Goal: Task Accomplishment & Management: Manage account settings

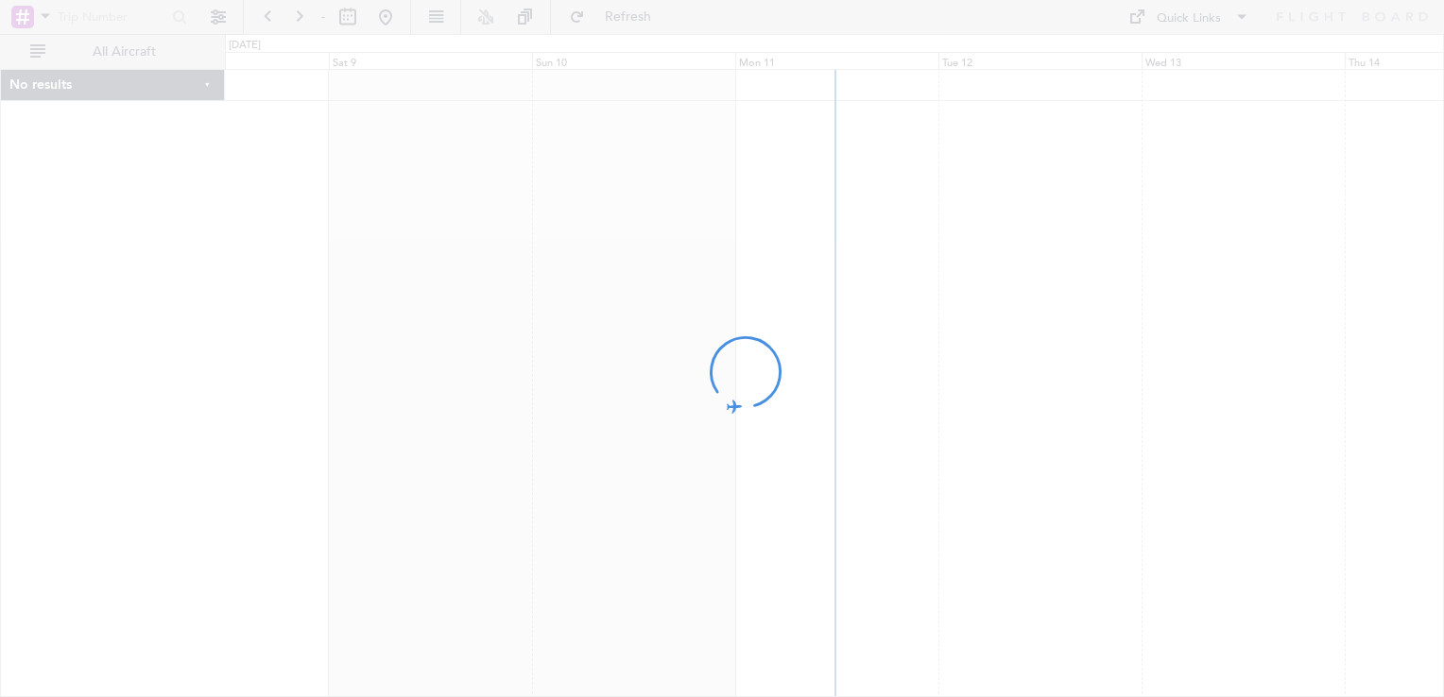
click at [1021, 106] on div at bounding box center [722, 348] width 1444 height 697
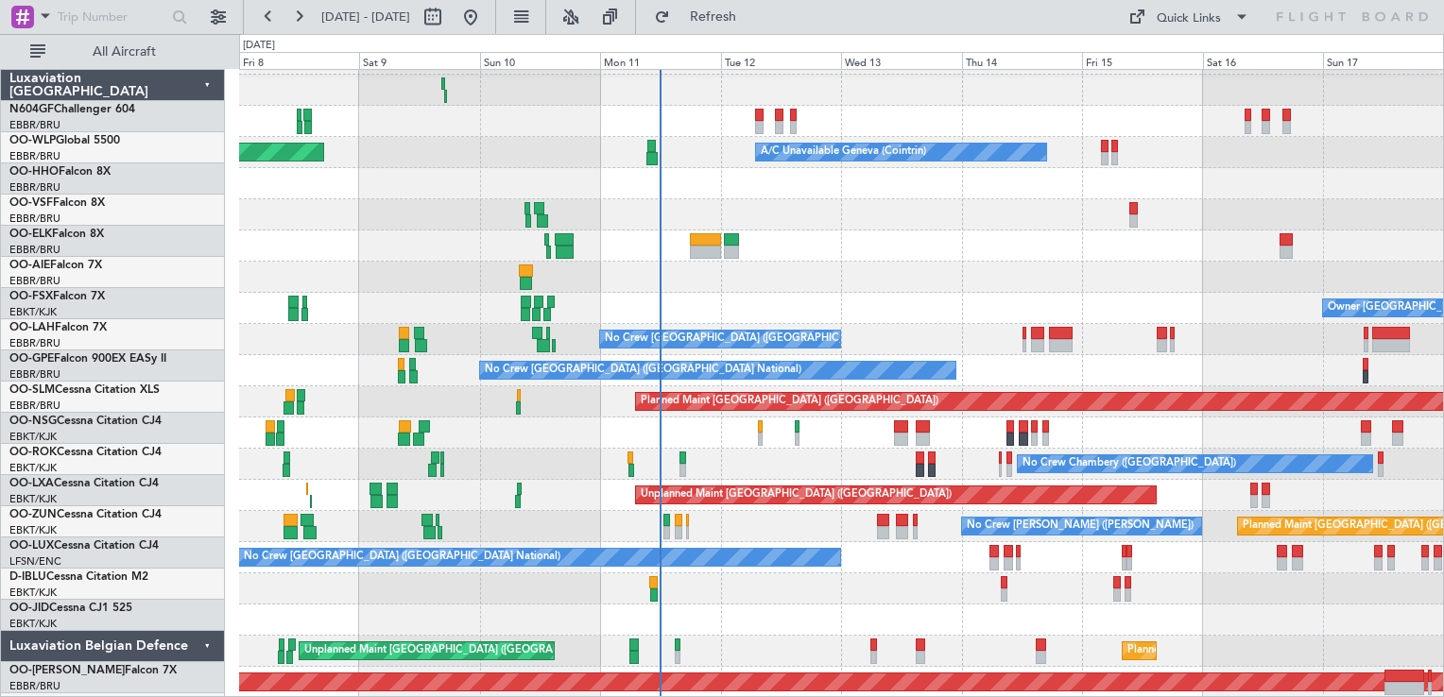
scroll to position [26, 0]
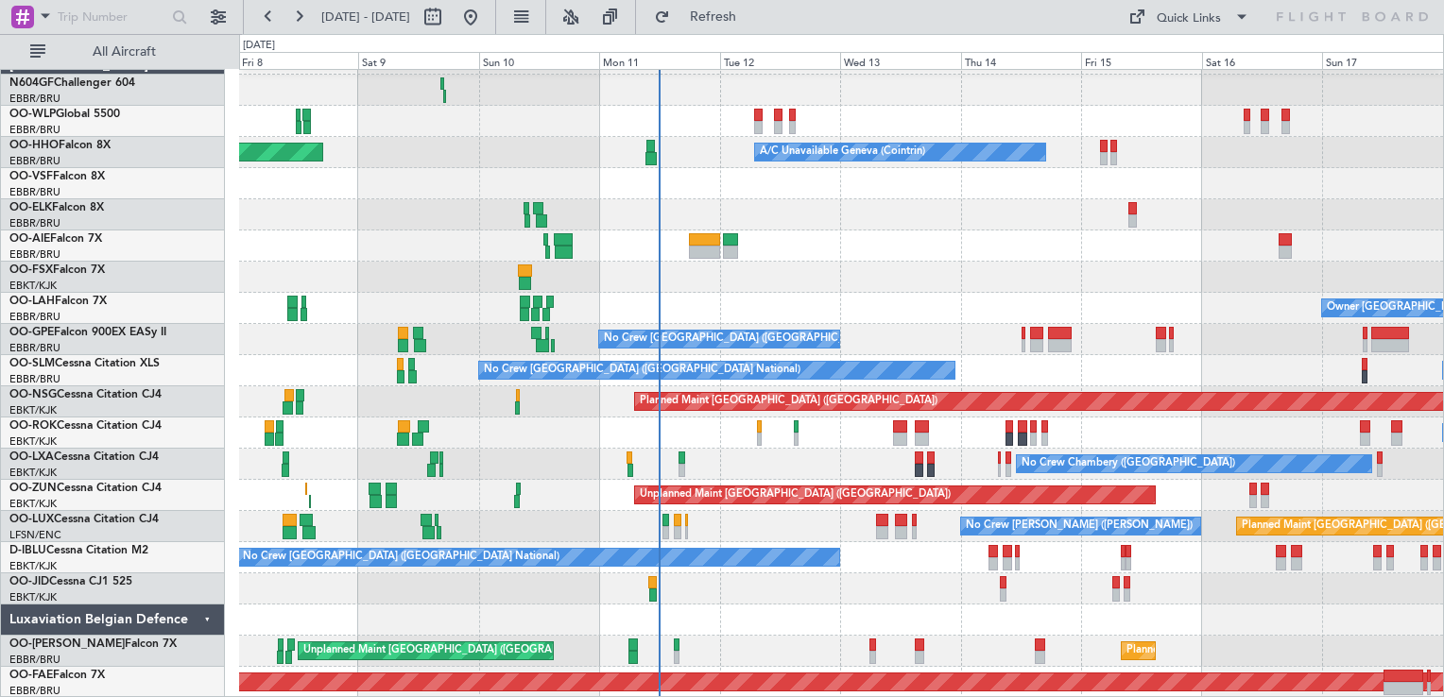
click at [764, 182] on div "Planned Maint Milan (Linate) Planned Maint Geneva (Cointrin) A/C Unavailable Ge…" at bounding box center [841, 370] width 1204 height 655
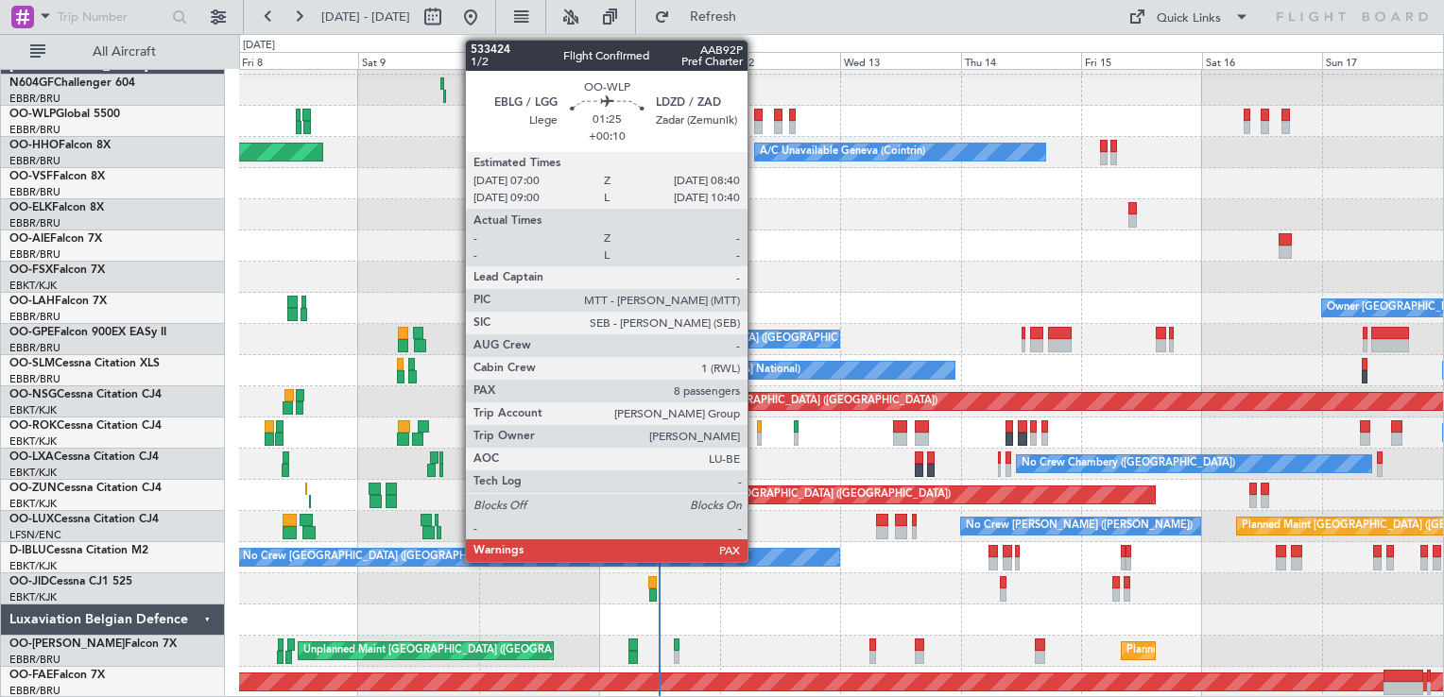
click at [756, 123] on div at bounding box center [758, 127] width 9 height 13
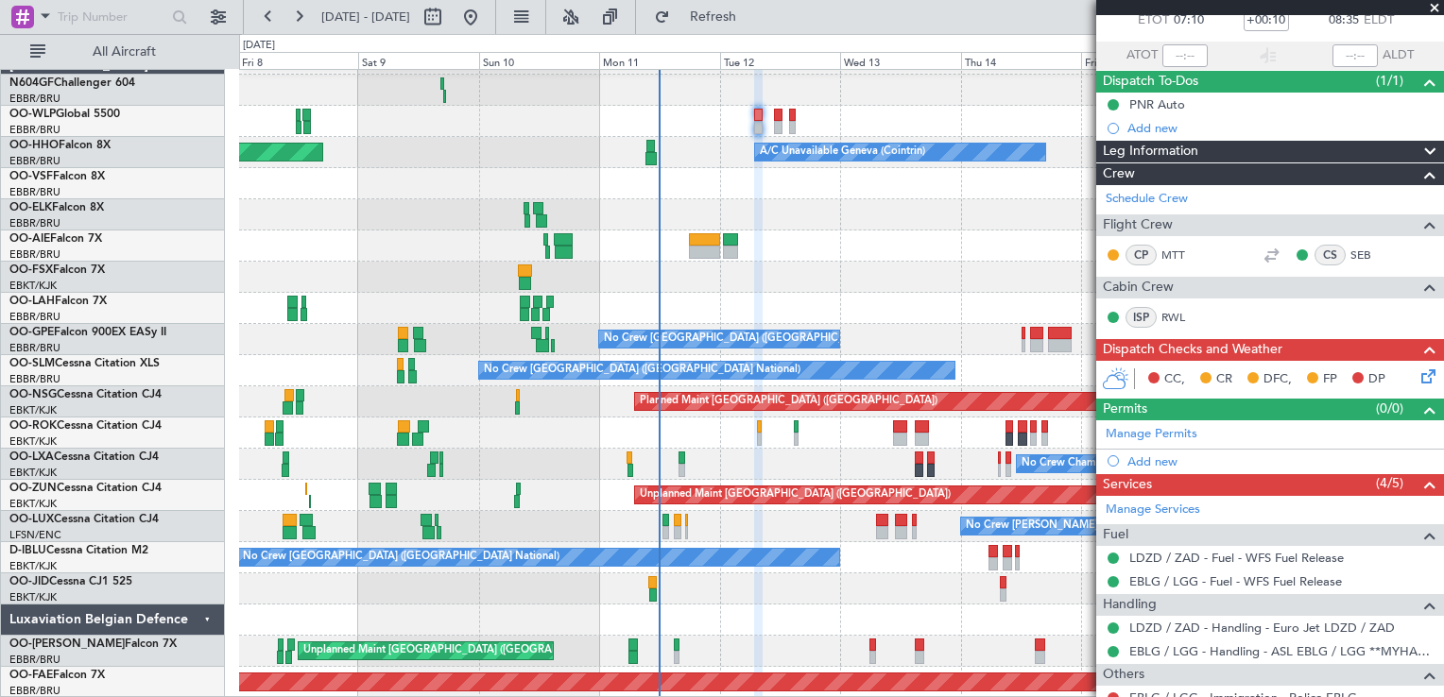
scroll to position [200, 0]
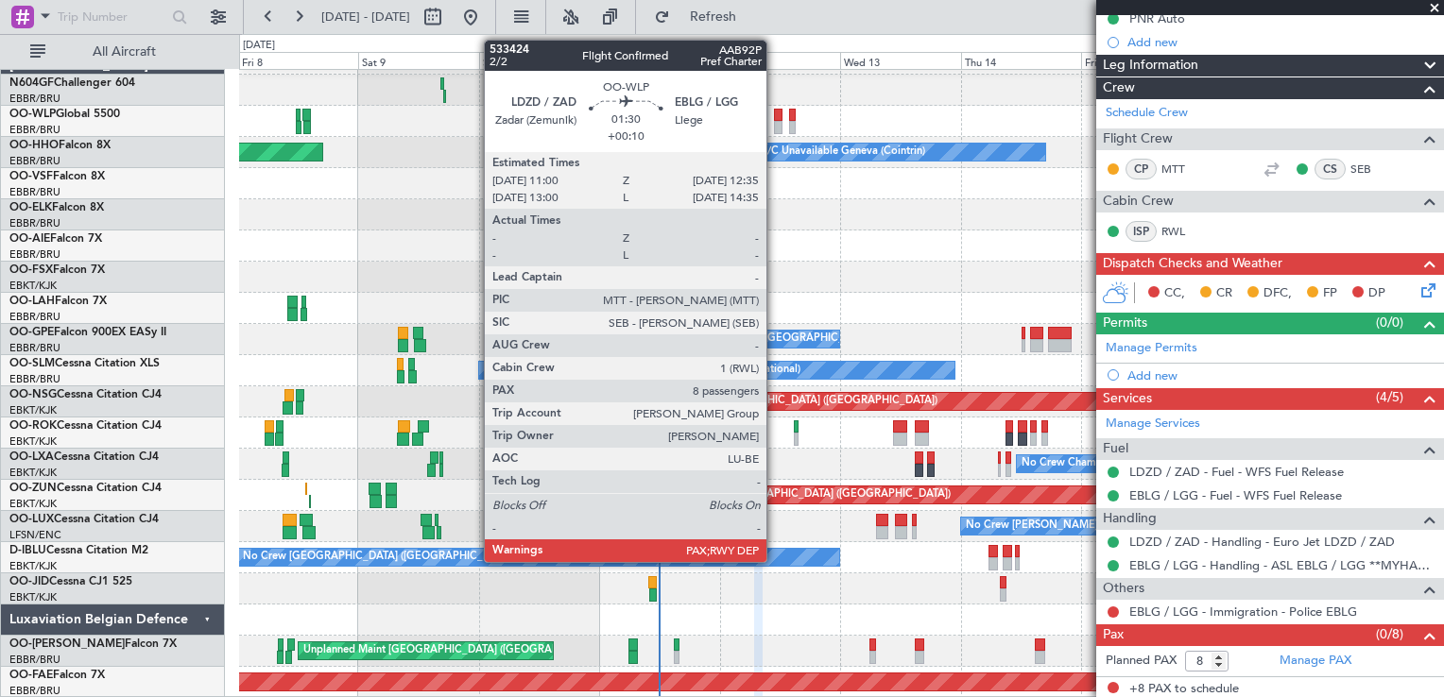
click at [775, 121] on div at bounding box center [778, 127] width 9 height 13
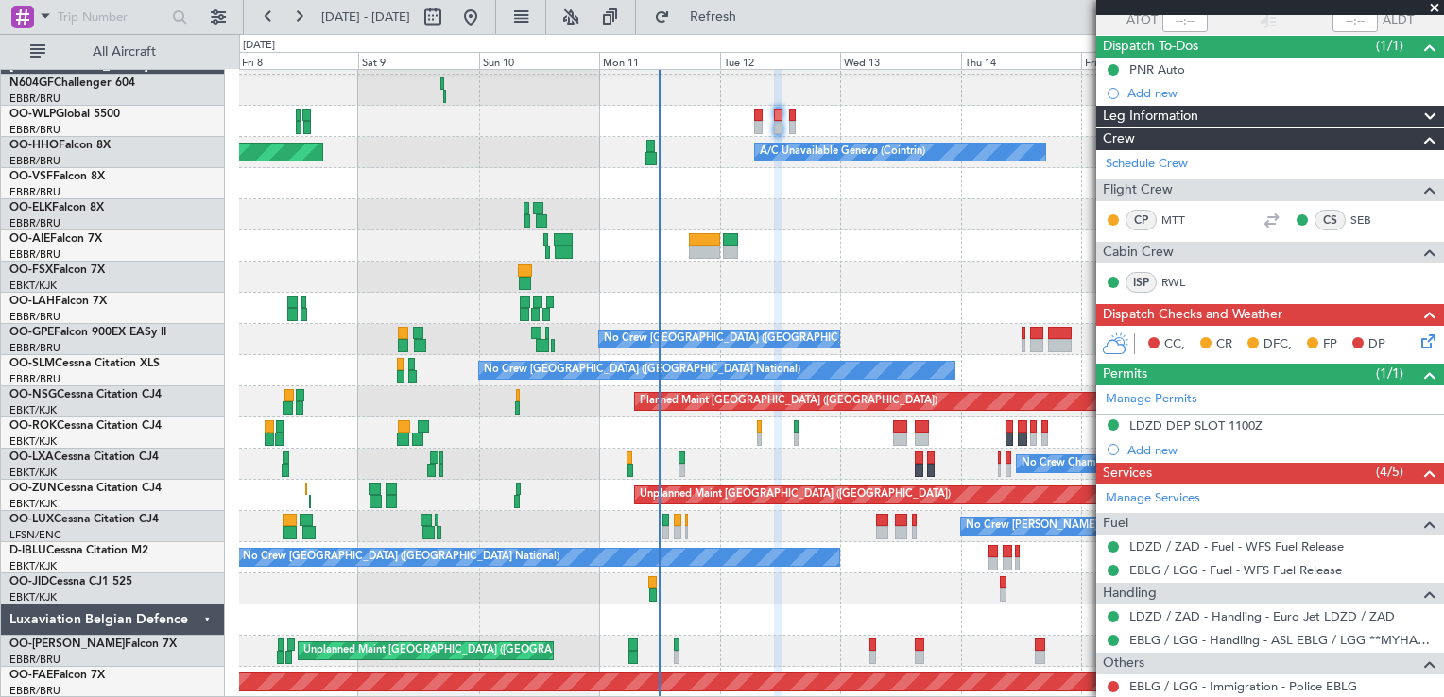
scroll to position [224, 0]
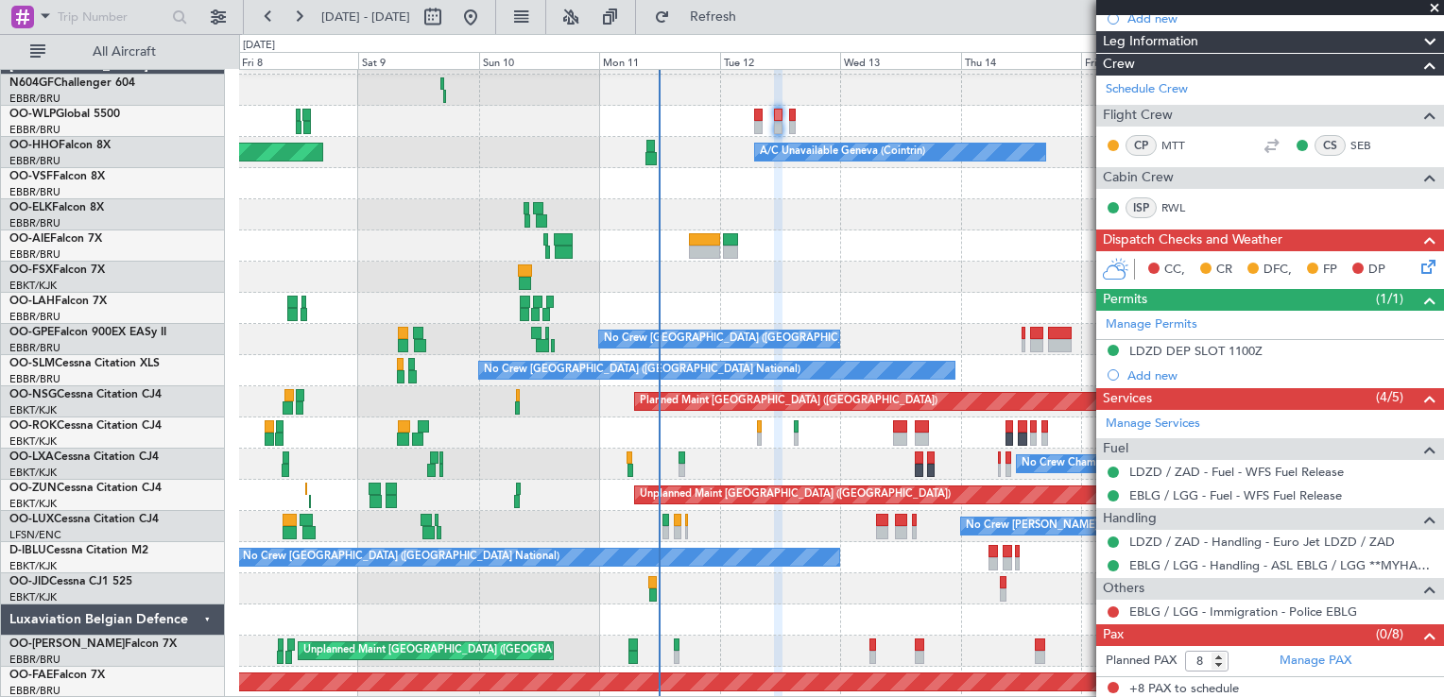
click at [1431, 9] on span at bounding box center [1434, 8] width 19 height 17
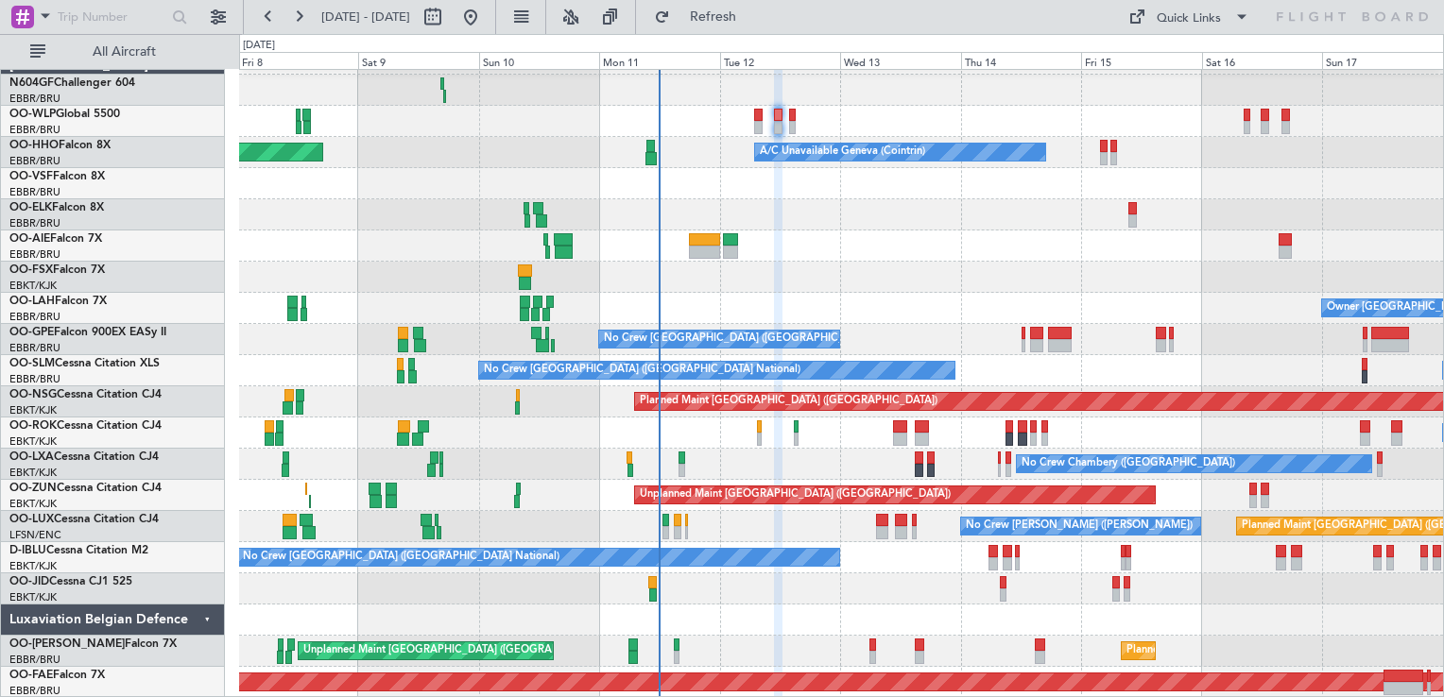
type input "0"
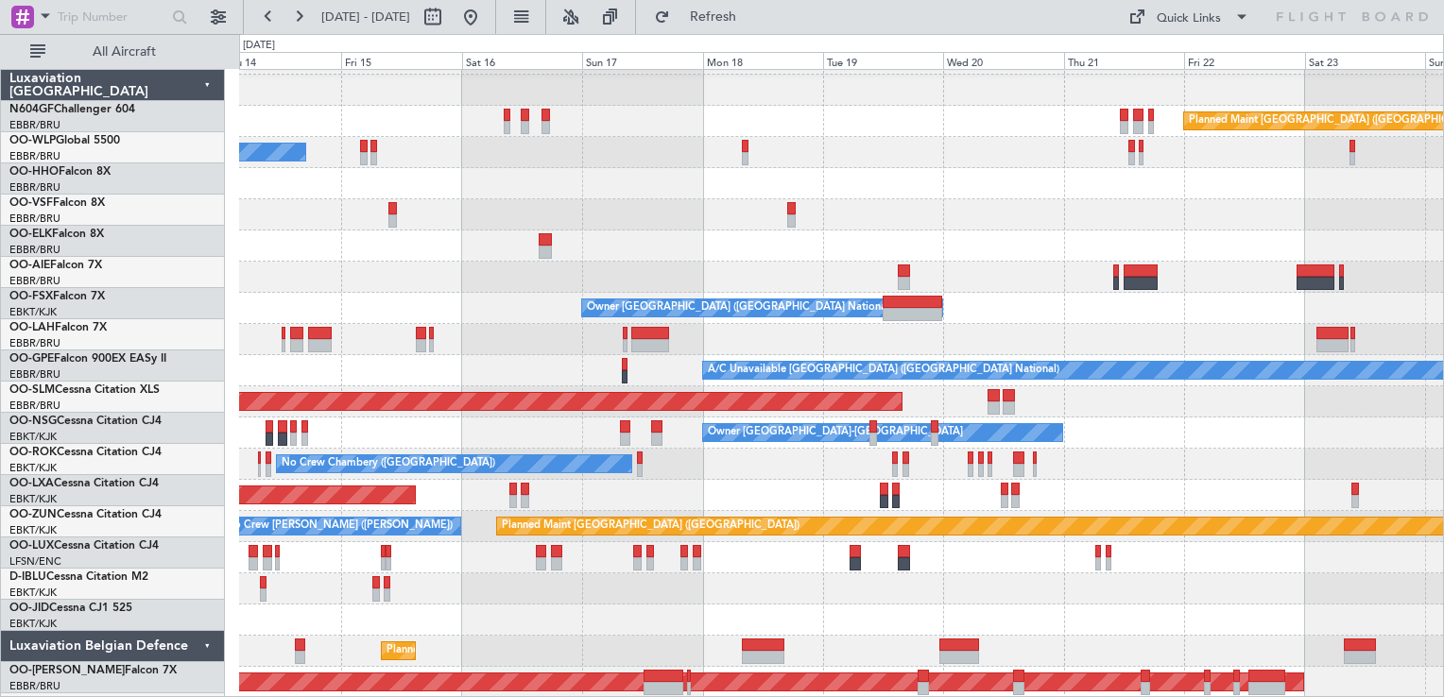
scroll to position [26, 0]
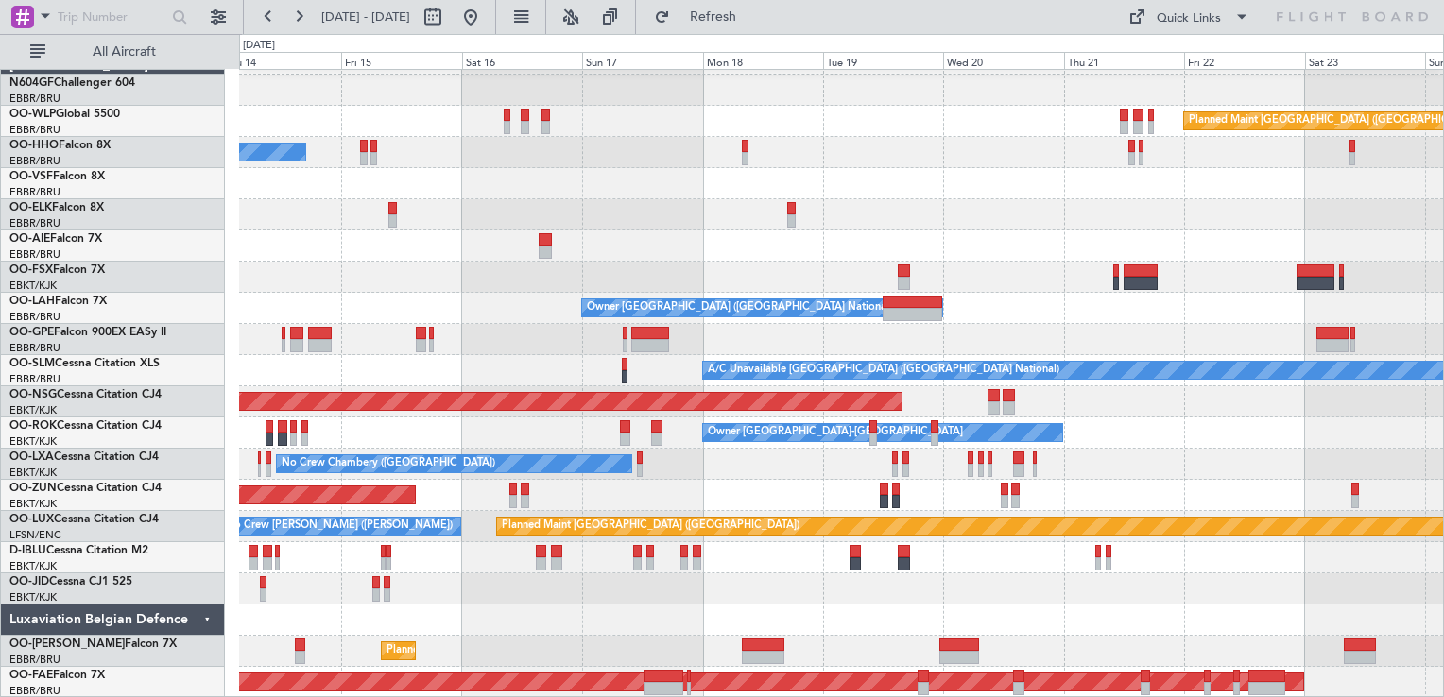
click at [238, 130] on div "Planned Maint Berlin (Brandenburg) A/C Unavailable Geneva (Cointrin) Owner Brus…" at bounding box center [722, 365] width 1444 height 663
click at [448, 24] on button at bounding box center [433, 17] width 30 height 30
select select "8"
select select "2025"
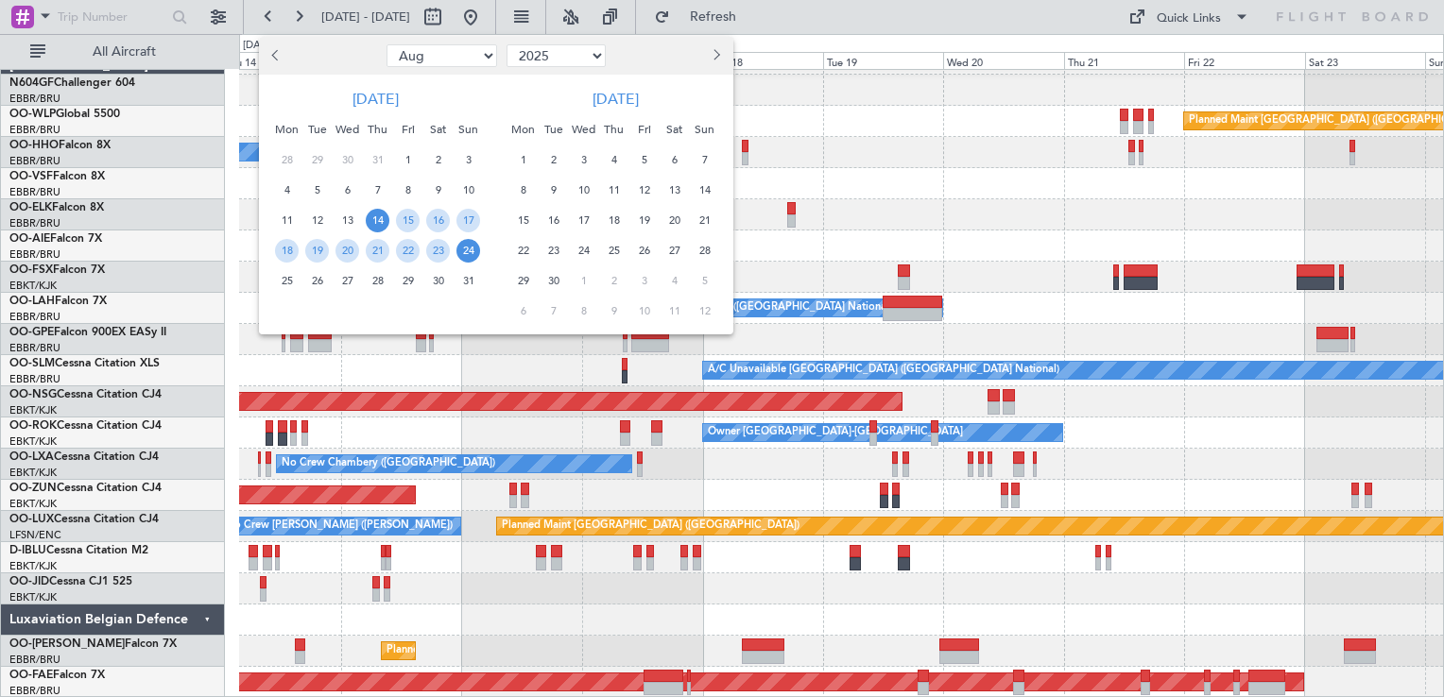
click at [429, 70] on ngb-datepicker-navigation "Jan Feb Mar Apr May Jun Jul Aug Sep Oct Nov Dec 2015 2016 2017 2018 2019 2020 2…" at bounding box center [496, 56] width 474 height 30
click at [457, 59] on select "Jan Feb Mar Apr May Jun Jul Aug Sep Oct Nov Dec" at bounding box center [441, 55] width 111 height 23
select select "9"
click at [386, 44] on select "Jan Feb Mar Apr May Jun [DATE] Aug Sep Oct Nov Dec" at bounding box center [441, 55] width 111 height 23
click at [407, 251] on span "26" at bounding box center [408, 251] width 24 height 24
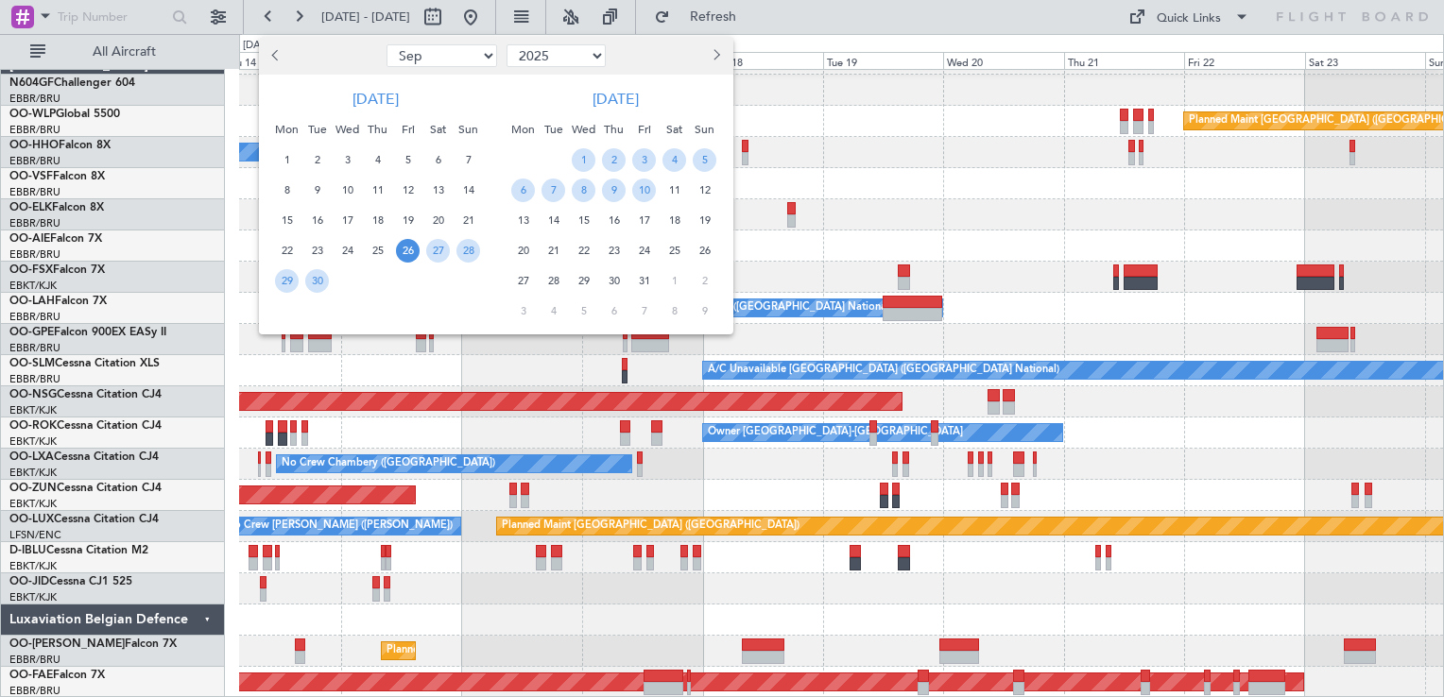
click at [407, 251] on span "26" at bounding box center [408, 251] width 24 height 24
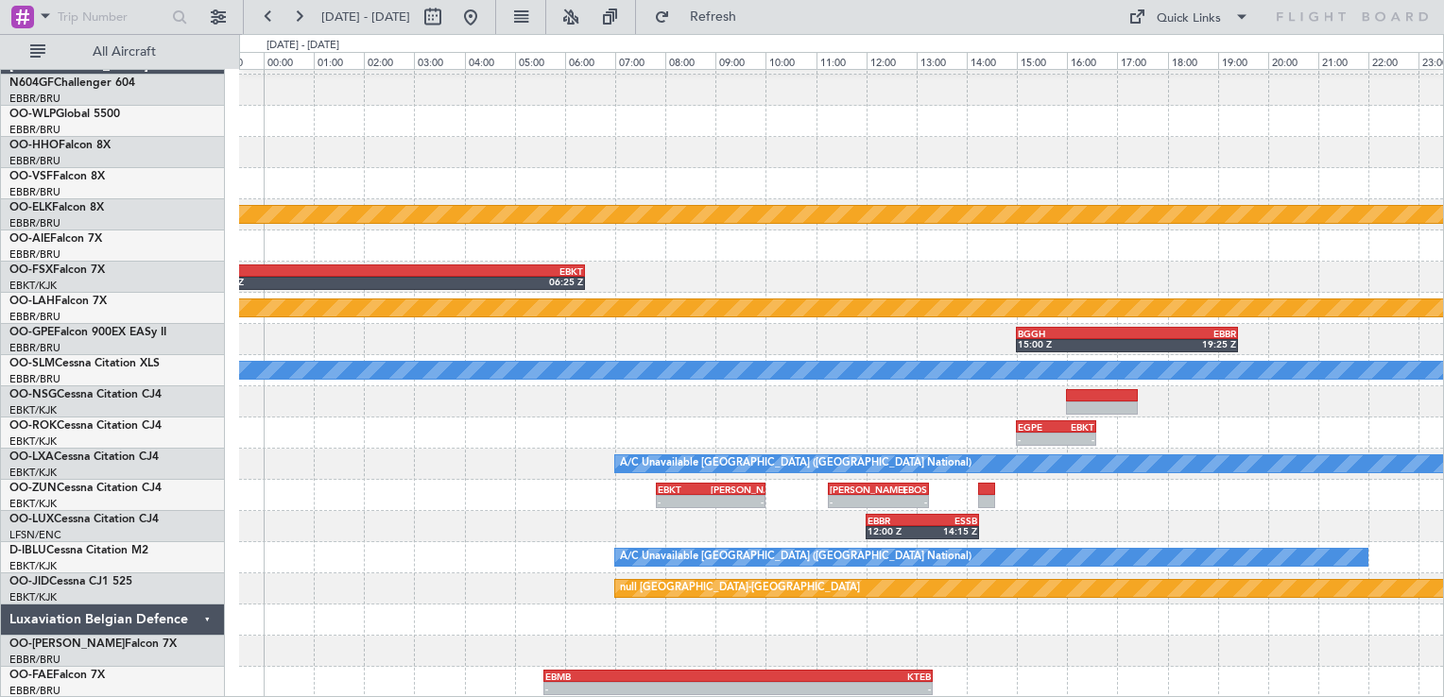
click at [779, 183] on div "Planned Maint Kortrijk-Wevelgem KORD 22:55 Z EBKT 06:25 Z Planned Maint Alton-s…" at bounding box center [841, 370] width 1204 height 655
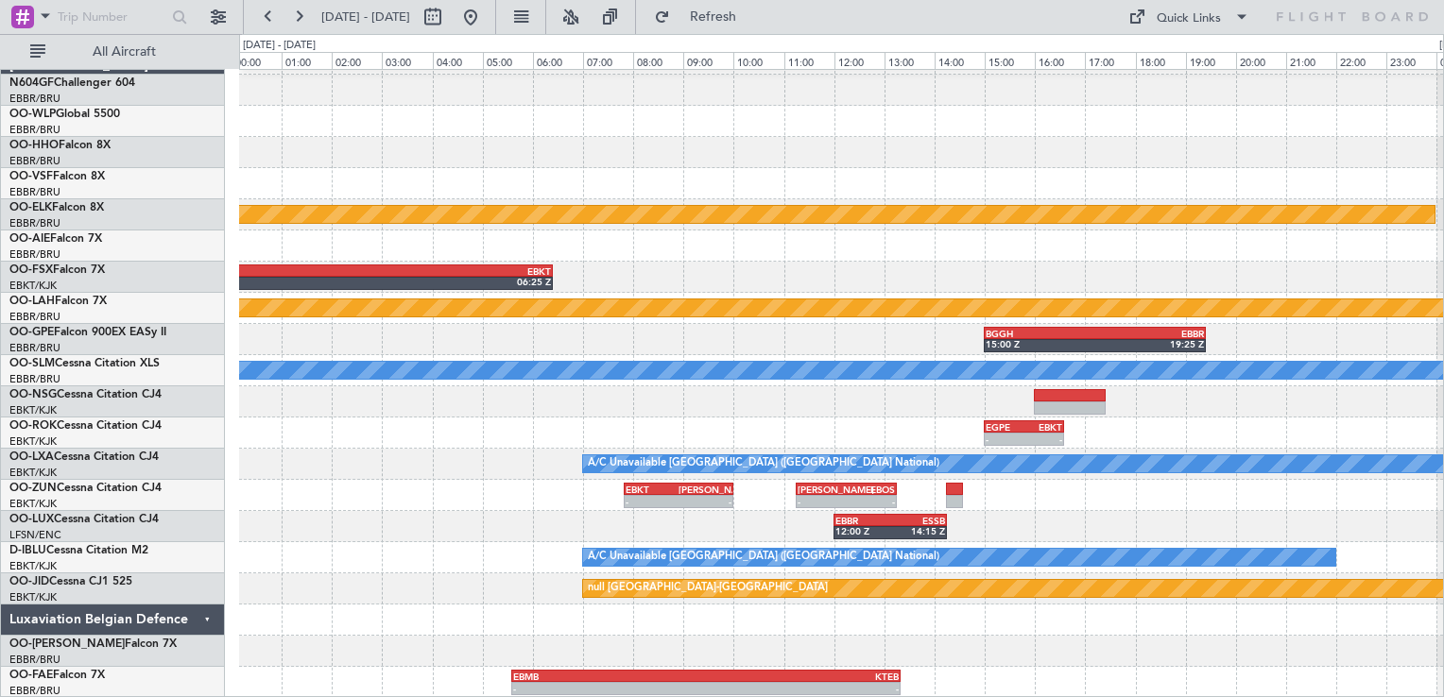
scroll to position [26, 0]
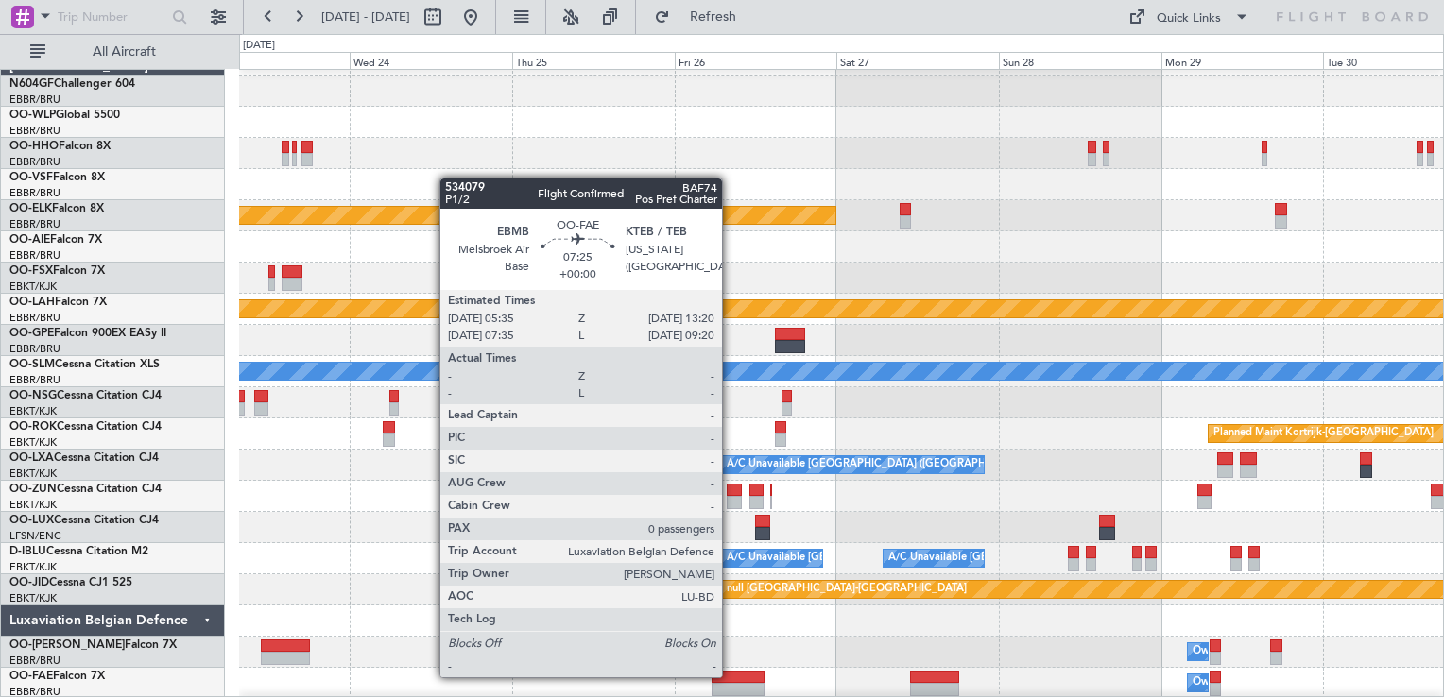
click at [730, 676] on div at bounding box center [738, 677] width 53 height 13
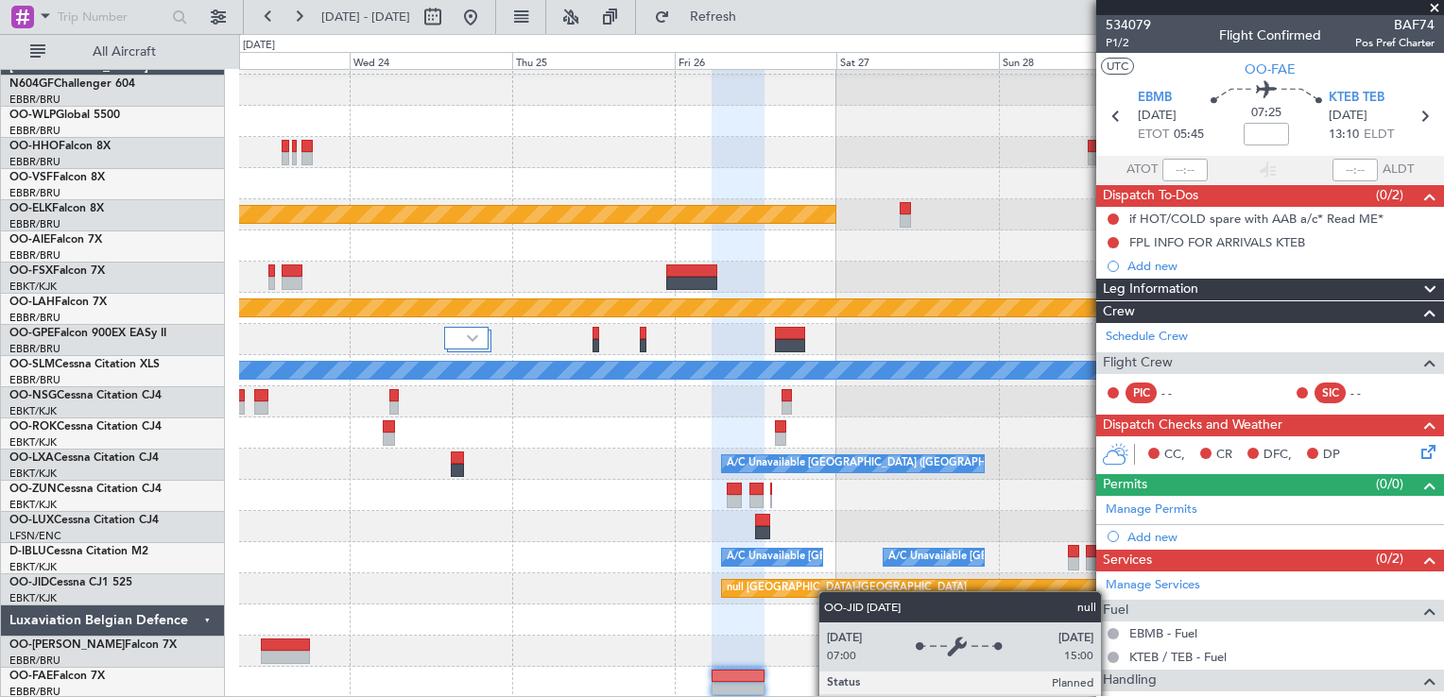
scroll to position [26, 0]
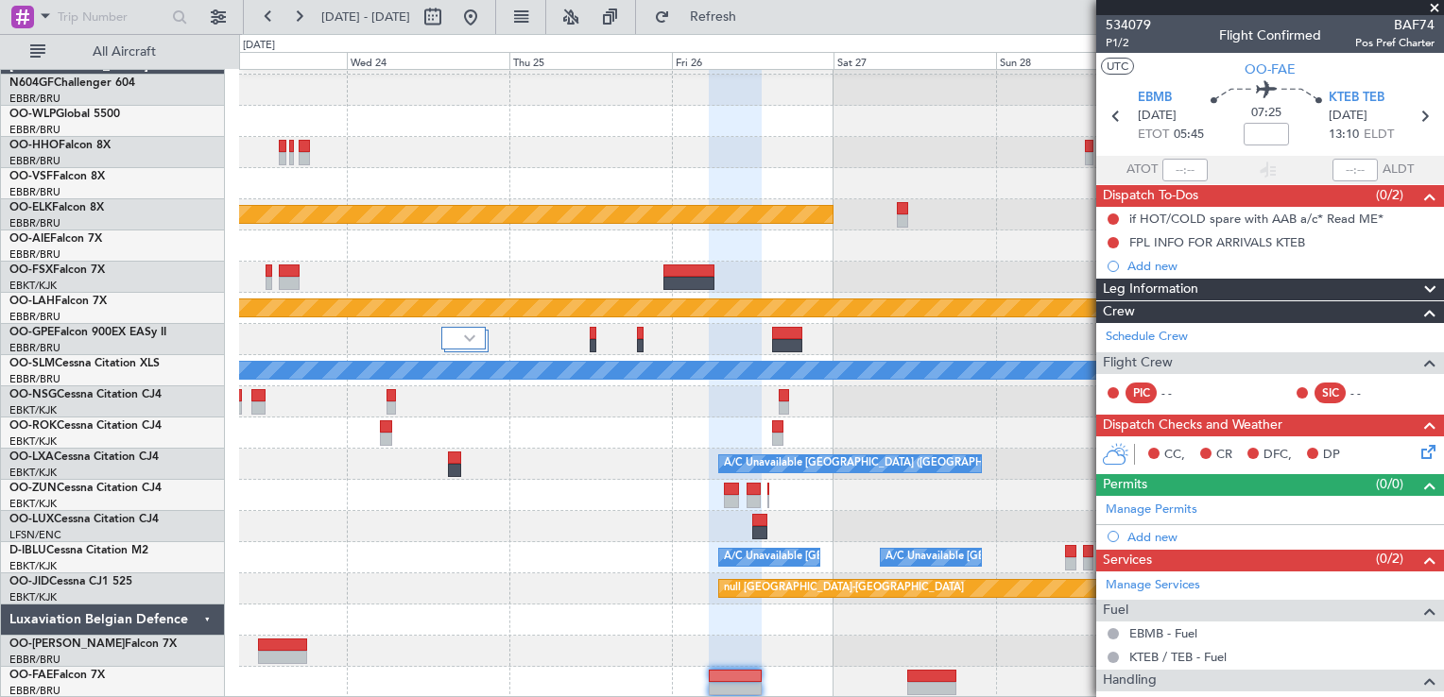
click at [825, 535] on div "Planned Maint Kortrijk-Wevelgem Planned Maint Alton-st Louis (St Louis Regl) A/…" at bounding box center [841, 370] width 1204 height 655
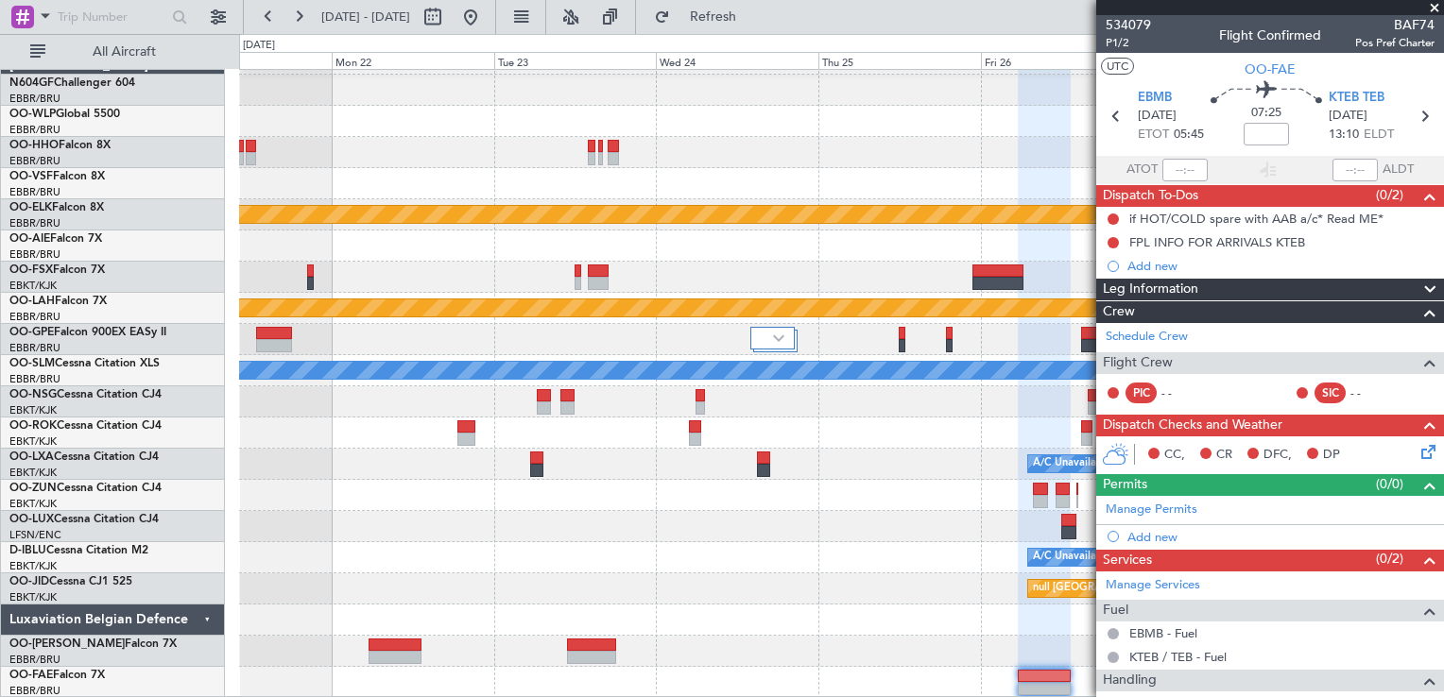
click at [648, 430] on div "Planned Maint Kortrijk-Wevelgem Planned Maint Alton-st Louis (St Louis Regl) A/…" at bounding box center [841, 370] width 1204 height 655
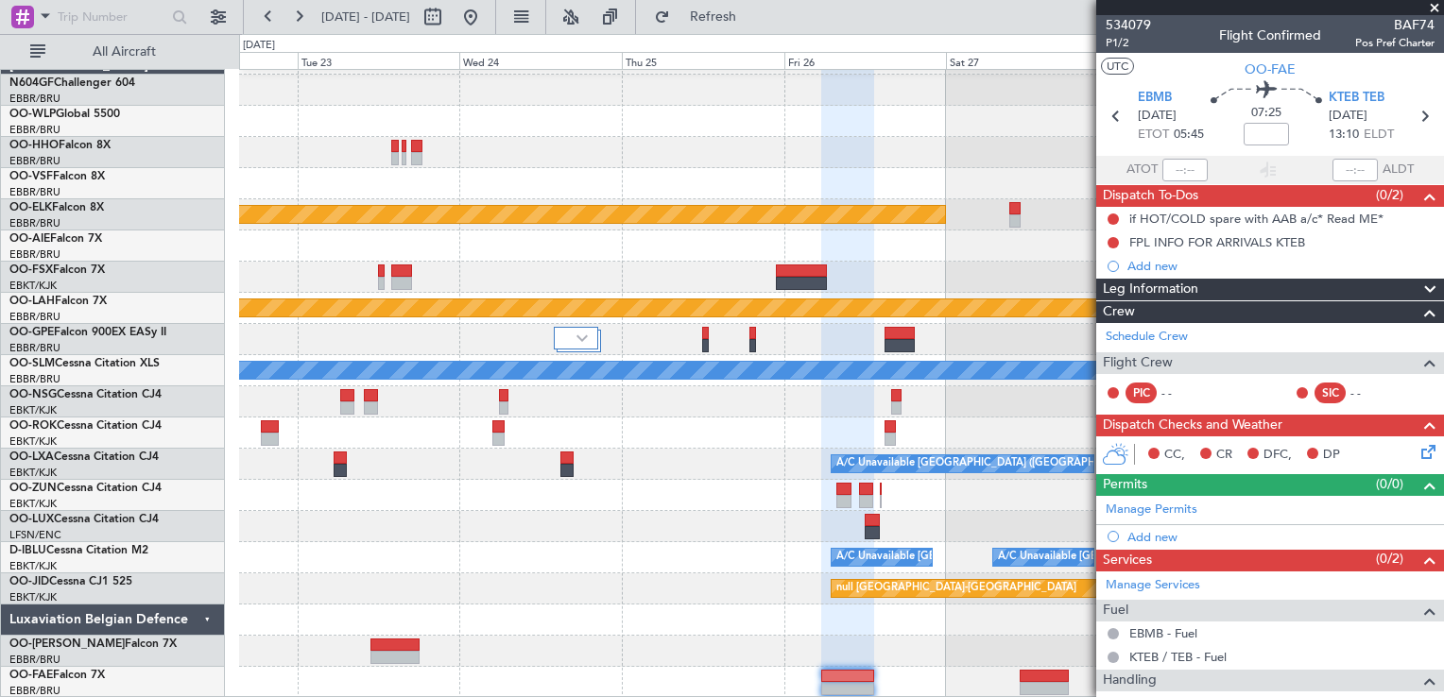
click at [550, 545] on div "Planned Maint Kortrijk-Wevelgem Planned Maint Alton-st Louis (St Louis Regl) A/…" at bounding box center [841, 370] width 1204 height 655
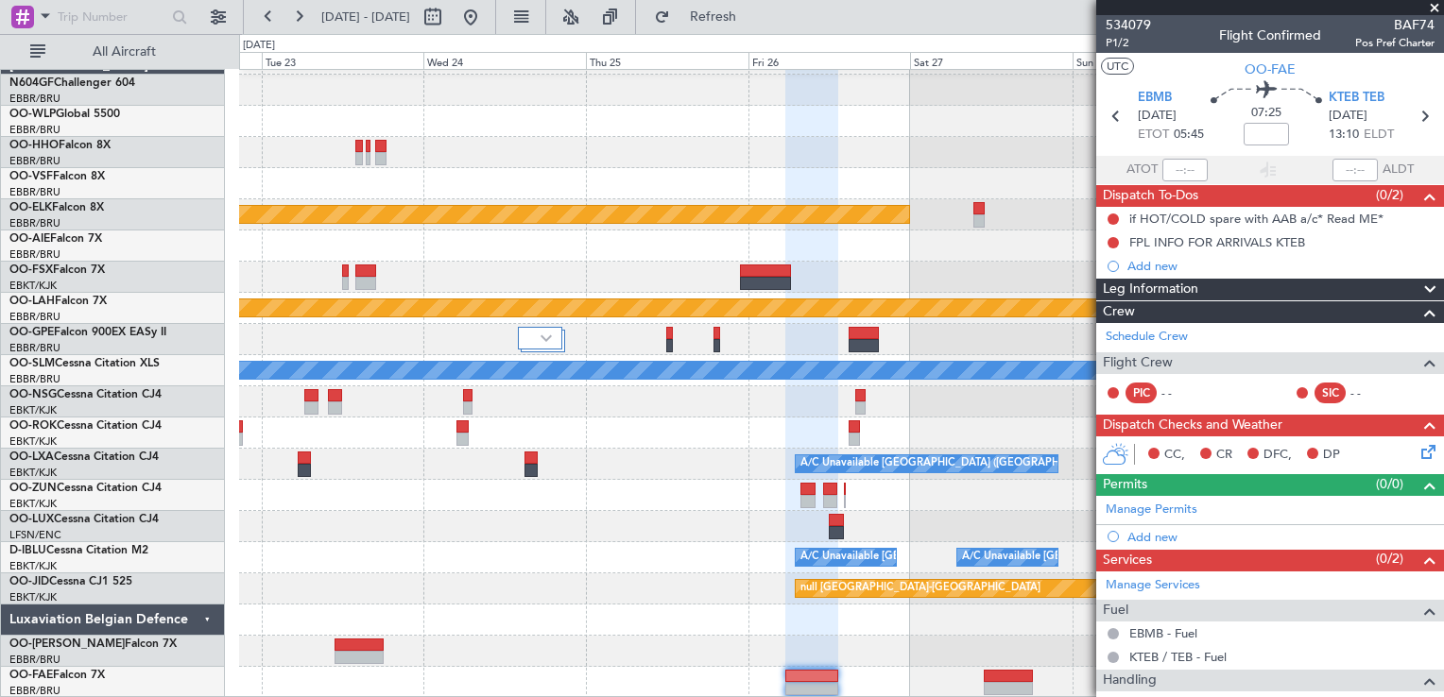
click at [550, 545] on div "A/C Unavailable Brussels (Brussels National) A/C Unavailable Kortrijk-Wevelgem" at bounding box center [841, 557] width 1204 height 31
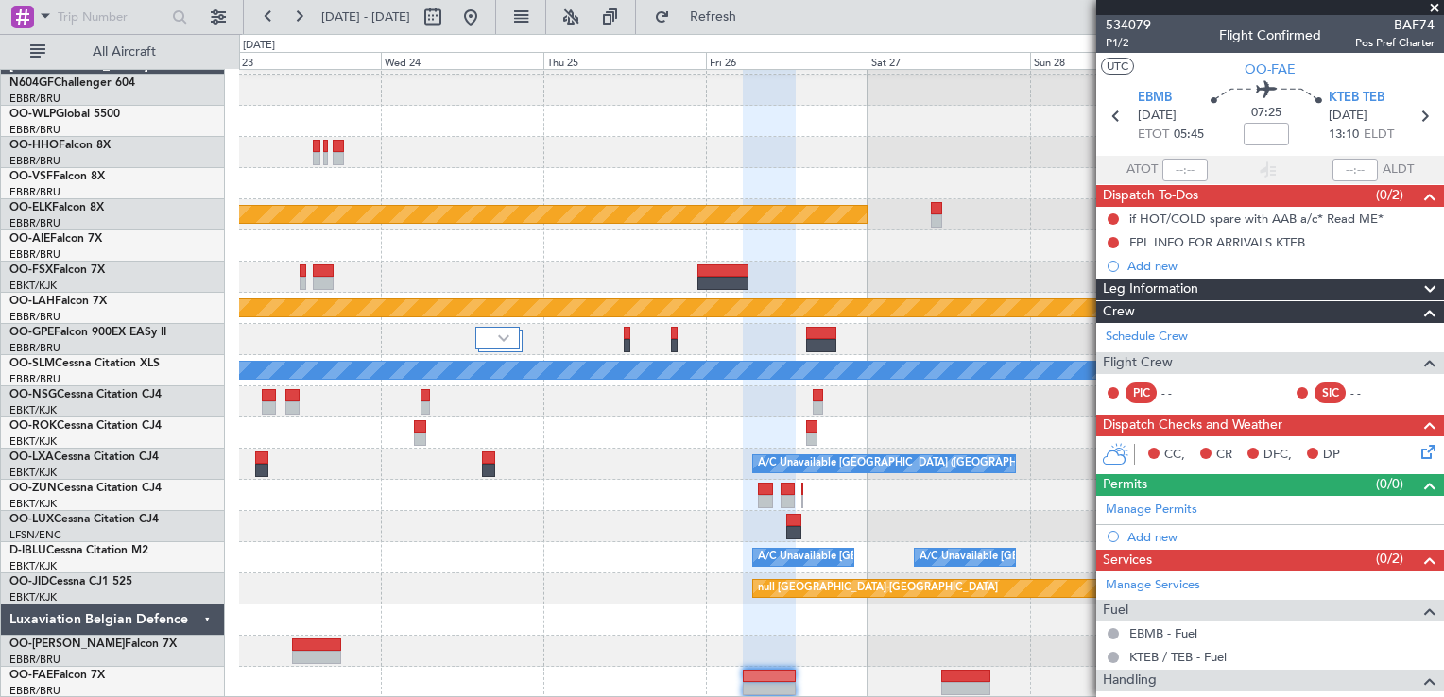
click at [852, 576] on div "Planned Maint Kortrijk-Wevelgem Planned Maint Alton-st Louis (St Louis Regl) A/…" at bounding box center [841, 370] width 1204 height 655
click at [486, 26] on button at bounding box center [470, 17] width 30 height 30
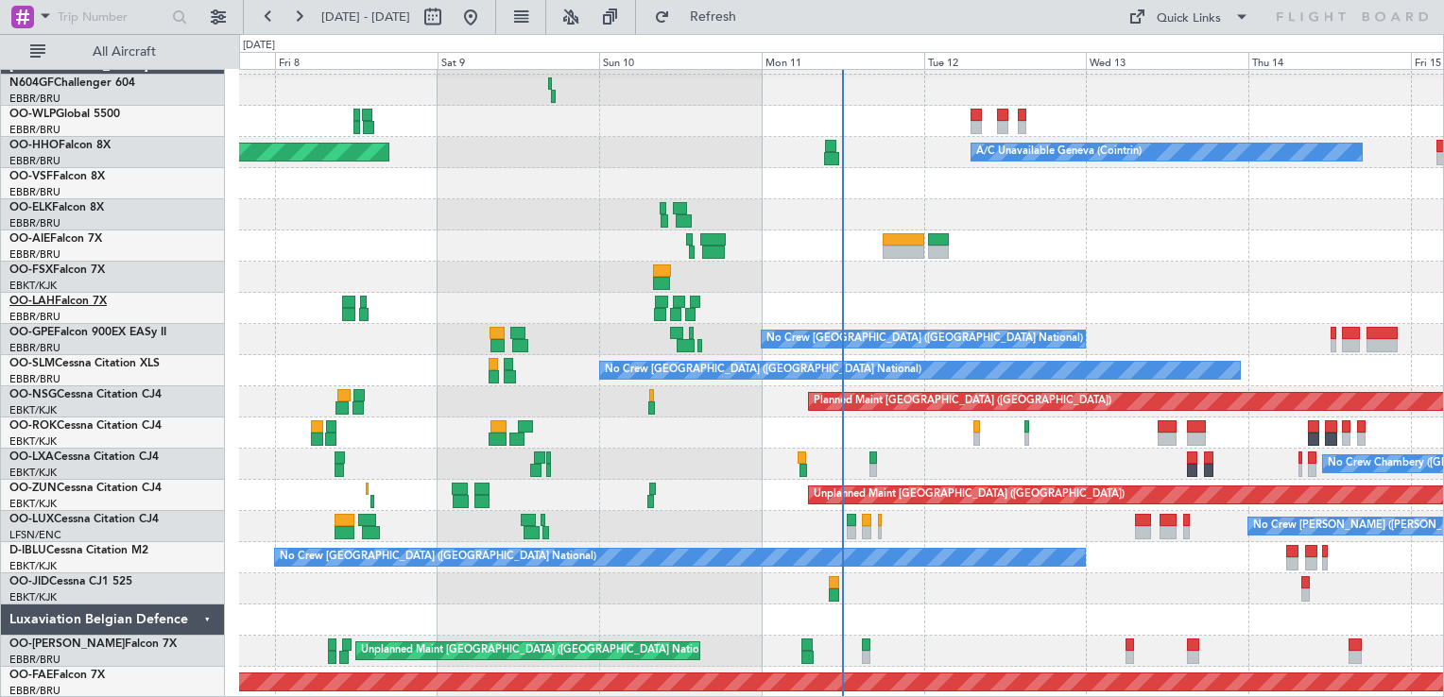
click at [90, 300] on link "OO-LAH Falcon 7X" at bounding box center [57, 301] width 97 height 11
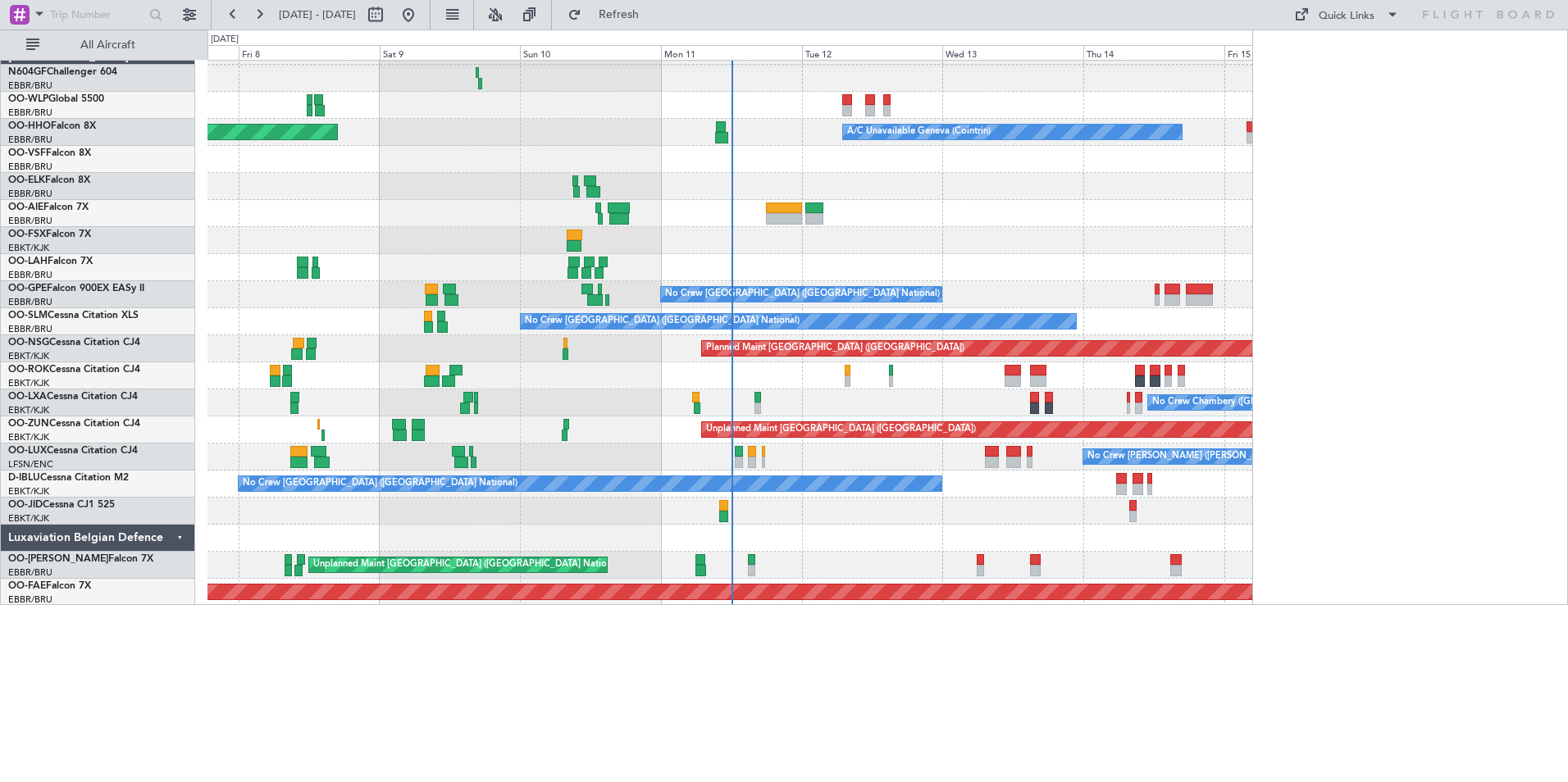
scroll to position [0, 0]
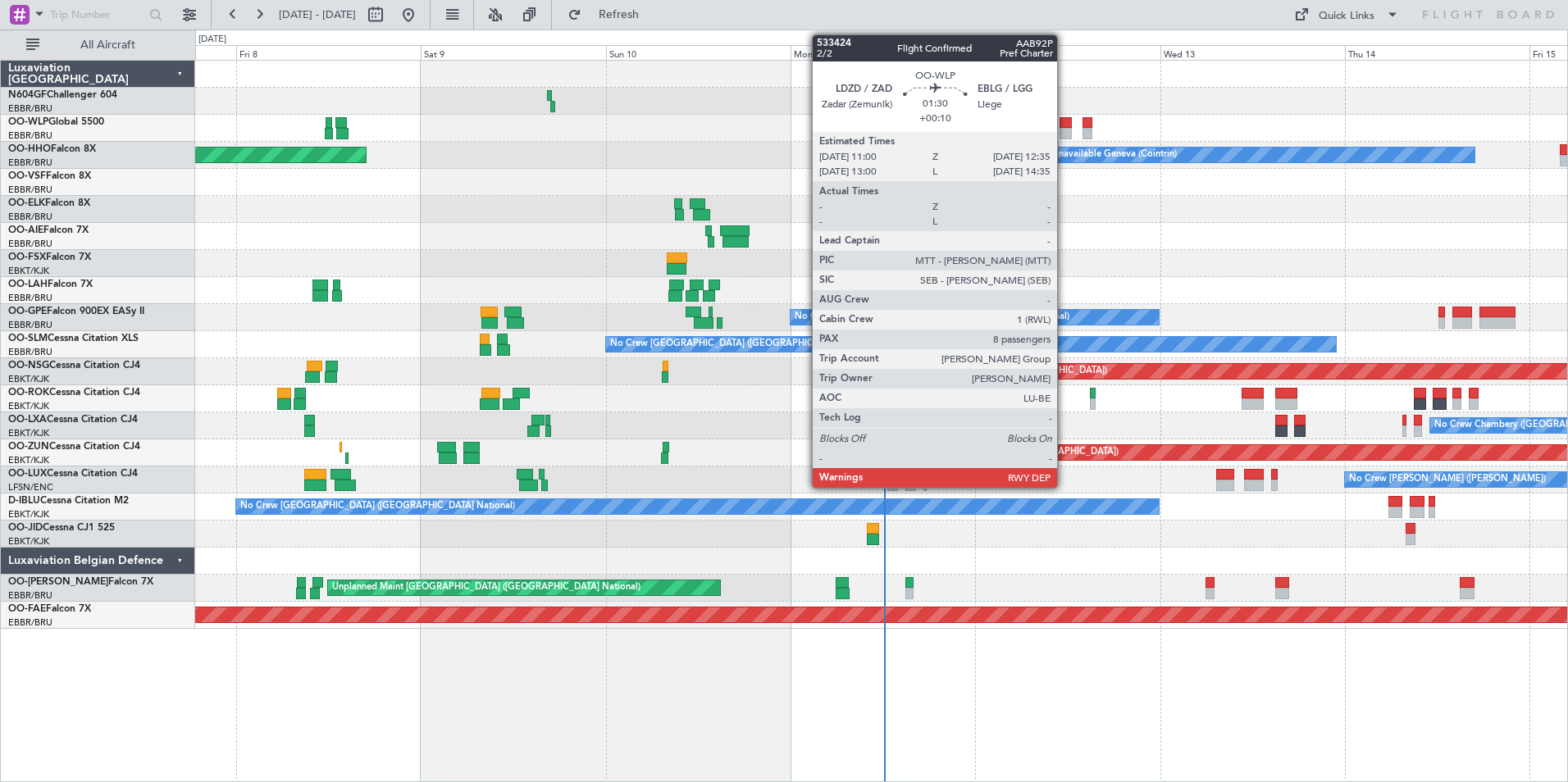
click at [1085, 83] on div at bounding box center [881, 74] width 1372 height 27
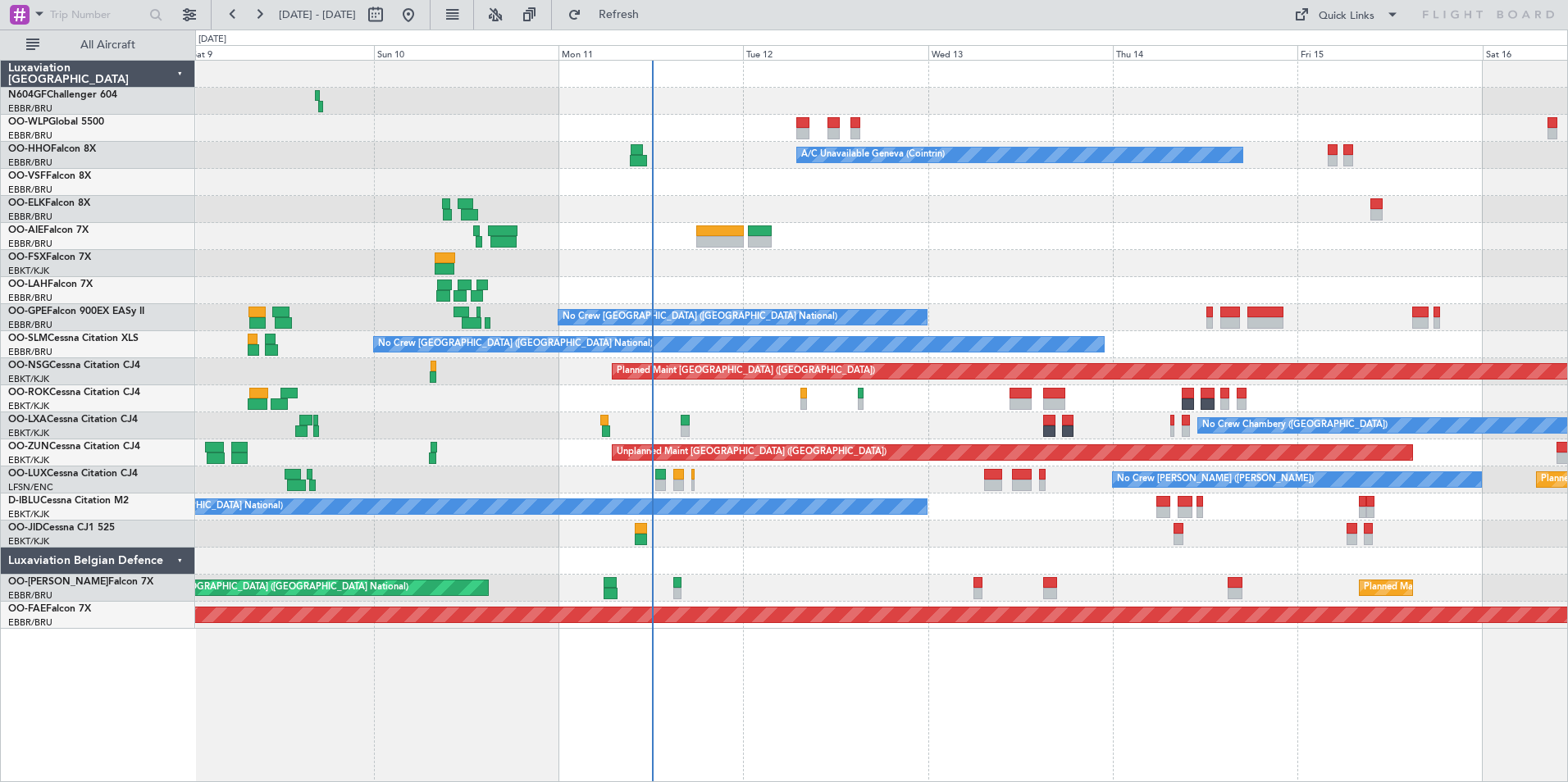
click at [981, 241] on div at bounding box center [881, 236] width 1372 height 27
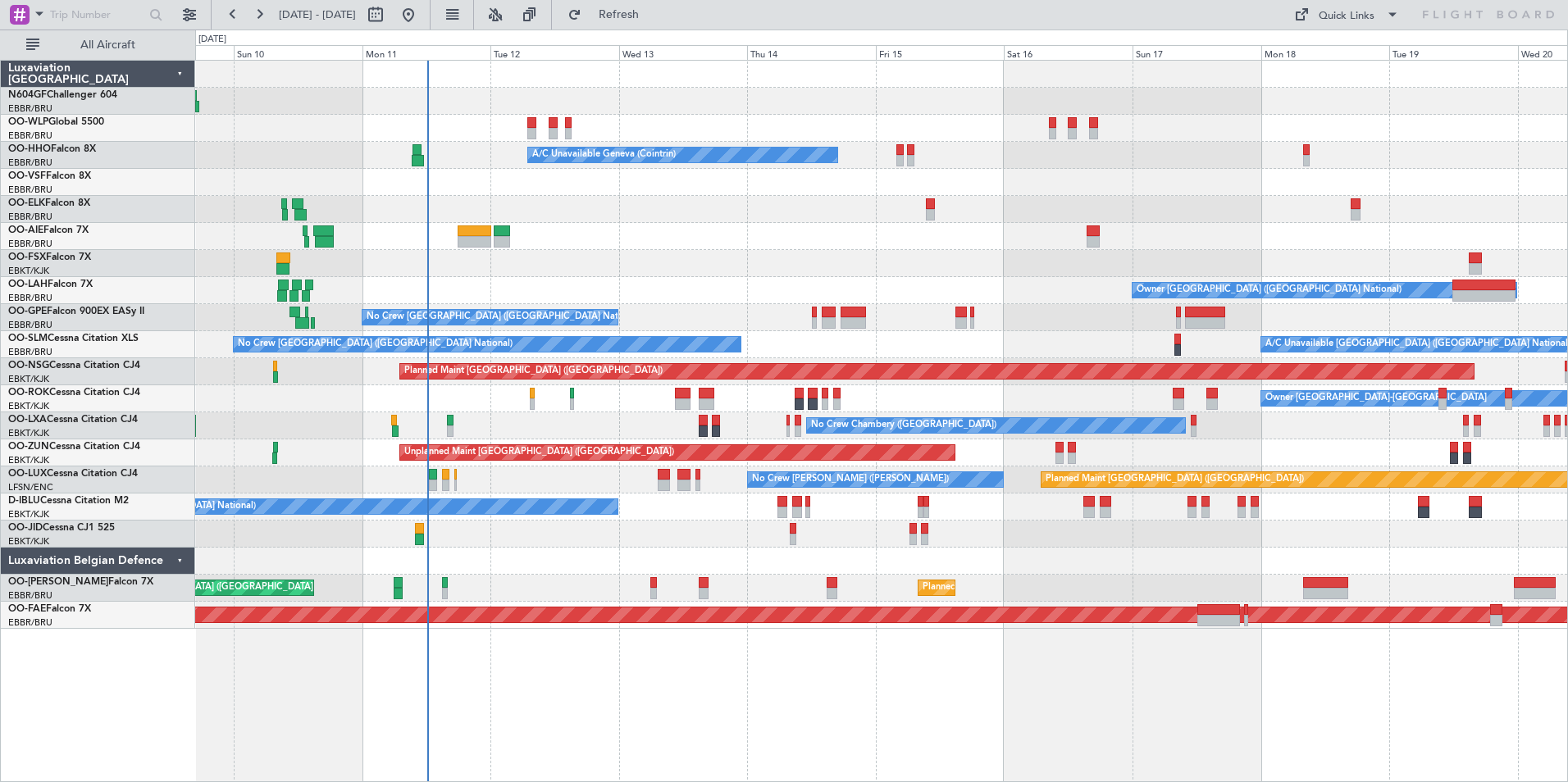
click at [1039, 277] on div "Owner [GEOGRAPHIC_DATA] ([GEOGRAPHIC_DATA] National)" at bounding box center [881, 290] width 1372 height 27
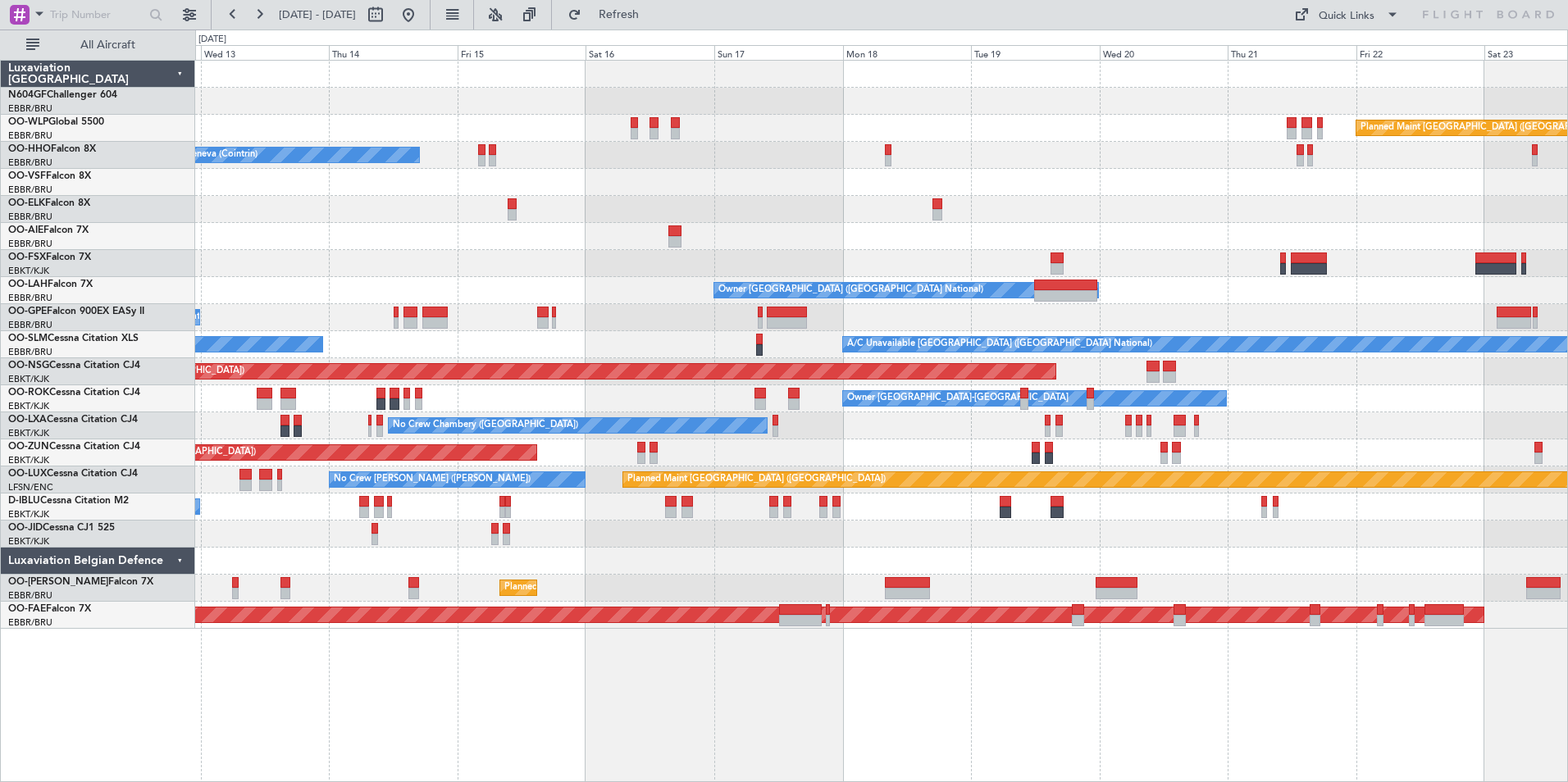
click at [747, 265] on div at bounding box center [881, 263] width 1372 height 27
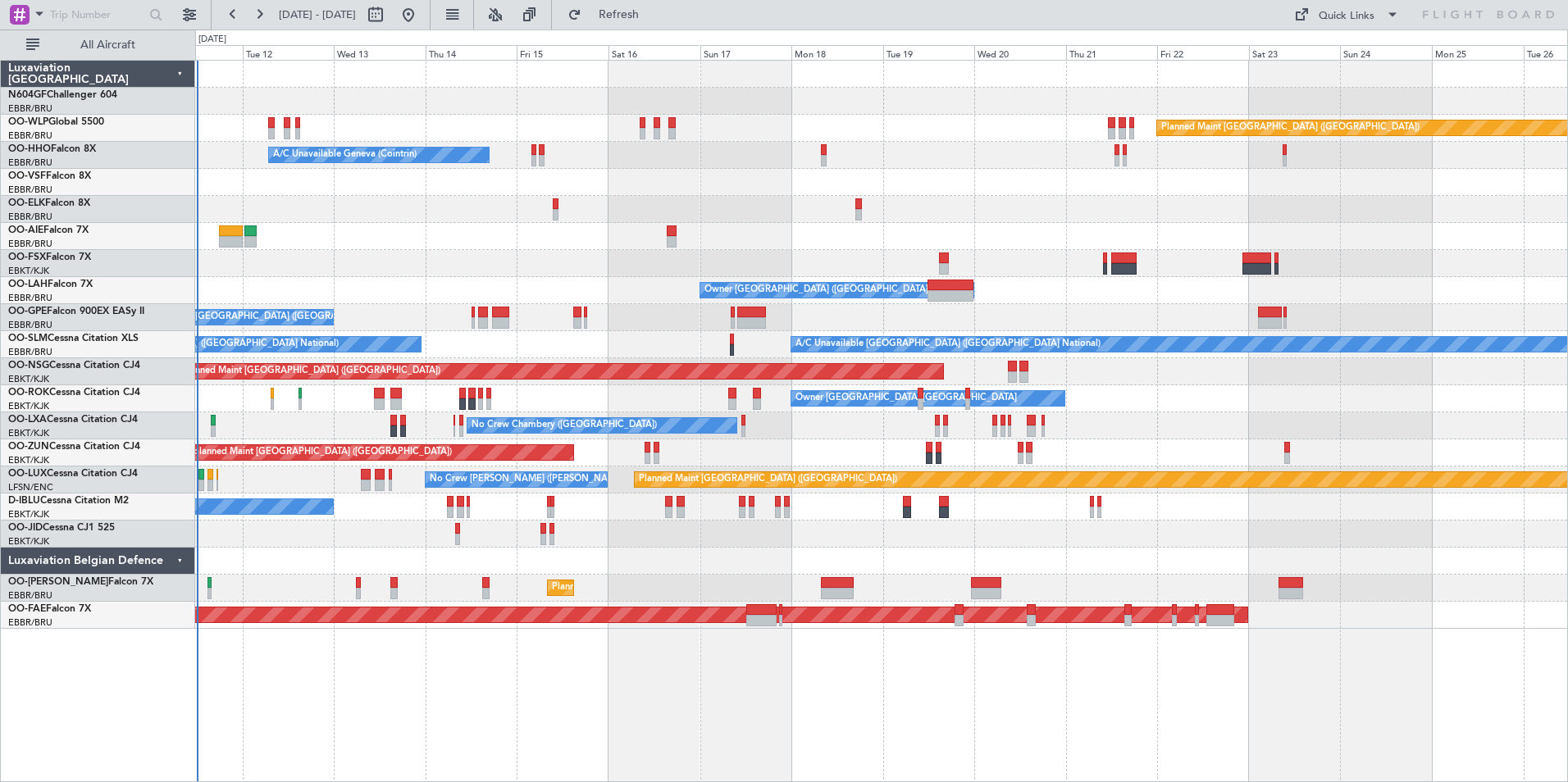
click at [982, 216] on div "Planned Maint Berlin (Brandenburg) A/C Unavailable Geneva (Cointrin) Planned Ma…" at bounding box center [881, 345] width 1372 height 568
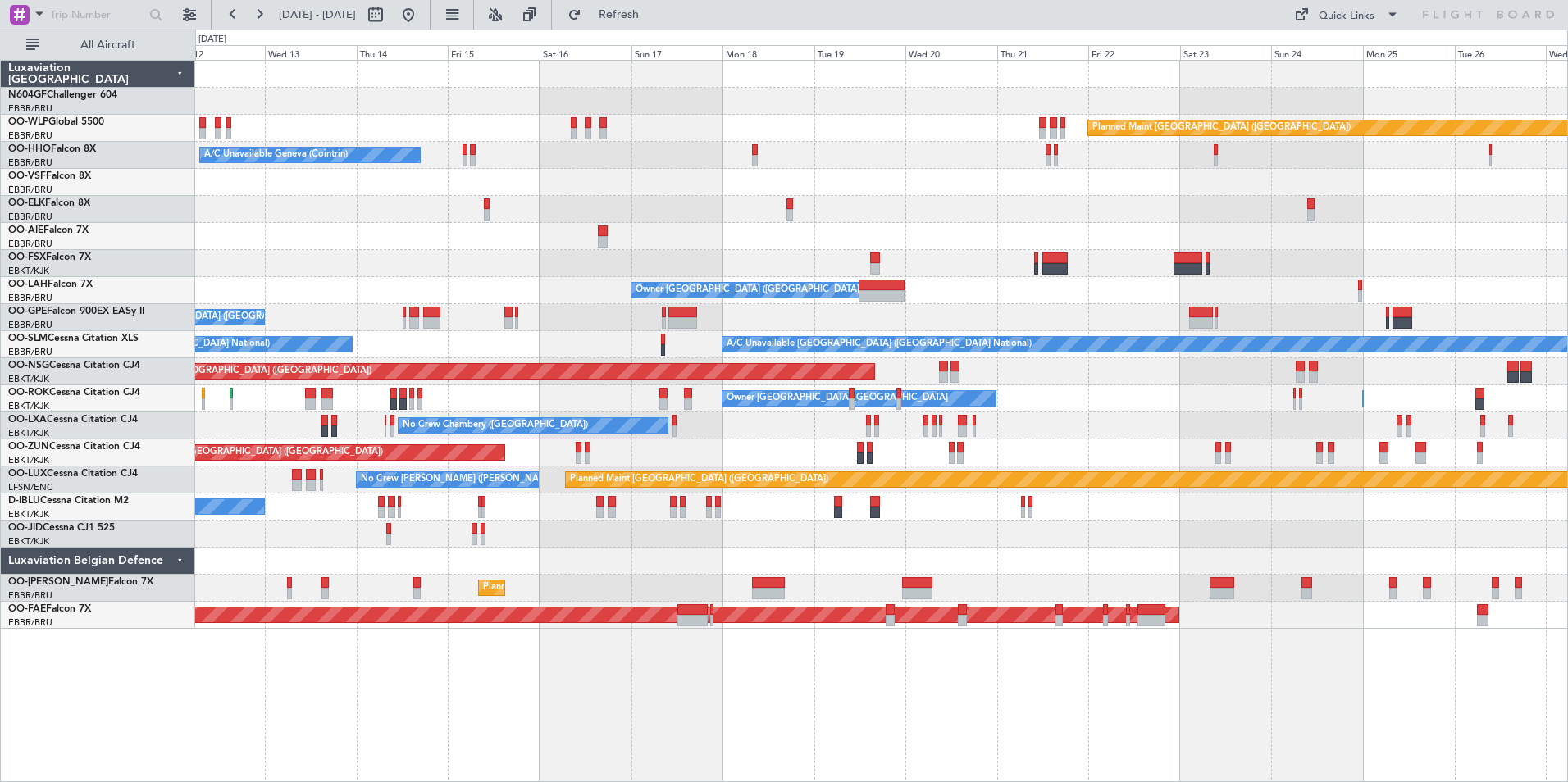
click at [1012, 266] on div at bounding box center [881, 263] width 1372 height 27
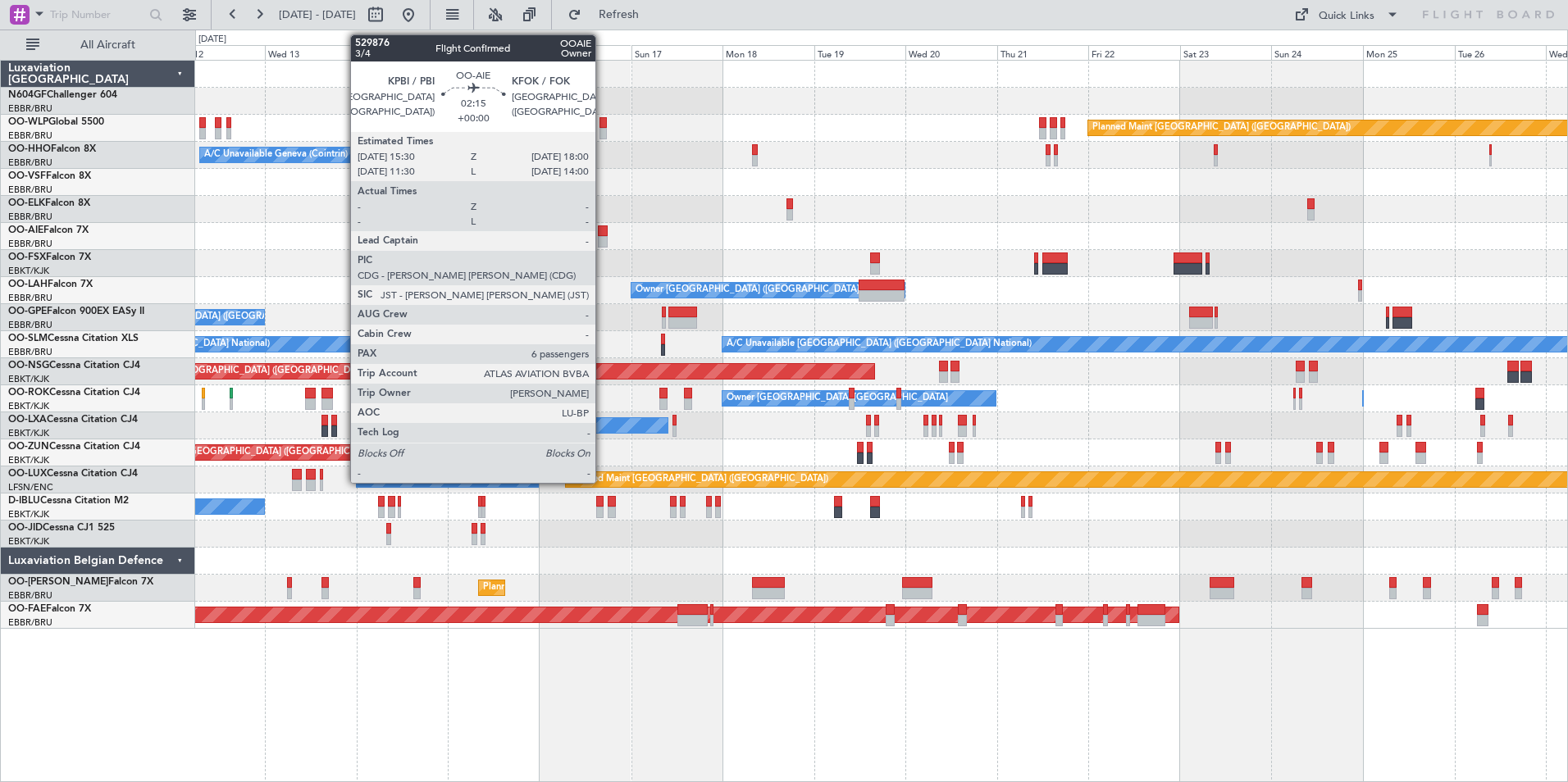
click at [603, 226] on div at bounding box center [602, 231] width 10 height 11
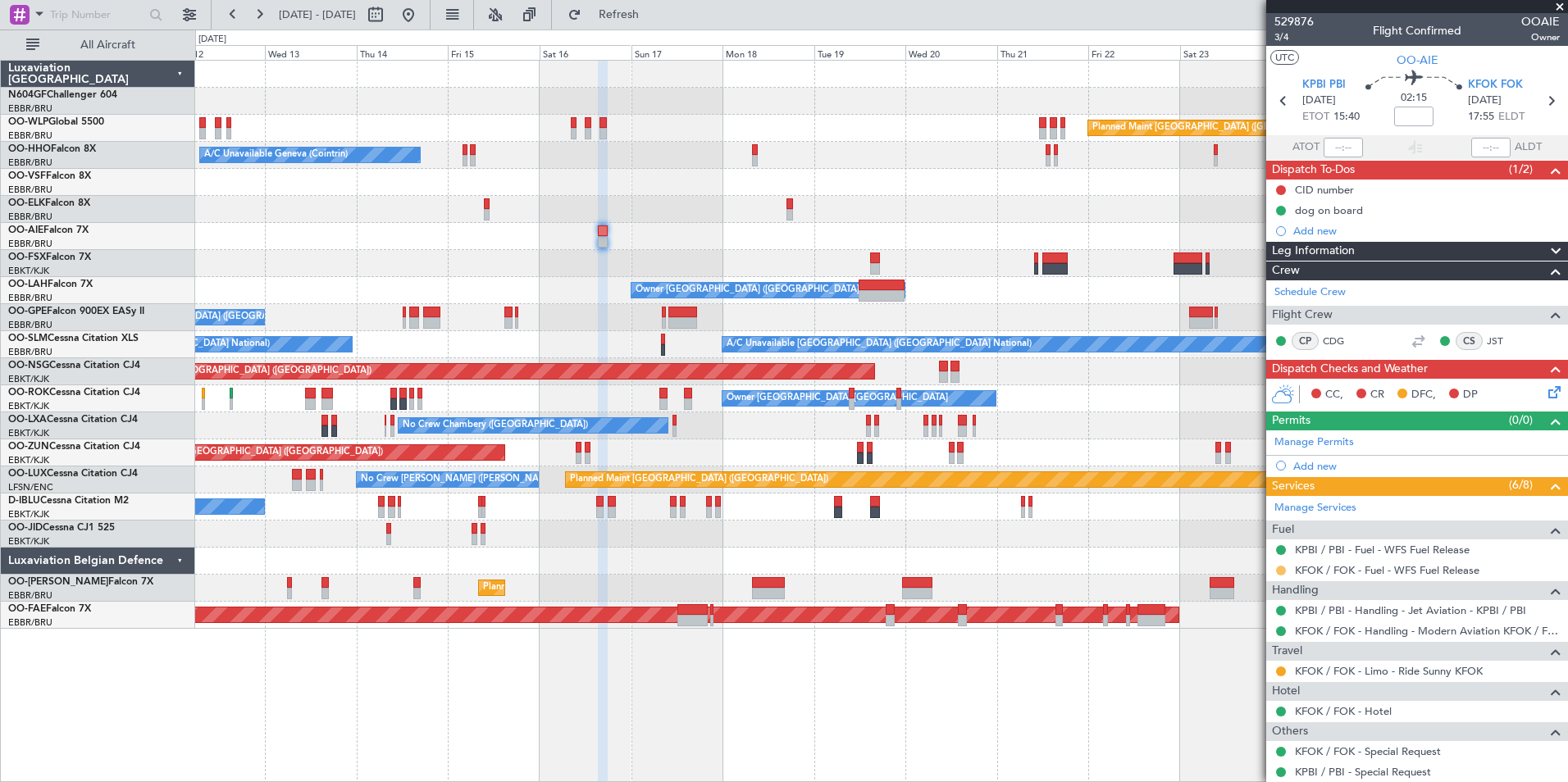
click at [1252, 568] on button at bounding box center [1280, 570] width 10 height 10
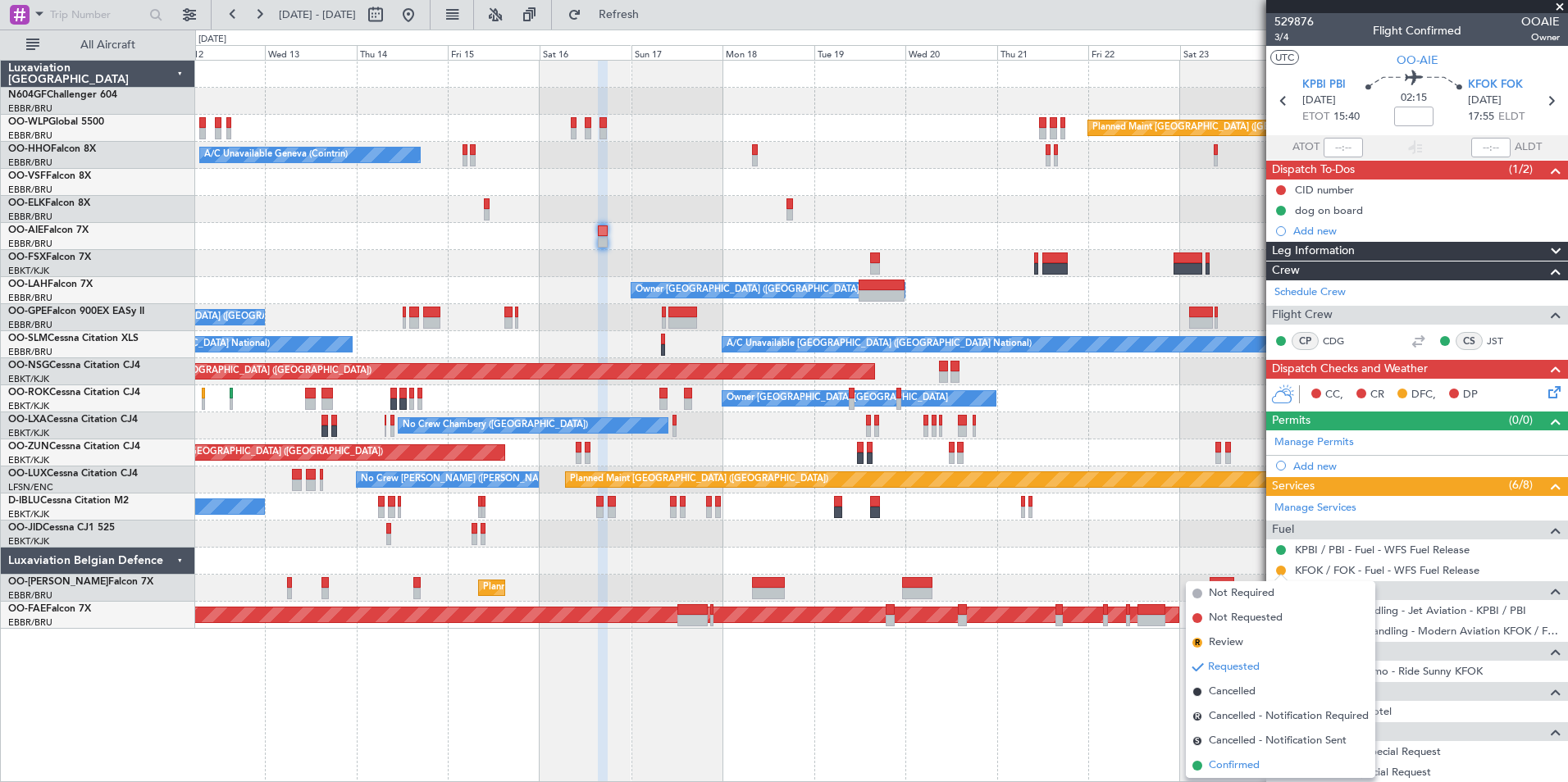
click at [1231, 604] on span "Confirmed" at bounding box center [1234, 766] width 51 height 16
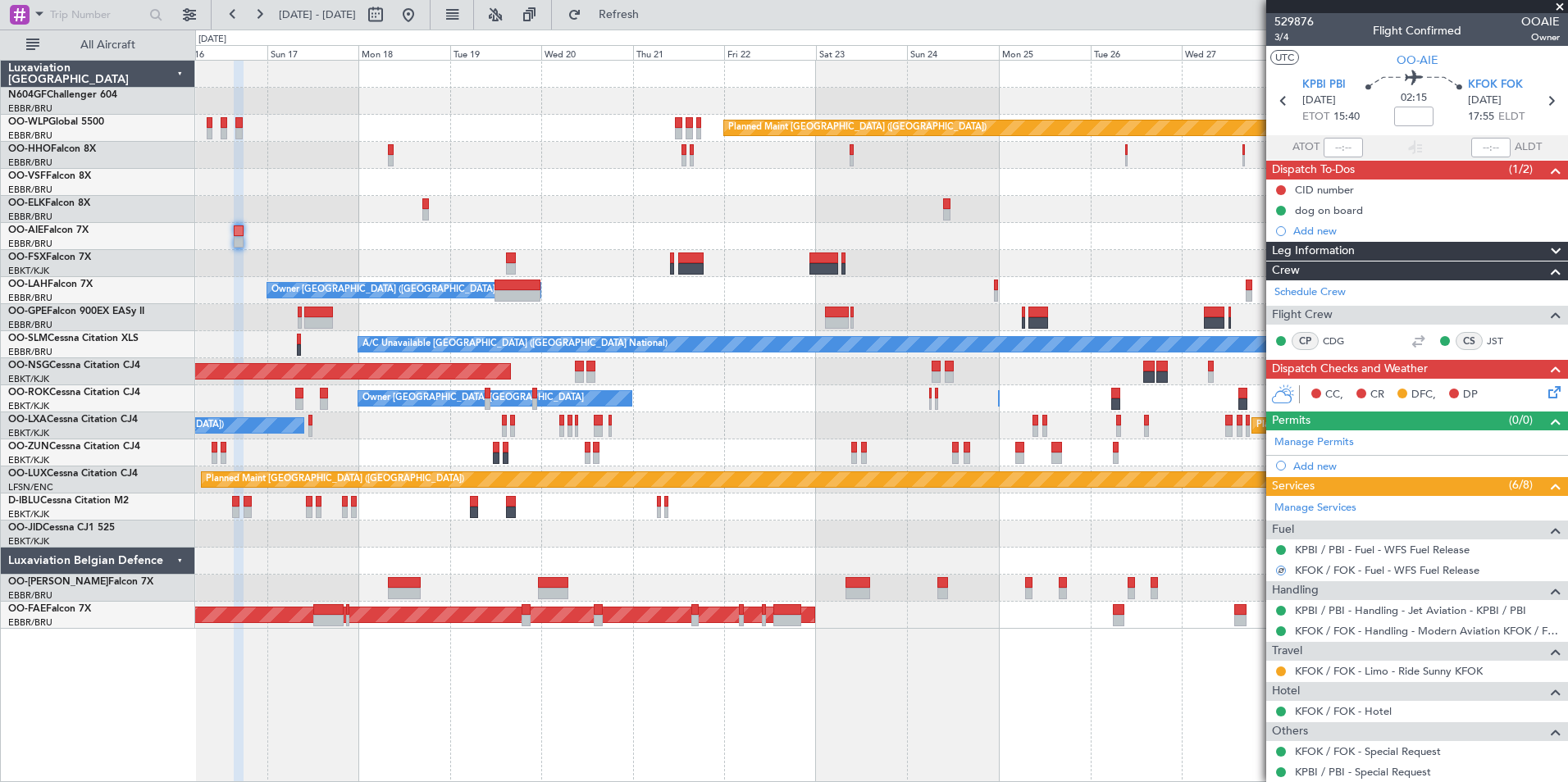
click at [797, 442] on div "Unplanned Maint [GEOGRAPHIC_DATA] ([GEOGRAPHIC_DATA])" at bounding box center [881, 452] width 1372 height 27
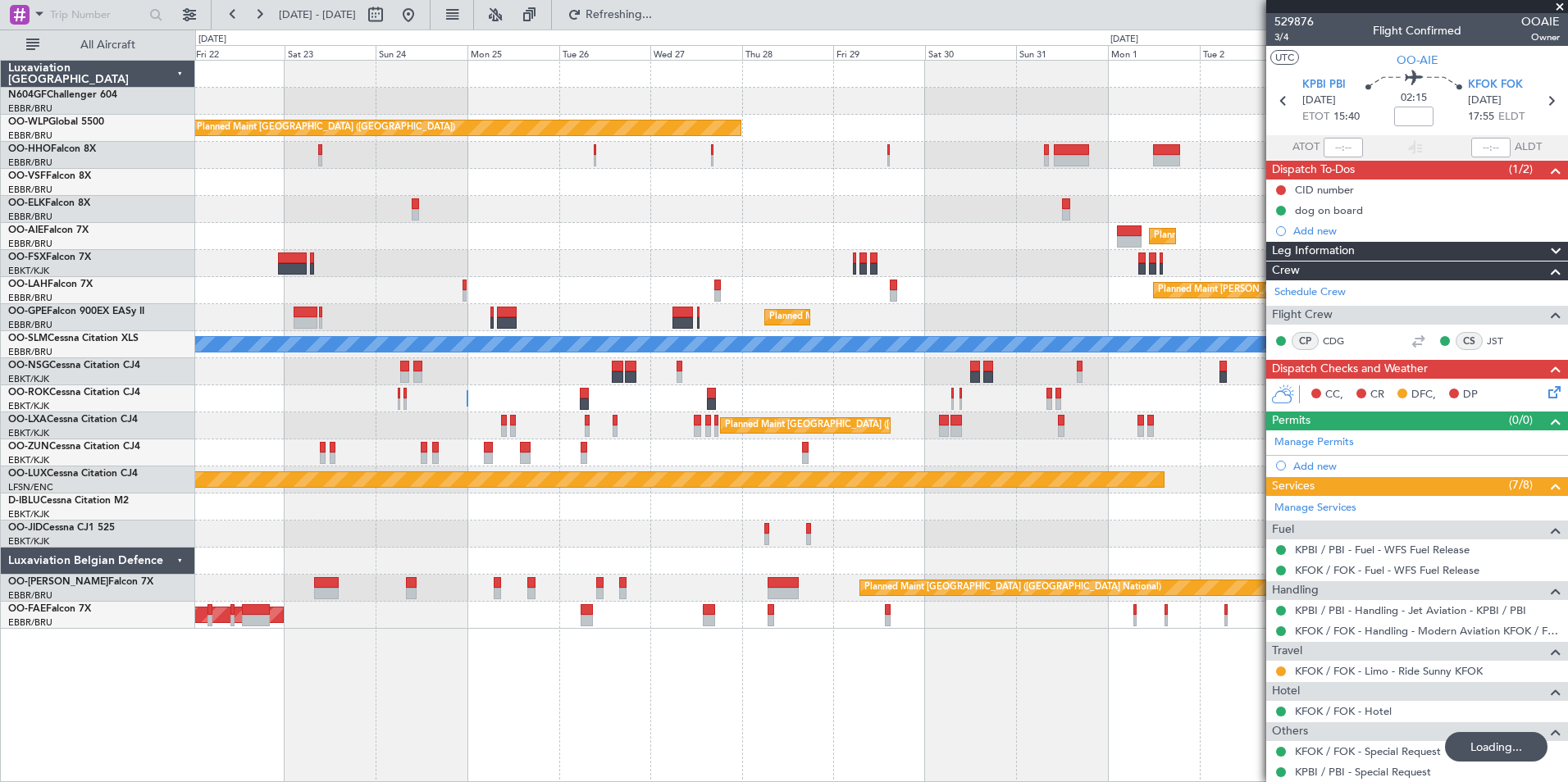
click at [784, 365] on div "Planned Maint [GEOGRAPHIC_DATA] ([GEOGRAPHIC_DATA])" at bounding box center [881, 371] width 1372 height 27
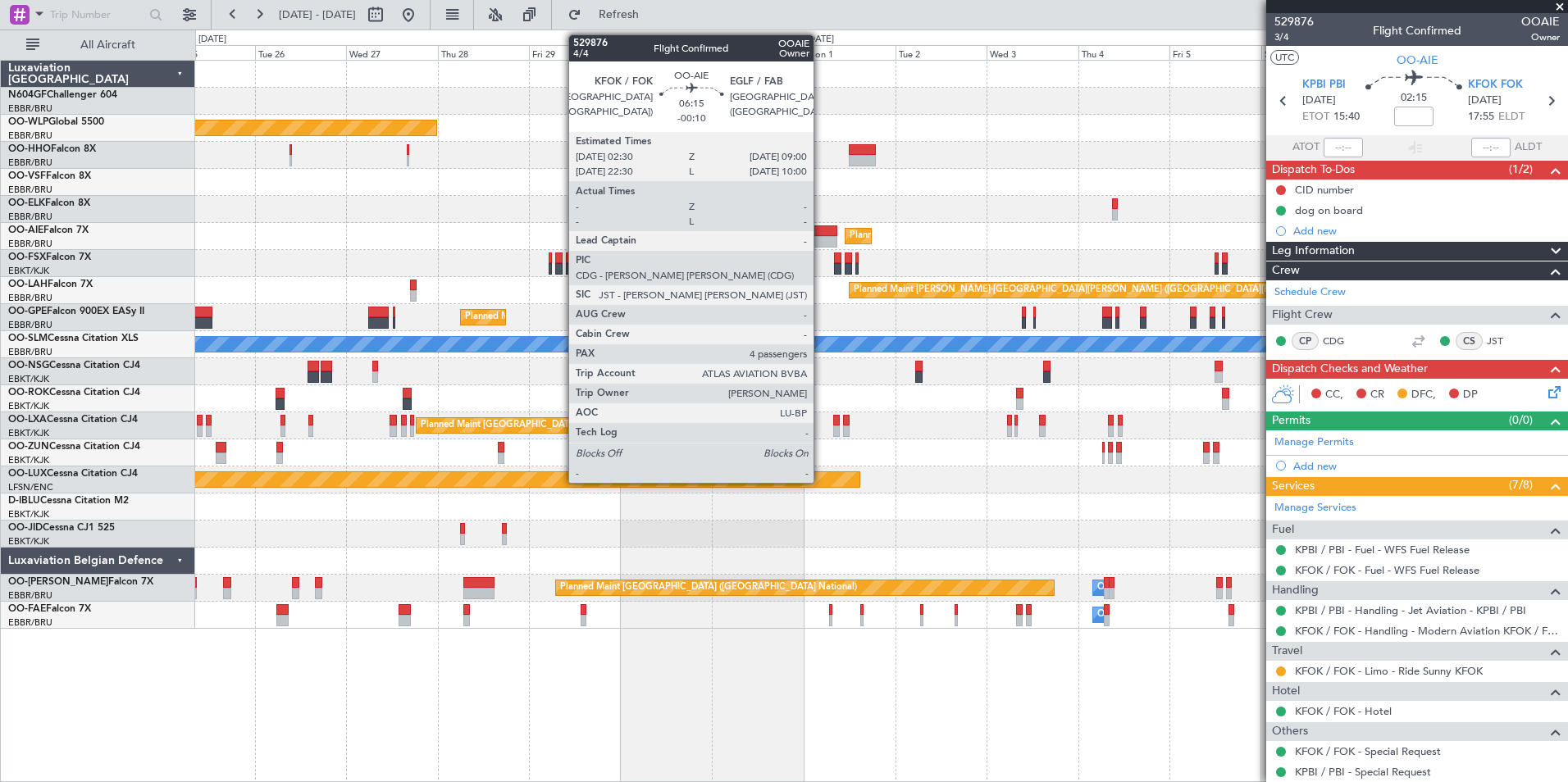
click at [821, 230] on div at bounding box center [824, 231] width 25 height 11
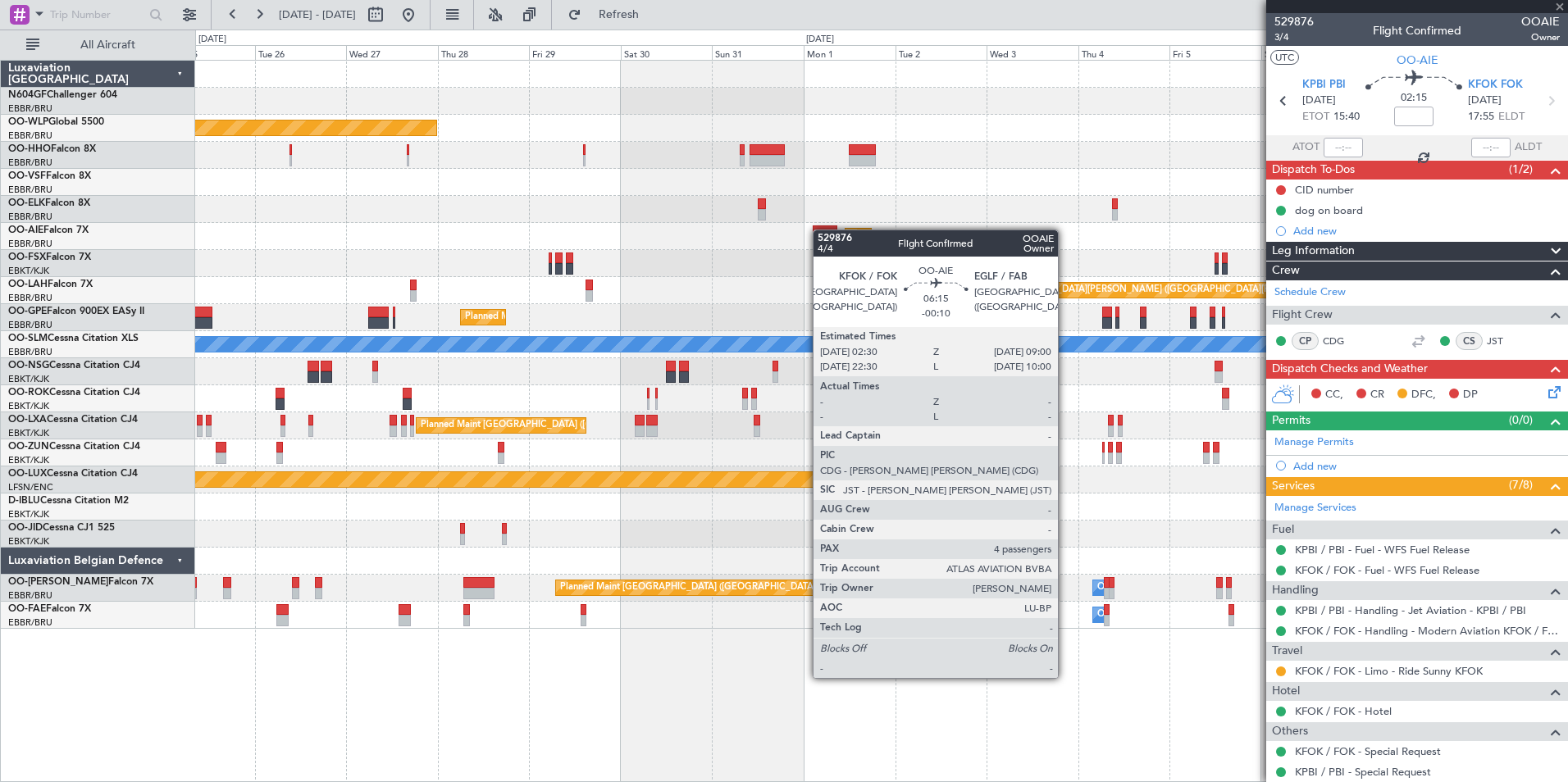
type input "-00:10"
type input "4"
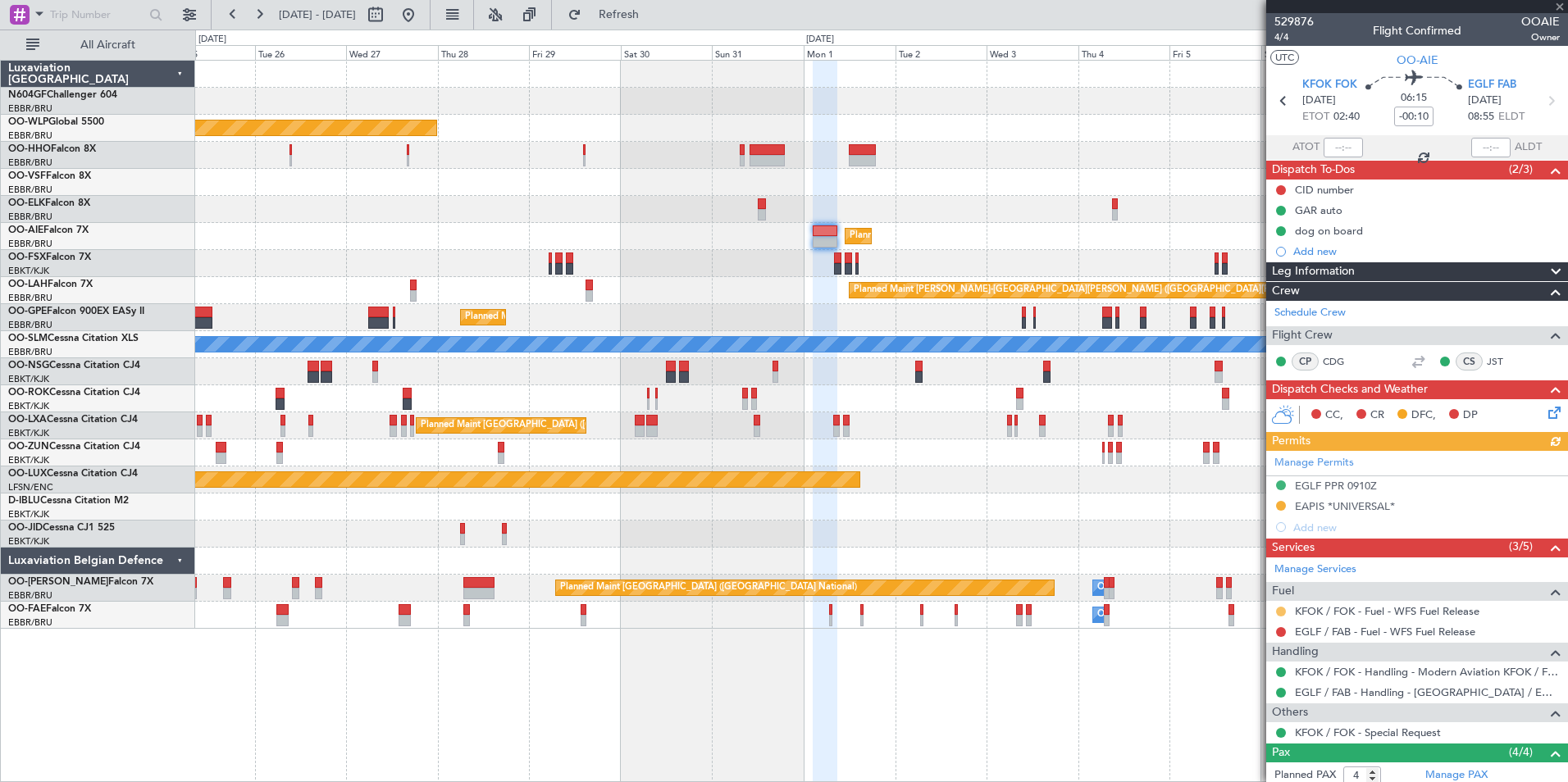
click at [1252, 604] on button at bounding box center [1280, 611] width 10 height 10
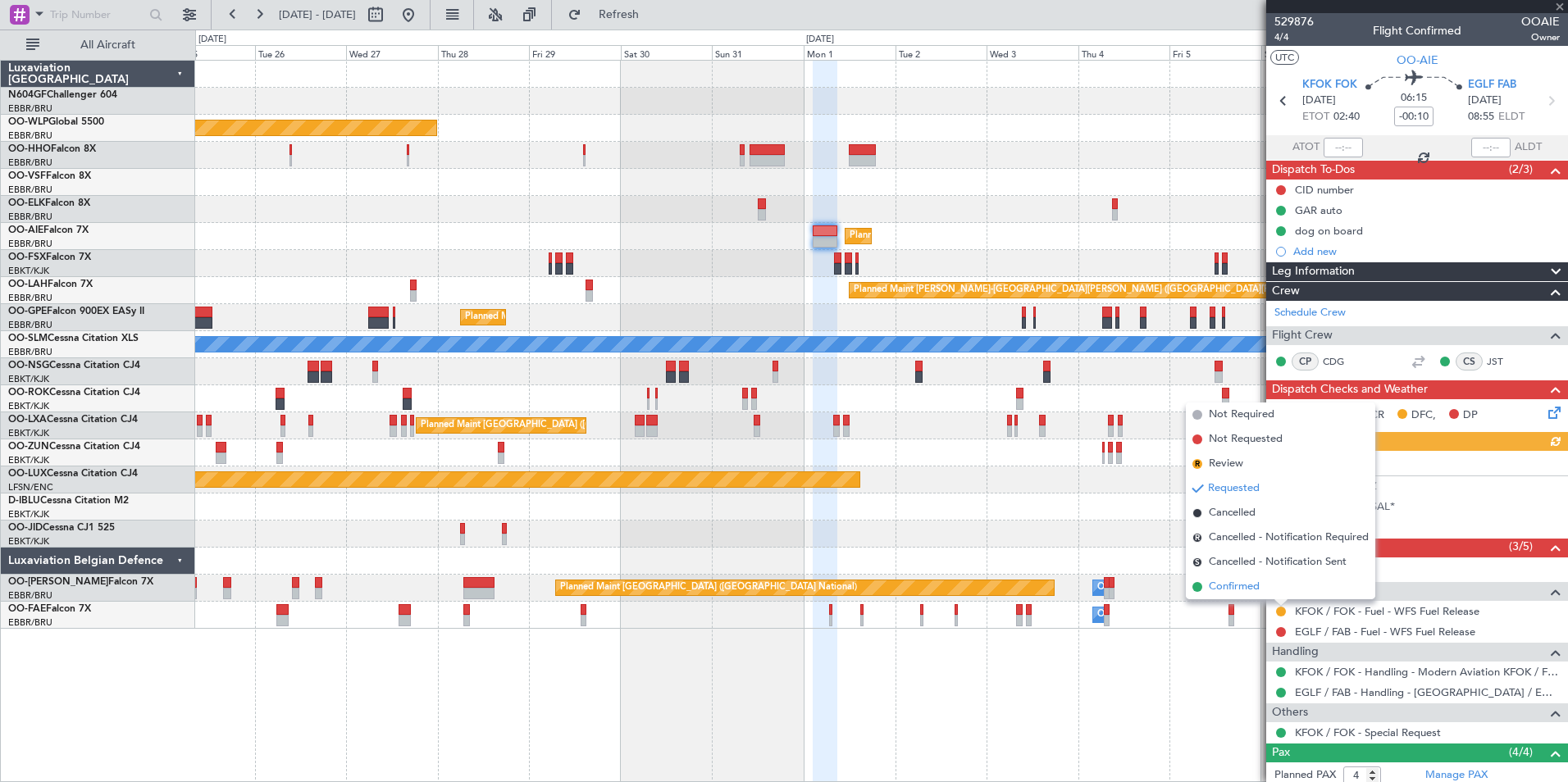
click at [1250, 593] on span "Confirmed" at bounding box center [1234, 587] width 51 height 16
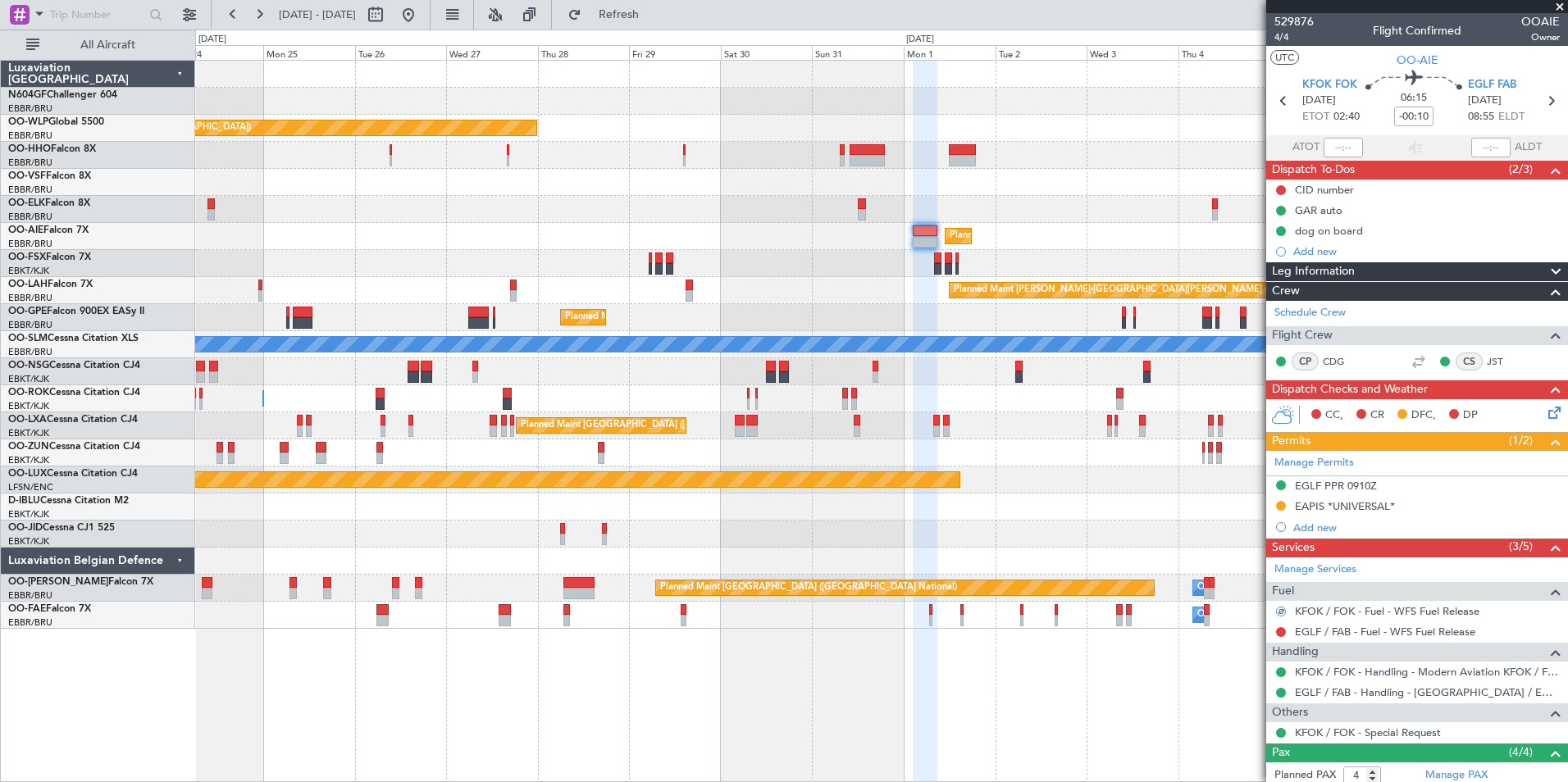
click at [1191, 518] on div "Planned Maint Berlin (Brandenburg) Planned Maint Kortrijk-Wevelgem Planned Main…" at bounding box center [881, 345] width 1372 height 568
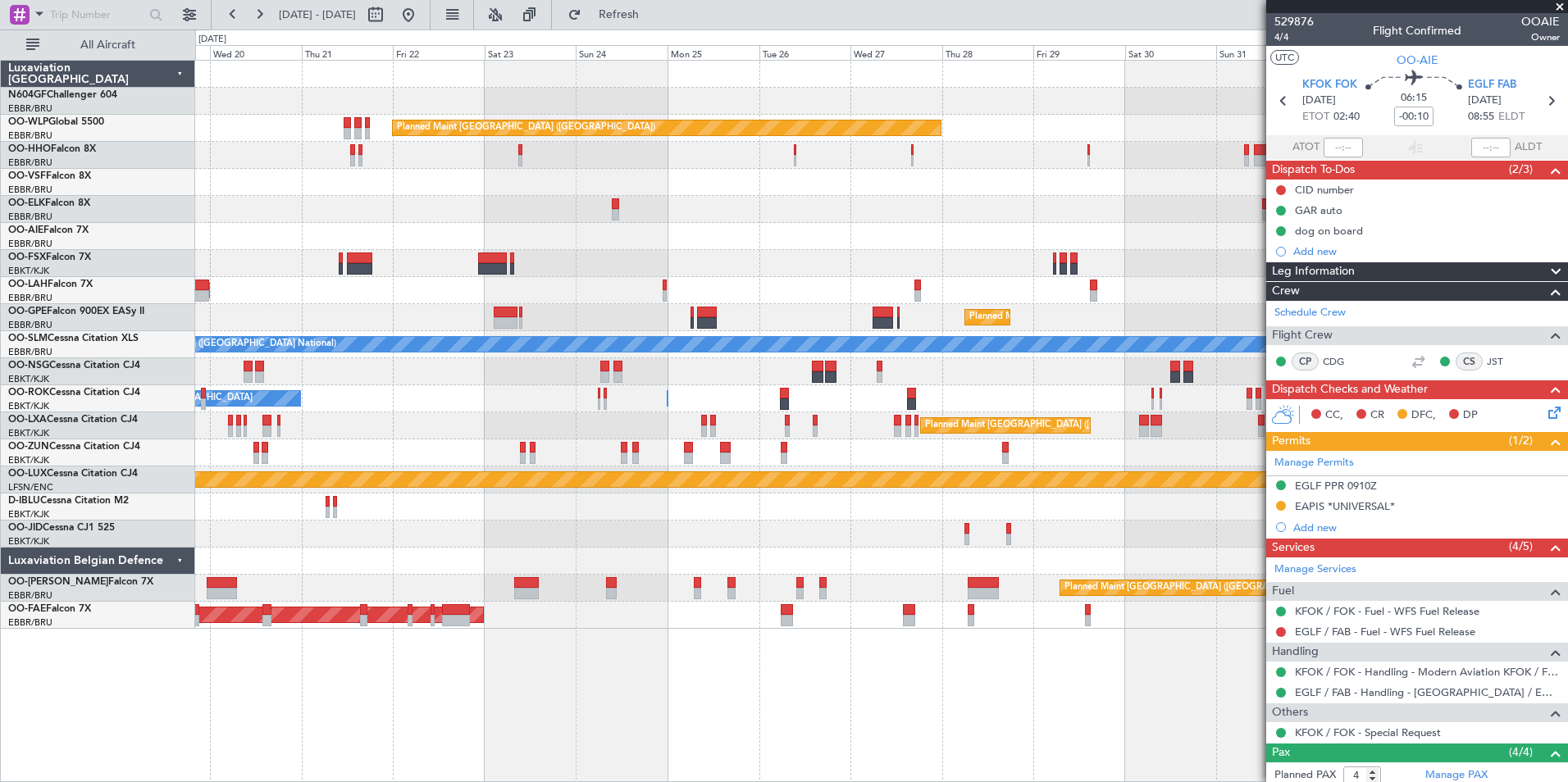
click at [1085, 186] on div "Planned Maint Berlin (Brandenburg) Planned Maint London (Farnborough) Planned M…" at bounding box center [881, 345] width 1372 height 568
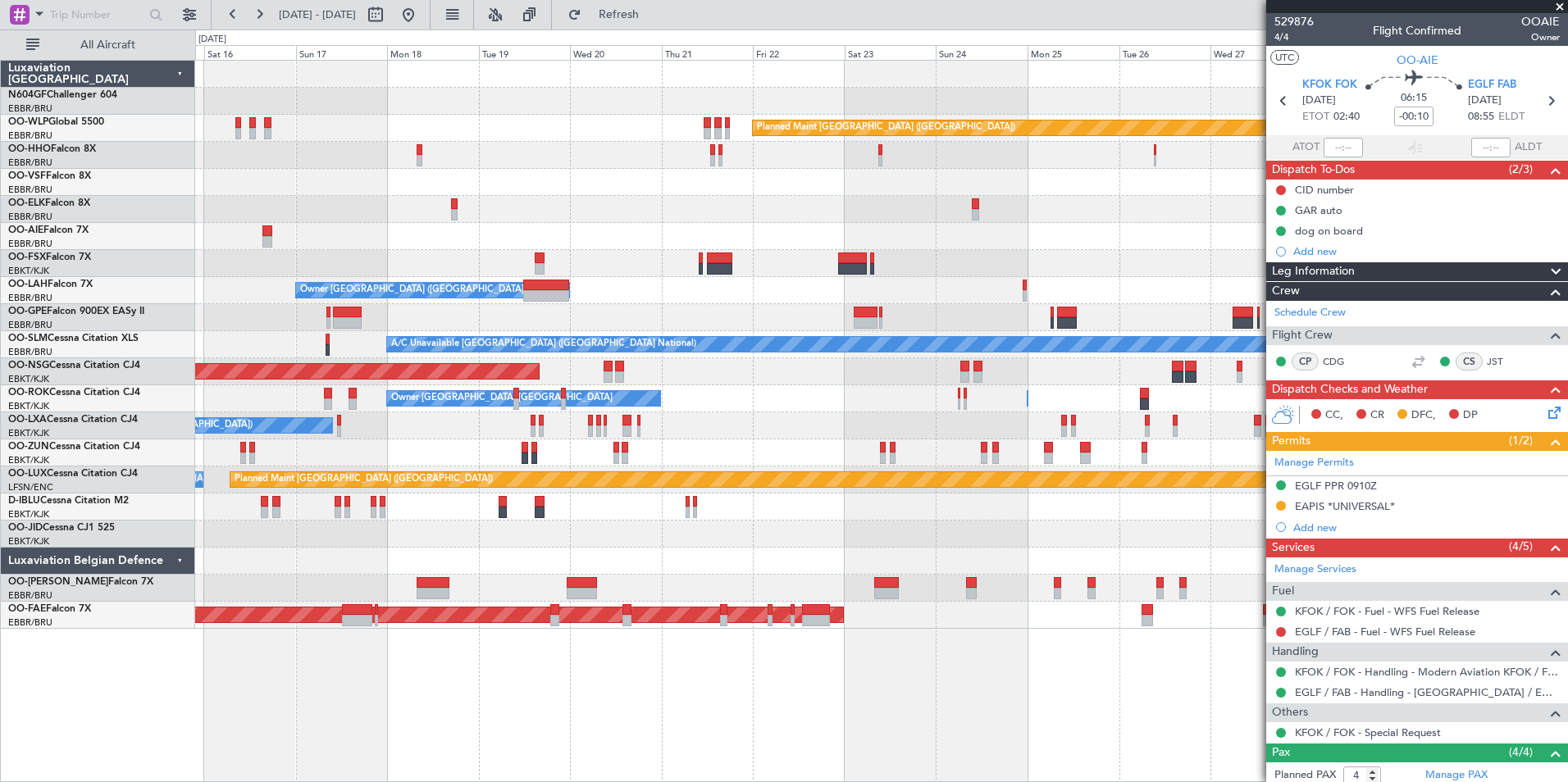
click at [1007, 188] on div "Planned Maint Berlin (Brandenburg) A/C Unavailable Geneva (Cointrin) Planned Ma…" at bounding box center [881, 345] width 1372 height 568
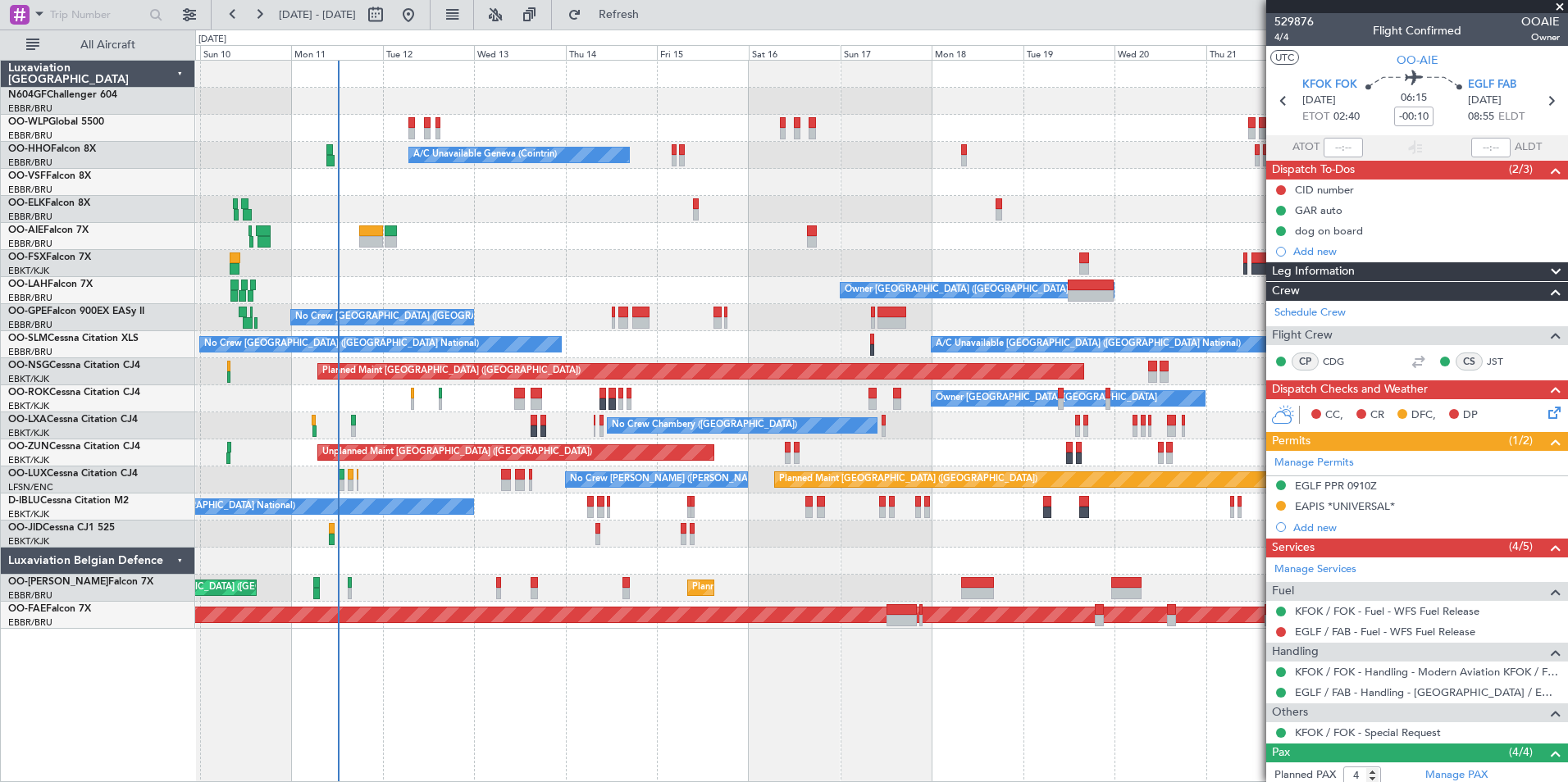
click at [1158, 214] on div "Planned Maint Berlin (Brandenburg) A/C Unavailable Geneva (Cointrin) Planned Ma…" at bounding box center [881, 345] width 1372 height 568
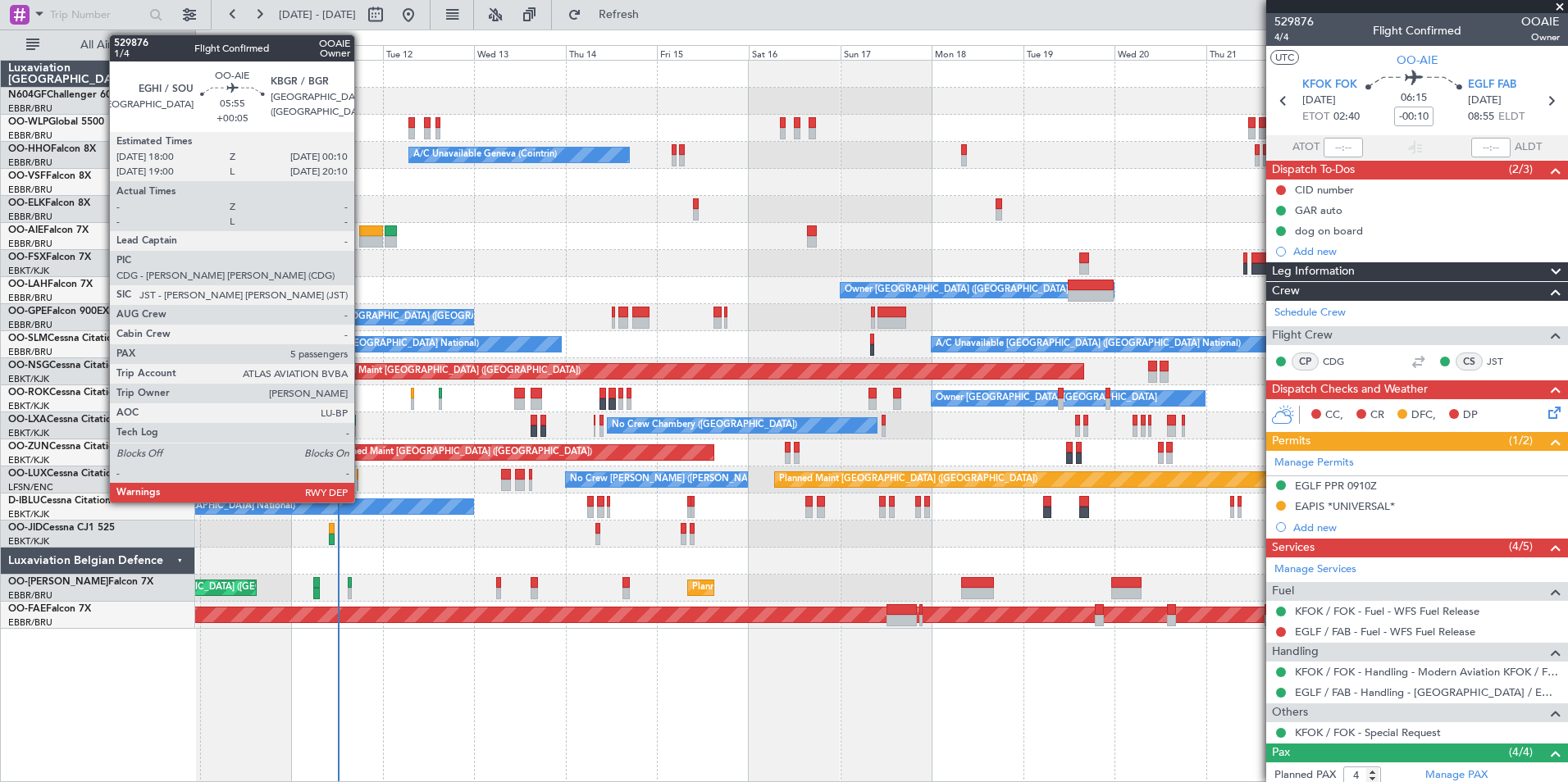
click at [362, 246] on div at bounding box center [371, 241] width 23 height 11
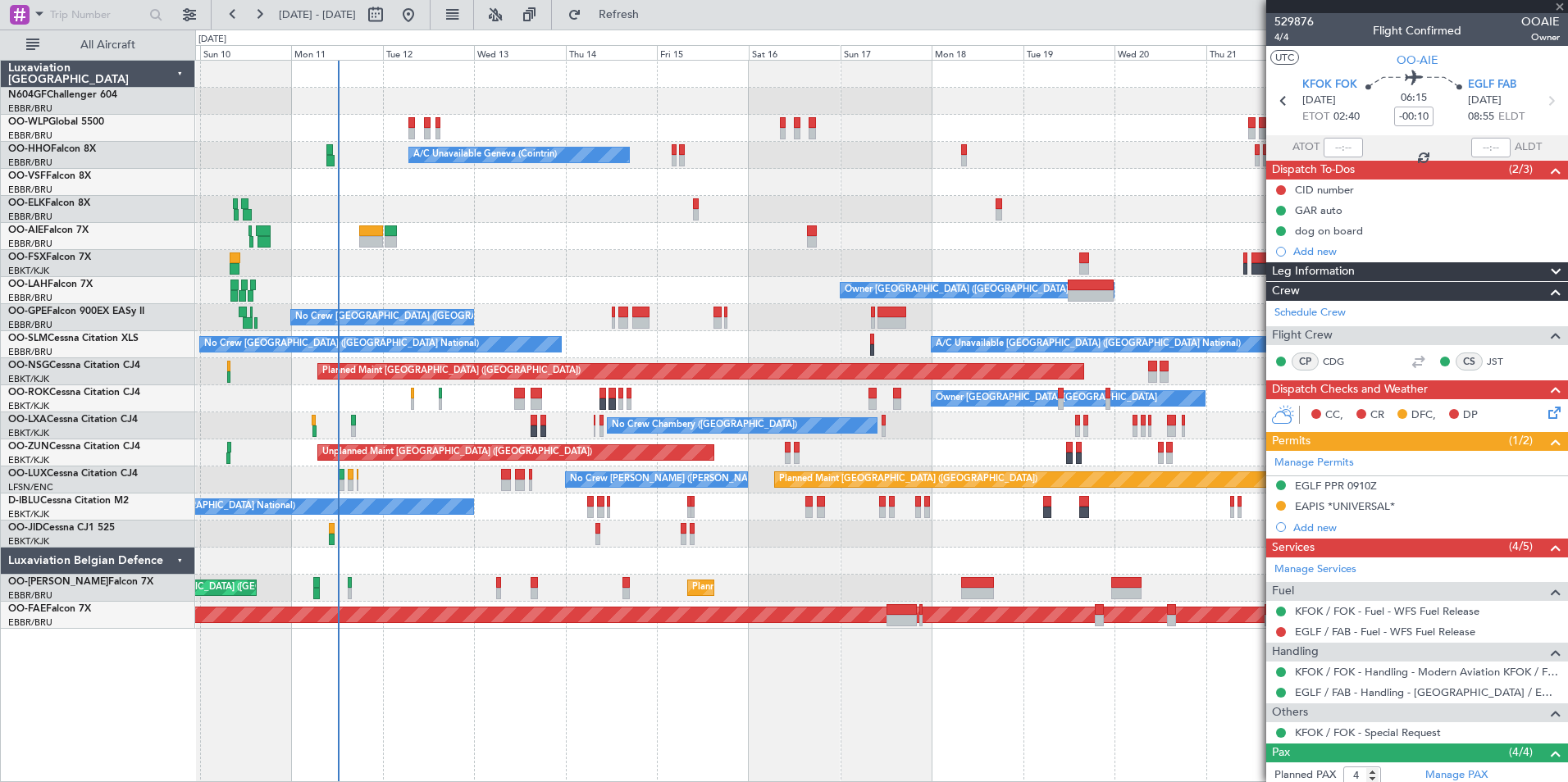
type input "+00:05"
type input "5"
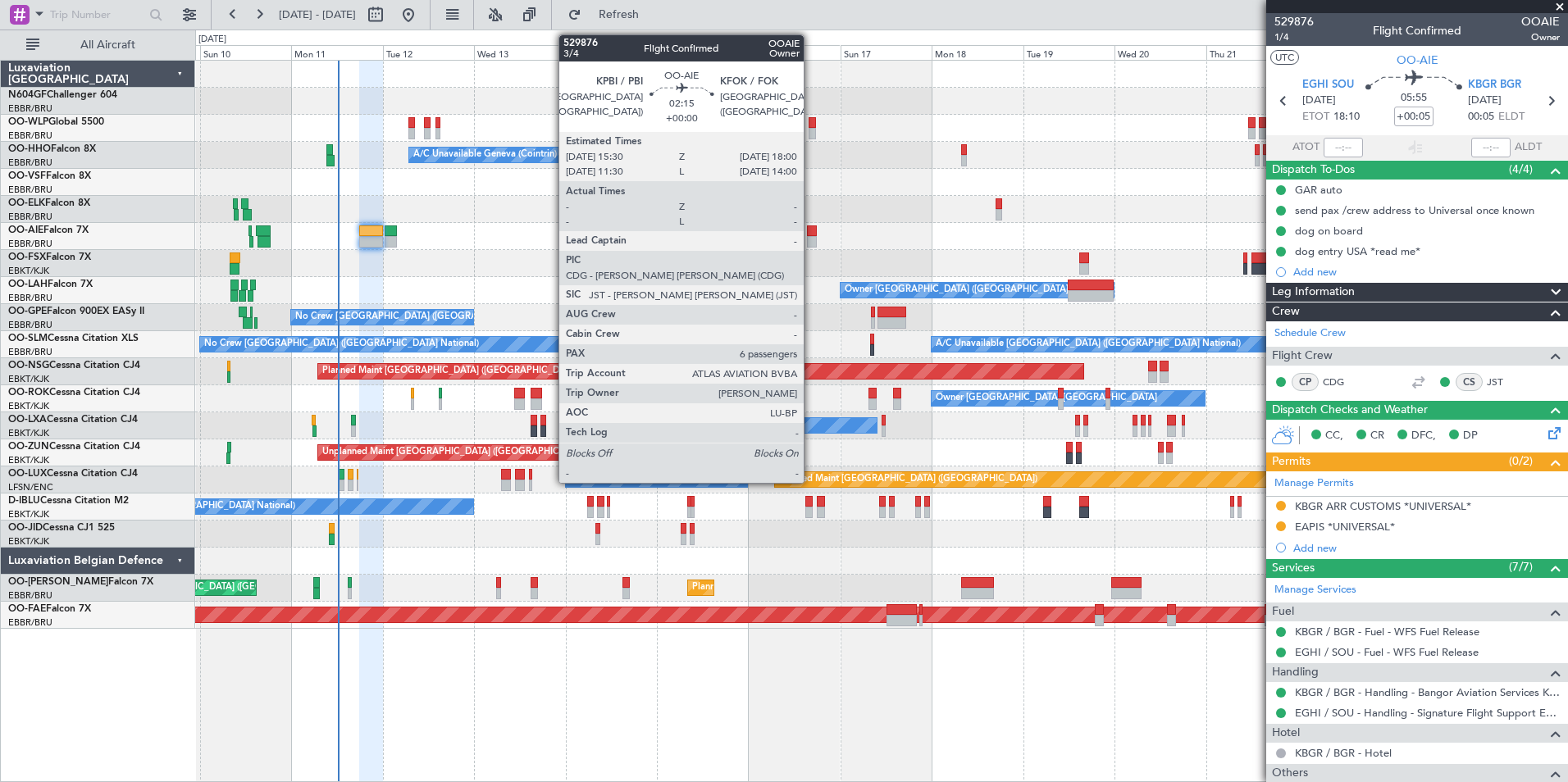
click at [811, 242] on div at bounding box center [811, 241] width 10 height 11
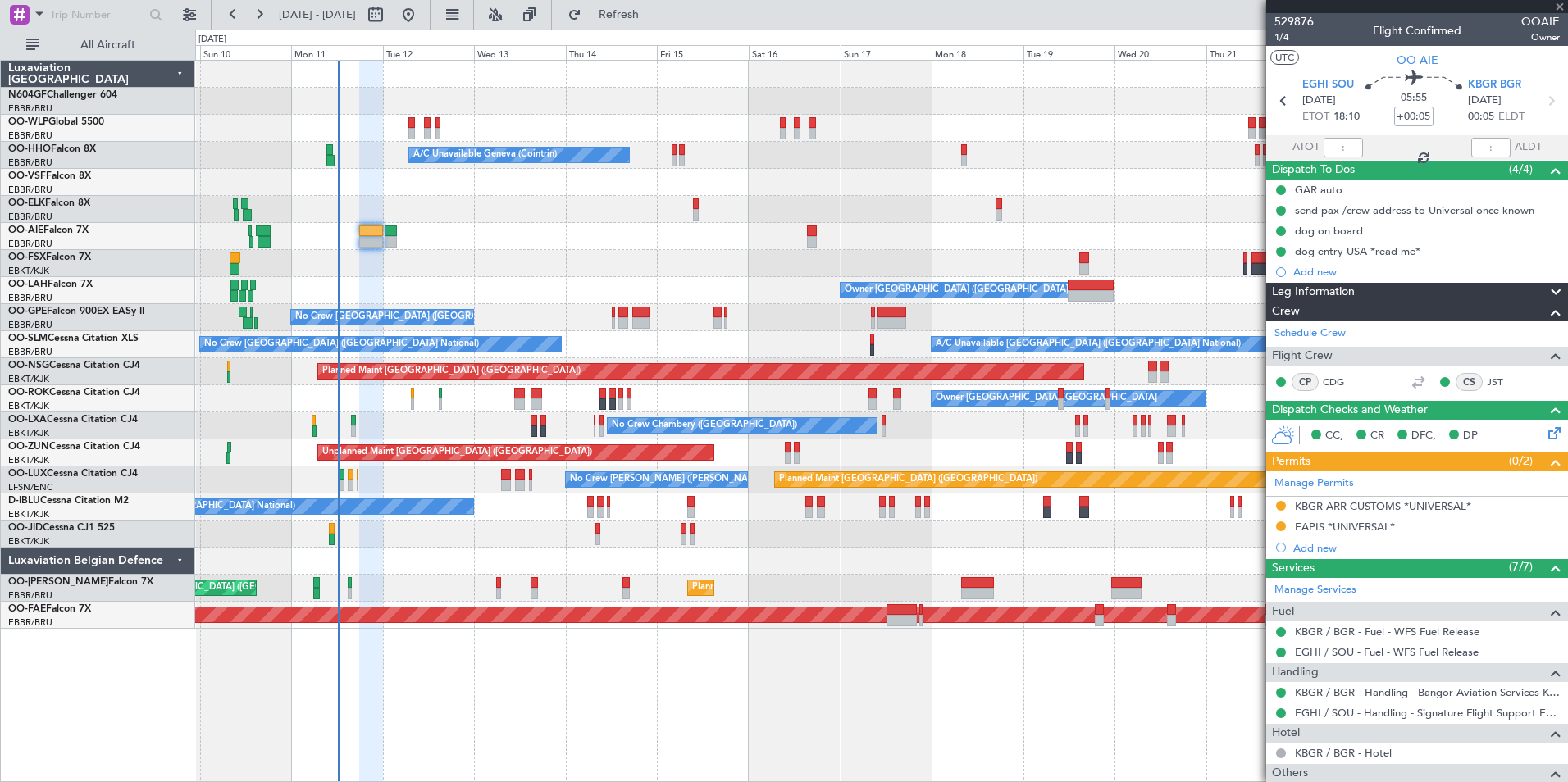
type input "6"
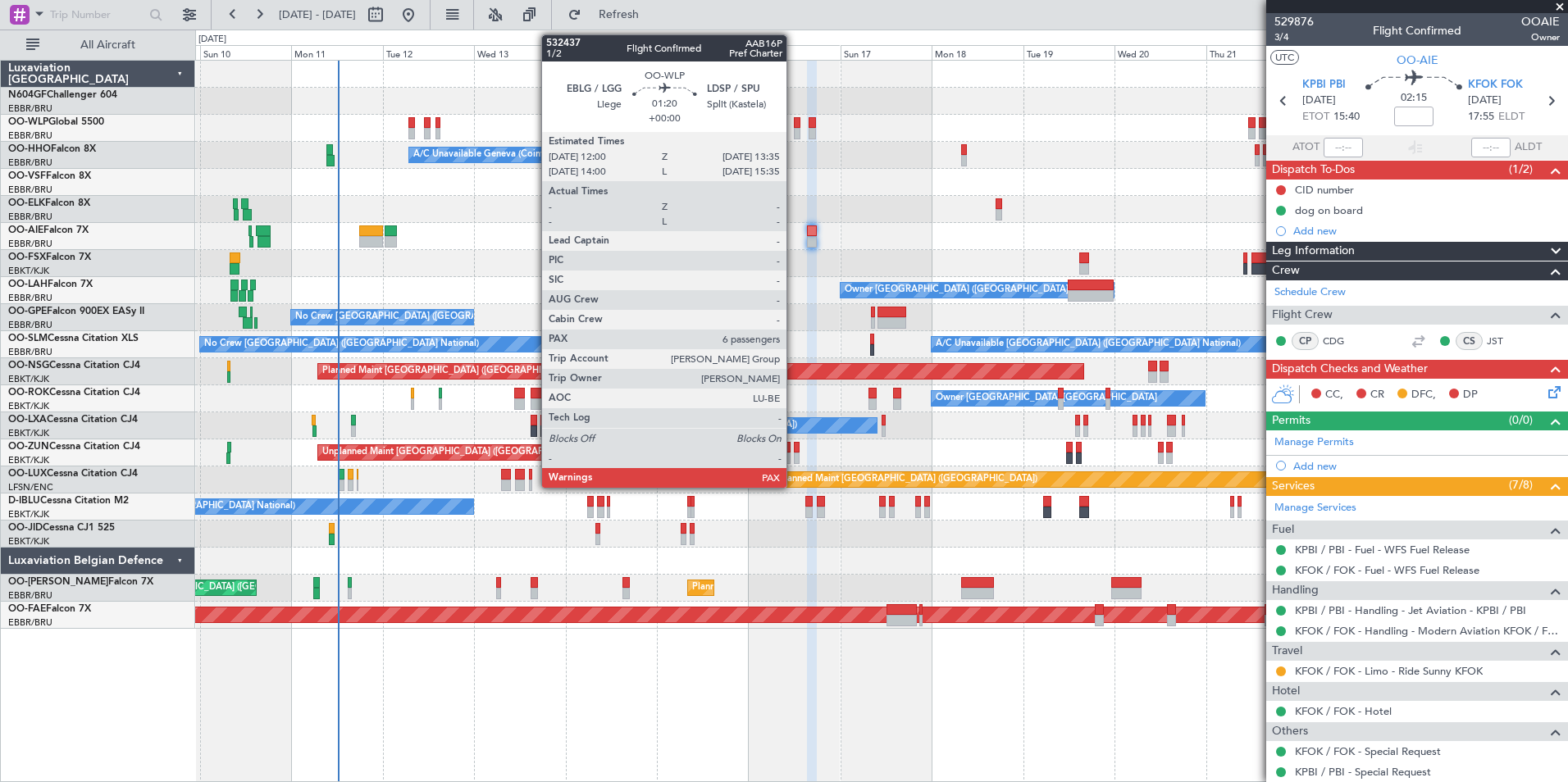
click at [794, 128] on div at bounding box center [797, 133] width 7 height 11
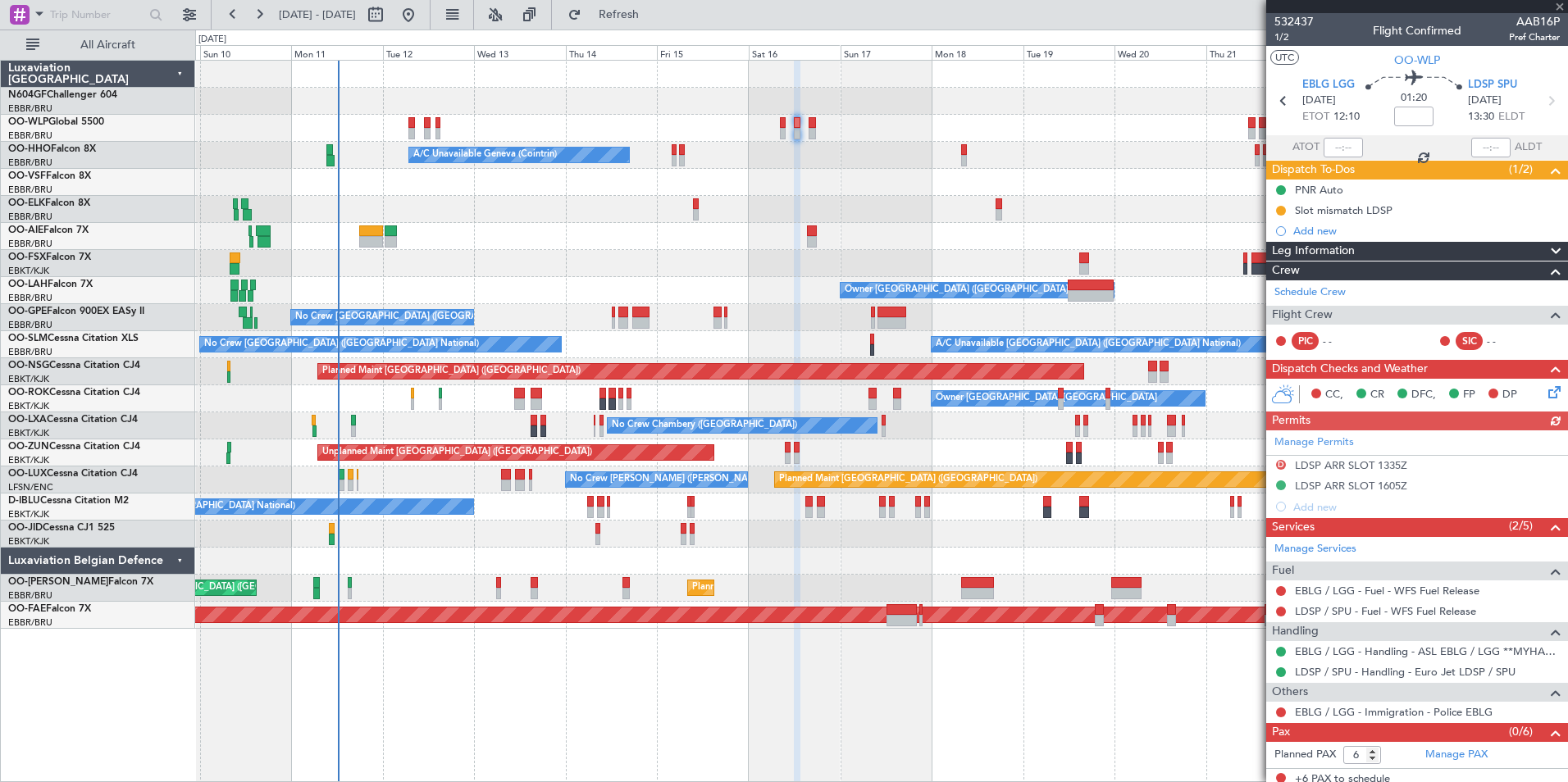
click at [1252, 392] on icon at bounding box center [1551, 389] width 13 height 13
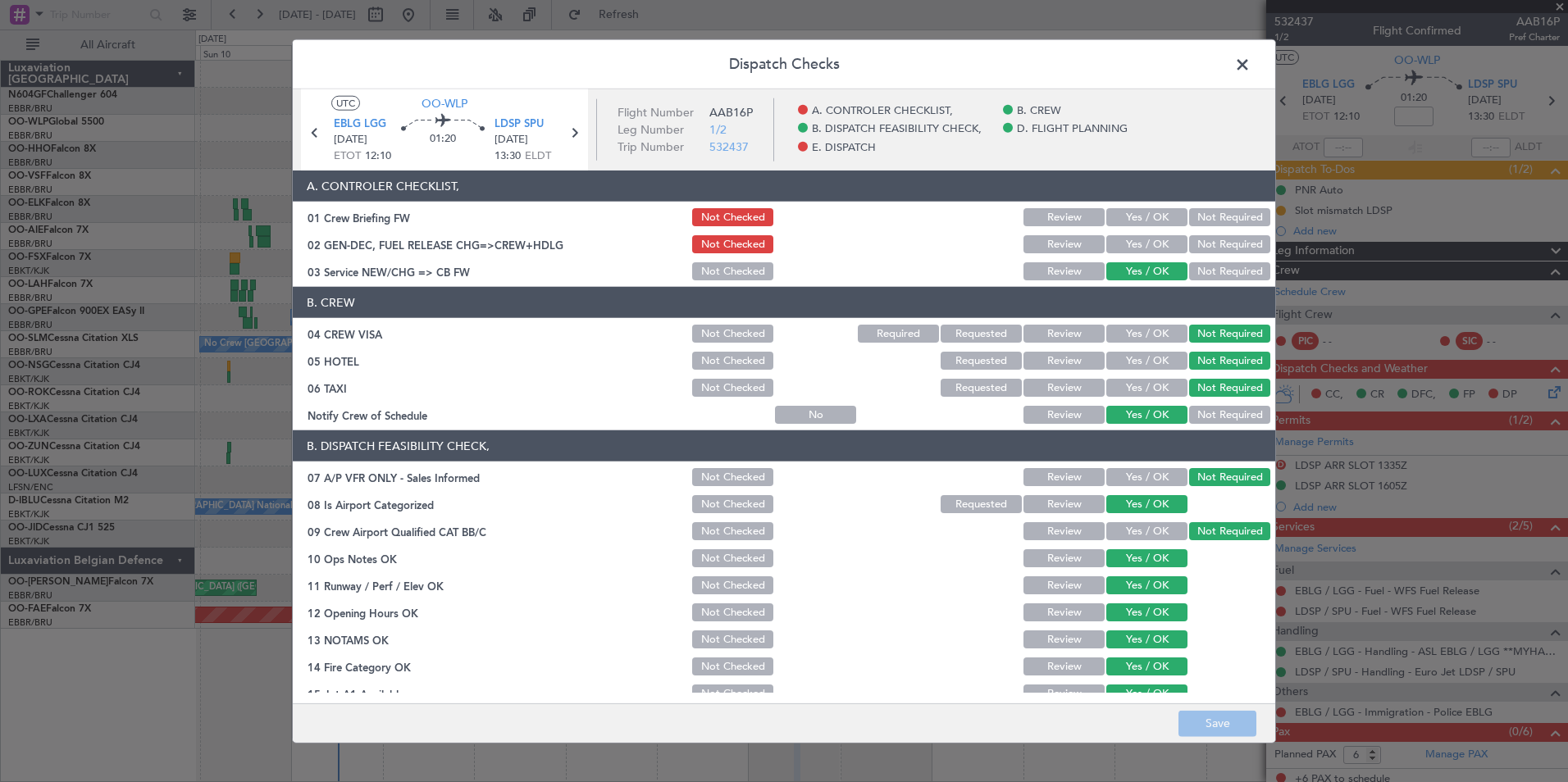
click at [1250, 73] on span at bounding box center [1250, 69] width 0 height 33
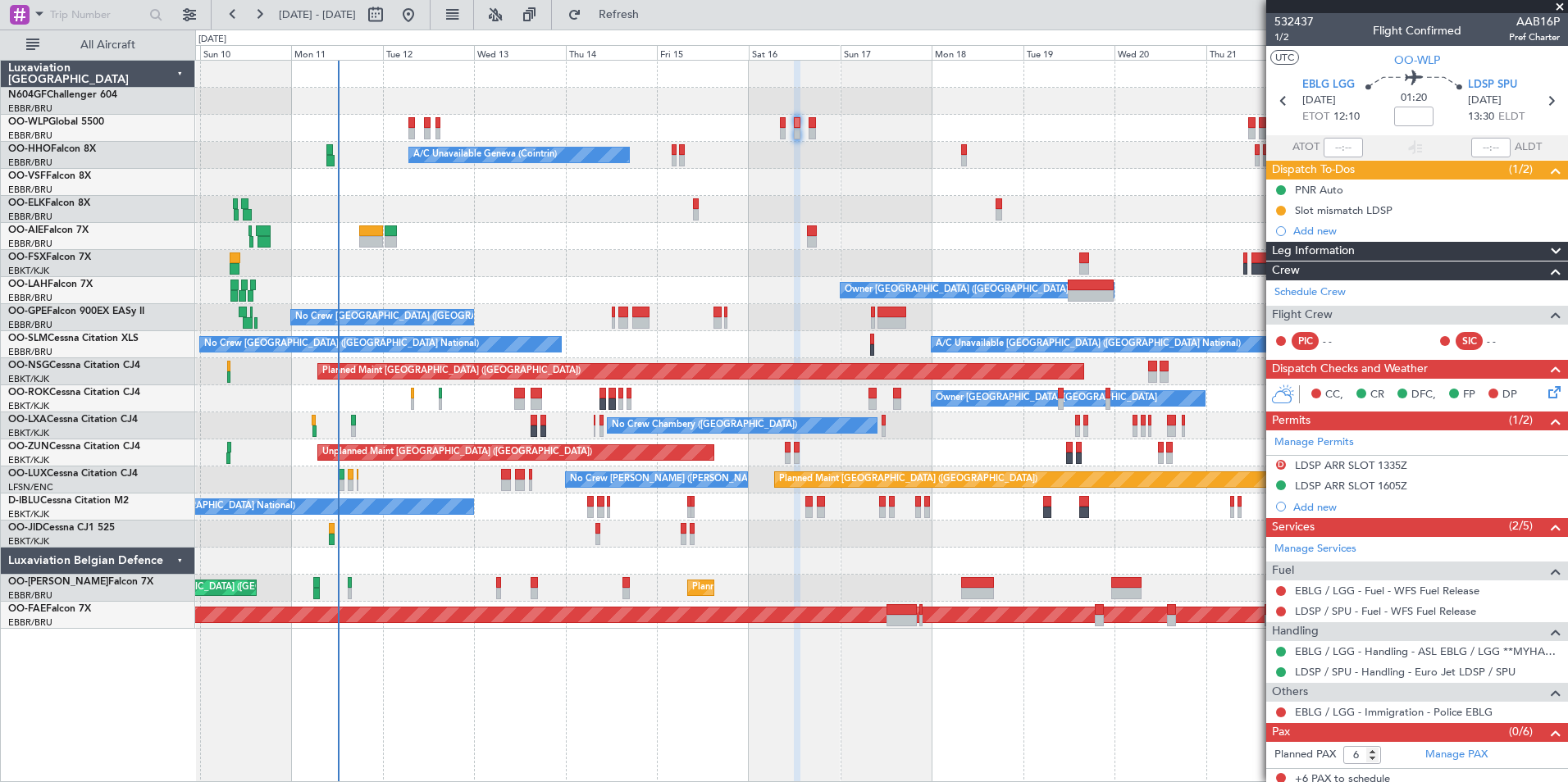
click at [1079, 184] on div at bounding box center [881, 182] width 1372 height 27
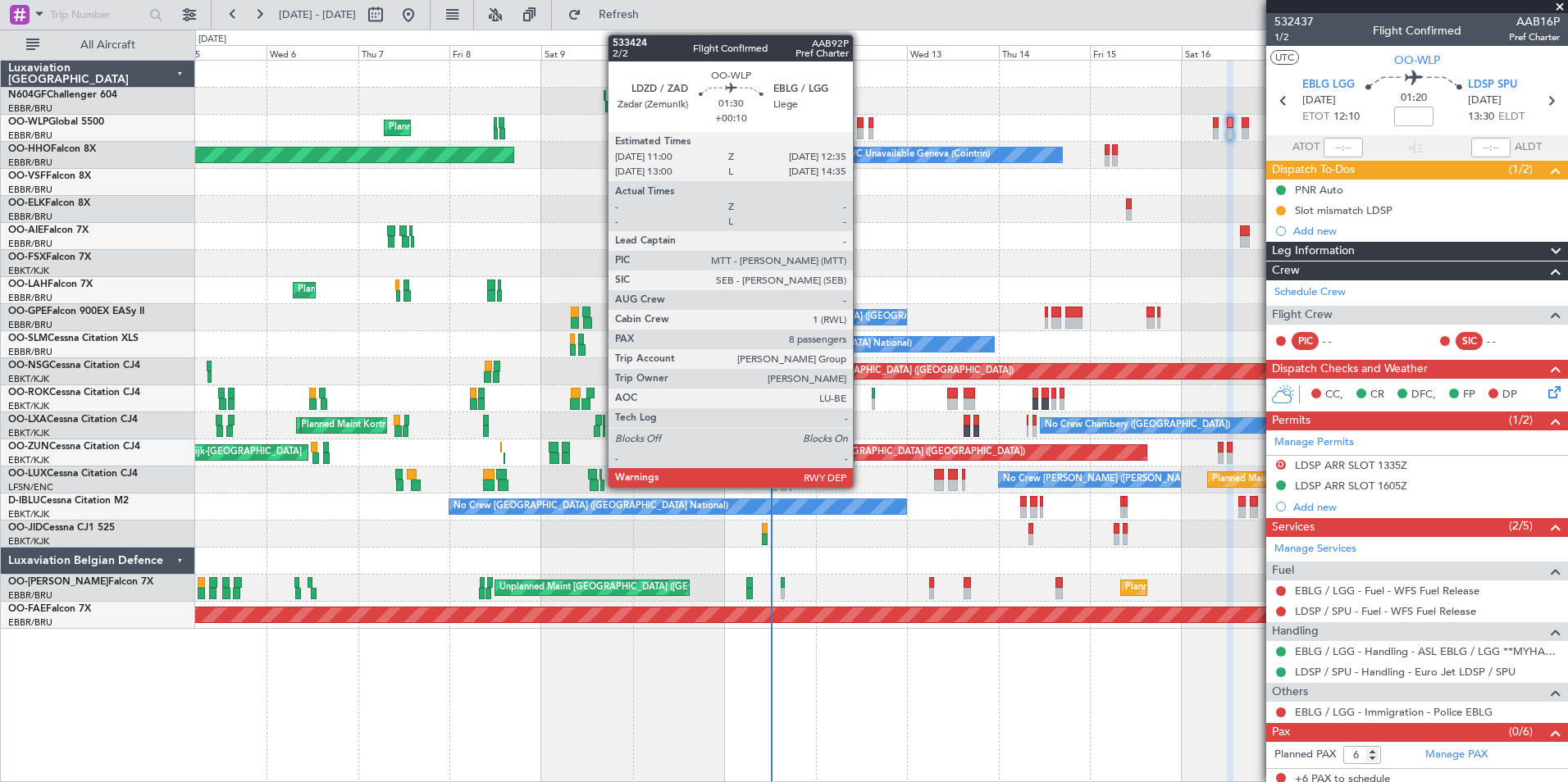
click at [860, 128] on div at bounding box center [860, 133] width 7 height 11
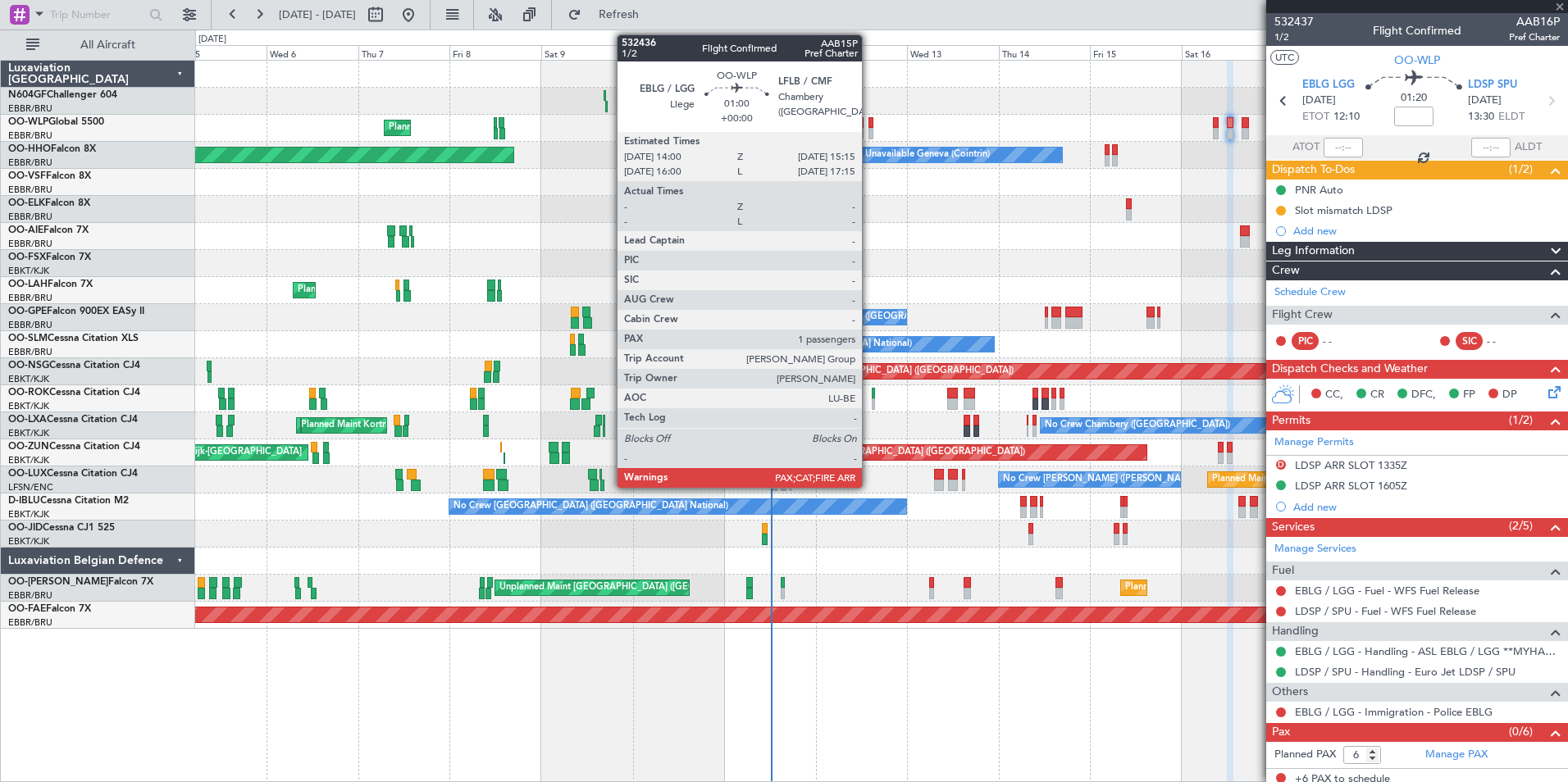
type input "+00:10"
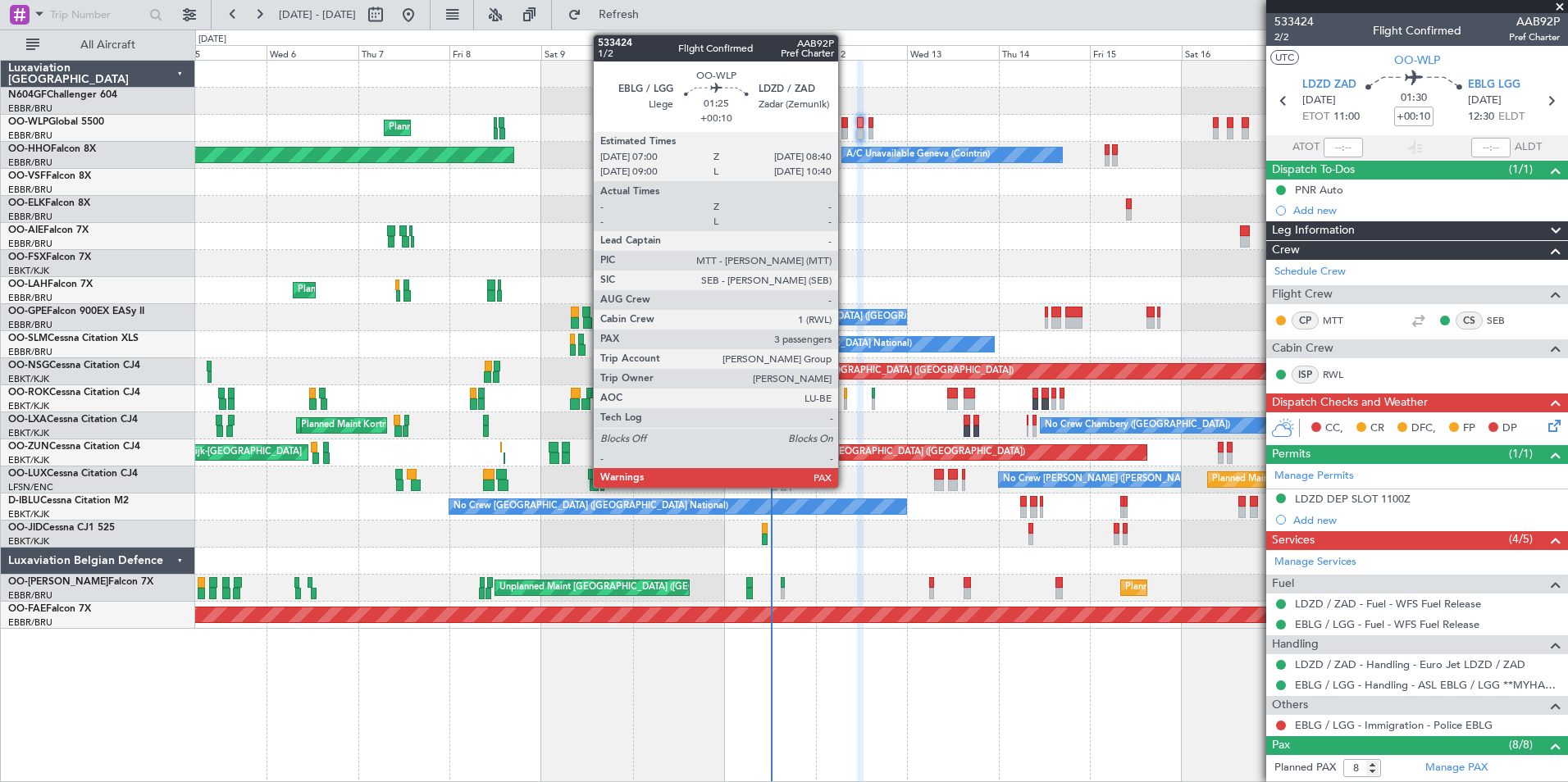
click at [845, 130] on div at bounding box center [845, 133] width 7 height 11
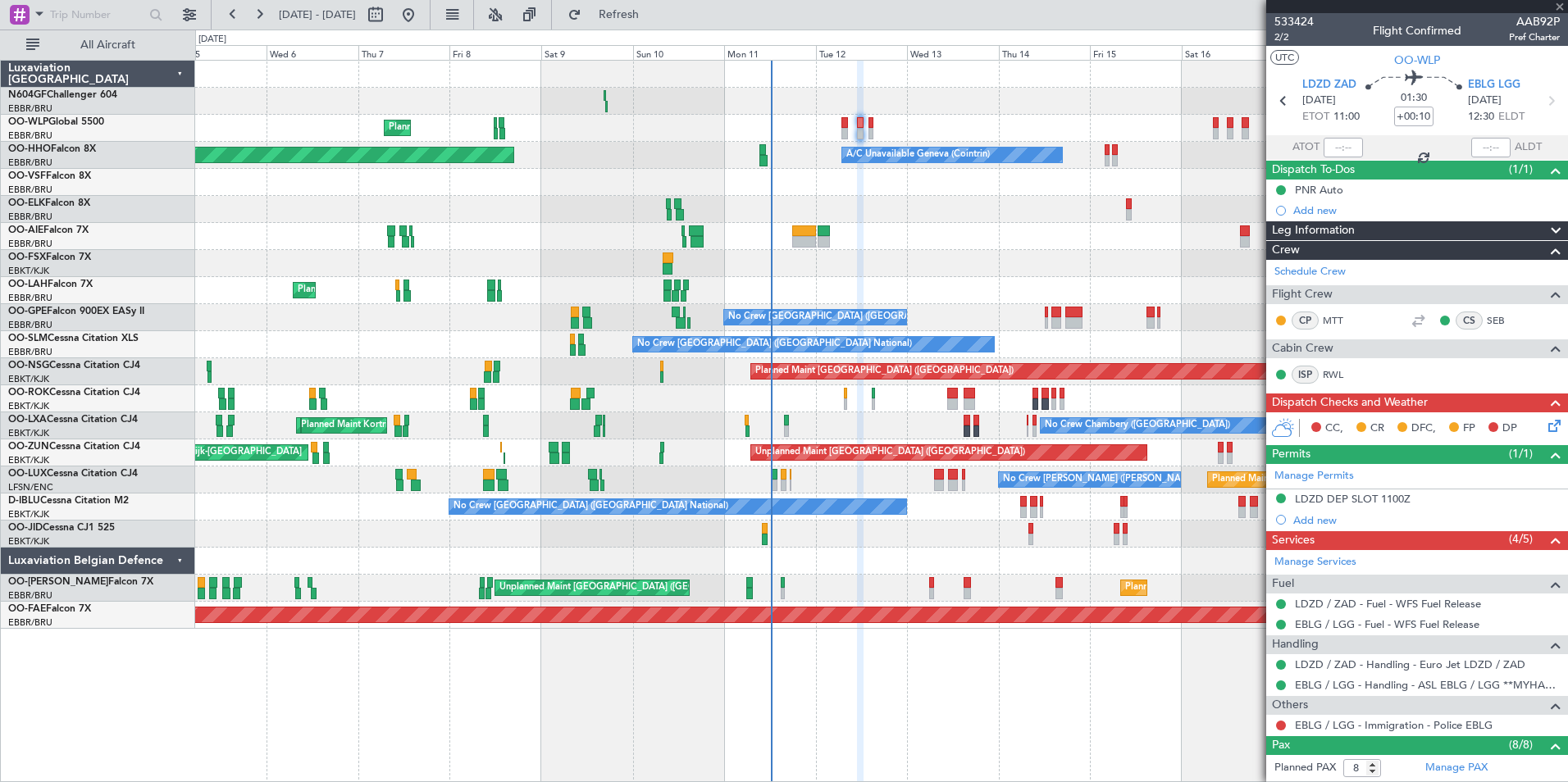
type input "4"
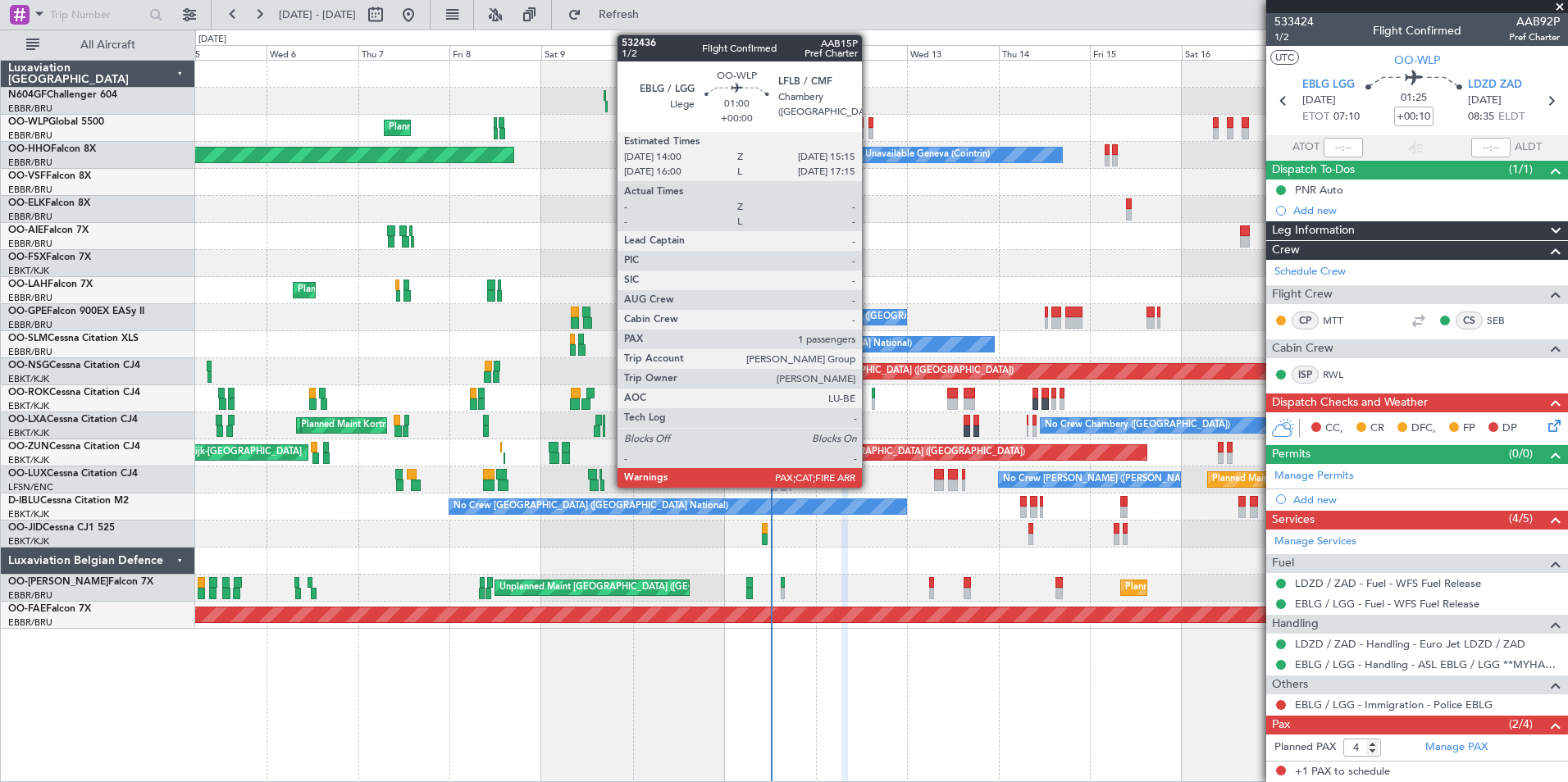
click at [869, 130] on div at bounding box center [871, 133] width 5 height 11
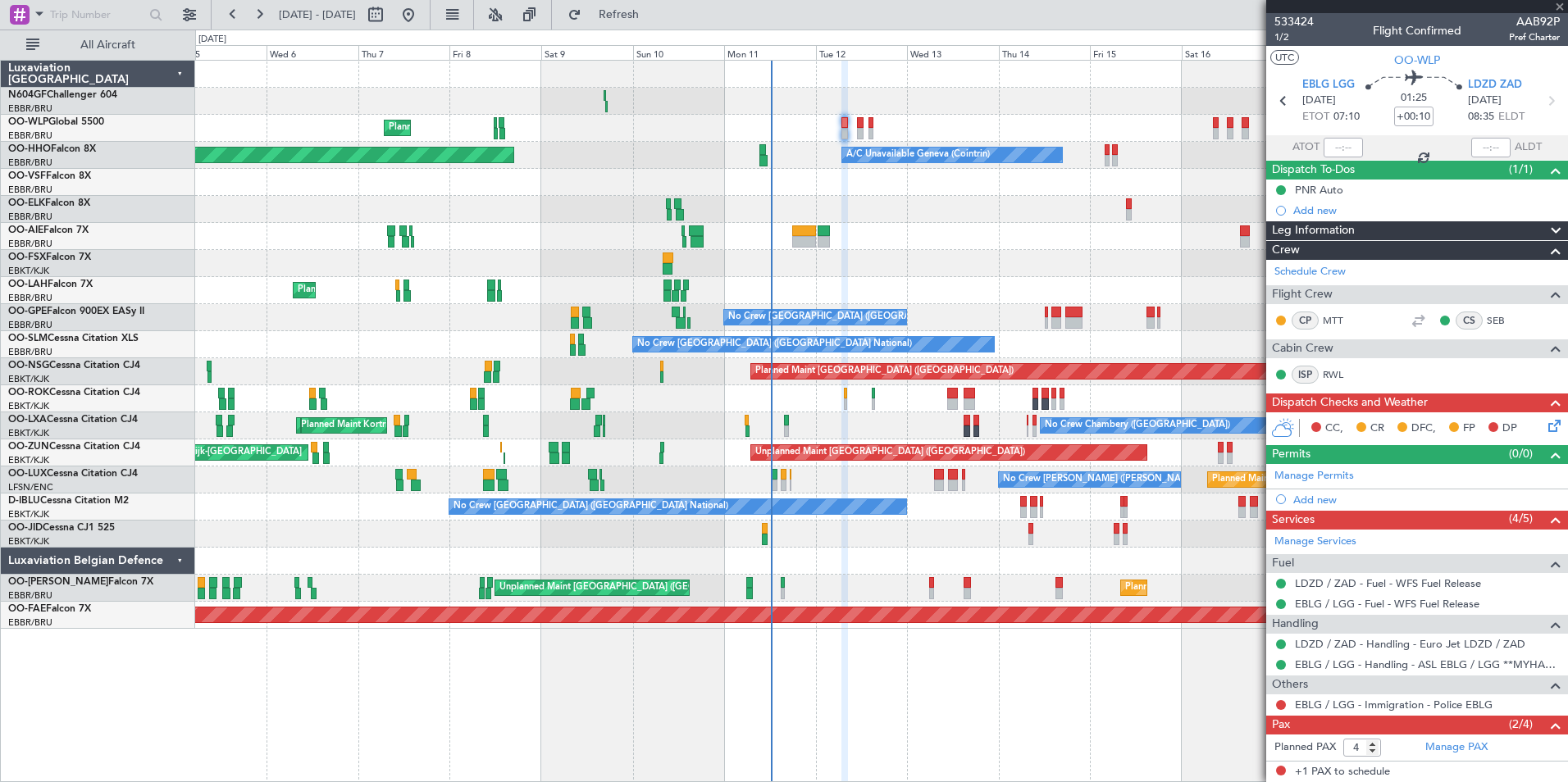
type input "8"
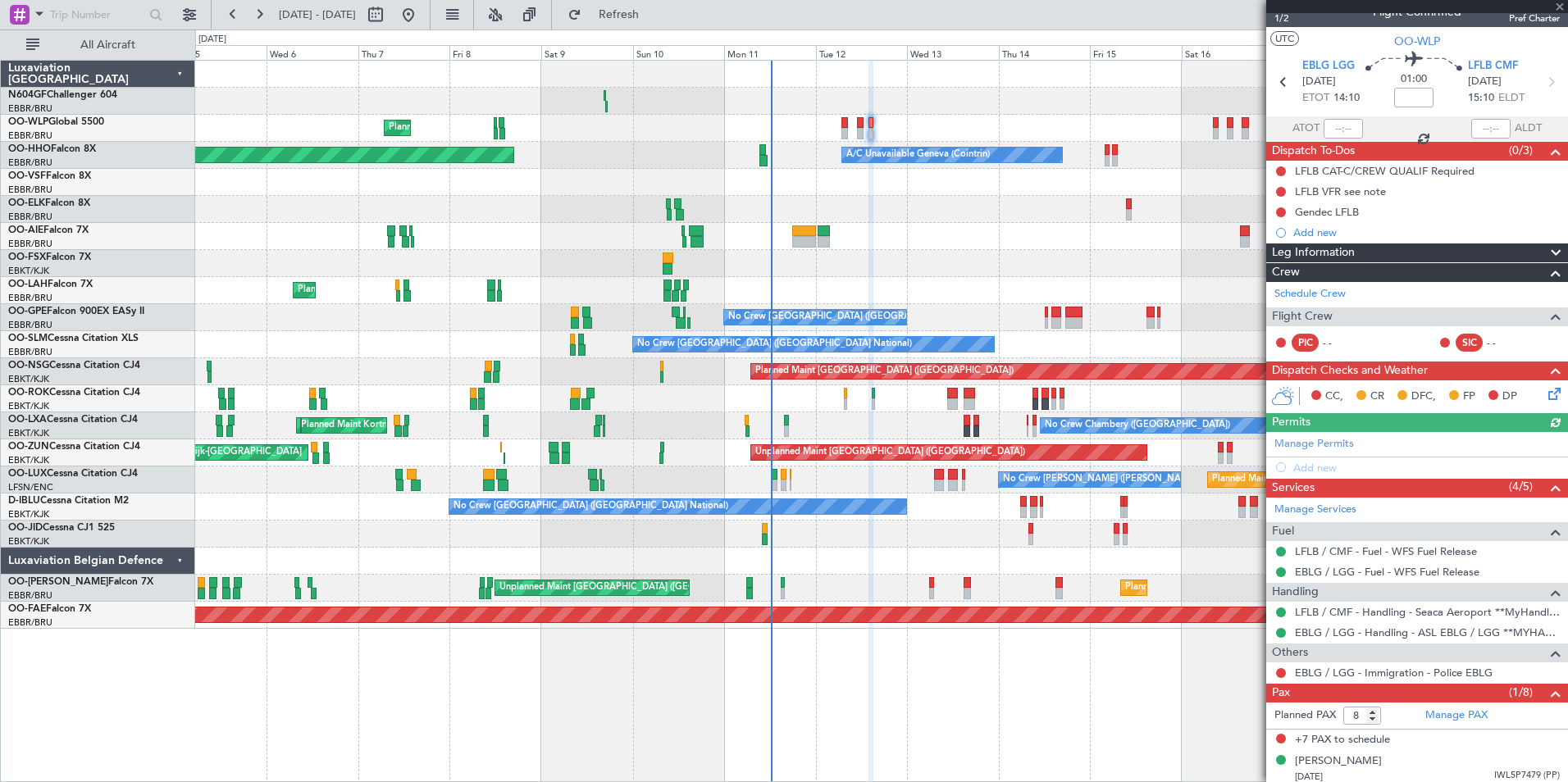
scroll to position [23, 0]
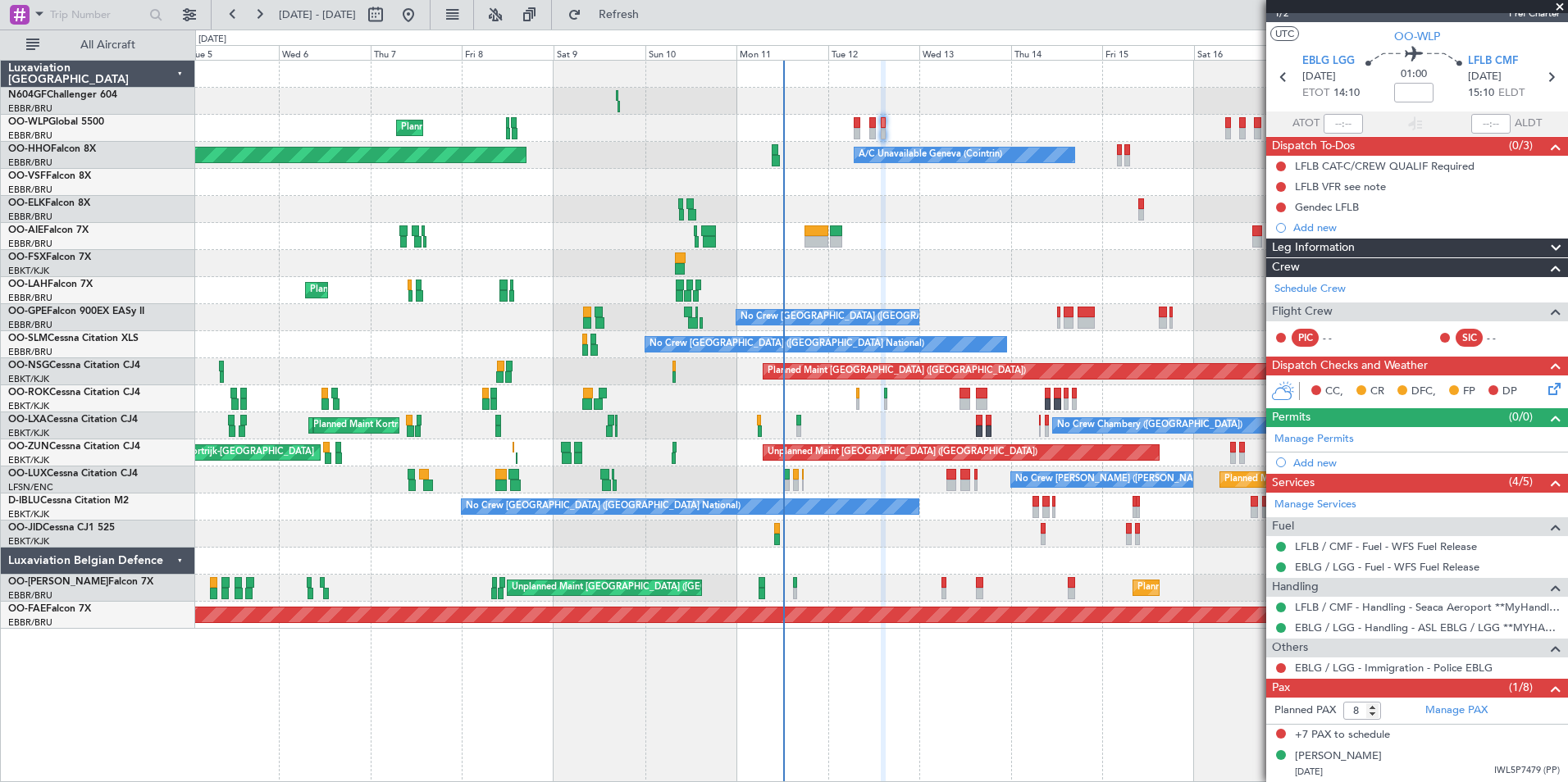
click at [899, 256] on div "Planned Maint Milan (Linate) Planned Maint Berlin (Brandenburg) Planned Maint G…" at bounding box center [881, 345] width 1372 height 568
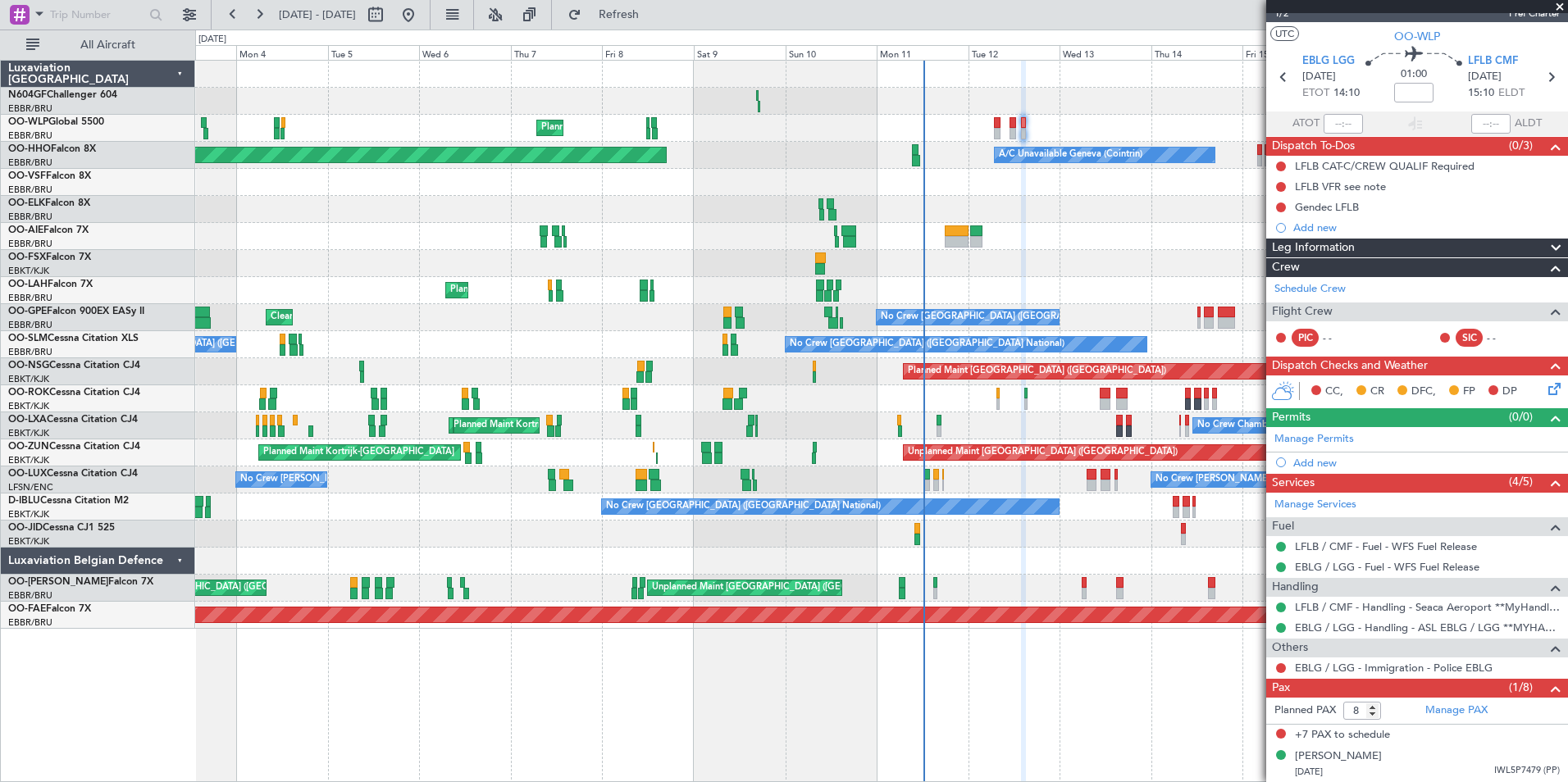
click at [1195, 256] on div "Planned Maint Milan (Linate) Planned Maint Berlin (Brandenburg) Planned Maint G…" at bounding box center [881, 345] width 1372 height 568
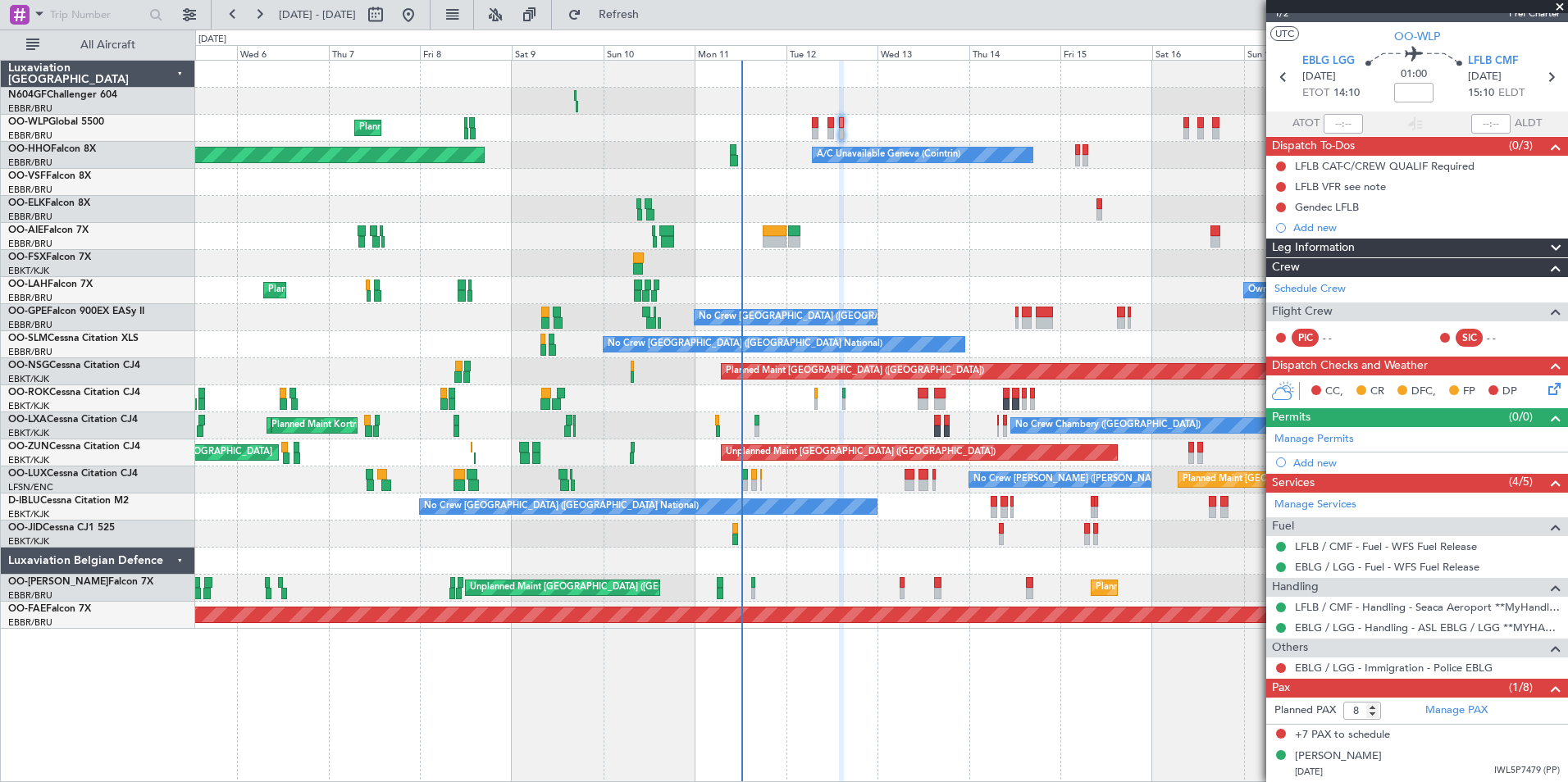
click at [968, 245] on div at bounding box center [881, 236] width 1372 height 27
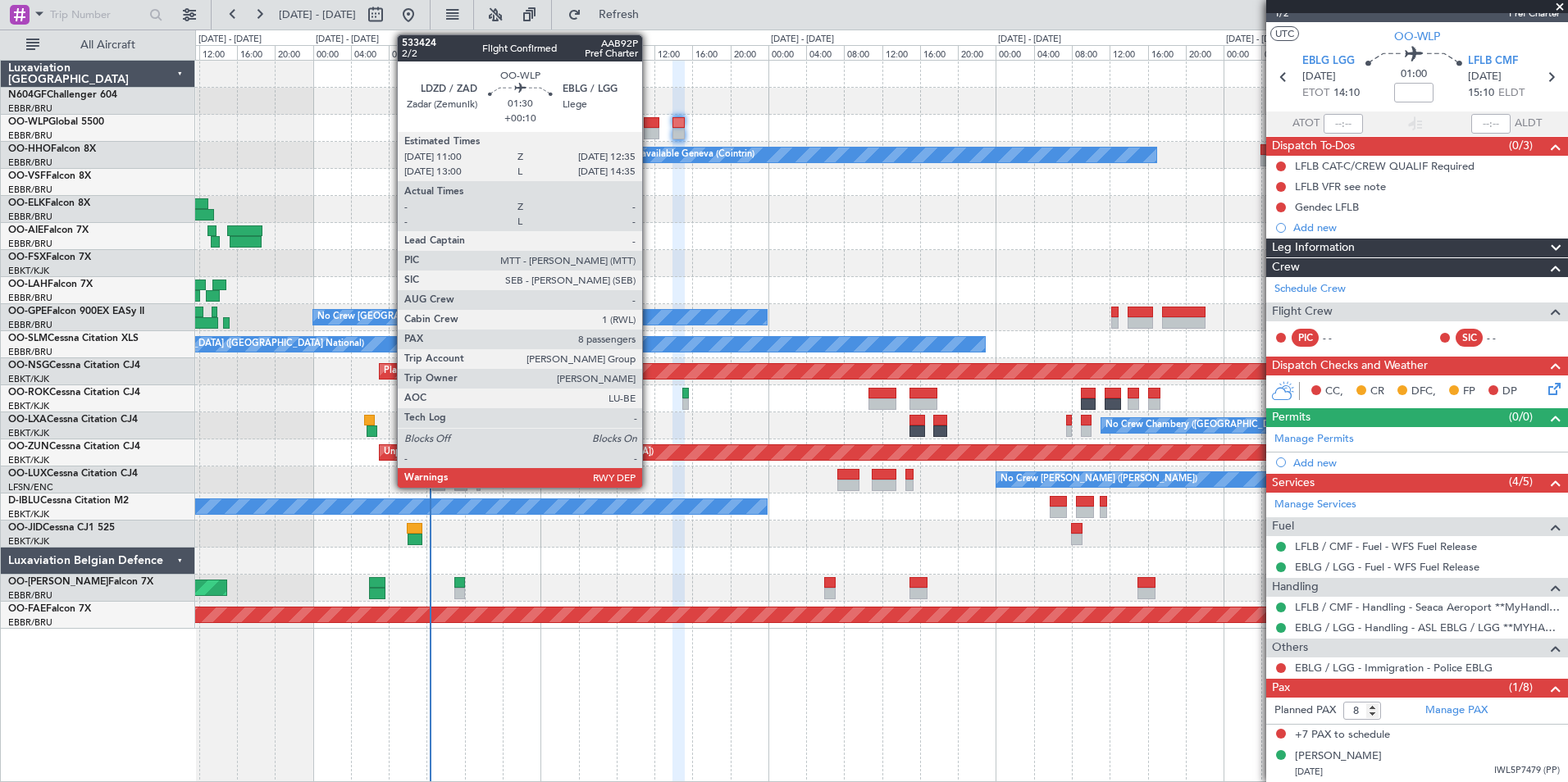
click at [649, 124] on div at bounding box center [652, 122] width 16 height 11
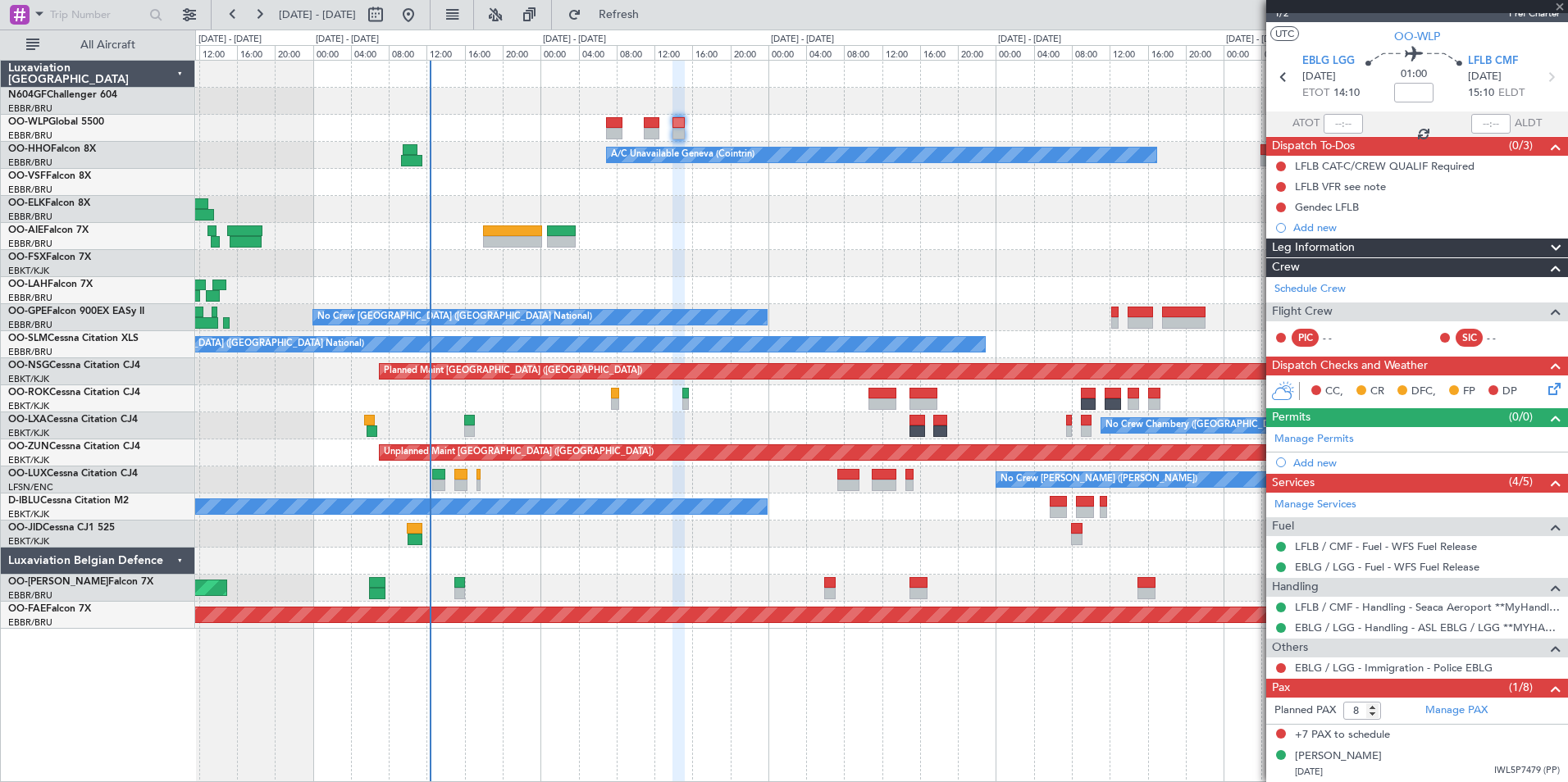
type input "+00:10"
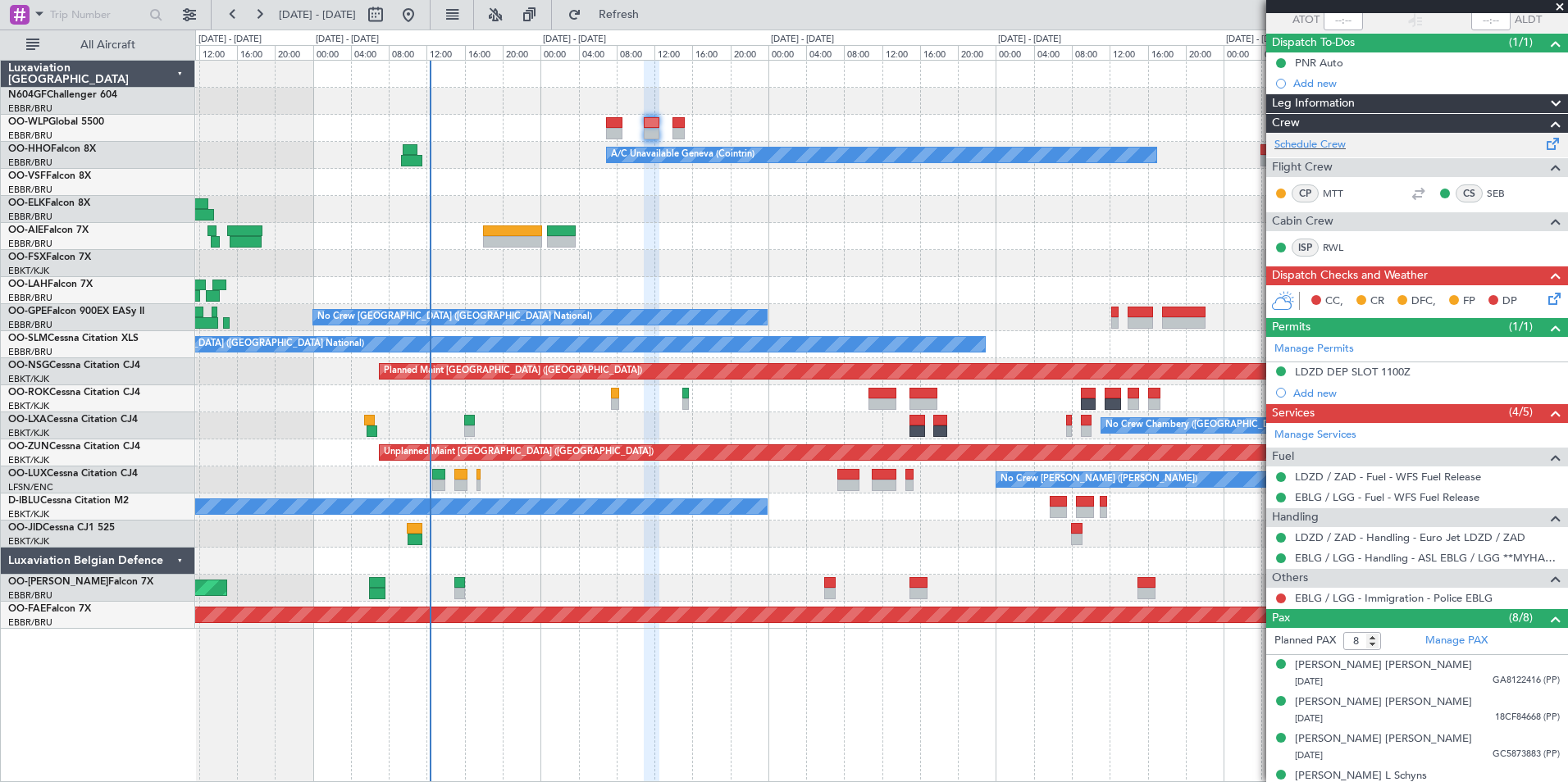
scroll to position [0, 0]
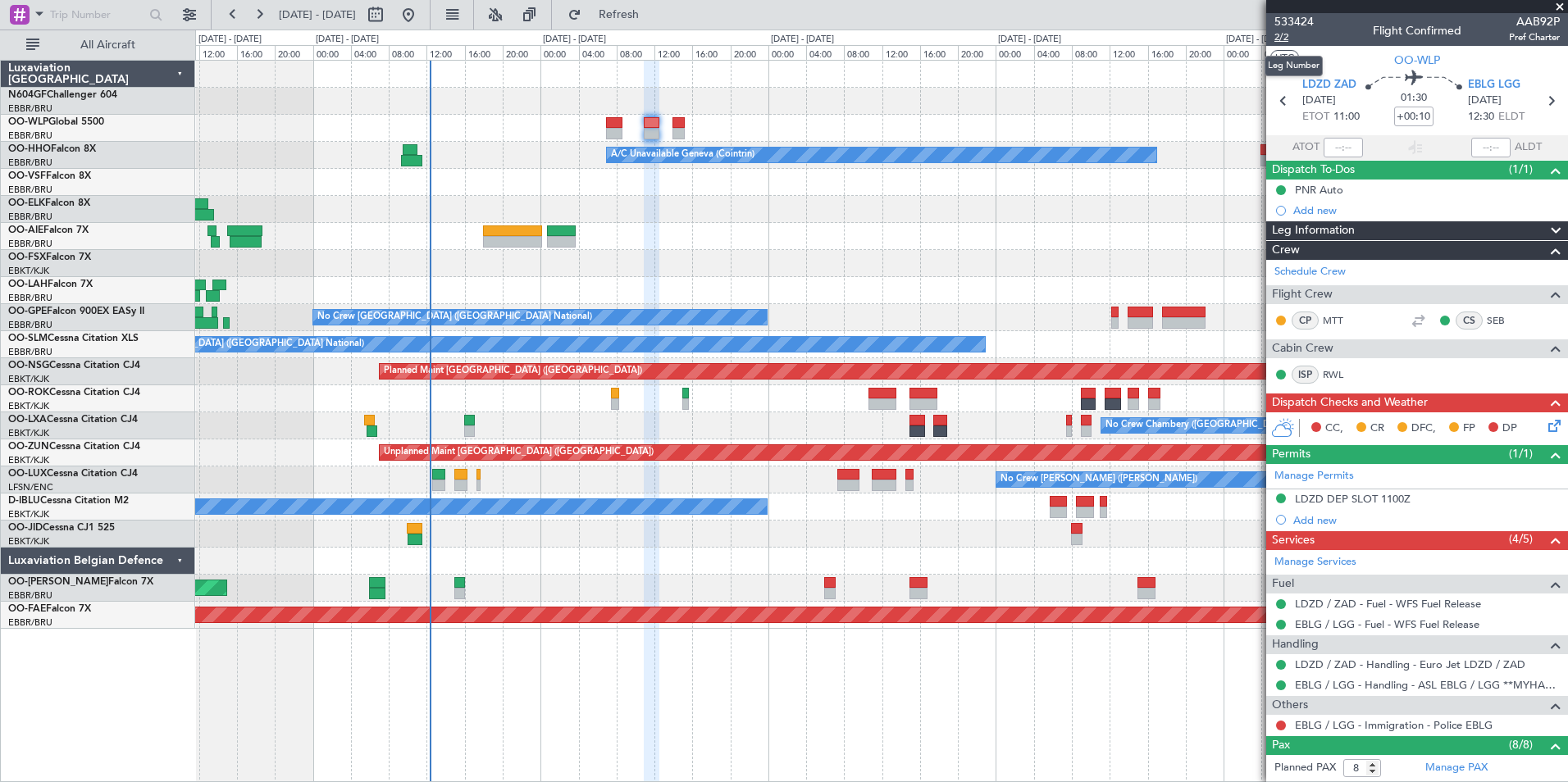
click at [1252, 40] on span "2/2" at bounding box center [1293, 37] width 39 height 14
click at [646, 25] on button "Refresh" at bounding box center [608, 15] width 98 height 26
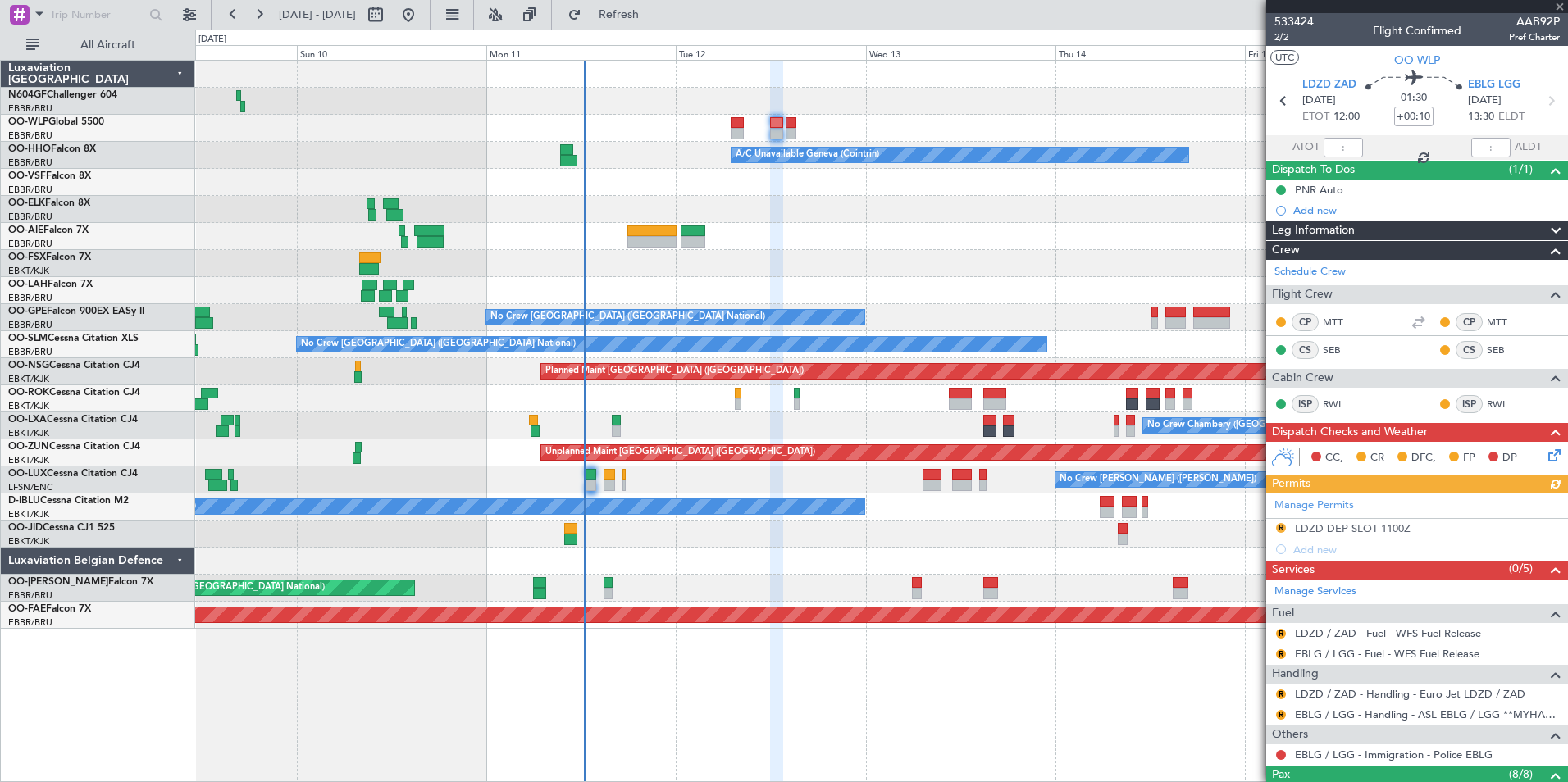
click at [800, 212] on div at bounding box center [881, 209] width 1372 height 27
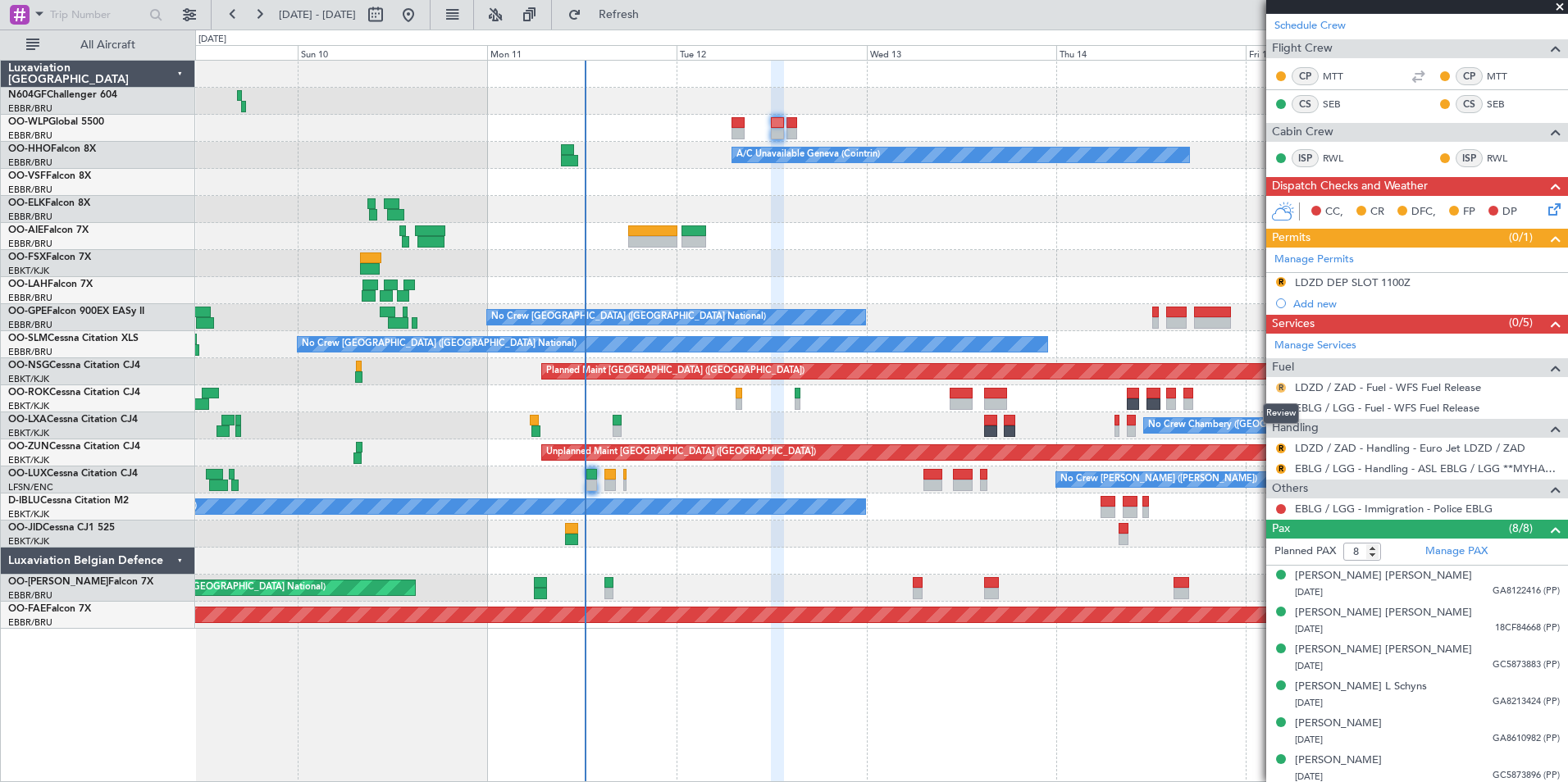
click at [1252, 384] on button "R" at bounding box center [1280, 387] width 10 height 10
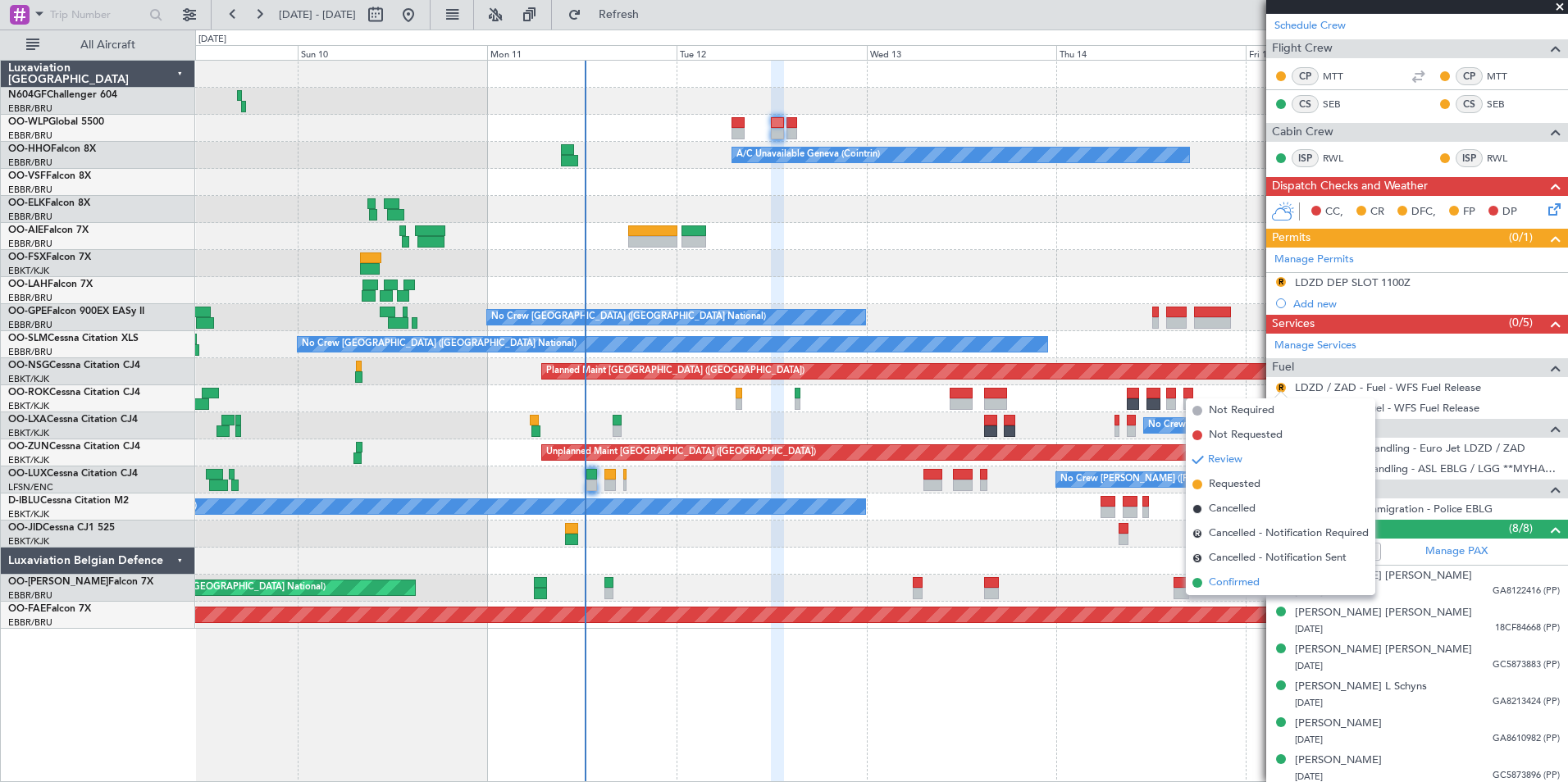
click at [1239, 580] on span "Confirmed" at bounding box center [1234, 582] width 51 height 16
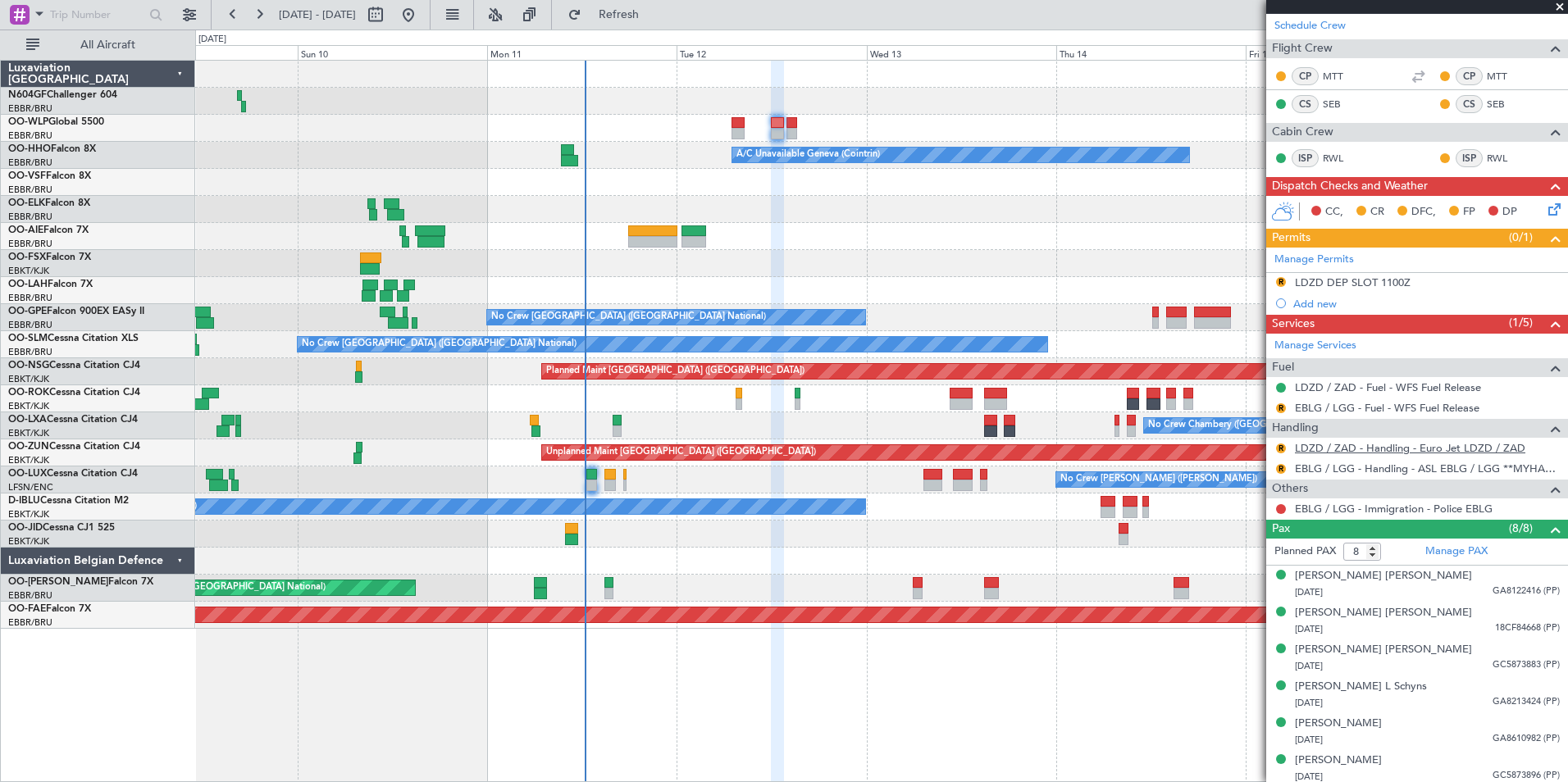
click at [1252, 448] on link "LDZD / ZAD - Handling - Euro Jet LDZD / ZAD" at bounding box center [1410, 448] width 231 height 14
click at [1252, 444] on button "R" at bounding box center [1280, 448] width 10 height 10
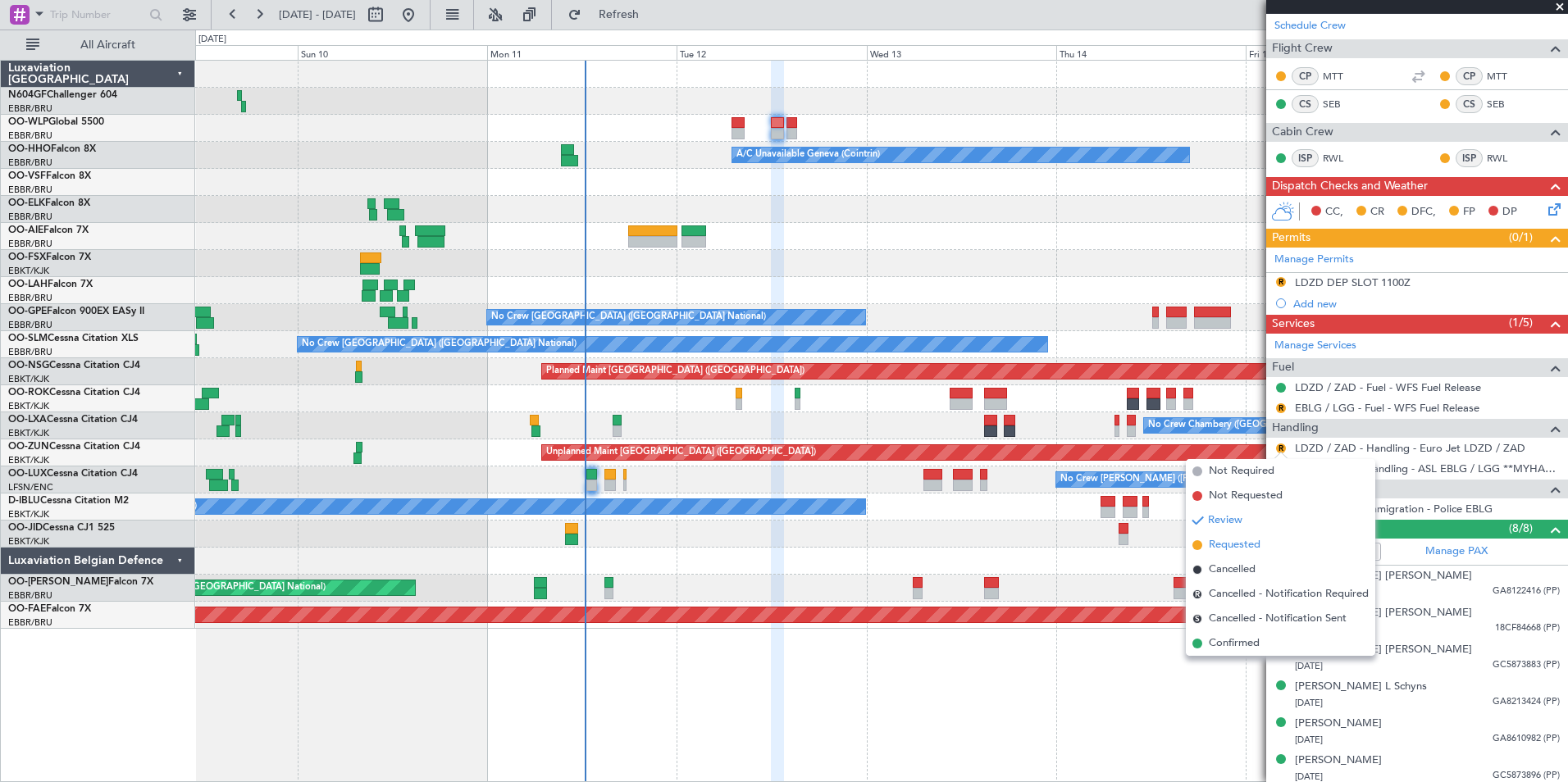
click at [1244, 543] on span "Requested" at bounding box center [1235, 545] width 52 height 16
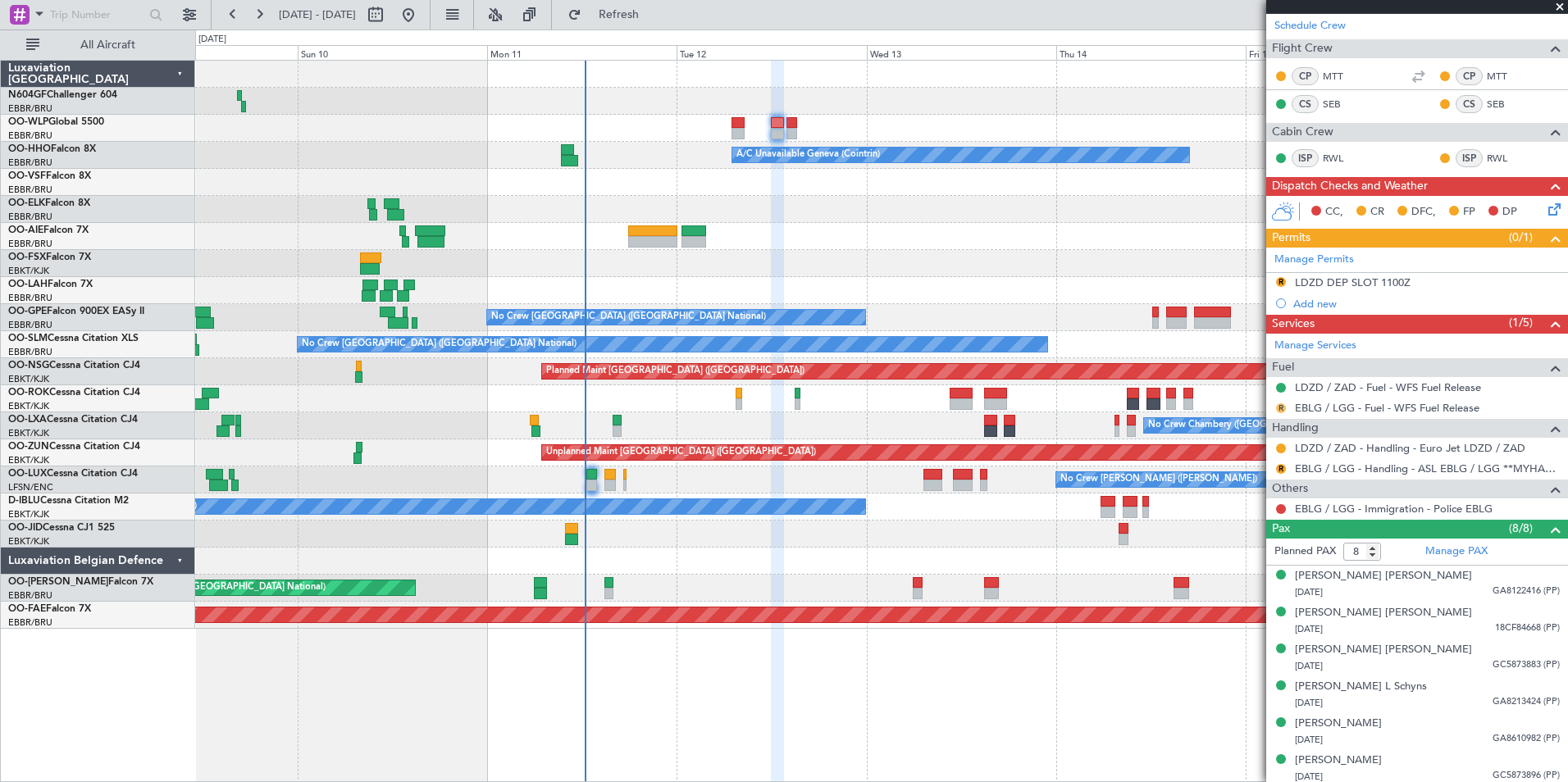
click at [1252, 407] on button "R" at bounding box center [1280, 408] width 10 height 10
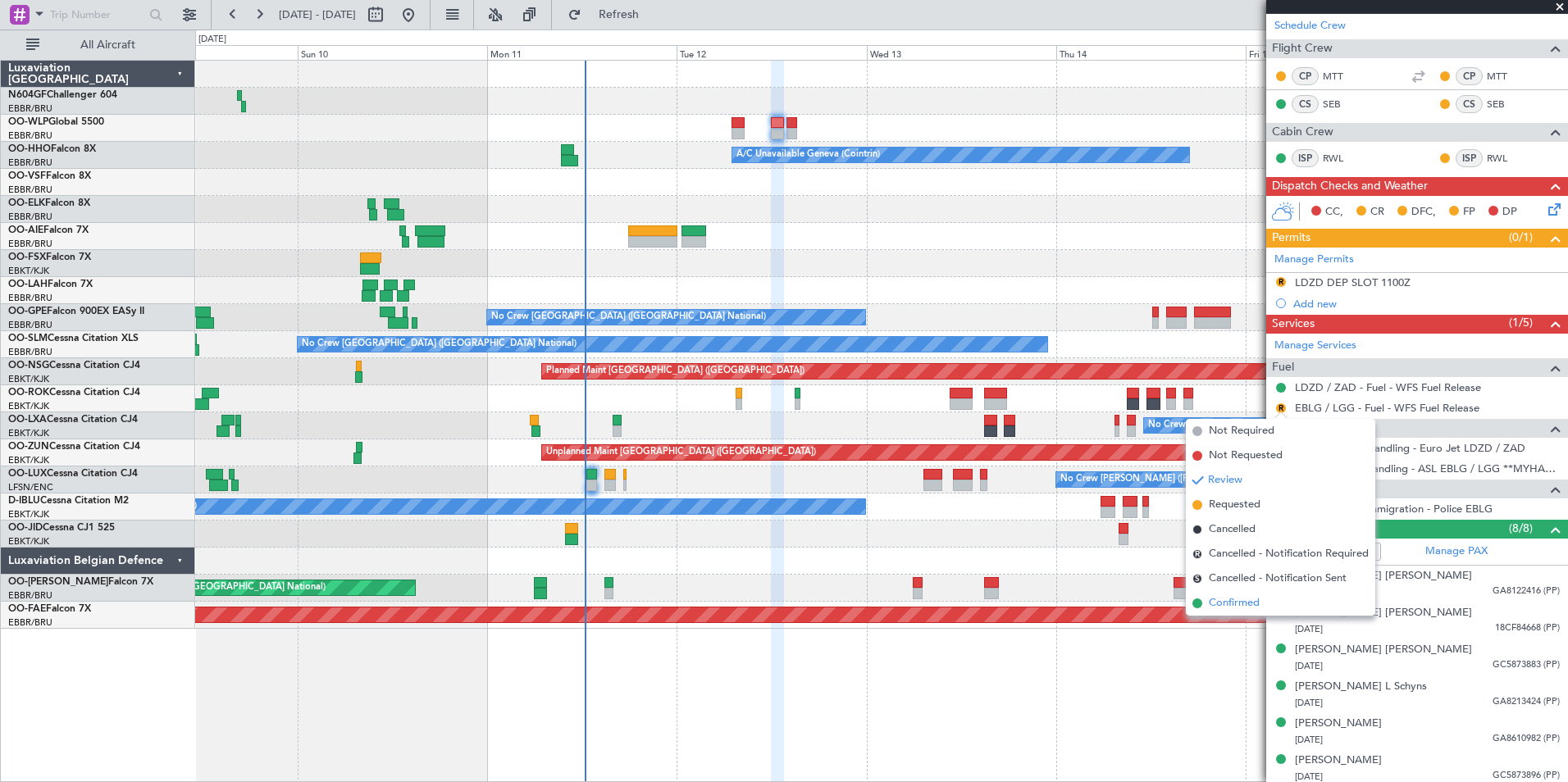
click at [1230, 604] on span "Confirmed" at bounding box center [1234, 603] width 51 height 16
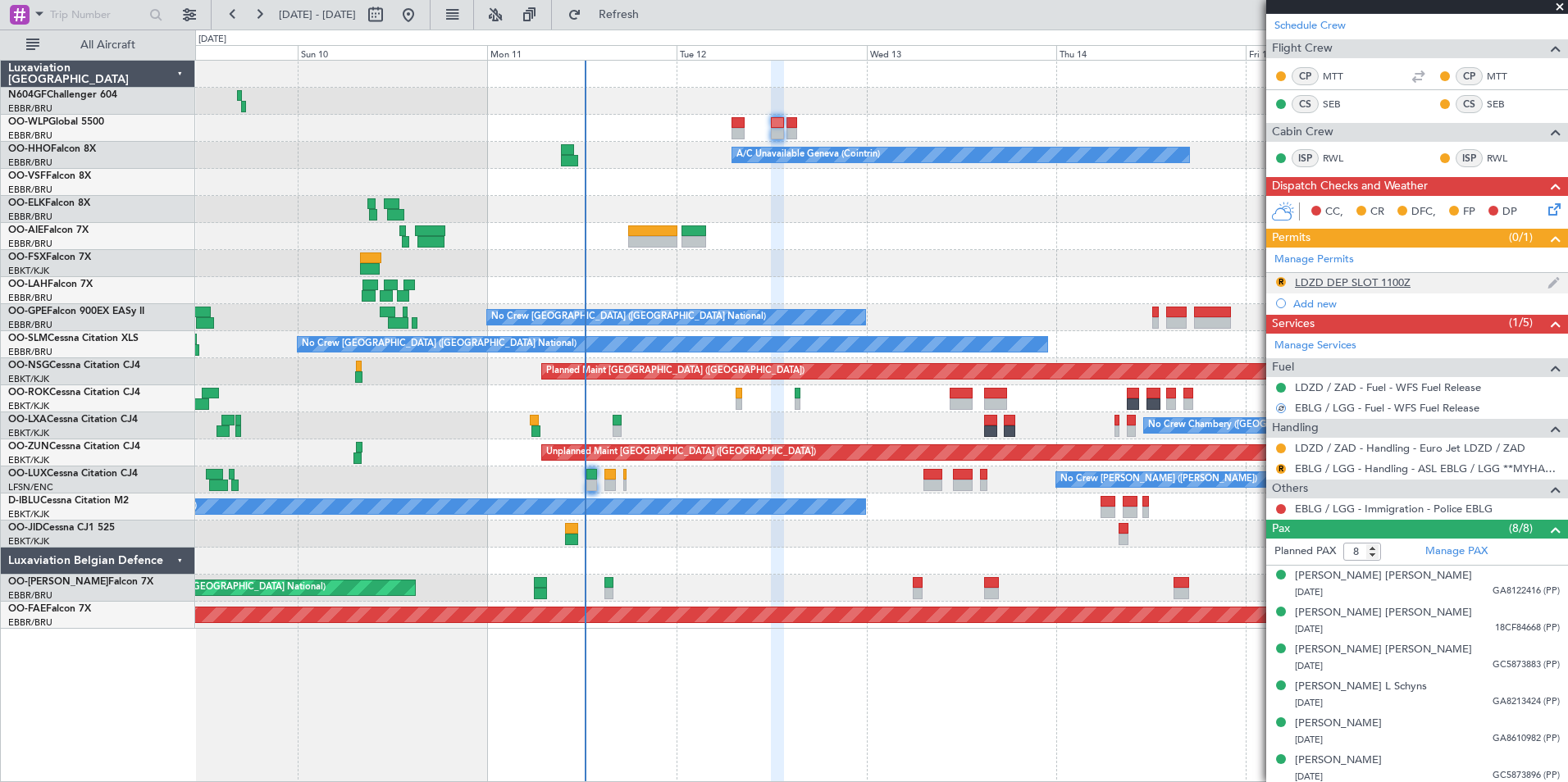
click at [1252, 279] on div "LDZD DEP SLOT 1100Z" at bounding box center [1352, 283] width 115 height 14
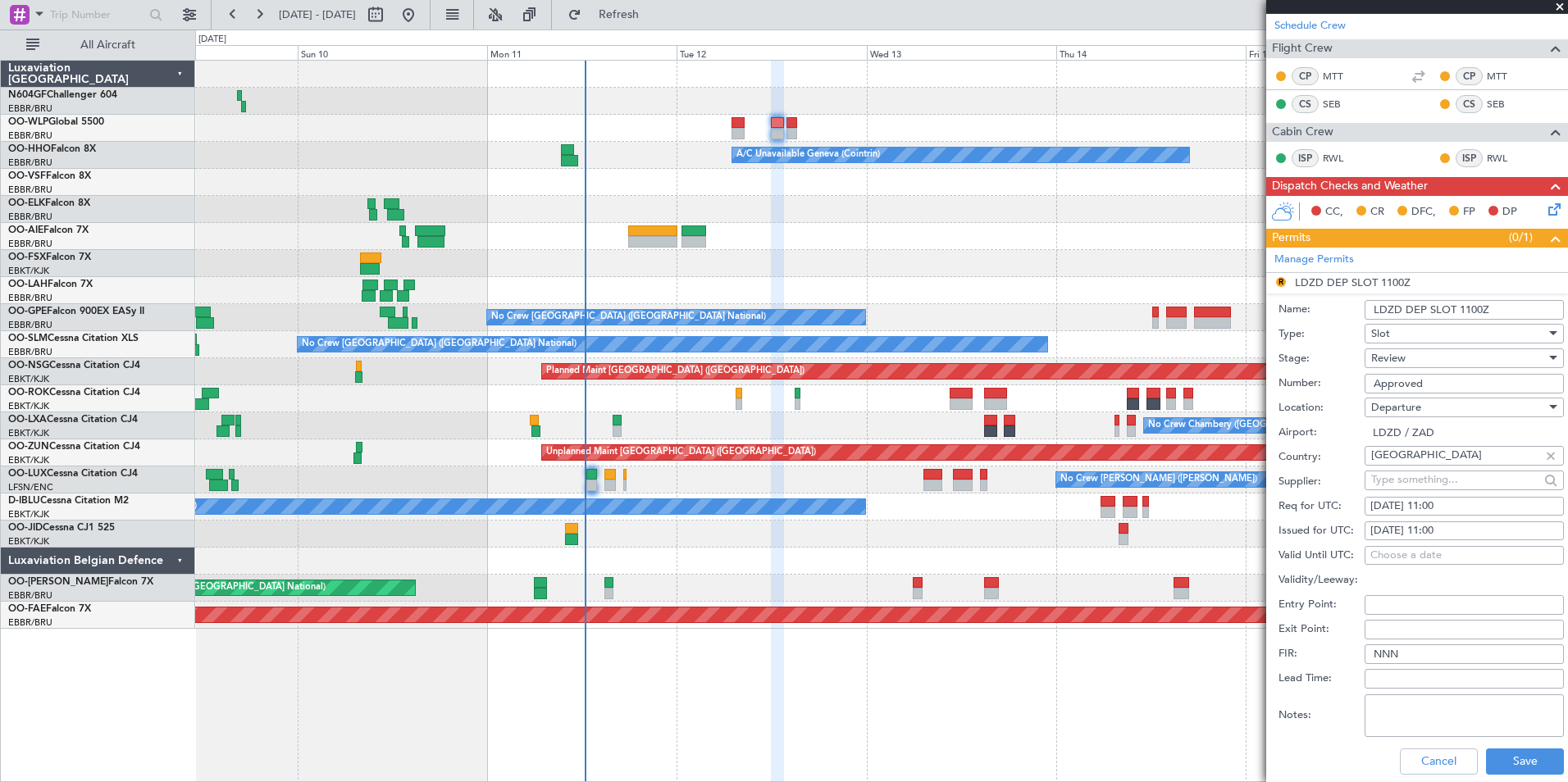
click at [1252, 358] on div "Review" at bounding box center [1458, 358] width 174 height 24
click at [1252, 465] on span "Requested" at bounding box center [1458, 465] width 172 height 24
click at [1252, 503] on div "12/08/2025 11:00" at bounding box center [1464, 507] width 187 height 16
select select "8"
select select "2025"
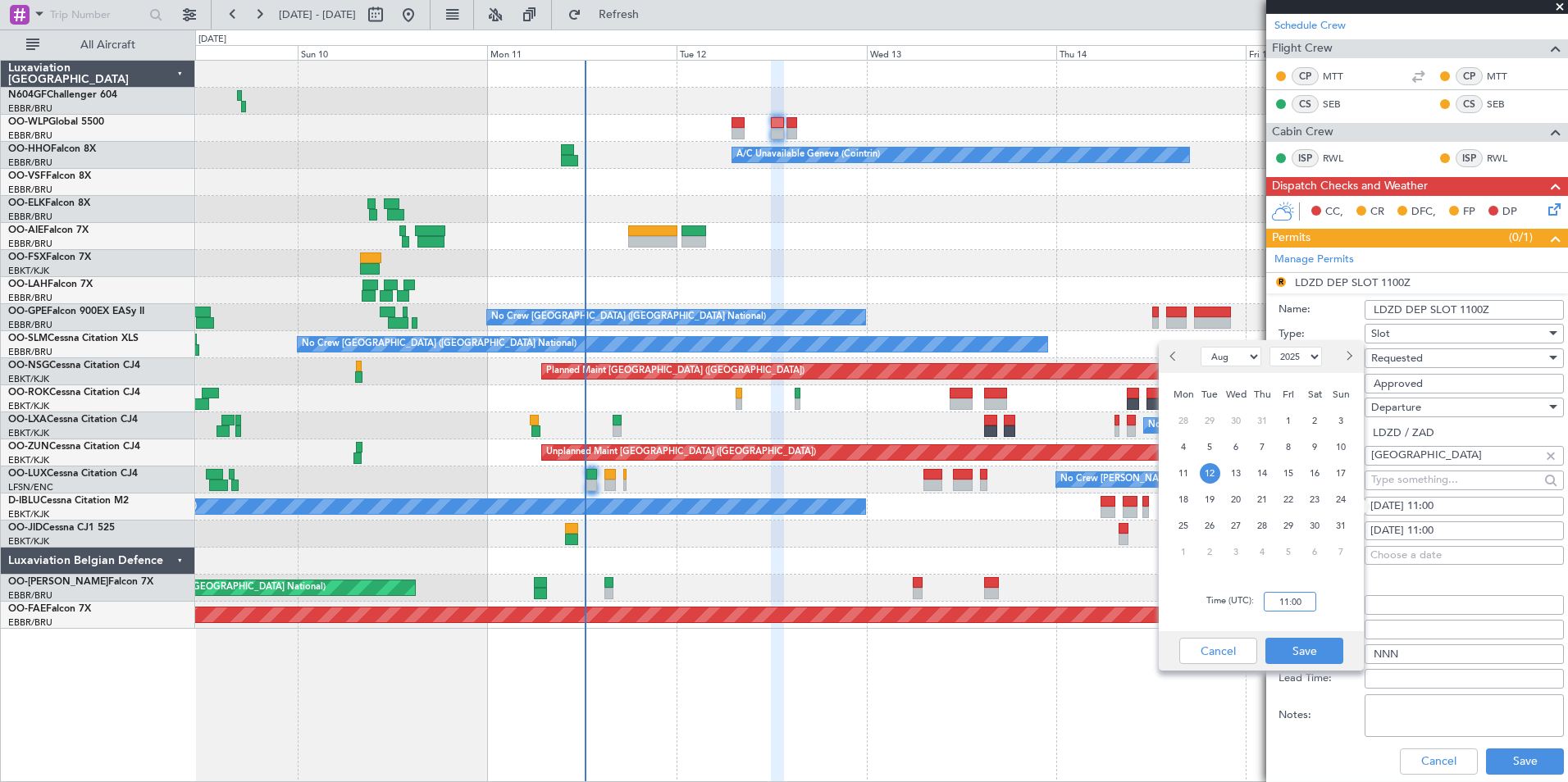
click at [1252, 603] on input "11:00" at bounding box center [1289, 601] width 52 height 20
type input "12:00"
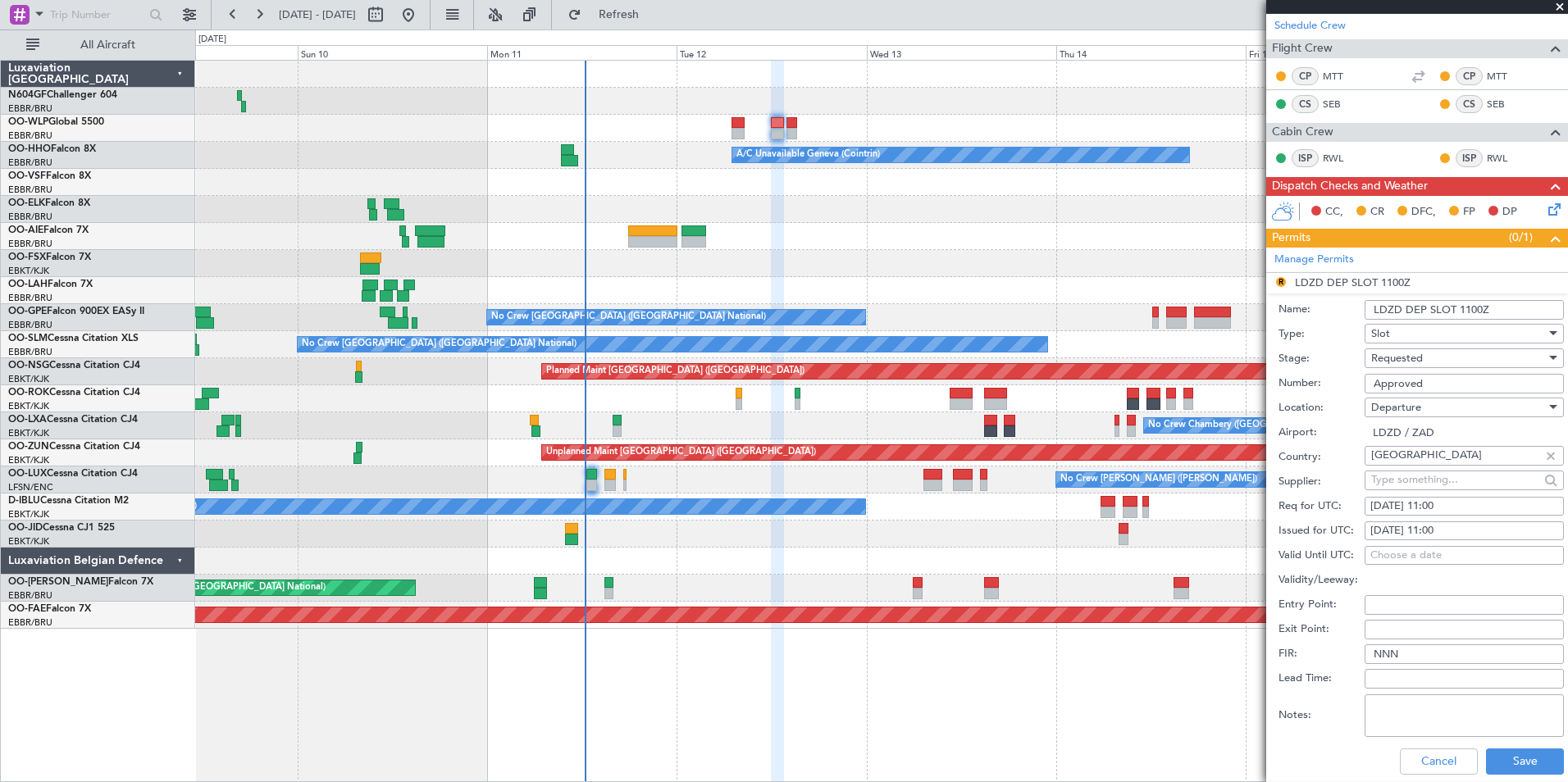
click at [1252, 564] on fb-calendar-cell "Choose a date" at bounding box center [1464, 555] width 200 height 20
click at [1252, 499] on div "12/08/2025 11:00" at bounding box center [1464, 507] width 187 height 16
select select "8"
select select "2025"
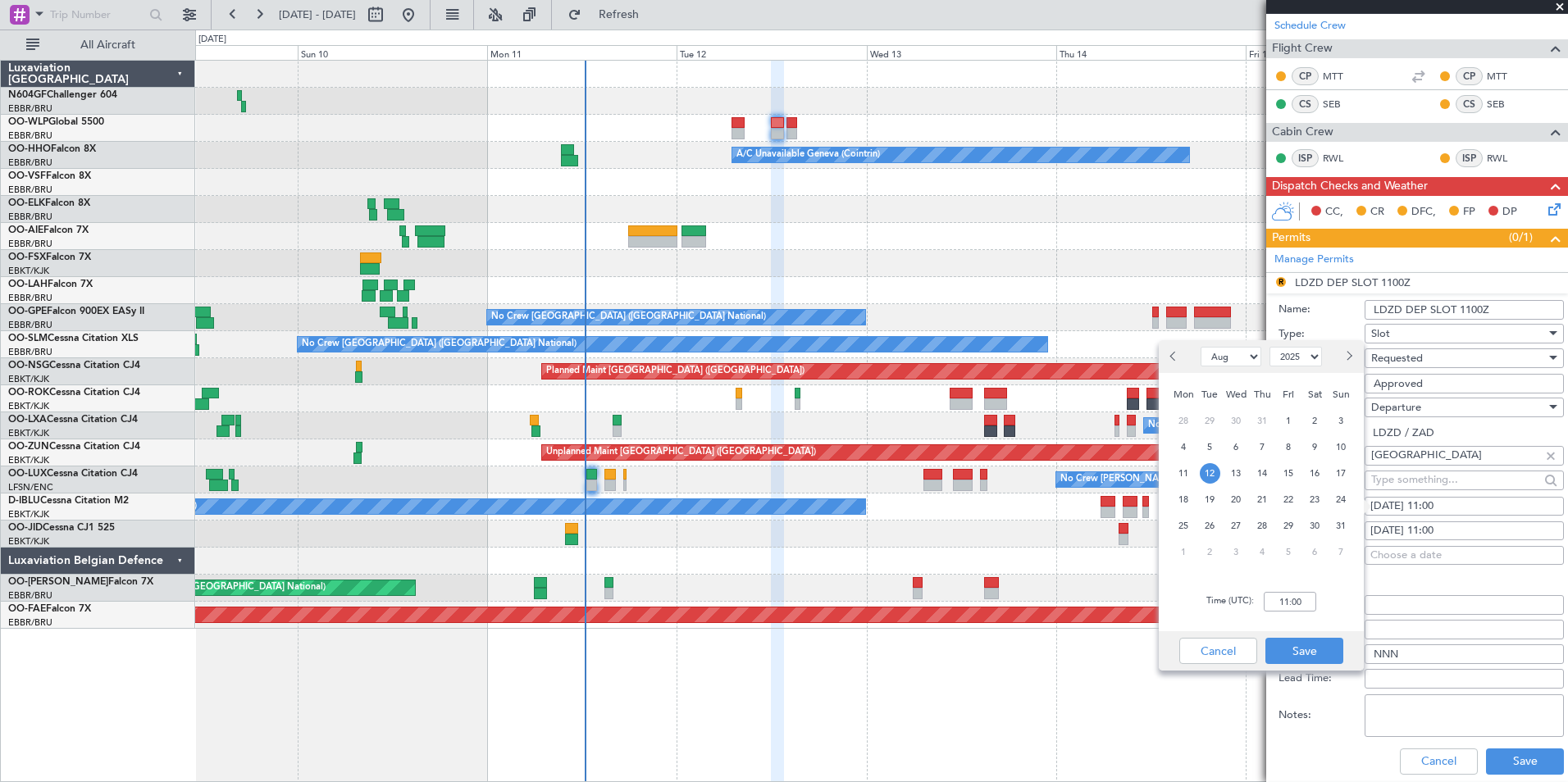
click at [1252, 588] on div "Time (UTC): 11:00" at bounding box center [1261, 602] width 205 height 59
click at [1252, 598] on input "11:00" at bounding box center [1289, 601] width 52 height 20
type input "12:00"
click at [1252, 604] on div "Time (UTC): 12:00" at bounding box center [1261, 602] width 205 height 59
click at [1252, 604] on button "Save" at bounding box center [1304, 651] width 78 height 26
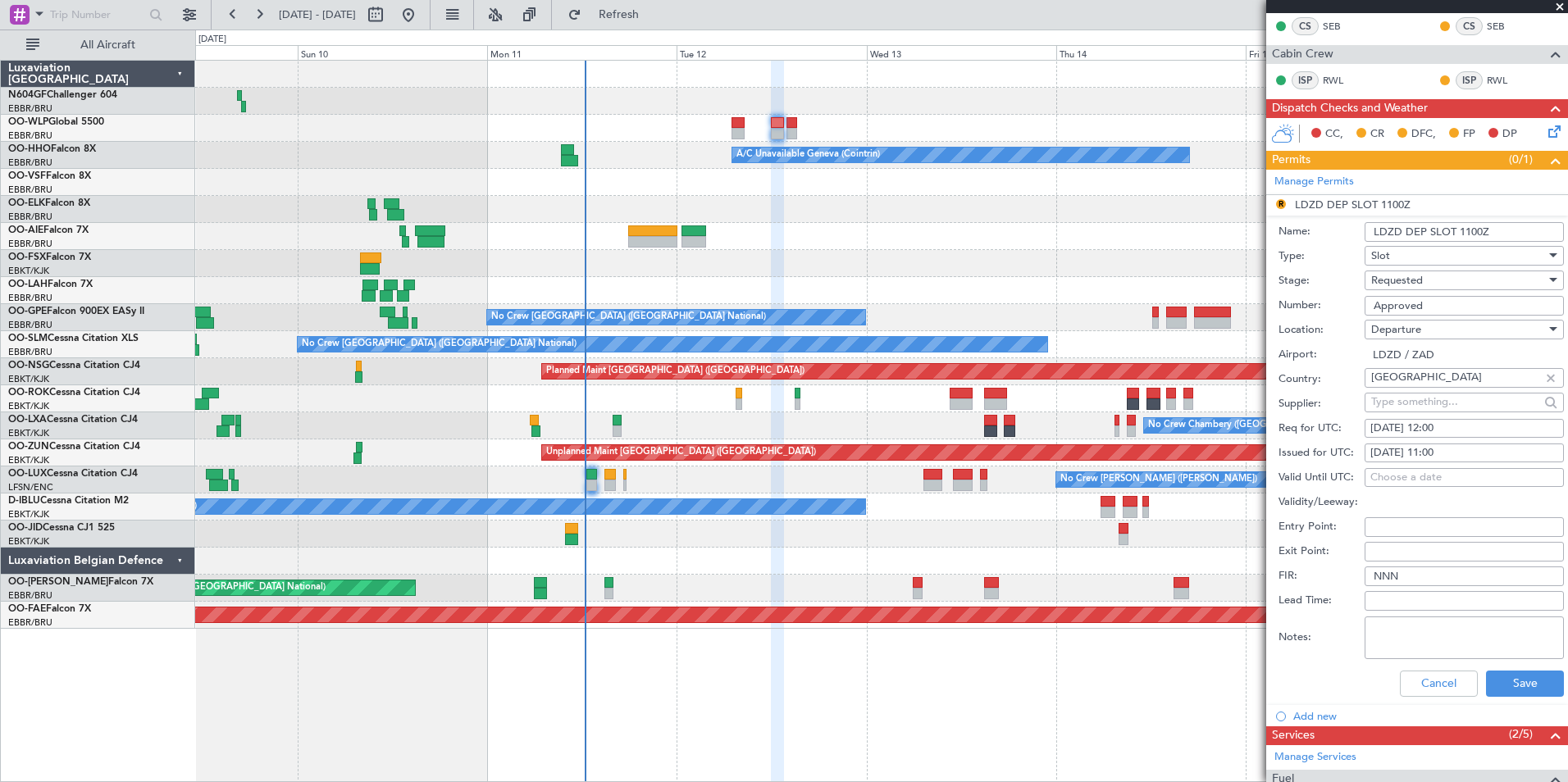
scroll to position [410, 0]
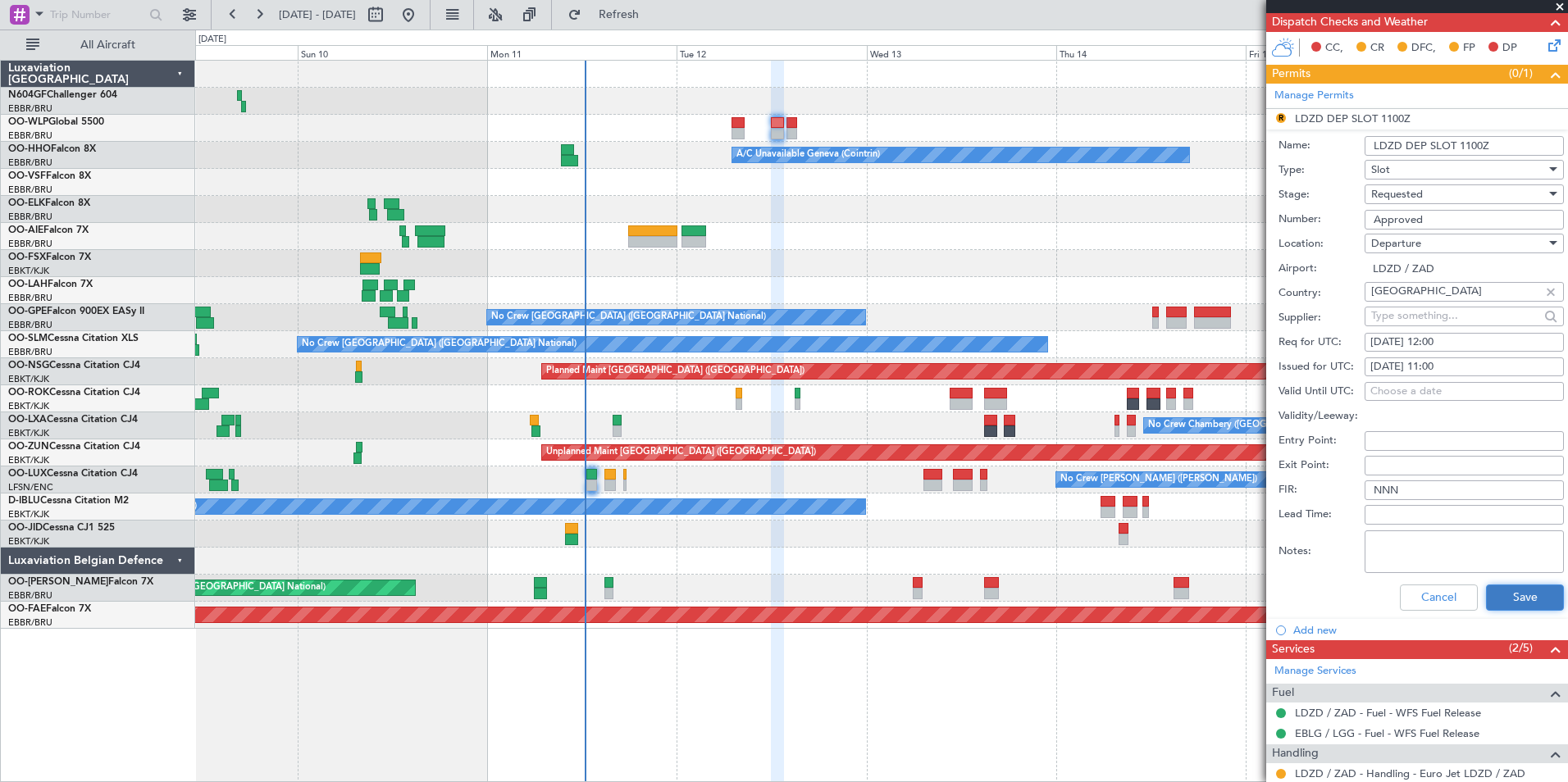
click at [1252, 585] on button "Save" at bounding box center [1525, 598] width 78 height 26
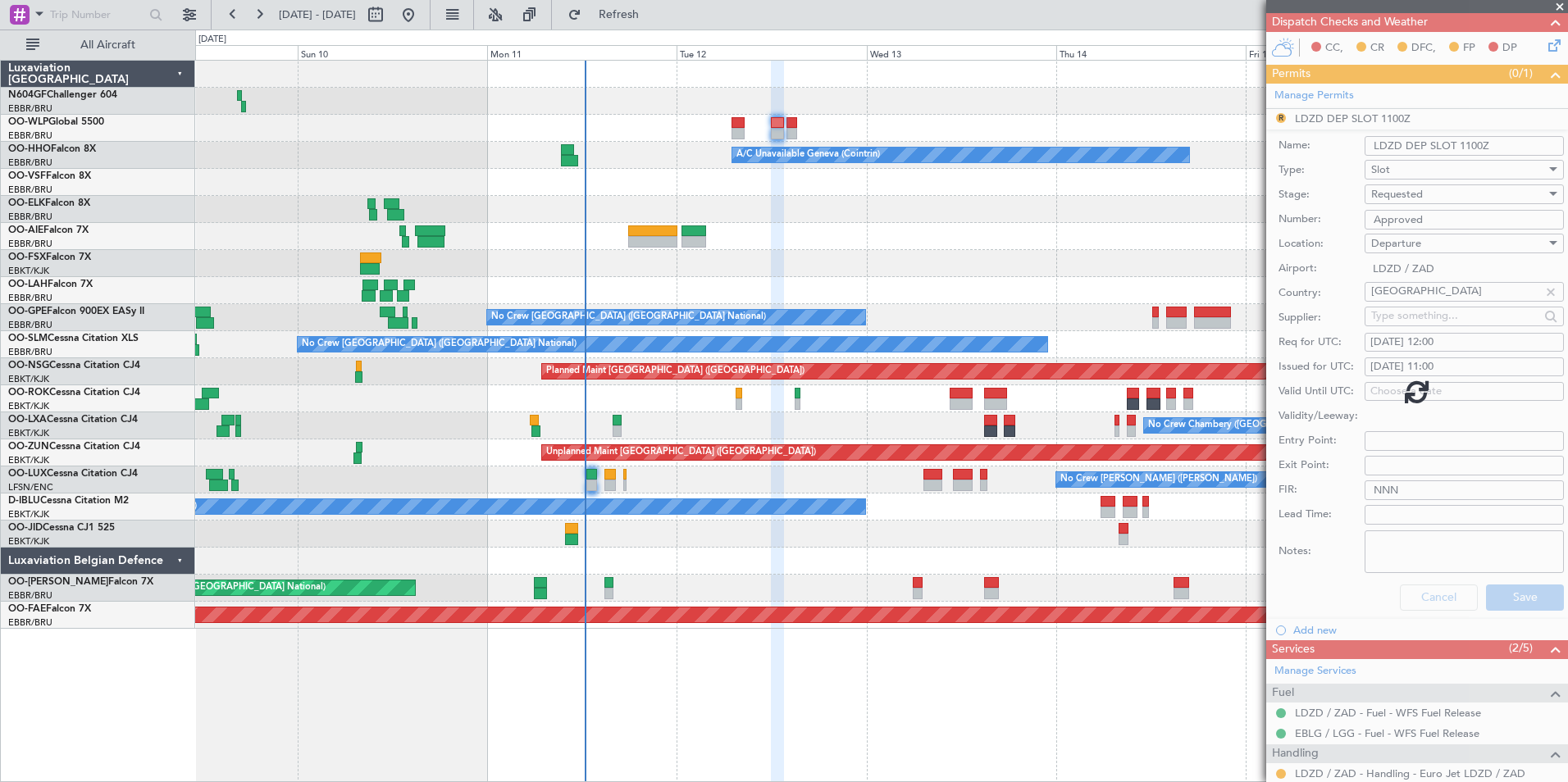
scroll to position [324, 0]
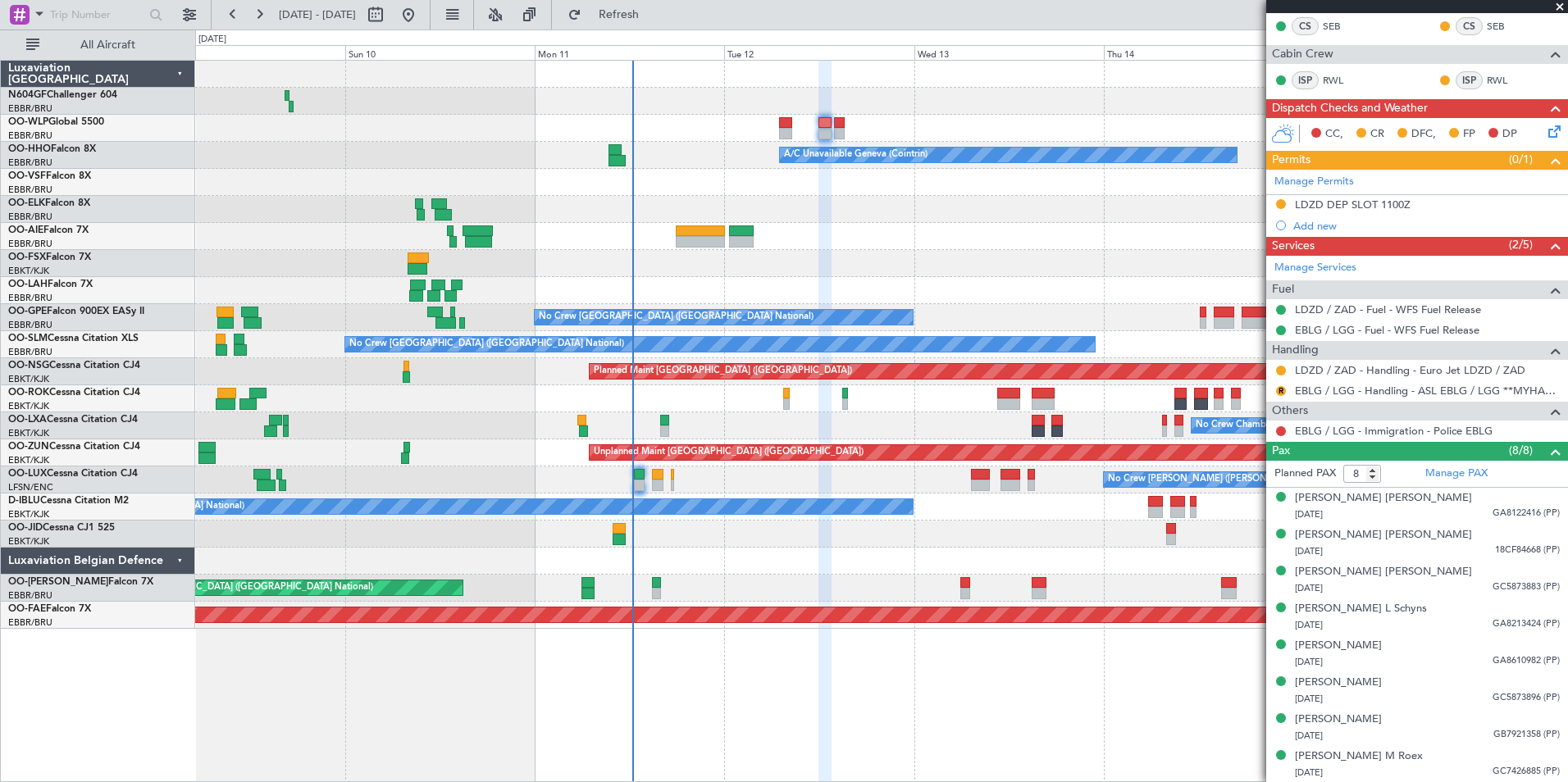
click at [1042, 225] on div "Planned Maint Milan (Linate) A/C Unavailable Geneva (Cointrin) Planned Maint Ge…" at bounding box center [881, 345] width 1372 height 568
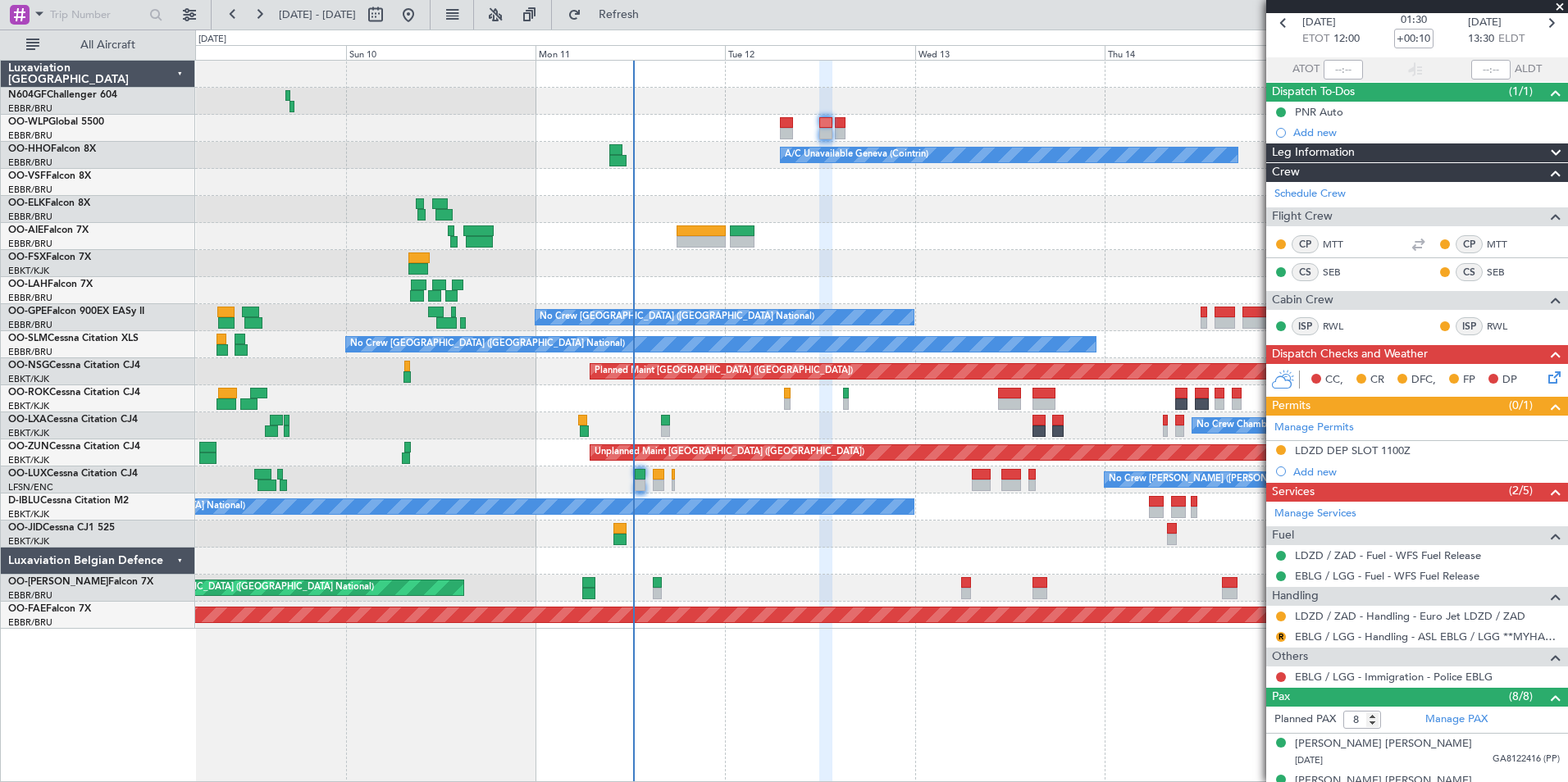
scroll to position [0, 0]
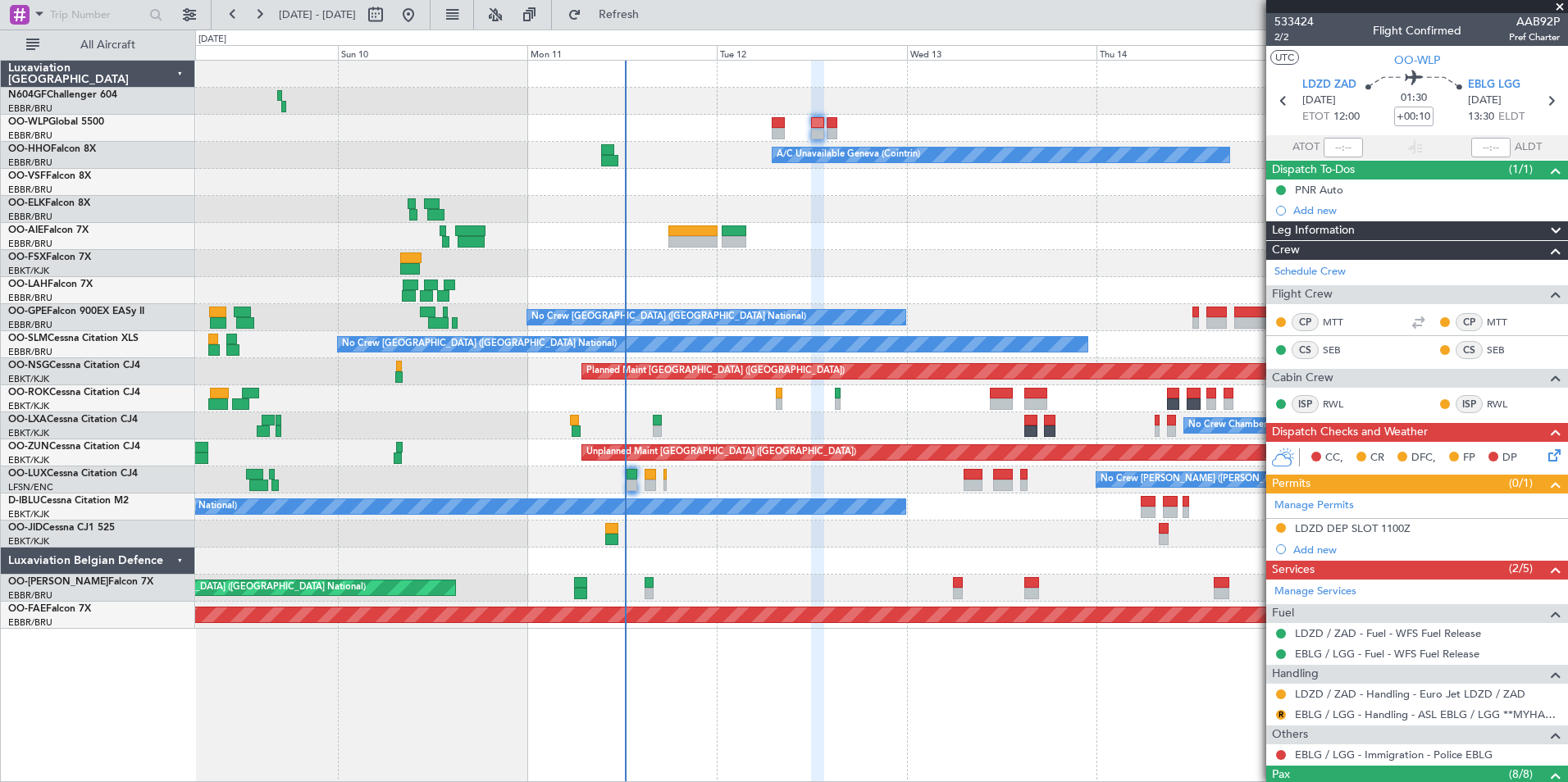
click at [987, 231] on div at bounding box center [881, 236] width 1372 height 27
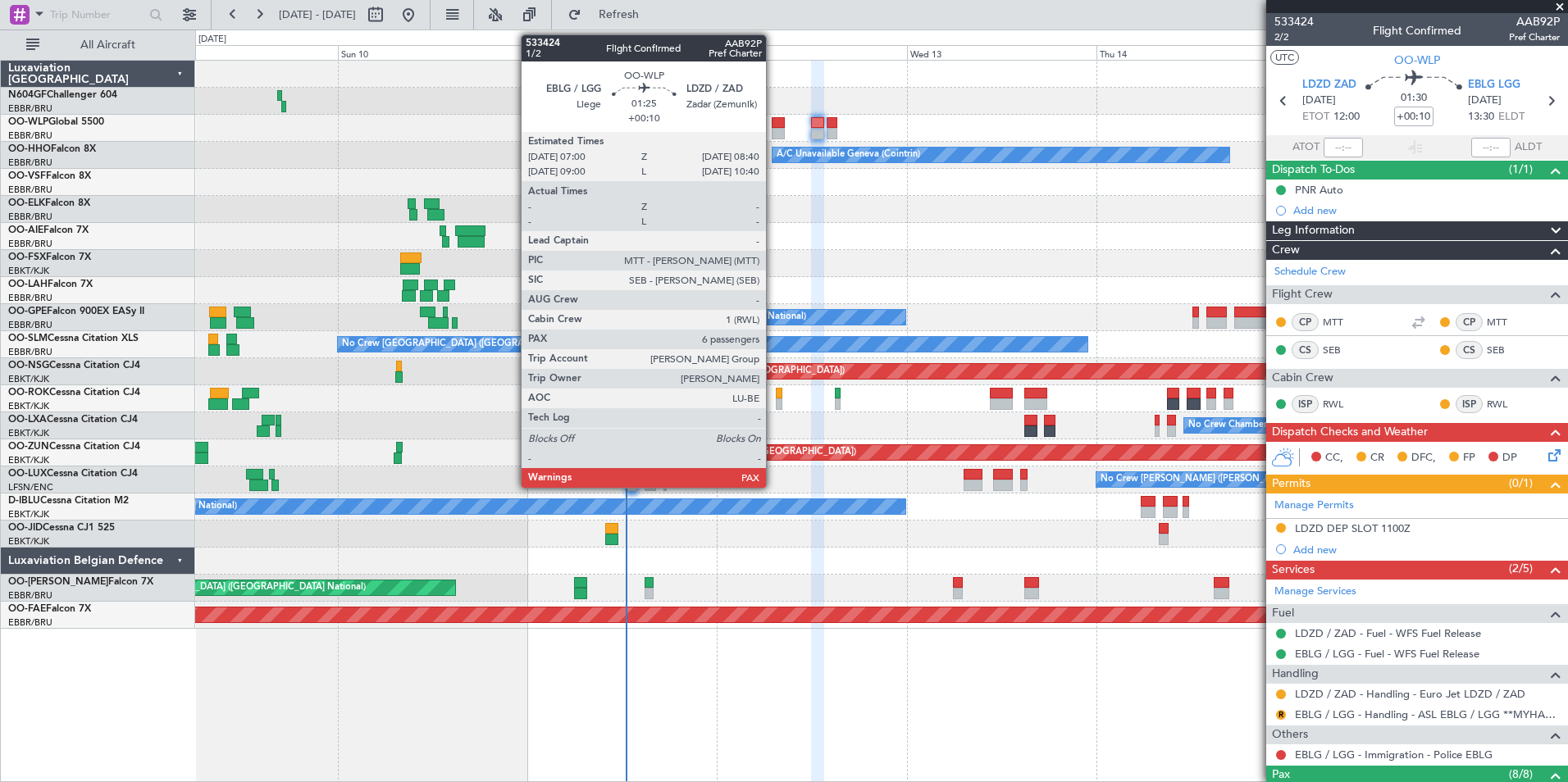
click at [773, 128] on div at bounding box center [778, 133] width 14 height 11
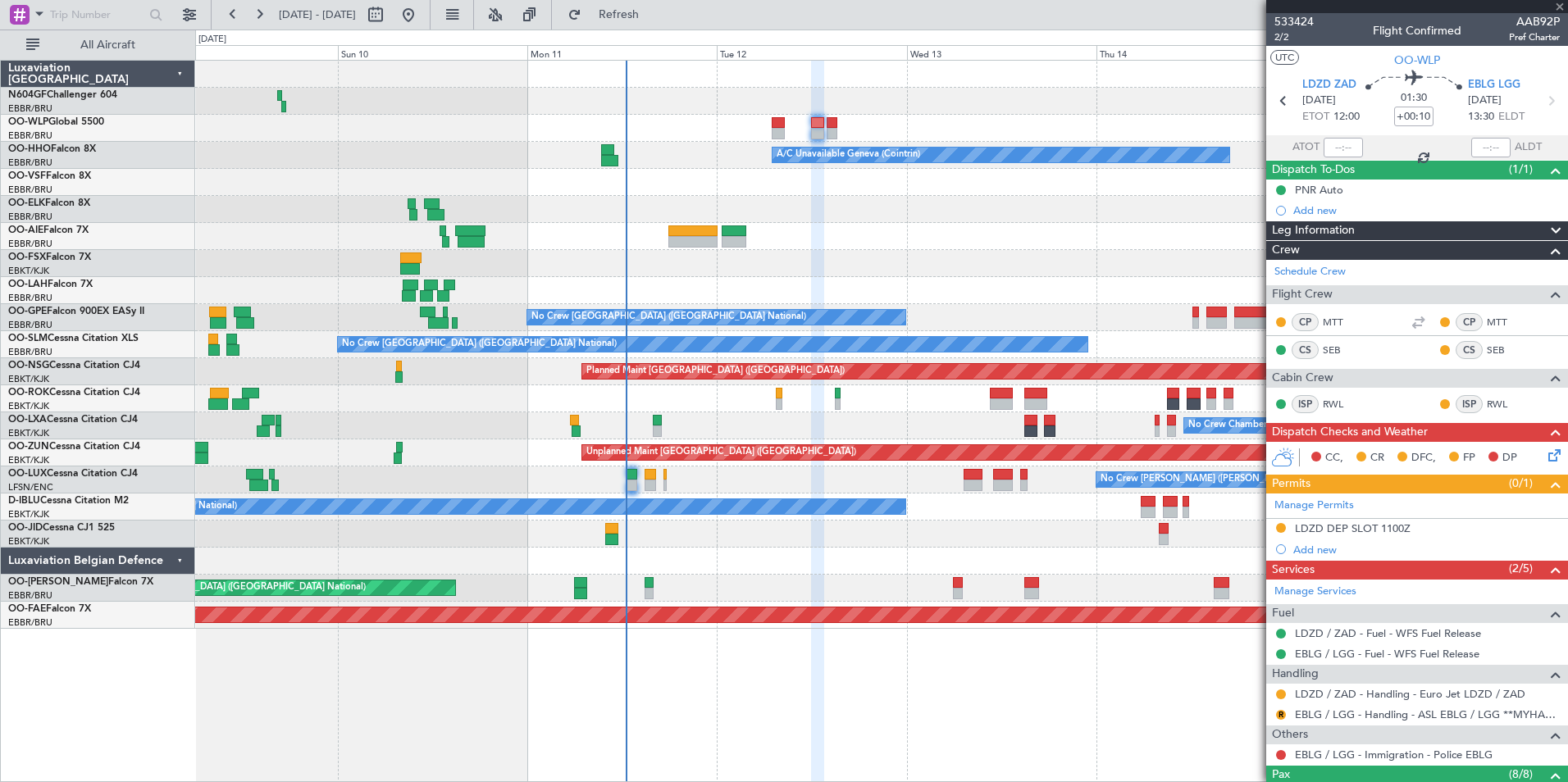
type input "6"
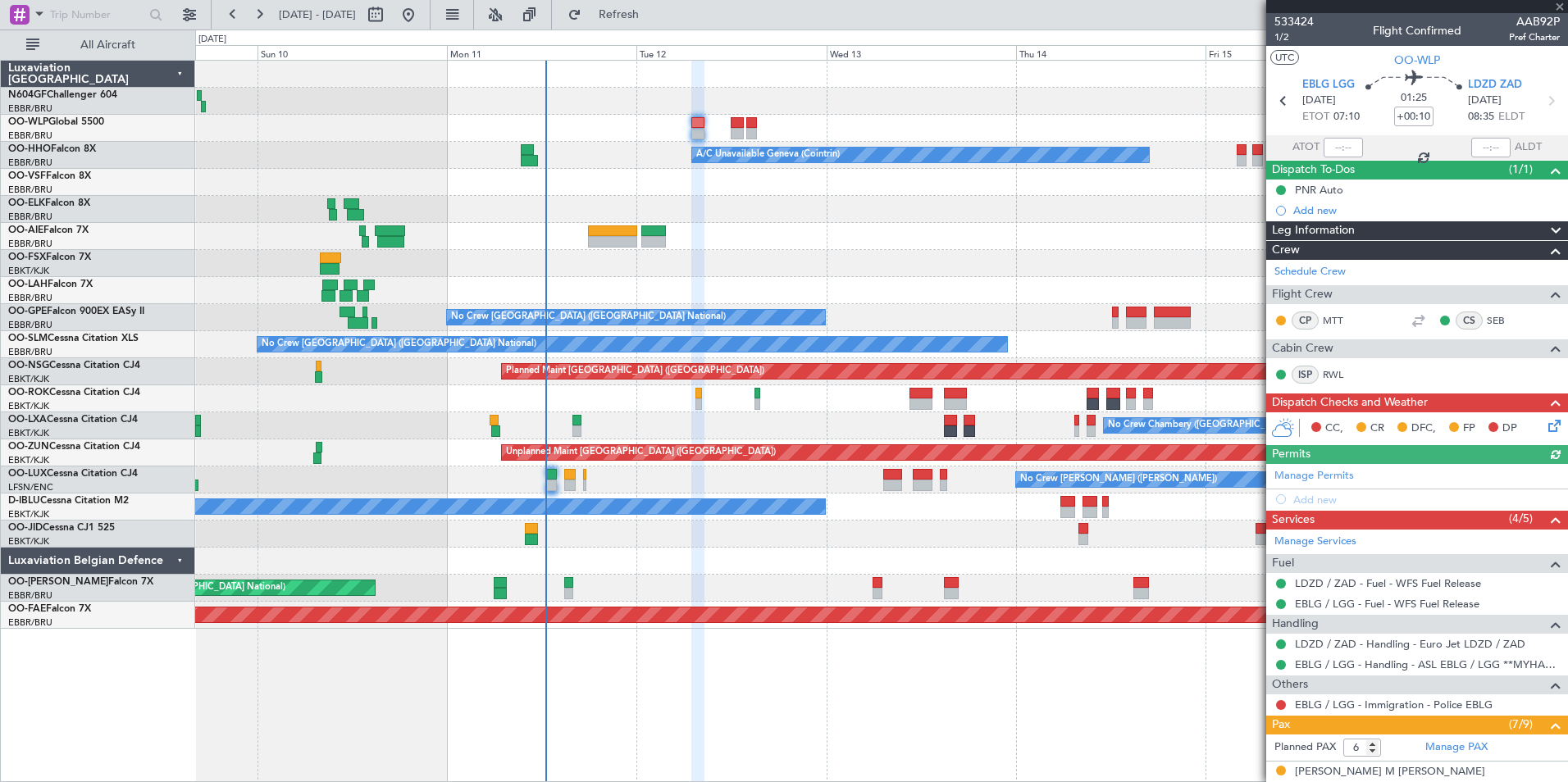
click at [1005, 295] on div "Owner [GEOGRAPHIC_DATA] ([GEOGRAPHIC_DATA] National)" at bounding box center [881, 290] width 1372 height 27
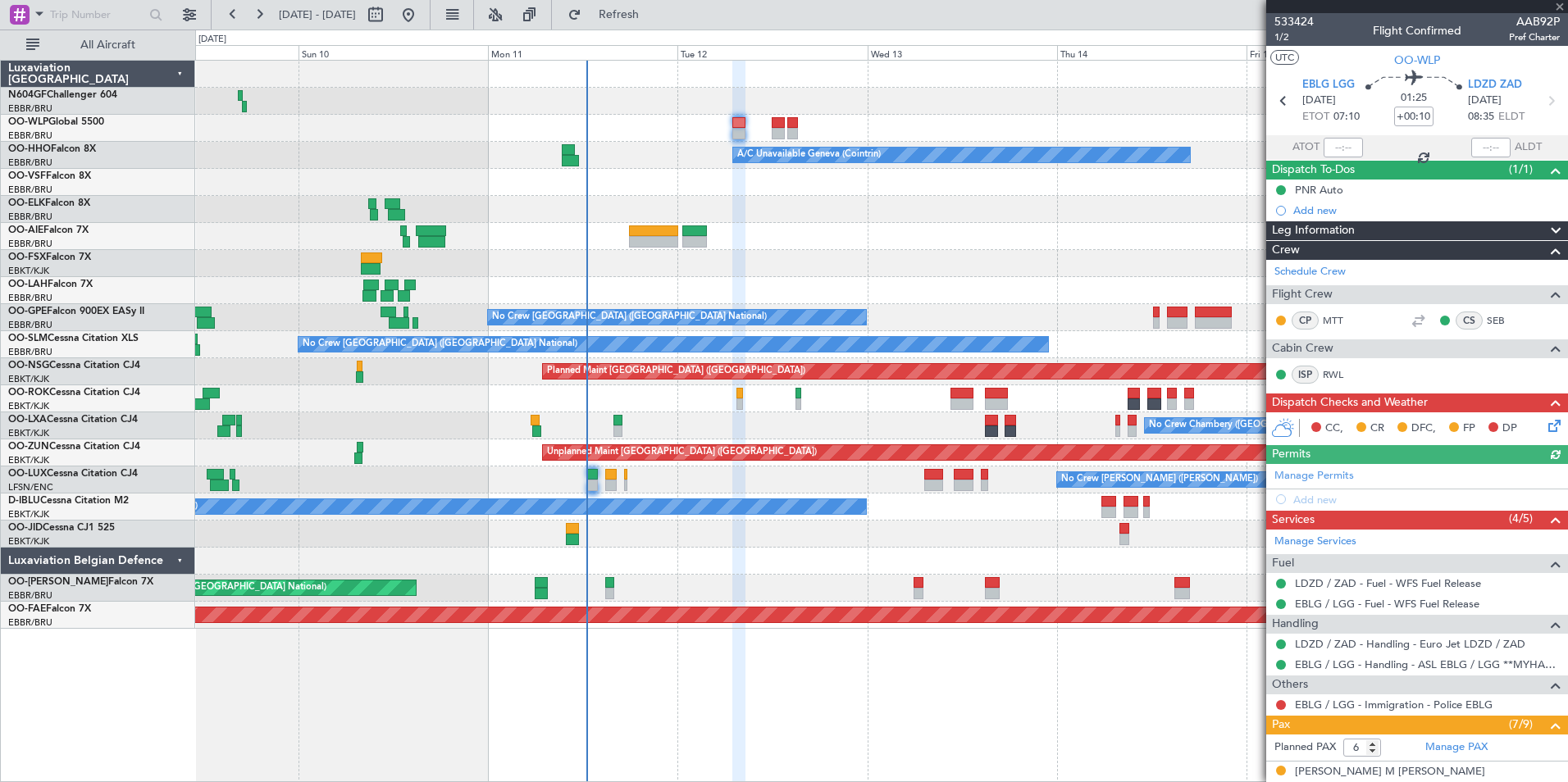
click at [1047, 286] on div "Owner [GEOGRAPHIC_DATA] ([GEOGRAPHIC_DATA] National)" at bounding box center [881, 290] width 1372 height 27
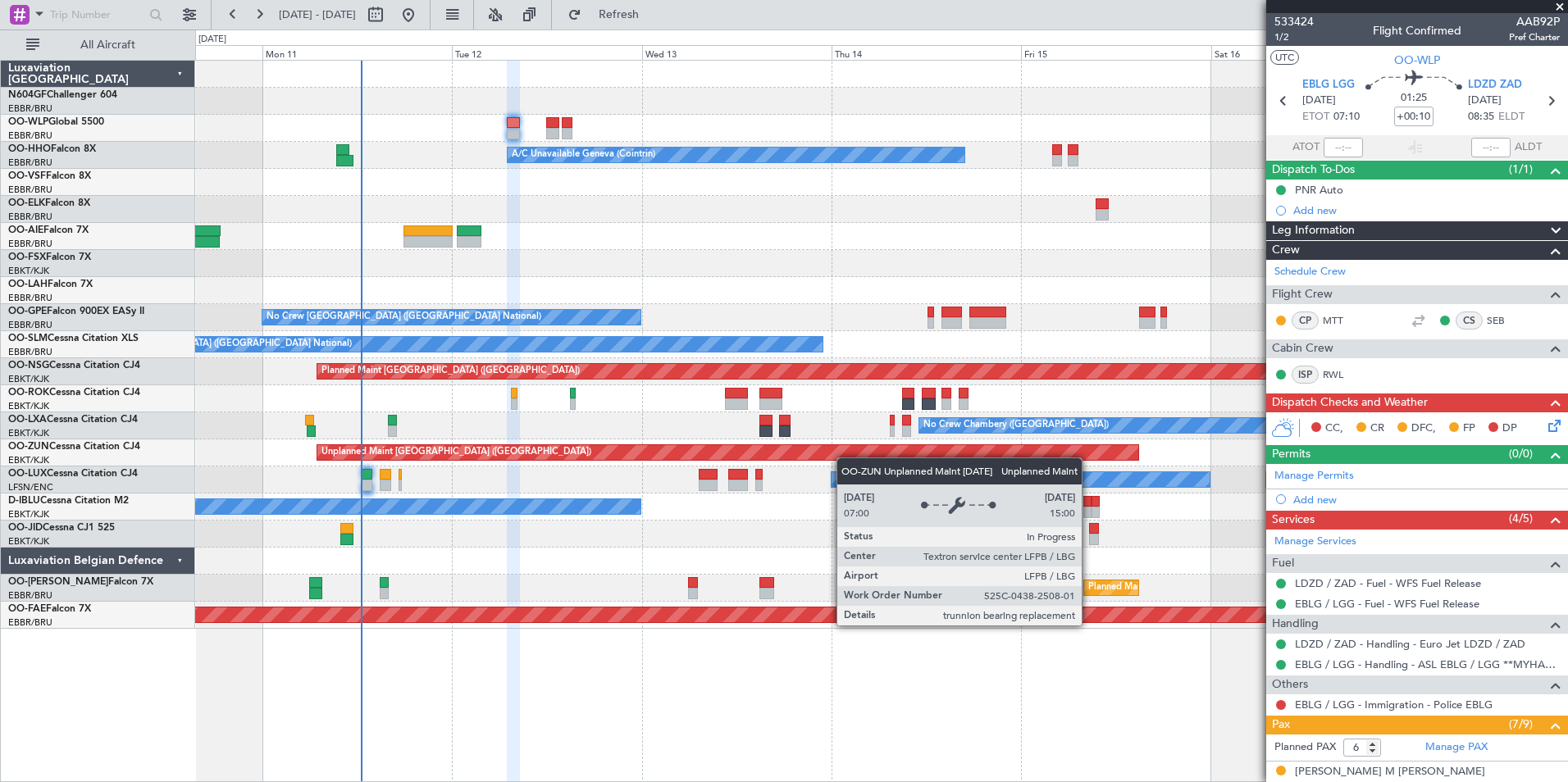
click at [773, 445] on div "A/C Unavailable Geneva (Cointrin) Owner Brussels (Brussels National) - - EBBR 1…" at bounding box center [881, 345] width 1372 height 568
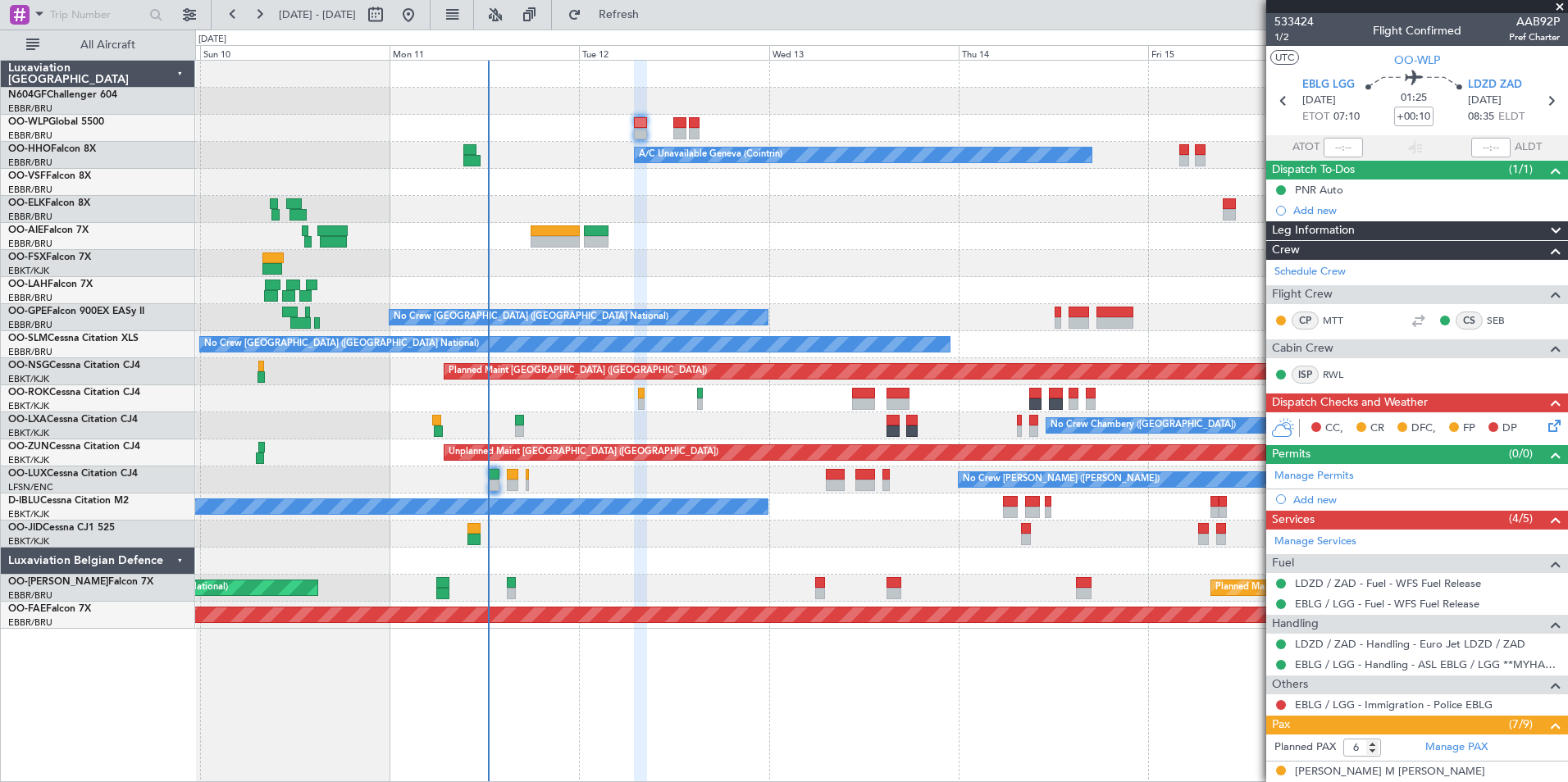
click at [1188, 316] on div "No Crew [GEOGRAPHIC_DATA] ([GEOGRAPHIC_DATA] National)" at bounding box center [881, 318] width 1372 height 27
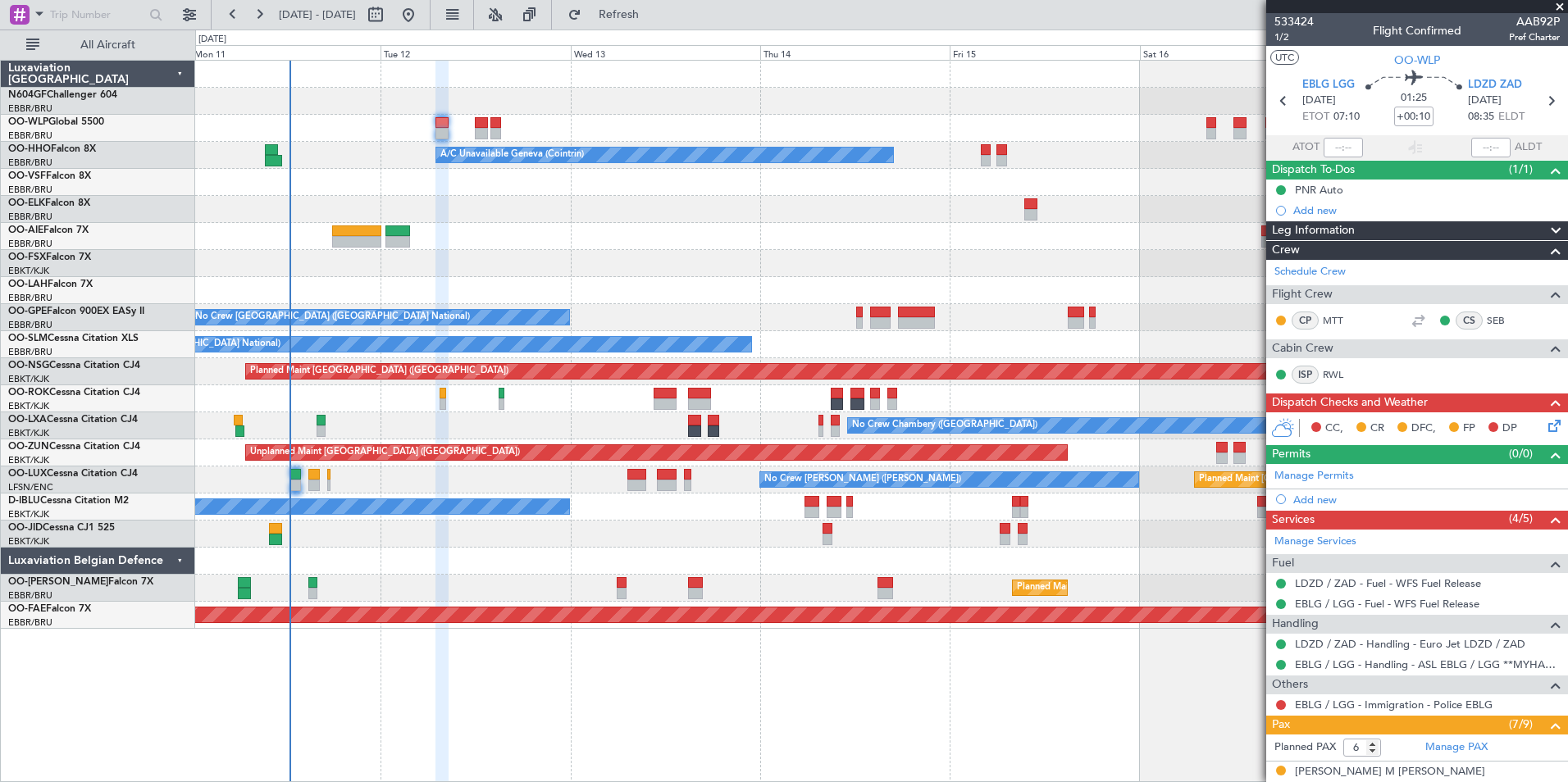
click at [808, 217] on div "A/C Unavailable Geneva (Cointrin) Owner Brussels (Brussels National) - - EBBR 1…" at bounding box center [881, 345] width 1372 height 568
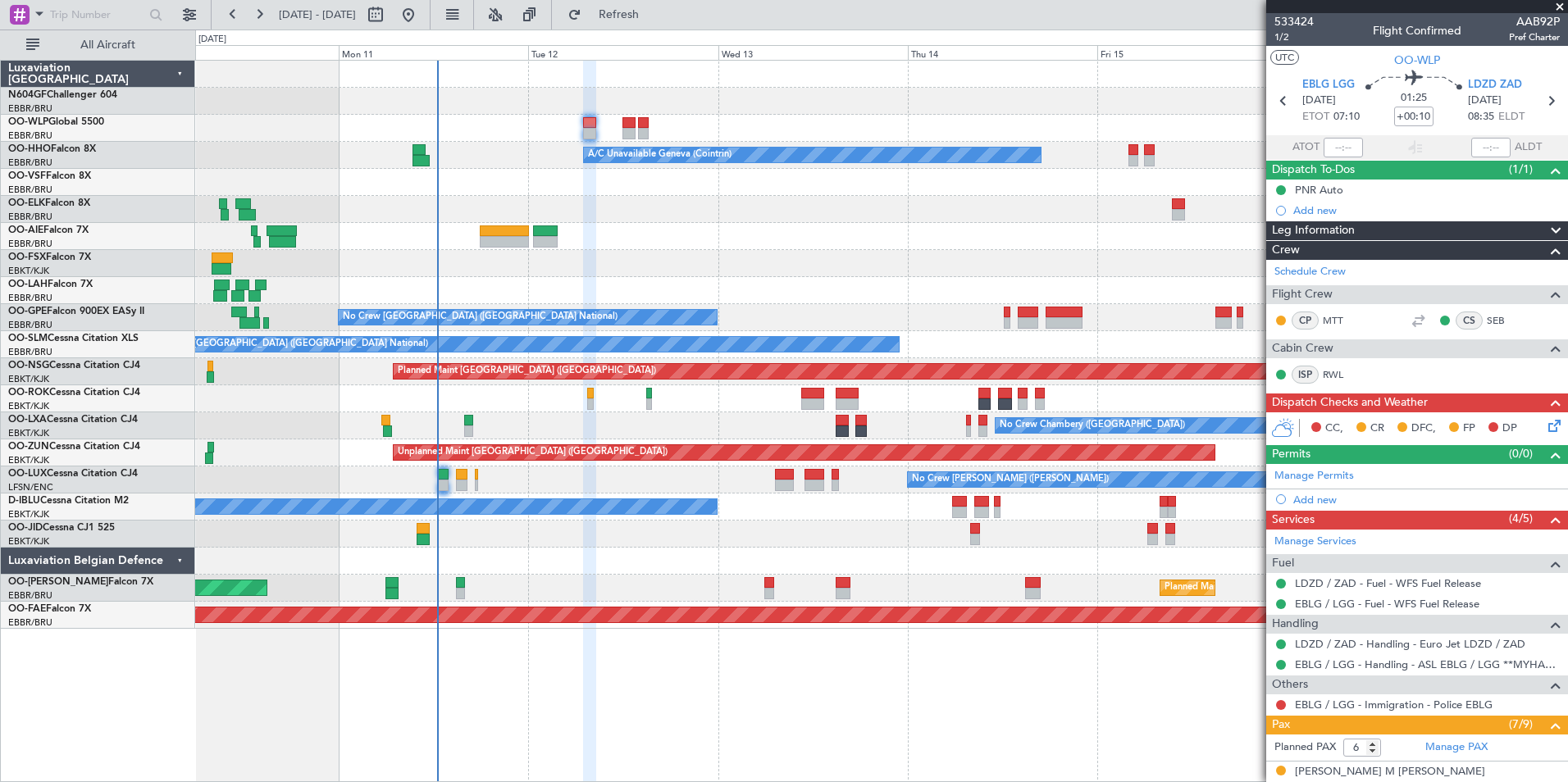
click at [941, 263] on div at bounding box center [881, 263] width 1372 height 27
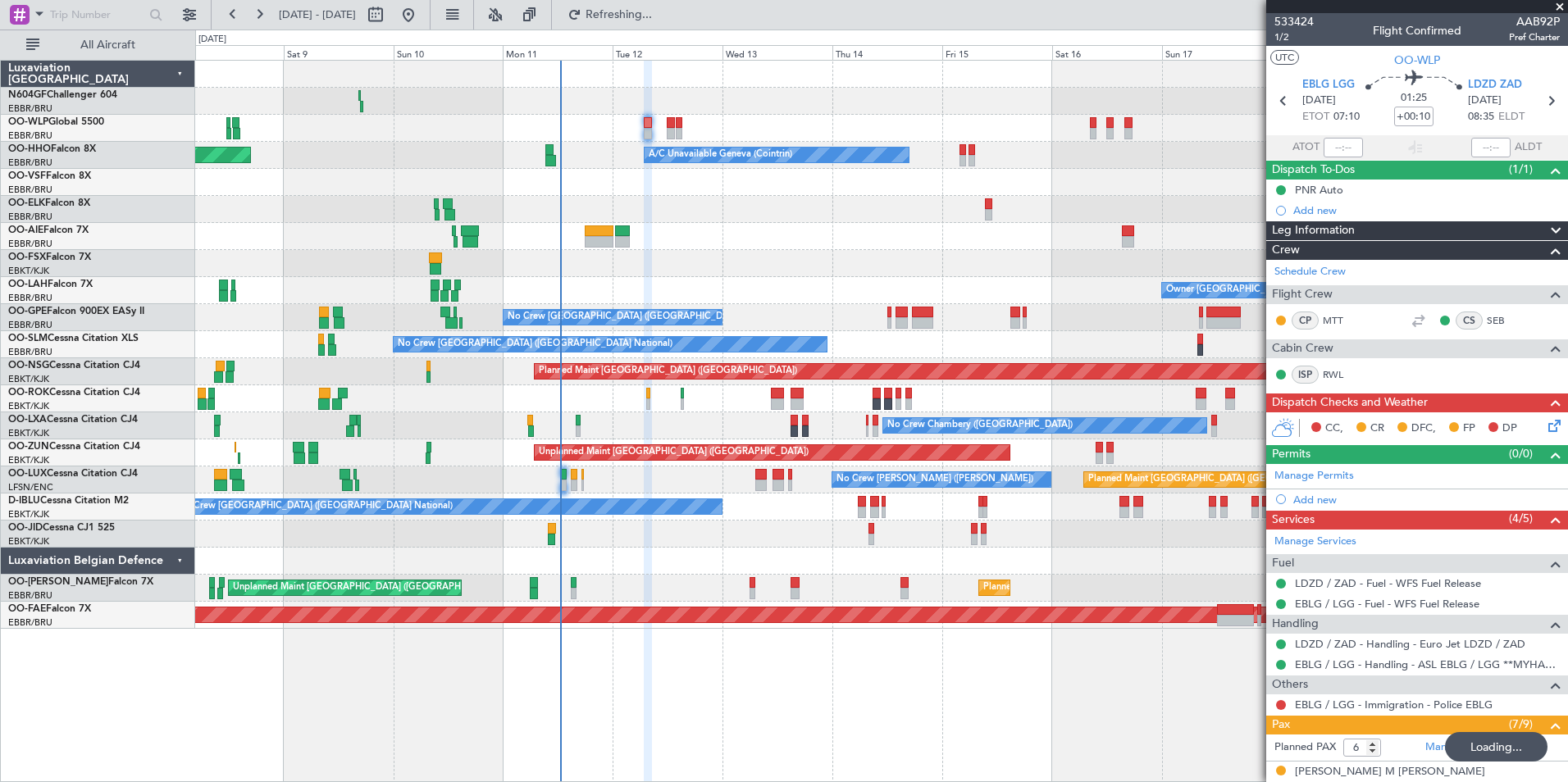
type input "9"
click at [779, 257] on div "Planned Maint Milan (Linate) Planned Maint Berlin (Brandenburg) A/C Unavailable…" at bounding box center [881, 345] width 1372 height 568
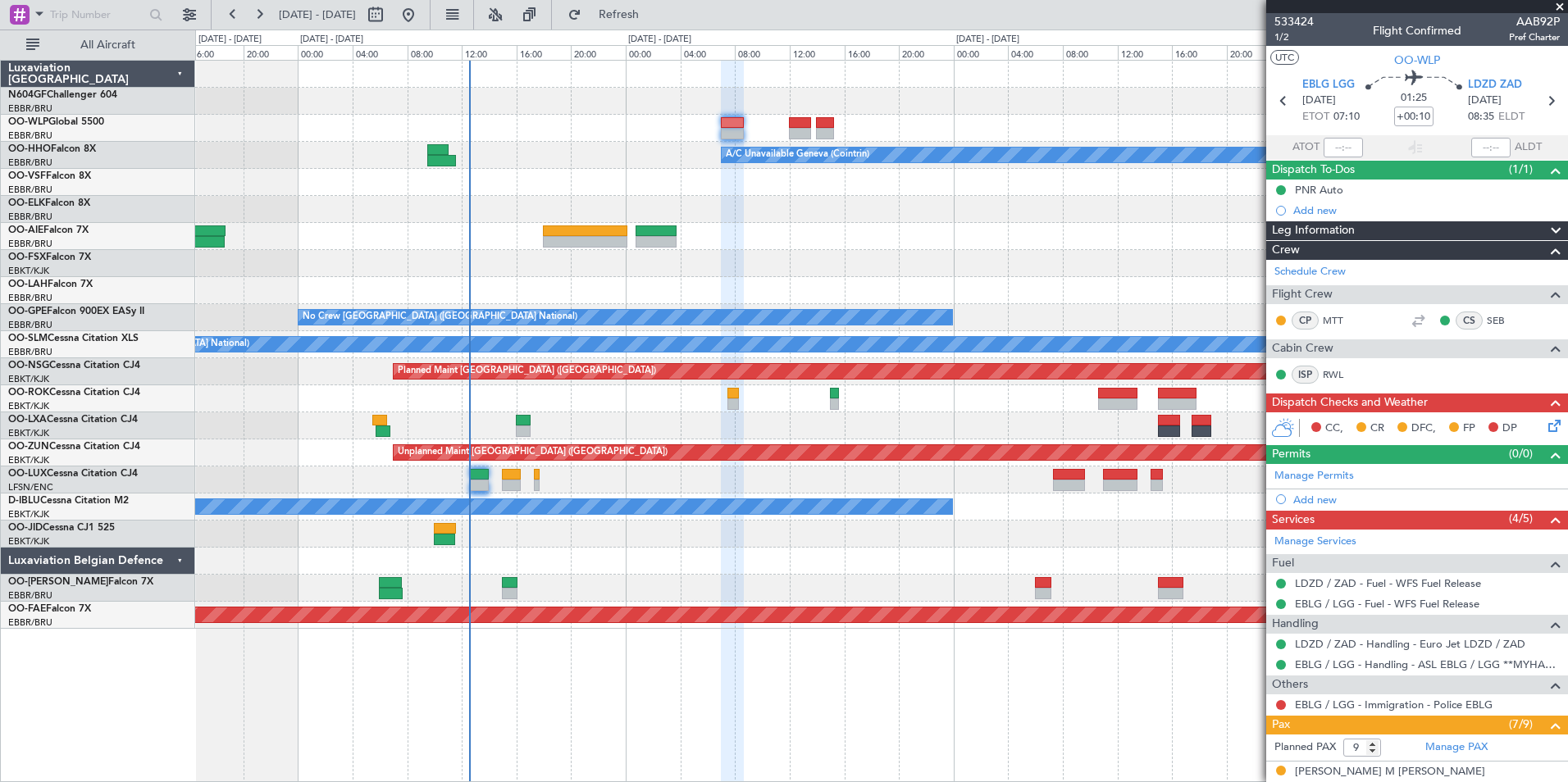
click at [869, 214] on div "A/C Unavailable Geneva (Cointrin) No Crew Brussels (Brussels National) No Crew …" at bounding box center [881, 345] width 1372 height 568
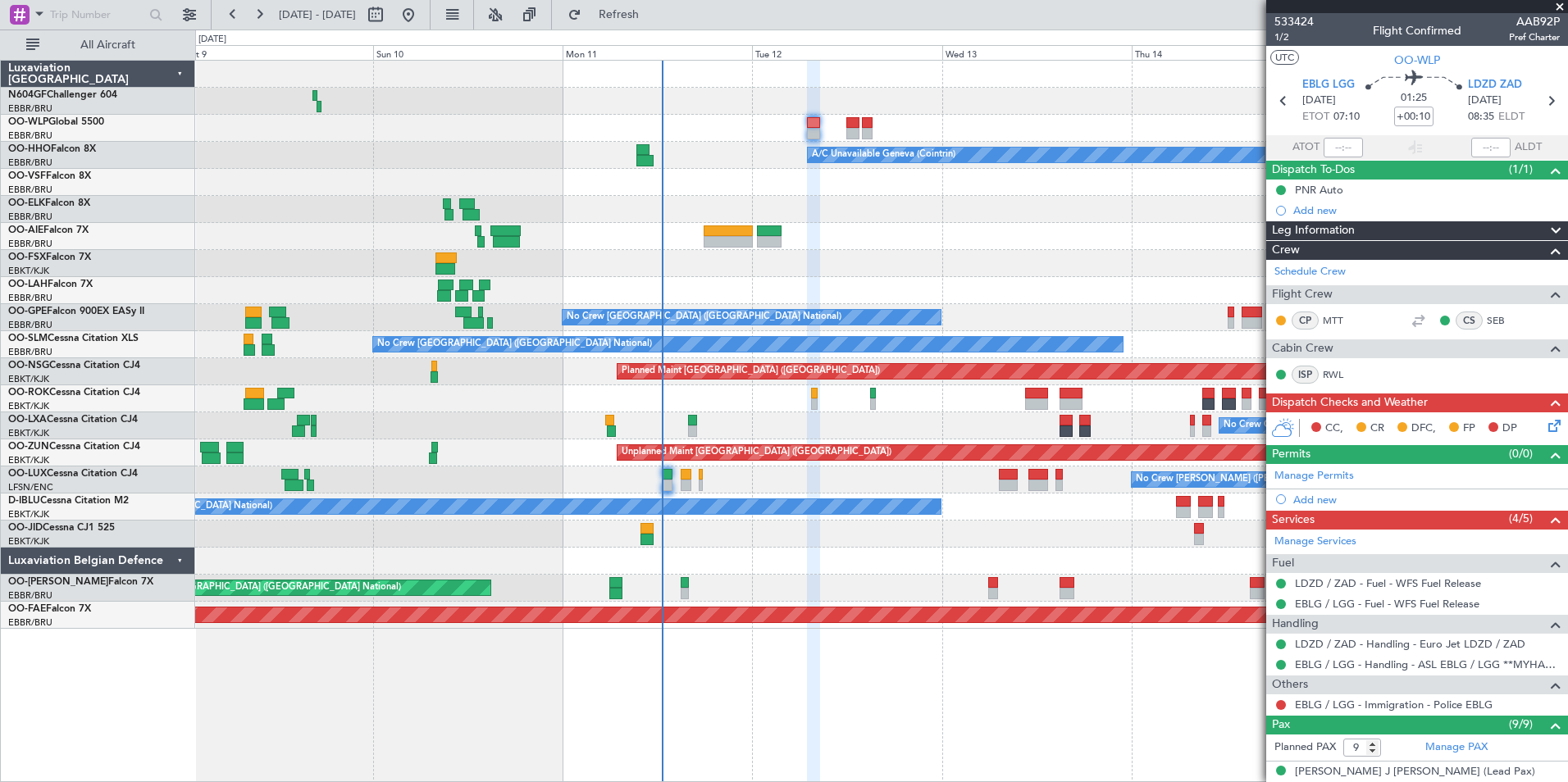
click at [814, 414] on div "No Crew Chambery (Aix-les-bains) Planned Maint Kortrijk-Wevelgem" at bounding box center [881, 425] width 1372 height 27
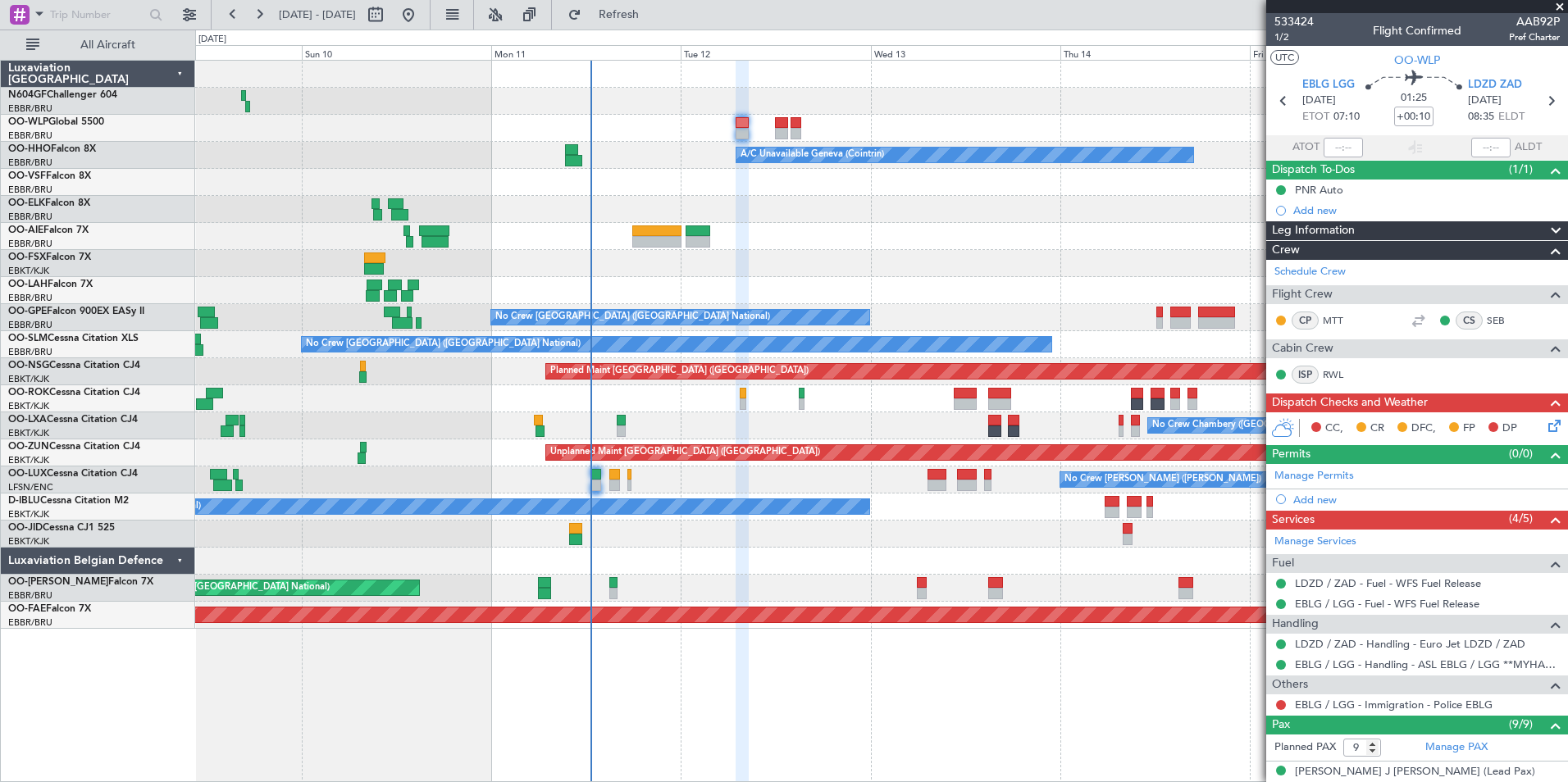
click at [842, 280] on div "A/C Unavailable Geneva (Cointrin) Planned Maint Geneva (Cointrin) Owner Brussel…" at bounding box center [881, 345] width 1372 height 568
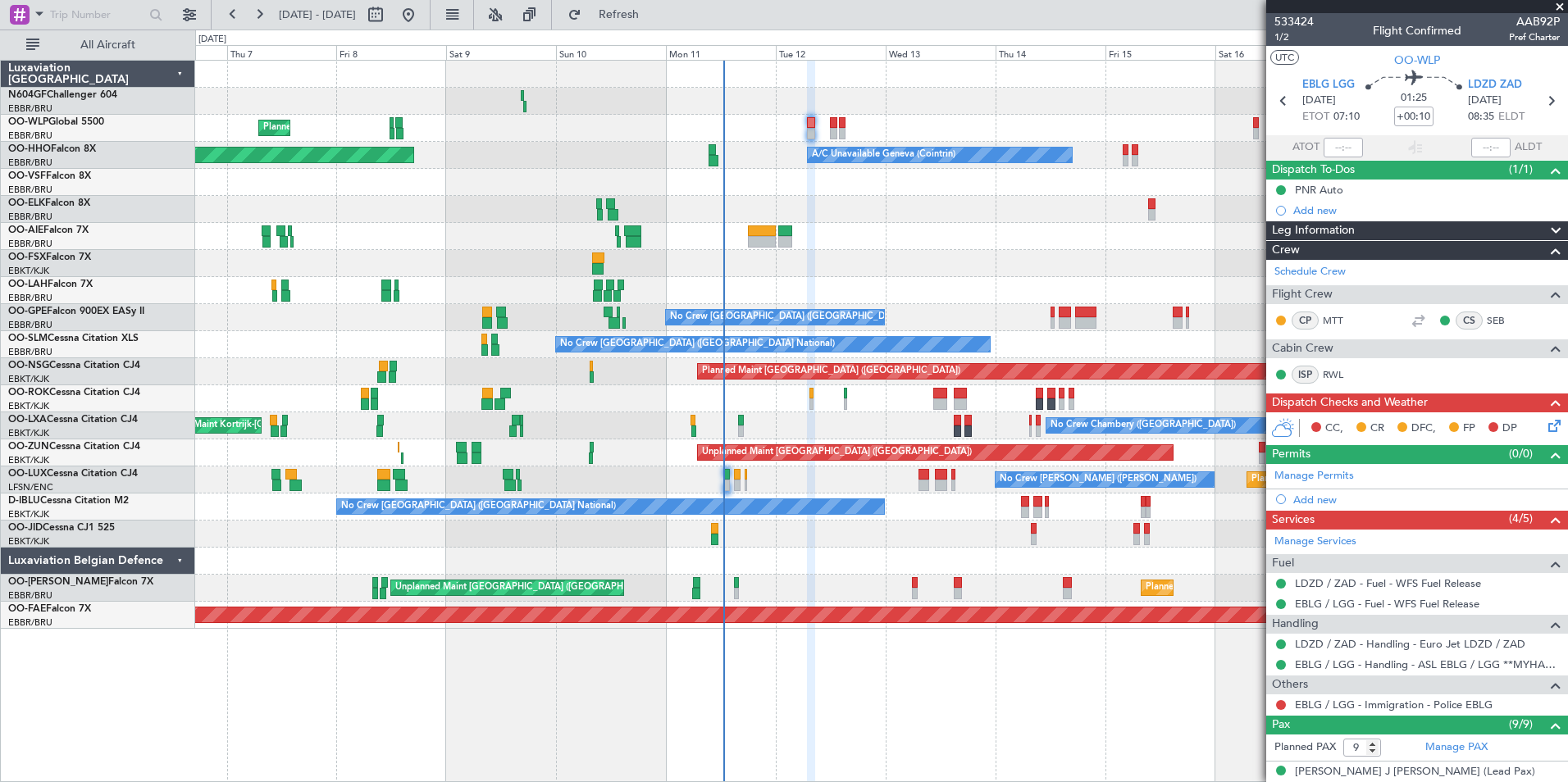
click at [669, 135] on div "Planned Maint Milan (Linate) Planned Maint Berlin (Brandenburg)" at bounding box center [881, 128] width 1372 height 27
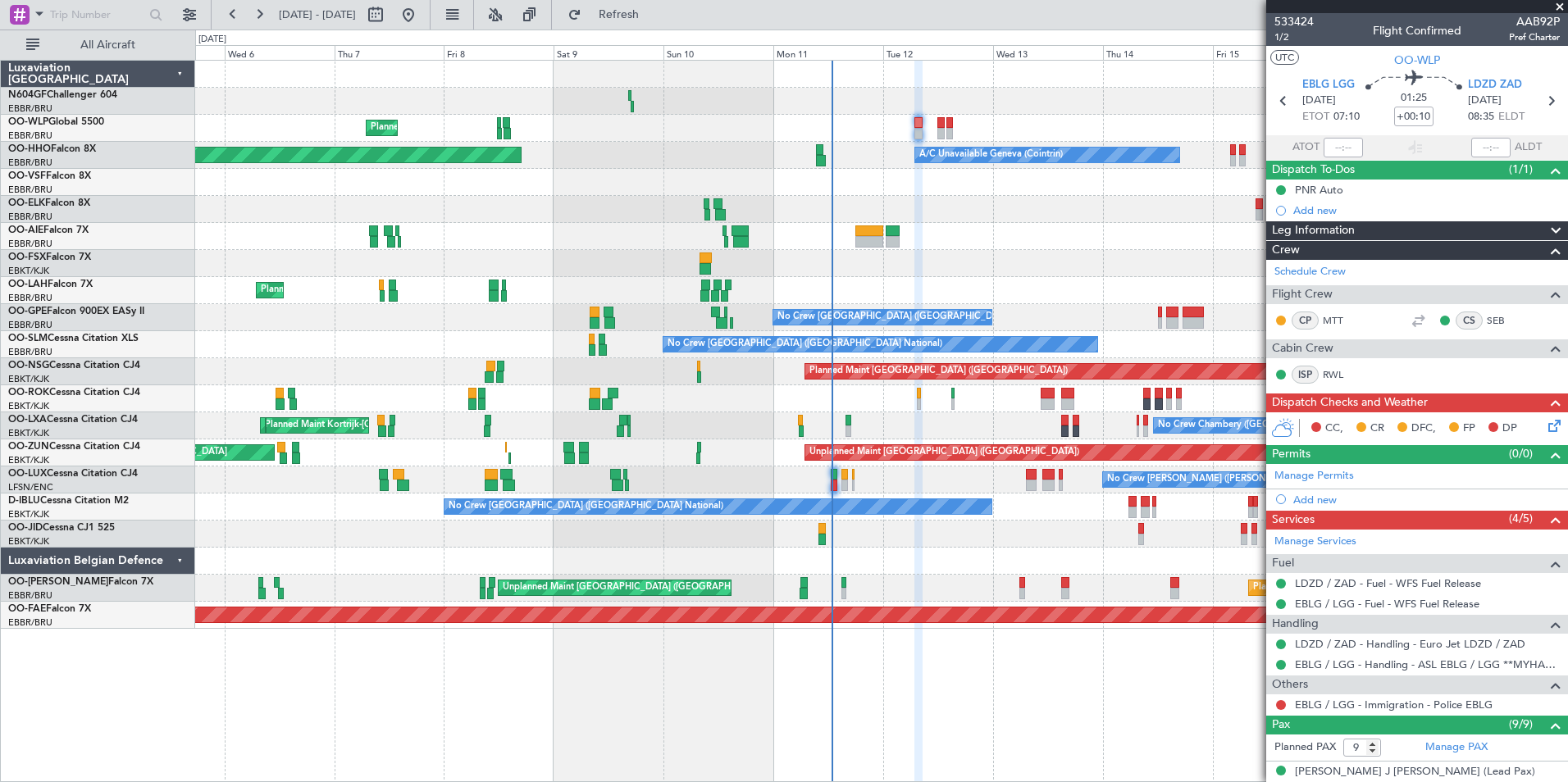
click at [1545, 427] on icon at bounding box center [1551, 423] width 13 height 13
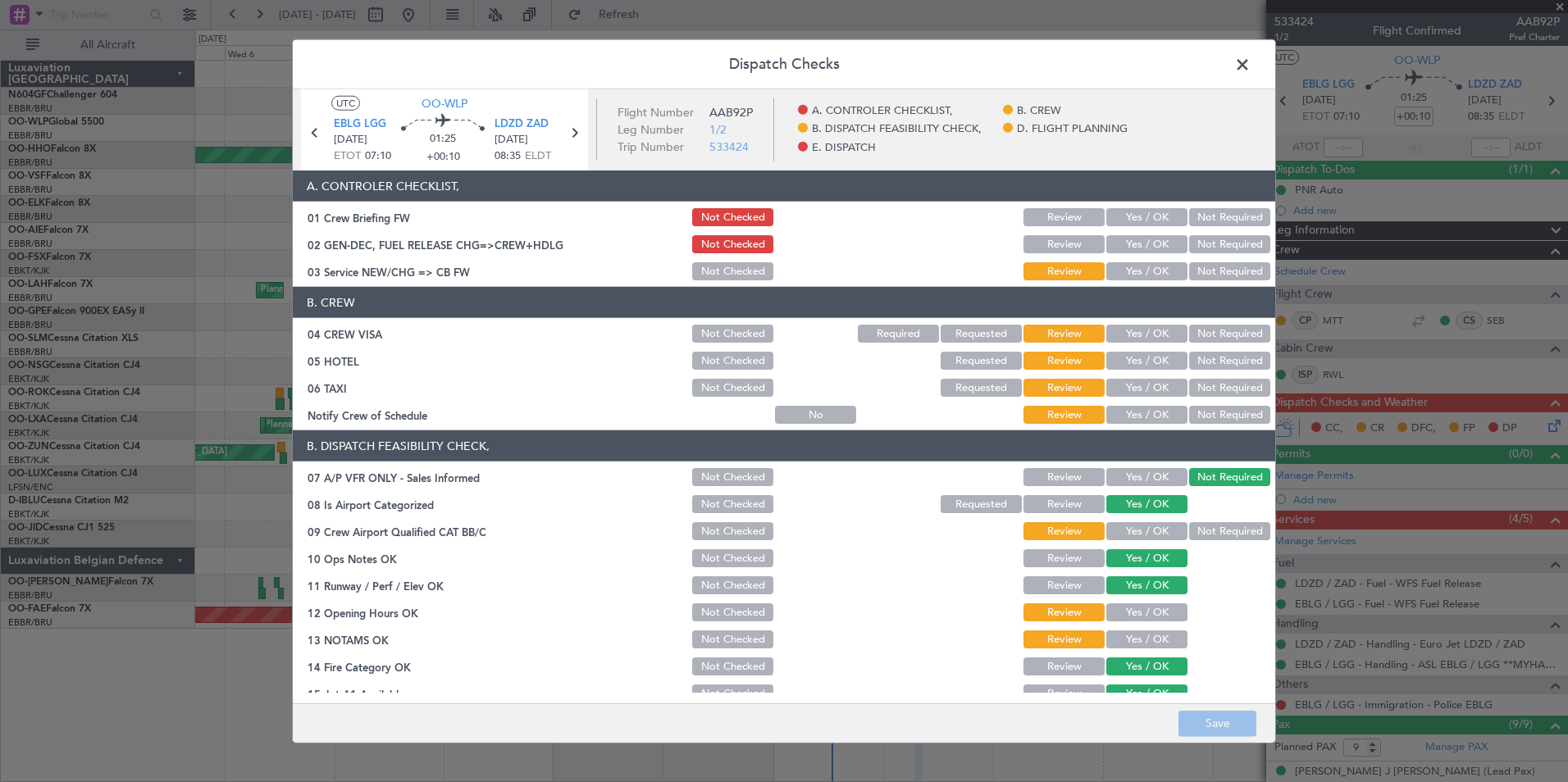
click at [1140, 278] on button "Yes / OK" at bounding box center [1147, 271] width 82 height 18
click at [1217, 338] on button "Not Required" at bounding box center [1230, 333] width 82 height 18
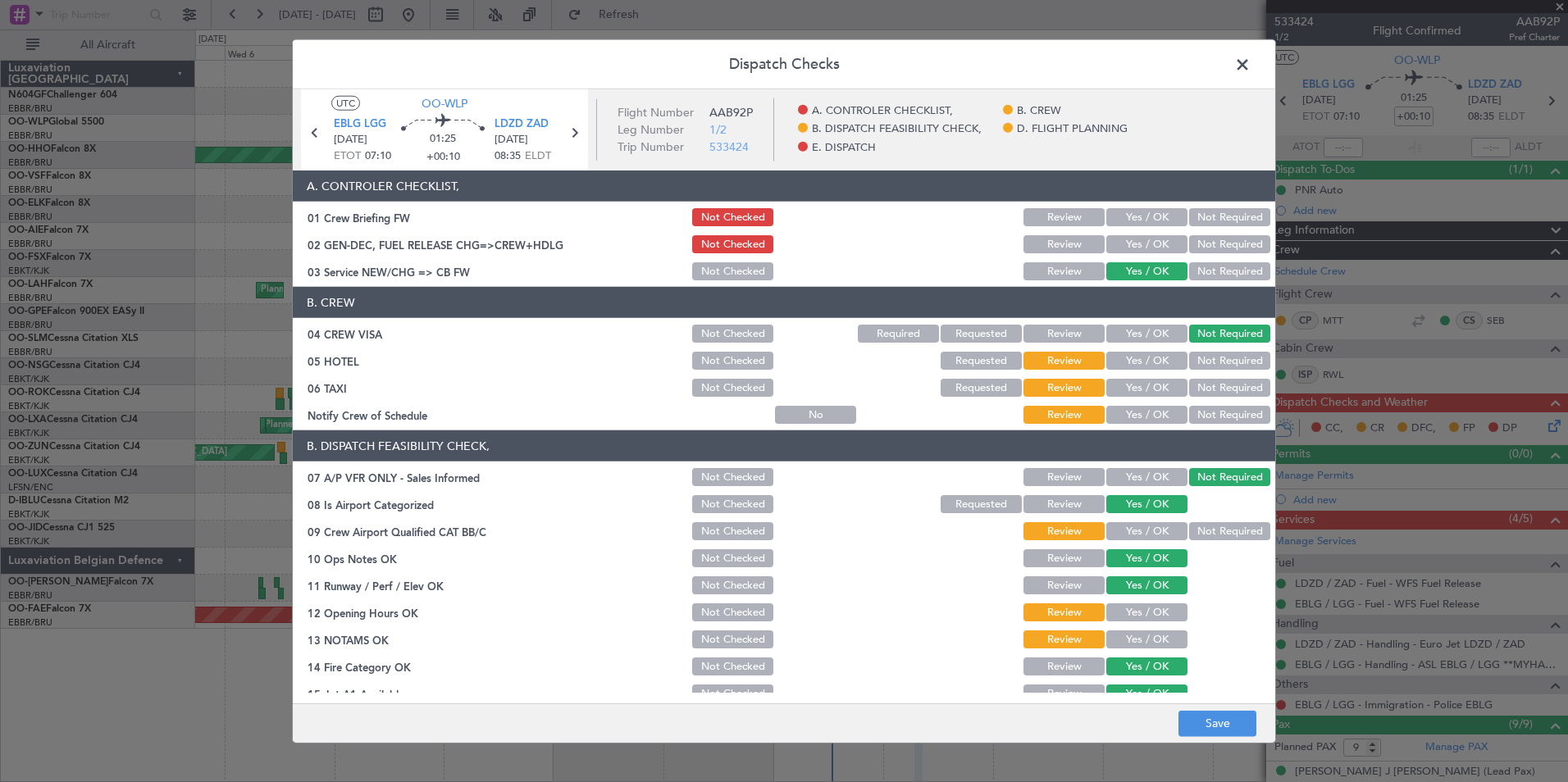
click at [1221, 378] on div "Not Required" at bounding box center [1227, 388] width 82 height 23
click at [1219, 371] on div "Not Required" at bounding box center [1227, 361] width 82 height 23
click at [1207, 365] on button "Not Required" at bounding box center [1230, 360] width 82 height 18
click at [1206, 384] on button "Not Required" at bounding box center [1230, 388] width 82 height 18
click at [1156, 411] on button "Yes / OK" at bounding box center [1147, 415] width 82 height 18
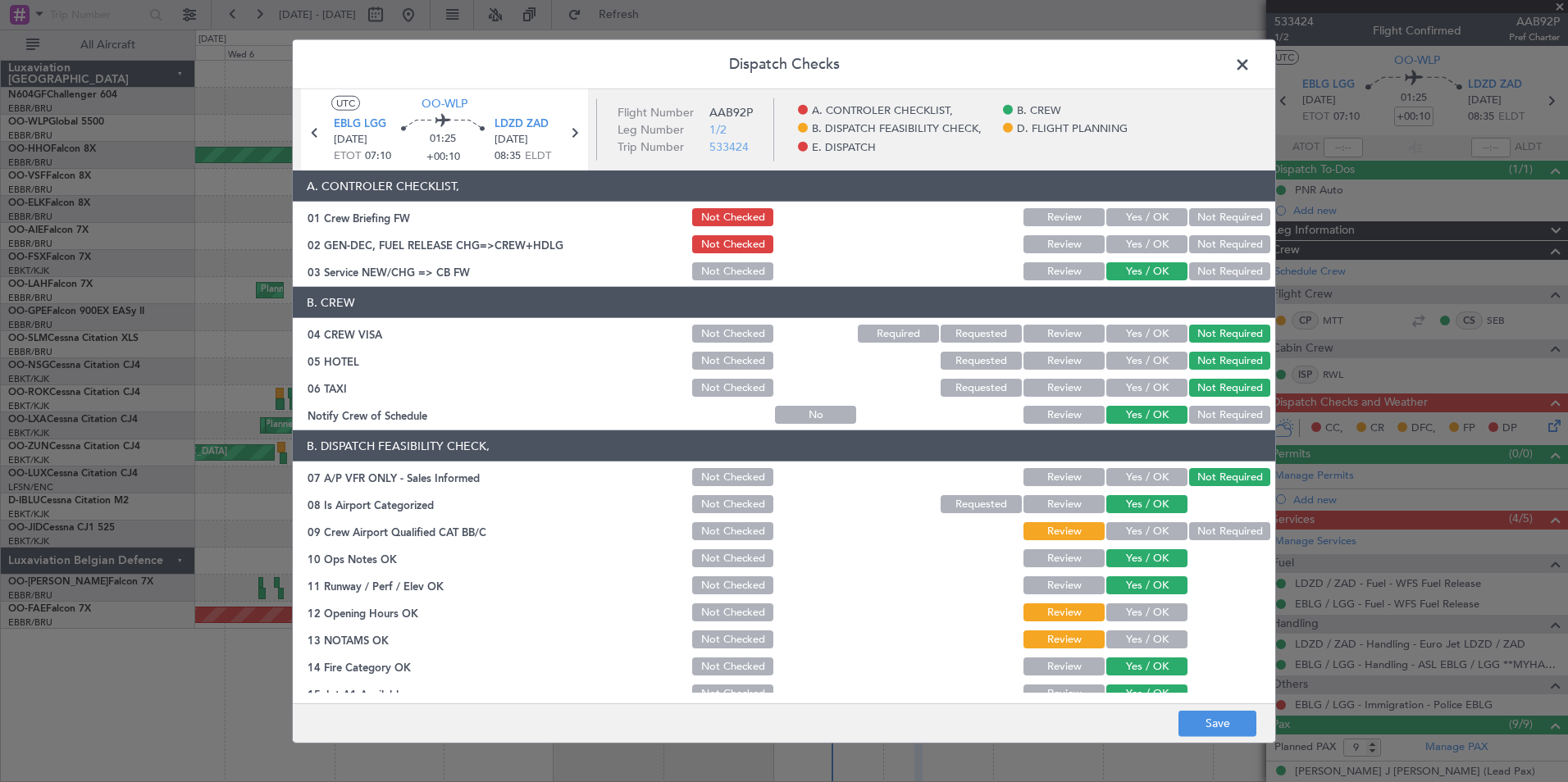
scroll to position [164, 0]
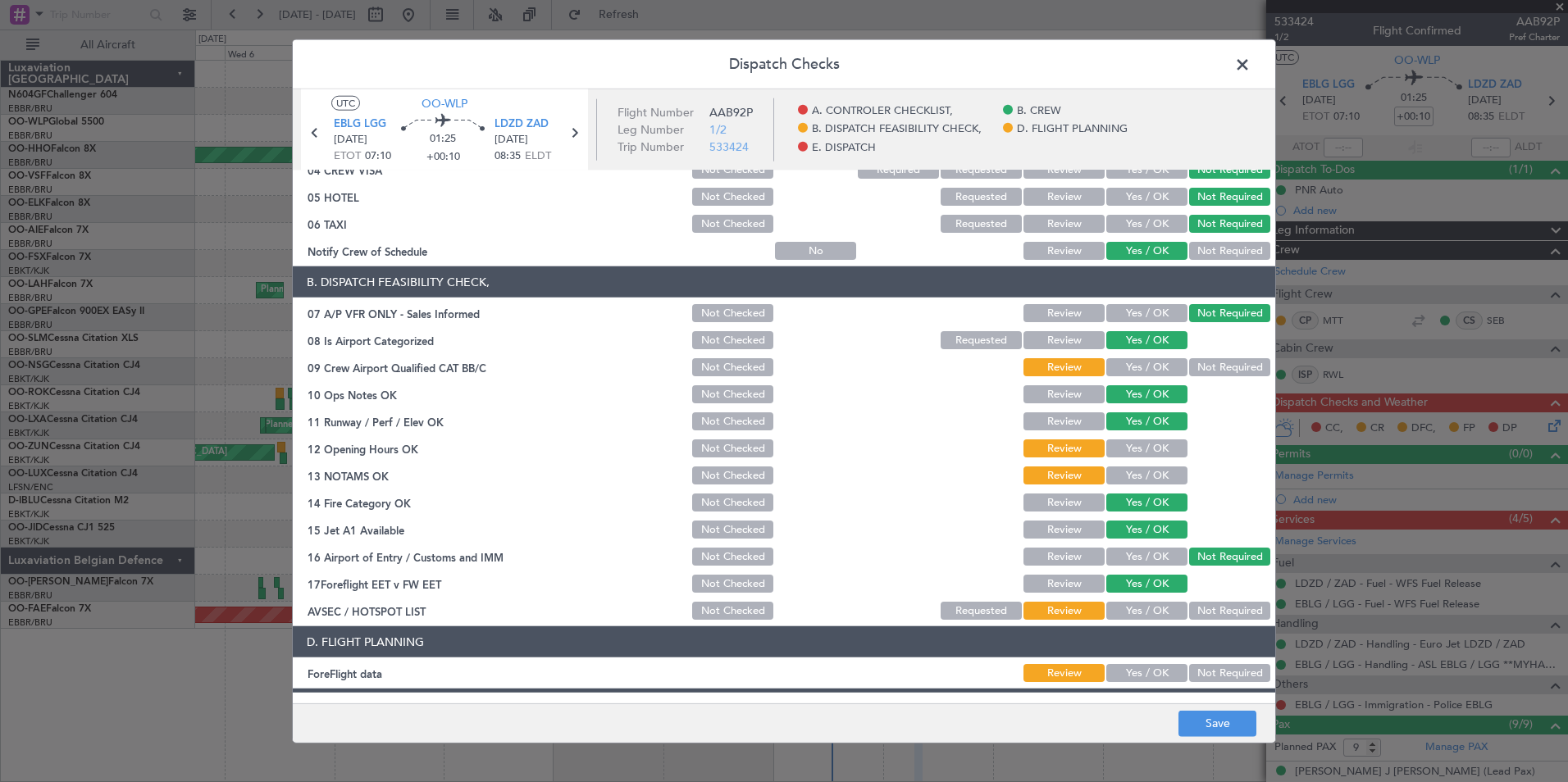
click at [1197, 373] on button "Not Required" at bounding box center [1230, 367] width 82 height 18
click at [1142, 444] on button "Yes / OK" at bounding box center [1147, 448] width 82 height 18
click at [1144, 467] on div "Yes / OK" at bounding box center [1145, 476] width 82 height 23
click at [1144, 472] on button "Yes / OK" at bounding box center [1147, 476] width 82 height 18
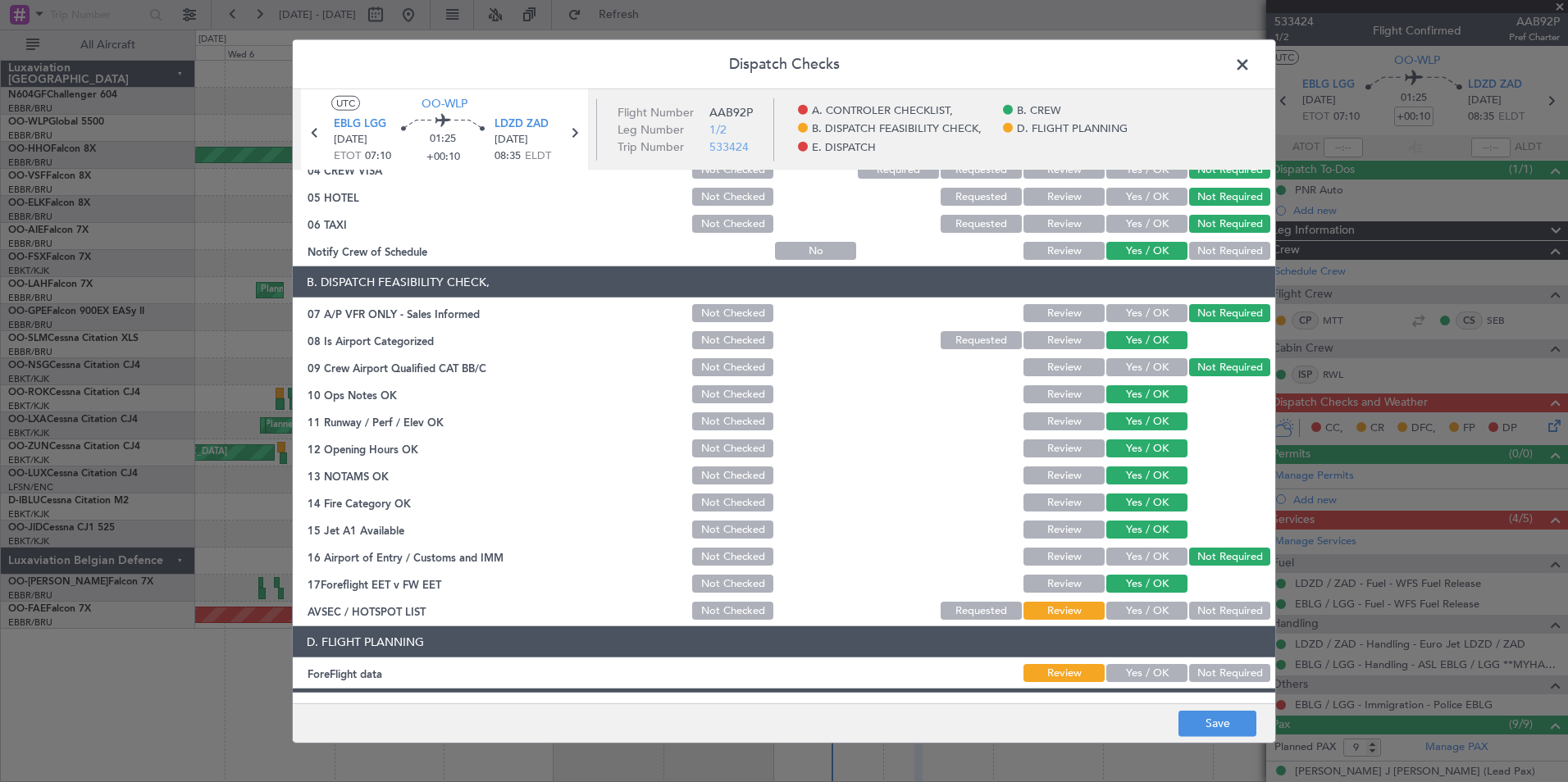
click at [1243, 614] on button "Not Required" at bounding box center [1230, 611] width 82 height 18
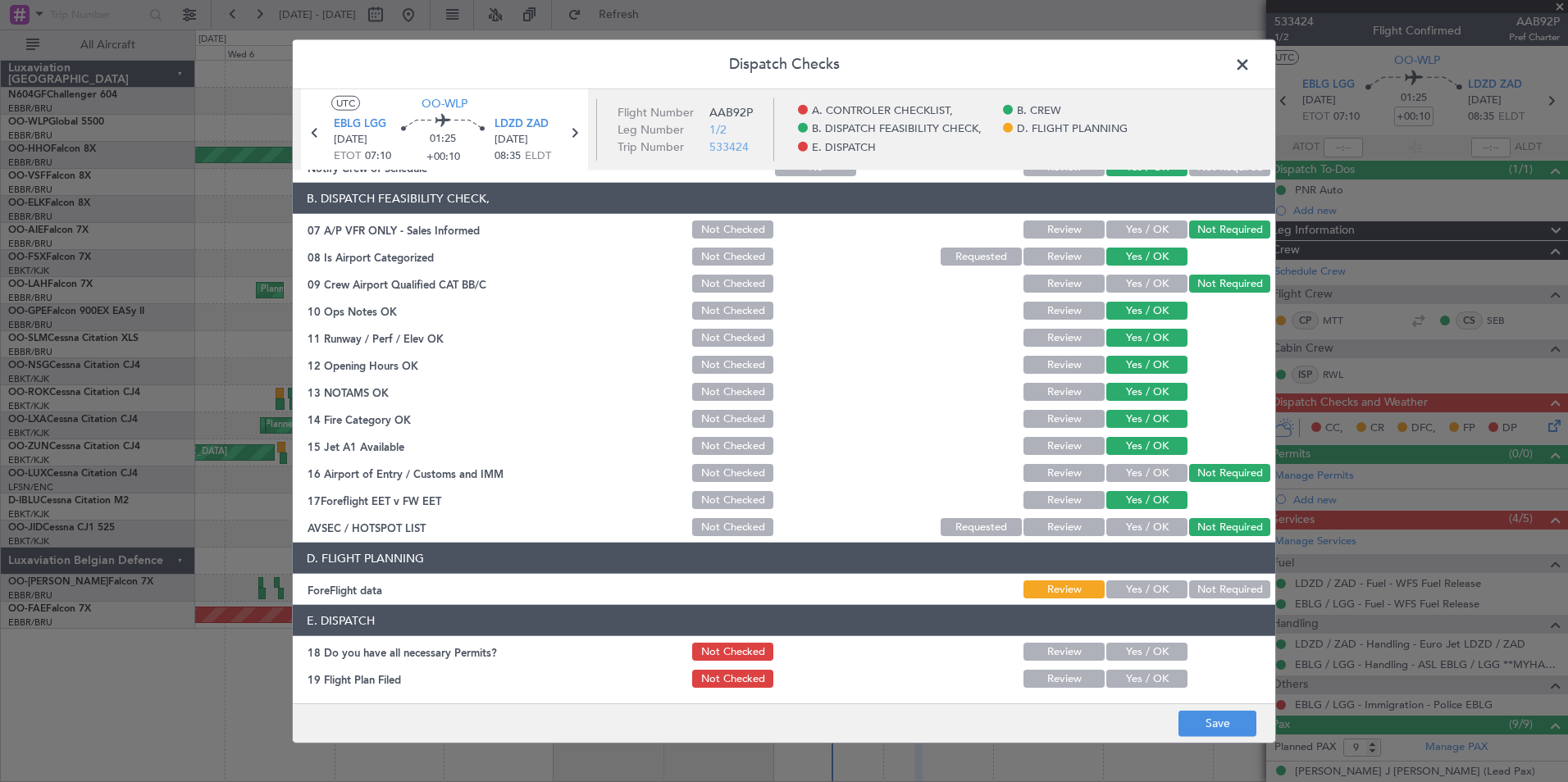
scroll to position [304, 0]
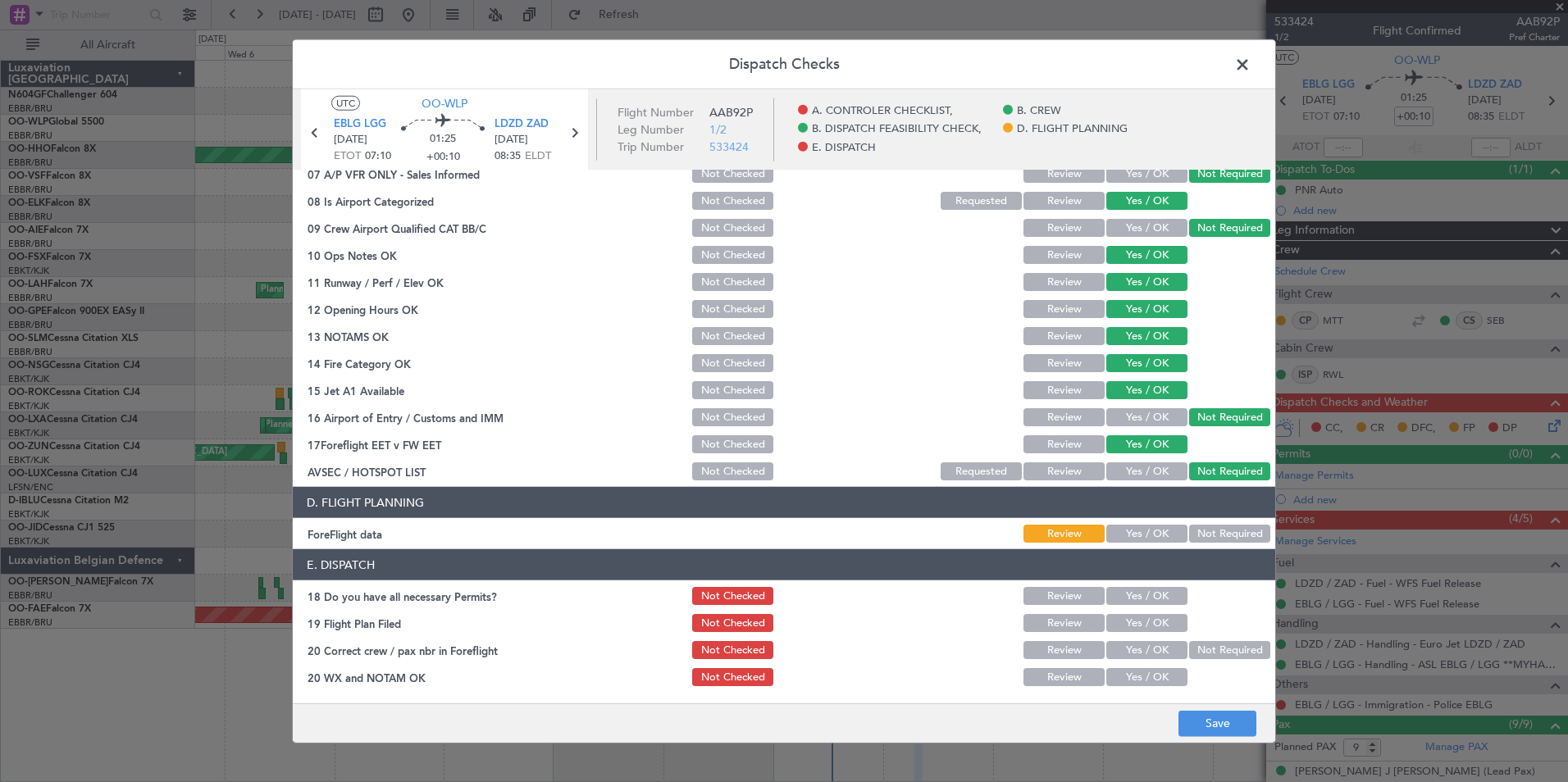
click at [1146, 531] on button "Yes / OK" at bounding box center [1147, 534] width 82 height 18
click at [1228, 722] on button "Save" at bounding box center [1217, 723] width 78 height 26
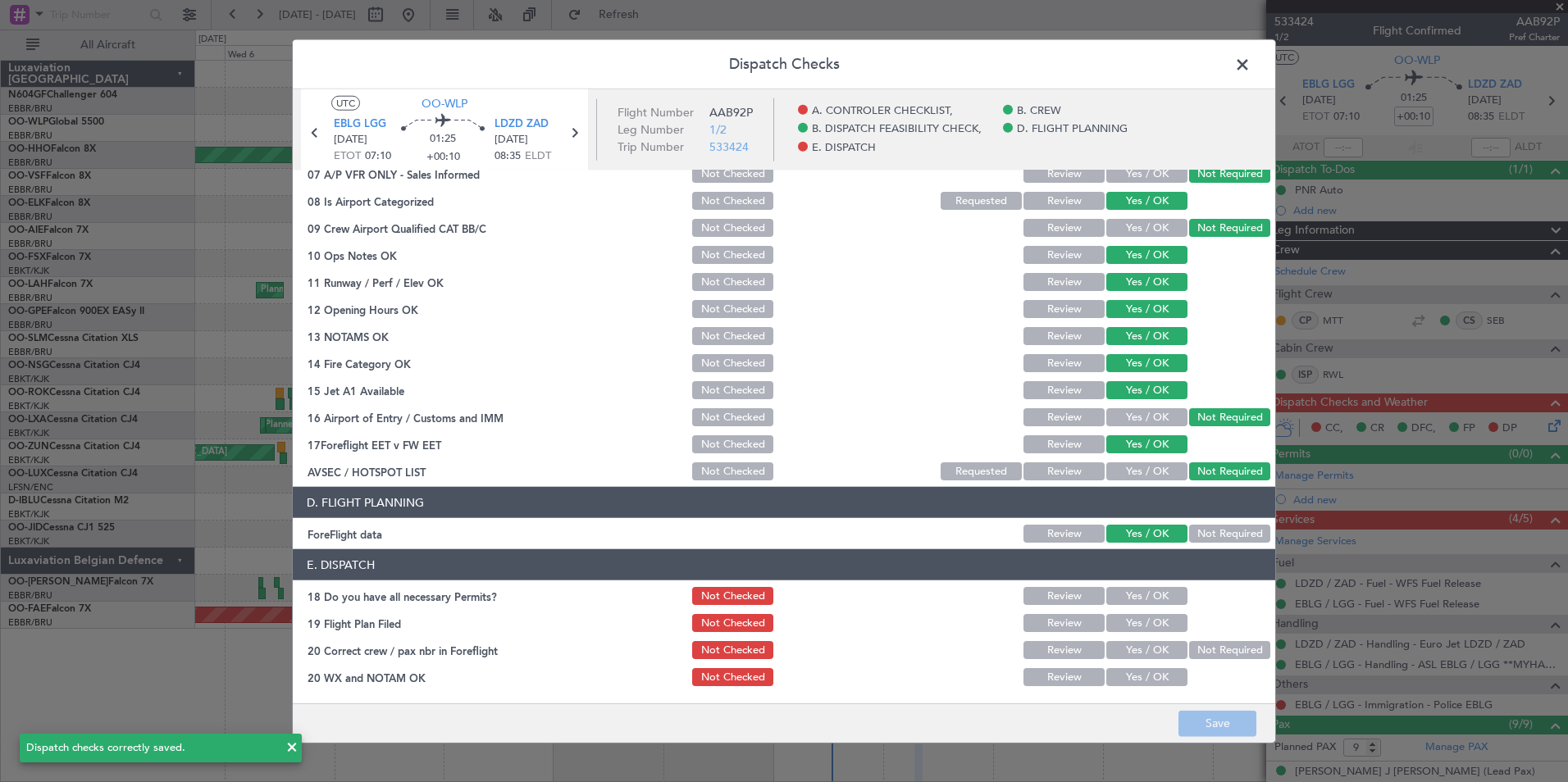
drag, startPoint x: 1246, startPoint y: 71, endPoint x: 1250, endPoint y: 81, distance: 10.8
click at [1250, 71] on span at bounding box center [1250, 69] width 0 height 33
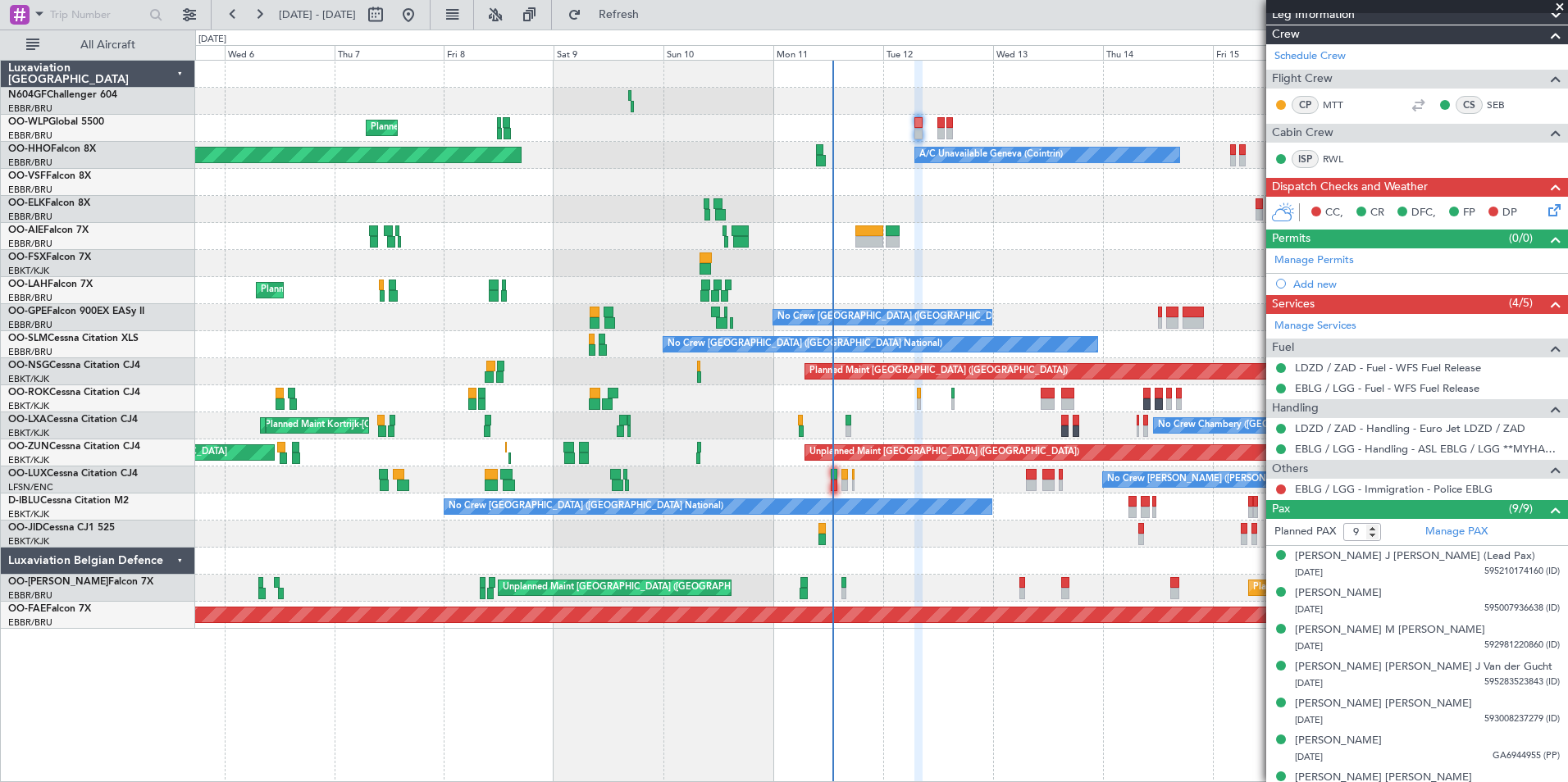
scroll to position [0, 0]
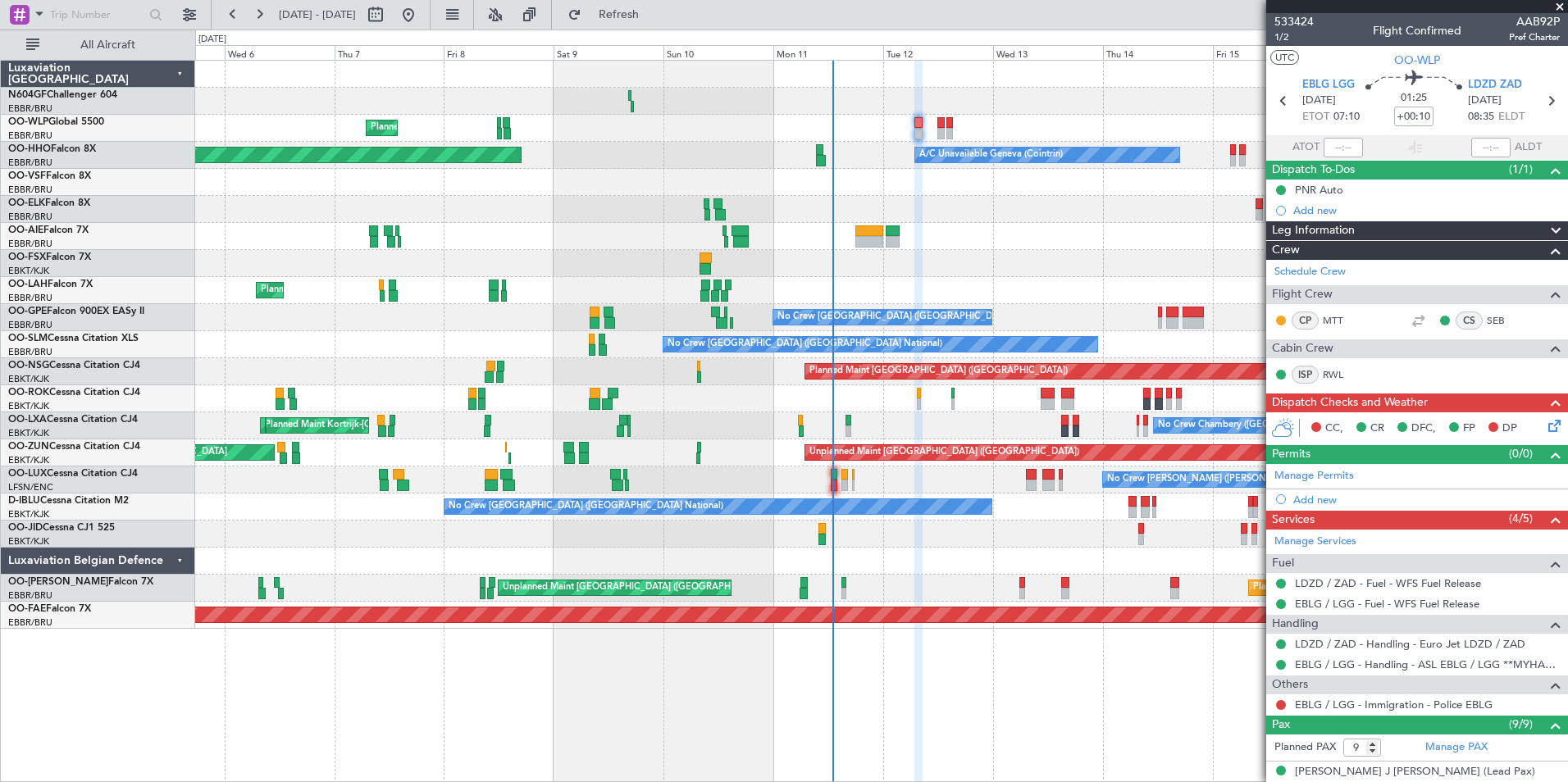
click at [1545, 424] on icon at bounding box center [1551, 423] width 13 height 13
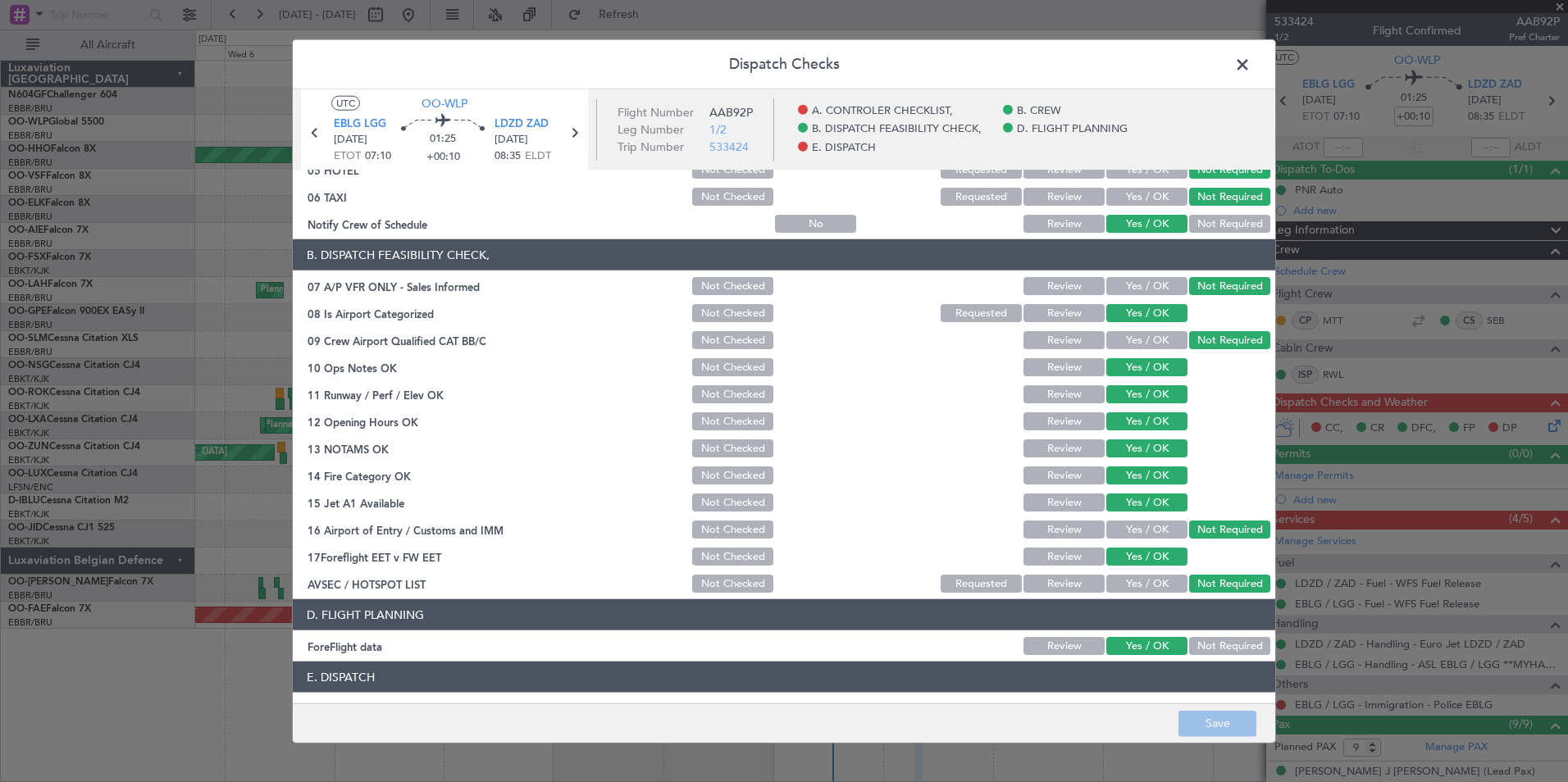
scroll to position [304, 0]
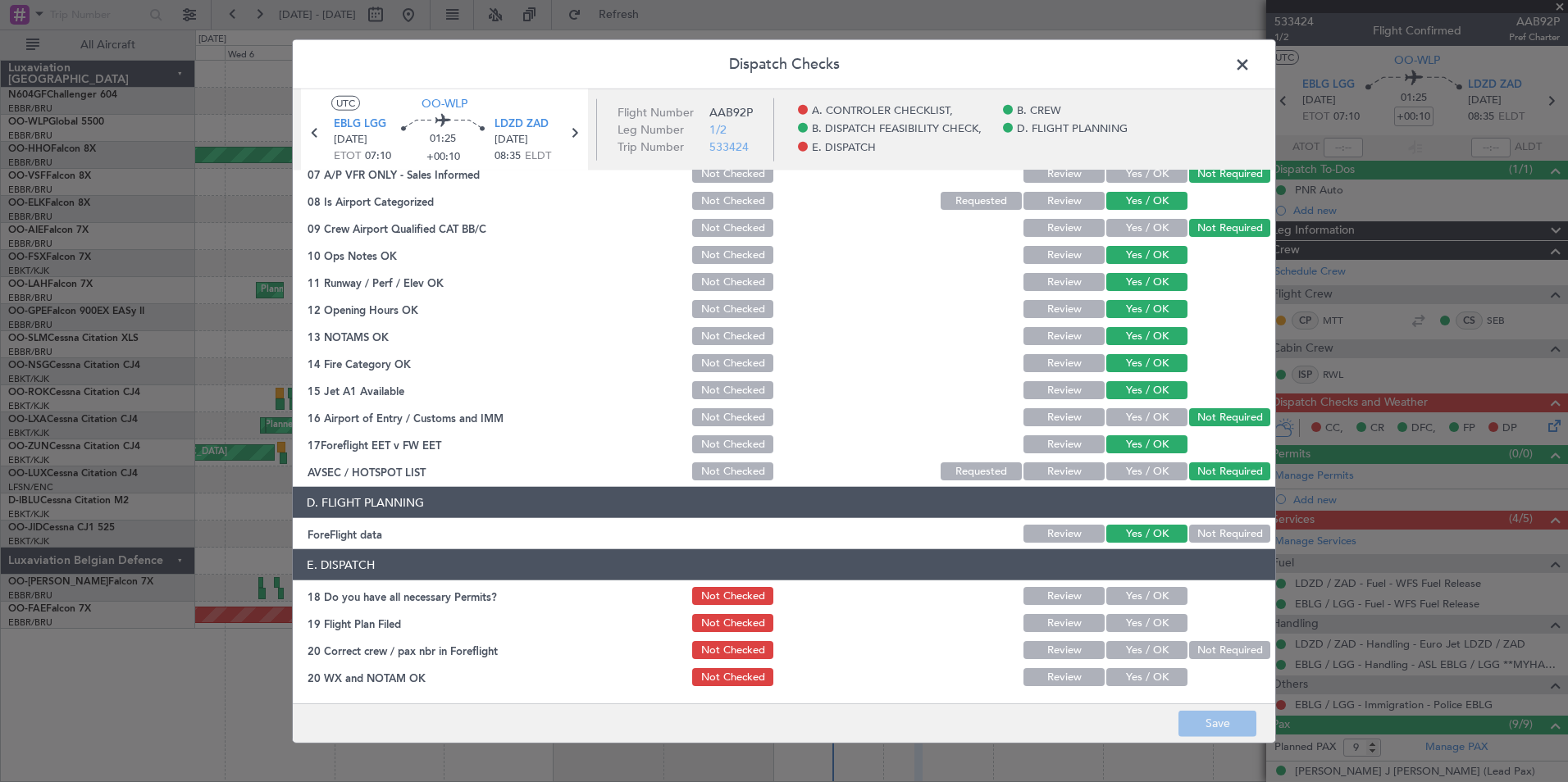
click at [1250, 72] on span at bounding box center [1250, 69] width 0 height 33
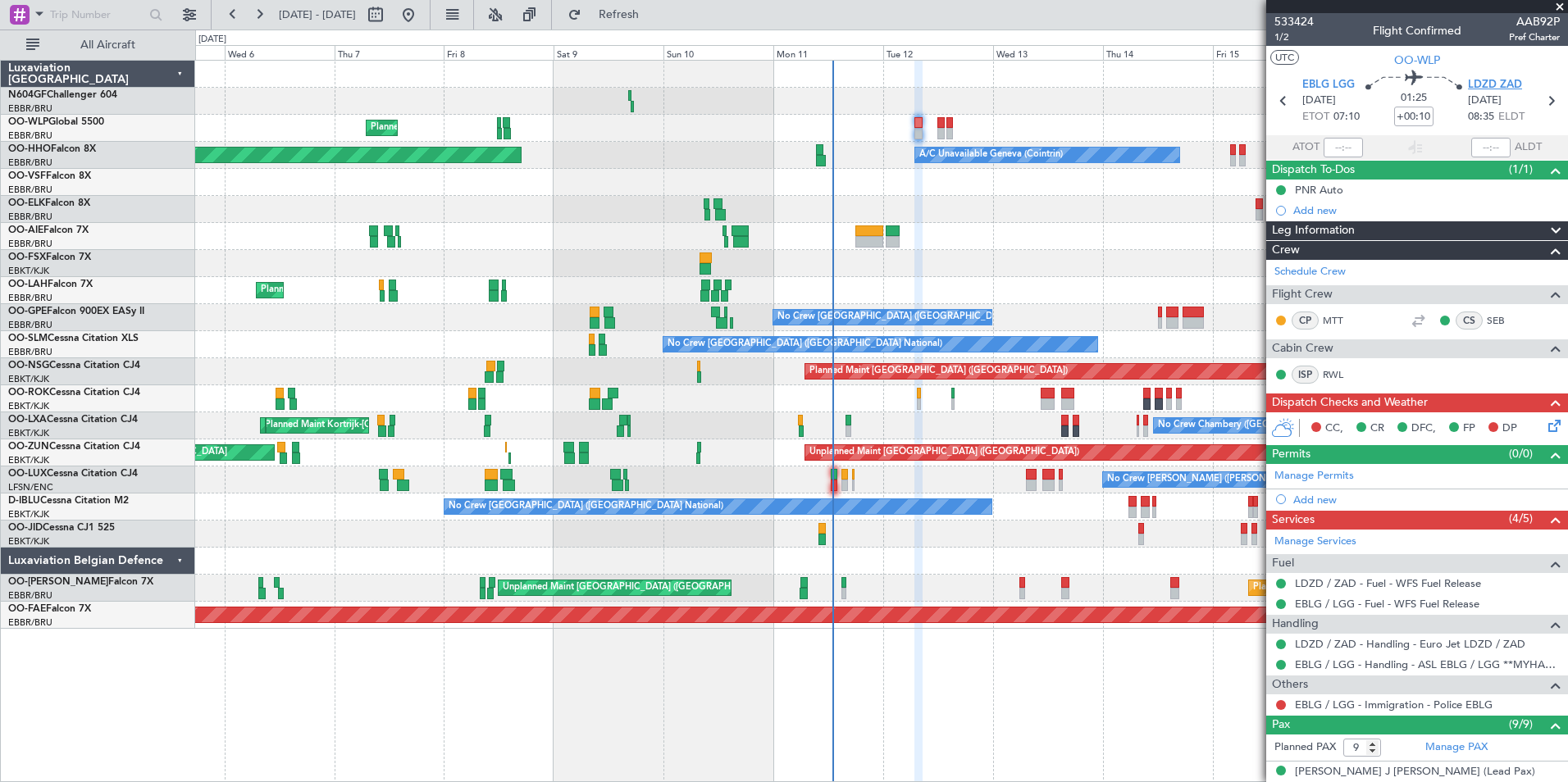
click at [1504, 80] on span "LDZD ZAD" at bounding box center [1494, 85] width 54 height 16
click at [1300, 211] on div "Add new" at bounding box center [1419, 210] width 252 height 14
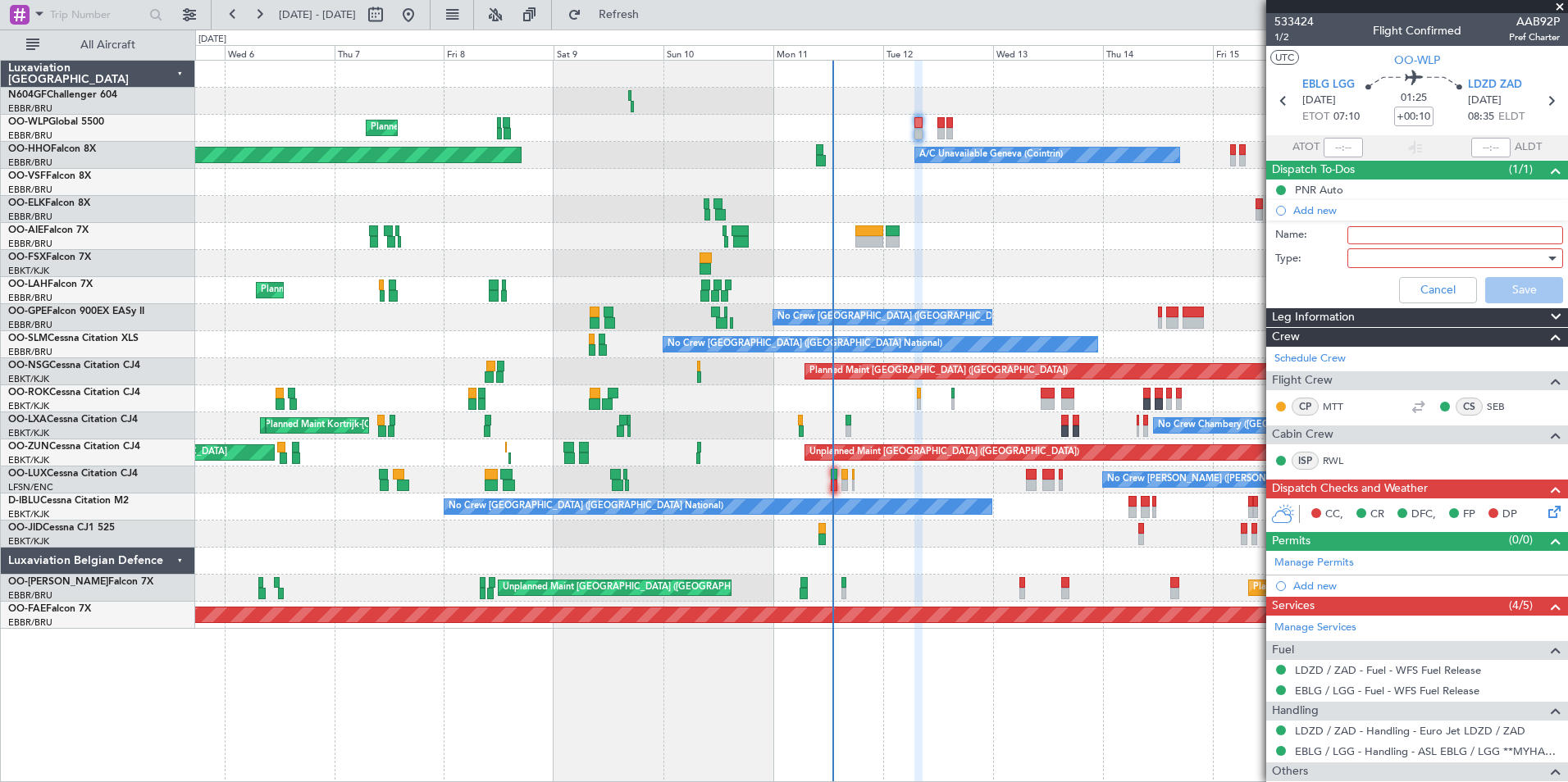
click at [1372, 234] on input "Name:" at bounding box center [1455, 235] width 216 height 18
click at [1388, 260] on div at bounding box center [1449, 258] width 191 height 24
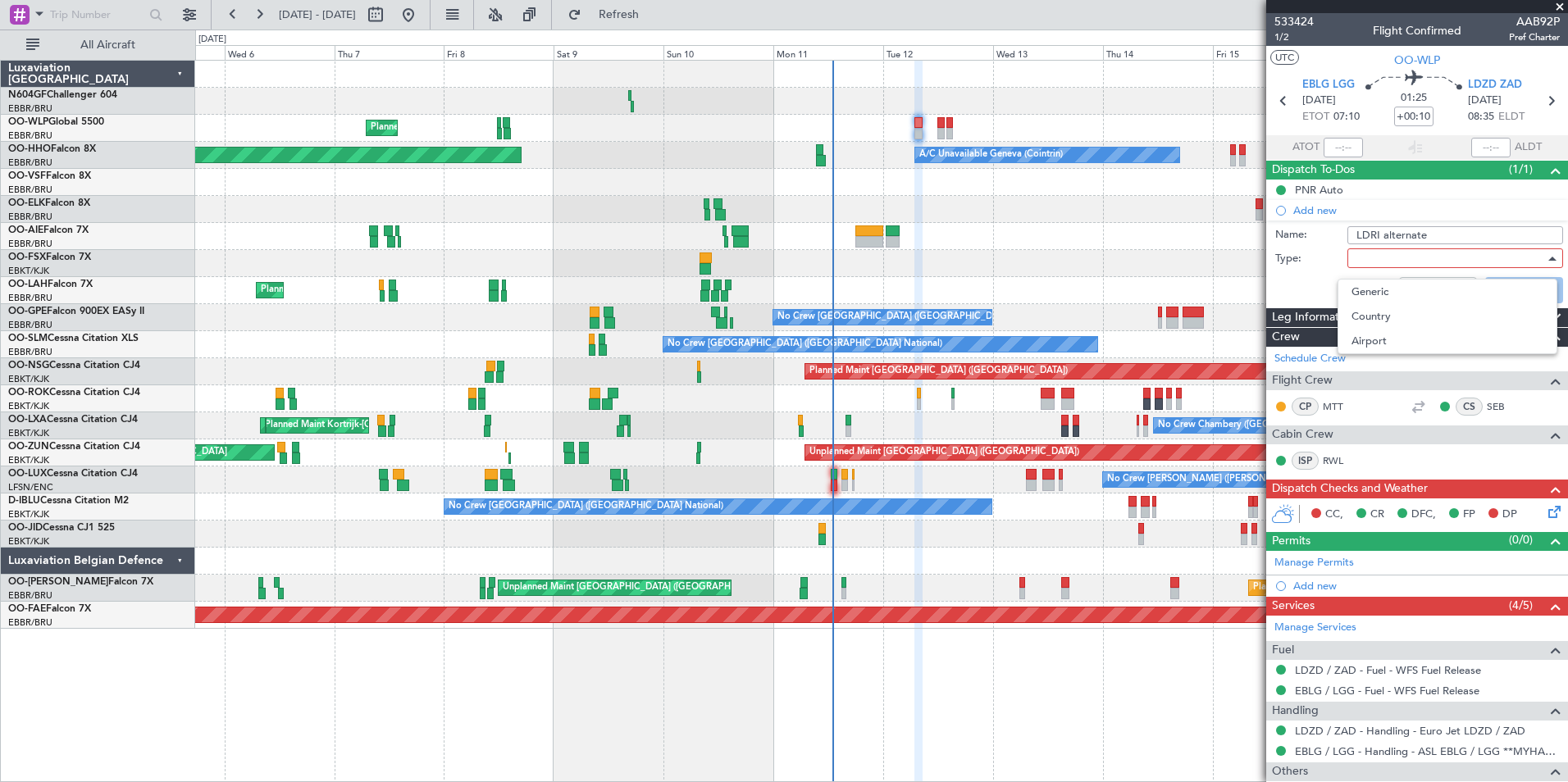
click at [1445, 237] on div at bounding box center [784, 391] width 1568 height 782
click at [1447, 232] on input "LDRI alternate" at bounding box center [1455, 235] width 216 height 18
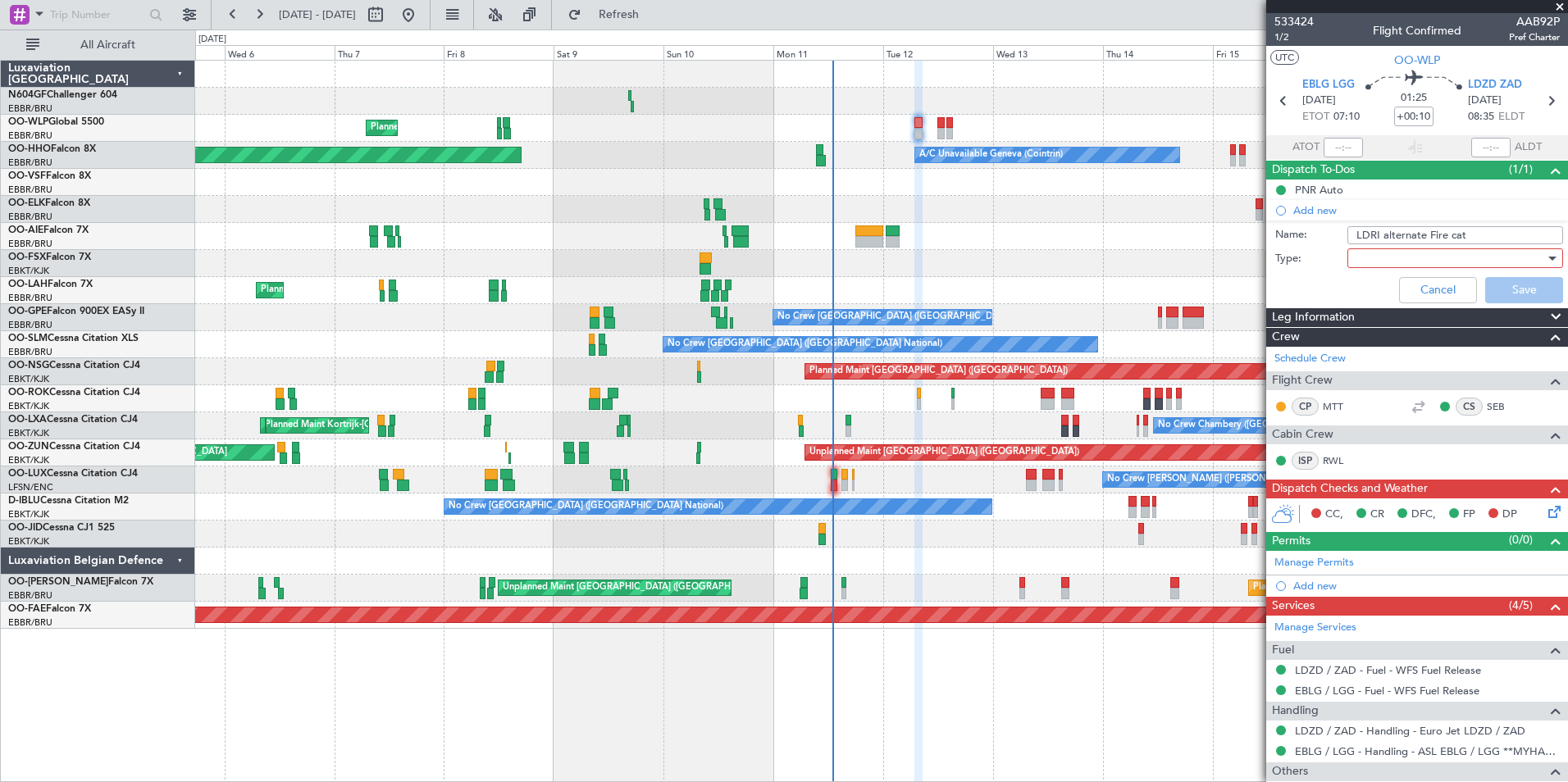
type input "LDRI alternate Fire cat"
click at [1417, 263] on div at bounding box center [1449, 258] width 191 height 24
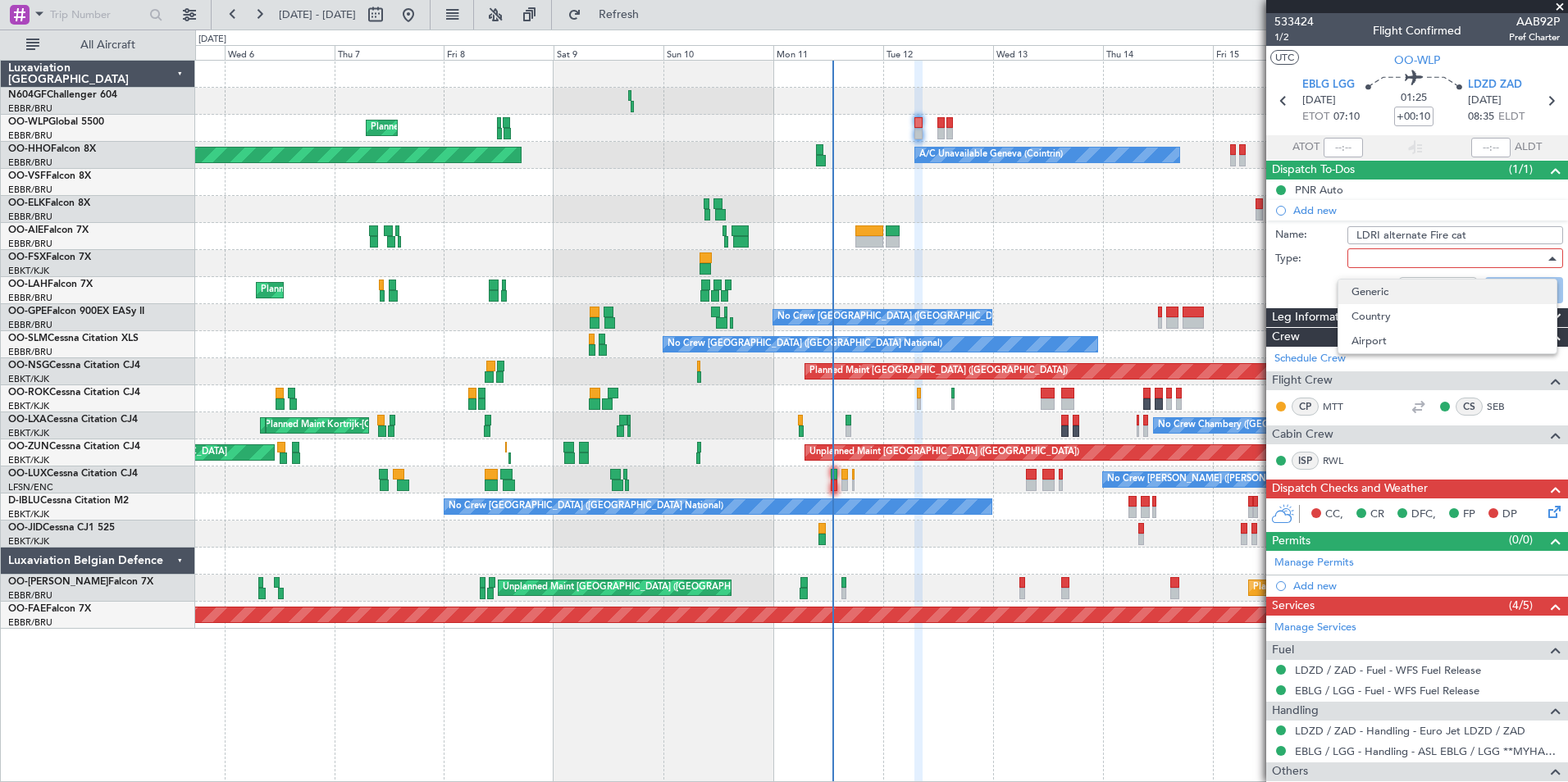
click at [1412, 290] on span "Generic" at bounding box center [1447, 292] width 192 height 24
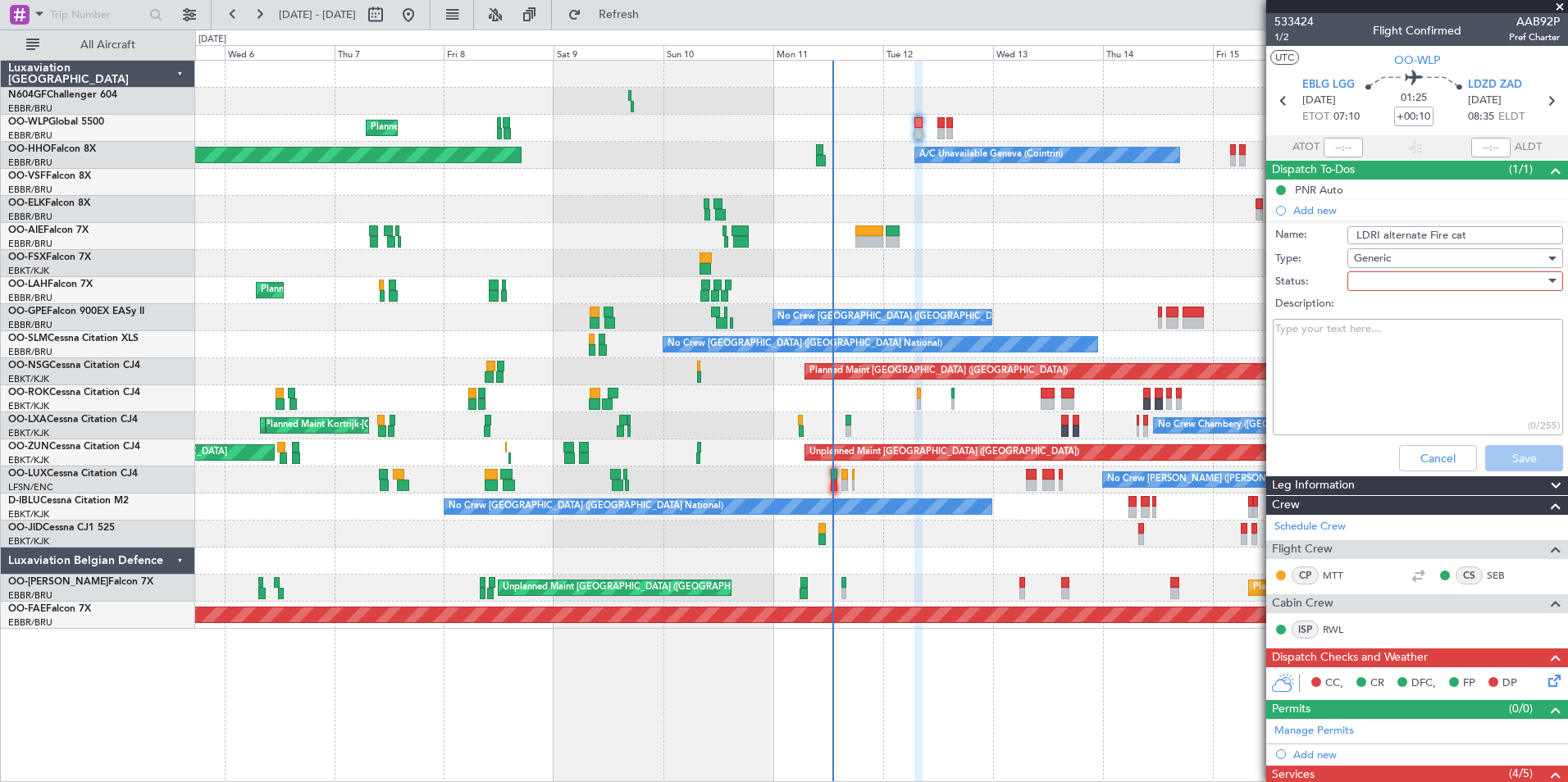
click at [1408, 288] on div at bounding box center [1449, 281] width 191 height 24
click at [1394, 321] on span "Not Started" at bounding box center [1447, 314] width 192 height 24
click at [1445, 350] on textarea "Description:" at bounding box center [1418, 378] width 291 height 117
drag, startPoint x: 1389, startPoint y: 340, endPoint x: 1289, endPoint y: 365, distance: 103.1
click at [1289, 365] on textarea "Description:" at bounding box center [1418, 378] width 291 height 117
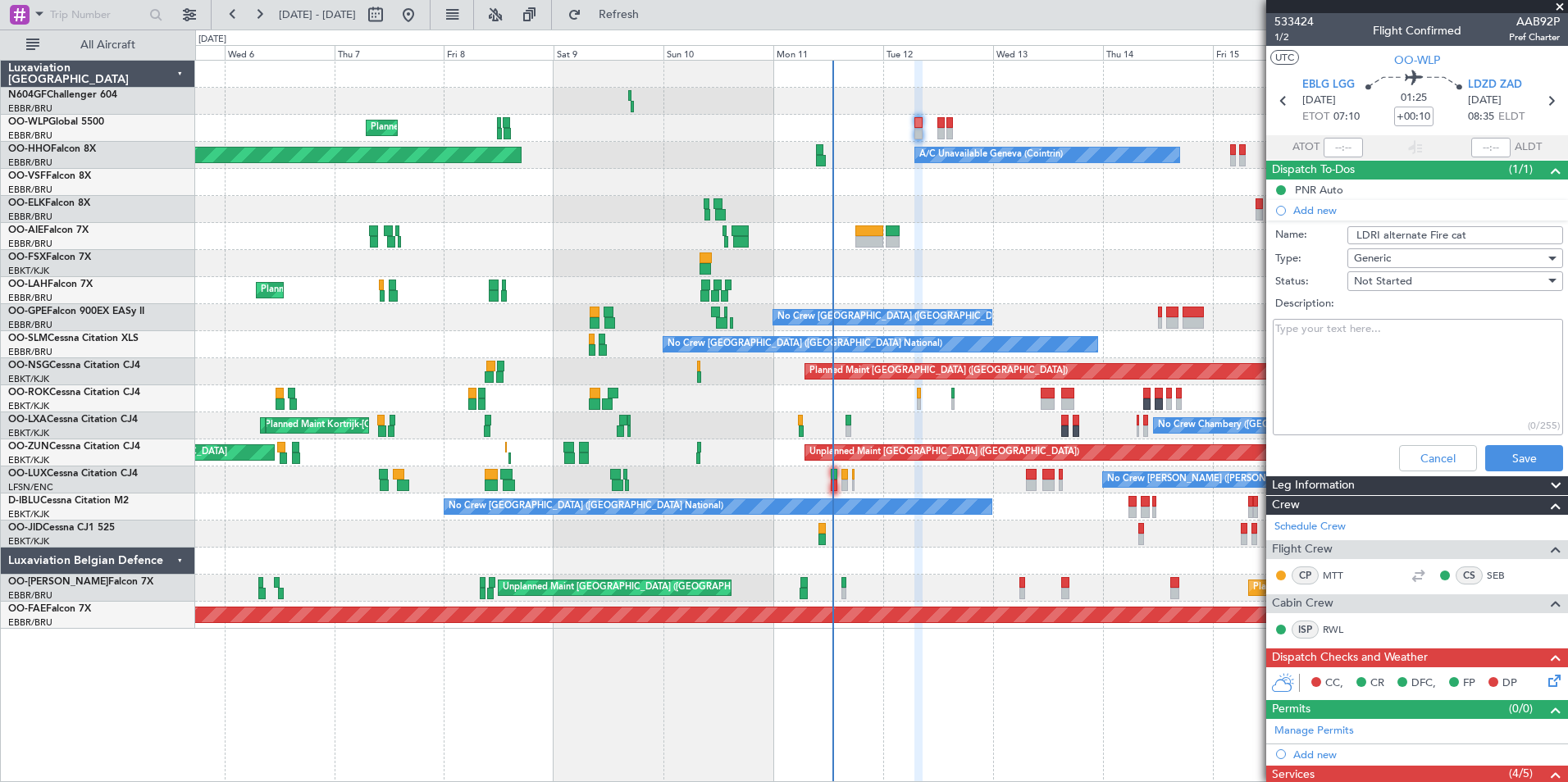
click at [1361, 347] on textarea "Description:" at bounding box center [1418, 378] width 291 height 117
paste textarea "FOR ALL SCHEDULED FLIGHTS USING LDRI AS ALTERNATE IN CASE OF ACTIVATION FIREFIG…"
type textarea "FOR ALL SCHEDULED FLIGHTS USING LDRI AS ALTERNATE IN CASE OF ACTIVATION FIREFIG…"
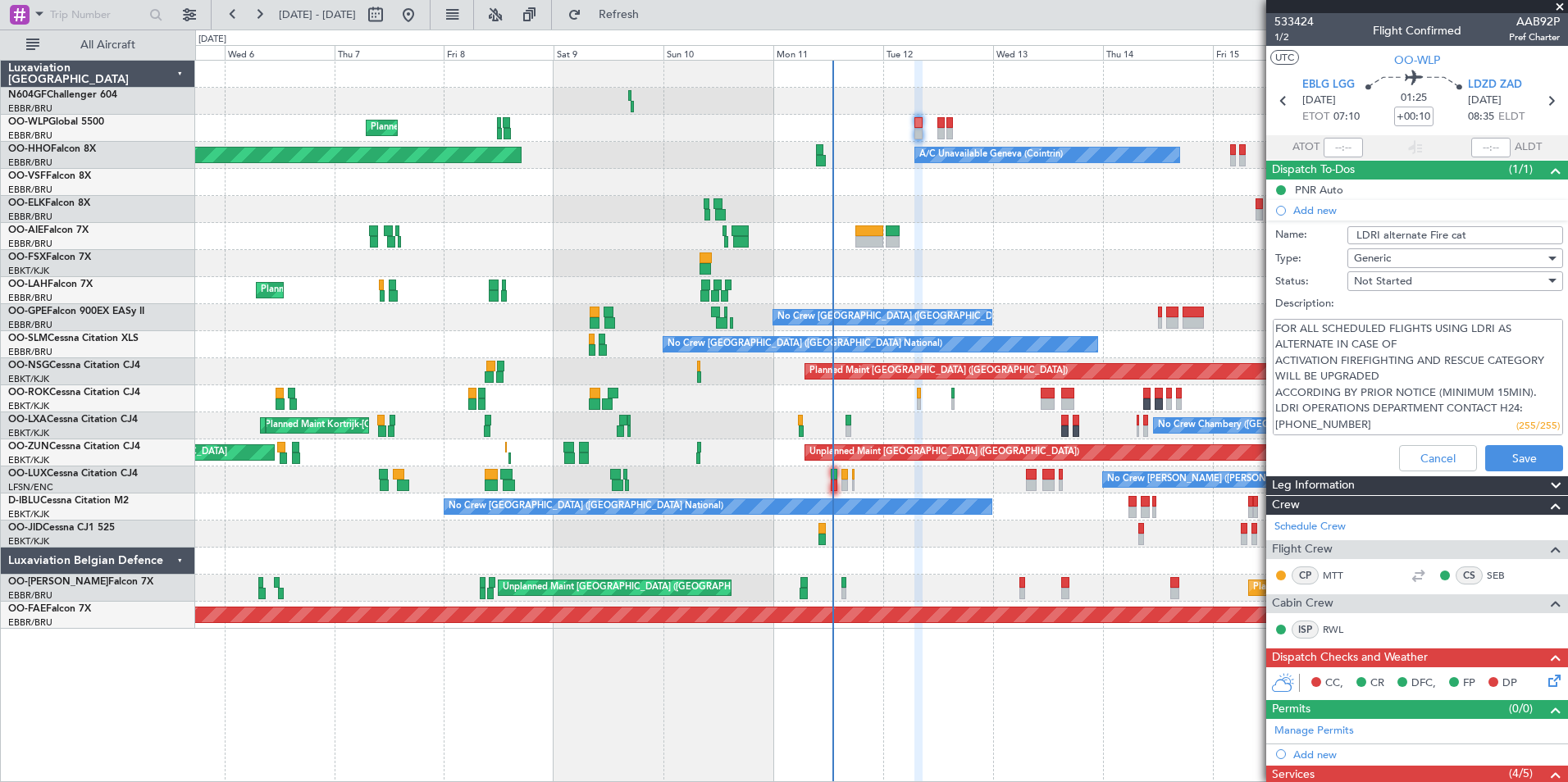
scroll to position [32, 0]
click at [1529, 462] on button "Save" at bounding box center [1524, 458] width 78 height 26
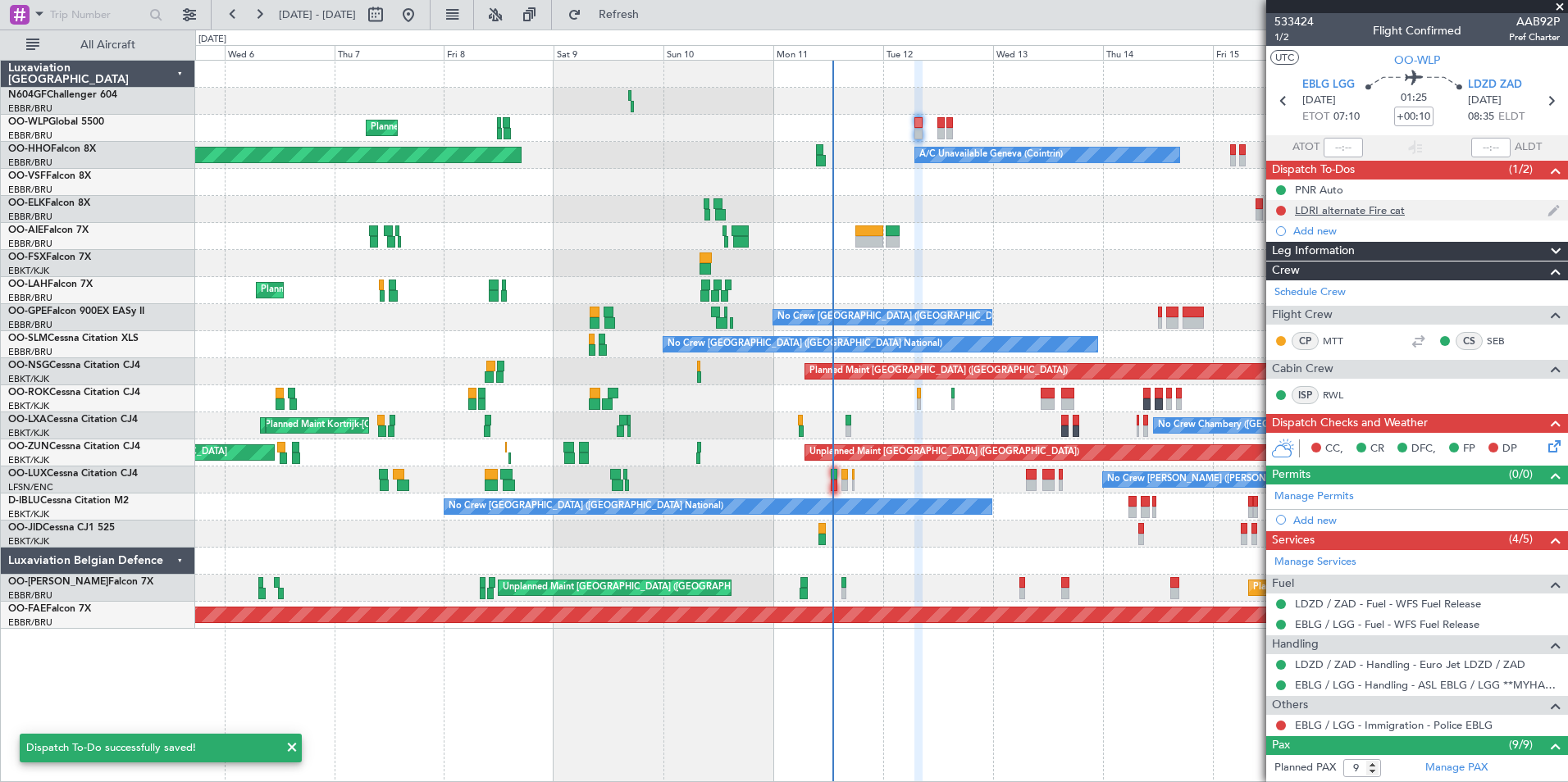
click at [1371, 213] on div "LDRI alternate Fire cat" at bounding box center [1349, 210] width 110 height 14
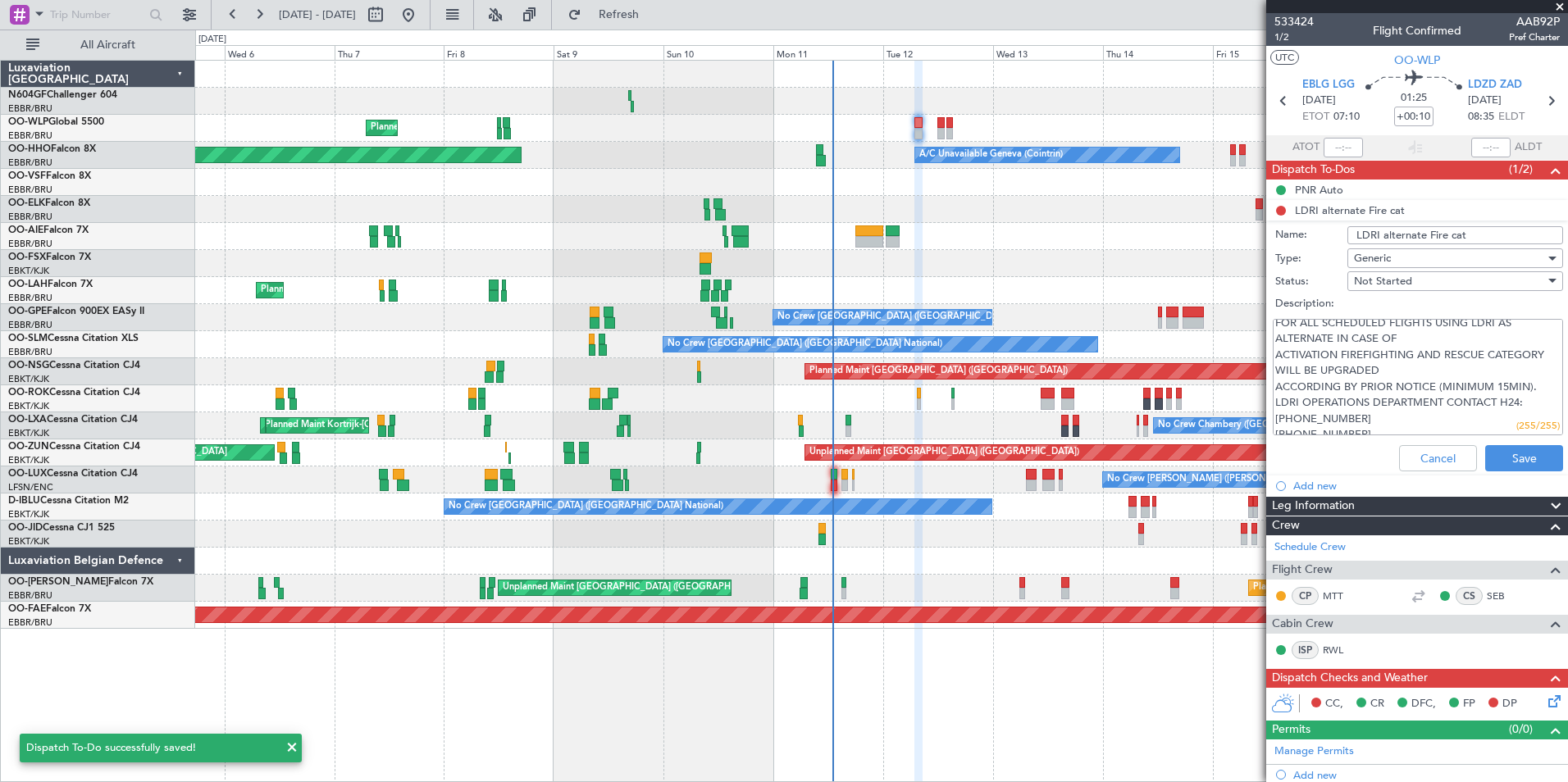
scroll to position [0, 0]
drag, startPoint x: 1379, startPoint y: 426, endPoint x: 1263, endPoint y: 326, distance: 153.2
click at [1263, 326] on fb-app "05 Aug 2025 - 18 Aug 2025 Refresh Quick Links All Aircraft Planned Maint Milan …" at bounding box center [784, 397] width 1568 height 770
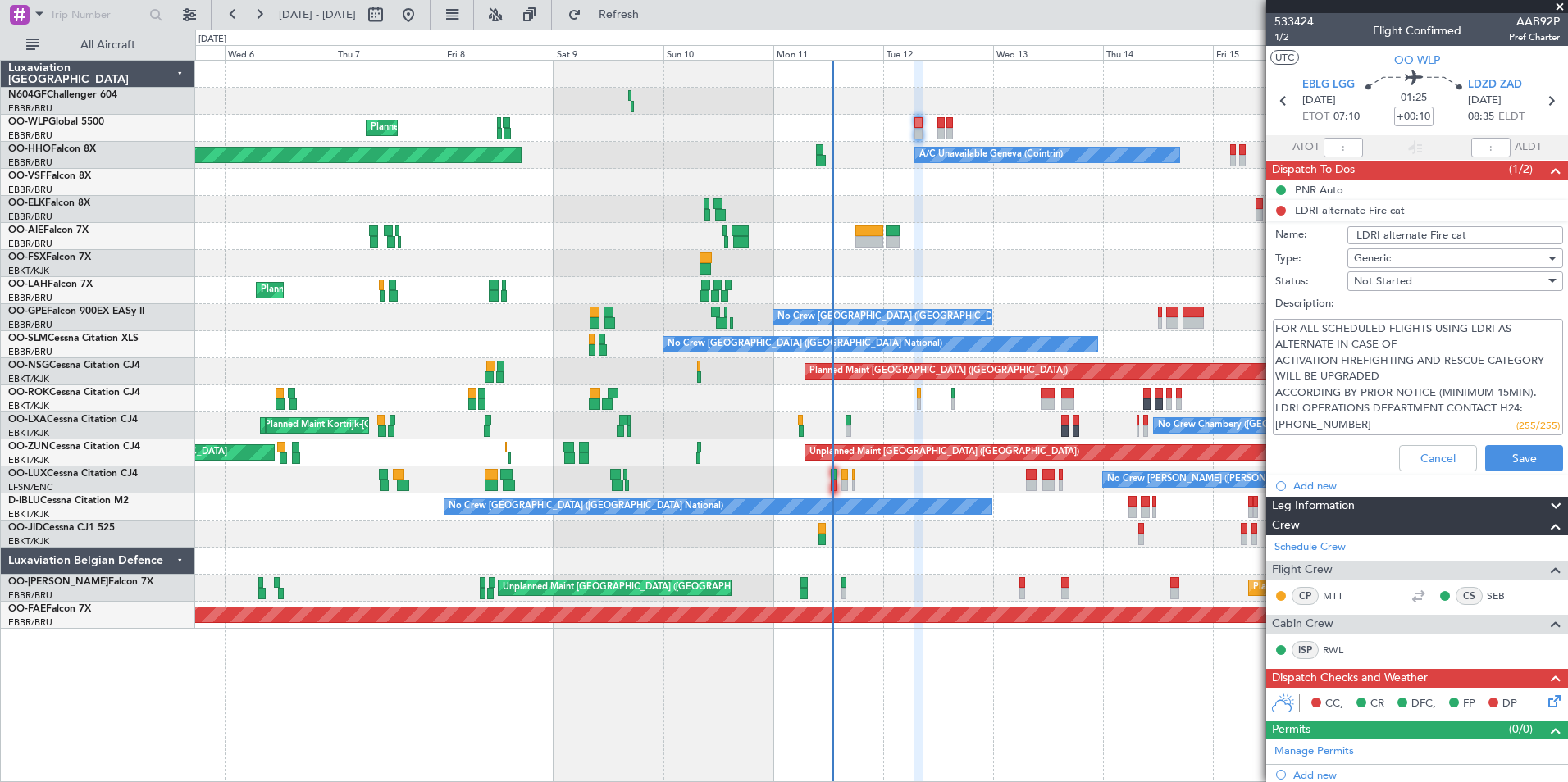
click at [1355, 359] on textarea "FOR ALL SCHEDULED FLIGHTS USING LDRI AS ALTERNATE IN CASE OF ACTIVATION FIREFIG…" at bounding box center [1418, 378] width 291 height 117
drag, startPoint x: 1368, startPoint y: 430, endPoint x: 1269, endPoint y: 316, distance: 151.0
click at [1269, 316] on div "FOR ALL SCHEDULED FLIGHTS USING LDRI AS ALTERNATE IN CASE OF ACTIVATION FIREFIG…" at bounding box center [1417, 378] width 318 height 124
click at [1365, 367] on textarea "FOR ALL SCHEDULED FLIGHTS USING LDRI AS ALTERNATE IN CASE OF ACTIVATION FIREFIG…" at bounding box center [1418, 378] width 291 height 117
click at [1403, 417] on textarea "FOR ALL SCHEDULED FLIGHTS USING LDRI AS ALTERNATE IN CASE OF ACTIVATION FIREFIG…" at bounding box center [1418, 378] width 291 height 117
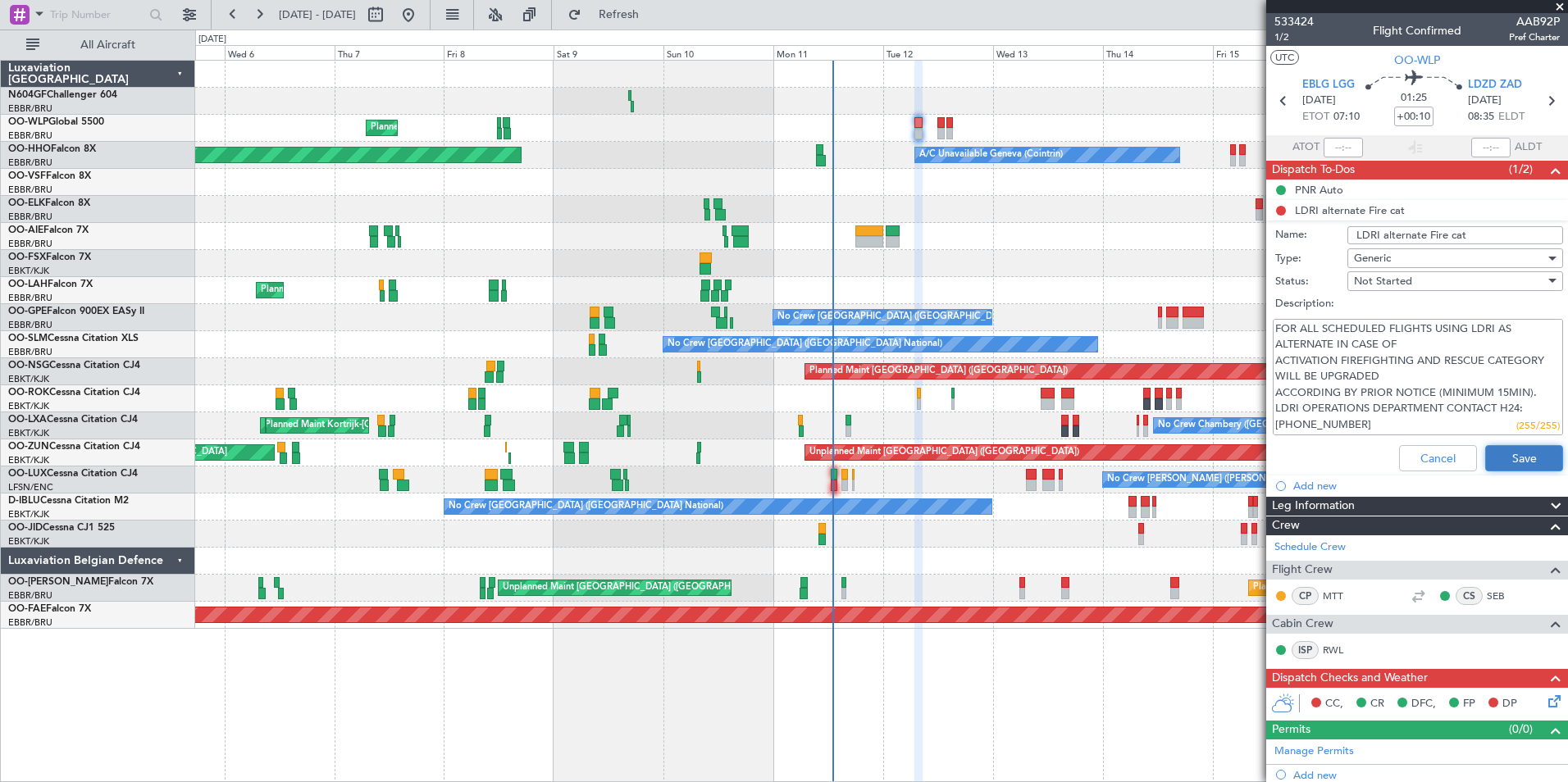
click at [1491, 454] on button "Save" at bounding box center [1524, 458] width 78 height 26
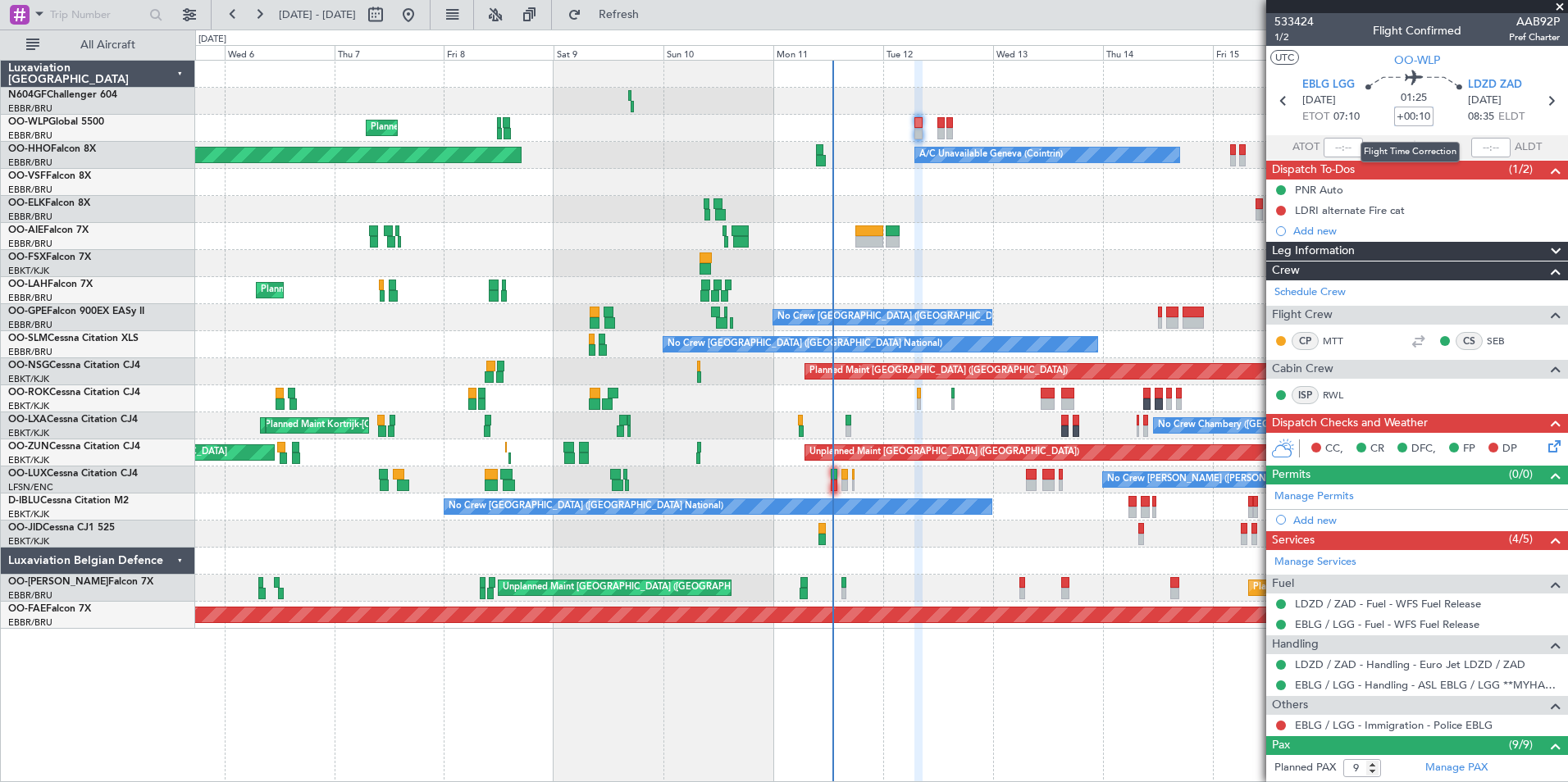
click at [1418, 119] on input "+00:10" at bounding box center [1413, 116] width 39 height 20
click at [1545, 441] on icon at bounding box center [1551, 444] width 13 height 13
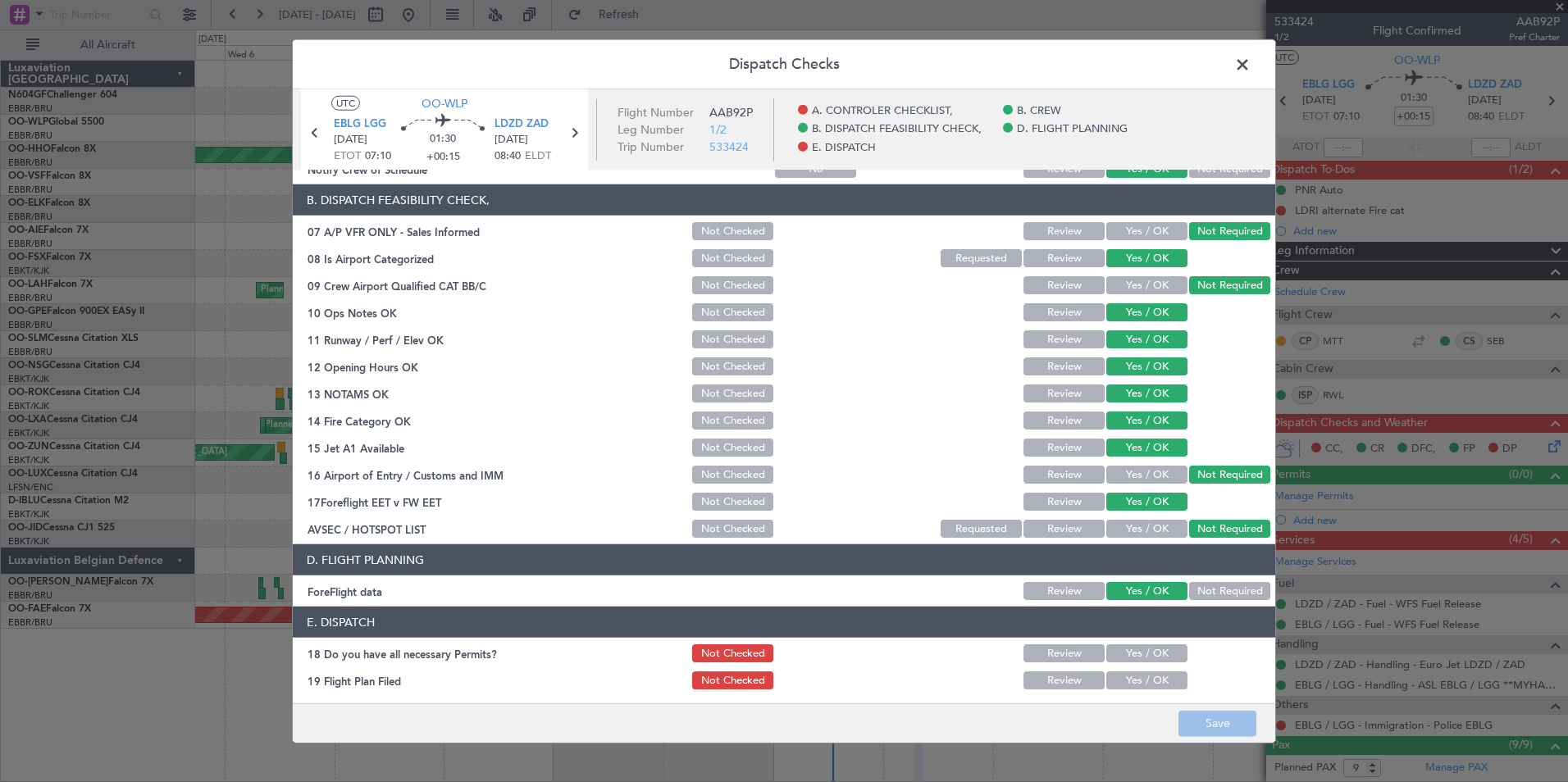
scroll to position [304, 0]
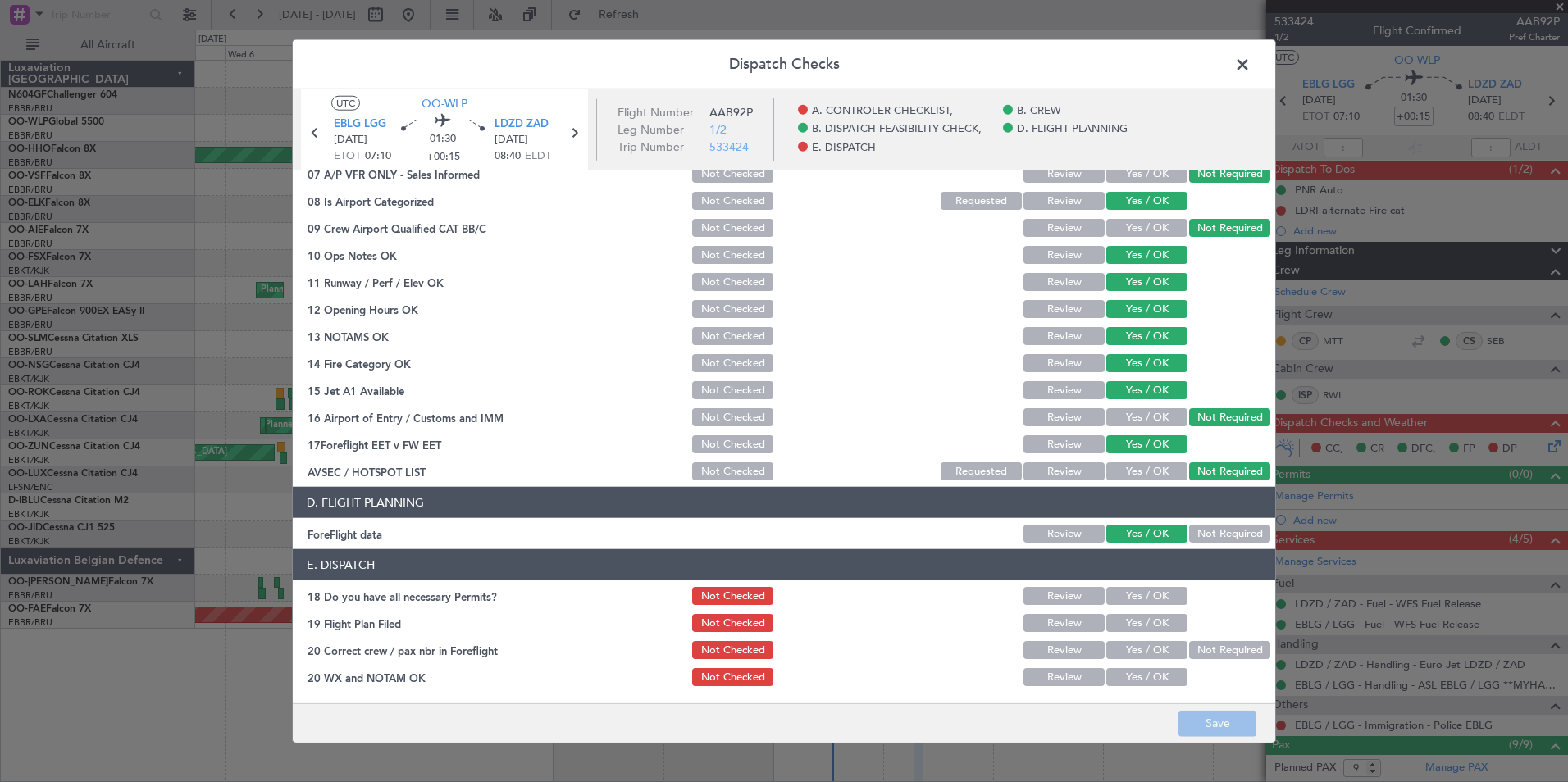
drag, startPoint x: 1126, startPoint y: 589, endPoint x: 1130, endPoint y: 611, distance: 22.4
click at [1127, 592] on button "Yes / OK" at bounding box center [1147, 596] width 82 height 18
click at [1130, 618] on button "Yes / OK" at bounding box center [1147, 623] width 82 height 18
click at [1139, 641] on button "Yes / OK" at bounding box center [1147, 650] width 82 height 18
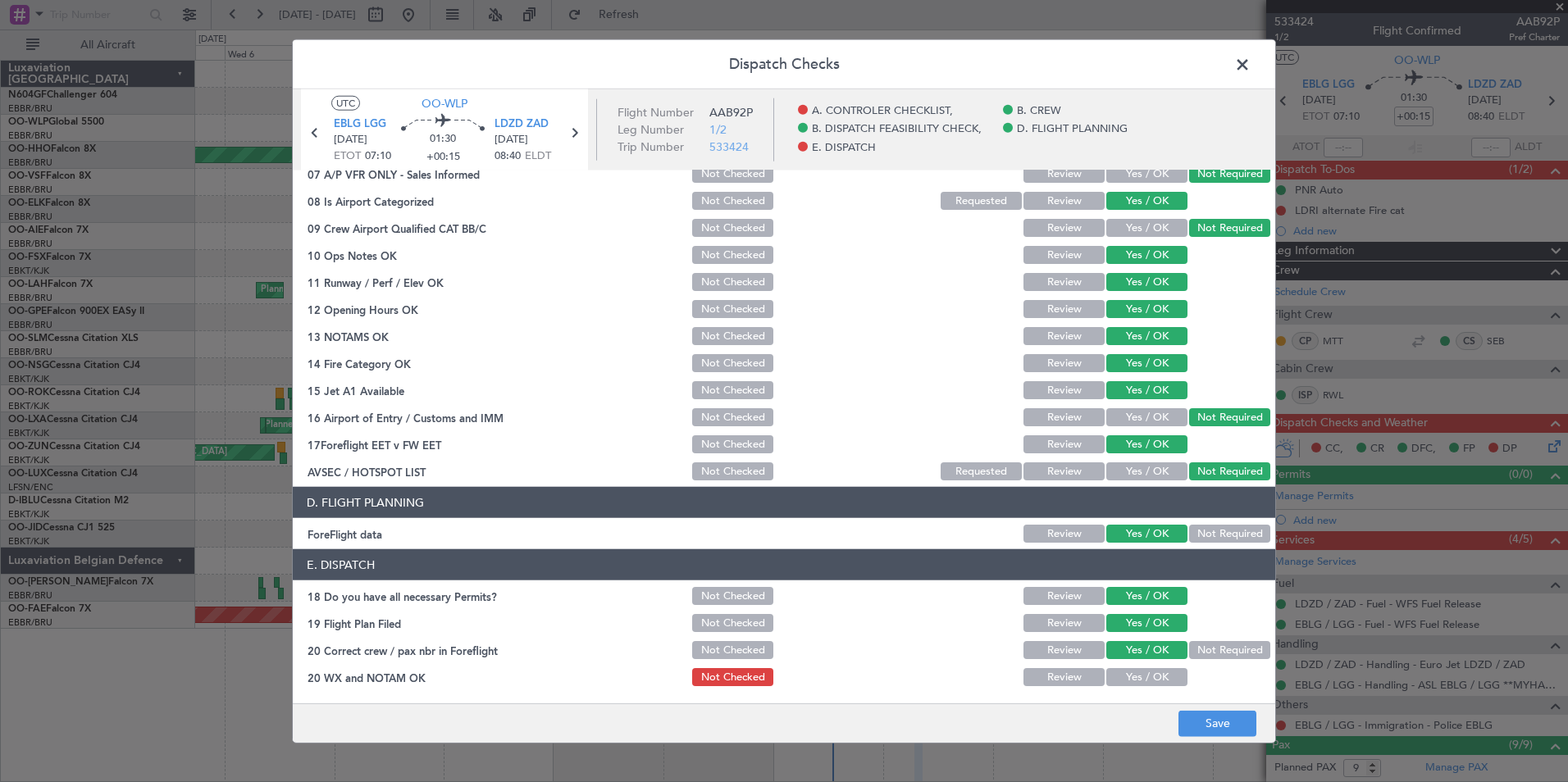
click at [1145, 676] on button "Yes / OK" at bounding box center [1147, 677] width 82 height 18
click at [1204, 713] on button "Save" at bounding box center [1217, 723] width 78 height 26
click at [1250, 70] on span at bounding box center [1250, 69] width 0 height 33
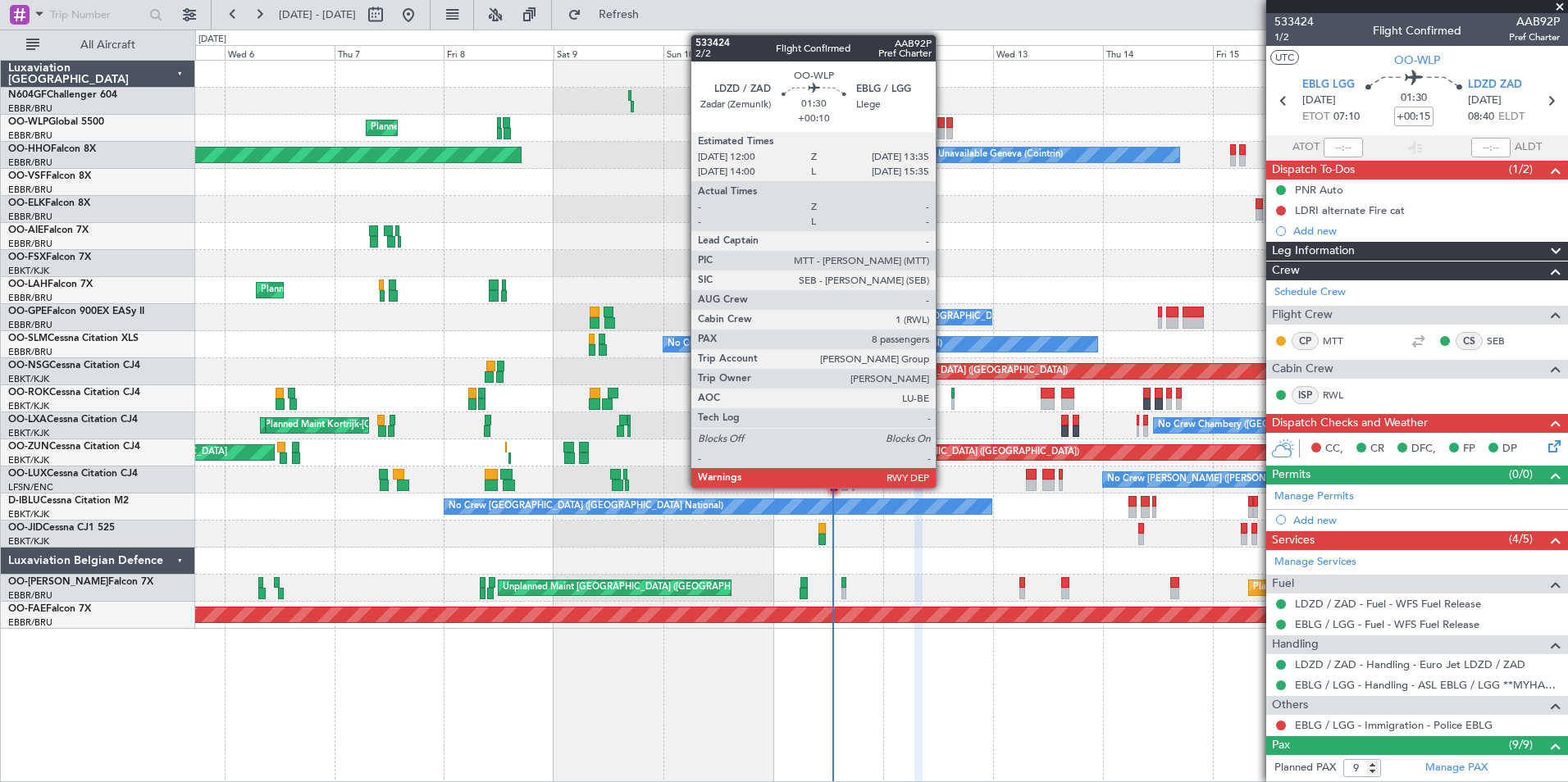
click at [943, 127] on div at bounding box center [941, 122] width 8 height 11
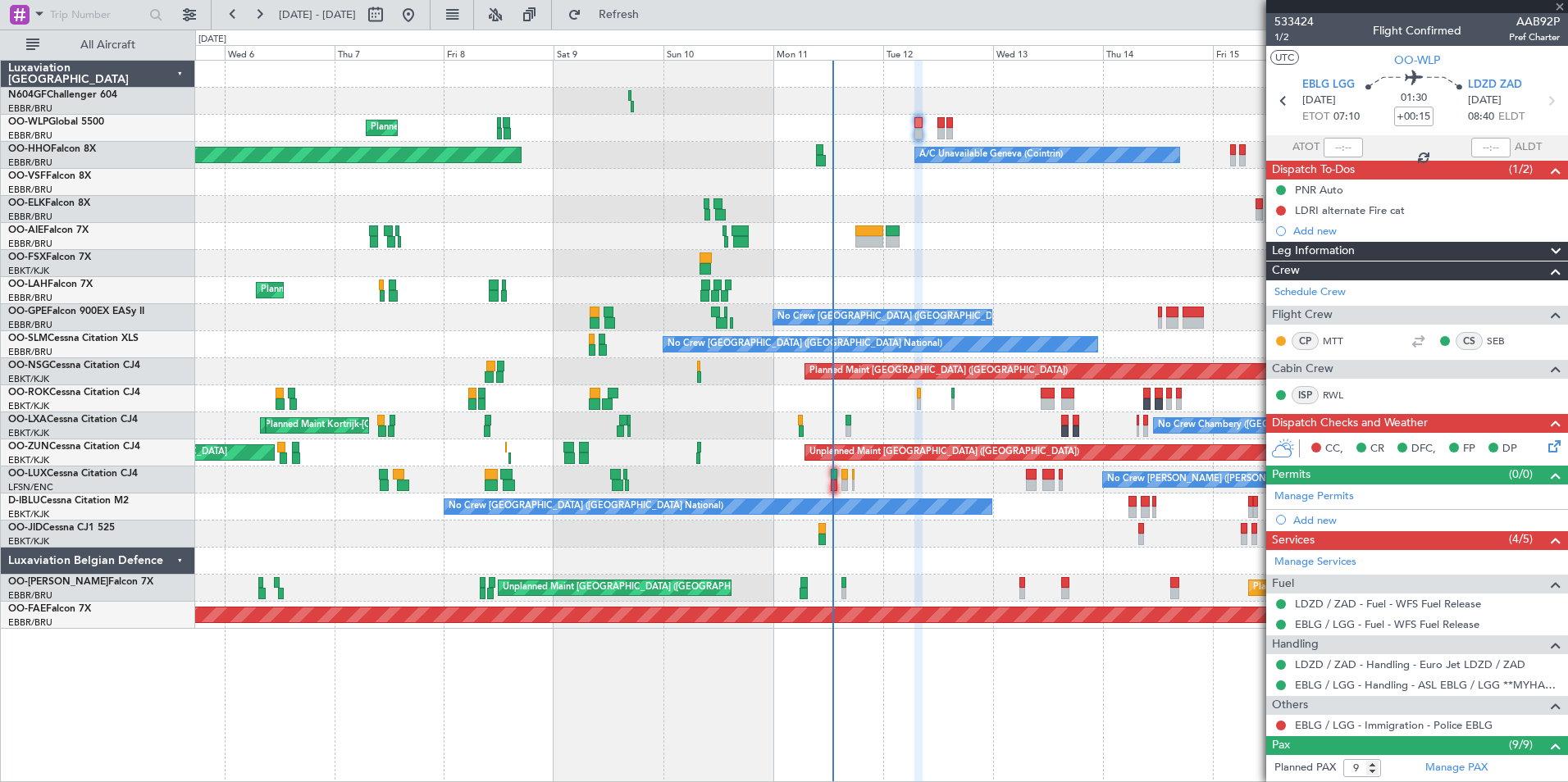
type input "+00:10"
type input "8"
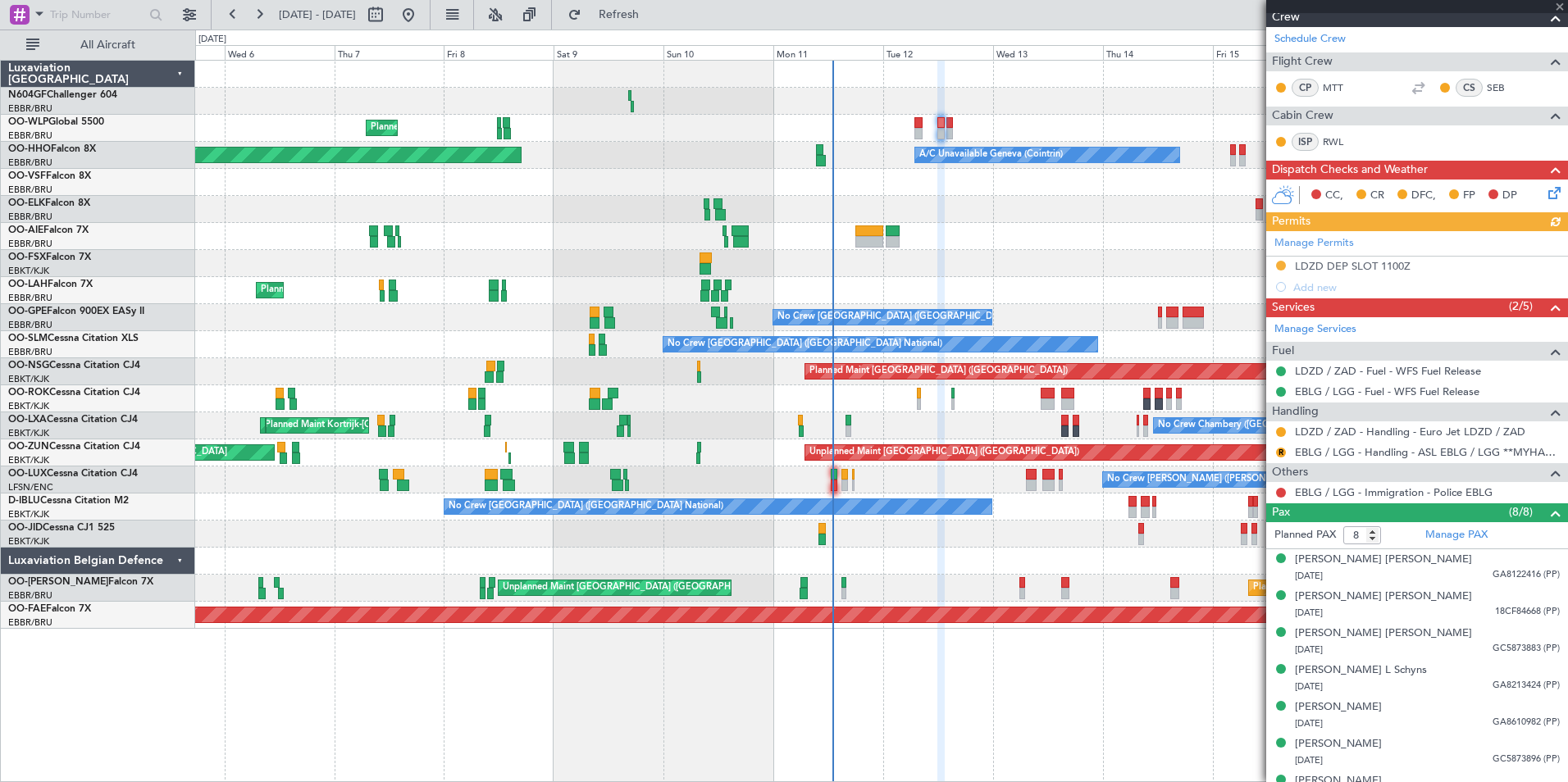
scroll to position [246, 0]
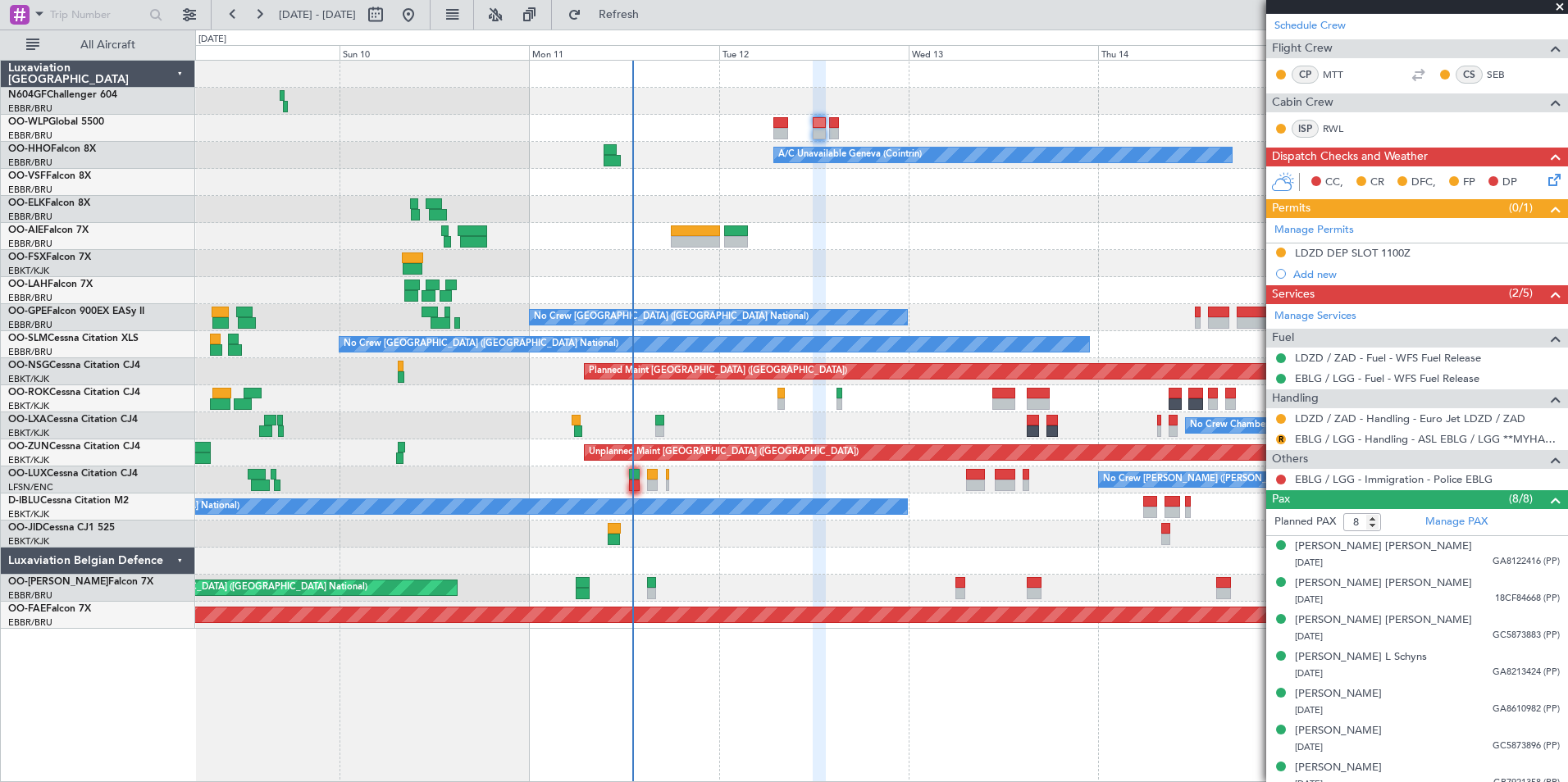
click at [1276, 434] on div "R" at bounding box center [1280, 439] width 13 height 13
click at [1283, 439] on button "R" at bounding box center [1280, 439] width 10 height 10
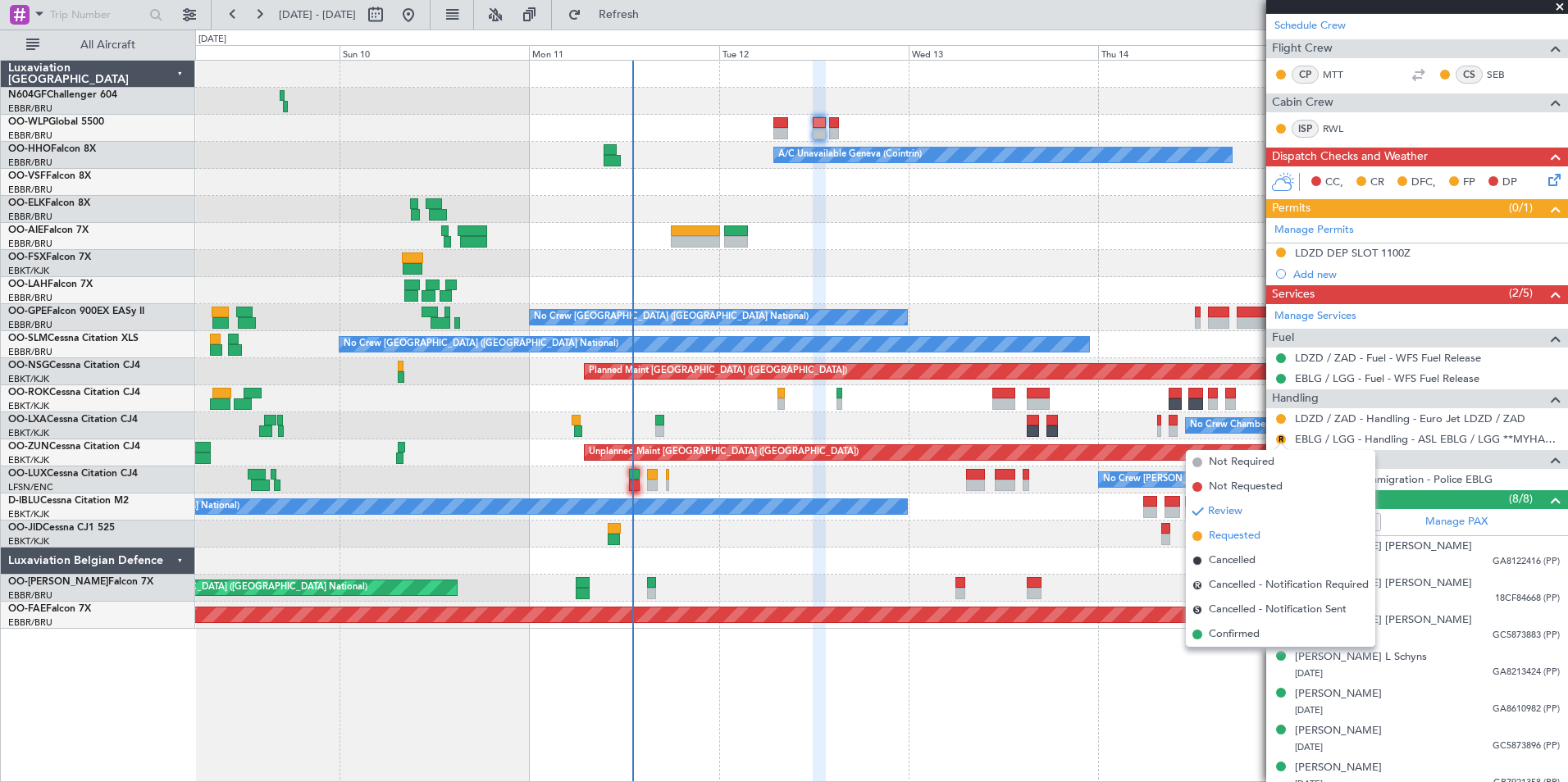
click at [1240, 531] on span "Requested" at bounding box center [1235, 536] width 52 height 16
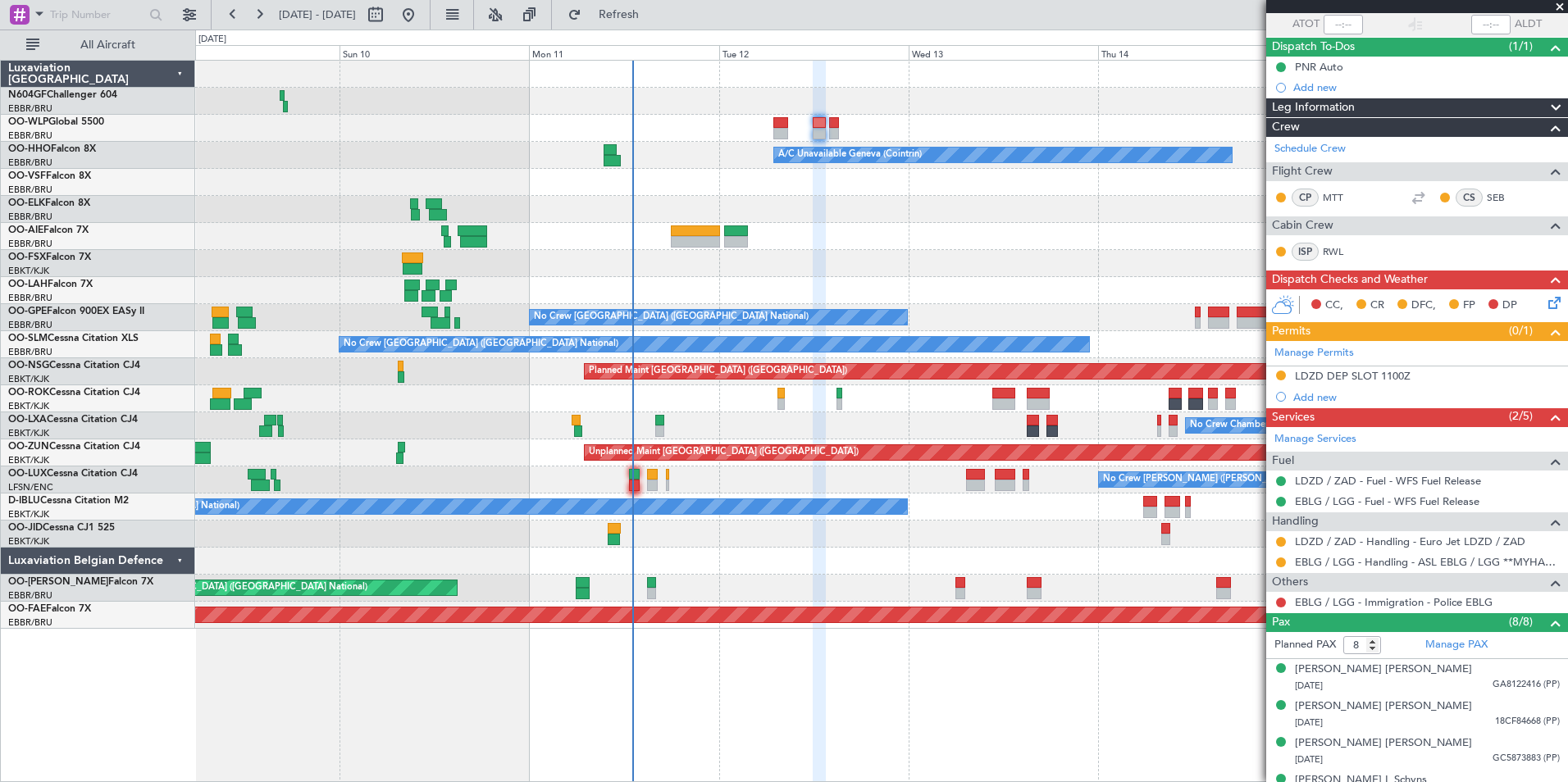
scroll to position [0, 0]
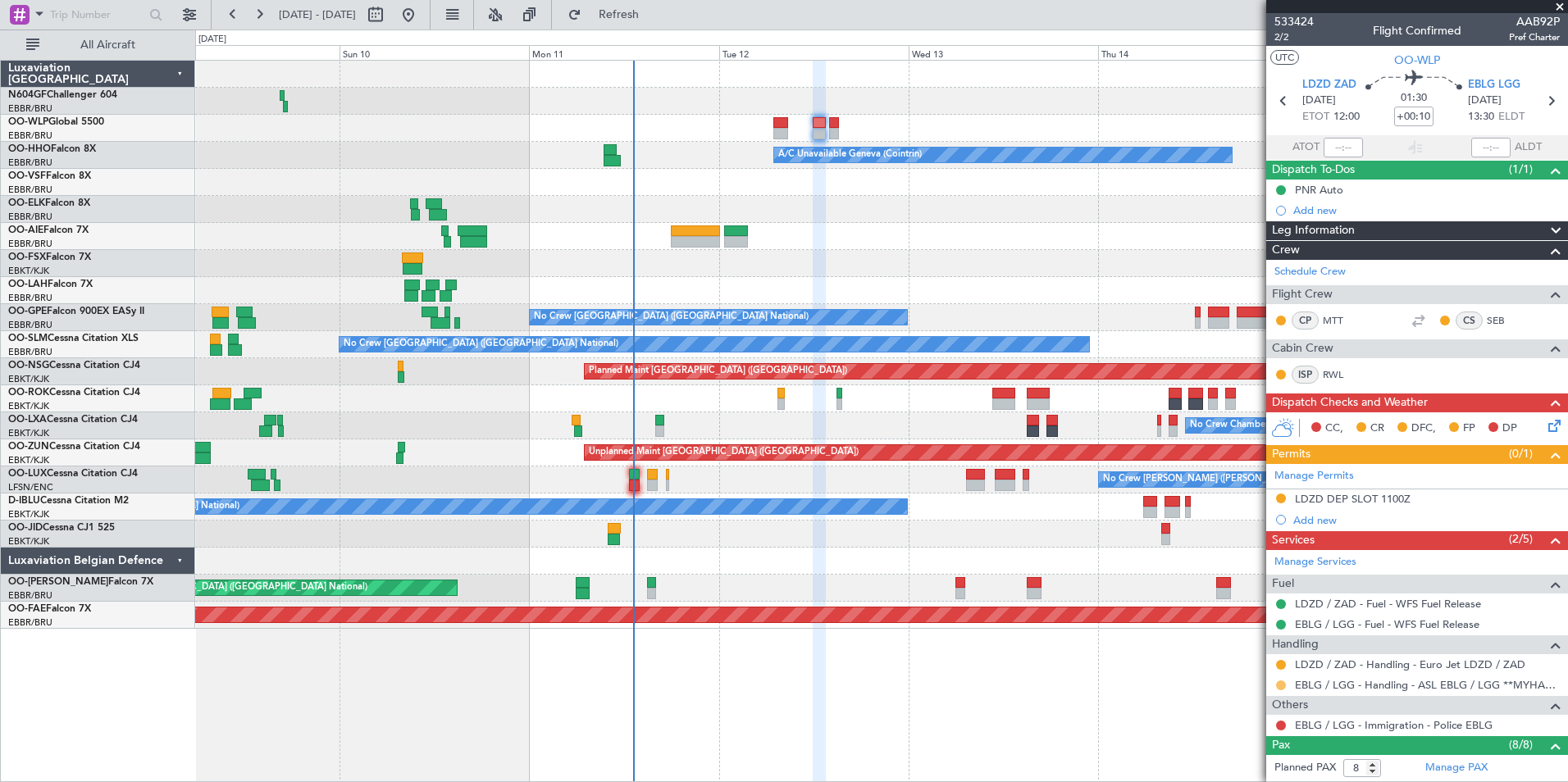
click at [1280, 683] on button at bounding box center [1280, 685] width 10 height 10
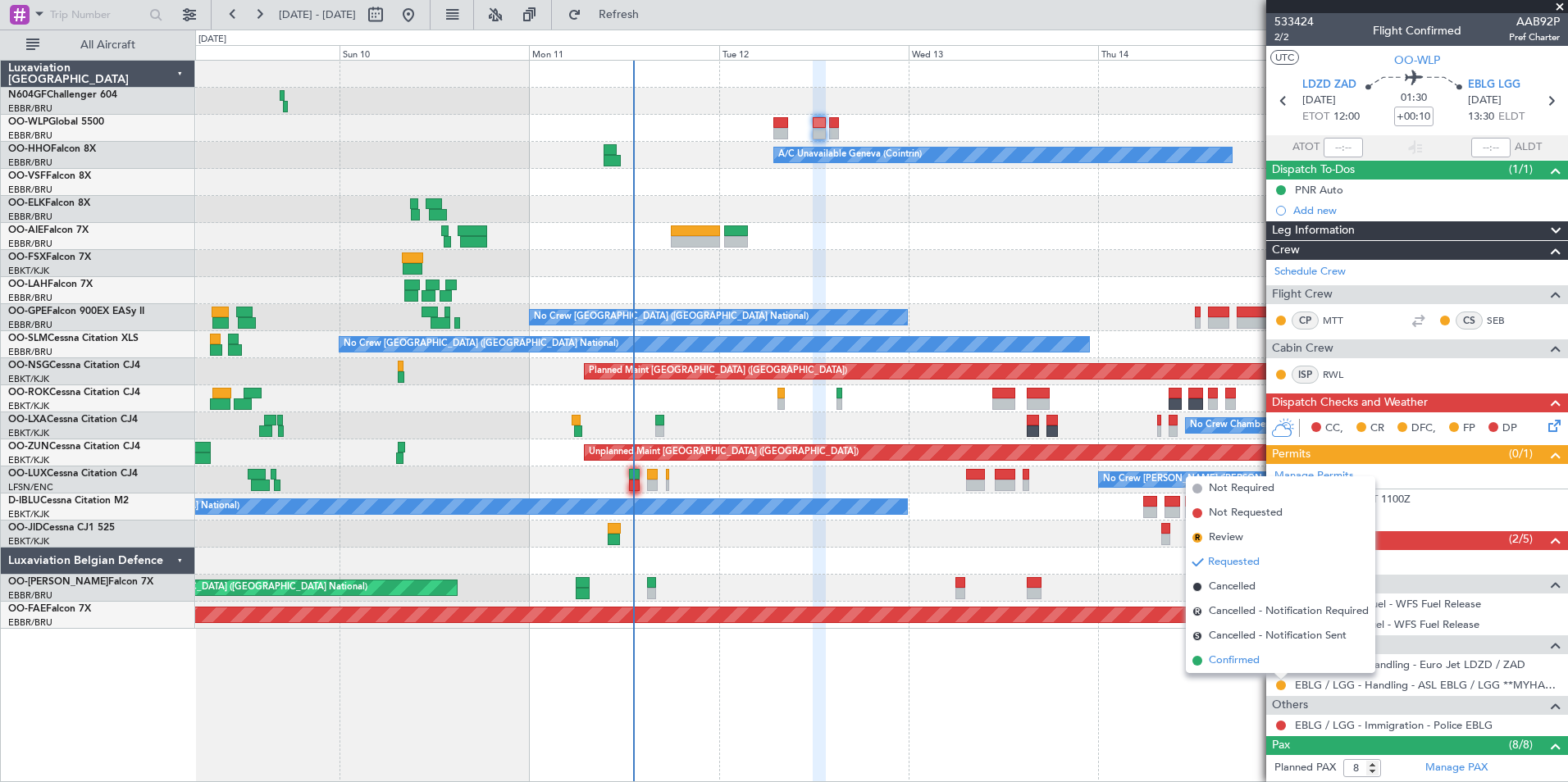
click at [1236, 664] on span "Confirmed" at bounding box center [1234, 660] width 51 height 16
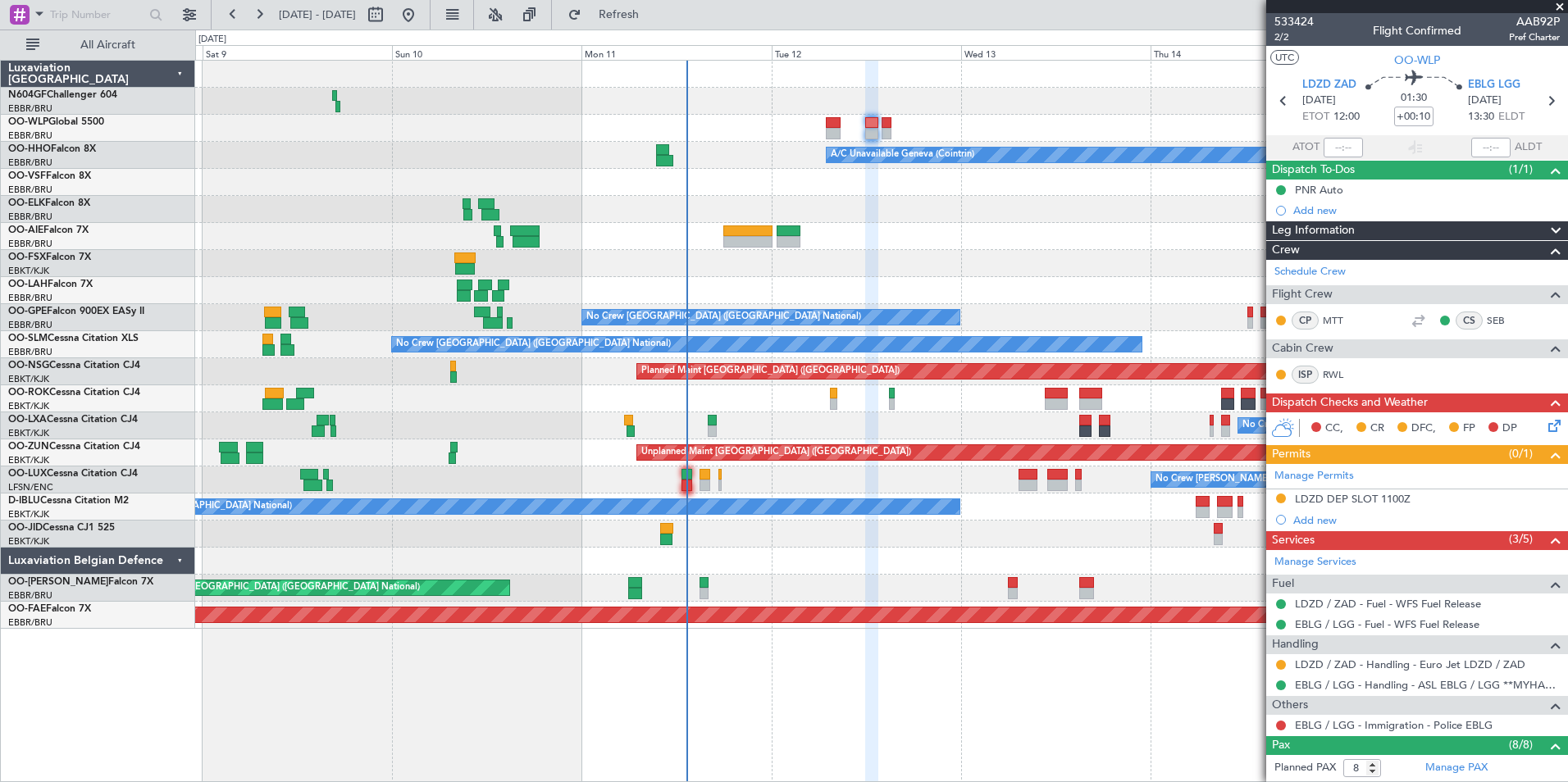
click at [948, 553] on div "Planned Maint Milan (Linate) A/C Unavailable Geneva (Cointrin) Planned Maint Ge…" at bounding box center [881, 345] width 1372 height 568
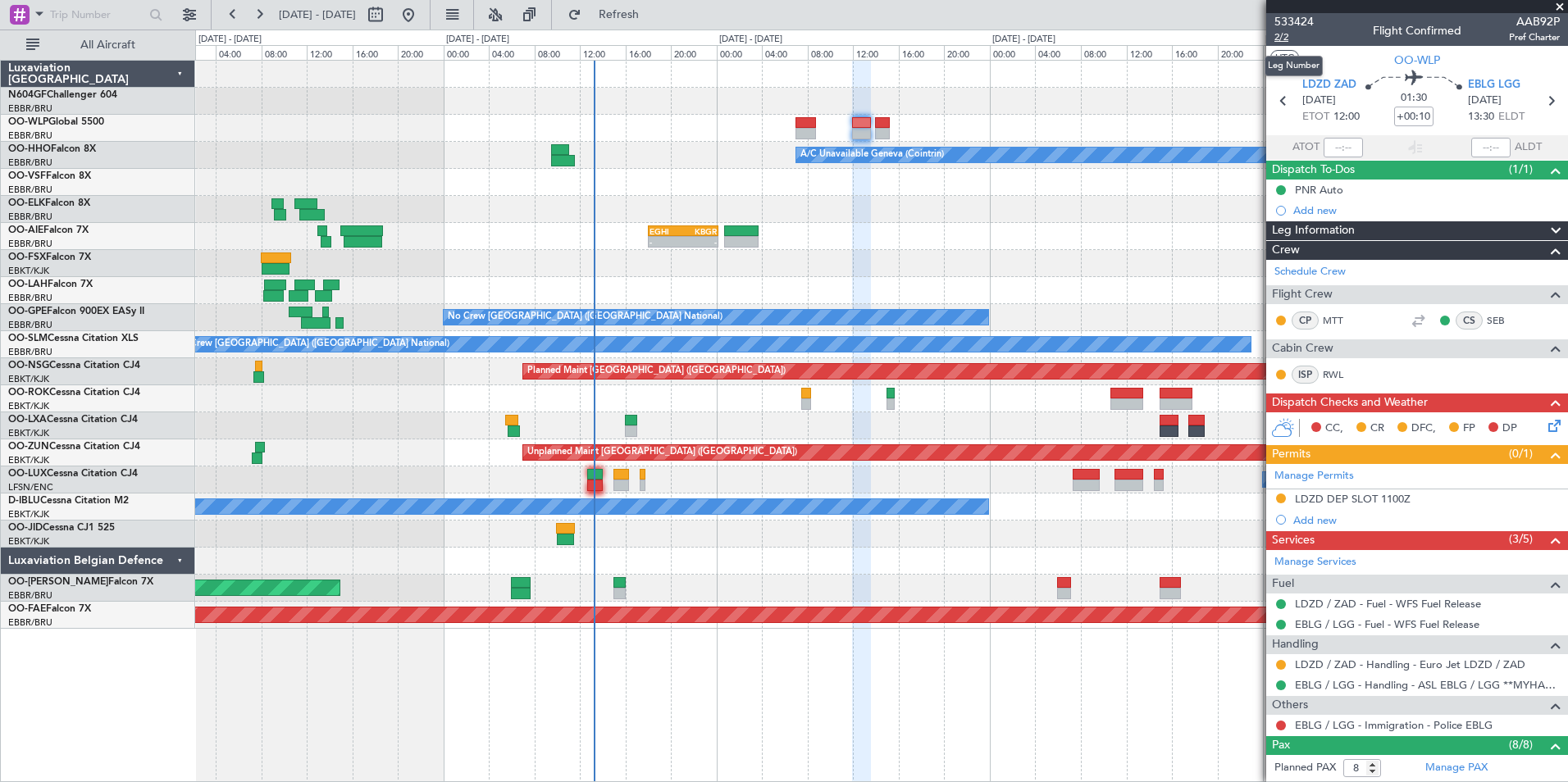
click at [1281, 36] on span "2/2" at bounding box center [1293, 37] width 39 height 14
click at [1335, 500] on div "LDZD DEP SLOT 1100Z" at bounding box center [1352, 499] width 115 height 14
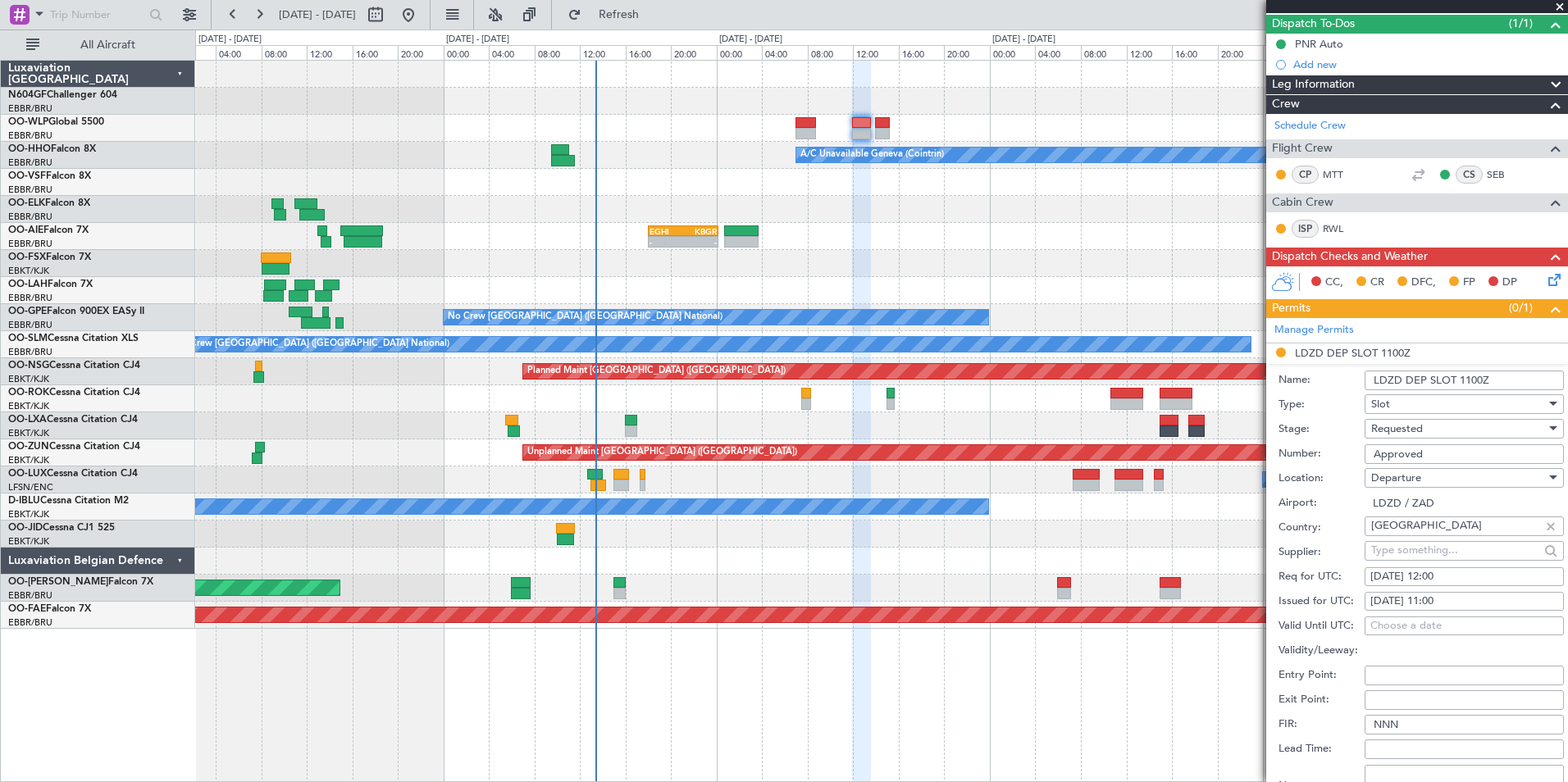
scroll to position [246, 0]
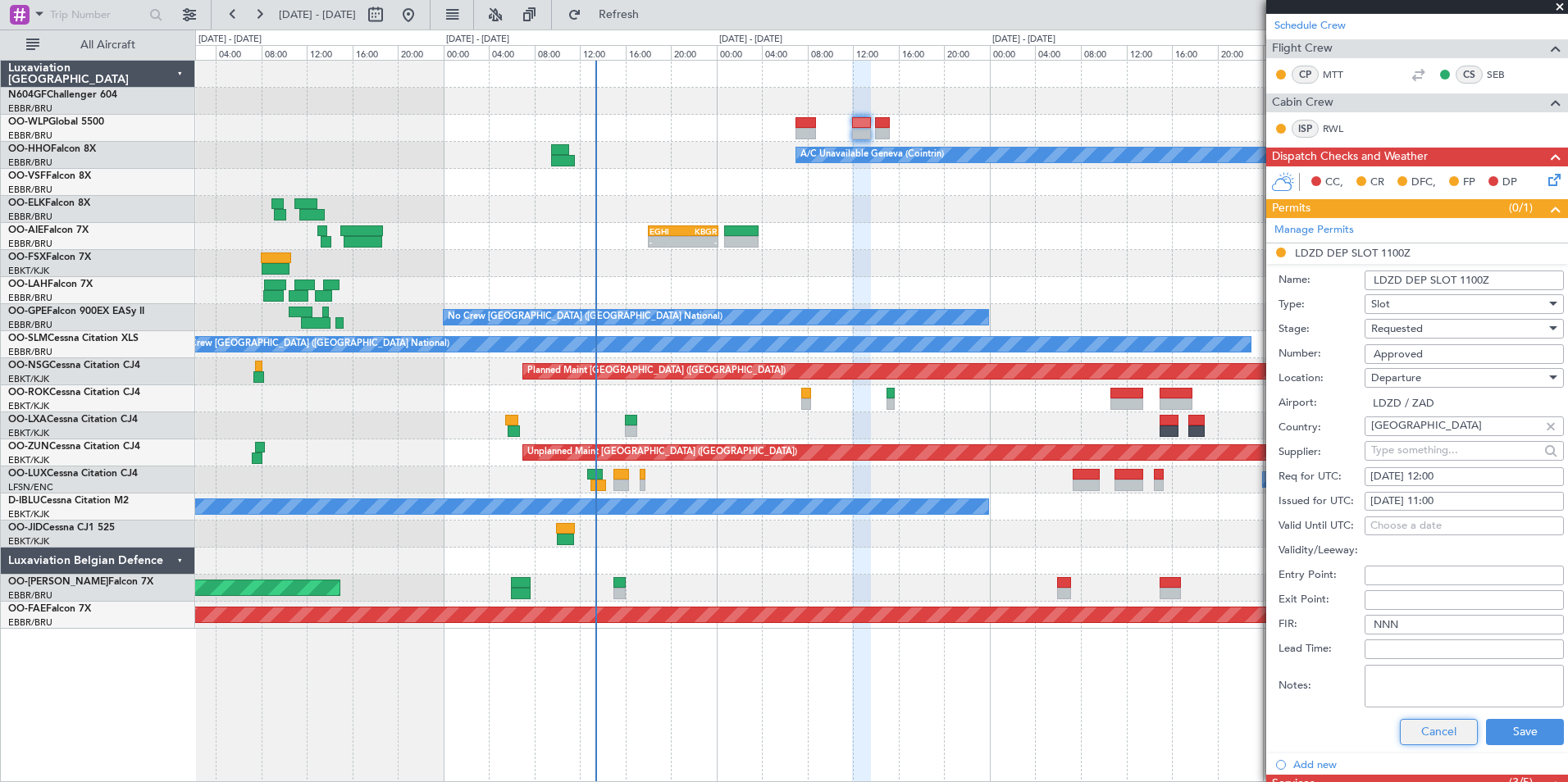
click at [1423, 738] on button "Cancel" at bounding box center [1439, 733] width 78 height 26
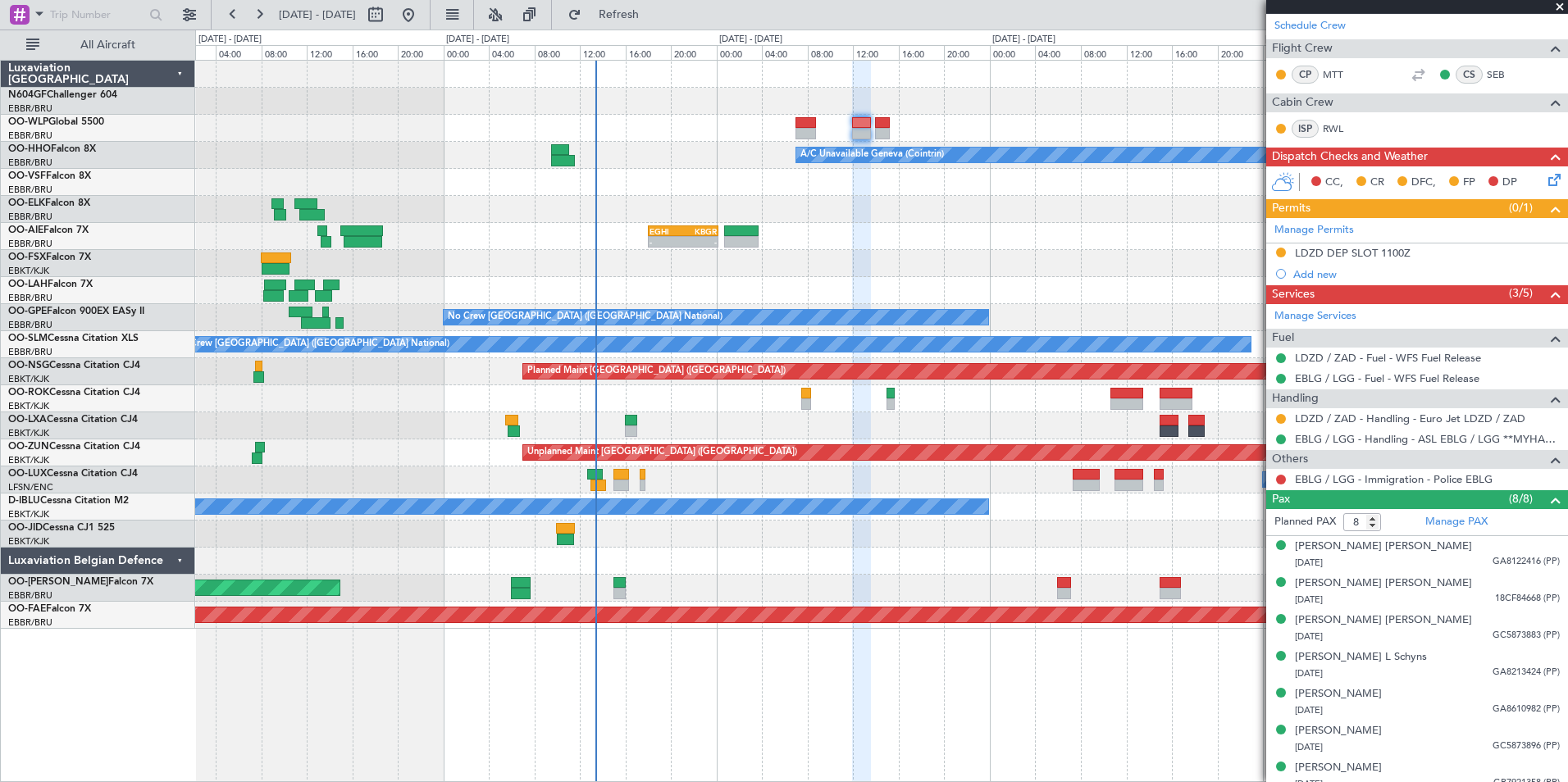
click at [1545, 182] on icon at bounding box center [1551, 177] width 13 height 13
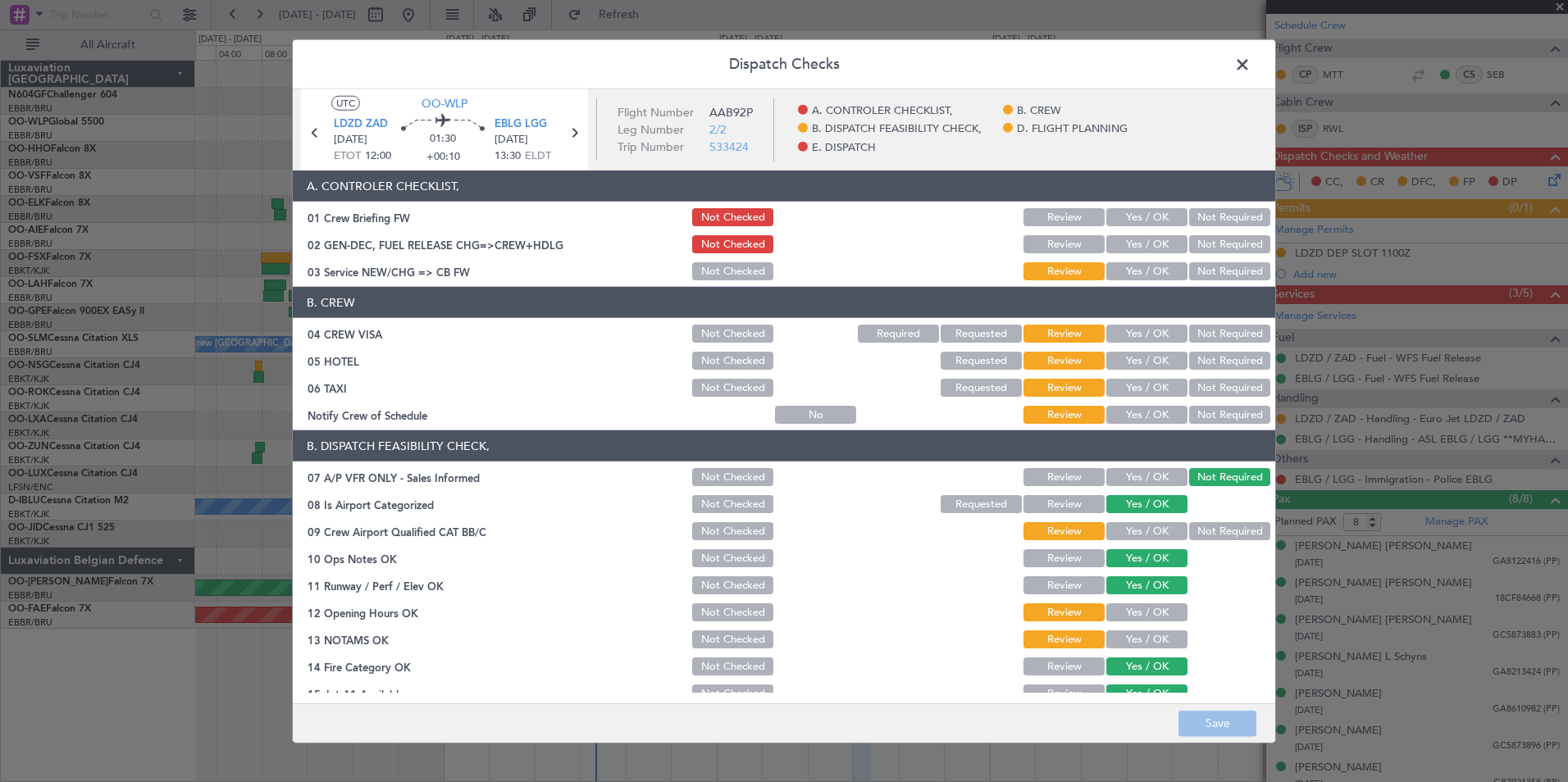
click at [1132, 274] on button "Yes / OK" at bounding box center [1147, 271] width 82 height 18
click at [1216, 330] on button "Not Required" at bounding box center [1230, 333] width 82 height 18
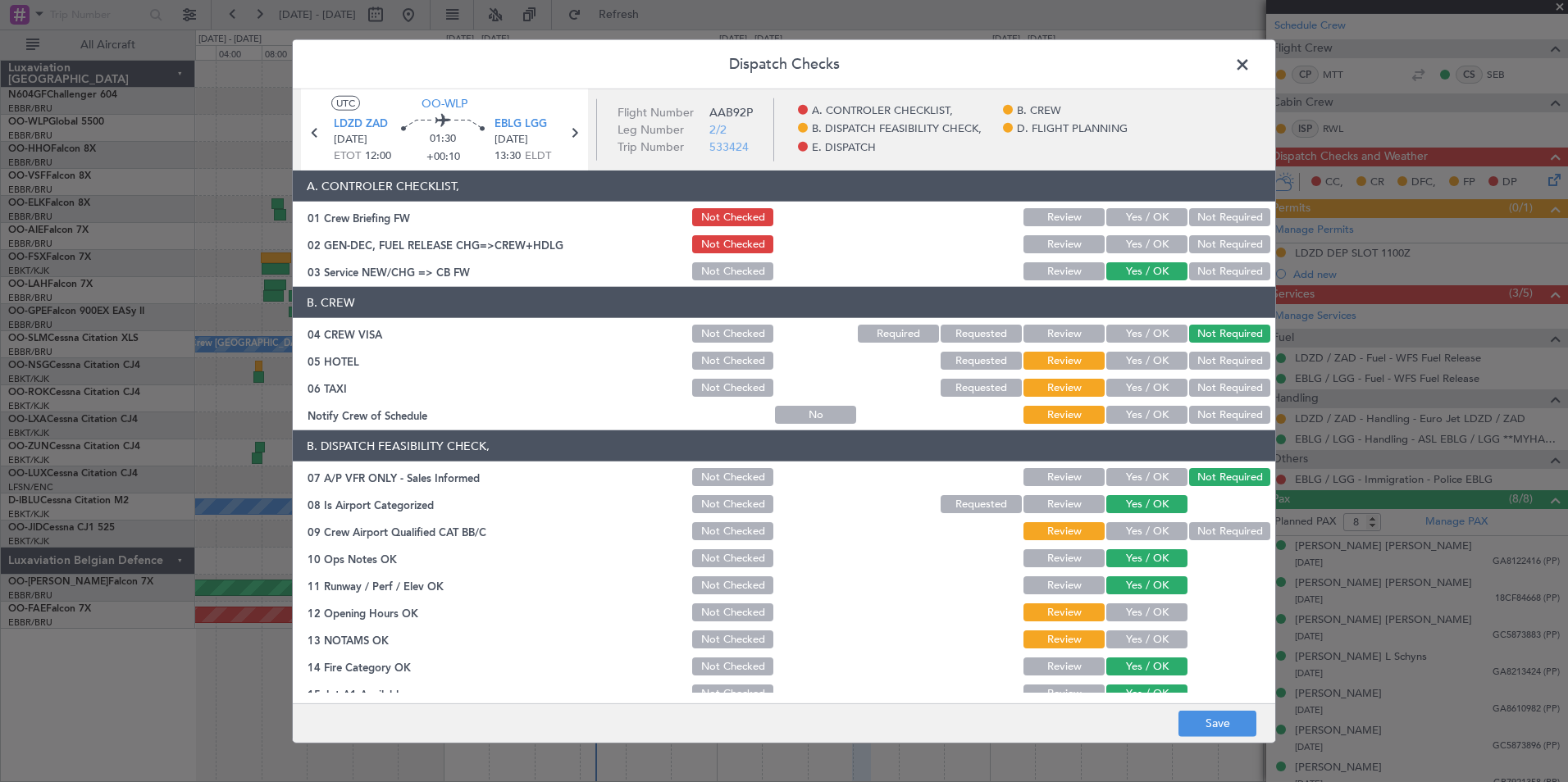
click at [1210, 359] on button "Not Required" at bounding box center [1230, 360] width 82 height 18
click at [1203, 386] on button "Not Required" at bounding box center [1230, 388] width 82 height 18
click at [1140, 421] on button "Yes / OK" at bounding box center [1147, 415] width 82 height 18
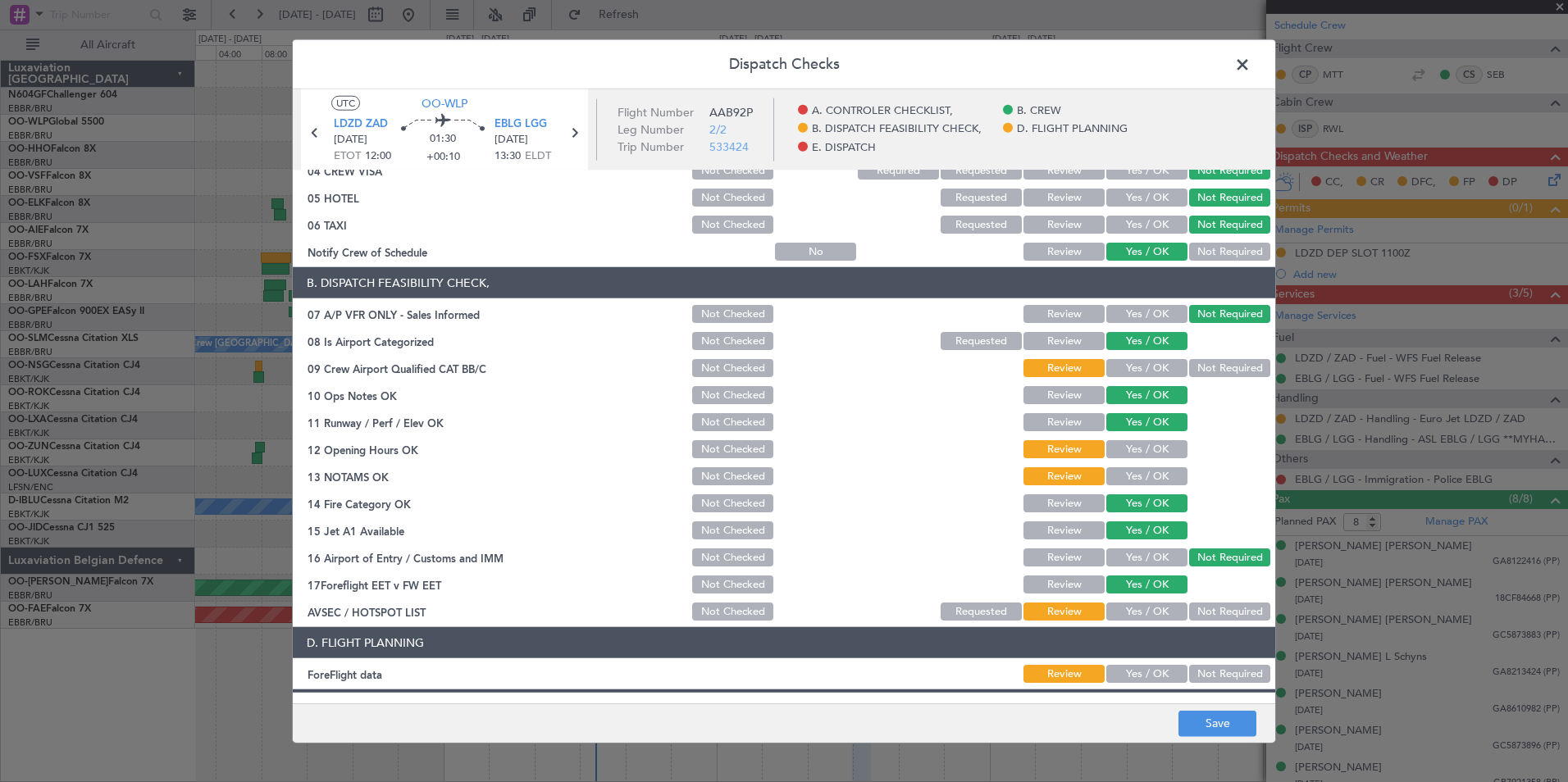
scroll to position [164, 0]
click at [1201, 370] on button "Not Required" at bounding box center [1230, 367] width 82 height 18
drag, startPoint x: 1144, startPoint y: 443, endPoint x: 1147, endPoint y: 473, distance: 30.1
click at [1144, 444] on button "Yes / OK" at bounding box center [1147, 448] width 82 height 18
click at [1147, 476] on button "Yes / OK" at bounding box center [1147, 476] width 82 height 18
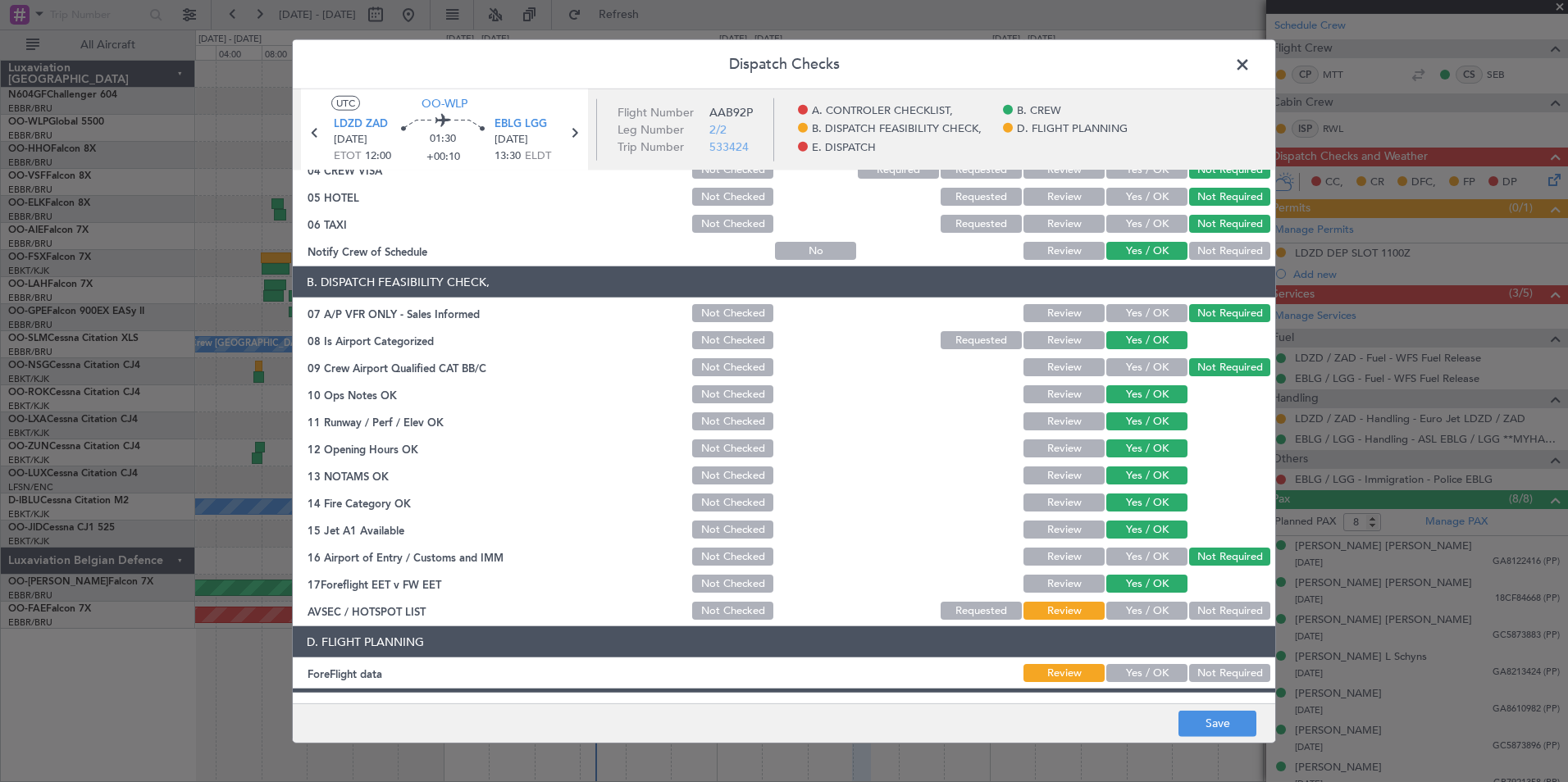
click at [1145, 612] on button "Yes / OK" at bounding box center [1147, 611] width 82 height 18
click at [1148, 678] on button "Yes / OK" at bounding box center [1147, 673] width 82 height 18
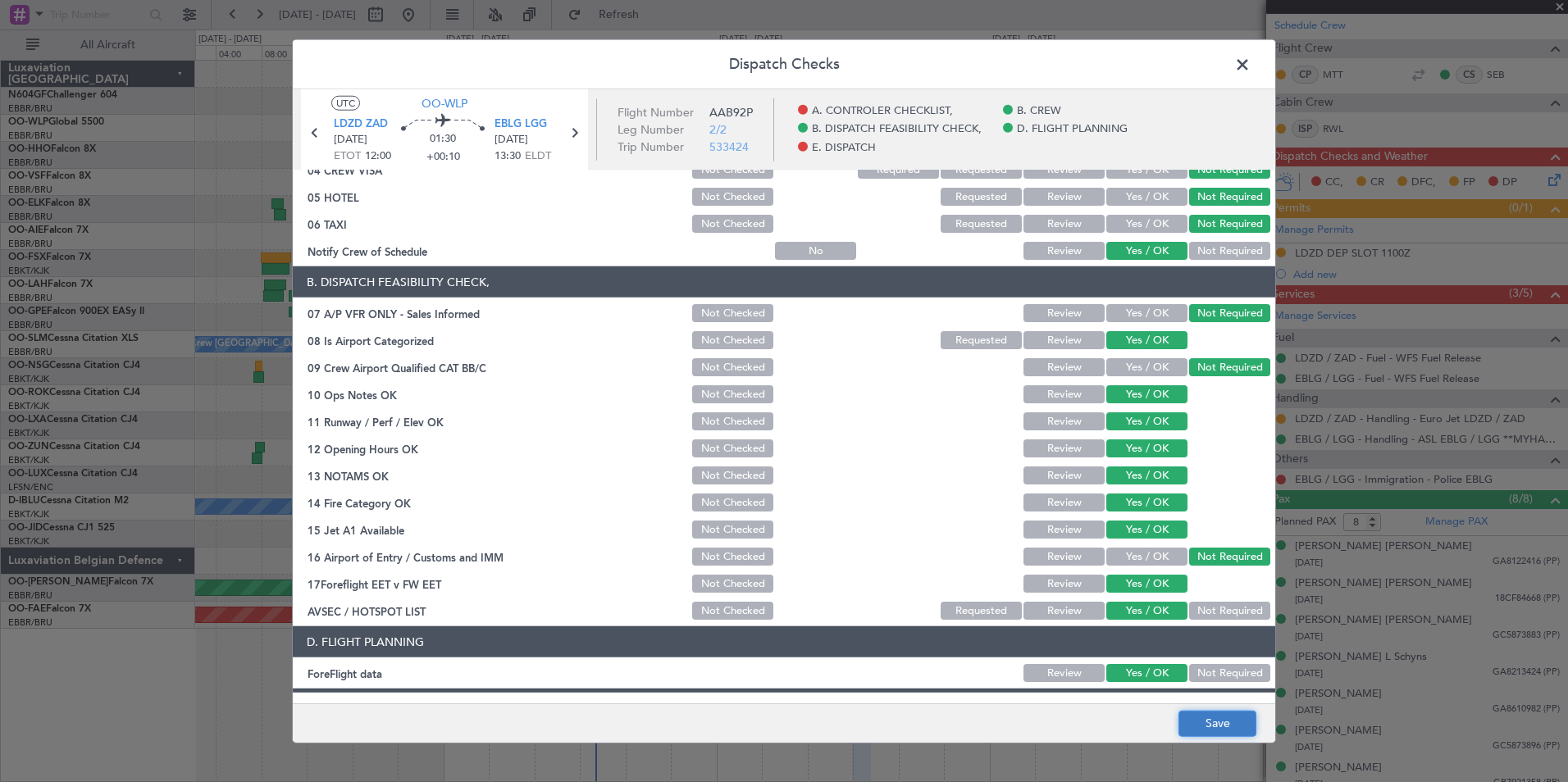
click at [1217, 732] on button "Save" at bounding box center [1217, 723] width 78 height 26
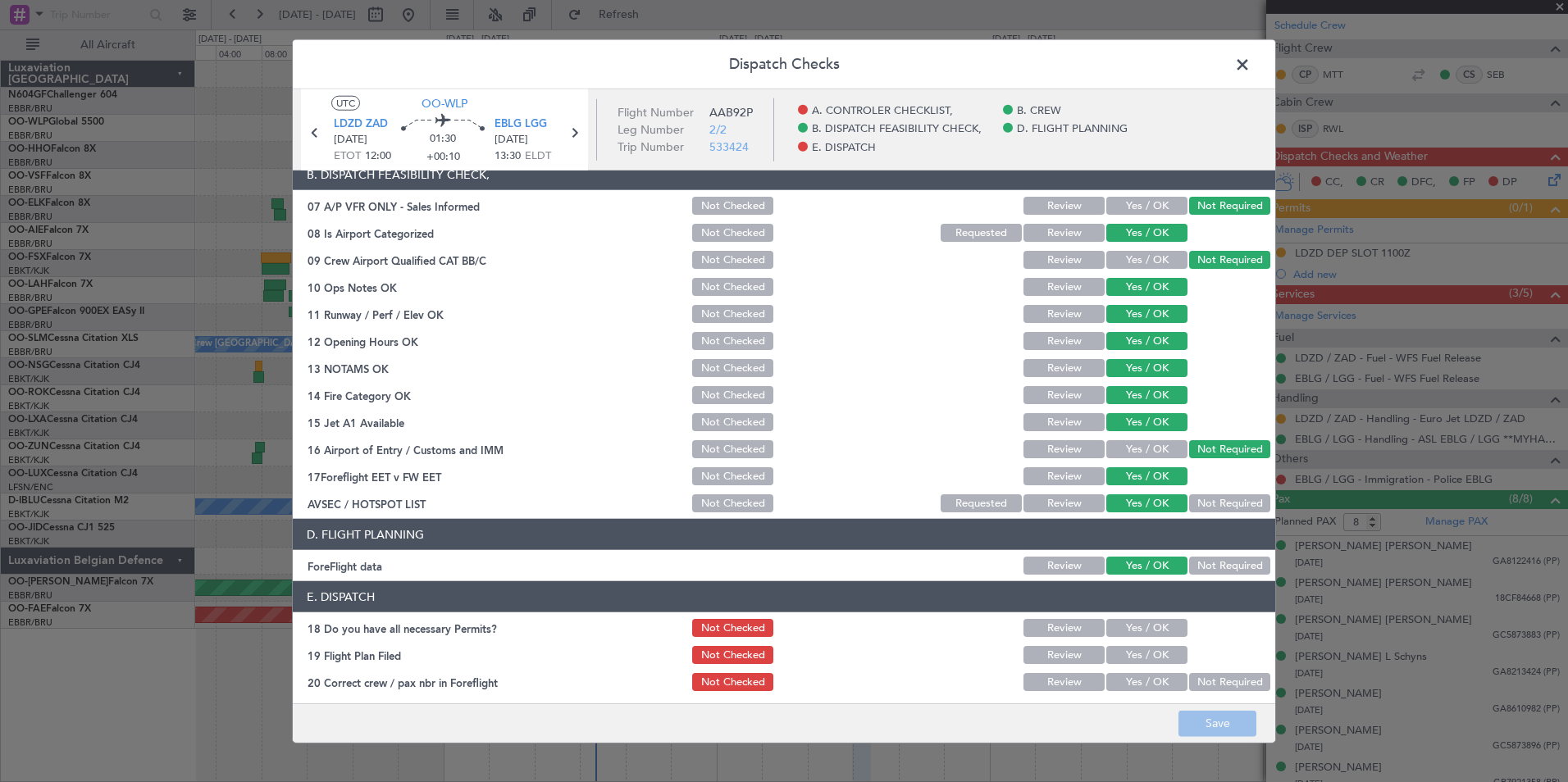
scroll to position [304, 0]
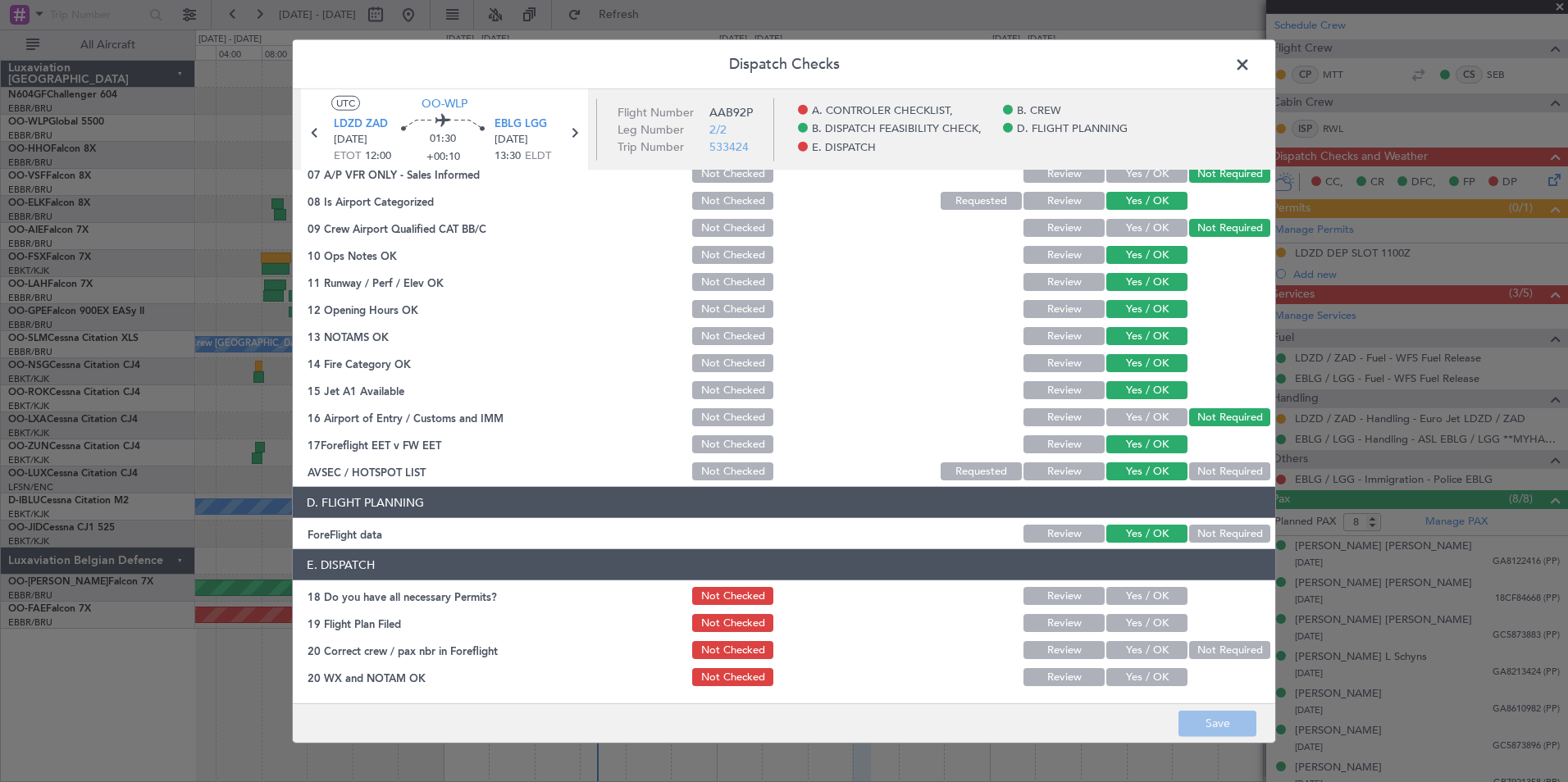
click at [1154, 592] on button "Yes / OK" at bounding box center [1147, 596] width 82 height 18
click at [1143, 616] on button "Yes / OK" at bounding box center [1147, 623] width 82 height 18
drag, startPoint x: 1133, startPoint y: 642, endPoint x: 1134, endPoint y: 658, distance: 16.0
click at [1133, 645] on button "Yes / OK" at bounding box center [1147, 650] width 82 height 18
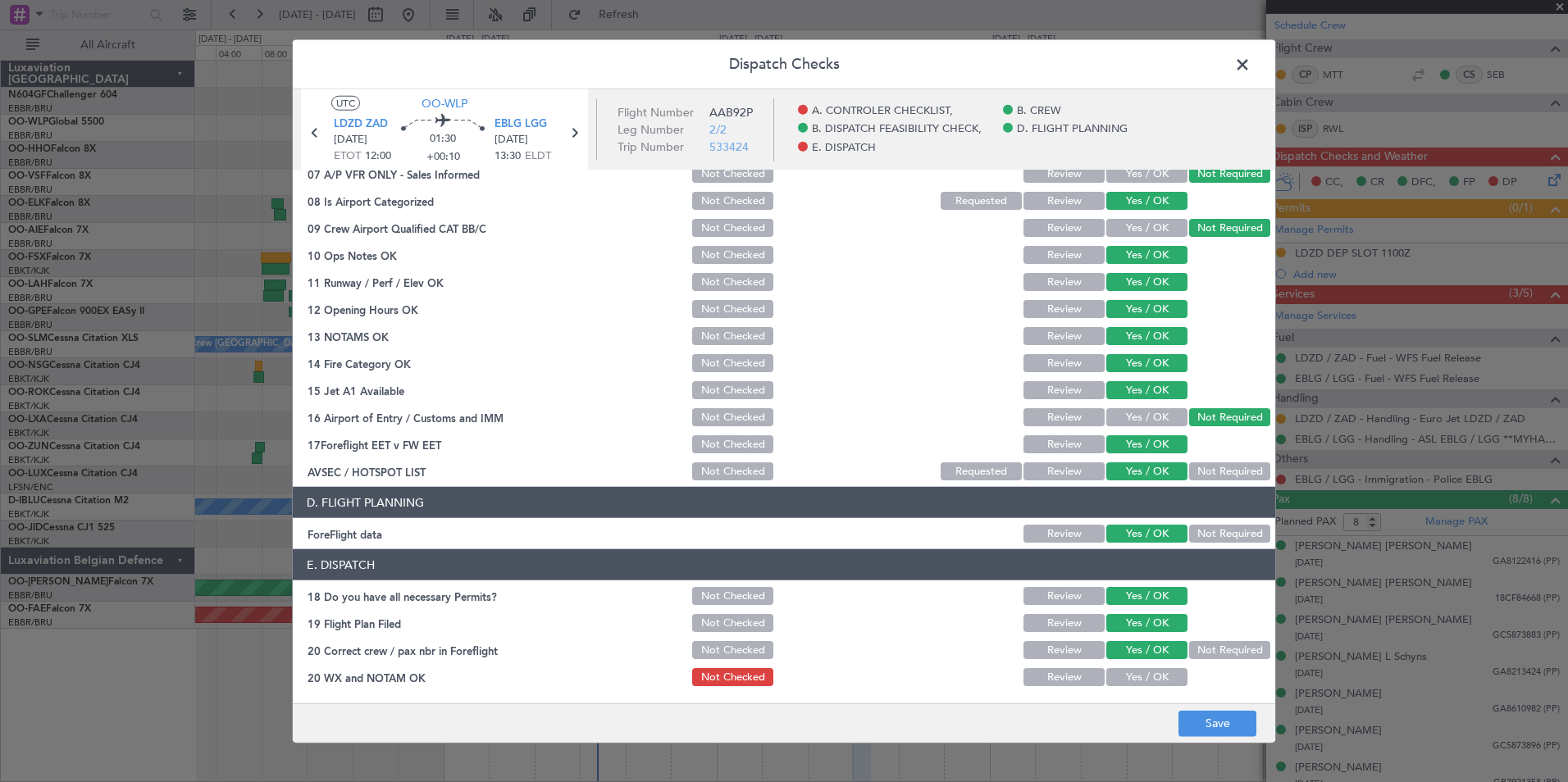
click at [1139, 690] on article "A. CONTROLER CHECKLIST, 01 Crew Briefing FW Not Checked Review Yes / OK Not Req…" at bounding box center [784, 432] width 982 height 522
click at [1162, 687] on div "Yes / OK" at bounding box center [1145, 677] width 82 height 23
click at [1155, 680] on button "Yes / OK" at bounding box center [1147, 677] width 82 height 18
click at [1218, 720] on button "Save" at bounding box center [1217, 723] width 78 height 26
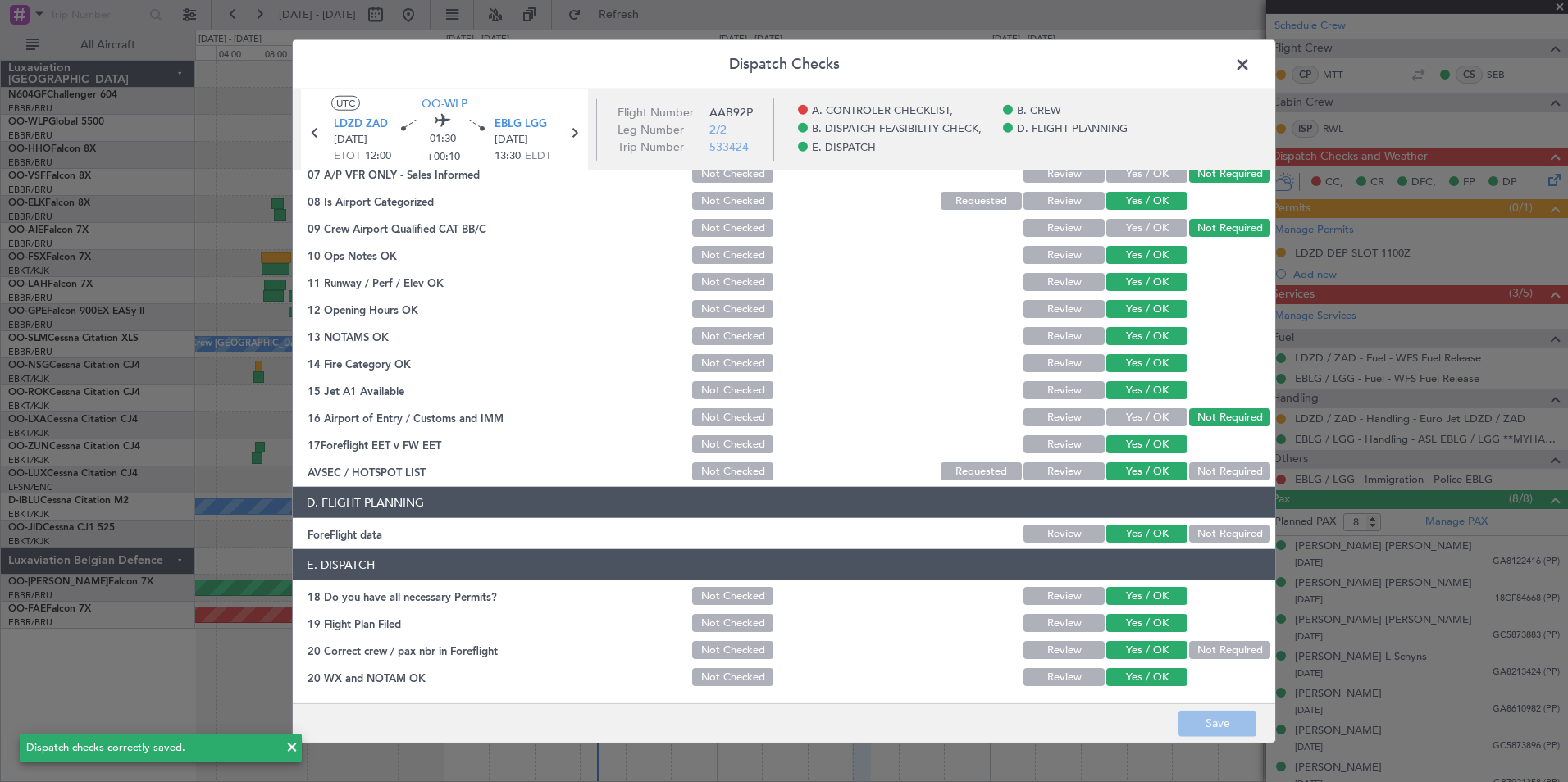
click at [1250, 67] on span at bounding box center [1250, 69] width 0 height 33
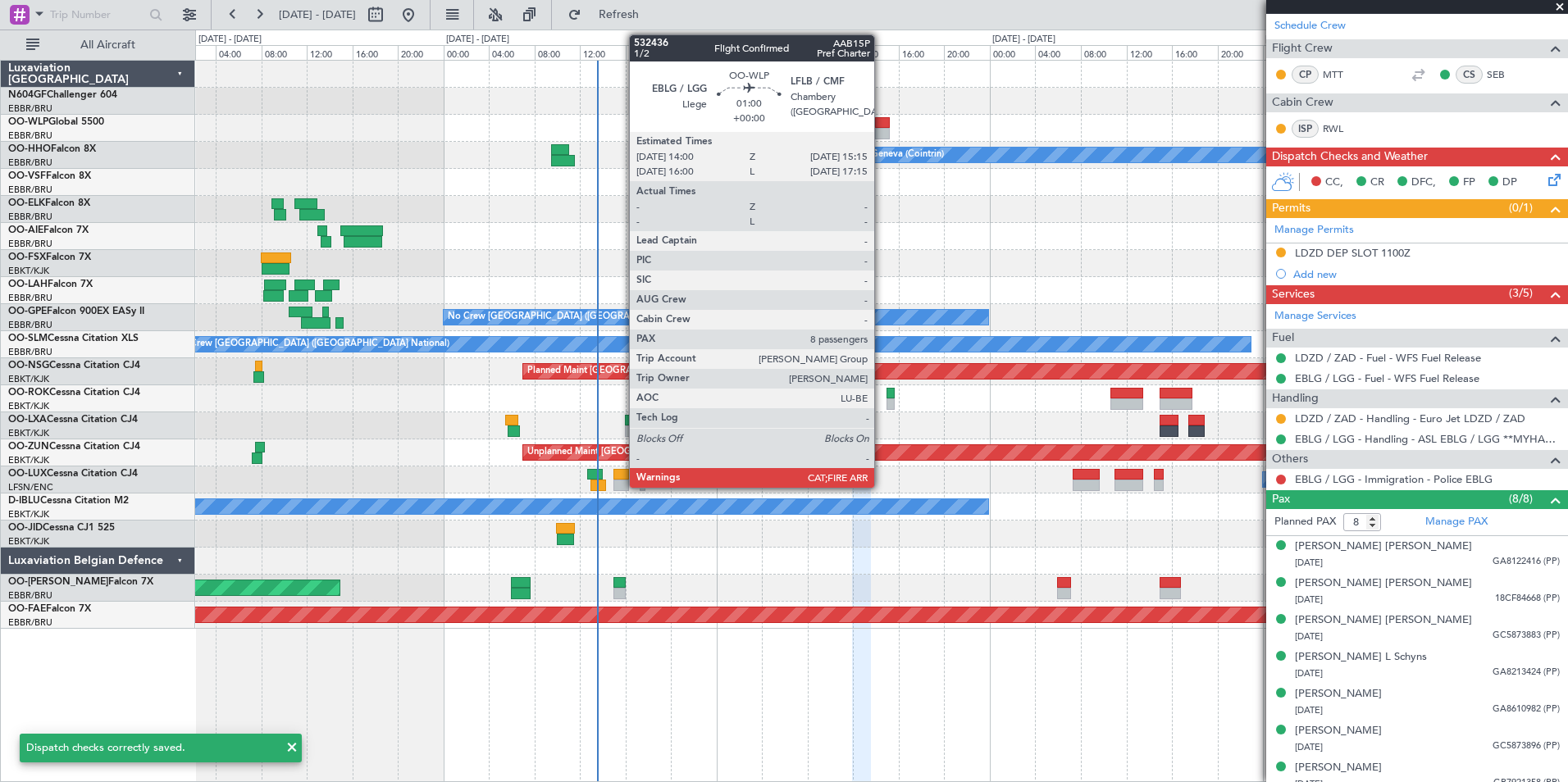
click at [882, 127] on div at bounding box center [882, 122] width 15 height 11
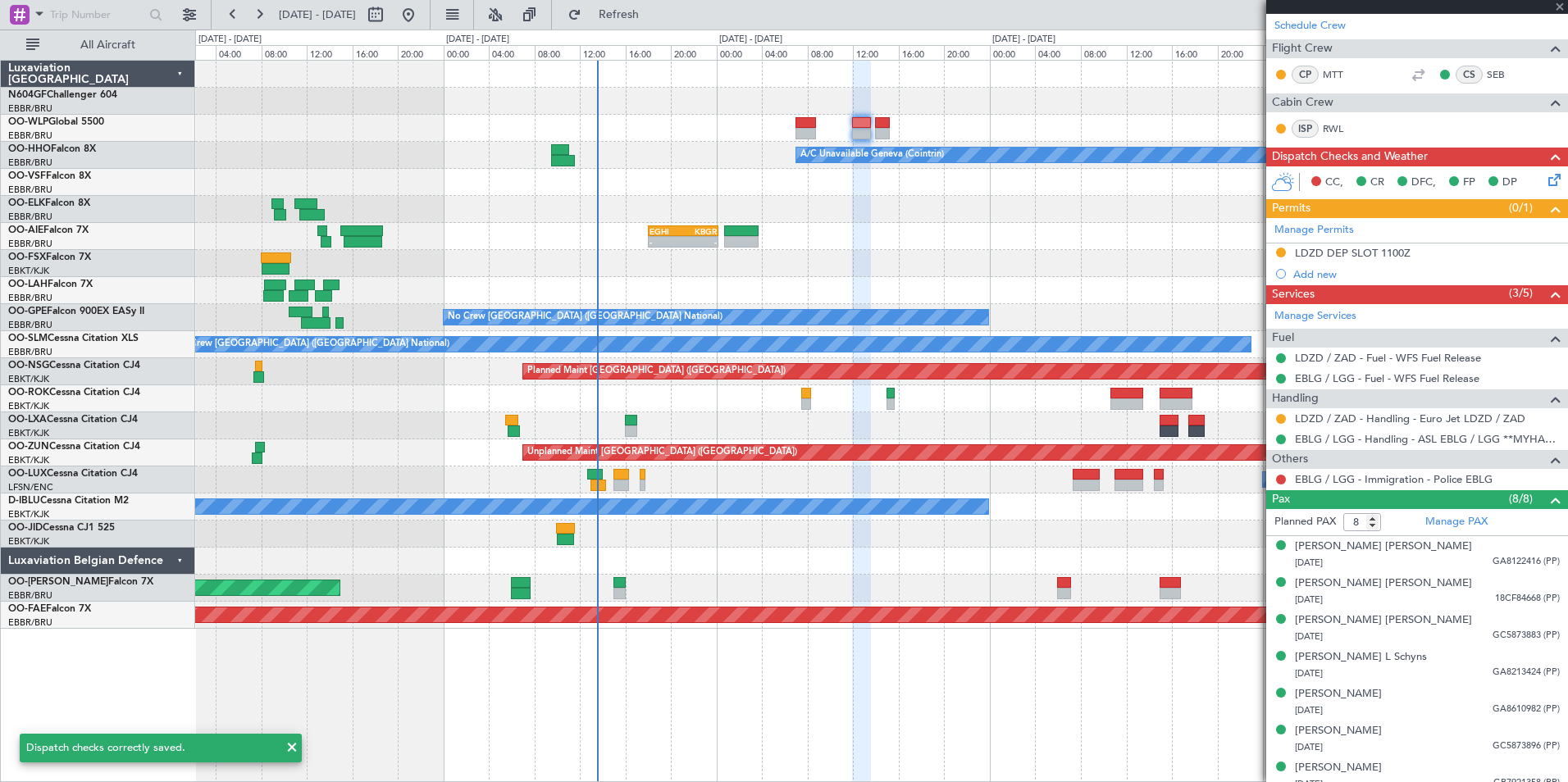
scroll to position [0, 0]
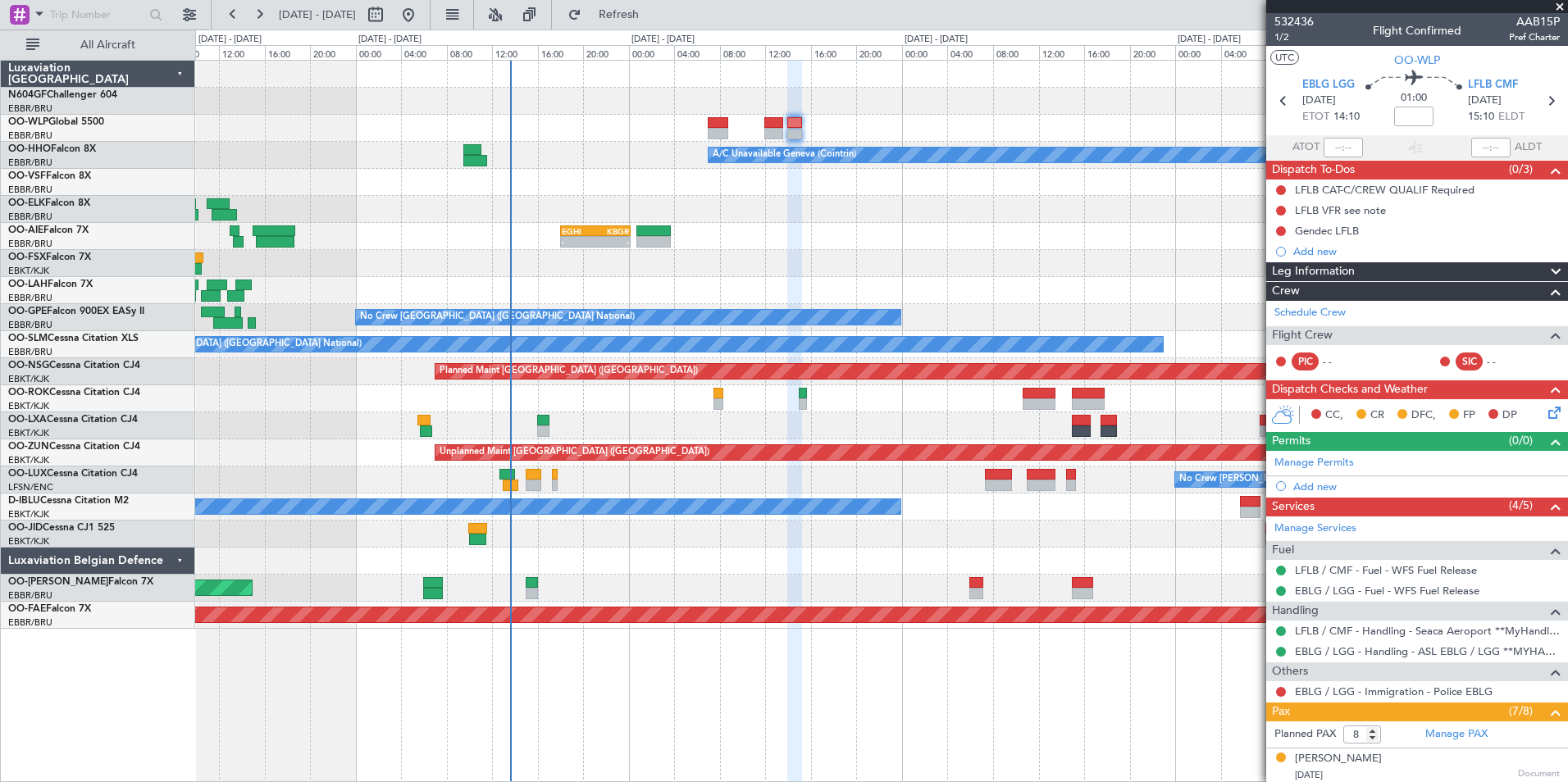
click at [758, 231] on div "- - EGHI 18:00 Z KBGR 00:10 Z" at bounding box center [881, 236] width 1372 height 27
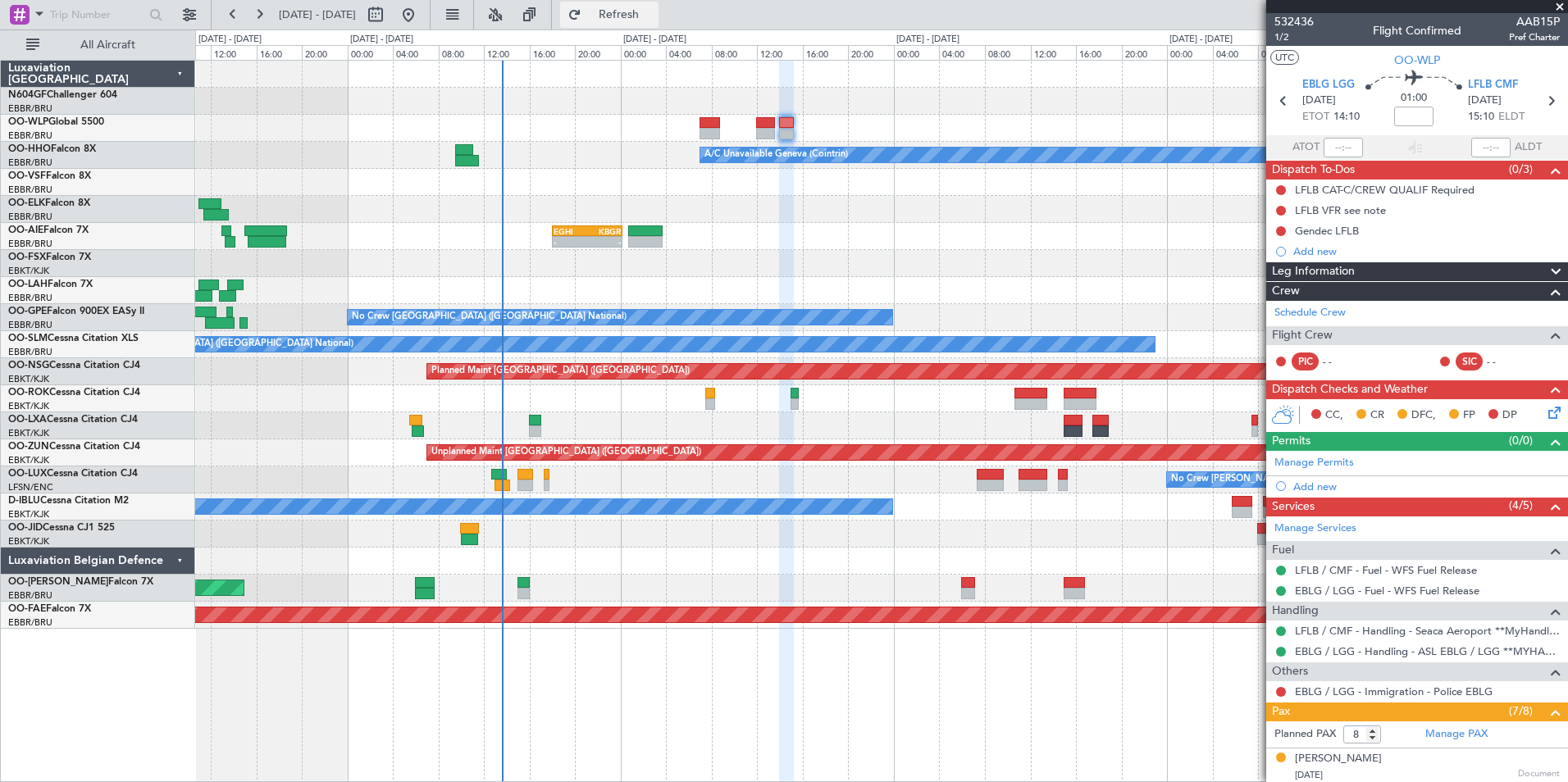
click at [642, 15] on span "Refresh" at bounding box center [619, 14] width 69 height 11
click at [670, 225] on div "- - EGHI 18:00 Z KBGR 00:10 Z" at bounding box center [881, 236] width 1372 height 27
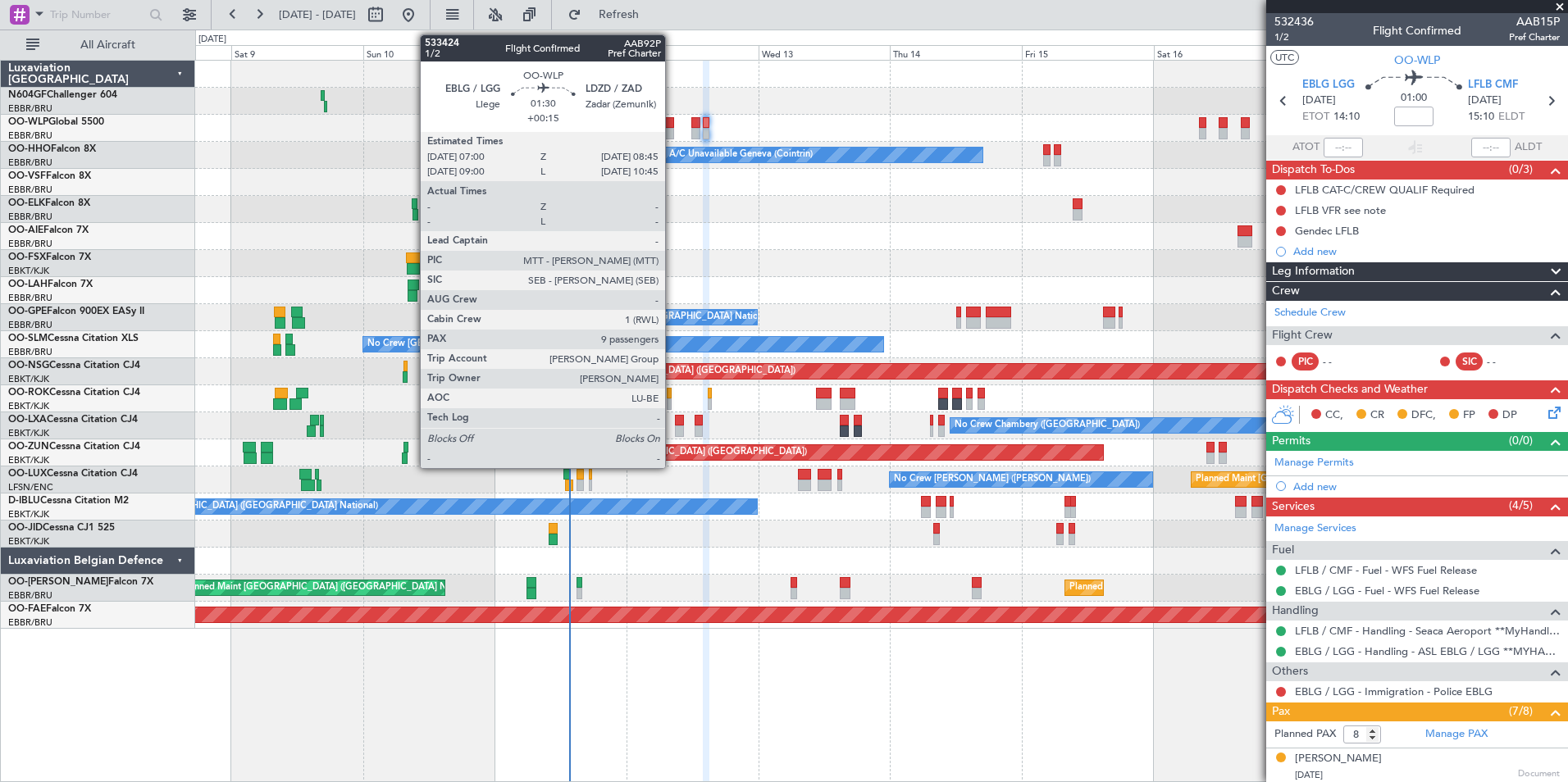
click at [672, 128] on div at bounding box center [668, 133] width 10 height 11
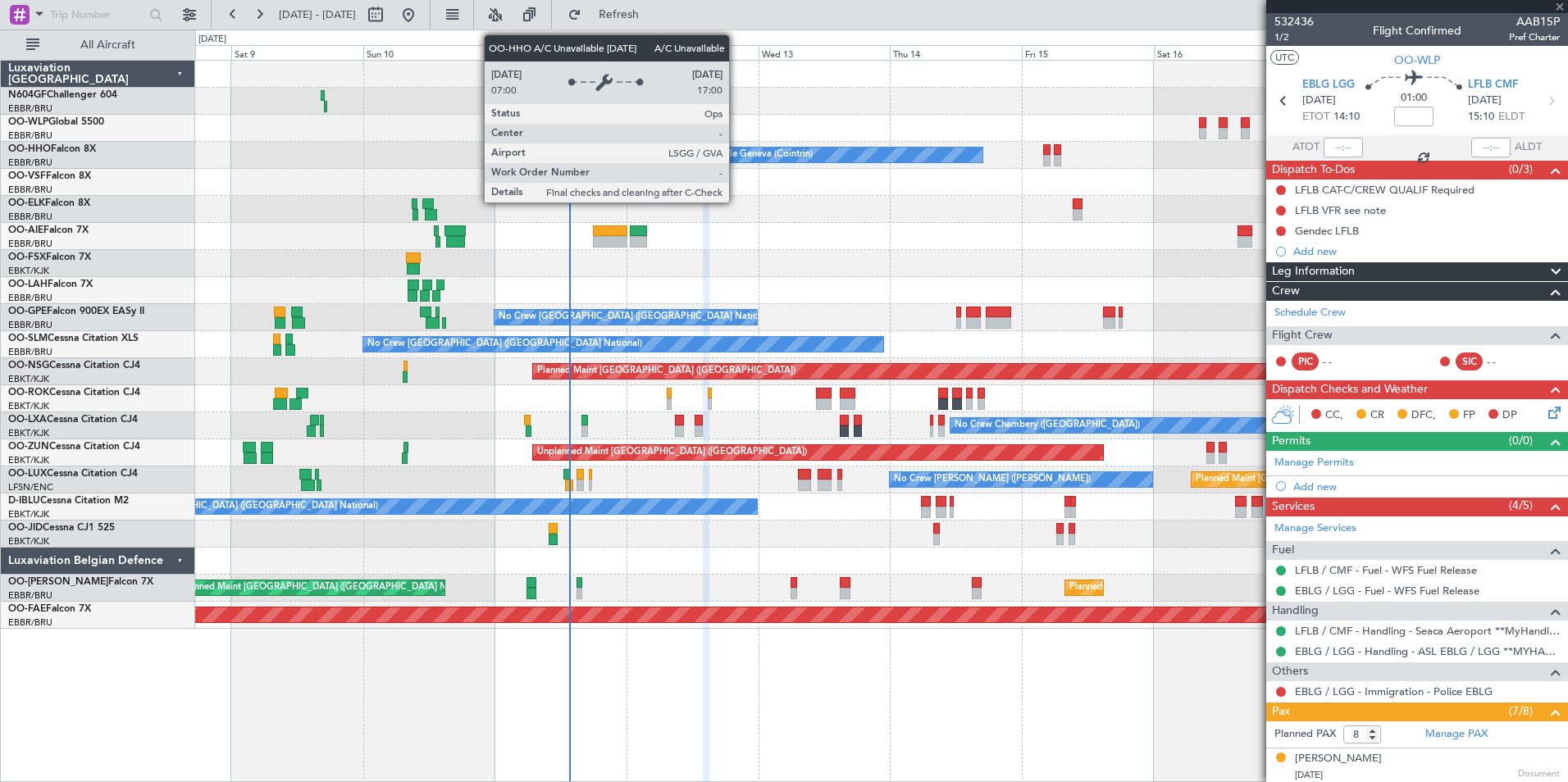
type input "+00:15"
type input "9"
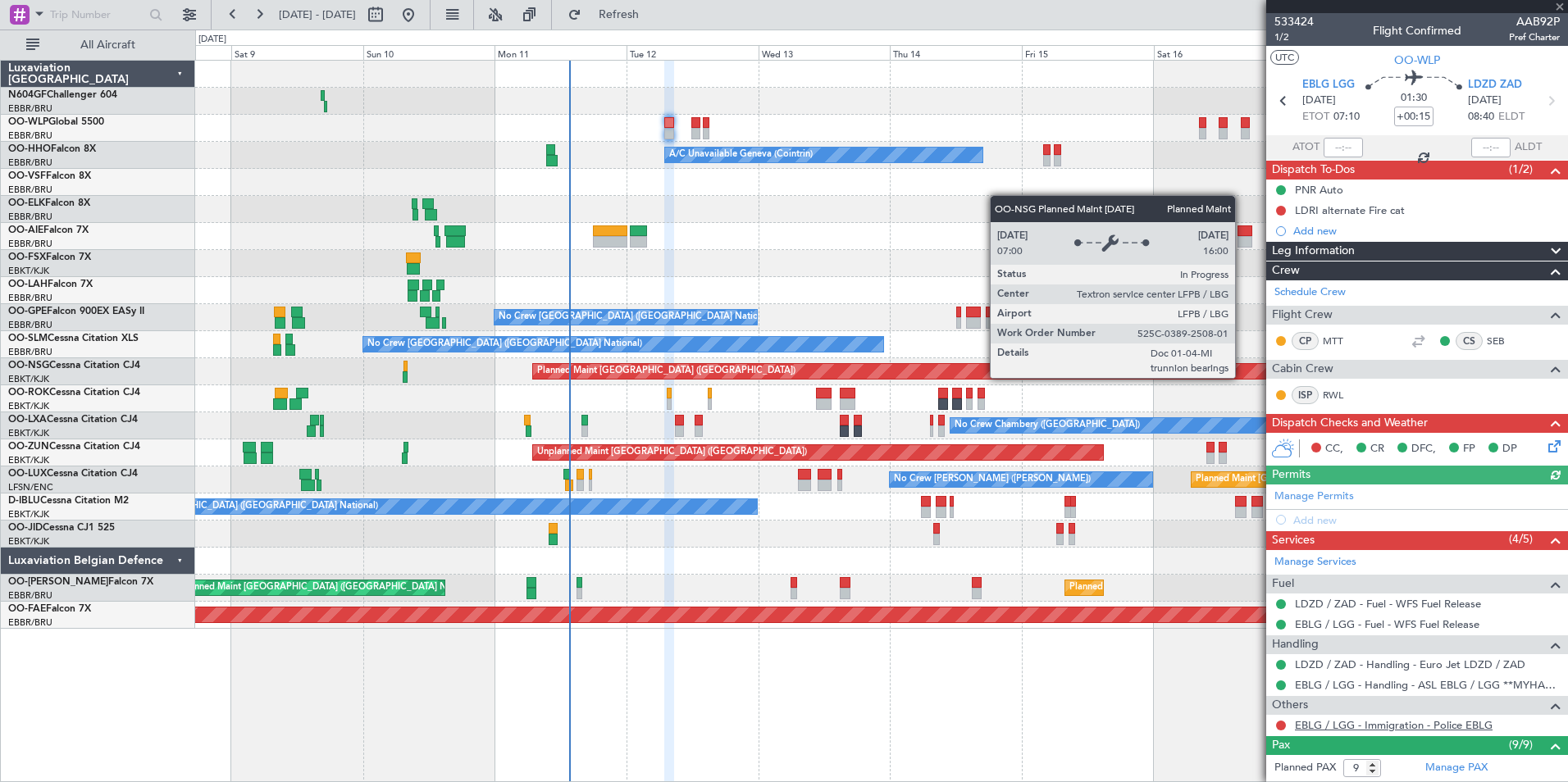
click at [1317, 726] on link "EBLG / LGG - Immigration - Police EBLG" at bounding box center [1394, 726] width 198 height 14
click at [653, 19] on span "Refresh" at bounding box center [619, 14] width 69 height 11
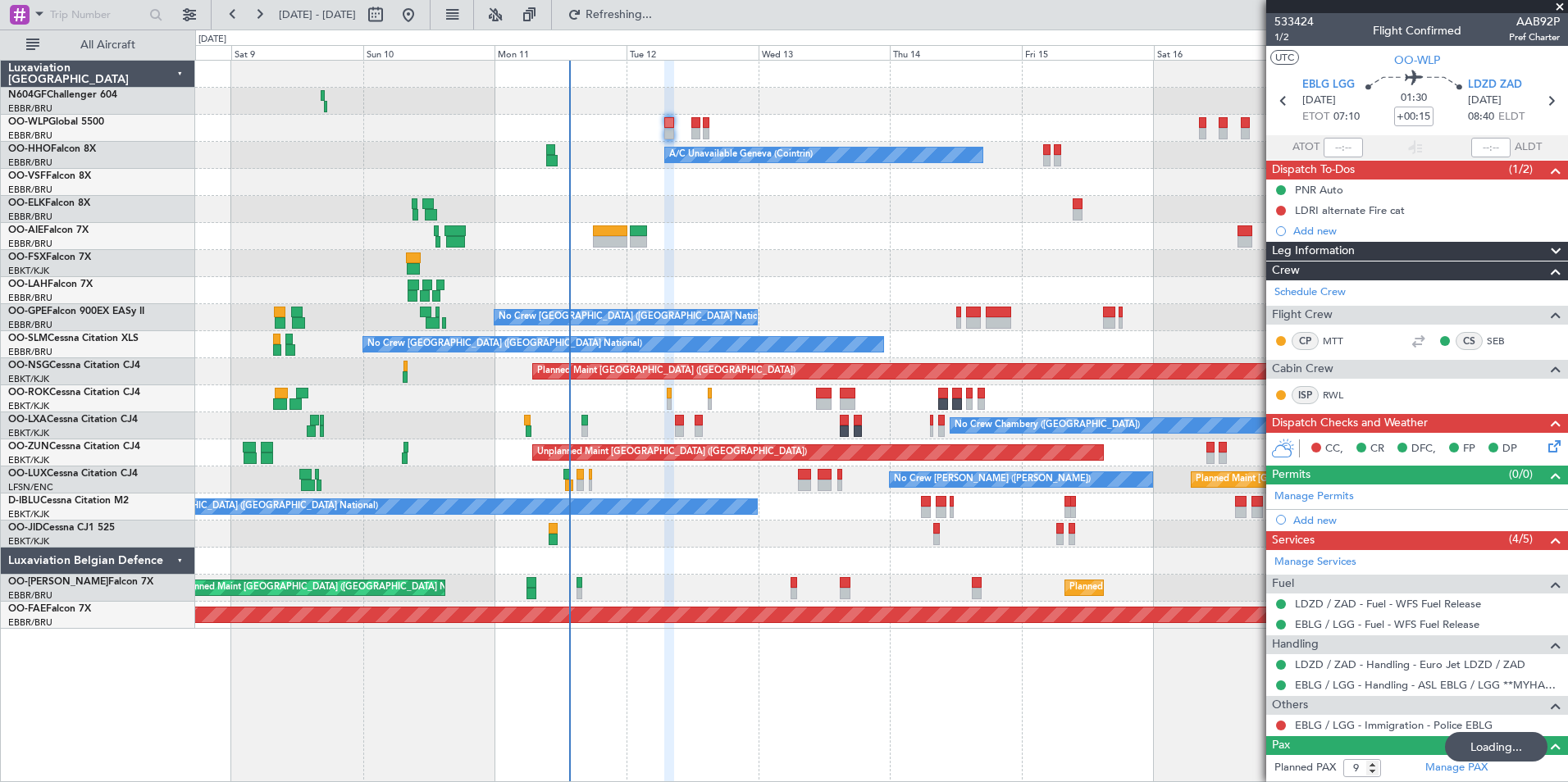
click at [745, 248] on div at bounding box center [881, 236] width 1372 height 27
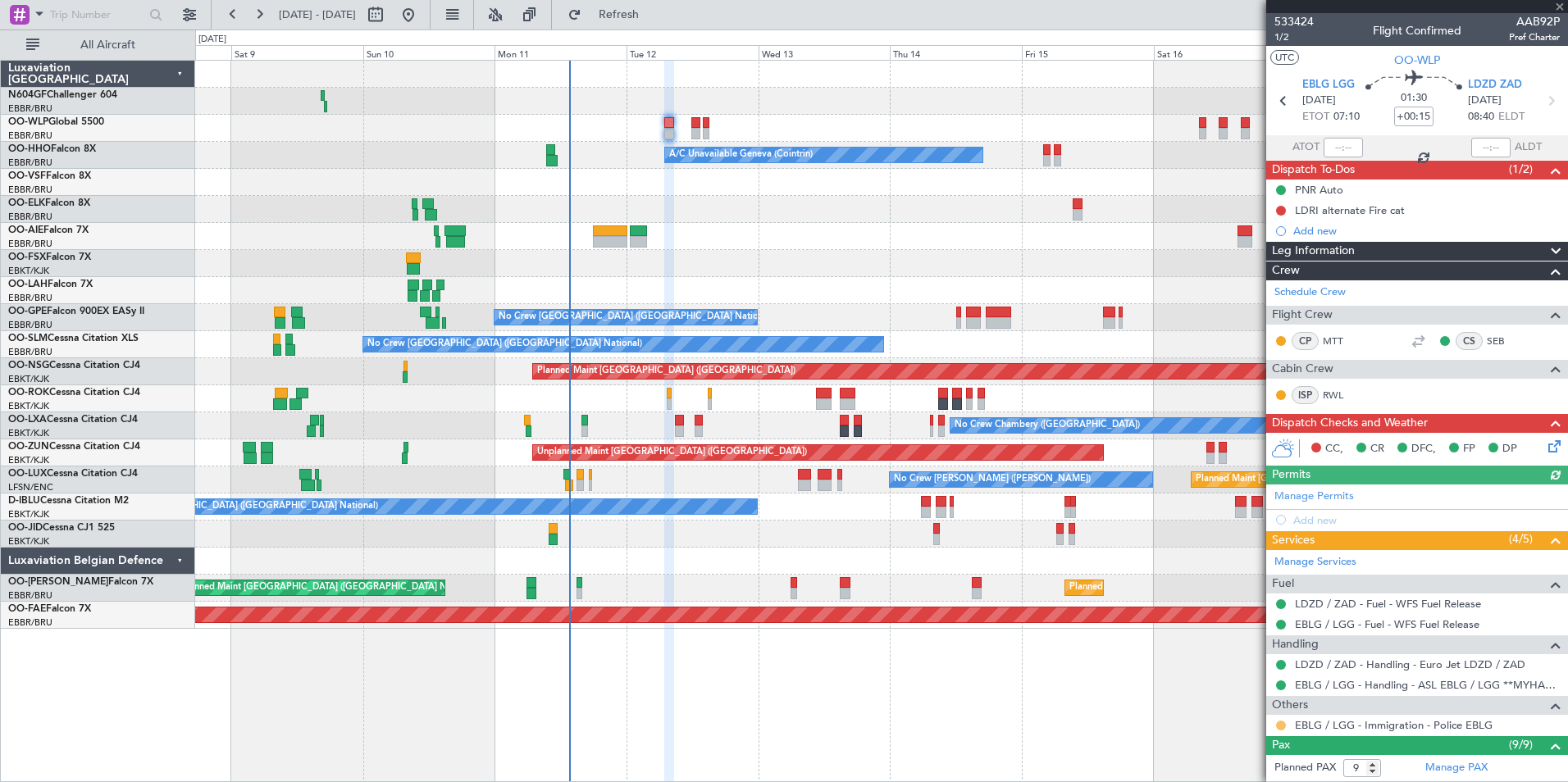
click at [1282, 724] on button at bounding box center [1280, 726] width 10 height 10
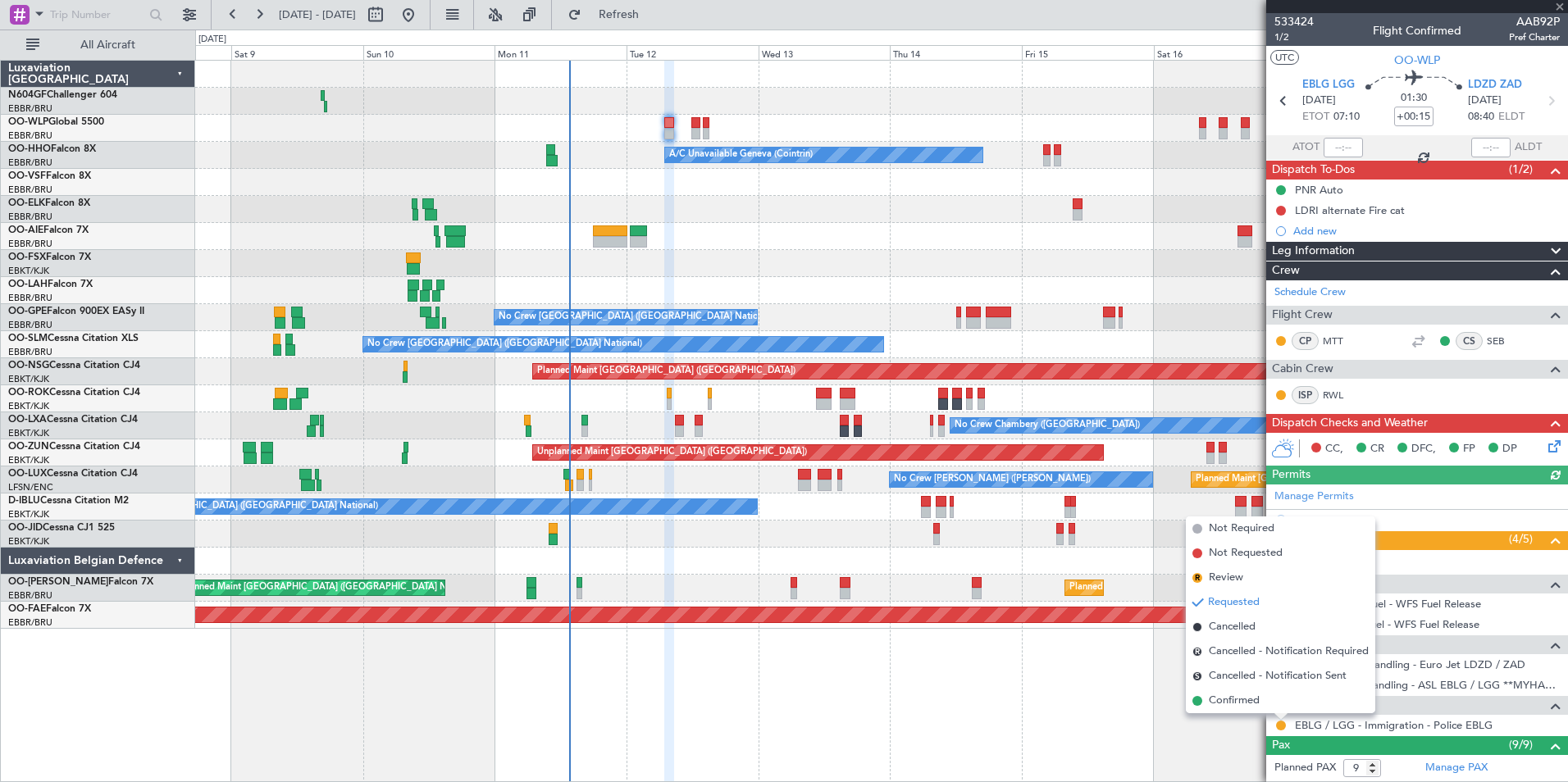
click at [1245, 706] on span "Confirmed" at bounding box center [1234, 700] width 51 height 16
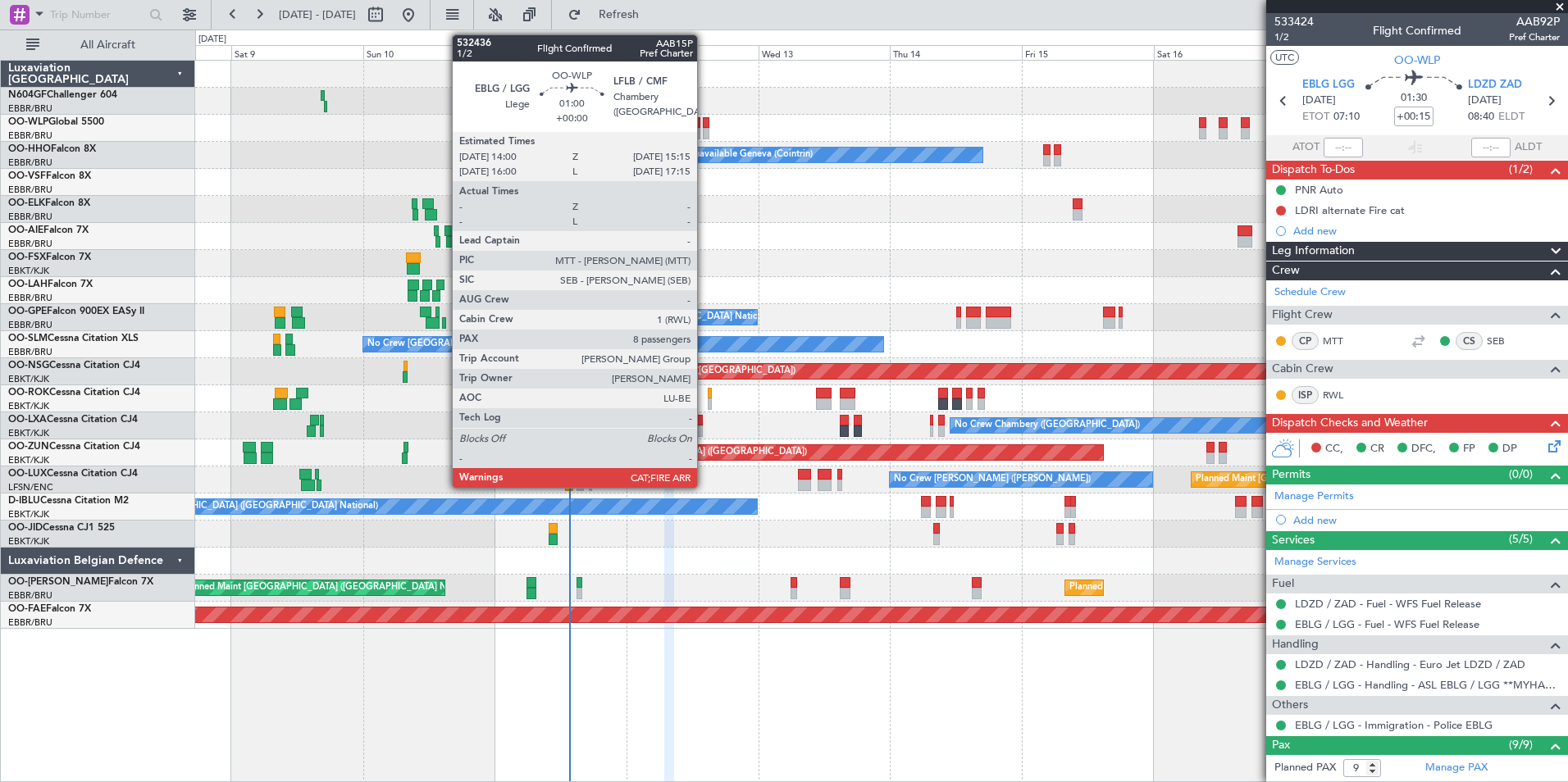
click at [705, 134] on div at bounding box center [706, 133] width 8 height 11
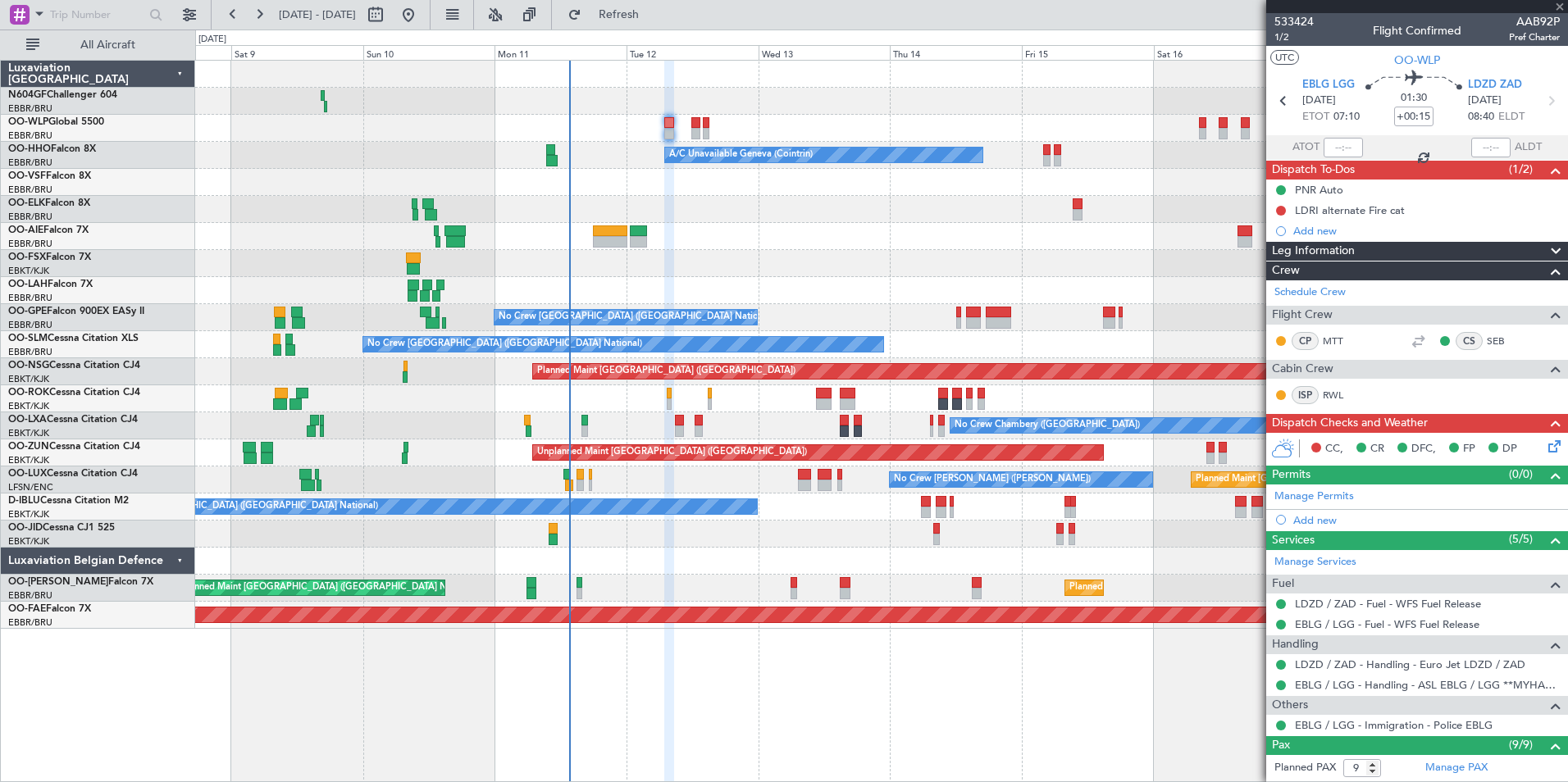
type input "8"
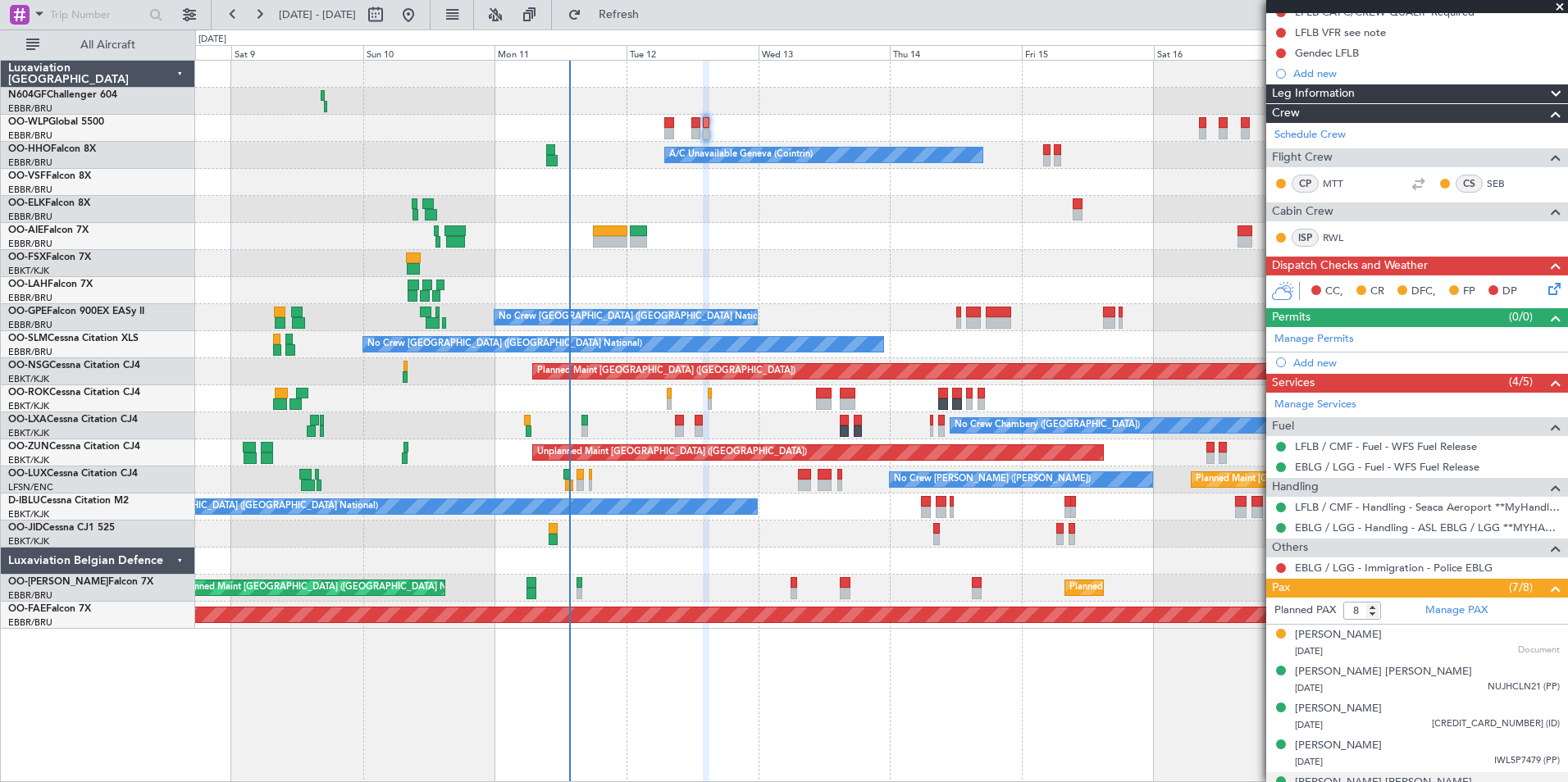
scroll to position [315, 0]
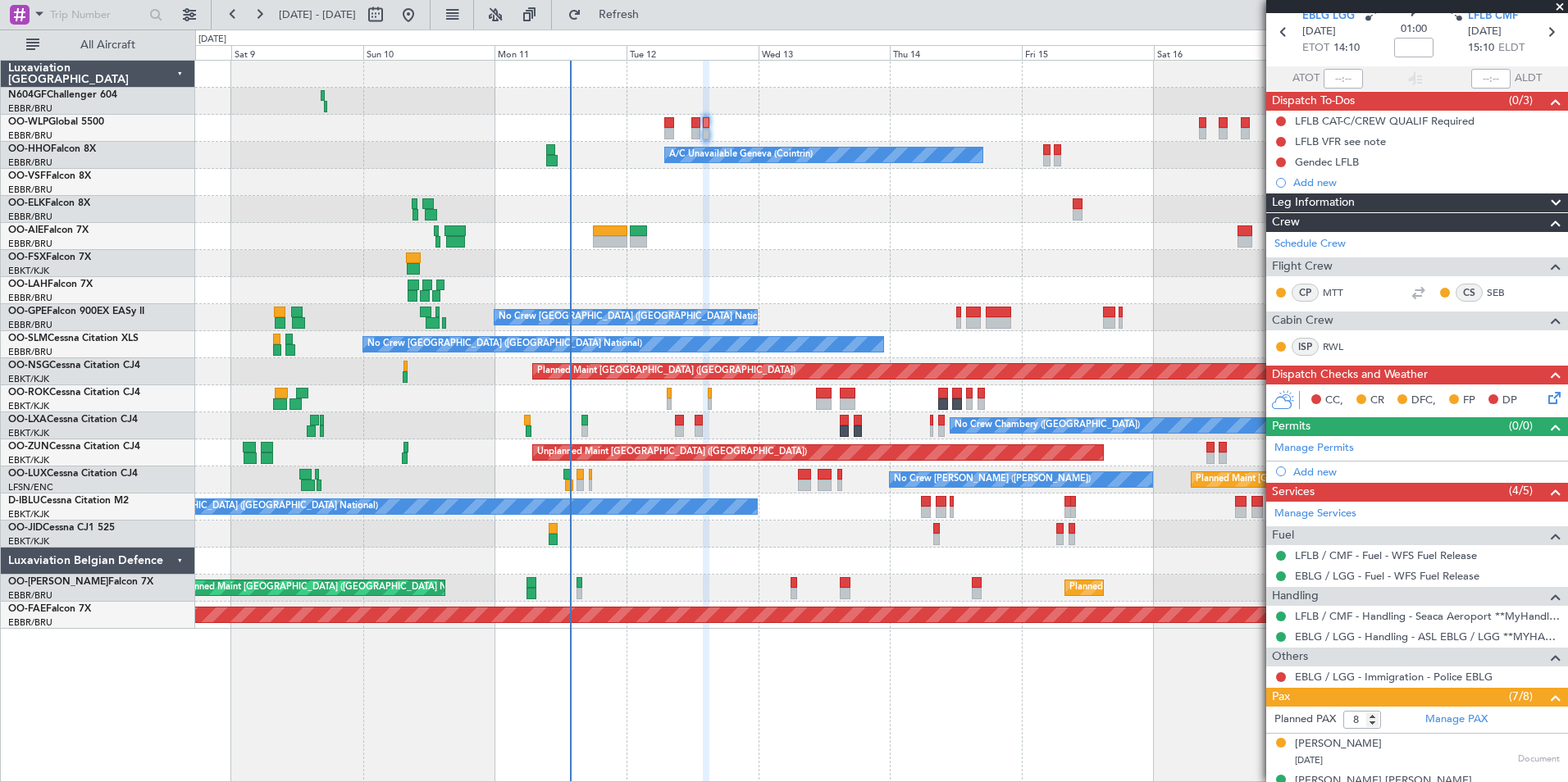
scroll to position [315, 0]
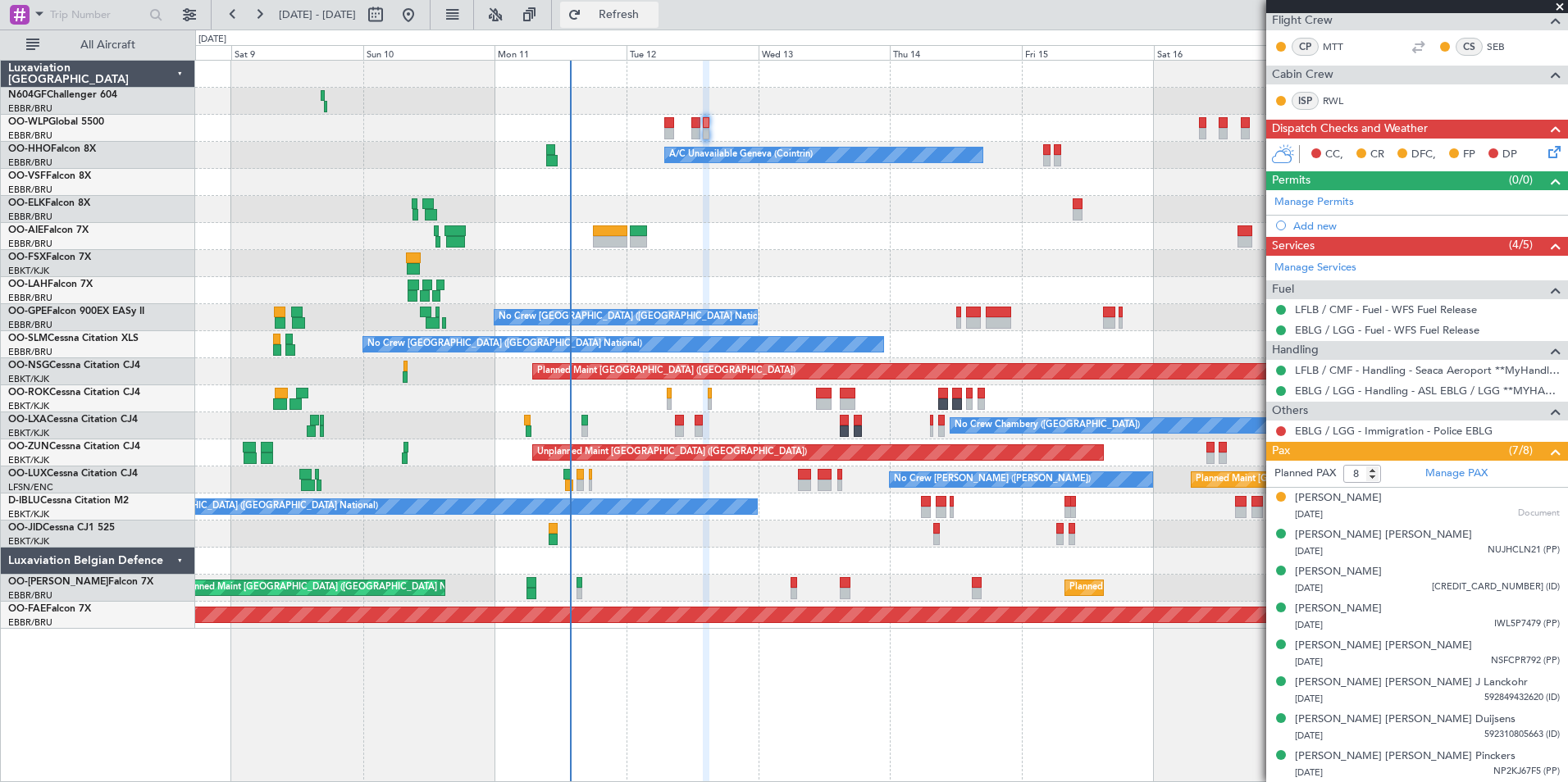
click at [659, 23] on button "Refresh" at bounding box center [608, 15] width 98 height 26
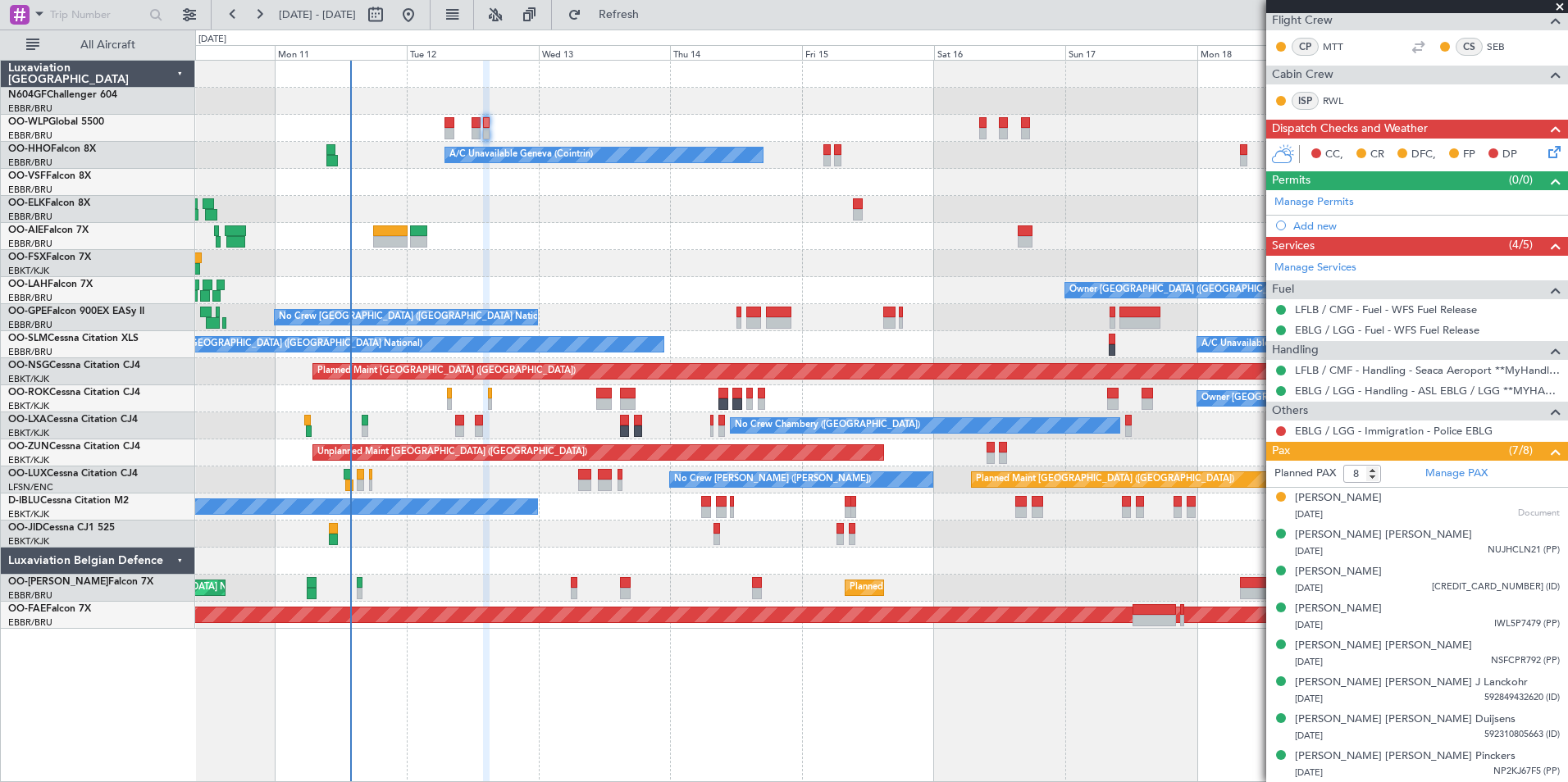
click at [754, 227] on div "Planned Maint [GEOGRAPHIC_DATA] ([GEOGRAPHIC_DATA]) A/C Unavailable Geneva (Coi…" at bounding box center [881, 345] width 1372 height 568
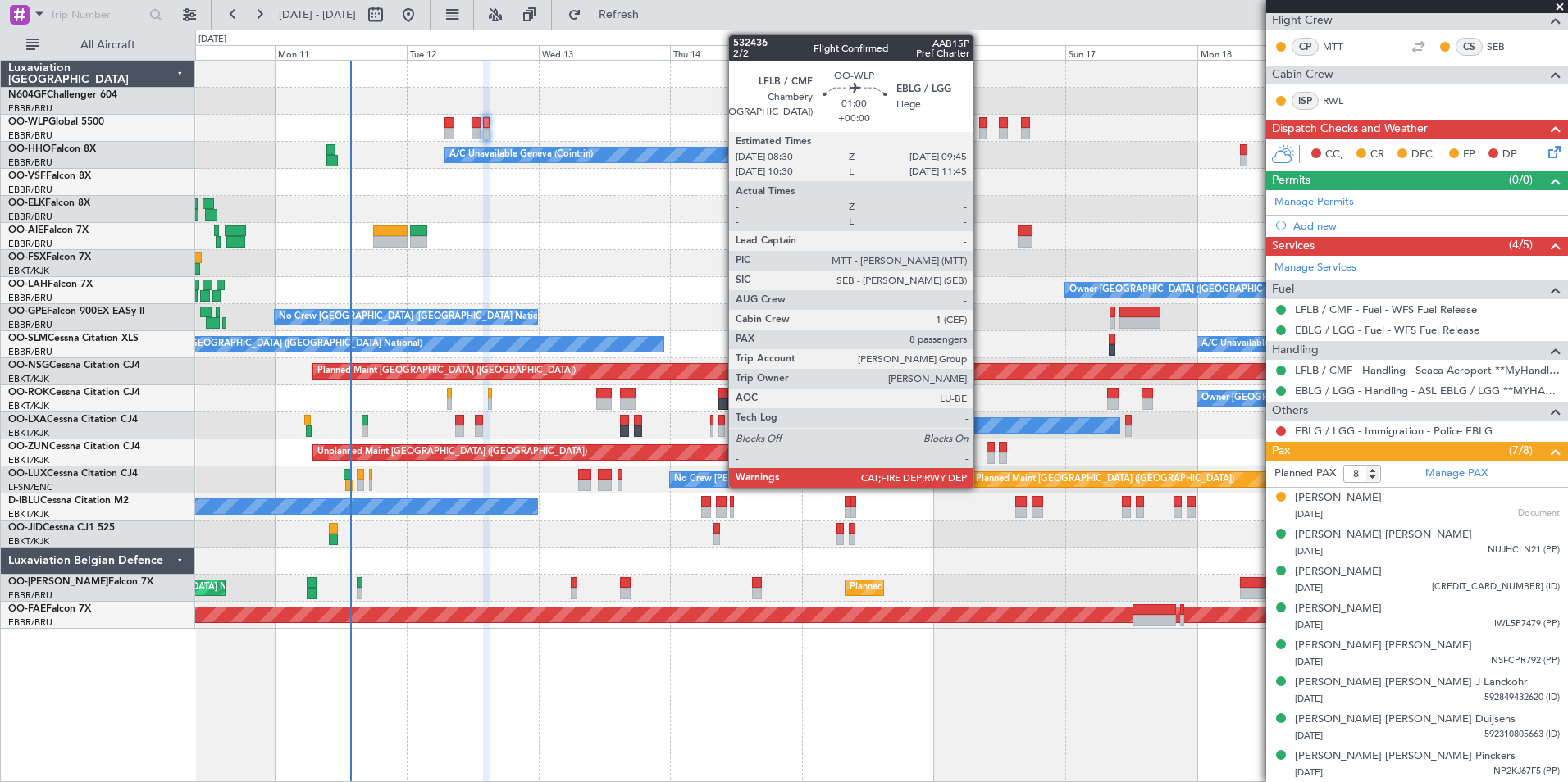
click at [981, 127] on div at bounding box center [982, 122] width 8 height 11
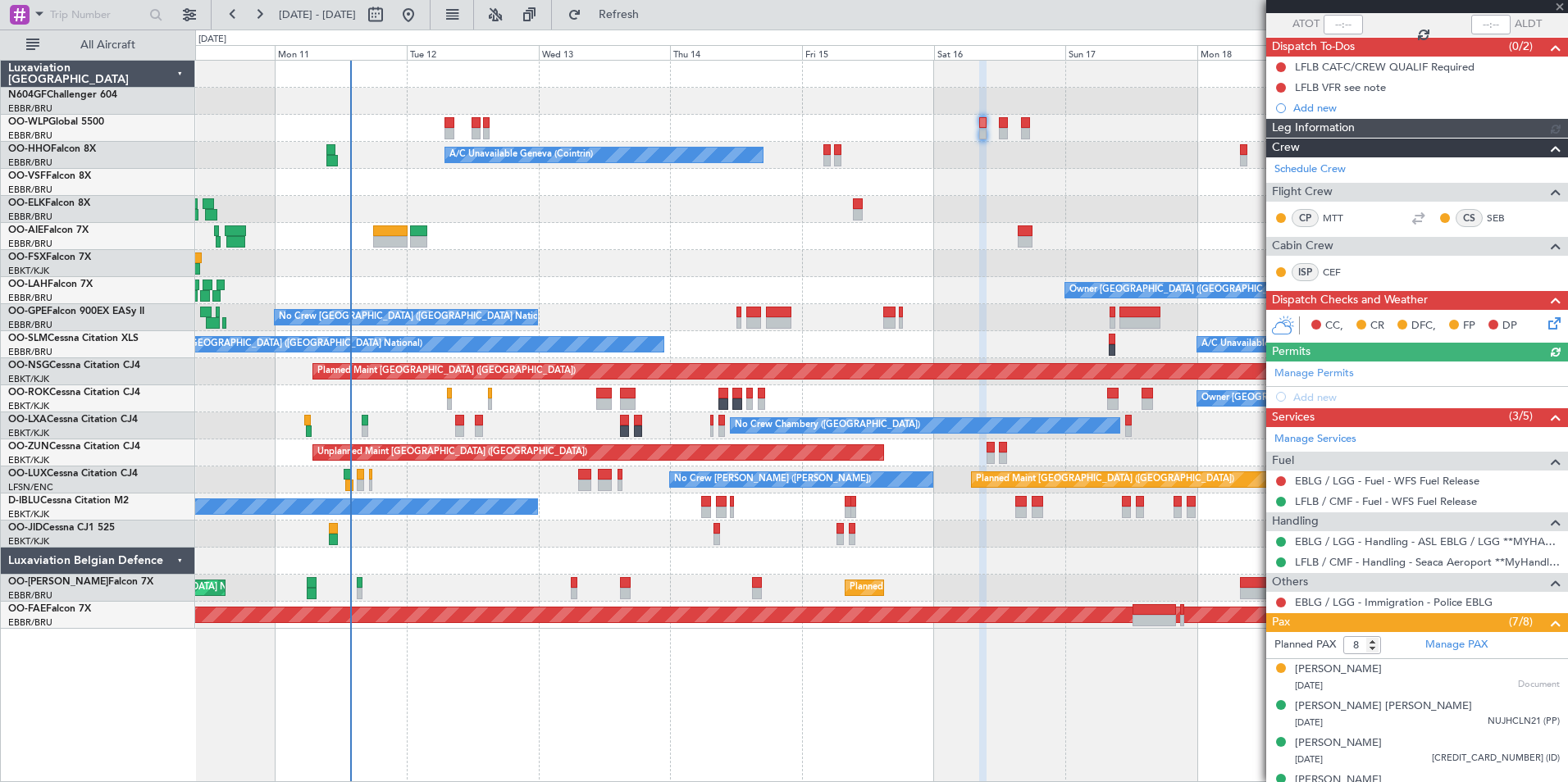
scroll to position [294, 0]
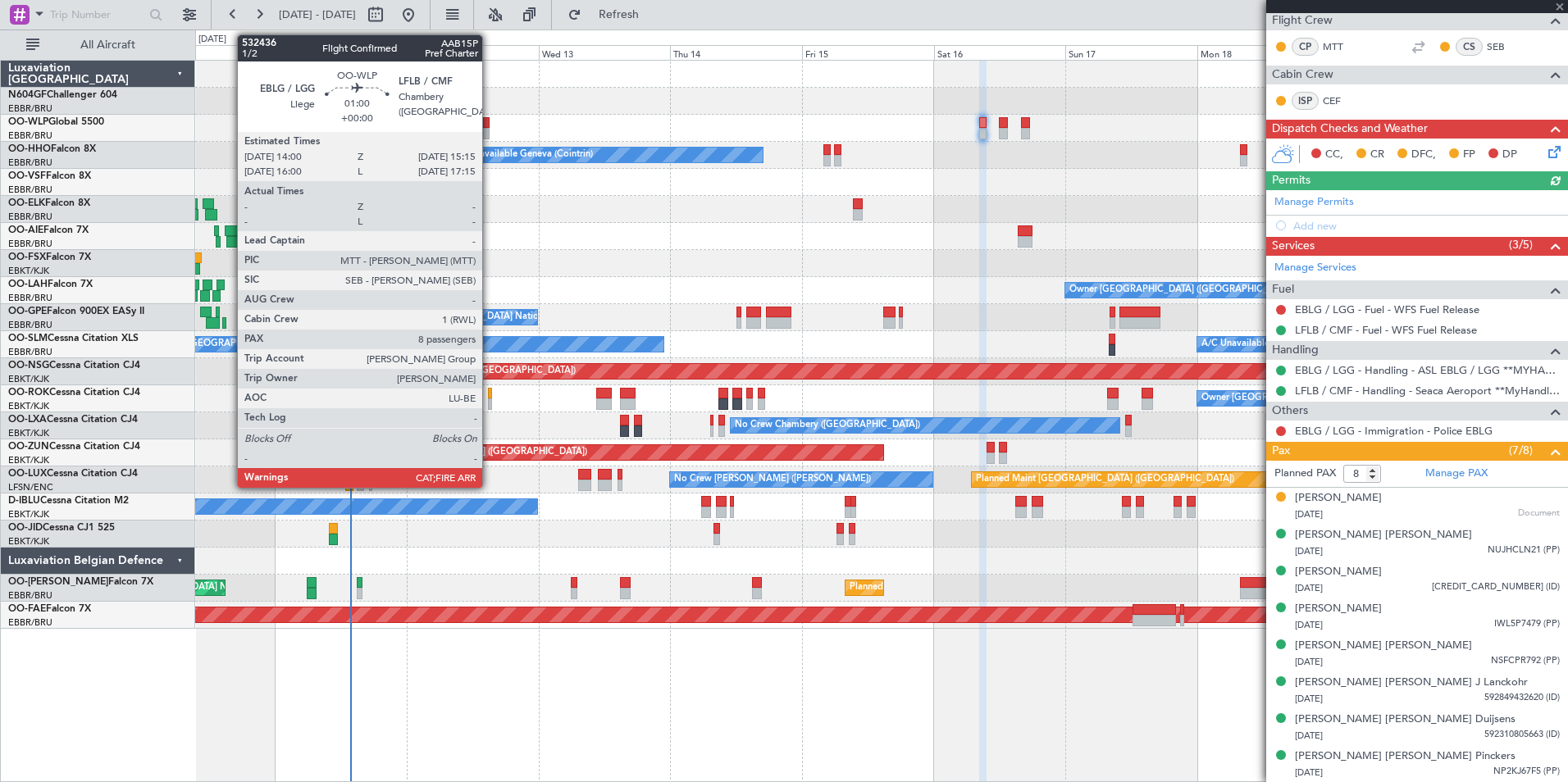
click at [487, 129] on div at bounding box center [487, 133] width 8 height 11
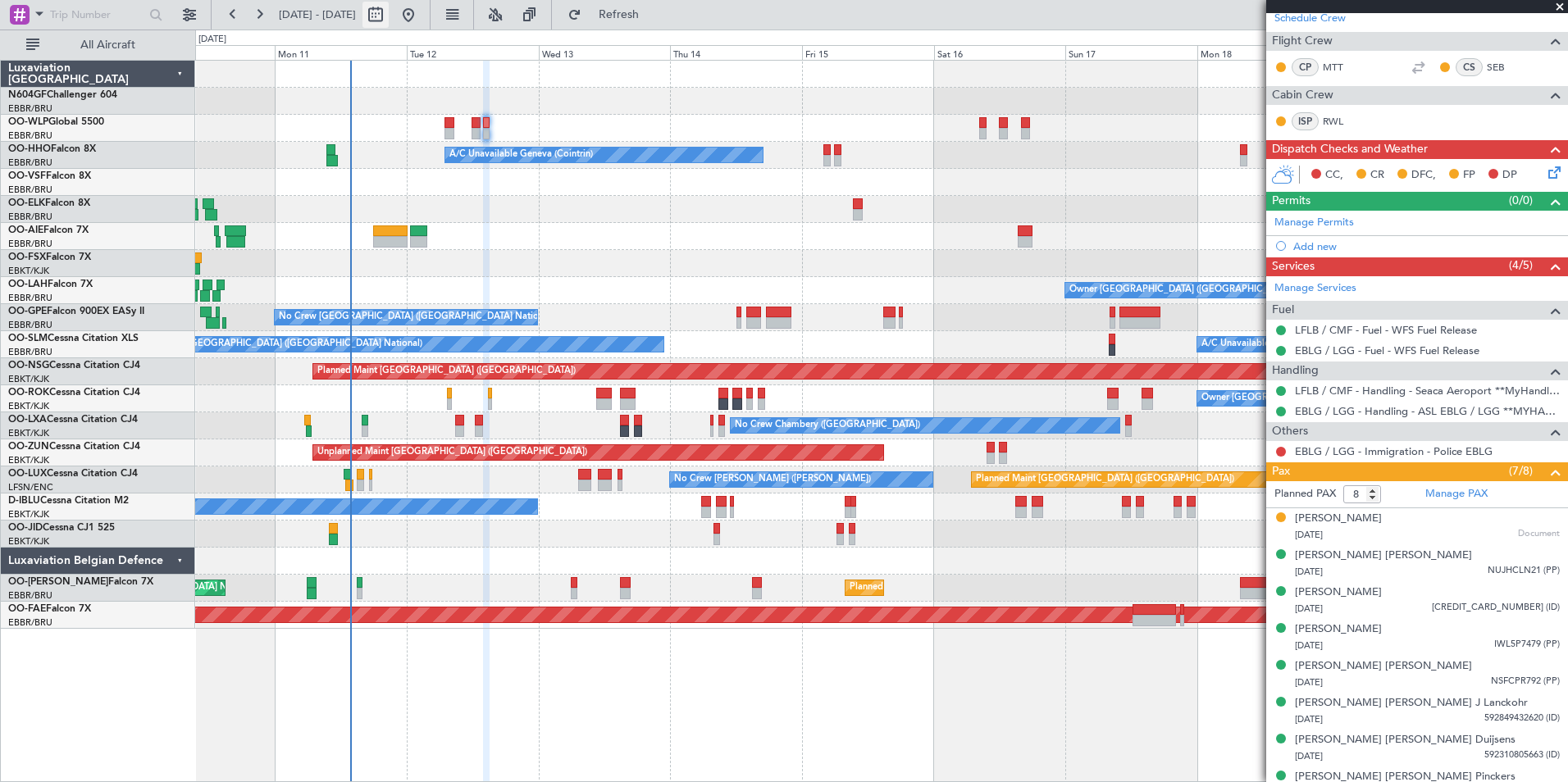
scroll to position [0, 0]
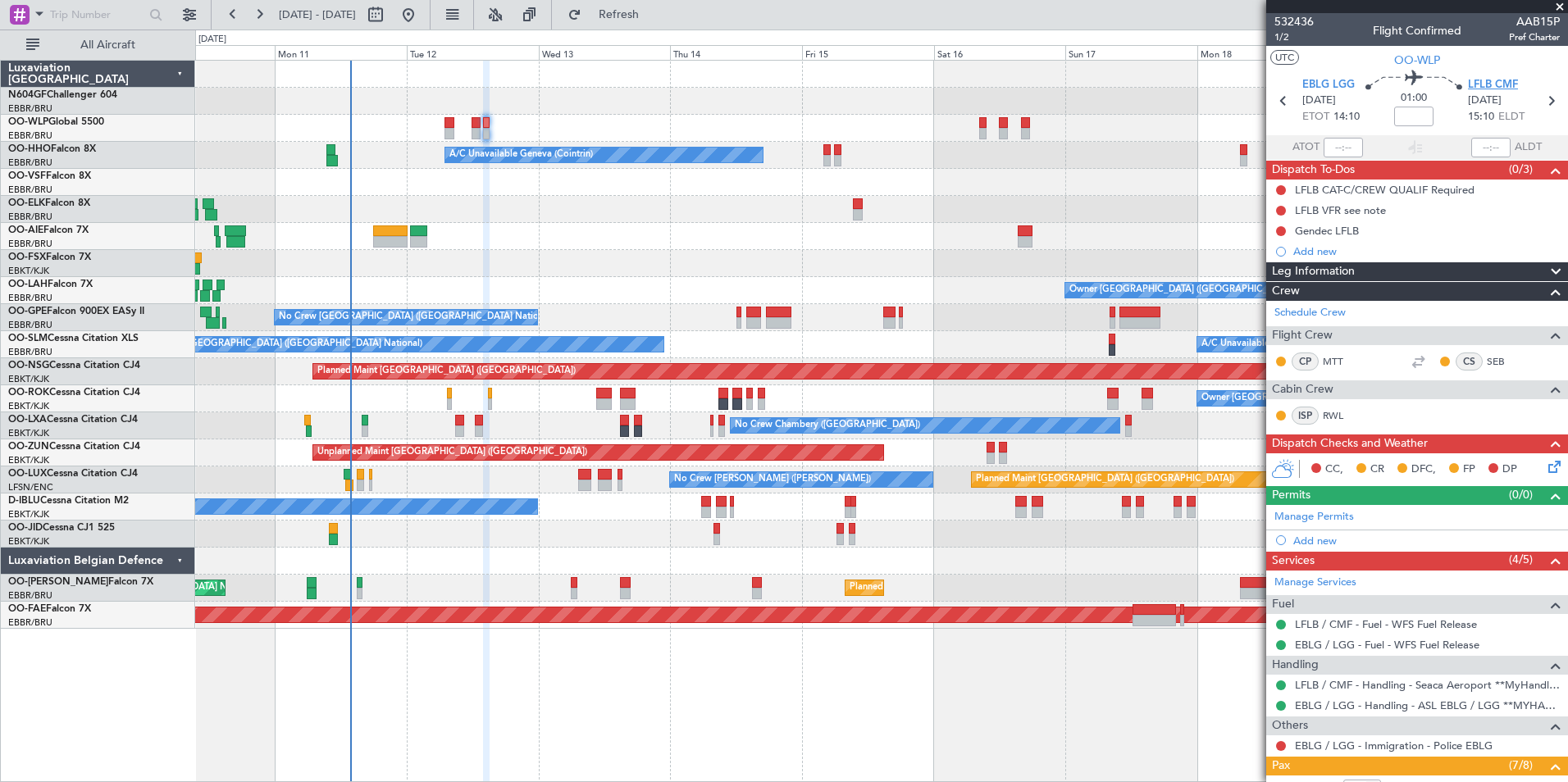
click at [1481, 80] on span "LFLB CMF" at bounding box center [1493, 85] width 50 height 16
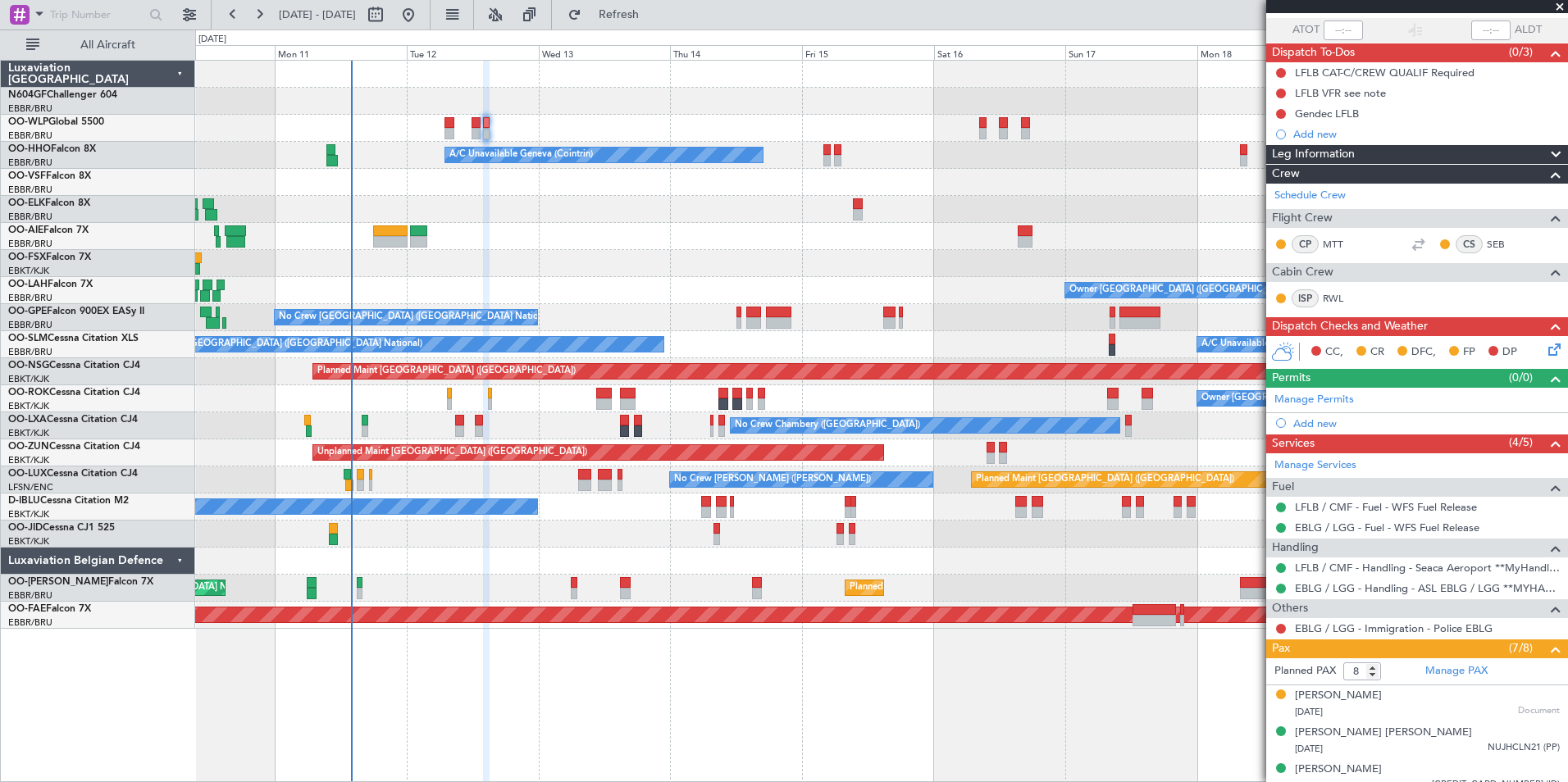
scroll to position [246, 0]
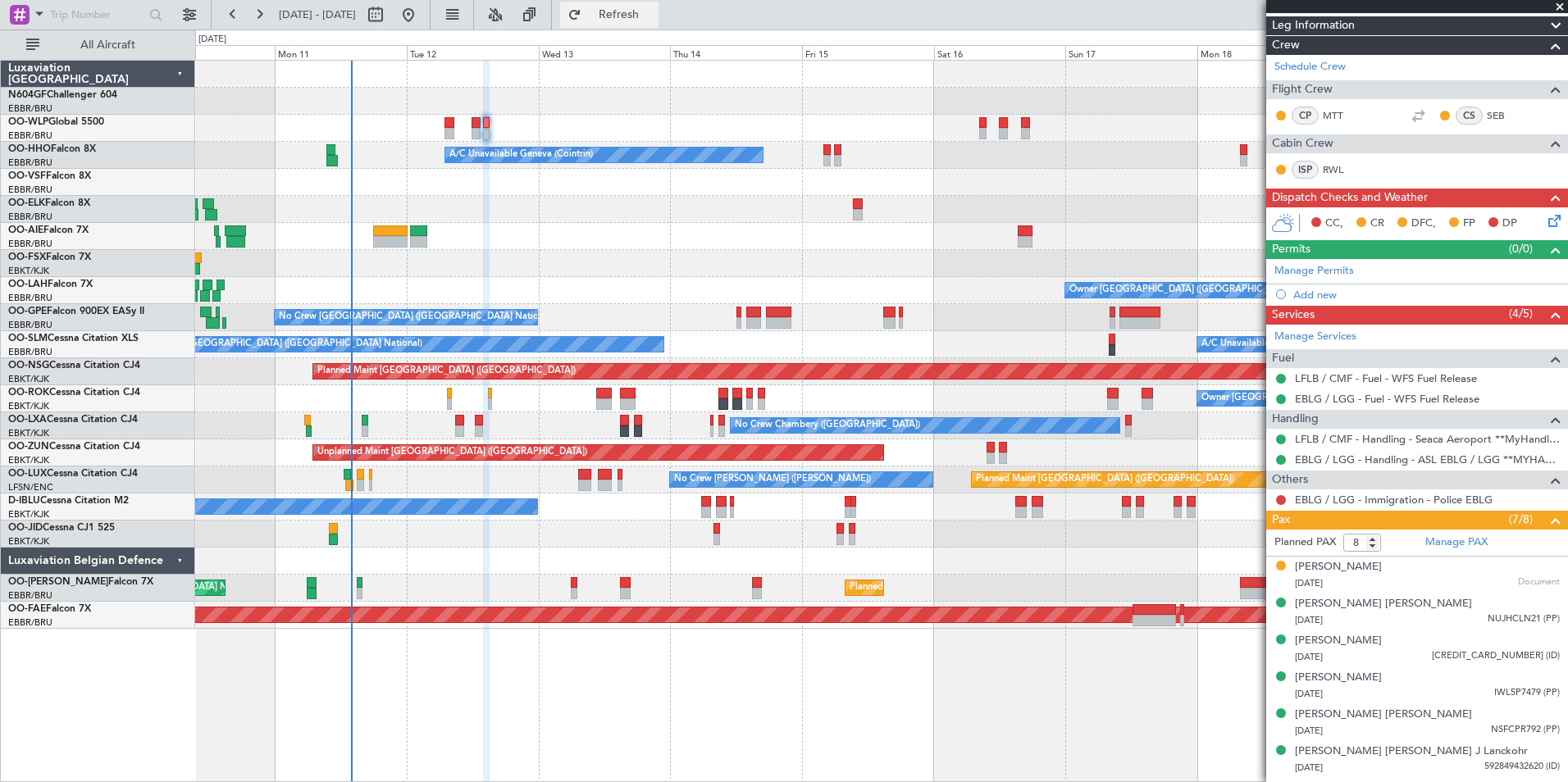
click at [637, 9] on button "Refresh" at bounding box center [608, 15] width 98 height 26
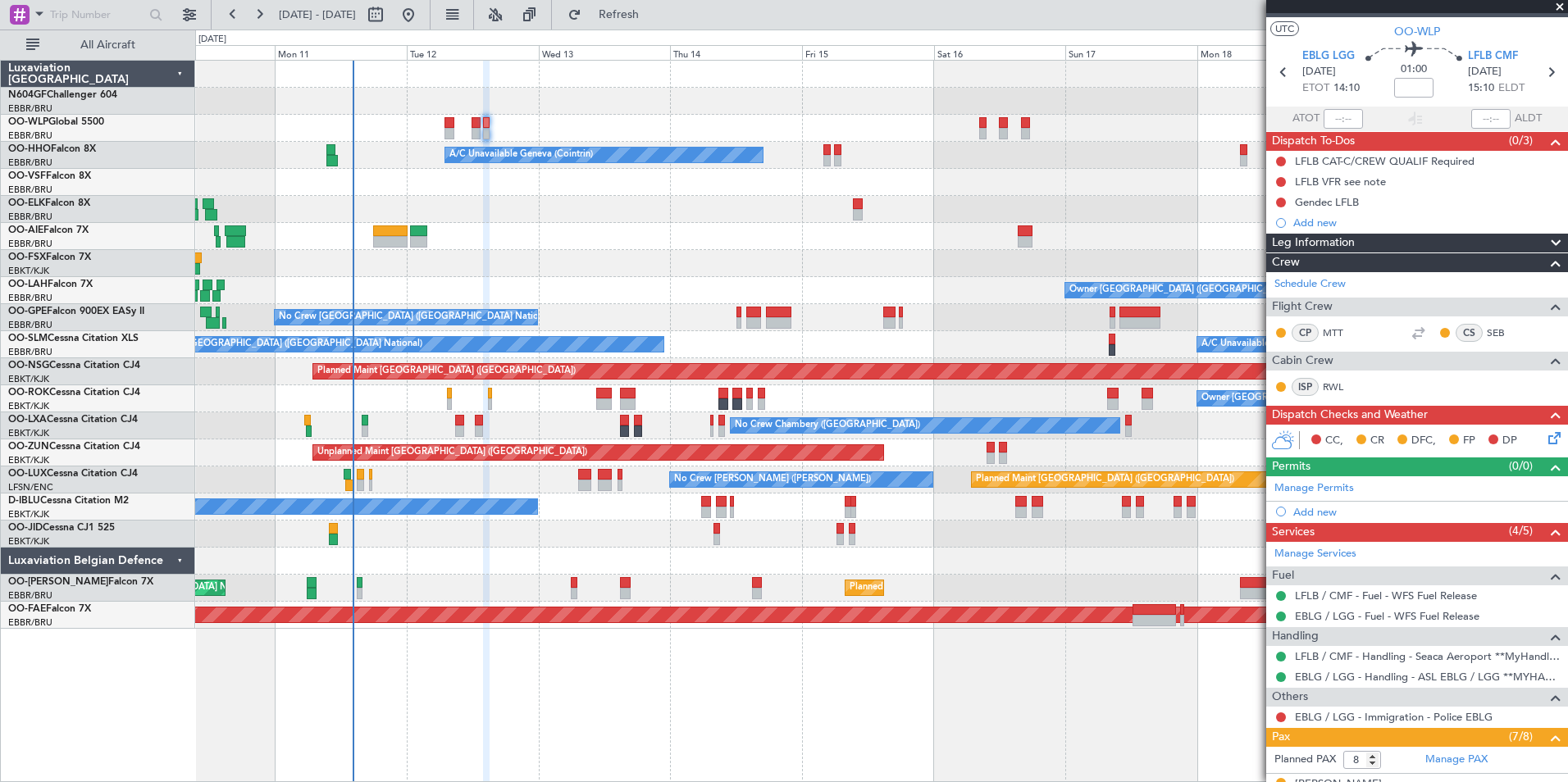
scroll to position [0, 0]
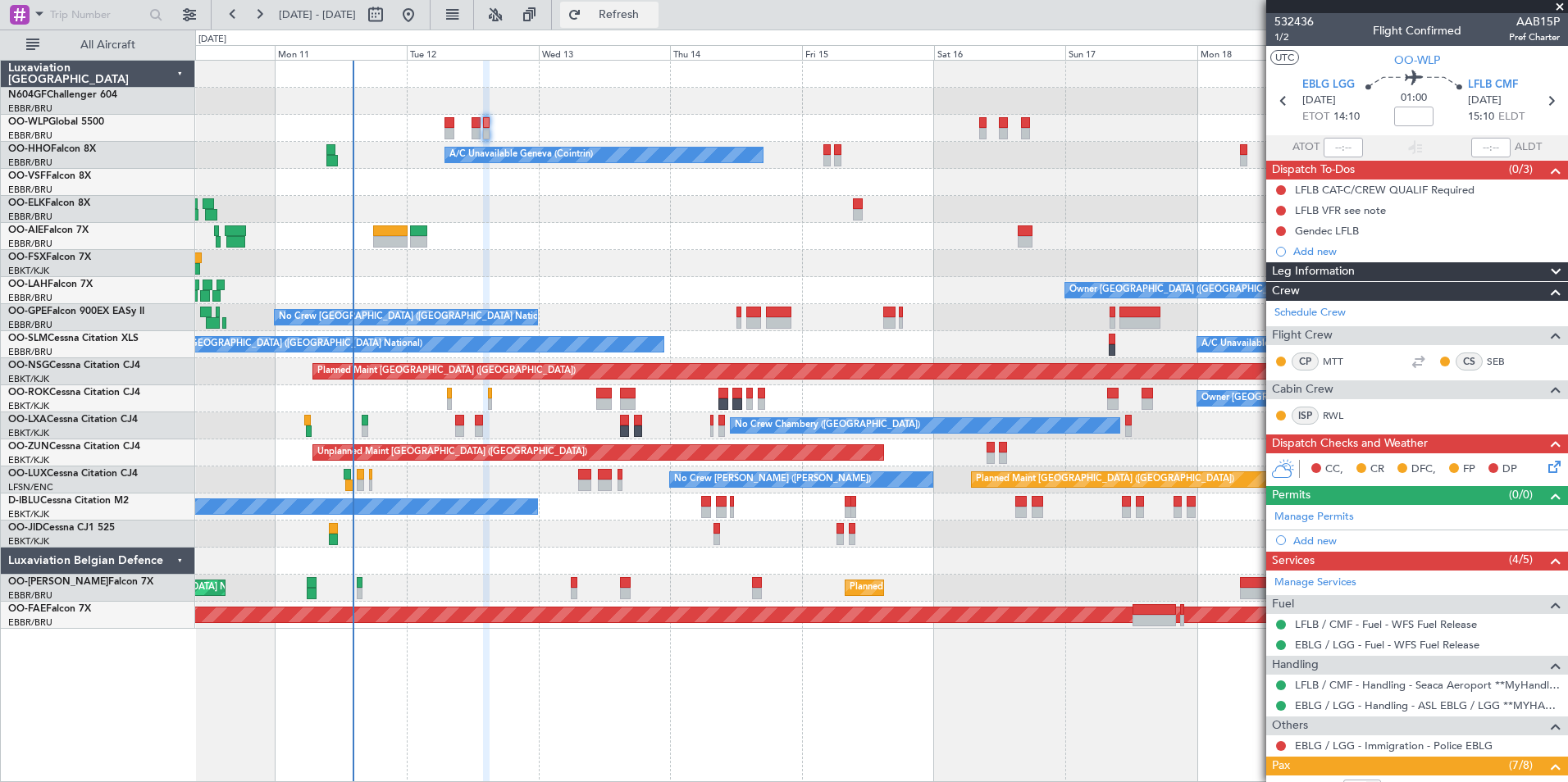
click at [653, 17] on span "Refresh" at bounding box center [619, 14] width 69 height 11
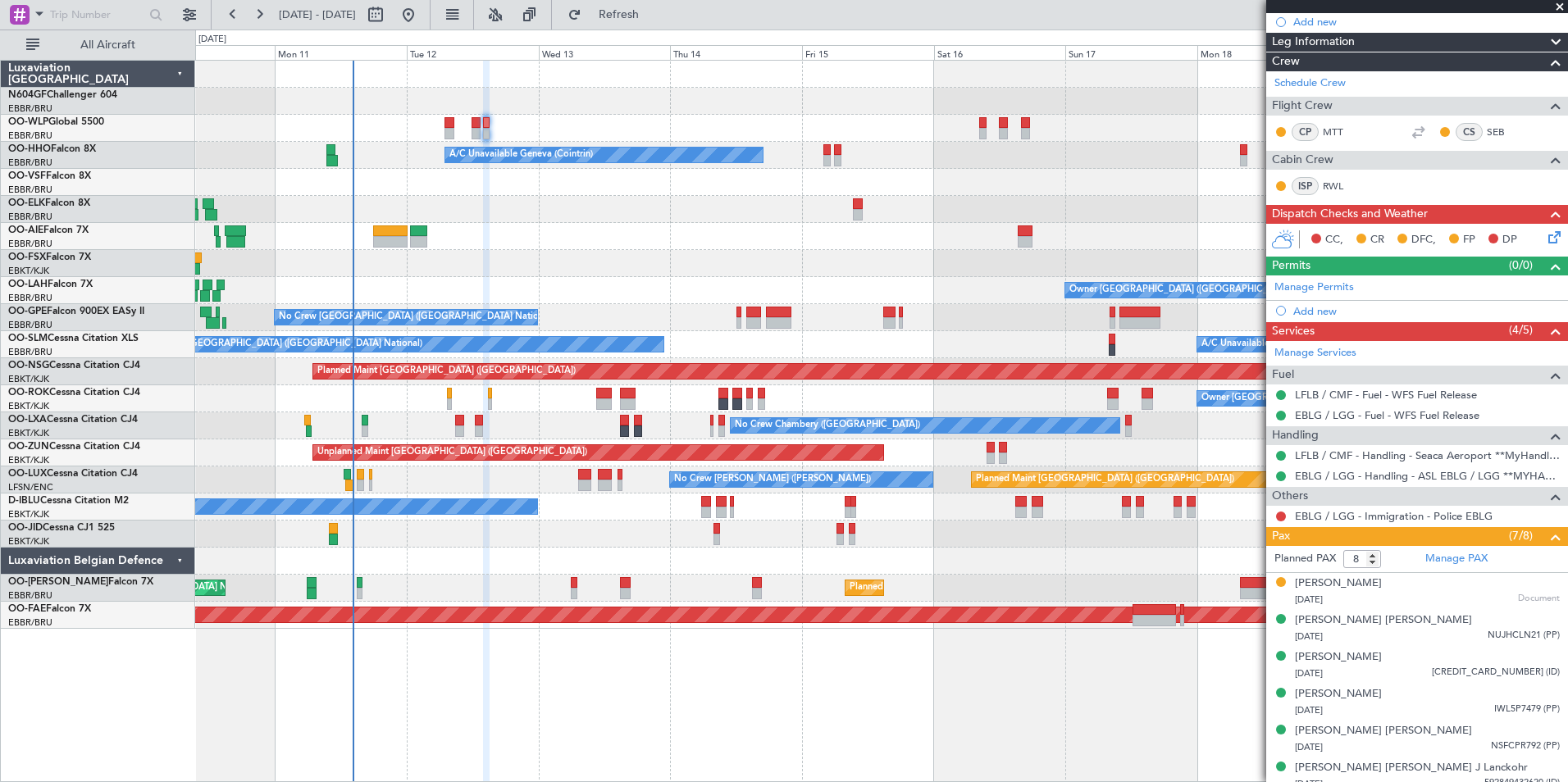
scroll to position [151, 0]
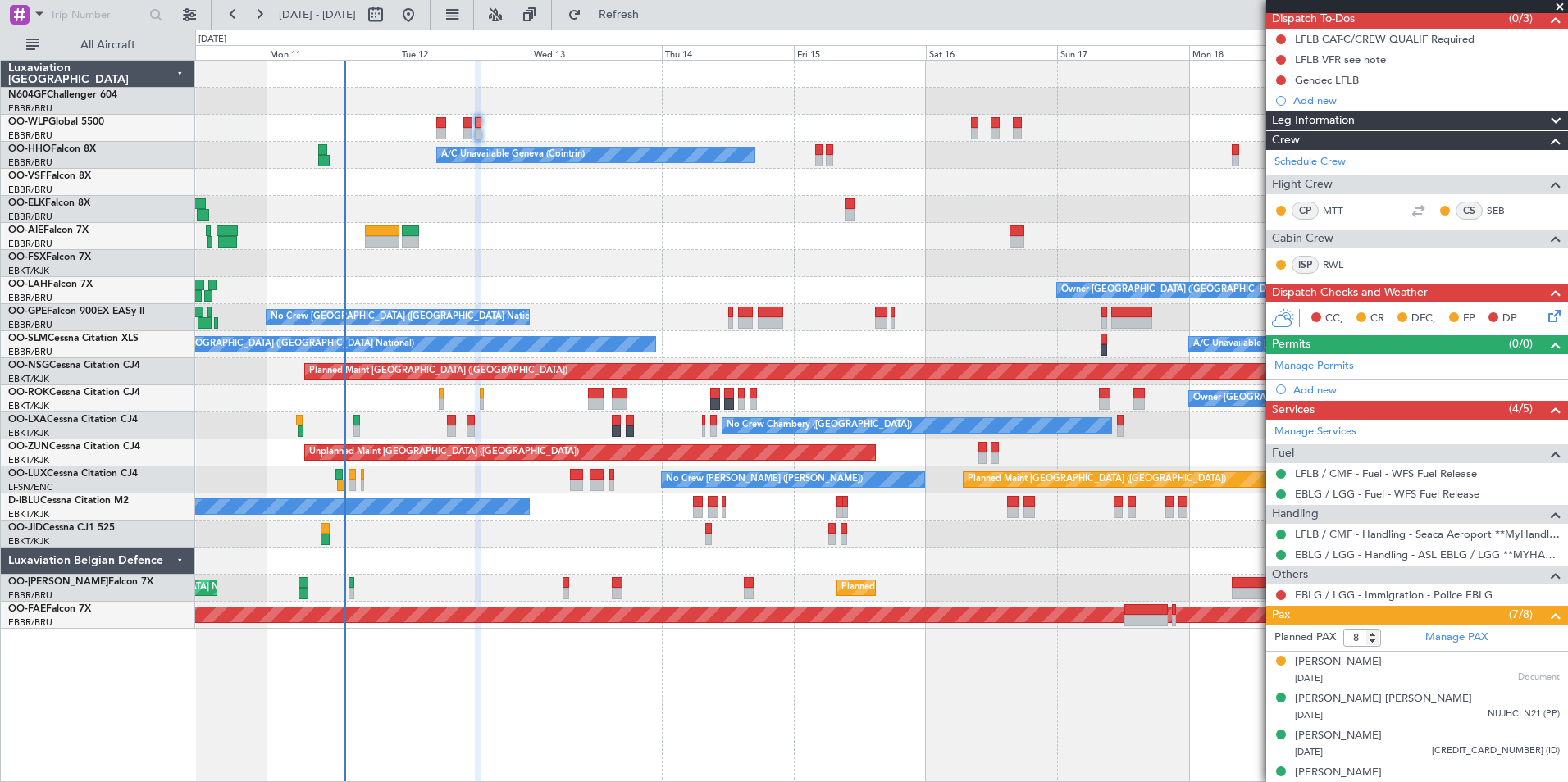
click at [1001, 305] on div "Planned Maint Berlin (Brandenburg) A/C Unavailable Geneva (Cointrin) Planned Ma…" at bounding box center [881, 345] width 1372 height 568
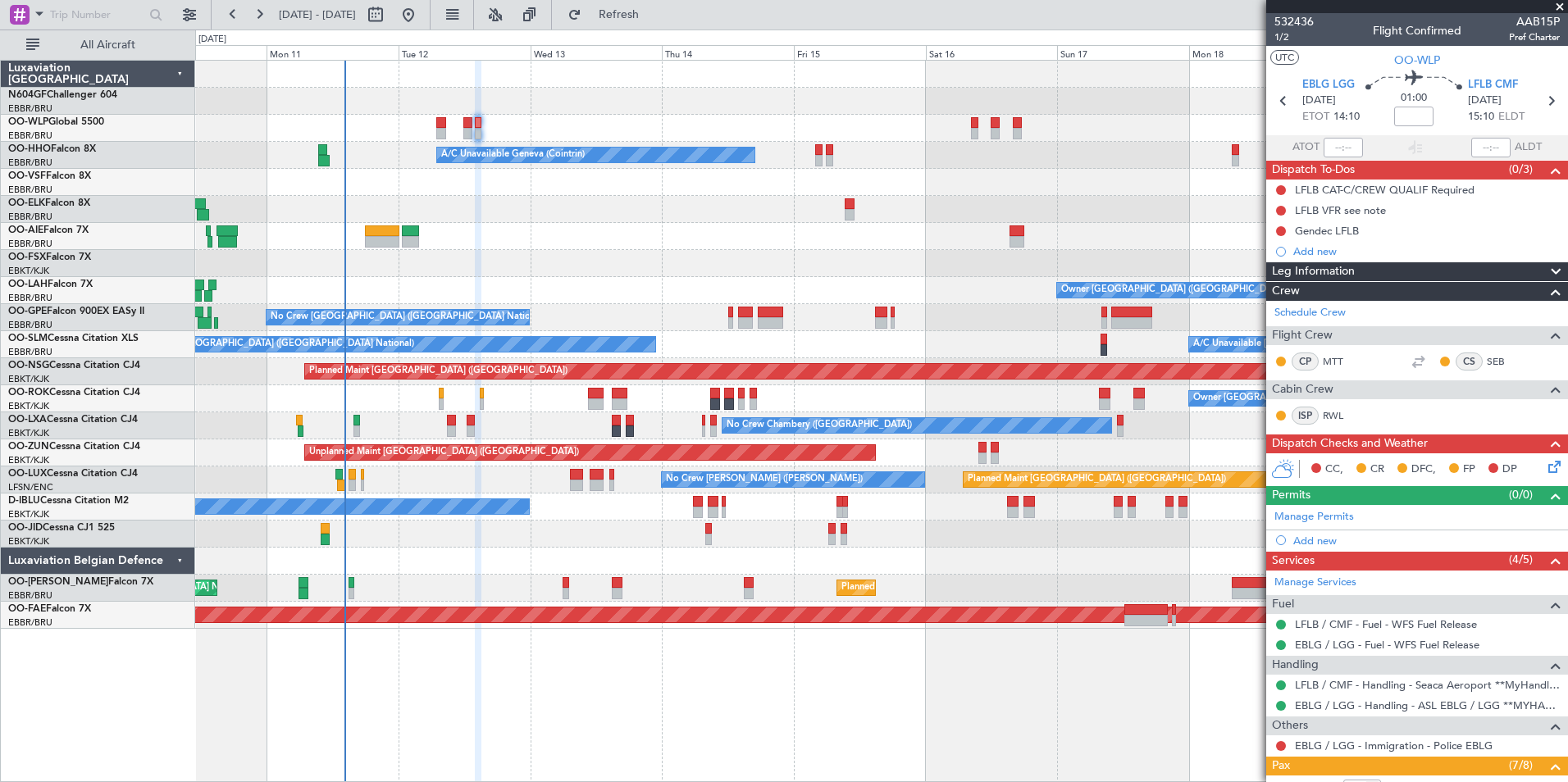
click at [1545, 468] on icon at bounding box center [1551, 463] width 13 height 13
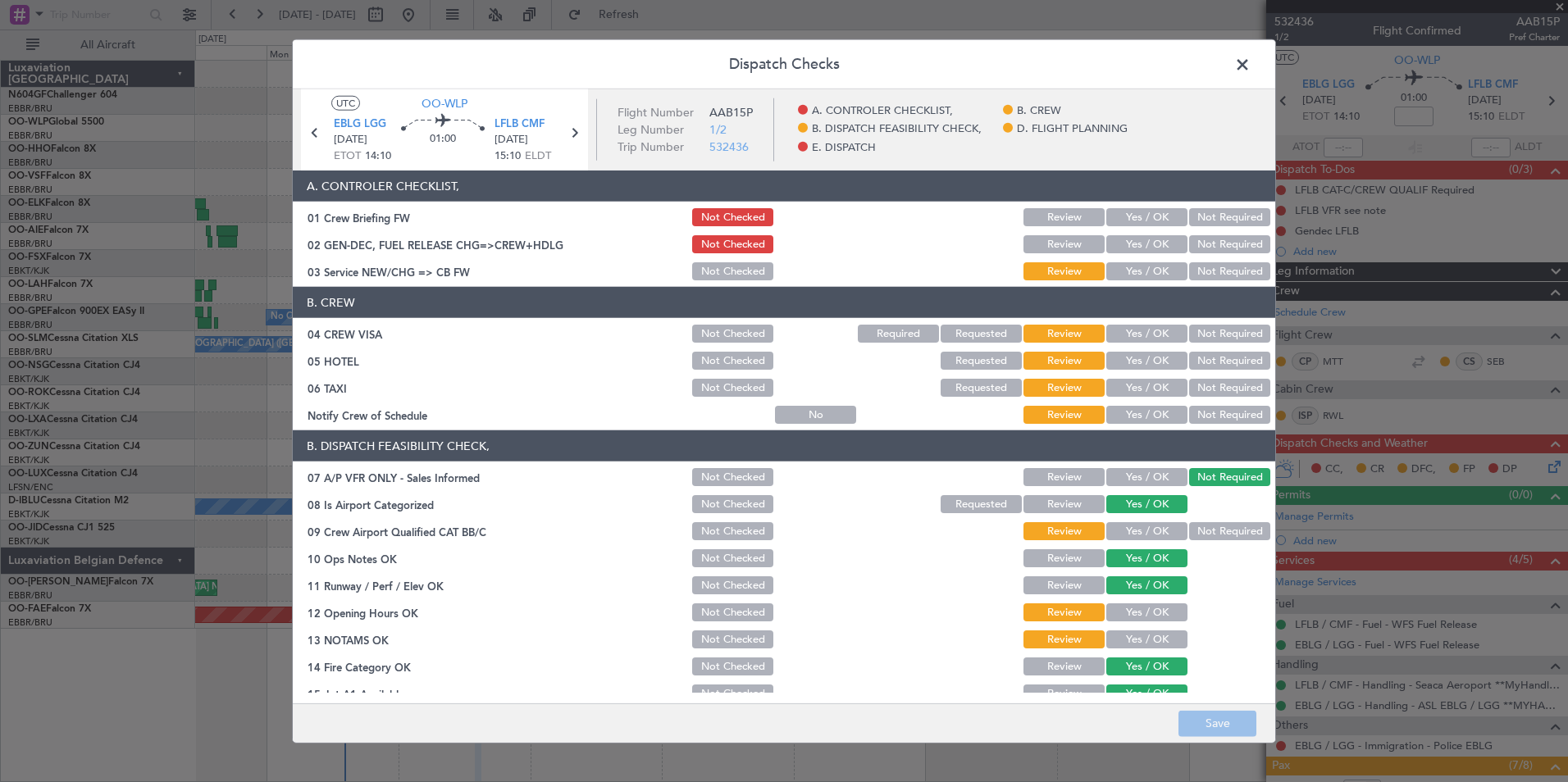
click at [1135, 277] on button "Yes / OK" at bounding box center [1147, 271] width 82 height 18
click at [1201, 328] on button "Not Required" at bounding box center [1230, 333] width 82 height 18
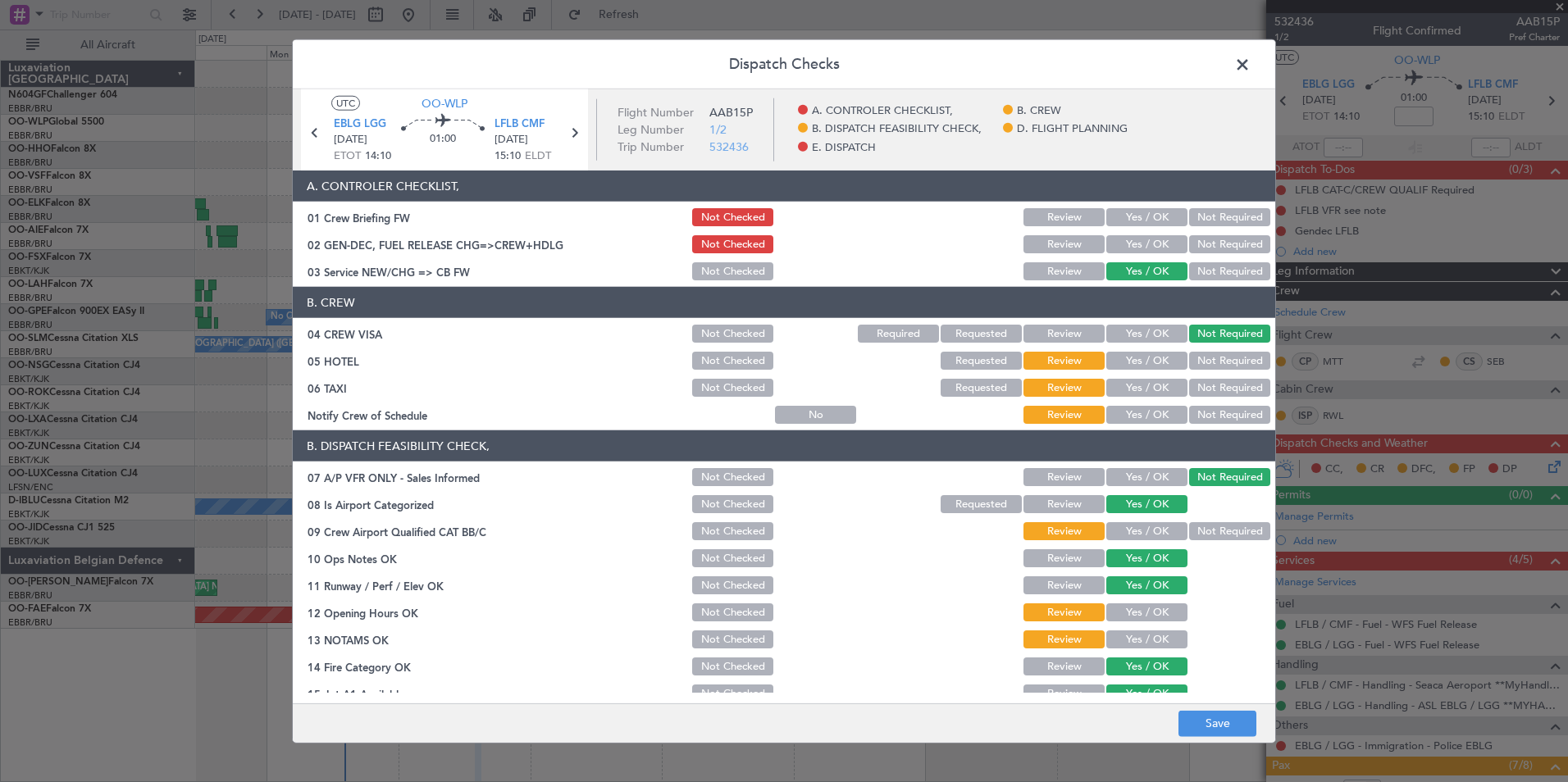
drag, startPoint x: 1202, startPoint y: 354, endPoint x: 1203, endPoint y: 379, distance: 25.0
click at [1202, 355] on button "Not Required" at bounding box center [1230, 360] width 82 height 18
click at [1203, 391] on button "Not Required" at bounding box center [1230, 388] width 82 height 18
click at [1147, 415] on button "Yes / OK" at bounding box center [1147, 415] width 82 height 18
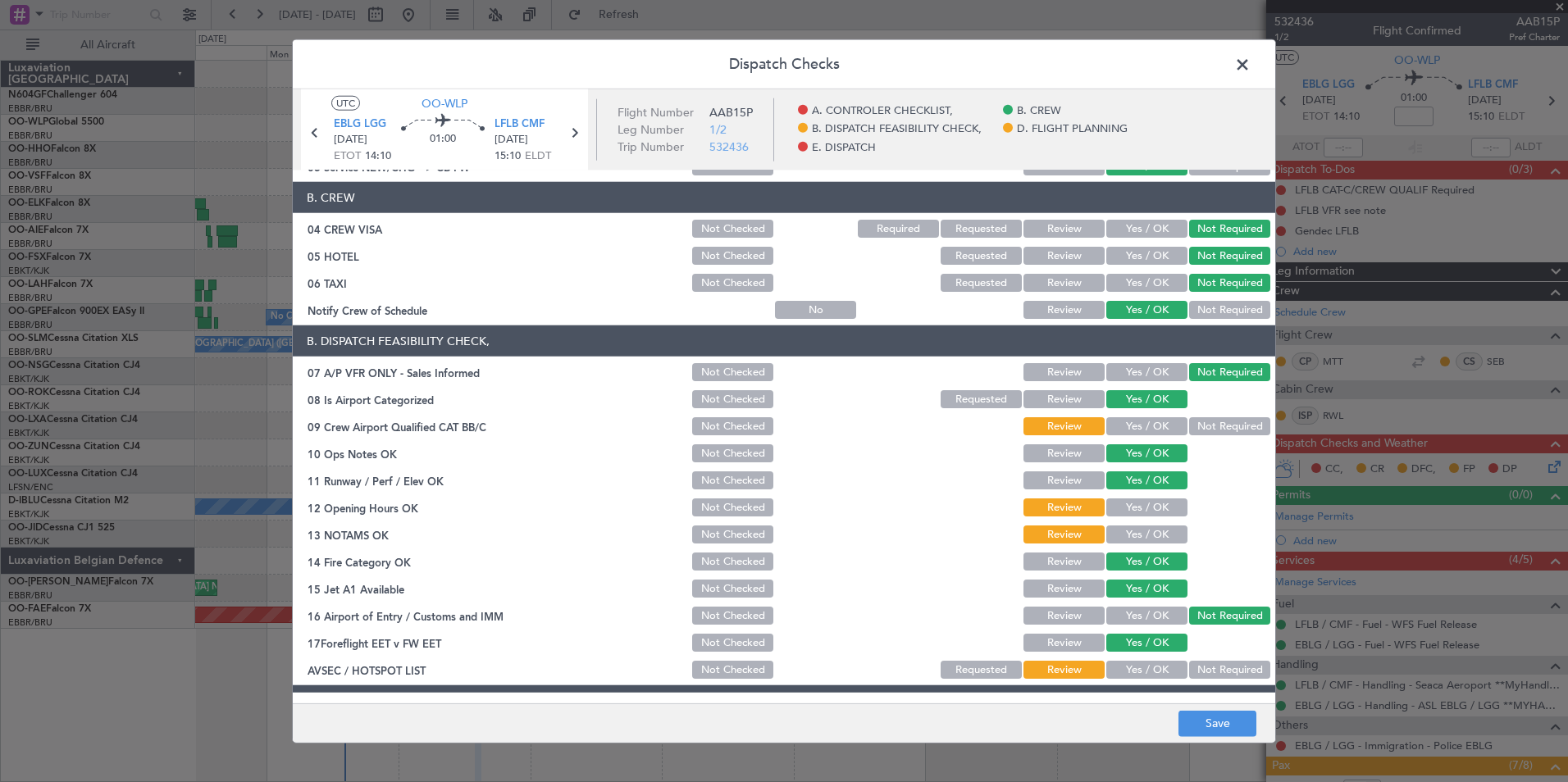
scroll to position [164, 0]
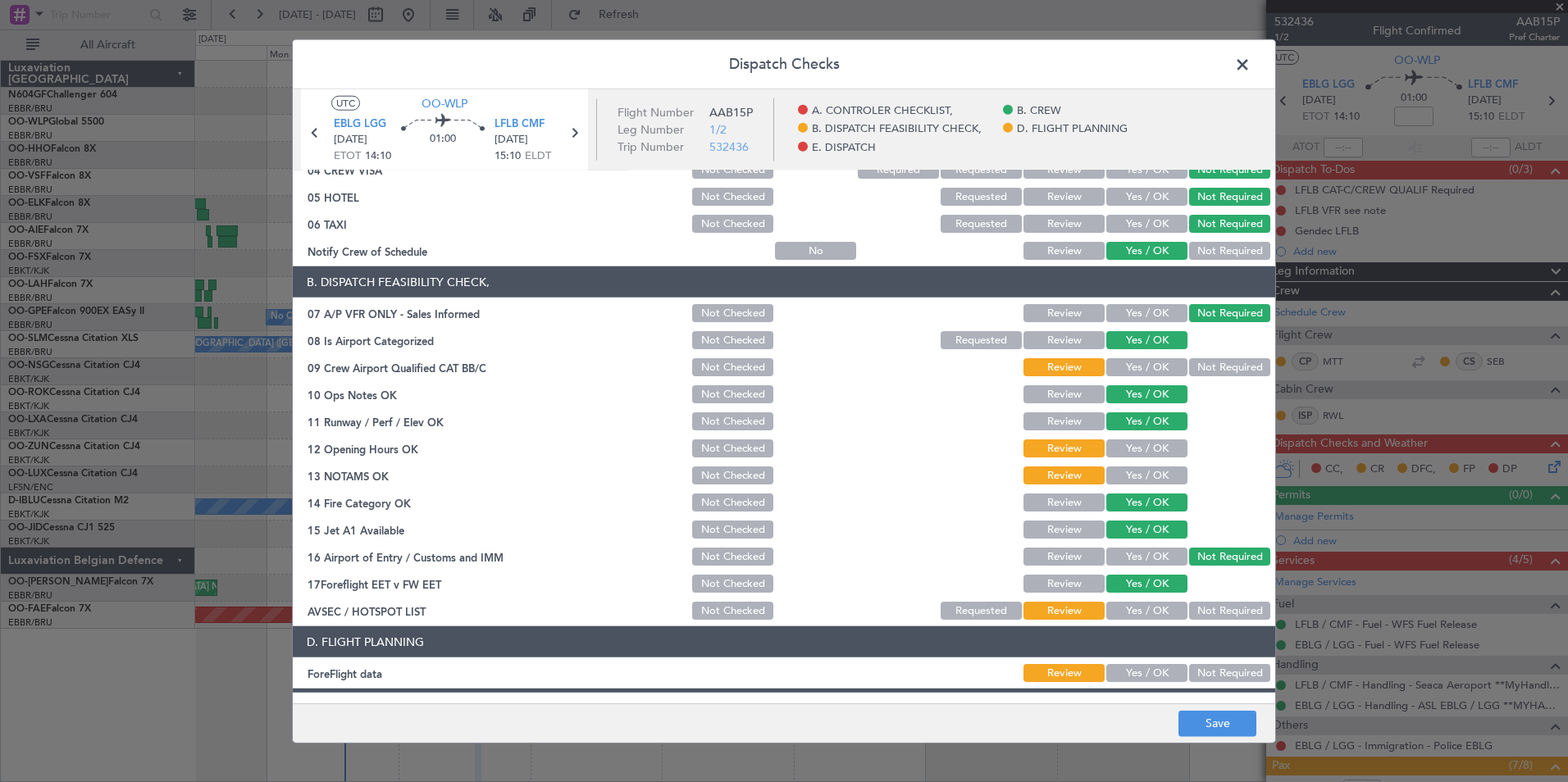
drag, startPoint x: 1205, startPoint y: 370, endPoint x: 1185, endPoint y: 401, distance: 36.9
click at [1206, 370] on button "Not Required" at bounding box center [1230, 367] width 82 height 18
click at [1147, 445] on button "Yes / OK" at bounding box center [1147, 448] width 82 height 18
click at [1145, 484] on div "Yes / OK" at bounding box center [1145, 476] width 82 height 23
click at [1138, 475] on button "Yes / OK" at bounding box center [1147, 476] width 82 height 18
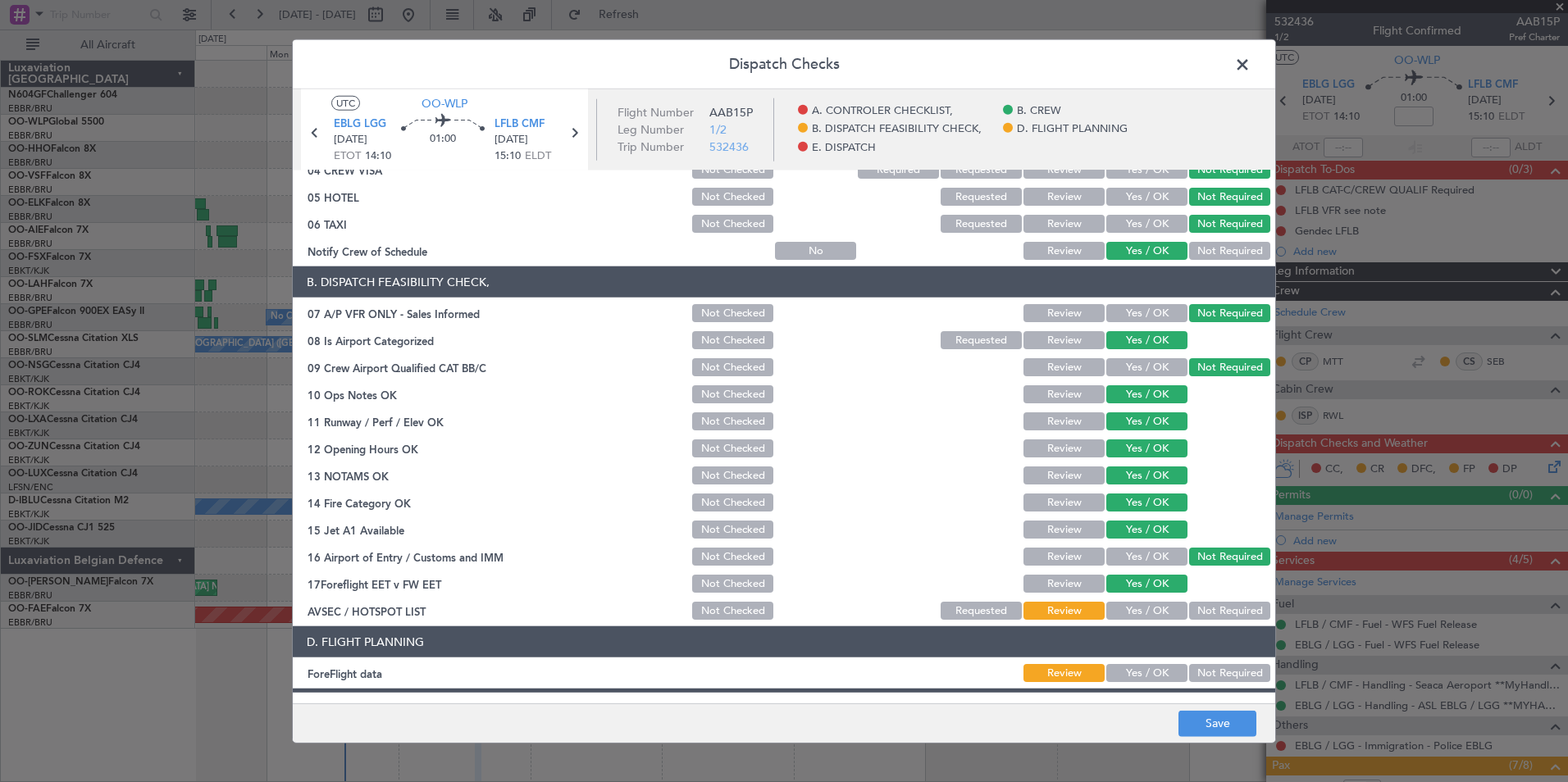
click at [1153, 603] on button "Yes / OK" at bounding box center [1147, 611] width 82 height 18
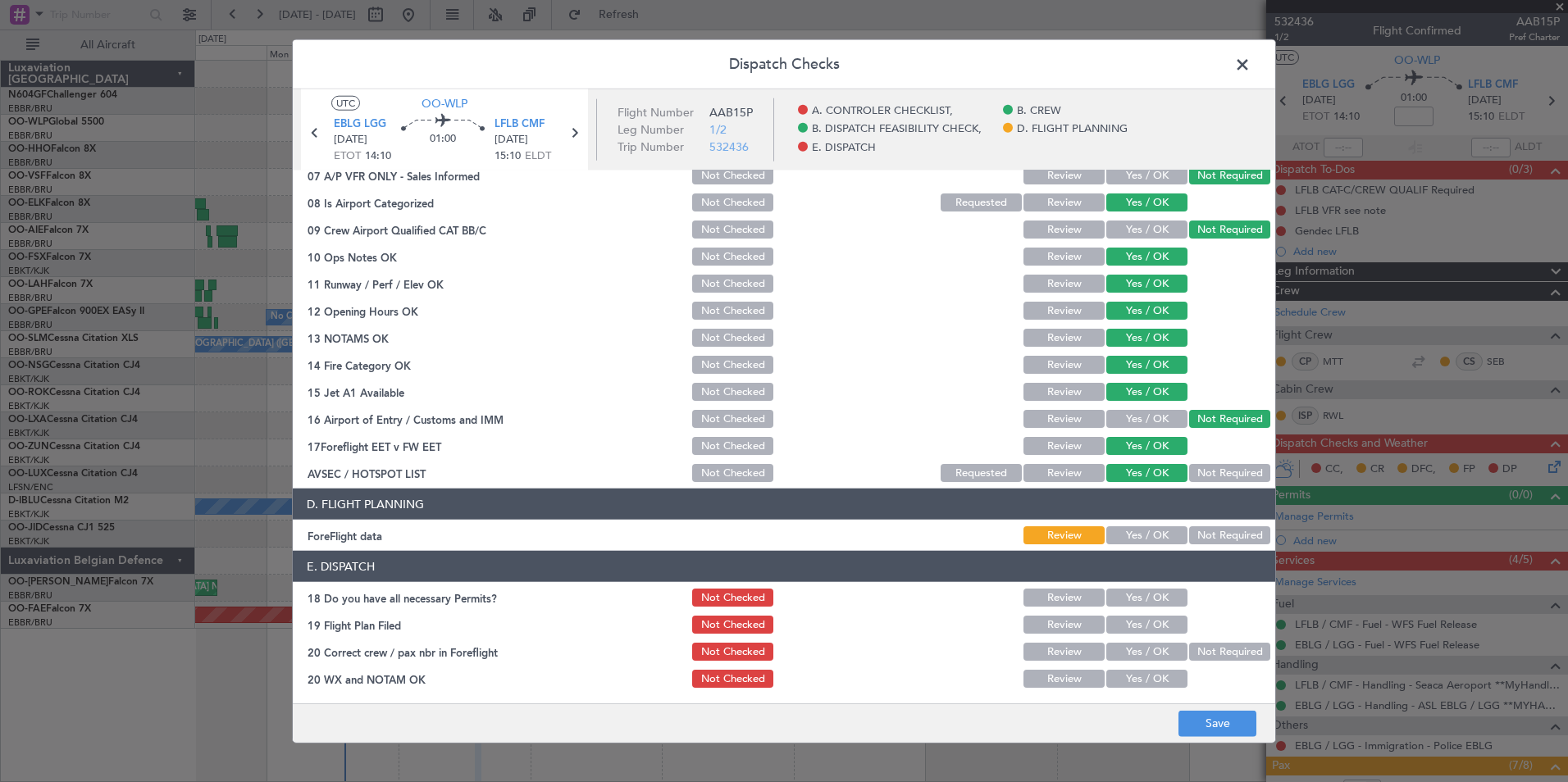
scroll to position [304, 0]
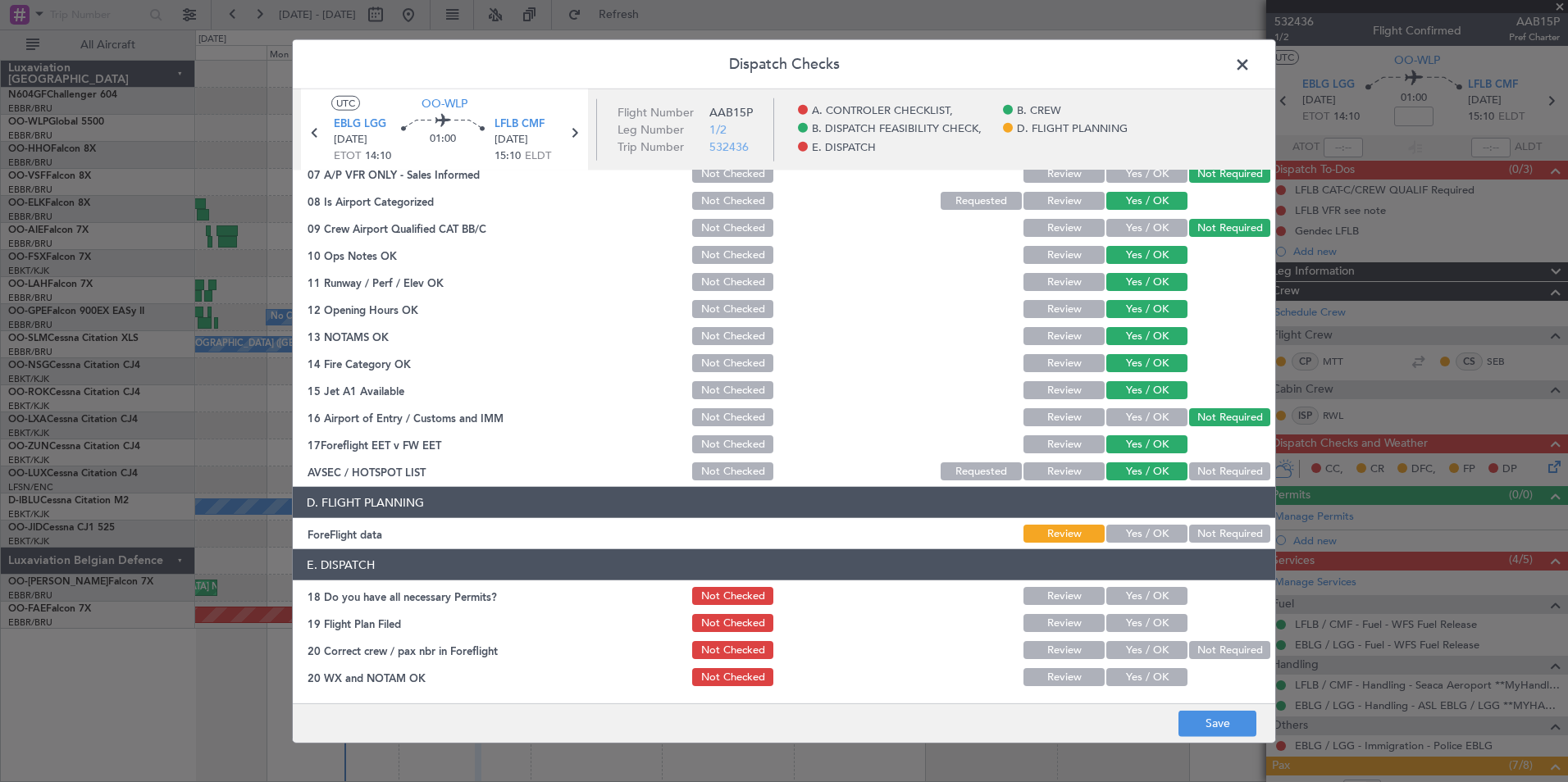
click at [1142, 536] on button "Yes / OK" at bounding box center [1147, 534] width 82 height 18
click at [1207, 737] on button "Save" at bounding box center [1217, 723] width 78 height 26
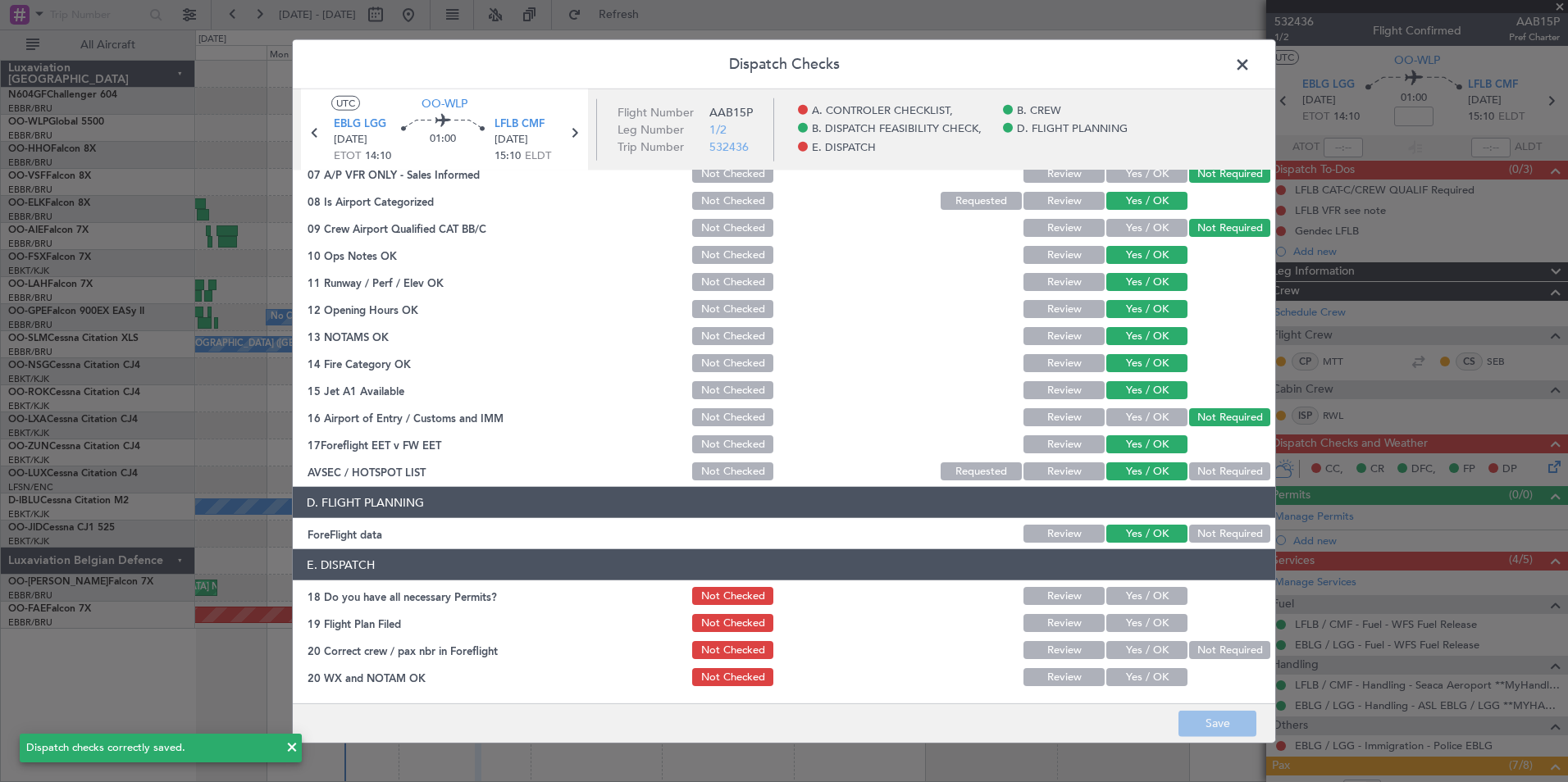
click at [1250, 69] on span at bounding box center [1250, 69] width 0 height 33
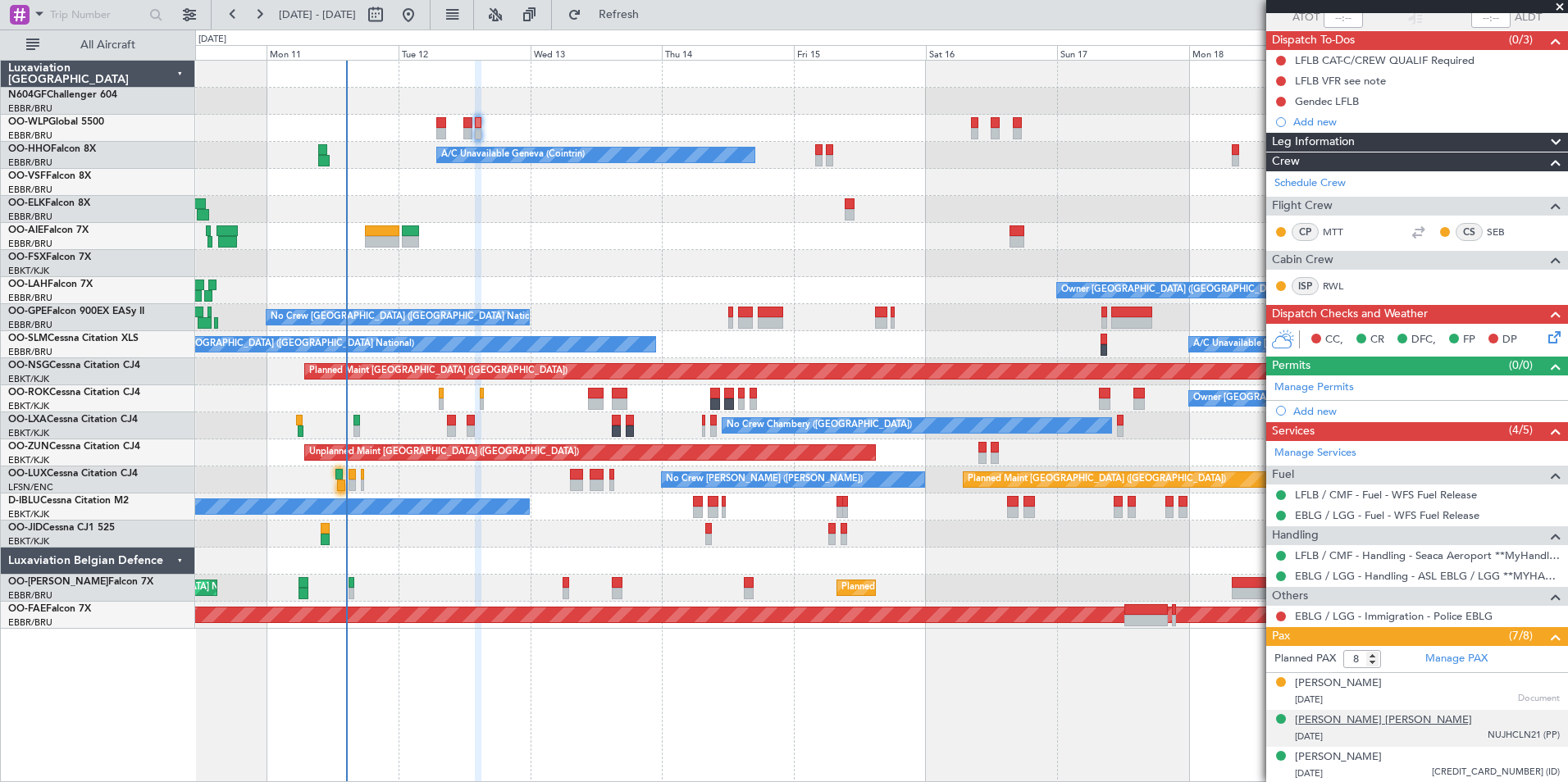
scroll to position [246, 0]
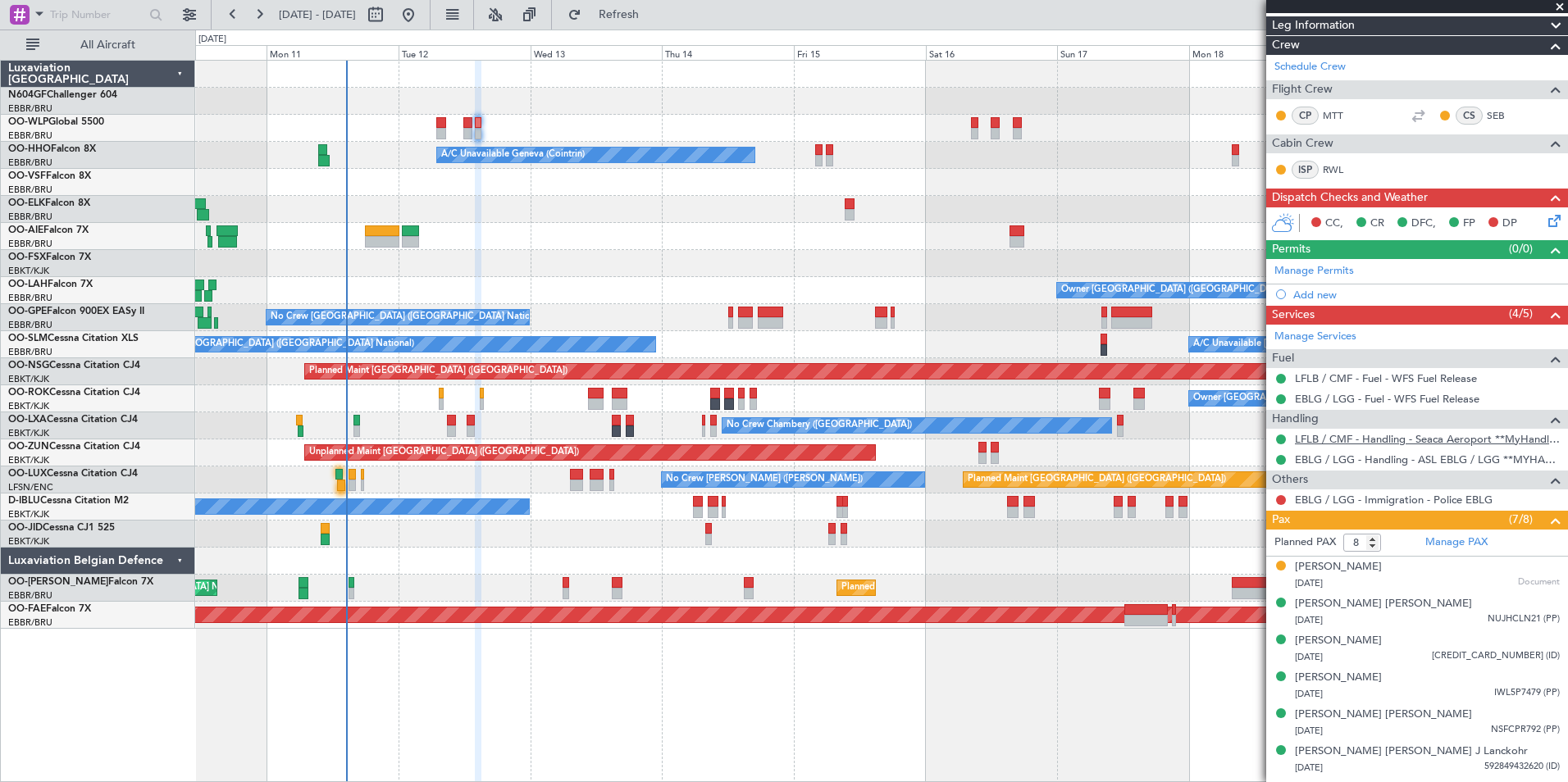
click at [1347, 440] on link "LFLB / CMF - Handling - Seaca Aeroport **MyHandling**LFLB / CMF" at bounding box center [1427, 439] width 265 height 14
click at [637, 20] on button "Refresh" at bounding box center [608, 15] width 98 height 26
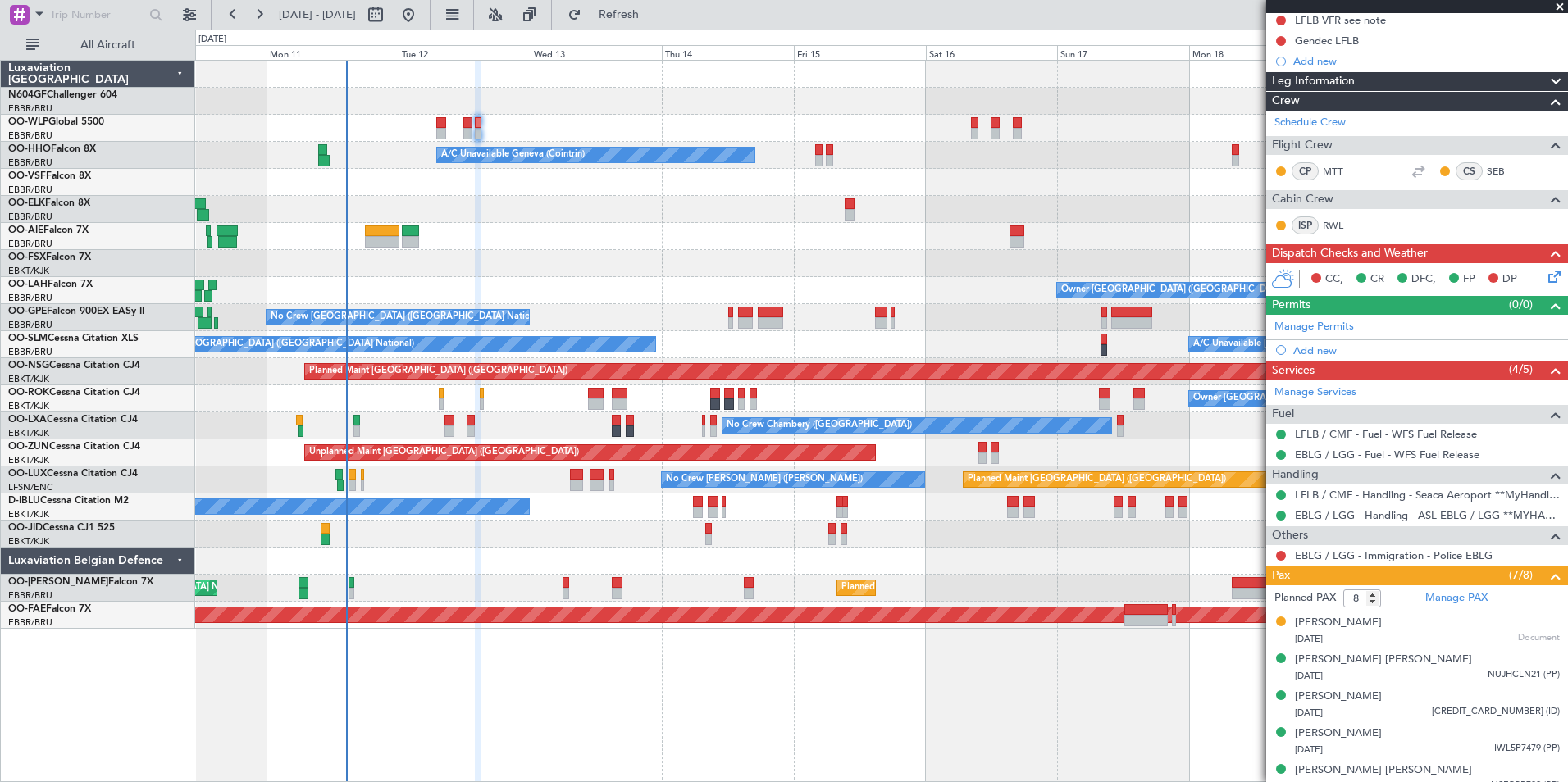
scroll to position [0, 0]
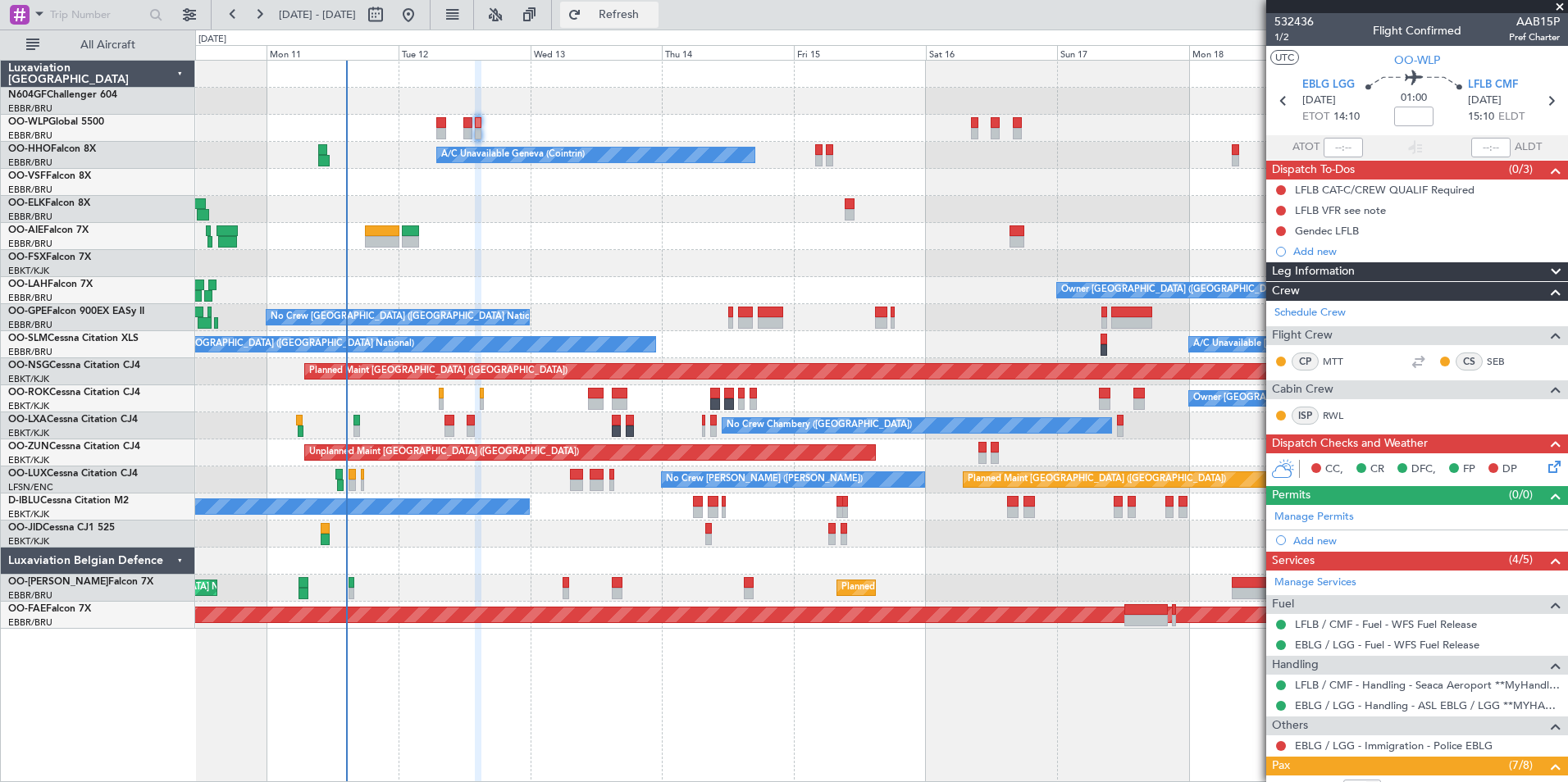
click at [653, 16] on span "Refresh" at bounding box center [619, 14] width 69 height 11
click at [627, 10] on button "Refresh" at bounding box center [608, 15] width 98 height 26
click at [653, 9] on span "Refresh" at bounding box center [619, 14] width 69 height 11
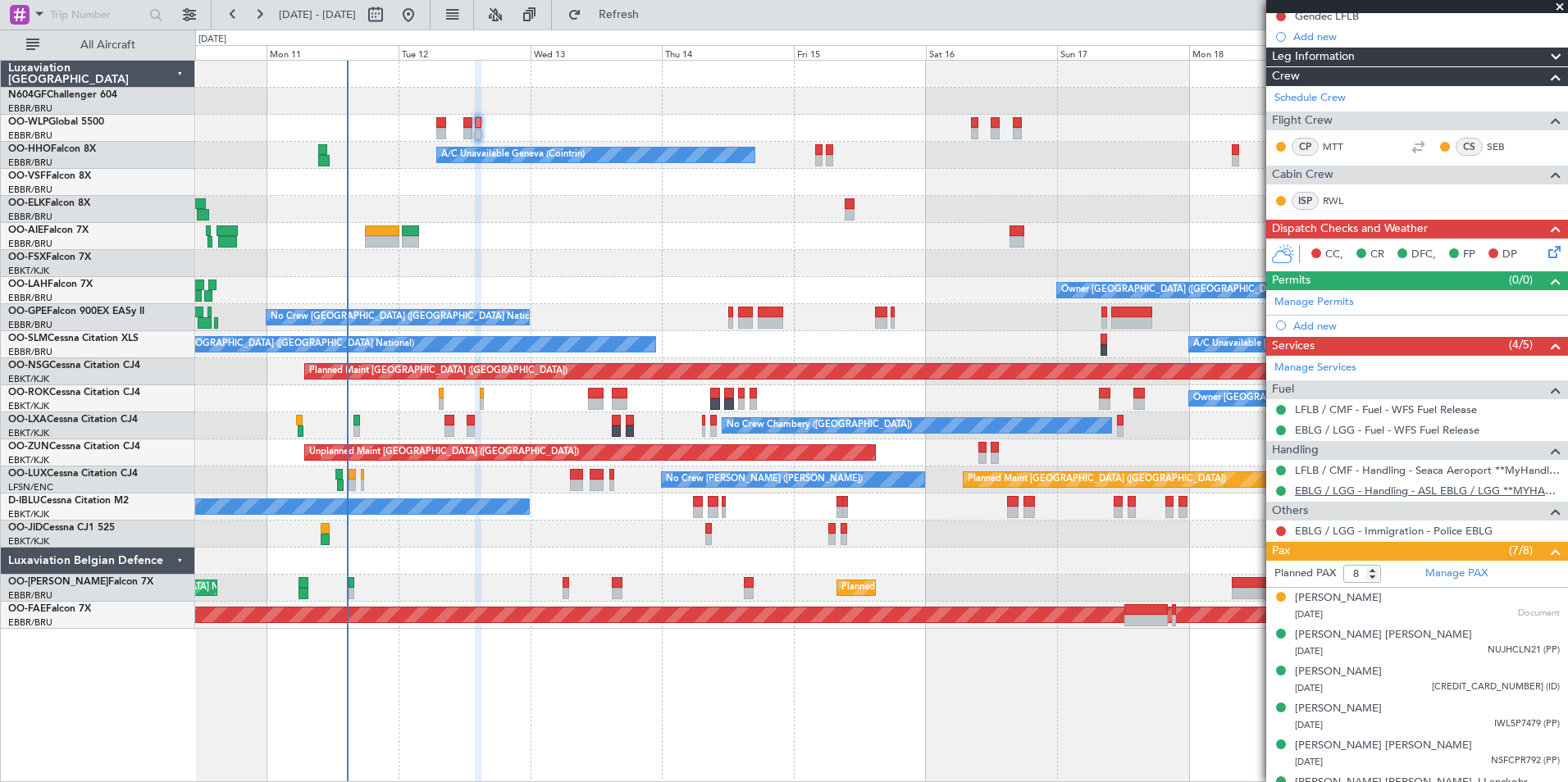
scroll to position [315, 0]
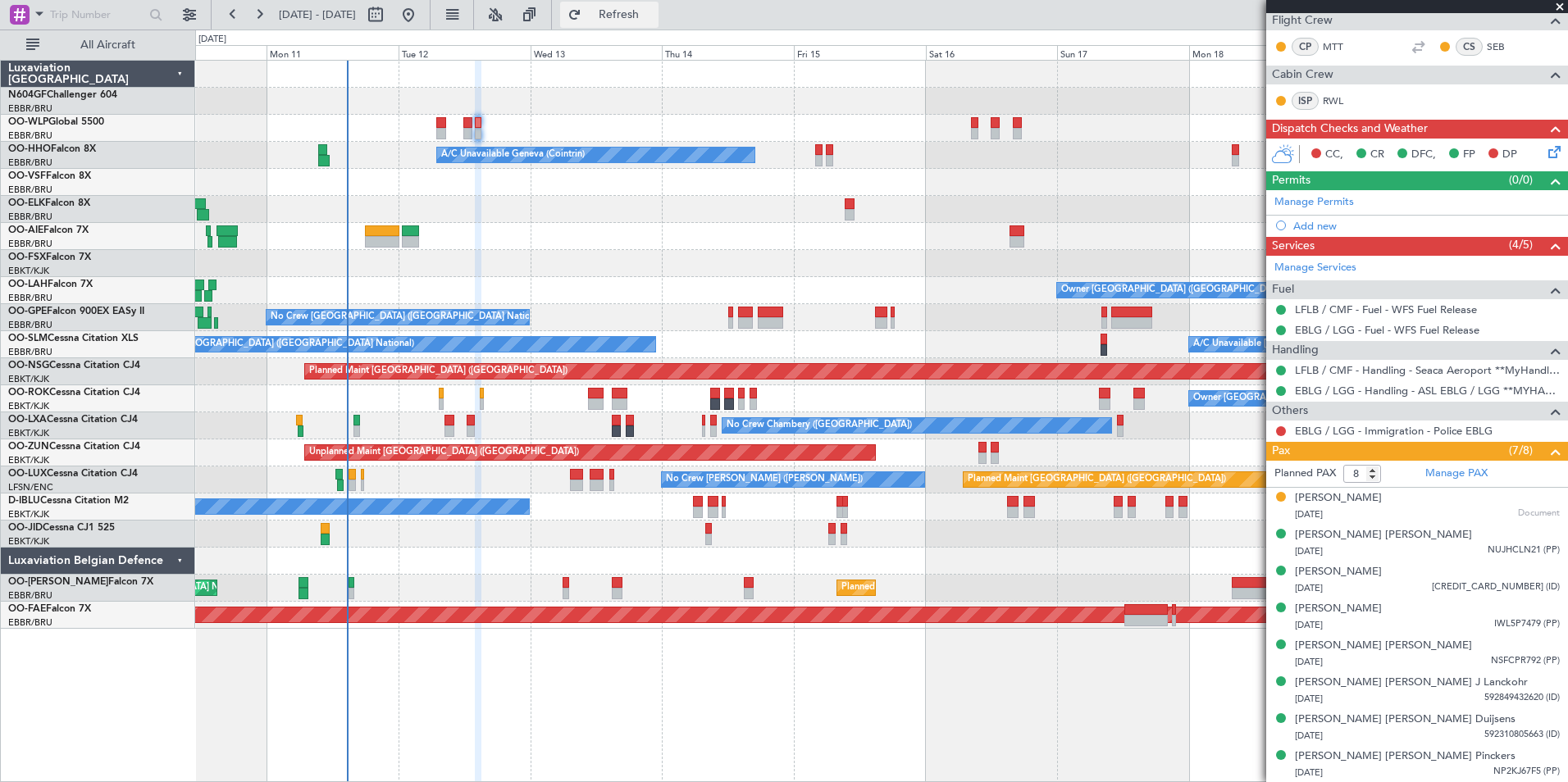
click at [649, 14] on span "Refresh" at bounding box center [619, 14] width 69 height 11
click at [60, 287] on link "OO-LAH Falcon 7X" at bounding box center [49, 284] width 84 height 10
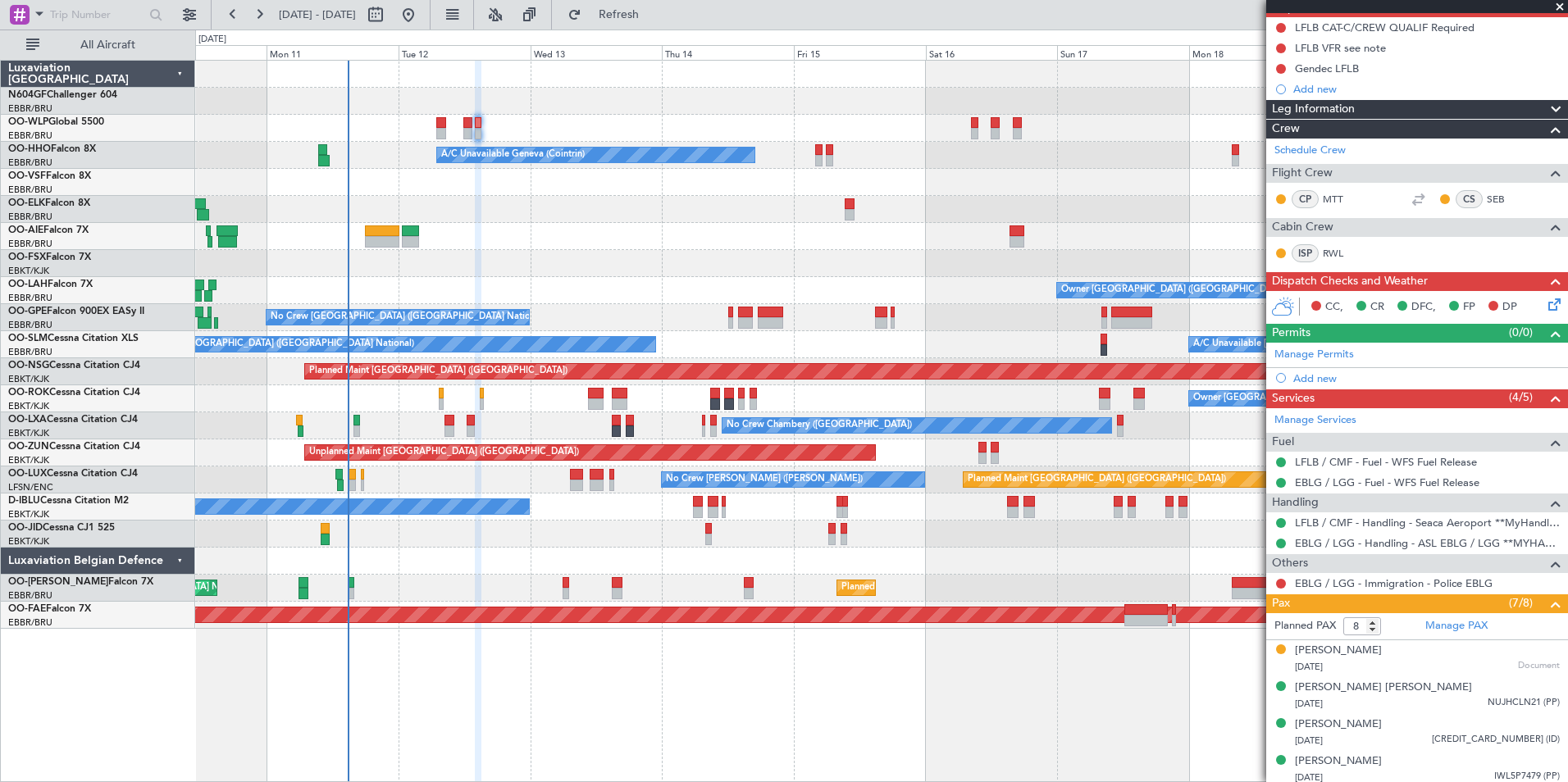
scroll to position [69, 0]
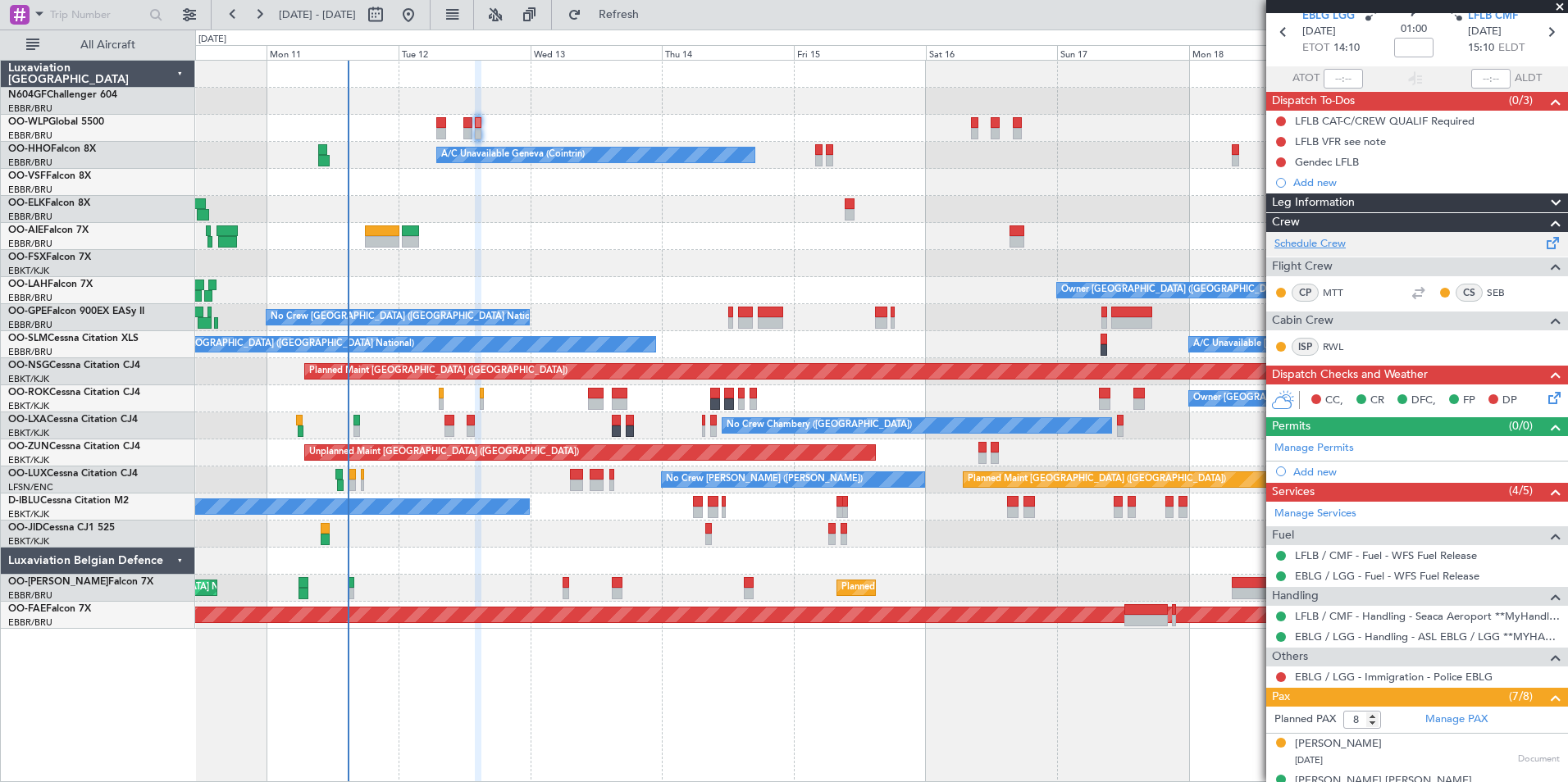
click at [1296, 243] on link "Schedule Crew" at bounding box center [1309, 244] width 71 height 16
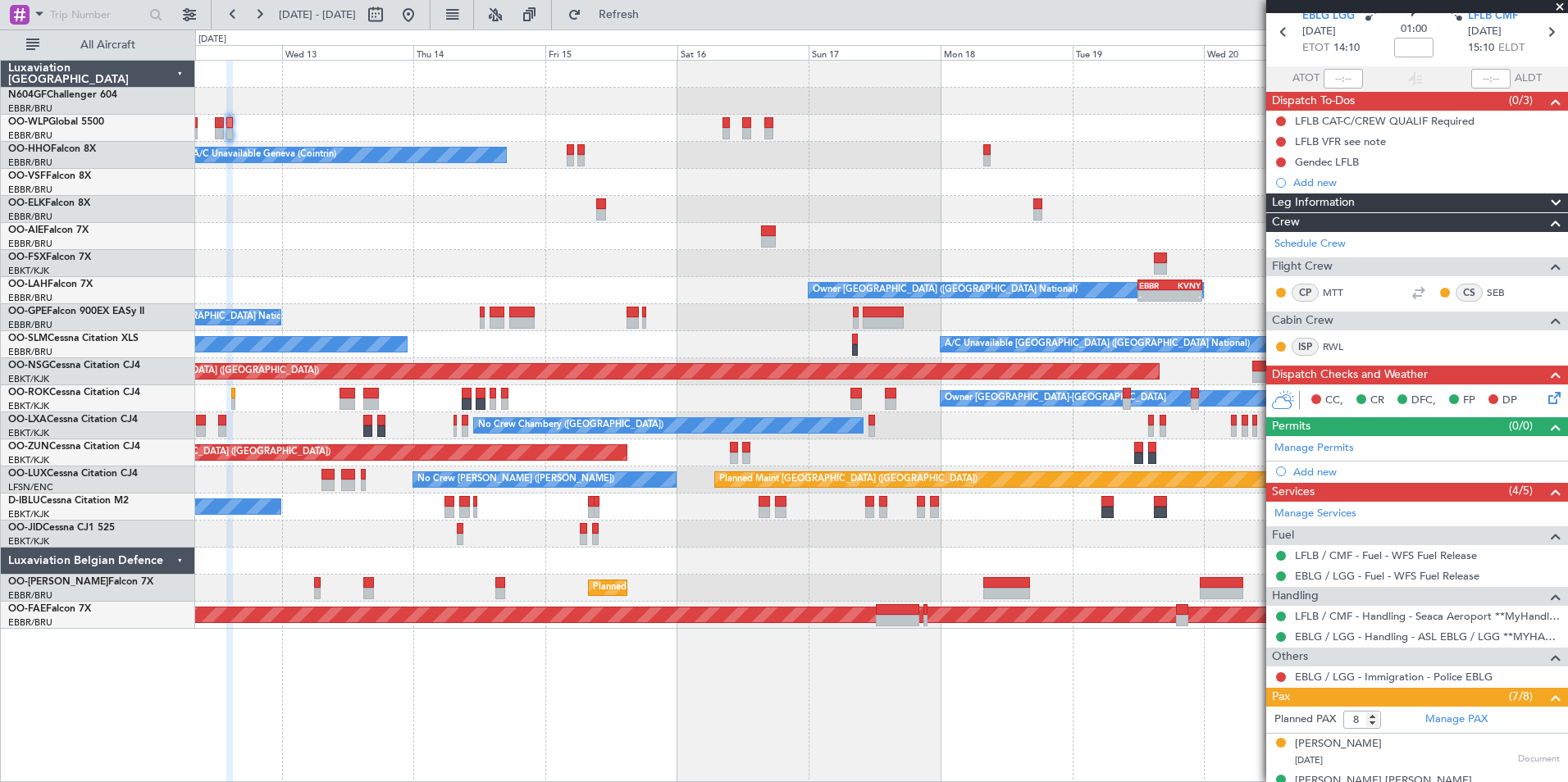
click at [535, 266] on div at bounding box center [881, 263] width 1372 height 27
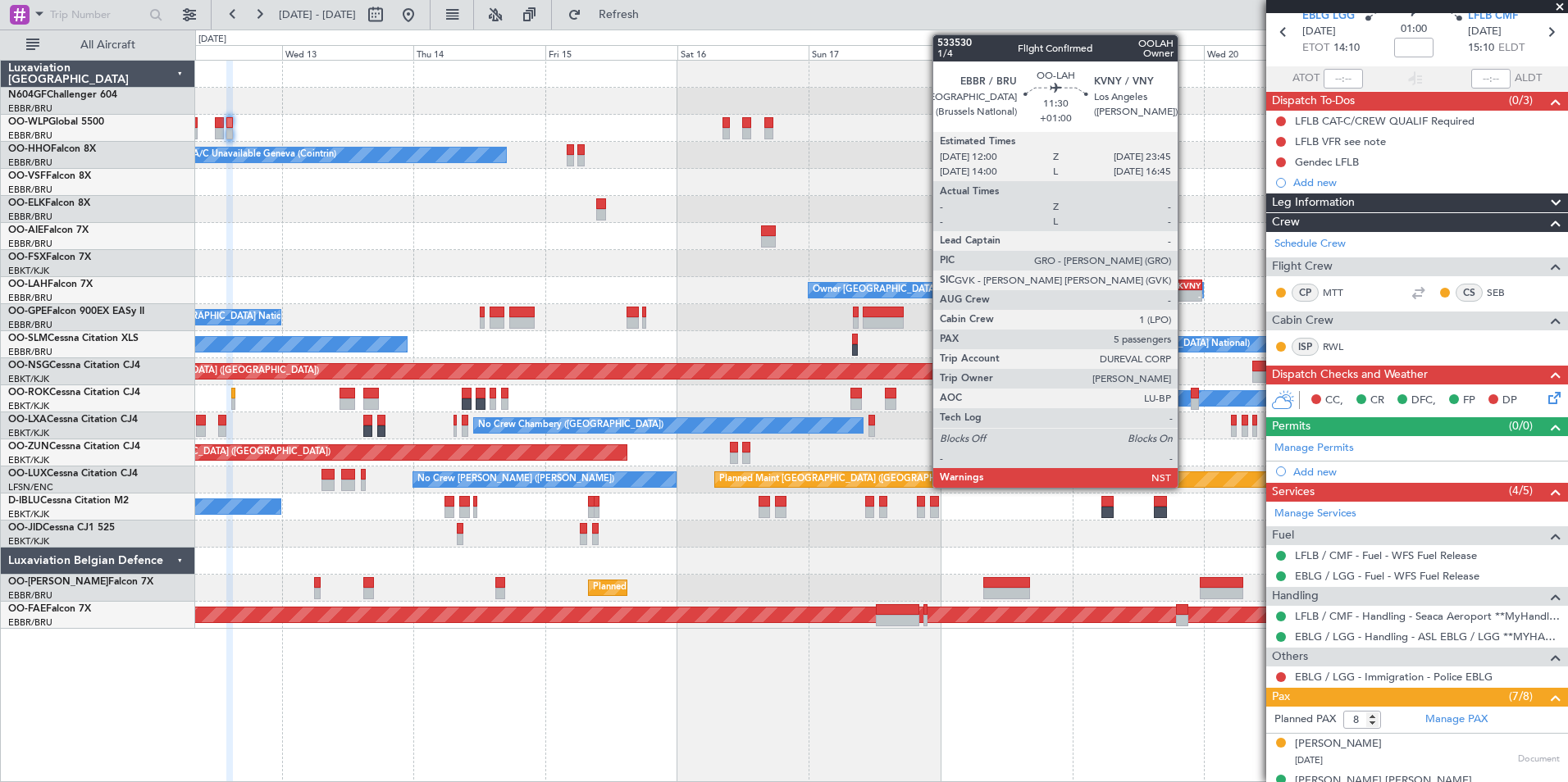
click at [1184, 287] on div "KVNY" at bounding box center [1185, 285] width 31 height 10
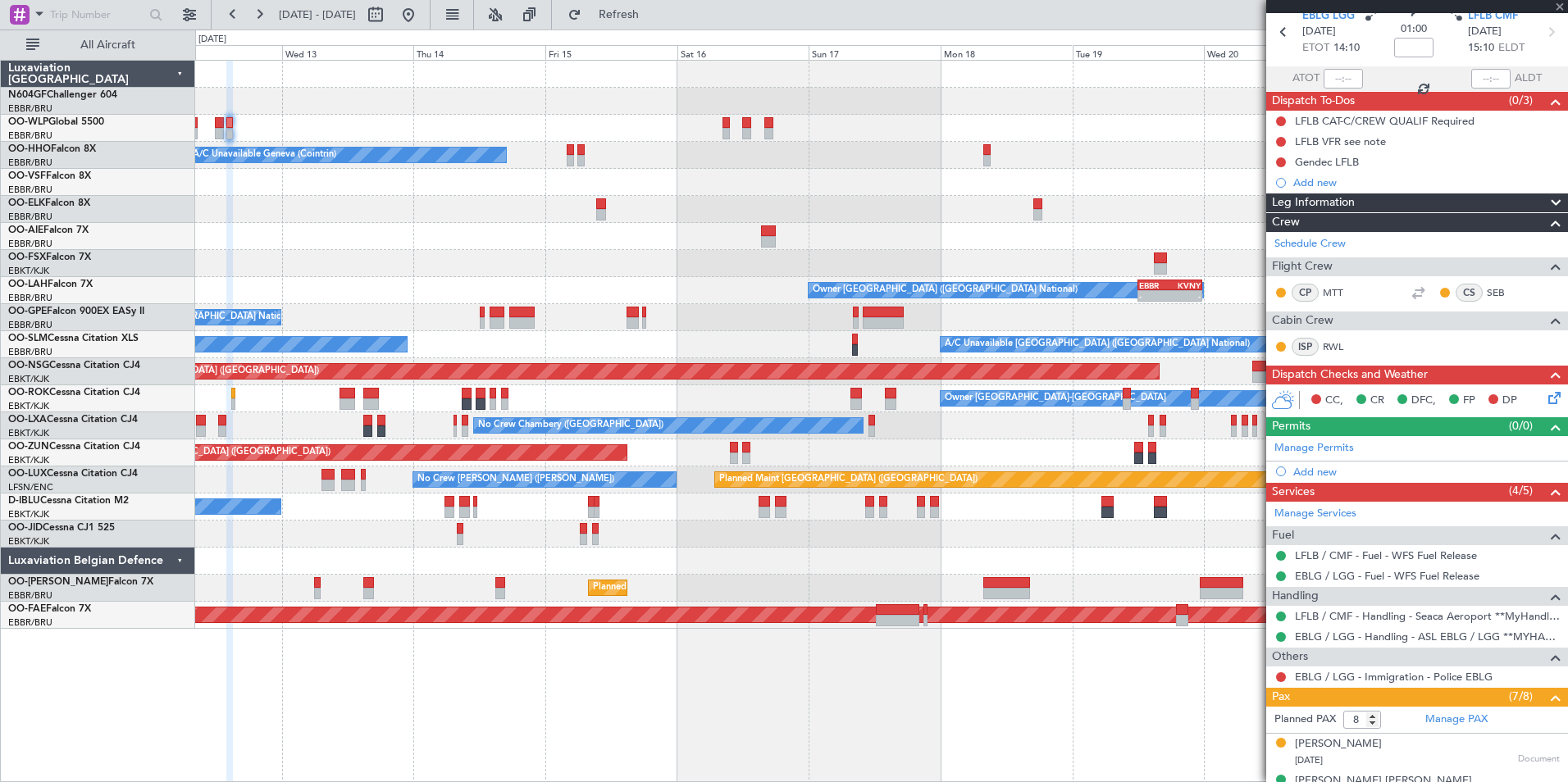
type input "+01:00"
type input "5"
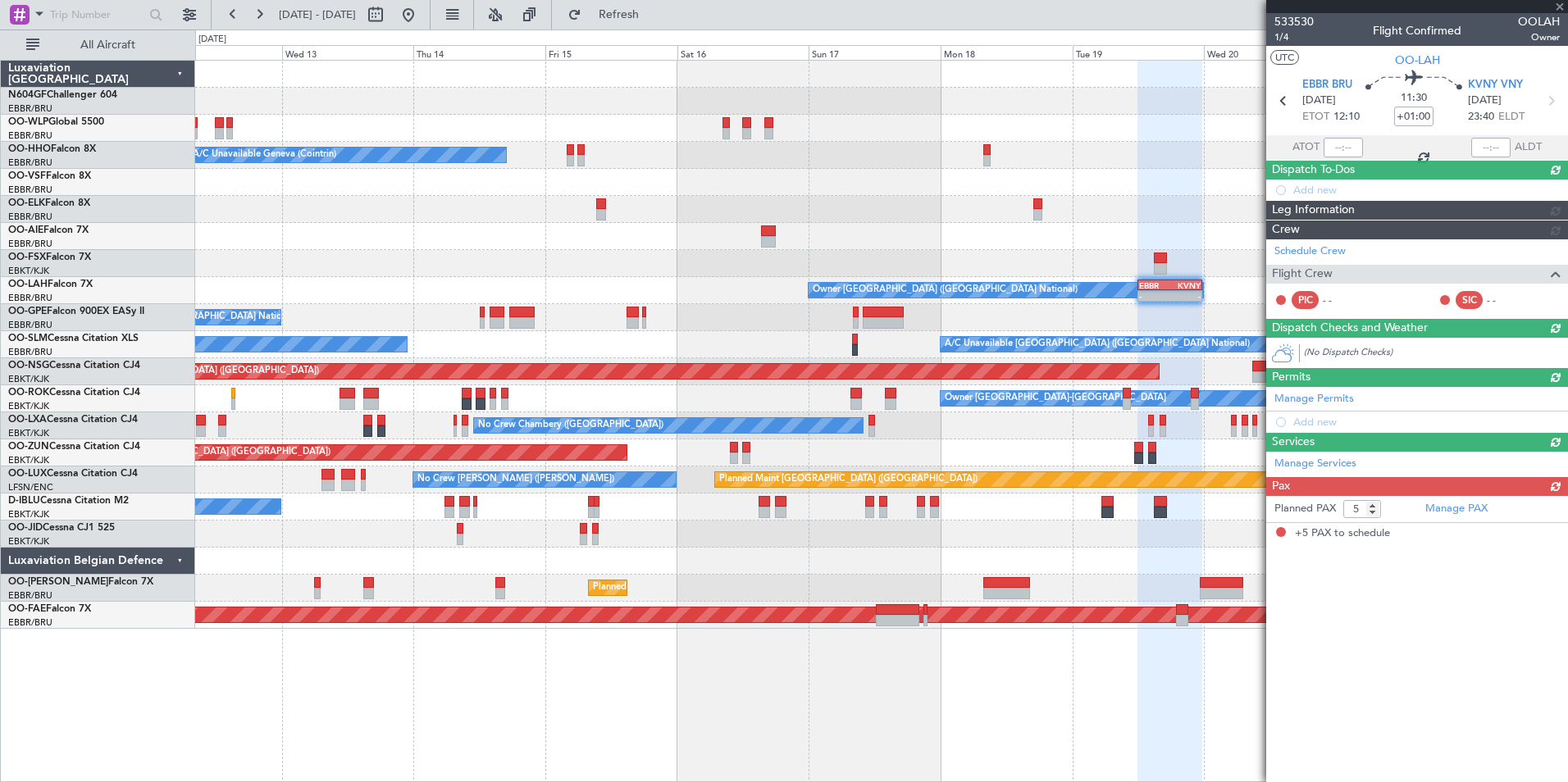
scroll to position [0, 0]
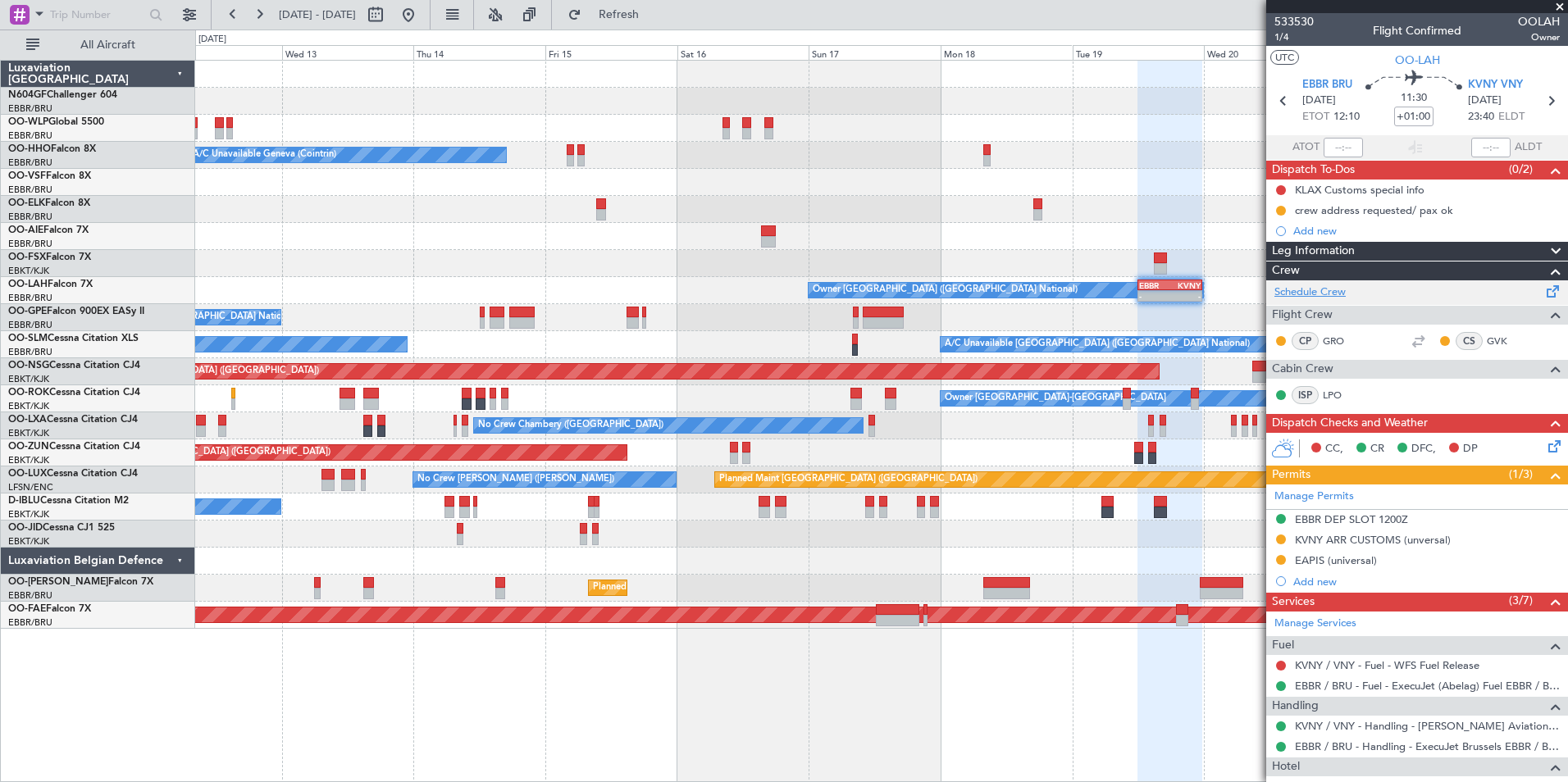
click at [1333, 298] on link "Schedule Crew" at bounding box center [1309, 292] width 71 height 16
click at [1486, 341] on link "GVK" at bounding box center [1505, 341] width 37 height 15
click at [389, 23] on button at bounding box center [376, 15] width 26 height 26
select select "8"
select select "2025"
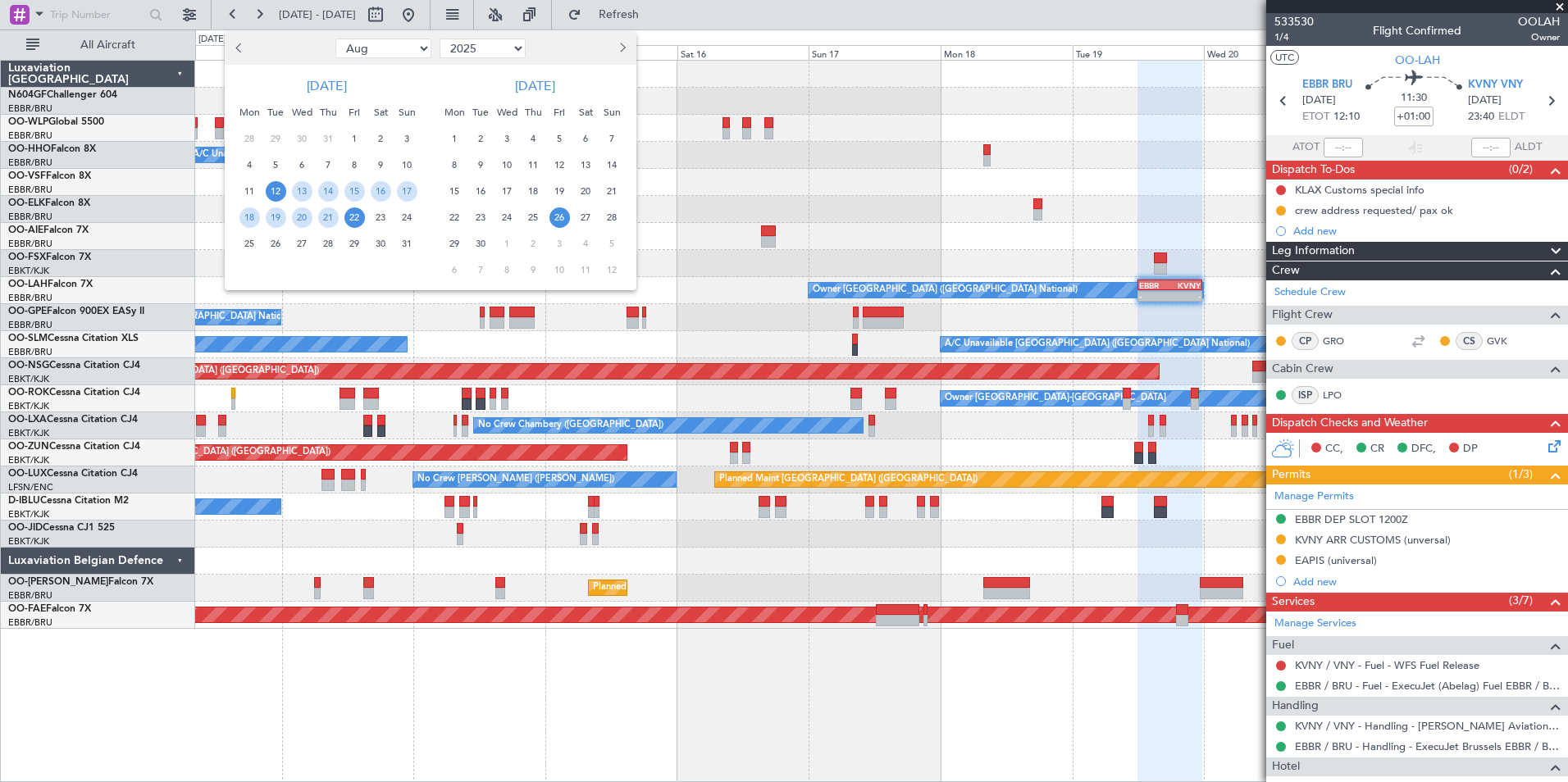
click at [556, 214] on span "26" at bounding box center [560, 218] width 21 height 21
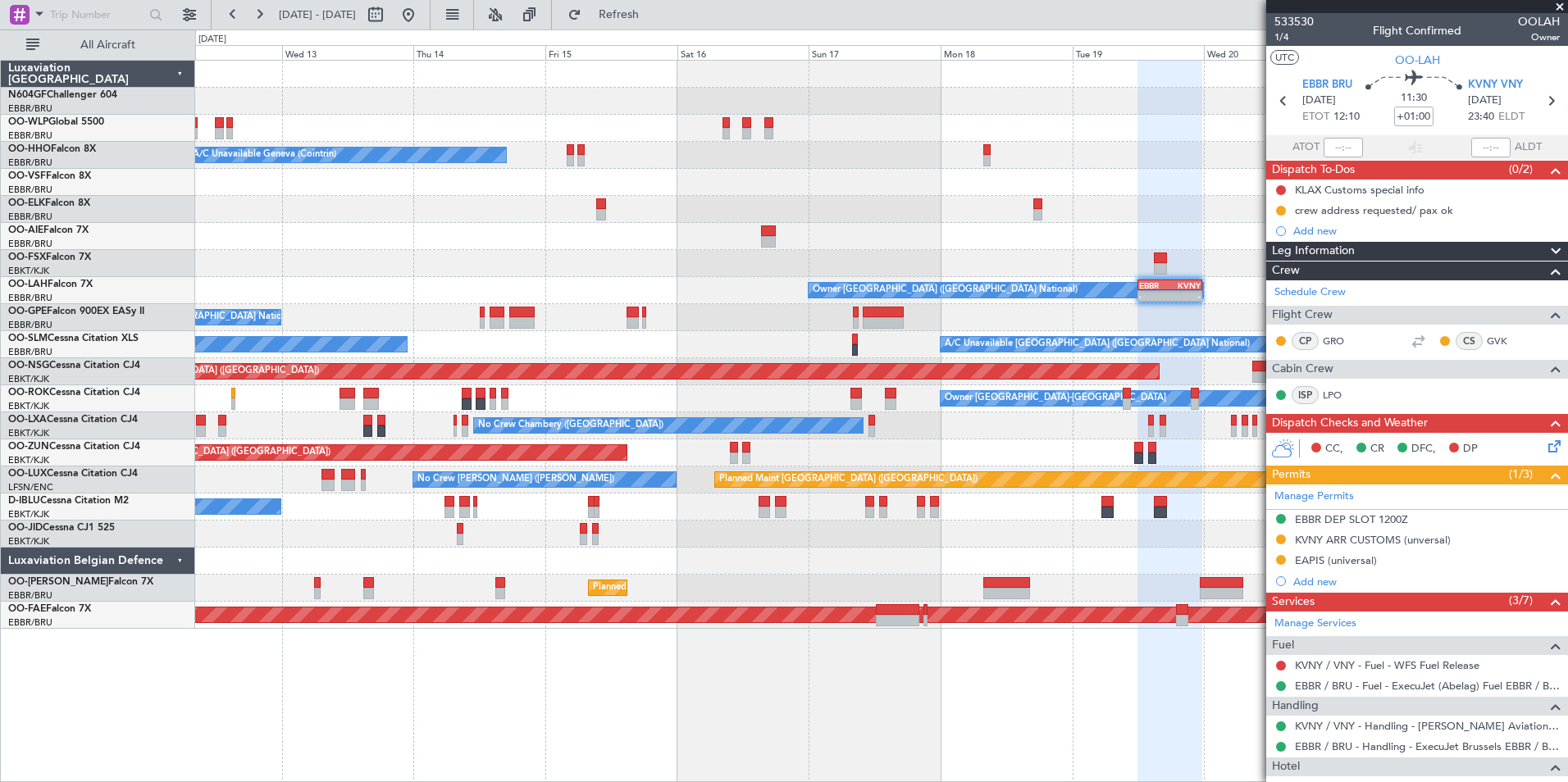
select select "9"
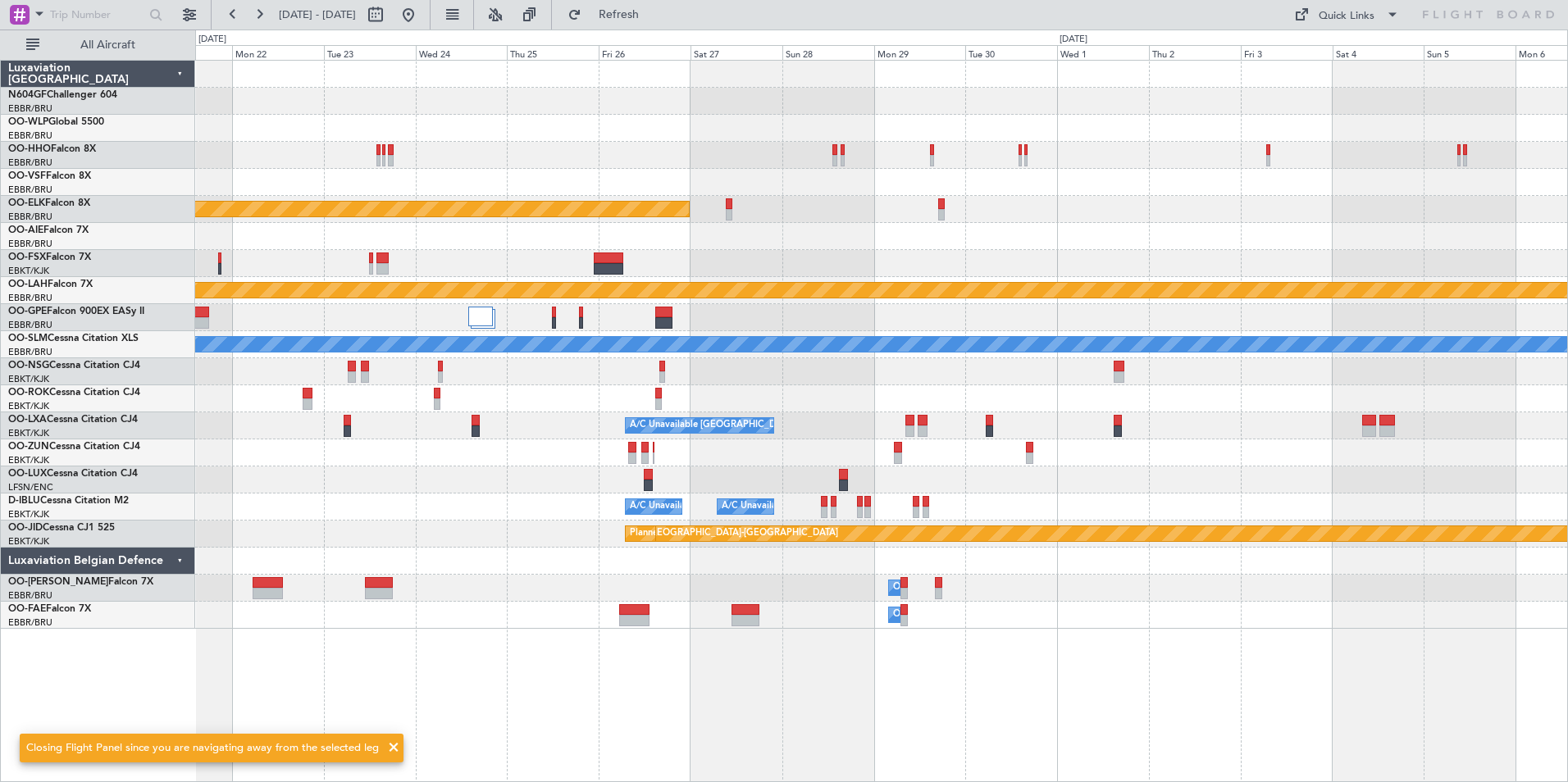
click at [689, 631] on div "Planned Maint Kortrijk-[GEOGRAPHIC_DATA] Planned [GEOGRAPHIC_DATA][PERSON_NAME]…" at bounding box center [882, 421] width 1373 height 723
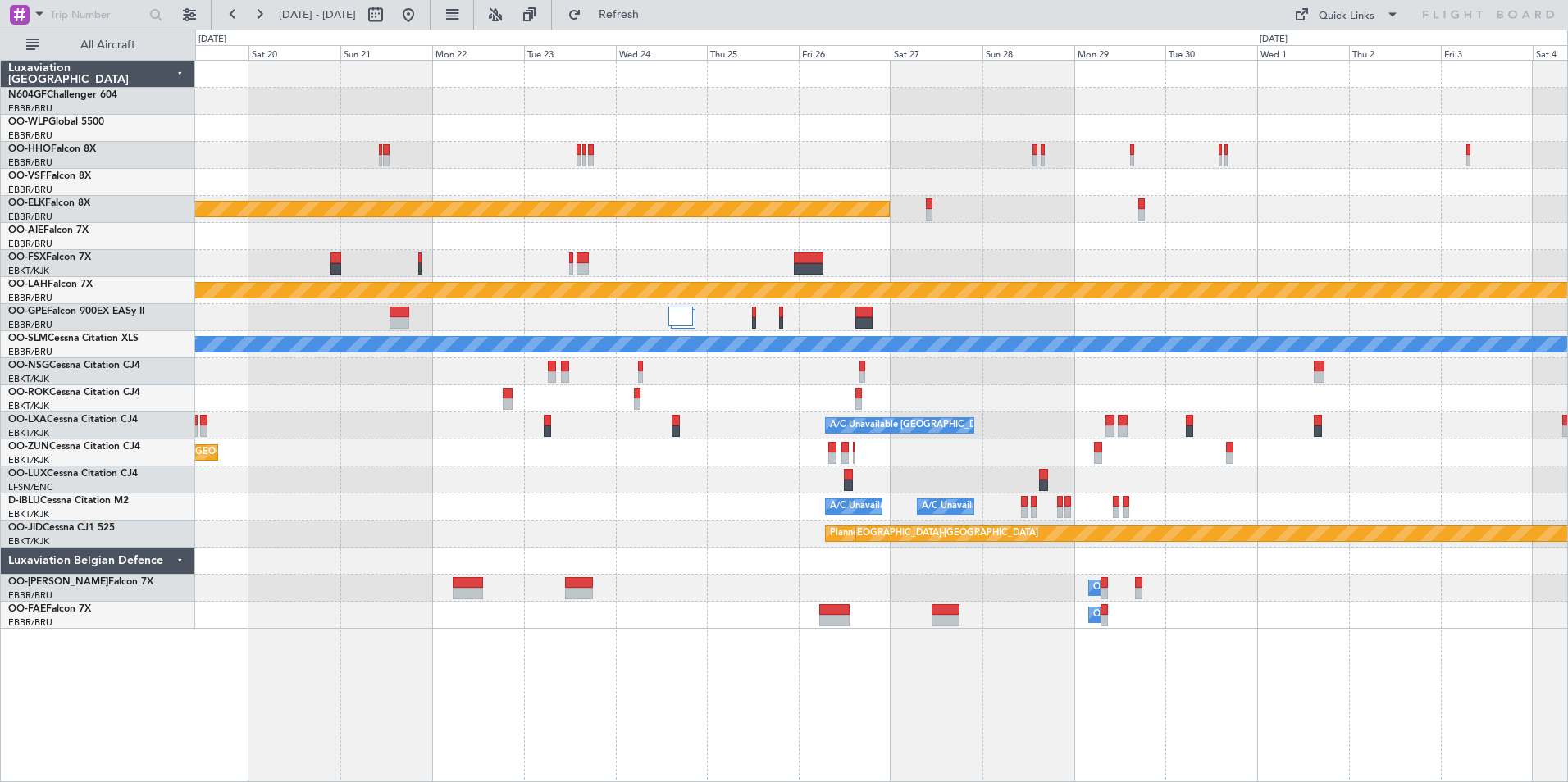
click at [672, 267] on div "Planned Maint Kortrijk-[GEOGRAPHIC_DATA] Planned [GEOGRAPHIC_DATA][PERSON_NAME]…" at bounding box center [881, 345] width 1372 height 568
click at [422, 14] on button at bounding box center [408, 15] width 26 height 26
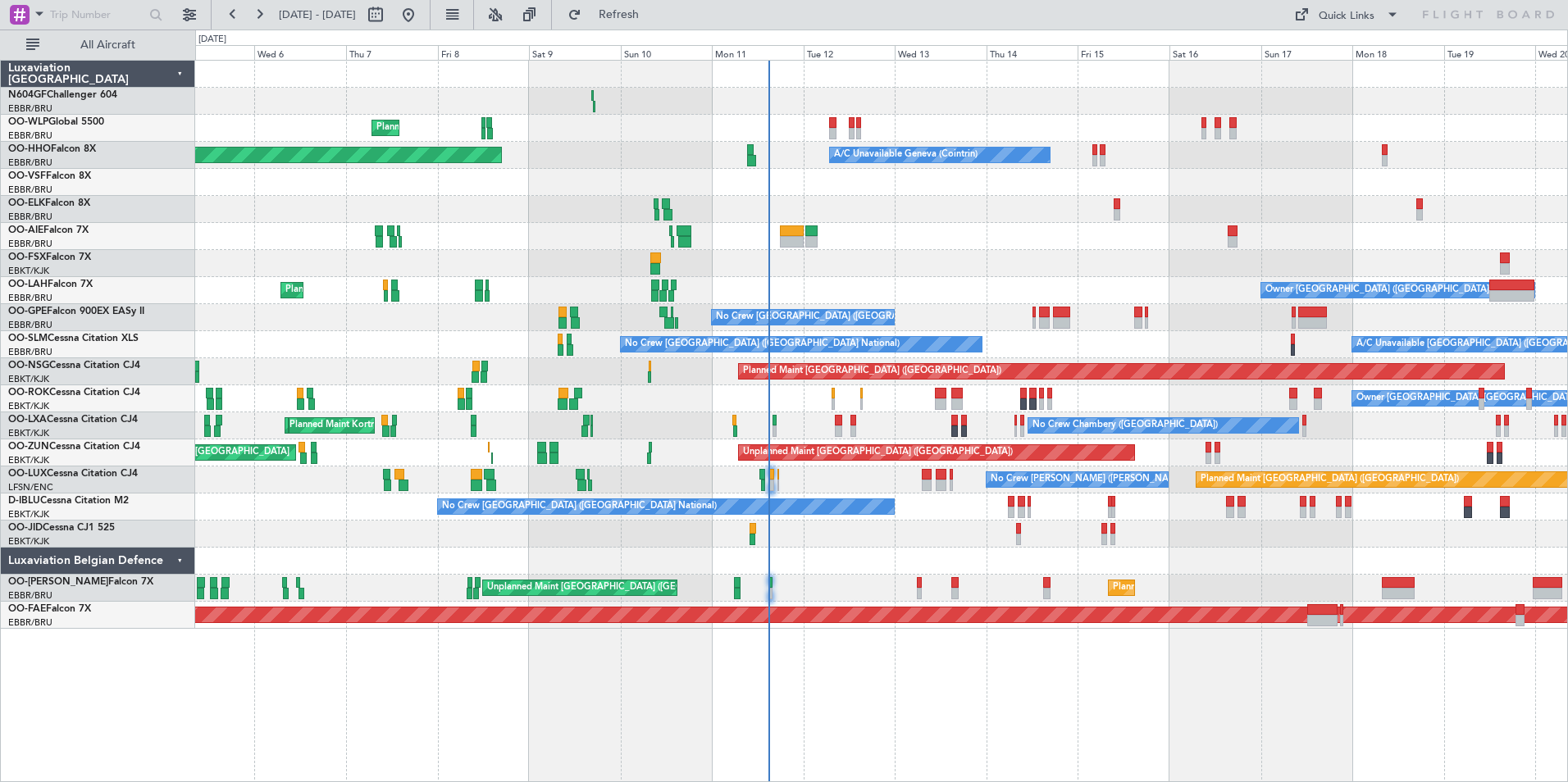
click at [846, 241] on div at bounding box center [881, 236] width 1372 height 27
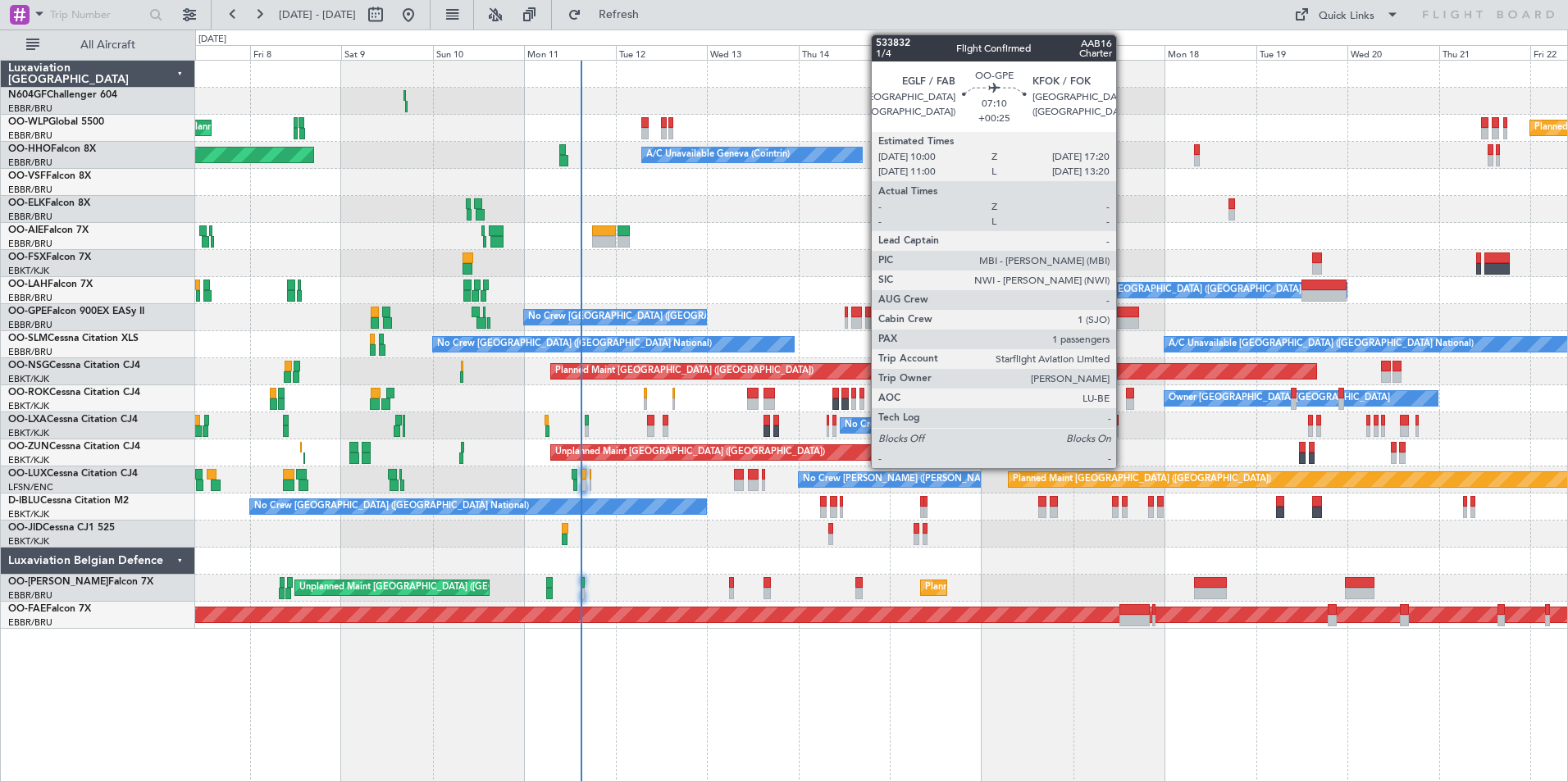
click at [1124, 319] on div at bounding box center [1124, 323] width 29 height 11
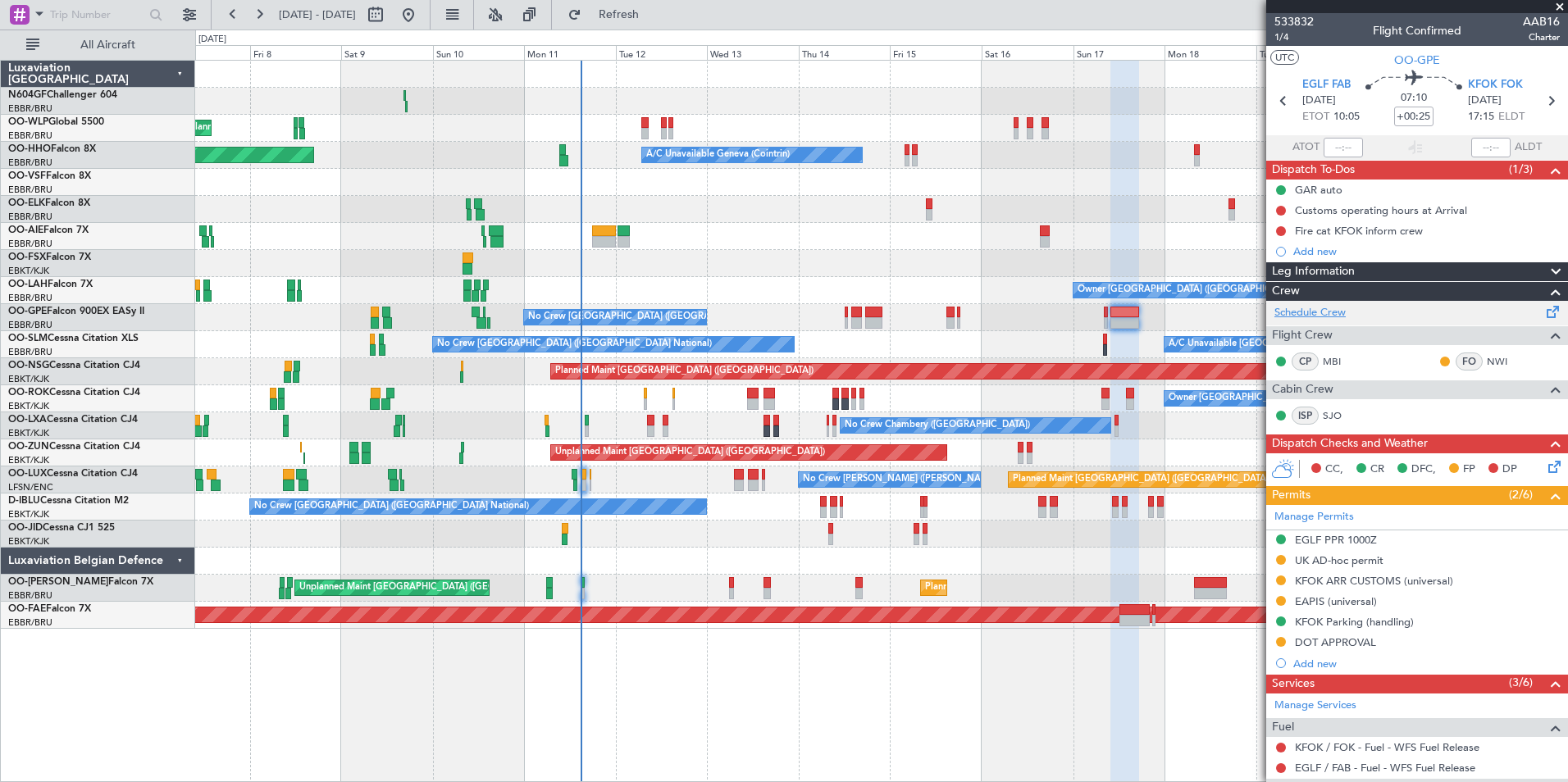
click at [1329, 316] on link "Schedule Crew" at bounding box center [1309, 313] width 71 height 16
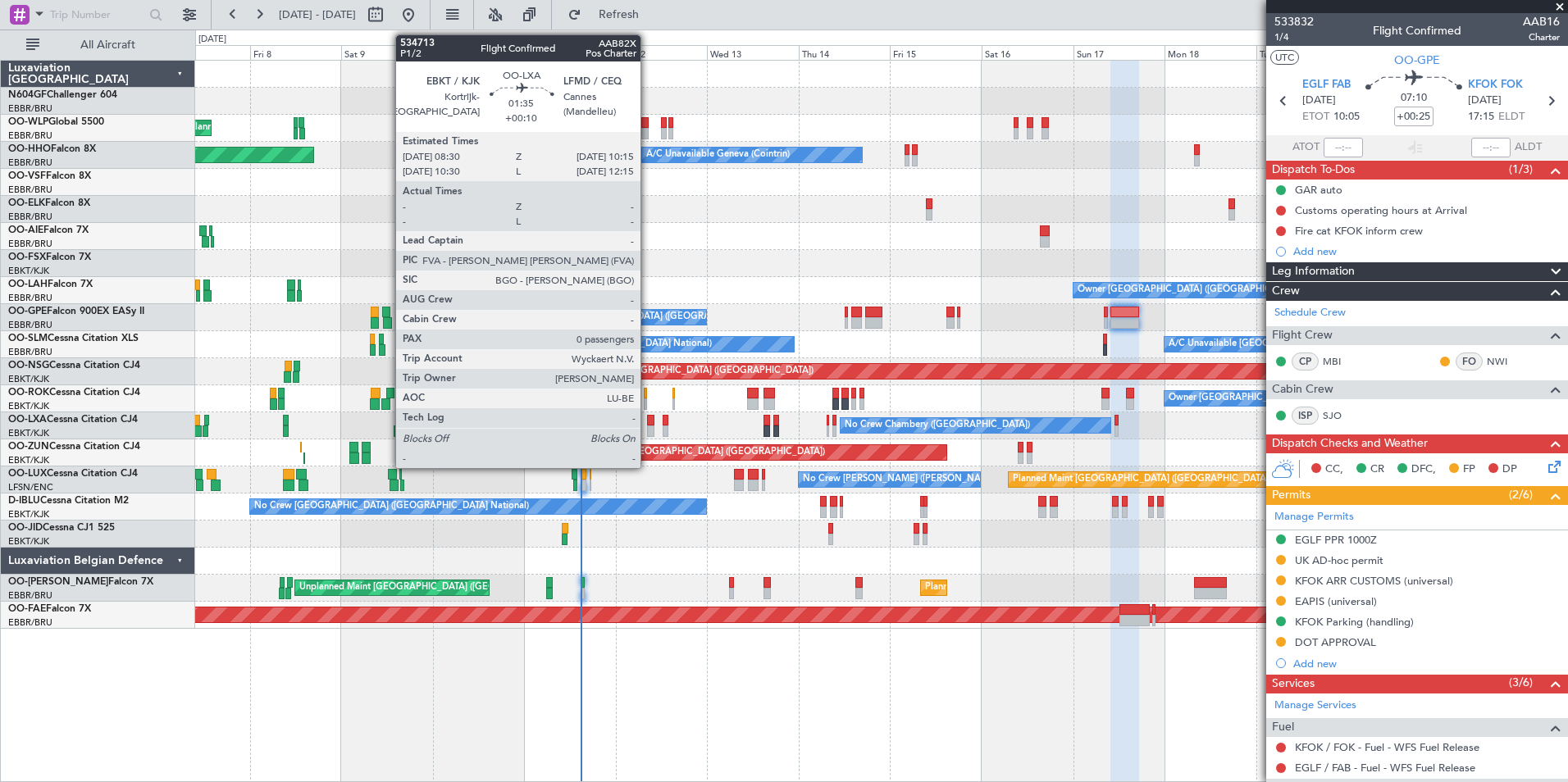
click at [648, 430] on div at bounding box center [651, 430] width 8 height 11
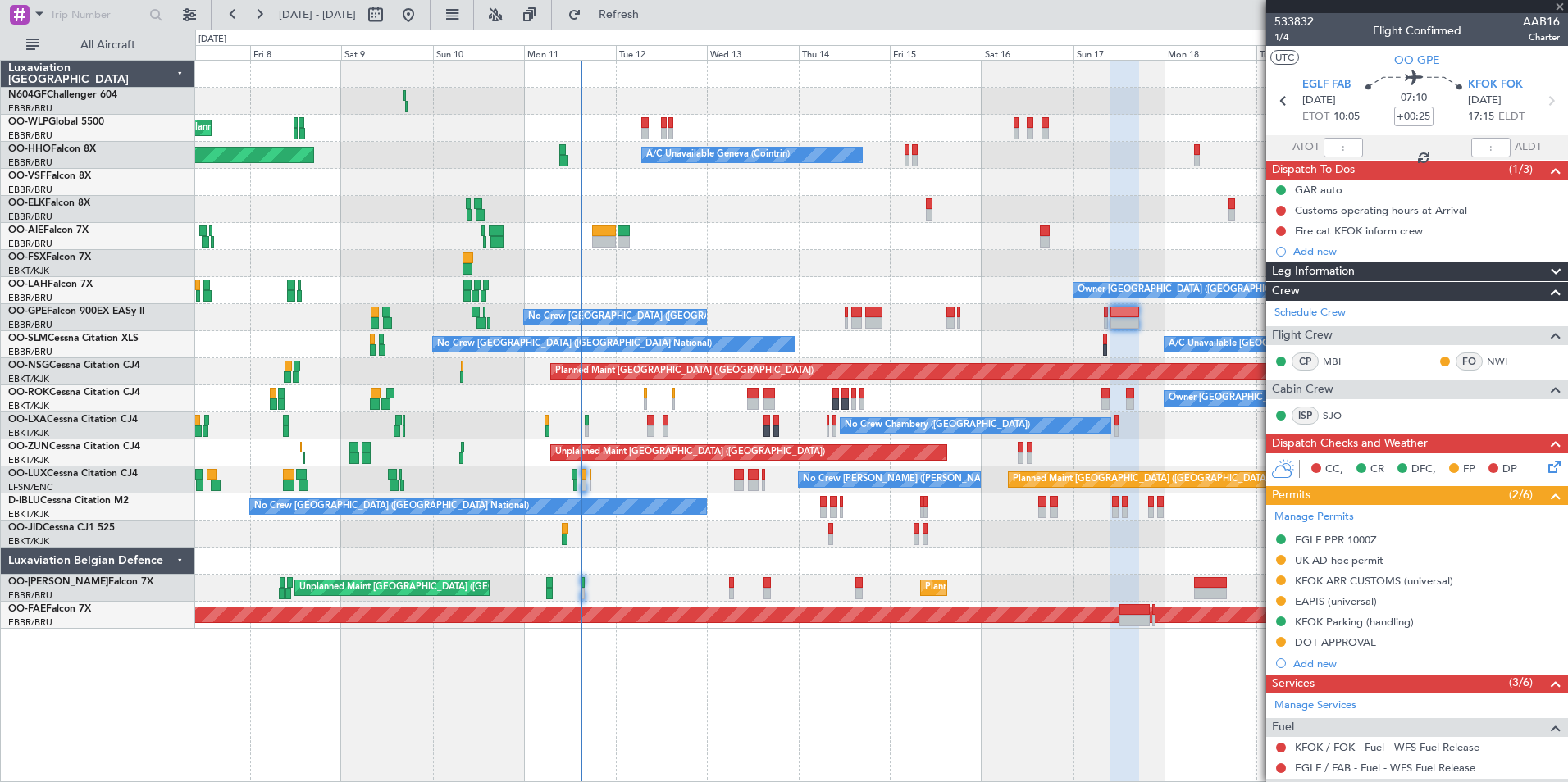
type input "+00:10"
type input "0"
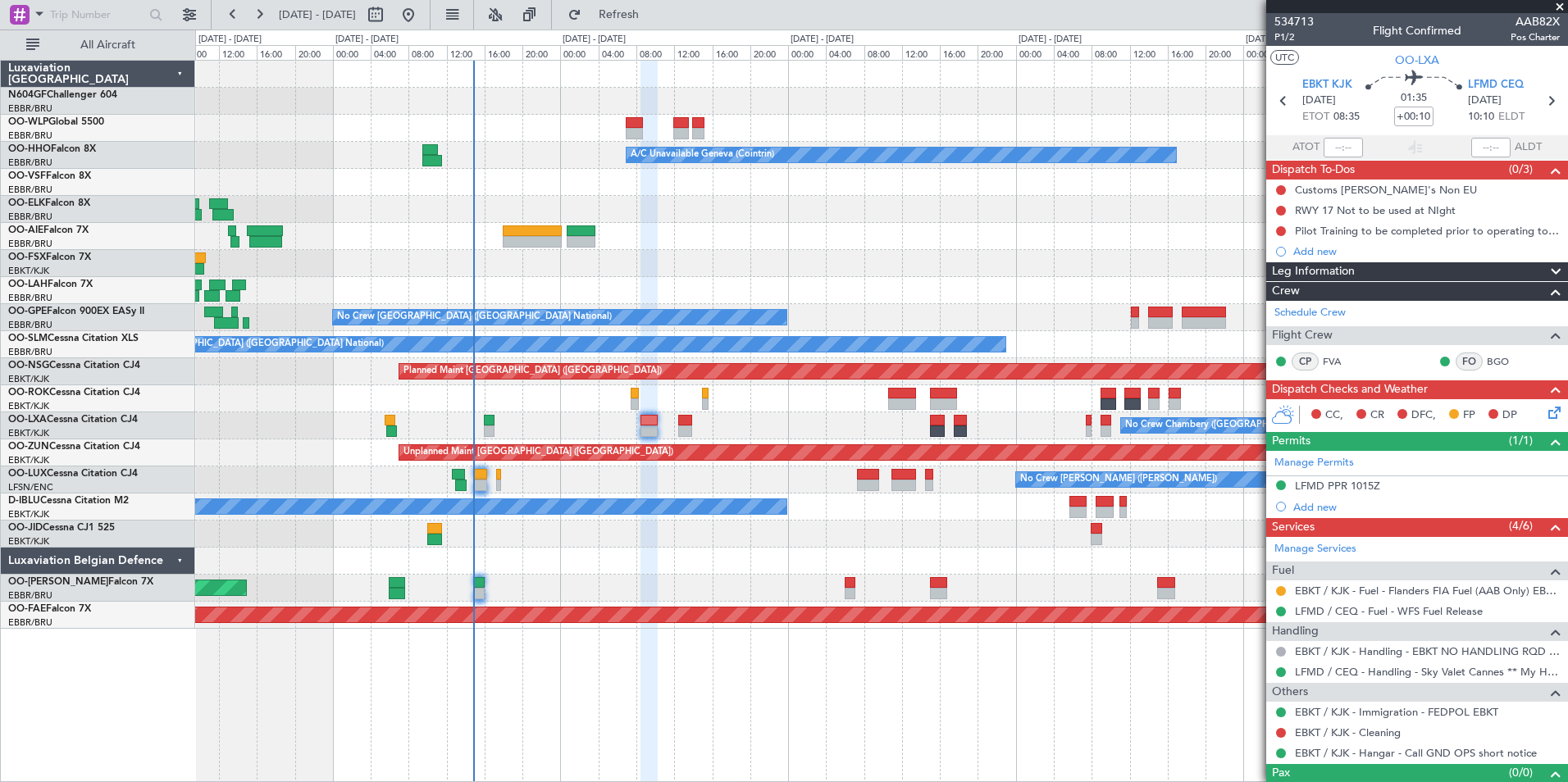
click at [629, 394] on div at bounding box center [881, 398] width 1372 height 27
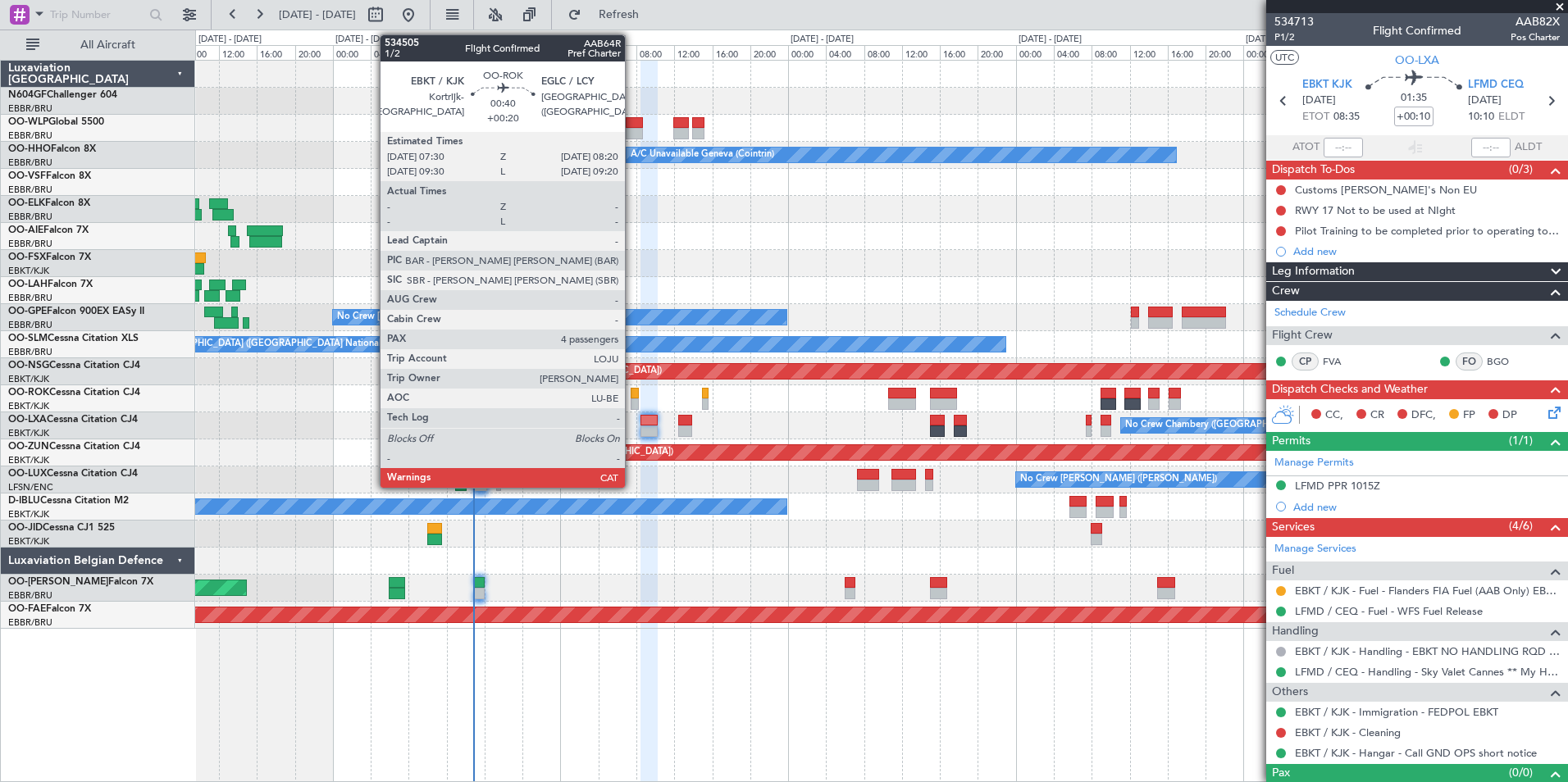
click at [633, 394] on div at bounding box center [634, 393] width 8 height 11
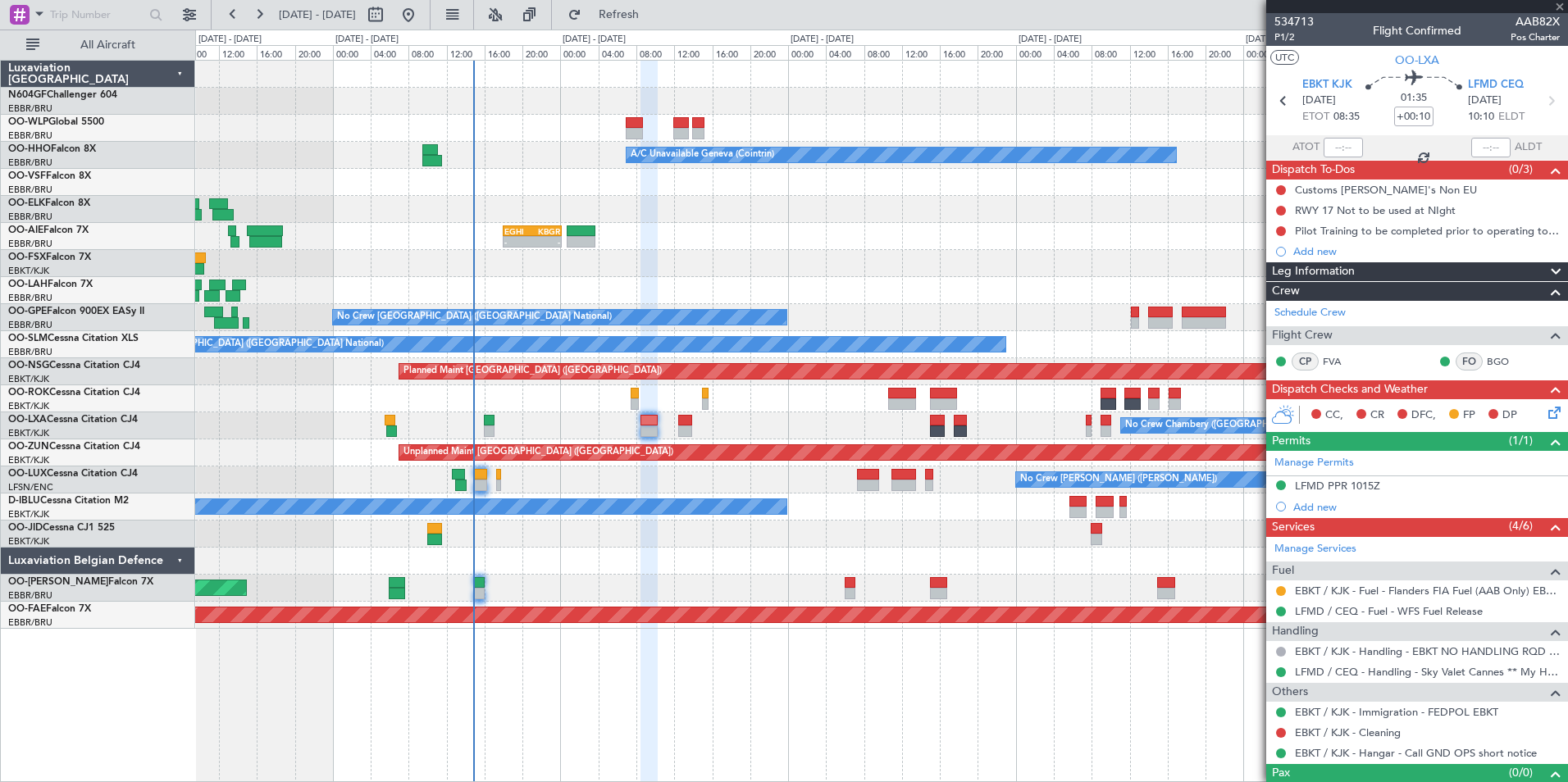
type input "+00:20"
type input "4"
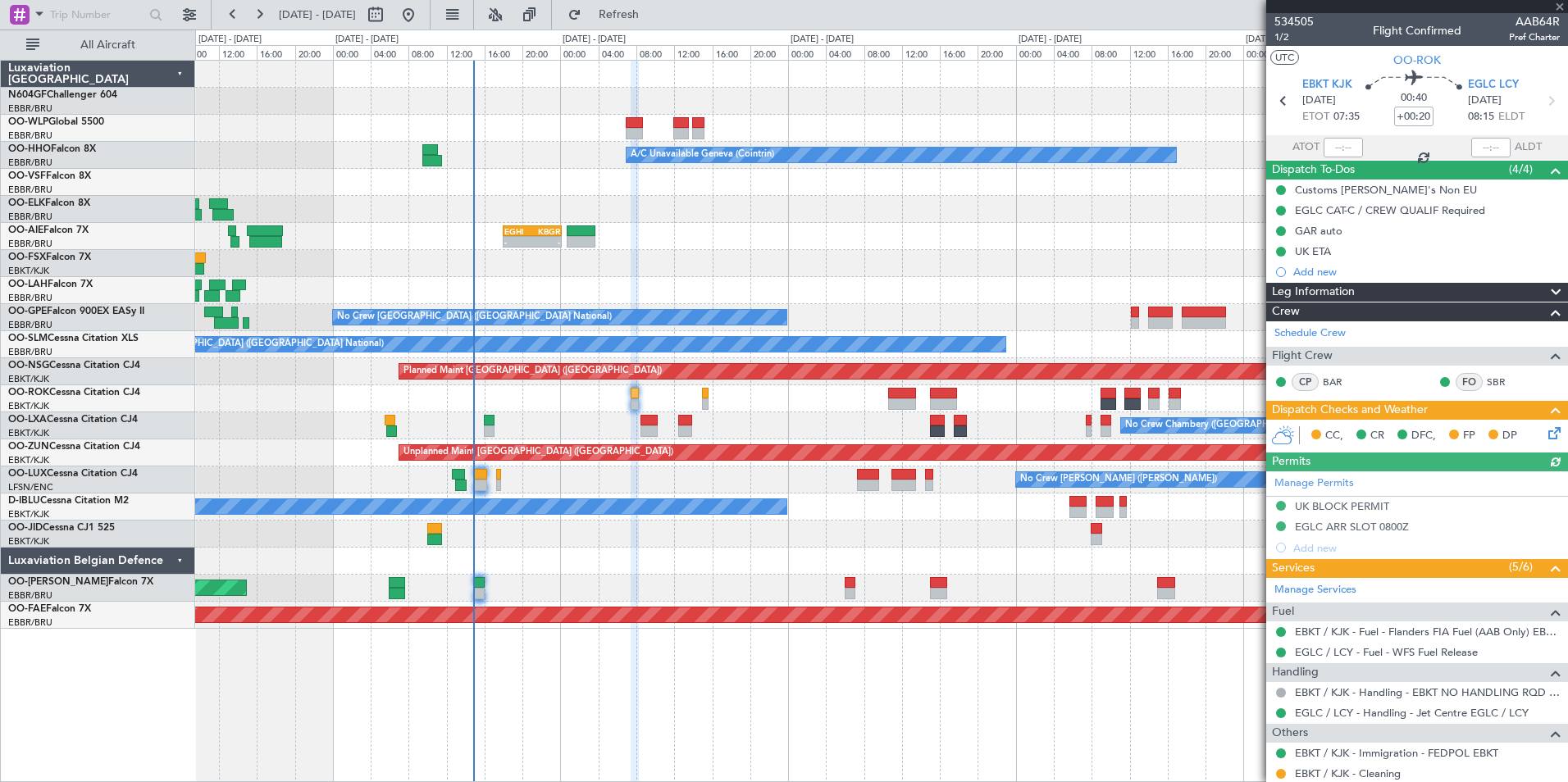
click at [1545, 433] on icon at bounding box center [1551, 430] width 13 height 13
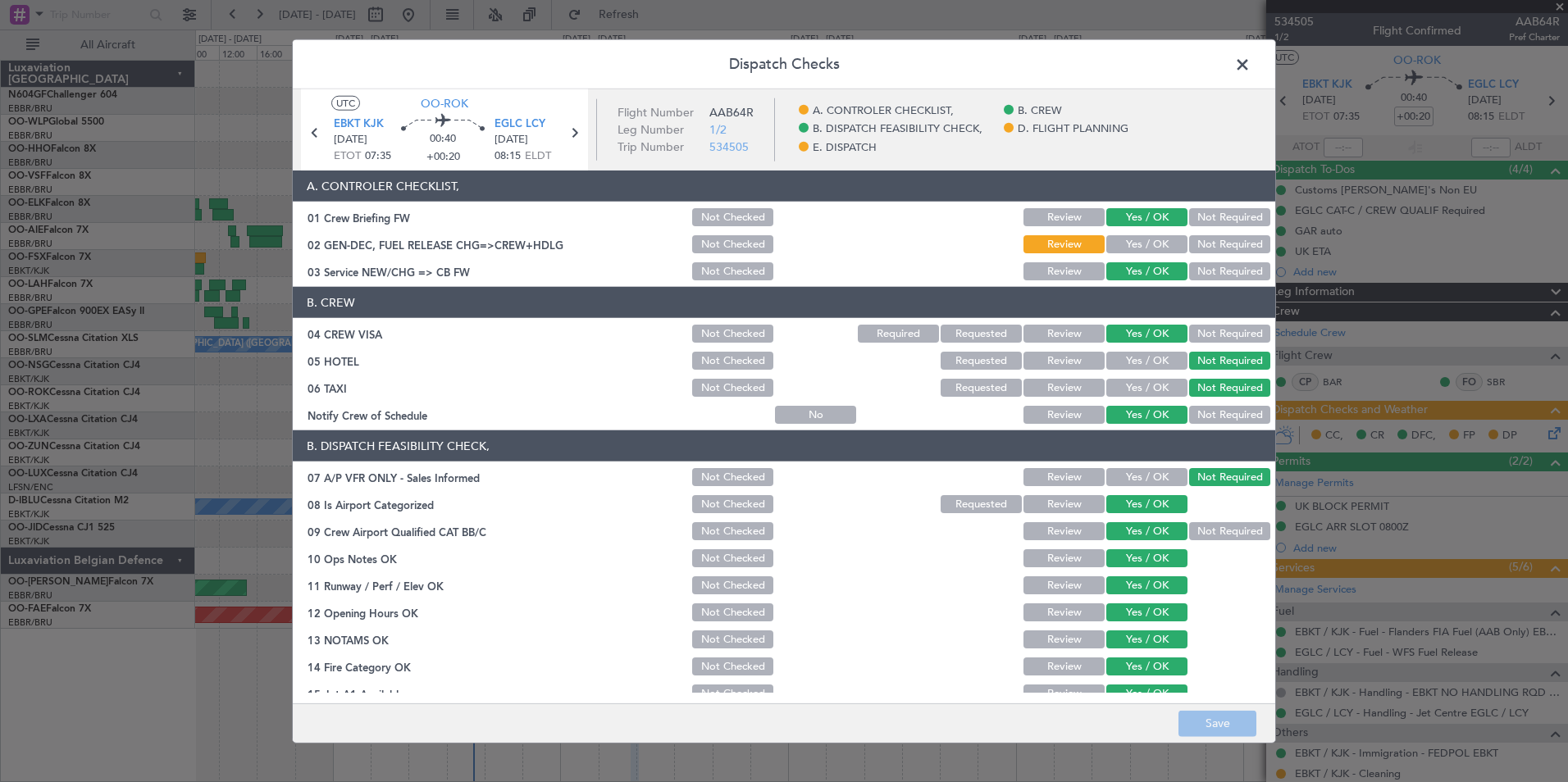
click at [1250, 58] on span at bounding box center [1250, 69] width 0 height 33
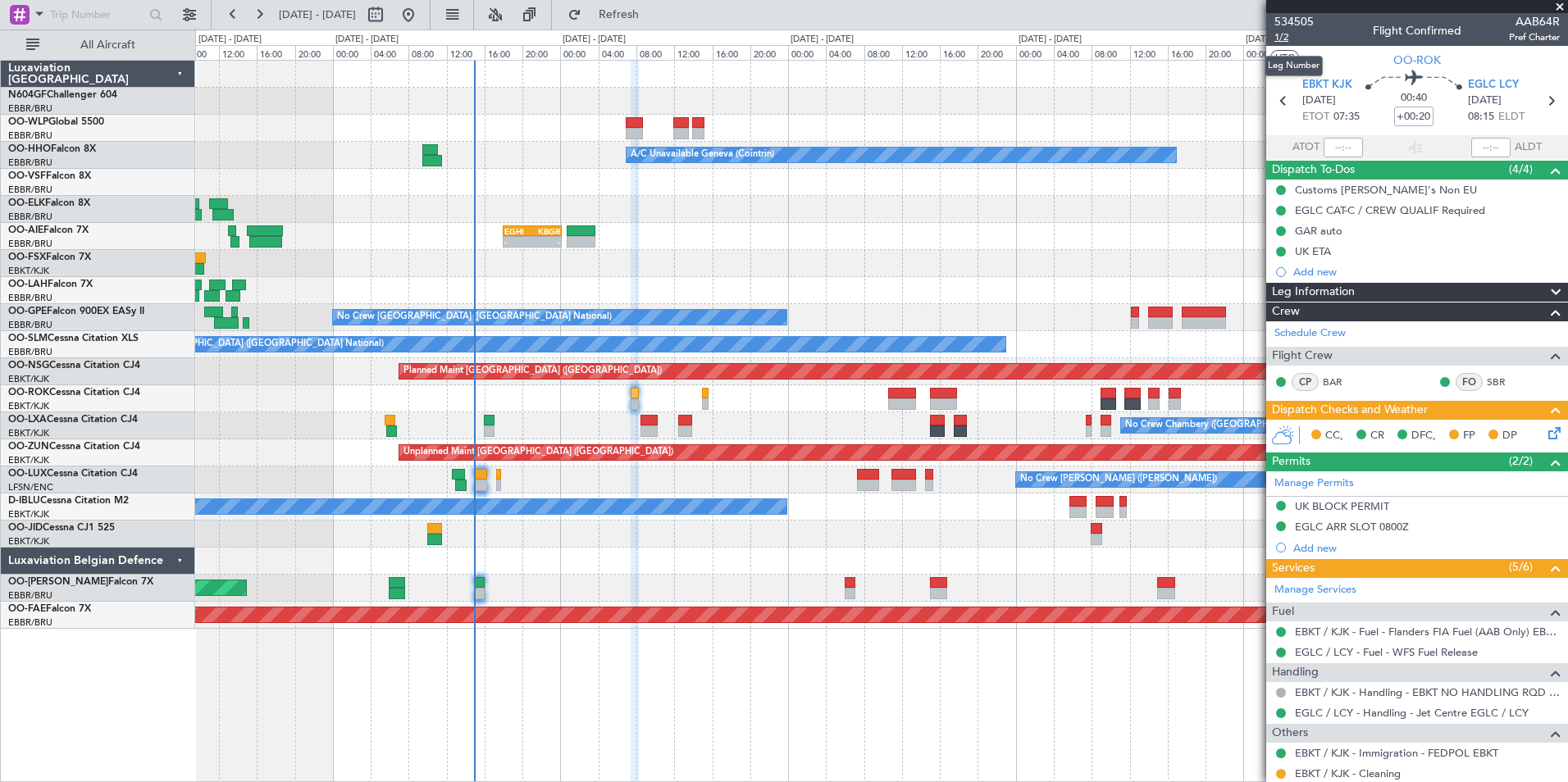
click at [1289, 37] on span "1/2" at bounding box center [1293, 37] width 39 height 14
click at [1545, 433] on icon at bounding box center [1551, 430] width 13 height 13
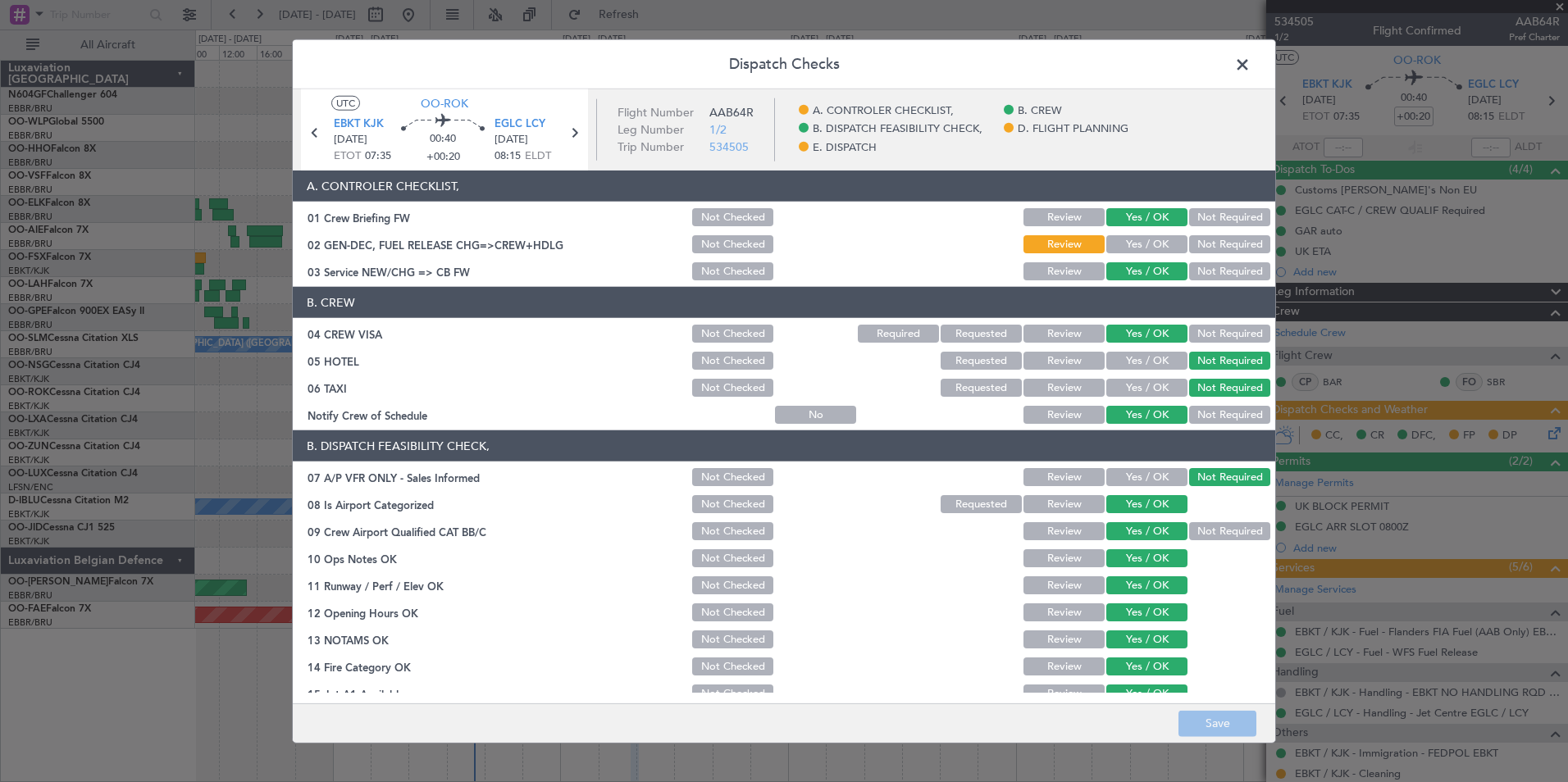
click at [1122, 245] on button "Yes / OK" at bounding box center [1147, 244] width 82 height 18
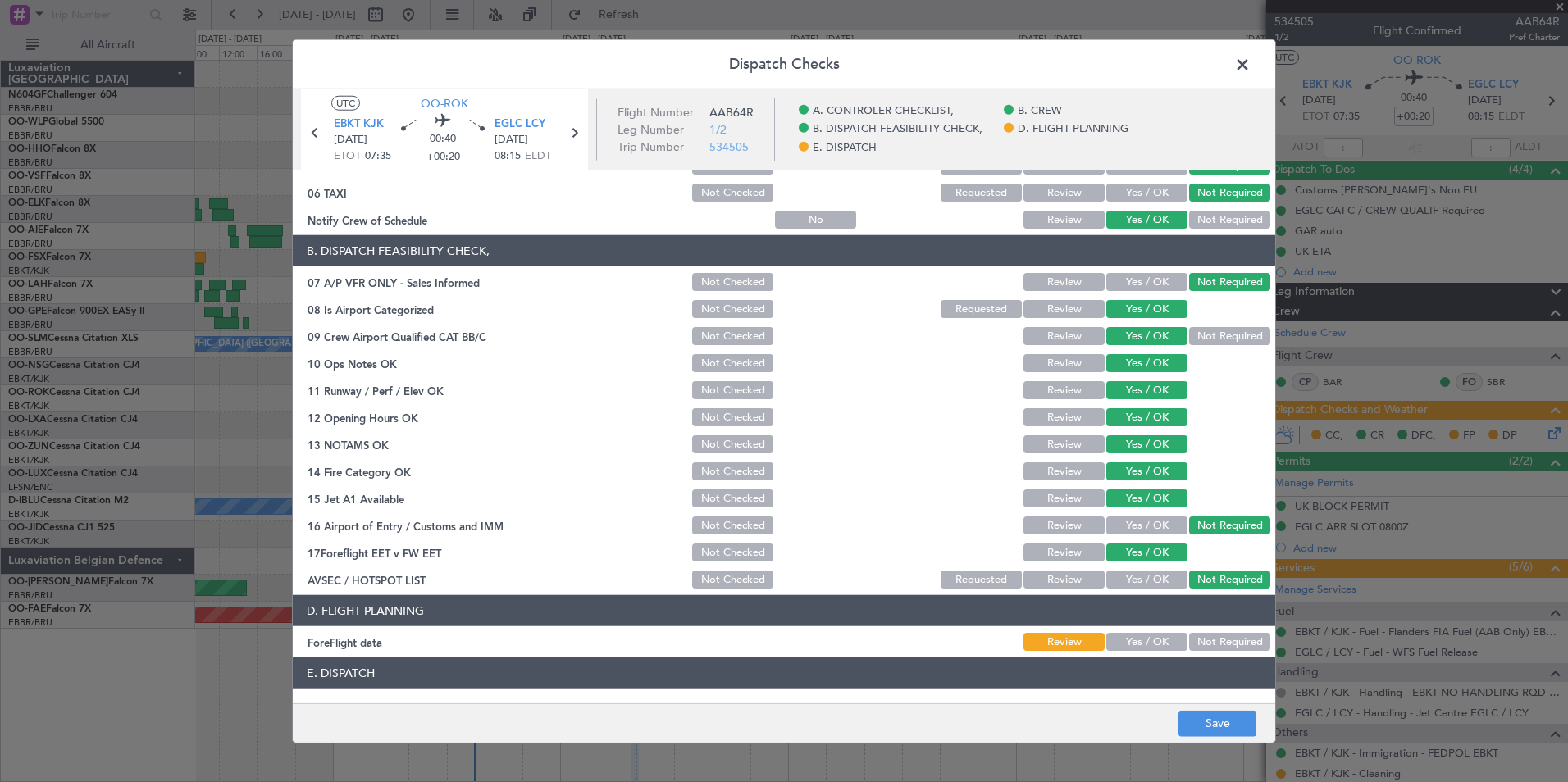
scroll to position [304, 0]
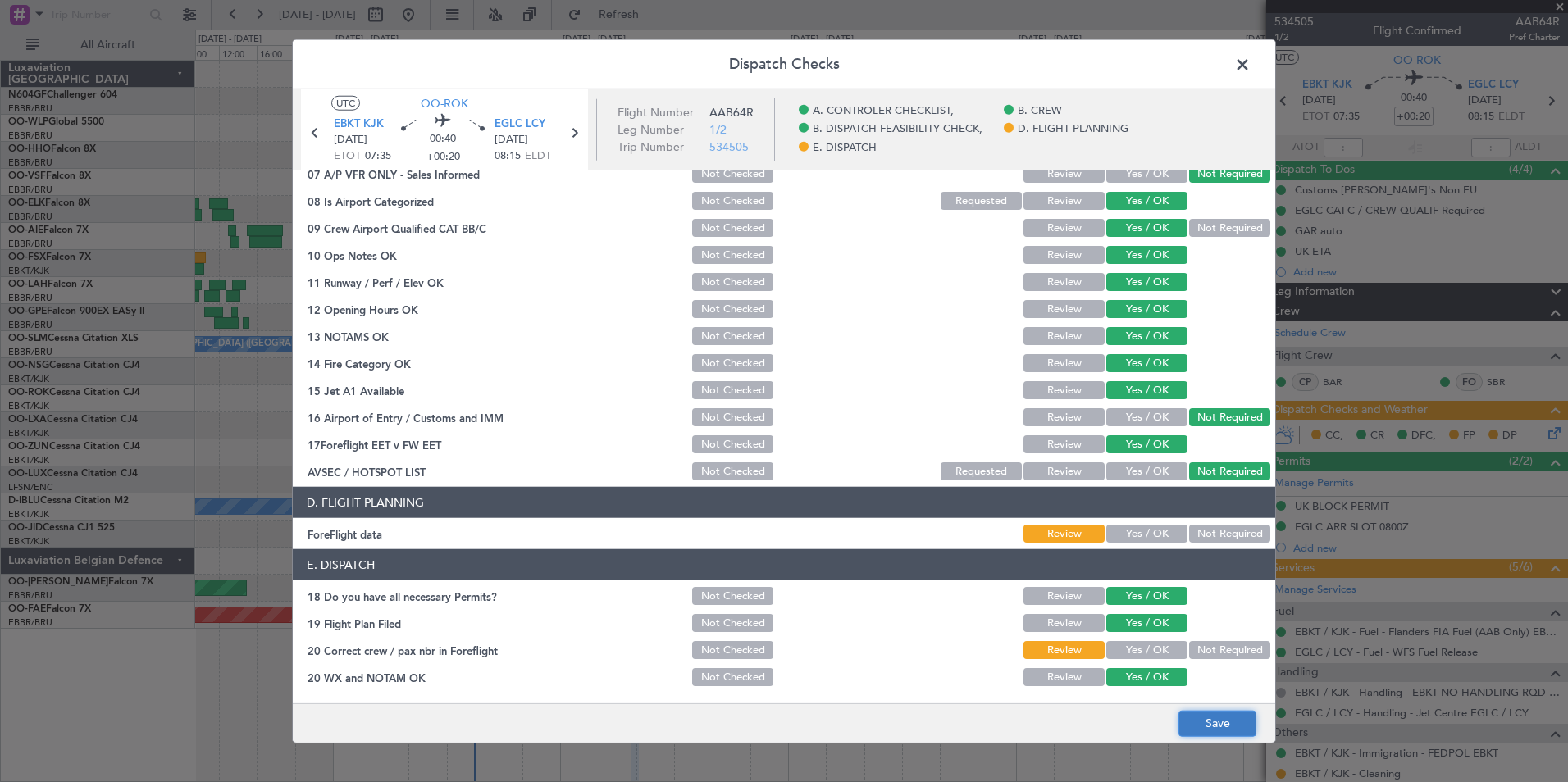
click at [1193, 717] on button "Save" at bounding box center [1217, 723] width 78 height 26
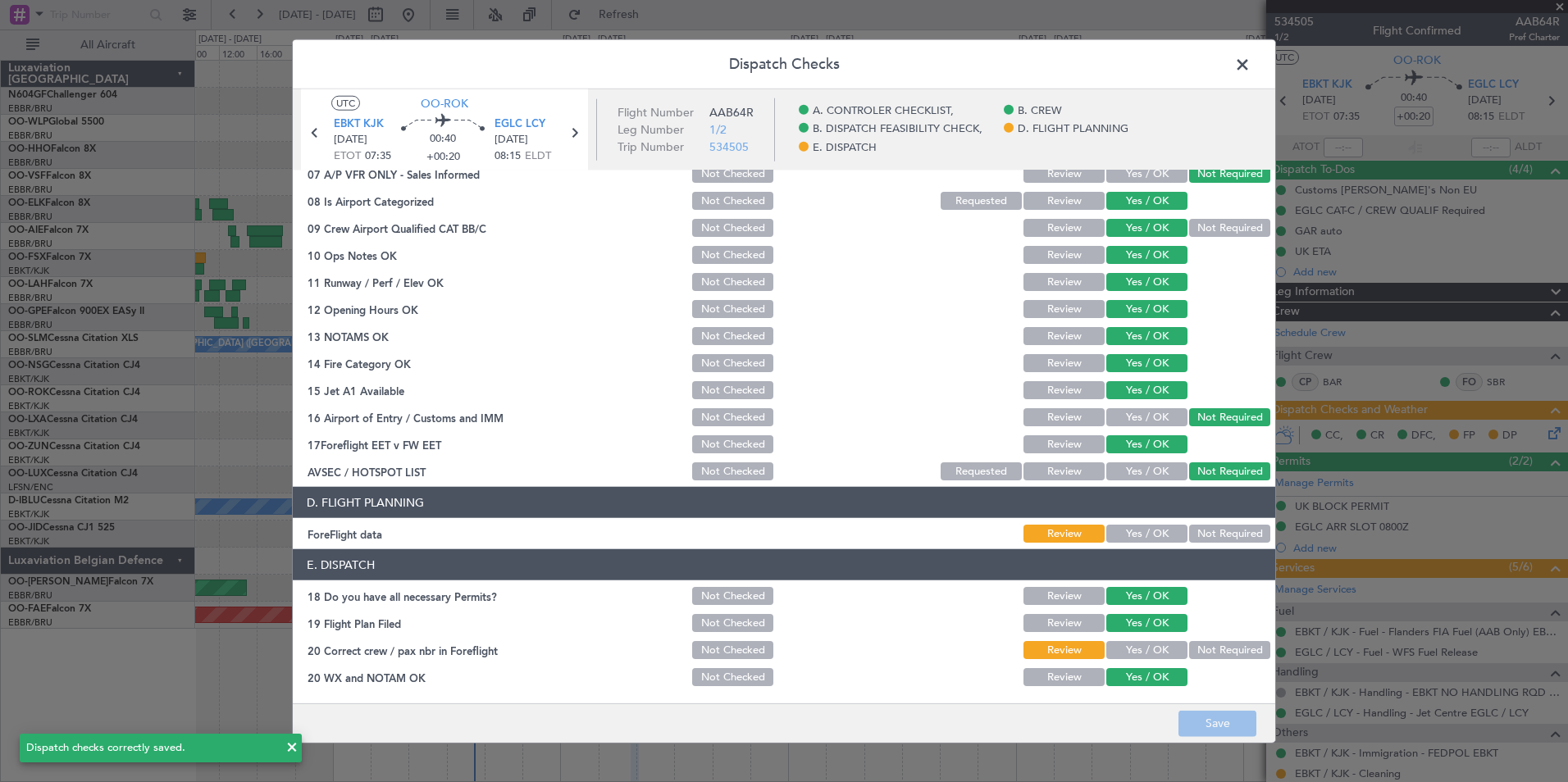
click at [1250, 69] on span at bounding box center [1250, 69] width 0 height 33
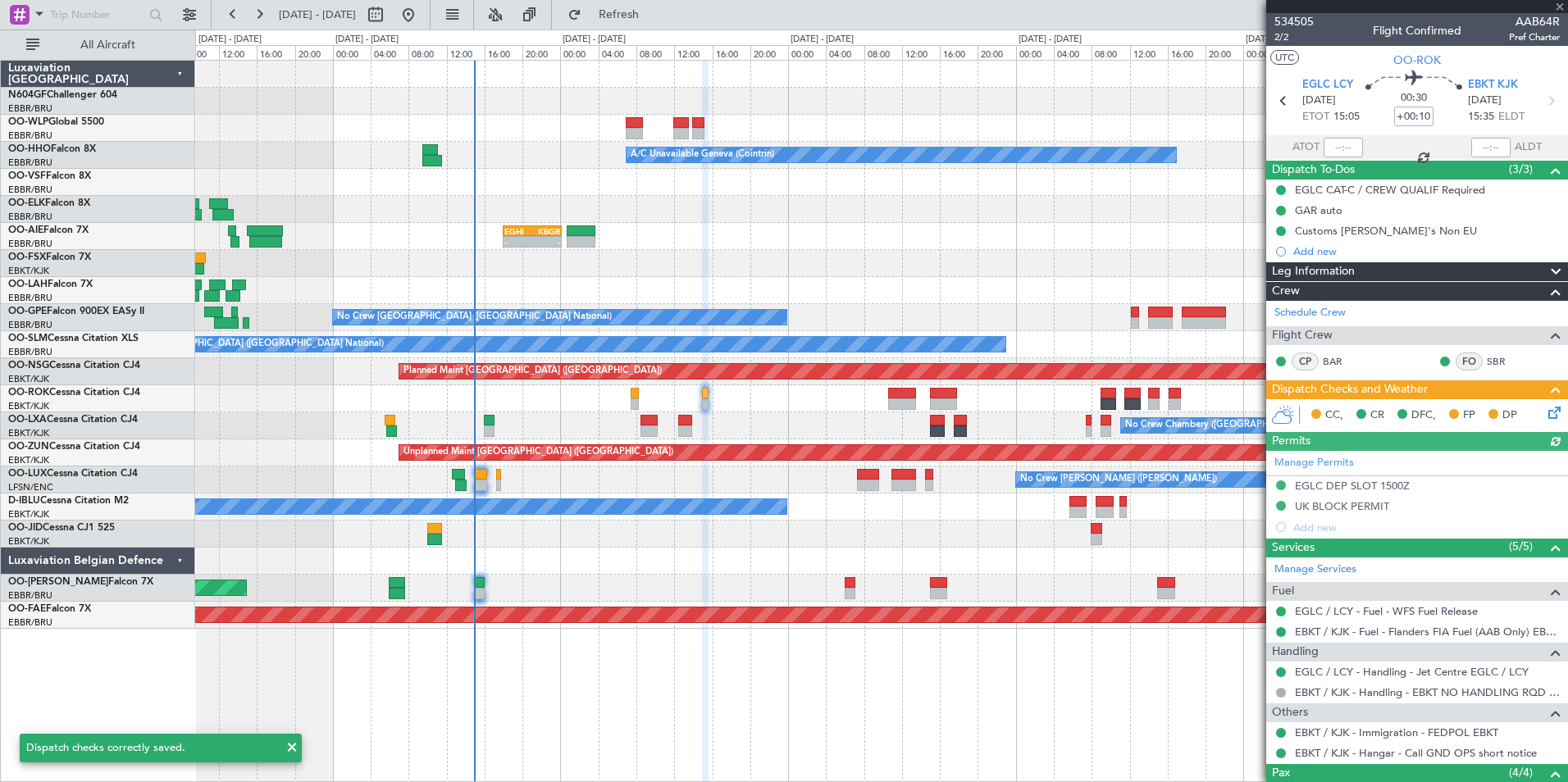
click at [1545, 411] on icon at bounding box center [1551, 410] width 13 height 13
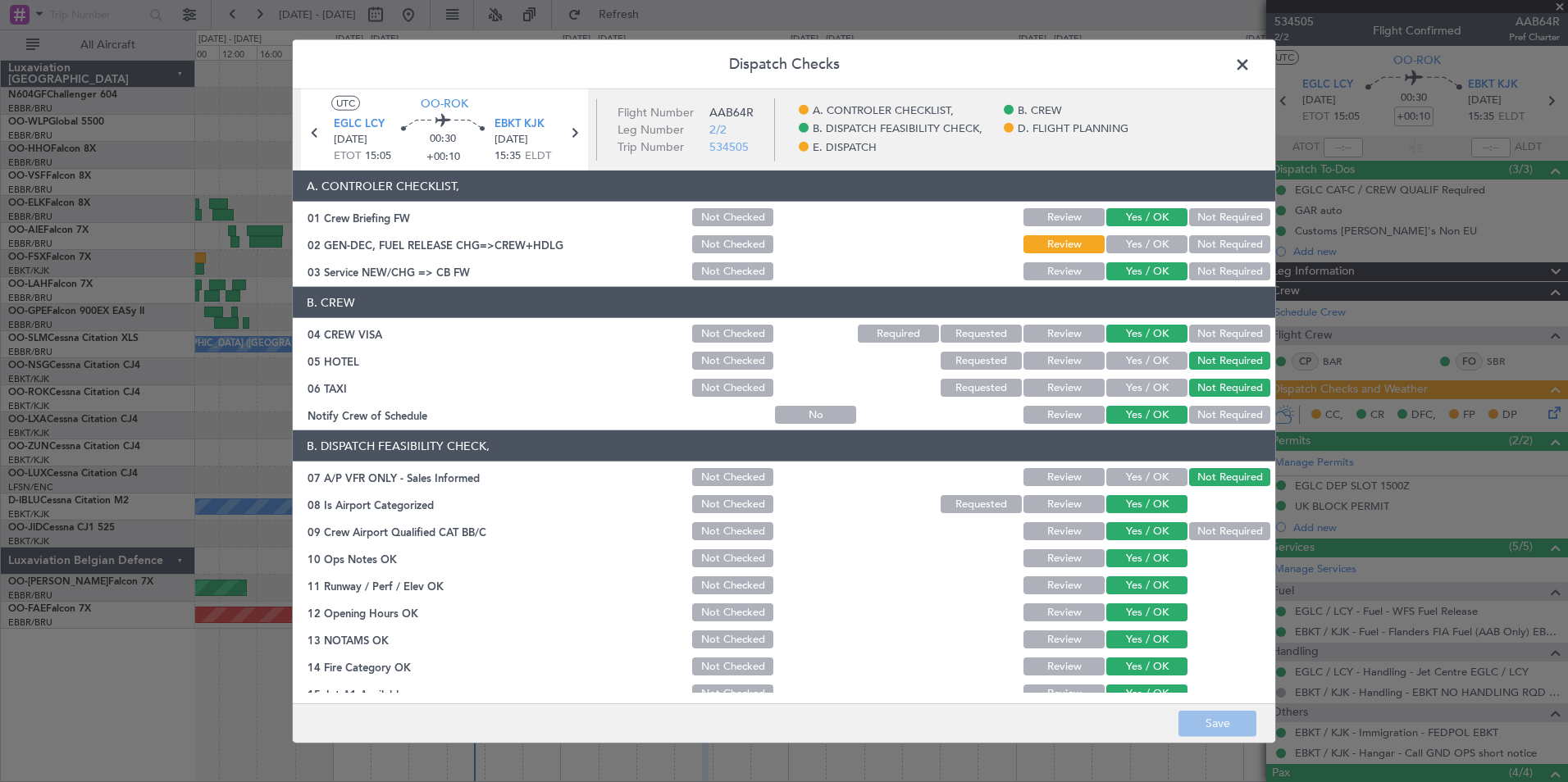
click at [1130, 244] on button "Yes / OK" at bounding box center [1147, 244] width 82 height 18
click at [1217, 720] on button "Save" at bounding box center [1217, 723] width 78 height 26
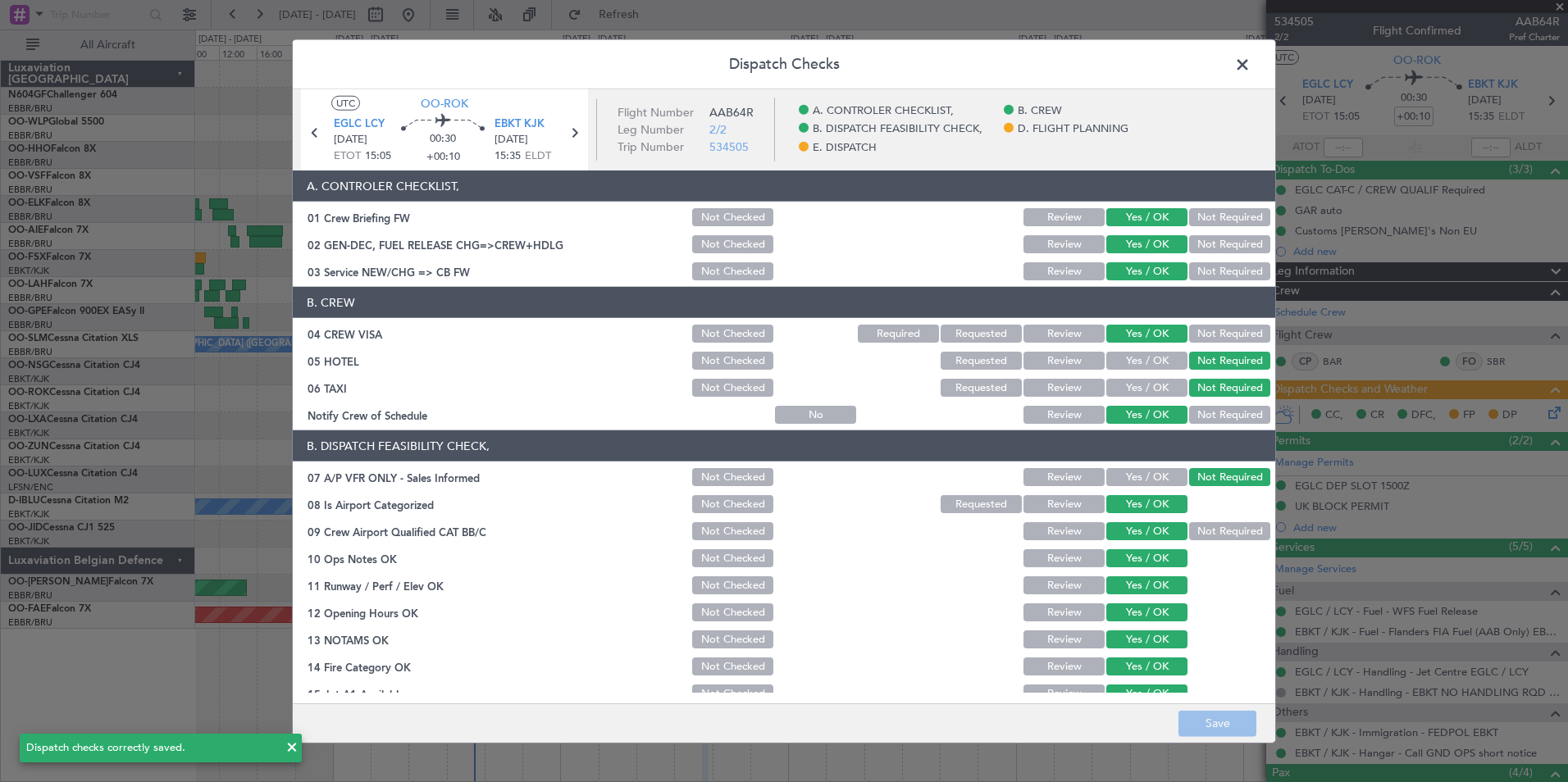
click at [1250, 67] on span at bounding box center [1250, 69] width 0 height 33
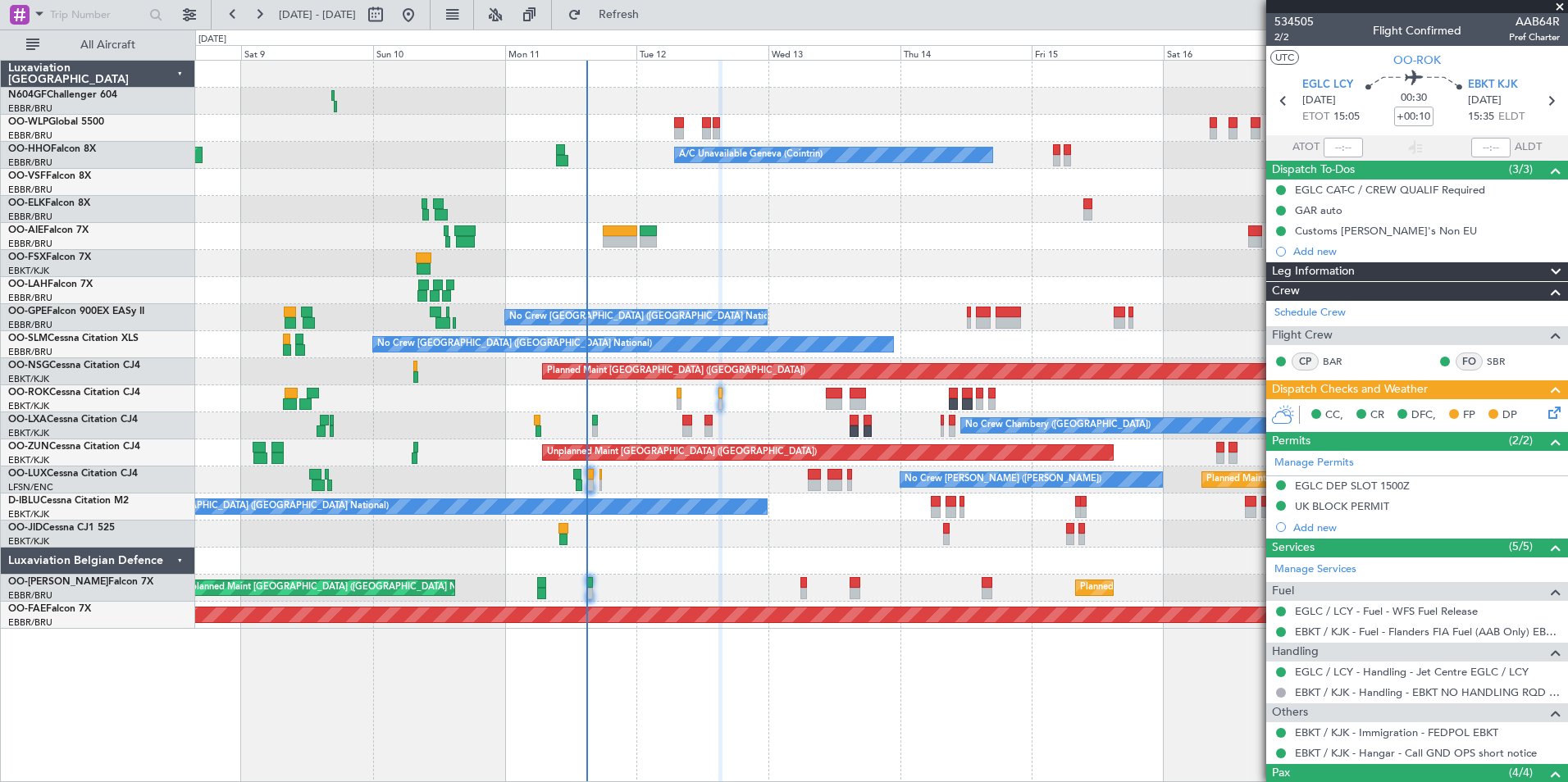
click at [1545, 415] on icon at bounding box center [1551, 410] width 13 height 13
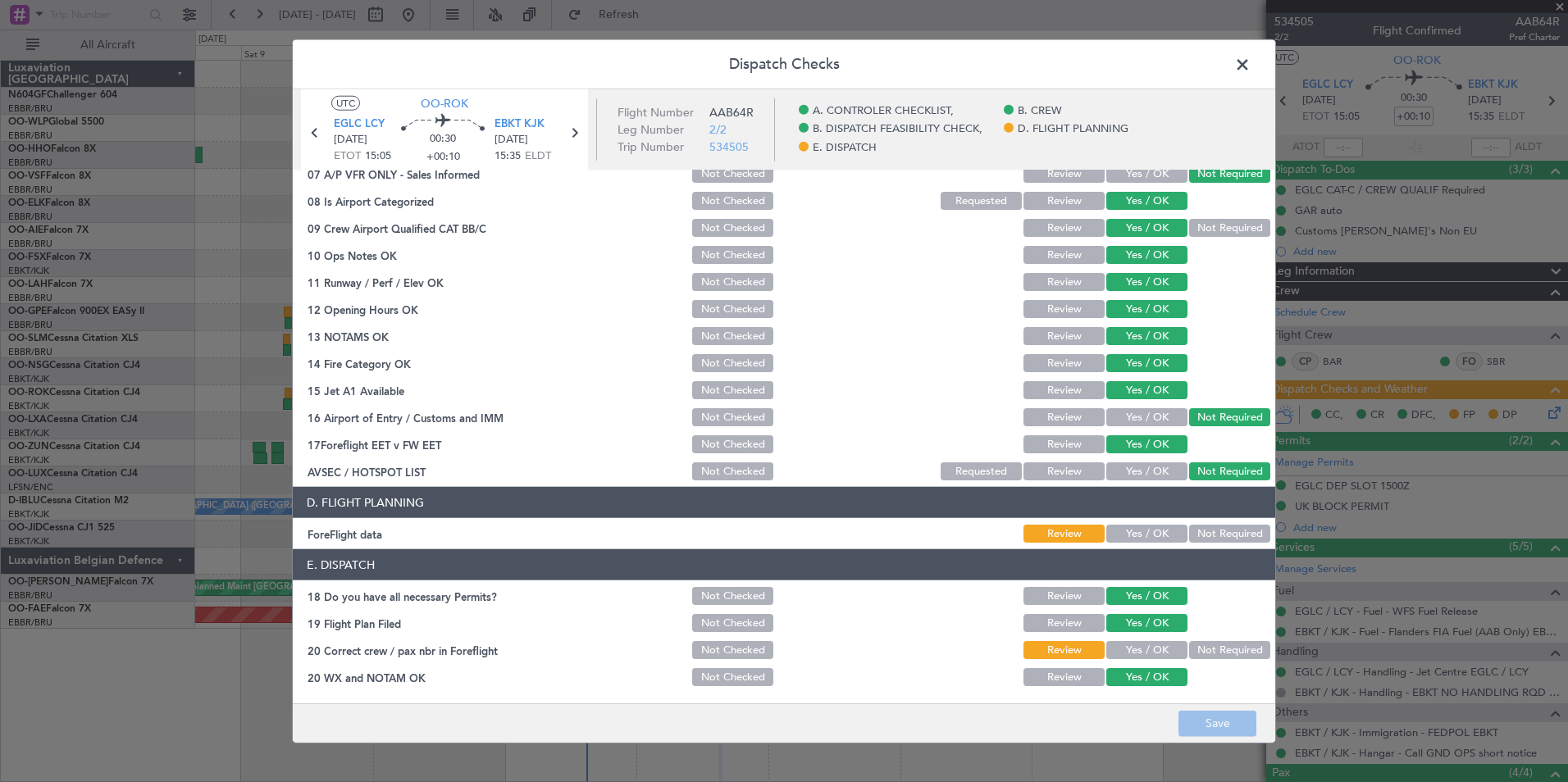
click at [1130, 531] on button "Yes / OK" at bounding box center [1147, 534] width 82 height 18
click at [1137, 652] on button "Yes / OK" at bounding box center [1147, 650] width 82 height 18
click at [1224, 721] on button "Save" at bounding box center [1217, 723] width 78 height 26
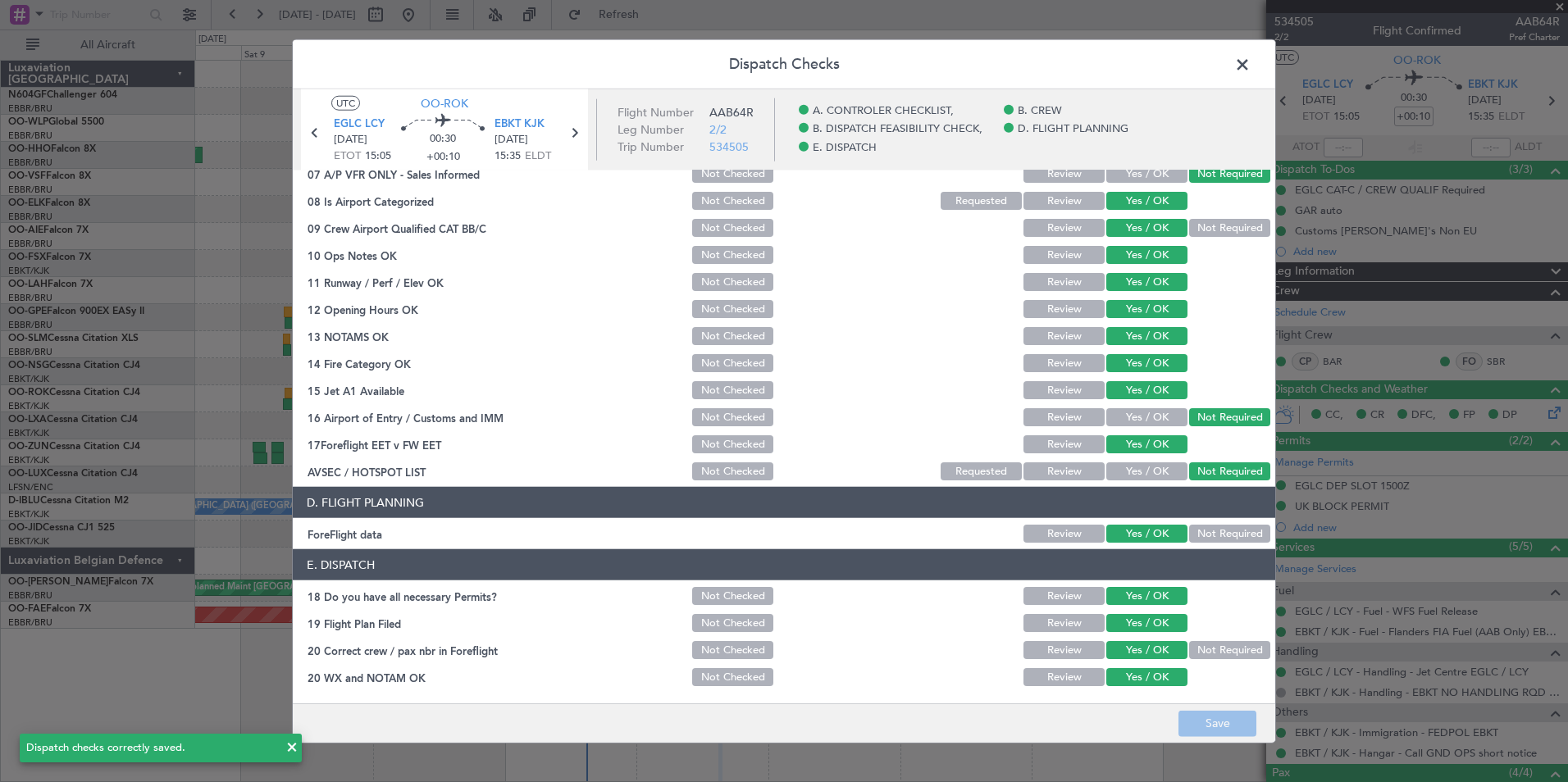
click at [1250, 58] on span at bounding box center [1250, 69] width 0 height 33
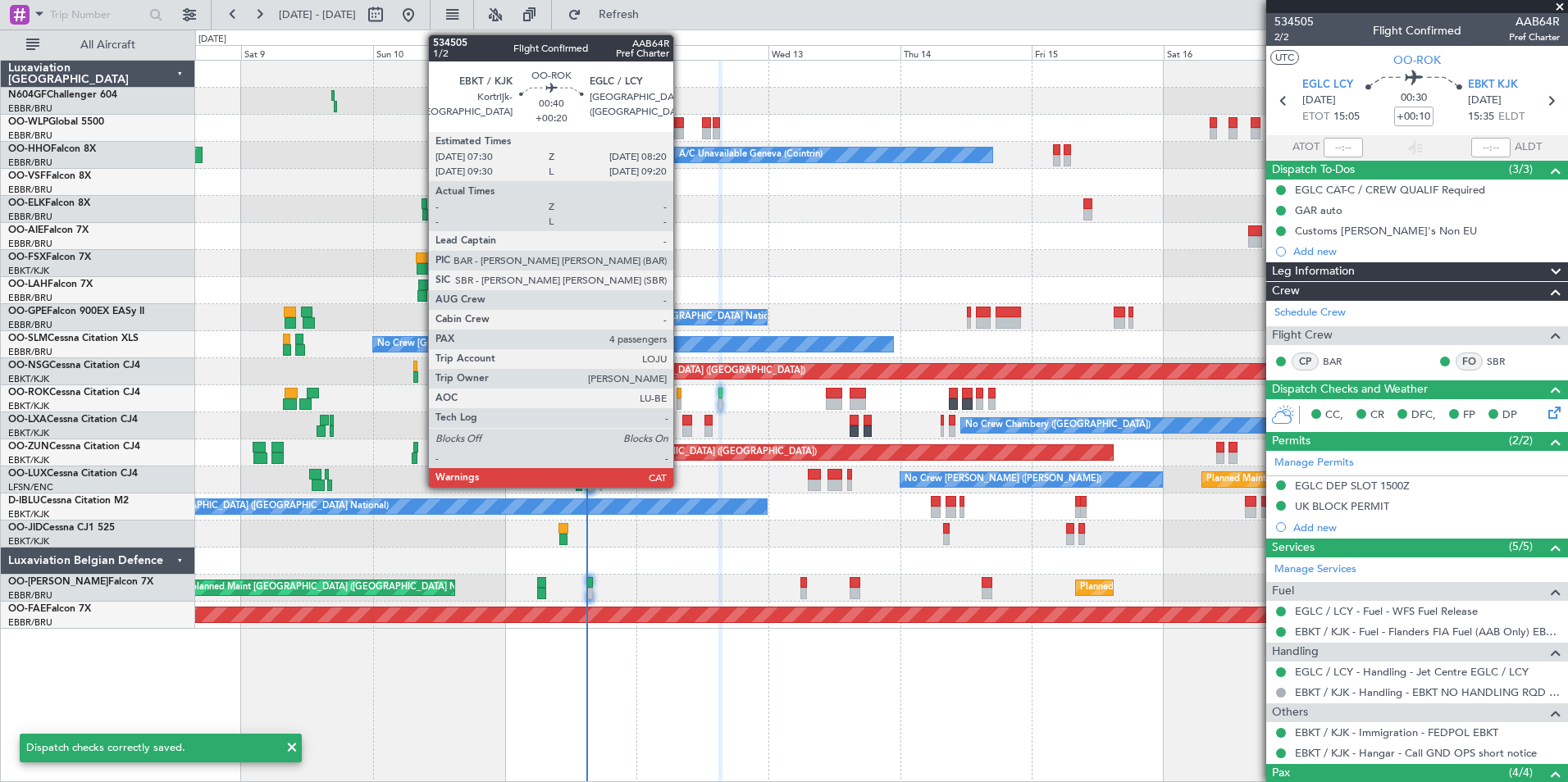
click at [680, 397] on div at bounding box center [679, 393] width 5 height 11
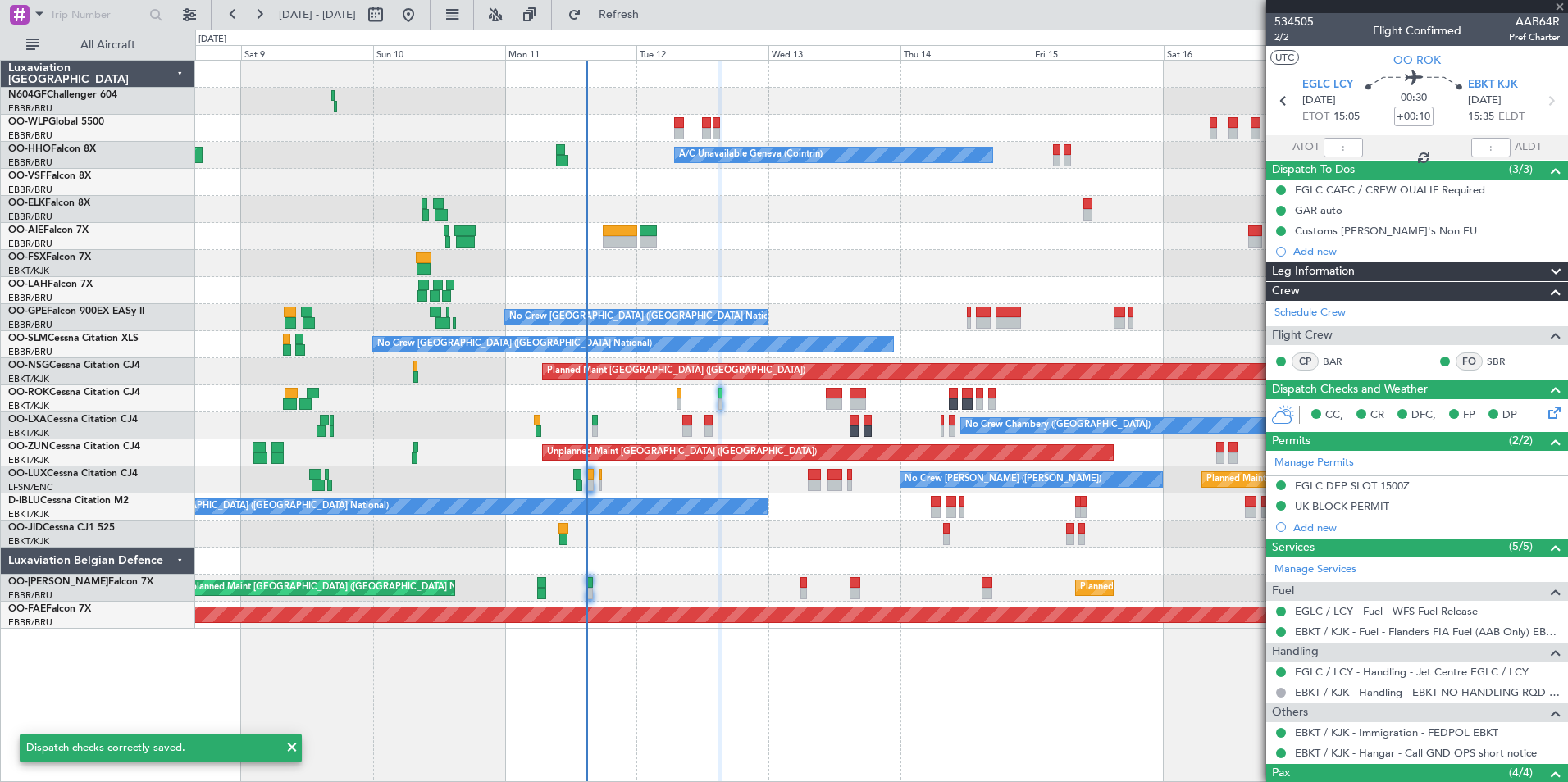
type input "+00:20"
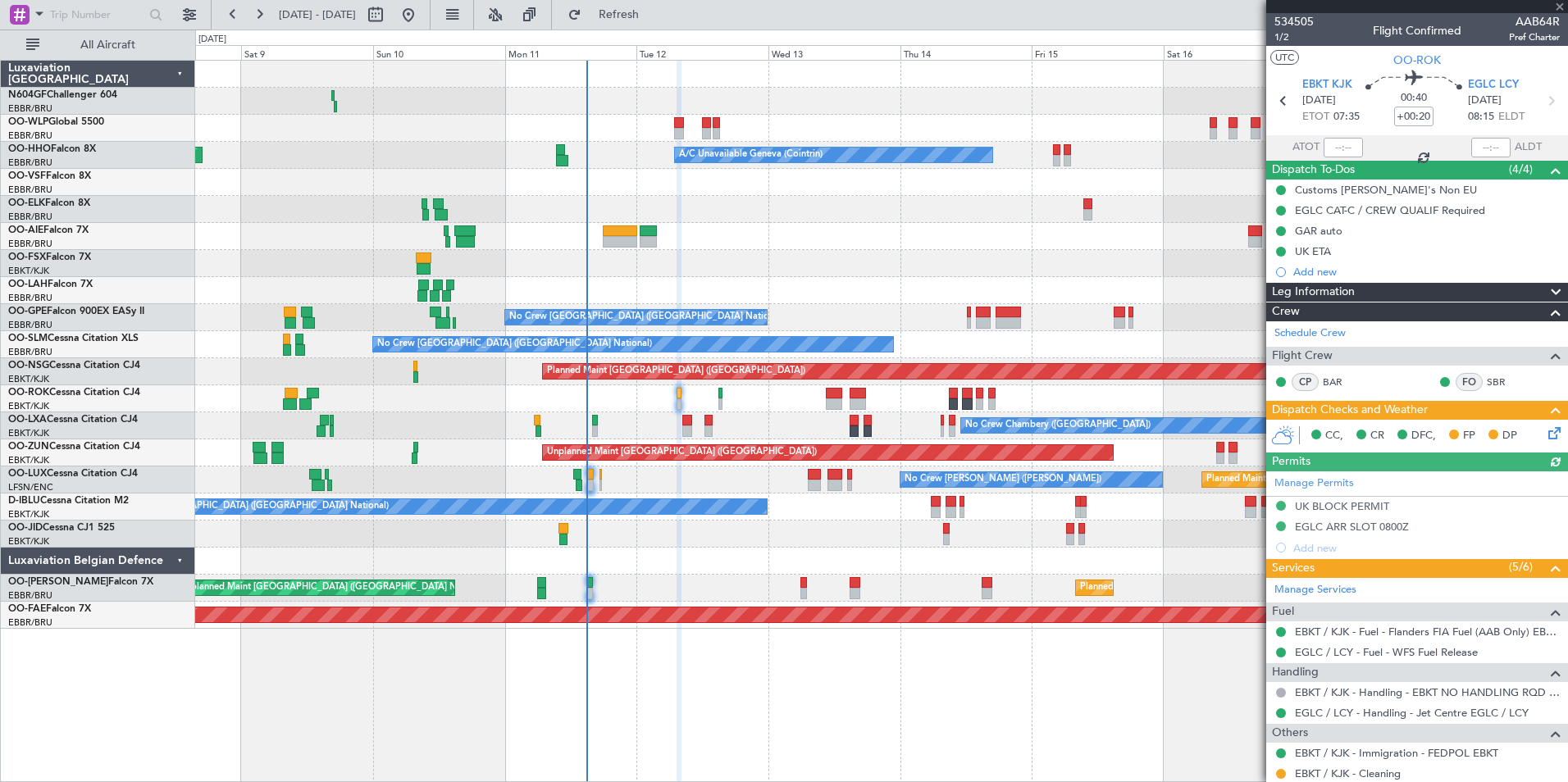
click at [1545, 431] on icon at bounding box center [1551, 430] width 13 height 13
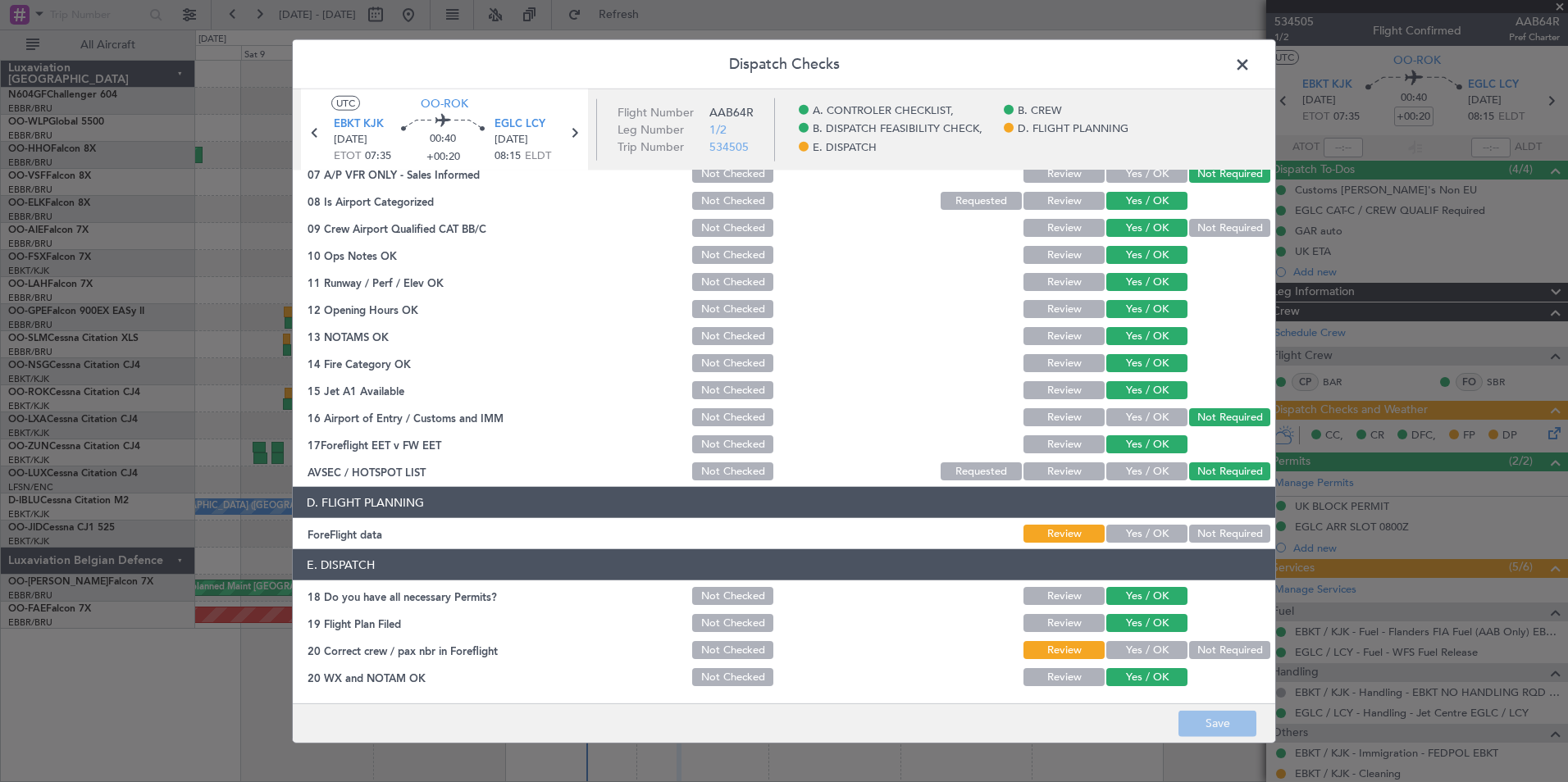
click at [1135, 535] on button "Yes / OK" at bounding box center [1147, 534] width 82 height 18
click at [1150, 645] on button "Yes / OK" at bounding box center [1147, 650] width 82 height 18
click at [1232, 720] on button "Save" at bounding box center [1217, 723] width 78 height 26
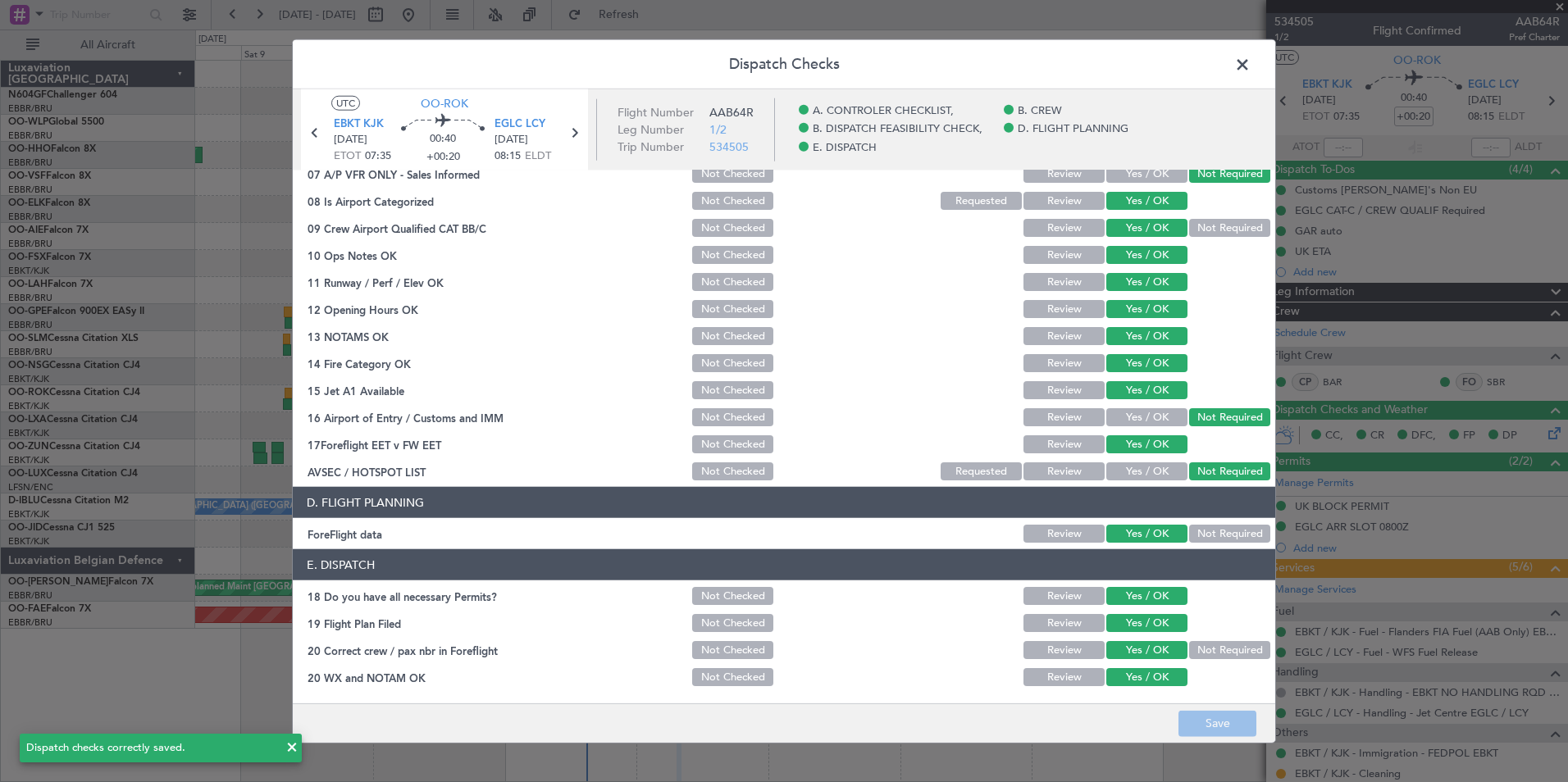
drag, startPoint x: 1235, startPoint y: 67, endPoint x: 1212, endPoint y: 96, distance: 37.0
click at [1250, 67] on span at bounding box center [1250, 69] width 0 height 33
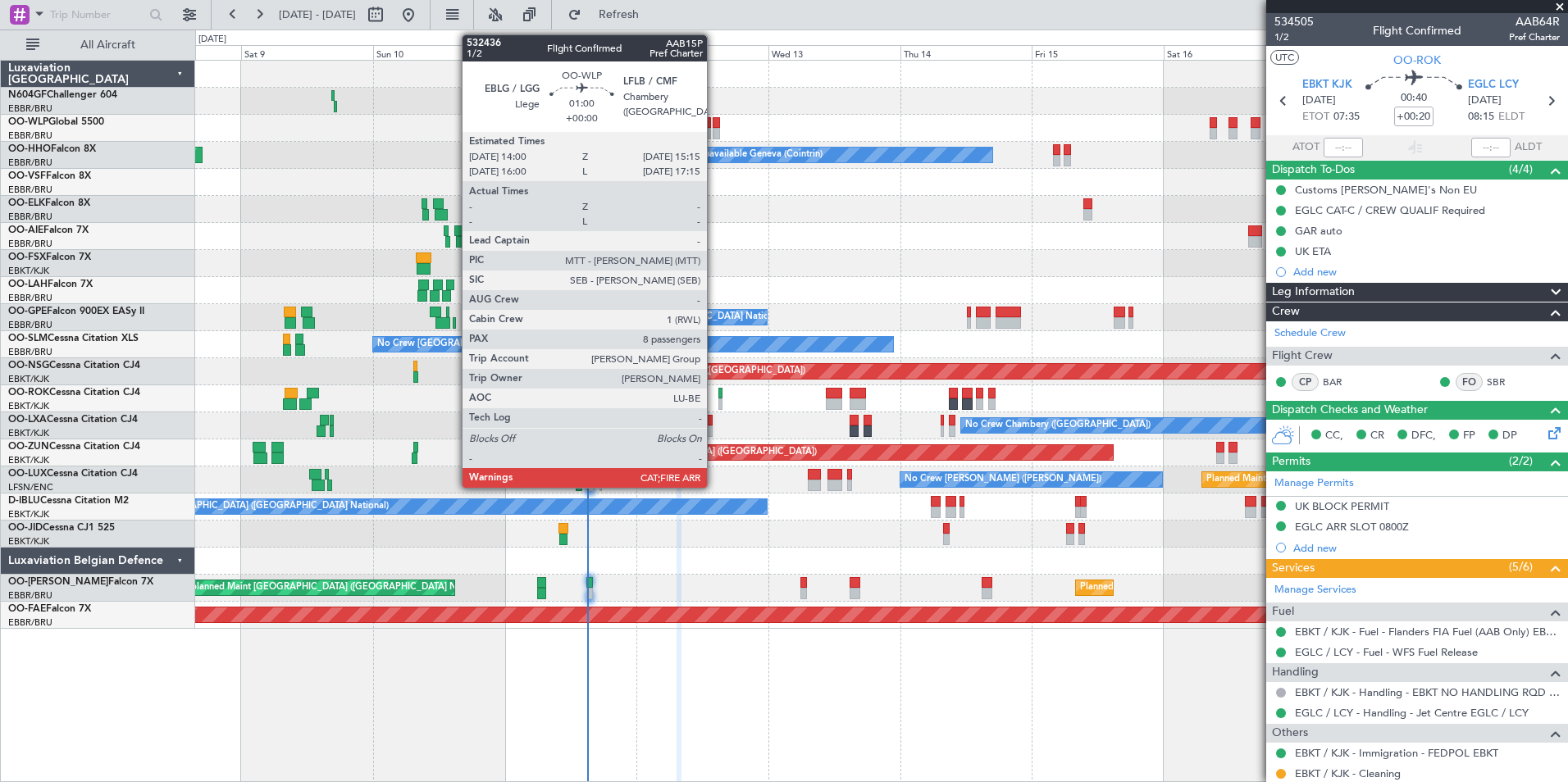
click at [714, 135] on div at bounding box center [716, 133] width 8 height 11
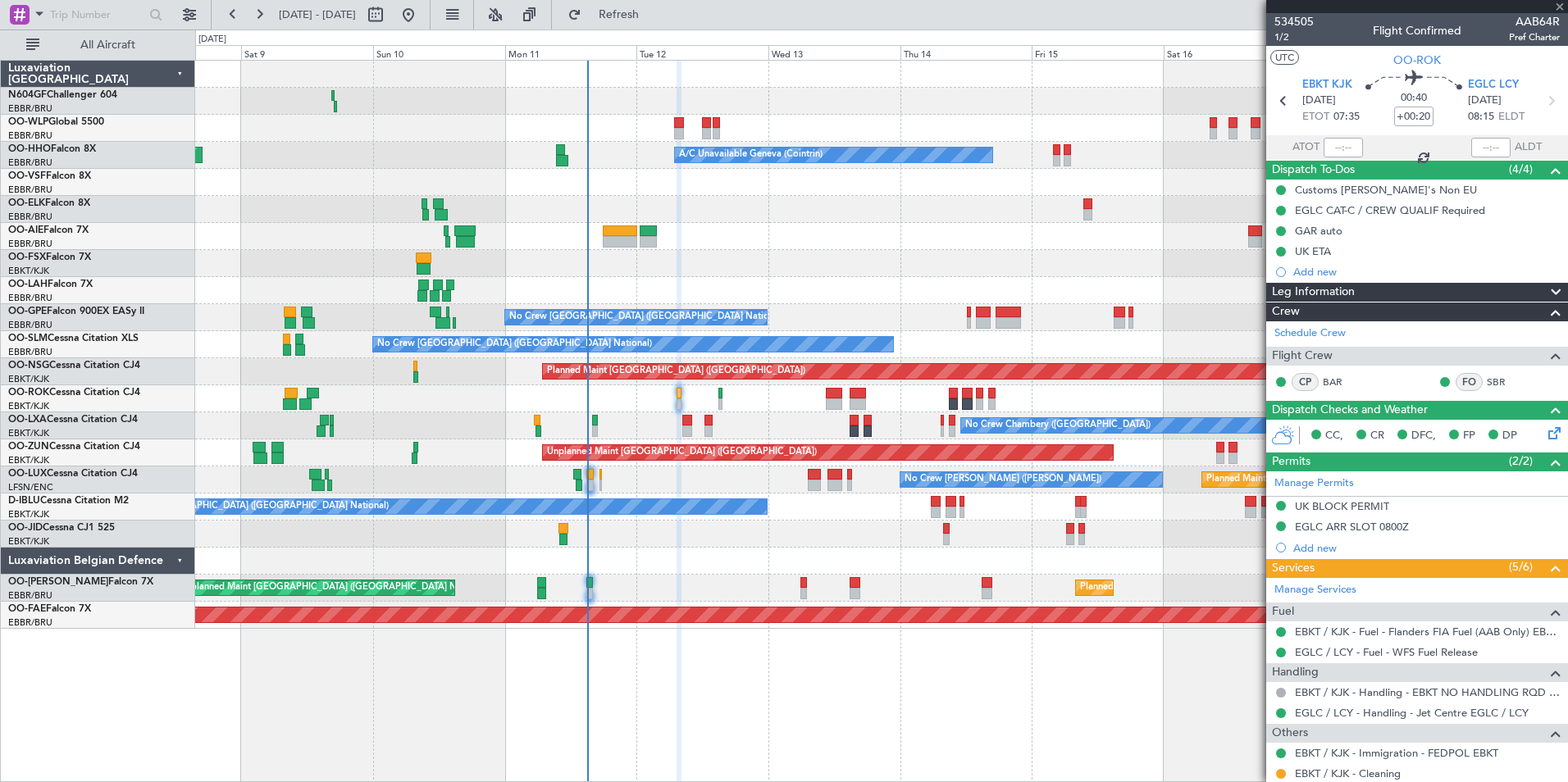
type input "8"
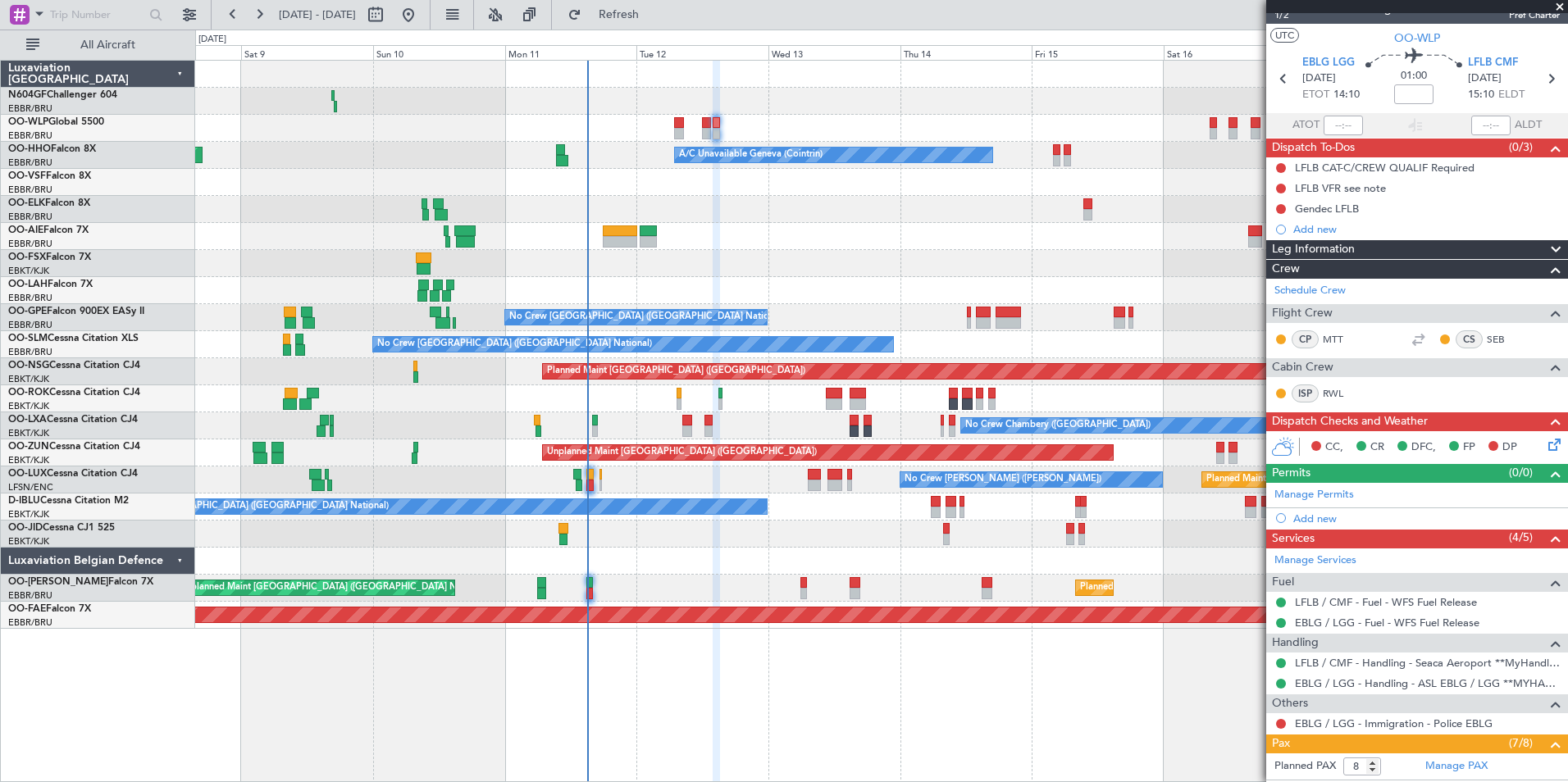
scroll to position [0, 0]
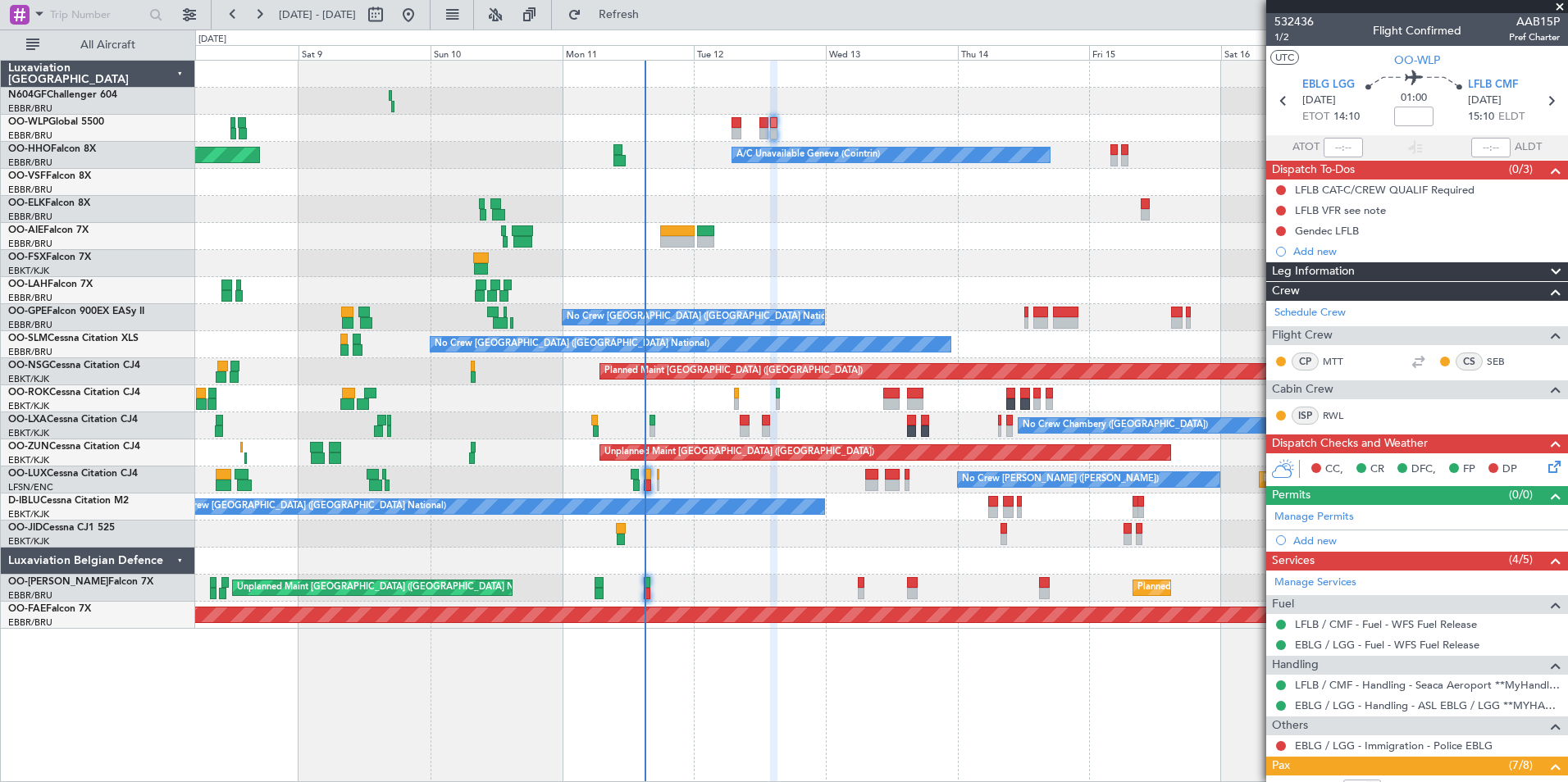
click at [784, 255] on div at bounding box center [881, 263] width 1372 height 27
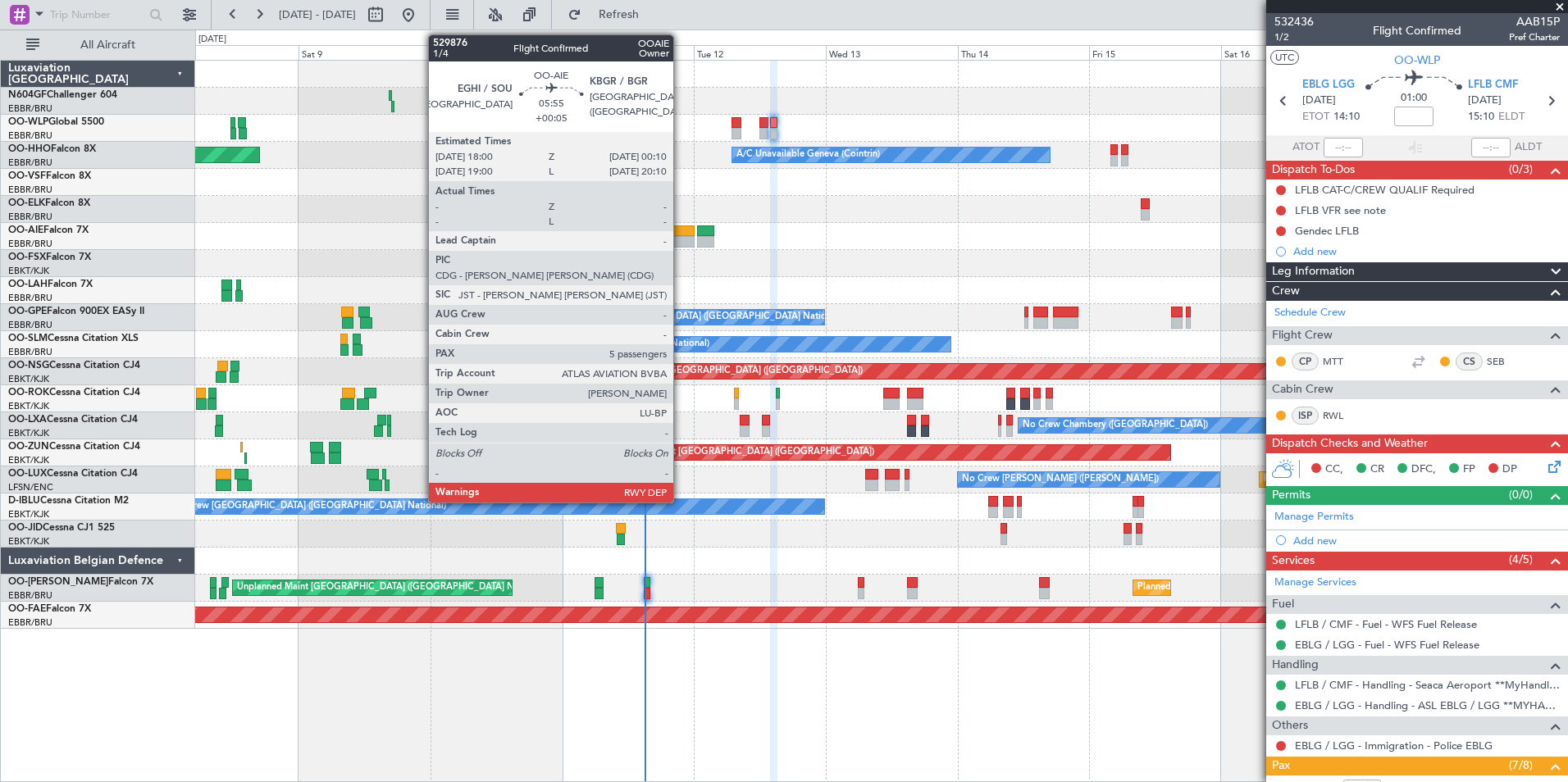
click at [680, 243] on div at bounding box center [678, 241] width 35 height 11
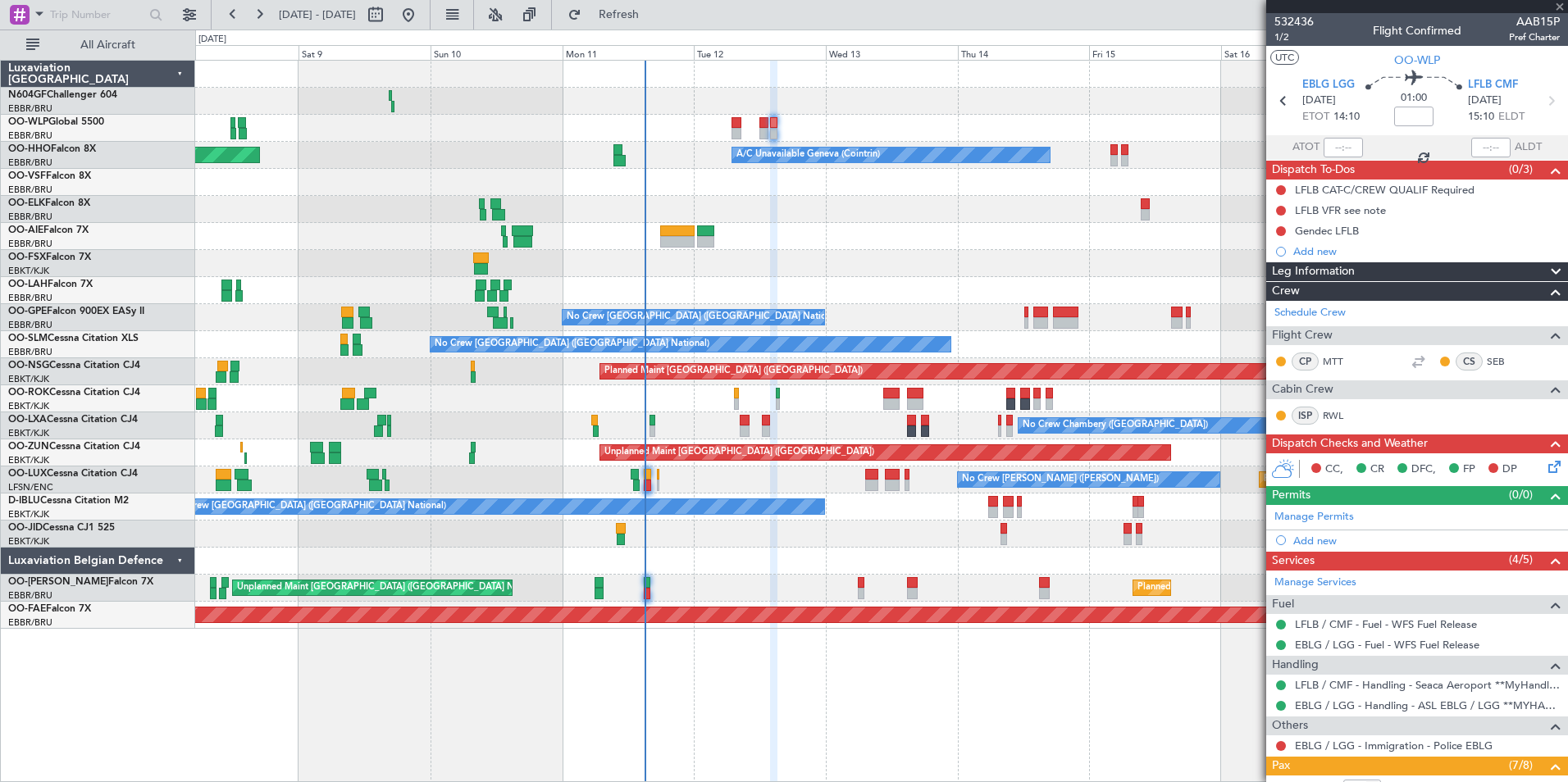
type input "+00:05"
type input "5"
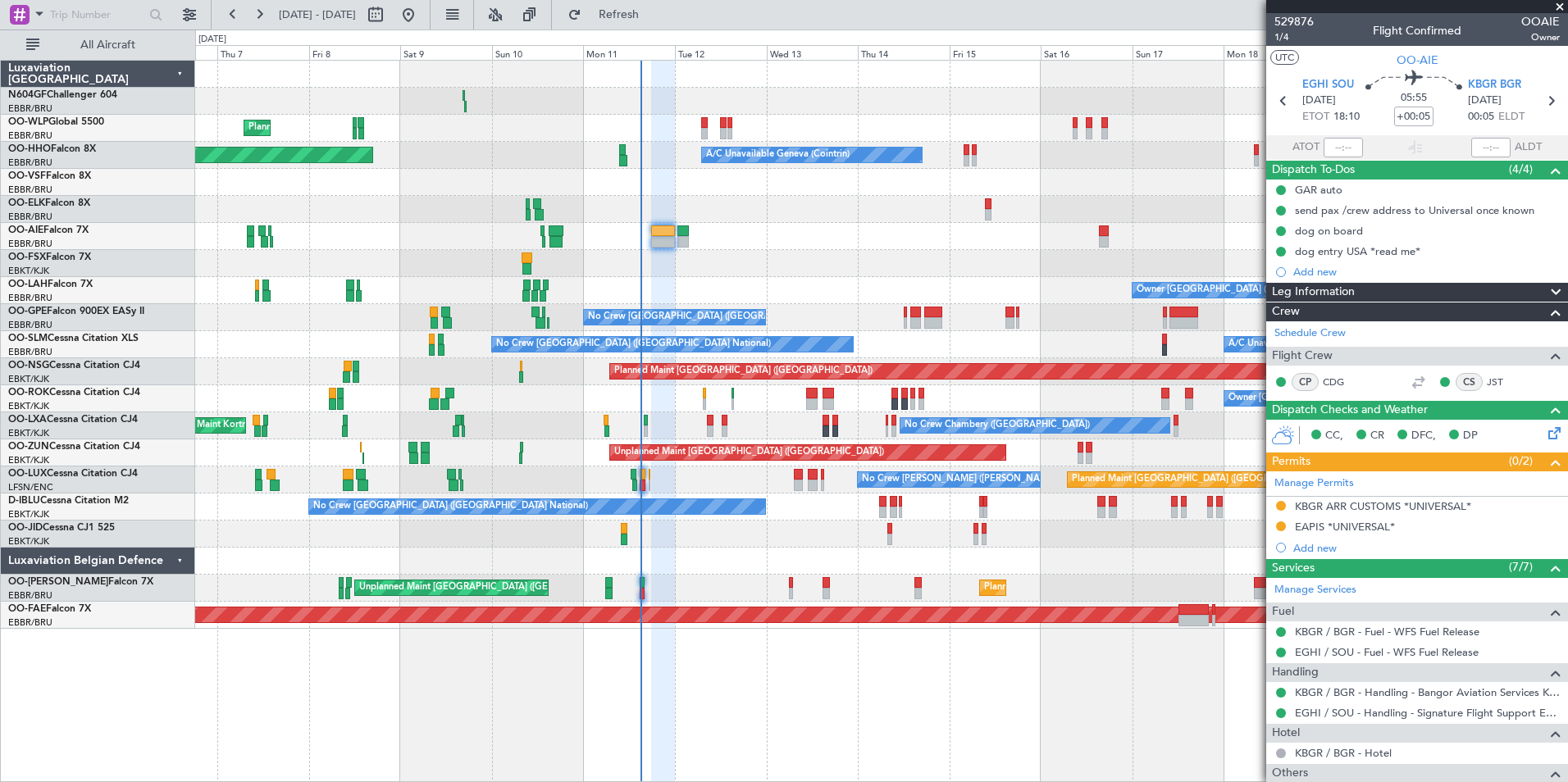
click at [833, 260] on div at bounding box center [881, 263] width 1372 height 27
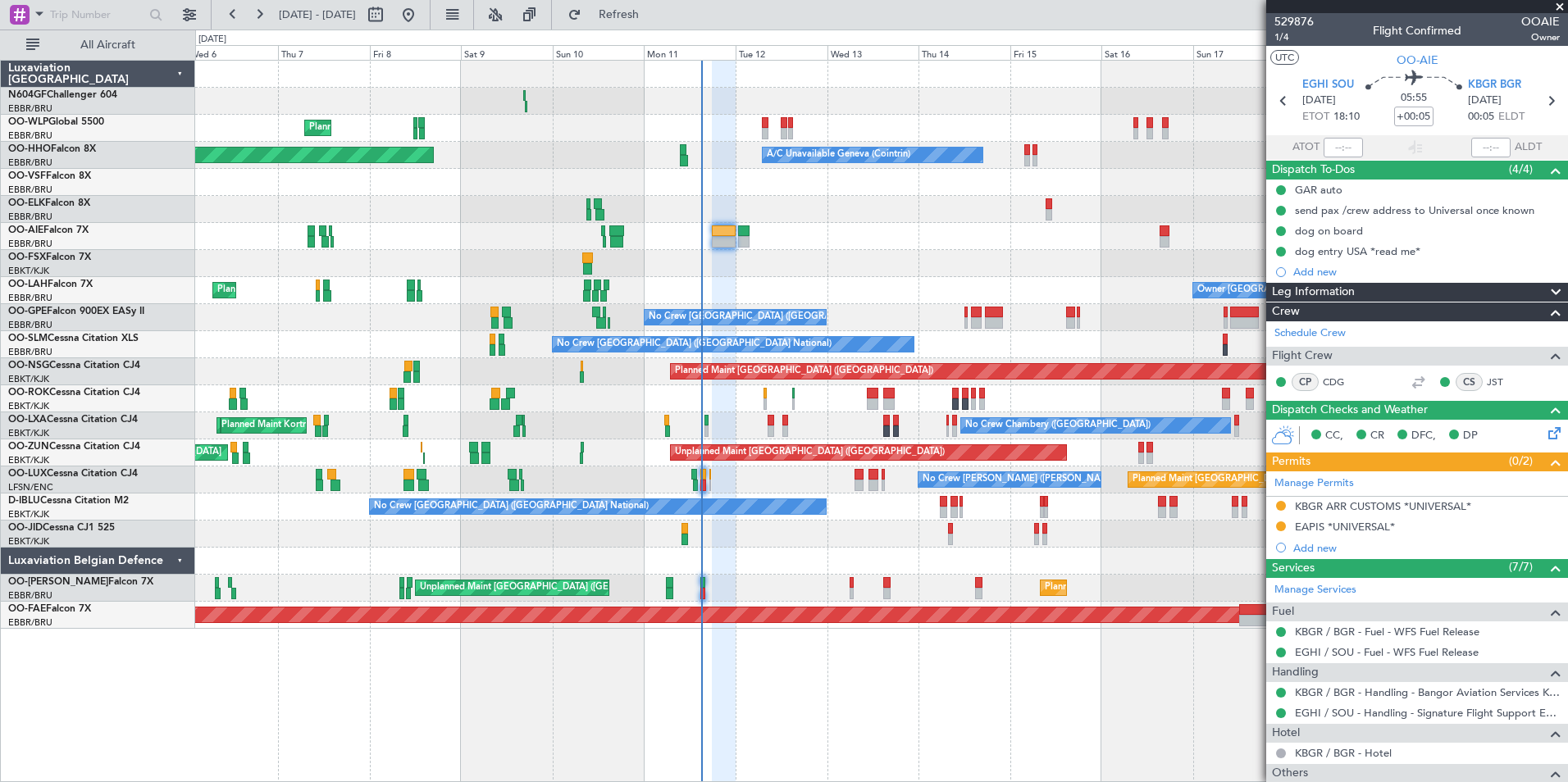
click at [771, 257] on div at bounding box center [881, 263] width 1372 height 27
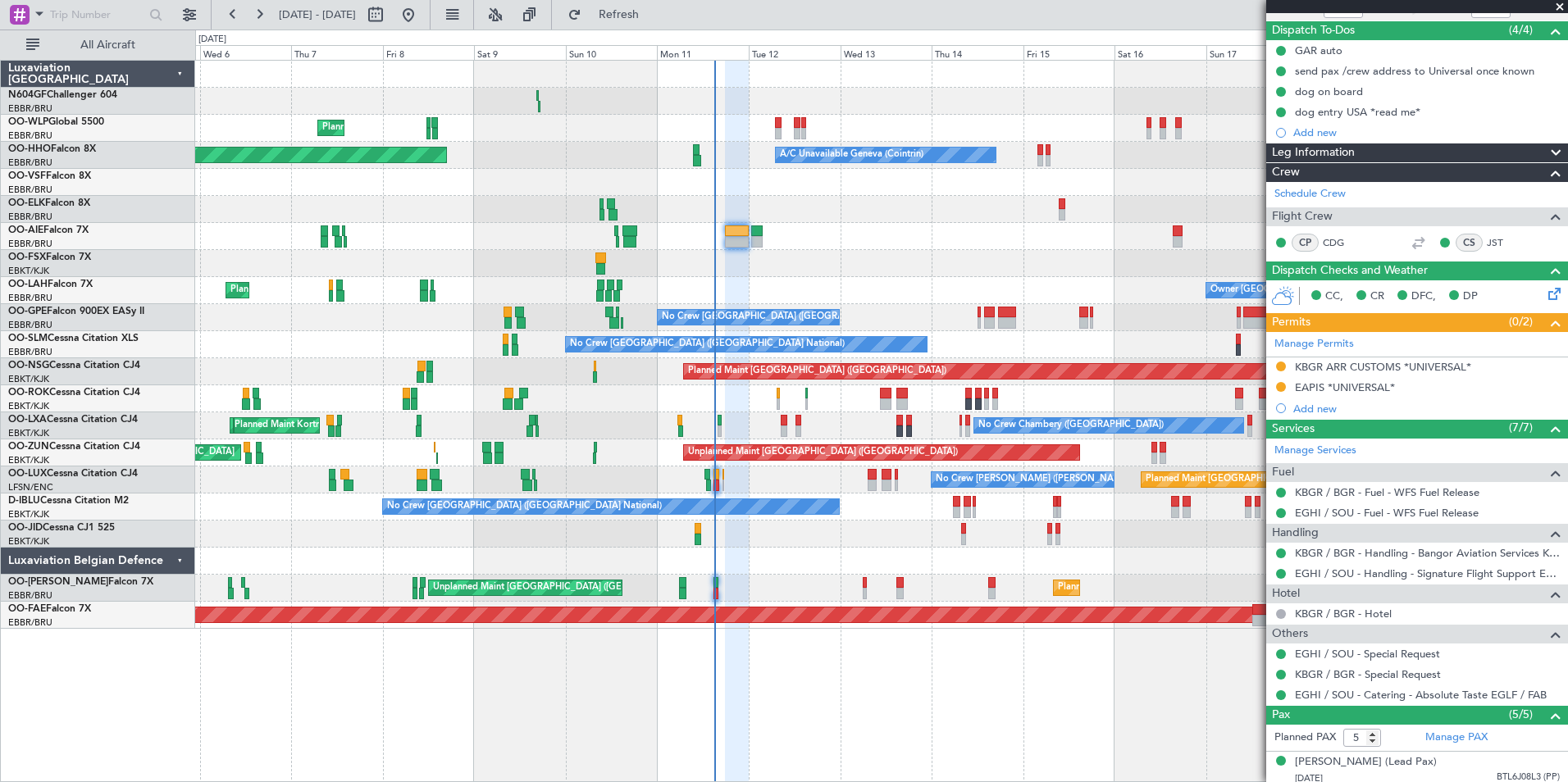
scroll to position [309, 0]
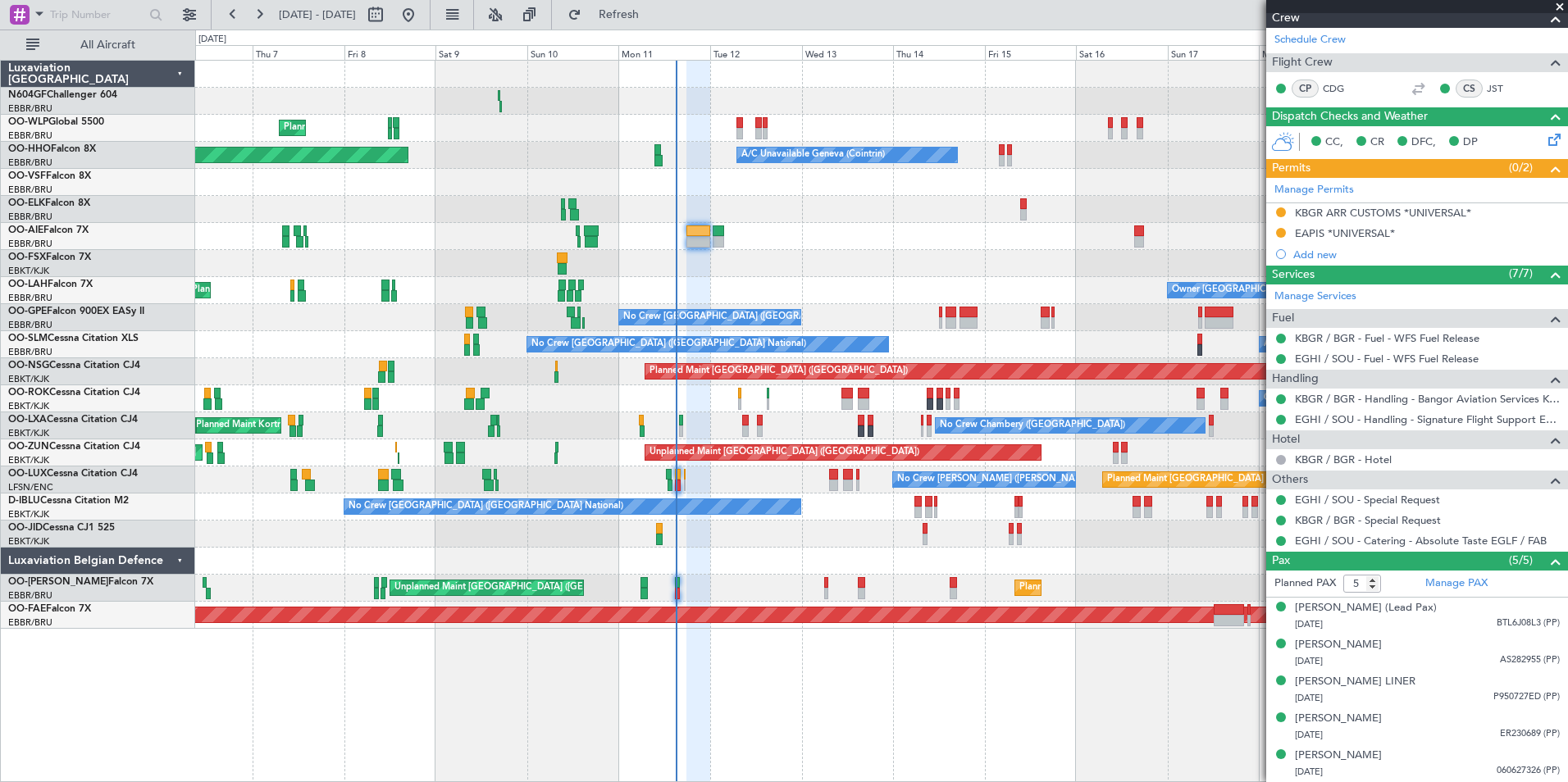
click at [784, 567] on div at bounding box center [881, 561] width 1372 height 27
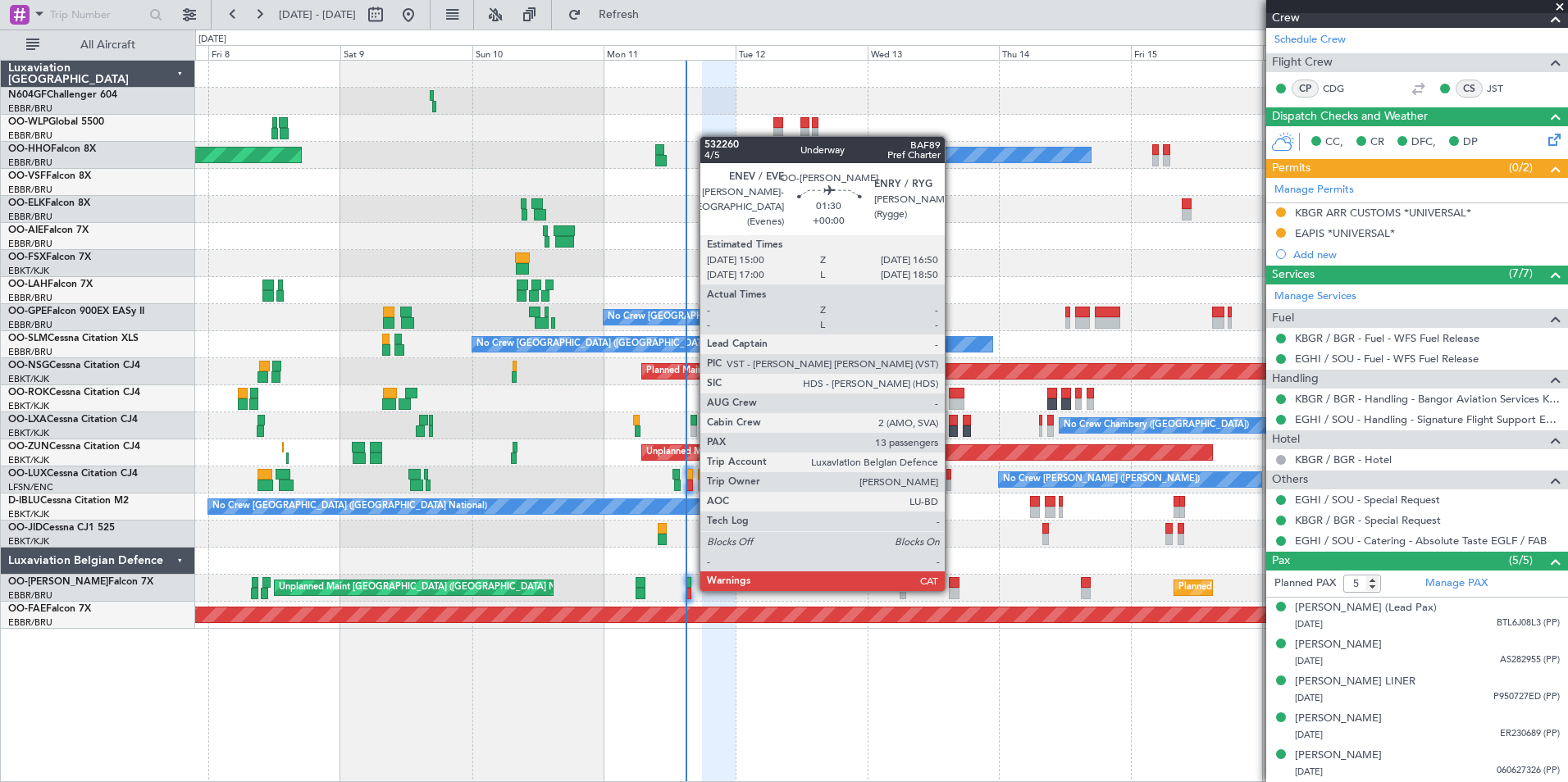
click at [988, 651] on div "Planned Maint Milan (Linate) A/C Unavailable Geneva (Cointrin) Planned Maint Ge…" at bounding box center [882, 421] width 1373 height 723
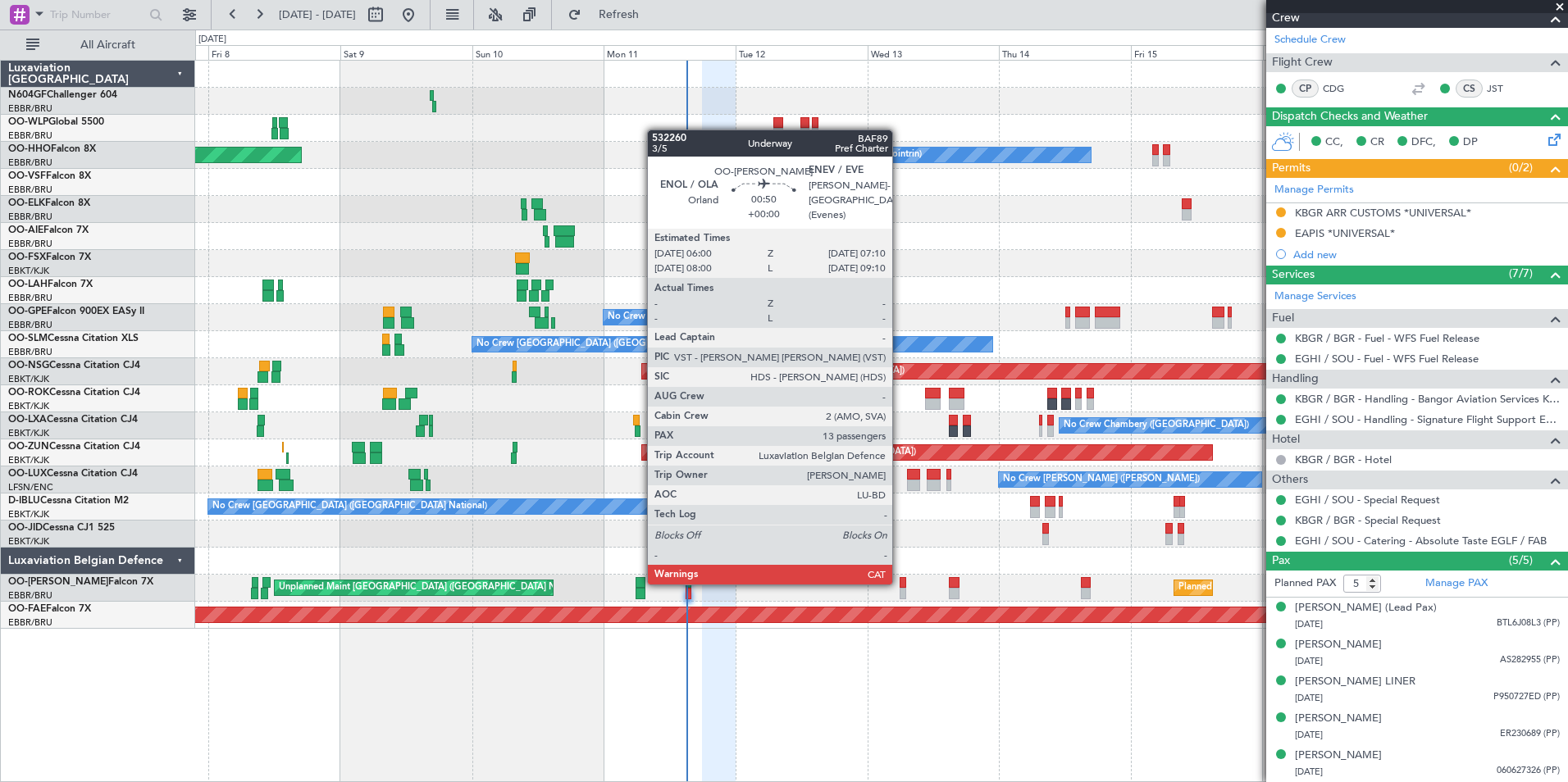
click at [900, 582] on div at bounding box center [903, 582] width 7 height 11
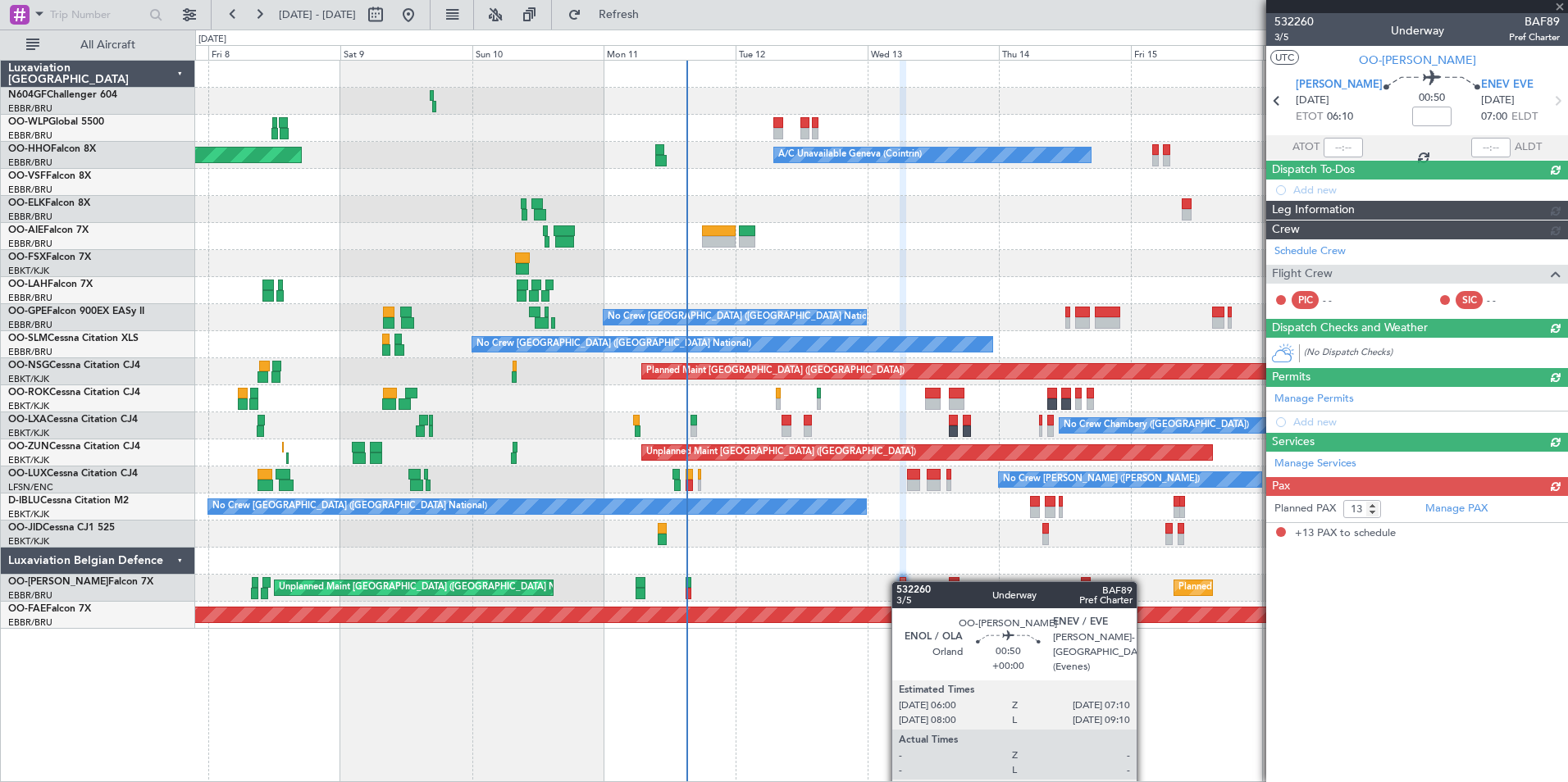
scroll to position [0, 0]
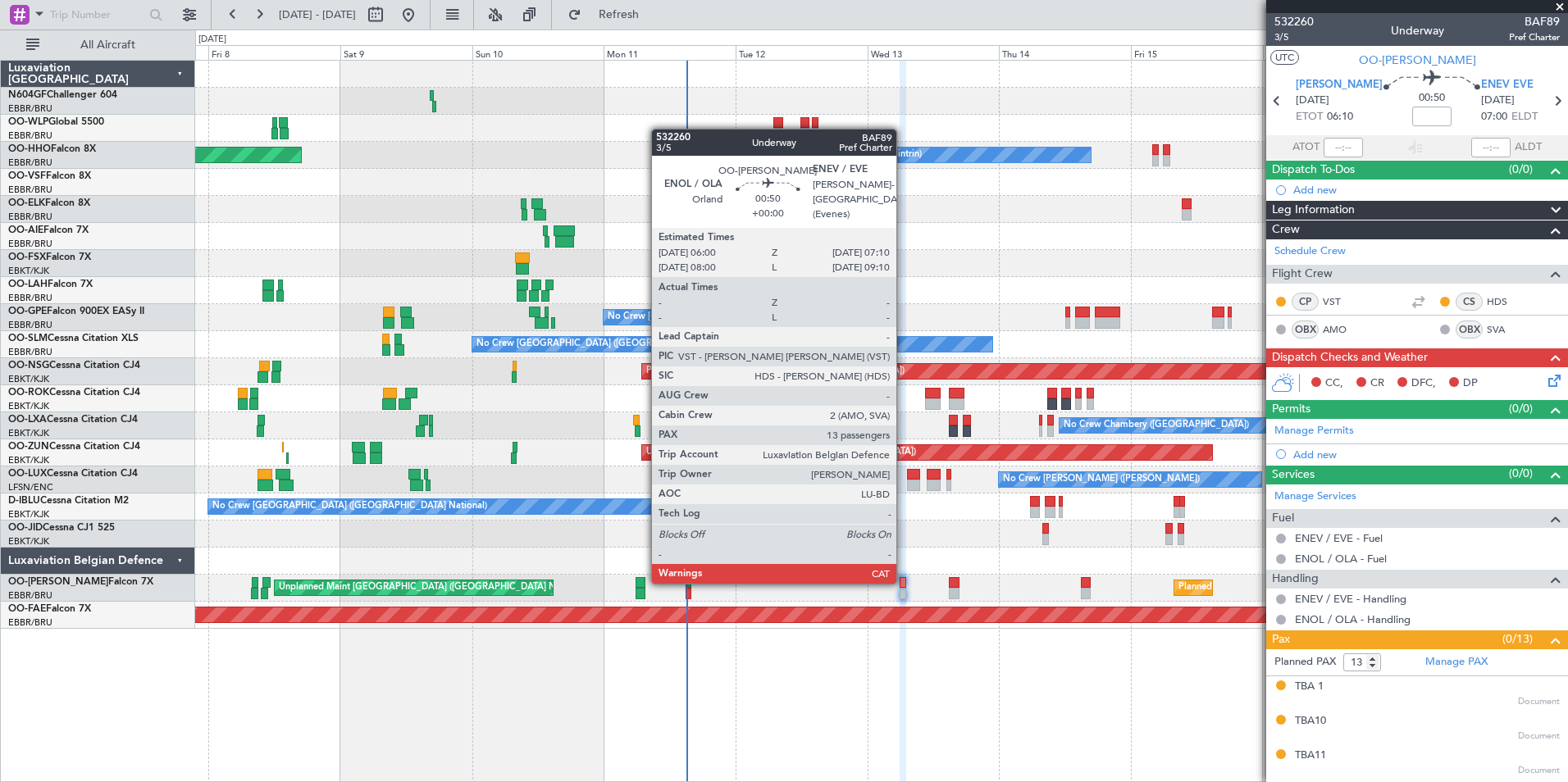
click at [921, 598] on div "Planned Maint Brussels (Brussels National) Unplanned Maint Brussels (Brussels N…" at bounding box center [881, 588] width 1372 height 27
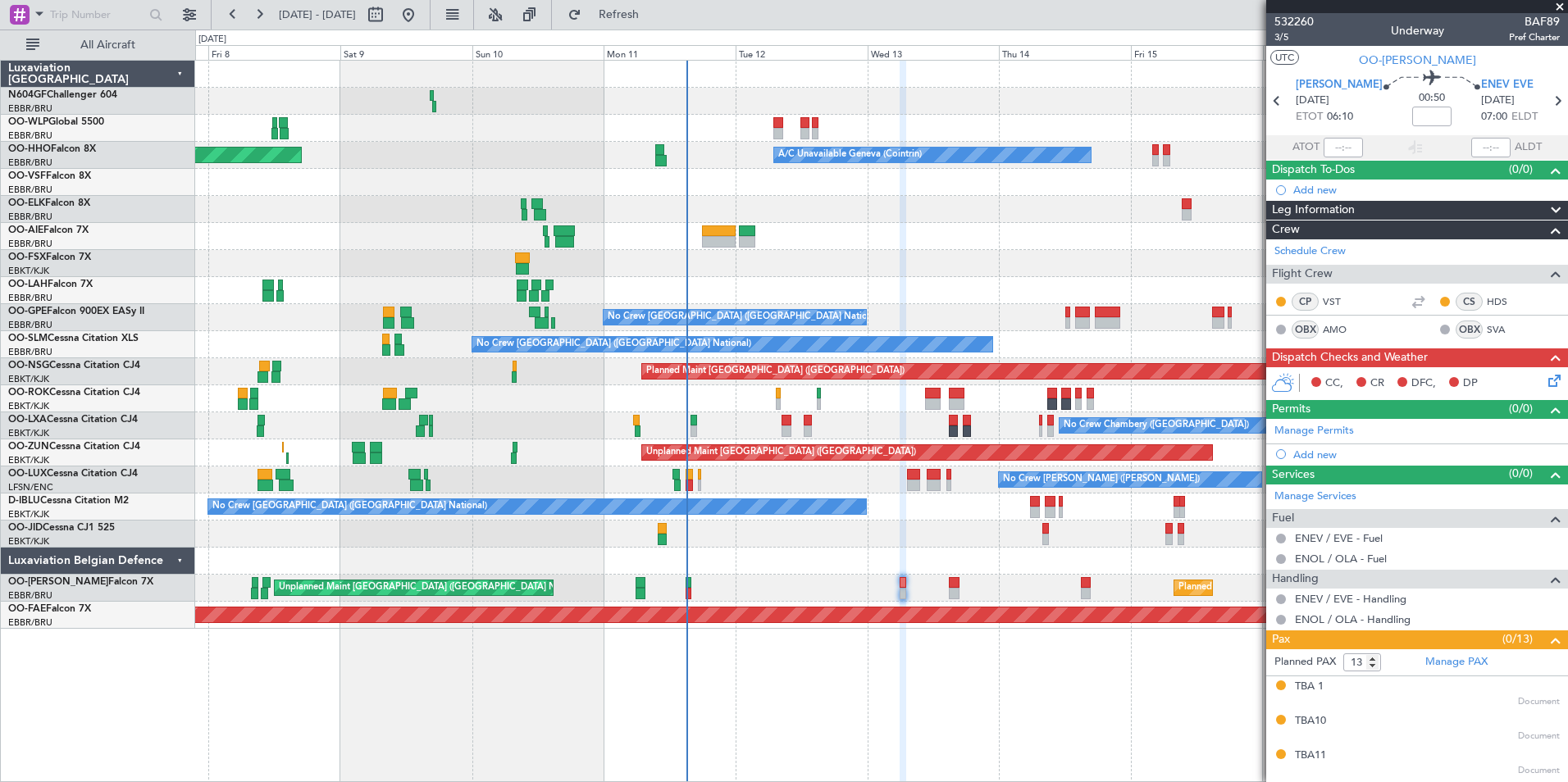
click at [791, 207] on div at bounding box center [881, 209] width 1372 height 27
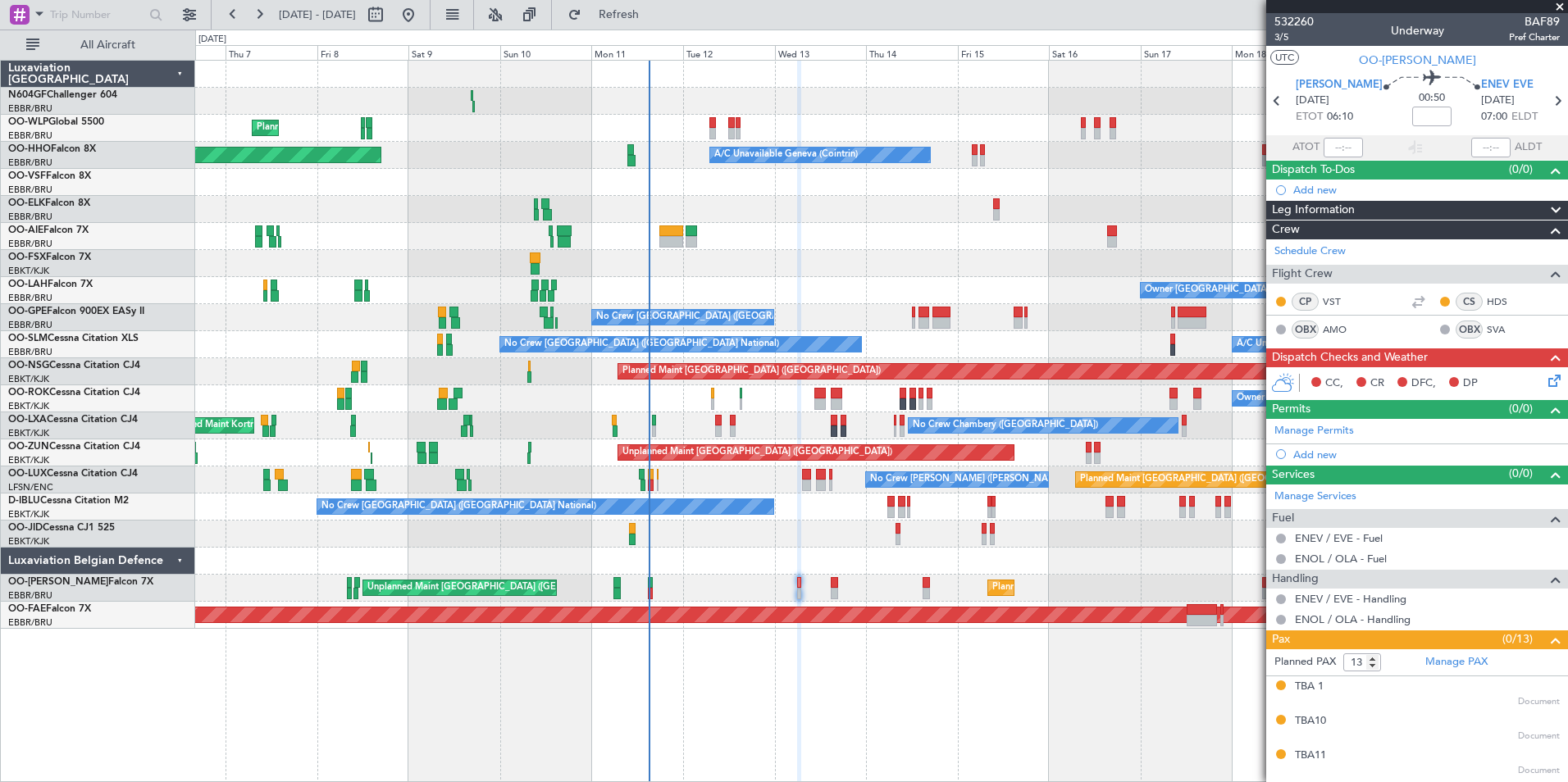
click at [1555, 7] on span at bounding box center [1559, 7] width 16 height 15
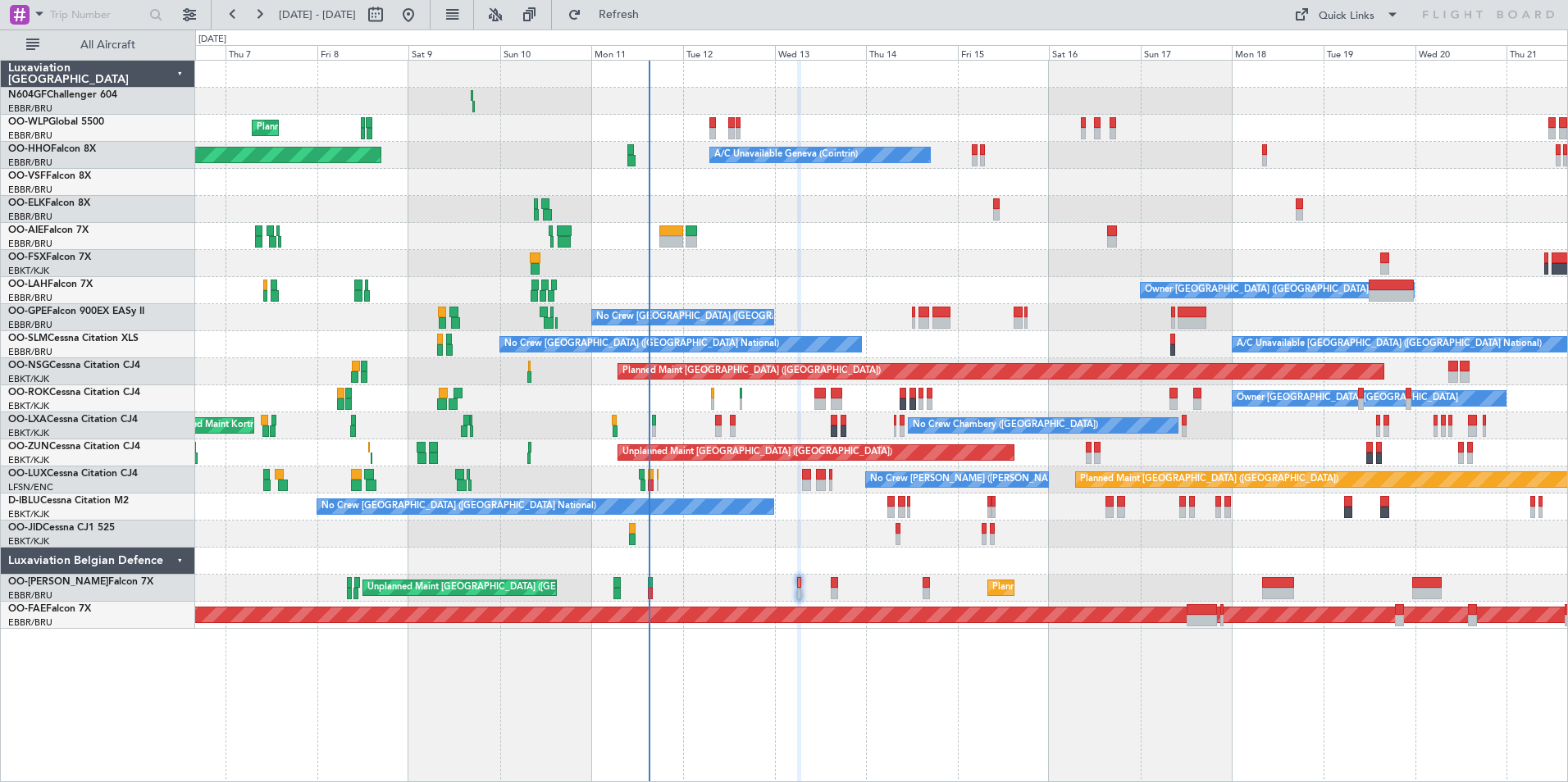
type input "0"
click at [389, 12] on button at bounding box center [376, 15] width 26 height 26
select select "8"
select select "2025"
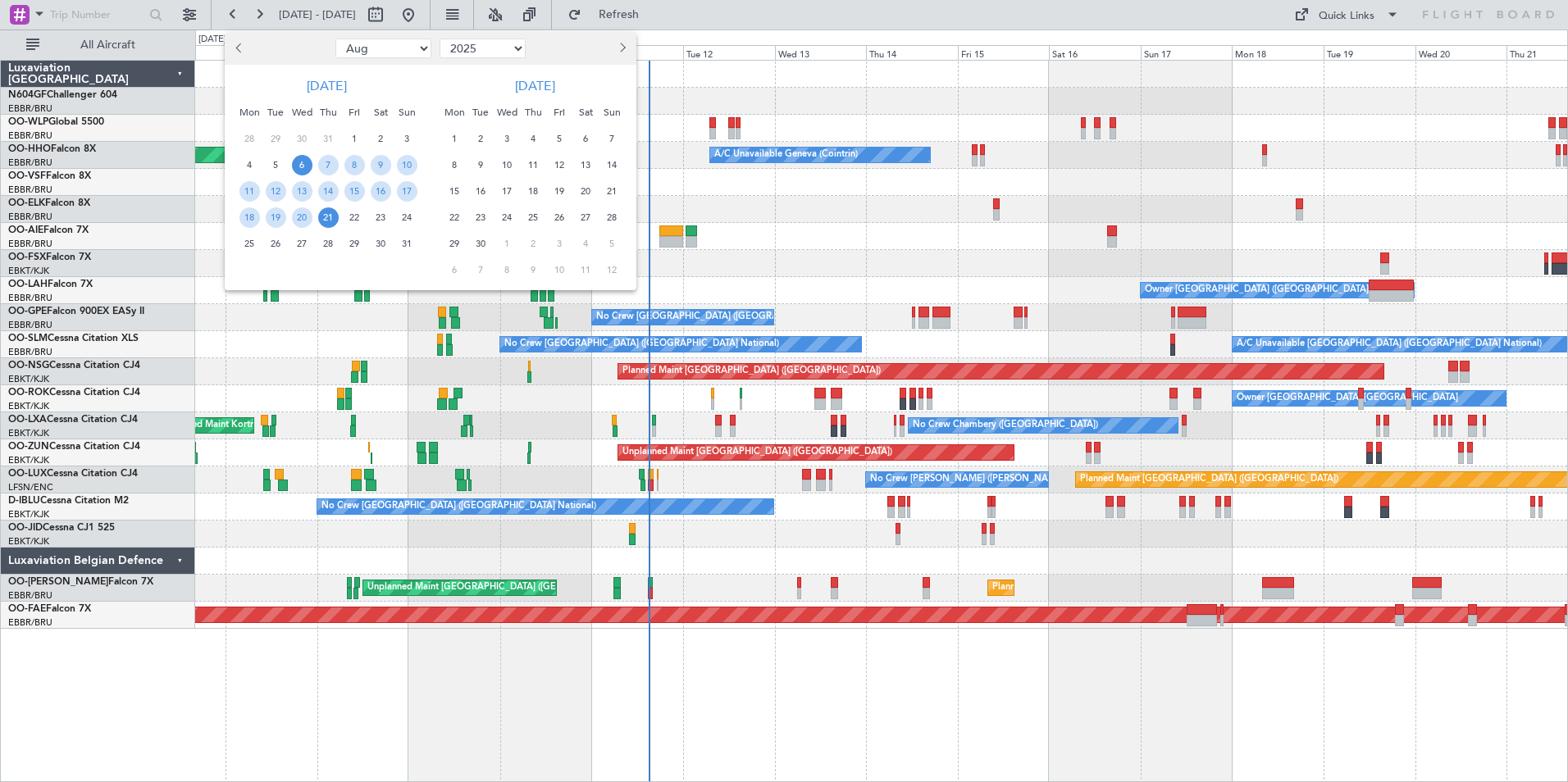
click at [379, 53] on select "Jan Feb Mar Apr May Jun Jul Aug Sep Oct Nov Dec" at bounding box center [383, 48] width 96 height 20
select select "9"
click at [335, 38] on select "Jan Feb Mar Apr May Jun Jul Aug Sep Oct Nov Dec" at bounding box center [383, 48] width 96 height 20
click at [348, 220] on span "26" at bounding box center [355, 218] width 21 height 21
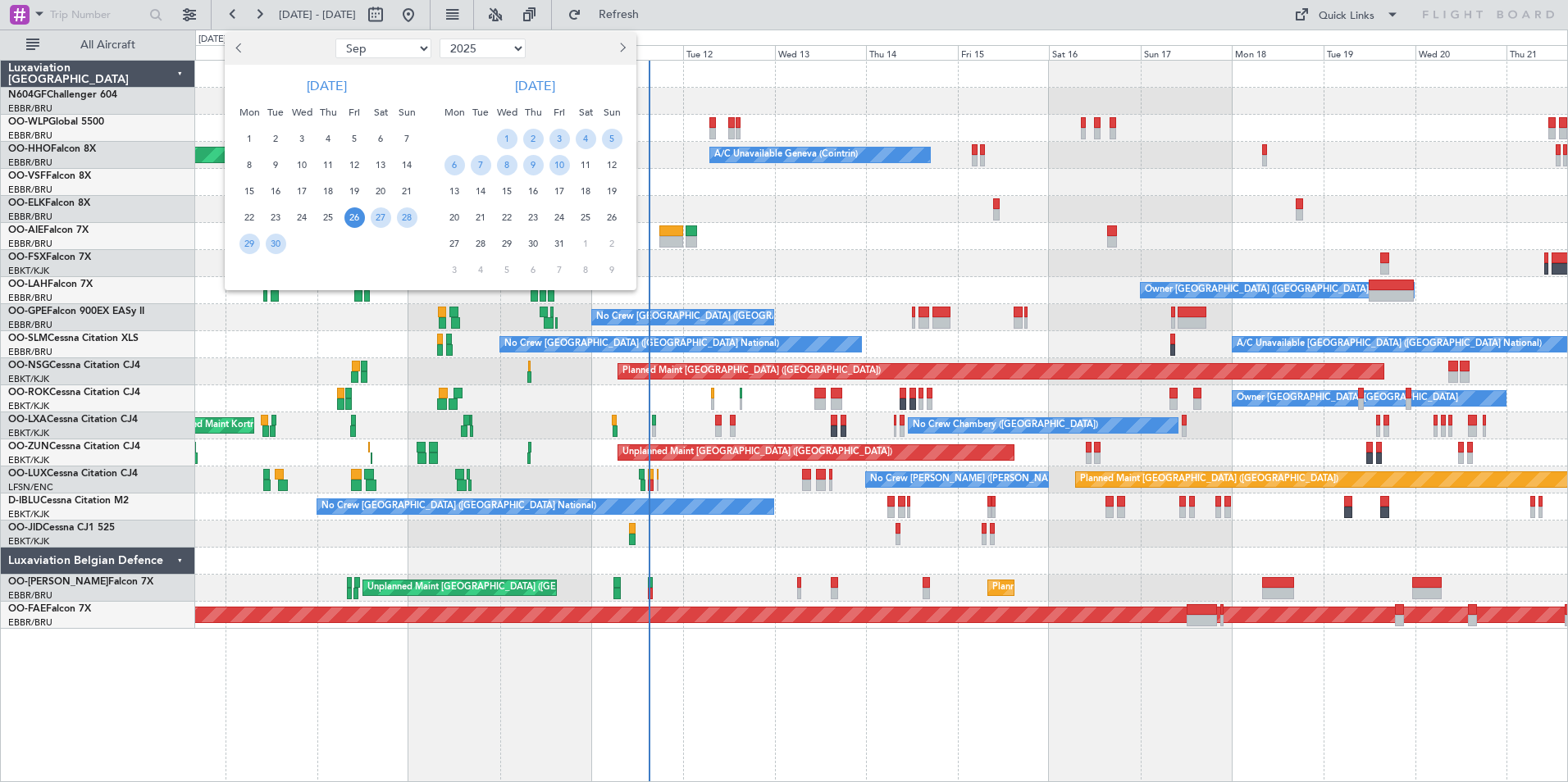
click at [348, 220] on span "26" at bounding box center [355, 218] width 21 height 21
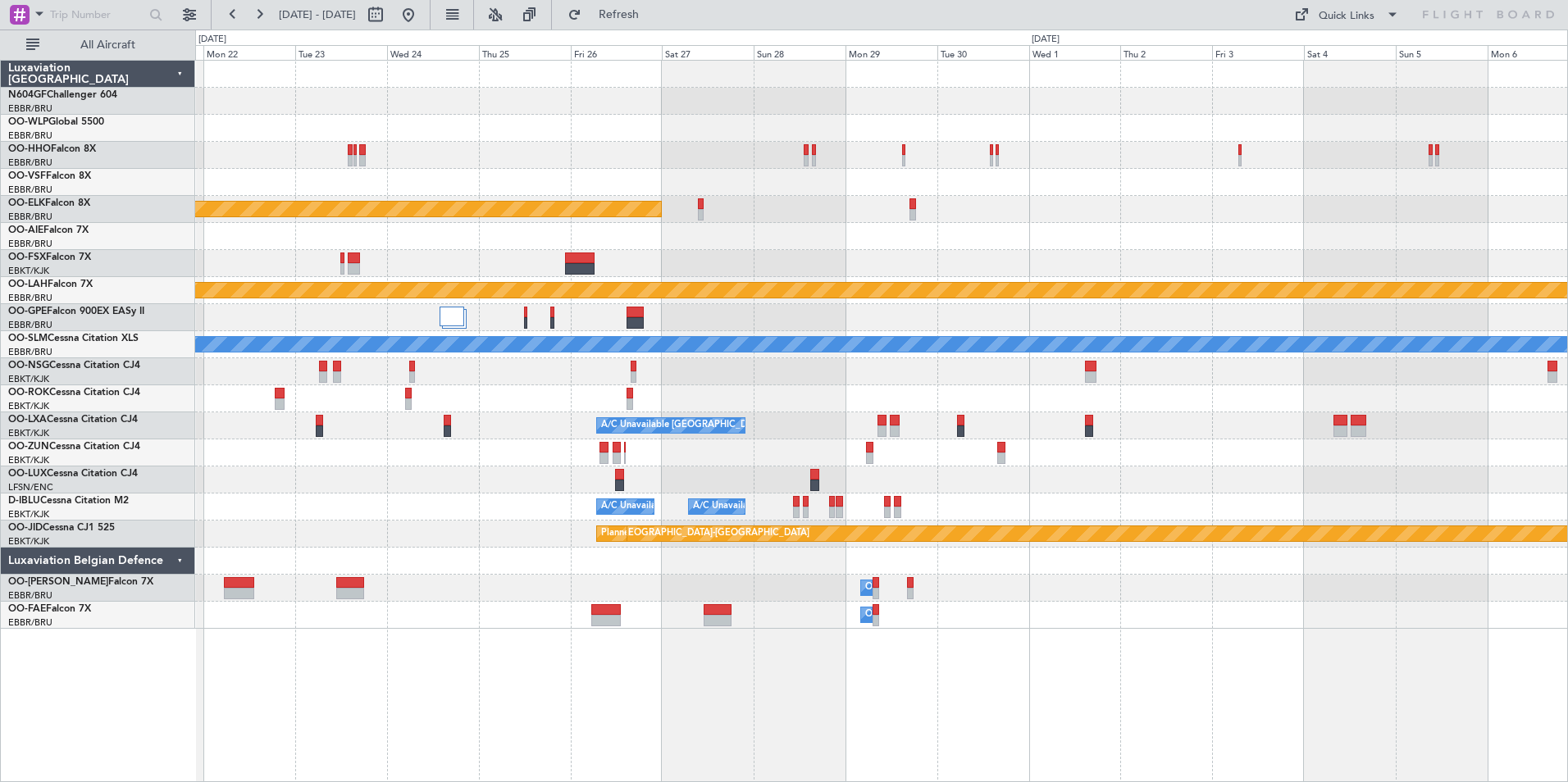
click at [536, 632] on div "Planned Maint Kortrijk-Wevelgem Planned Maint Alton-st Louis (St Louis Regl) A/…" at bounding box center [882, 421] width 1373 height 723
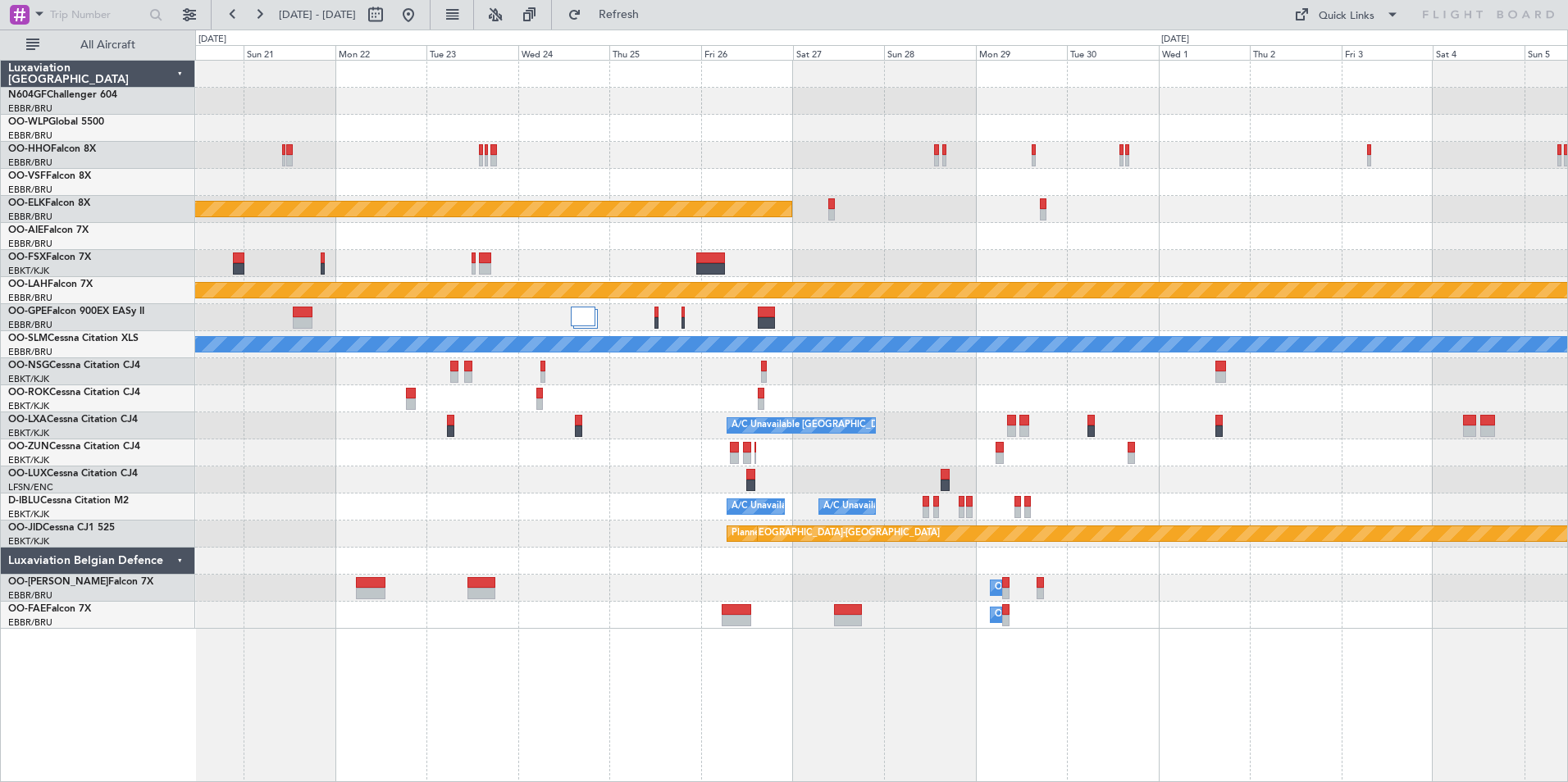
click at [674, 615] on div "Owner Melsbroek Air Base" at bounding box center [881, 615] width 1372 height 27
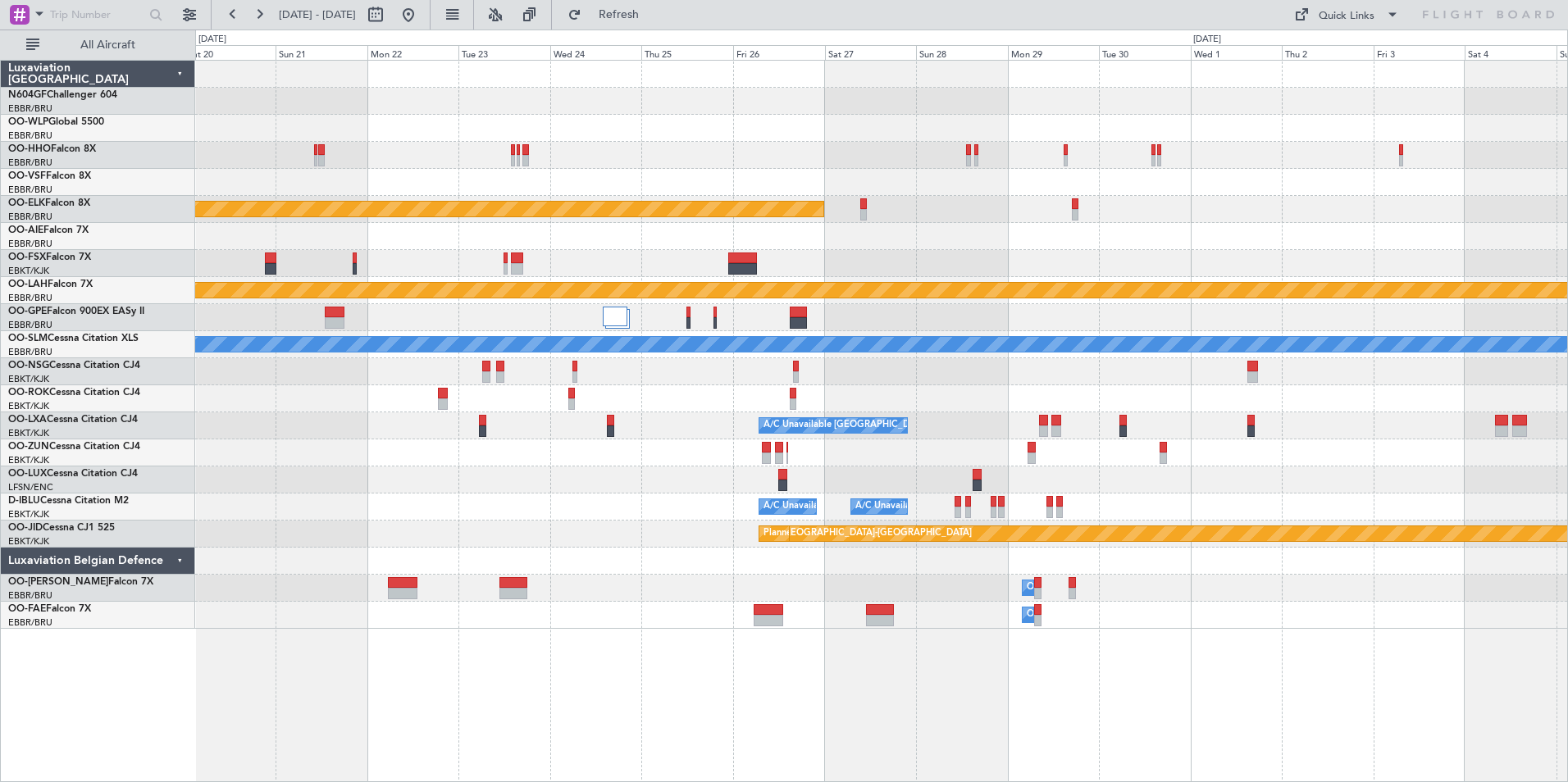
click at [703, 612] on div "Owner Melsbroek Air Base" at bounding box center [881, 615] width 1372 height 27
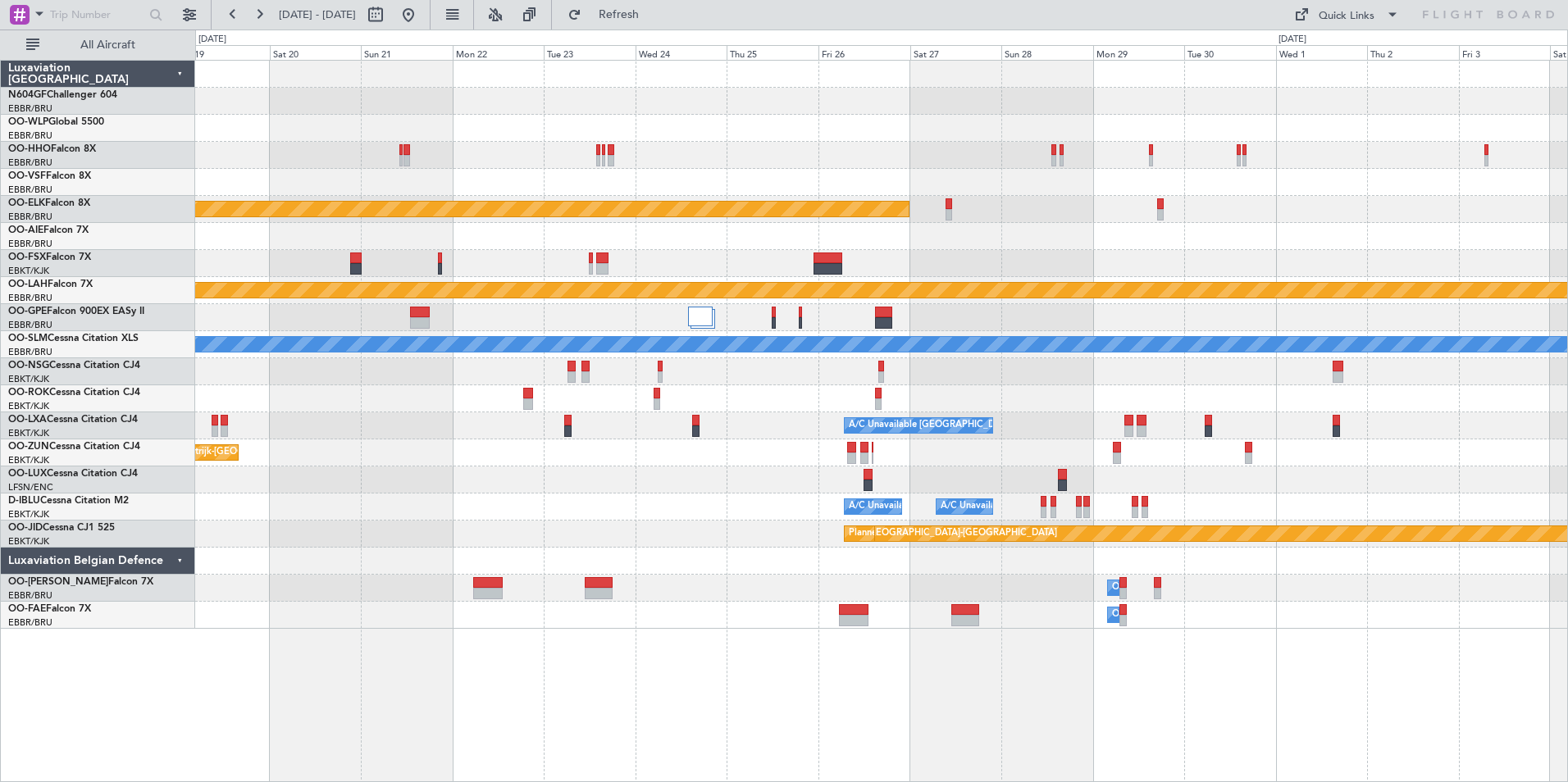
click at [770, 624] on div "Owner Melsbroek Air Base" at bounding box center [881, 615] width 1372 height 27
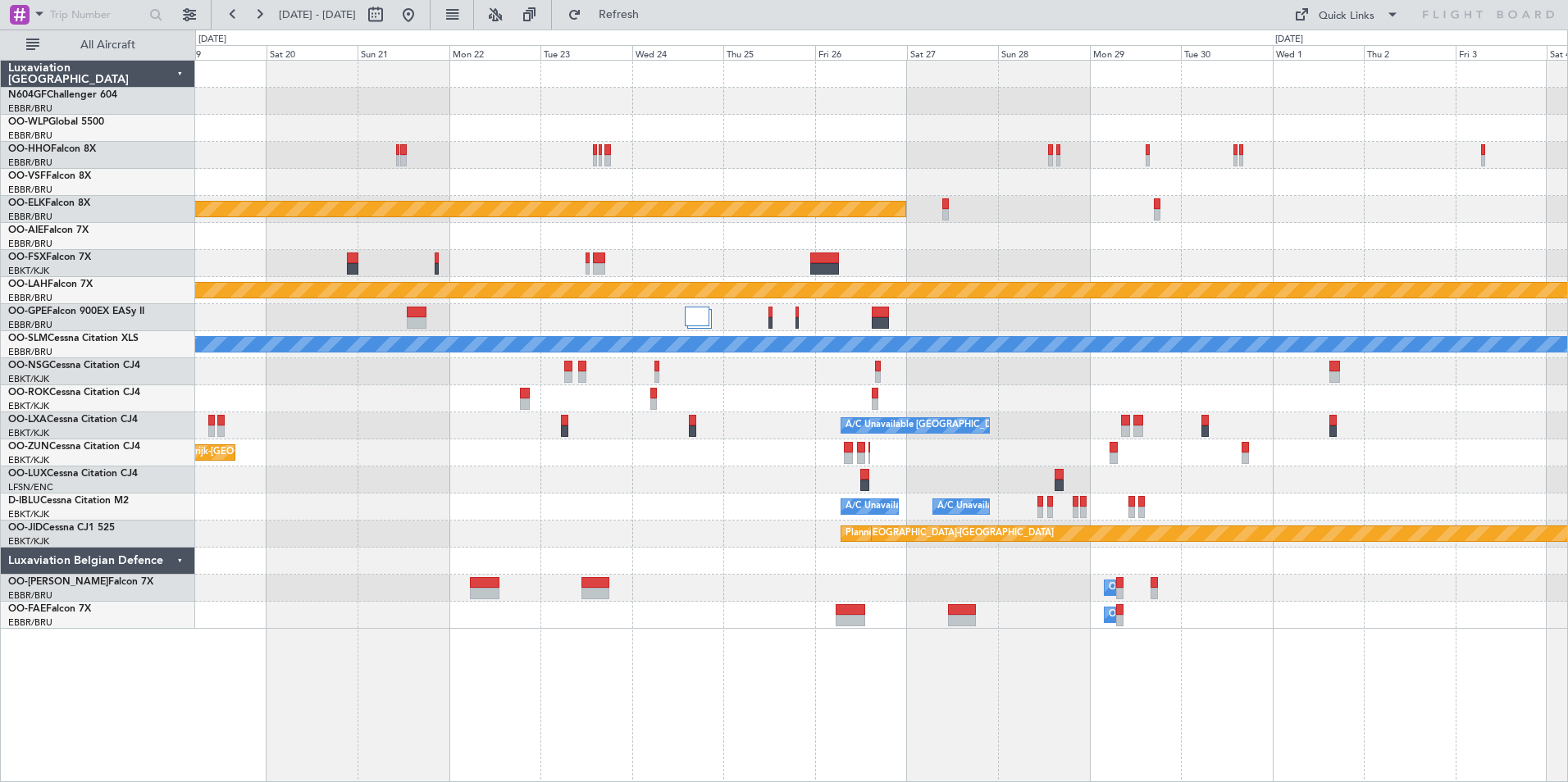
click at [815, 603] on div "Planned Maint Kortrijk-Wevelgem Planned Maint Alton-st Louis (St Louis Regl) A/…" at bounding box center [882, 421] width 1373 height 723
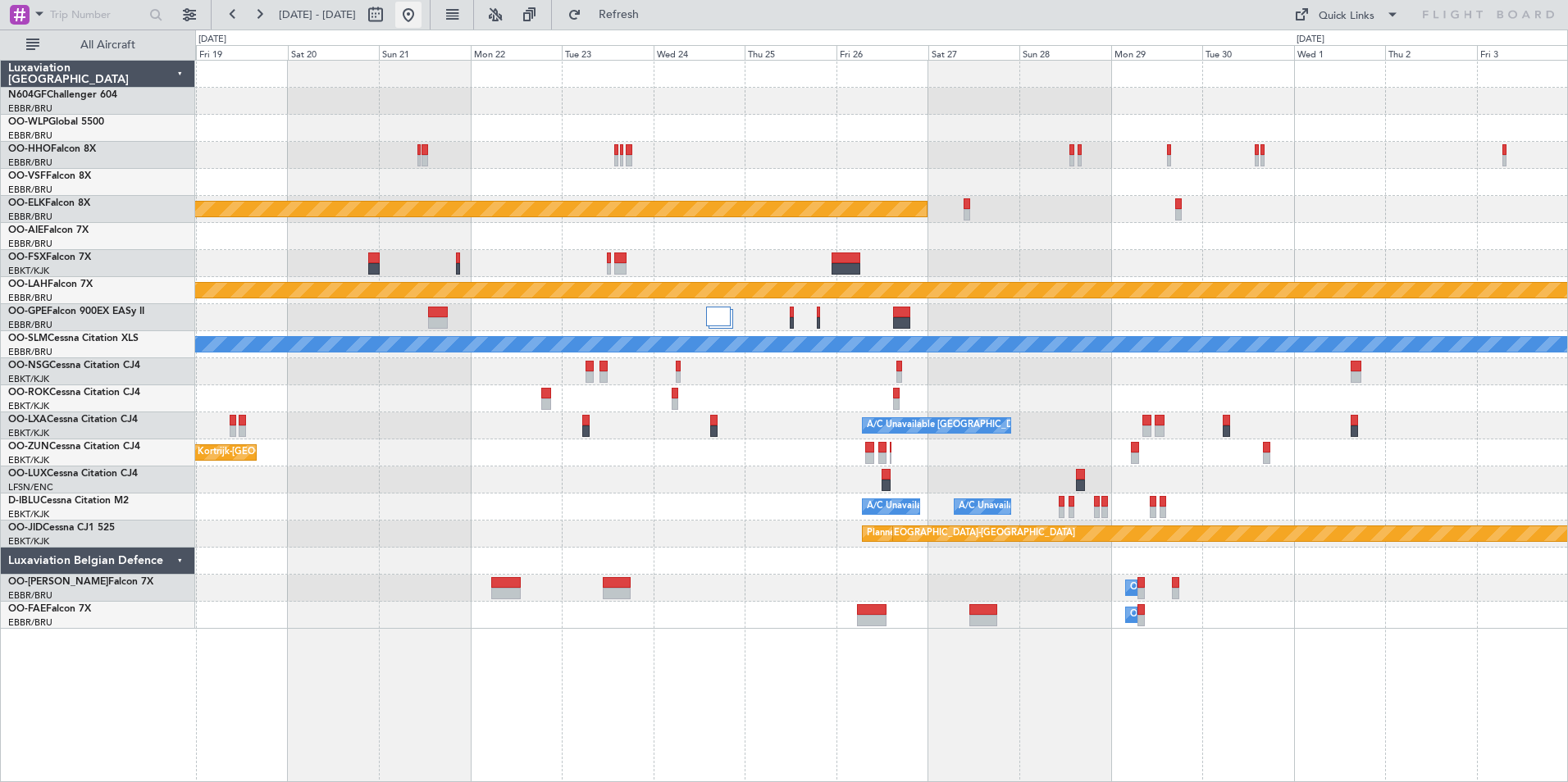
click at [422, 21] on button at bounding box center [408, 15] width 26 height 26
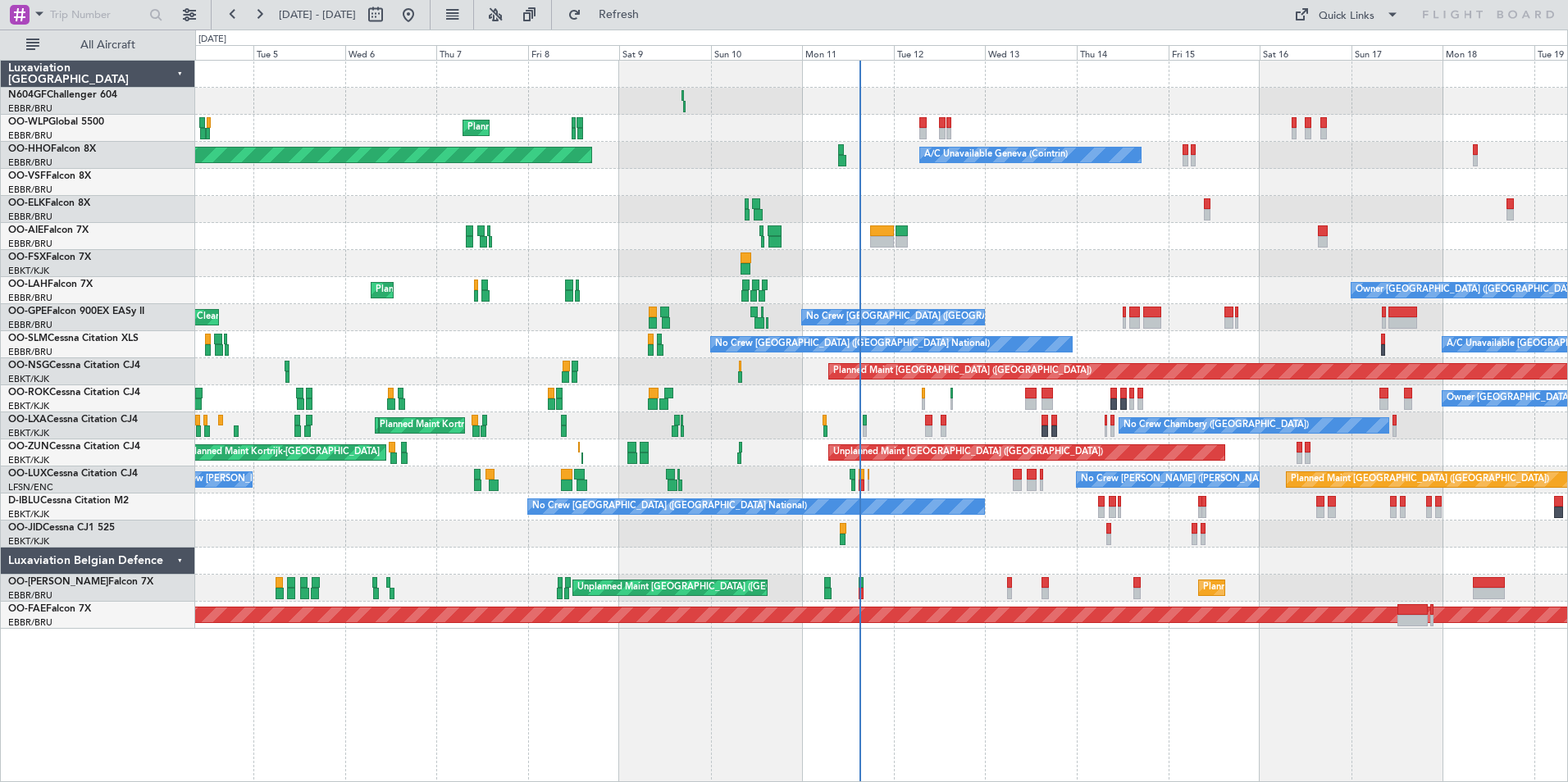
click at [882, 556] on div at bounding box center [881, 561] width 1372 height 27
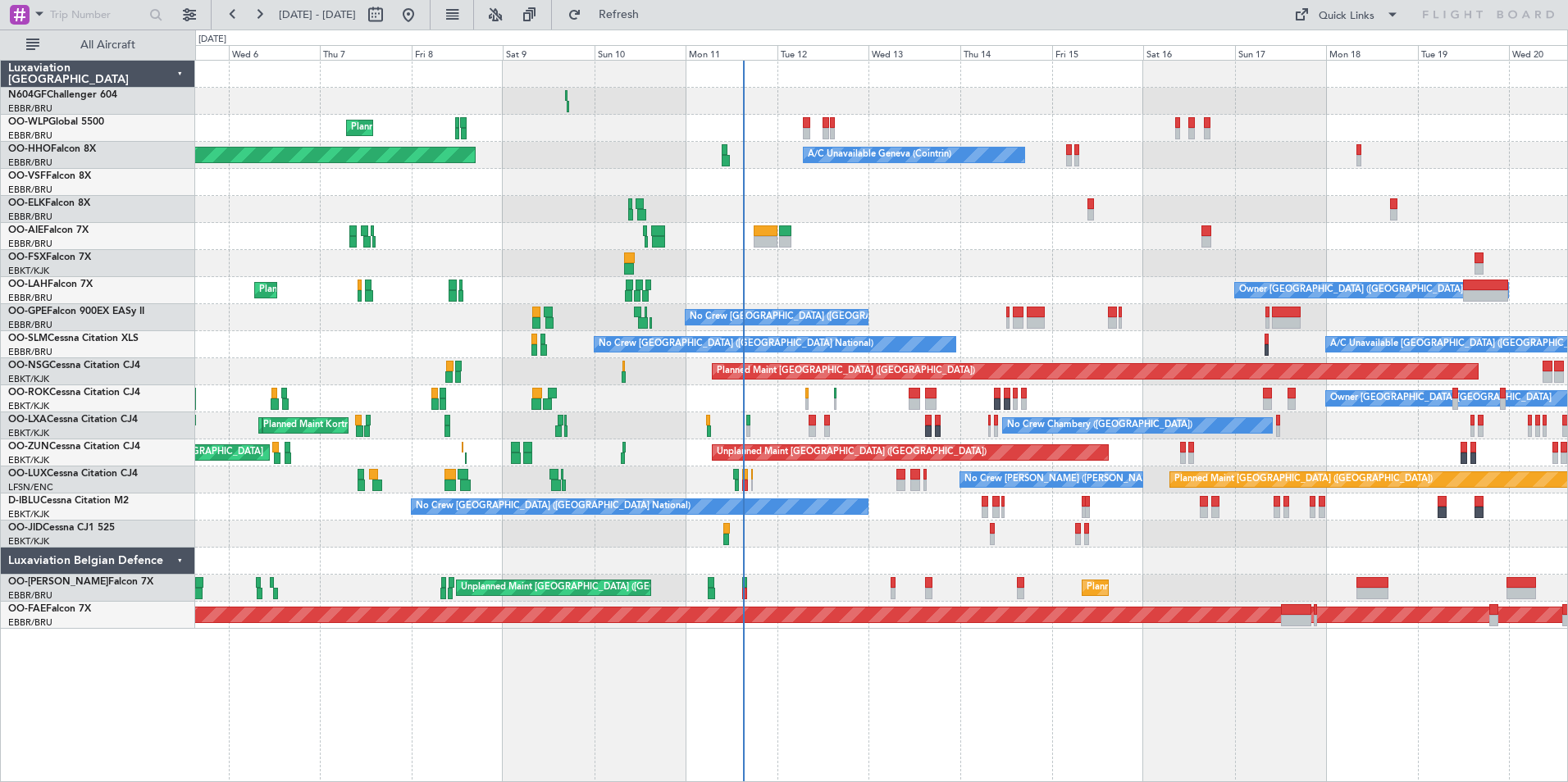
click at [1092, 355] on div "No Crew Brussels (Brussels National) A/C Unavailable Brussels (Brussels Nationa…" at bounding box center [881, 345] width 1372 height 27
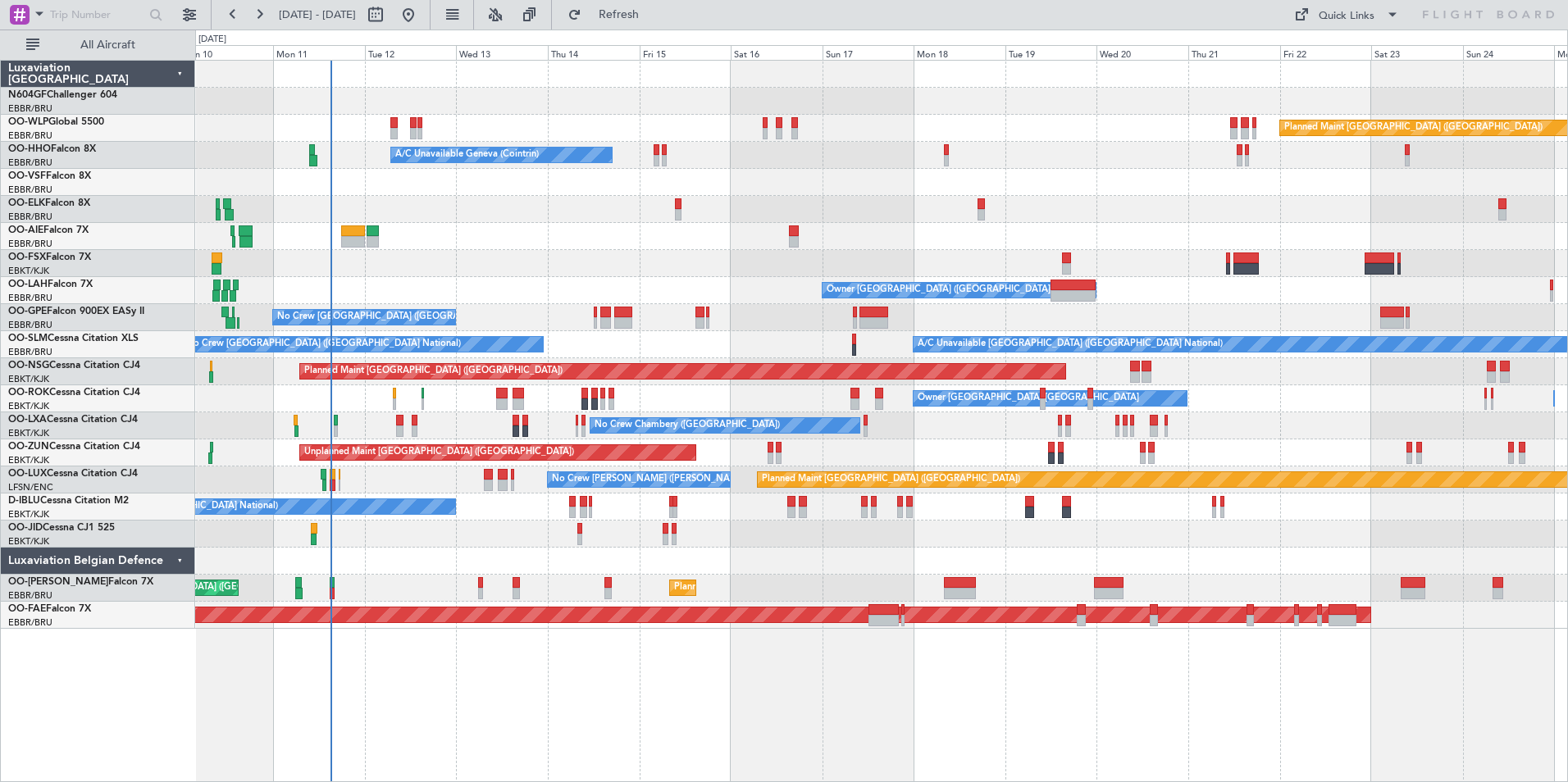
click at [915, 410] on div "Planned Maint Berlin (Brandenburg) Planned Maint Milan (Linate) A/C Unavailable…" at bounding box center [881, 345] width 1372 height 568
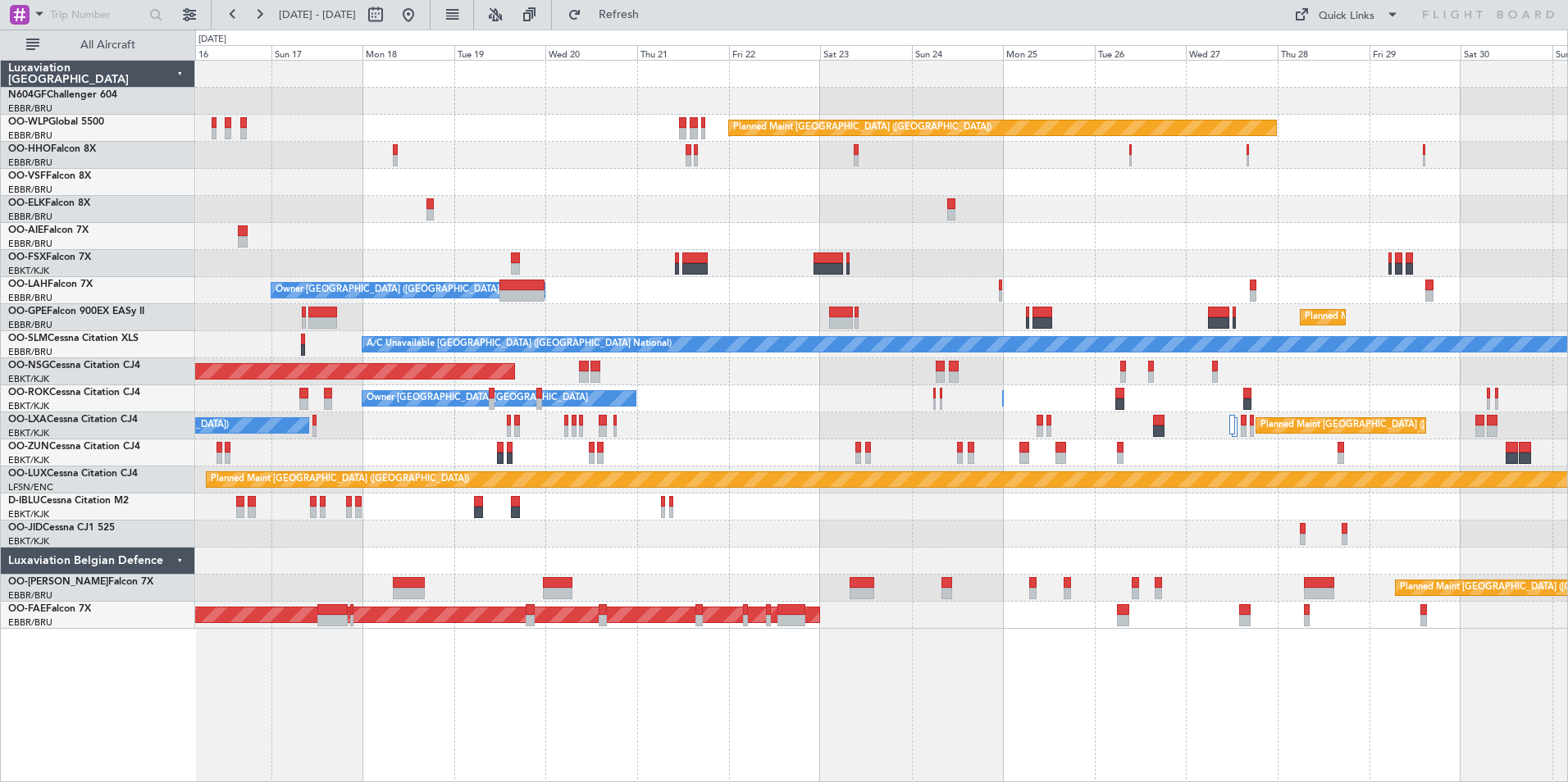
click at [840, 388] on div "Owner Kortrijk-Wevelgem Owner Kortrijk-Wevelgem" at bounding box center [881, 398] width 1372 height 27
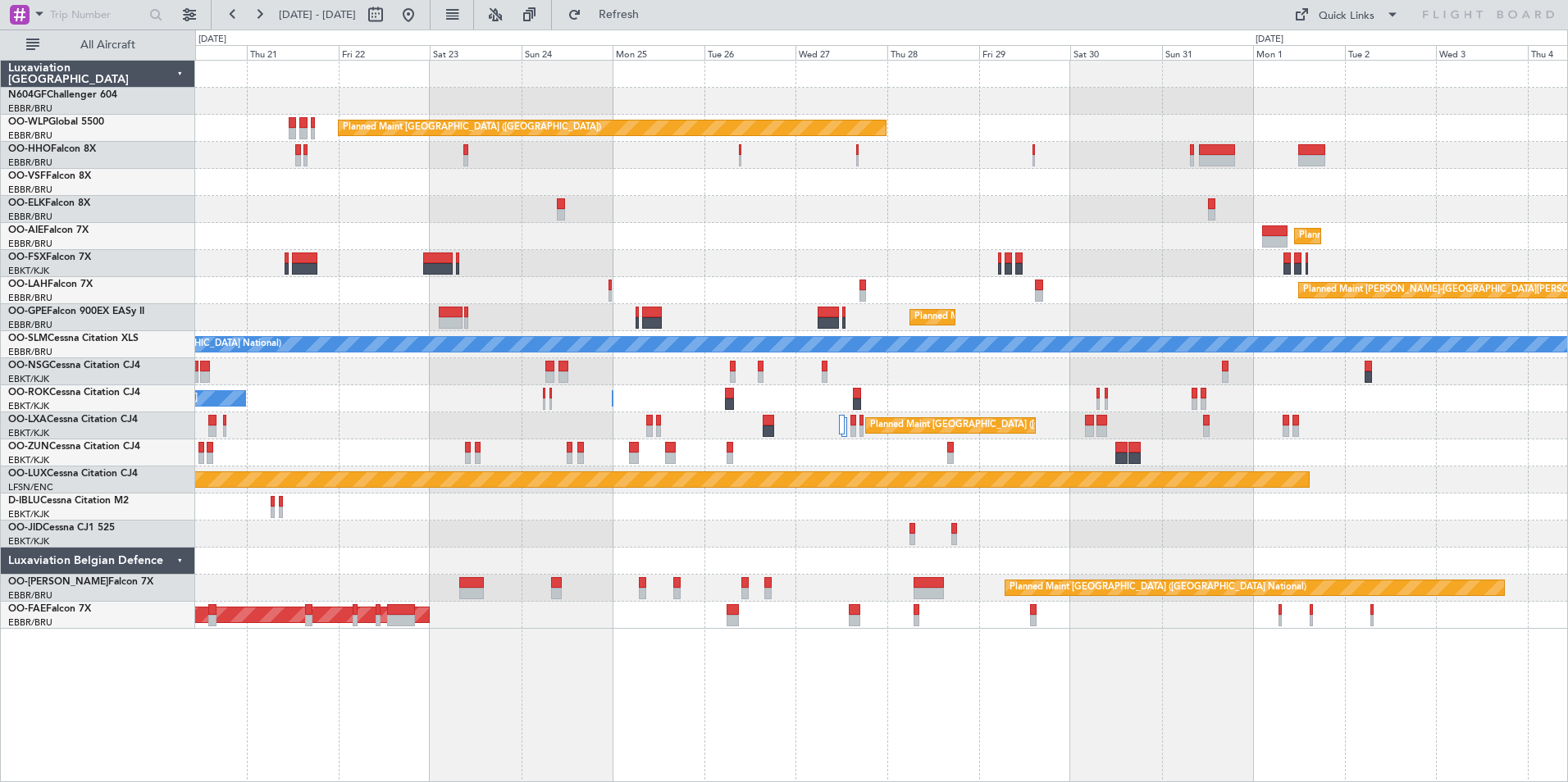
click at [940, 380] on div "Planned Maint [GEOGRAPHIC_DATA] ([GEOGRAPHIC_DATA])" at bounding box center [881, 371] width 1372 height 27
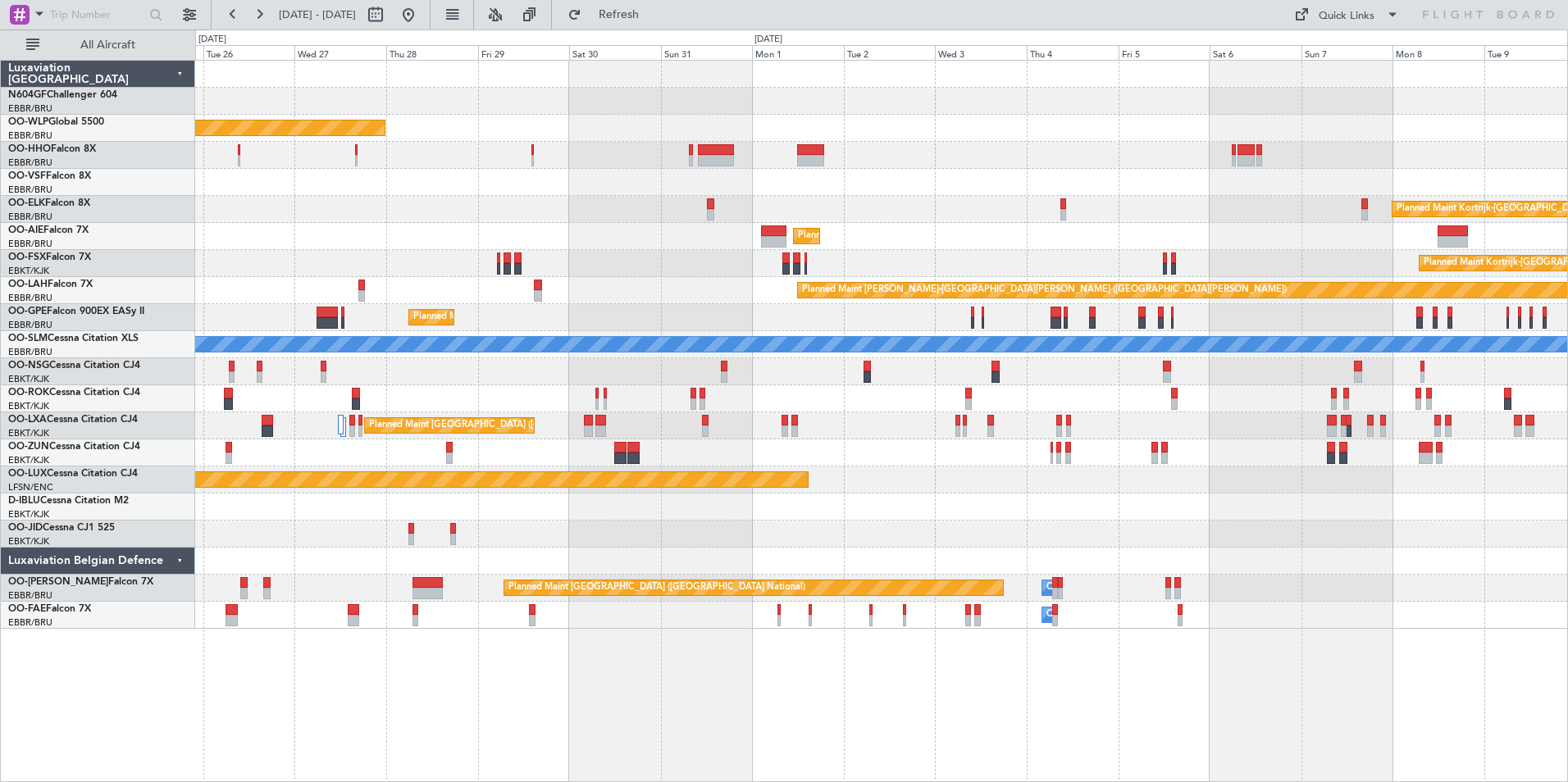
click at [923, 529] on div at bounding box center [881, 534] width 1372 height 27
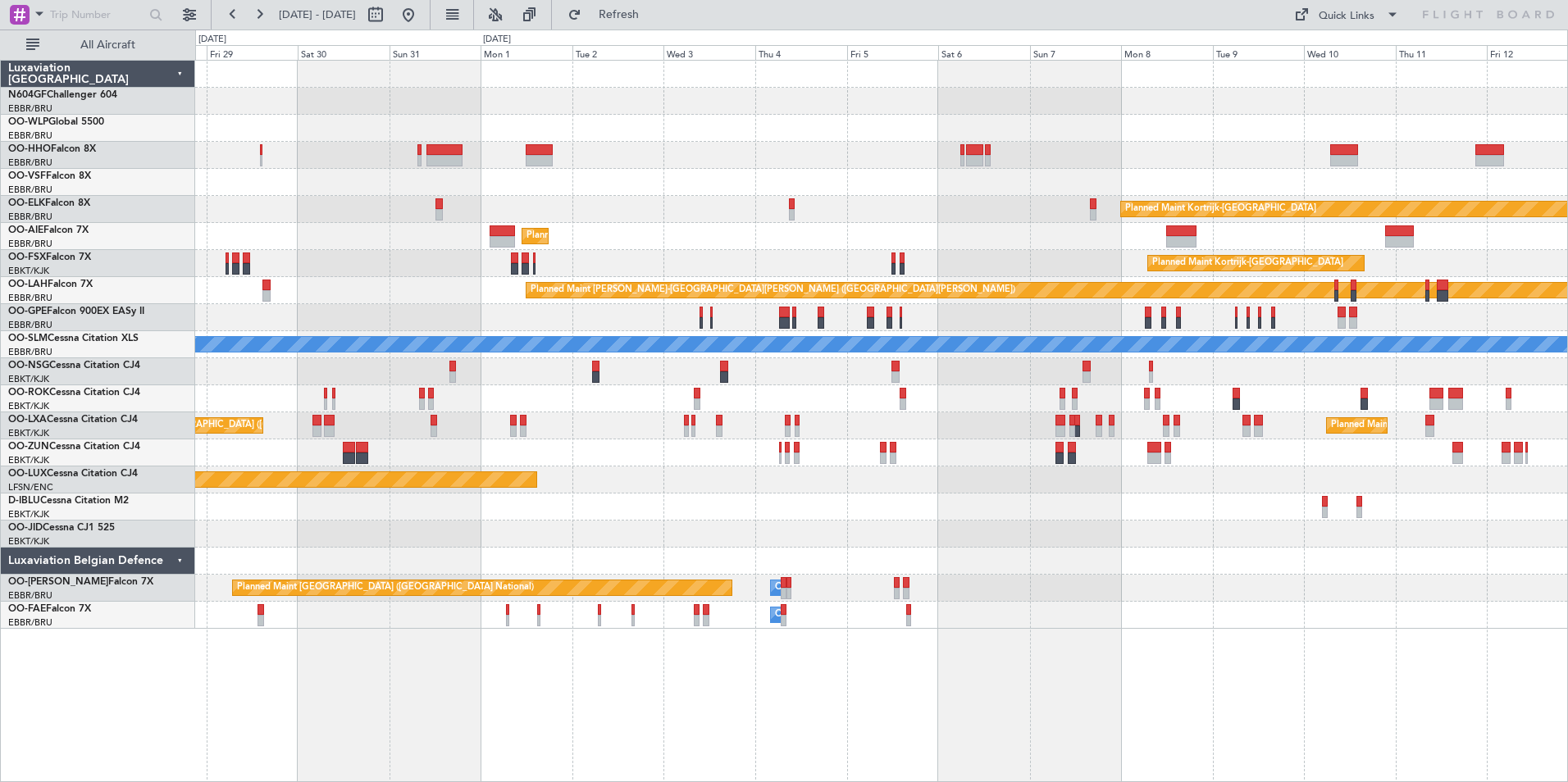
click at [859, 504] on div at bounding box center [881, 507] width 1372 height 27
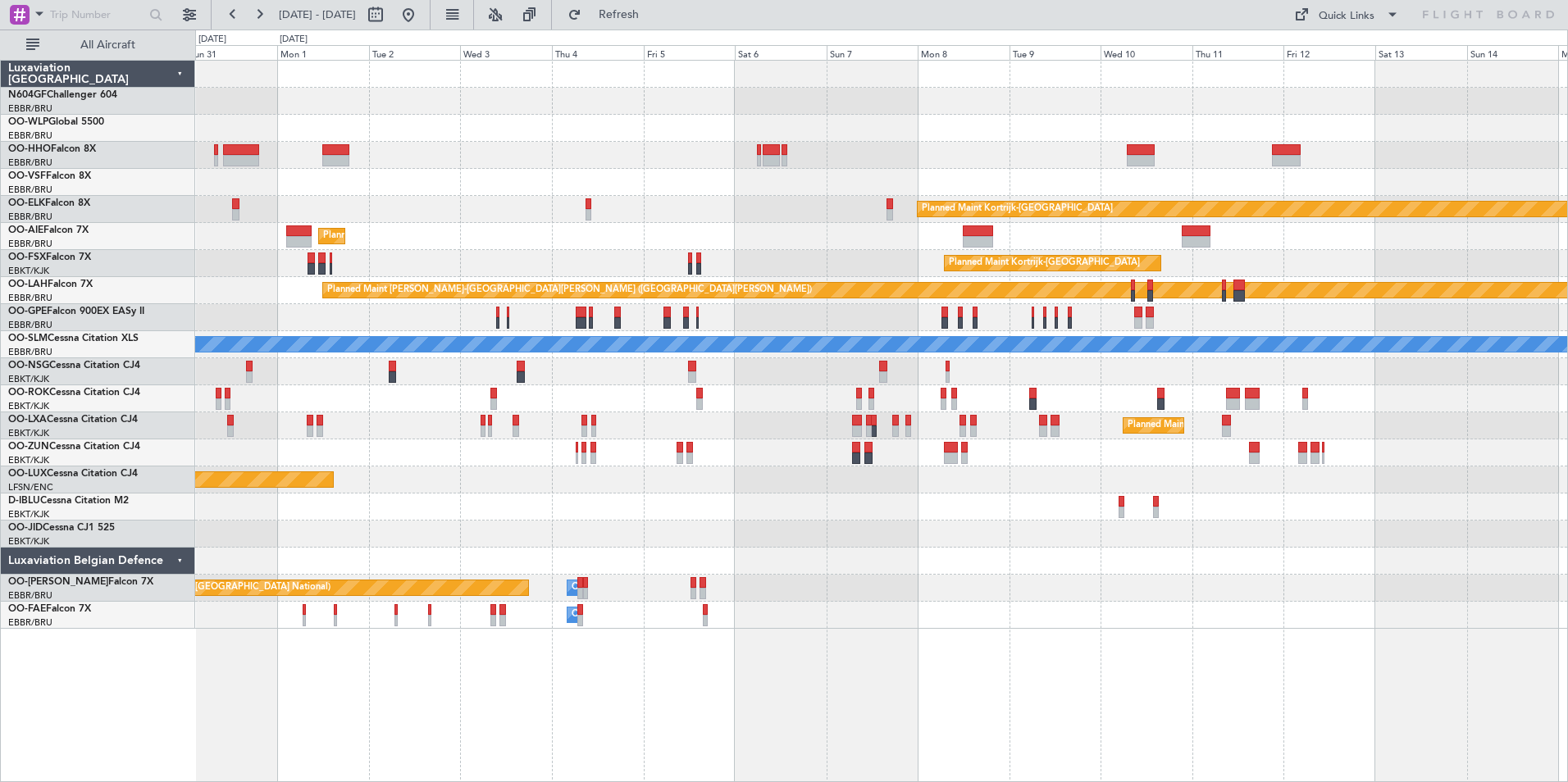
click at [951, 506] on div at bounding box center [881, 507] width 1372 height 27
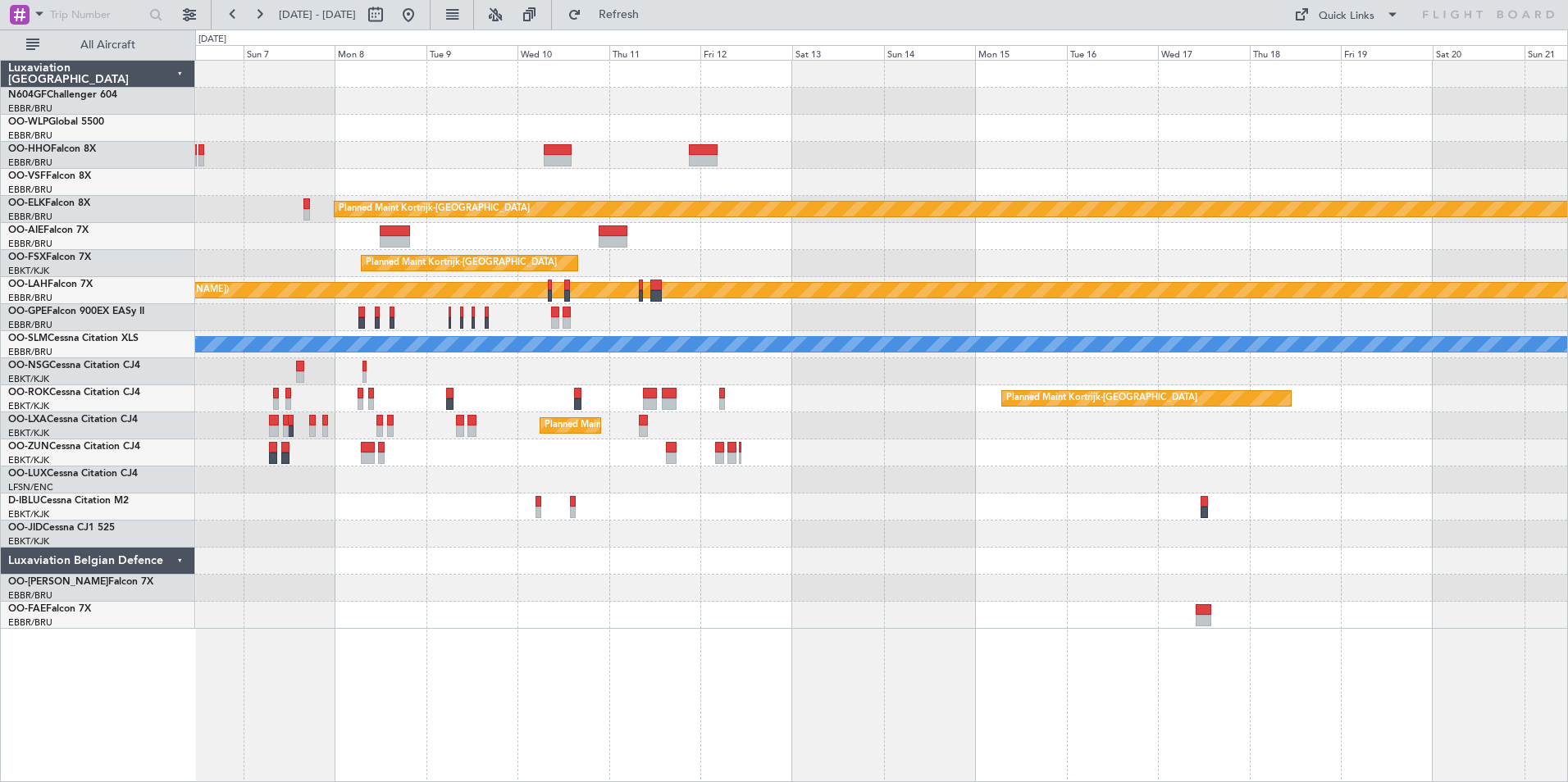
click at [1072, 502] on div at bounding box center [881, 507] width 1372 height 27
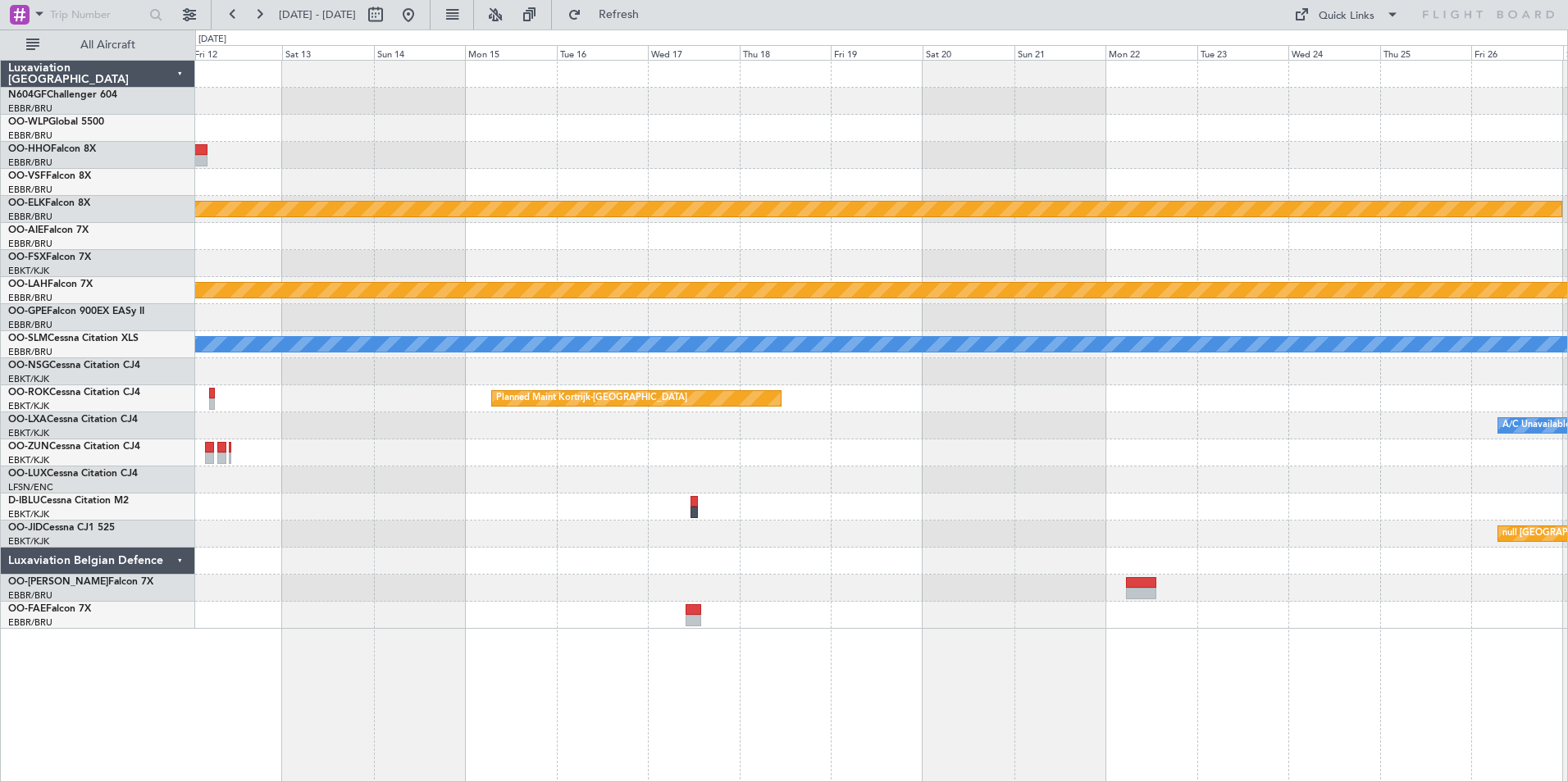
click at [1163, 498] on div "A/C Unavailable Kortrijk-Wevelgem" at bounding box center [881, 507] width 1372 height 27
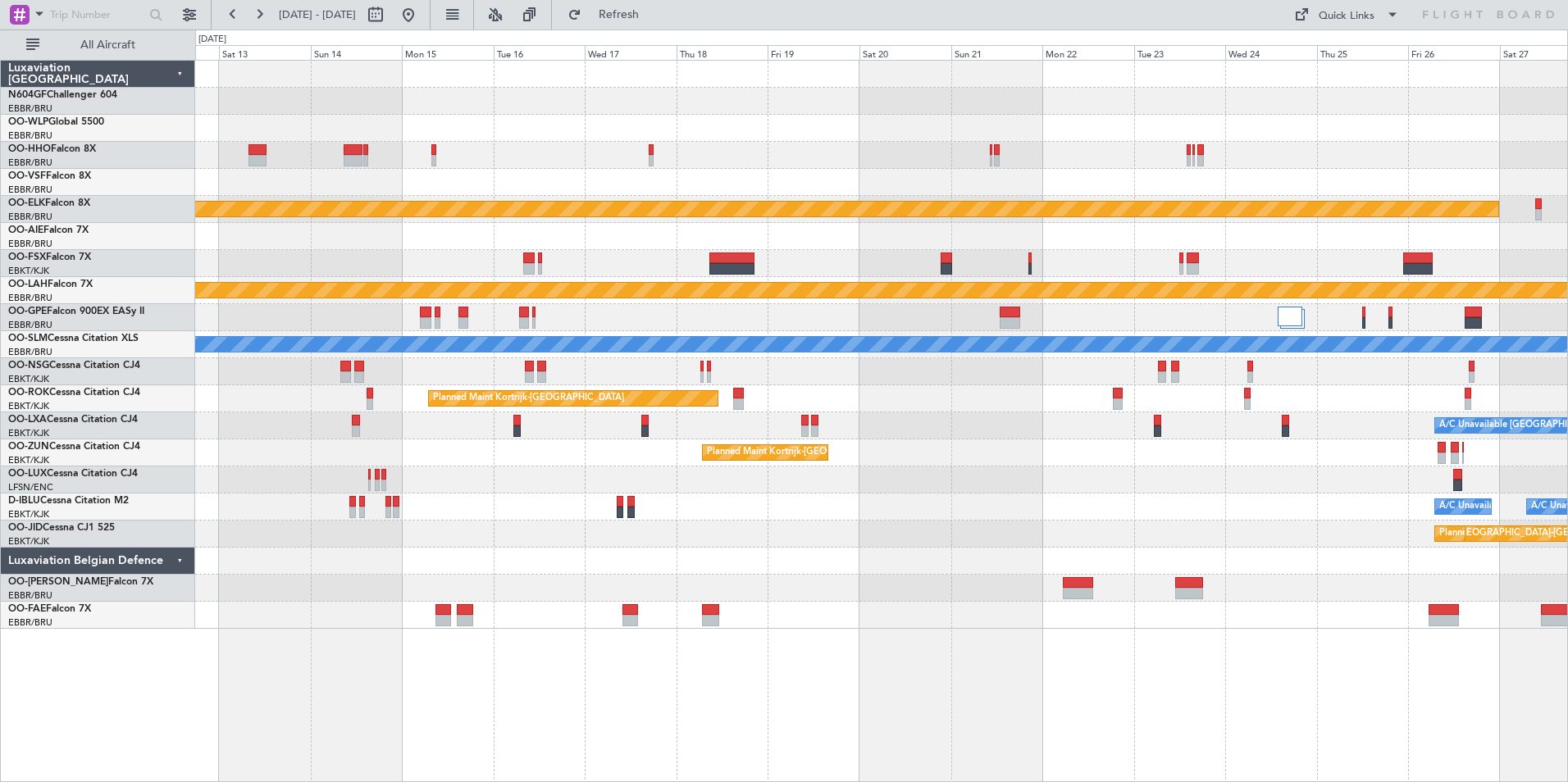
click at [1148, 575] on div "Planned Maint Kortrijk-Wevelgem Planned Maint Kortrijk-Wevelgem Planned Maint A…" at bounding box center [881, 345] width 1372 height 568
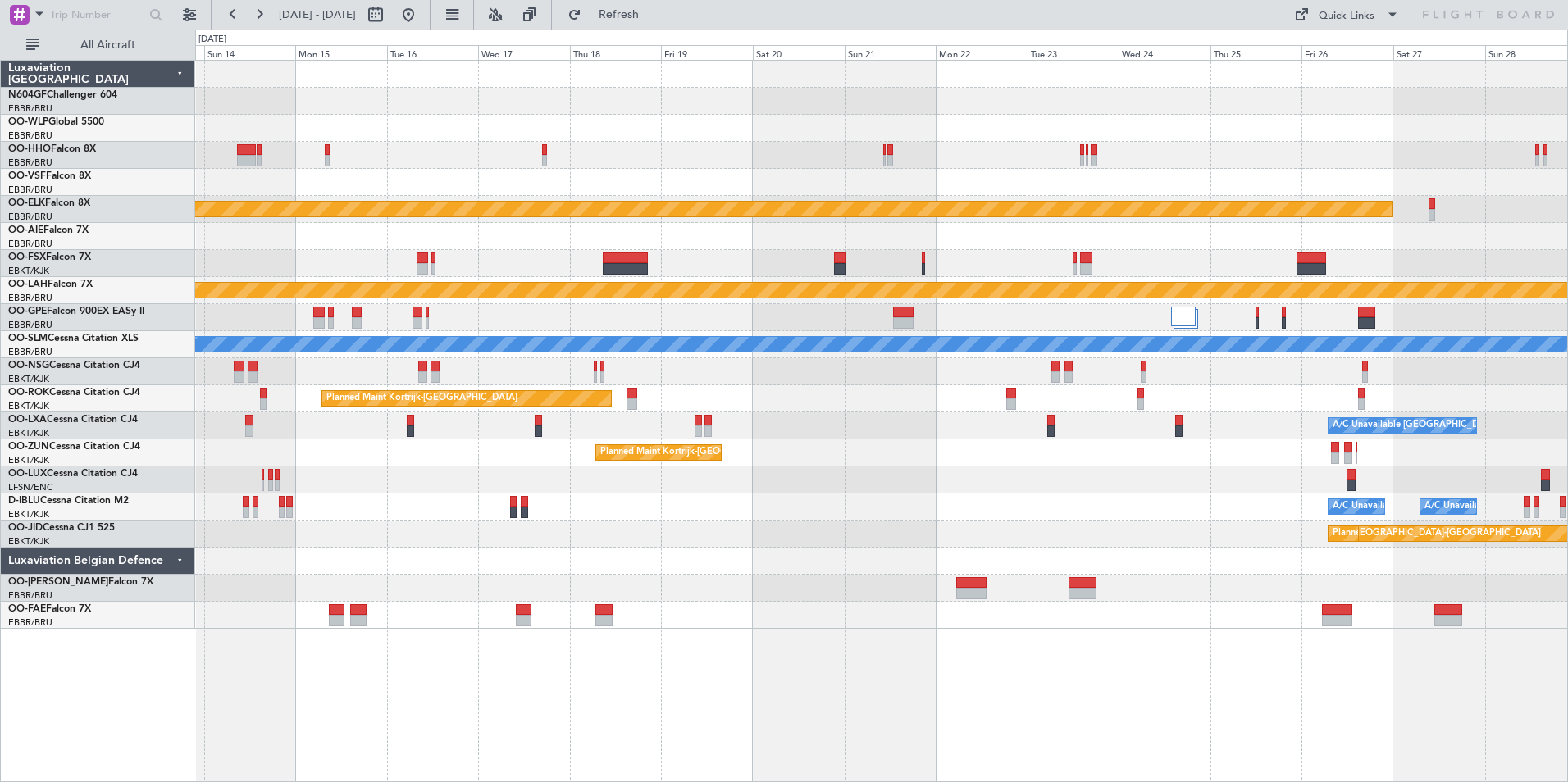
click at [1126, 572] on div at bounding box center [881, 561] width 1372 height 27
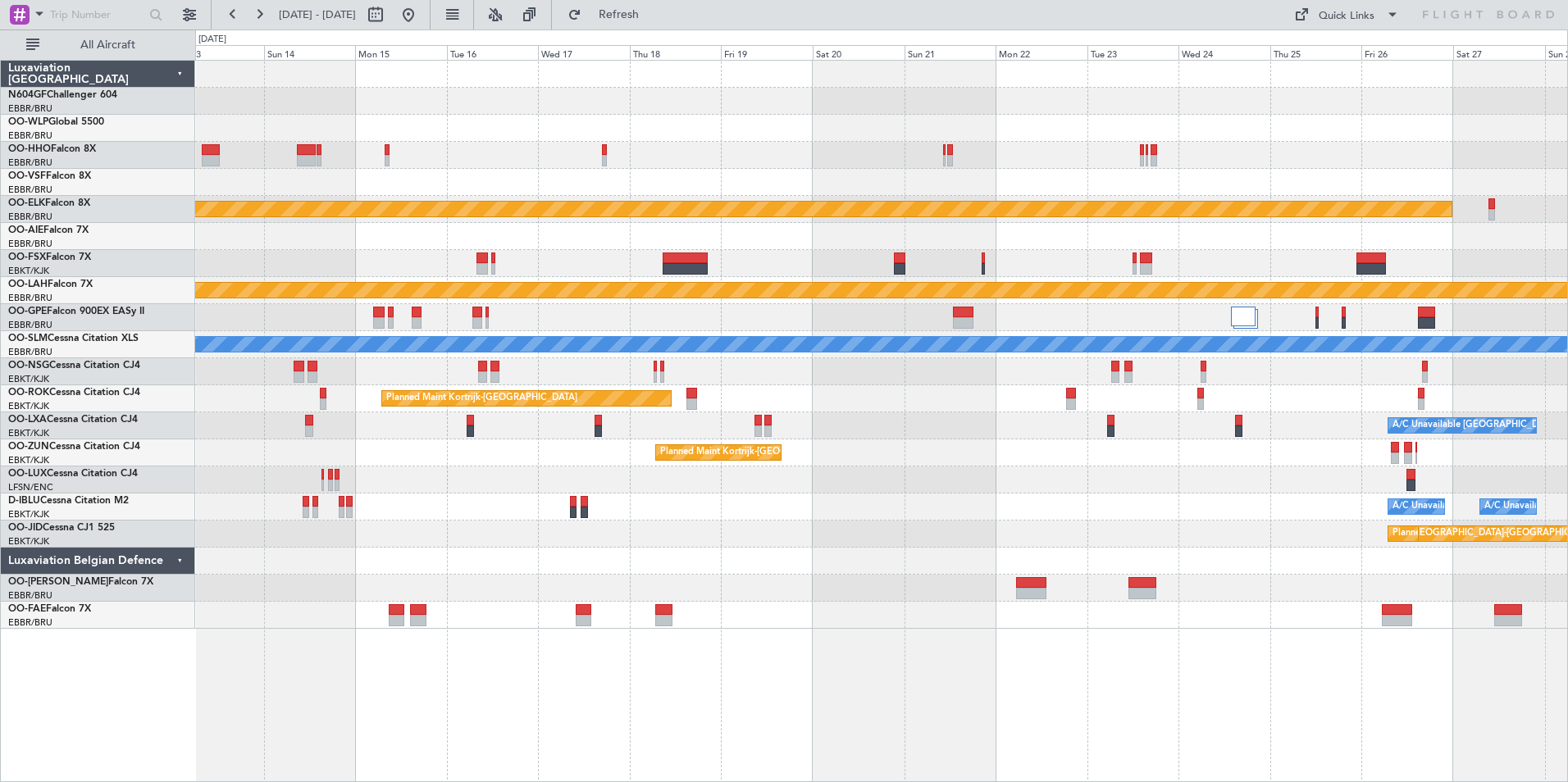
click at [1294, 608] on div "Planned Maint Kortrijk-Wevelgem Planned Maint Kortrijk-Wevelgem Planned Maint A…" at bounding box center [882, 421] width 1373 height 723
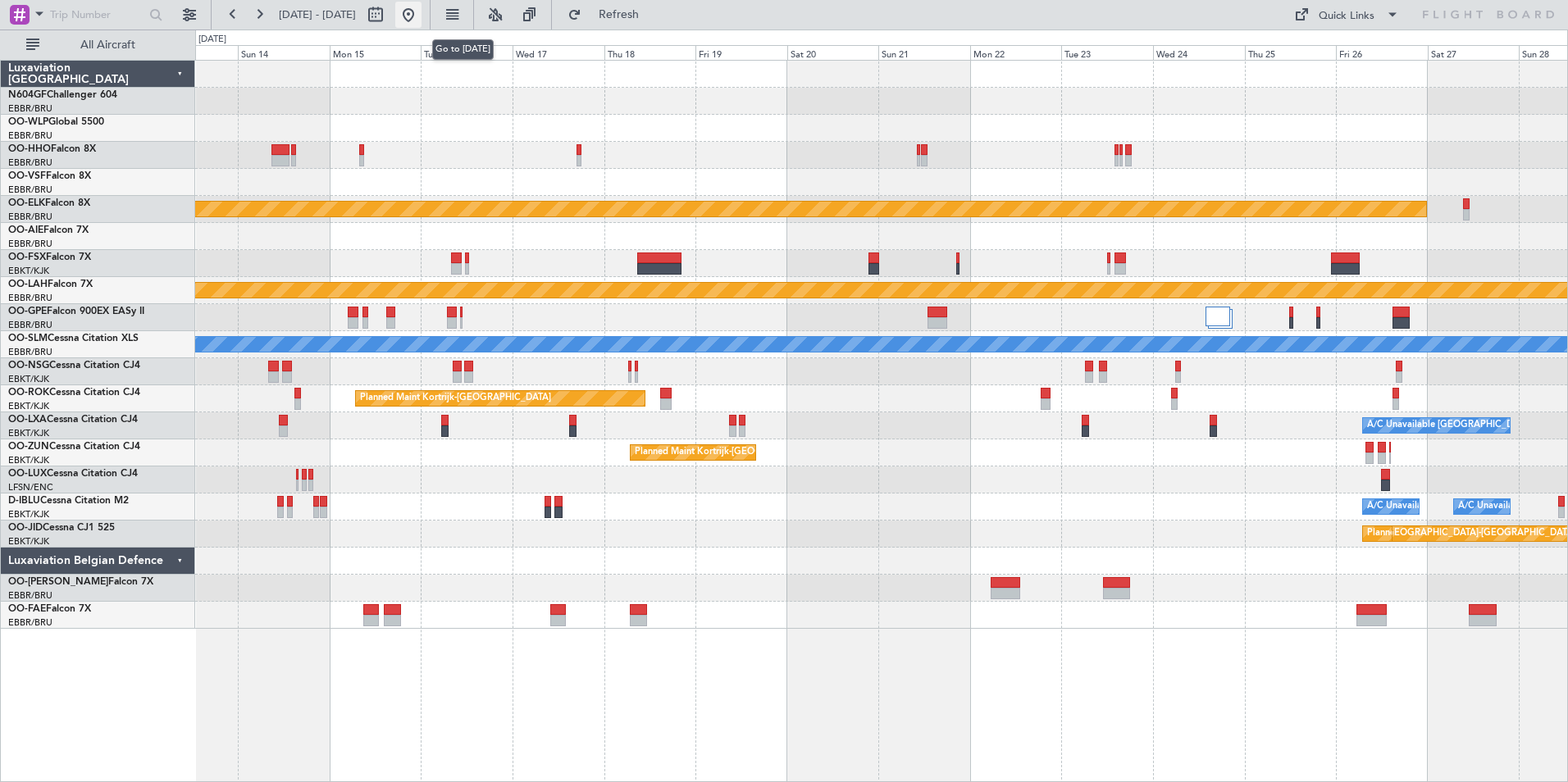
click at [422, 16] on button at bounding box center [408, 15] width 26 height 26
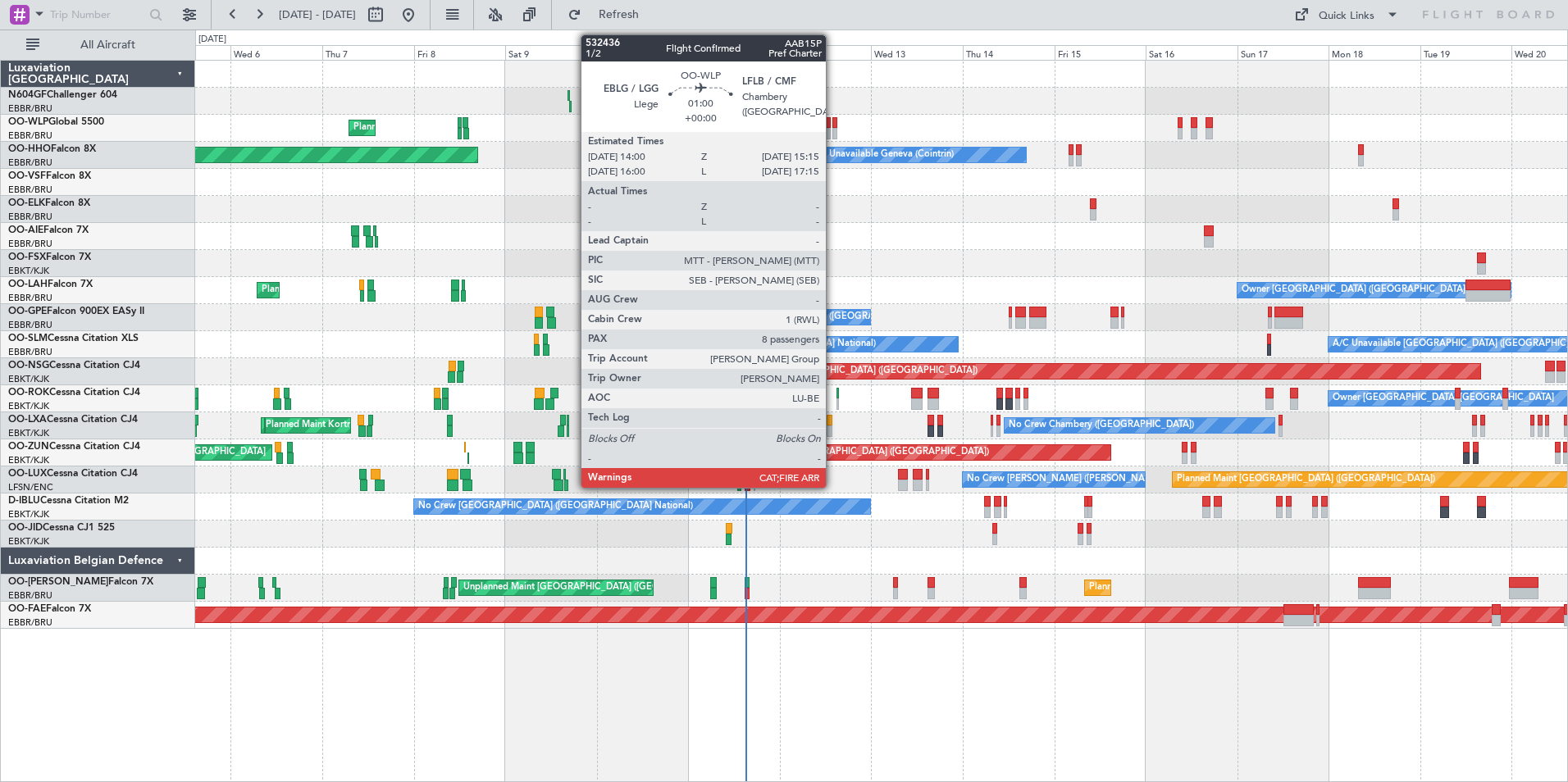
click at [833, 123] on div at bounding box center [835, 122] width 5 height 11
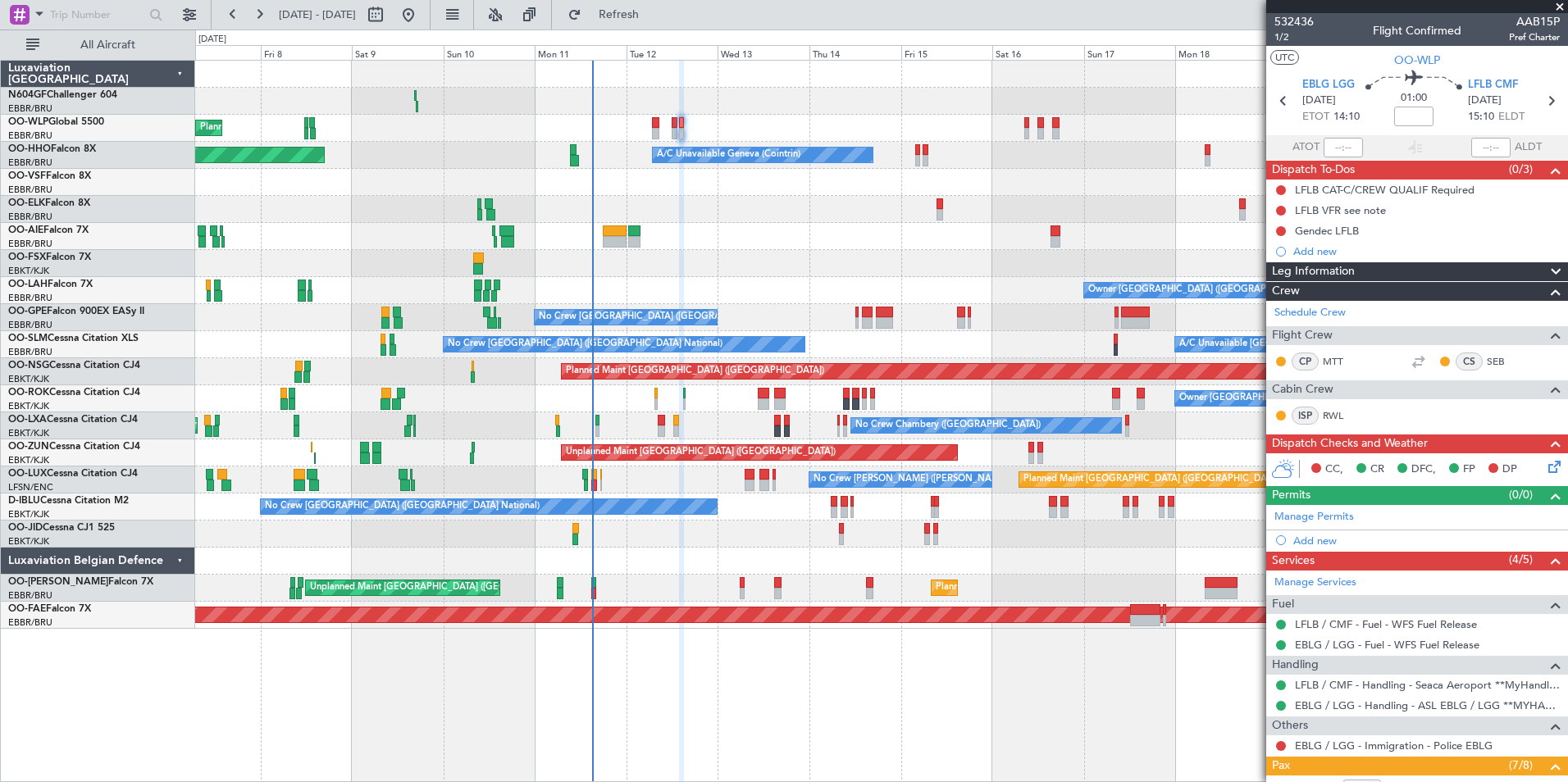
click at [895, 555] on div "Planned Maint Milan (Linate) Planned Maint Berlin (Brandenburg) A/C Unavailable…" at bounding box center [881, 345] width 1372 height 568
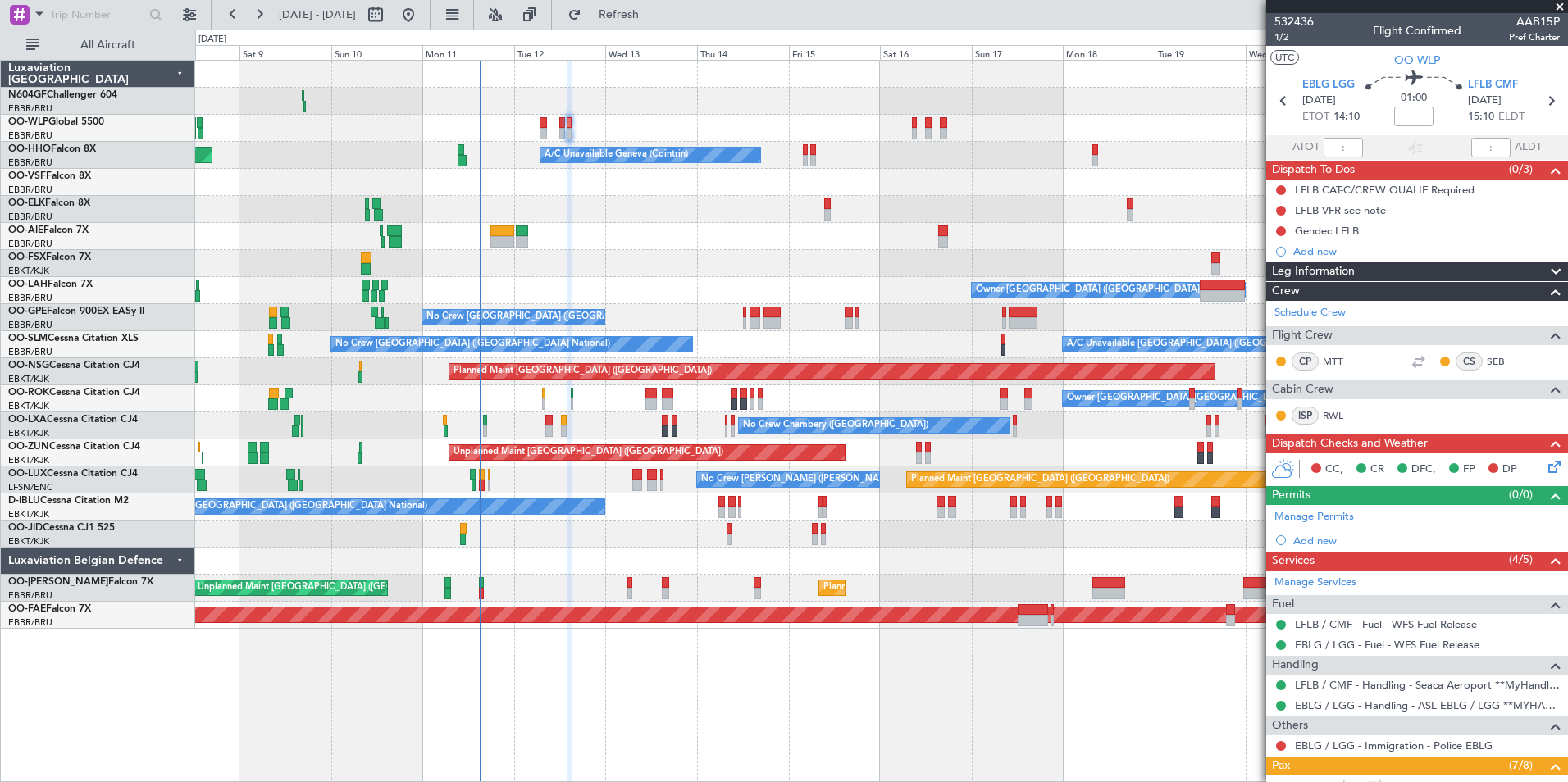
click at [941, 529] on div at bounding box center [881, 534] width 1372 height 27
click at [1023, 548] on div at bounding box center [881, 561] width 1372 height 27
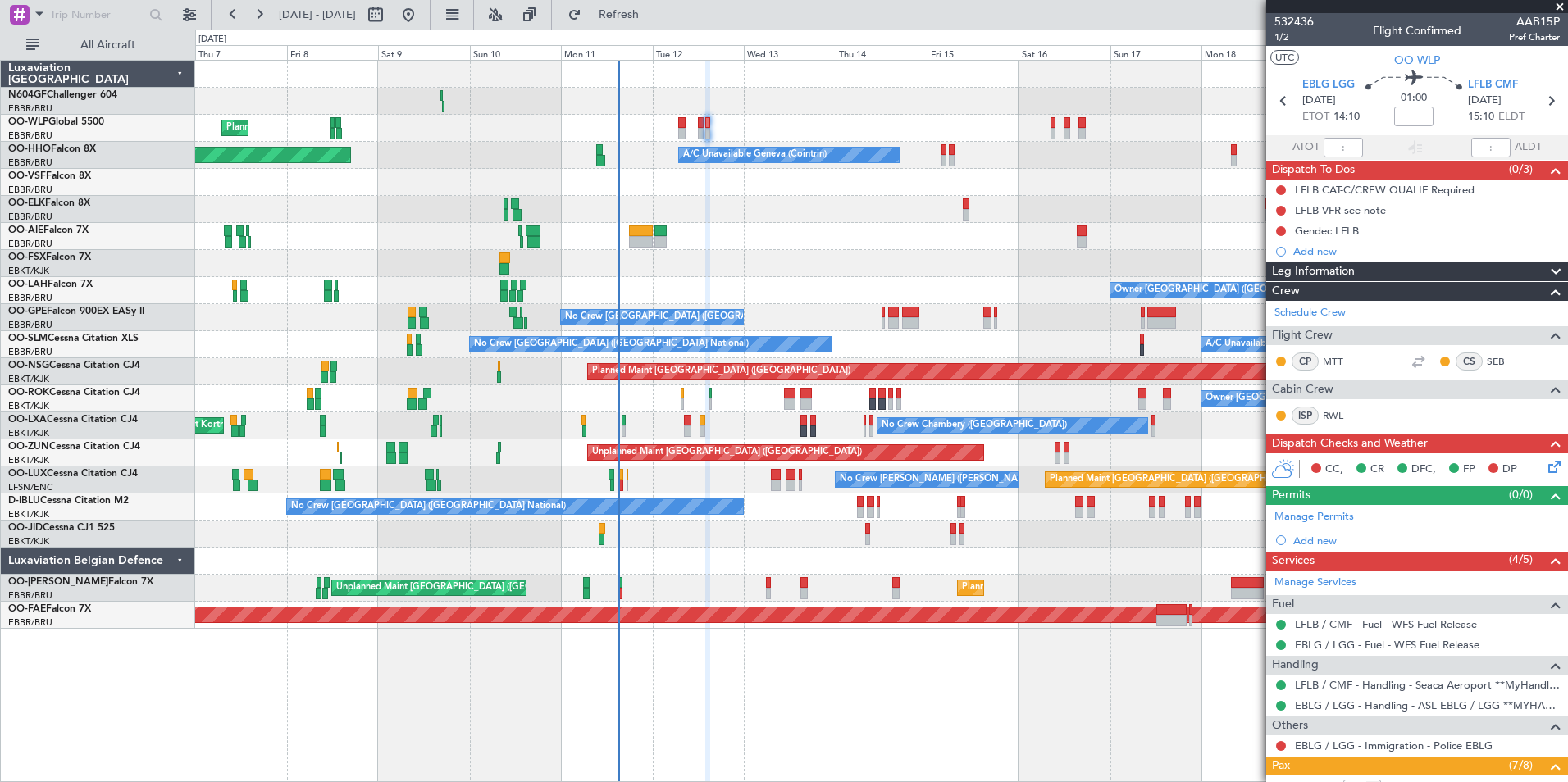
click at [782, 515] on div "No Crew [GEOGRAPHIC_DATA] ([GEOGRAPHIC_DATA] National)" at bounding box center [881, 507] width 1372 height 27
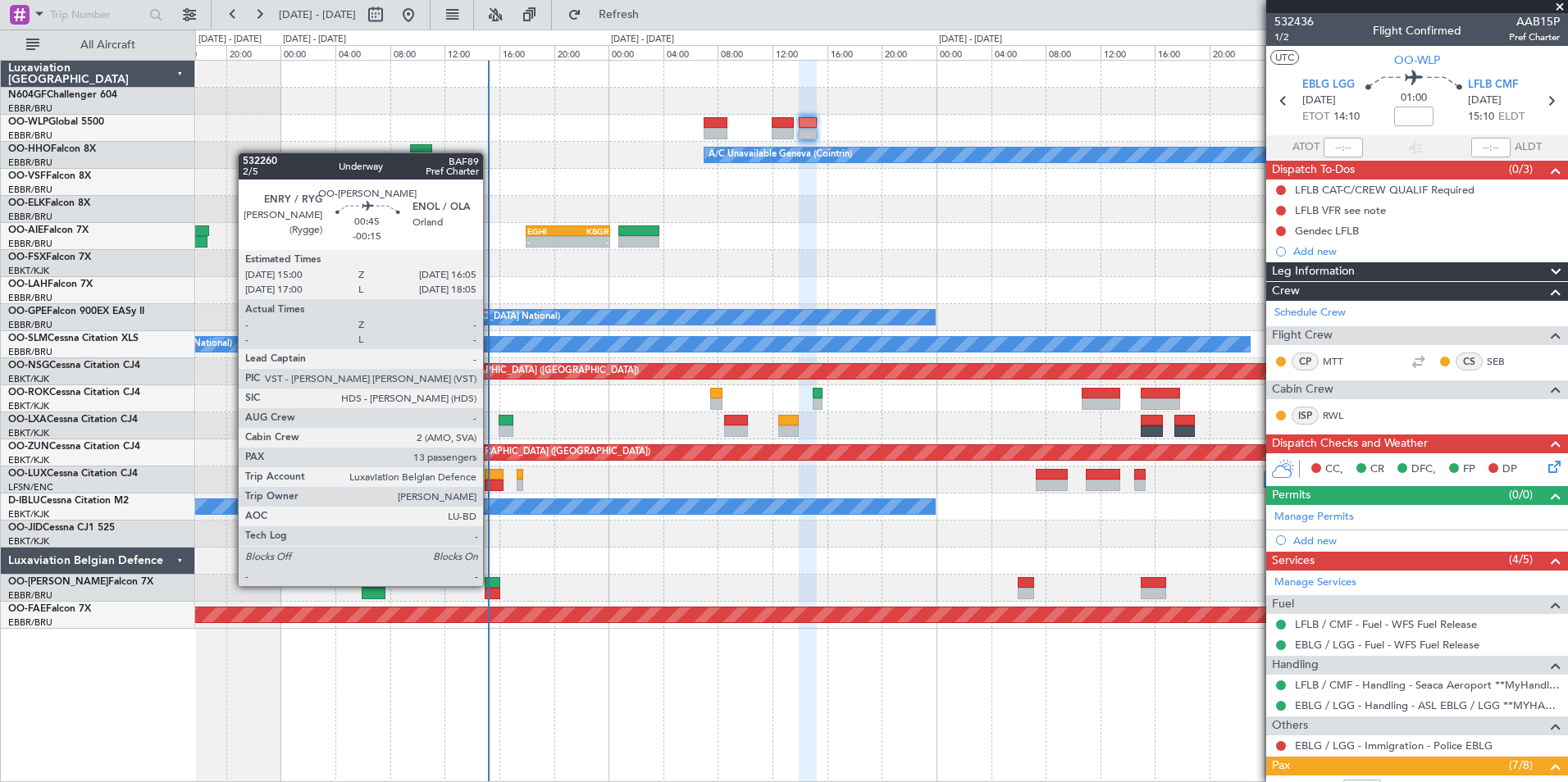
click at [490, 585] on div at bounding box center [492, 582] width 16 height 11
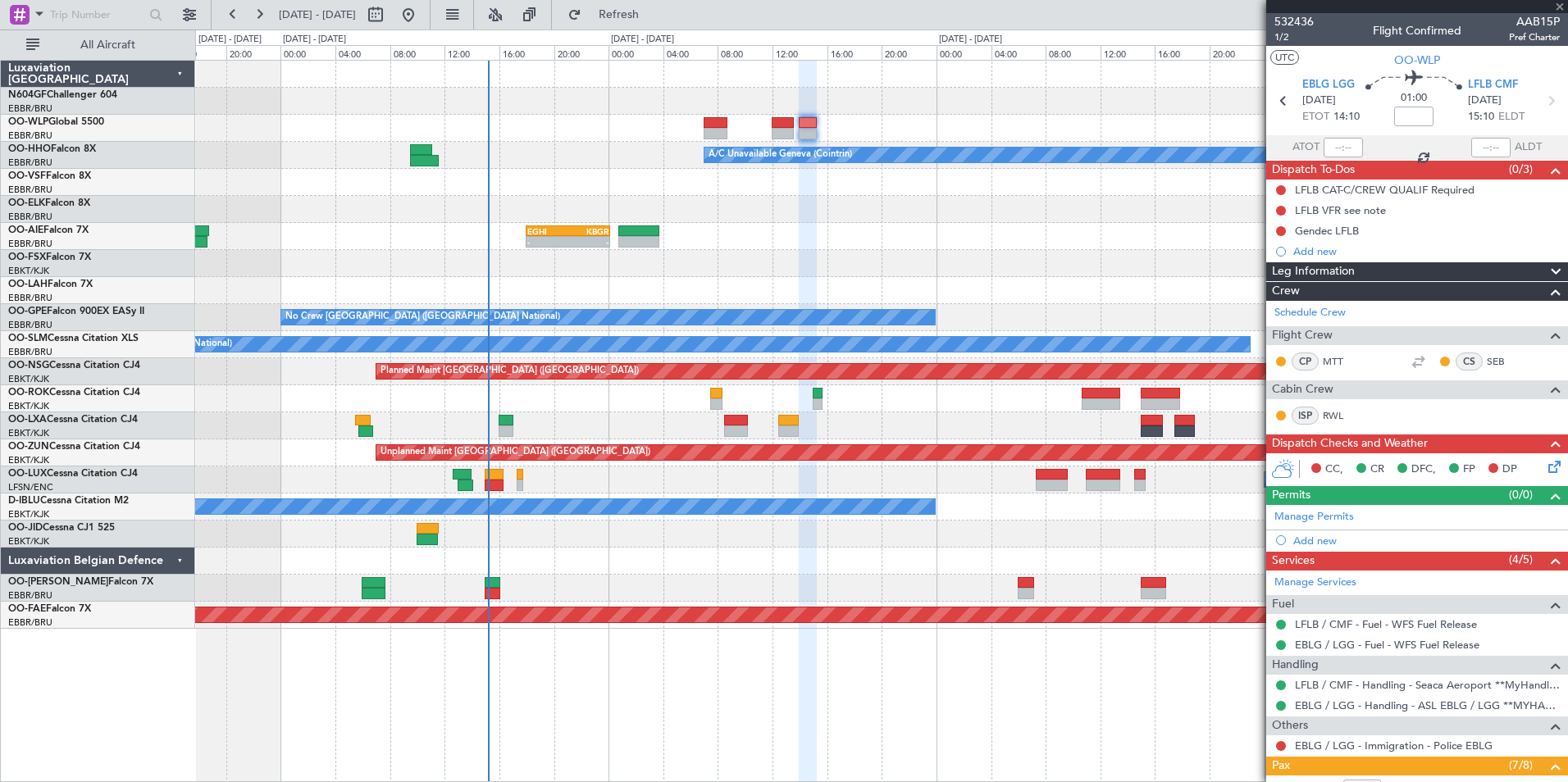
type input "-00:15"
type input "13"
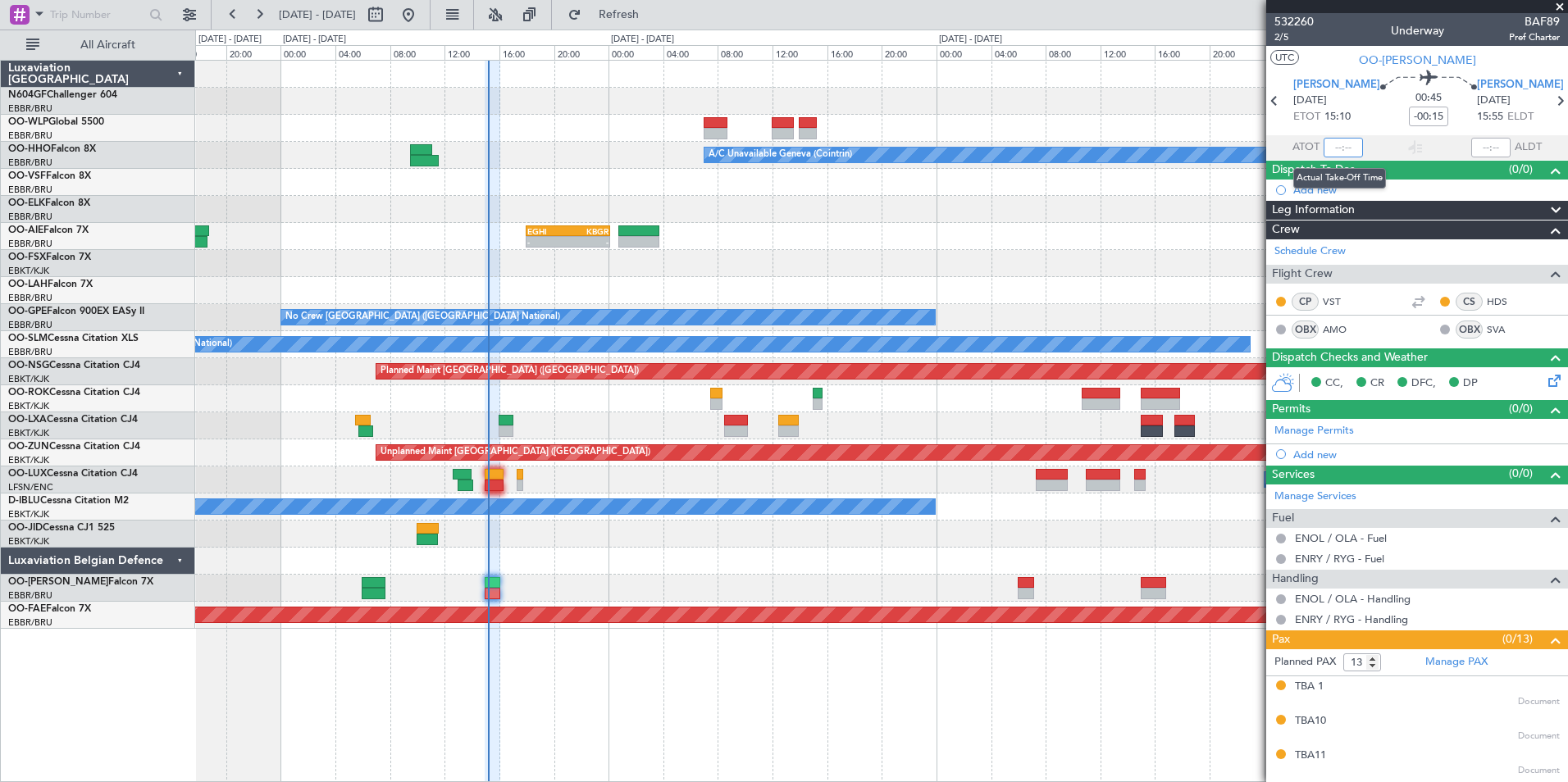
click at [1345, 144] on input "text" at bounding box center [1342, 148] width 39 height 20
type input "15:02"
click at [1348, 65] on section "UTC OO-[PERSON_NAME]" at bounding box center [1417, 58] width 302 height 24
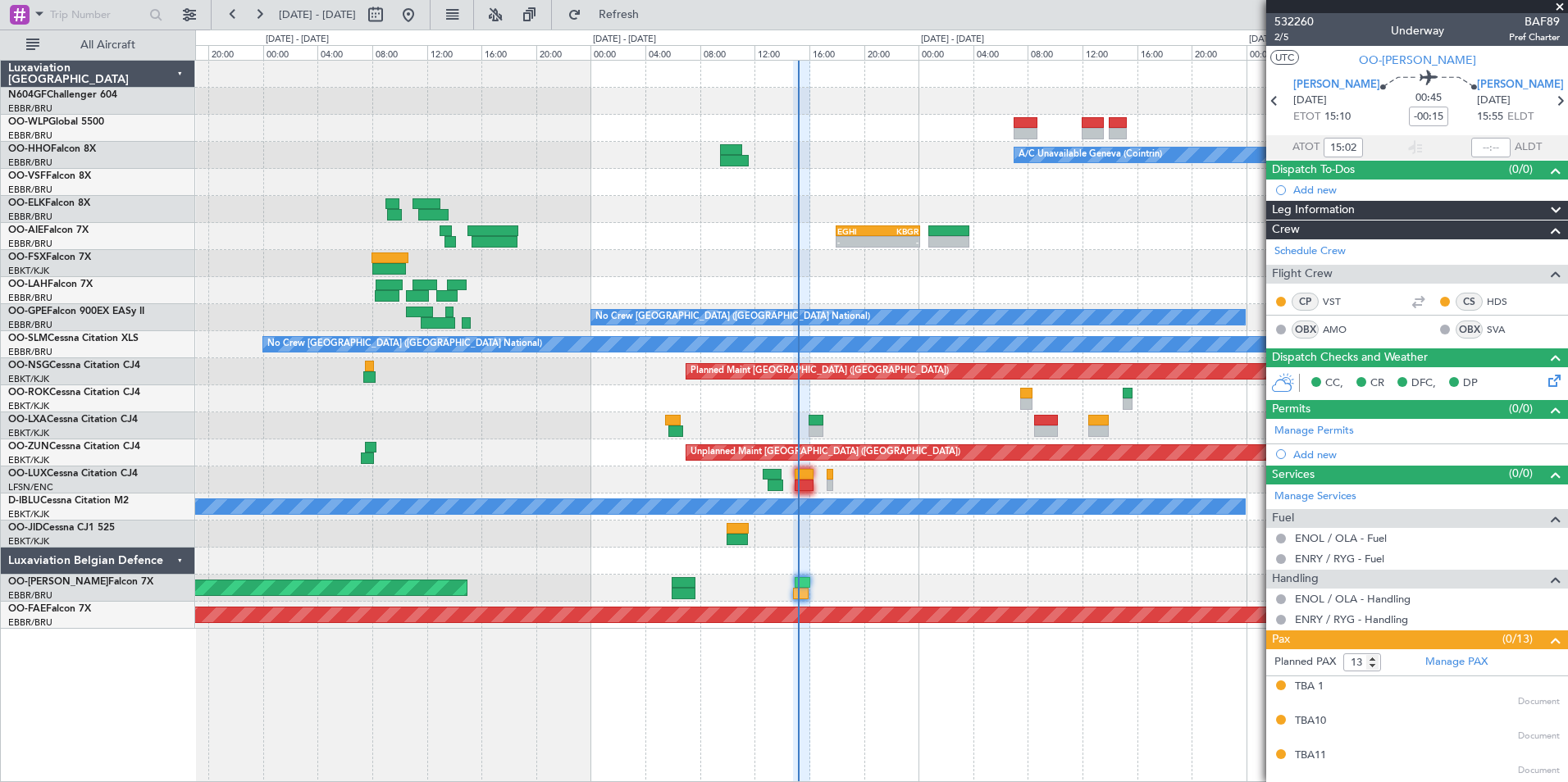
click at [923, 171] on div "A/C Unavailable Geneva (Cointrin) - - EGHI 18:00 Z KBGR 00:10 Z No Crew [GEOGRA…" at bounding box center [881, 345] width 1372 height 568
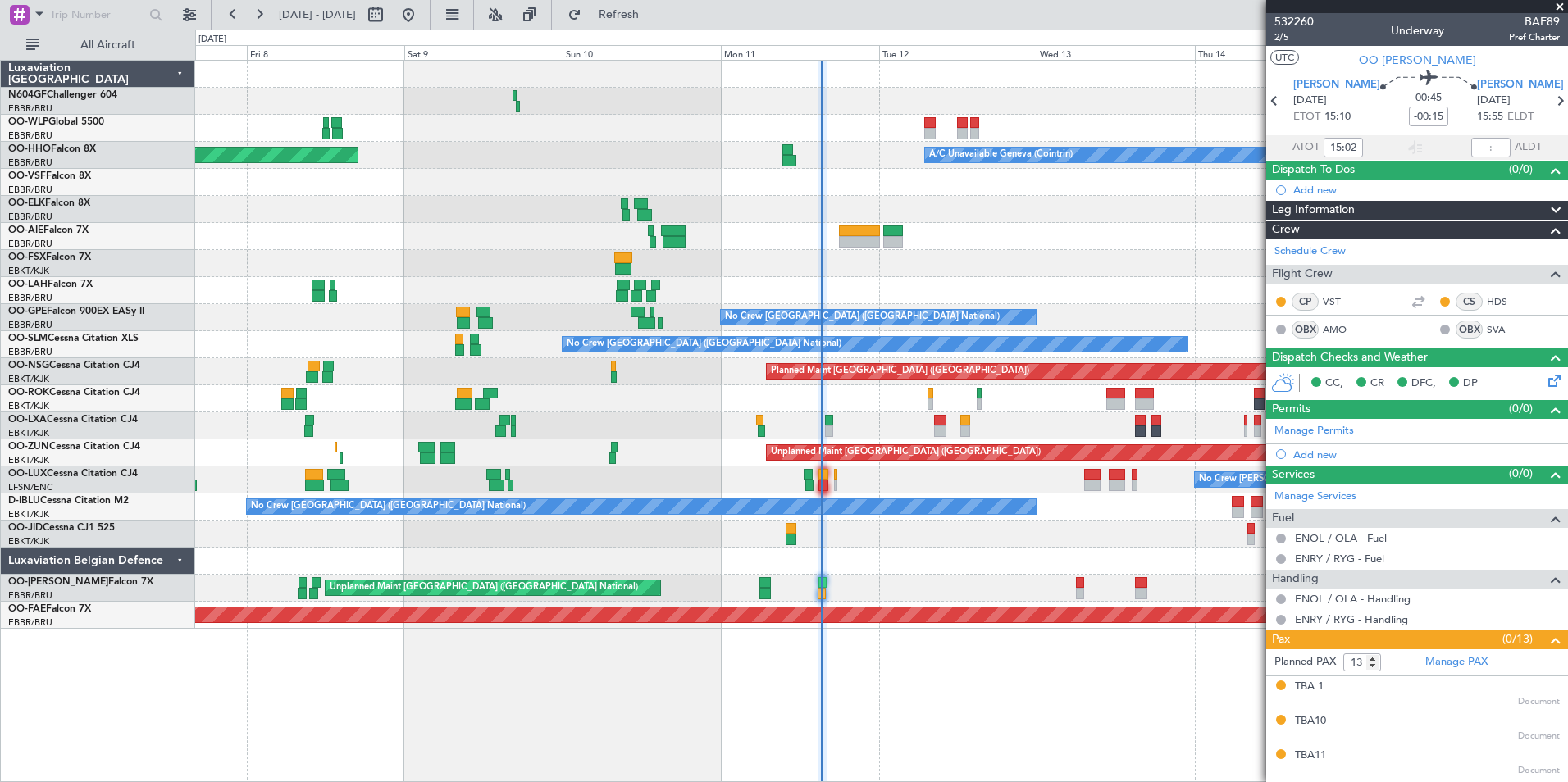
click at [863, 200] on div at bounding box center [881, 209] width 1372 height 27
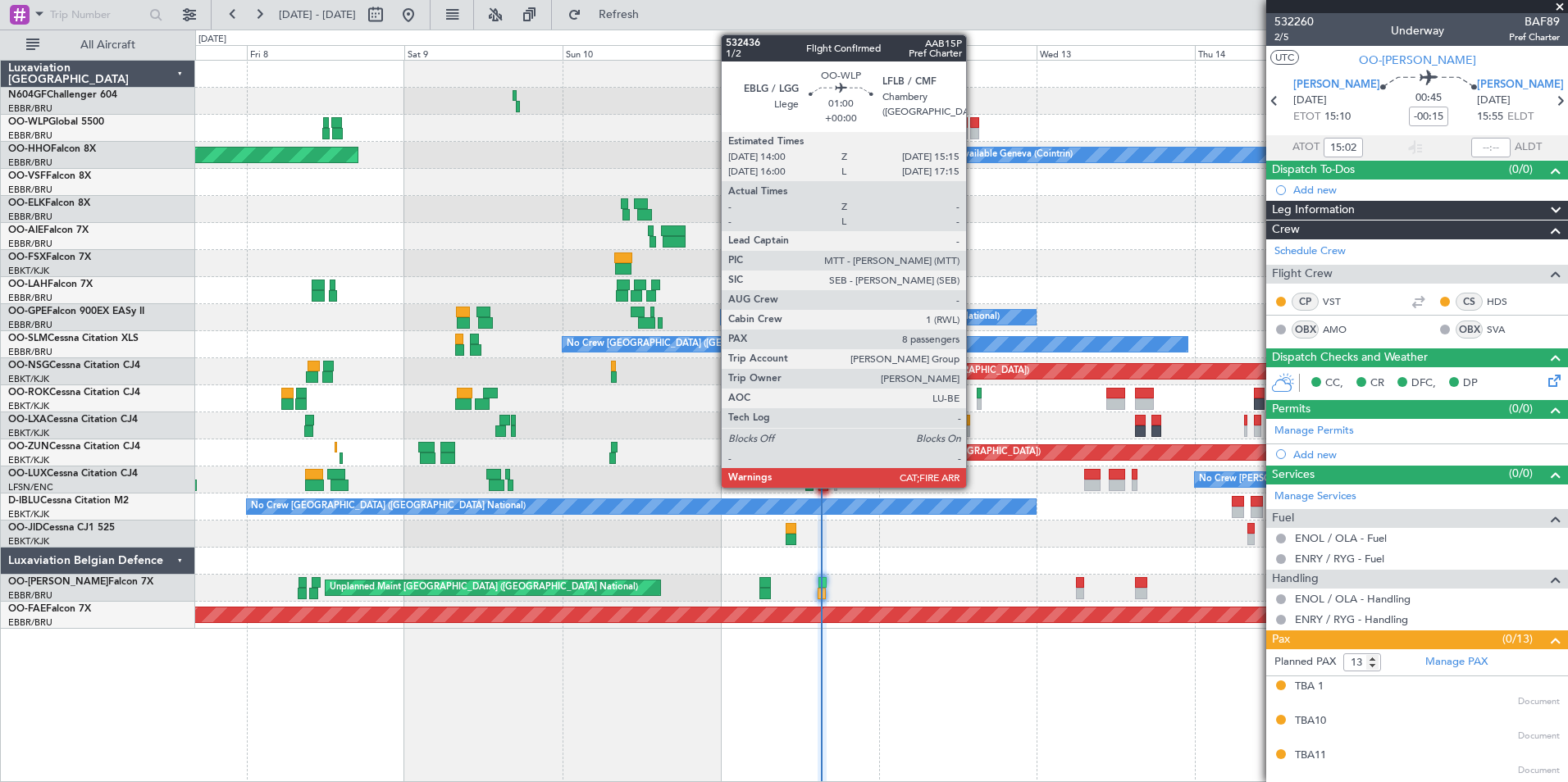
click at [974, 128] on div at bounding box center [974, 133] width 9 height 11
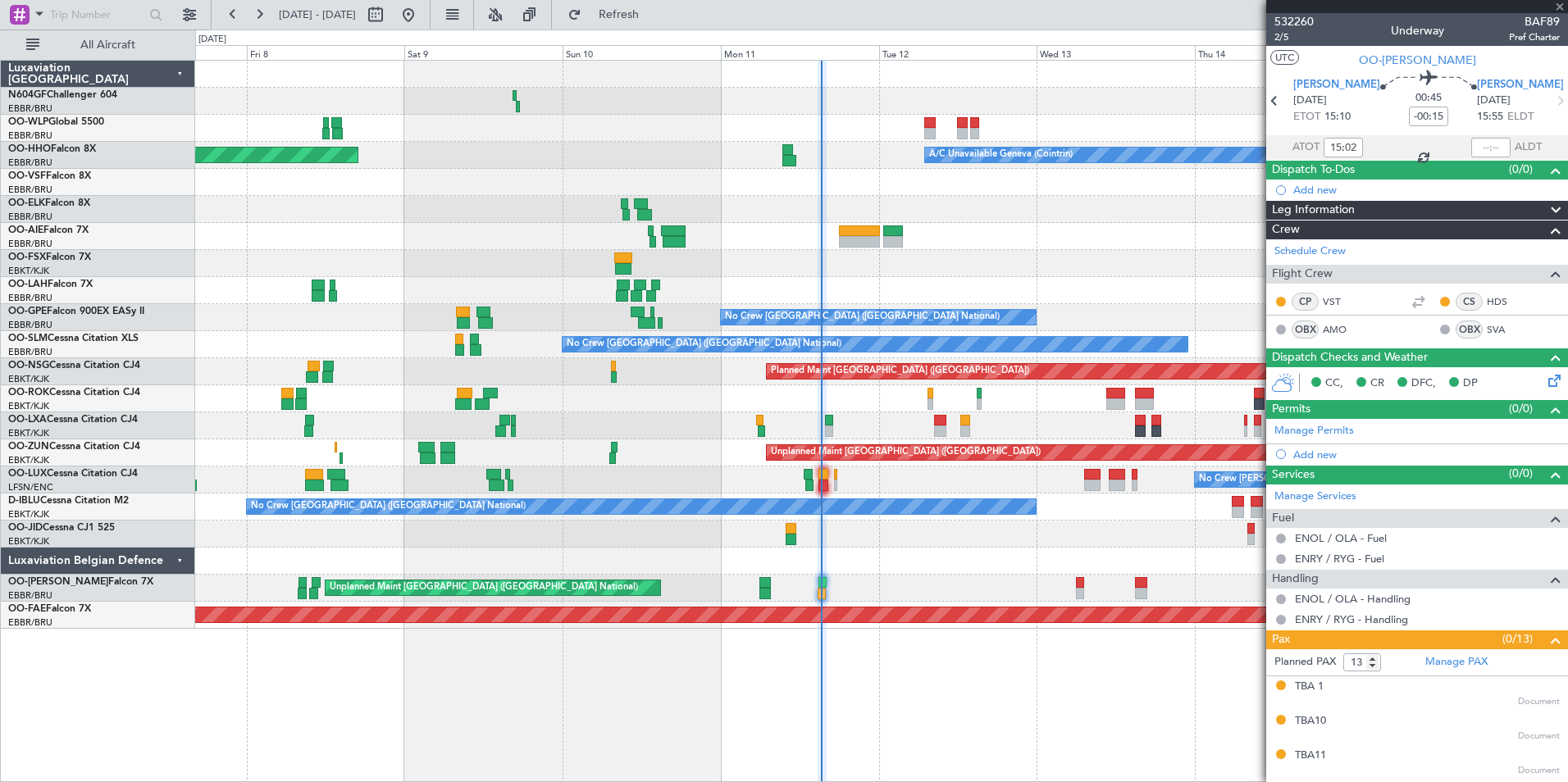
type input "8"
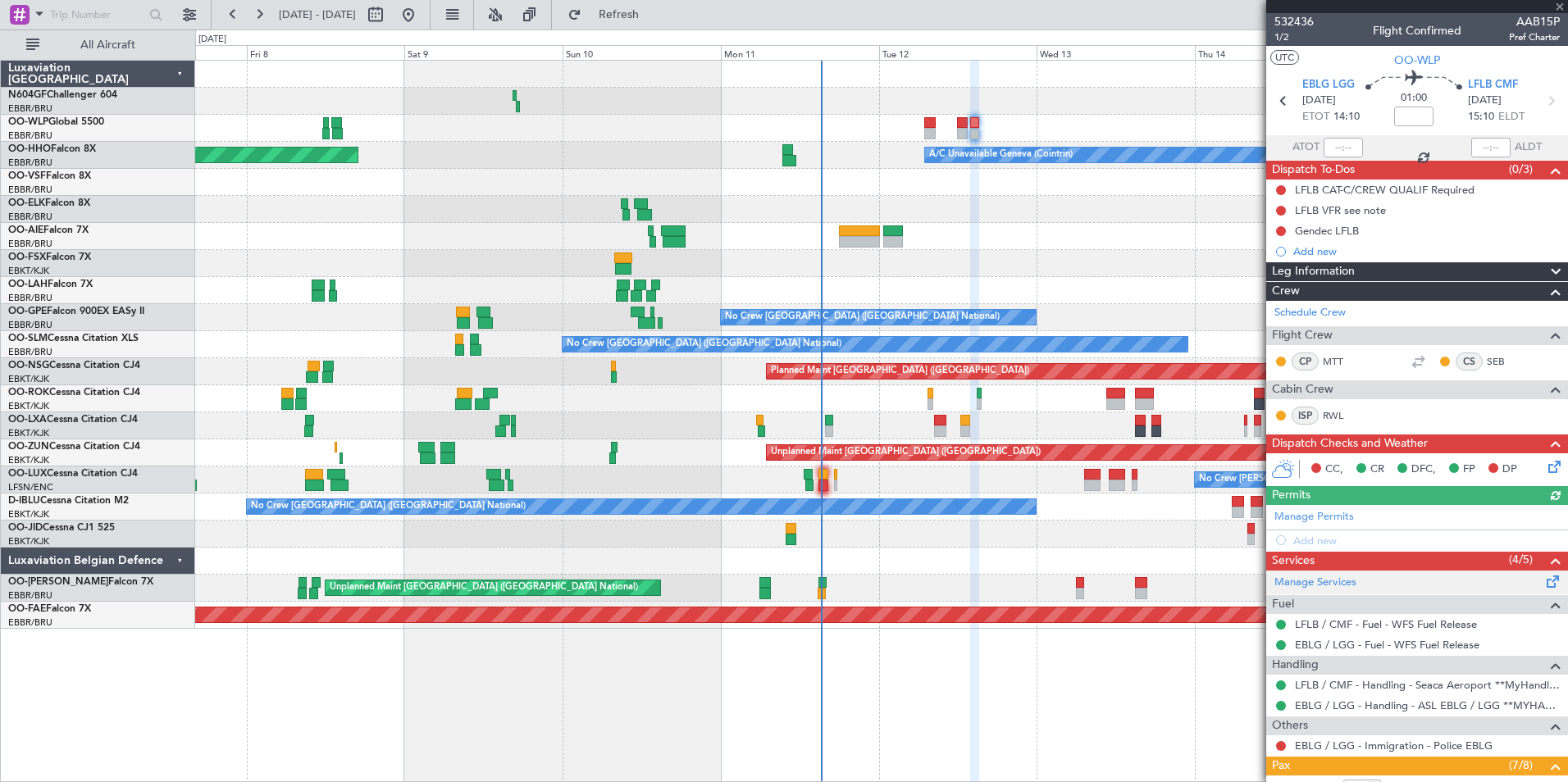
scroll to position [315, 0]
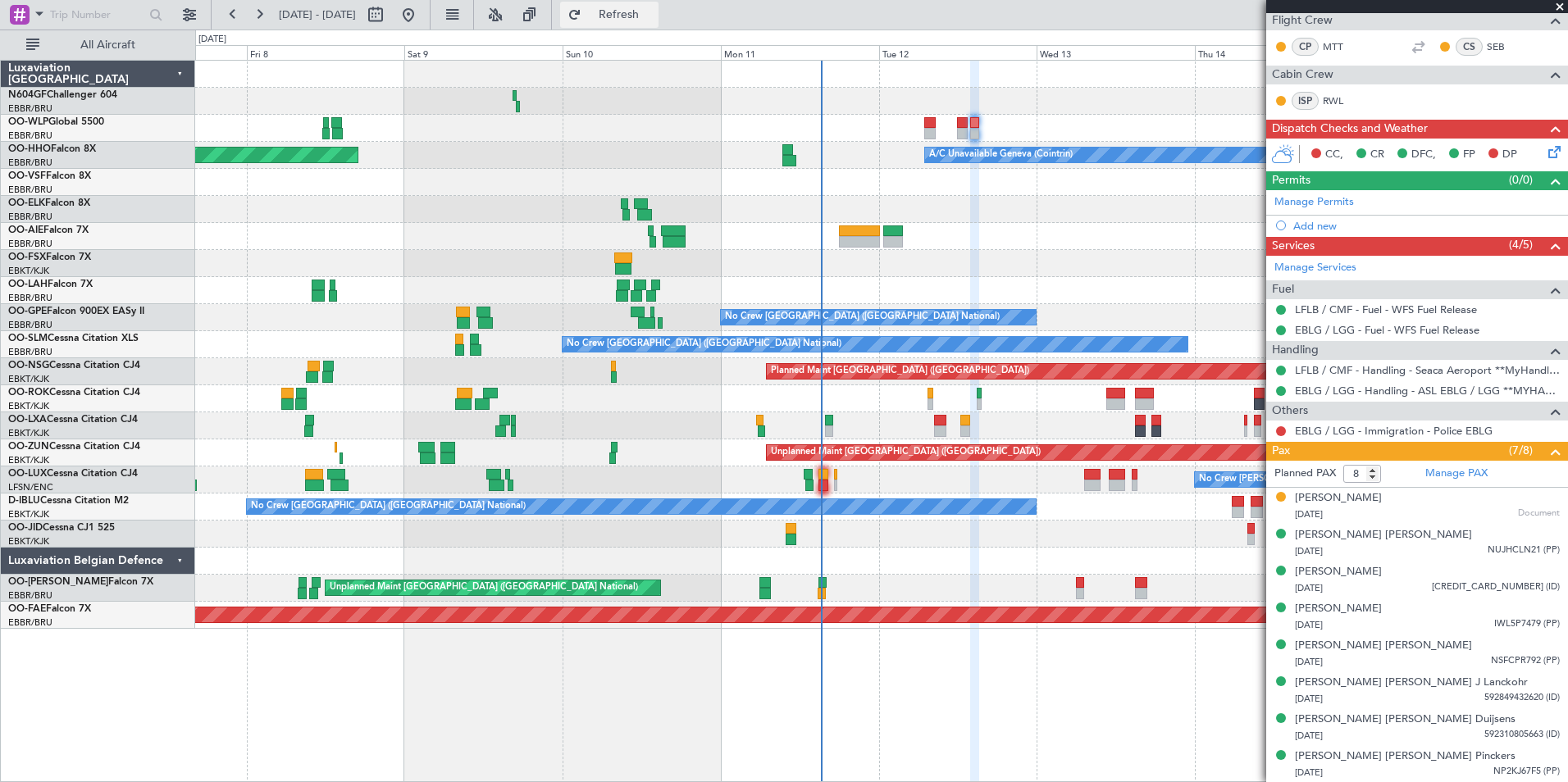
click at [659, 23] on button "Refresh" at bounding box center [608, 15] width 98 height 26
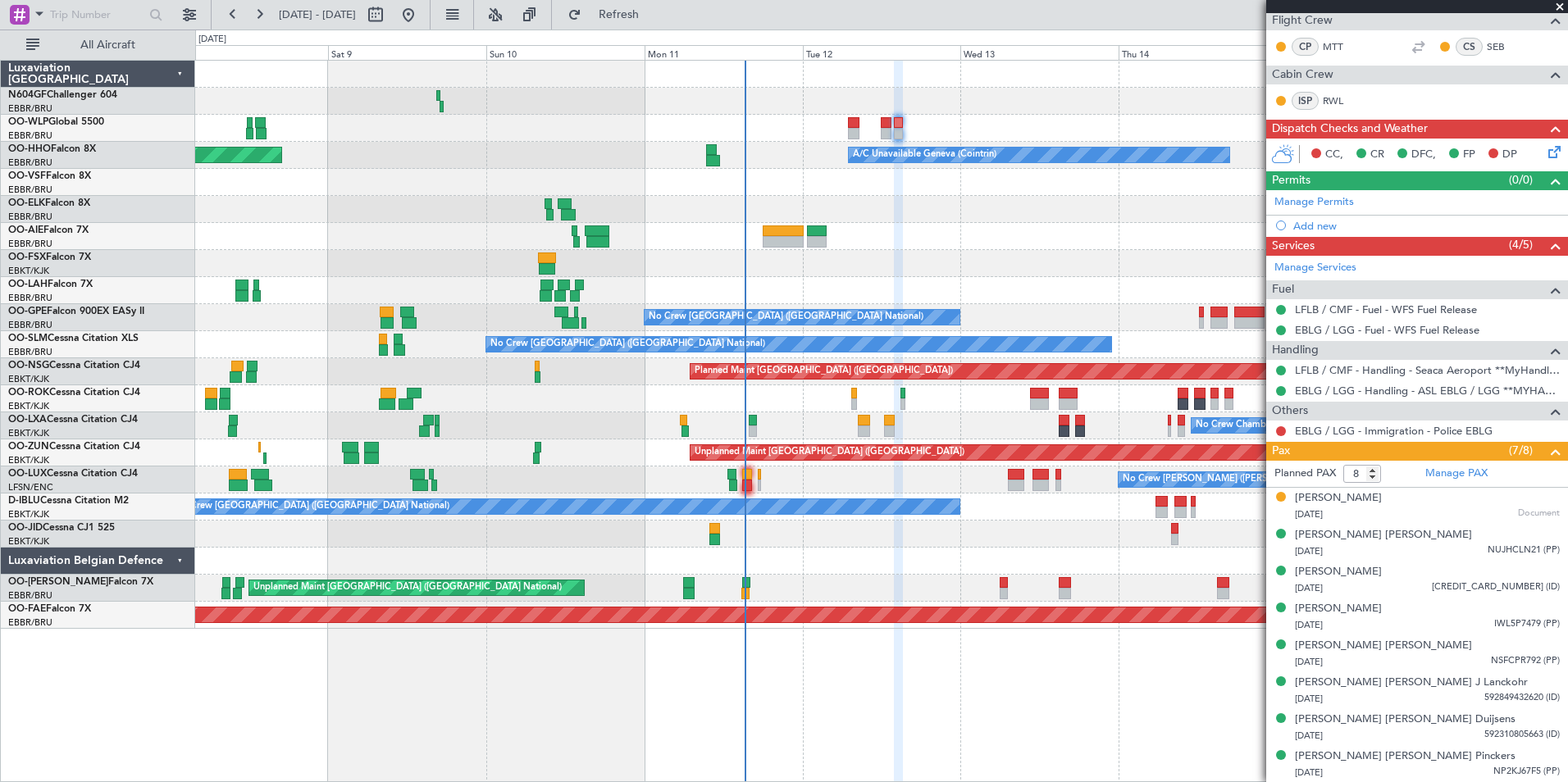
click at [979, 487] on div "Planned Maint Milan (Linate) Planned Maint Geneva ([GEOGRAPHIC_DATA]) A/C Unava…" at bounding box center [881, 345] width 1372 height 568
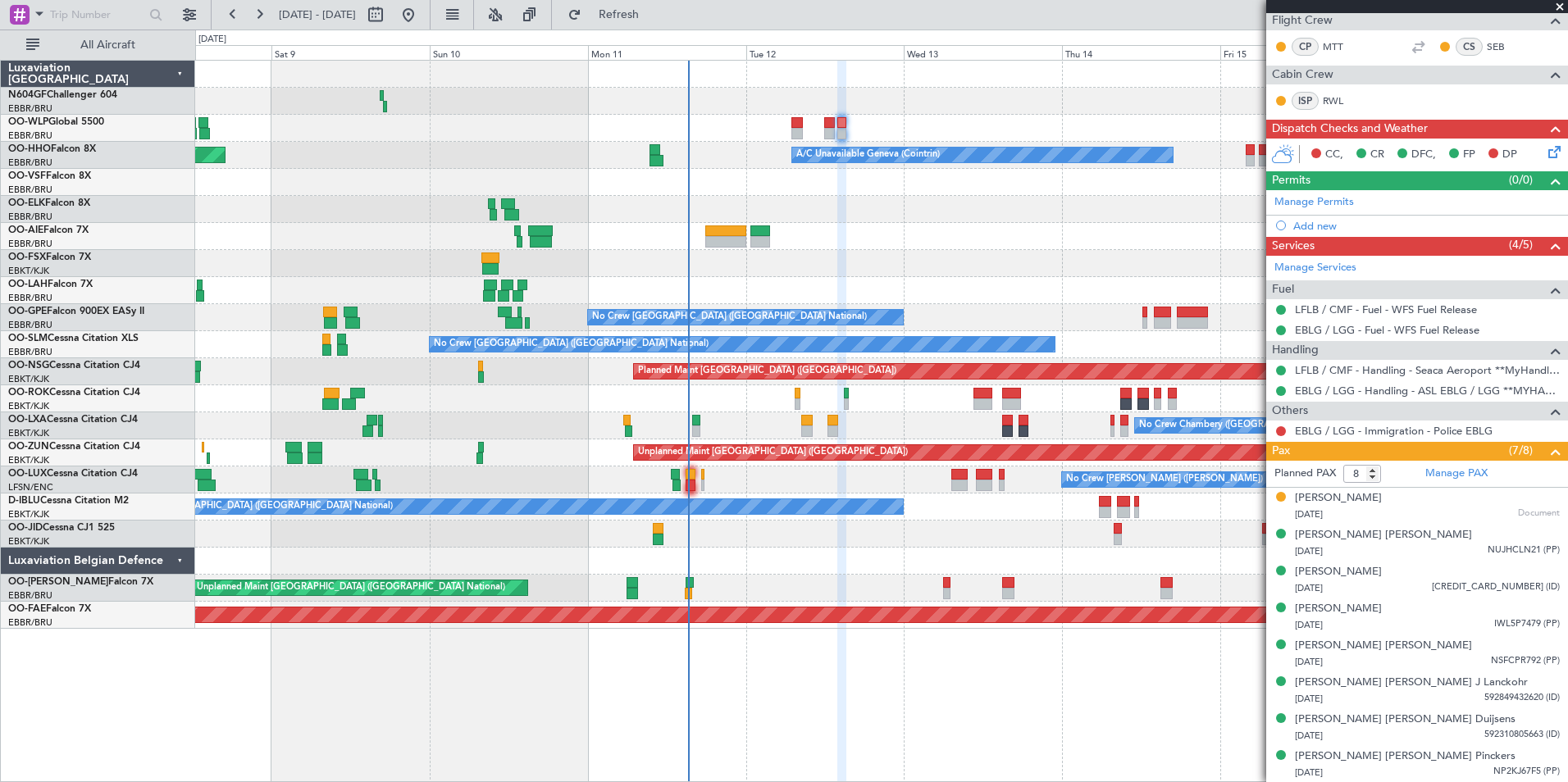
click at [840, 228] on div at bounding box center [881, 236] width 1372 height 27
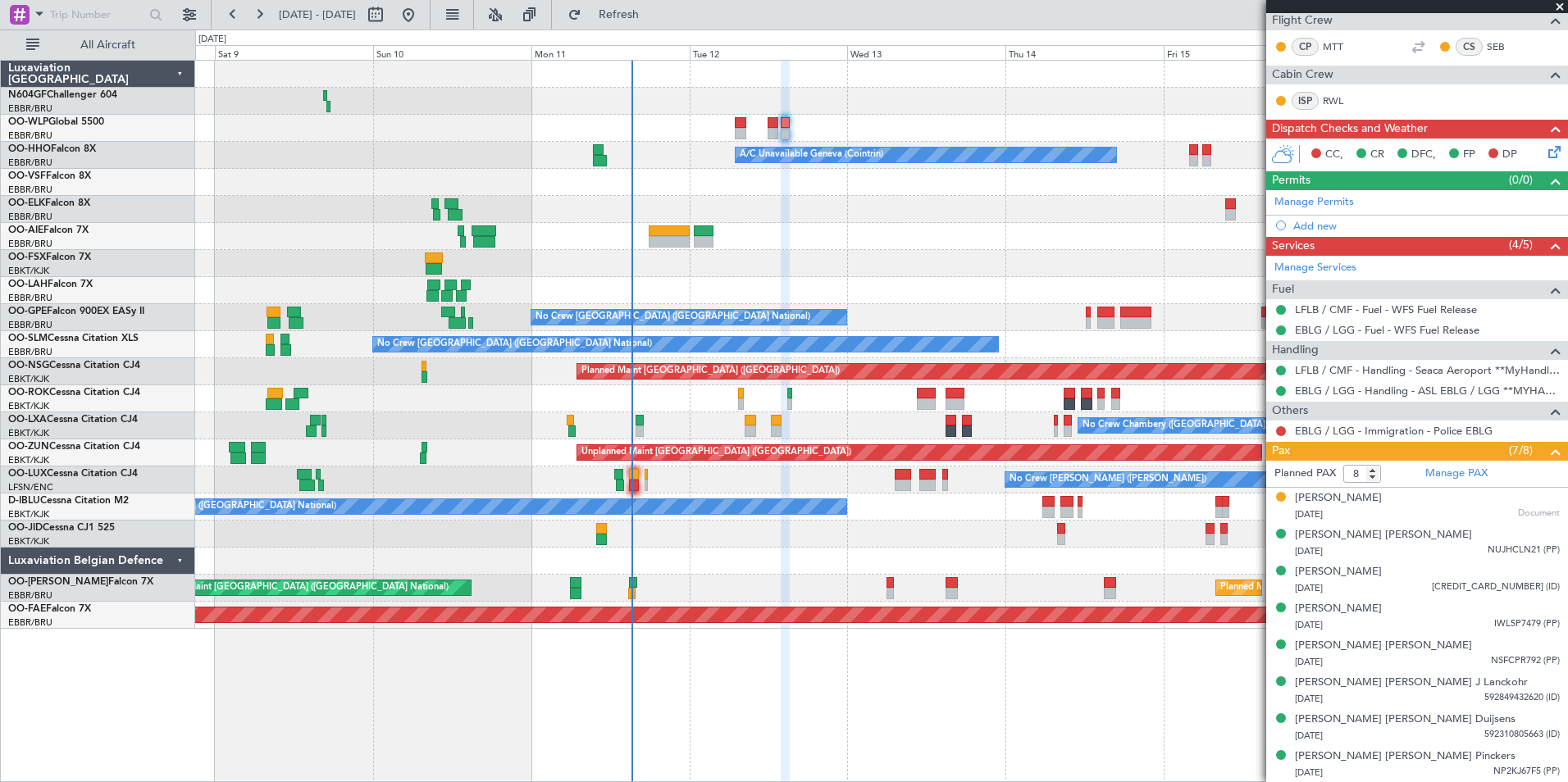
click at [783, 213] on div "Planned Maint Milan (Linate) A/C Unavailable Geneva (Cointrin) Planned Maint Ge…" at bounding box center [881, 345] width 1372 height 568
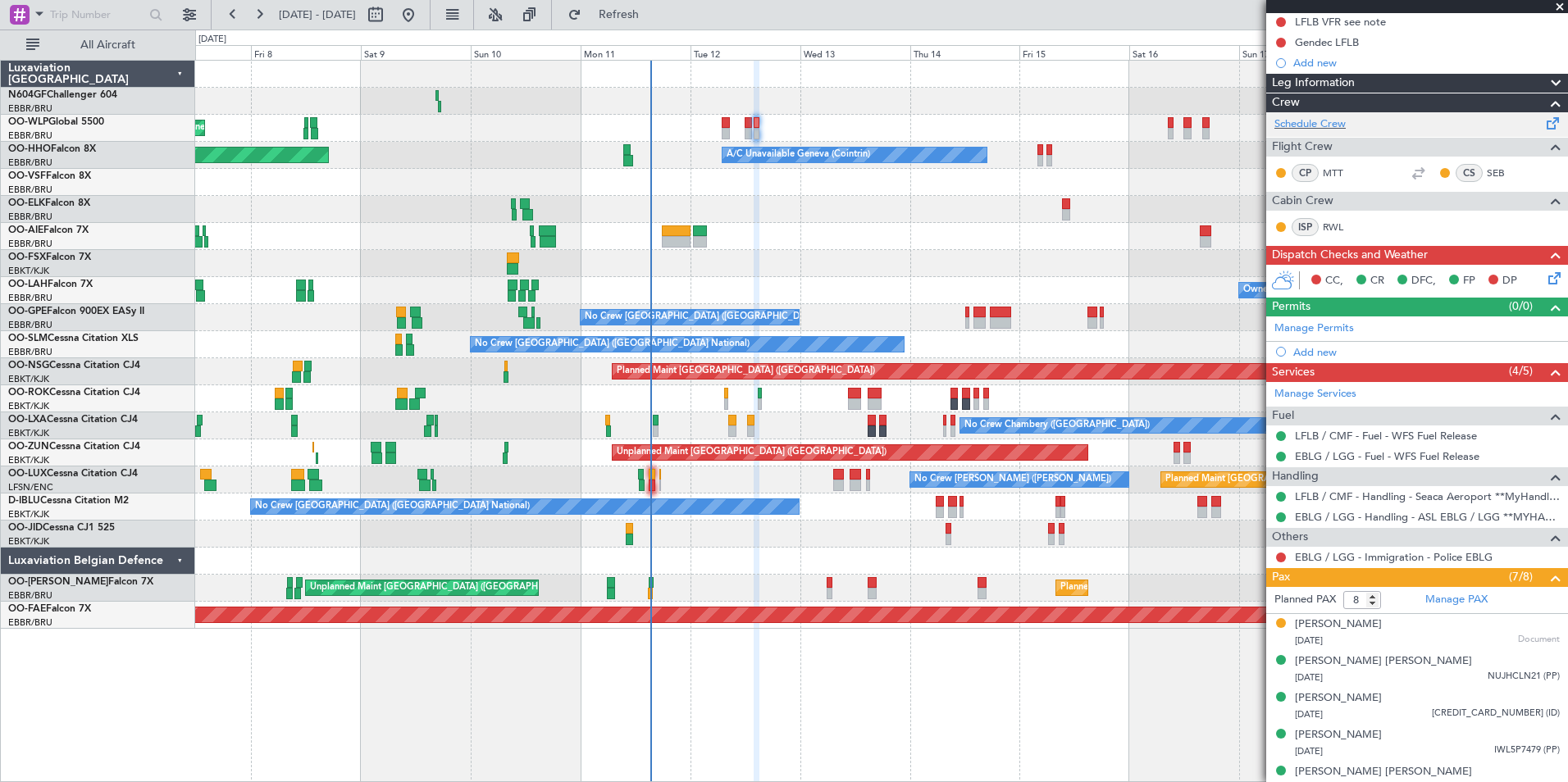
scroll to position [69, 0]
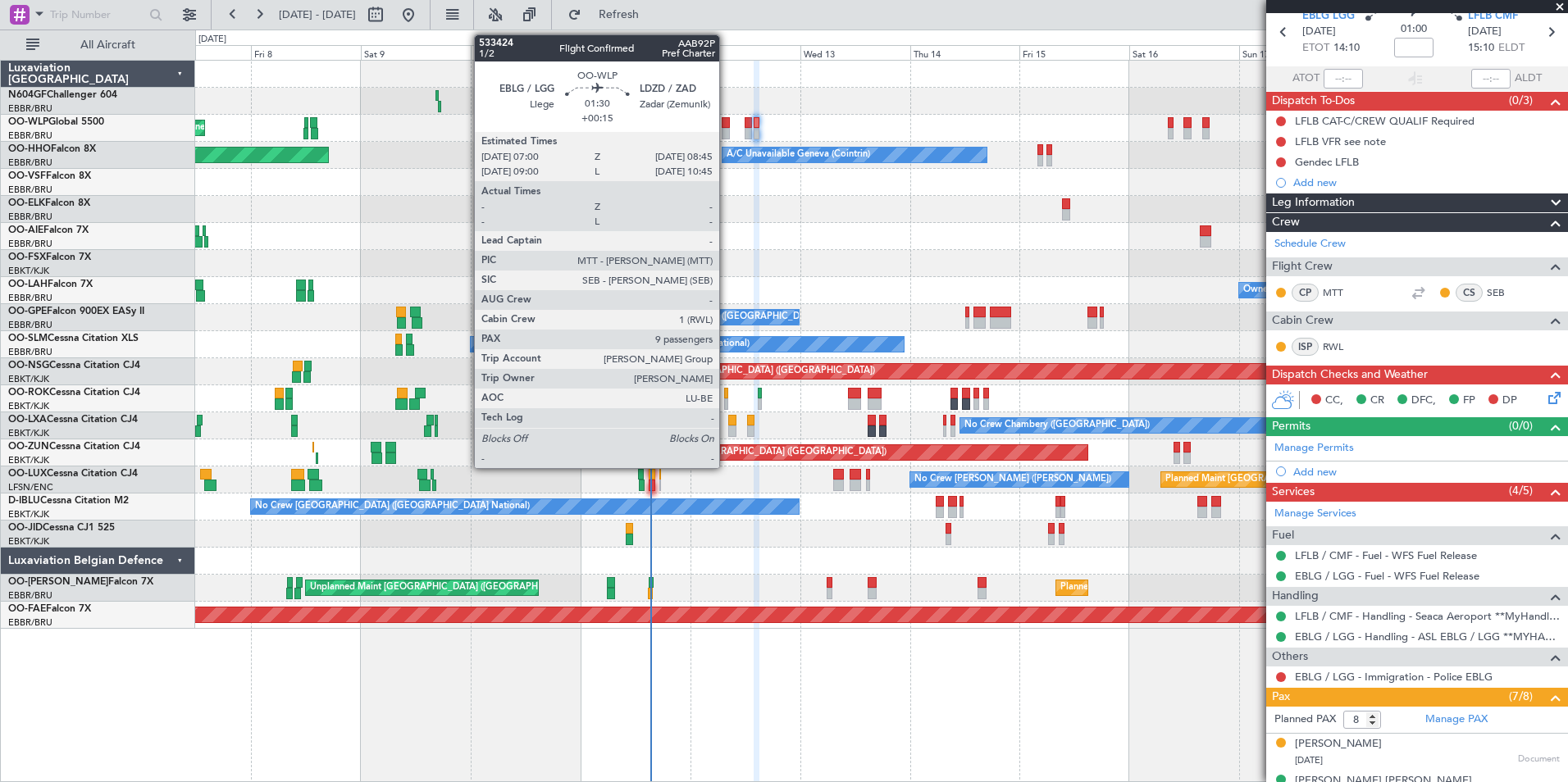
click at [726, 126] on div at bounding box center [725, 122] width 8 height 11
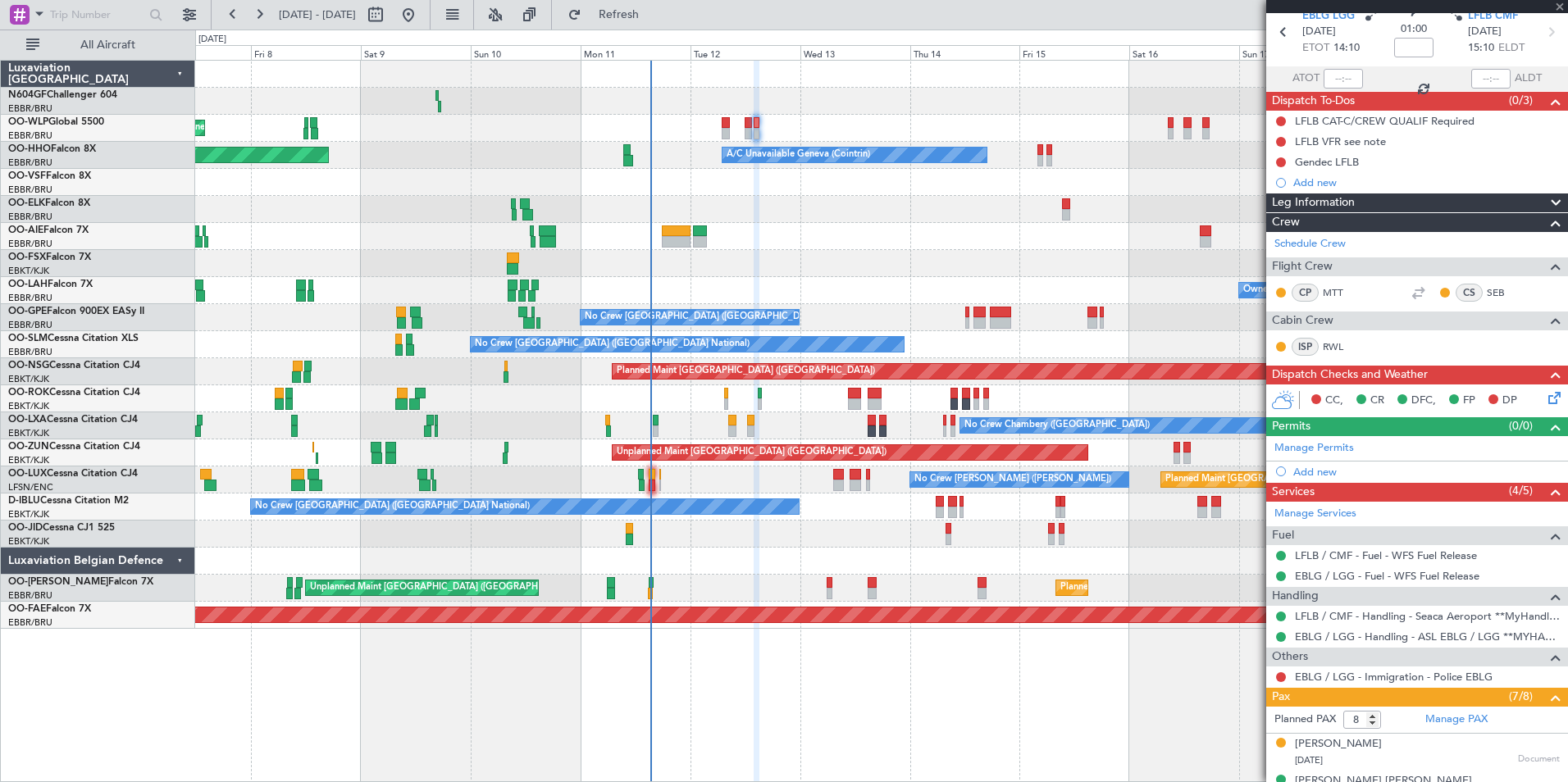
type input "+00:15"
type input "9"
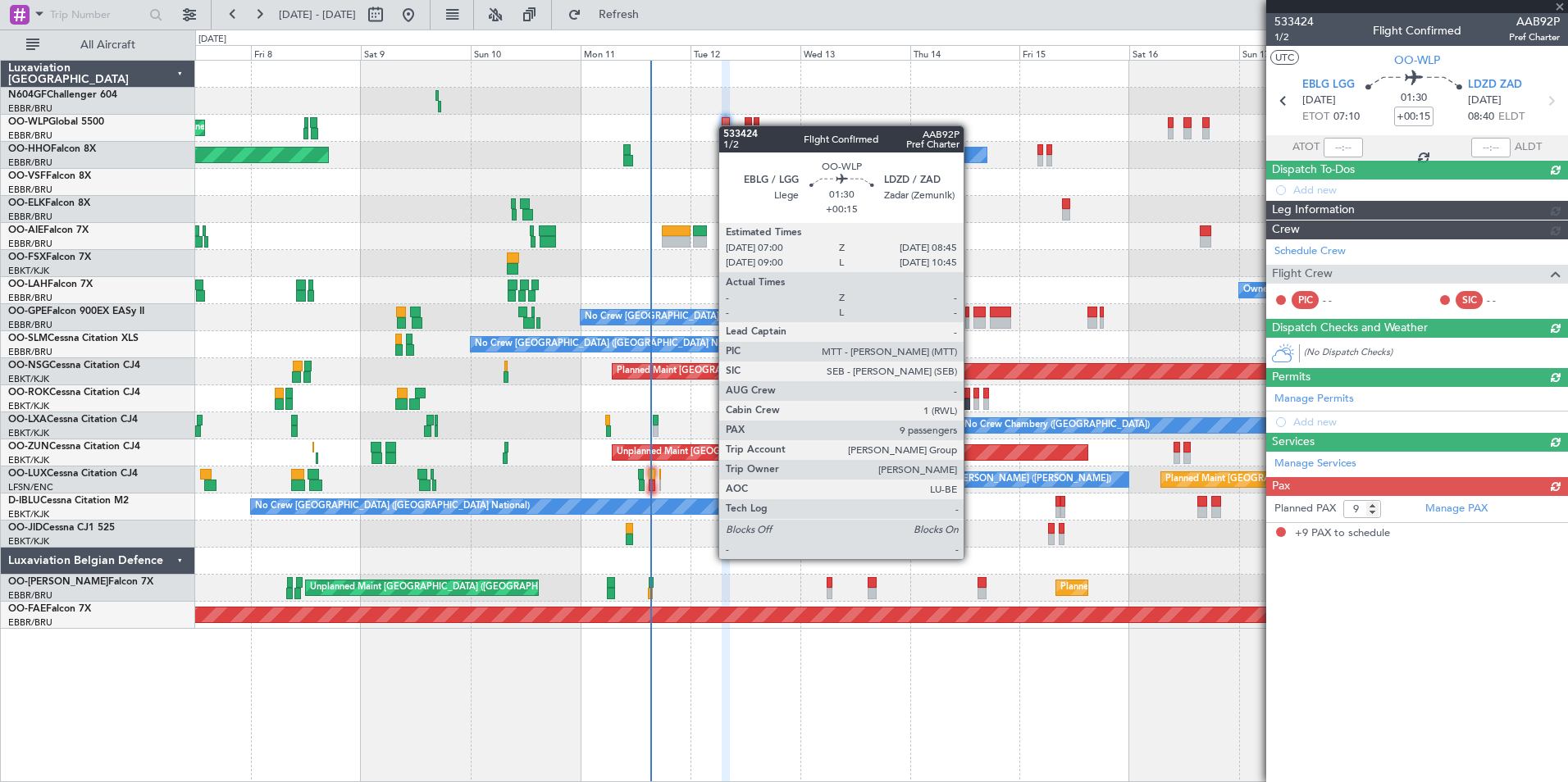
scroll to position [0, 0]
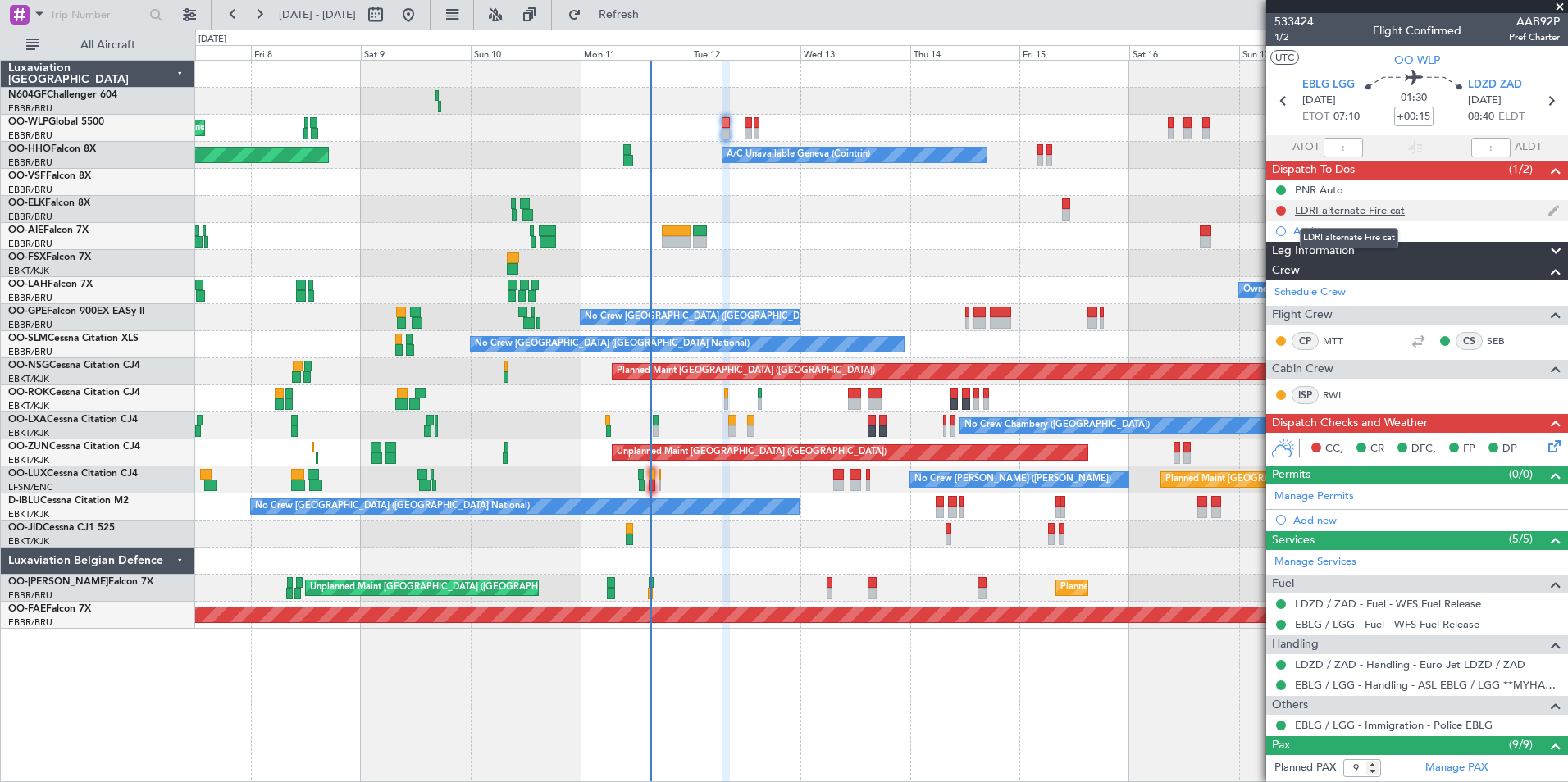
click at [1335, 204] on div "LDRI alternate Fire cat" at bounding box center [1349, 210] width 110 height 14
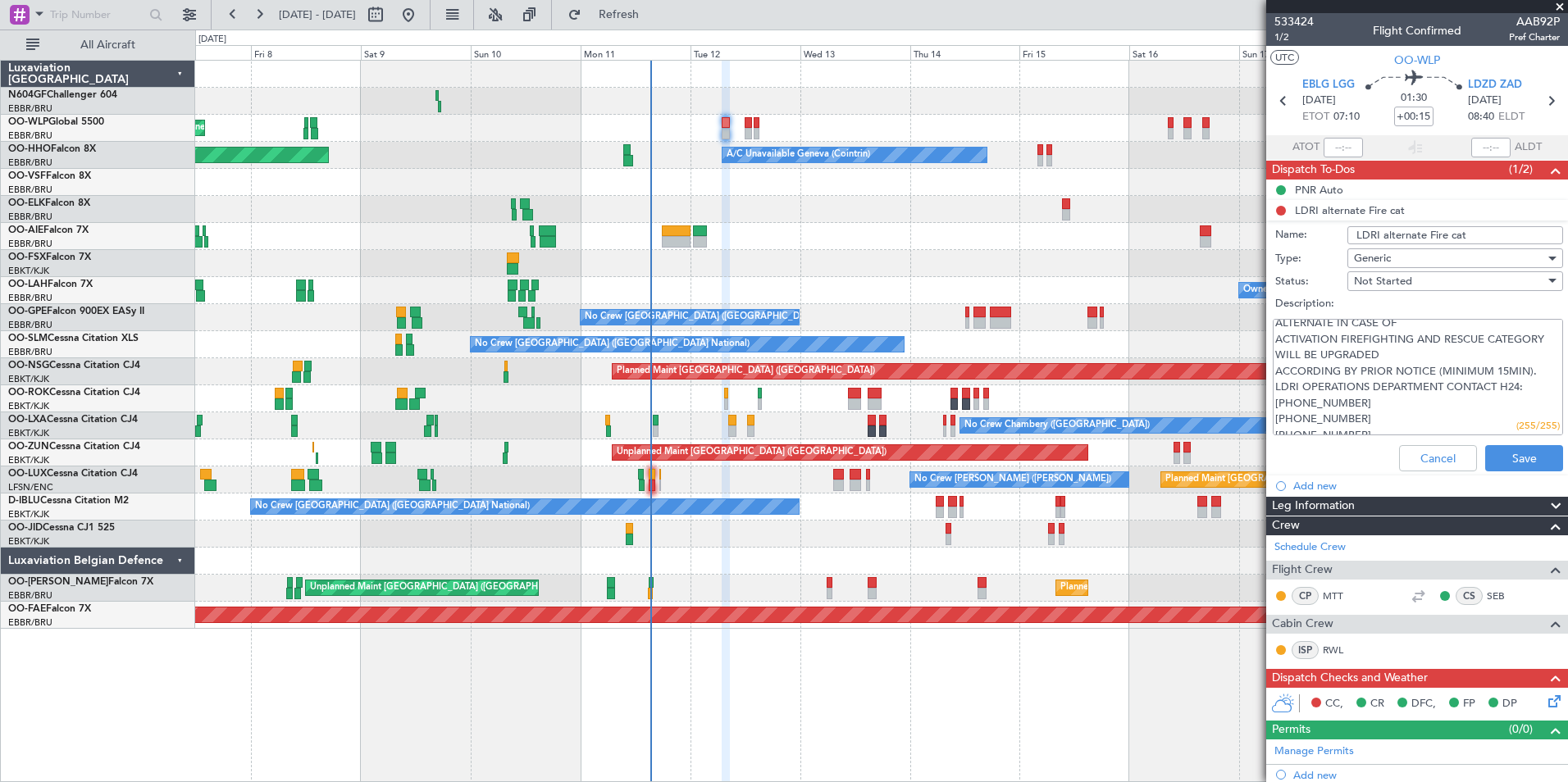
scroll to position [32, 0]
click at [1410, 446] on button "Cancel" at bounding box center [1438, 458] width 78 height 26
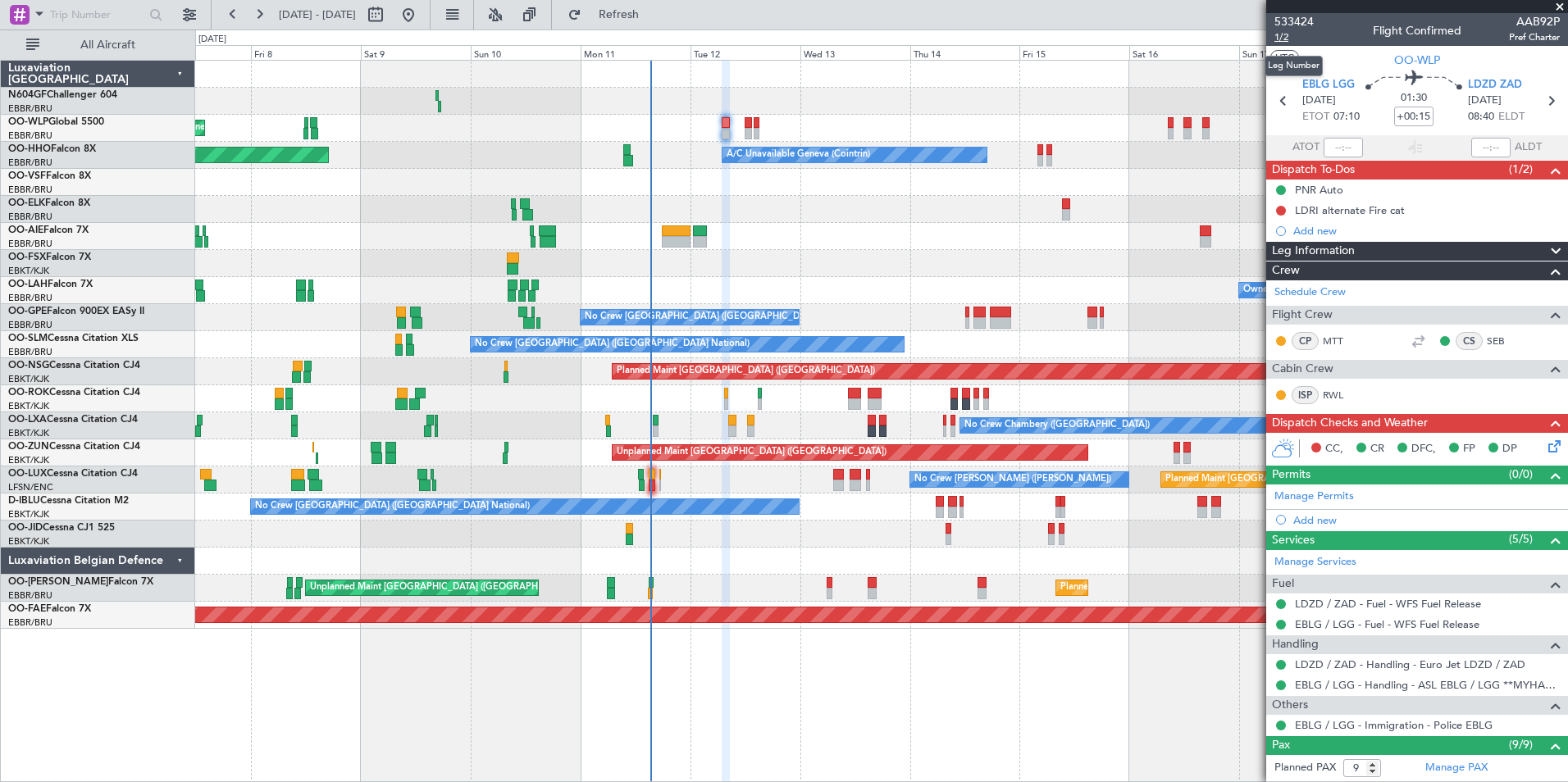
click at [1288, 37] on span "1/2" at bounding box center [1293, 37] width 39 height 14
click at [849, 242] on div at bounding box center [881, 236] width 1372 height 27
click at [1385, 660] on link "LDZD / ZAD - Handling - Euro Jet LDZD / ZAD" at bounding box center [1410, 665] width 231 height 14
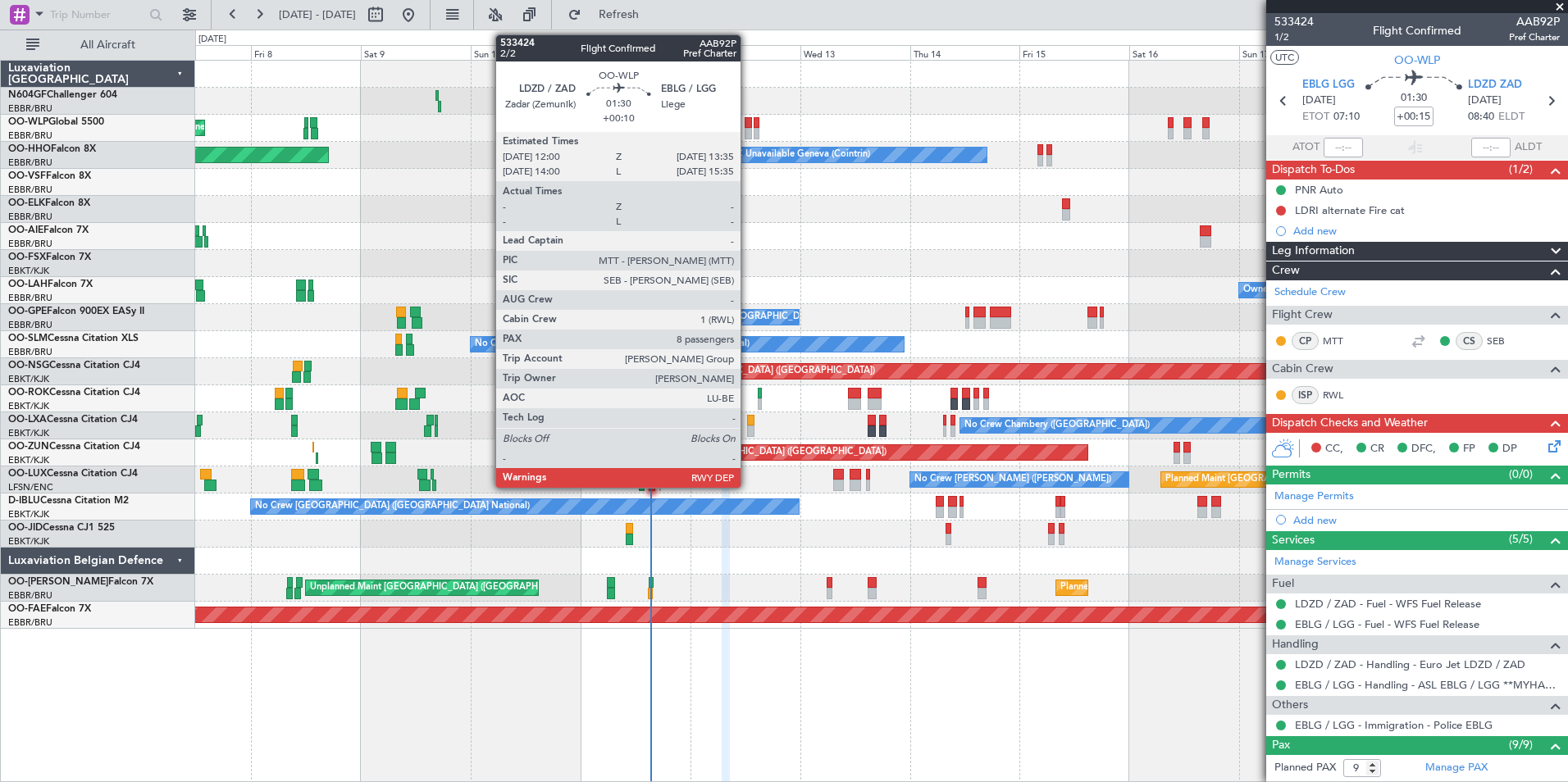
click at [748, 126] on div at bounding box center [748, 122] width 8 height 11
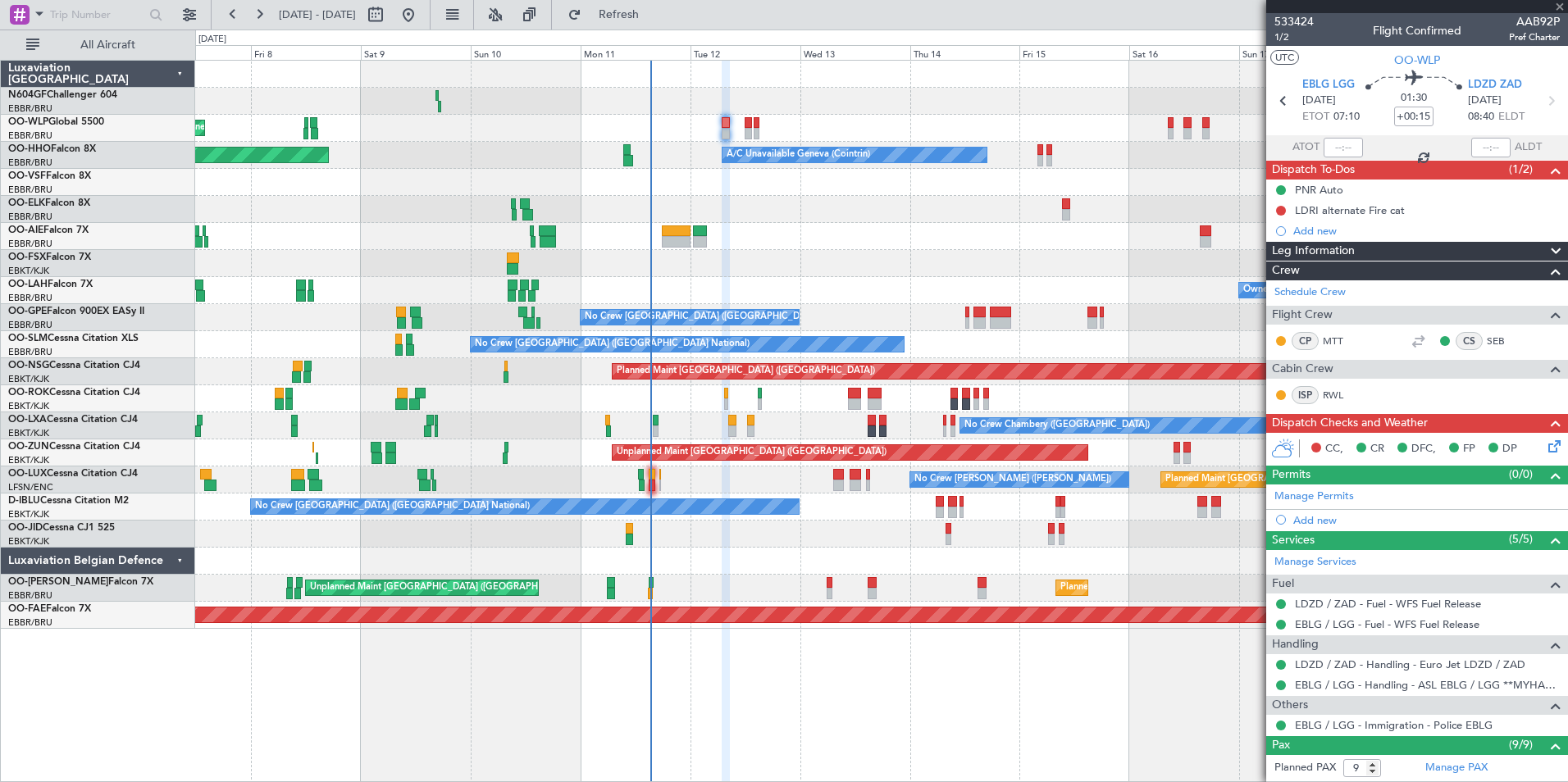
type input "+00:10"
type input "8"
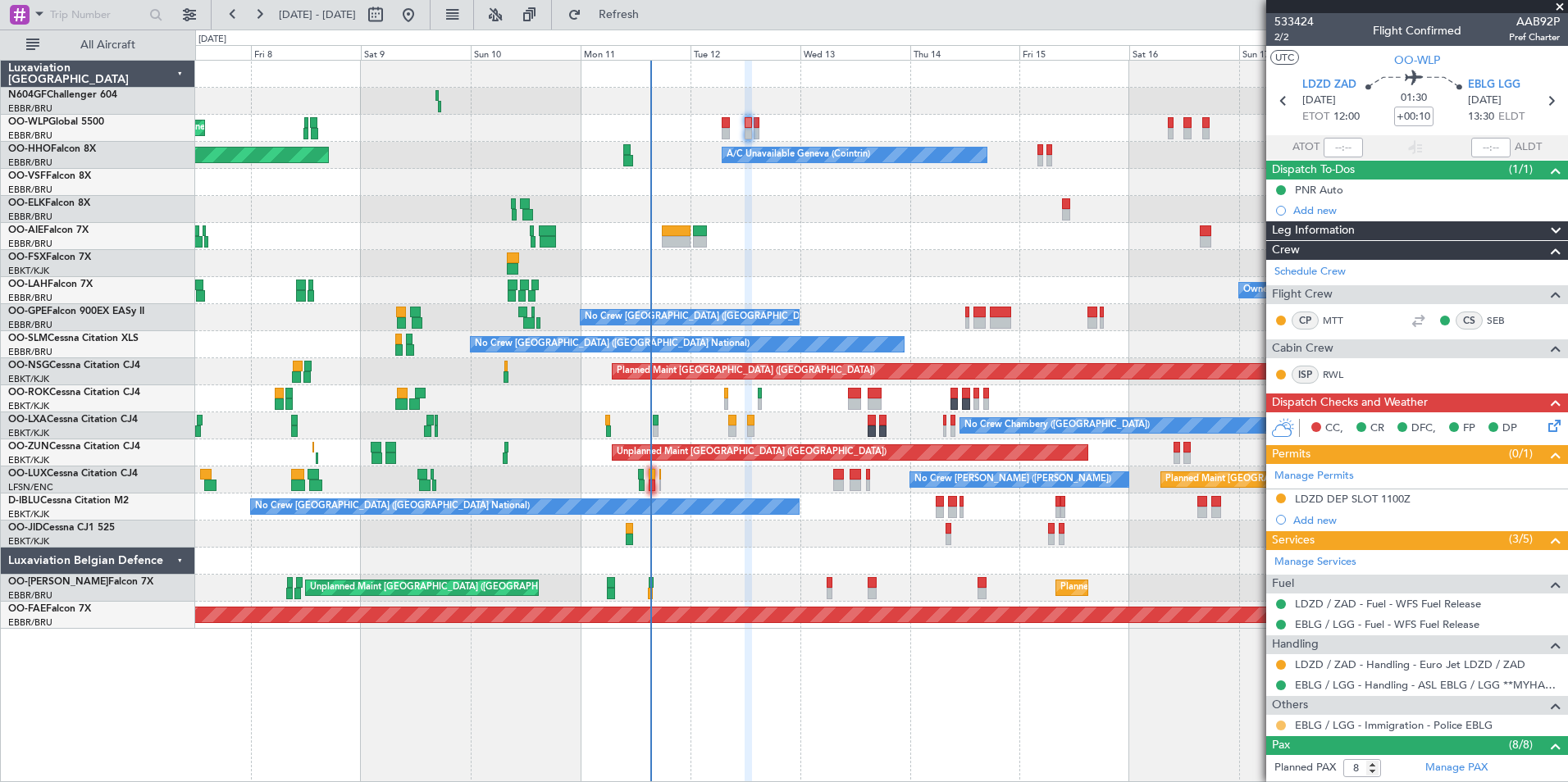
click at [1276, 723] on button at bounding box center [1280, 726] width 10 height 10
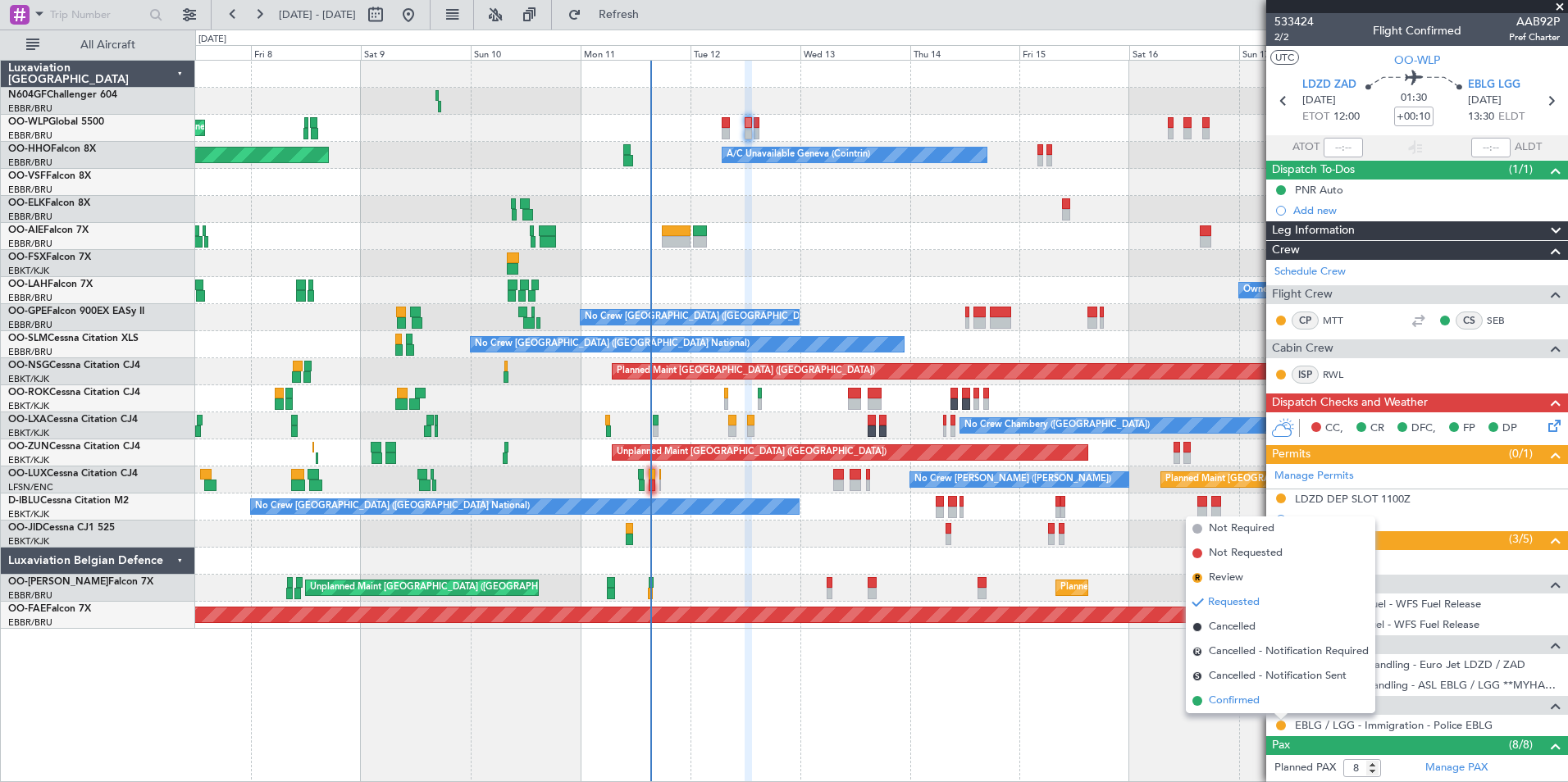
click at [1241, 693] on span "Confirmed" at bounding box center [1234, 700] width 51 height 16
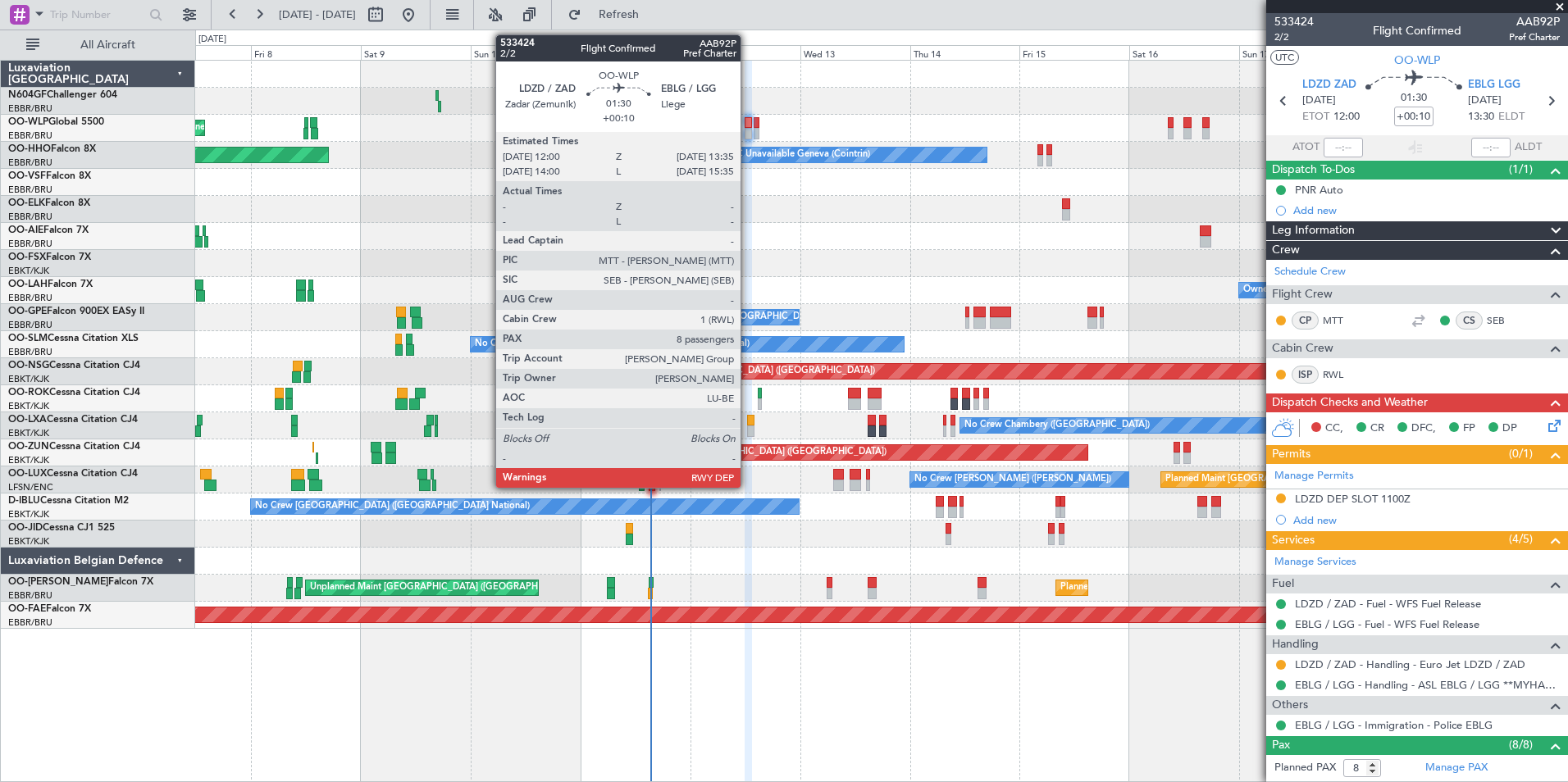
click at [780, 112] on div at bounding box center [881, 101] width 1372 height 27
click at [756, 127] on div at bounding box center [756, 122] width 6 height 11
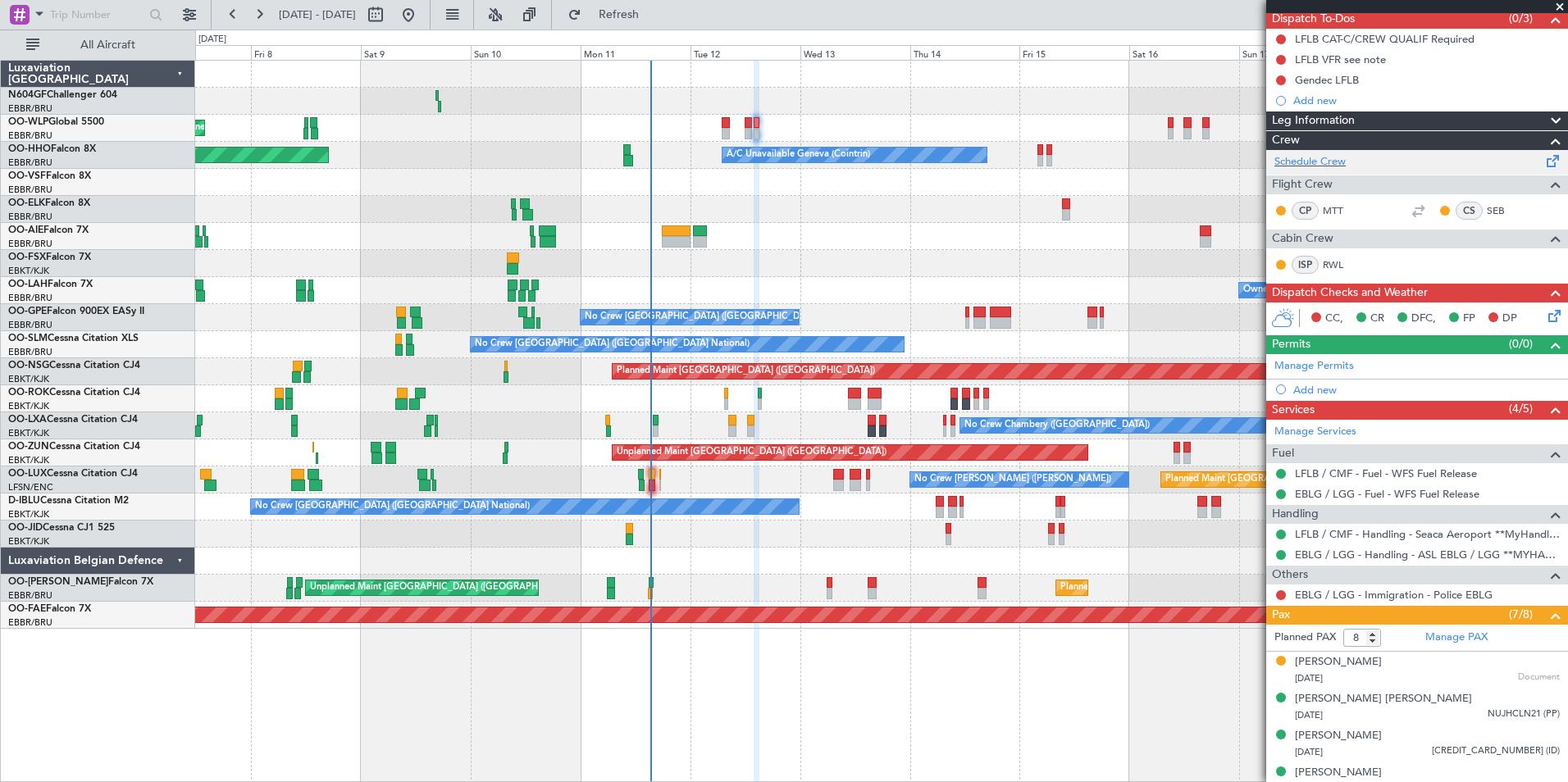
scroll to position [0, 0]
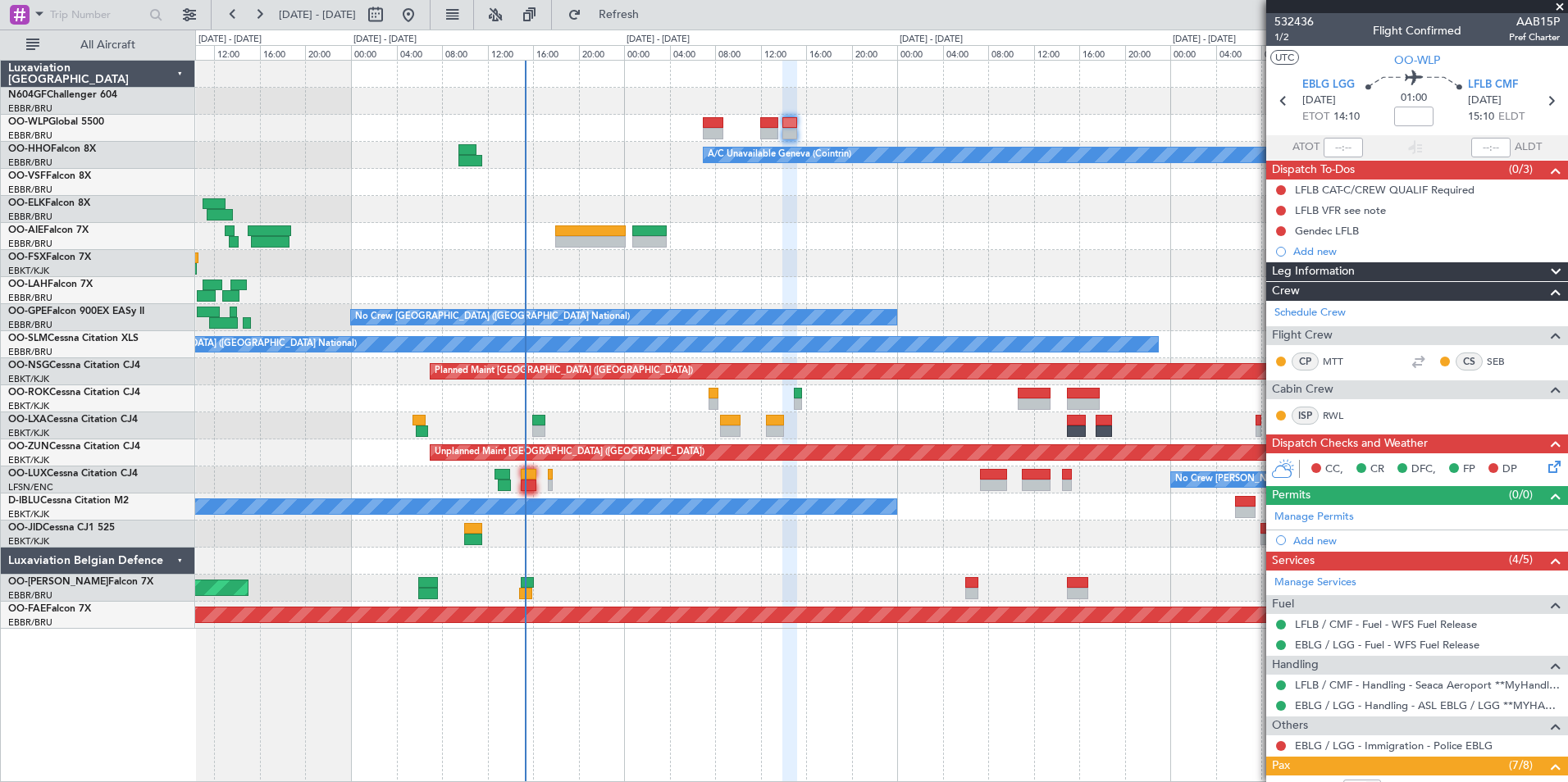
click at [821, 205] on div at bounding box center [881, 209] width 1372 height 27
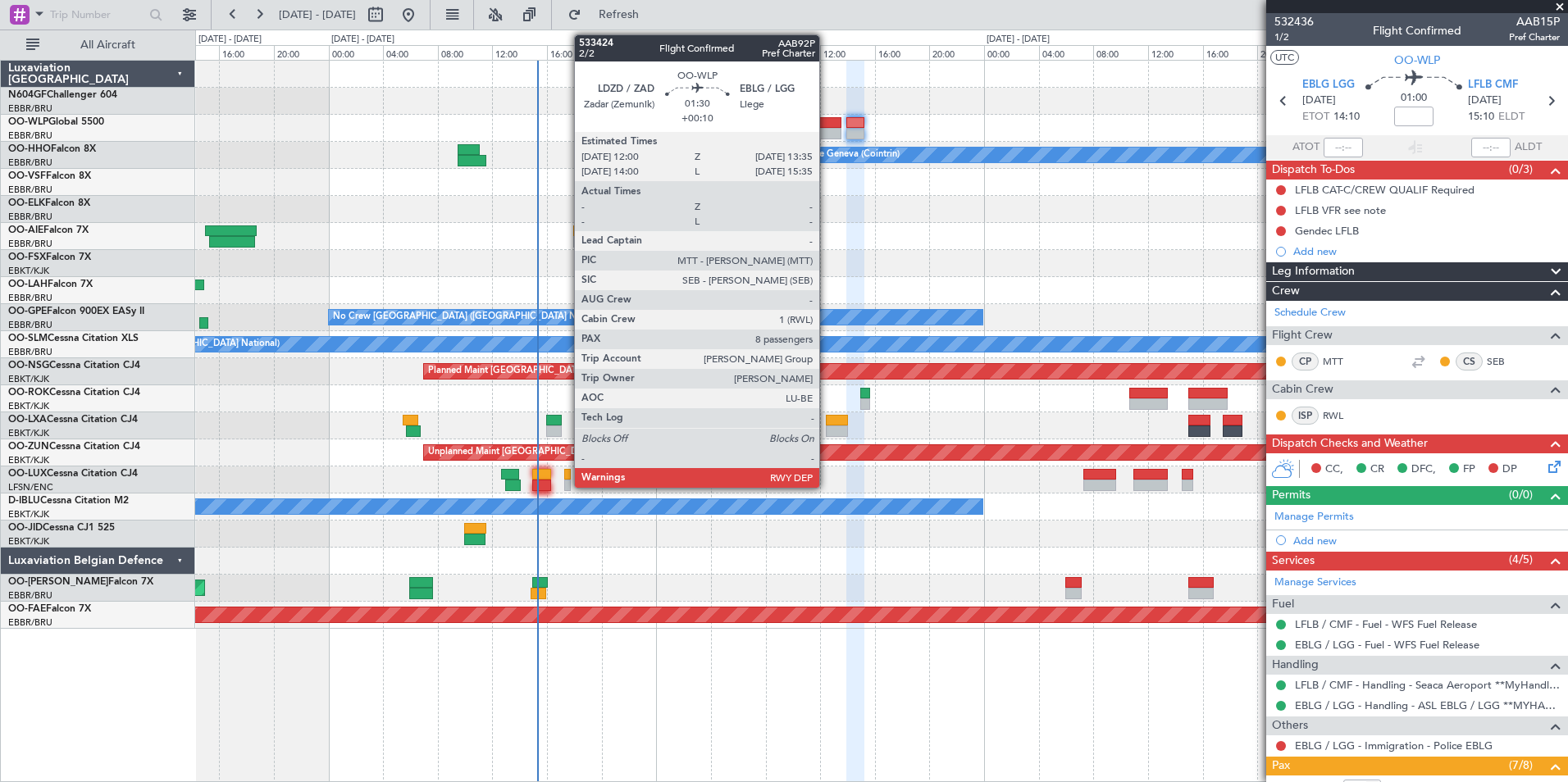
click at [827, 126] on div at bounding box center [830, 122] width 23 height 11
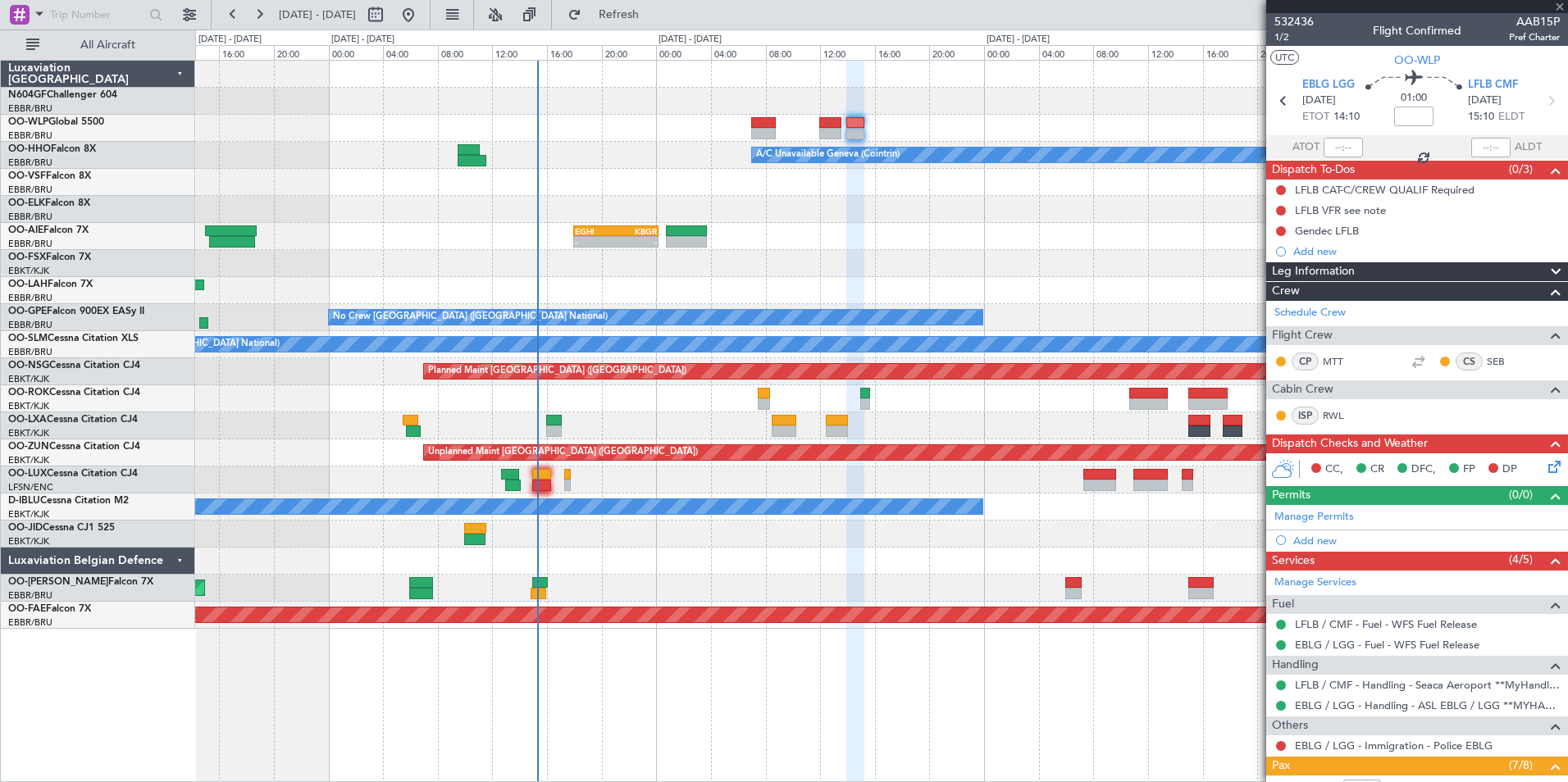
type input "+00:10"
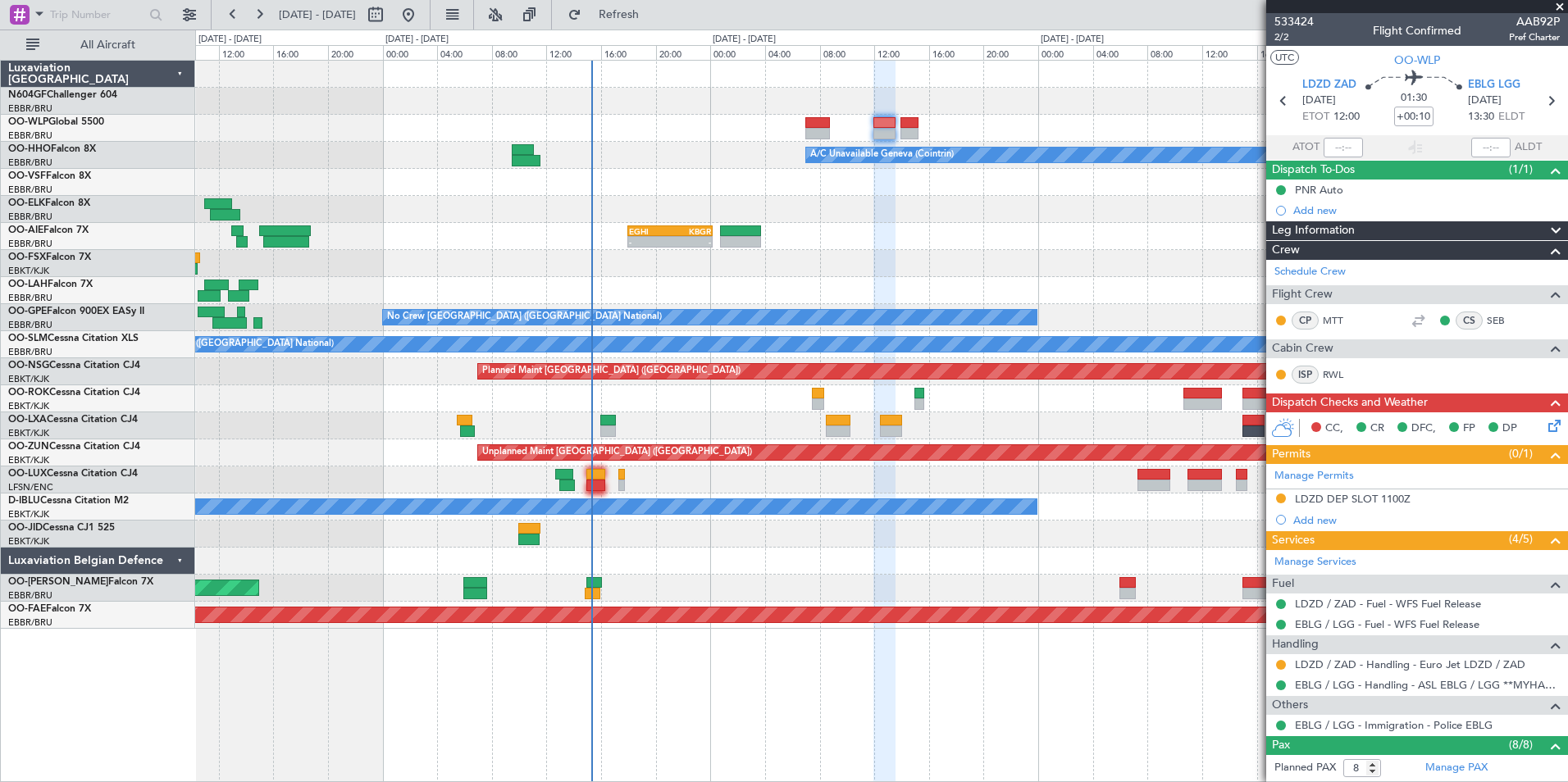
click at [1147, 264] on div at bounding box center [881, 263] width 1372 height 27
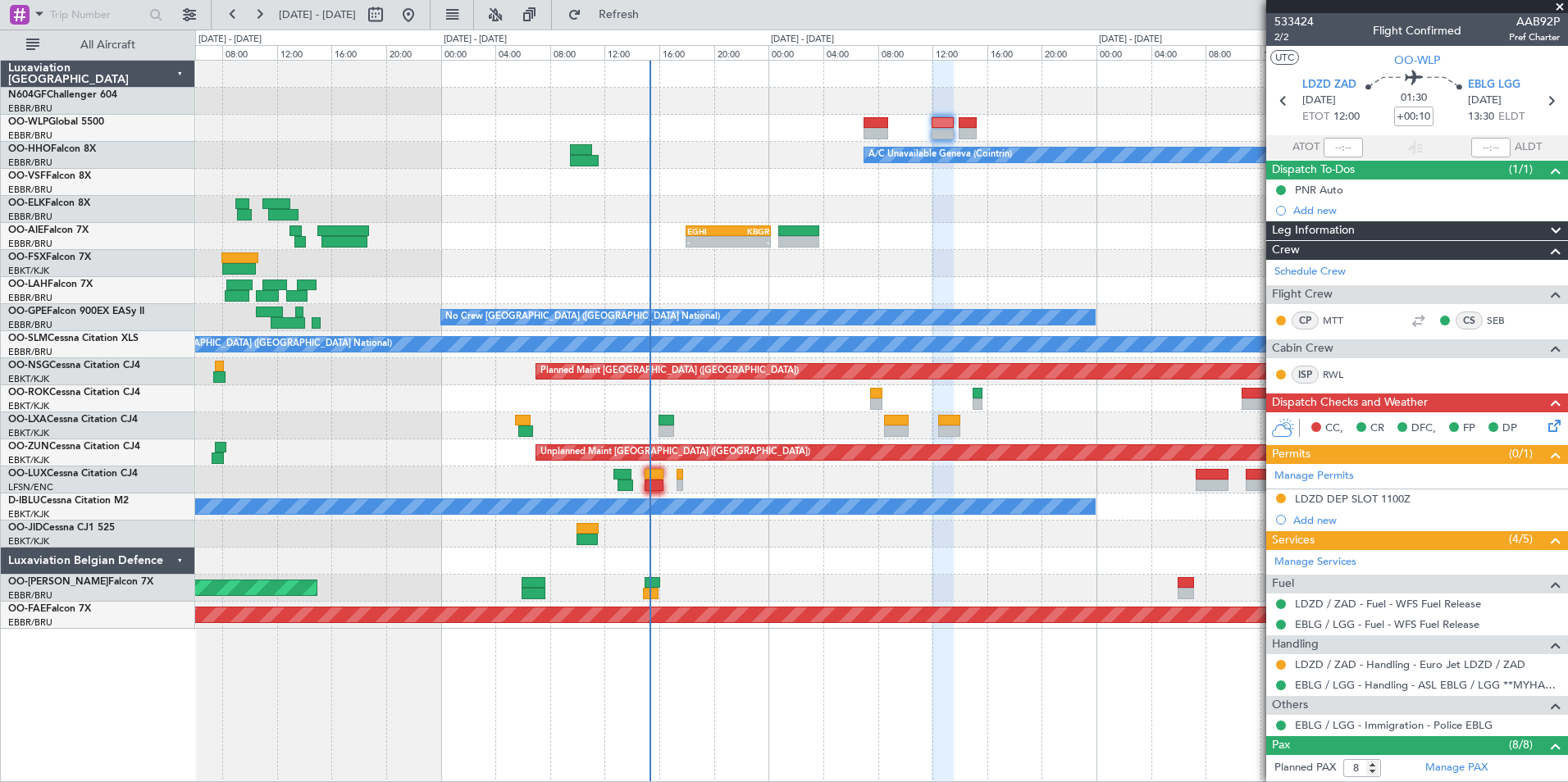
click at [965, 205] on div at bounding box center [881, 209] width 1372 height 27
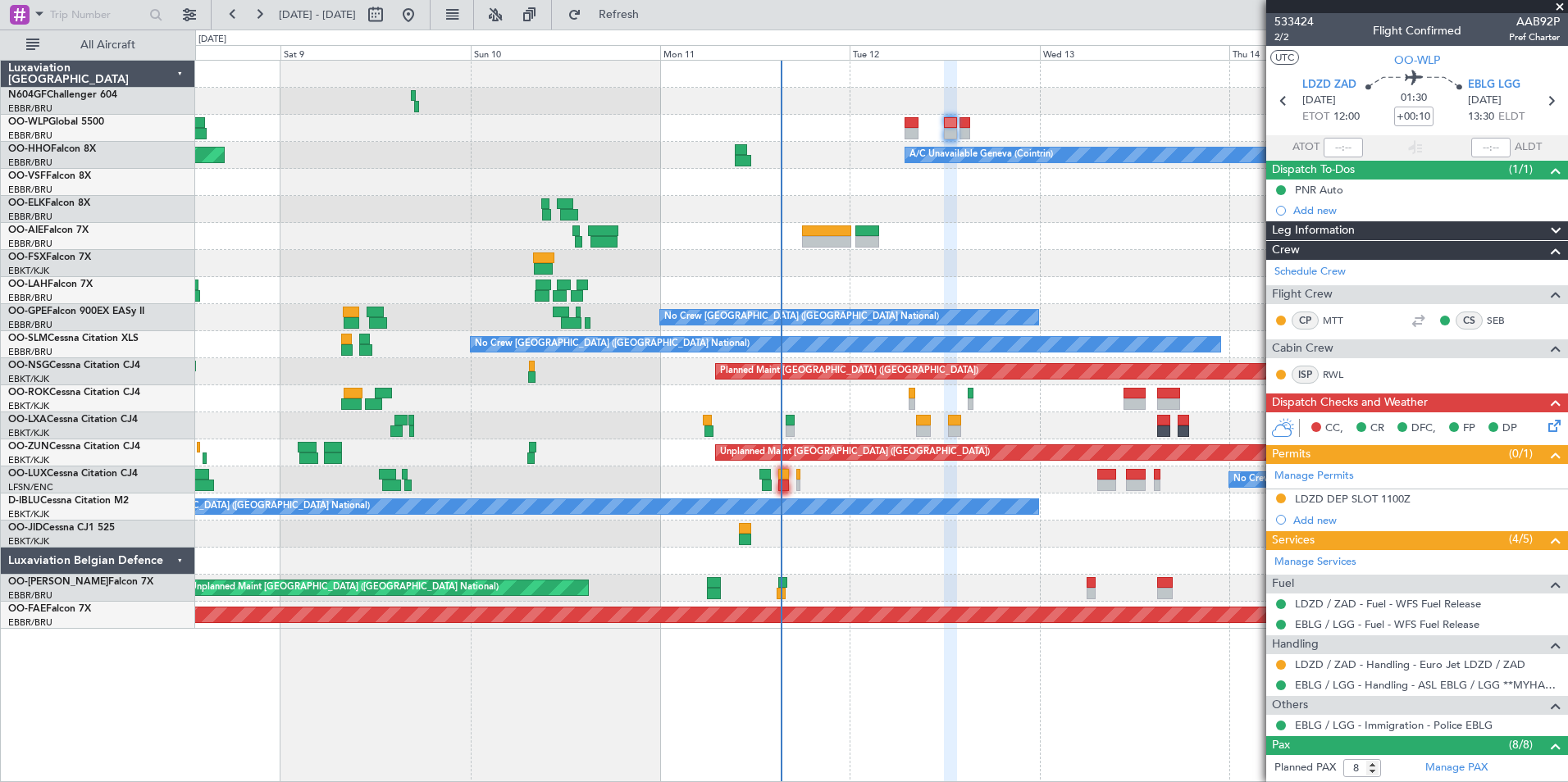
click at [946, 240] on div at bounding box center [881, 236] width 1372 height 27
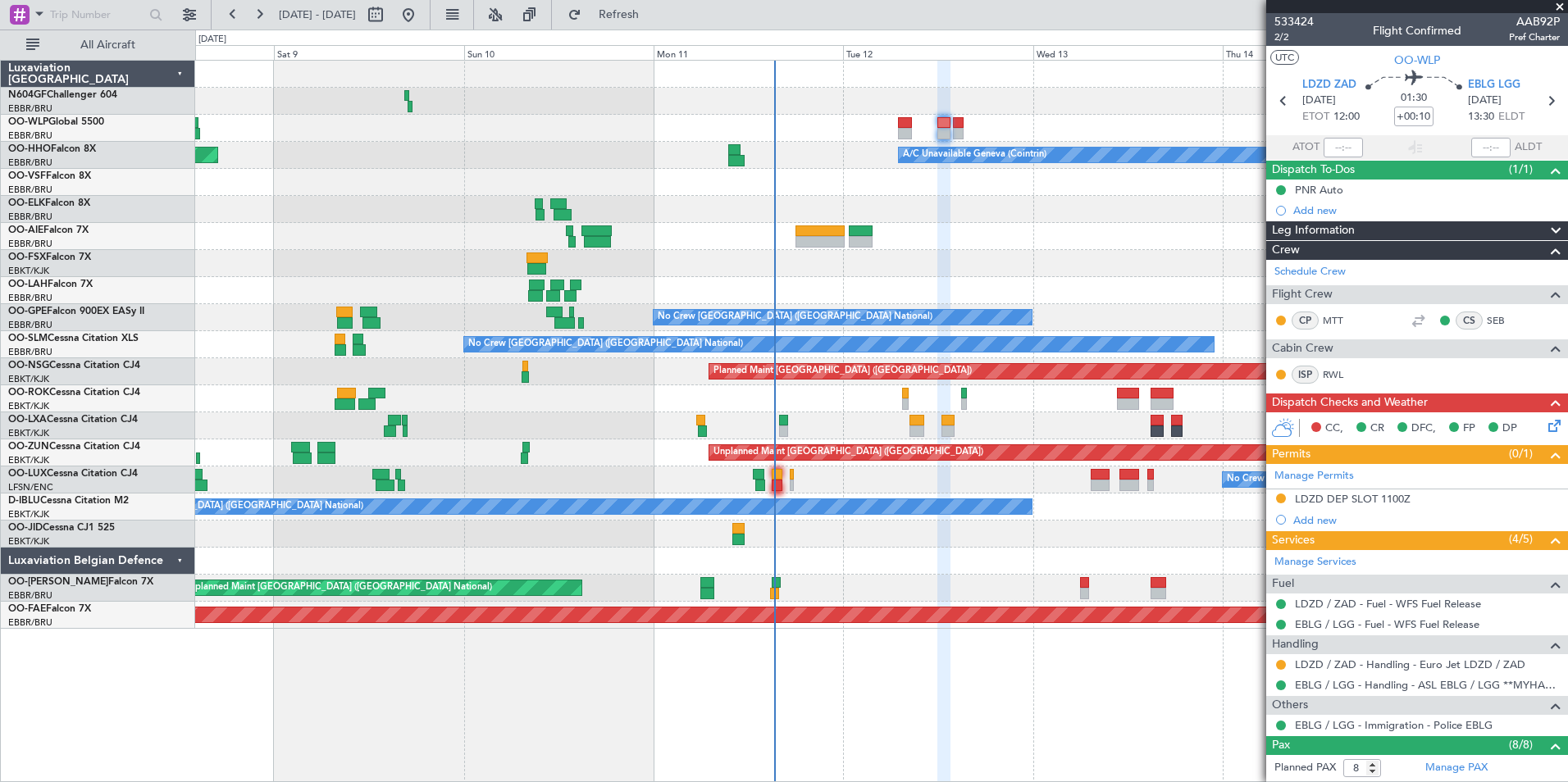
click at [943, 243] on div at bounding box center [881, 236] width 1372 height 27
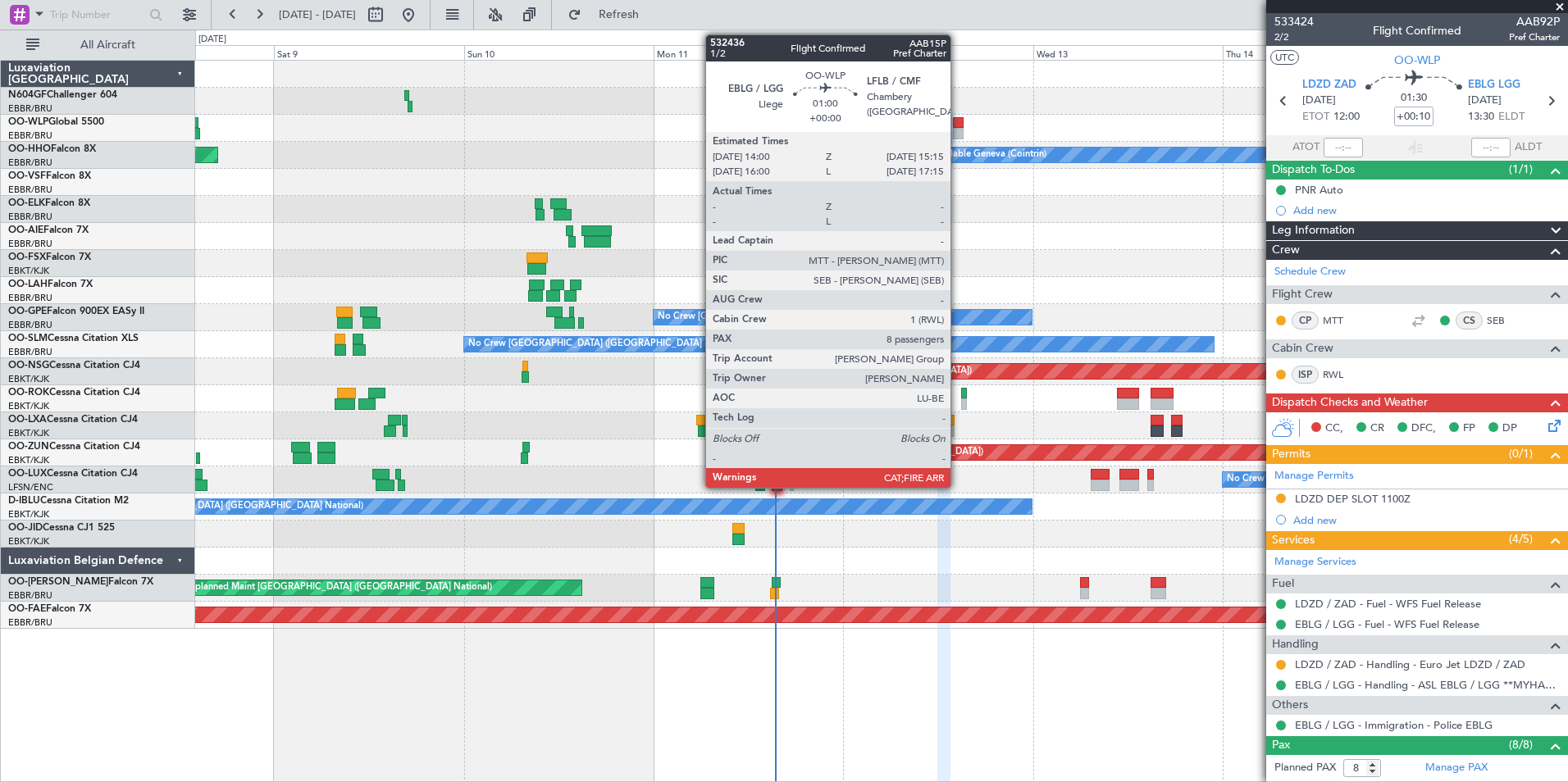
click at [958, 122] on div at bounding box center [958, 122] width 10 height 11
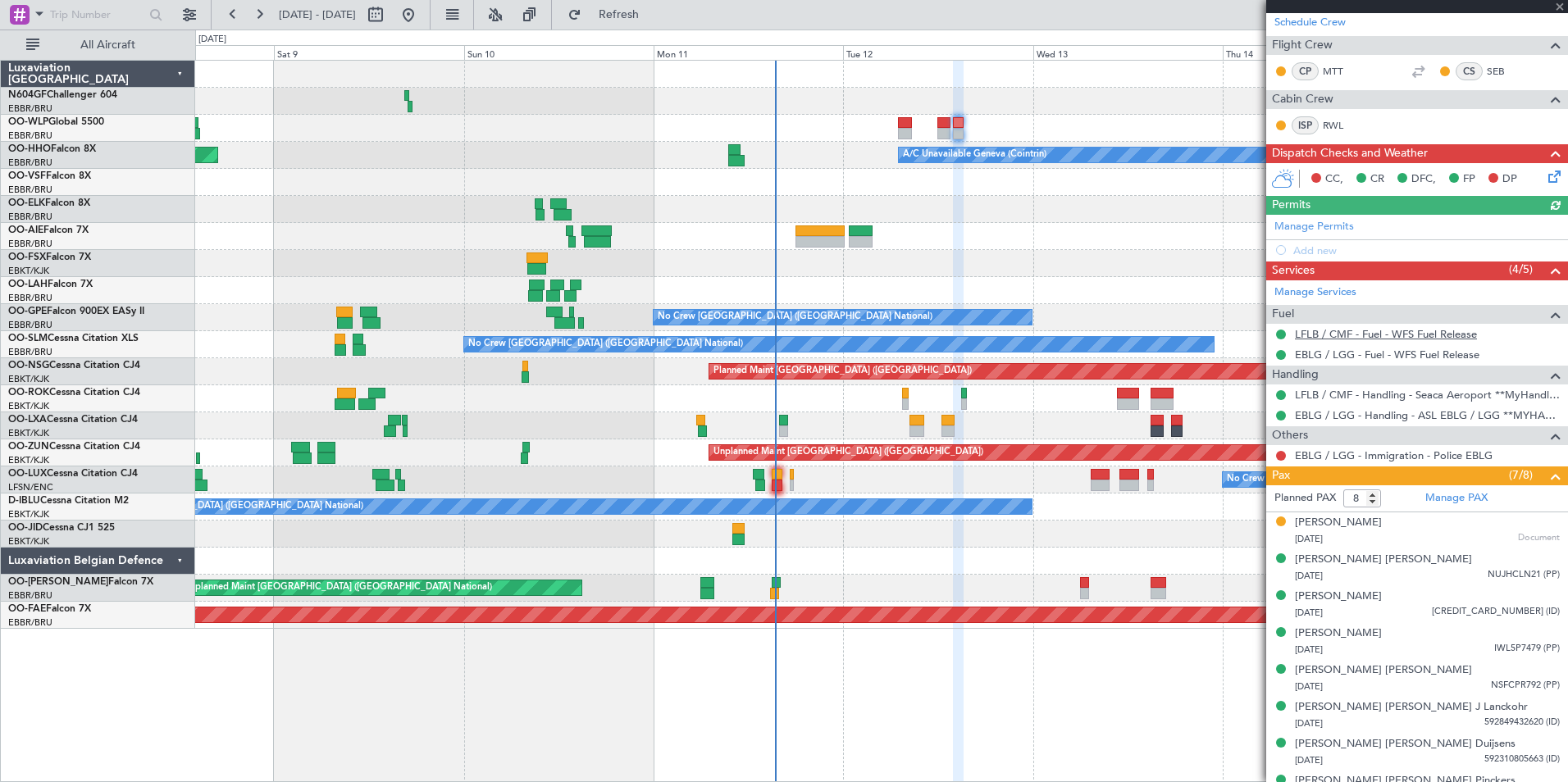
scroll to position [315, 0]
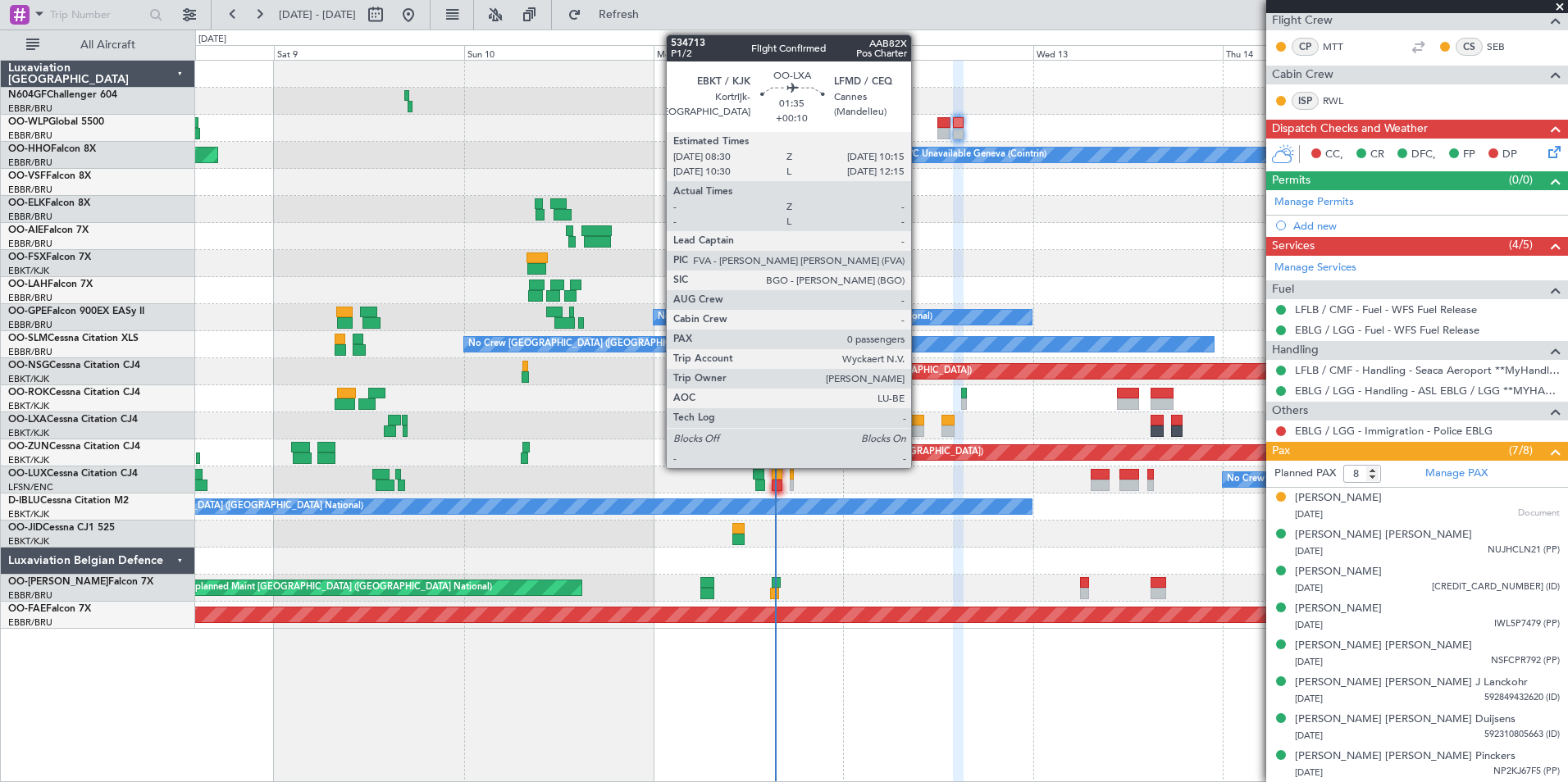
click at [941, 485] on div "No Crew Nancy (Essey) Planned Maint Paris (Le Bourget)" at bounding box center [881, 480] width 1372 height 27
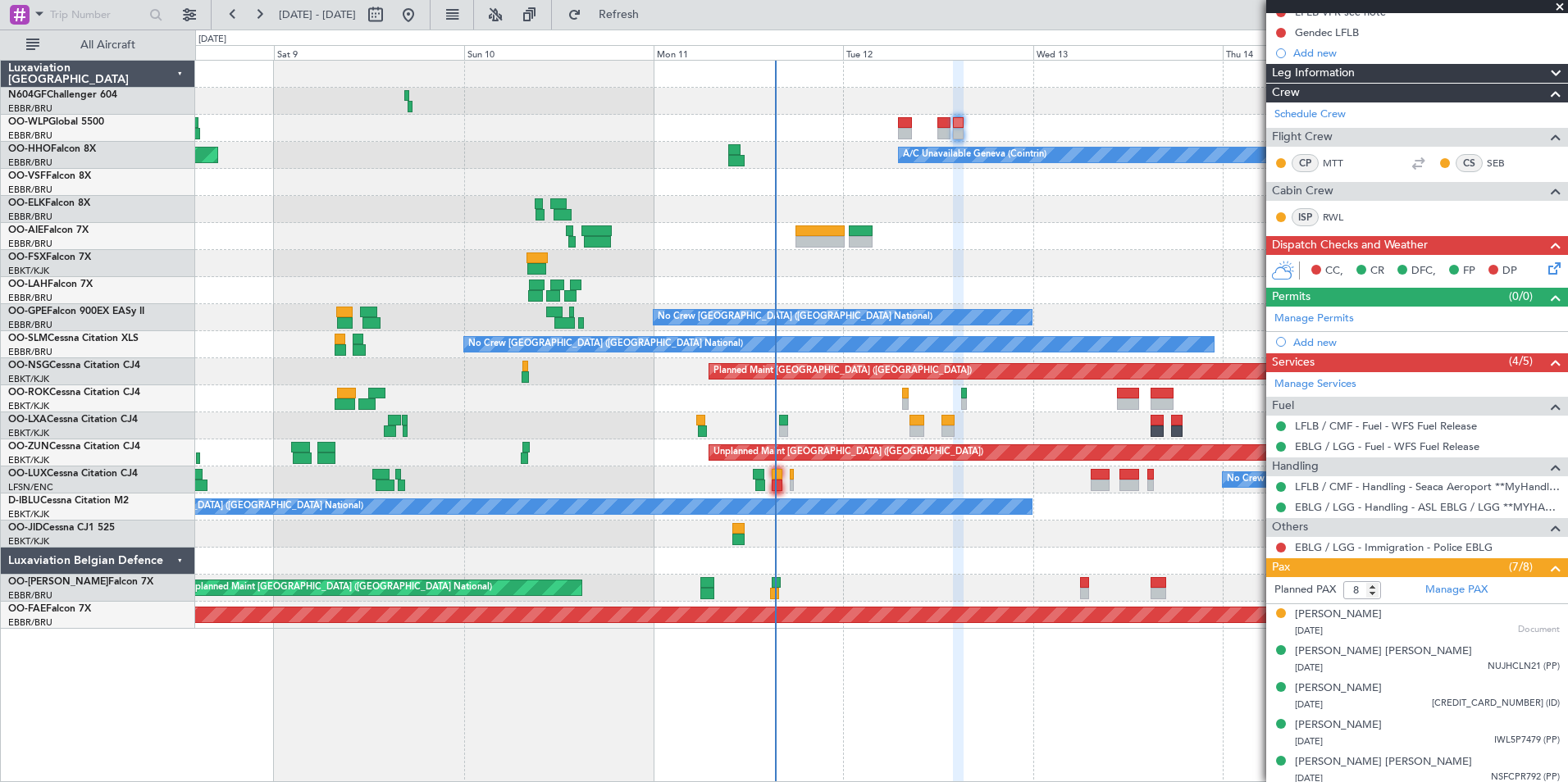
scroll to position [233, 0]
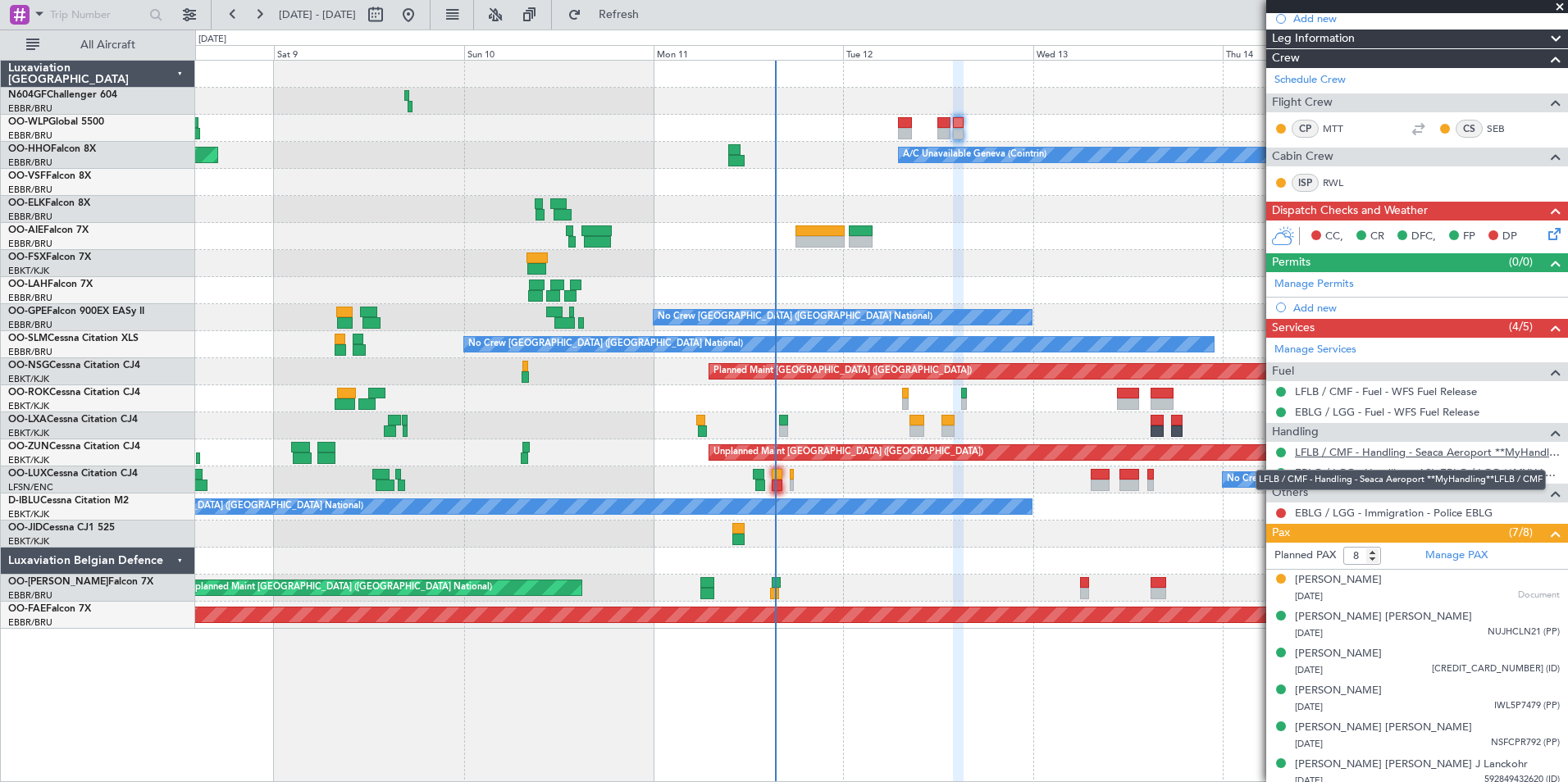
click at [1389, 455] on link "LFLB / CMF - Handling - Seaca Aeroport **MyHandling**LFLB / CMF" at bounding box center [1427, 452] width 265 height 14
click at [659, 23] on button "Refresh" at bounding box center [608, 15] width 98 height 26
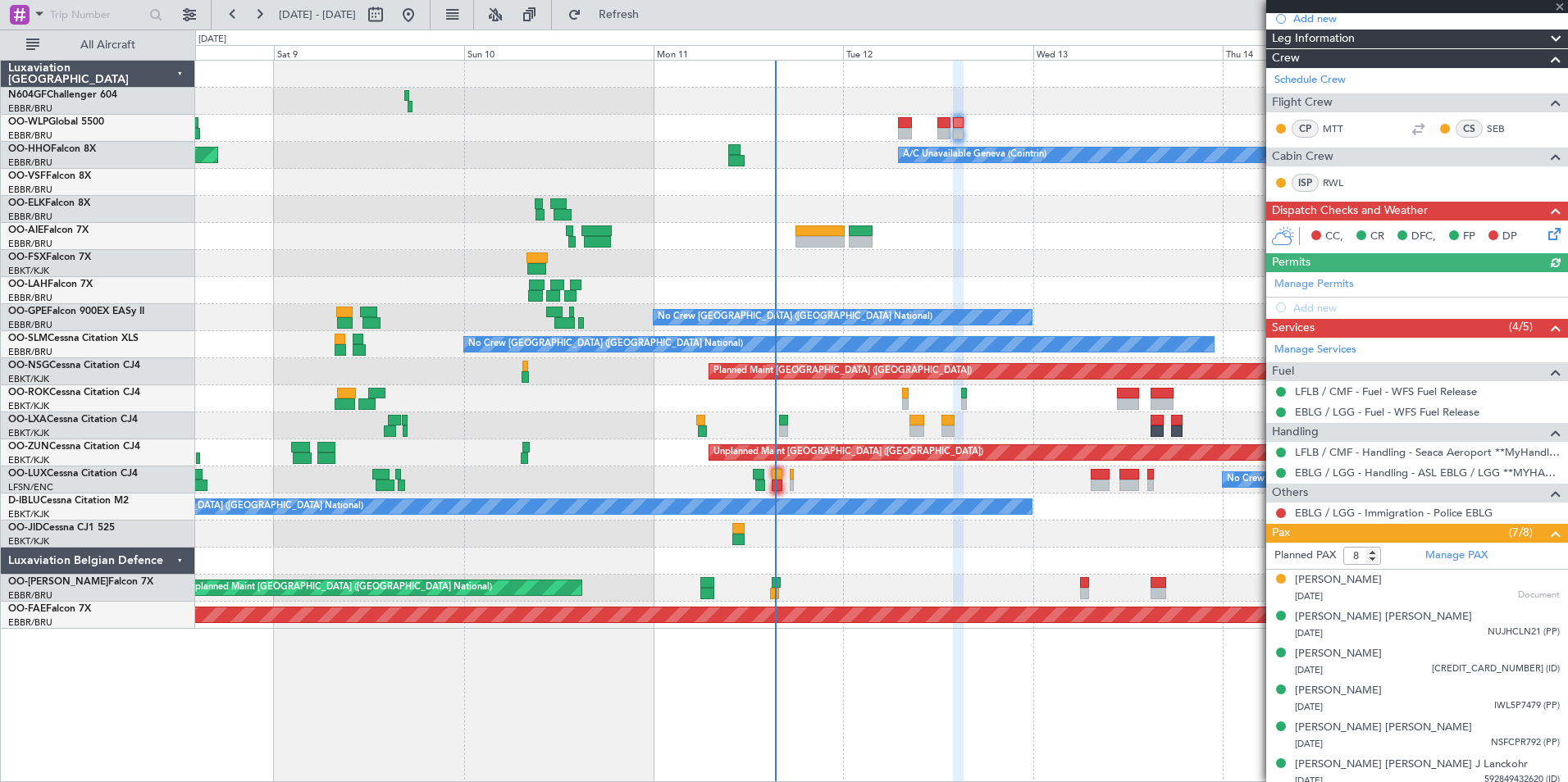
scroll to position [315, 0]
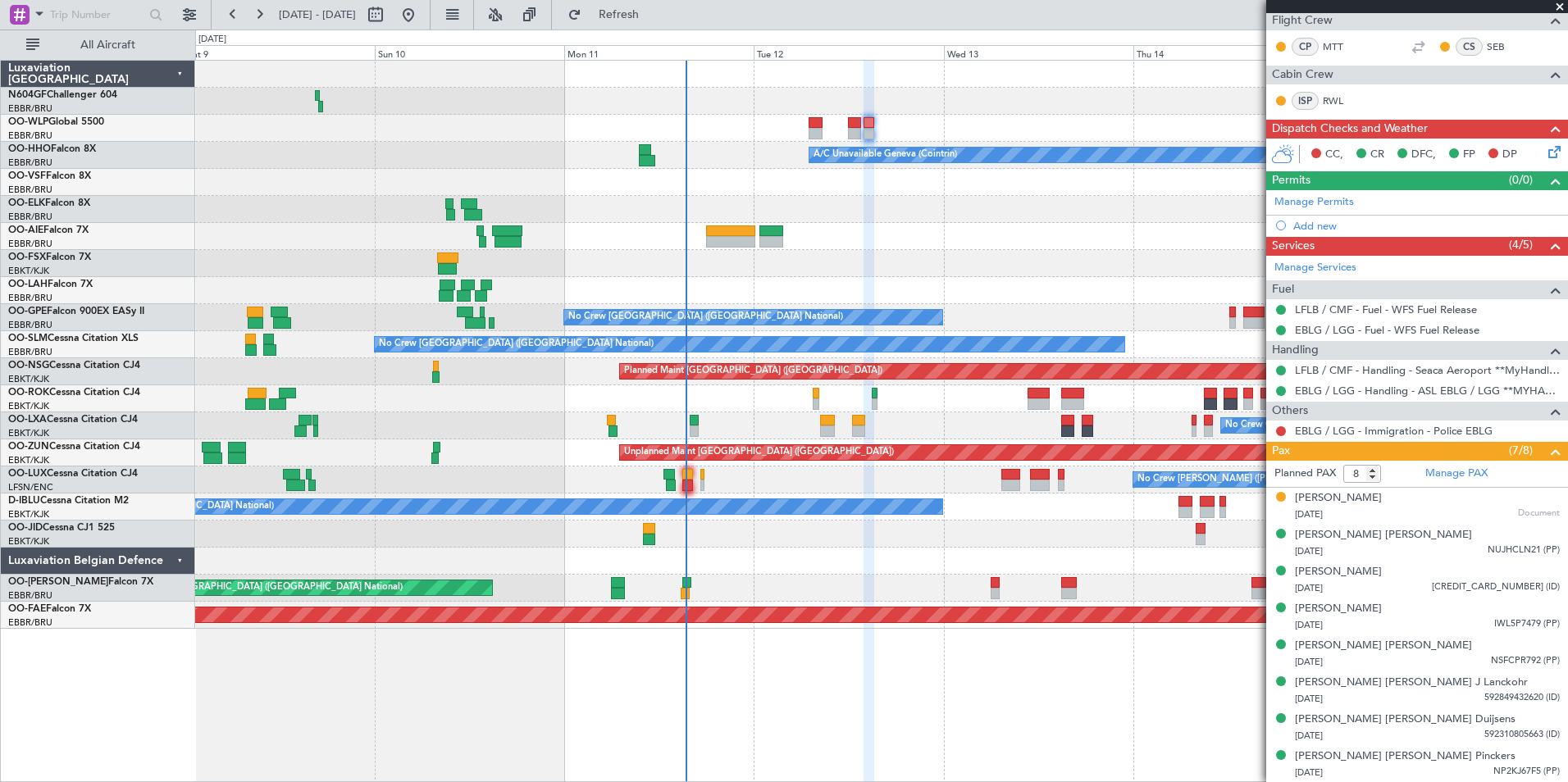
click at [902, 232] on div at bounding box center [881, 236] width 1372 height 27
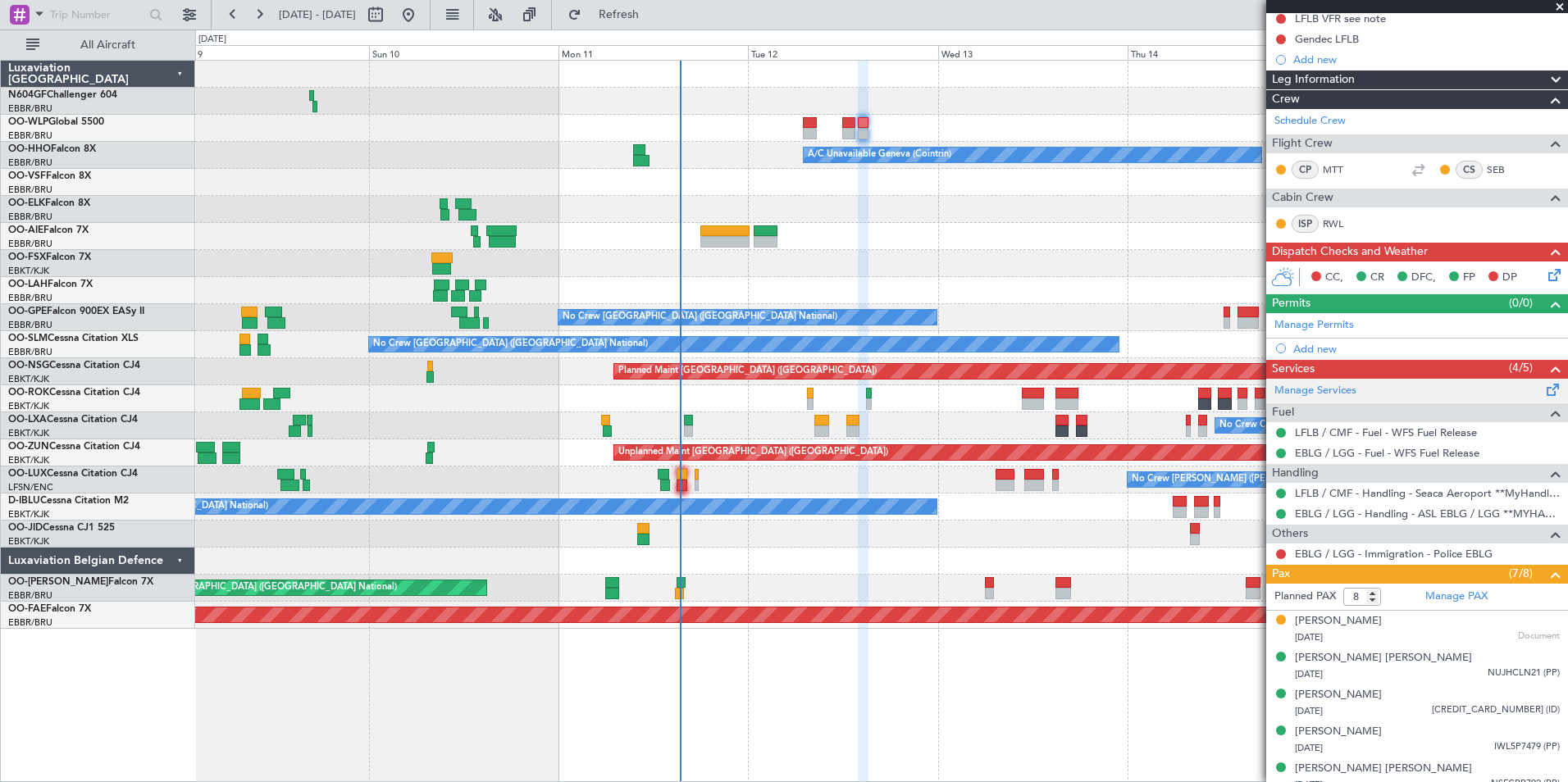
scroll to position [69, 0]
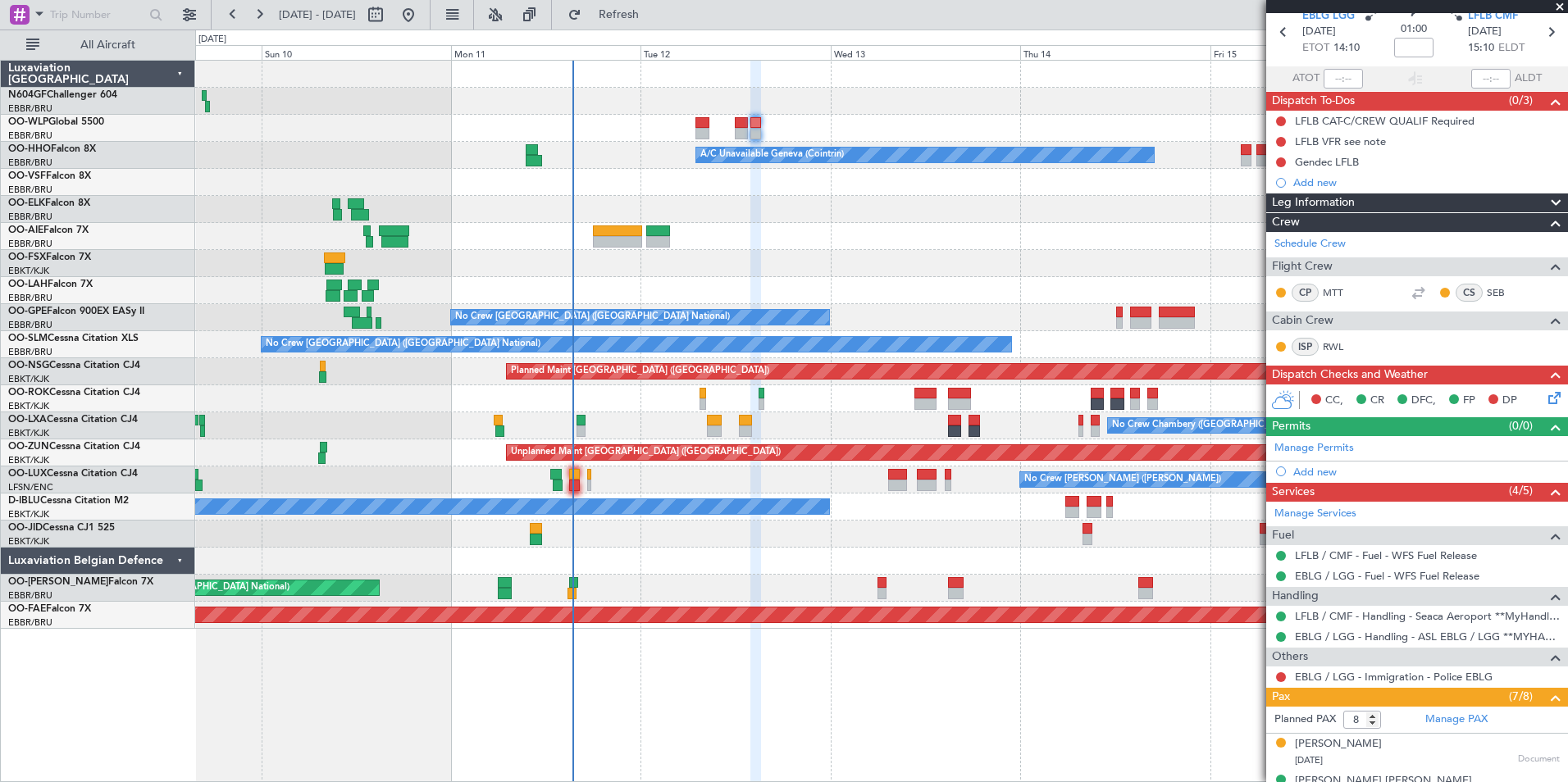
click at [917, 257] on div "A/C Unavailable Geneva (Cointrin) Planned Maint Geneva (Cointrin) Owner Brussel…" at bounding box center [881, 345] width 1372 height 568
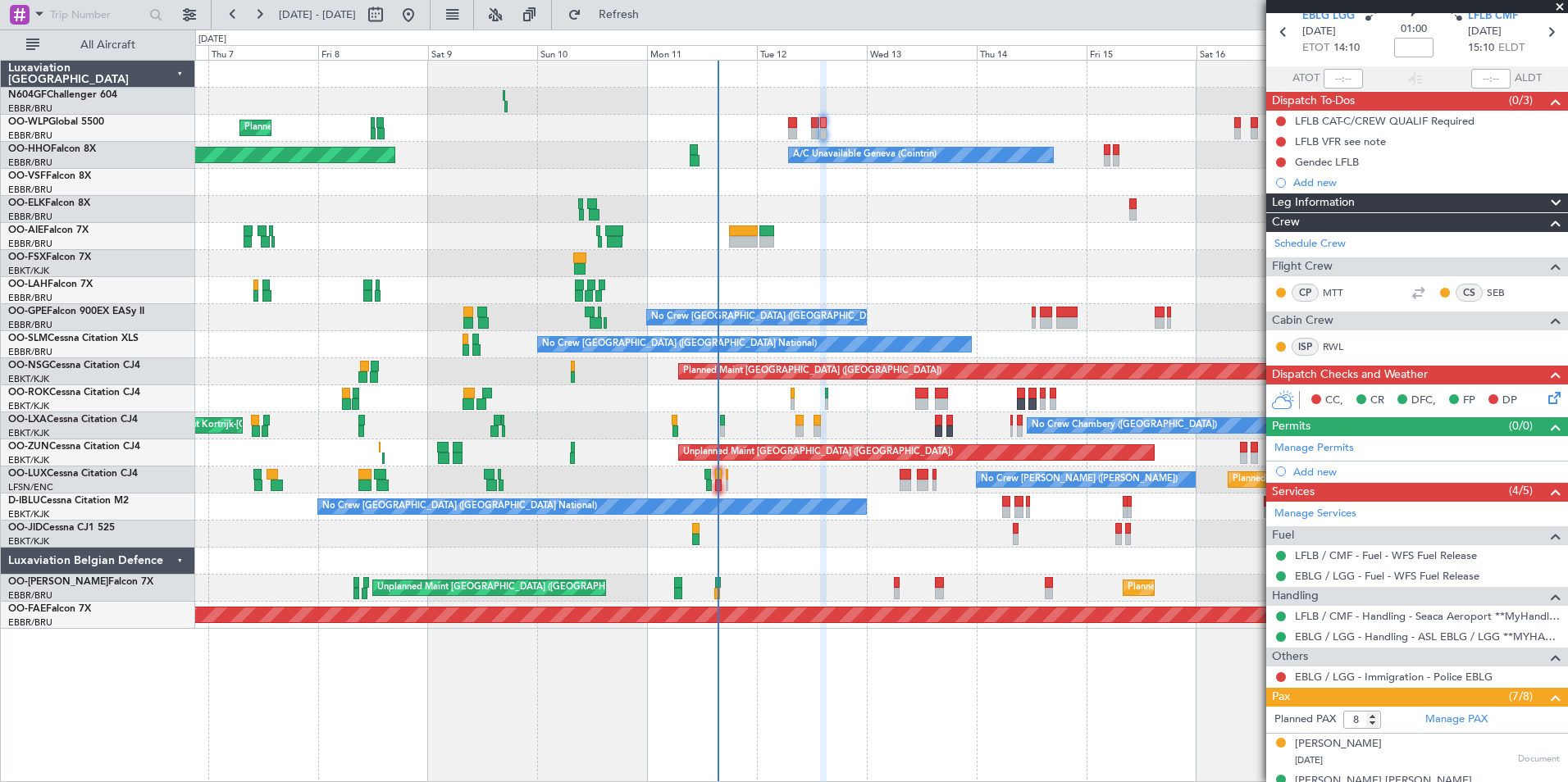
click at [911, 250] on div at bounding box center [881, 263] width 1372 height 27
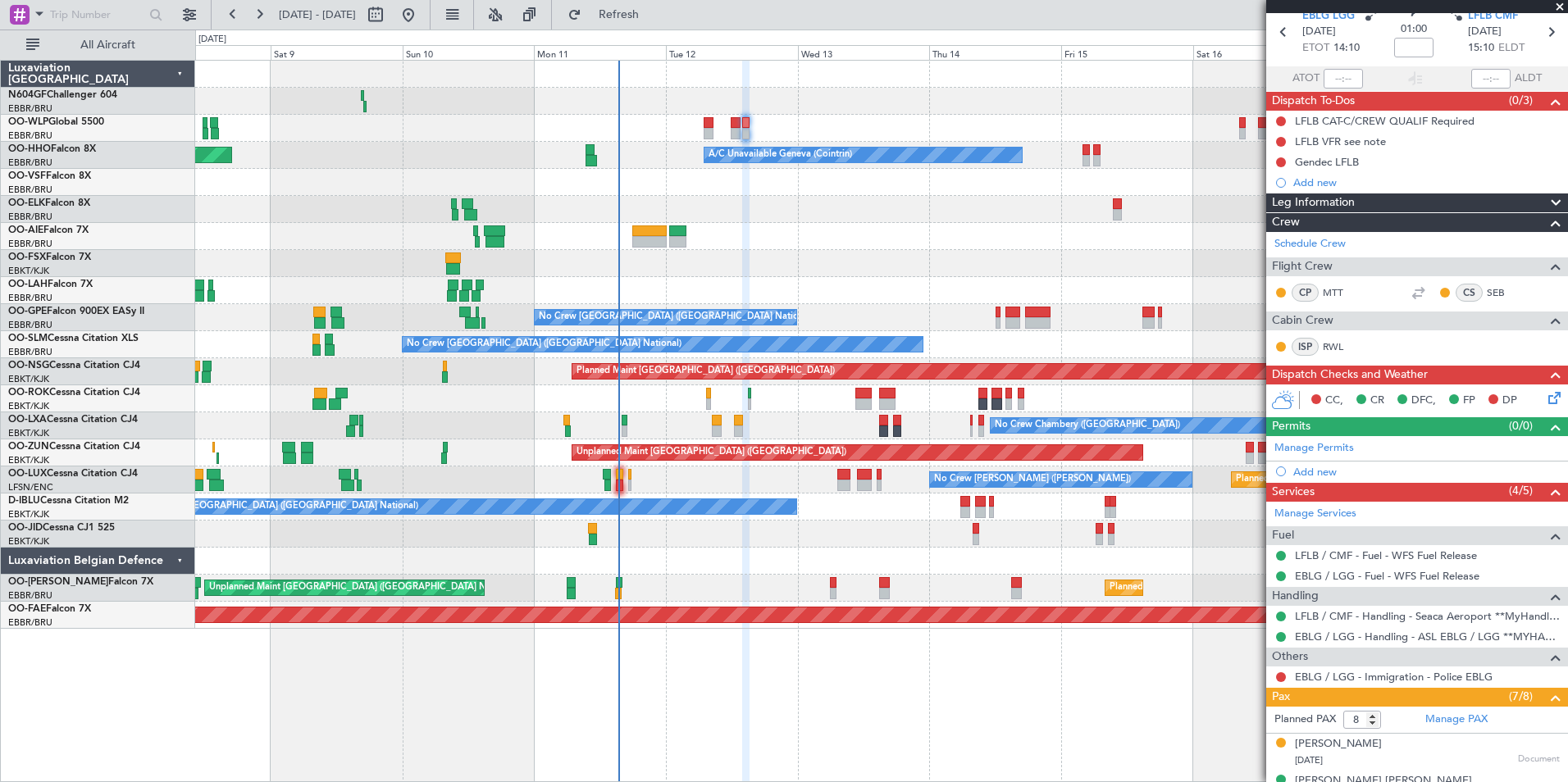
scroll to position [0, 0]
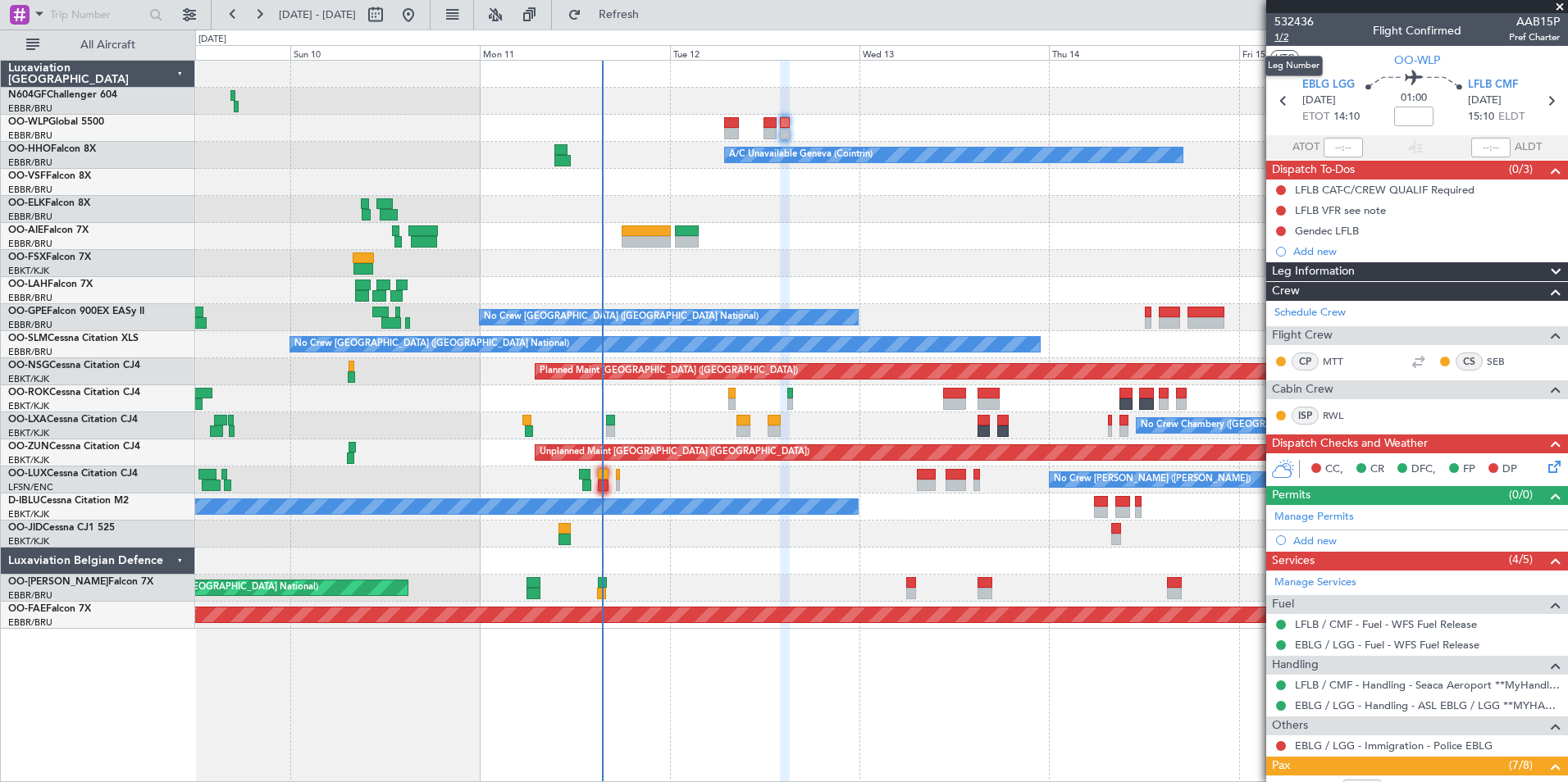
click at [1281, 39] on span "1/2" at bounding box center [1293, 37] width 39 height 14
click at [653, 17] on span "Refresh" at bounding box center [619, 14] width 69 height 11
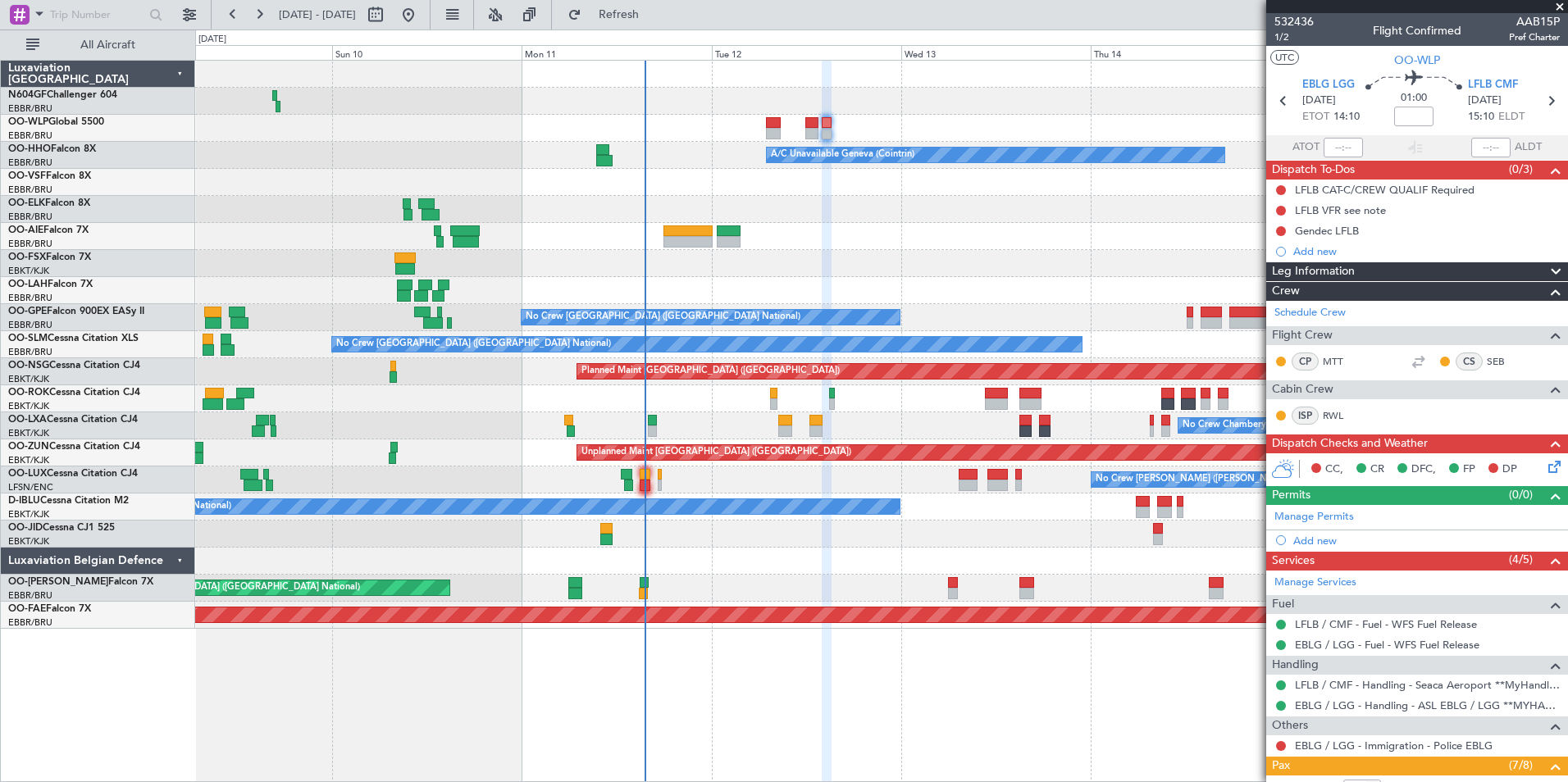
click at [731, 210] on div "Planned Maint Milan (Linate) A/C Unavailable Geneva (Cointrin) Planned Maint Ge…" at bounding box center [881, 345] width 1372 height 568
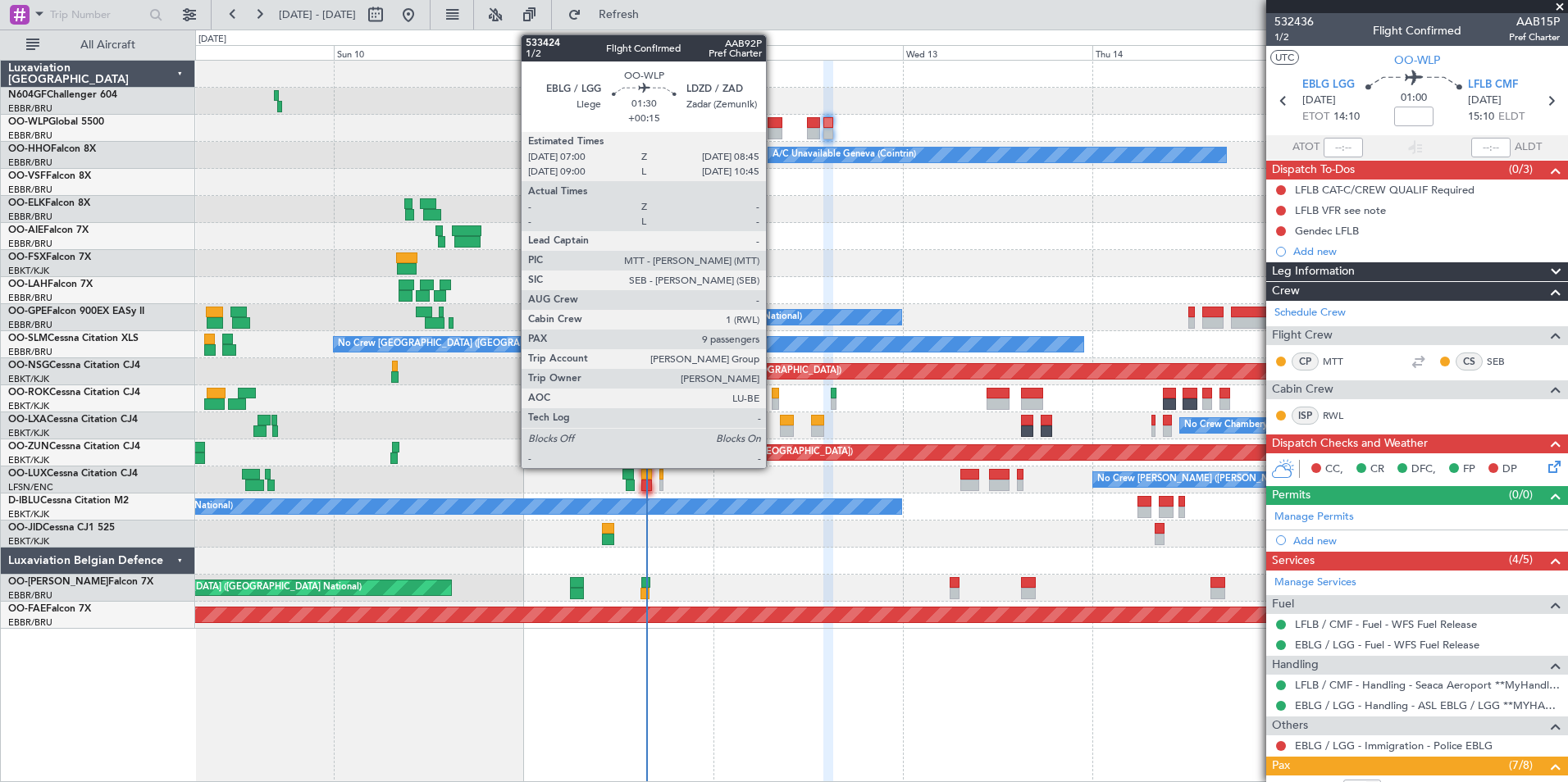
click at [773, 131] on div at bounding box center [774, 133] width 14 height 11
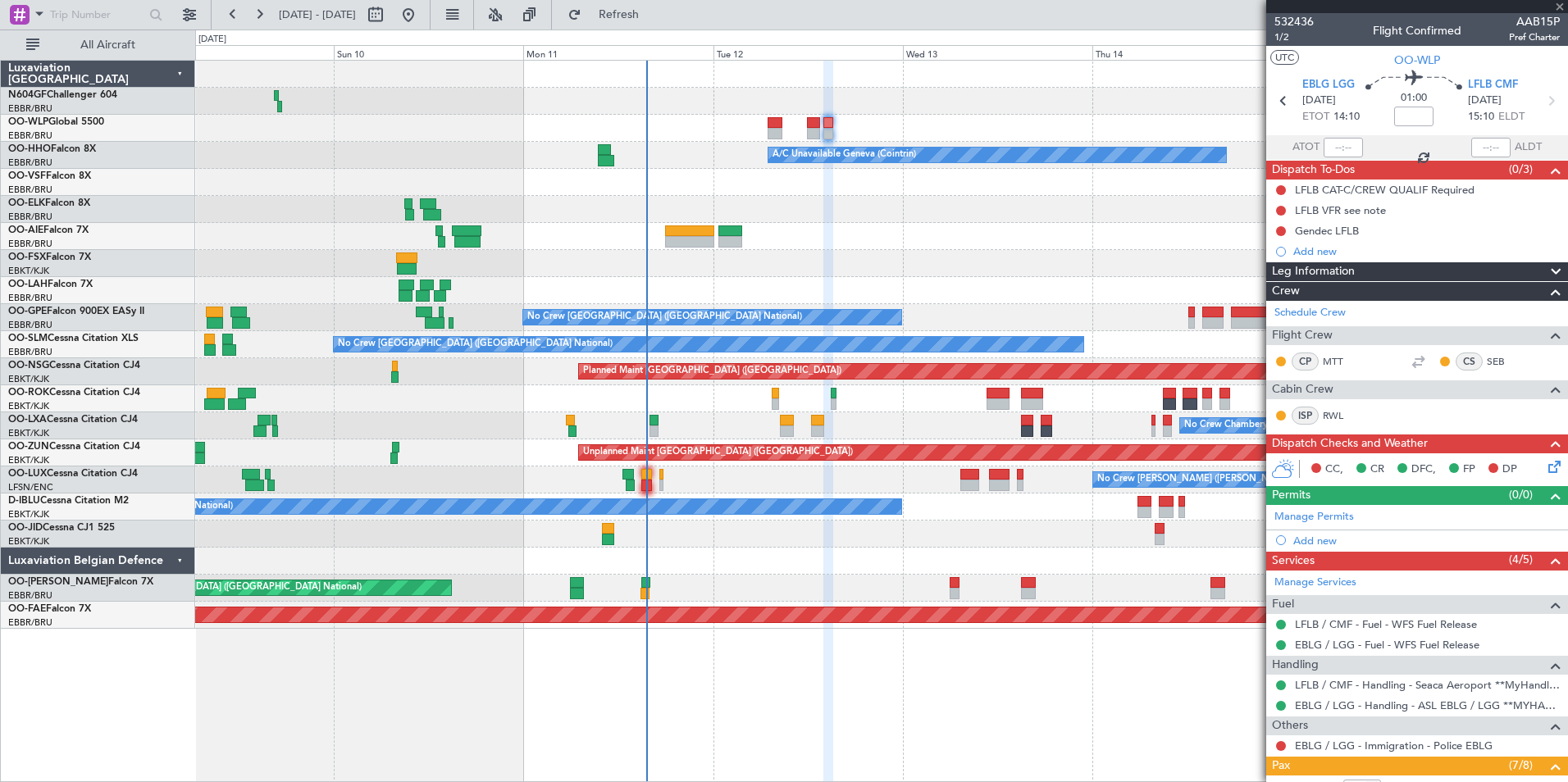
type input "+00:15"
type input "9"
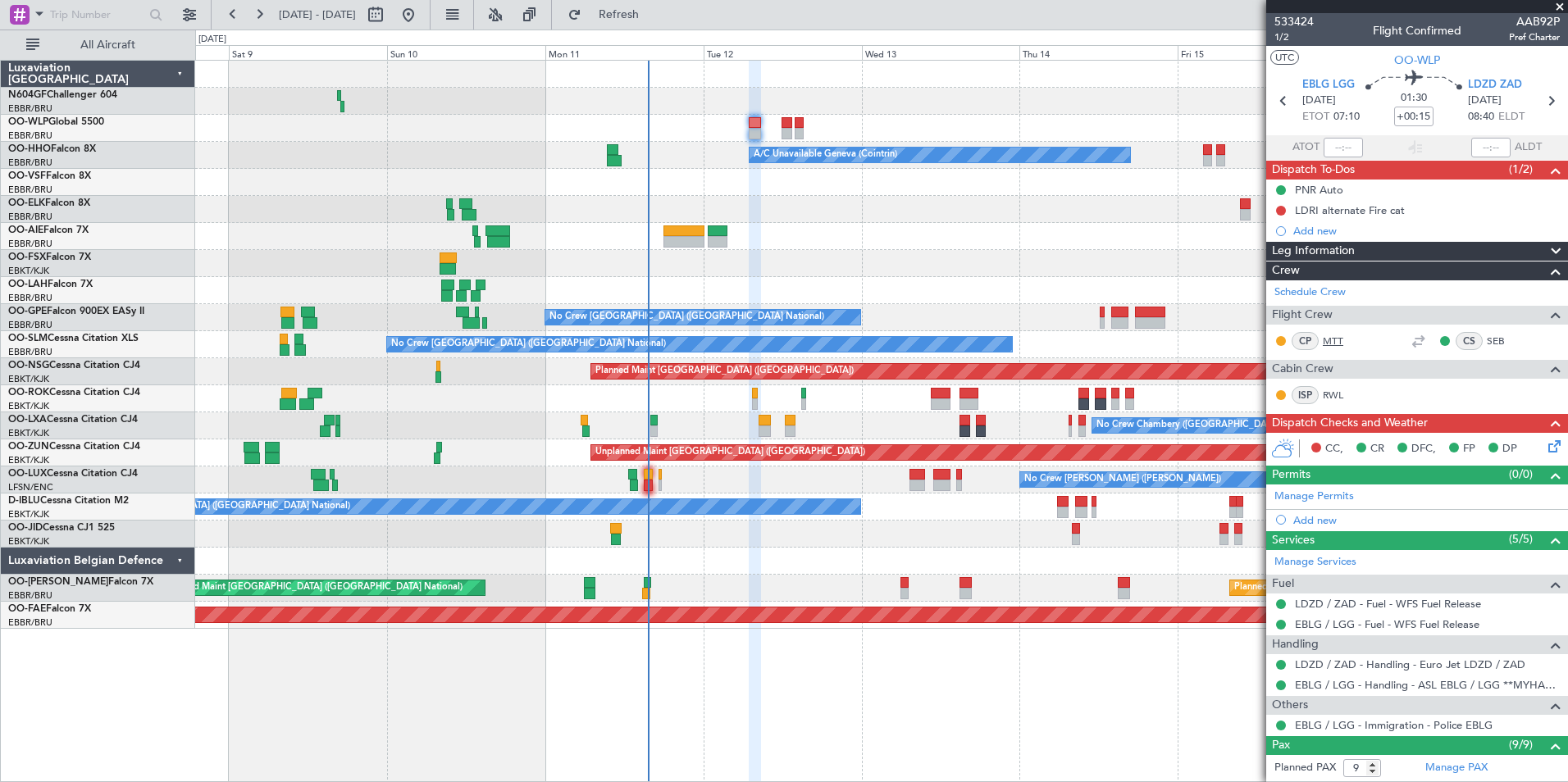
click at [1332, 338] on link "MTT" at bounding box center [1341, 341] width 37 height 15
click at [1545, 445] on icon at bounding box center [1551, 444] width 13 height 13
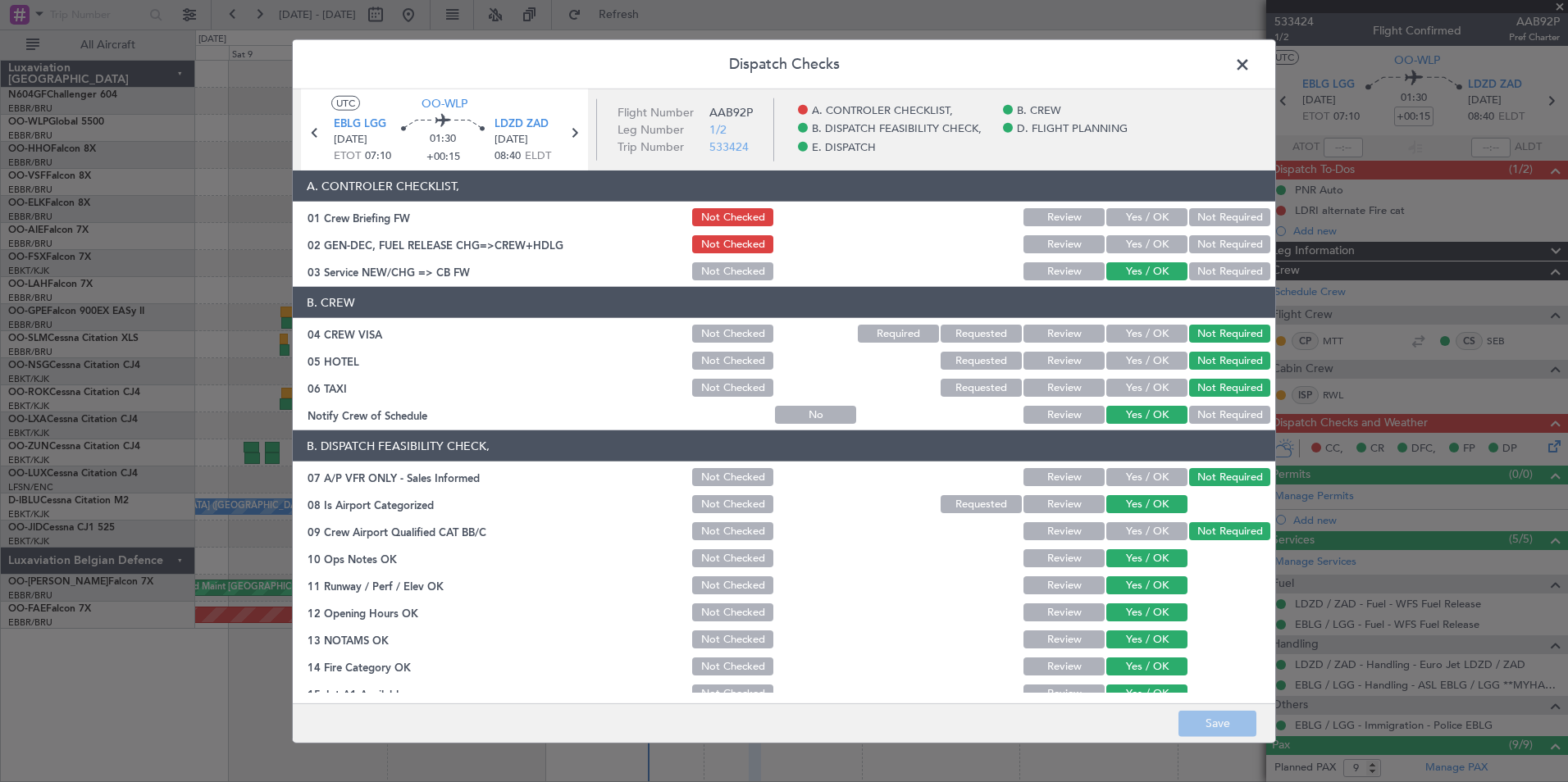
click at [1250, 67] on span at bounding box center [1250, 69] width 0 height 33
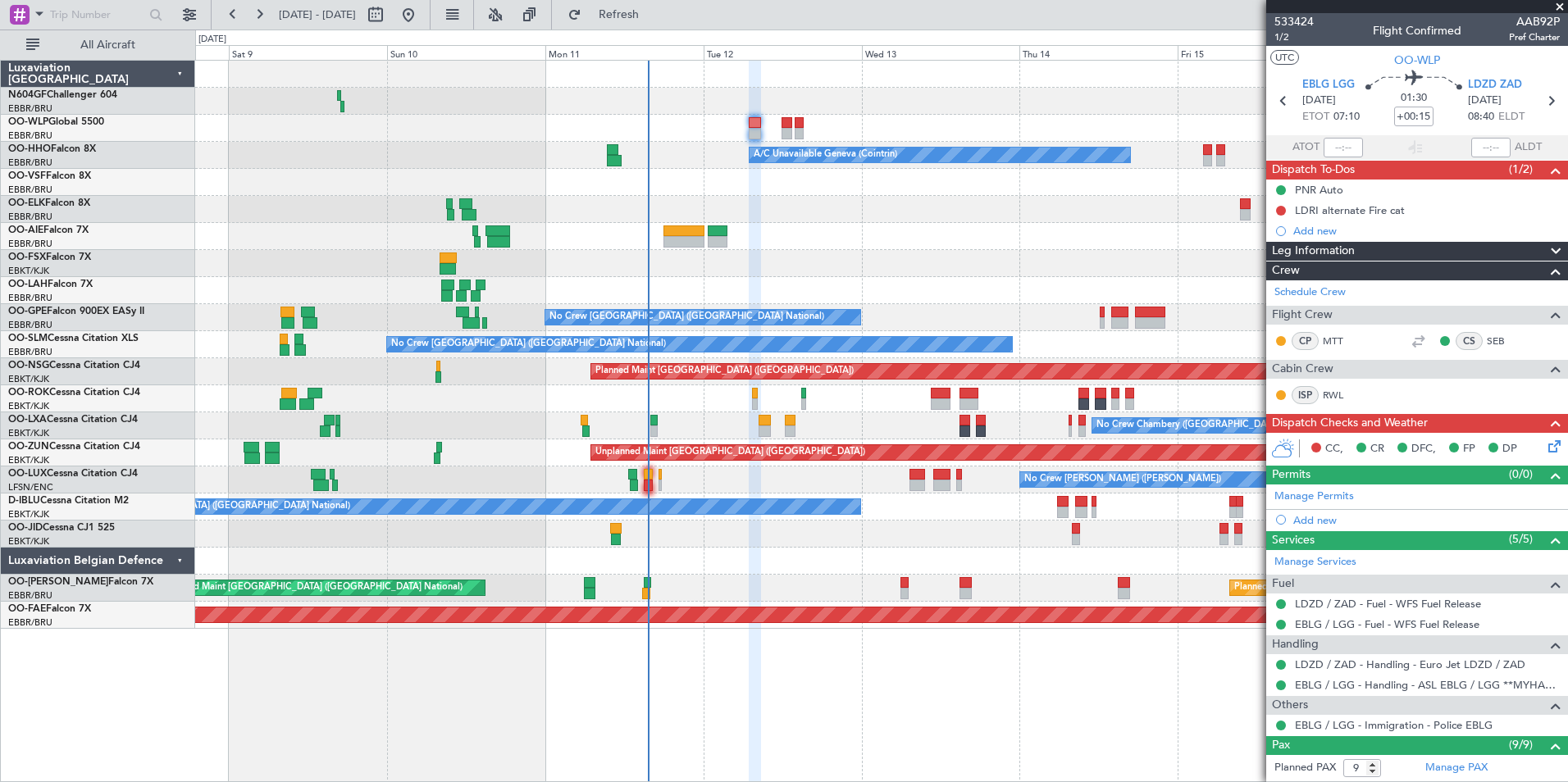
click at [1545, 442] on icon at bounding box center [1551, 444] width 13 height 13
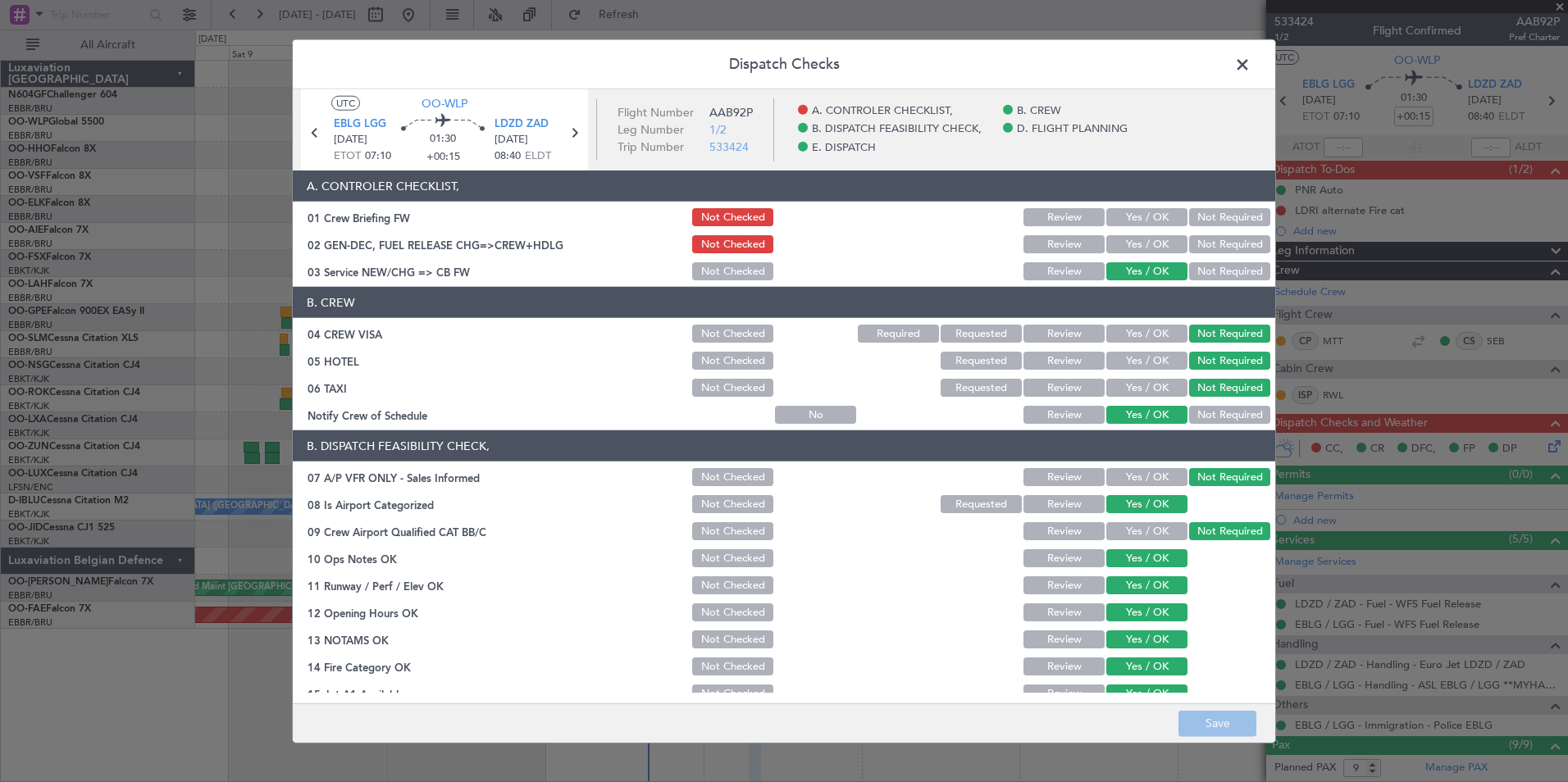
click at [1250, 62] on span at bounding box center [1250, 69] width 0 height 33
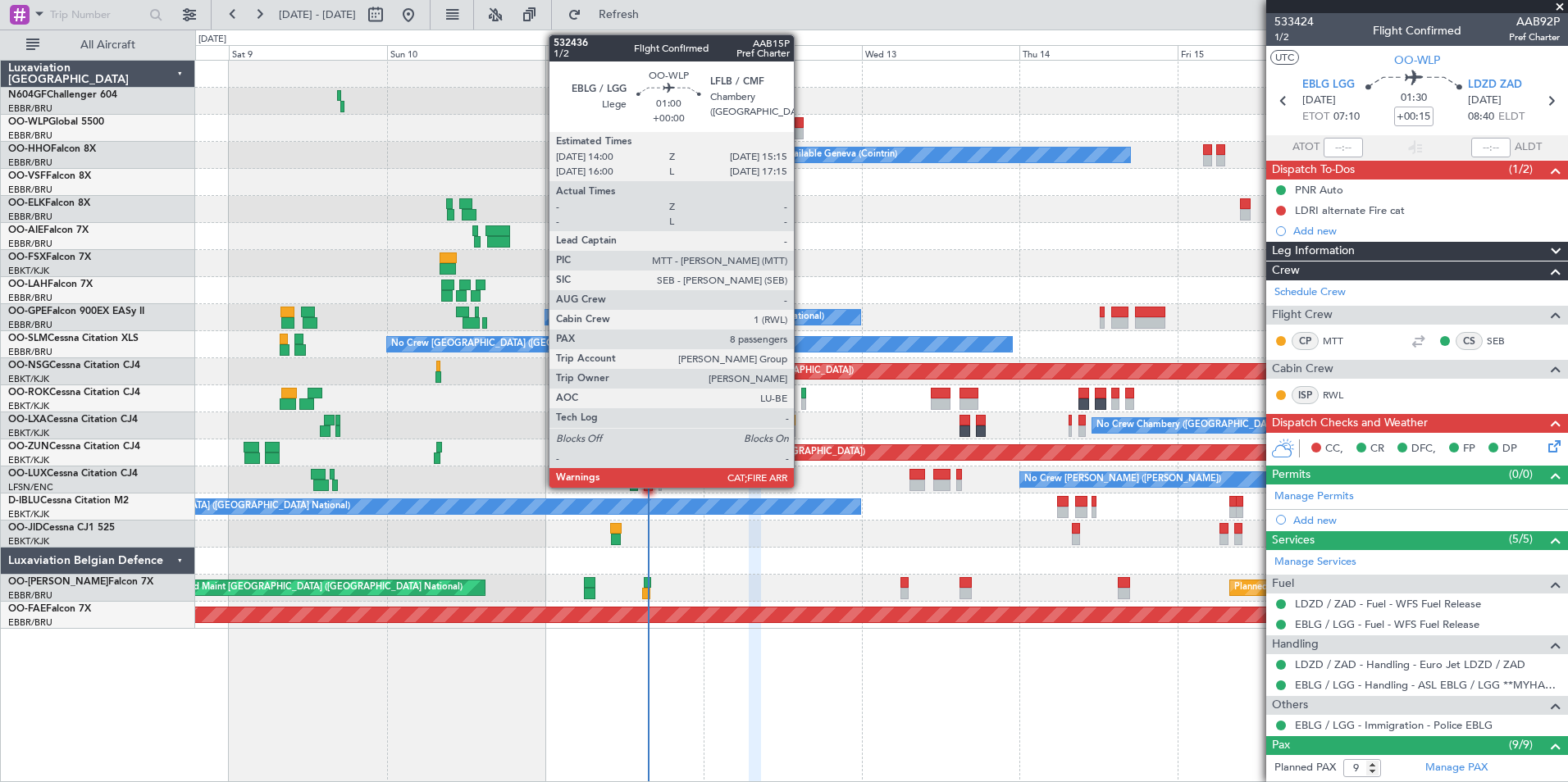
click at [801, 137] on div at bounding box center [799, 133] width 9 height 11
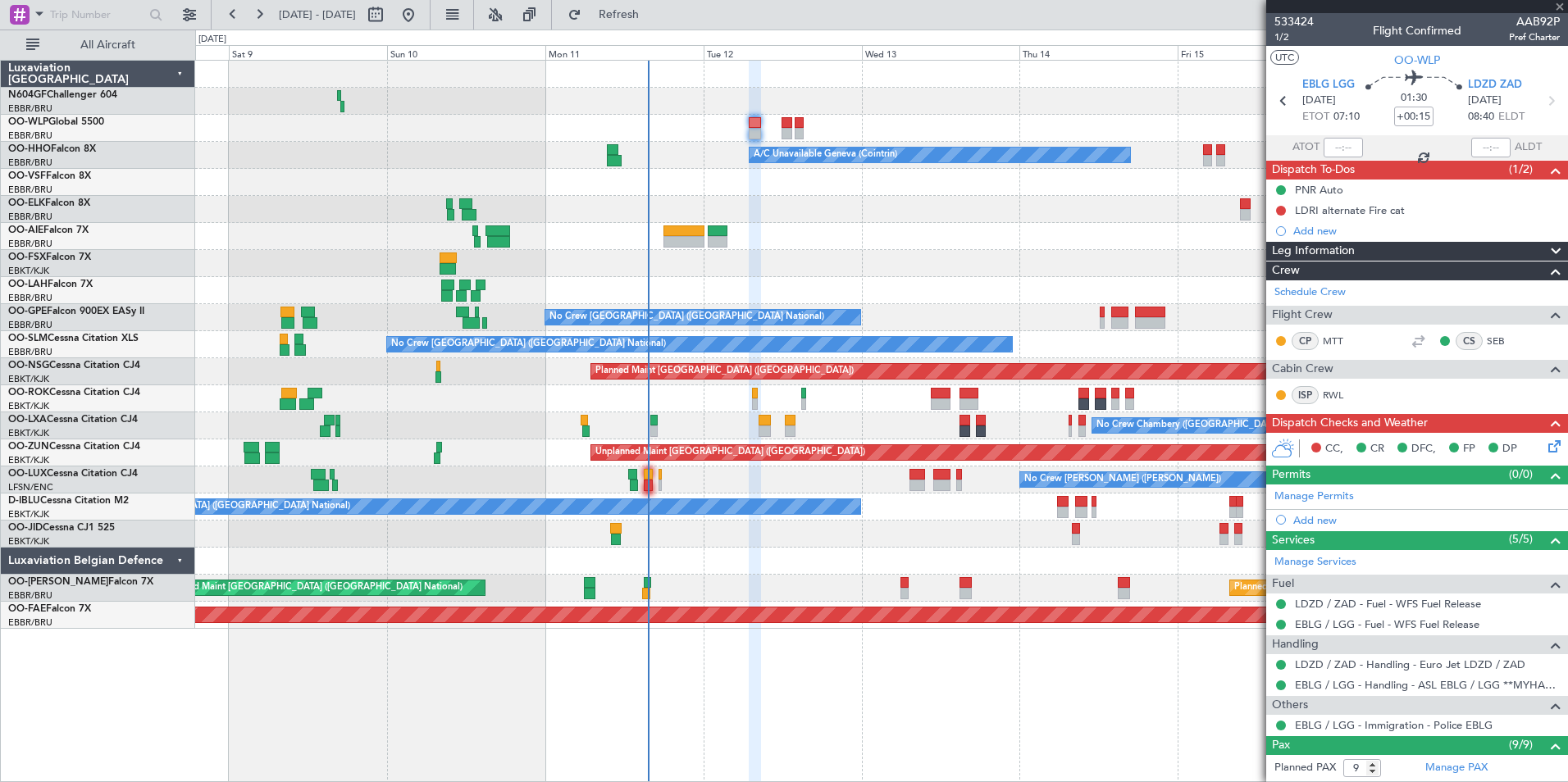
type input "8"
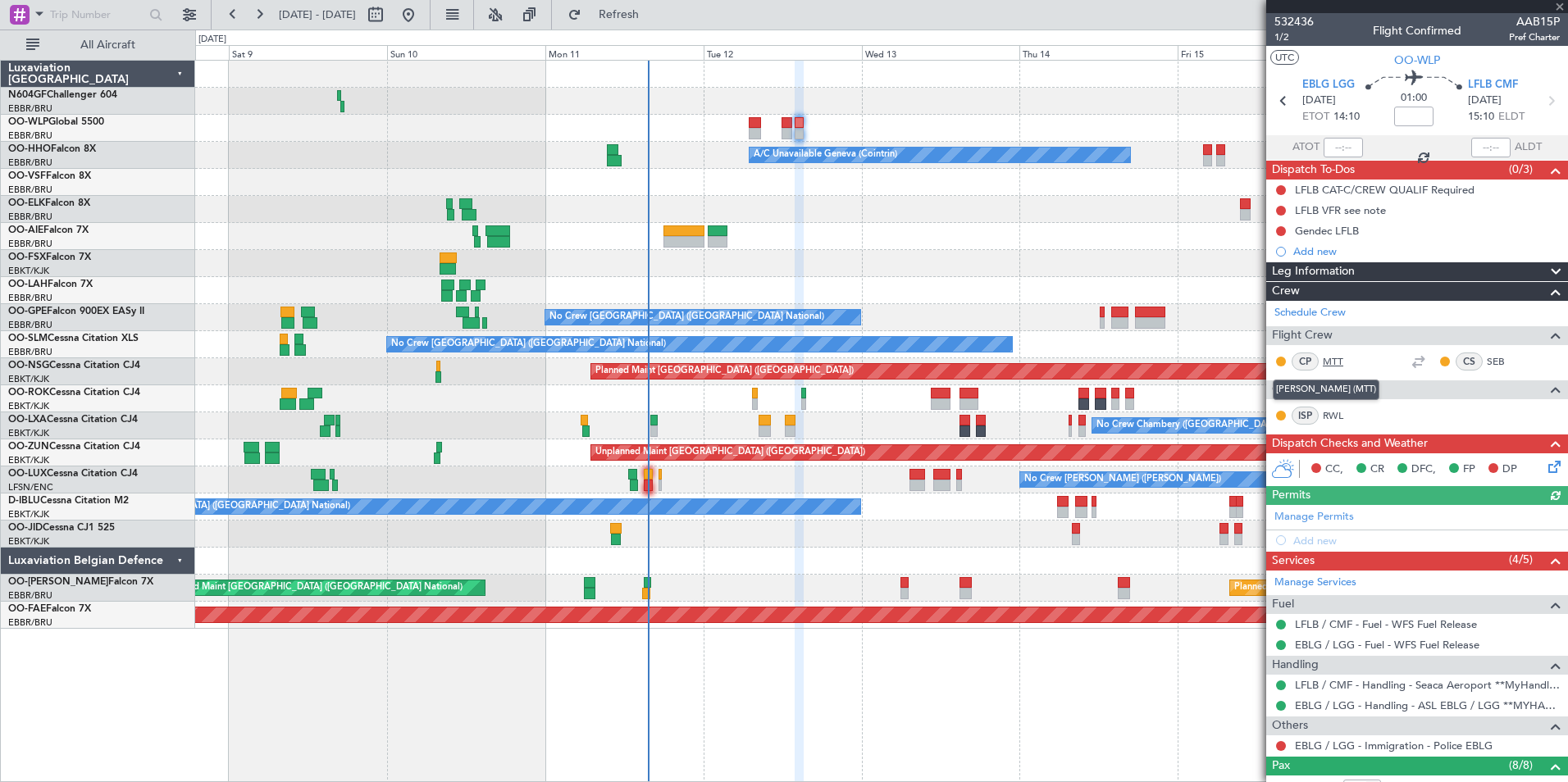
click at [1339, 357] on link "MTT" at bounding box center [1341, 361] width 37 height 15
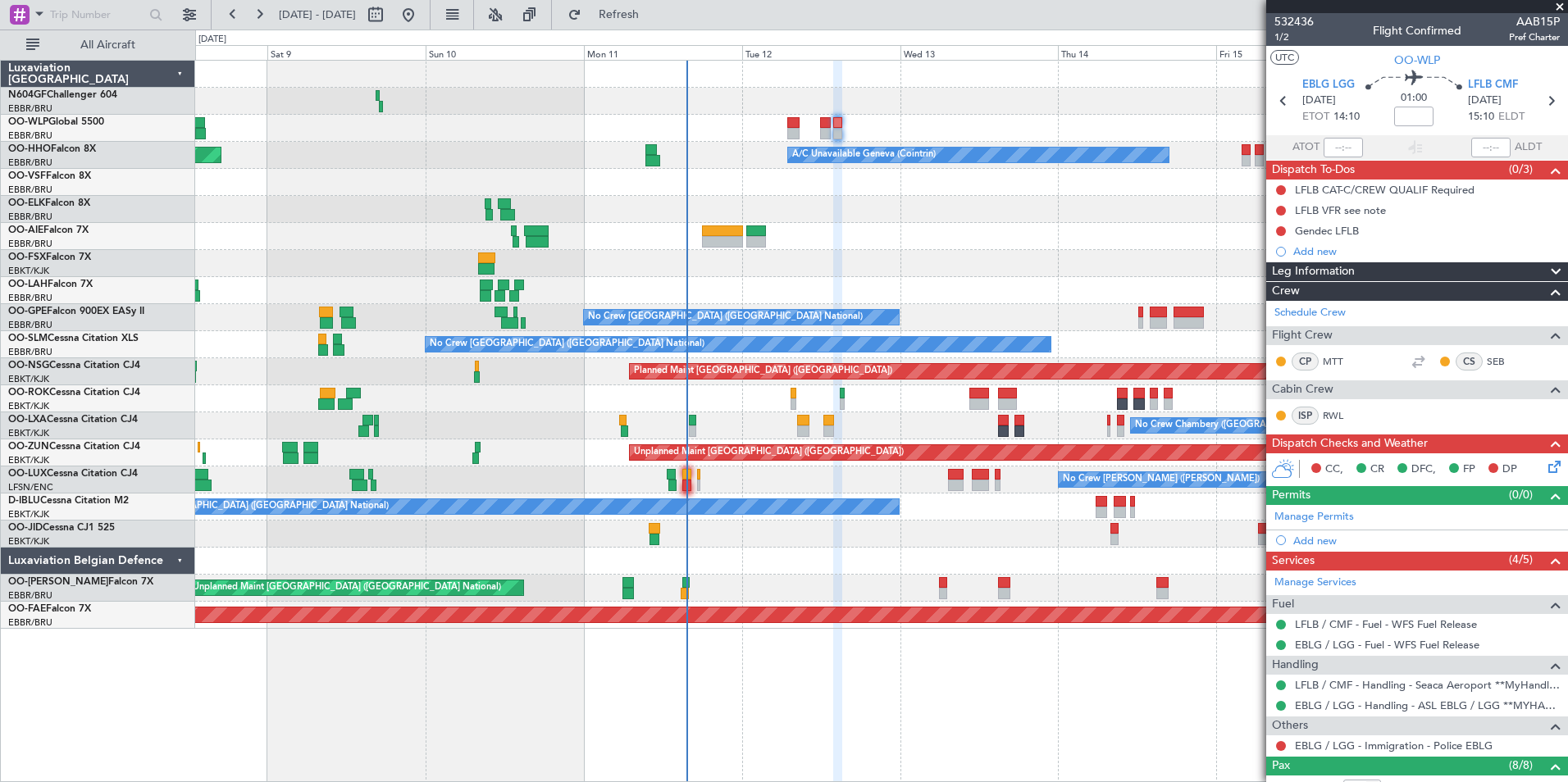
click at [811, 211] on div "Planned Maint Milan (Linate) A/C Unavailable Geneva (Cointrin) Planned Maint Ge…" at bounding box center [881, 345] width 1372 height 568
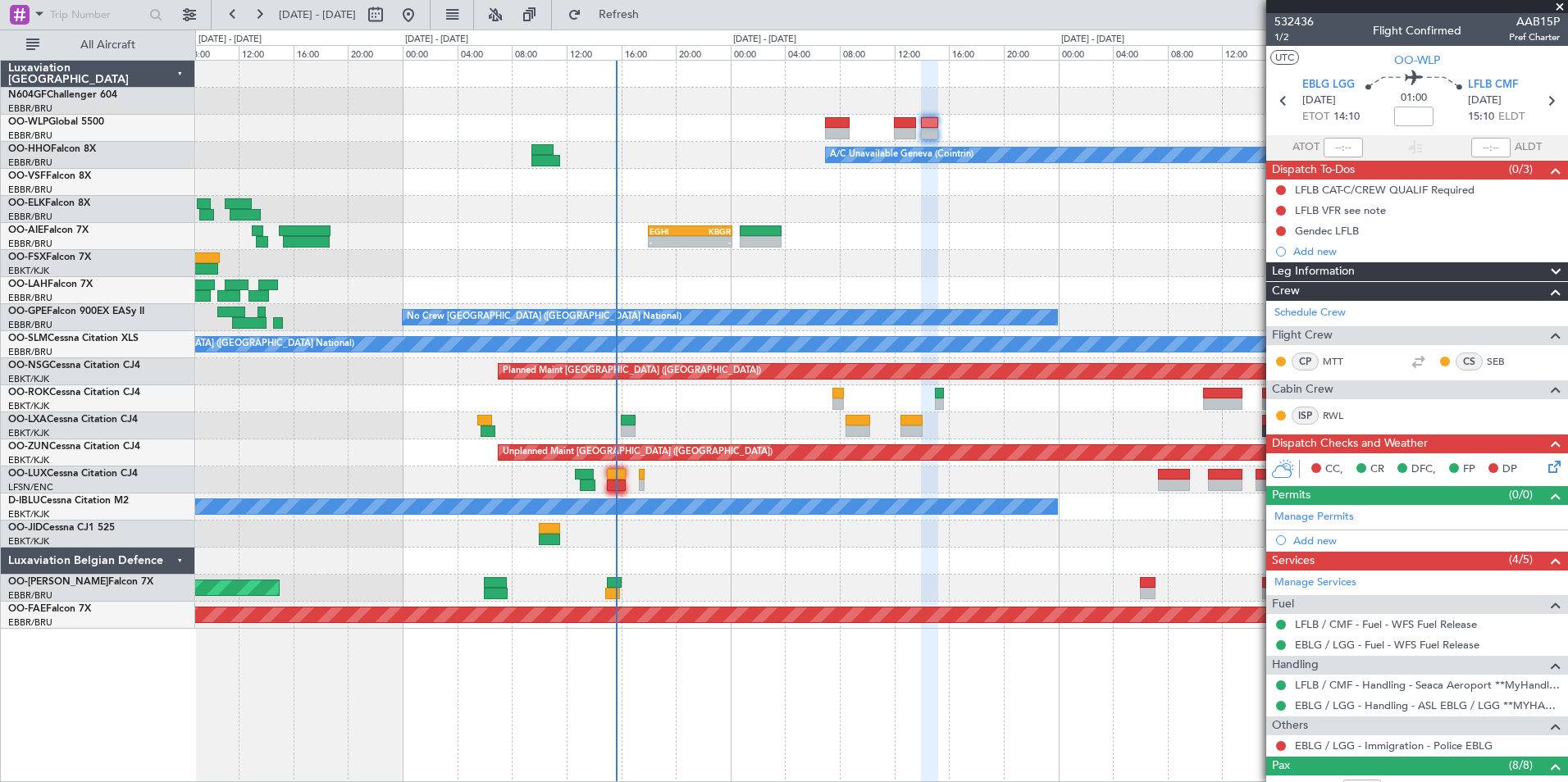
click at [1029, 243] on div "- - EGHI 18:00 Z KBGR 00:10 Z" at bounding box center [881, 236] width 1372 height 27
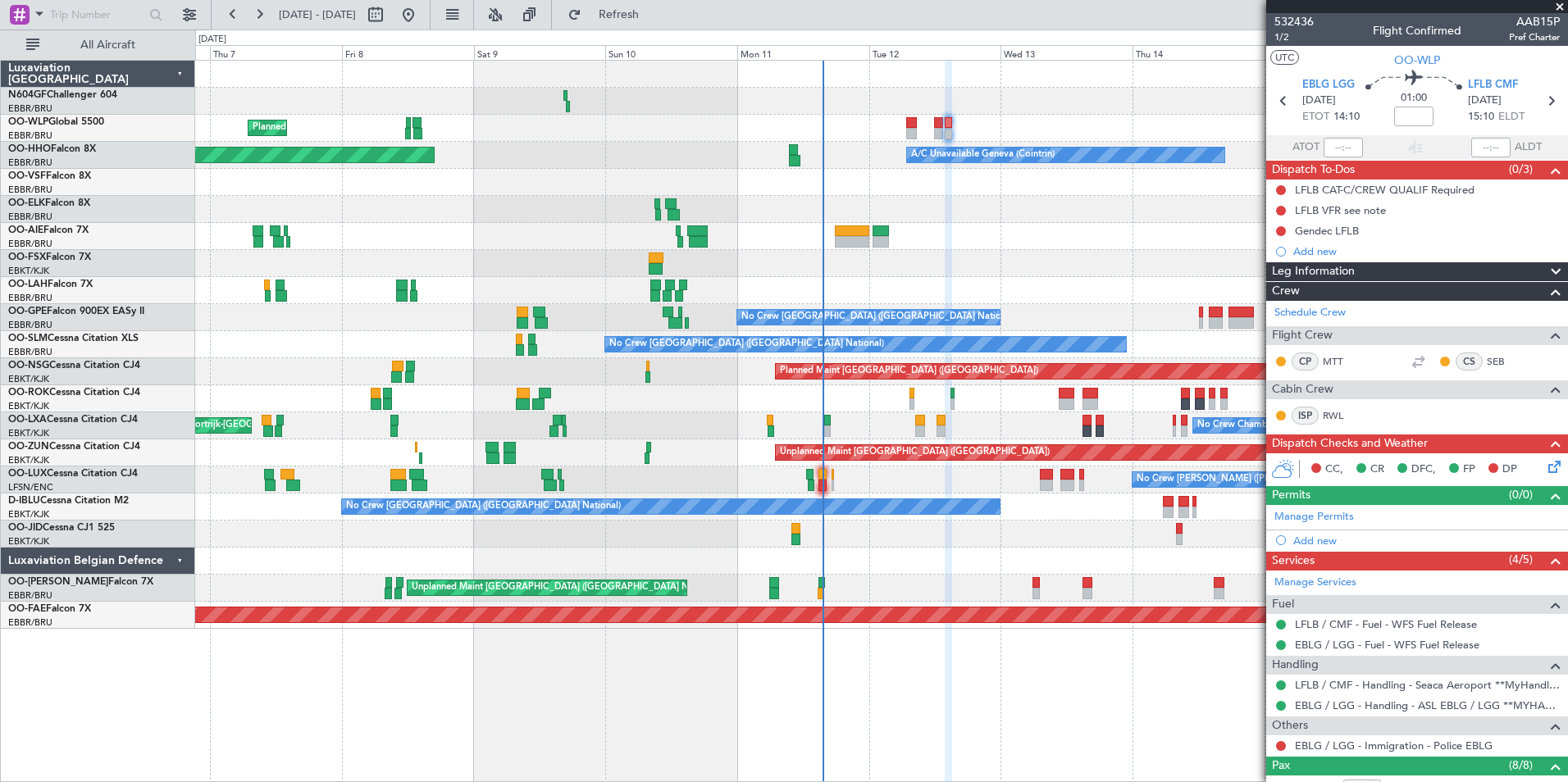
click at [938, 202] on div at bounding box center [881, 209] width 1372 height 27
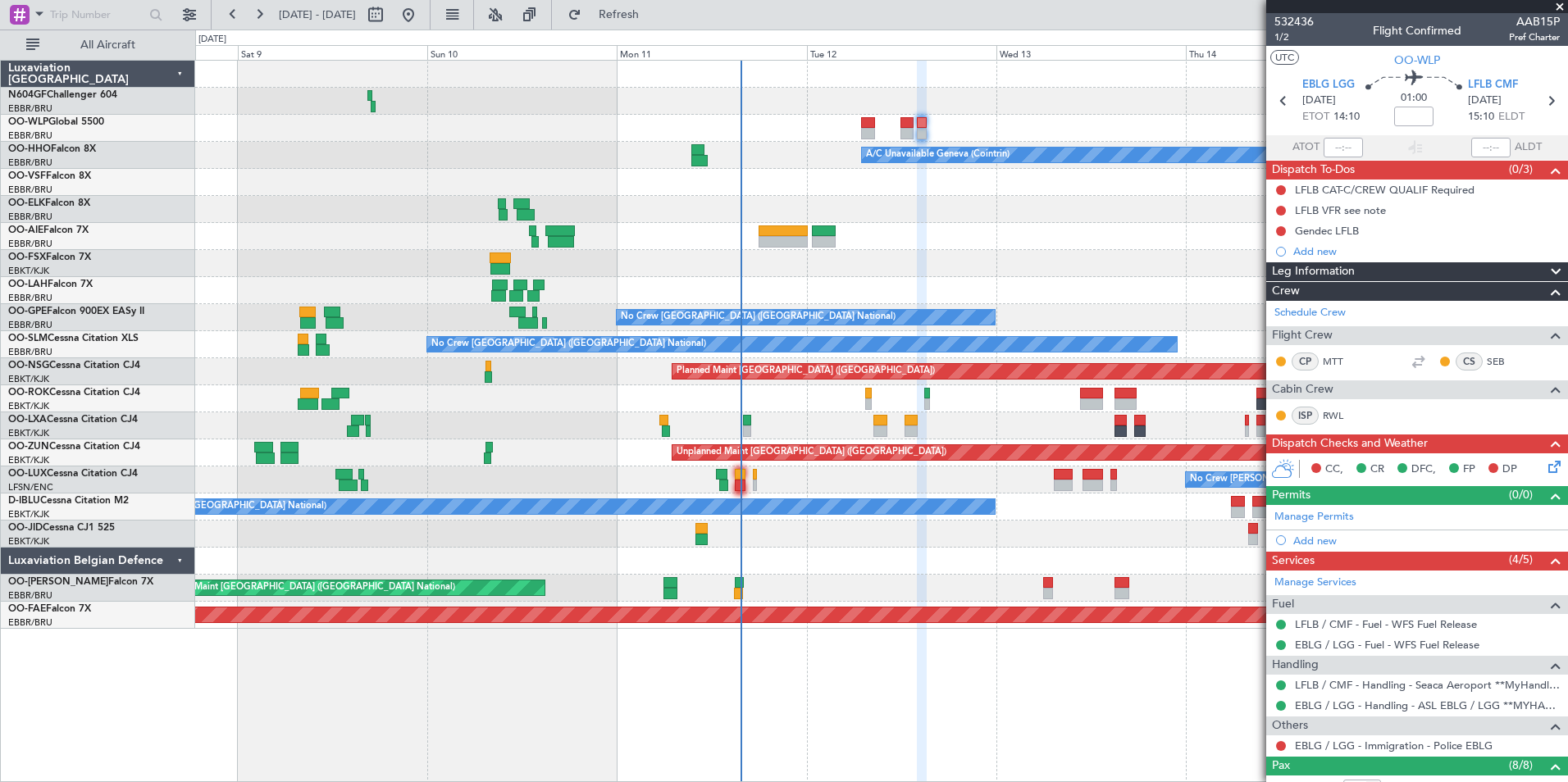
click at [896, 202] on div at bounding box center [881, 209] width 1372 height 27
click at [1320, 215] on div "LFLB VFR see note" at bounding box center [1340, 210] width 91 height 14
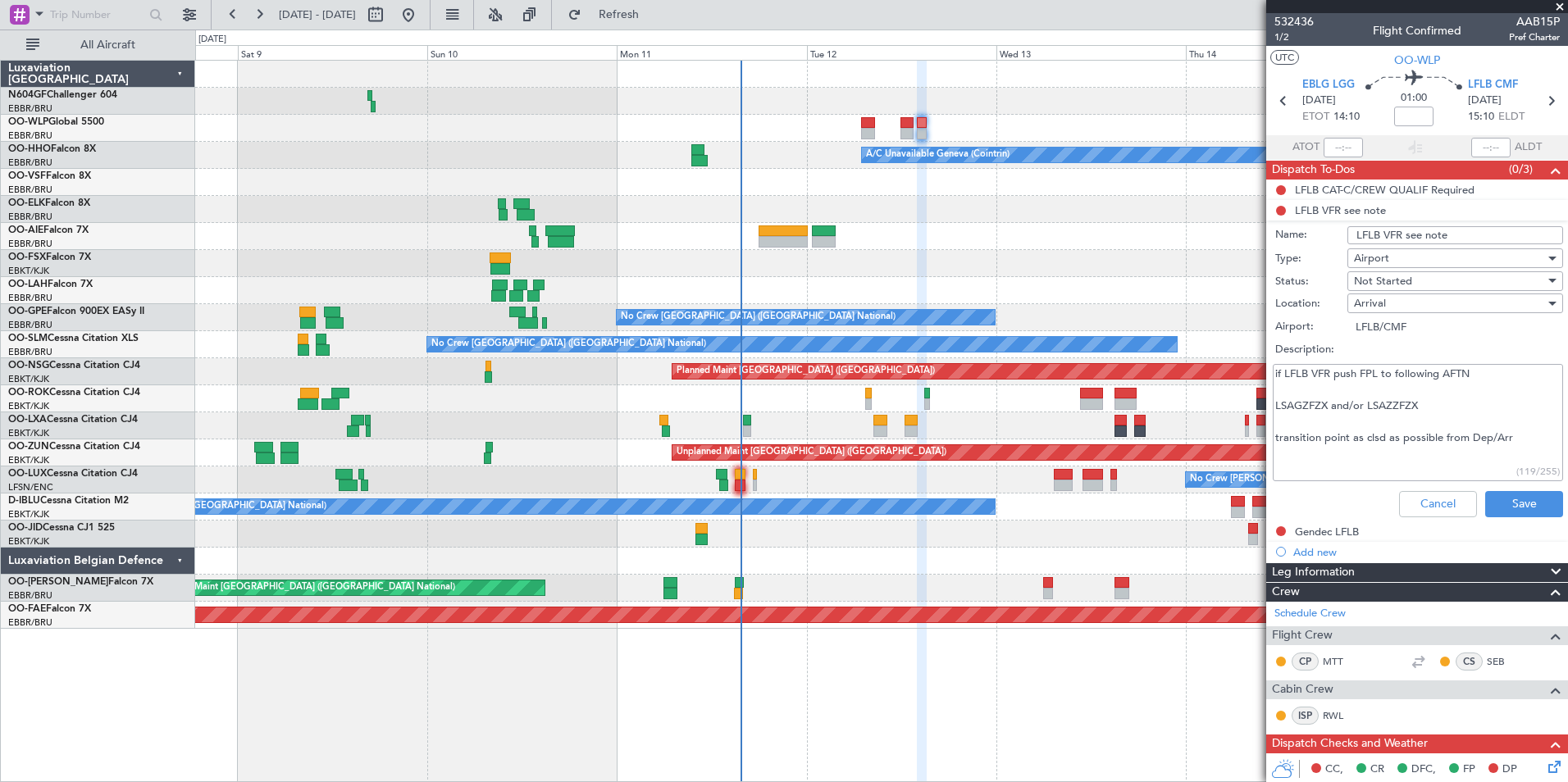
drag, startPoint x: 1274, startPoint y: 437, endPoint x: 1335, endPoint y: 424, distance: 62.4
click at [1335, 424] on textarea "if LFLB VFR push FPL to following AFTN LSAGZFZX and/or LSAZZFZX transition poin…" at bounding box center [1418, 423] width 291 height 117
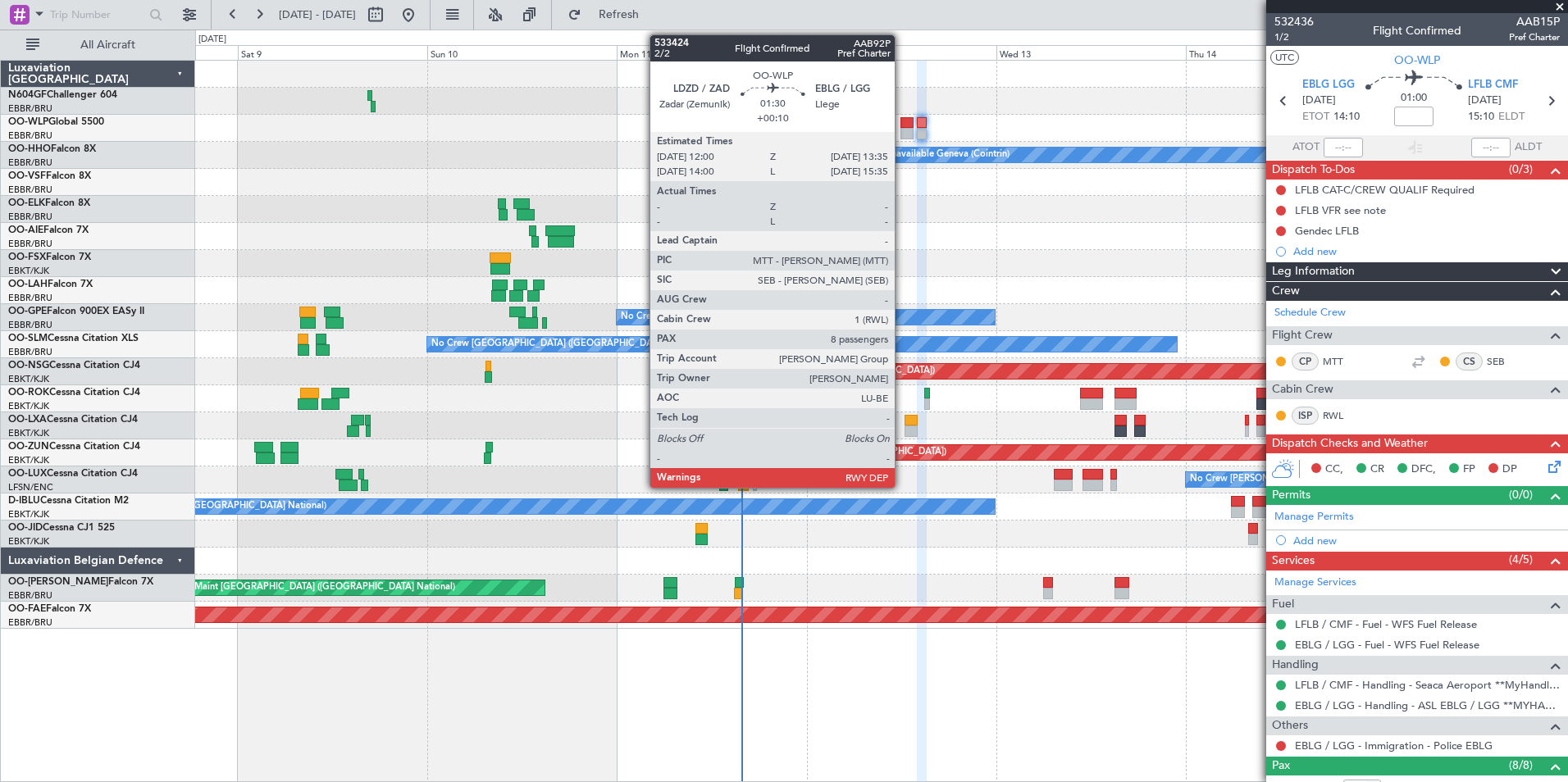
click at [902, 120] on div at bounding box center [907, 122] width 13 height 11
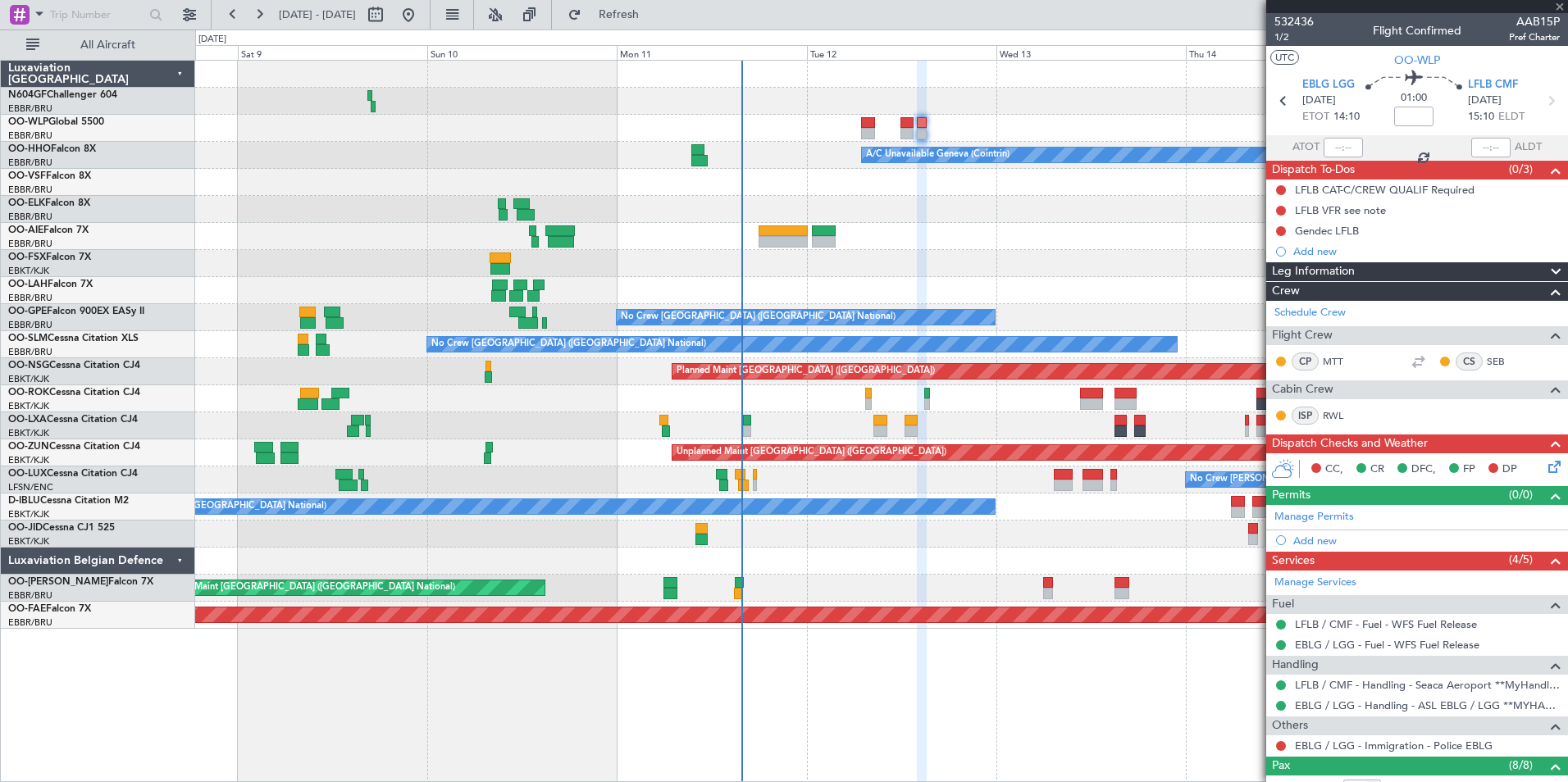
type input "+00:10"
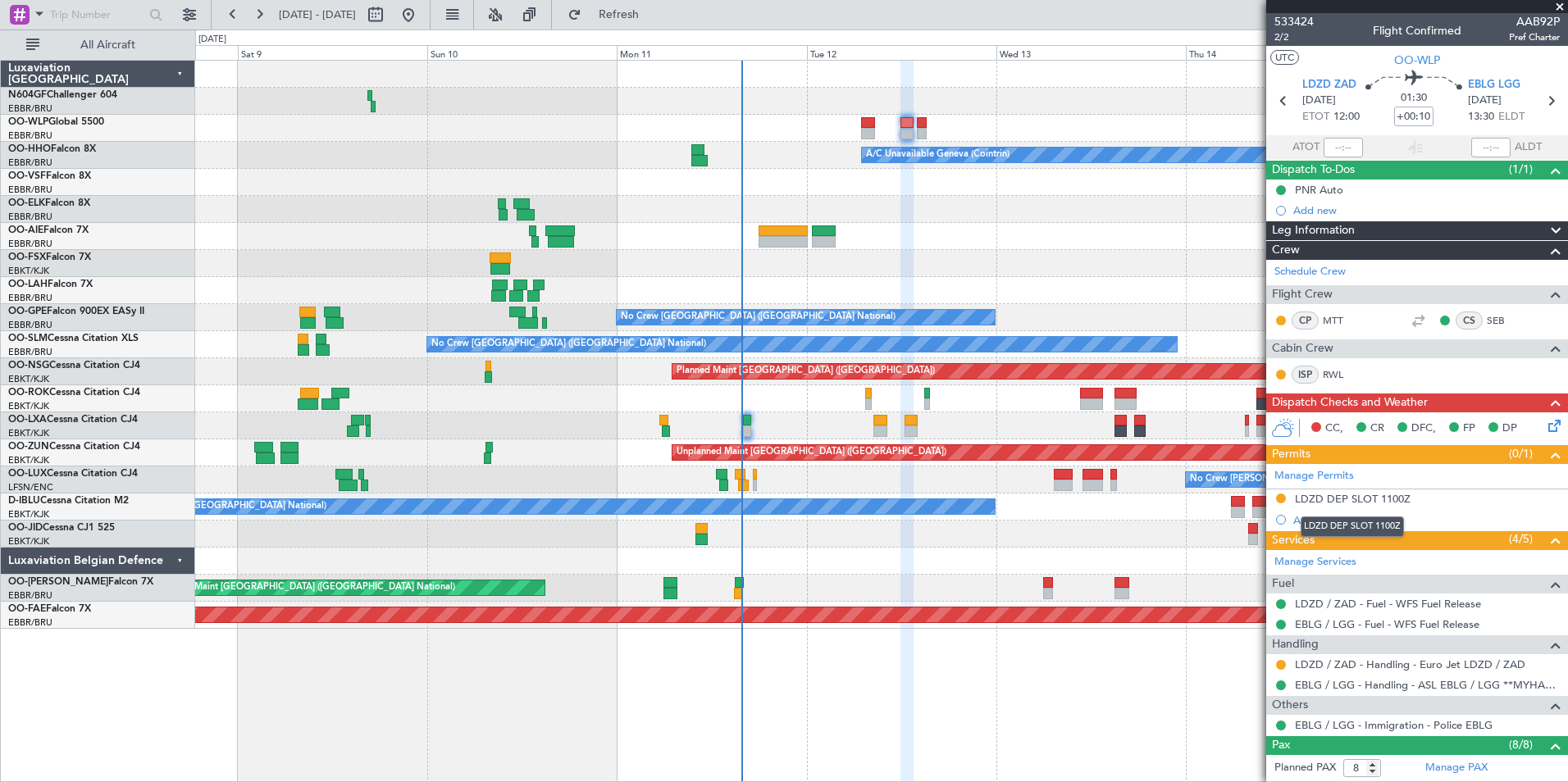
click at [1334, 498] on div "LDZD DEP SLOT 1100Z" at bounding box center [1352, 499] width 115 height 14
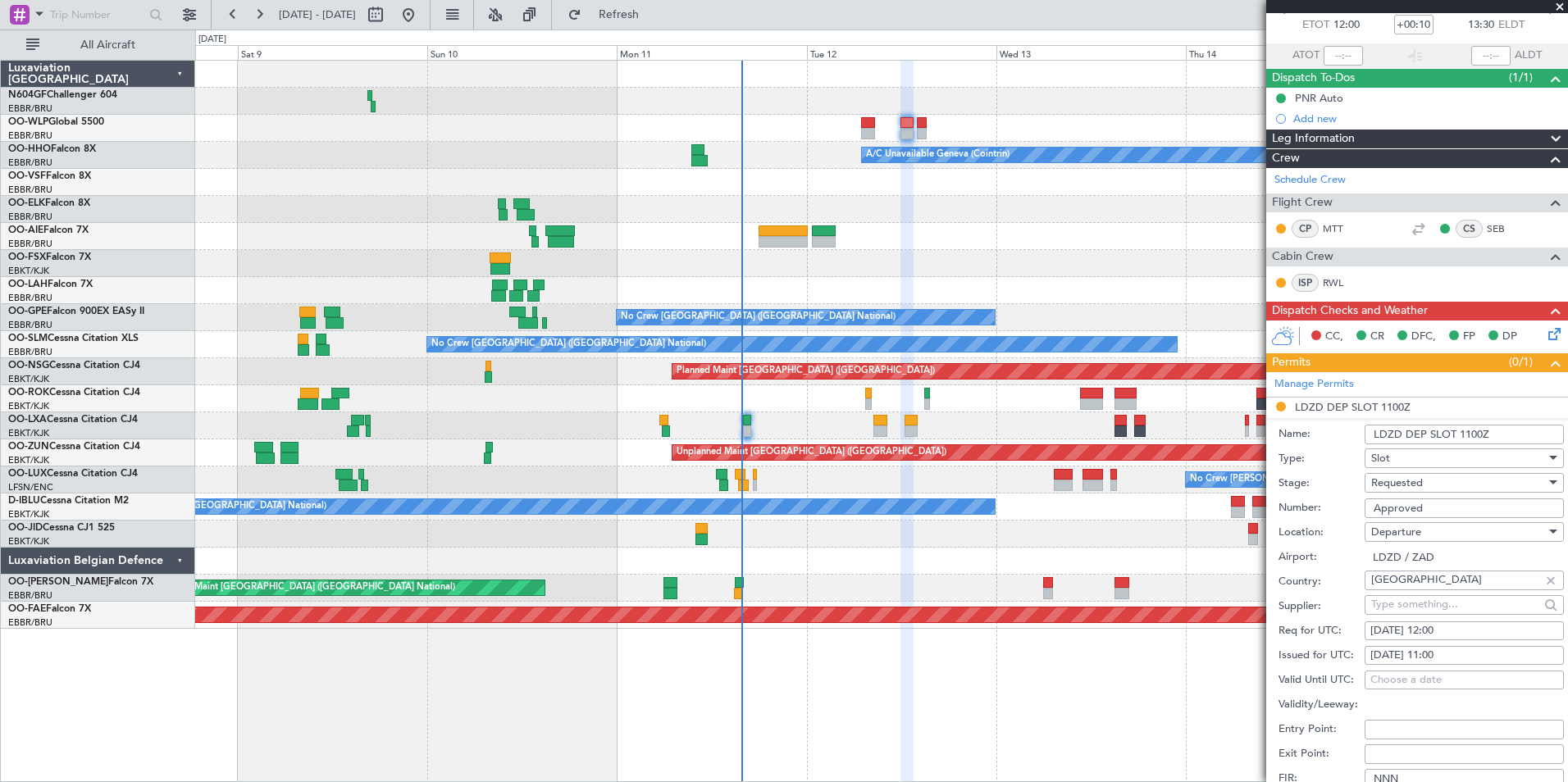
scroll to position [164, 0]
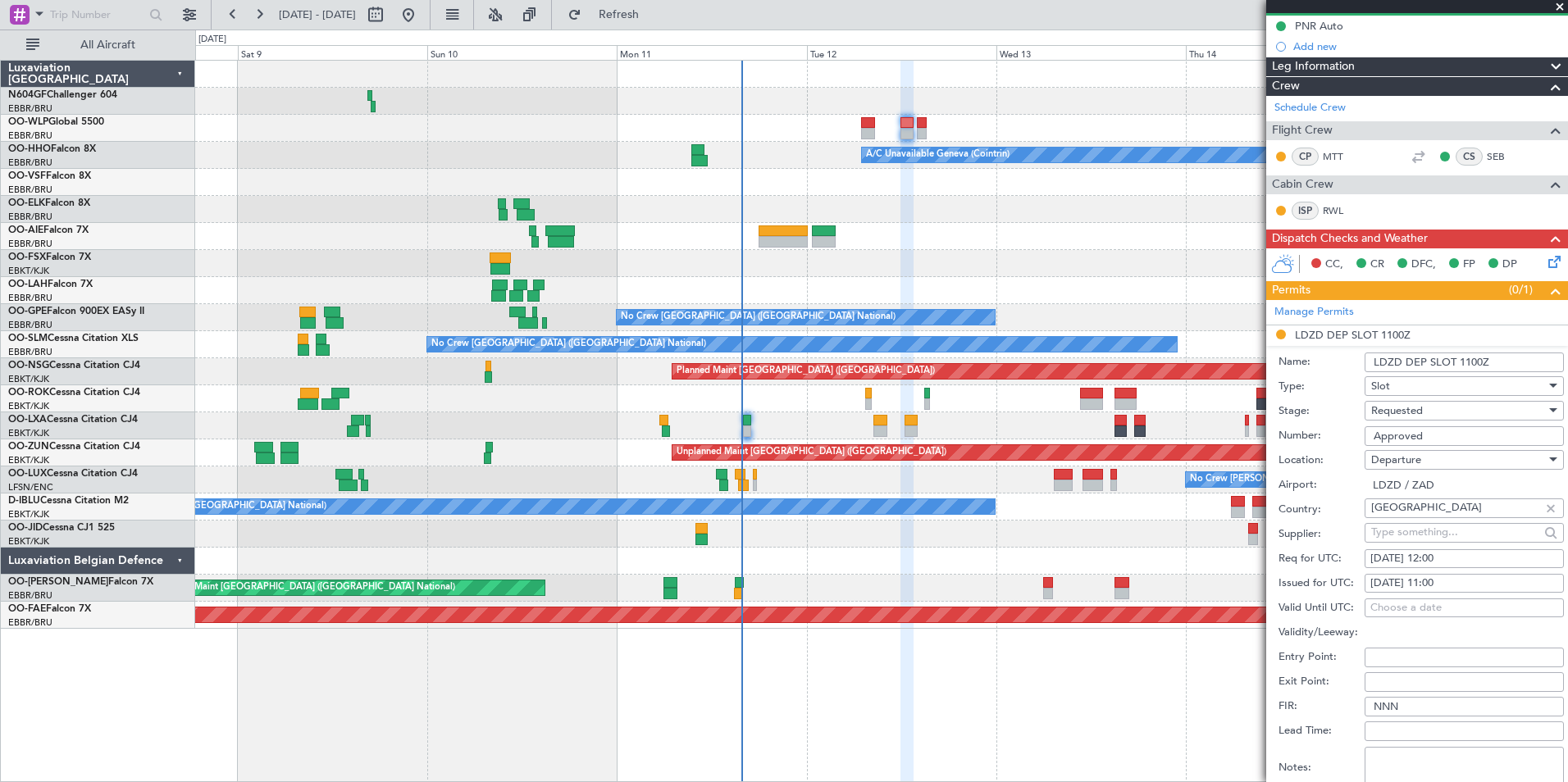
click at [1453, 587] on div "12/08/2025 11:00" at bounding box center [1464, 583] width 187 height 16
select select "8"
select select "2025"
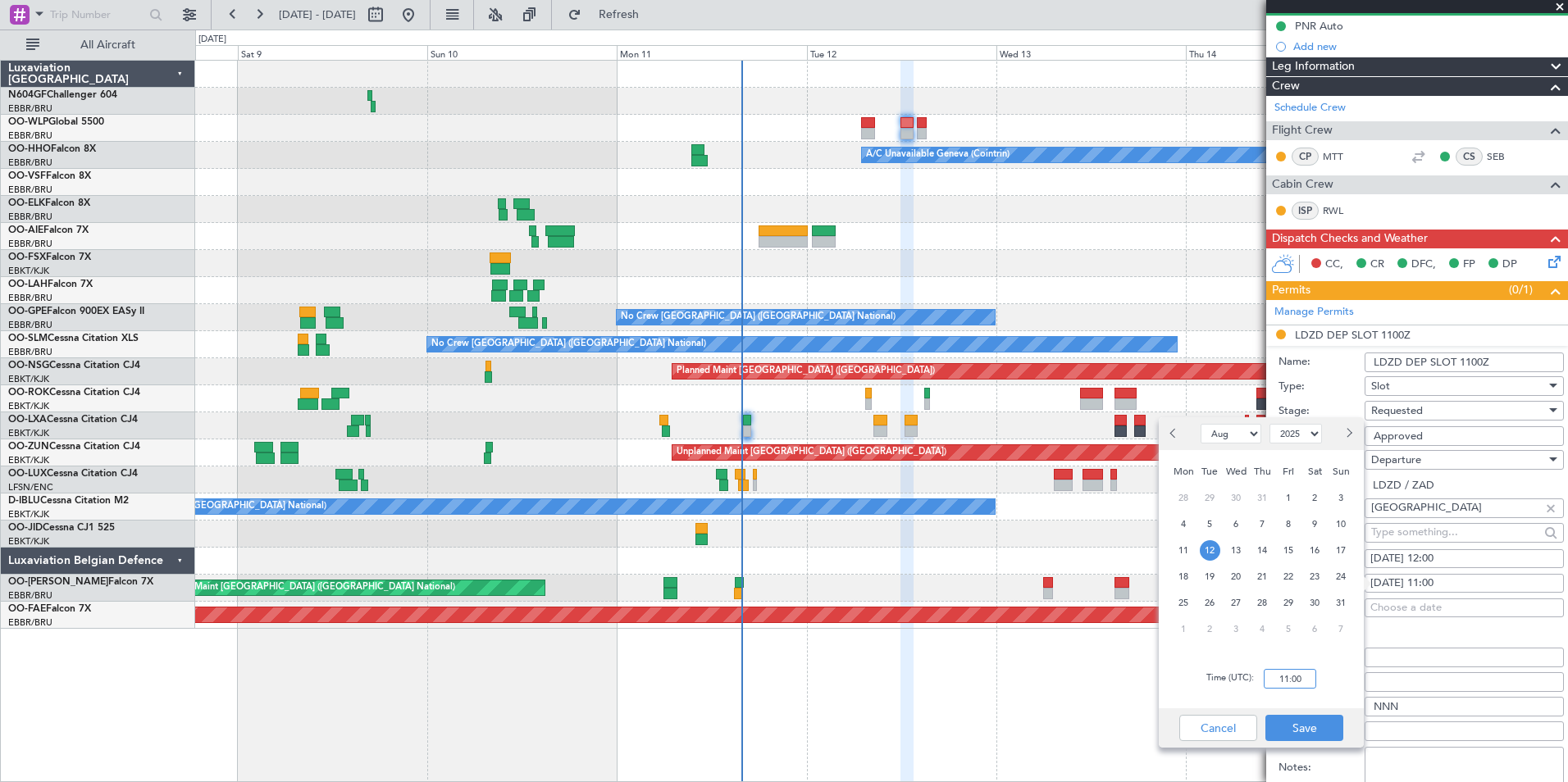
click at [1301, 678] on input "11:00" at bounding box center [1289, 679] width 52 height 20
type input "12:00"
click at [1319, 696] on div "Time (UTC): 12:00" at bounding box center [1261, 679] width 205 height 59
click at [1307, 720] on button "Save" at bounding box center [1304, 728] width 78 height 26
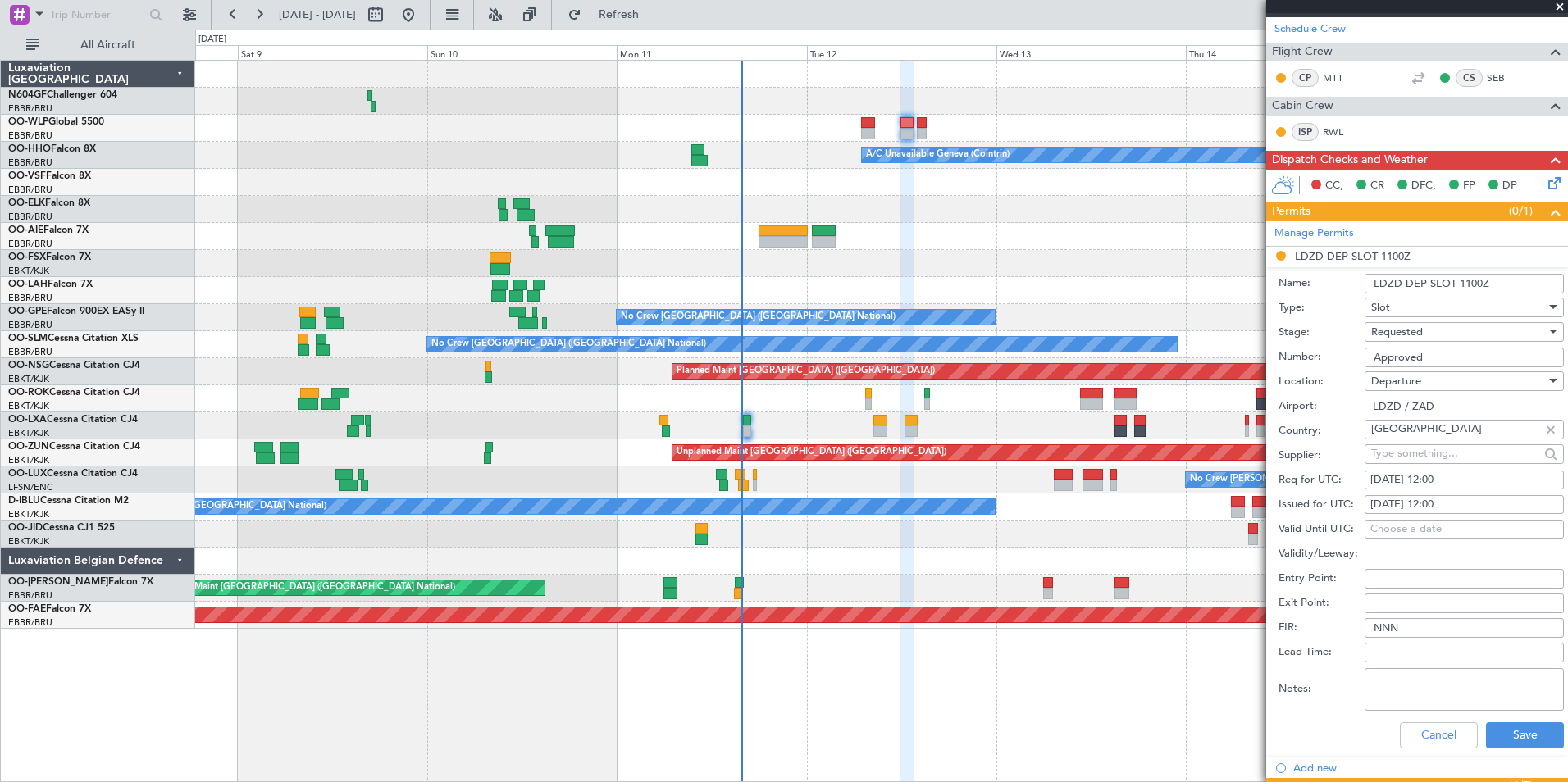
scroll to position [328, 0]
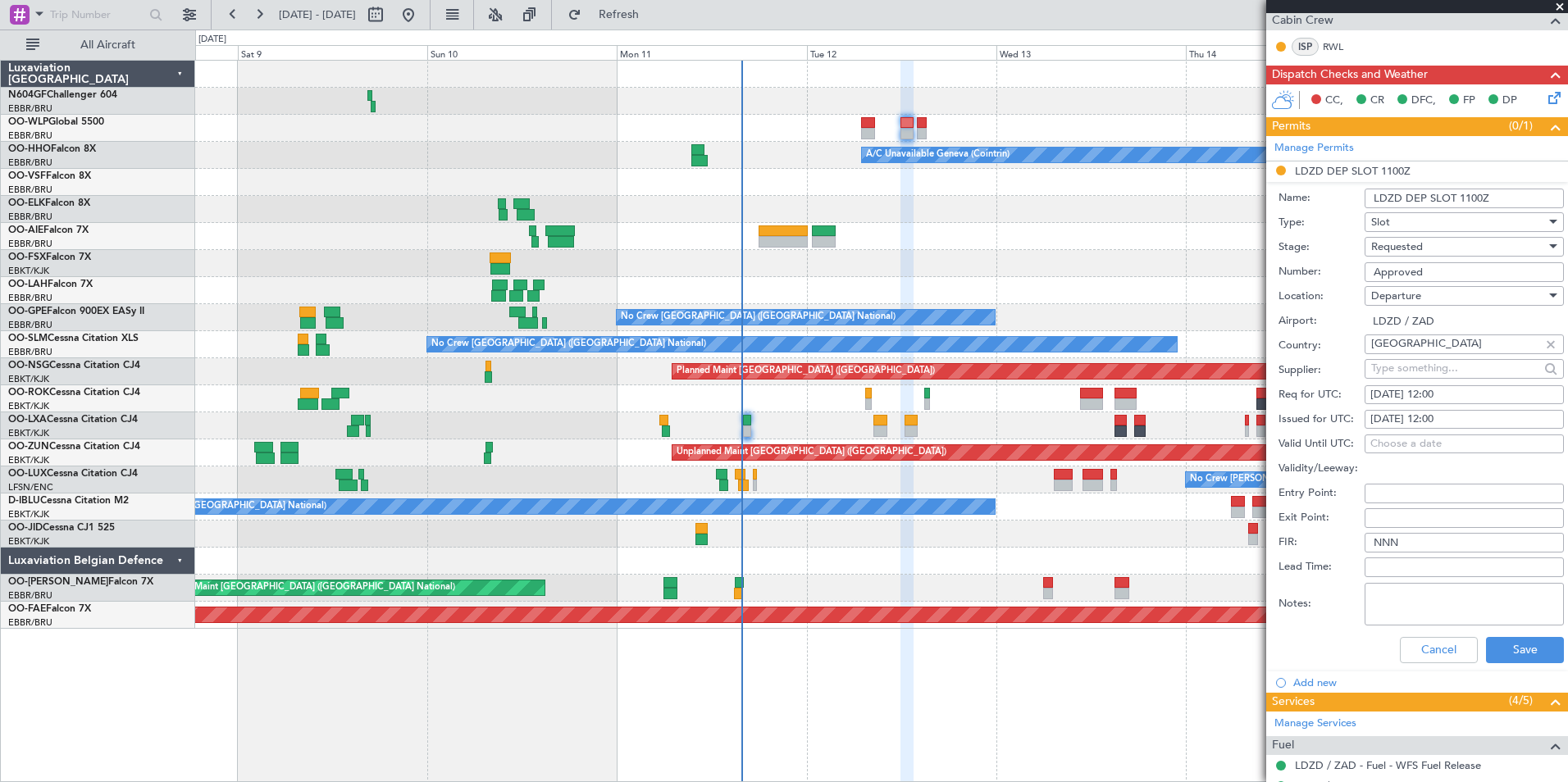
click at [1414, 246] on span "Requested" at bounding box center [1397, 246] width 52 height 15
click at [1422, 371] on span "Received OK" at bounding box center [1458, 371] width 172 height 24
click at [1492, 648] on button "Save" at bounding box center [1525, 650] width 78 height 26
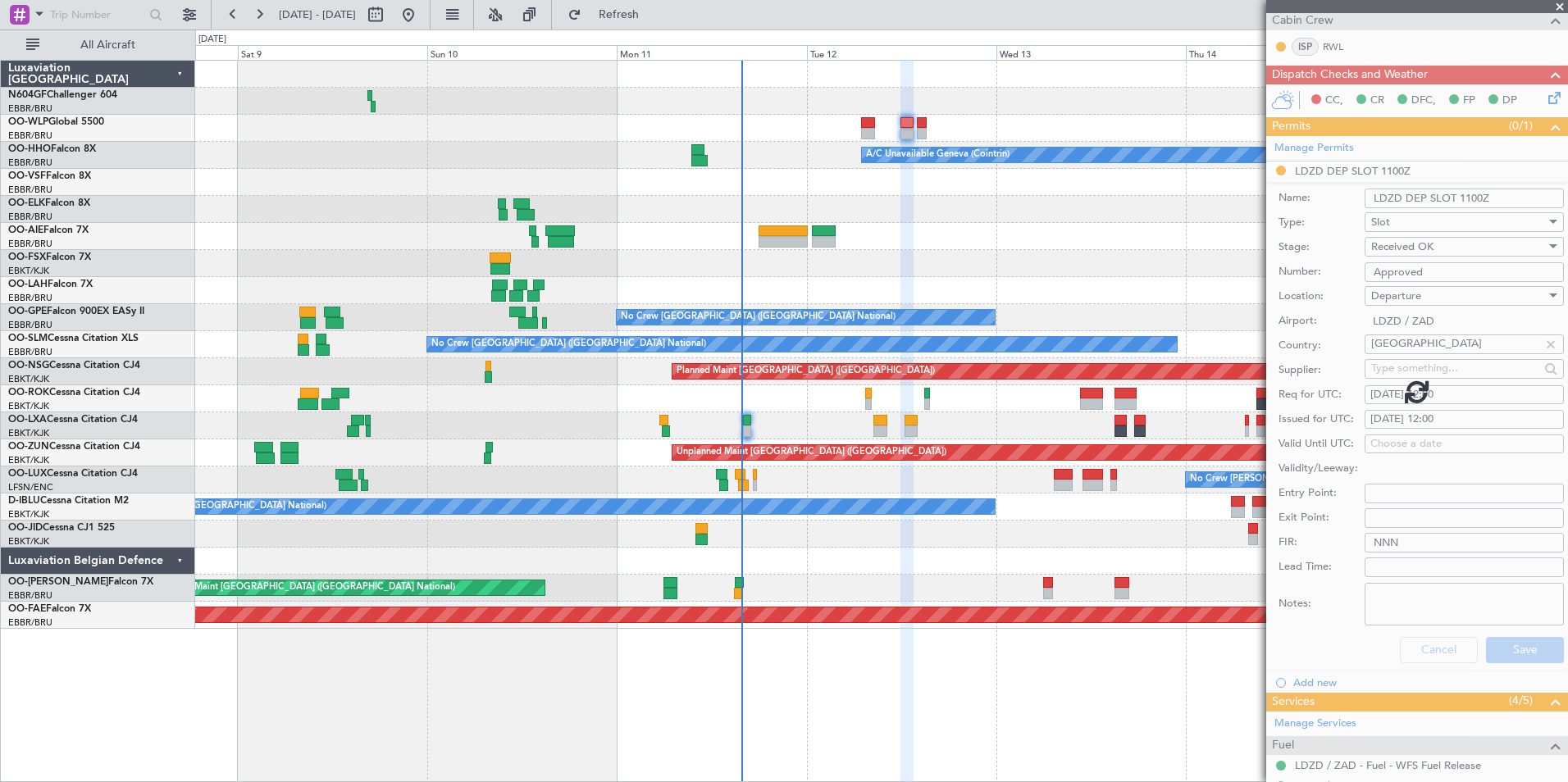
scroll to position [294, 0]
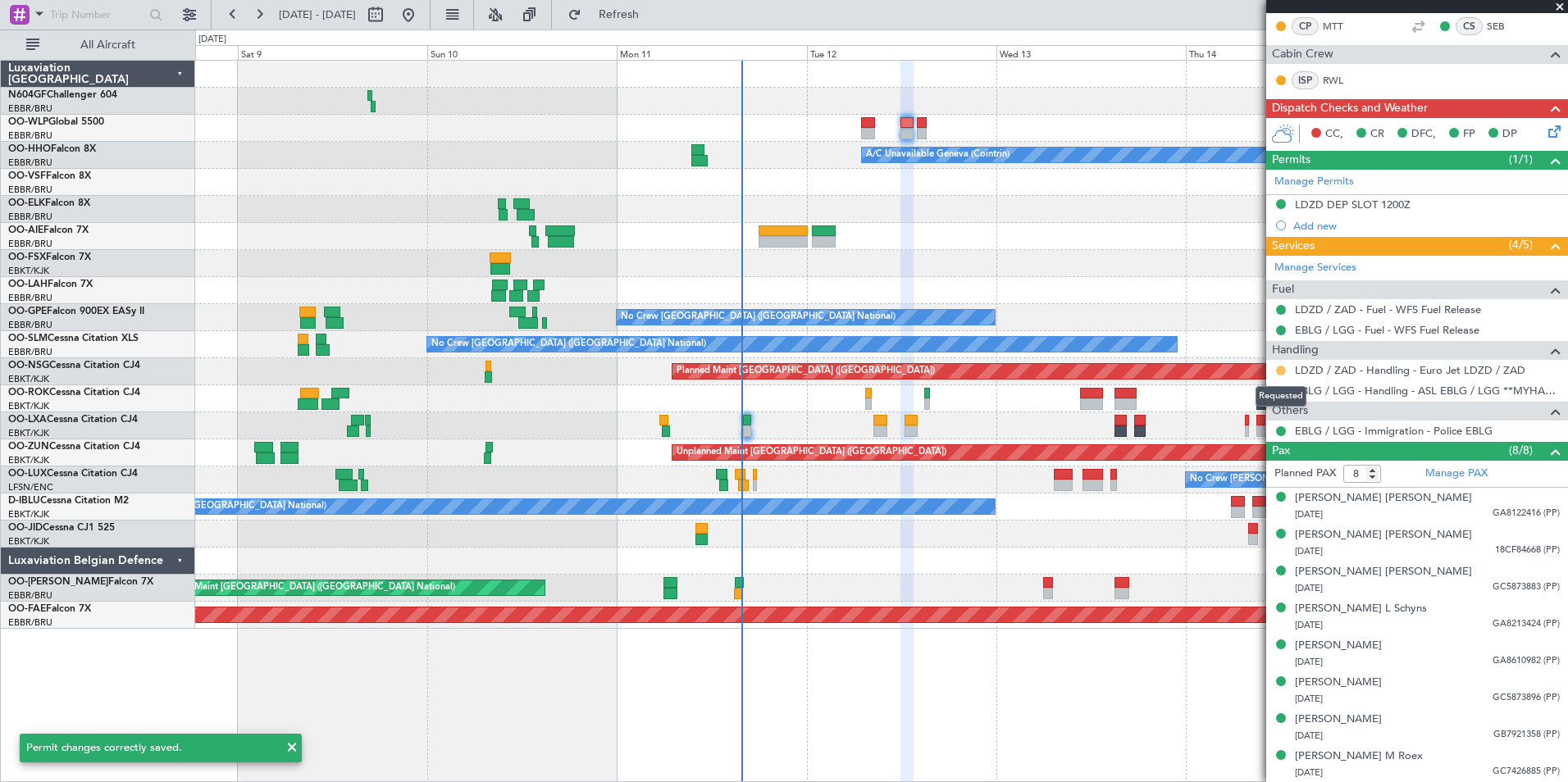
click at [1281, 369] on button at bounding box center [1280, 370] width 10 height 10
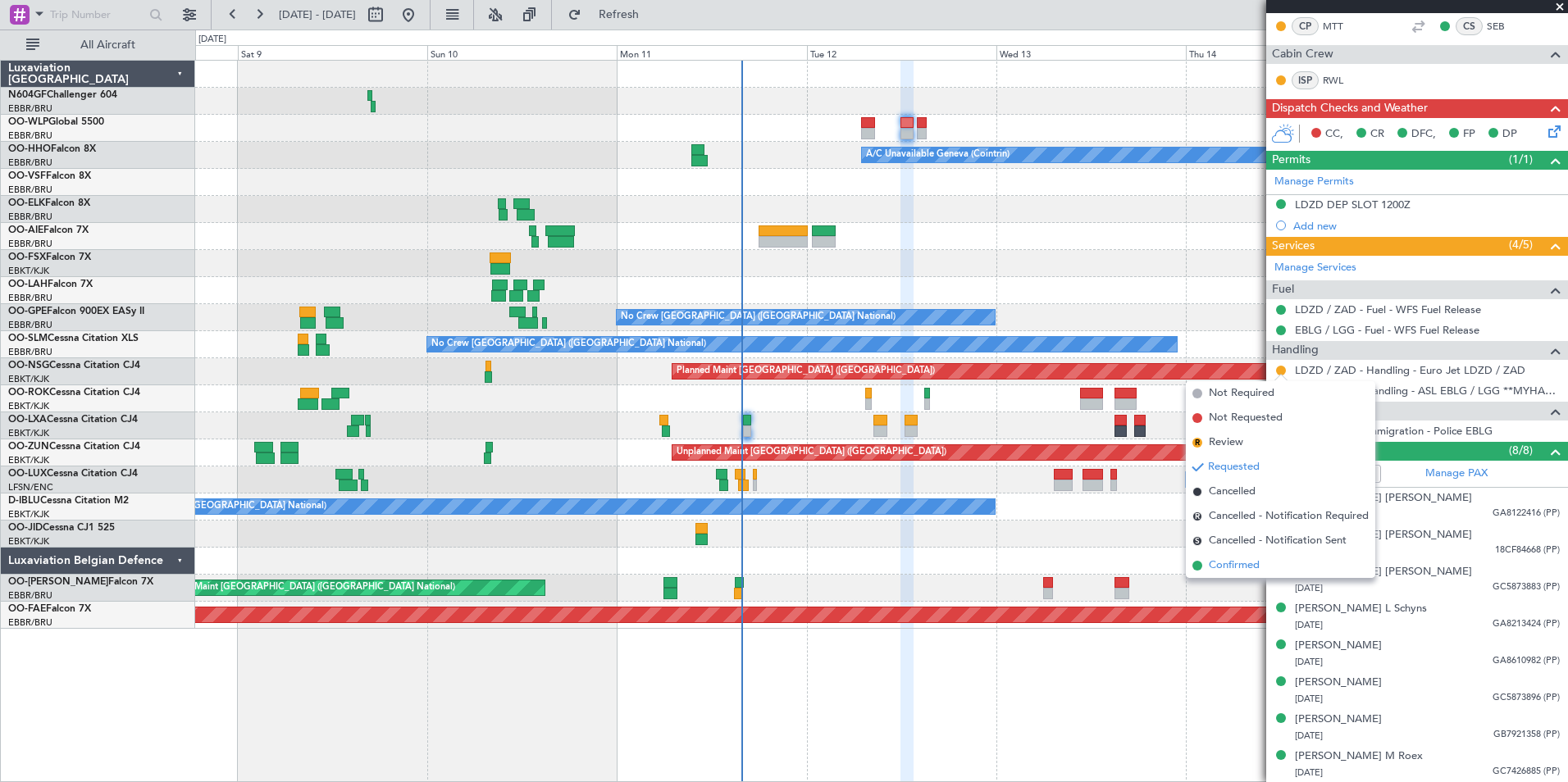
click at [1255, 561] on span "Confirmed" at bounding box center [1234, 566] width 51 height 16
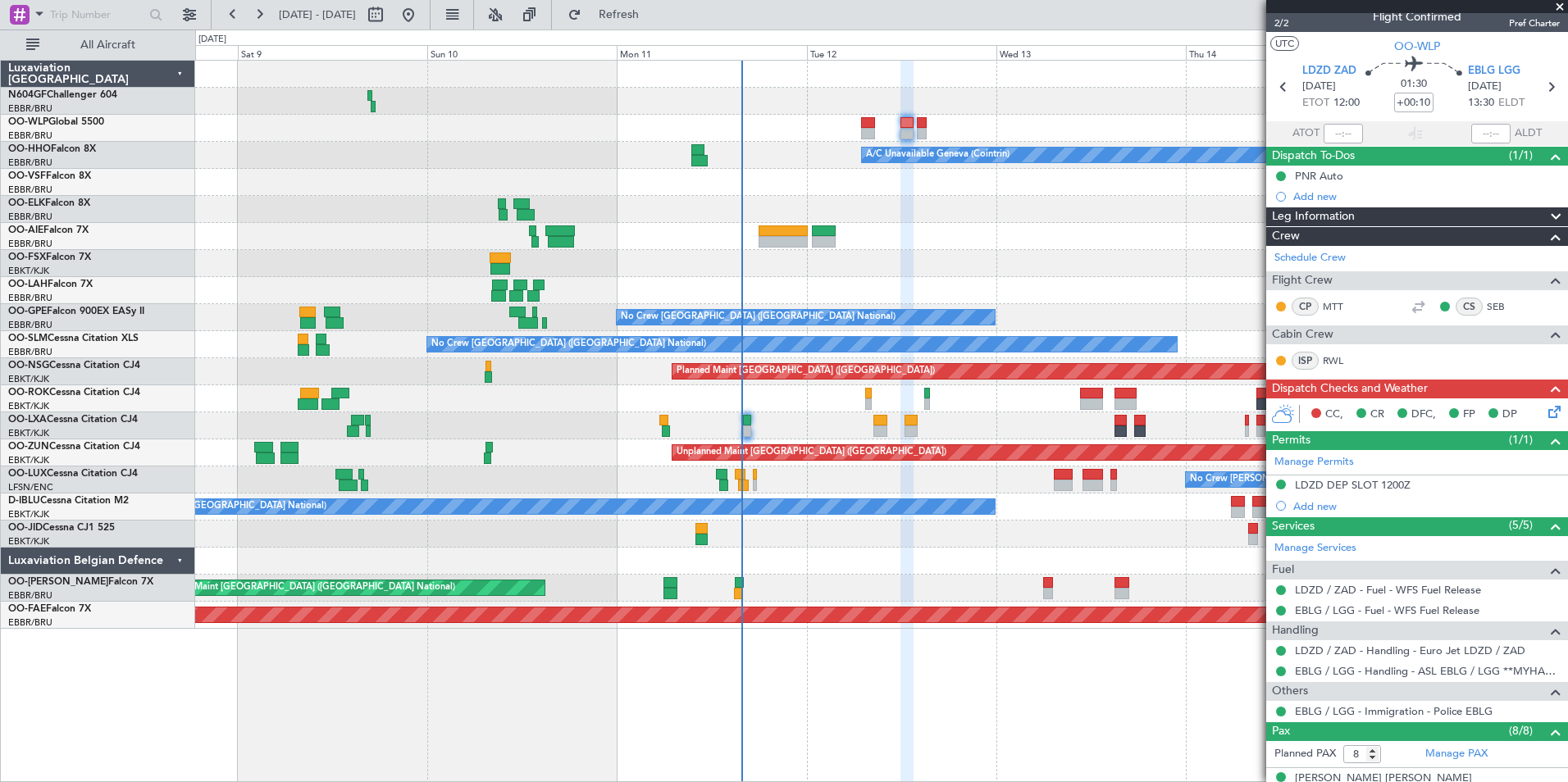
scroll to position [0, 0]
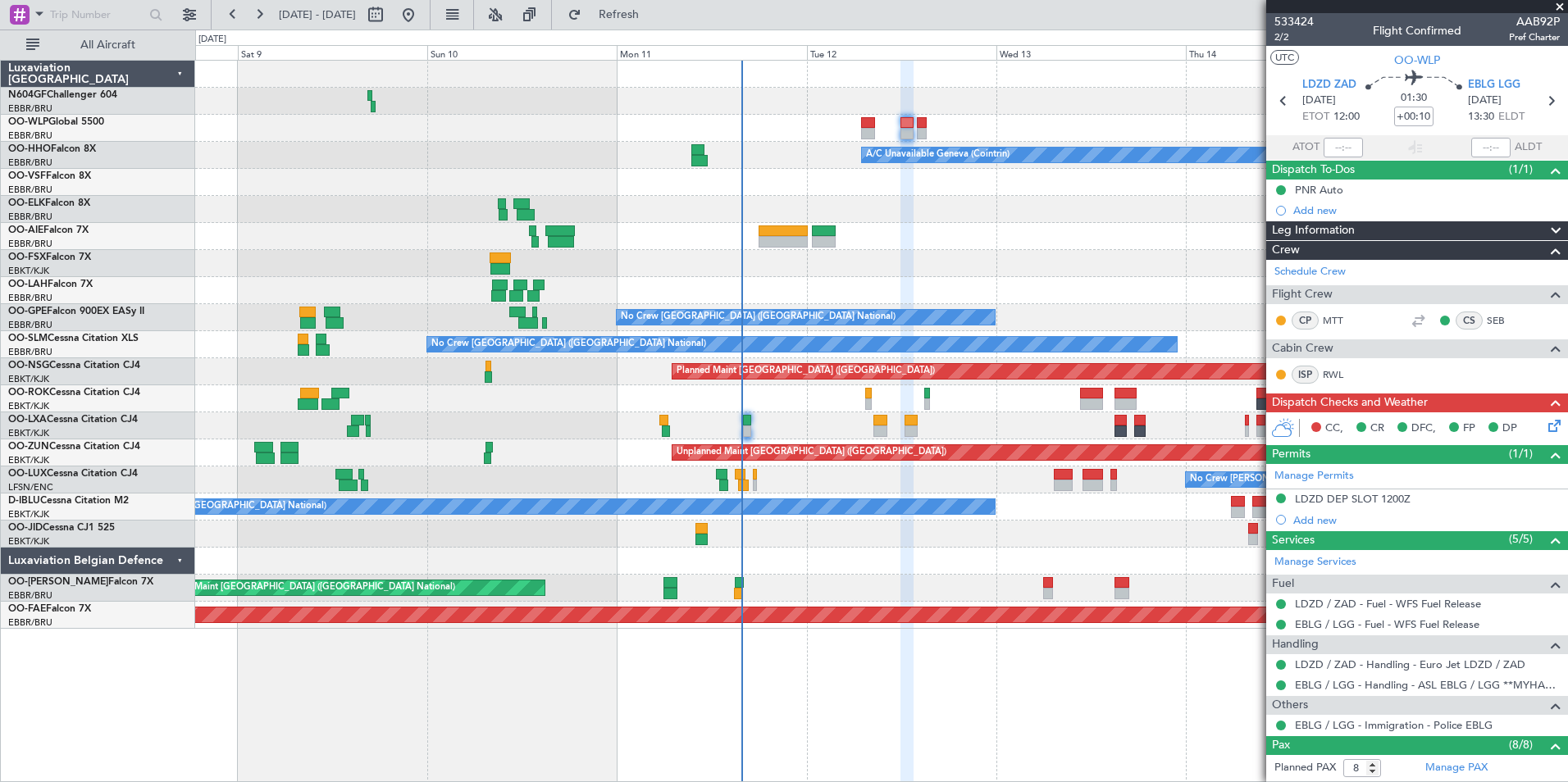
click at [1545, 426] on icon at bounding box center [1551, 423] width 13 height 13
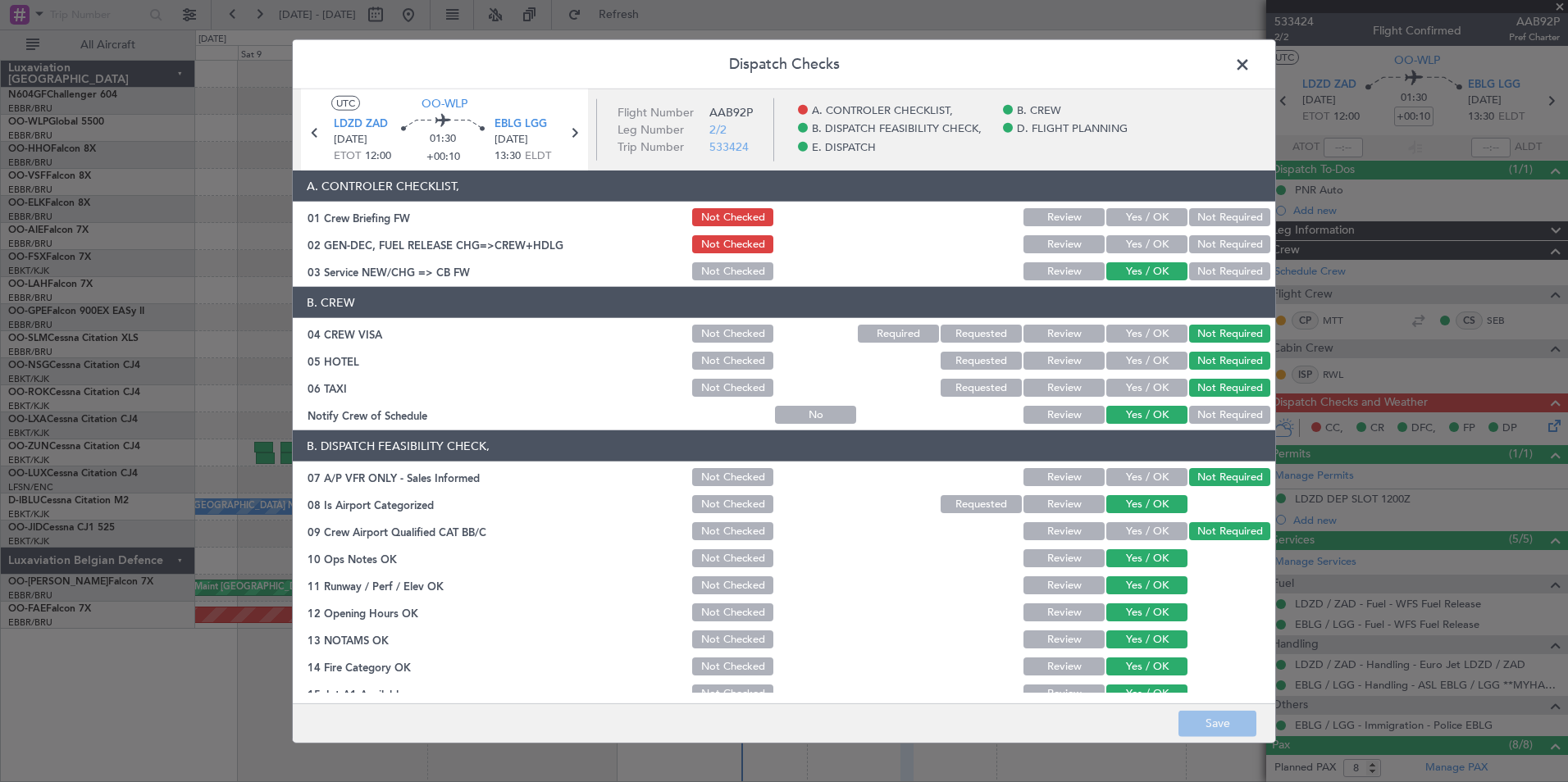
click at [1250, 63] on span at bounding box center [1250, 69] width 0 height 33
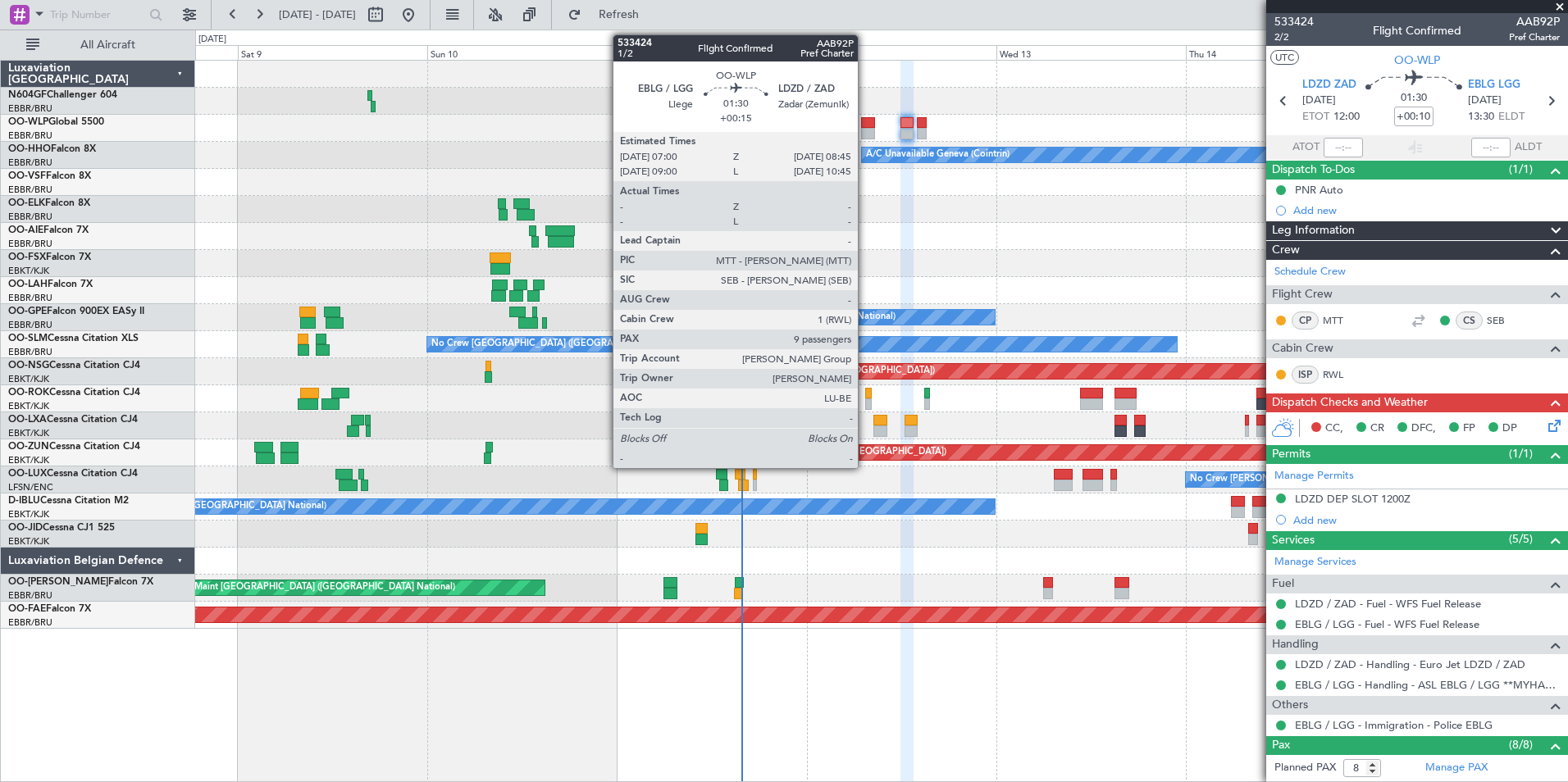
click at [865, 128] on div at bounding box center [868, 133] width 14 height 11
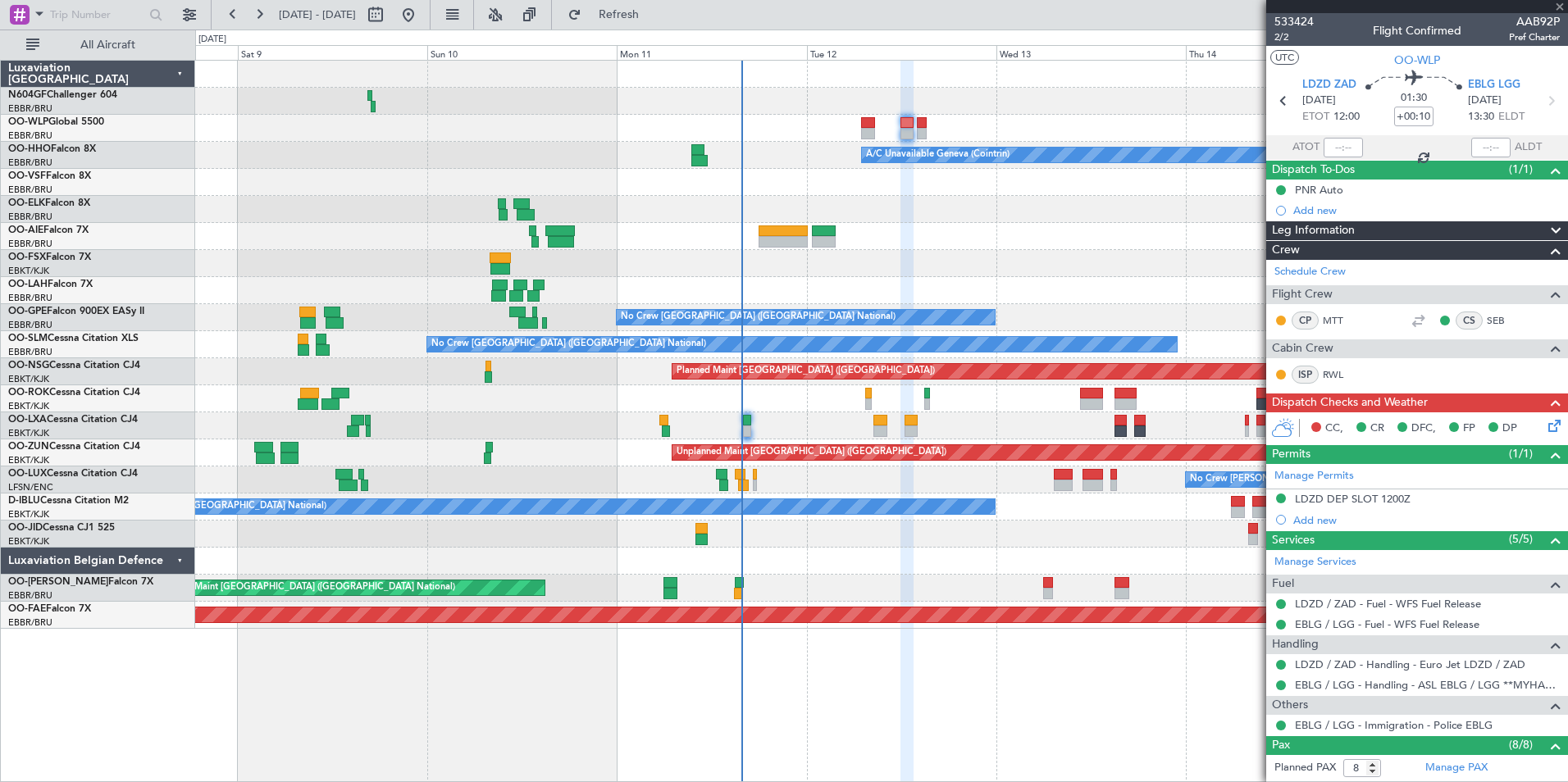
type input "+00:15"
type input "9"
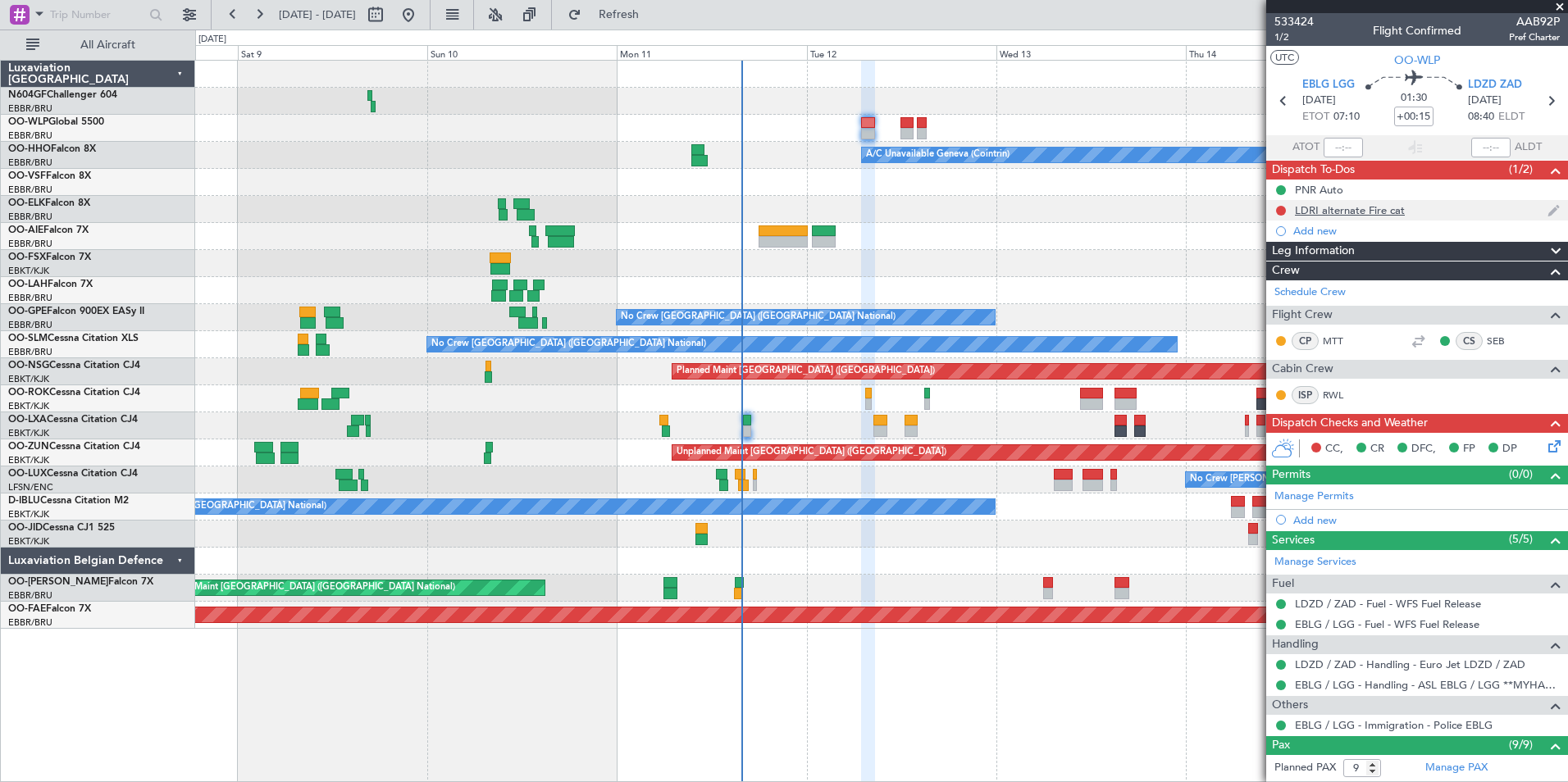
click at [1326, 211] on div "LDRI alternate Fire cat" at bounding box center [1349, 210] width 110 height 14
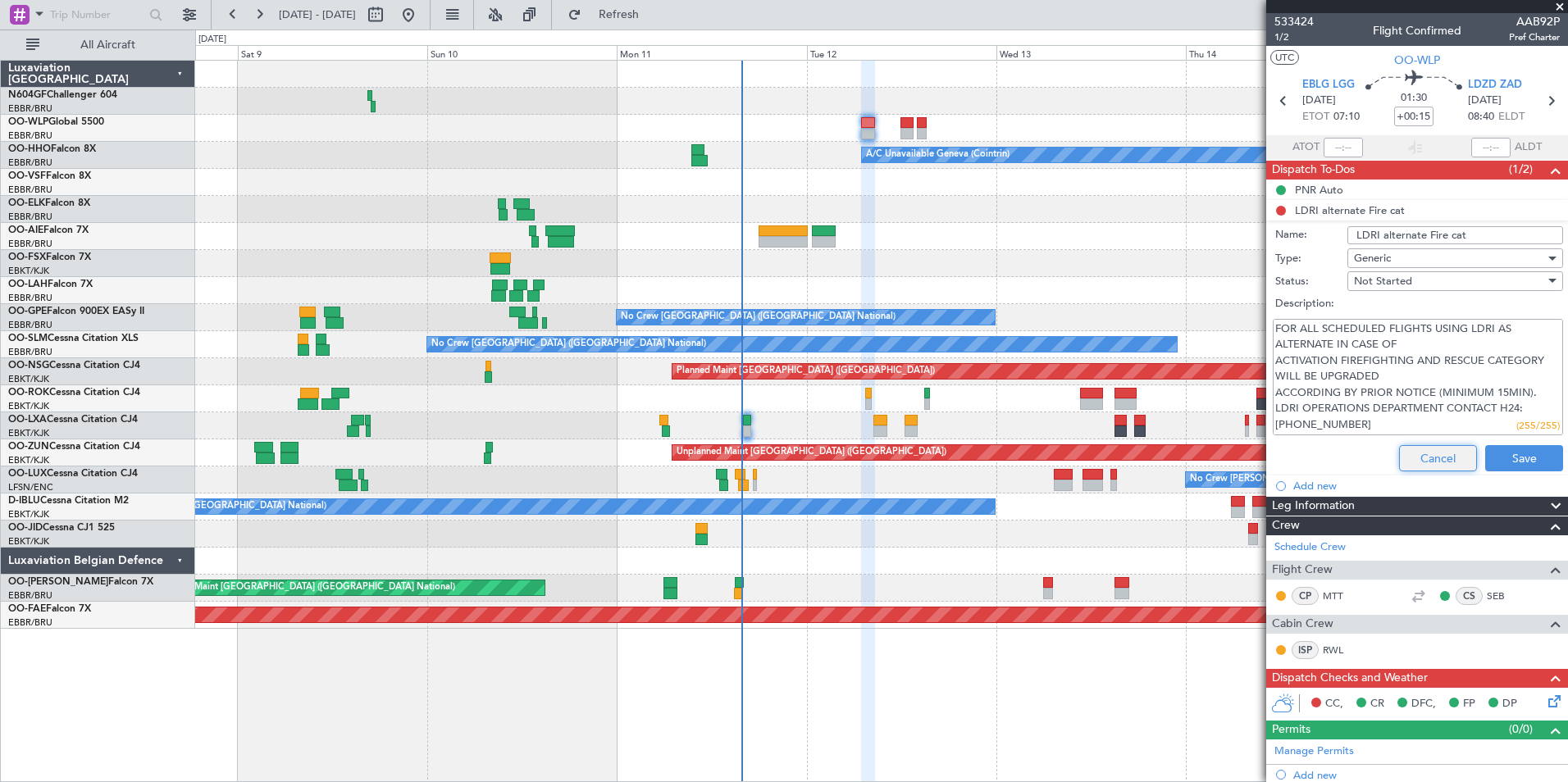
click at [1411, 456] on button "Cancel" at bounding box center [1438, 458] width 78 height 26
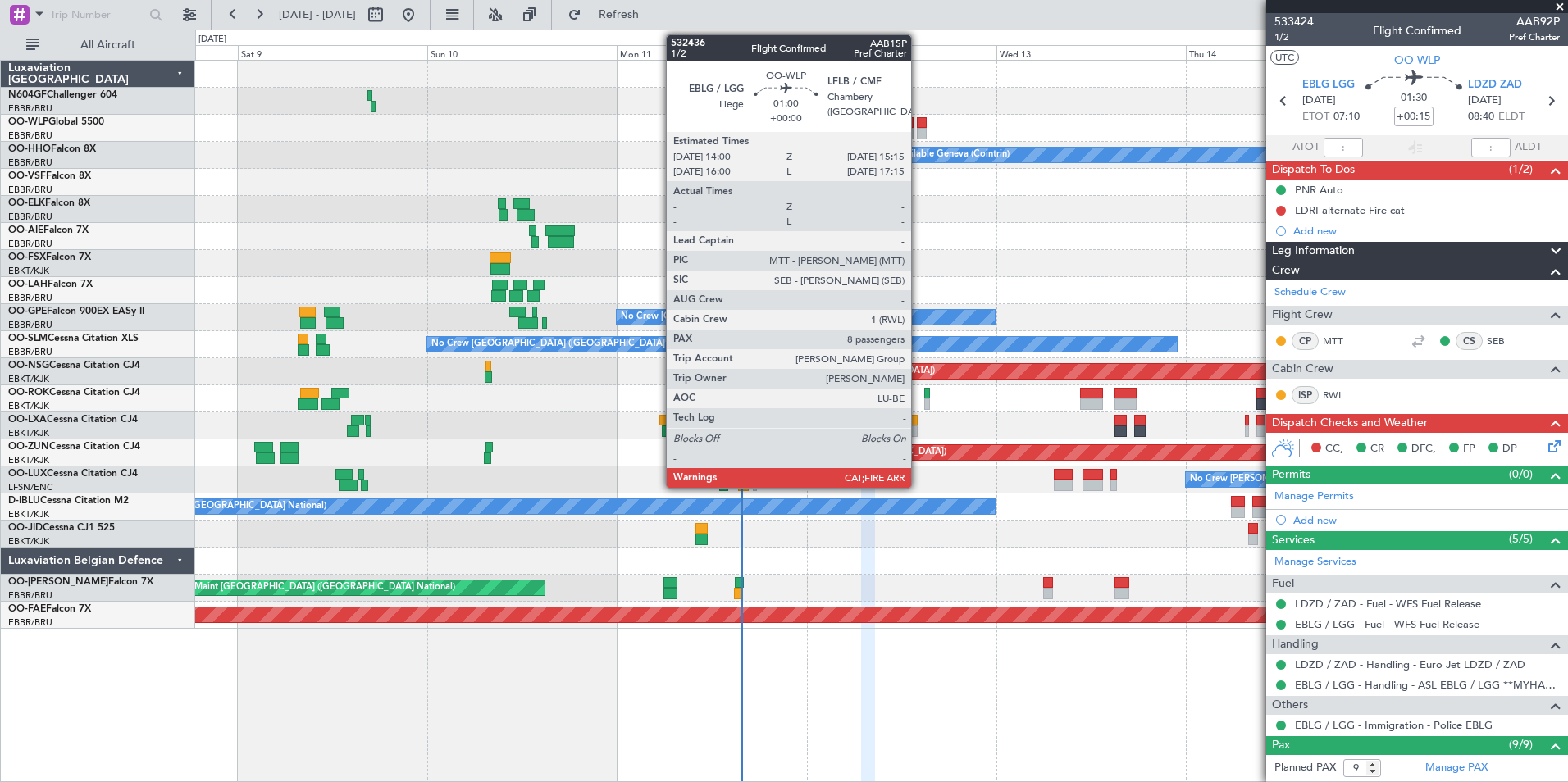
click at [918, 128] on div at bounding box center [922, 133] width 10 height 11
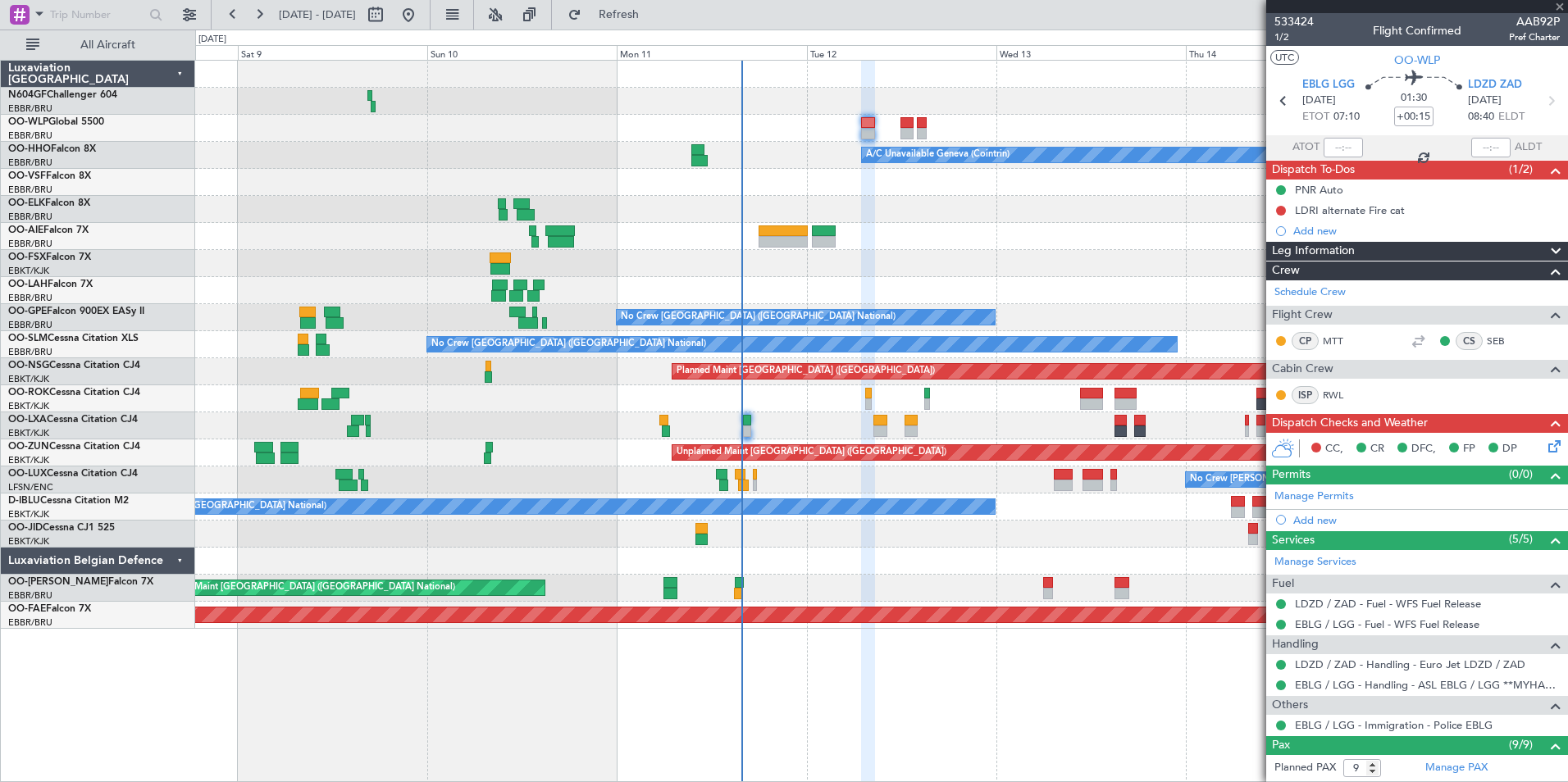
type input "8"
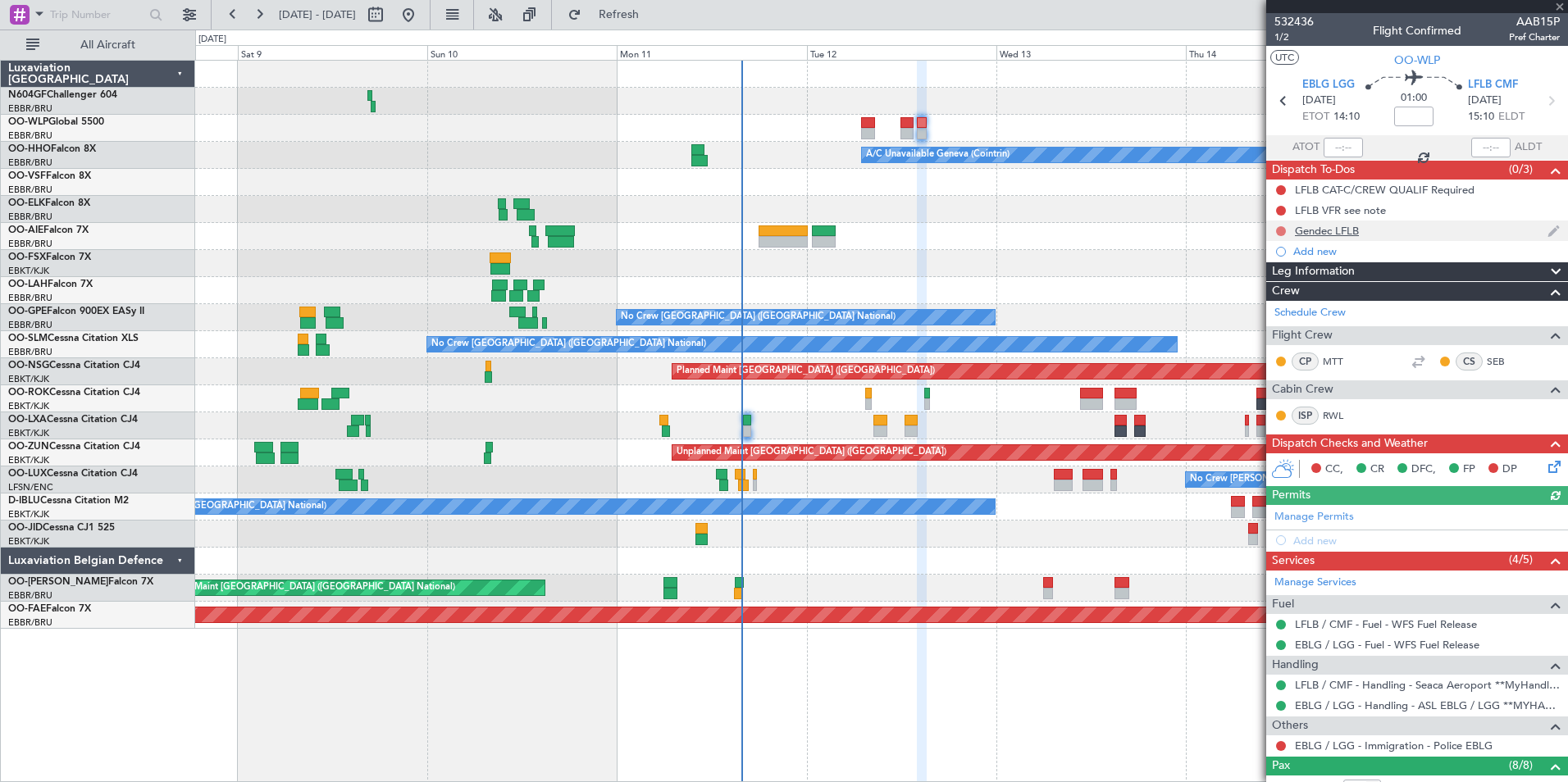
click at [1283, 227] on button at bounding box center [1280, 231] width 10 height 10
click at [1286, 302] on span "Completed" at bounding box center [1288, 303] width 54 height 16
click at [1289, 37] on span "1/2" at bounding box center [1293, 37] width 39 height 14
click at [1545, 457] on icon at bounding box center [1551, 463] width 13 height 13
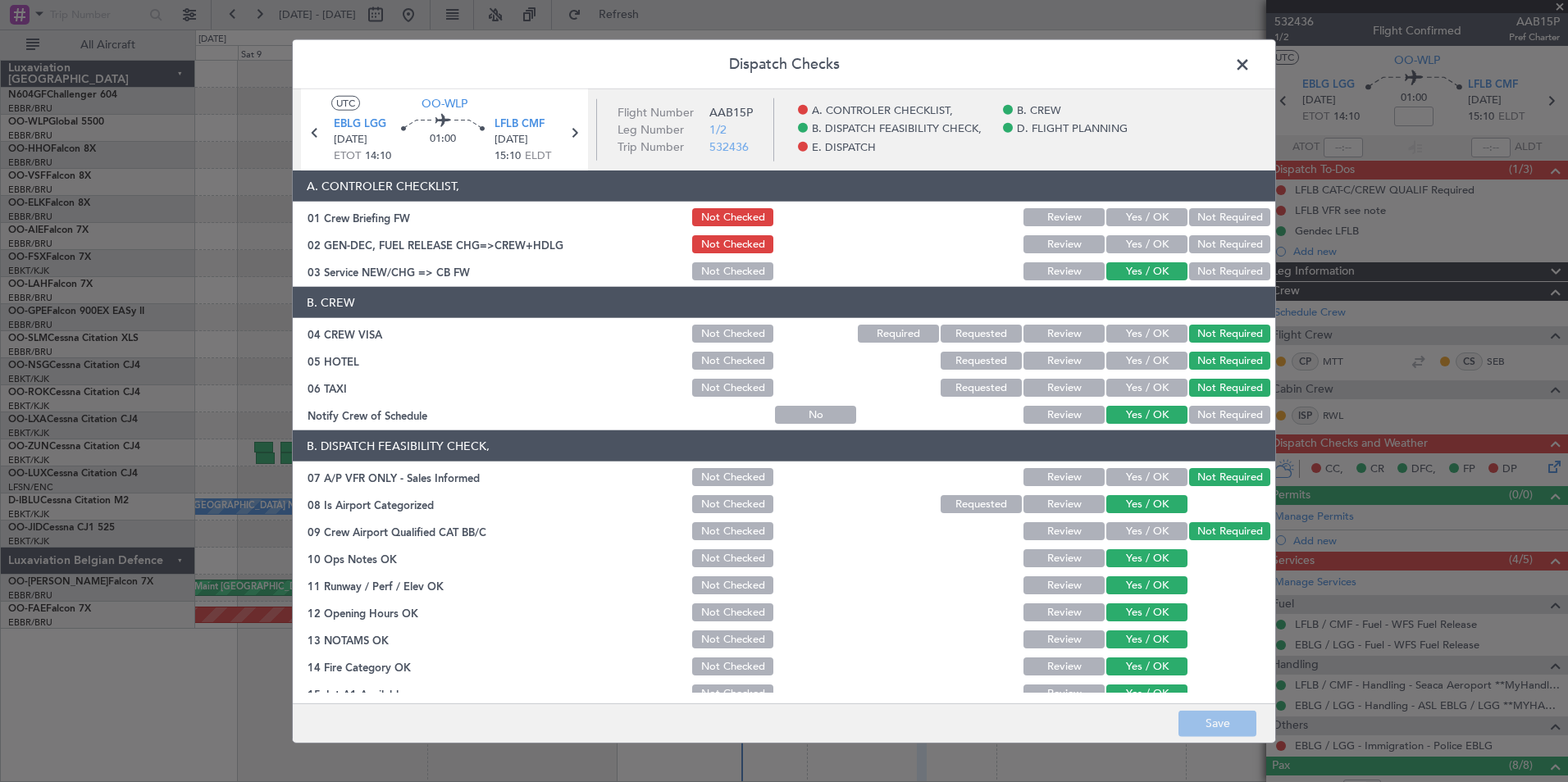
click at [1130, 242] on button "Yes / OK" at bounding box center [1147, 244] width 82 height 18
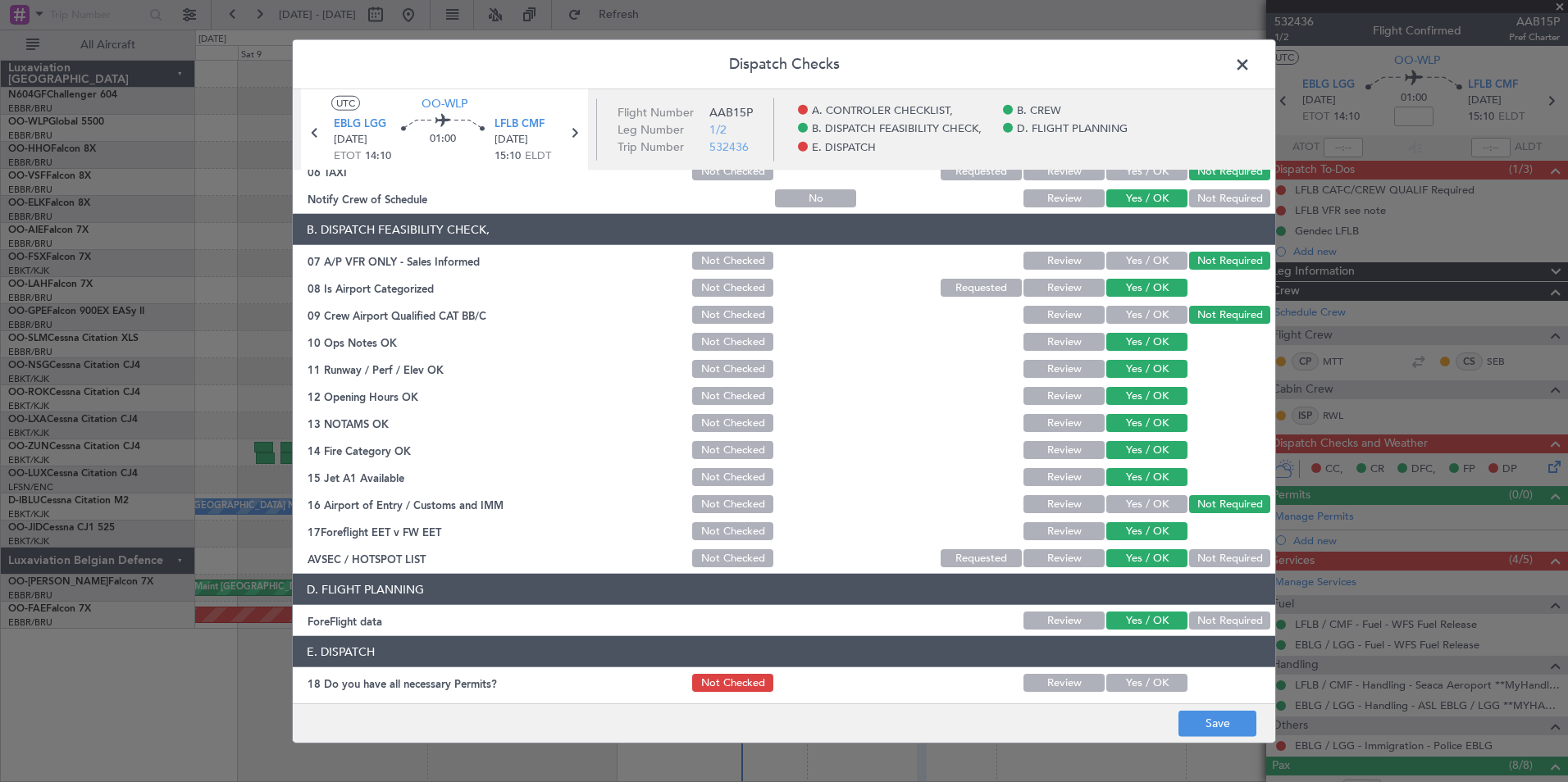
scroll to position [304, 0]
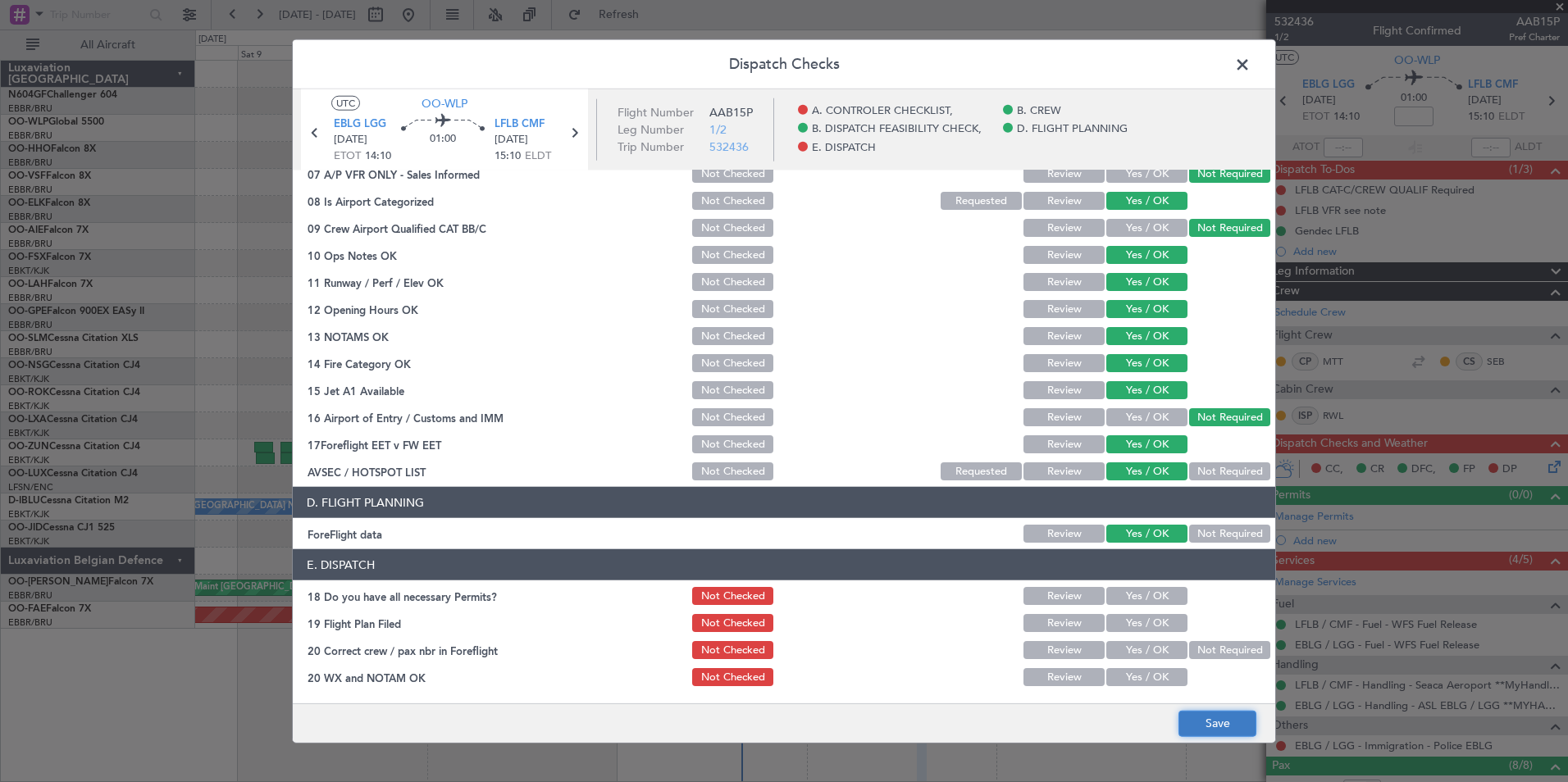
click at [1209, 720] on button "Save" at bounding box center [1217, 723] width 78 height 26
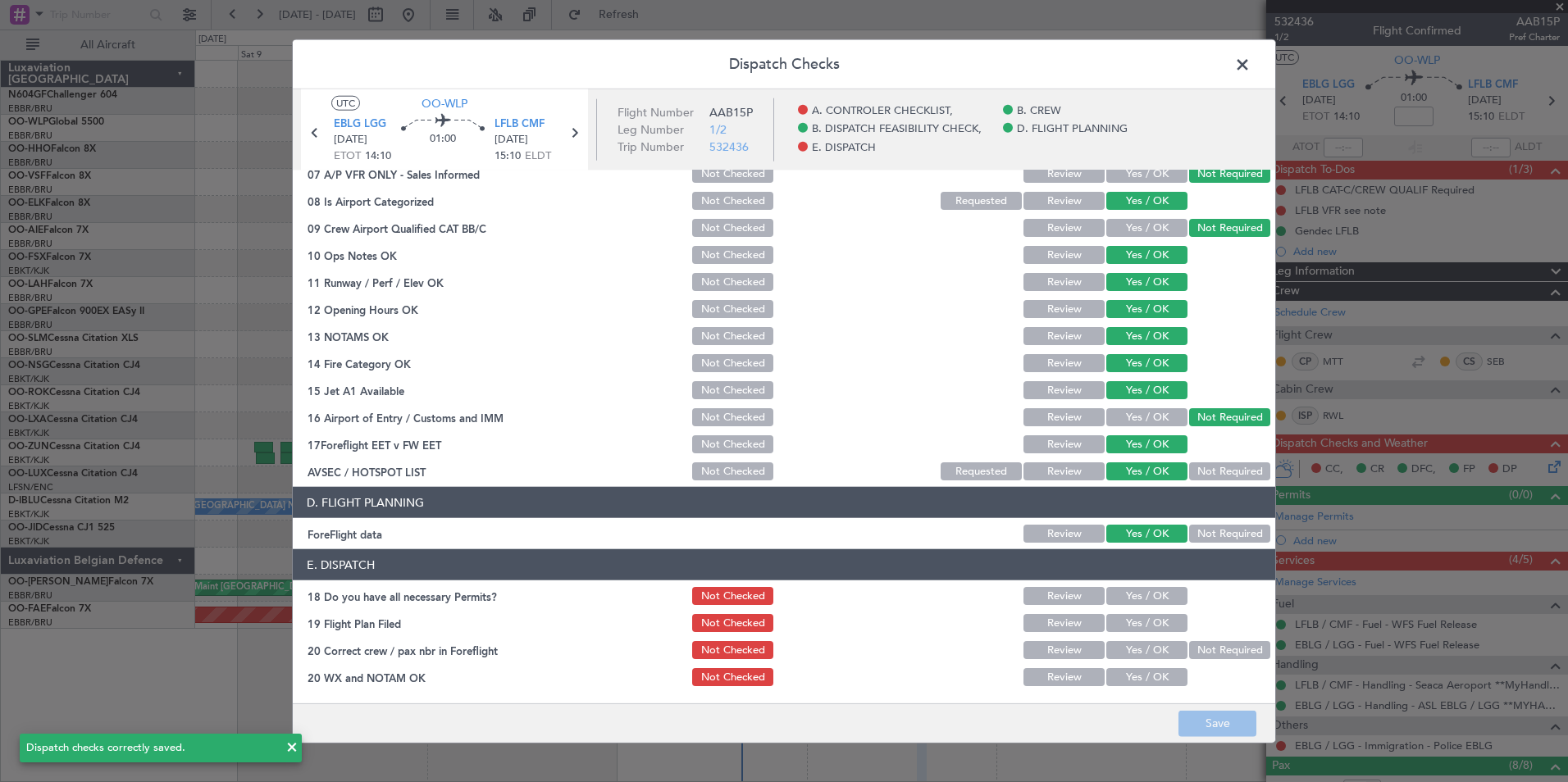
click at [1250, 66] on span at bounding box center [1250, 69] width 0 height 33
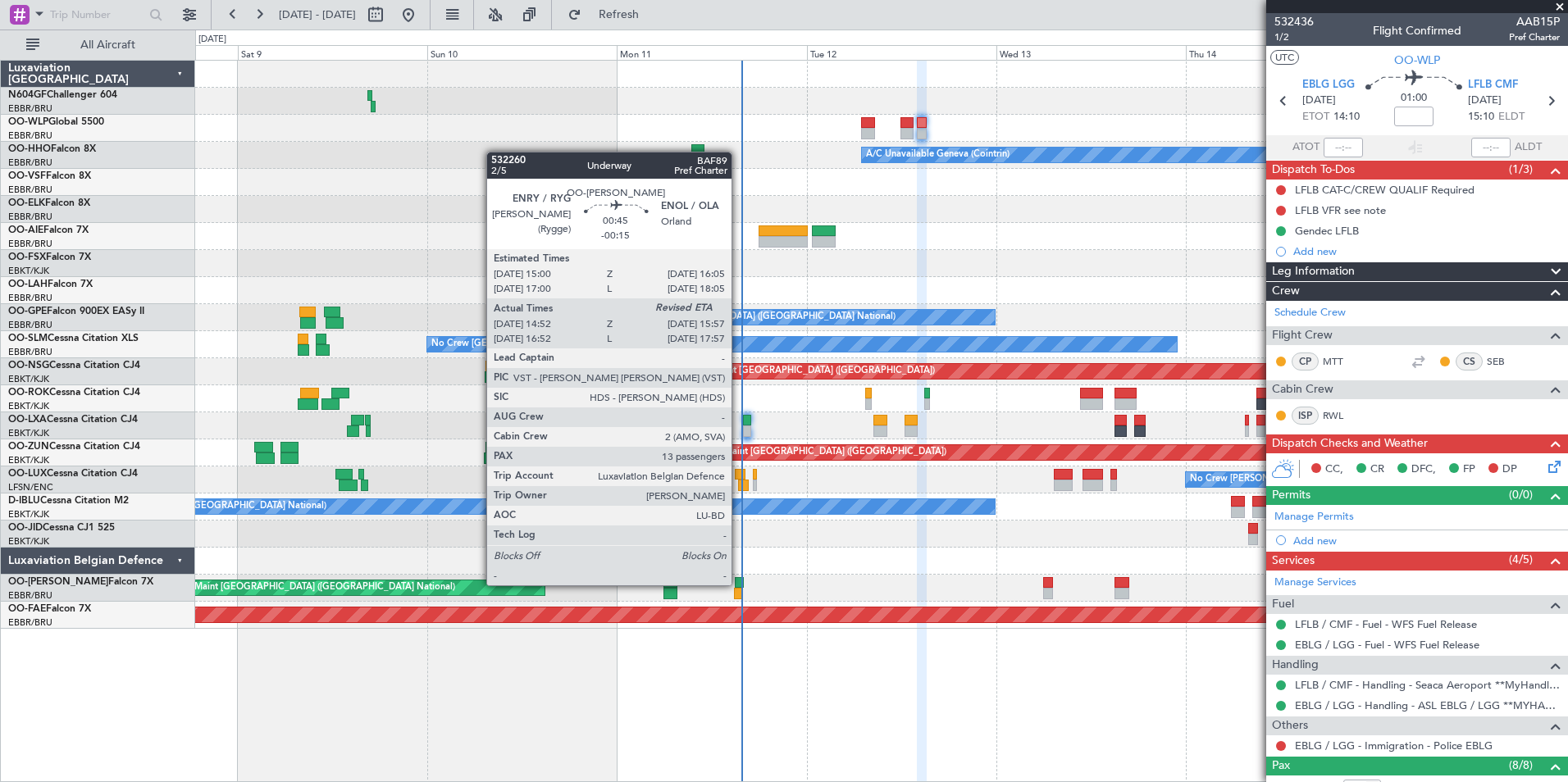
click at [738, 584] on div at bounding box center [739, 582] width 9 height 11
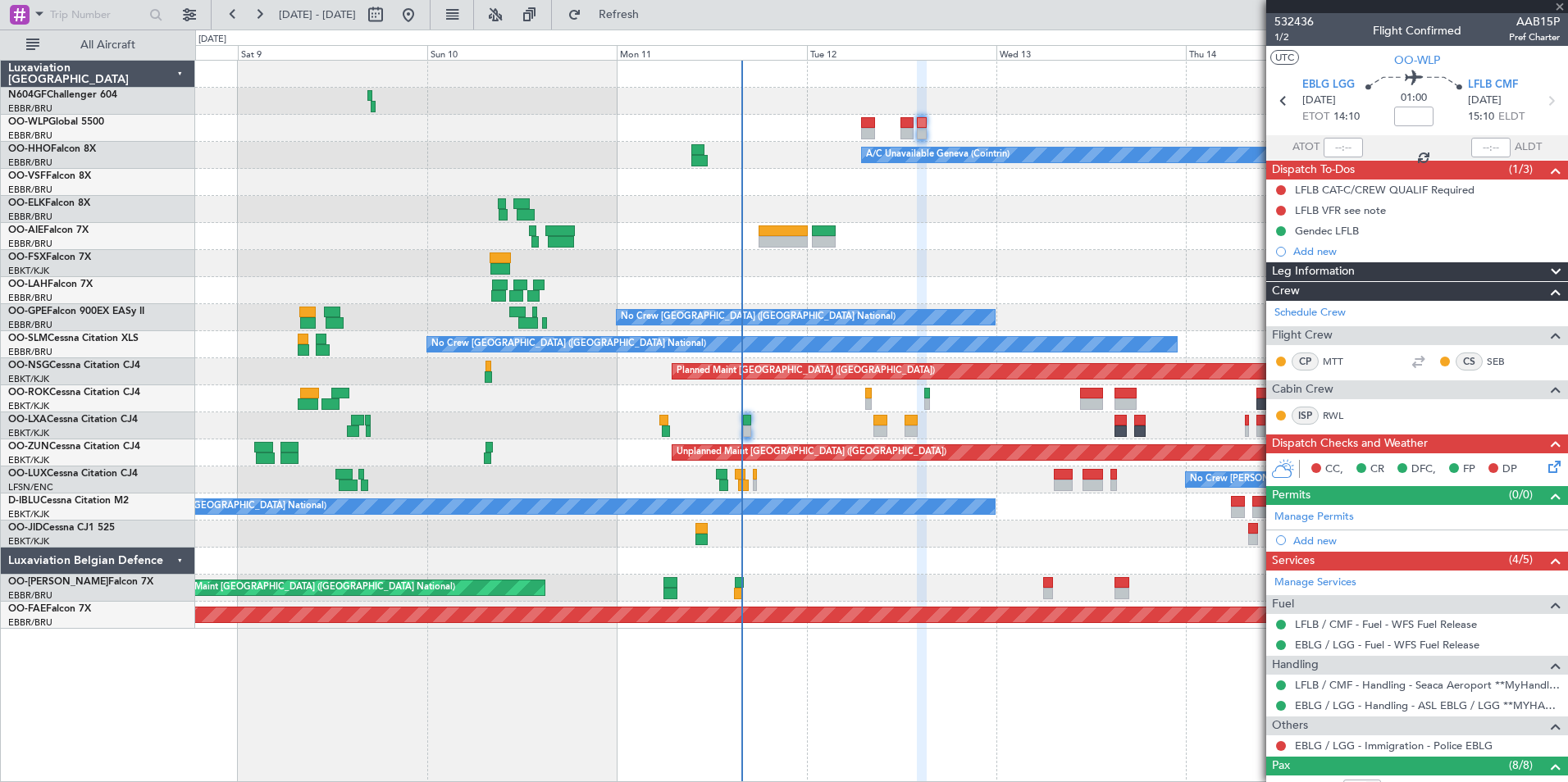
type input "-00:15"
type input "15:02"
type input "13"
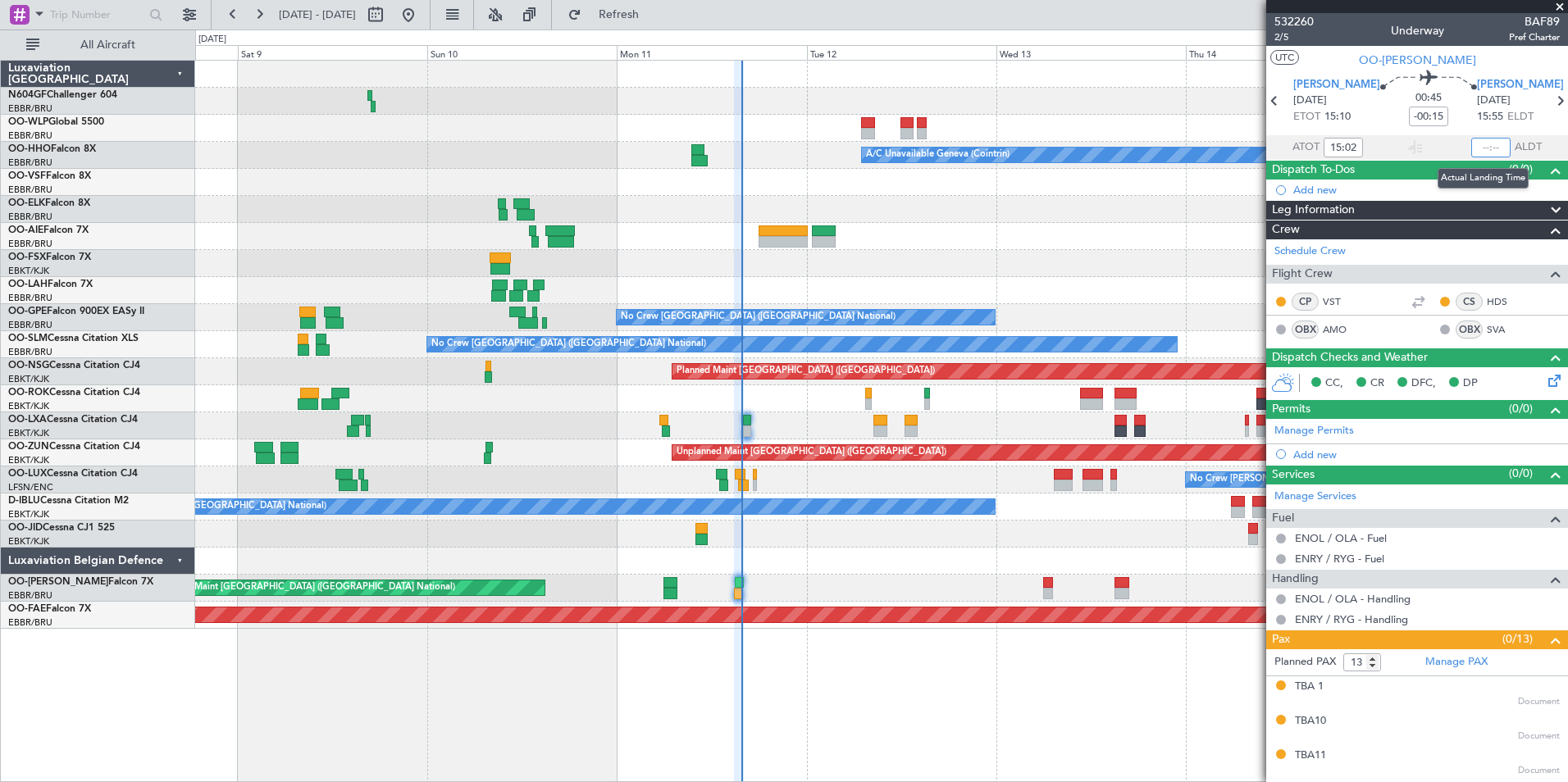
click at [1483, 143] on input "text" at bounding box center [1490, 148] width 39 height 20
type input "15:46"
click at [1493, 60] on section "UTC OO-[PERSON_NAME]" at bounding box center [1417, 58] width 302 height 24
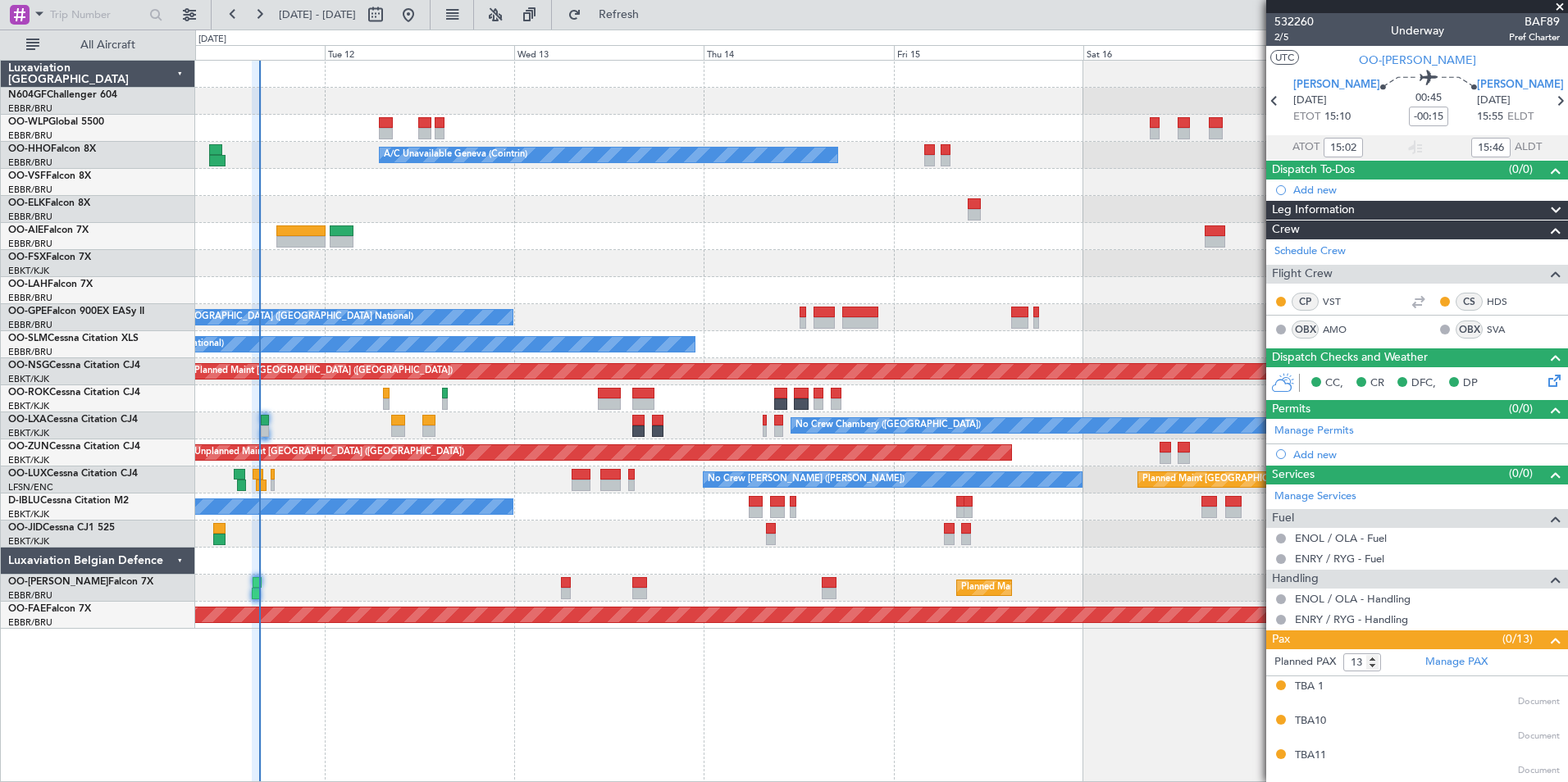
click at [712, 253] on div "A/C Unavailable Geneva (Cointrin) Owner [GEOGRAPHIC_DATA] (Brussels National) -…" at bounding box center [881, 345] width 1372 height 568
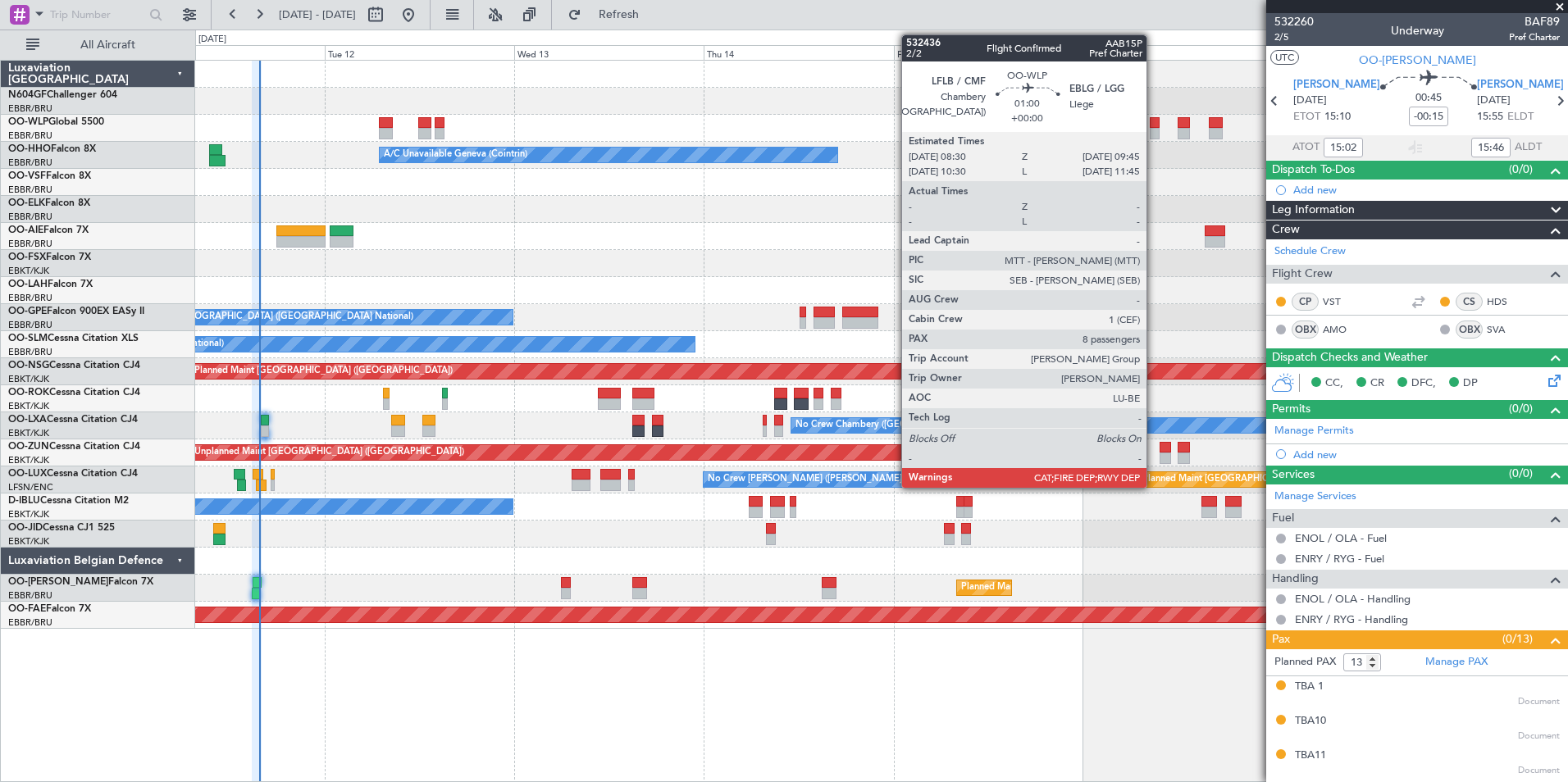
click at [1154, 127] on div at bounding box center [1155, 122] width 10 height 11
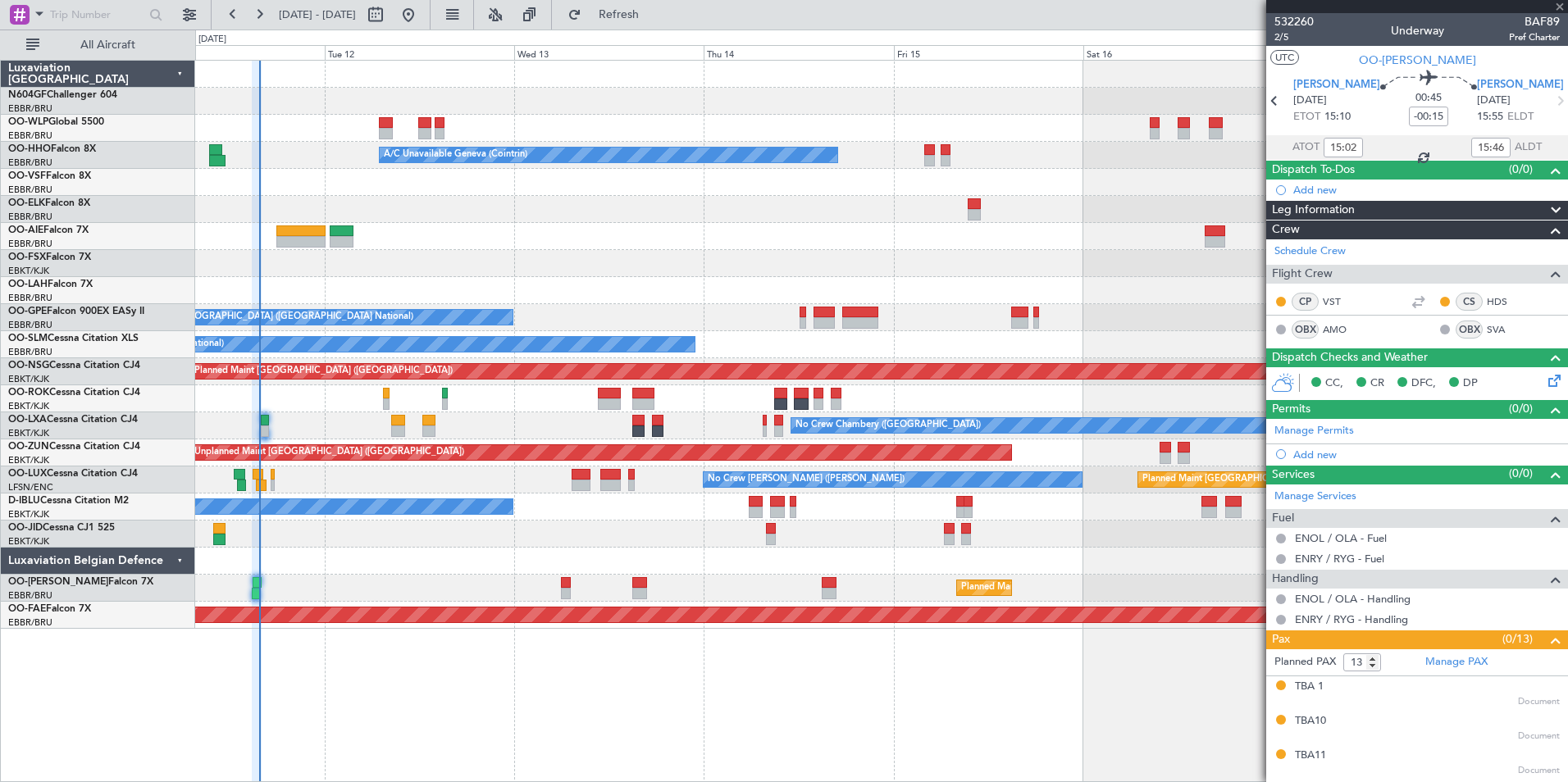
type input "8"
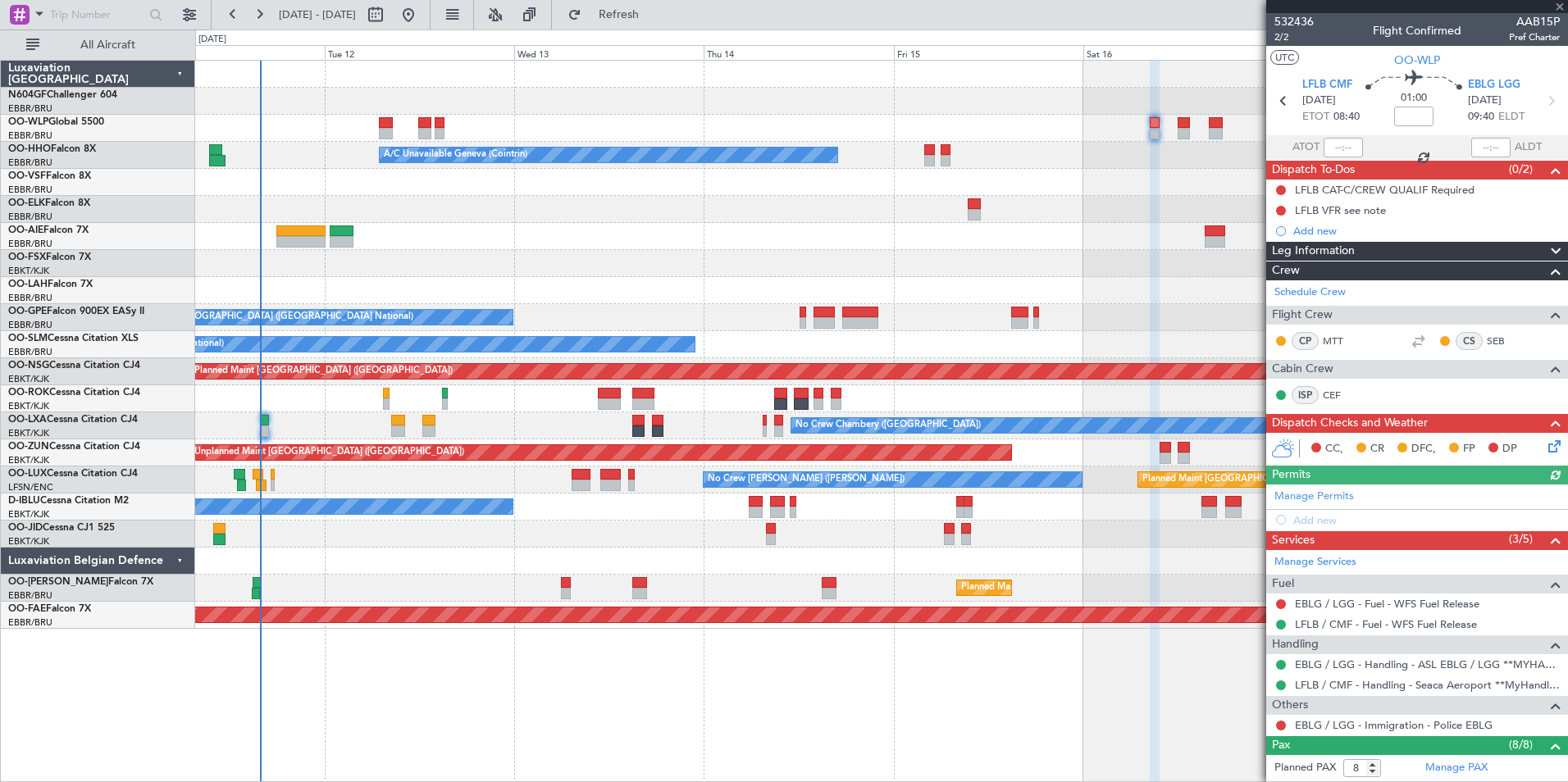
click at [1545, 450] on icon at bounding box center [1551, 444] width 13 height 13
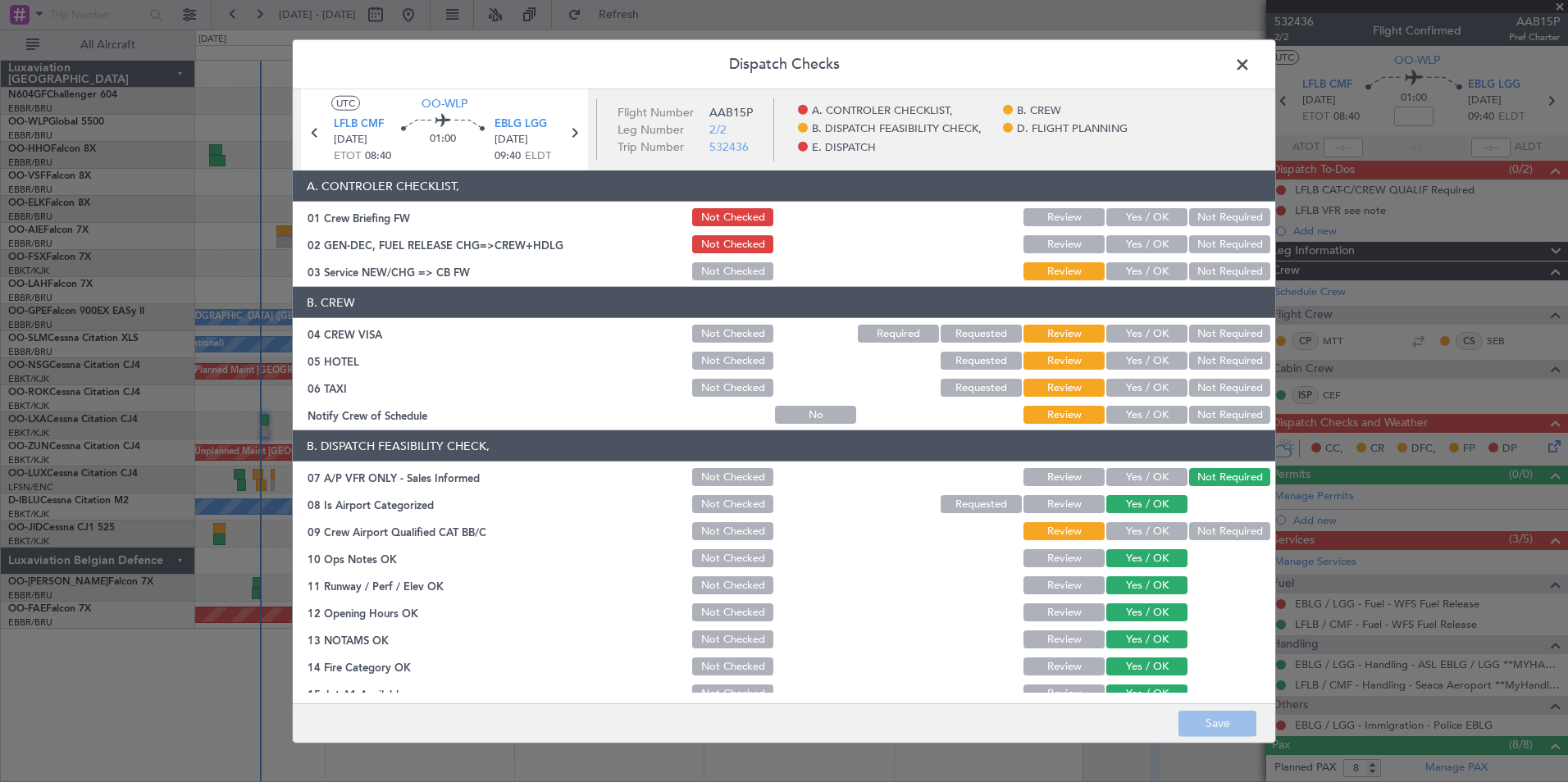
click at [1139, 239] on button "Yes / OK" at bounding box center [1147, 244] width 82 height 18
click at [1197, 723] on button "Save" at bounding box center [1217, 723] width 78 height 26
click at [718, 237] on button "Not Checked" at bounding box center [733, 244] width 82 height 18
click at [1222, 729] on button "Save" at bounding box center [1217, 723] width 78 height 26
click at [1250, 63] on span at bounding box center [1250, 69] width 0 height 33
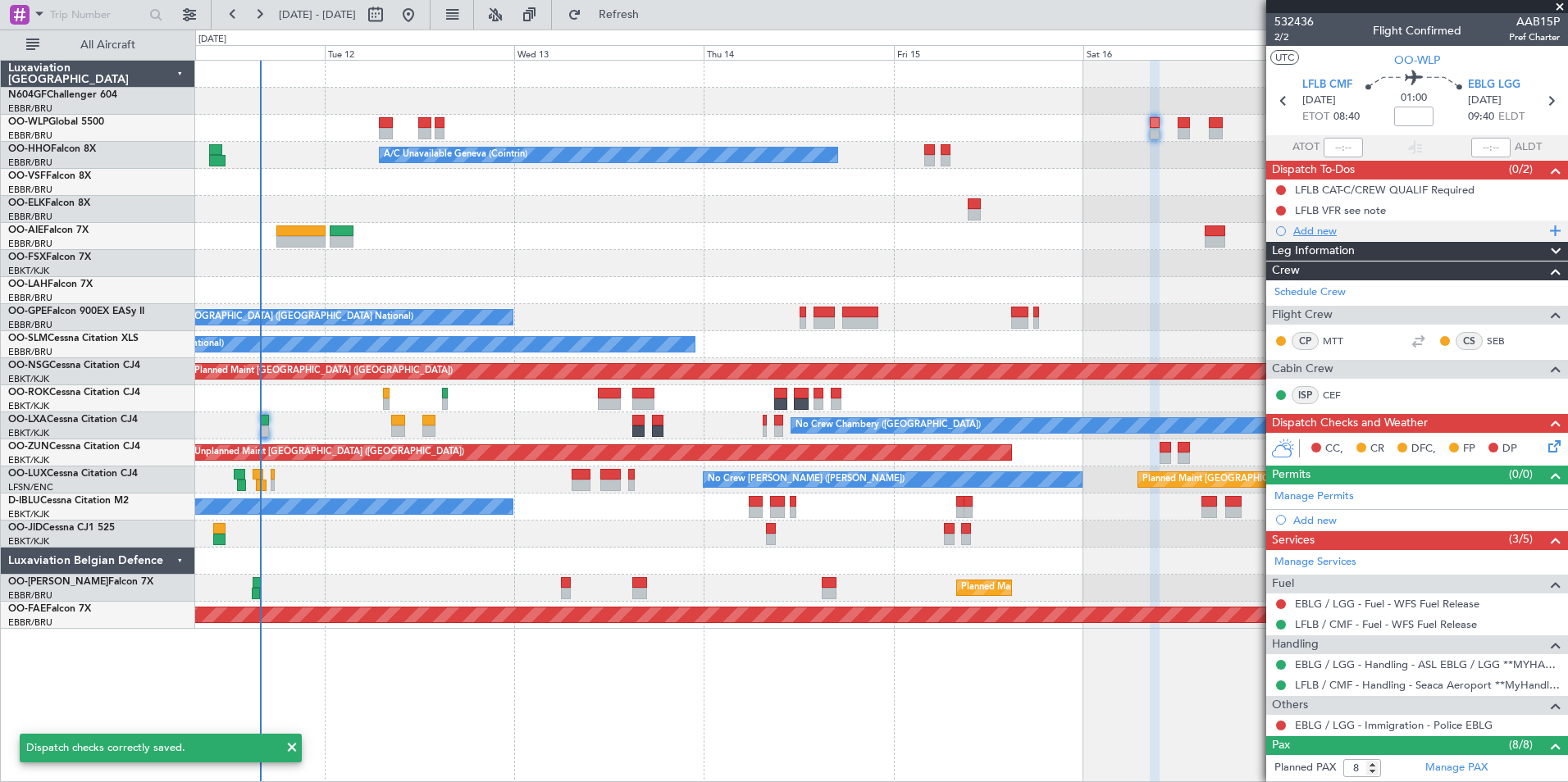
click at [1308, 231] on div "Add new" at bounding box center [1419, 231] width 252 height 14
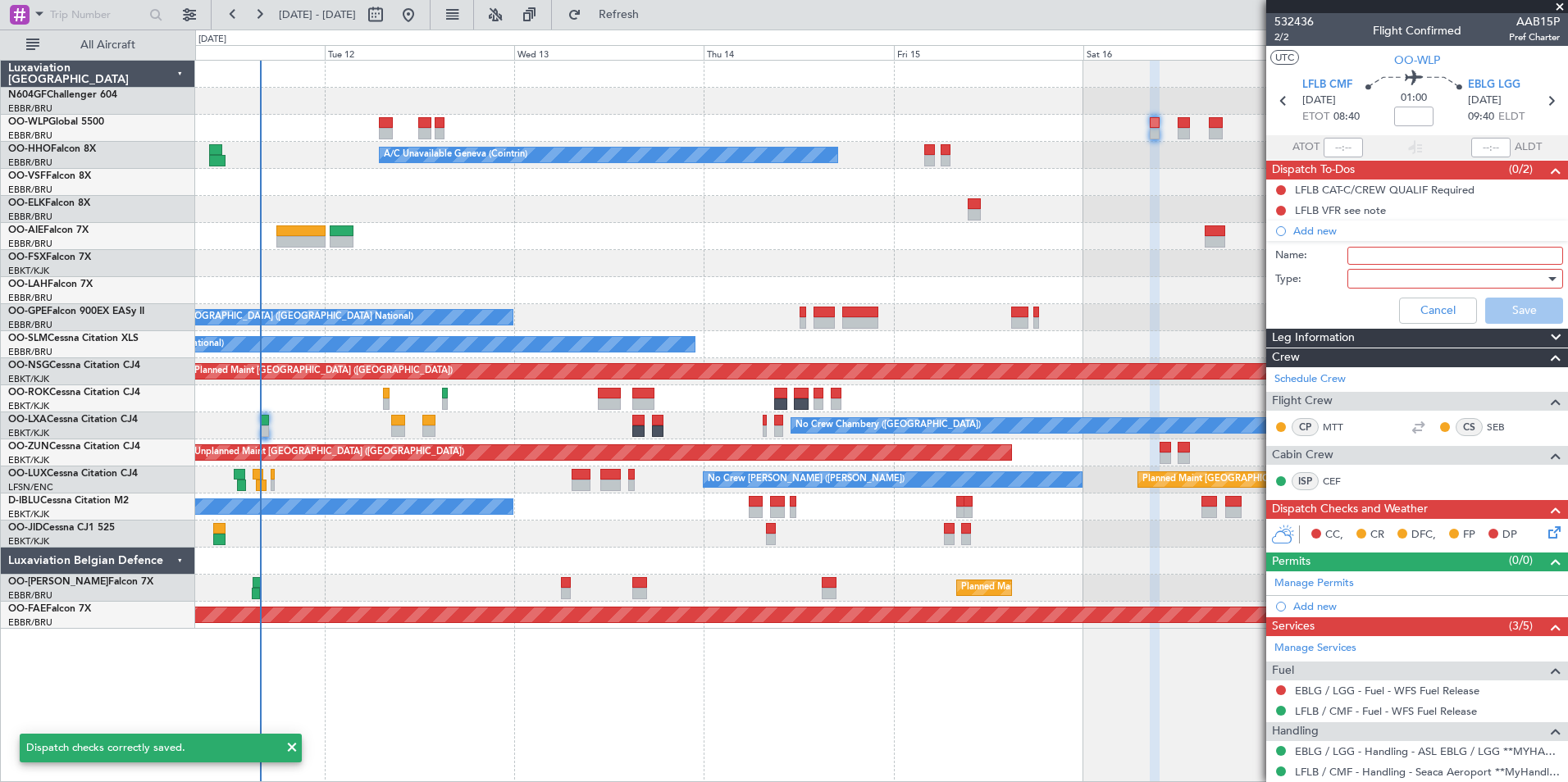
click at [1373, 252] on input "Name:" at bounding box center [1455, 255] width 216 height 18
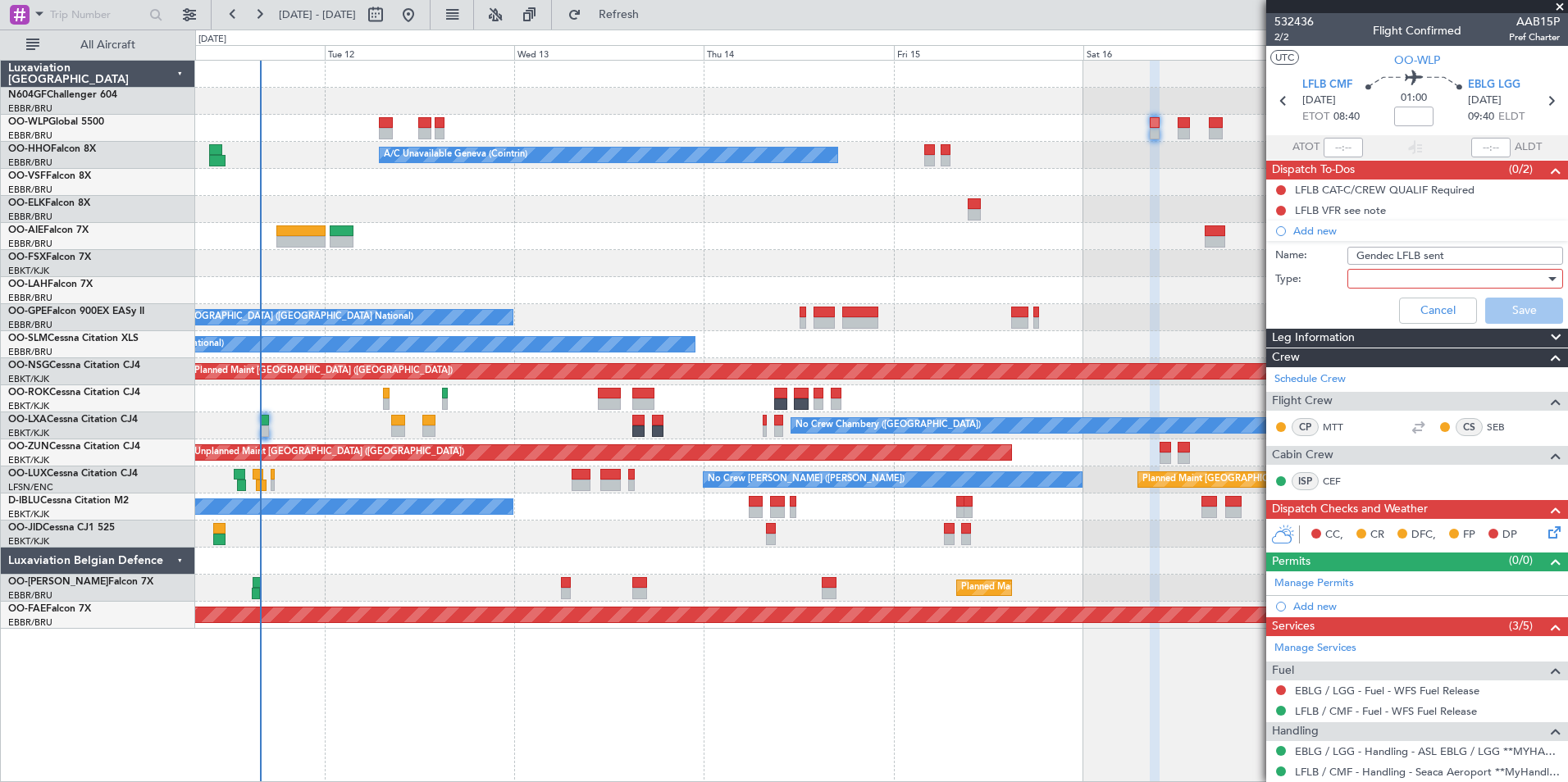
type input "Gendec LFLB sent"
click at [1407, 278] on div at bounding box center [1449, 279] width 191 height 24
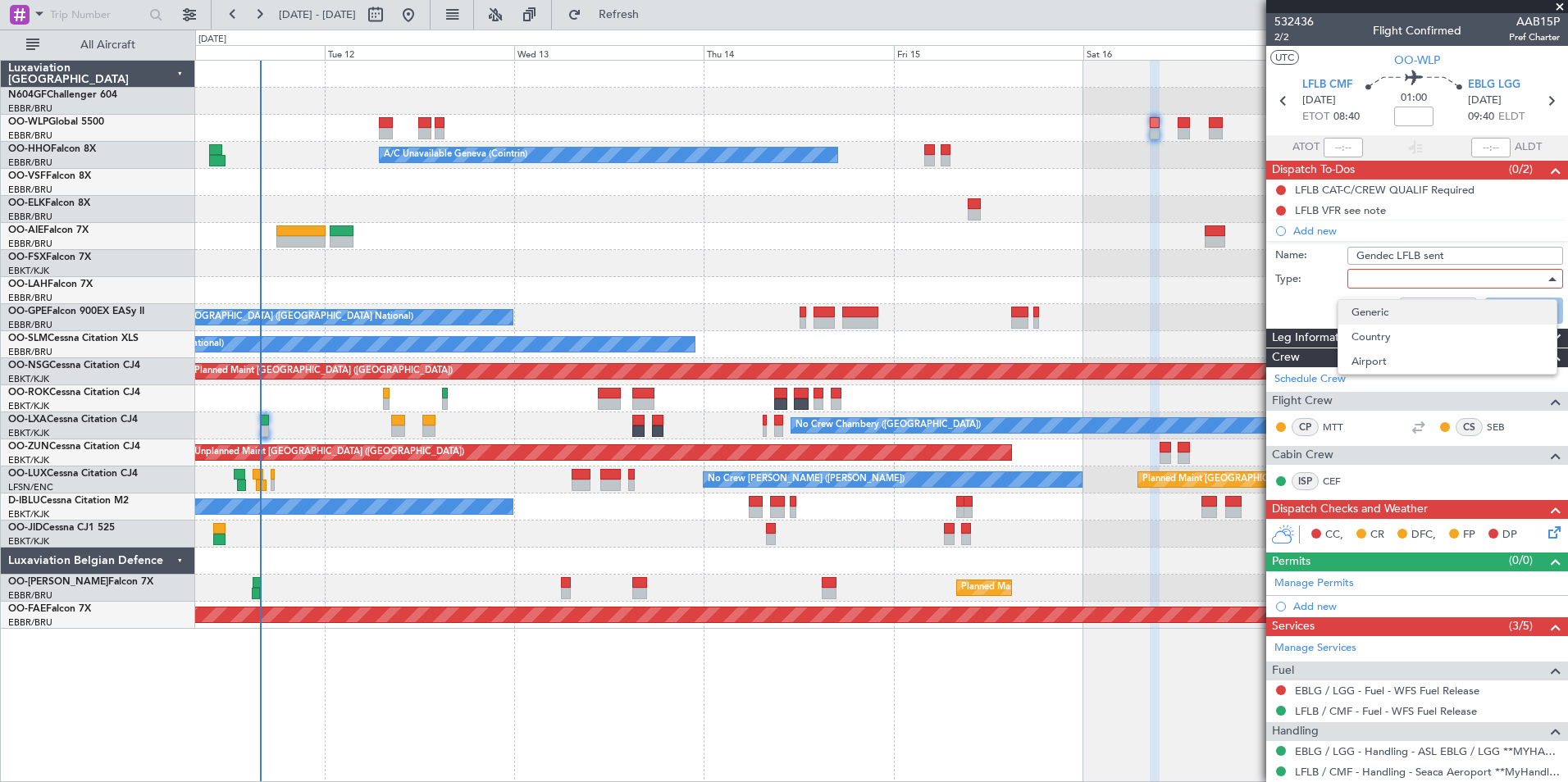
click at [1377, 311] on span "Generic" at bounding box center [1447, 312] width 192 height 24
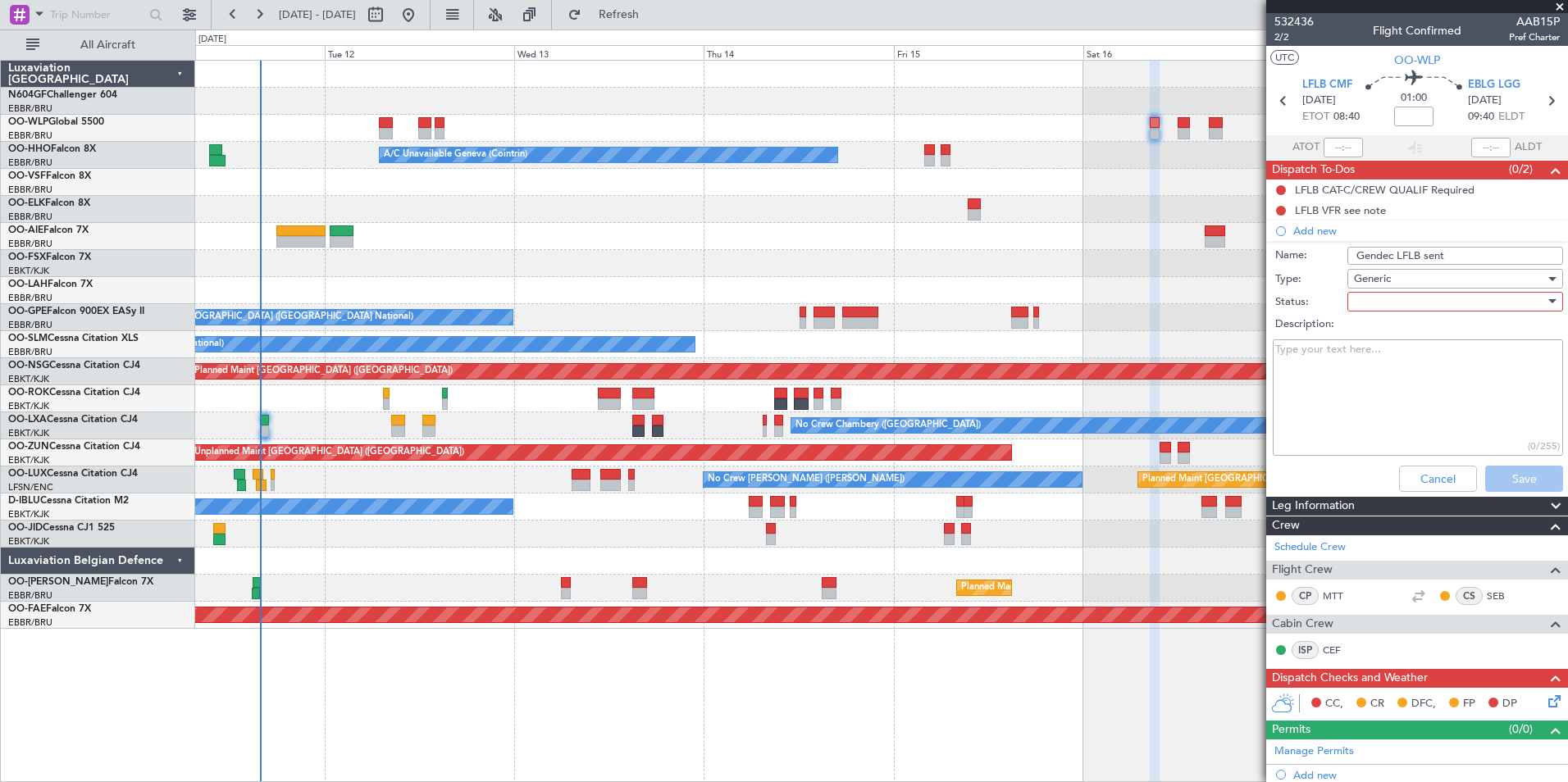
click at [1377, 305] on div at bounding box center [1449, 302] width 191 height 24
click at [1393, 391] on span "Completed" at bounding box center [1447, 384] width 192 height 24
click at [1526, 480] on button "Save" at bounding box center [1524, 479] width 78 height 26
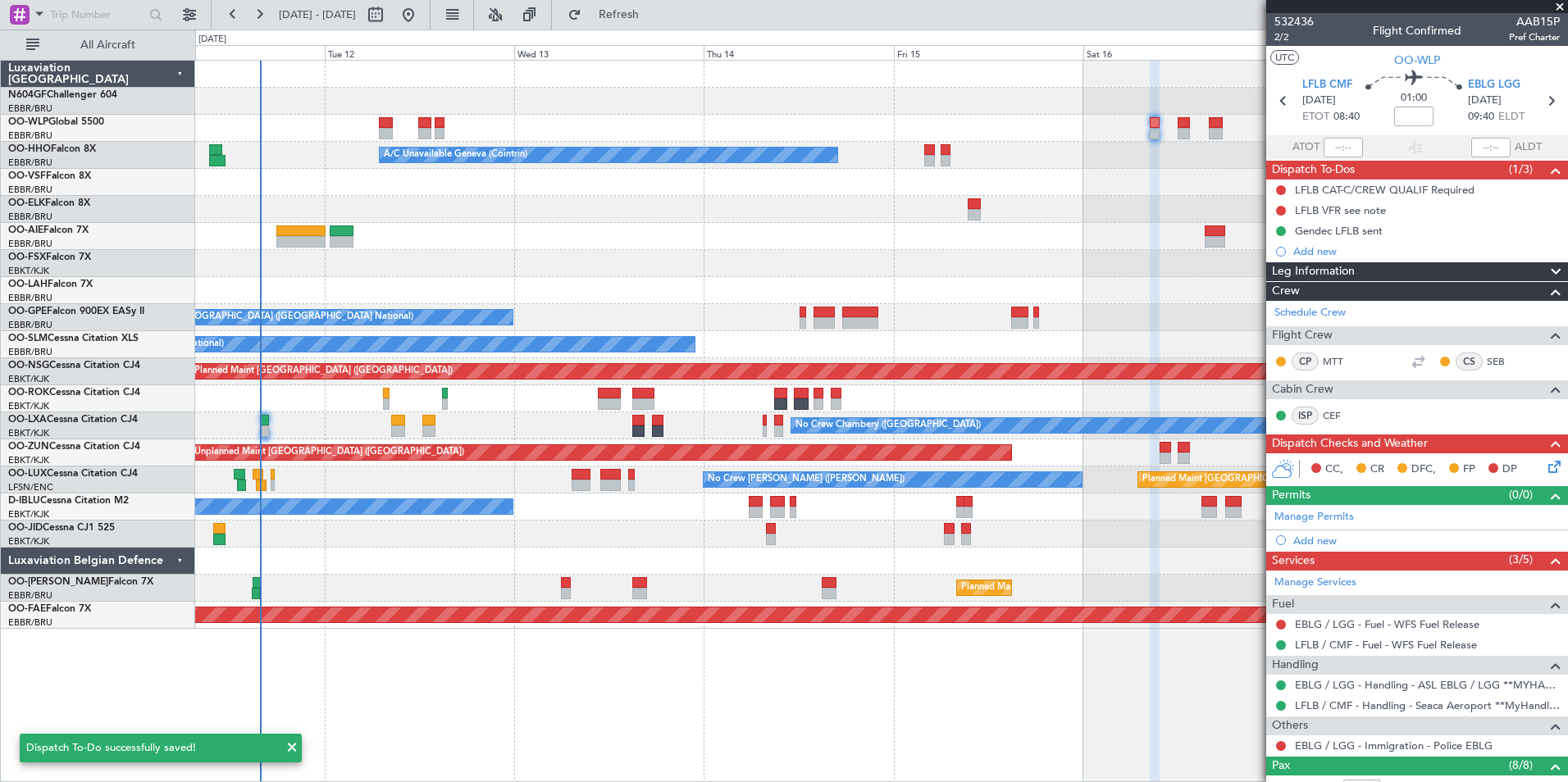
click at [1114, 187] on div at bounding box center [881, 182] width 1372 height 27
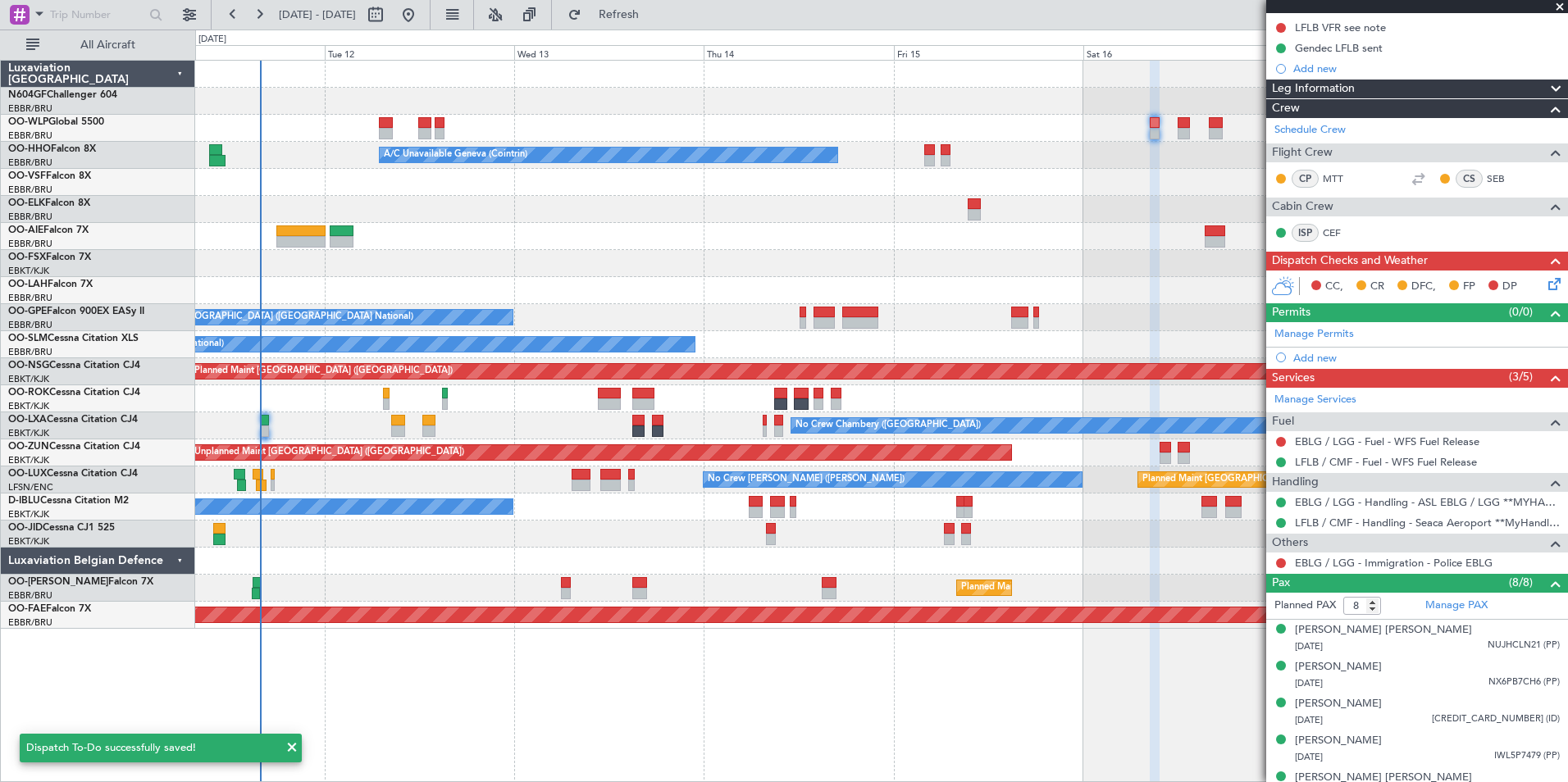
scroll to position [315, 0]
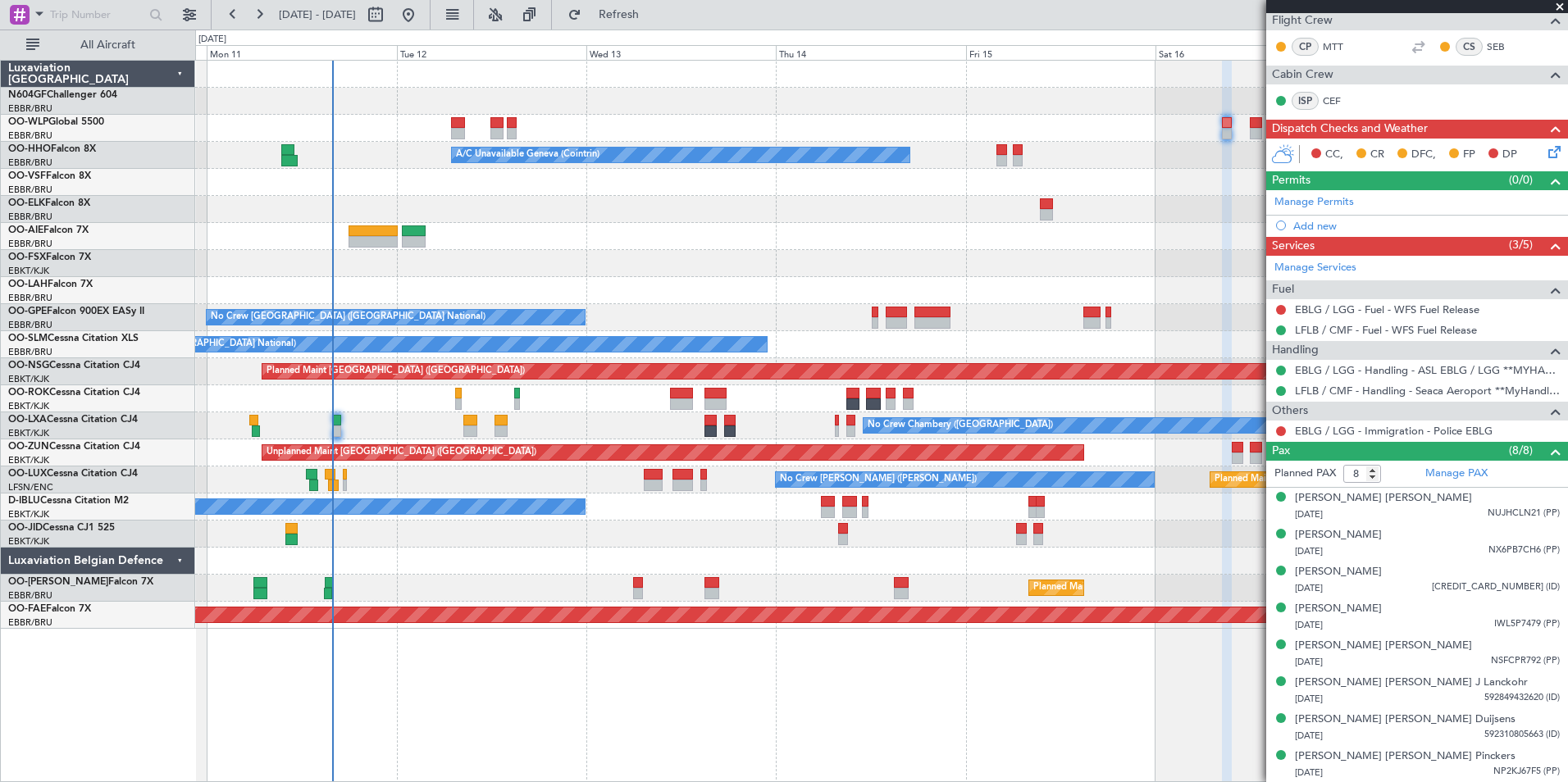
click at [786, 250] on div "A/C Unavailable Geneva (Cointrin) Owner [GEOGRAPHIC_DATA] (Brussels National) -…" at bounding box center [881, 345] width 1372 height 568
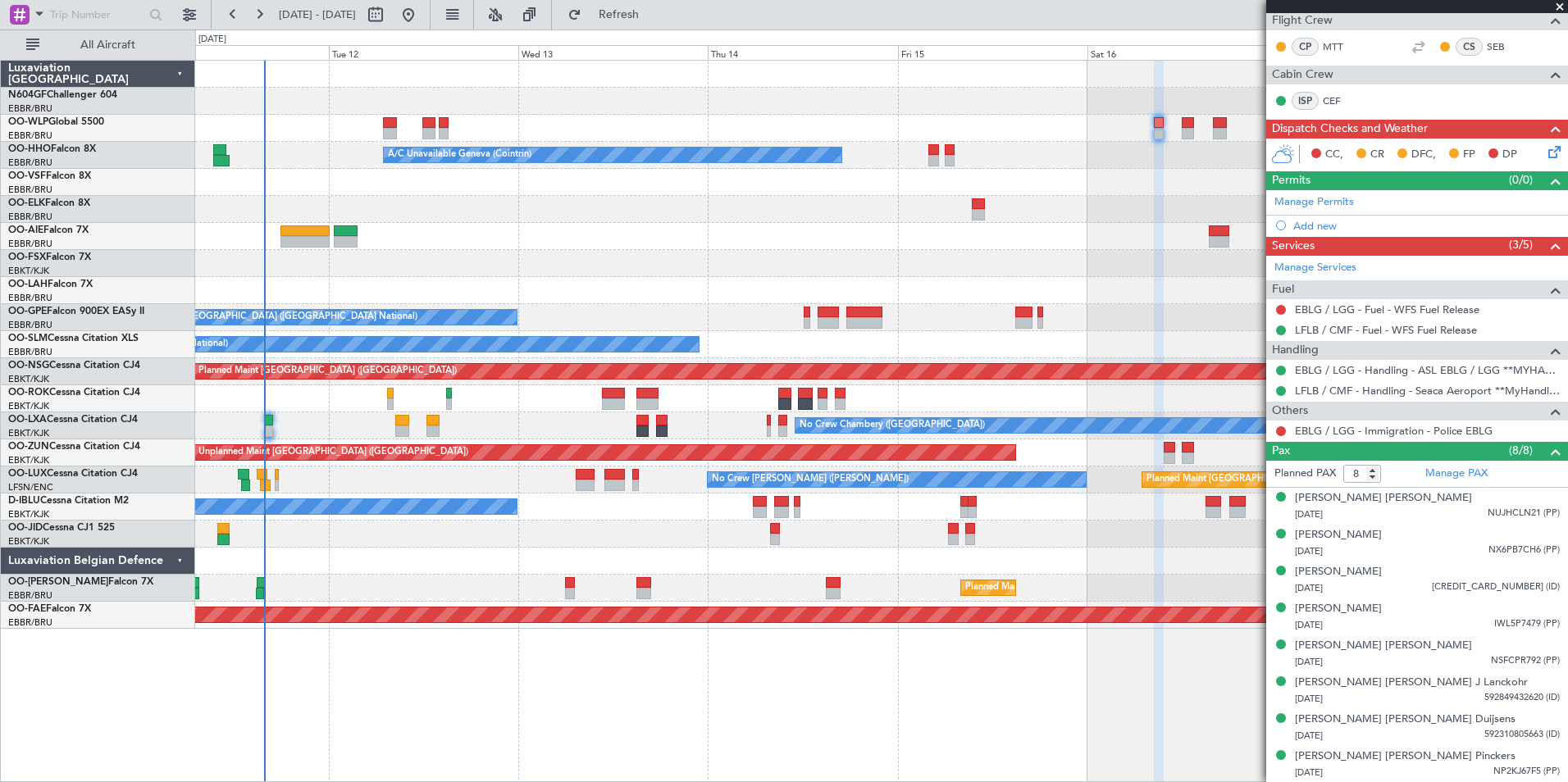
click at [718, 240] on div "A/C Unavailable Geneva (Cointrin) Owner [GEOGRAPHIC_DATA] (Brussels National) -…" at bounding box center [881, 345] width 1372 height 568
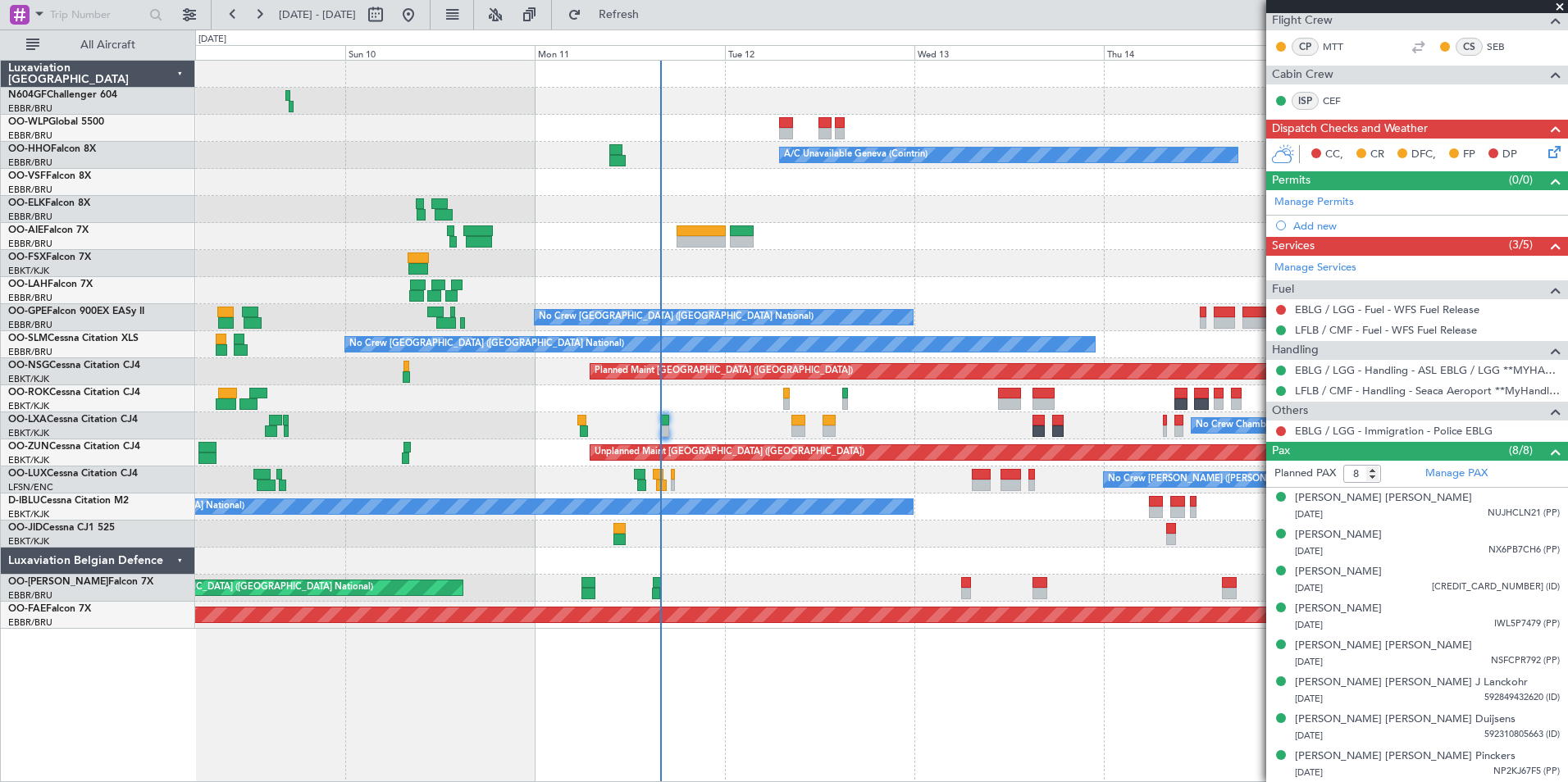
click at [946, 207] on div at bounding box center [881, 209] width 1372 height 27
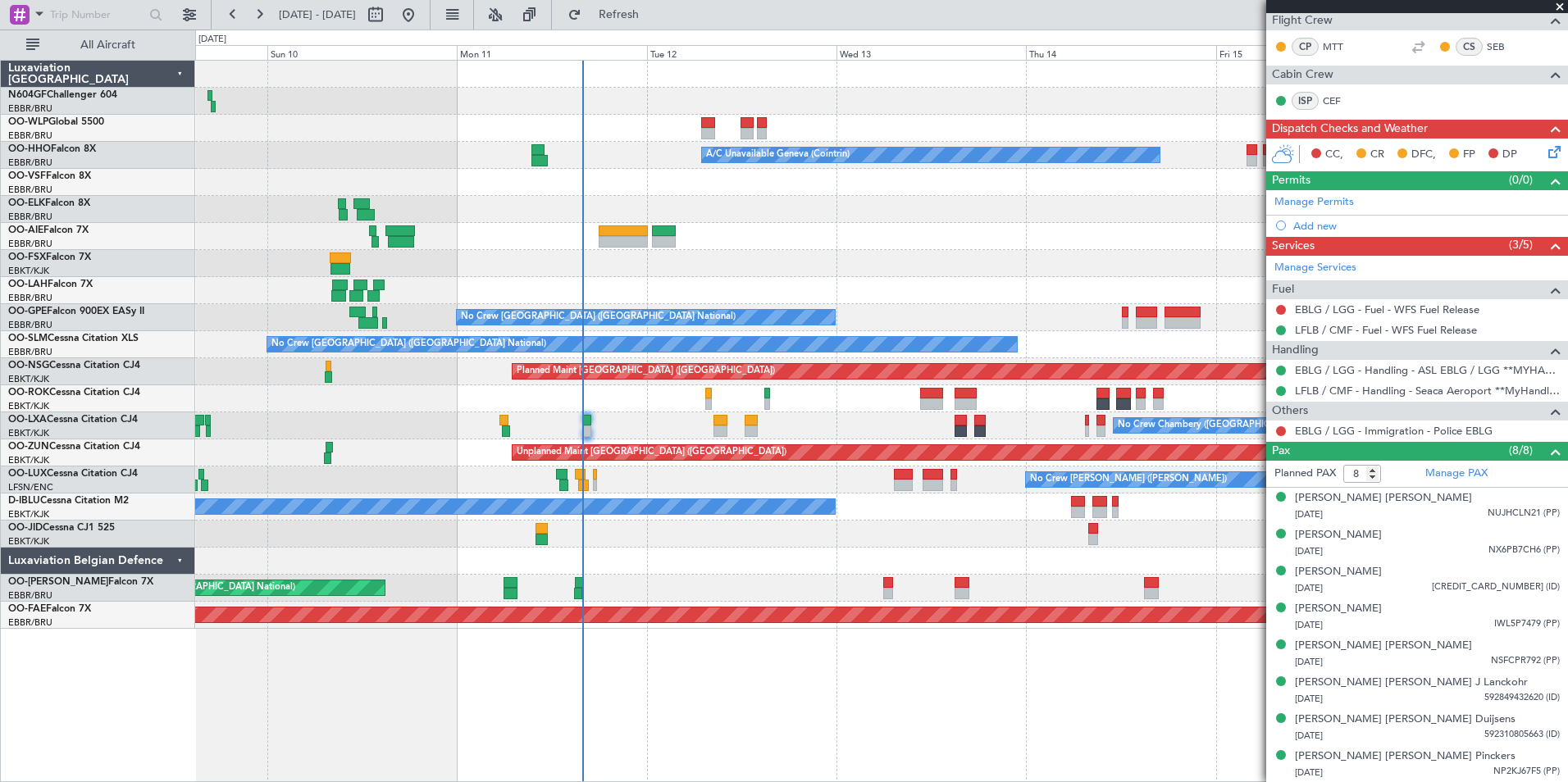
click at [855, 207] on div at bounding box center [881, 209] width 1372 height 27
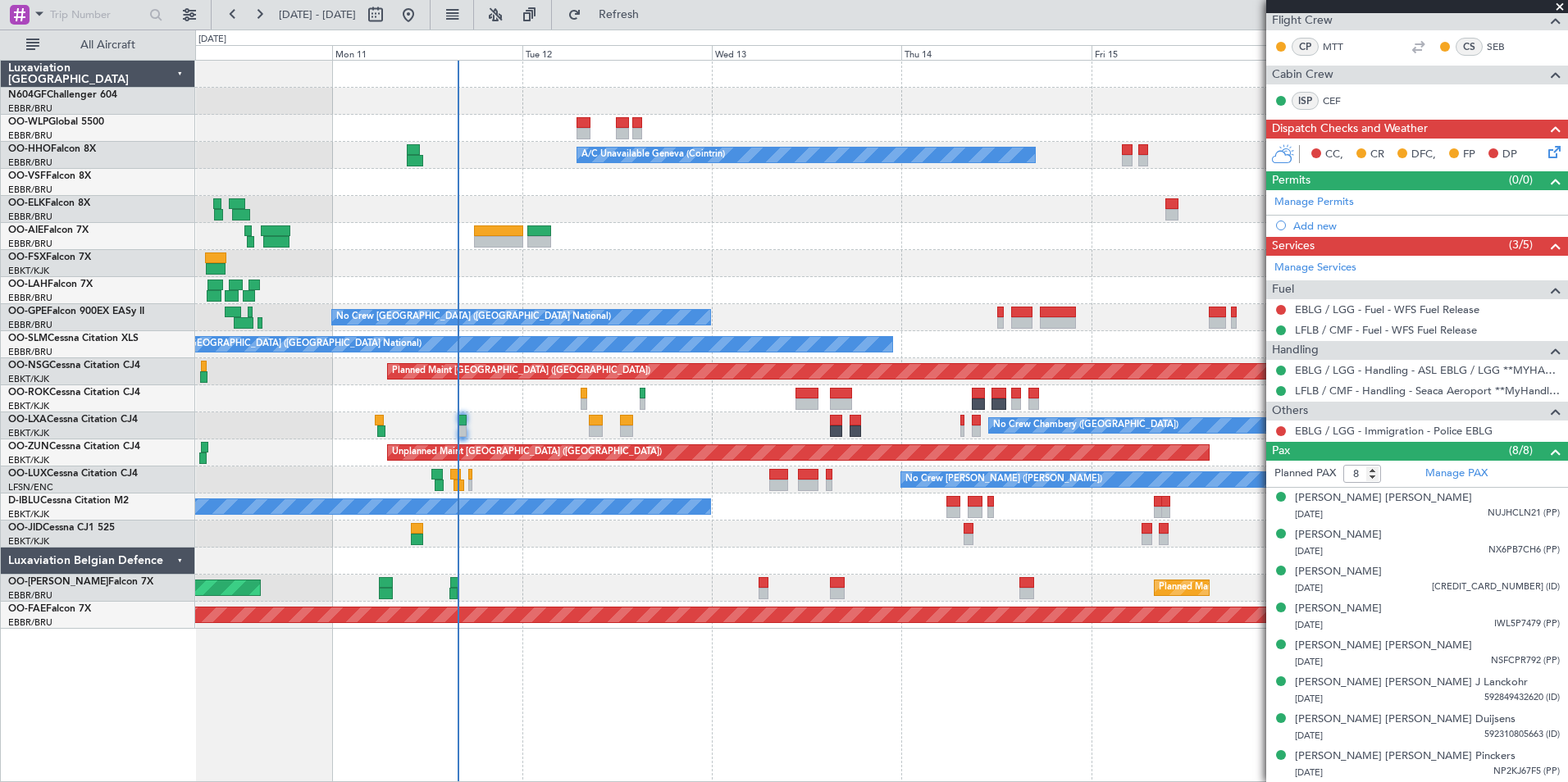
click at [771, 211] on div at bounding box center [881, 209] width 1372 height 27
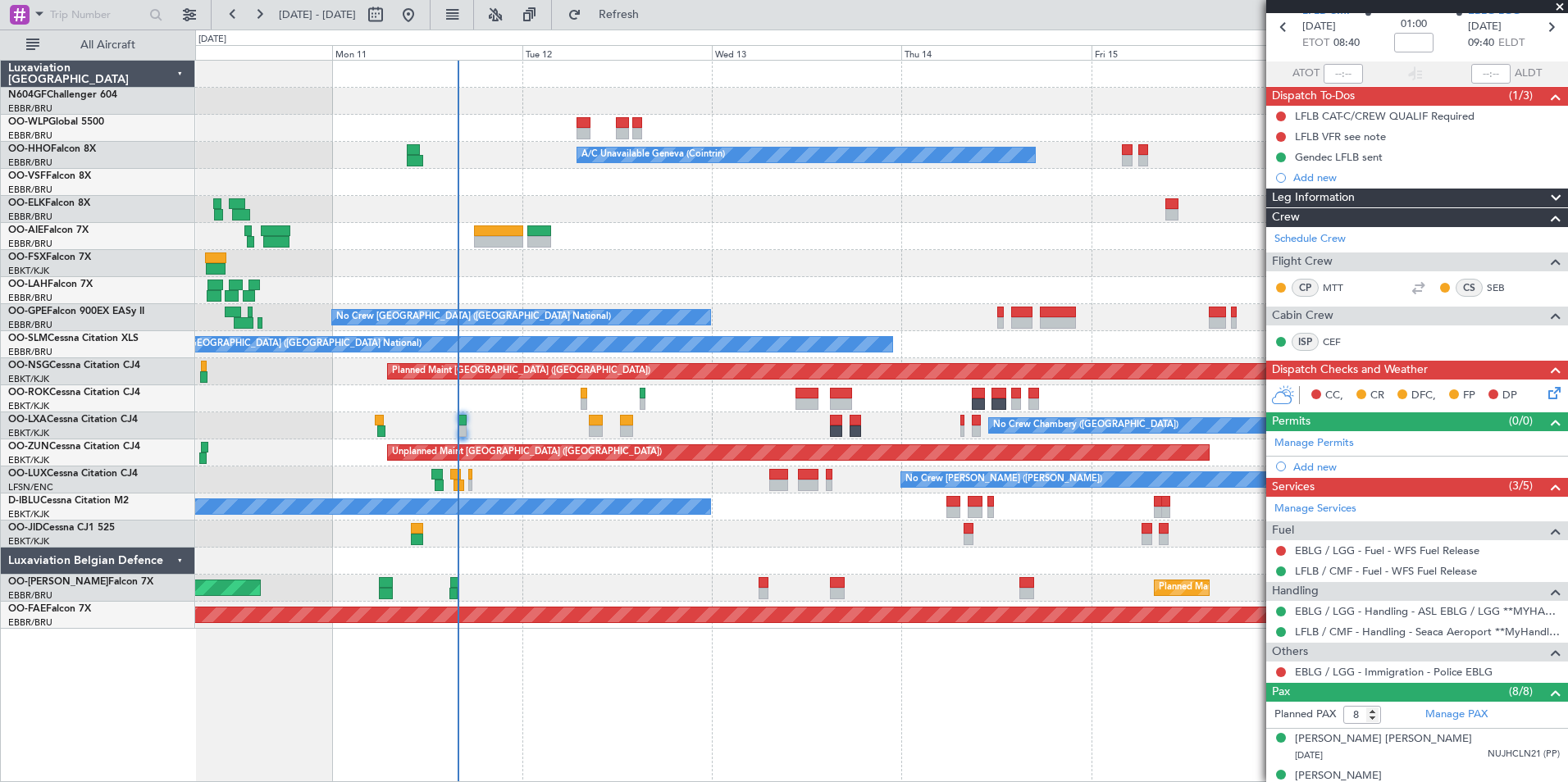
scroll to position [0, 0]
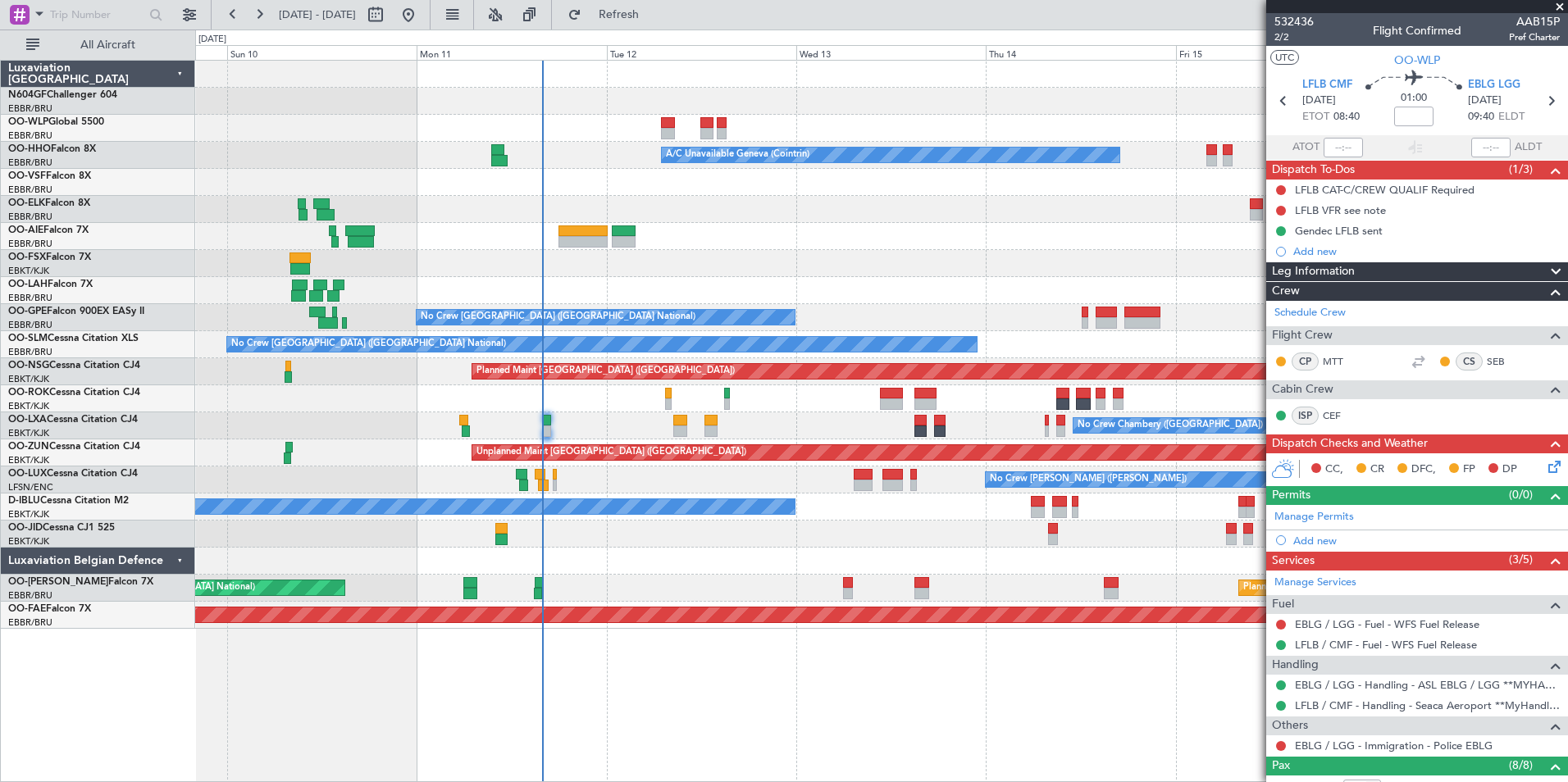
click at [927, 269] on div at bounding box center [881, 263] width 1372 height 27
click at [1054, 782] on html "09 Aug 2025 - 17 Aug 2025 Refresh Quick Links All Aircraft A/C Unavailable Gene…" at bounding box center [784, 391] width 1568 height 782
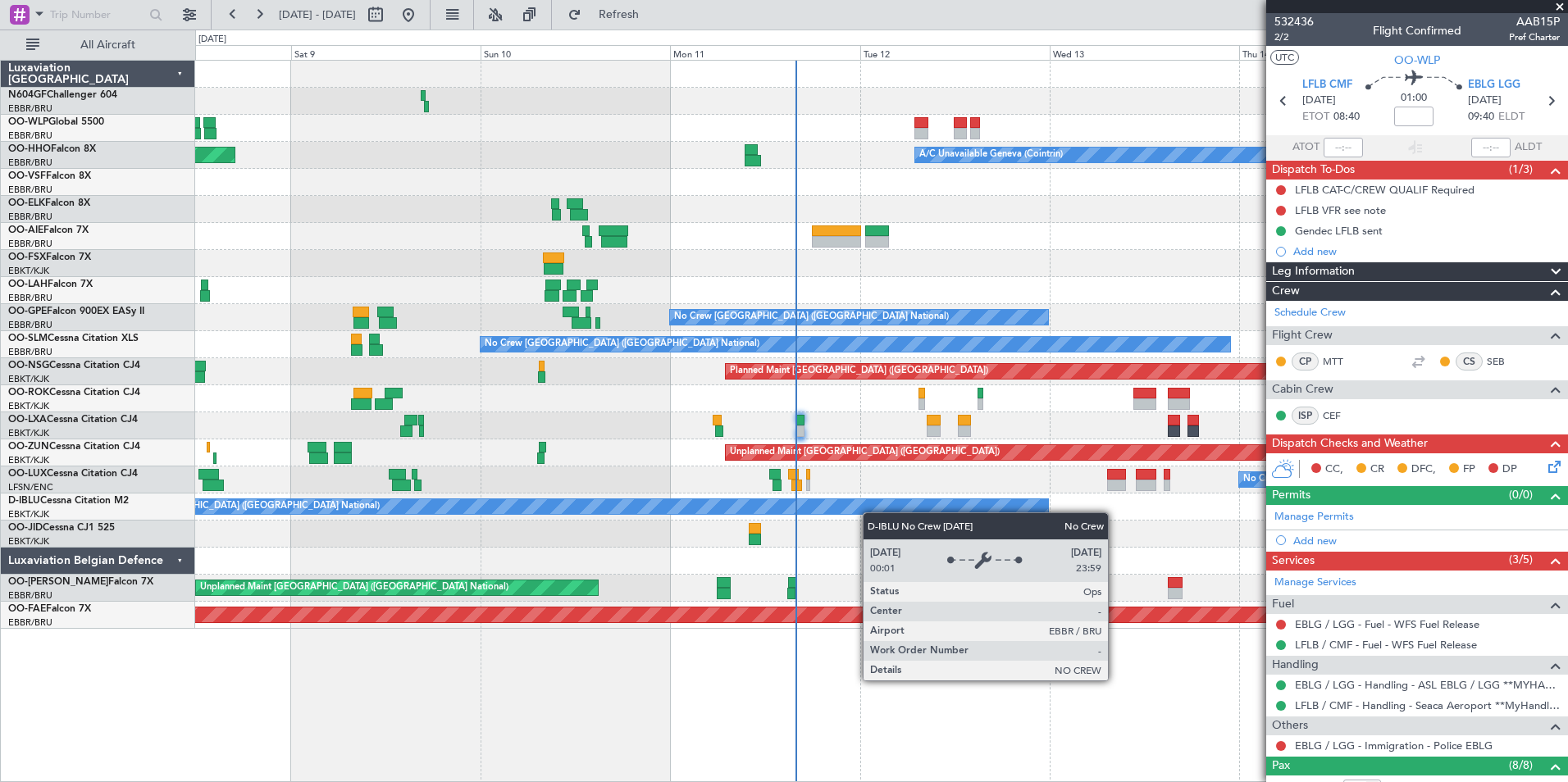
click at [850, 507] on div "Planned Maint Milan (Linate) A/C Unavailable Geneva (Cointrin) Planned Maint Ge…" at bounding box center [881, 345] width 1372 height 568
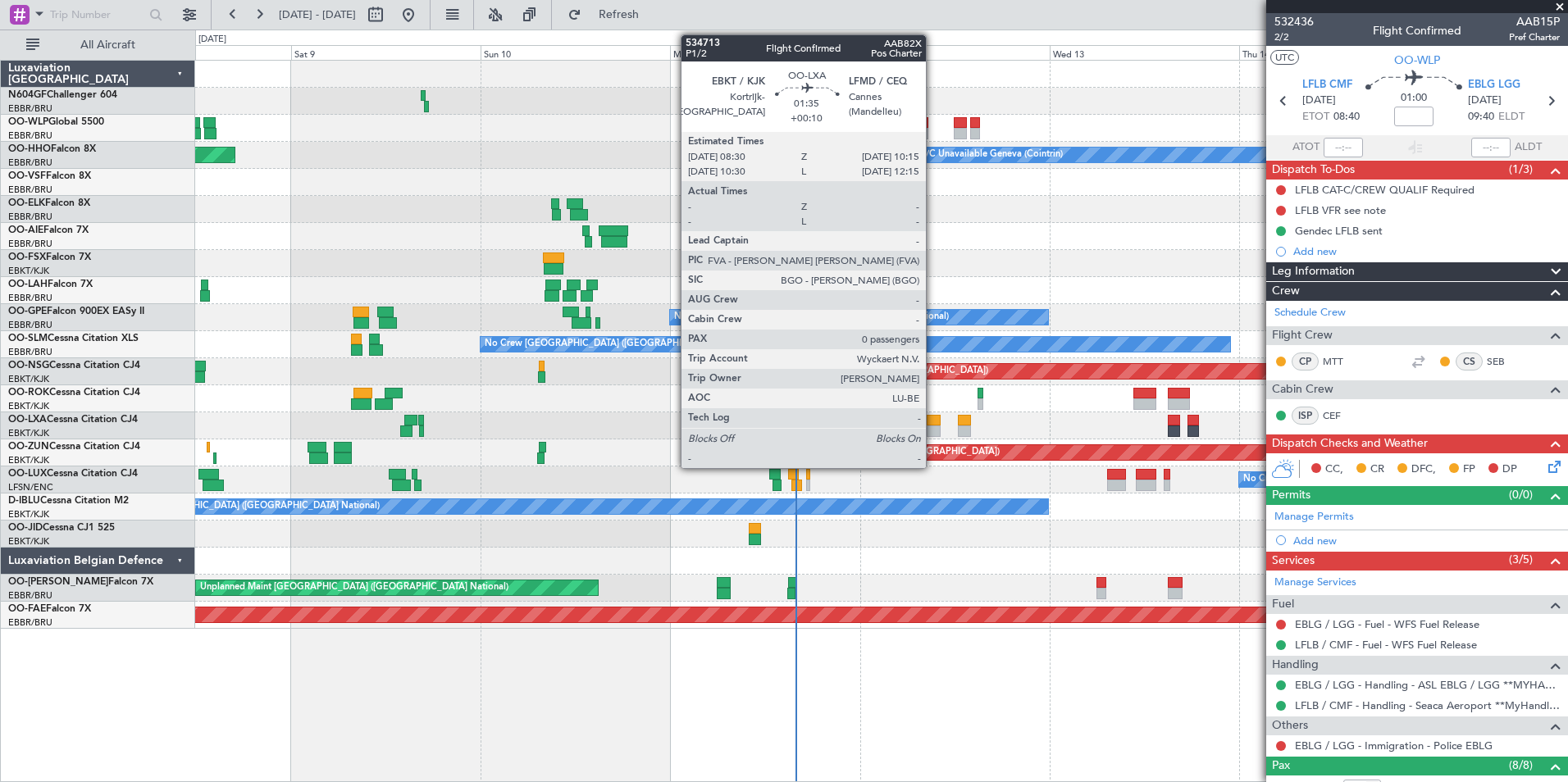
click at [933, 430] on div at bounding box center [934, 430] width 14 height 11
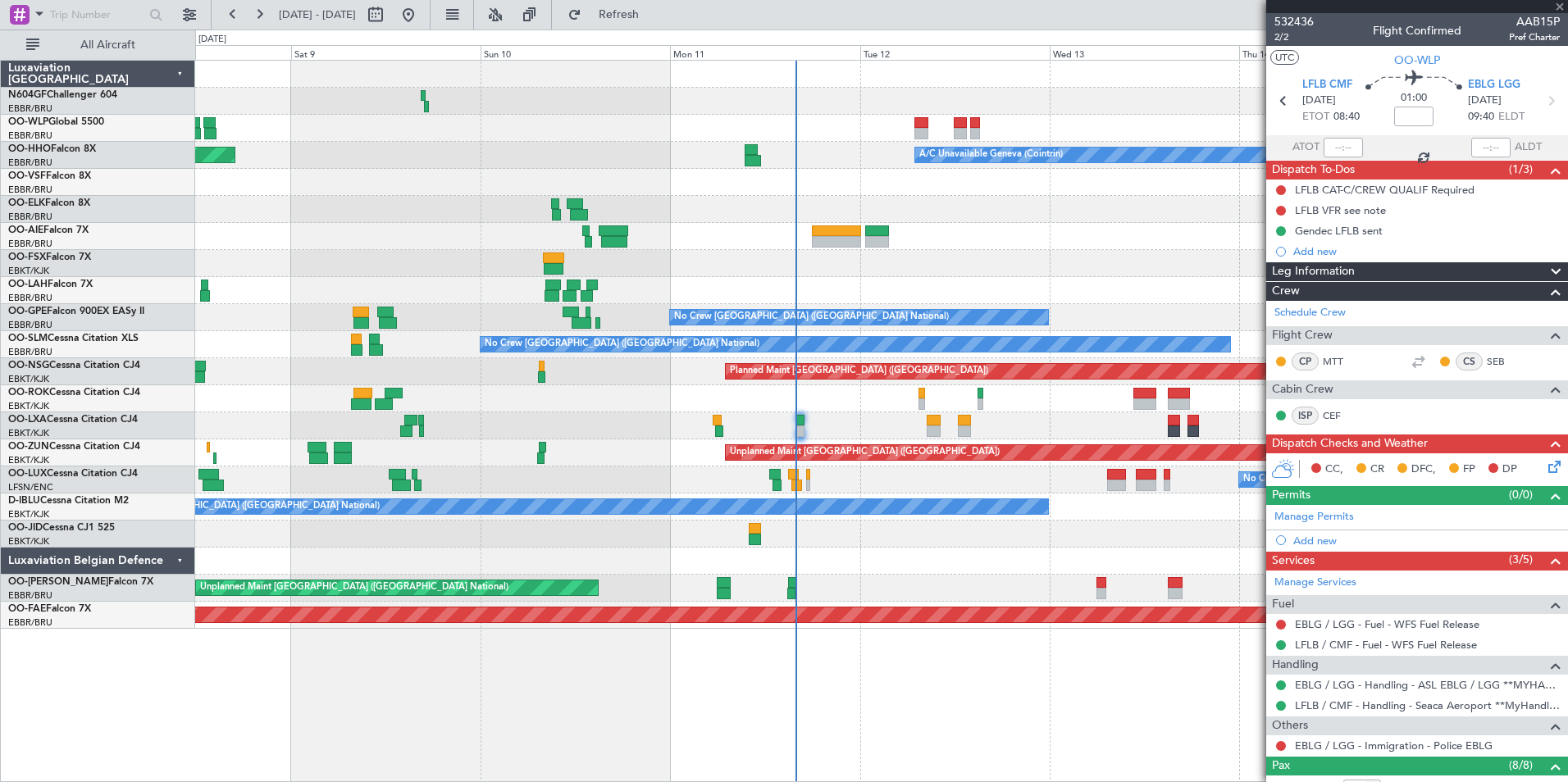
type input "+00:10"
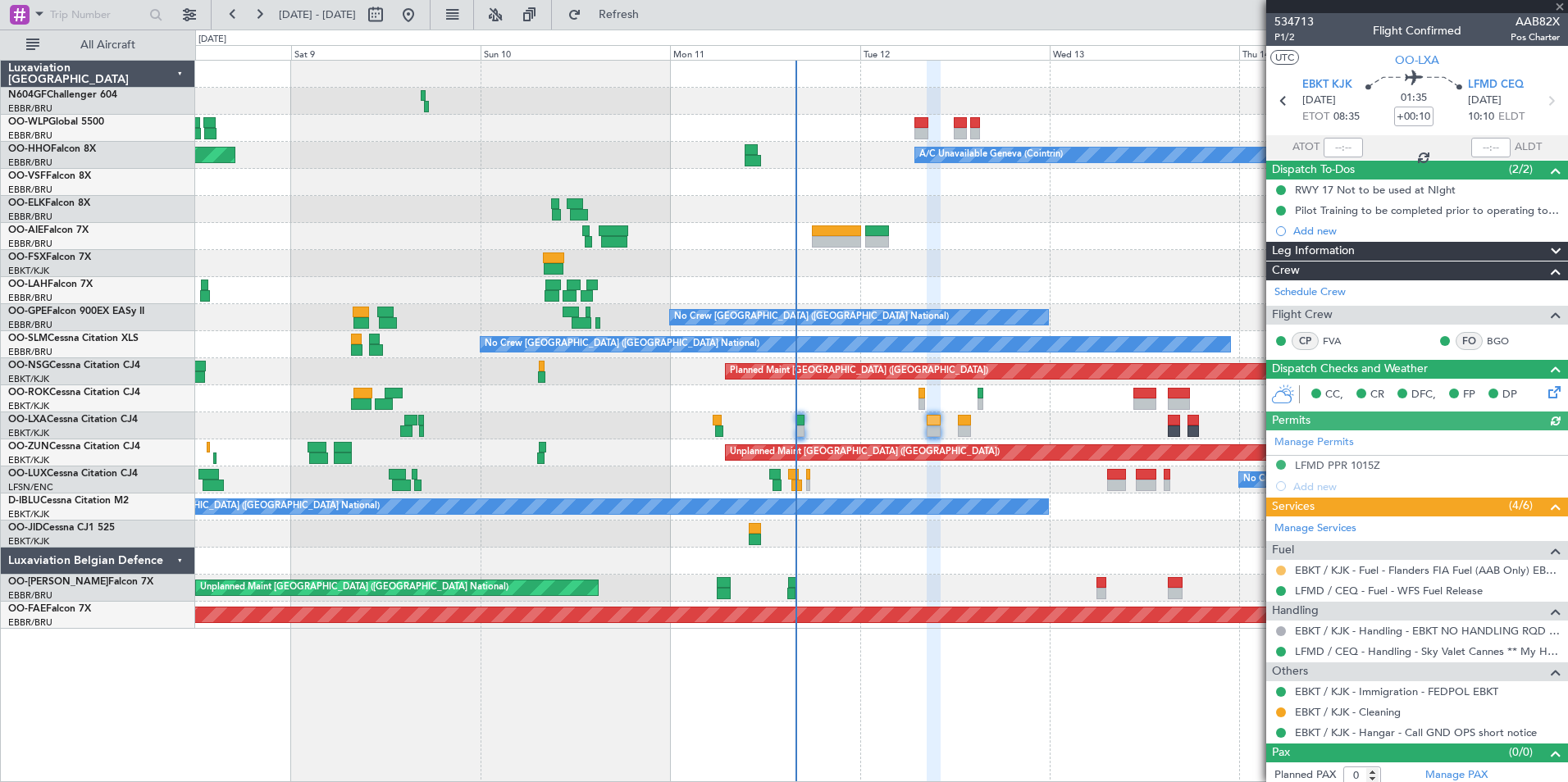
click at [1281, 572] on button at bounding box center [1280, 570] width 10 height 10
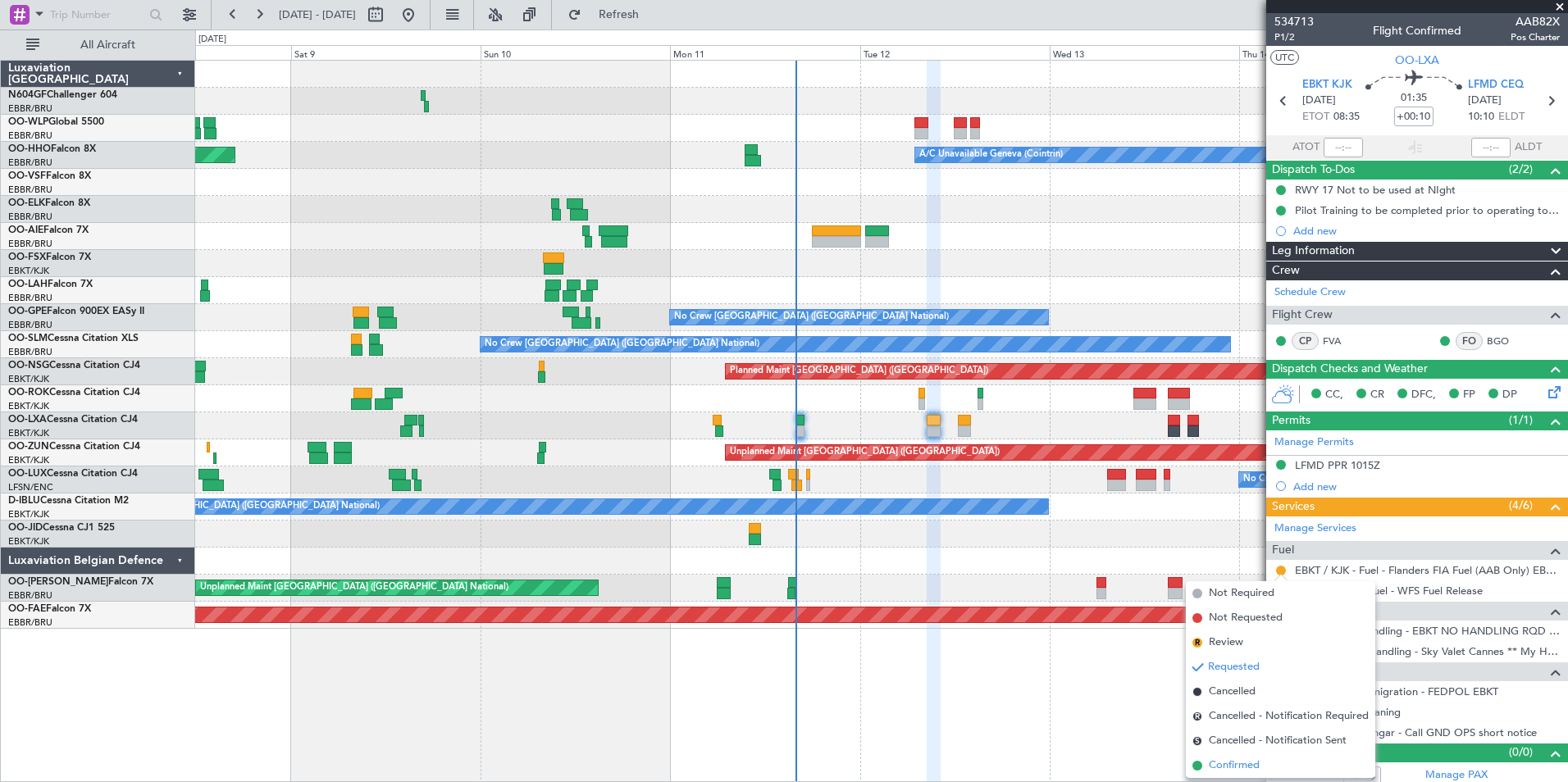
click at [1230, 769] on span "Confirmed" at bounding box center [1234, 766] width 51 height 16
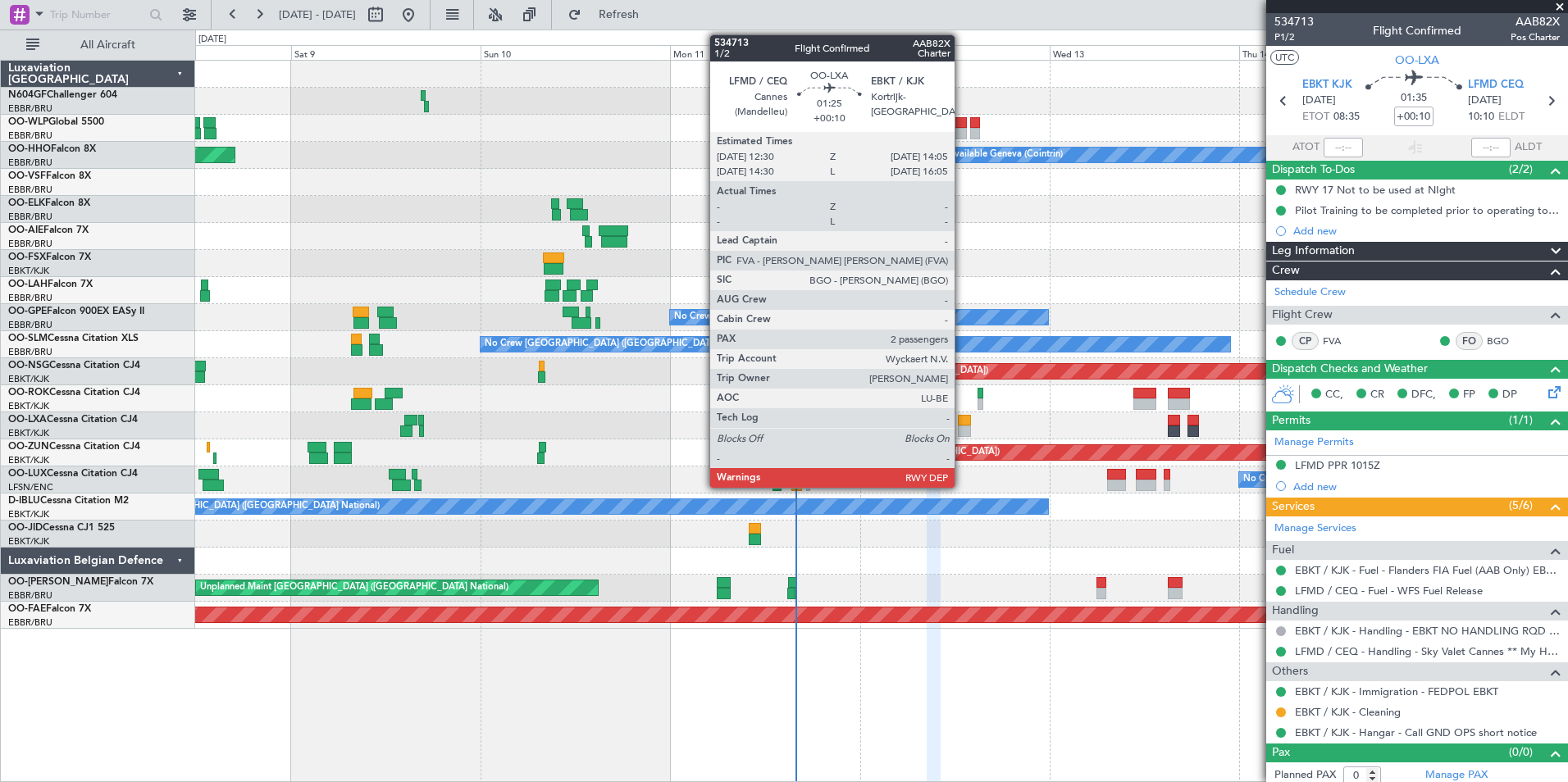
click at [961, 424] on div at bounding box center [964, 420] width 13 height 11
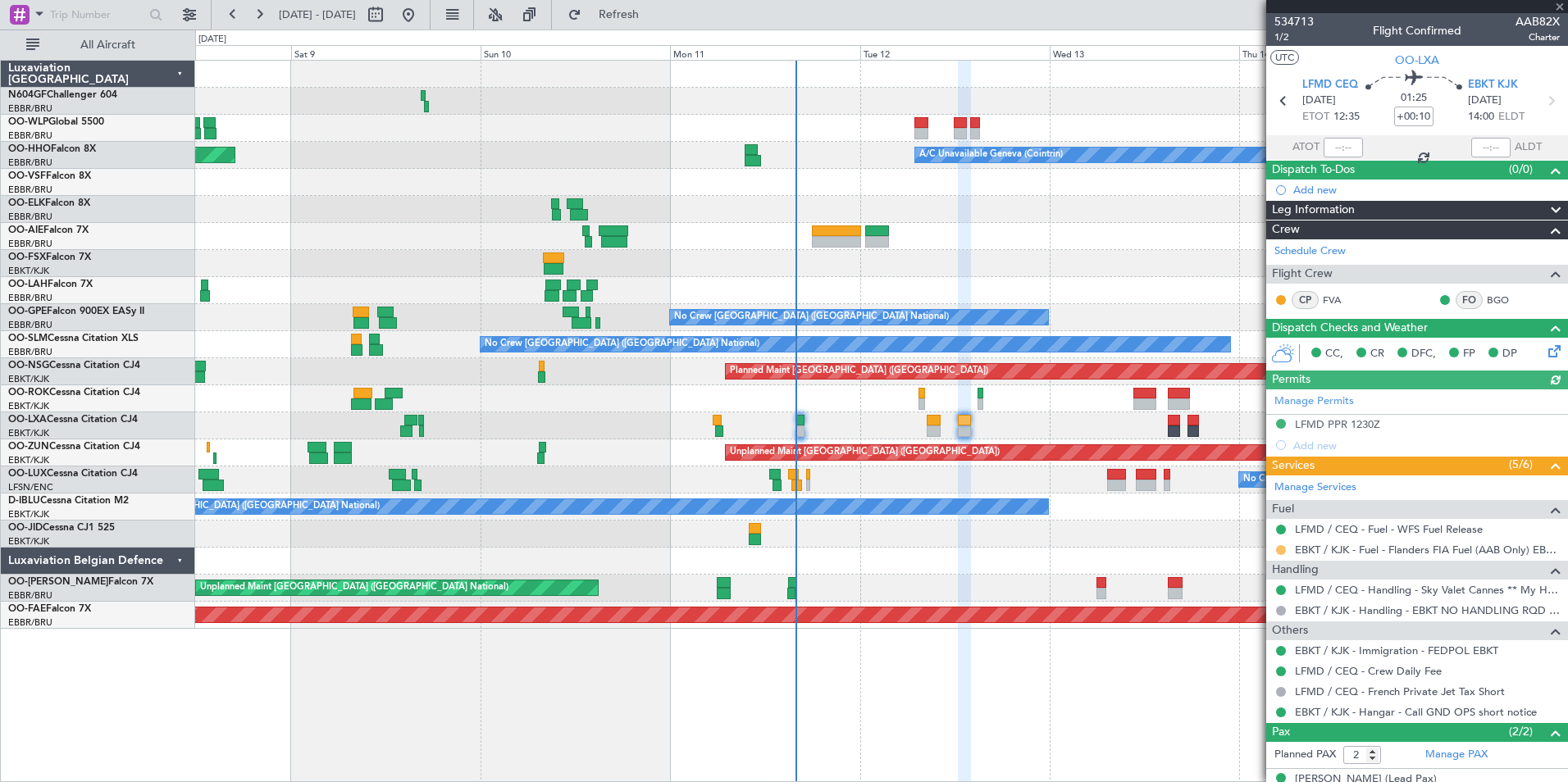
click at [1283, 550] on button at bounding box center [1280, 549] width 10 height 10
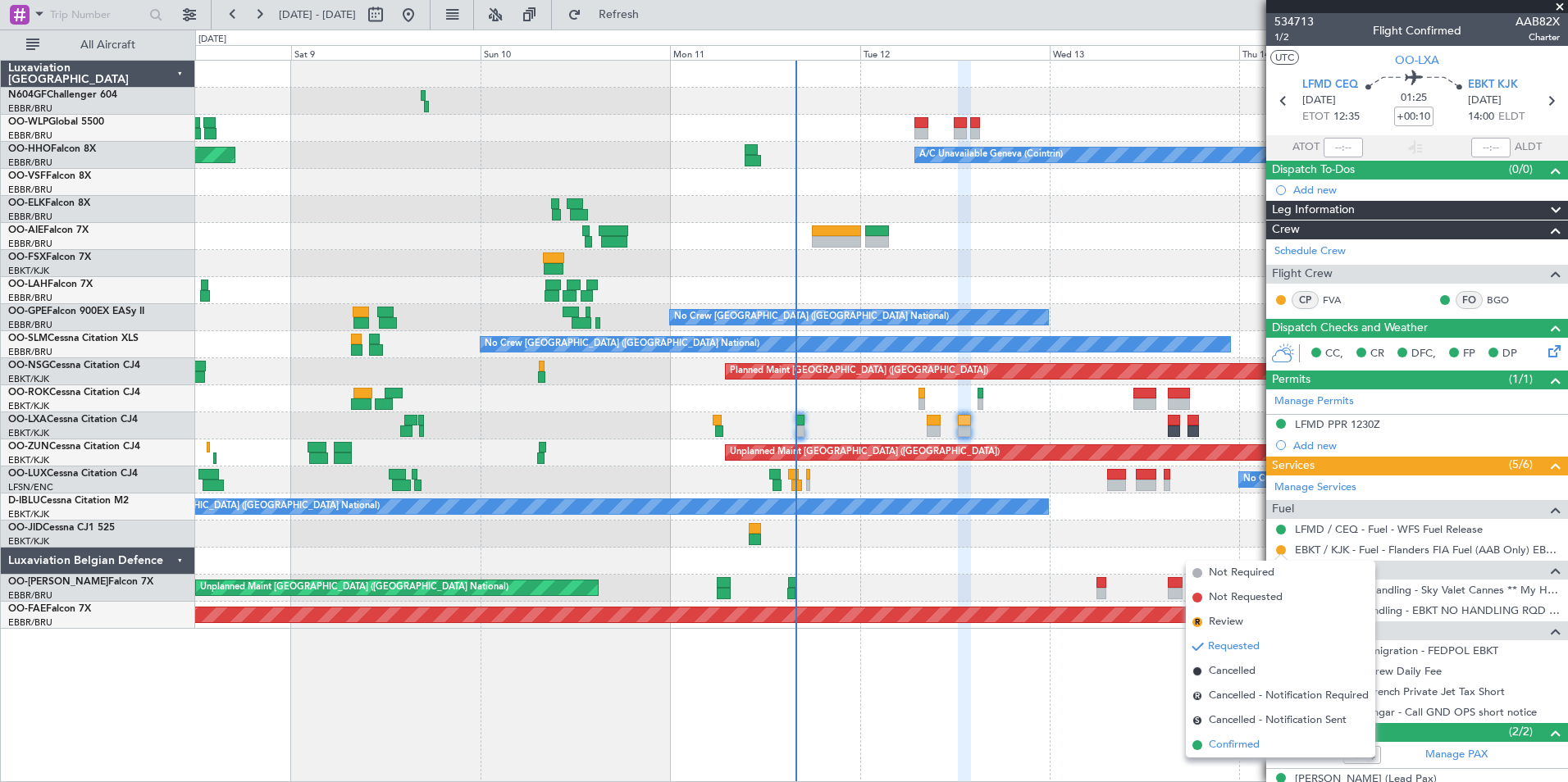
click at [1236, 747] on span "Confirmed" at bounding box center [1234, 746] width 51 height 16
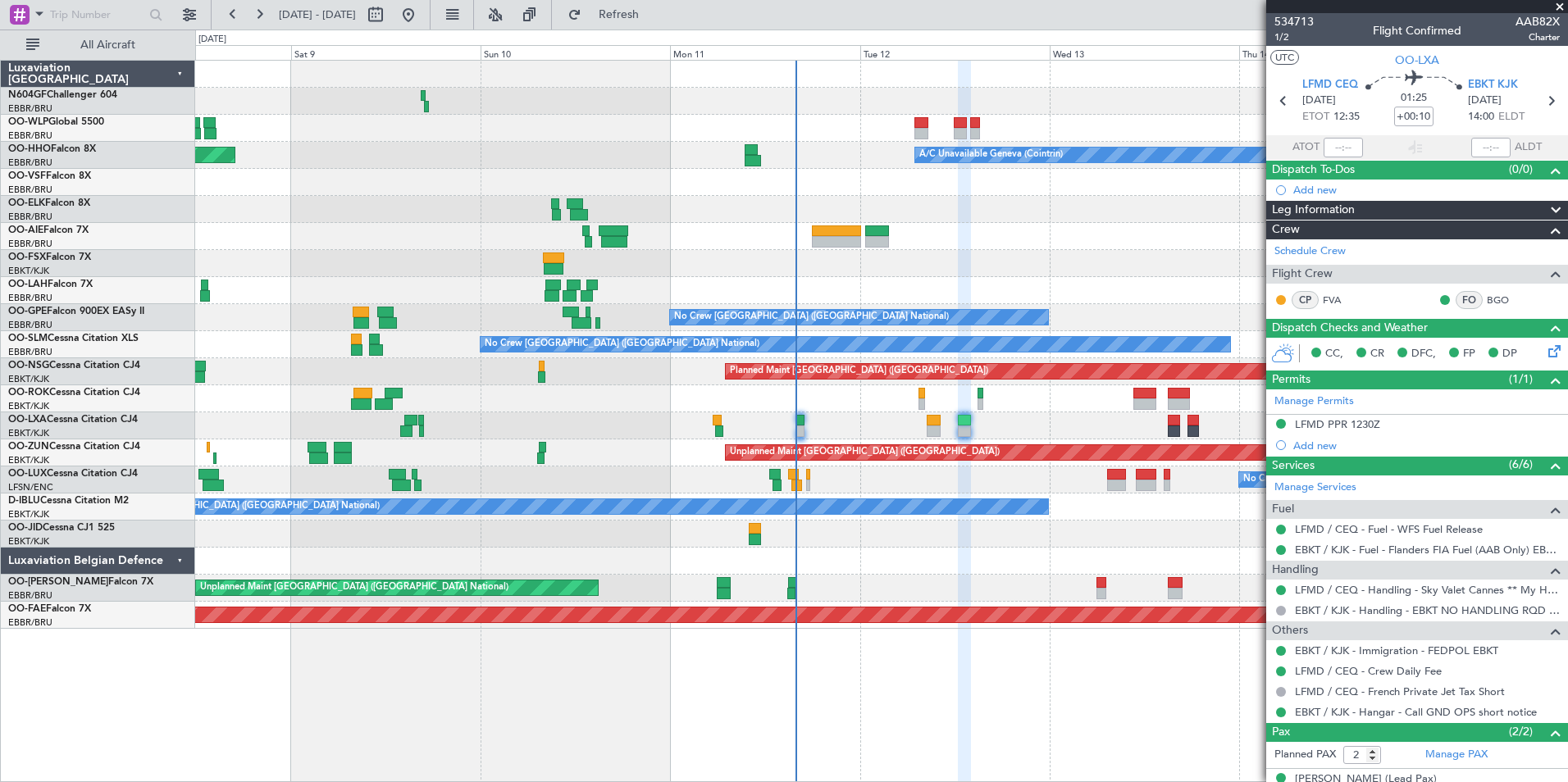
click at [871, 170] on div at bounding box center [881, 182] width 1372 height 27
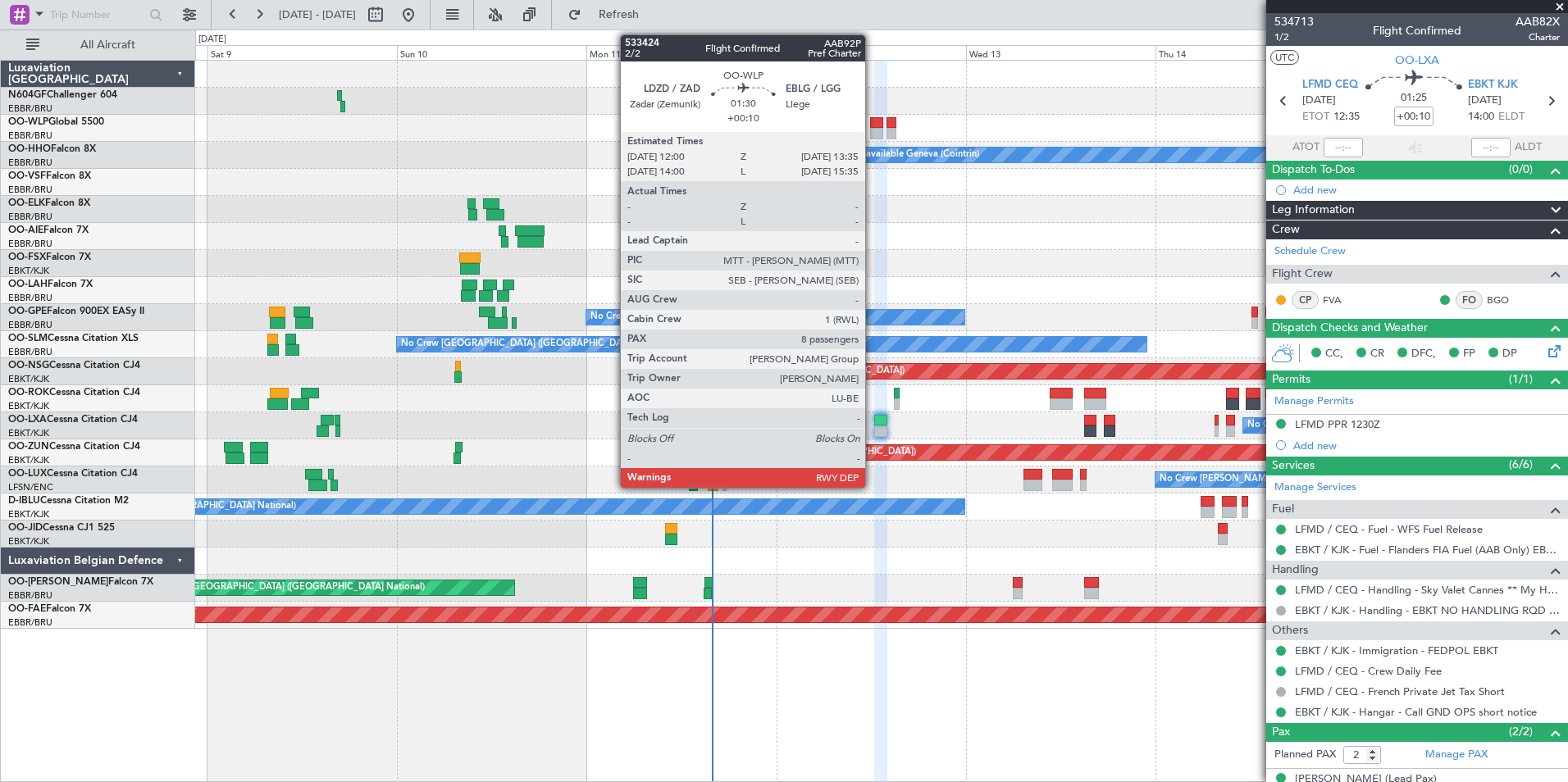
click at [872, 124] on div at bounding box center [876, 122] width 13 height 11
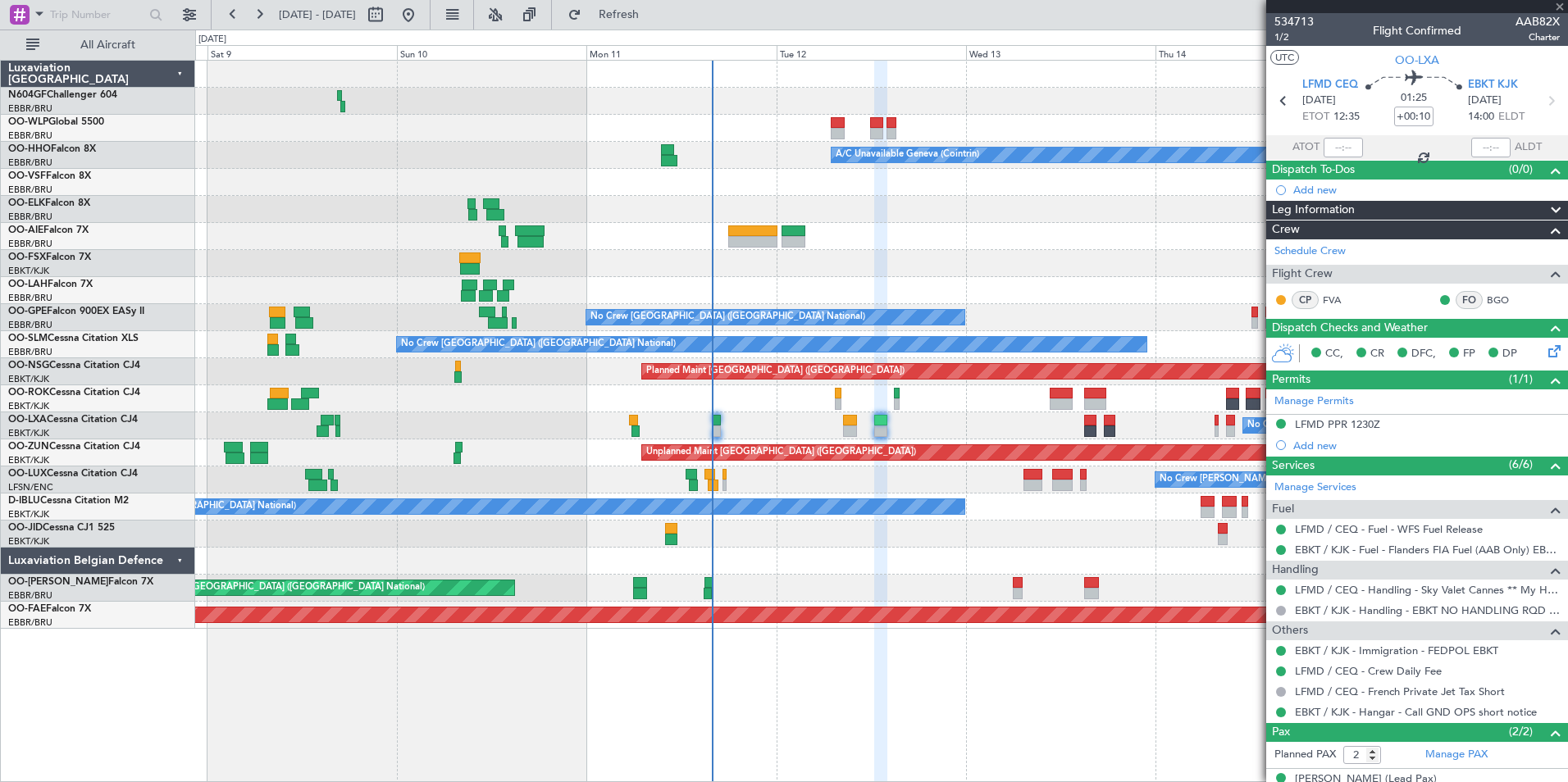
type input "8"
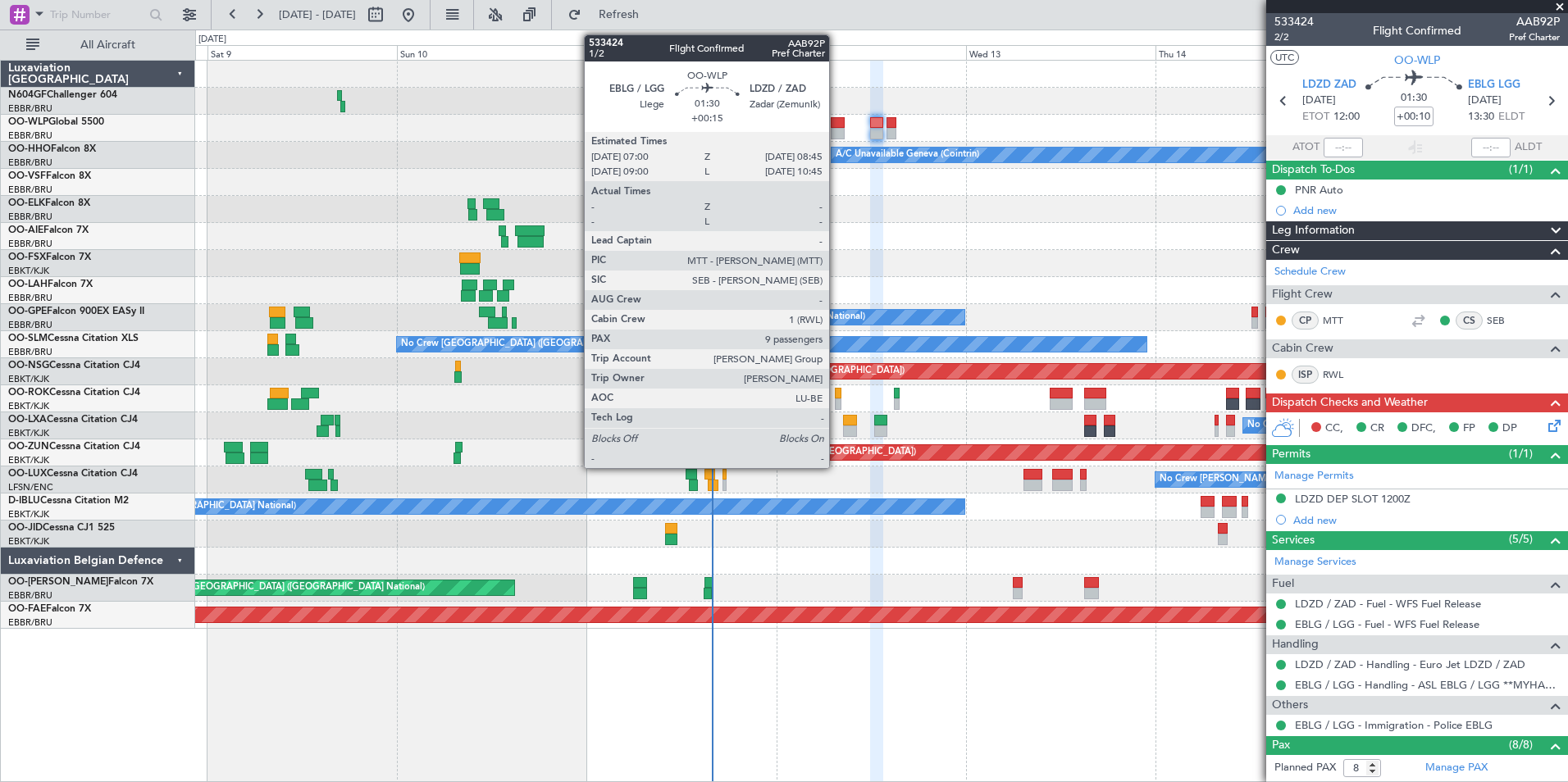
click at [836, 131] on div at bounding box center [837, 133] width 14 height 11
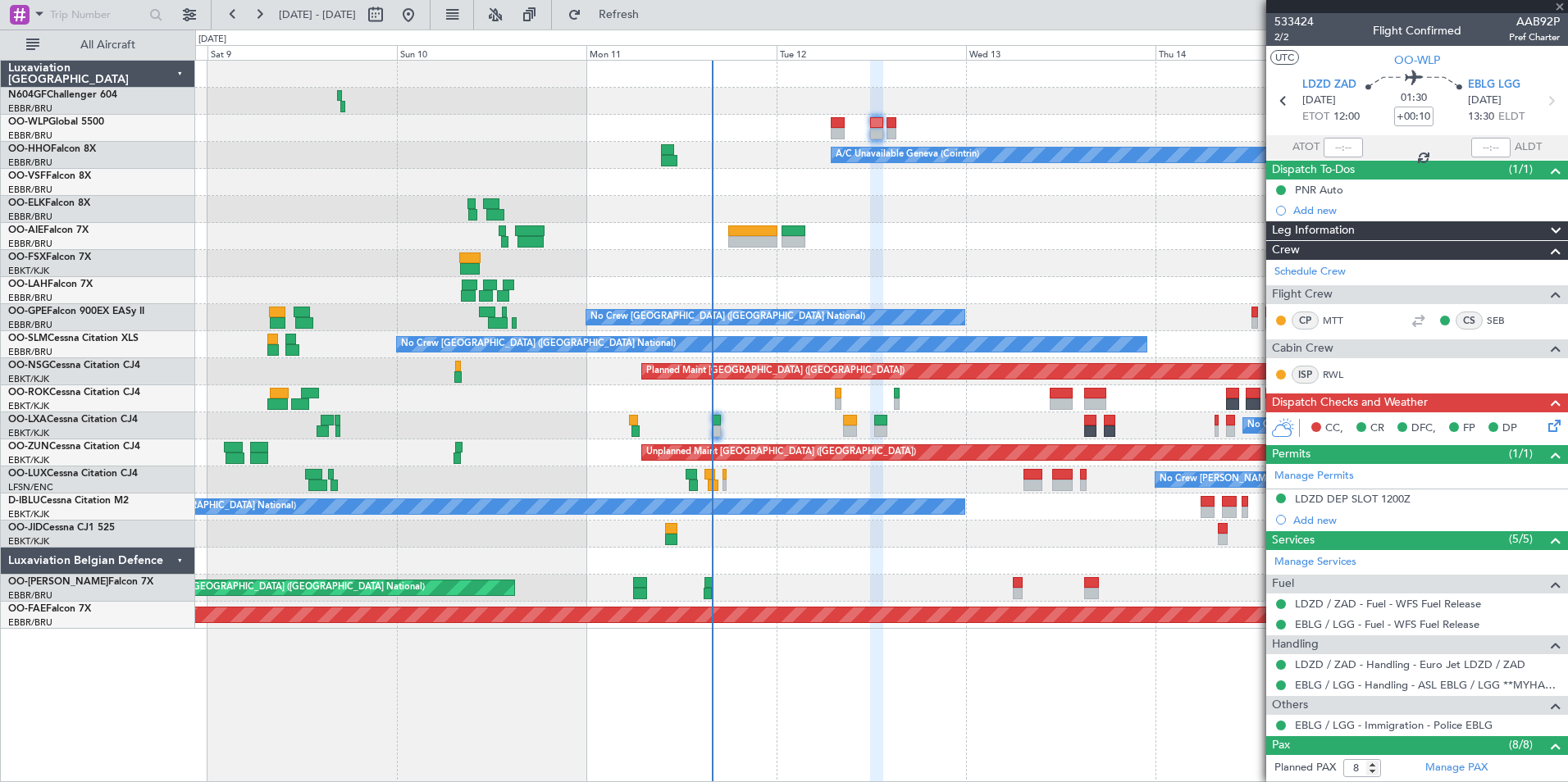
type input "+00:15"
type input "9"
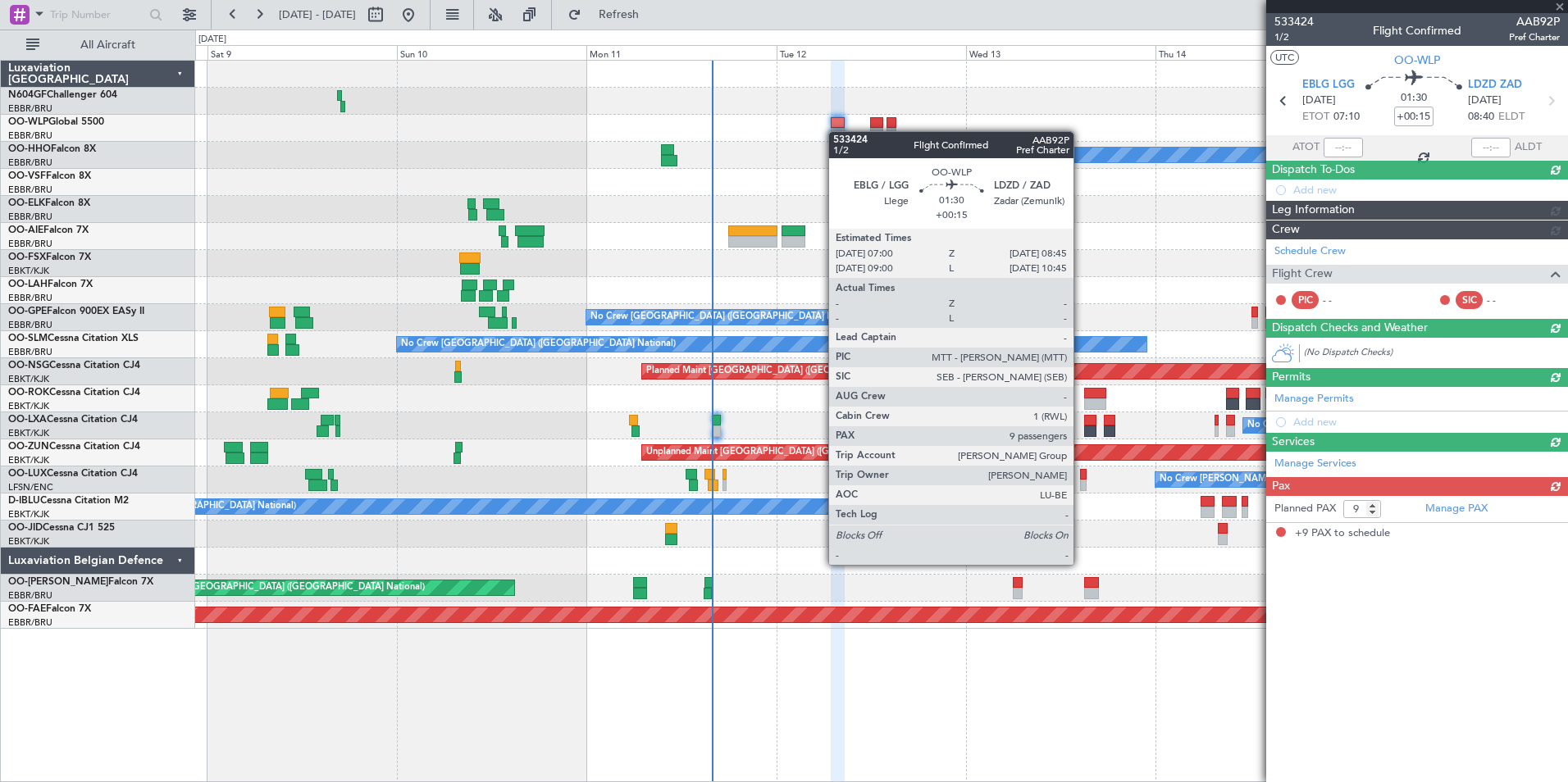
click at [855, 71] on div at bounding box center [881, 74] width 1372 height 27
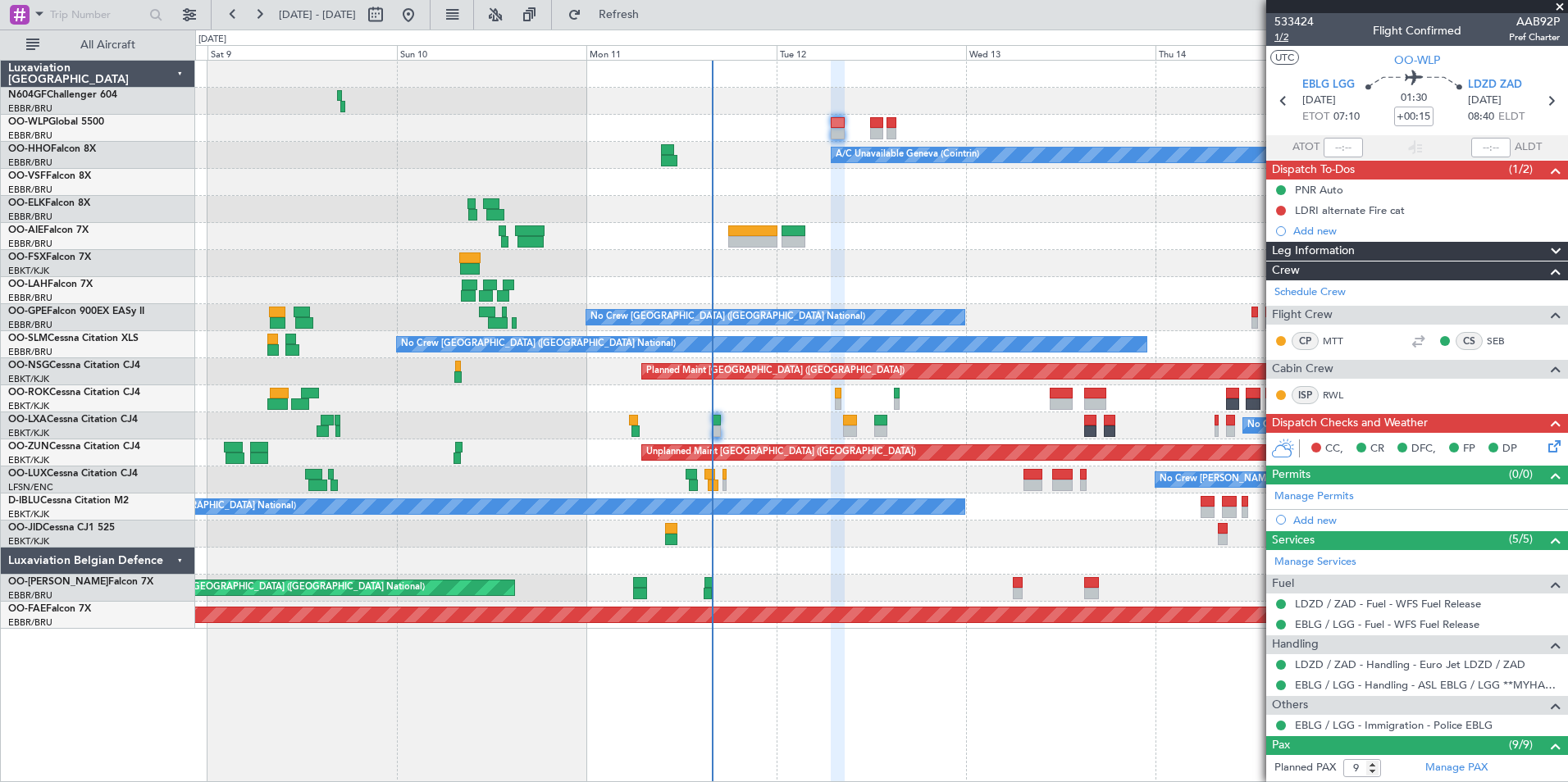
click at [1286, 38] on span "1/2" at bounding box center [1293, 37] width 39 height 14
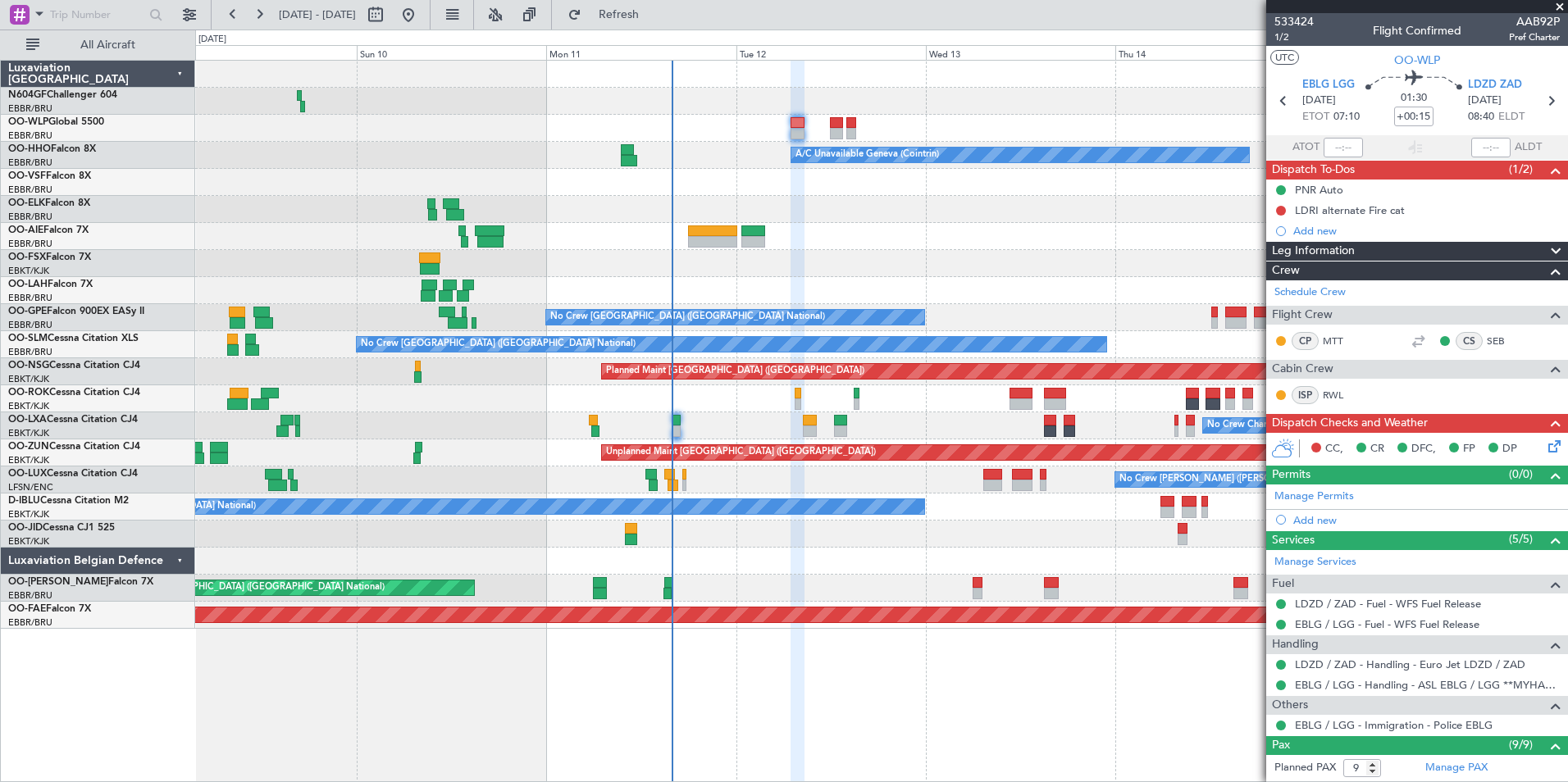
click at [712, 142] on div "A/C Unavailable Geneva (Cointrin) Planned Maint Geneva (Cointrin)" at bounding box center [881, 154] width 1372 height 27
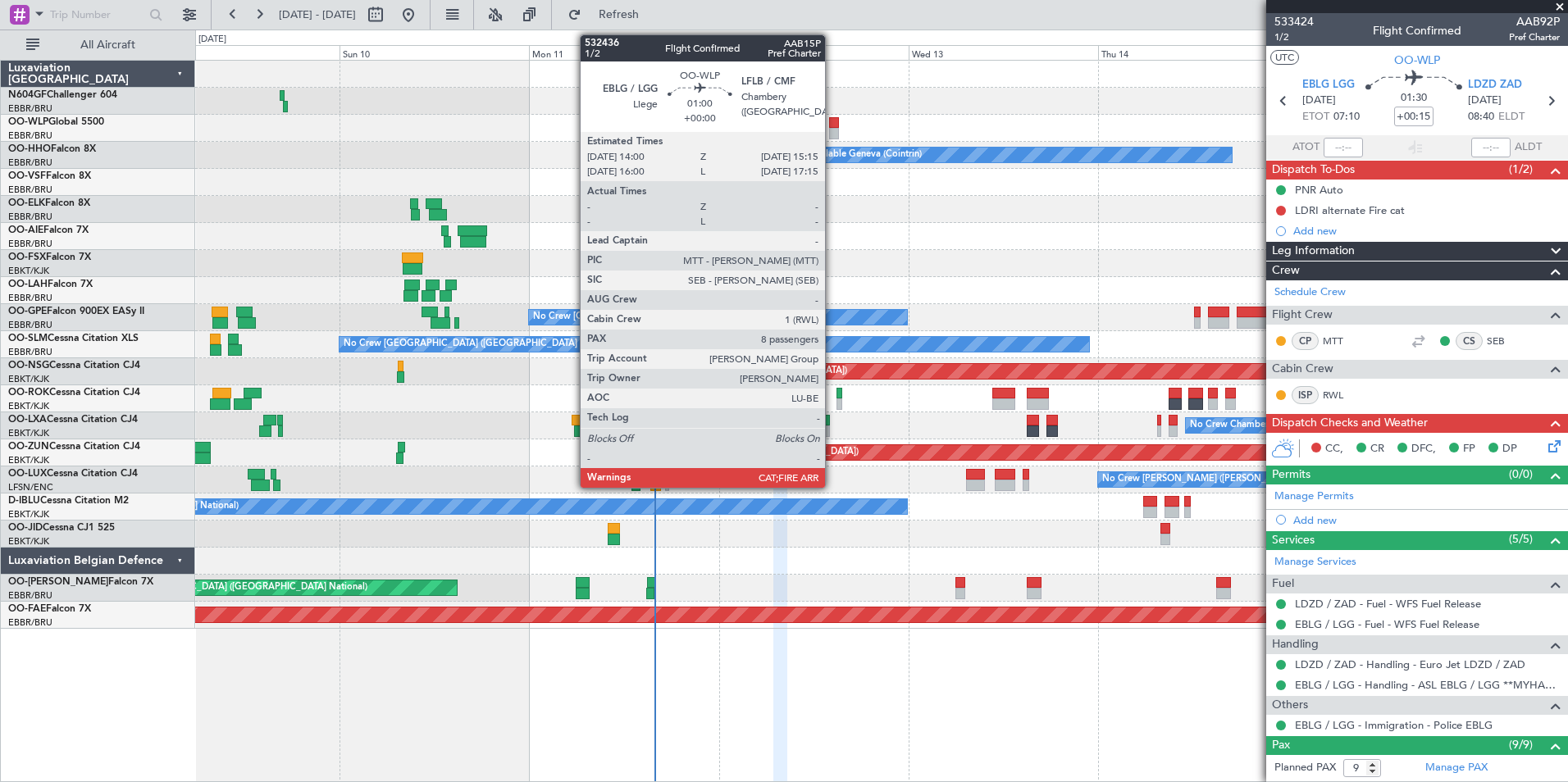
click at [832, 130] on div at bounding box center [834, 133] width 10 height 11
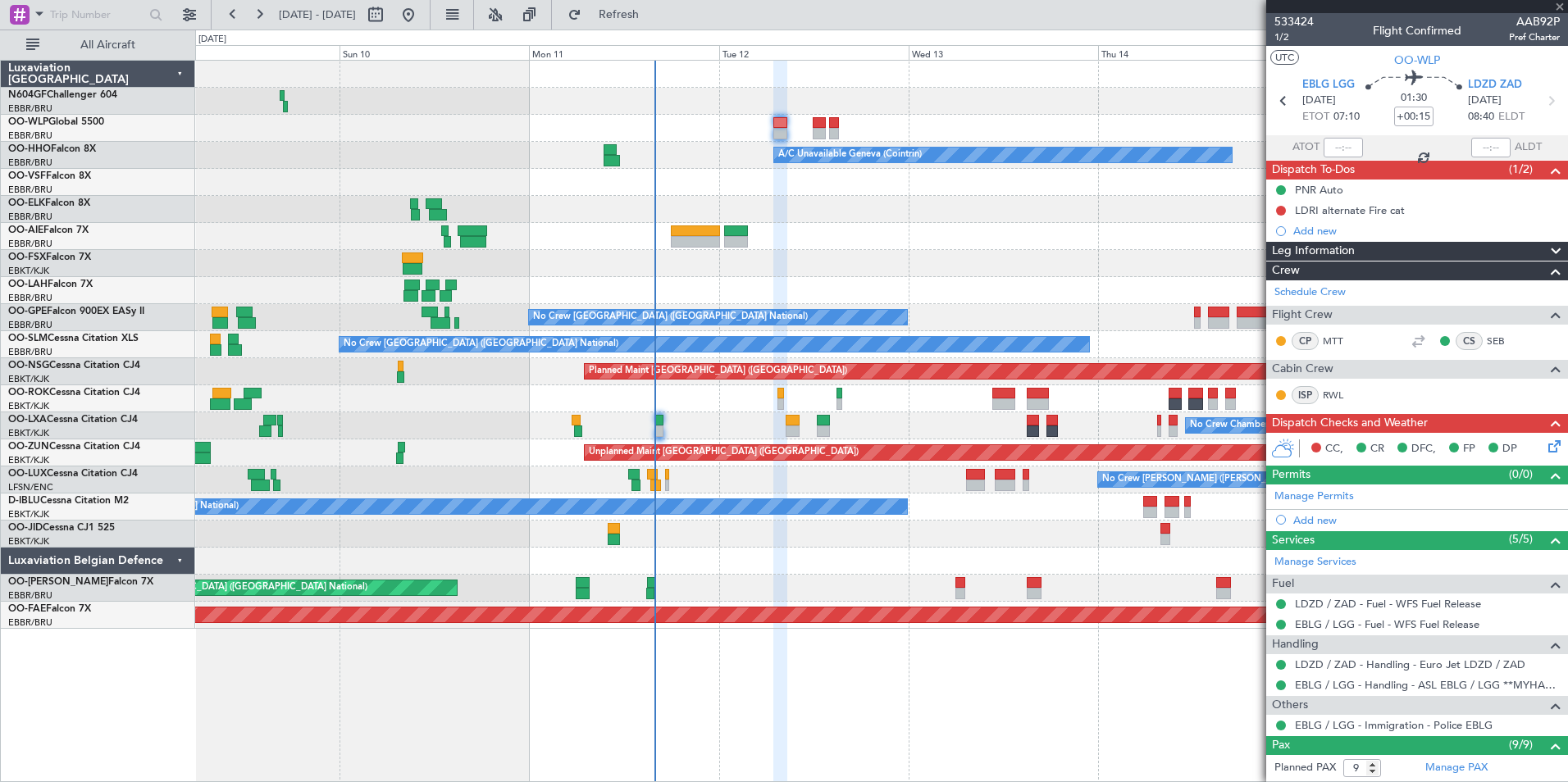
type input "8"
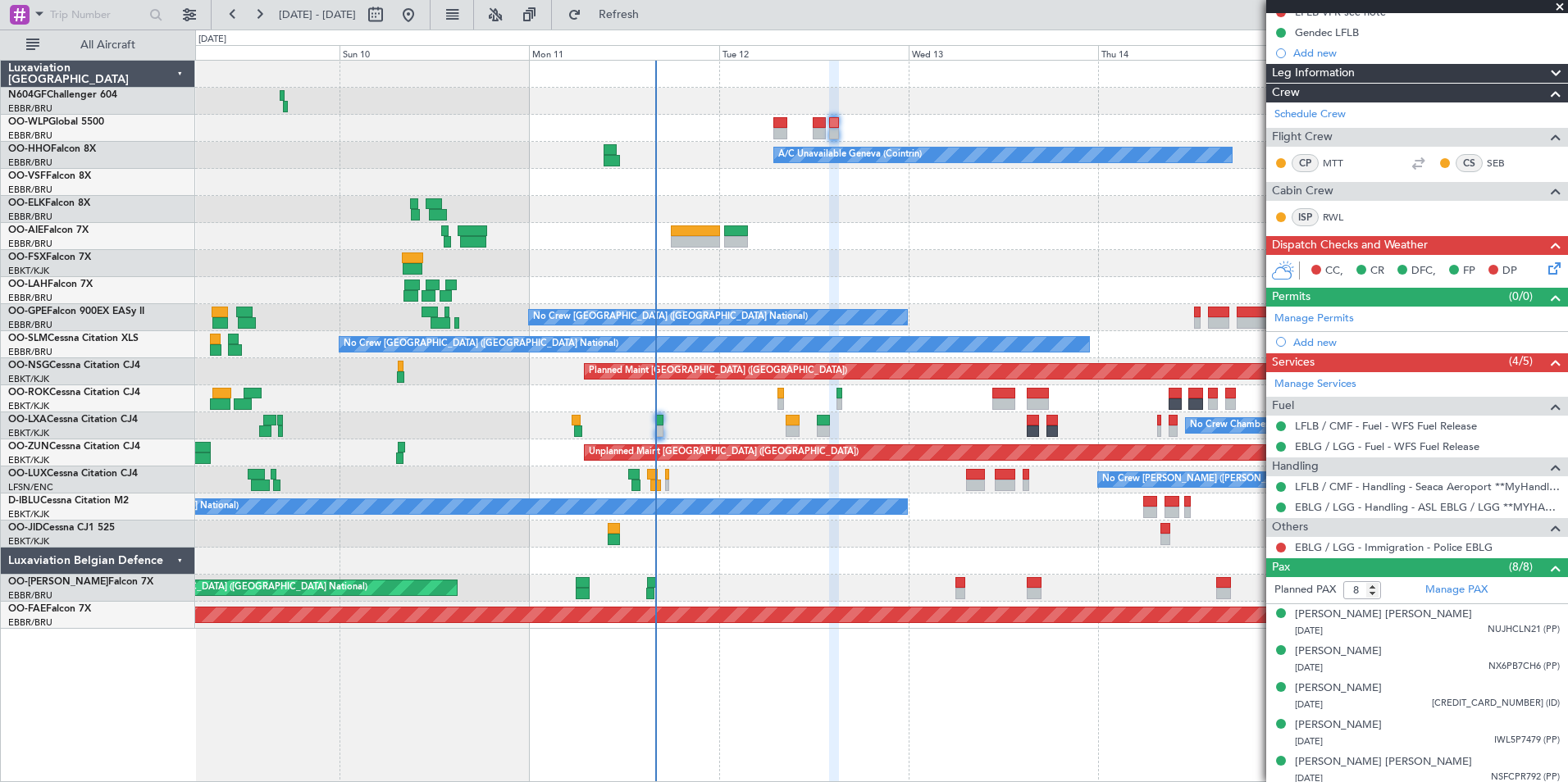
scroll to position [315, 0]
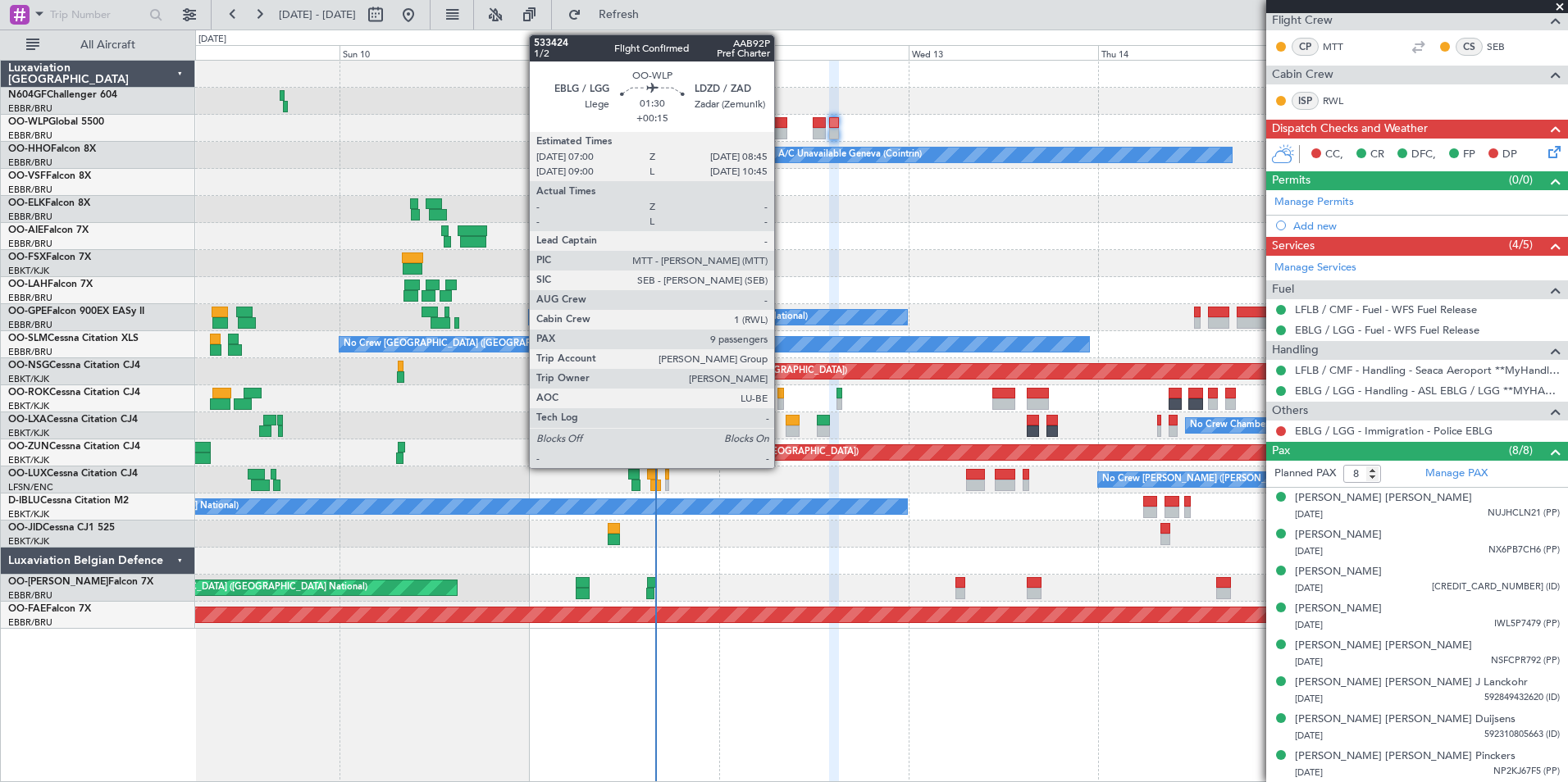
click at [782, 119] on div at bounding box center [780, 122] width 14 height 11
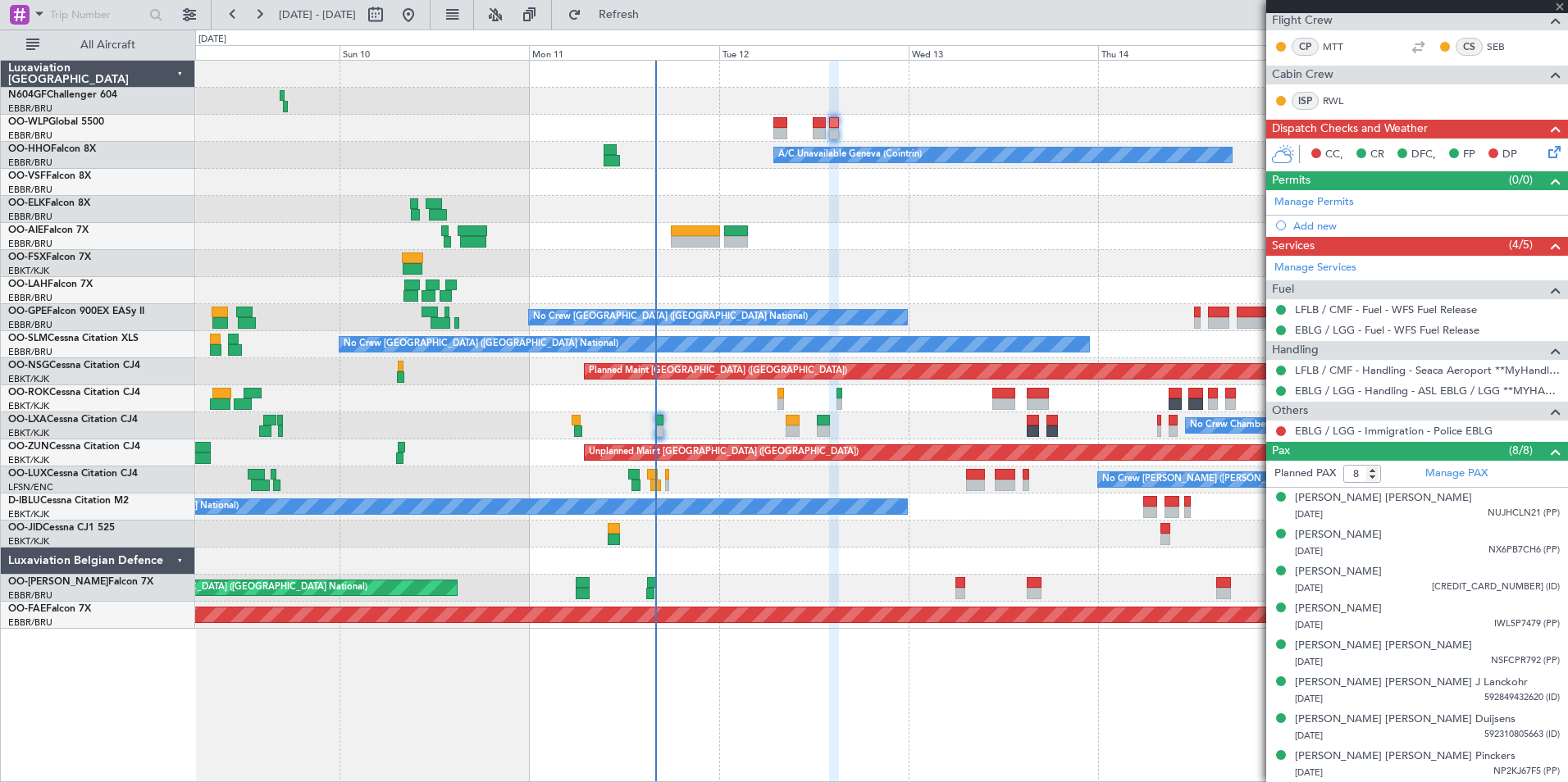
type input "+00:15"
type input "9"
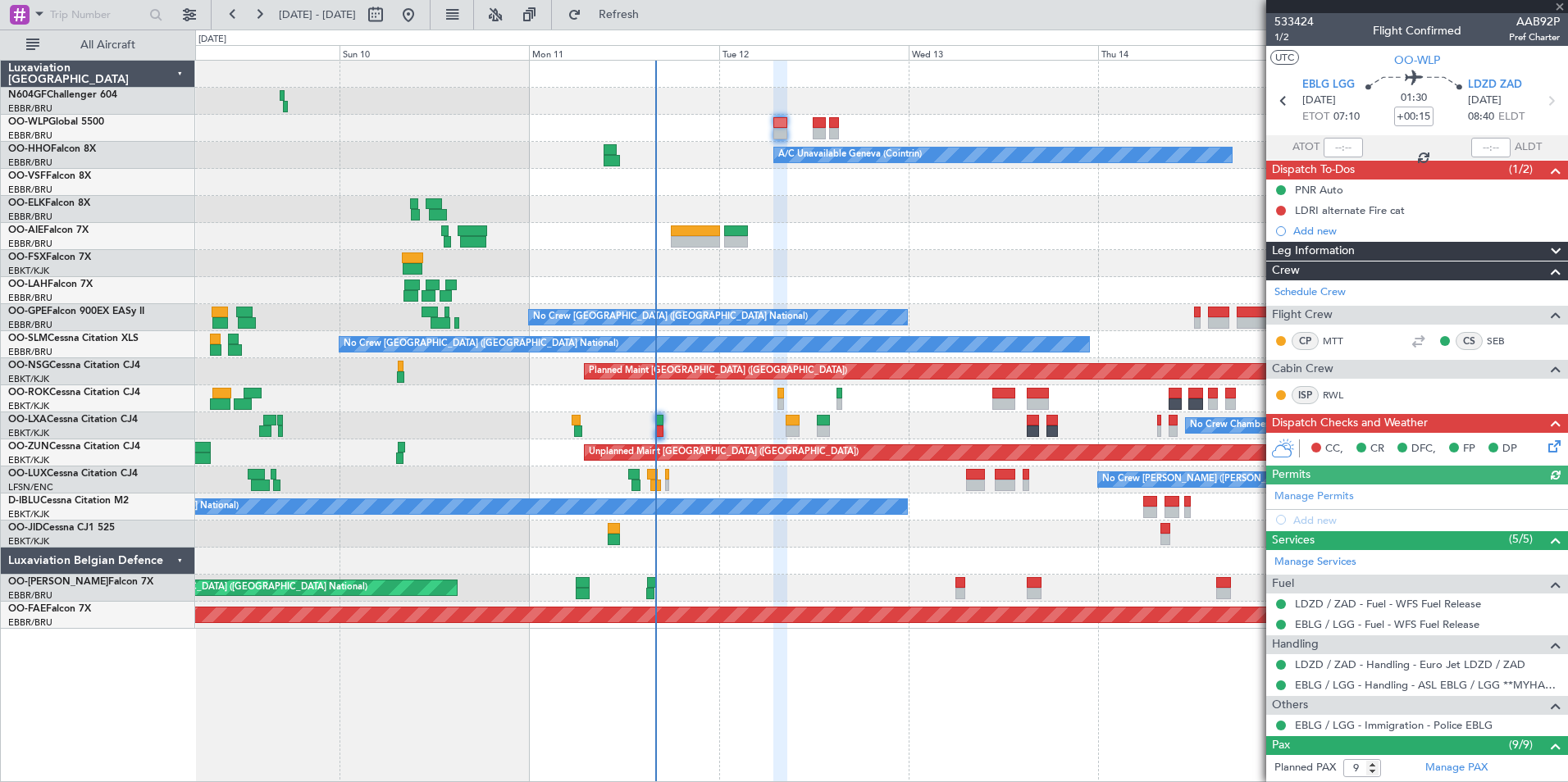
click at [1545, 445] on icon at bounding box center [1551, 444] width 13 height 13
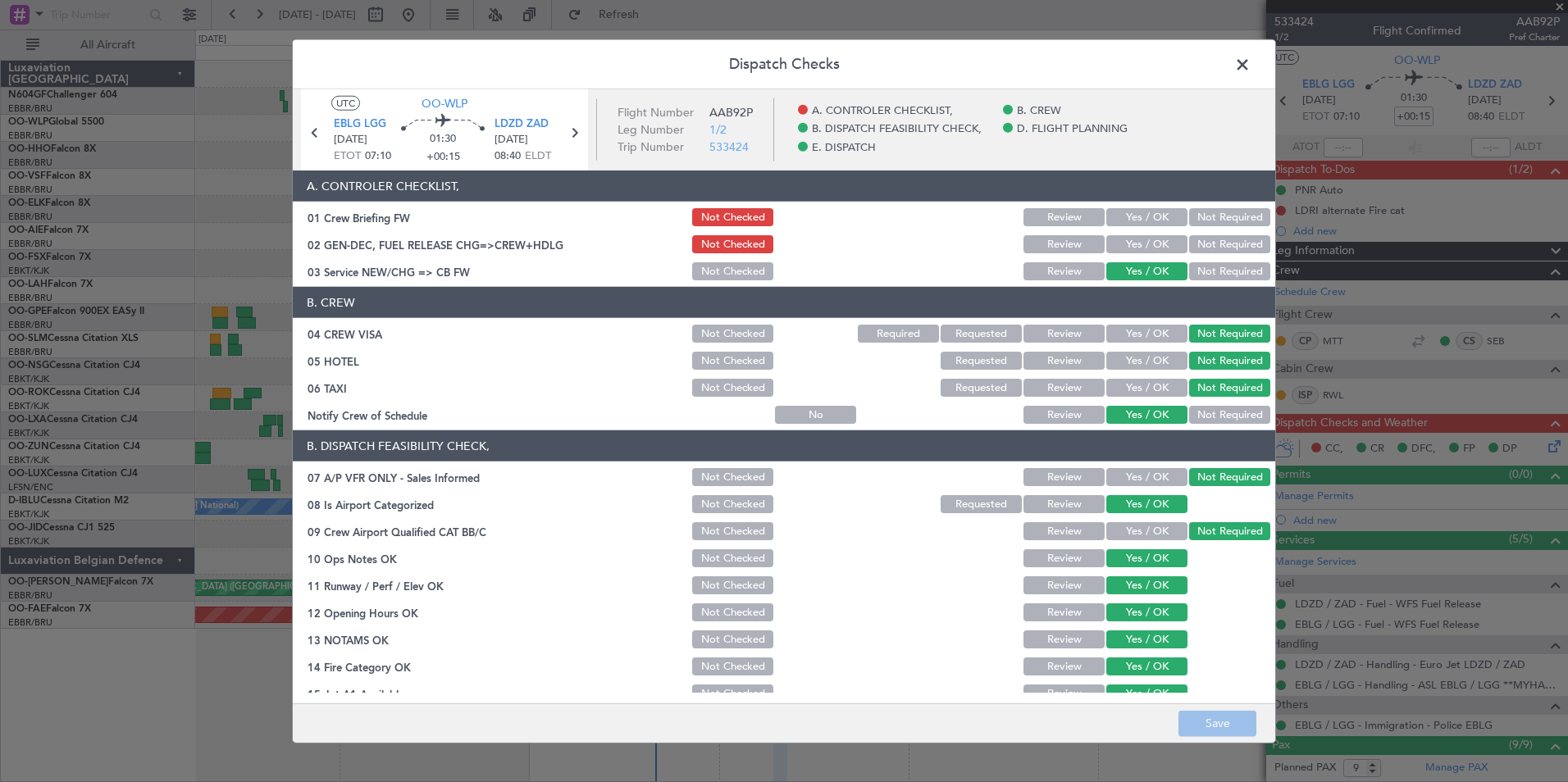
click at [1116, 250] on button "Yes / OK" at bounding box center [1147, 244] width 82 height 18
click at [1204, 725] on button "Save" at bounding box center [1217, 723] width 78 height 26
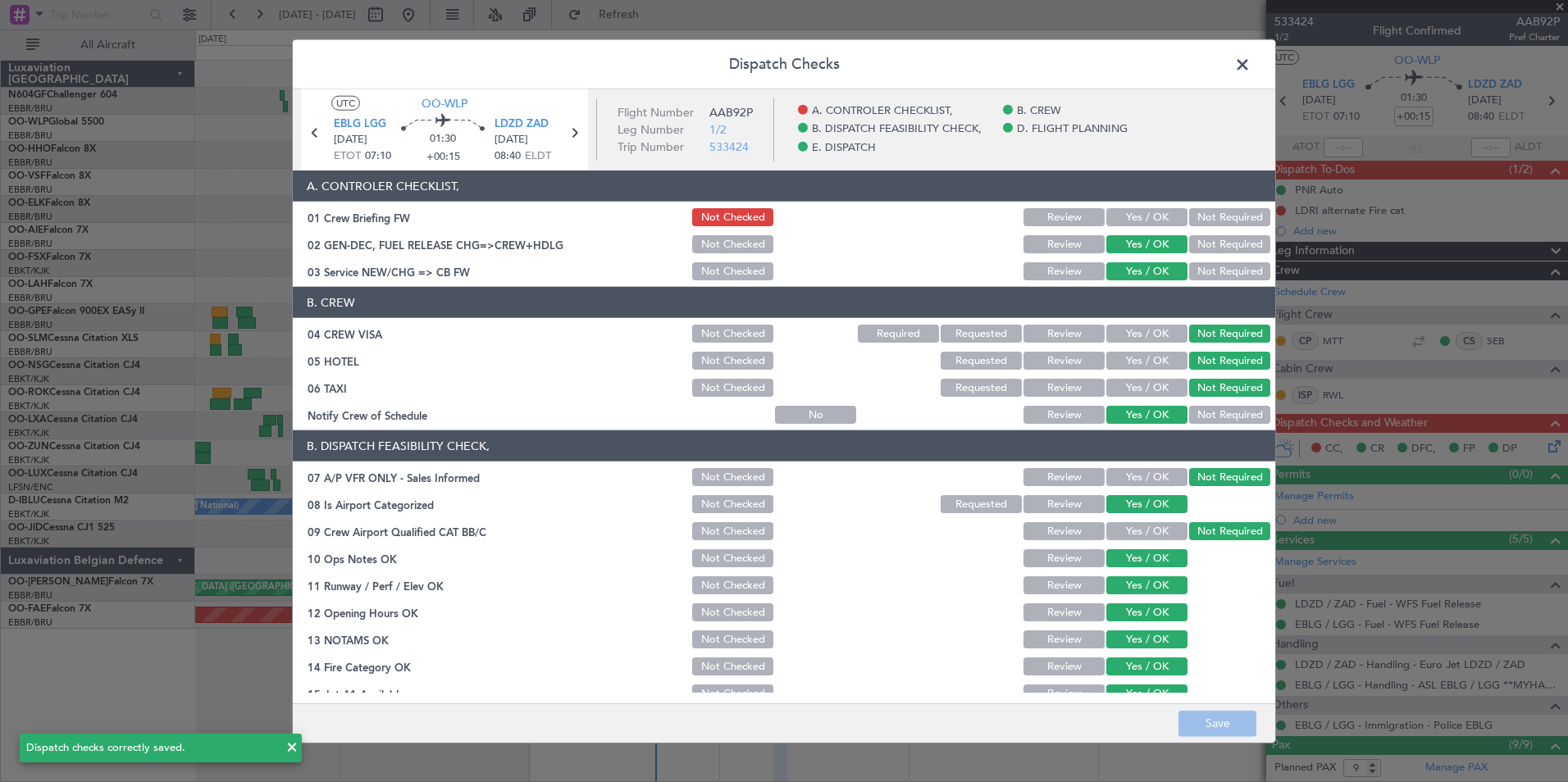
click at [1250, 62] on span at bounding box center [1250, 69] width 0 height 33
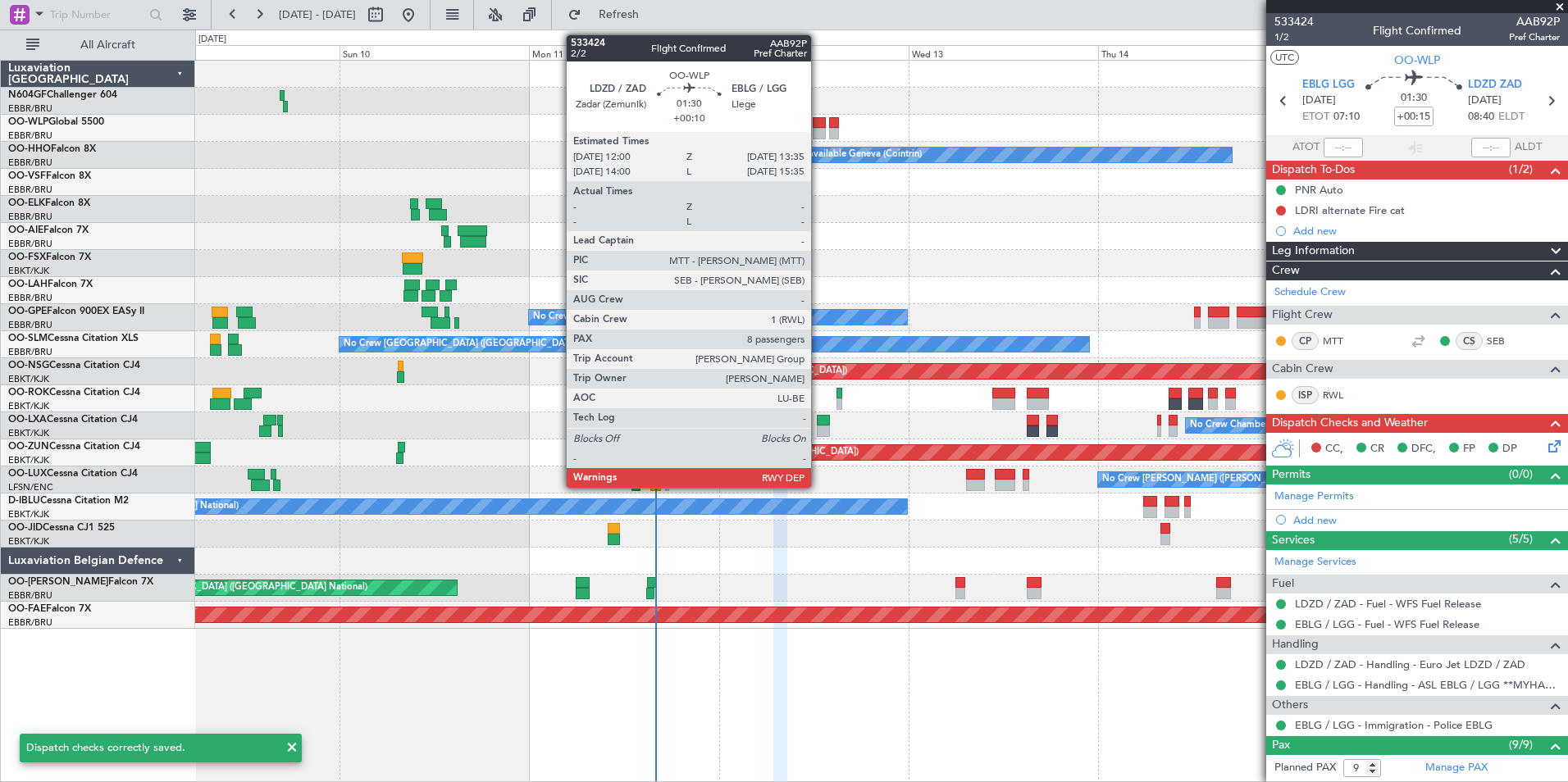
click at [818, 117] on div at bounding box center [818, 122] width 13 height 11
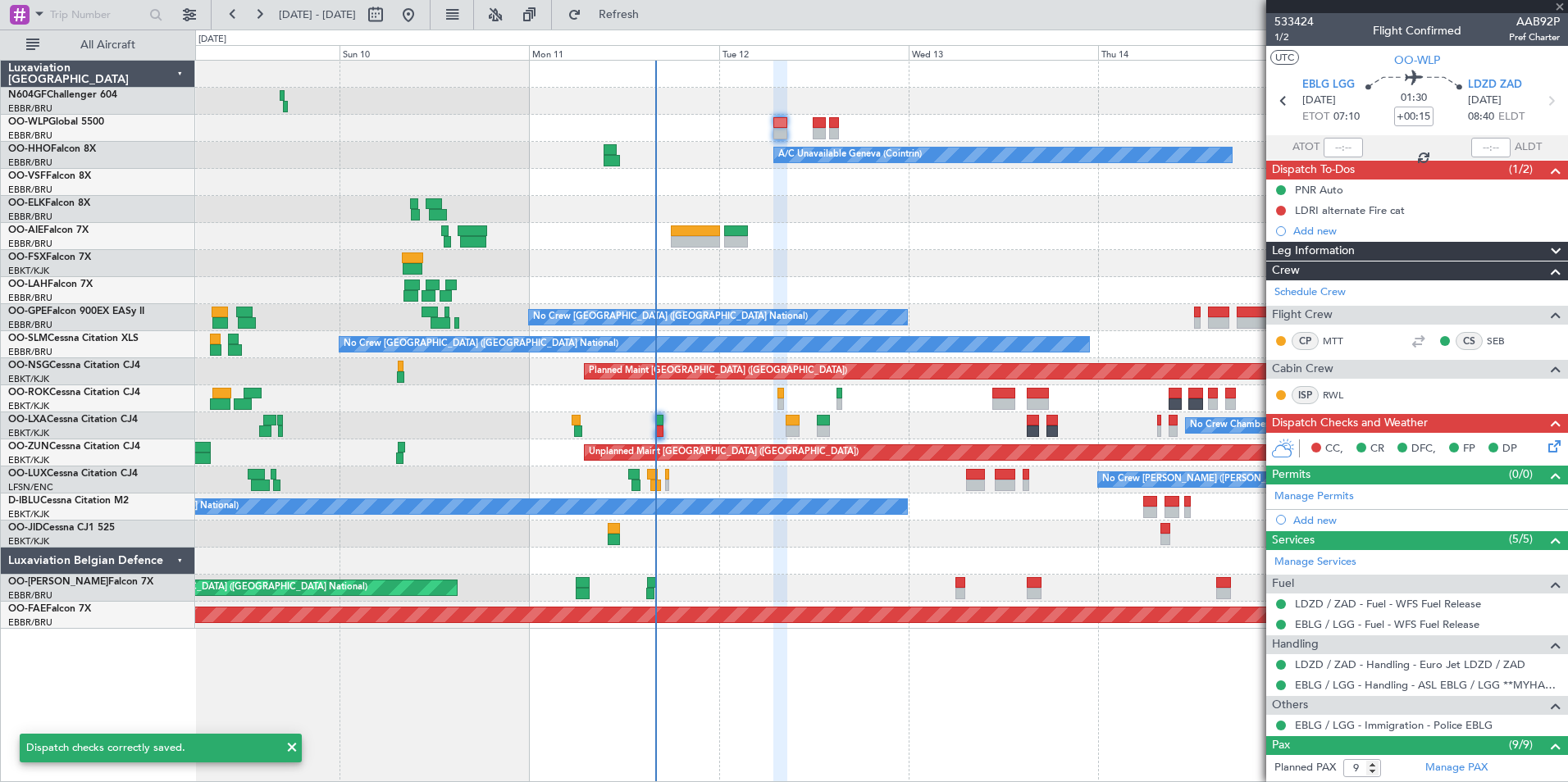
type input "+00:10"
type input "8"
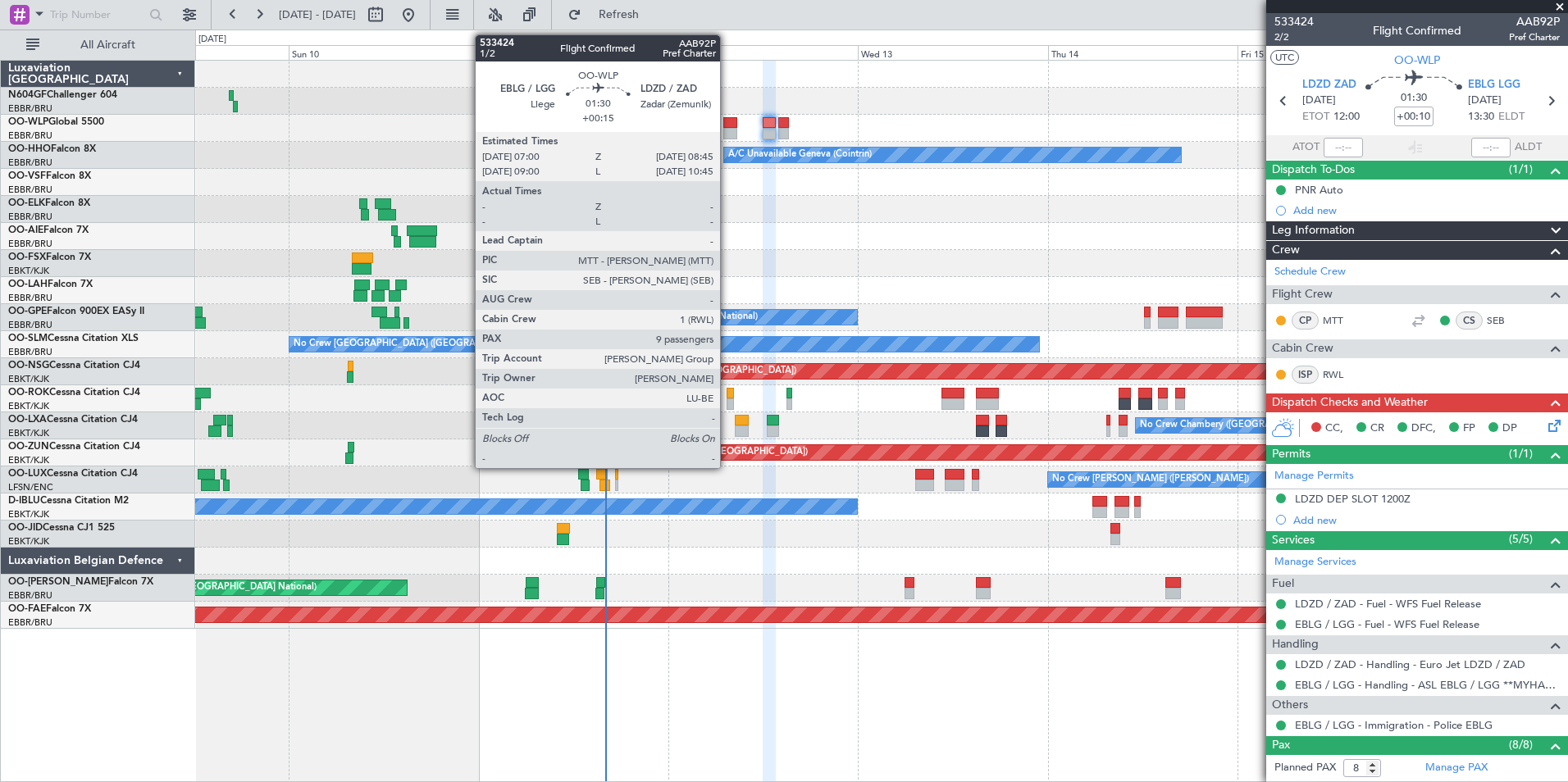
click at [725, 128] on div at bounding box center [730, 133] width 14 height 11
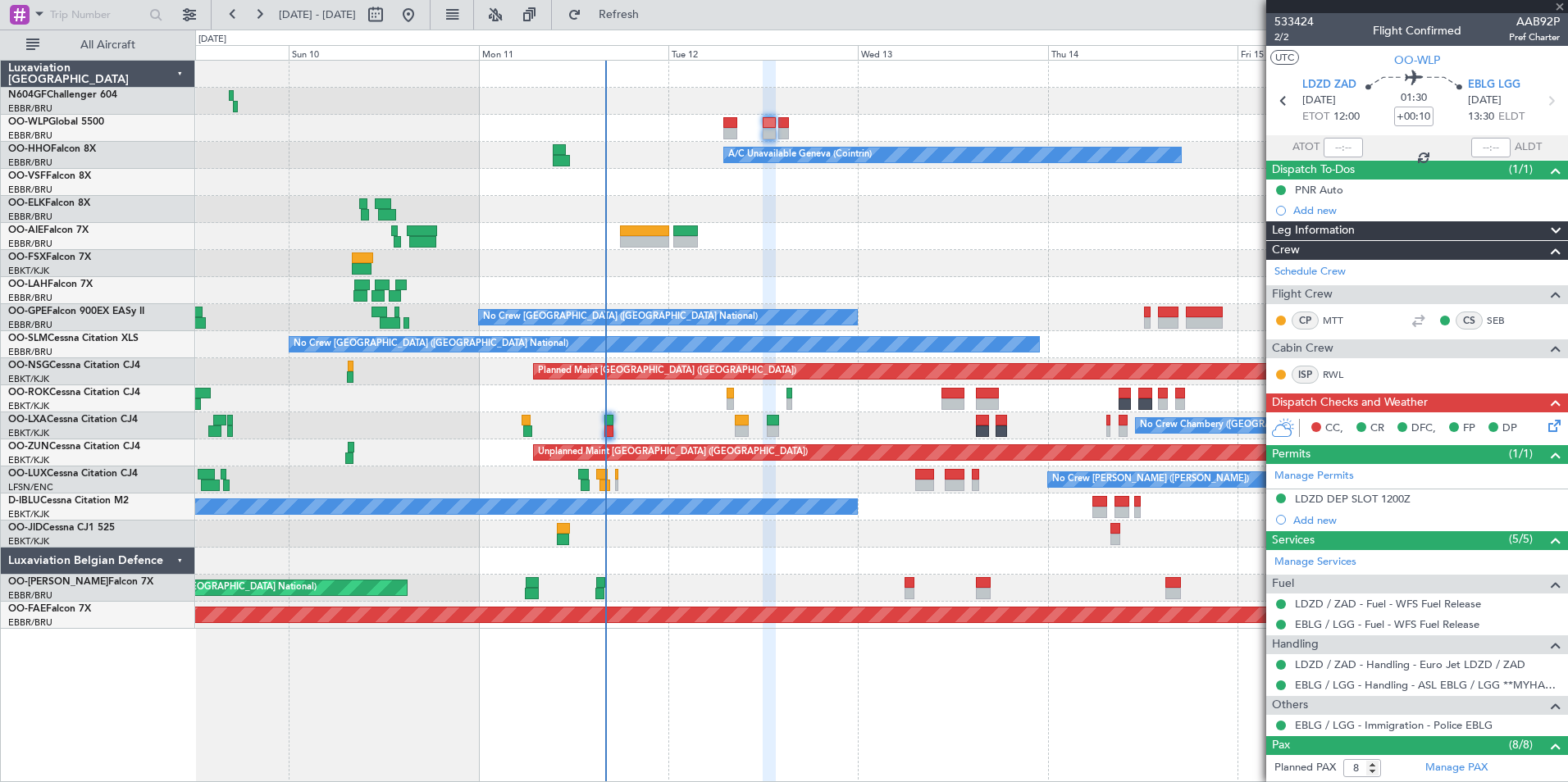
type input "+00:15"
type input "9"
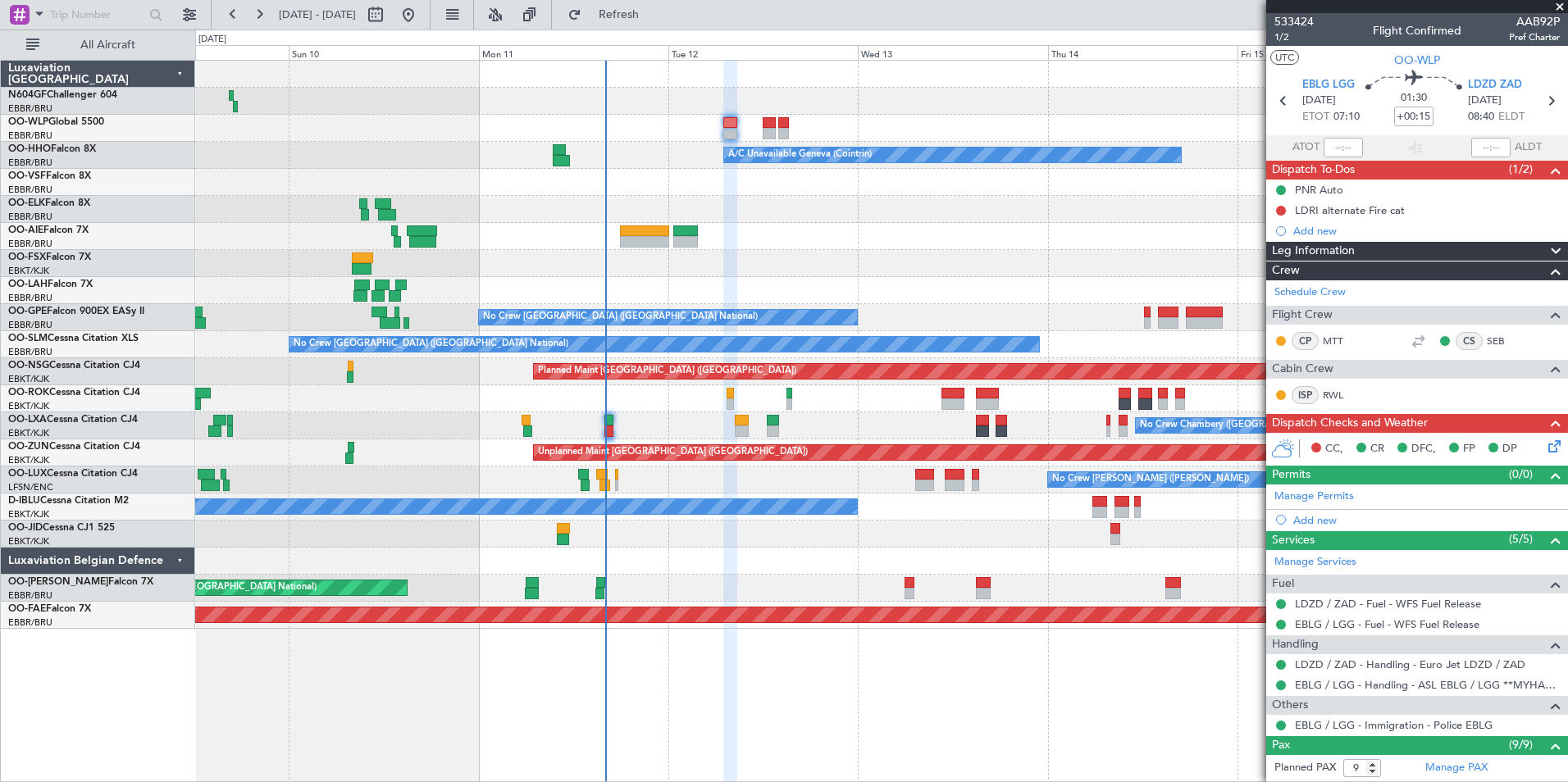
click at [1545, 447] on icon at bounding box center [1551, 444] width 13 height 13
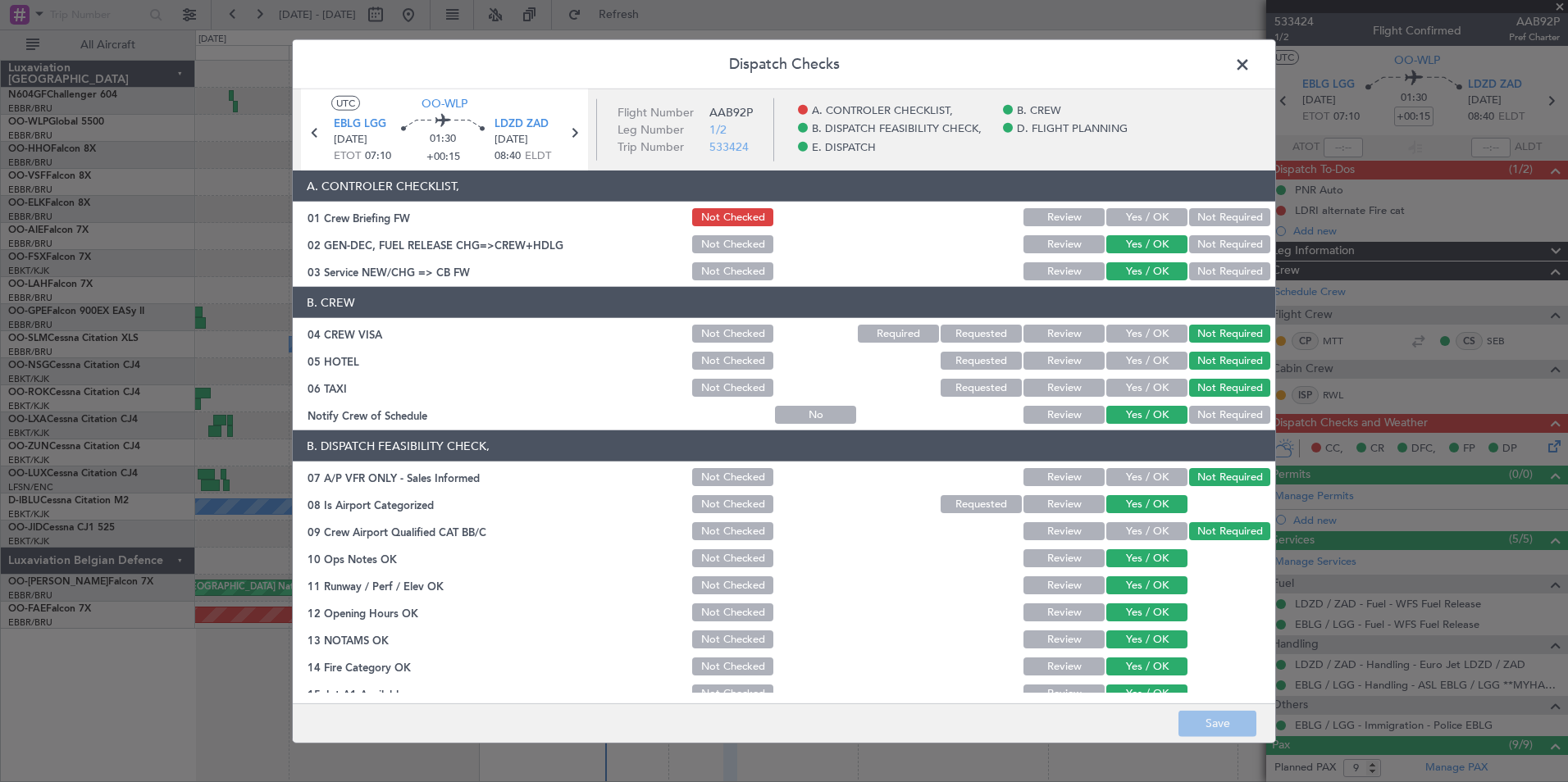
click at [1250, 75] on span at bounding box center [1250, 69] width 0 height 33
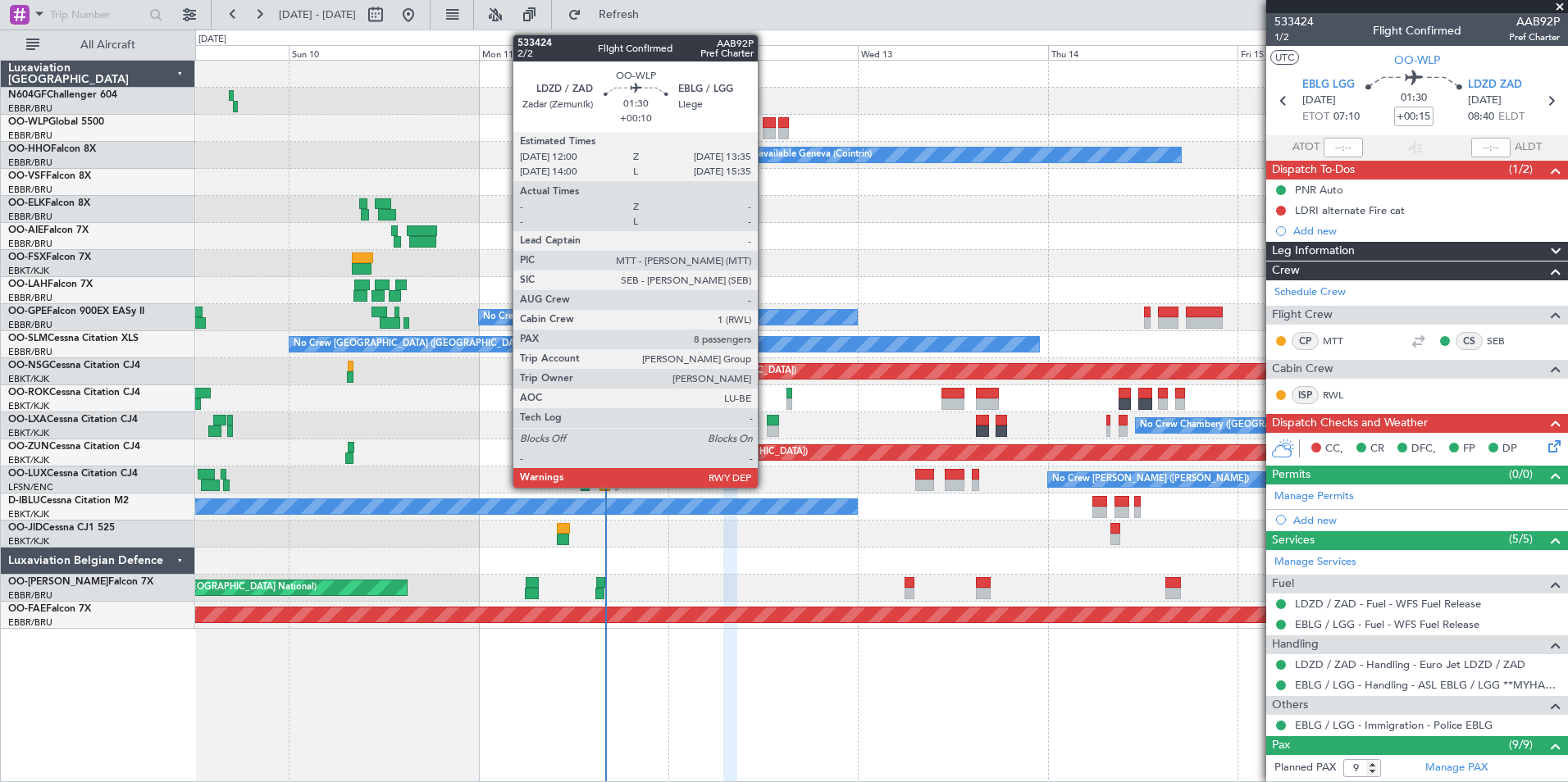
click at [765, 126] on div at bounding box center [769, 122] width 13 height 11
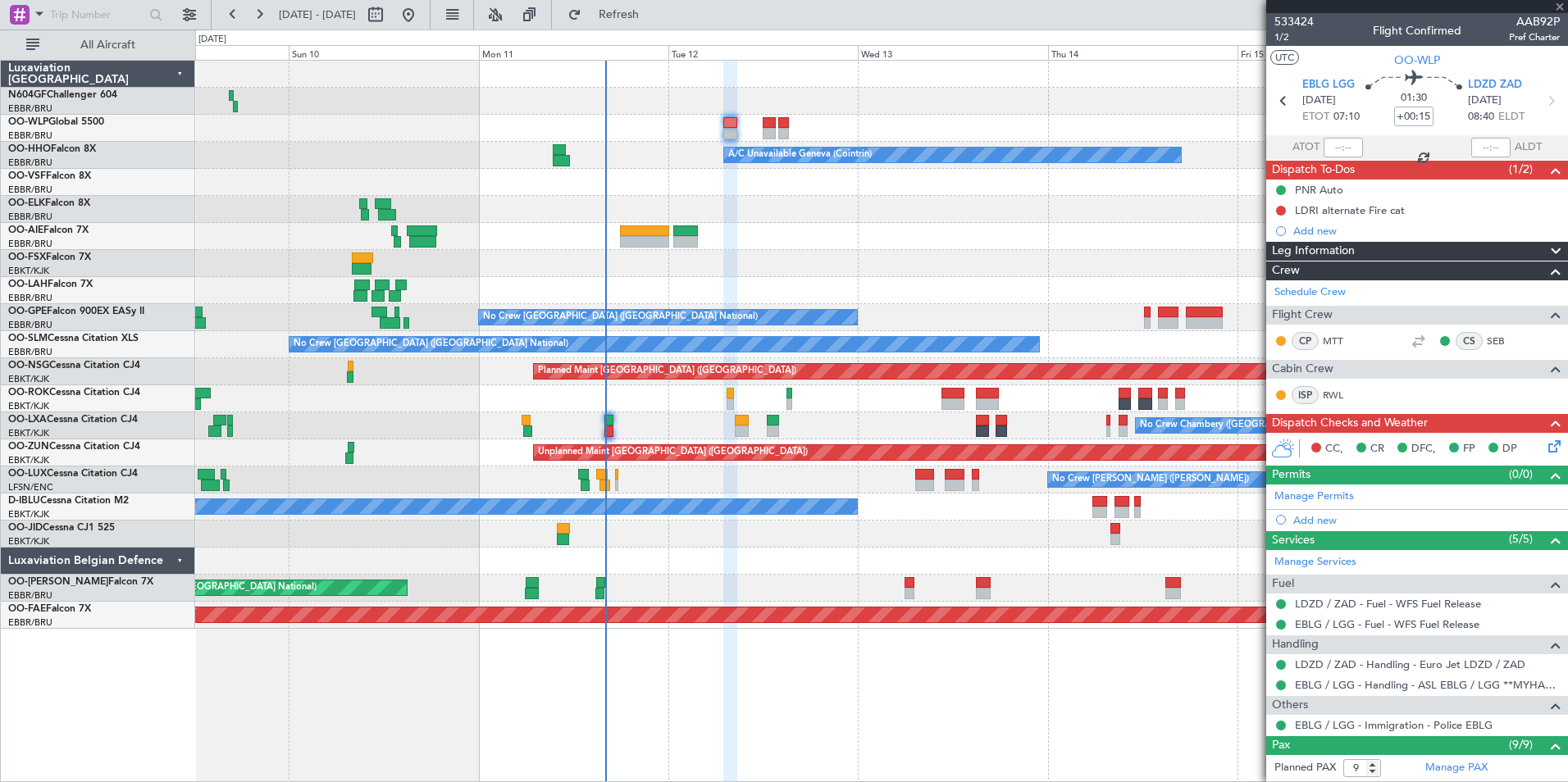
type input "+00:10"
type input "8"
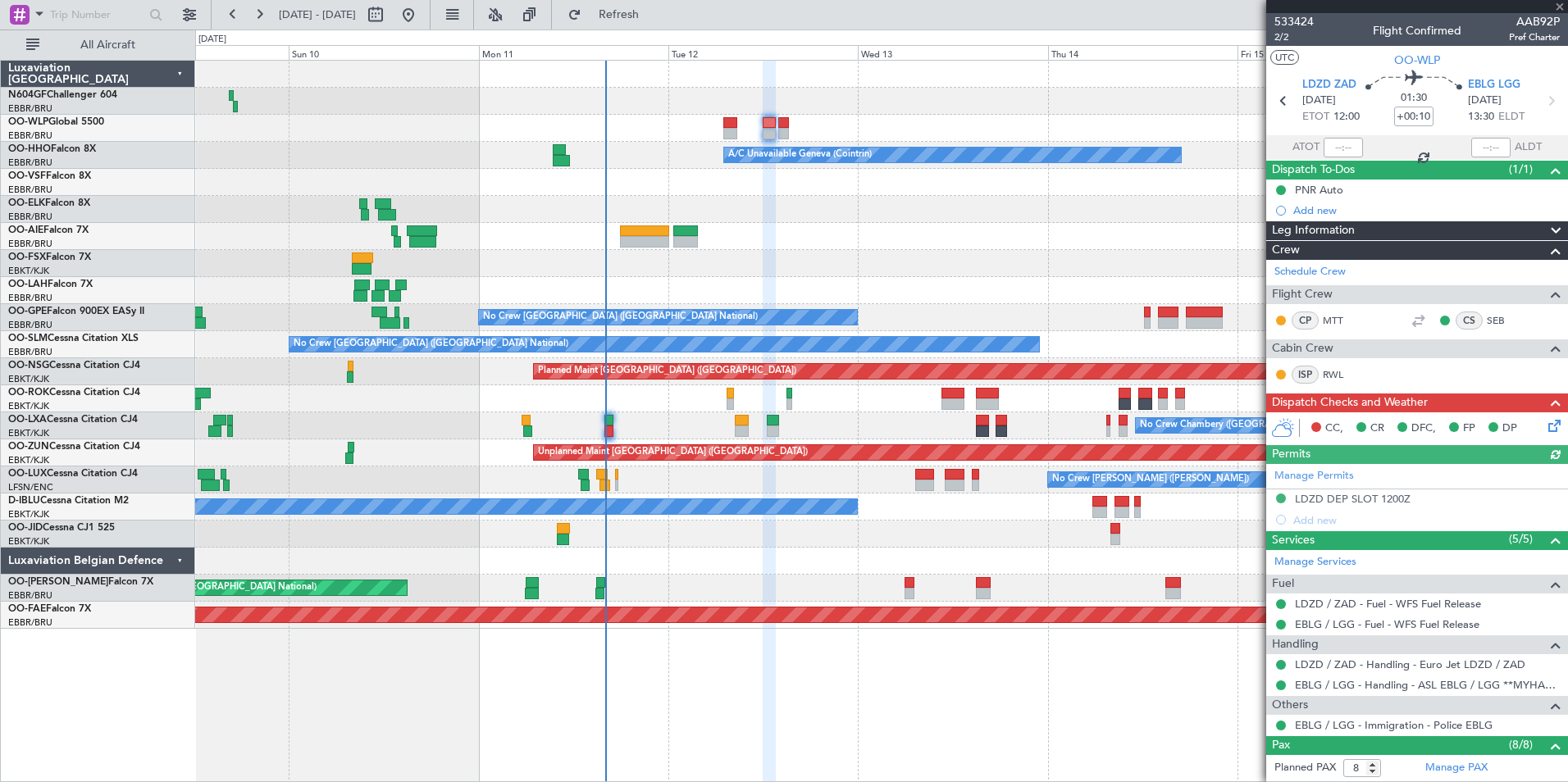
click at [1545, 426] on icon at bounding box center [1551, 423] width 13 height 13
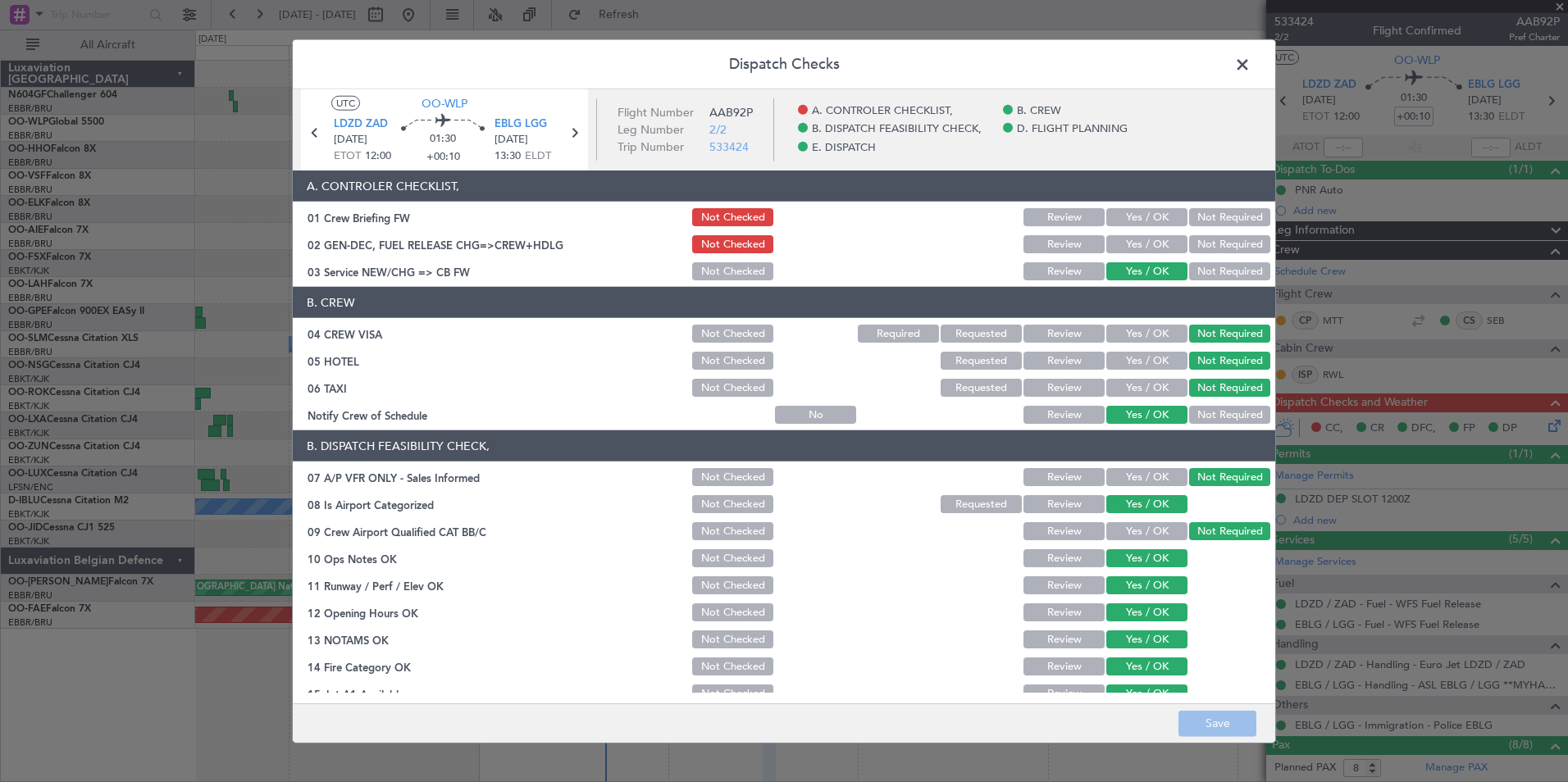
click at [1132, 241] on button "Yes / OK" at bounding box center [1147, 244] width 82 height 18
click at [1226, 734] on button "Save" at bounding box center [1217, 723] width 78 height 26
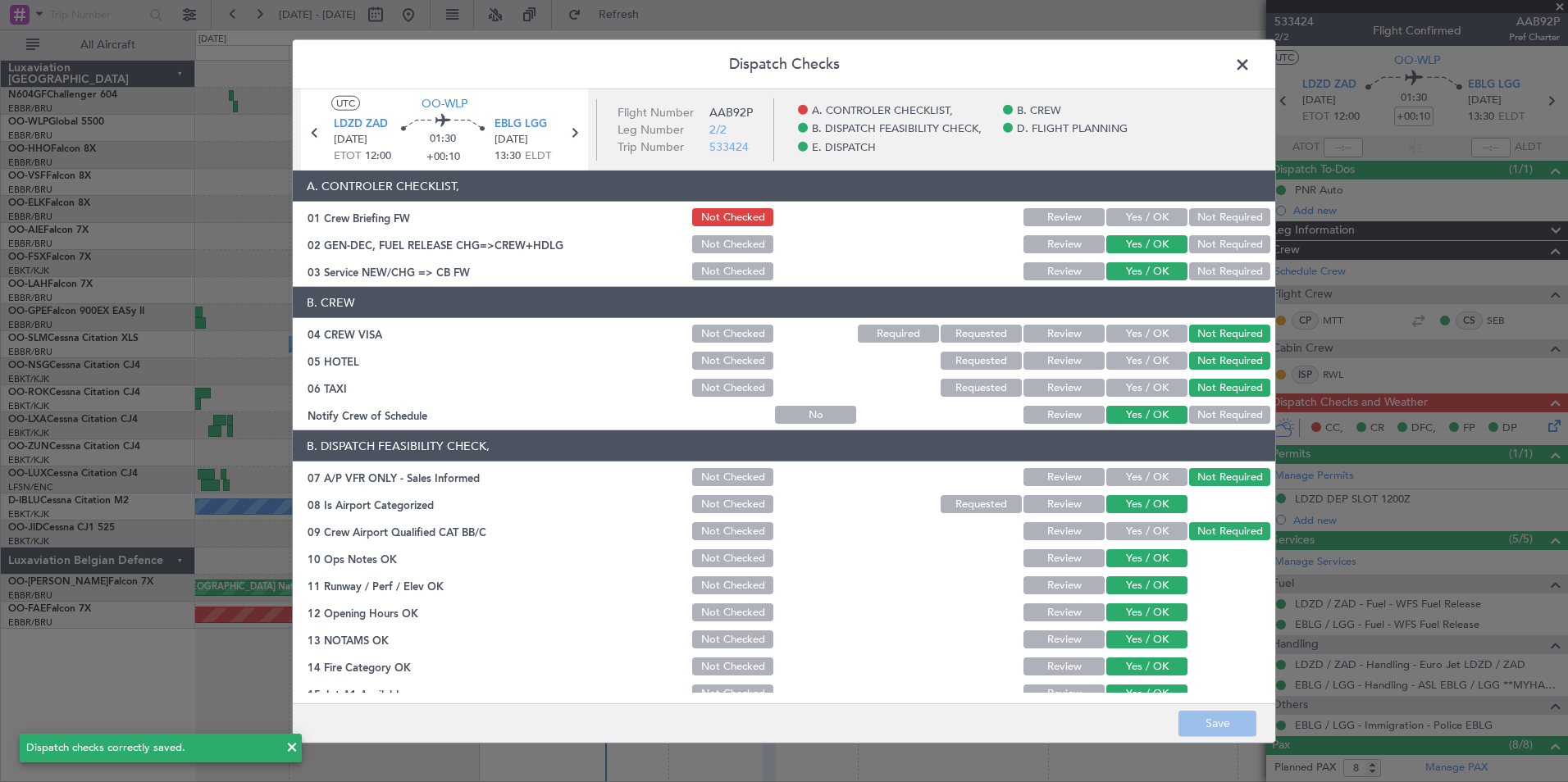
click at [1250, 63] on span at bounding box center [1250, 69] width 0 height 33
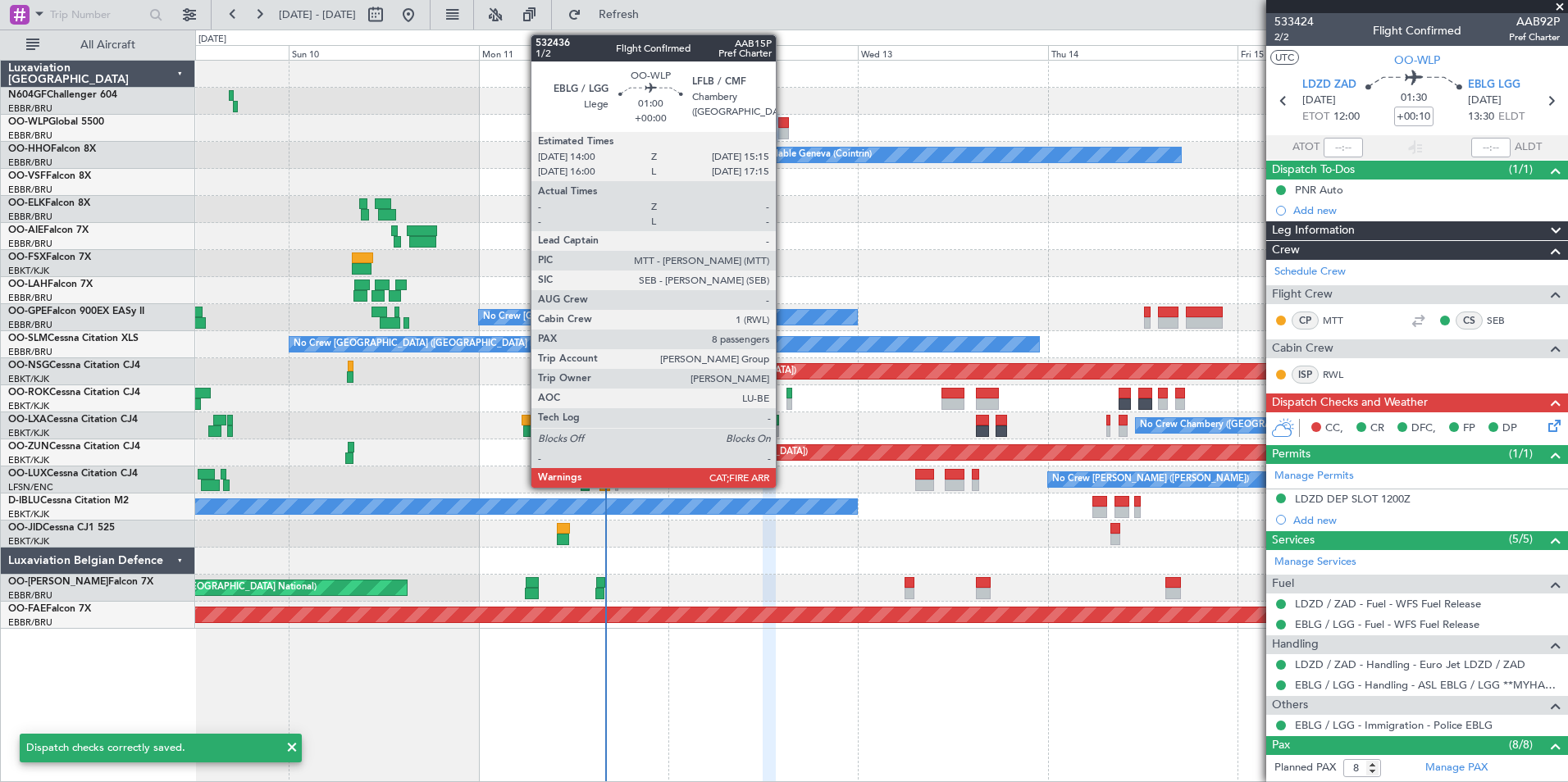
click at [783, 128] on div at bounding box center [784, 133] width 10 height 11
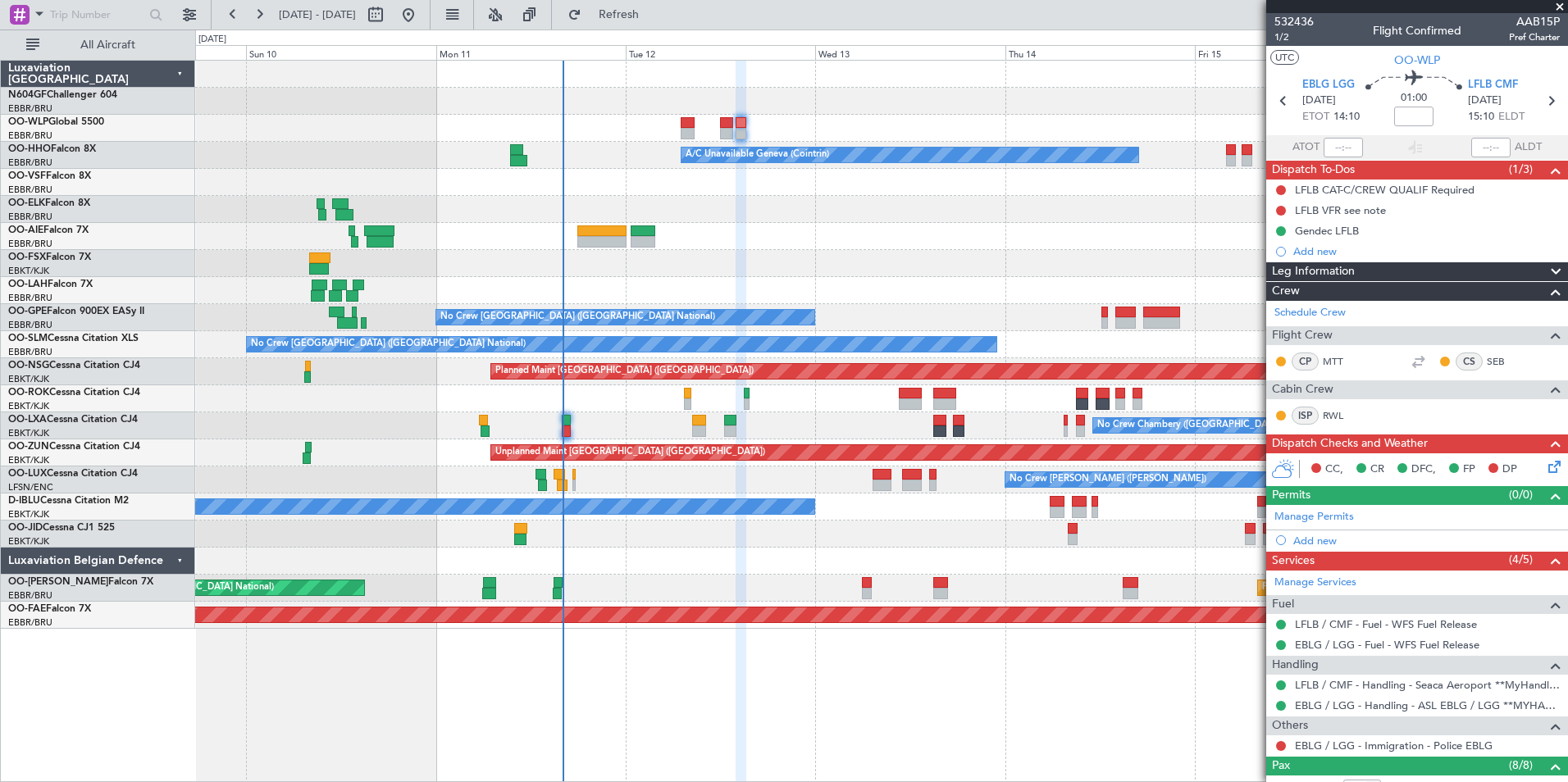
click at [887, 240] on div at bounding box center [881, 236] width 1372 height 27
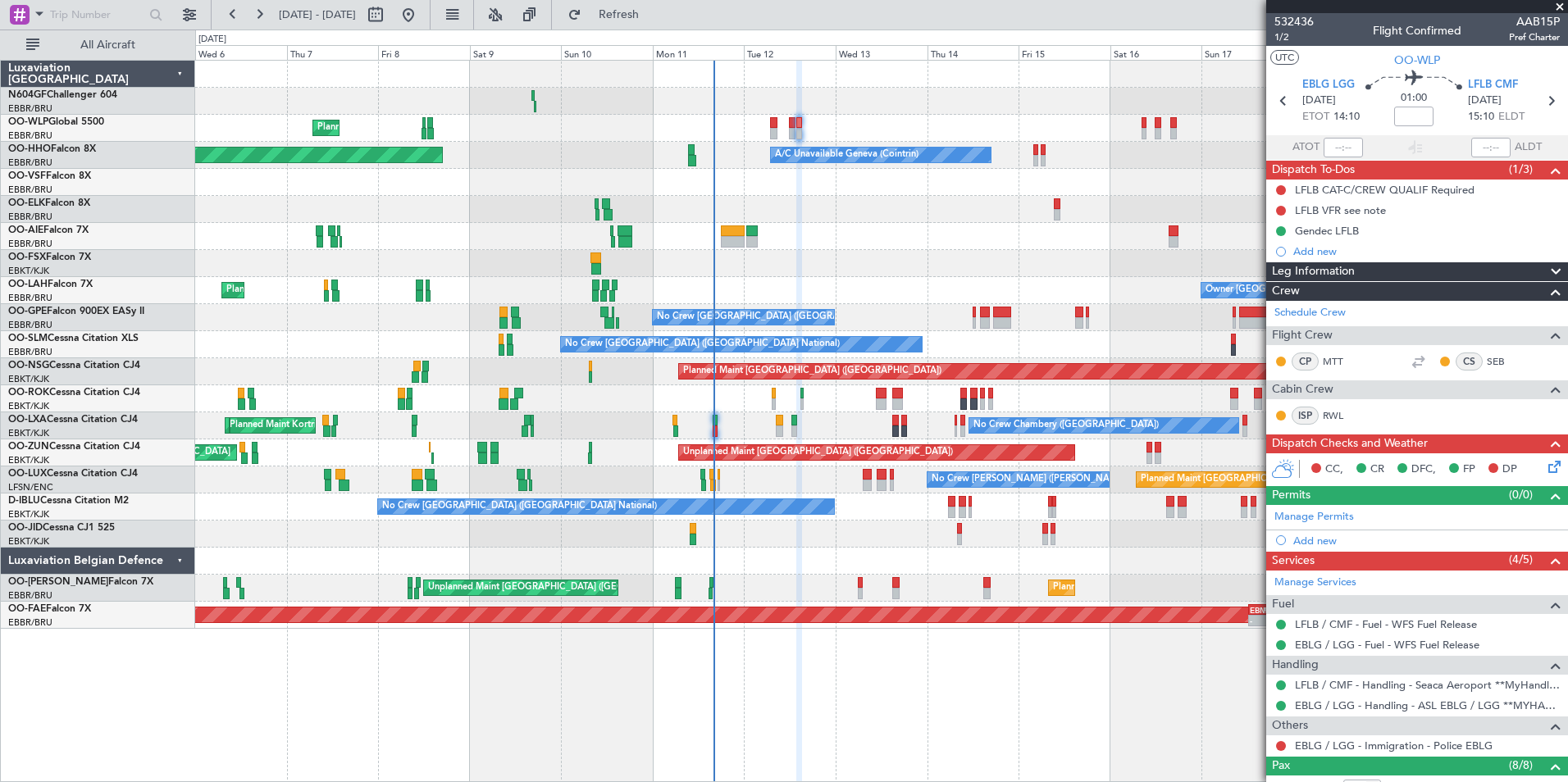
click at [745, 261] on div "Planned Maint Milan (Linate) Planned Maint Berlin (Brandenburg) A/C Unavailable…" at bounding box center [881, 345] width 1372 height 568
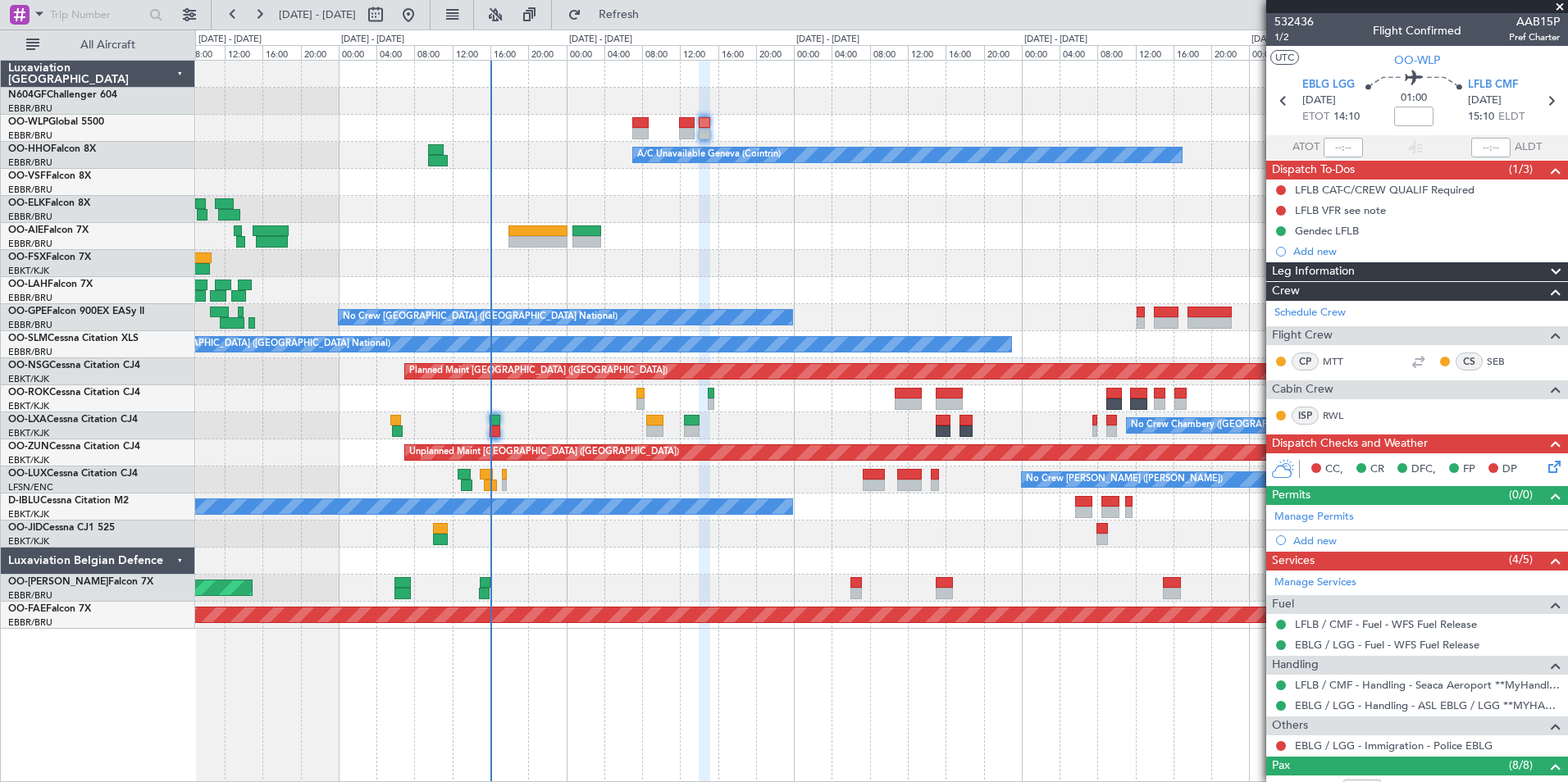
click at [857, 255] on div "A/C Unavailable Geneva (Cointrin) Owner Brussels (Brussels National) No Crew Br…" at bounding box center [881, 345] width 1372 height 568
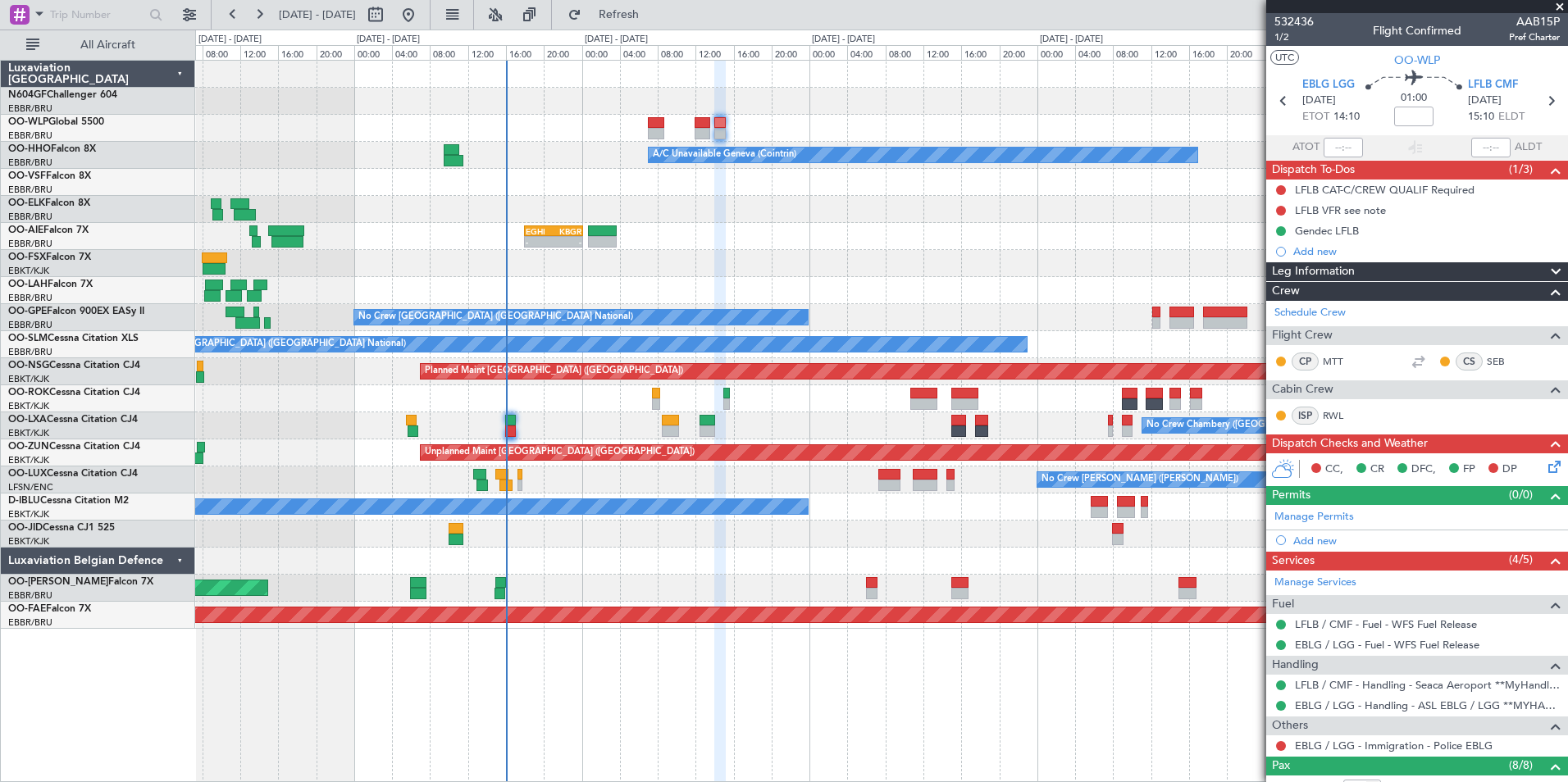
click at [1545, 470] on icon at bounding box center [1551, 463] width 13 height 13
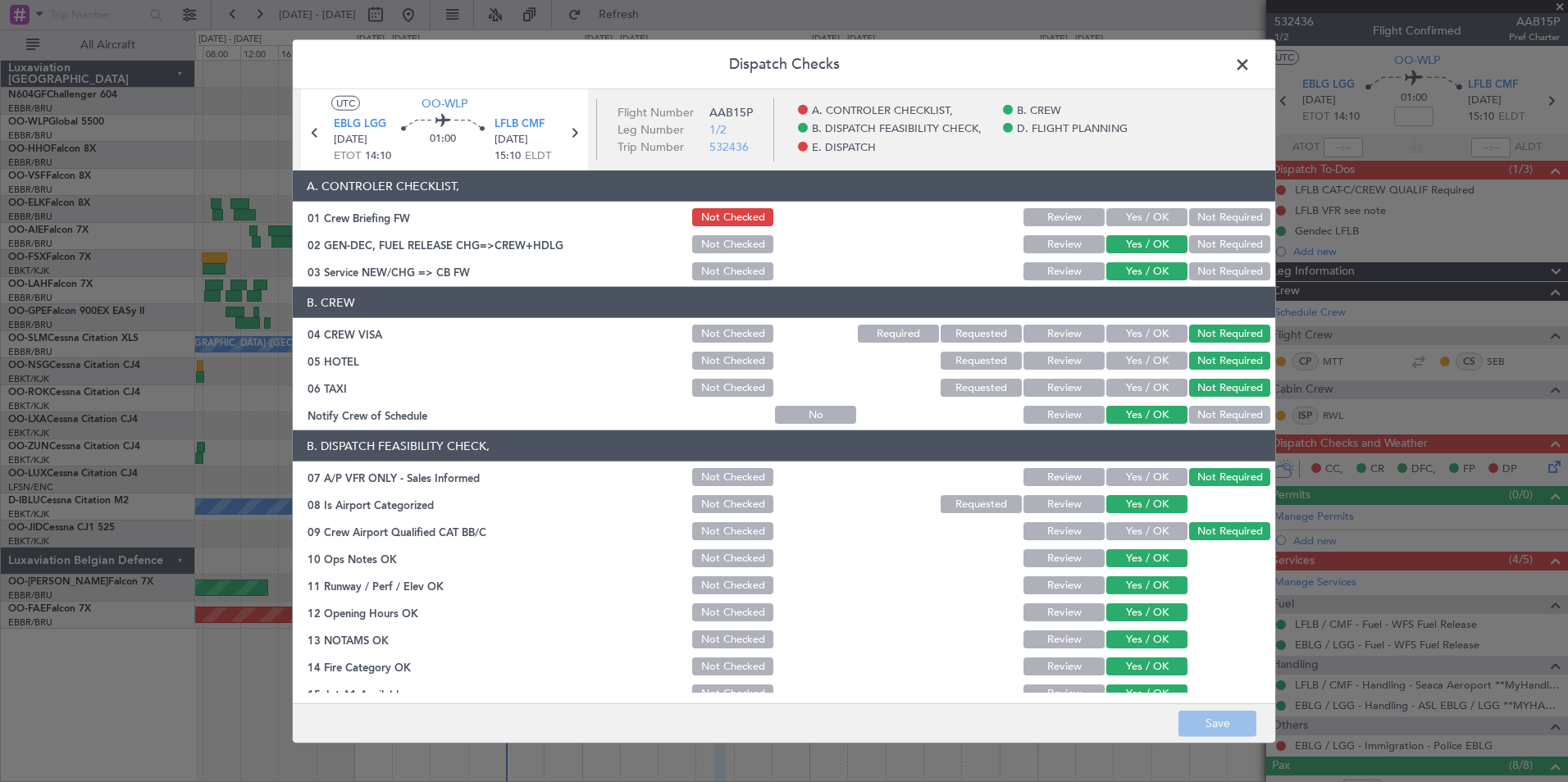
click at [1250, 73] on span at bounding box center [1250, 69] width 0 height 33
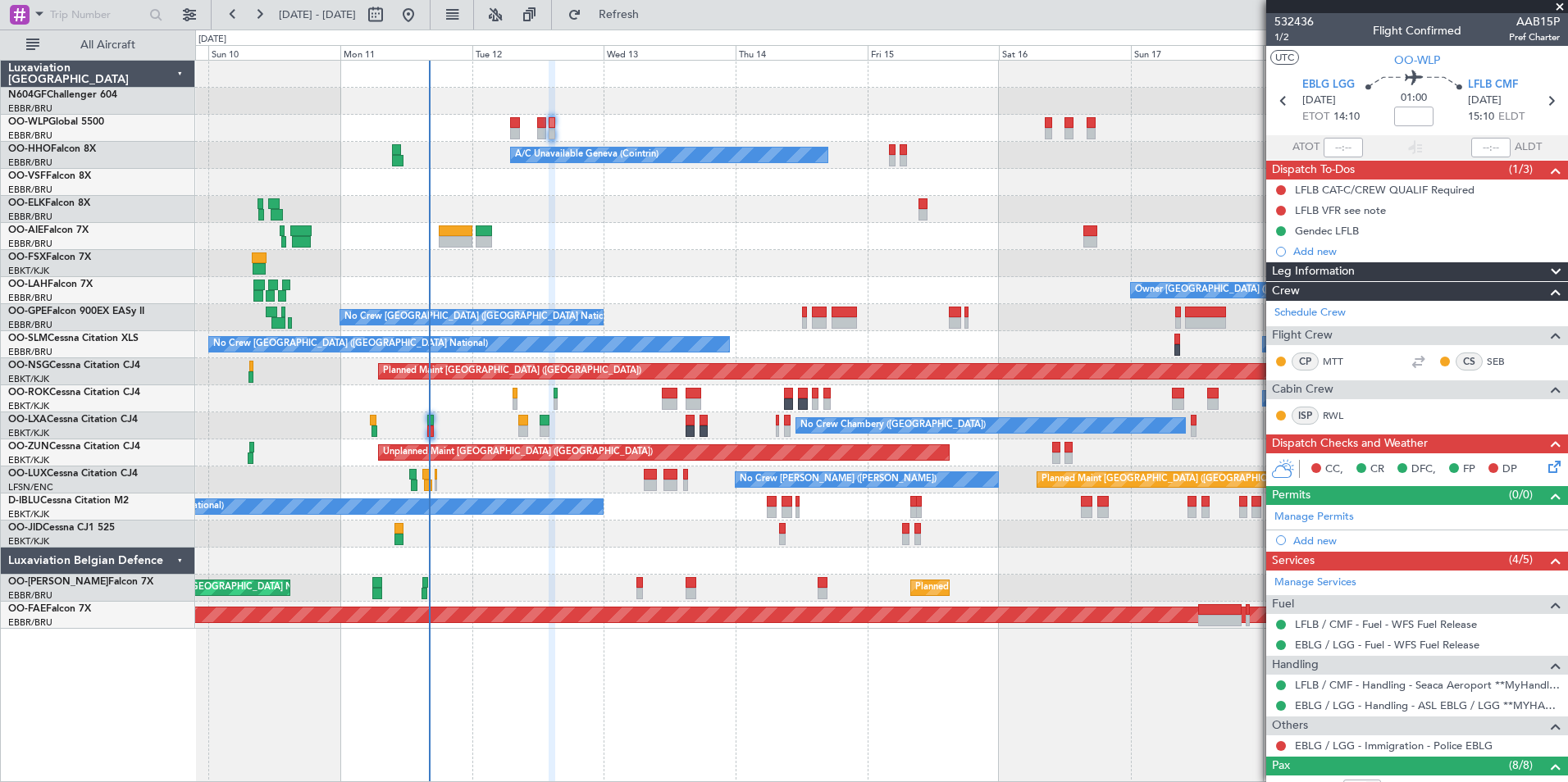
click at [787, 228] on div "Planned Maint Berlin (Brandenburg) Planned Maint Milan (Linate) A/C Unavailable…" at bounding box center [881, 345] width 1372 height 568
click at [813, 345] on div "No Crew [GEOGRAPHIC_DATA] ([GEOGRAPHIC_DATA] National) A/C Unavailable [GEOGRAP…" at bounding box center [881, 345] width 1372 height 27
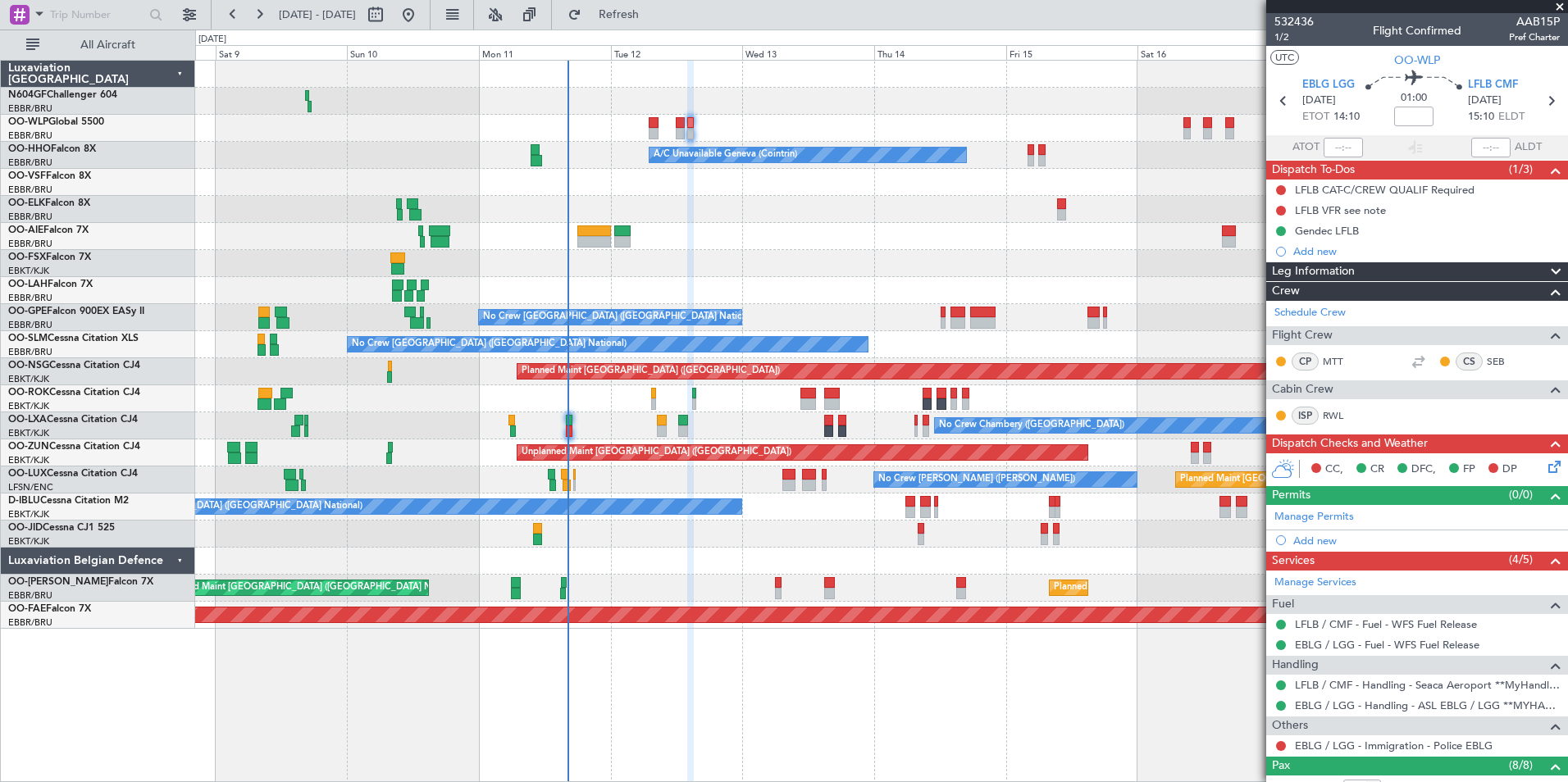
click at [843, 528] on div "Planned Maint Milan (Linate) A/C Unavailable Geneva (Cointrin) Planned Maint Ge…" at bounding box center [881, 345] width 1372 height 568
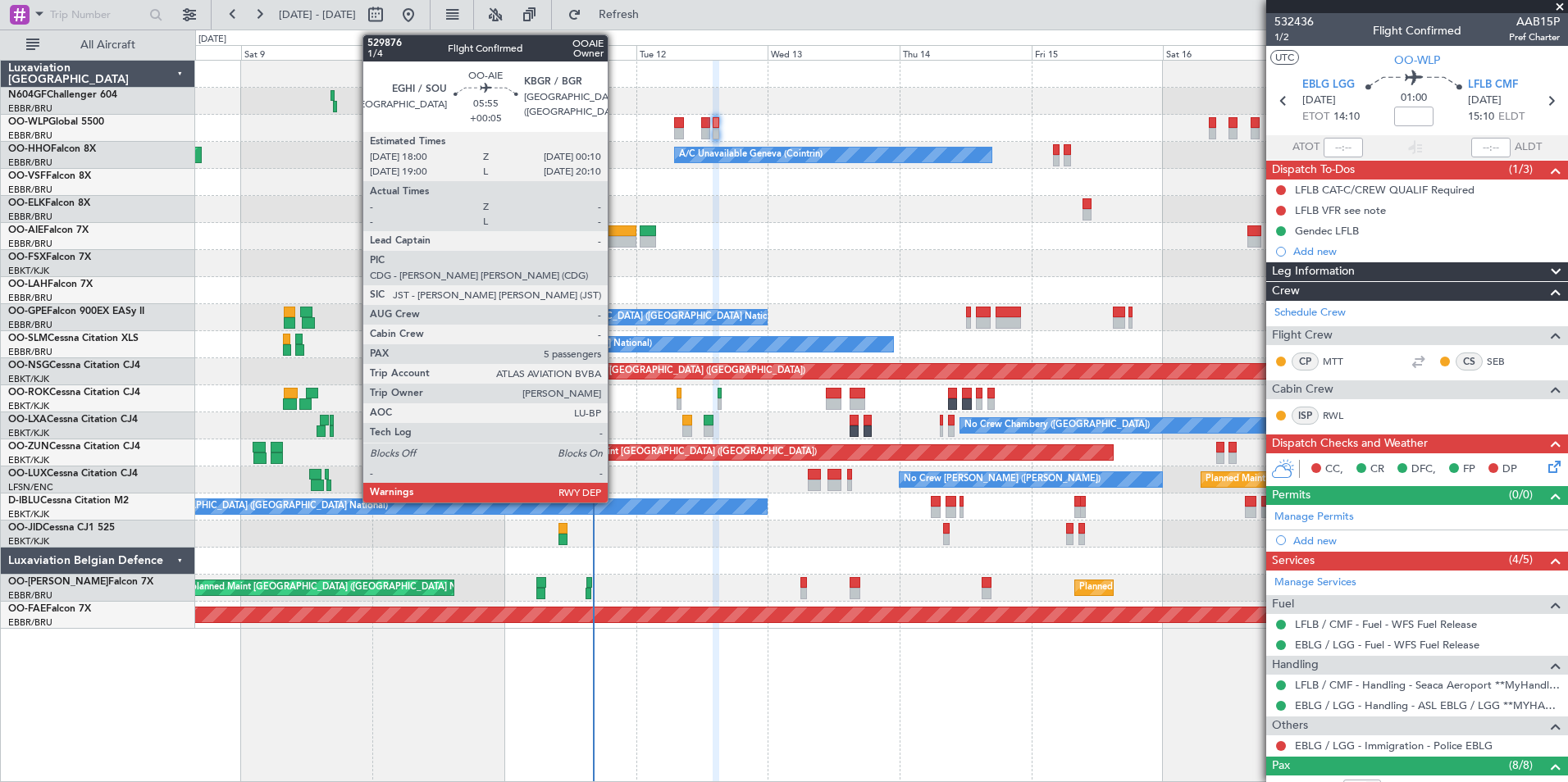
click at [614, 246] on div at bounding box center [620, 241] width 35 height 11
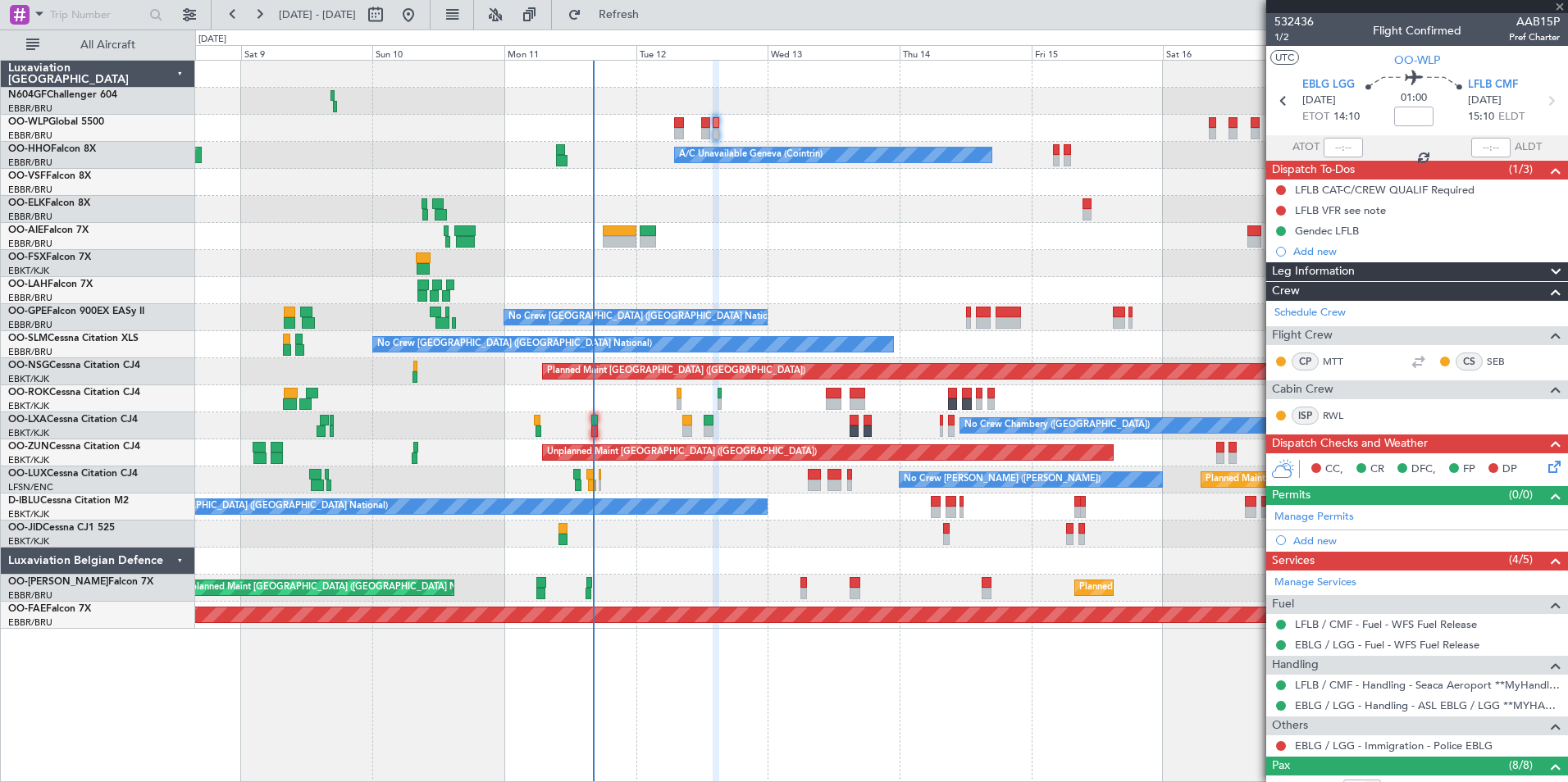
type input "+00:05"
type input "5"
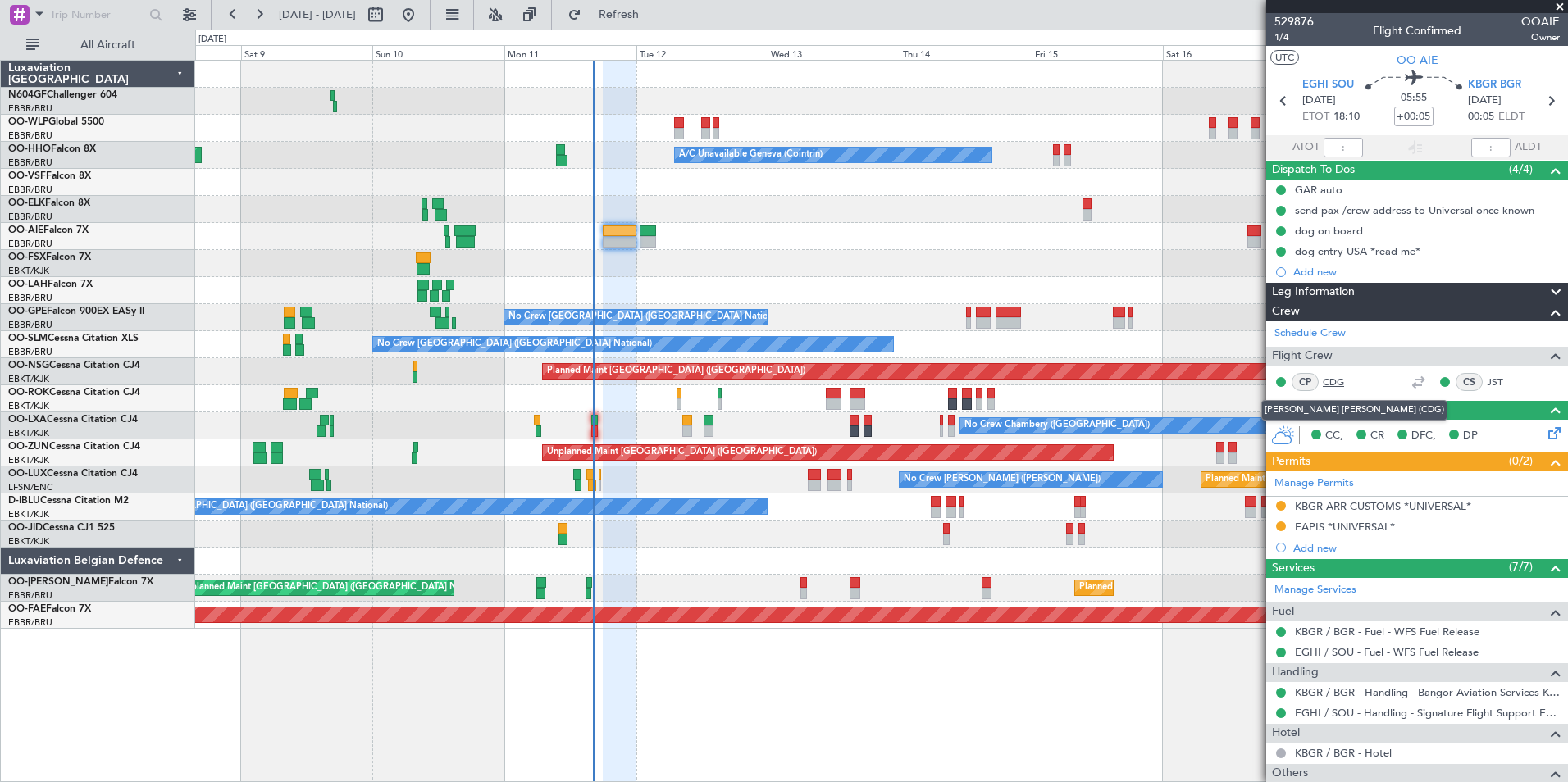
click at [1332, 381] on link "CDG" at bounding box center [1341, 382] width 37 height 15
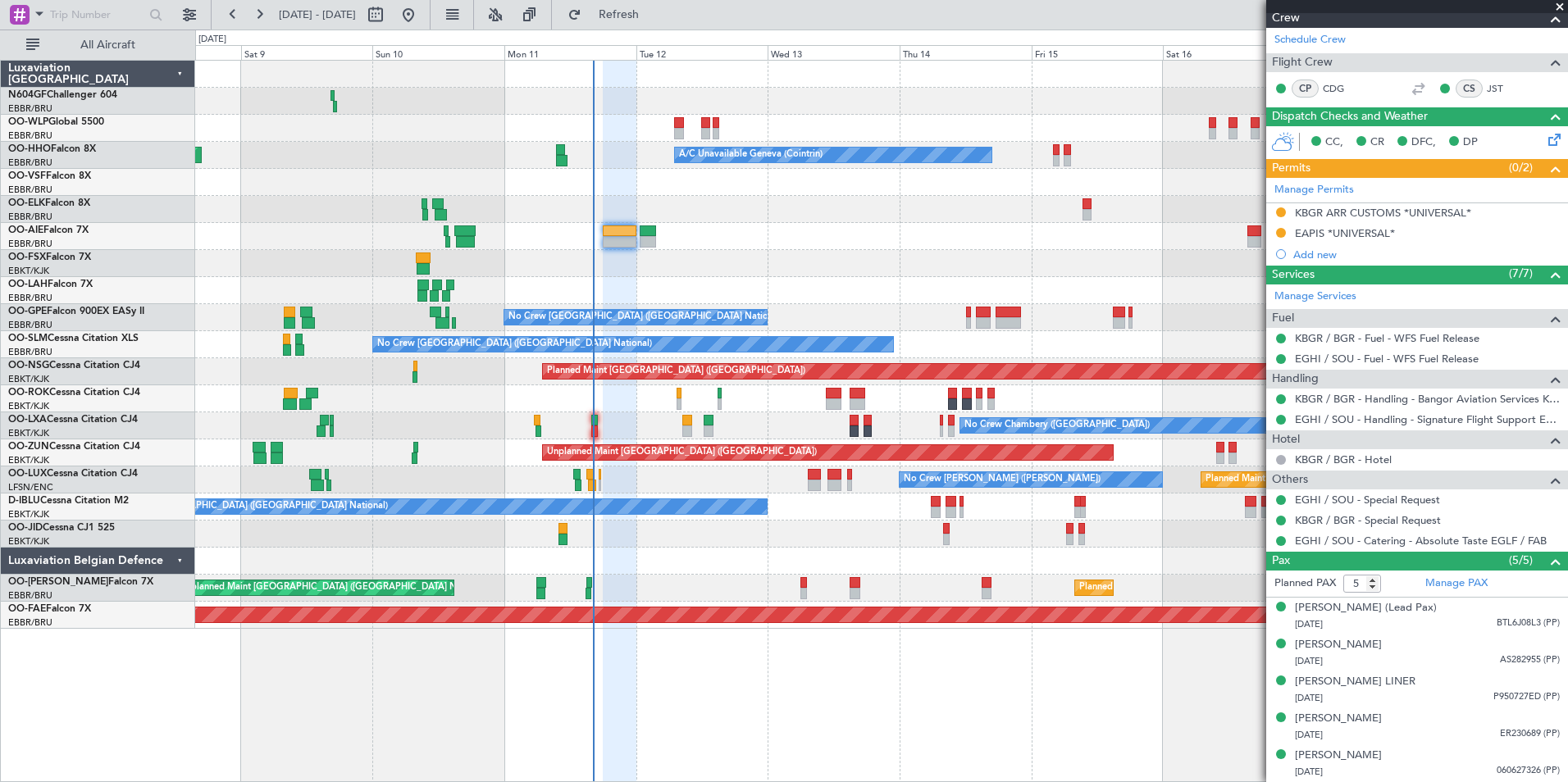
scroll to position [309, 0]
click at [779, 265] on div at bounding box center [881, 263] width 1372 height 27
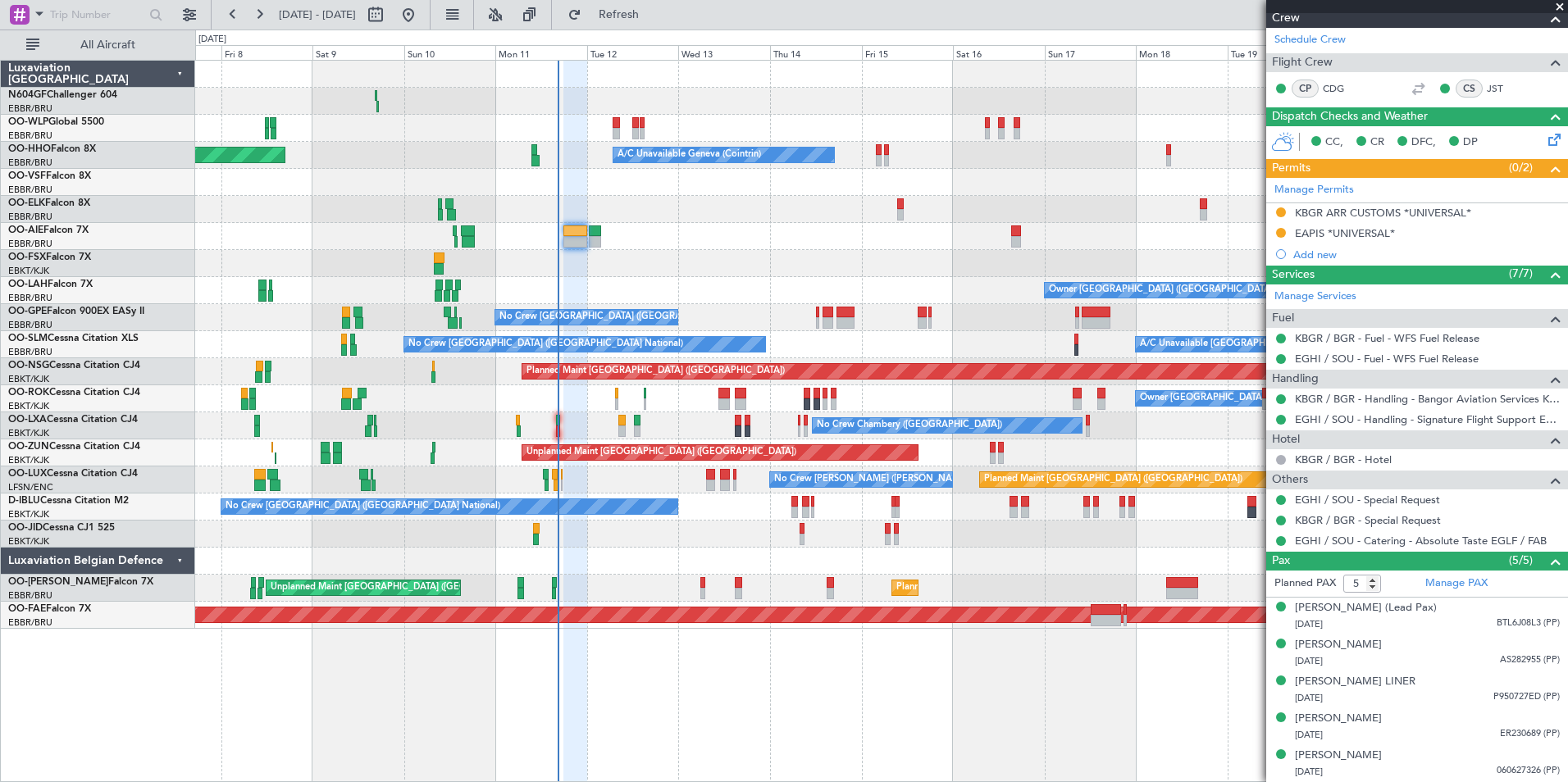
click at [567, 233] on div at bounding box center [881, 236] width 1372 height 27
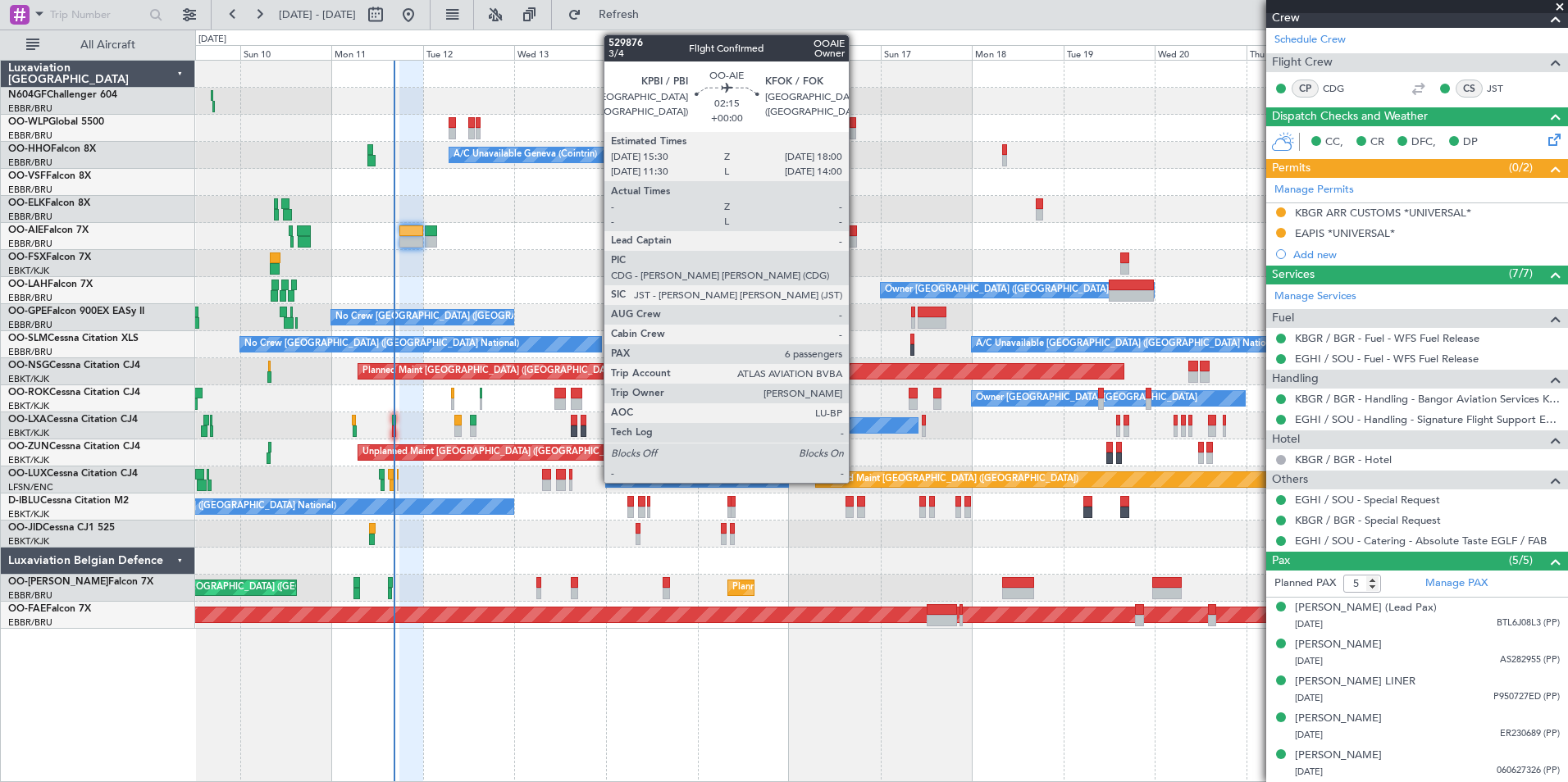
click at [856, 233] on div at bounding box center [851, 231] width 10 height 11
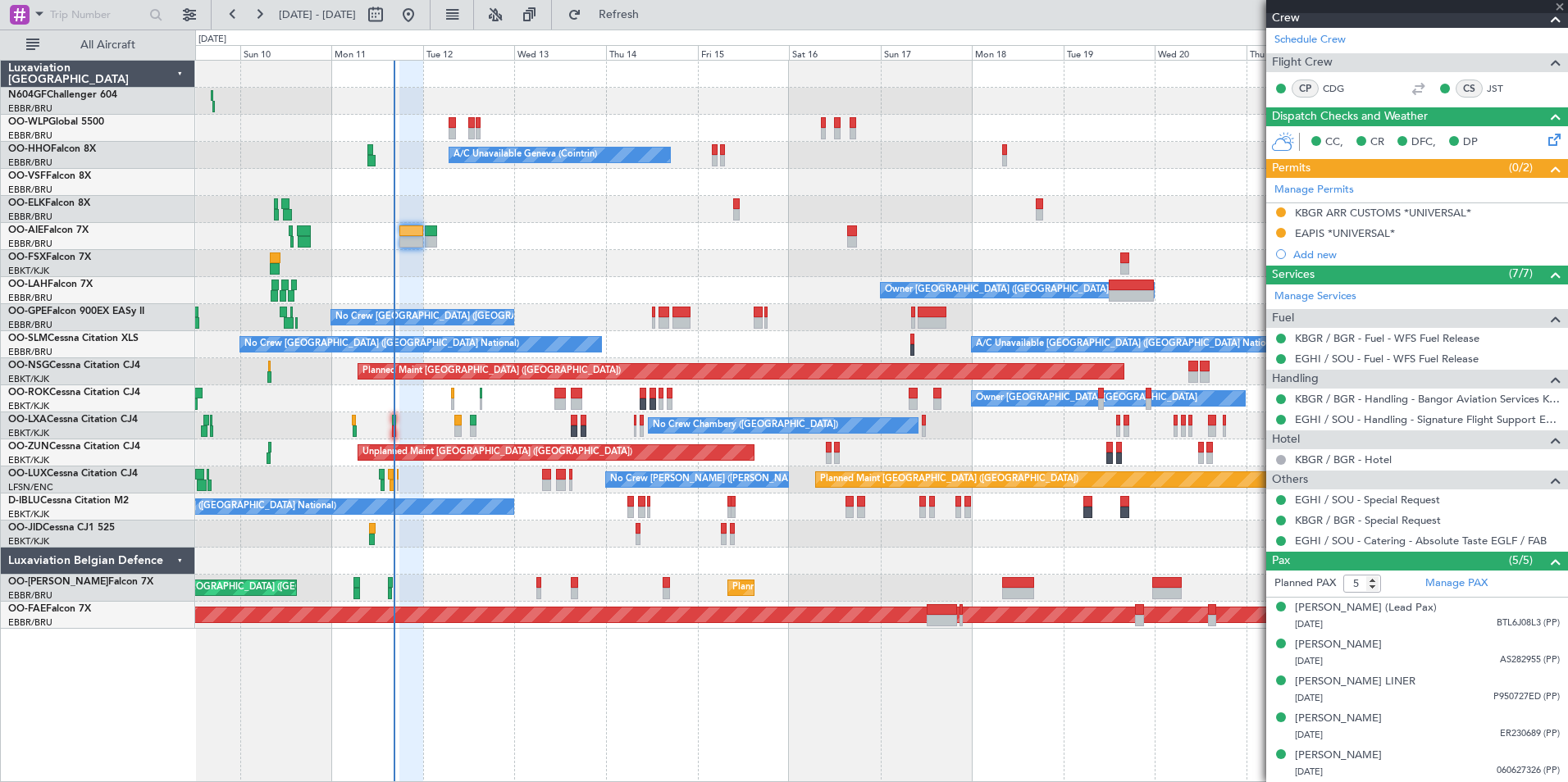
type input "6"
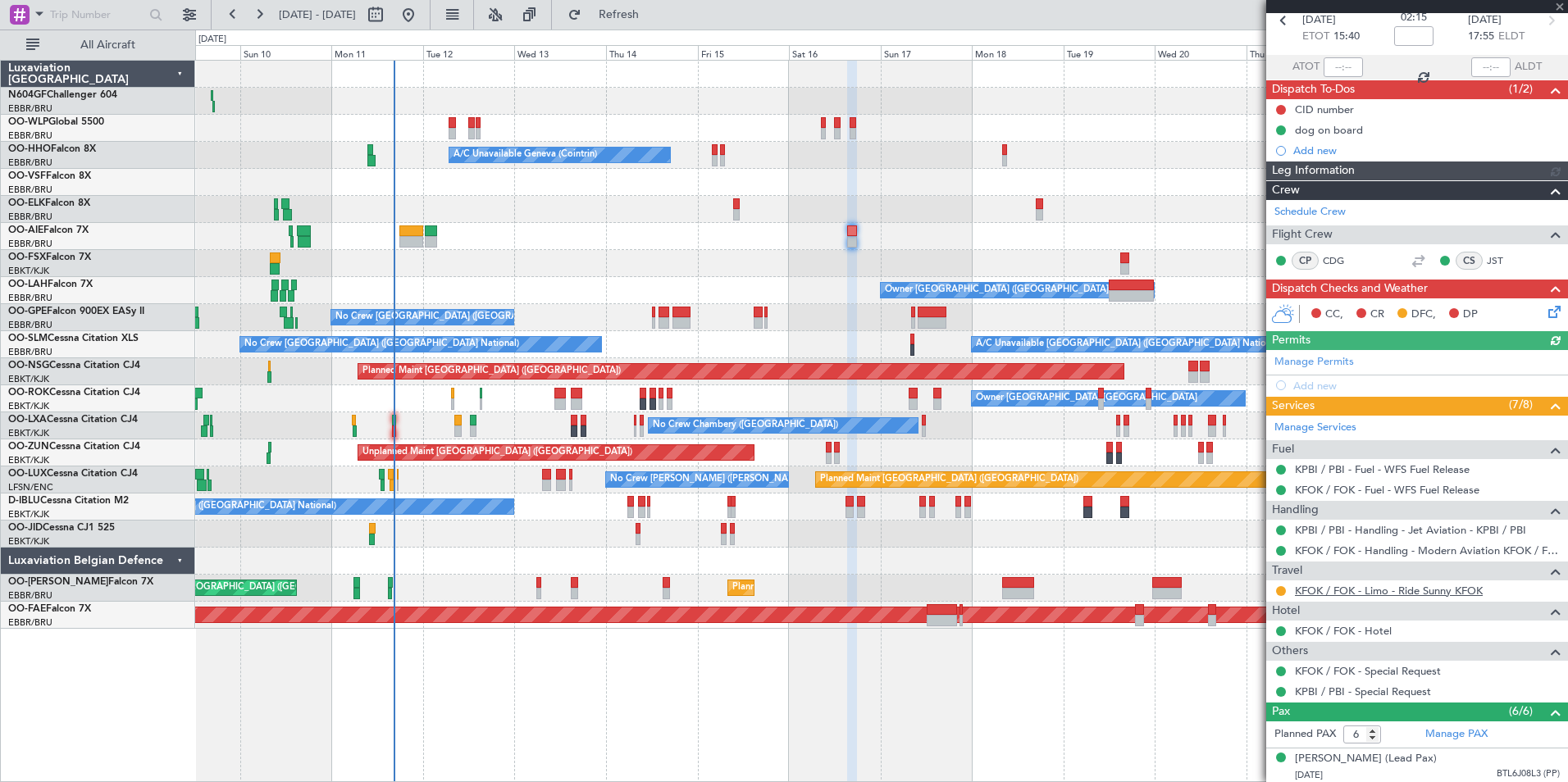
scroll to position [246, 0]
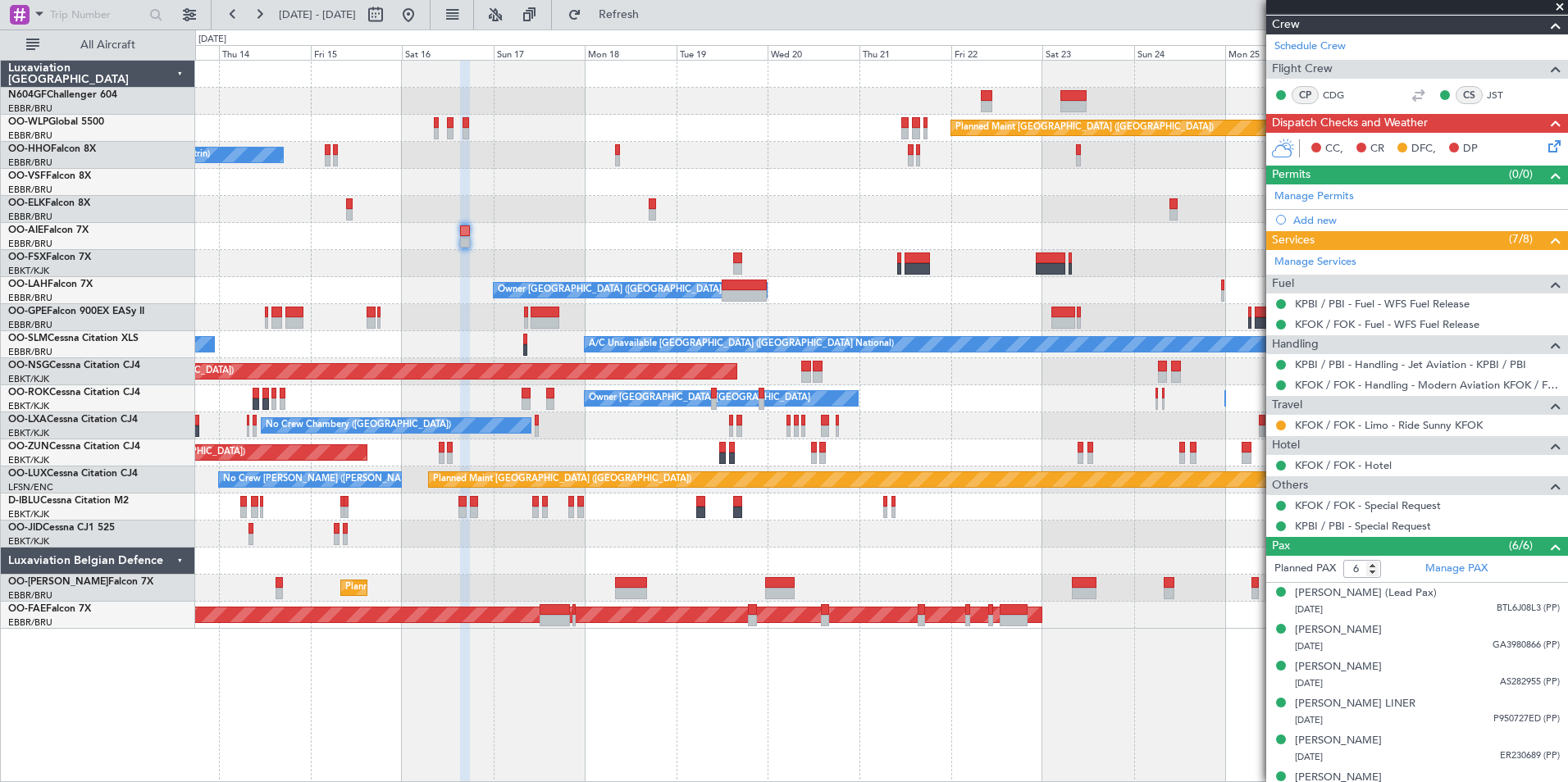
click at [554, 256] on div "Planned Maint Berlin (Brandenburg) A/C Unavailable Geneva (Cointrin) Planned Ma…" at bounding box center [881, 345] width 1372 height 568
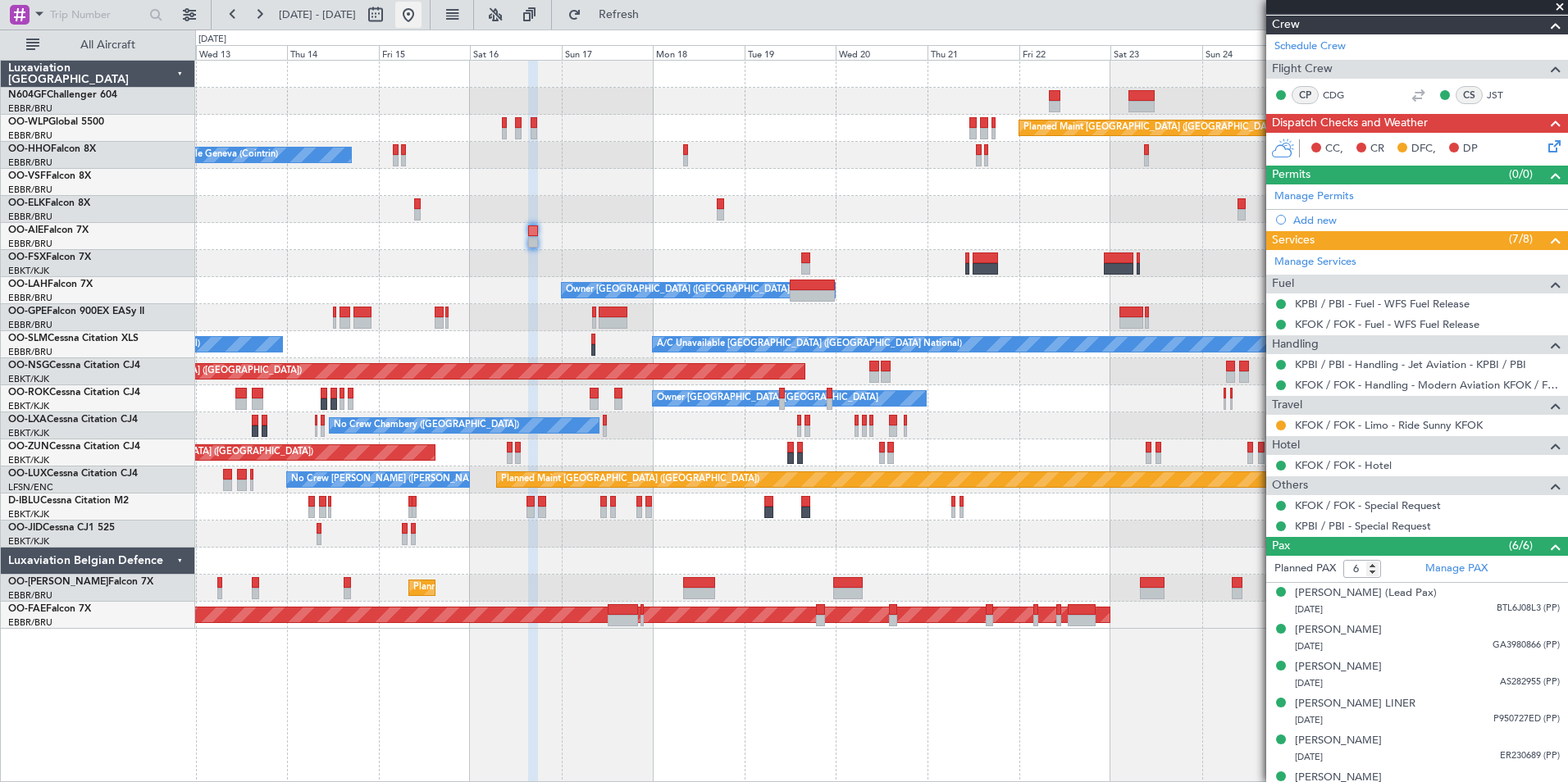
click at [422, 9] on button at bounding box center [408, 15] width 26 height 26
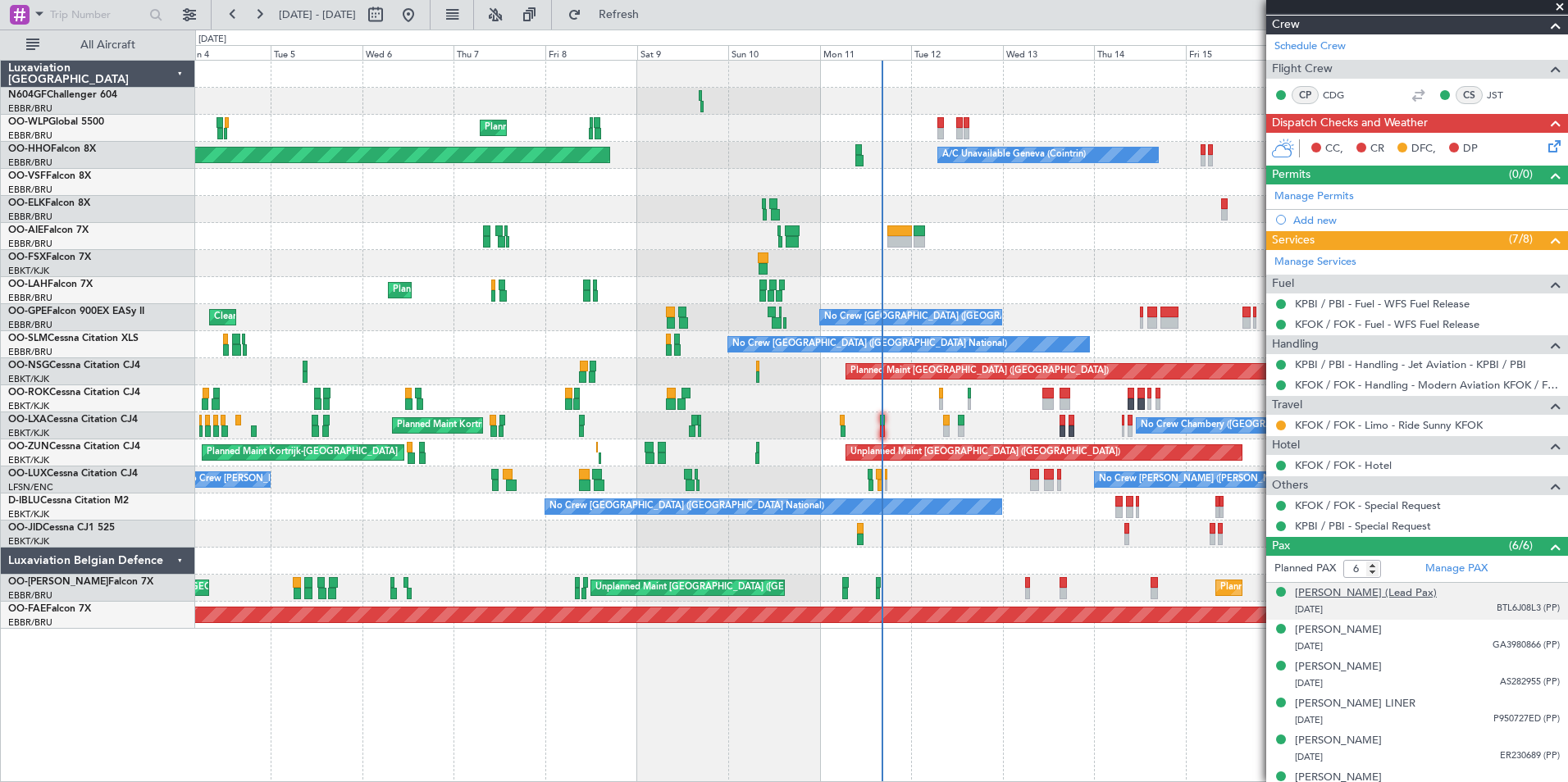
click at [1402, 602] on div "[PERSON_NAME] (Lead Pax)" at bounding box center [1365, 594] width 141 height 16
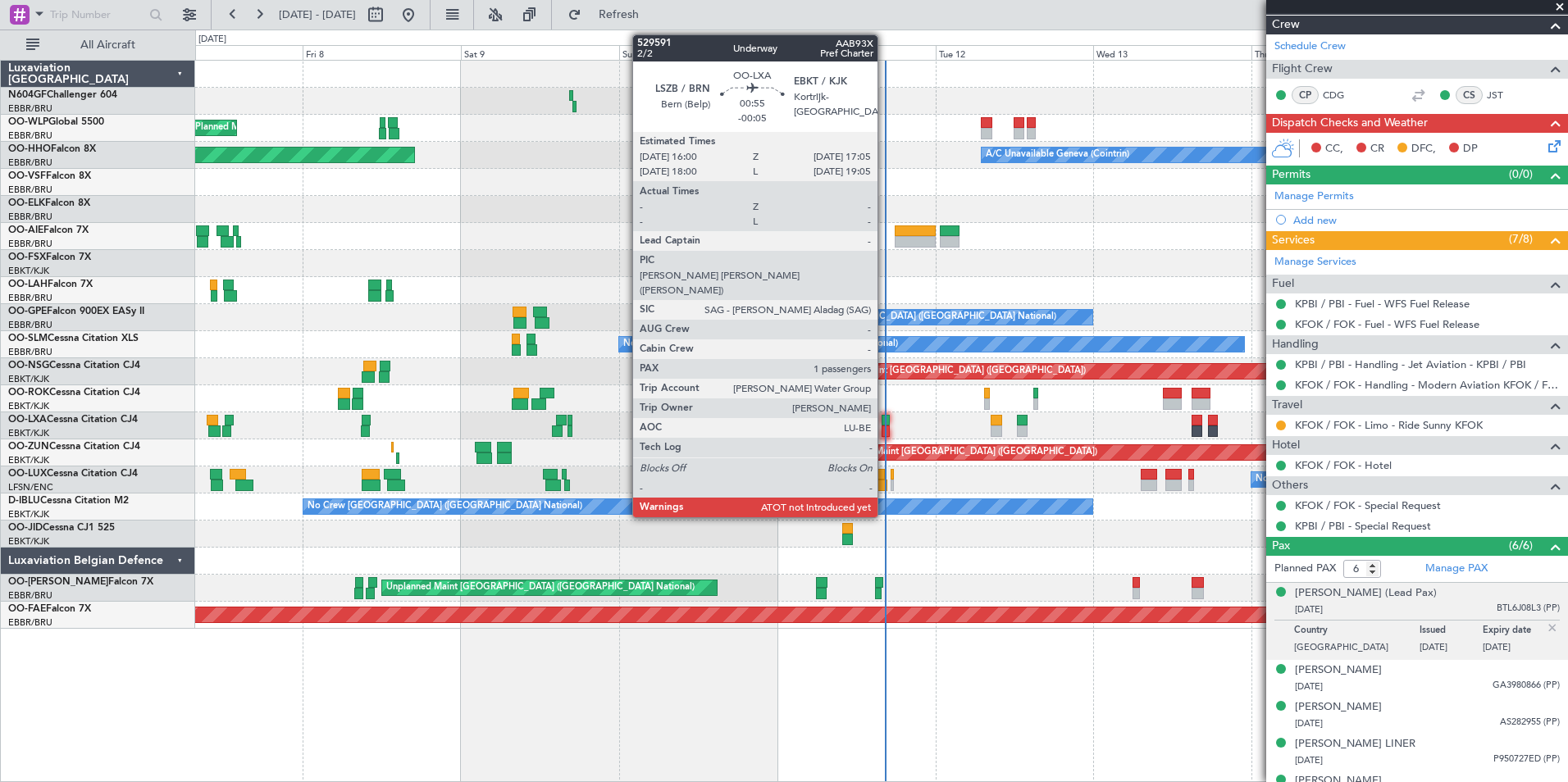
click at [885, 426] on div at bounding box center [885, 430] width 8 height 11
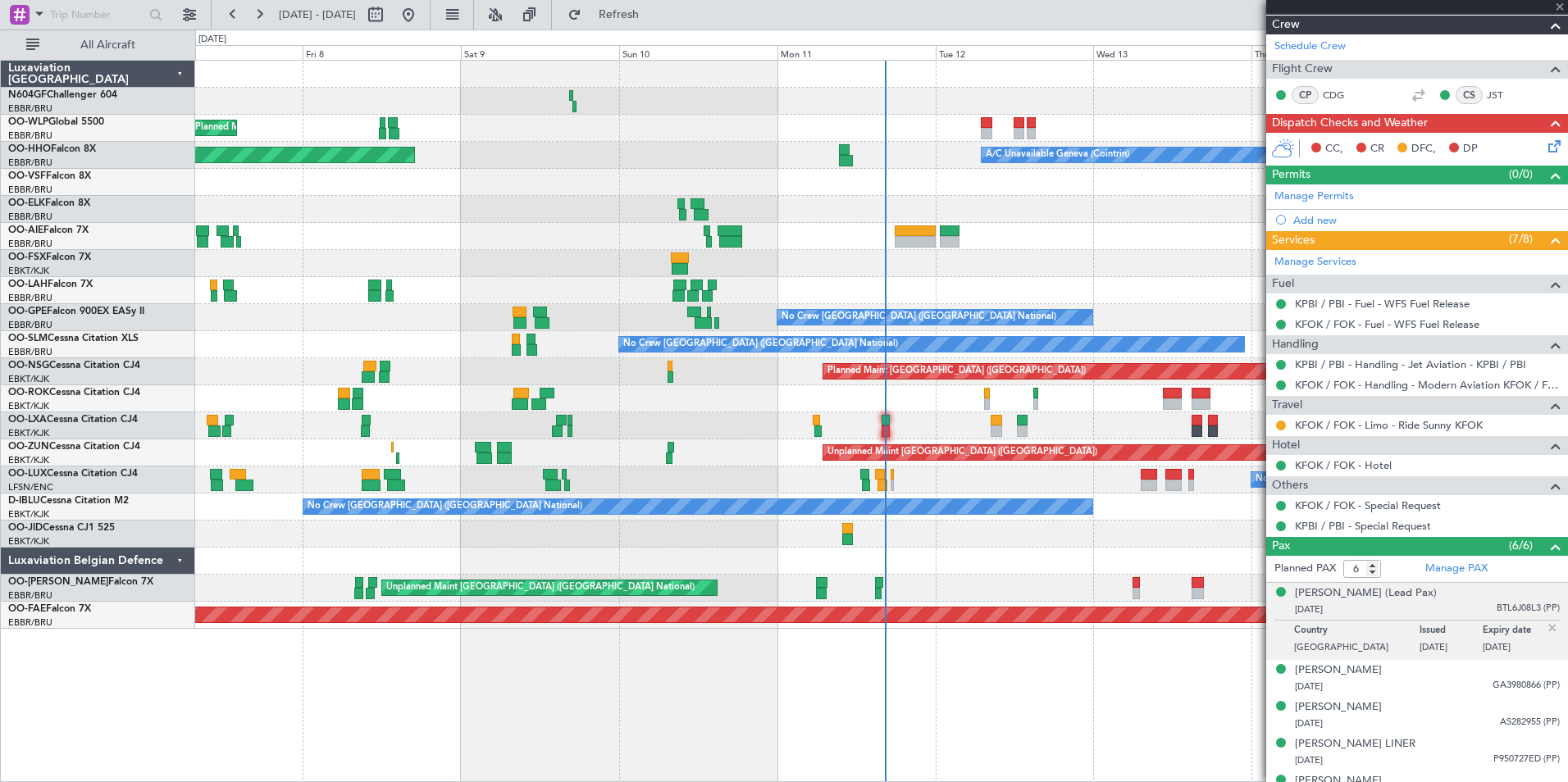
type input "-00:05"
type input "1"
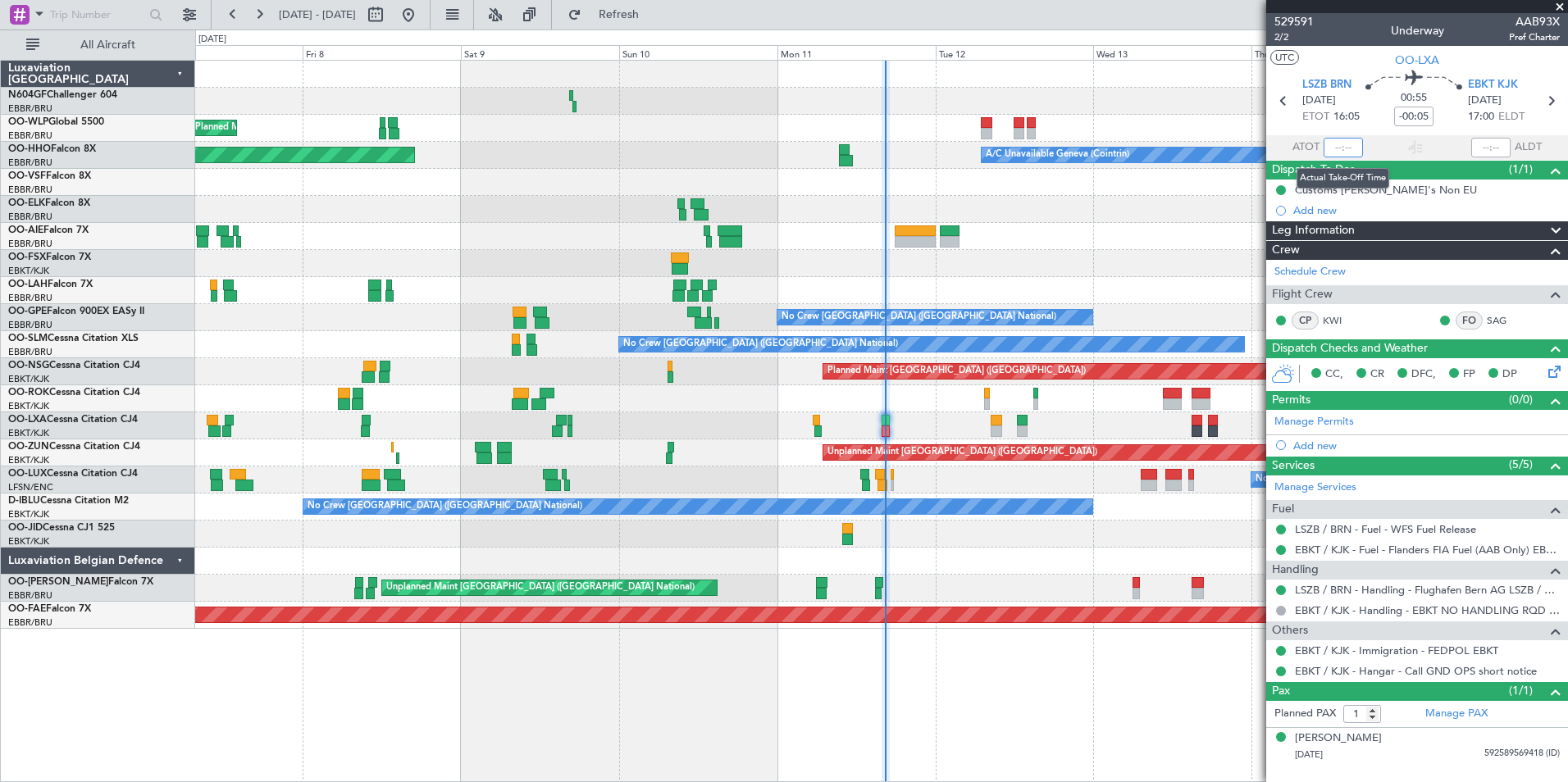
click at [1351, 144] on input "text" at bounding box center [1342, 148] width 39 height 20
click at [1334, 51] on section "UTC OO-LXA" at bounding box center [1417, 58] width 302 height 24
type input "16:06"
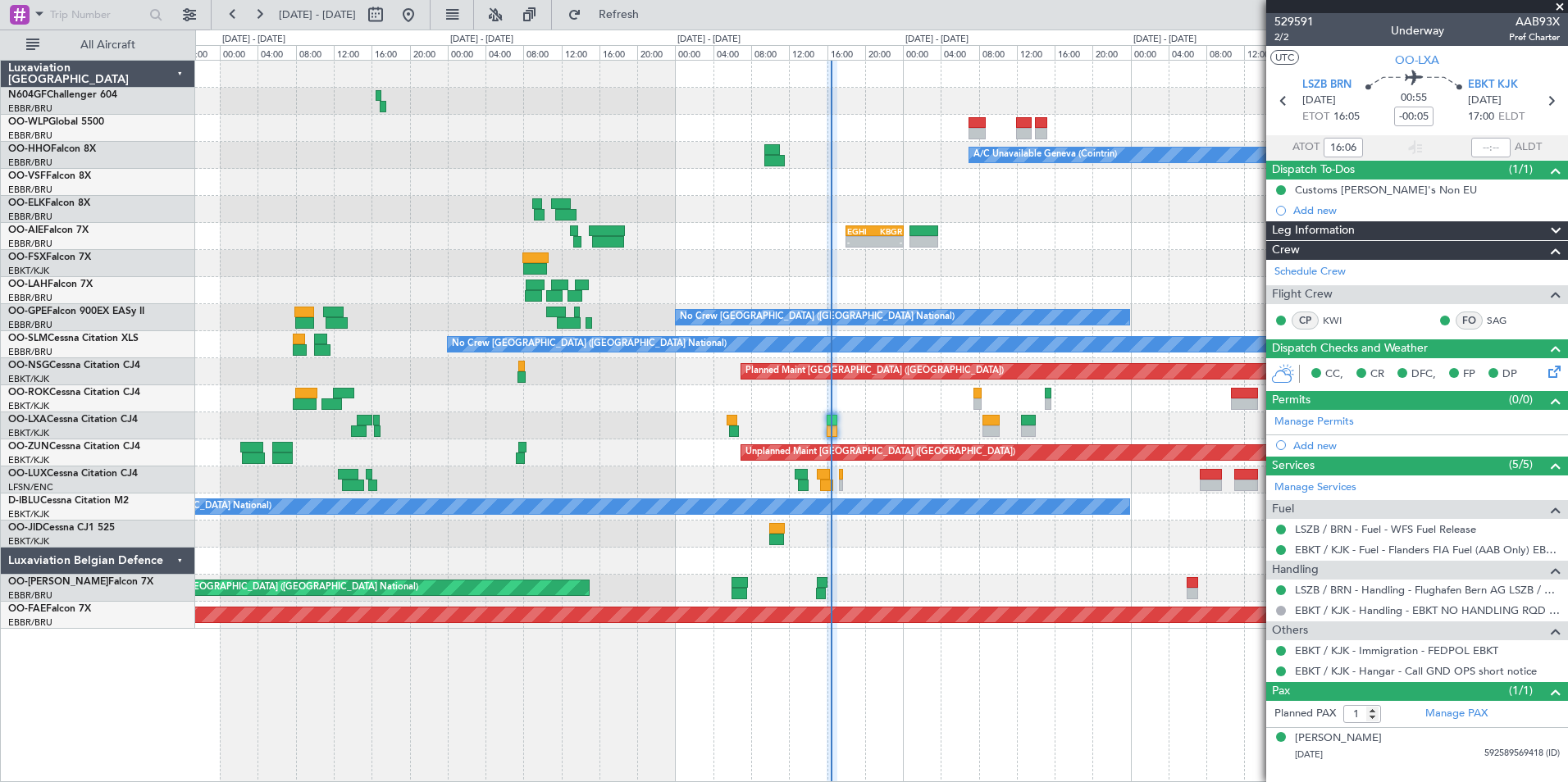
click at [897, 412] on div "Planned Maint Milan (Linate) A/C Unavailable Geneva (Cointrin) Planned Maint Ge…" at bounding box center [881, 345] width 1372 height 568
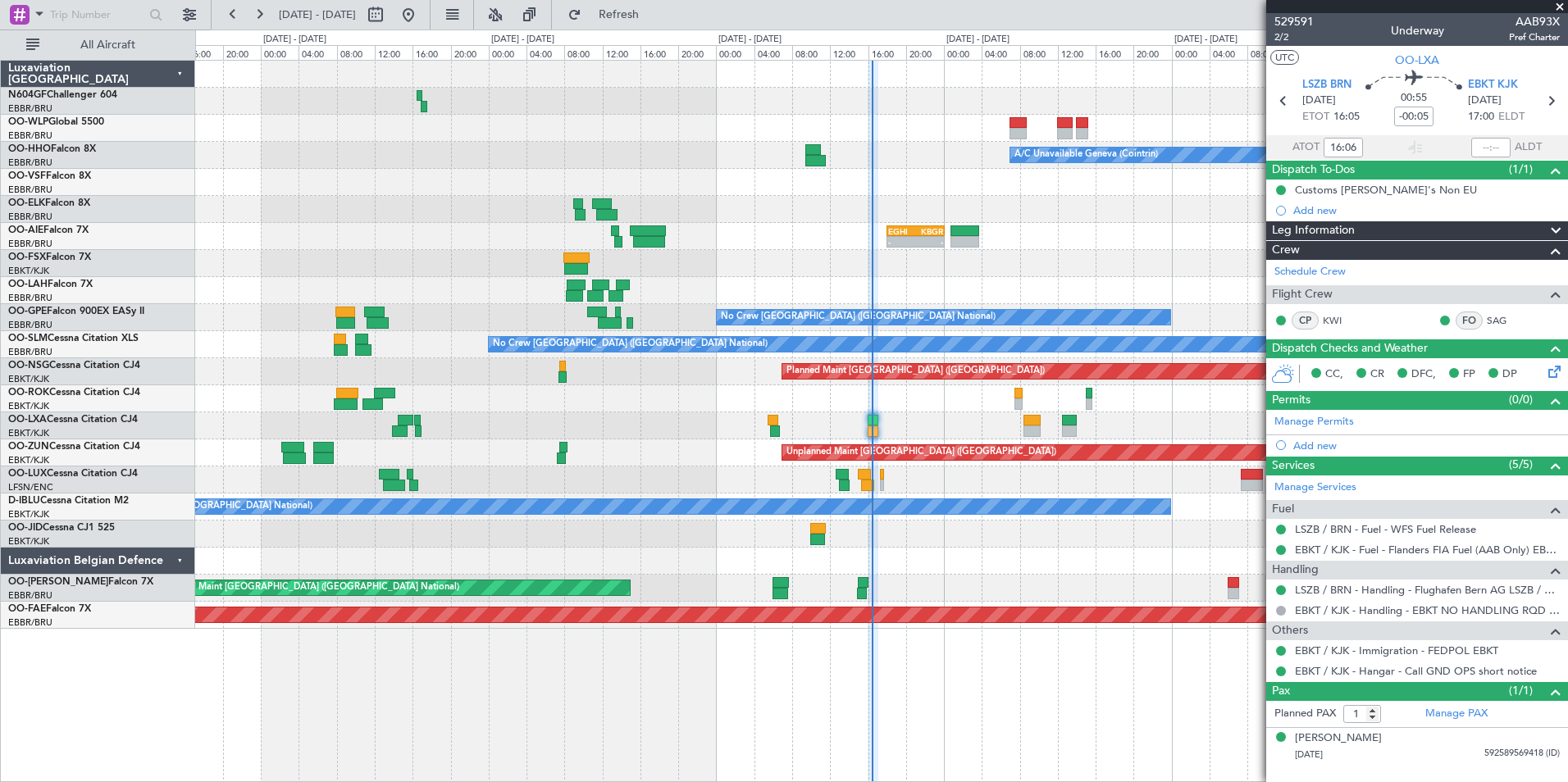
click at [941, 476] on div "No Crew [PERSON_NAME] ([PERSON_NAME])" at bounding box center [881, 480] width 1372 height 27
click at [743, 247] on div "- - EGHI 18:00 Z KBGR 00:10 Z" at bounding box center [881, 236] width 1372 height 27
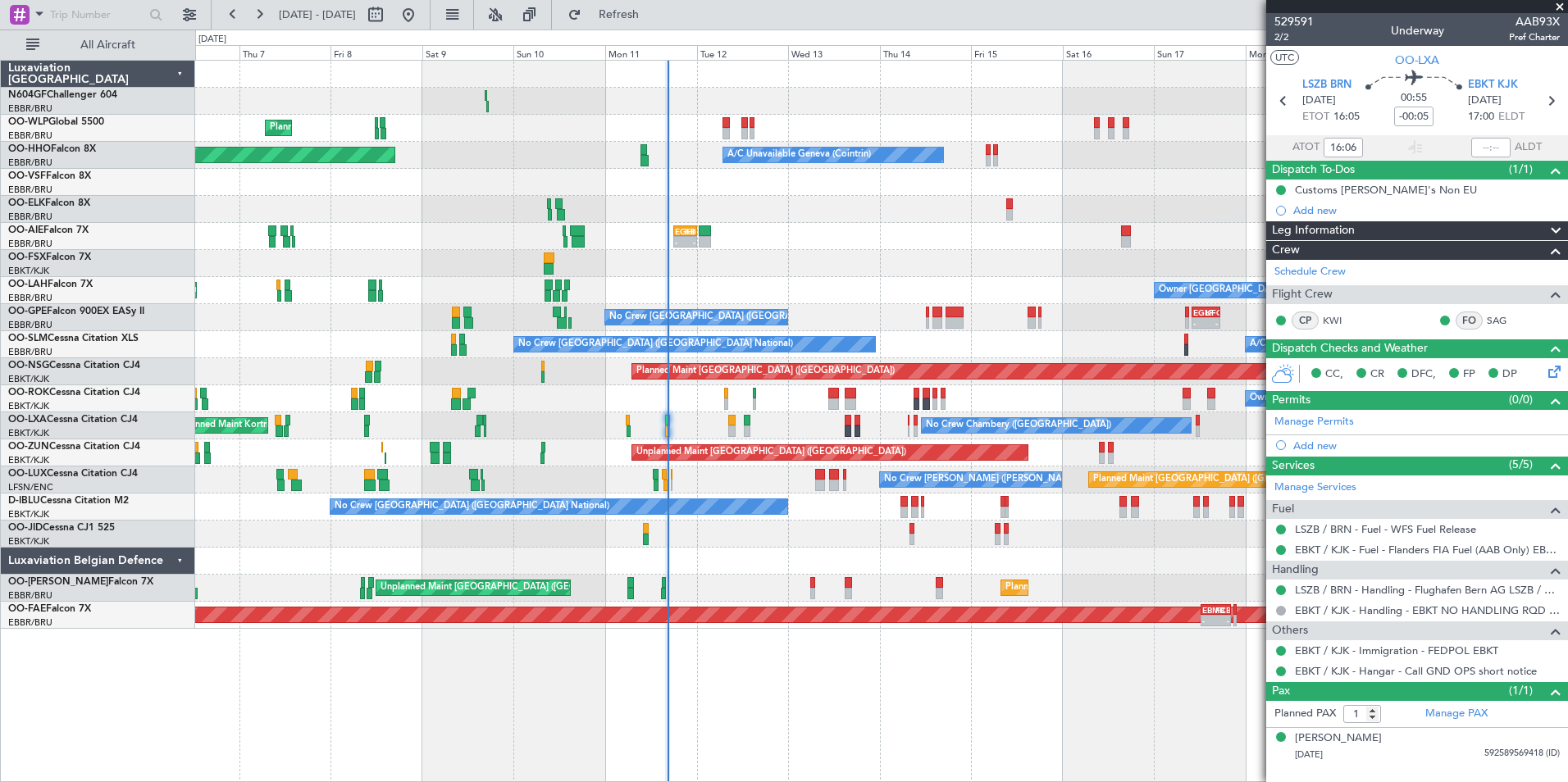
click at [423, 256] on div "LSGG 12:00 Z FCOD 18:40 Z FCOD 22:30 Z EGGW 06:00 Z" at bounding box center [881, 263] width 1372 height 27
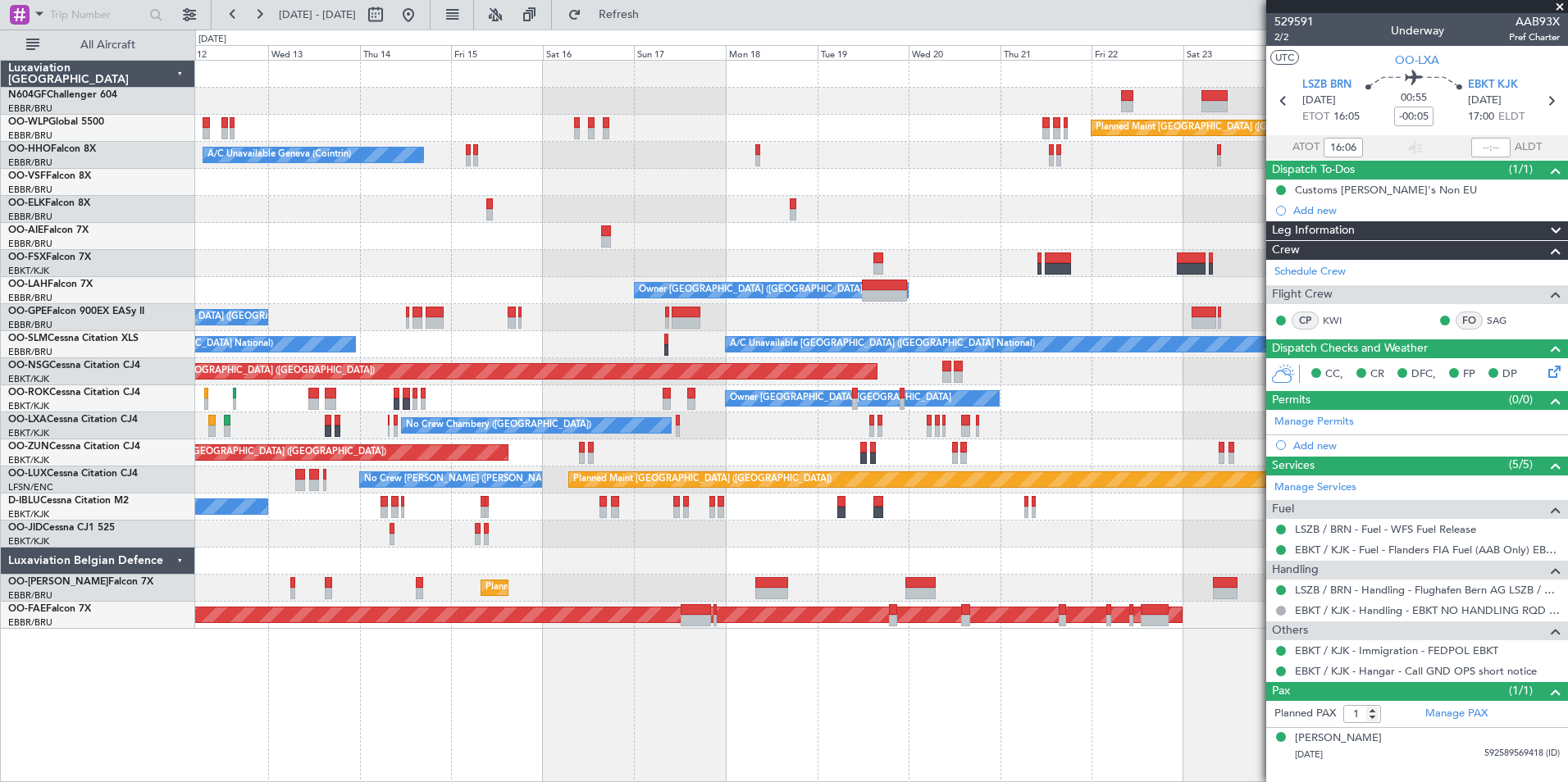
click at [885, 233] on div at bounding box center [881, 236] width 1372 height 27
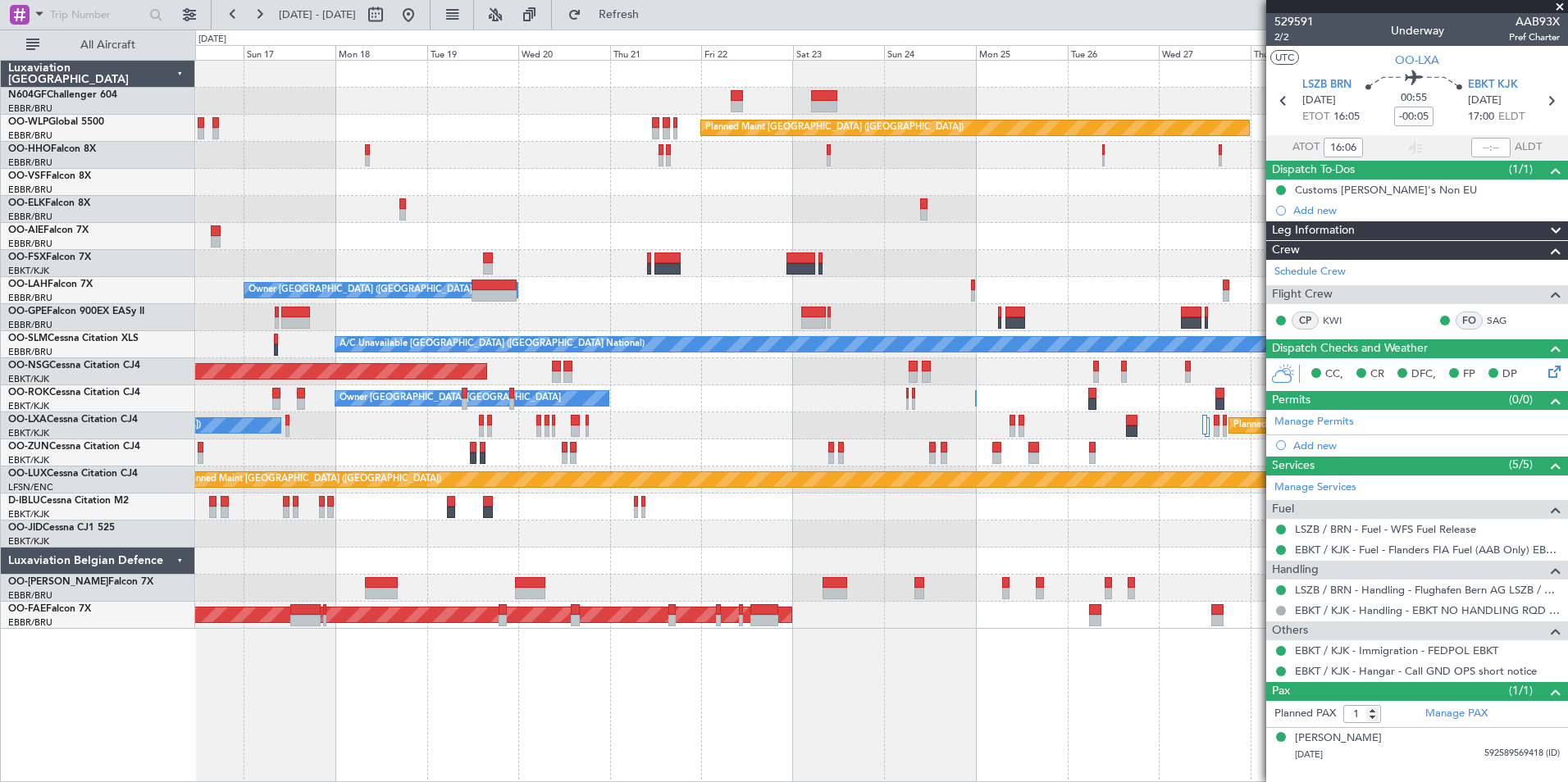
click at [813, 221] on div at bounding box center [881, 209] width 1372 height 27
click at [422, 7] on button at bounding box center [408, 15] width 26 height 26
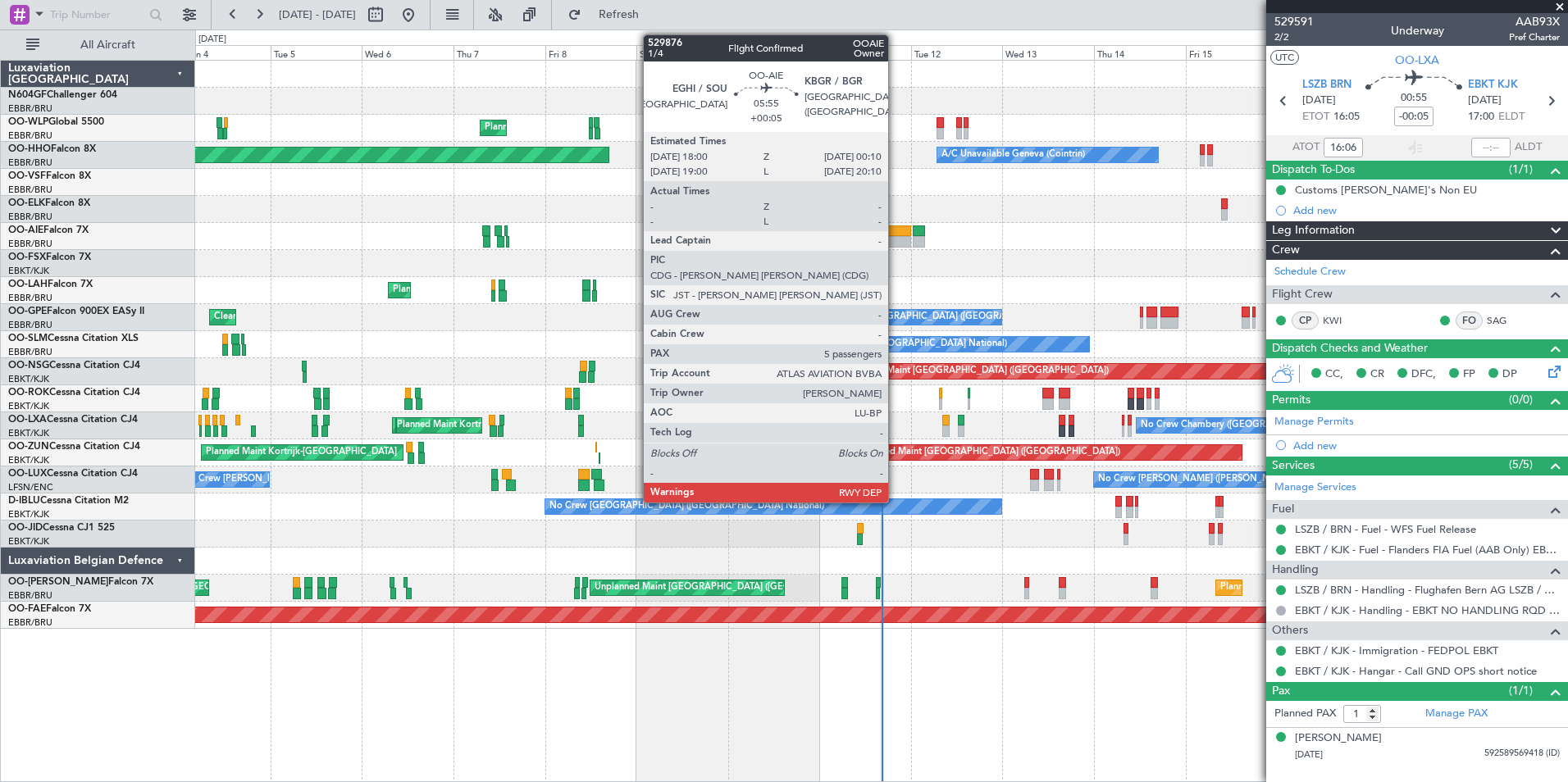
click at [896, 240] on div at bounding box center [898, 241] width 23 height 11
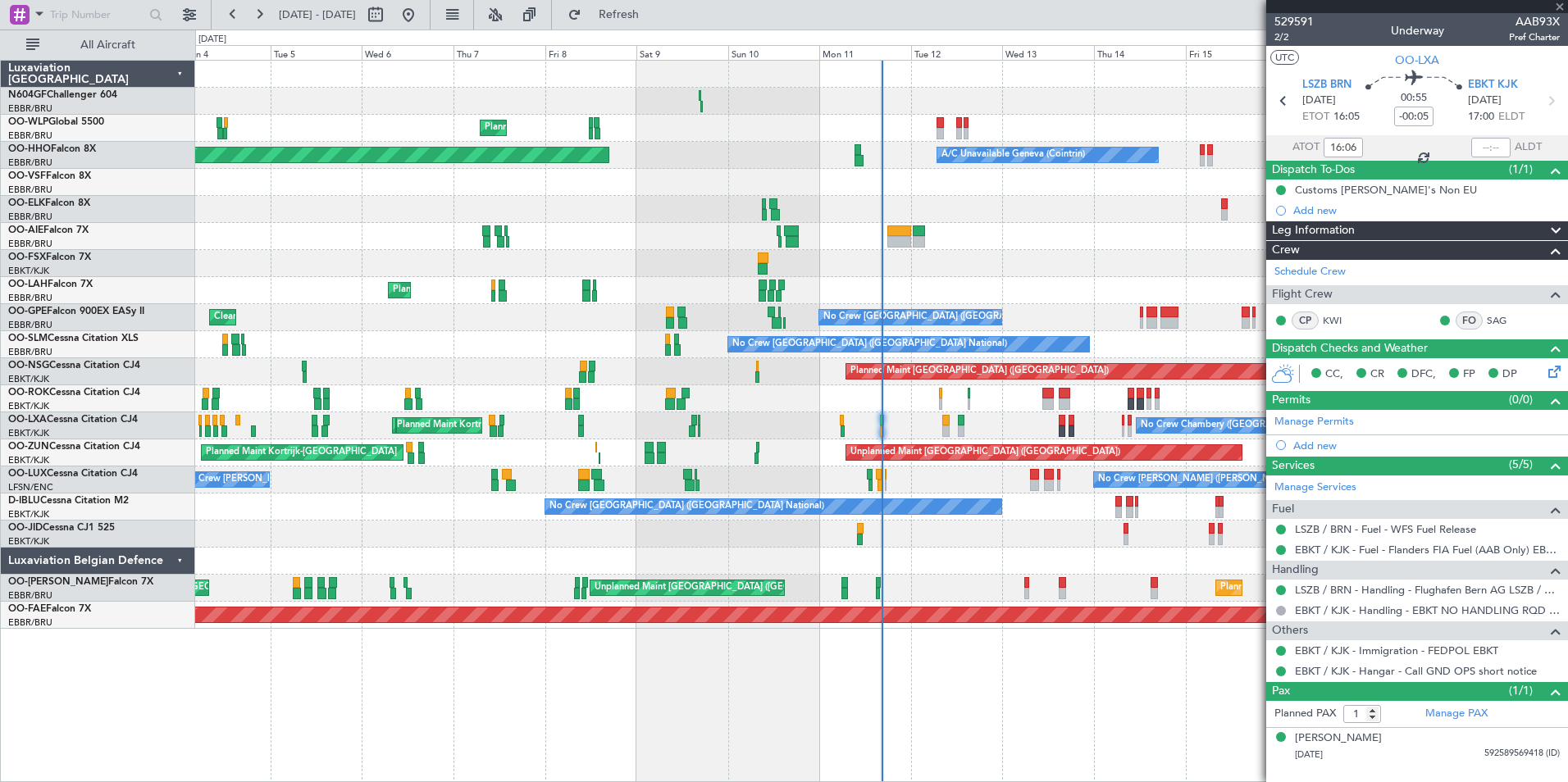
type input "+00:05"
type input "5"
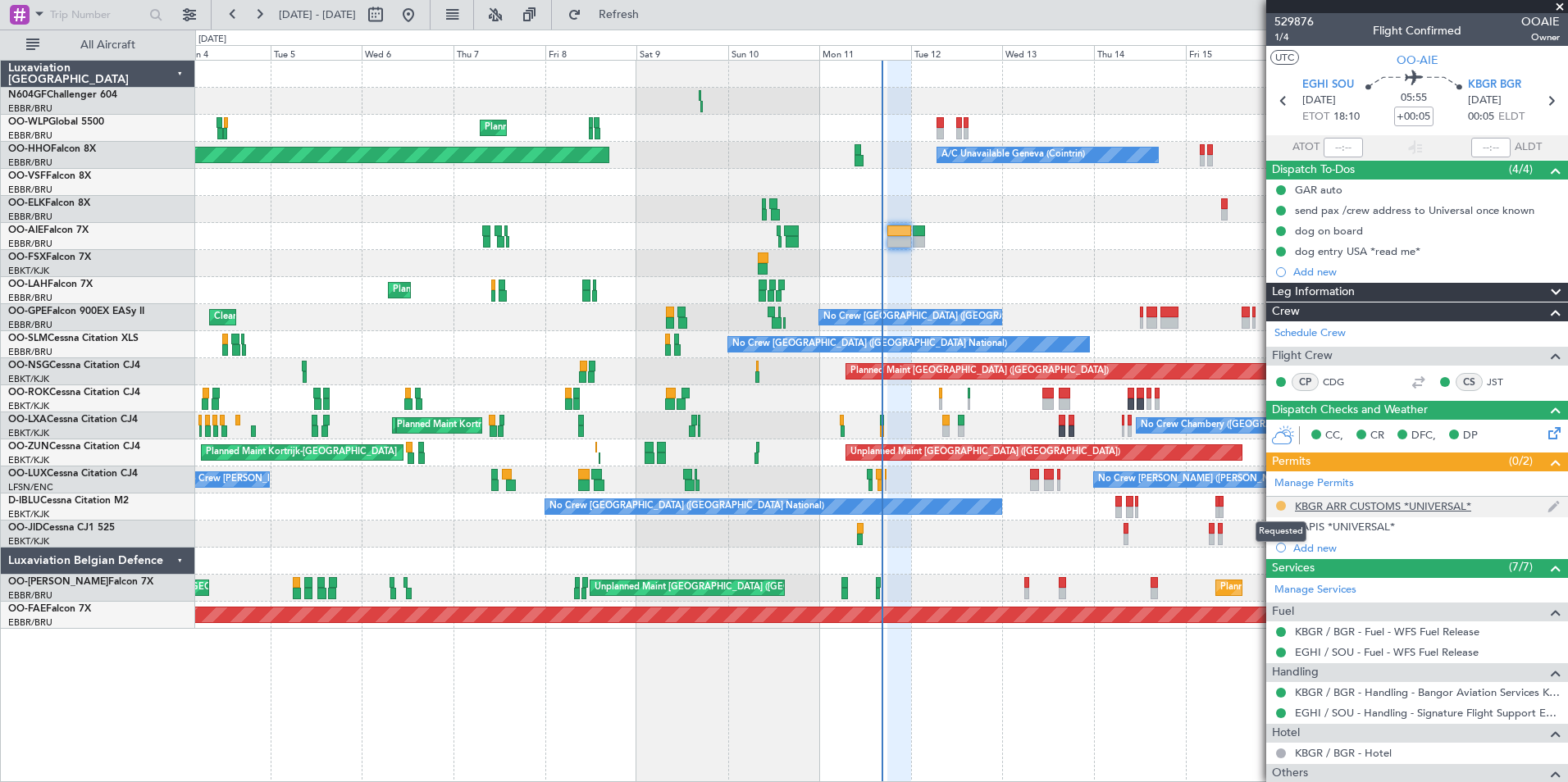
click at [1278, 505] on button at bounding box center [1280, 505] width 10 height 10
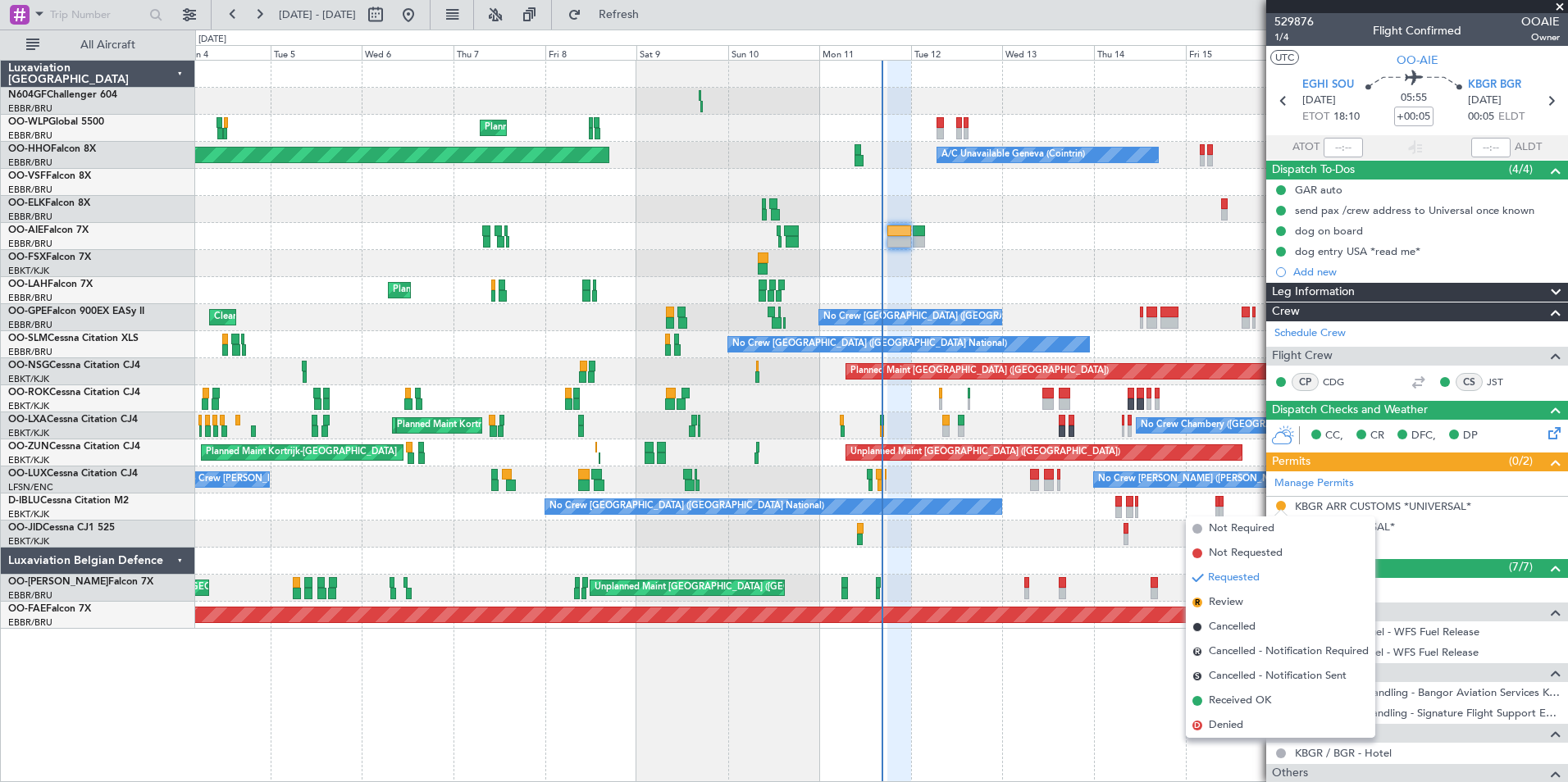
click at [1121, 688] on div "Planned Maint Milan (Linate) Planned Maint [GEOGRAPHIC_DATA] ([GEOGRAPHIC_DATA]…" at bounding box center [882, 421] width 1373 height 723
click at [1363, 499] on div "KBGR ARR CUSTOMS *UNIVERSAL*" at bounding box center [1382, 506] width 176 height 14
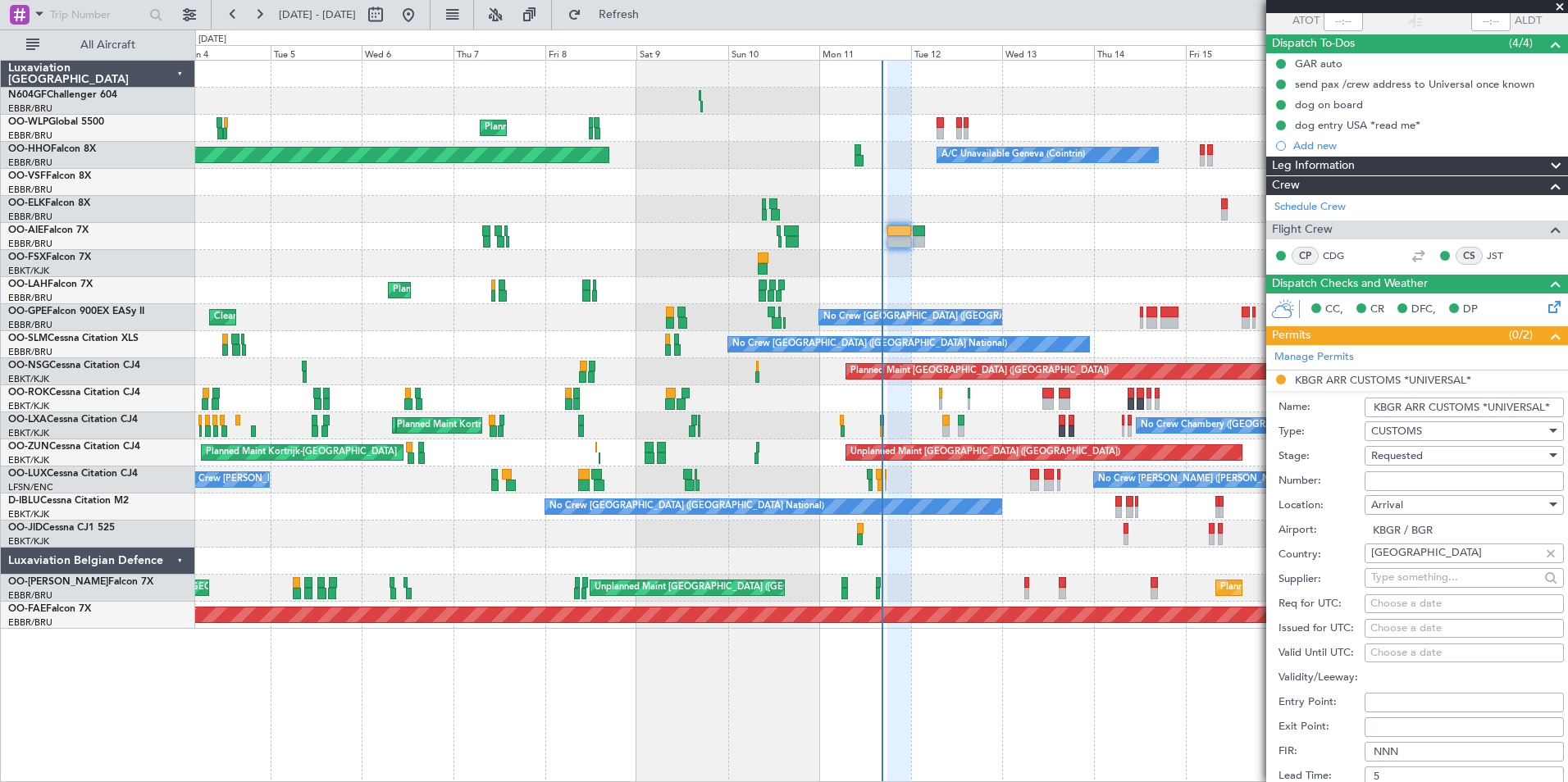
scroll to position [246, 0]
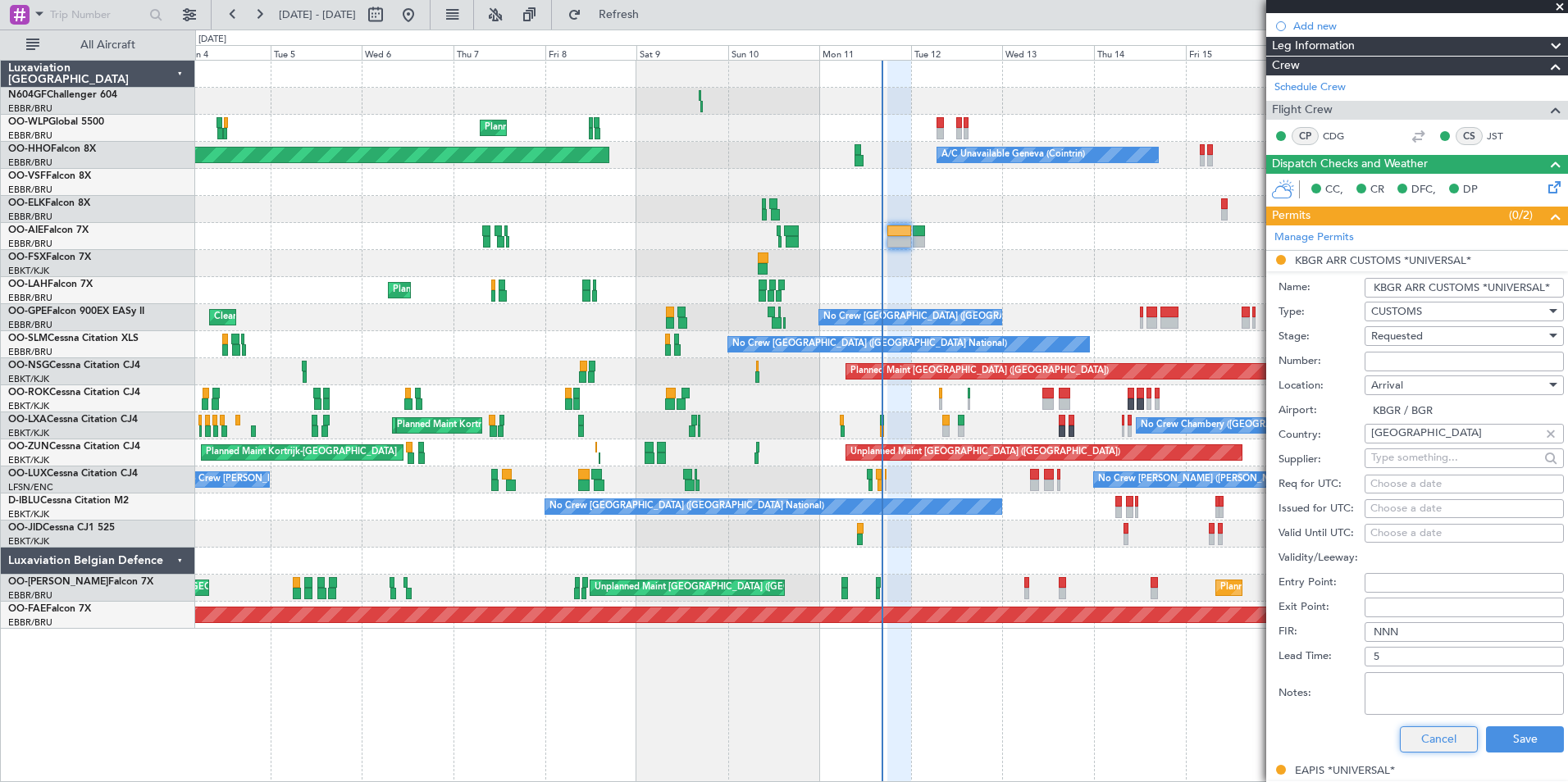
click at [1438, 730] on button "Cancel" at bounding box center [1439, 739] width 78 height 26
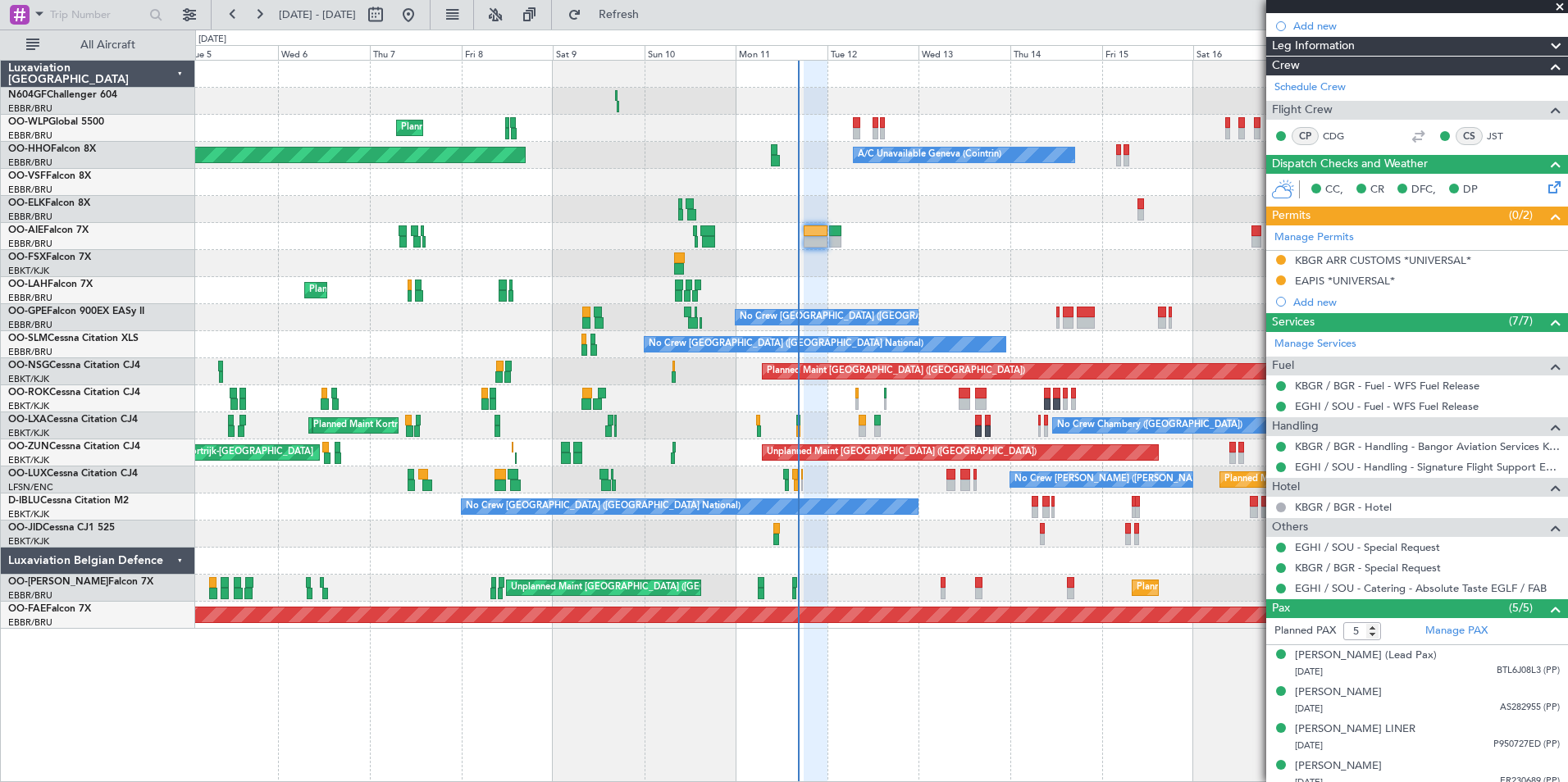
click at [987, 283] on div "Planned Maint [GEOGRAPHIC_DATA] ([GEOGRAPHIC_DATA] National) Owner [GEOGRAPHIC_…" at bounding box center [881, 290] width 1372 height 27
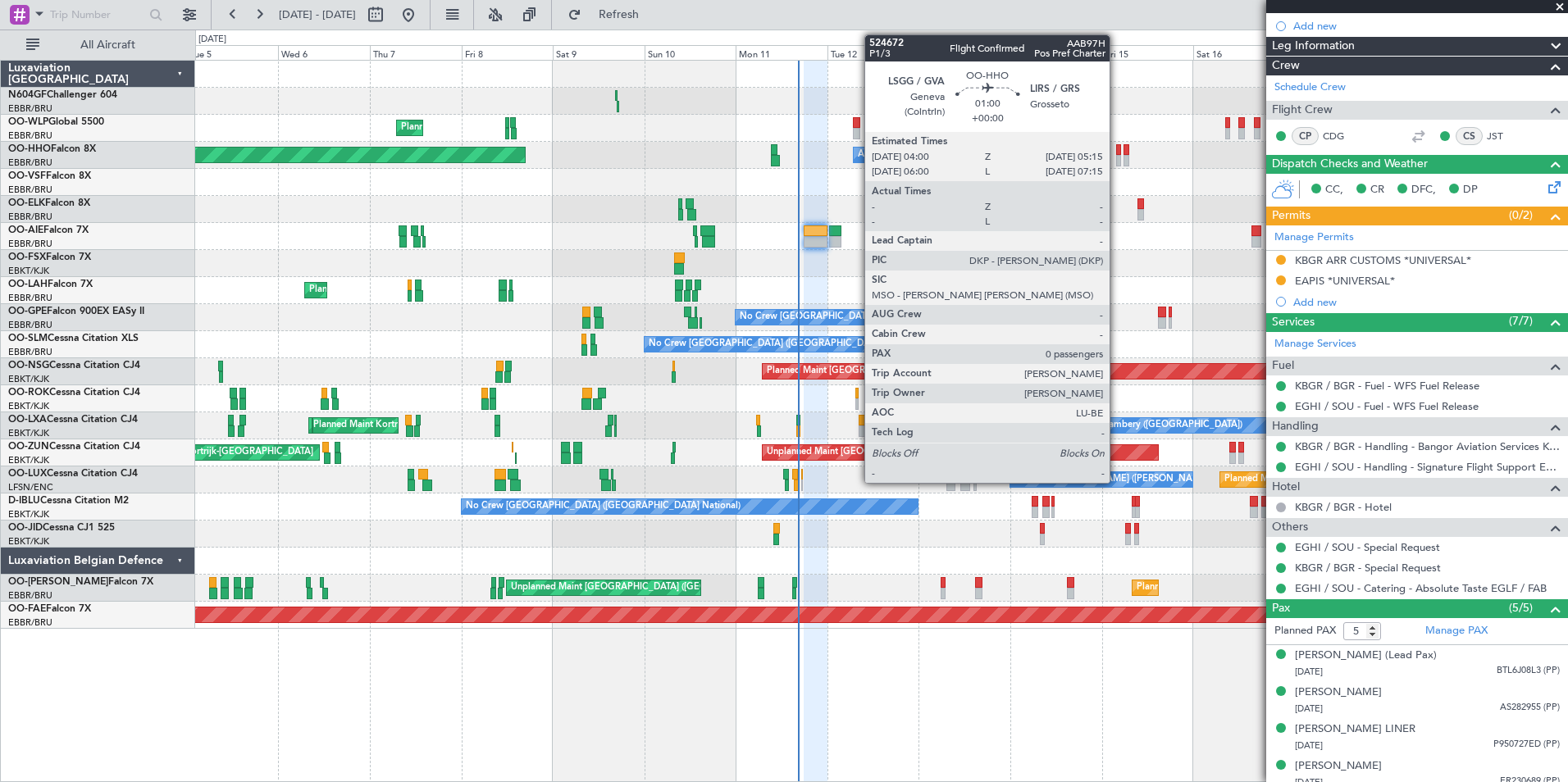
click at [1117, 155] on div at bounding box center [1119, 161] width 5 height 11
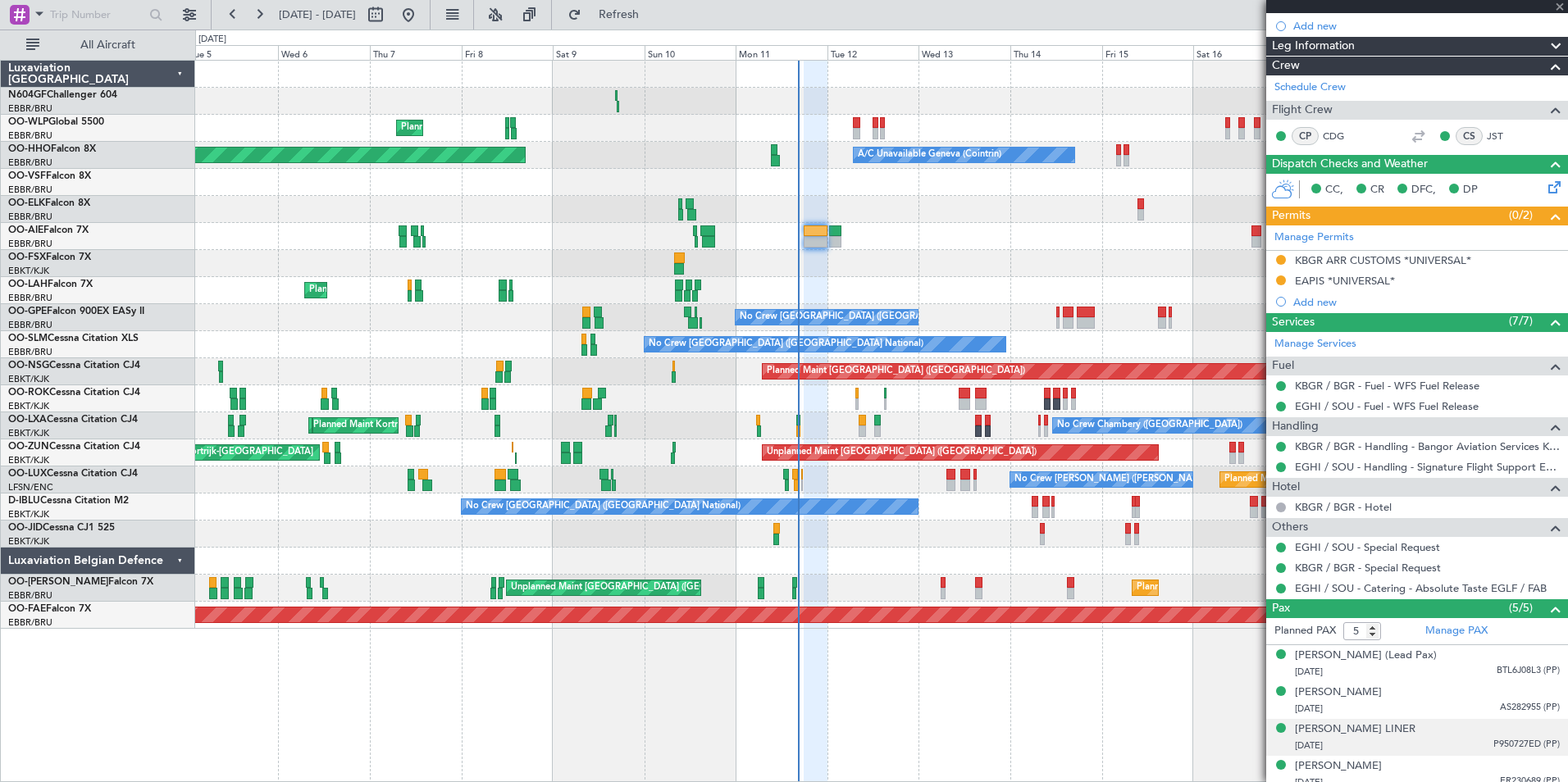
type input "0"
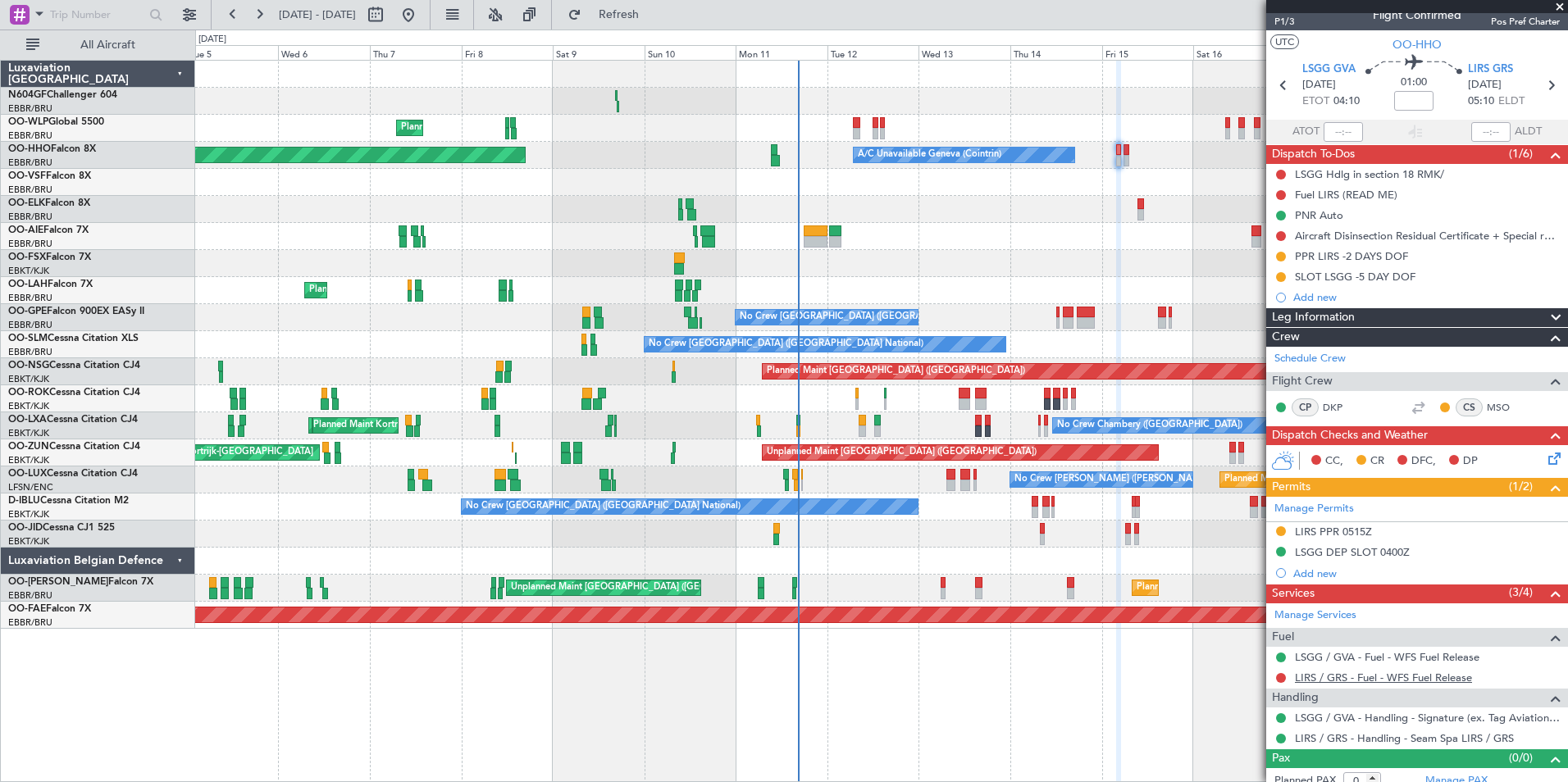
scroll to position [28, 0]
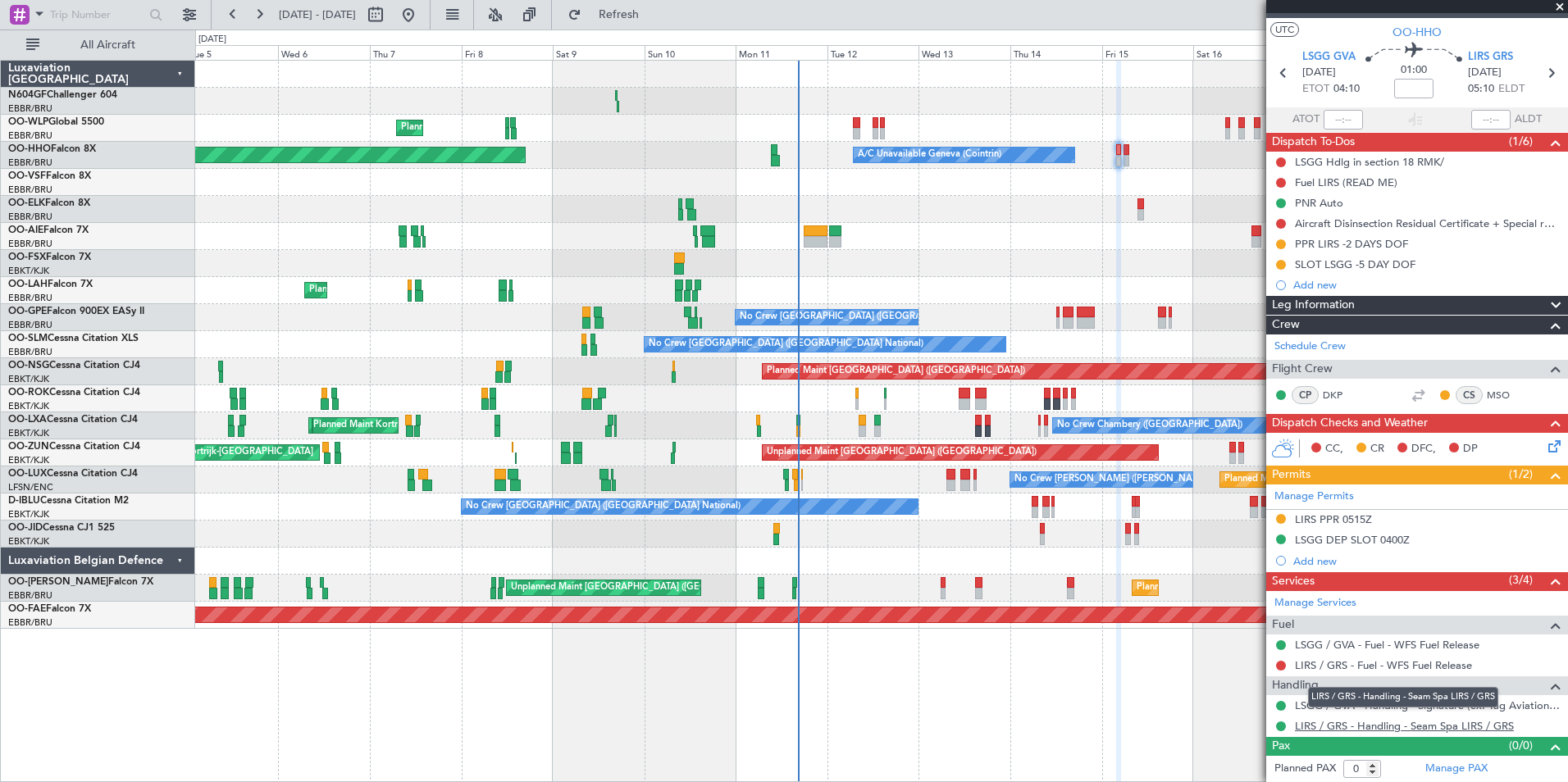
click at [1373, 720] on link "LIRS / GRS - Handling - Seam Spa LIRS / GRS" at bounding box center [1404, 726] width 219 height 14
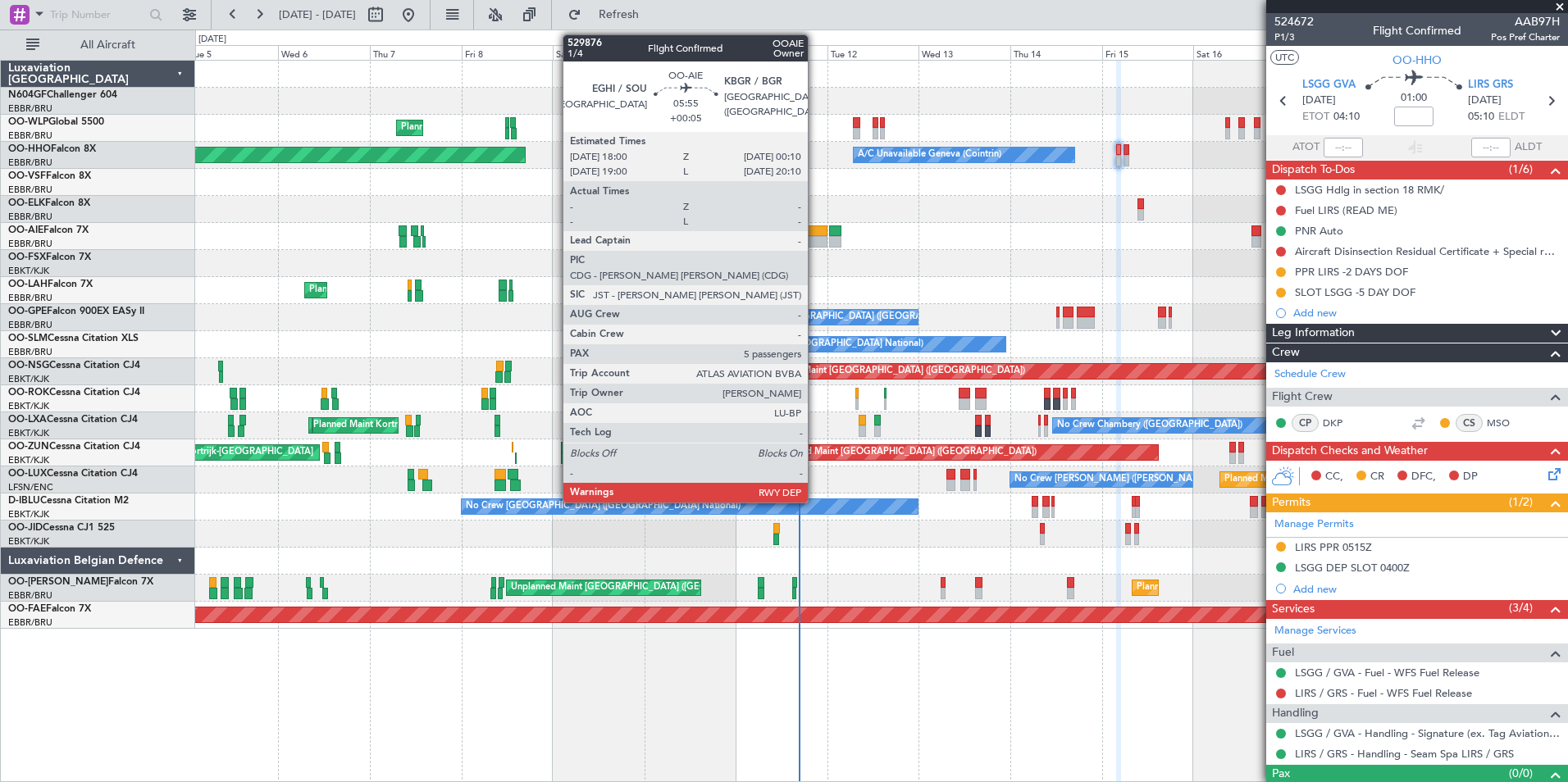
click at [813, 234] on div at bounding box center [815, 231] width 23 height 11
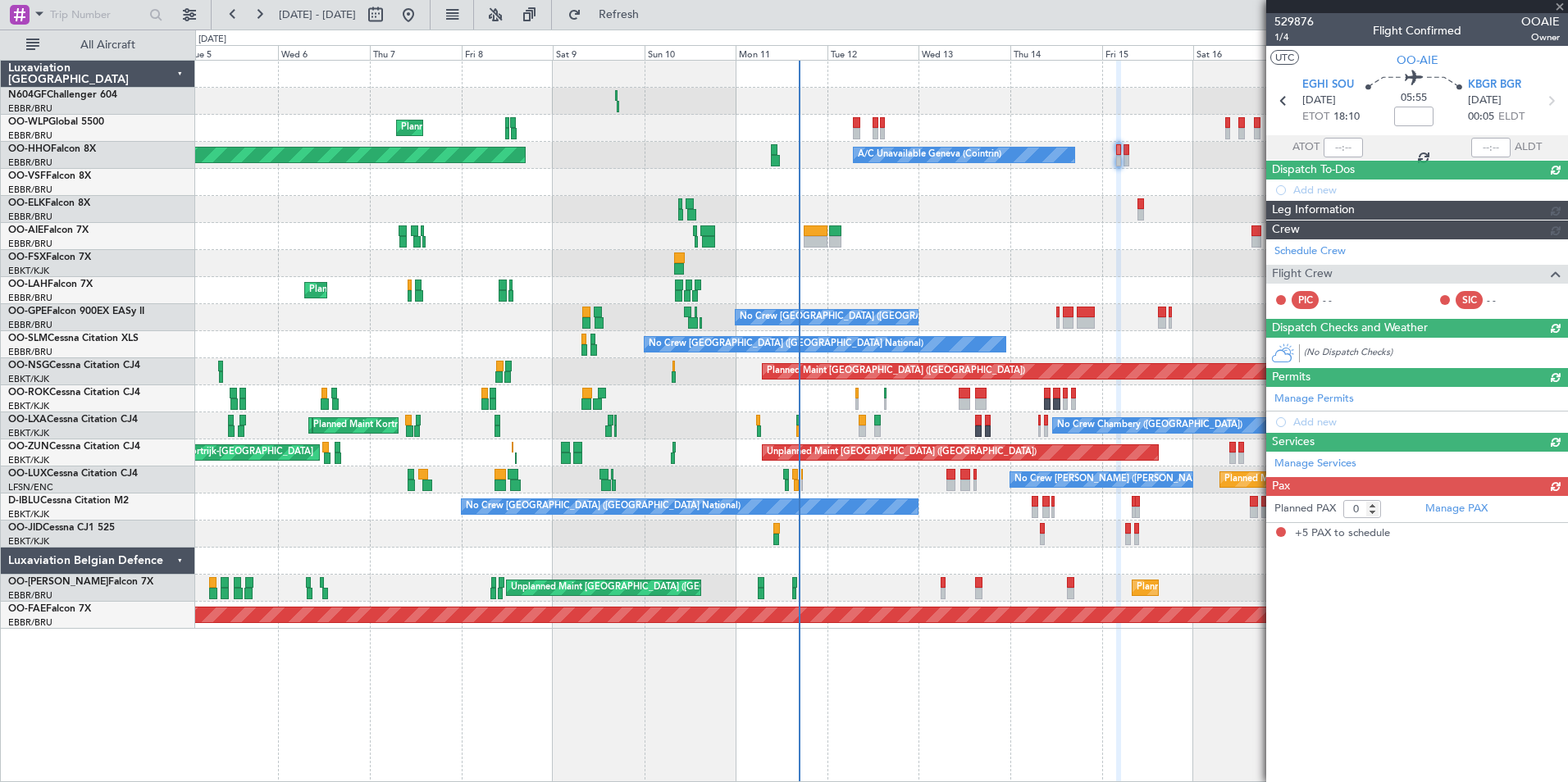
type input "+00:05"
type input "5"
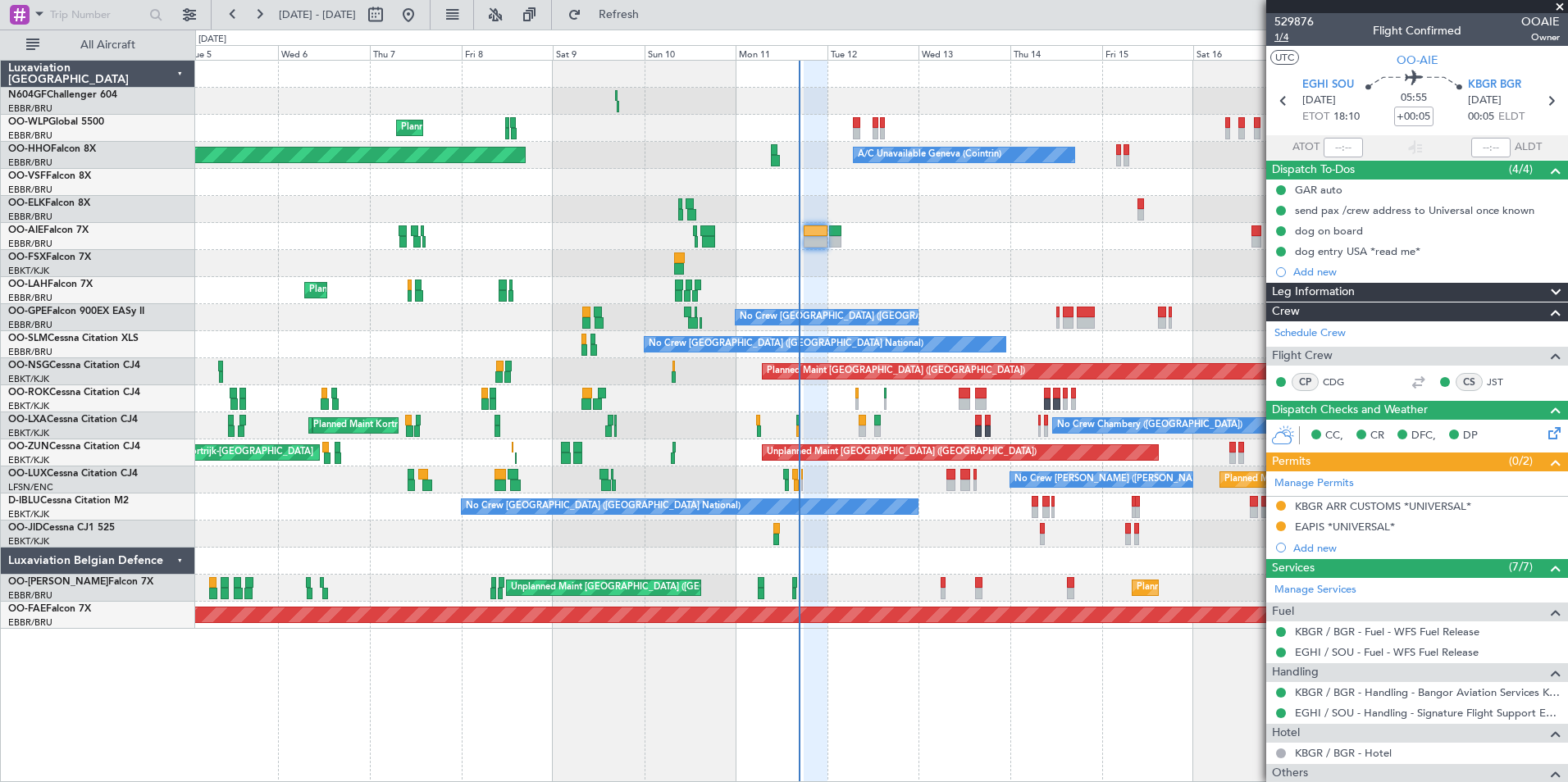
click at [1289, 38] on span "1/4" at bounding box center [1293, 37] width 39 height 14
click at [1340, 375] on link "CDG" at bounding box center [1341, 382] width 37 height 15
click at [1342, 375] on link "CDG" at bounding box center [1341, 382] width 37 height 15
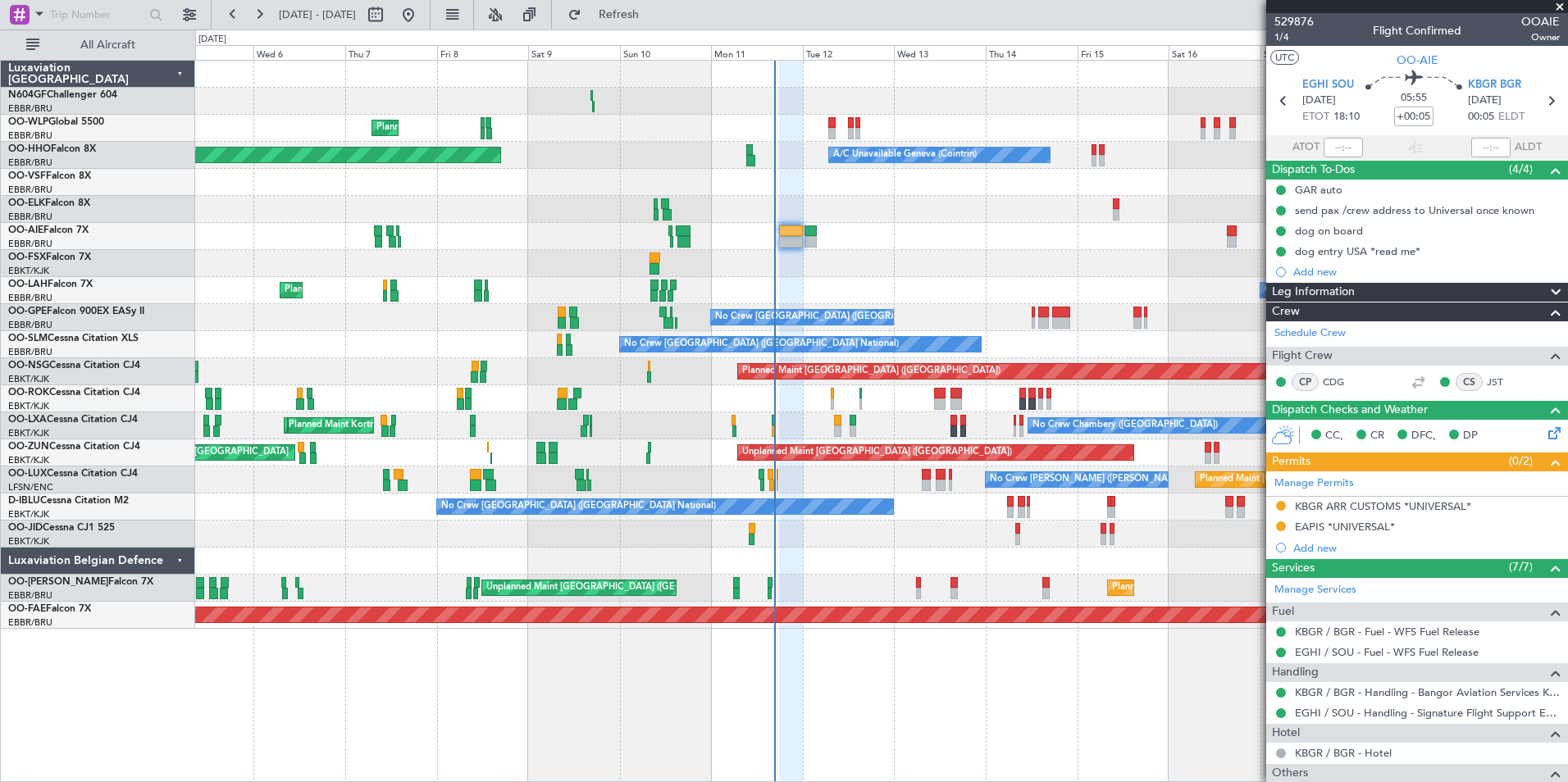
click at [741, 280] on div "Planned Maint Milan (Linate) Planned Maint [GEOGRAPHIC_DATA] ([GEOGRAPHIC_DATA]…" at bounding box center [881, 345] width 1372 height 568
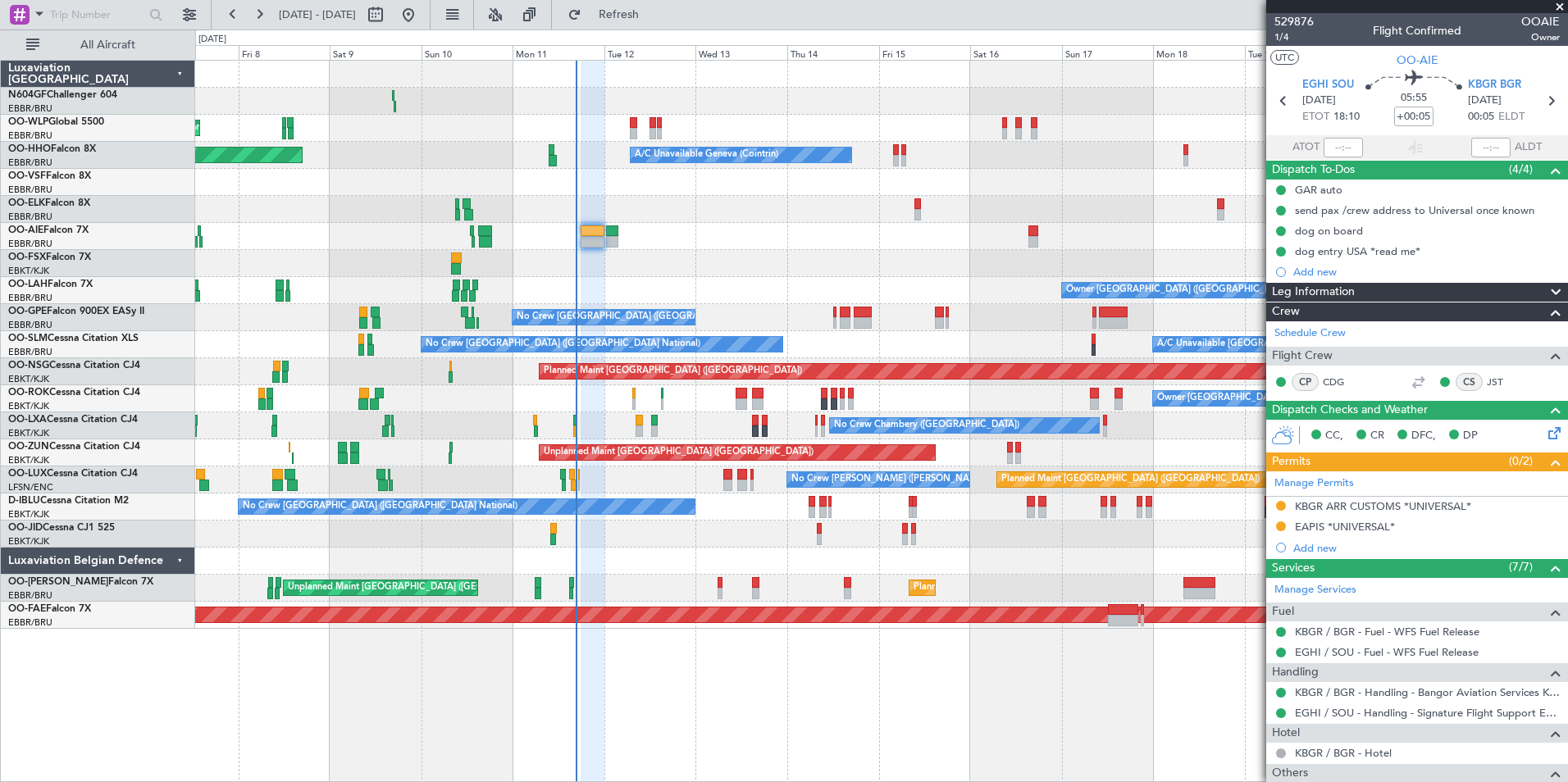
click at [852, 260] on div at bounding box center [881, 263] width 1372 height 27
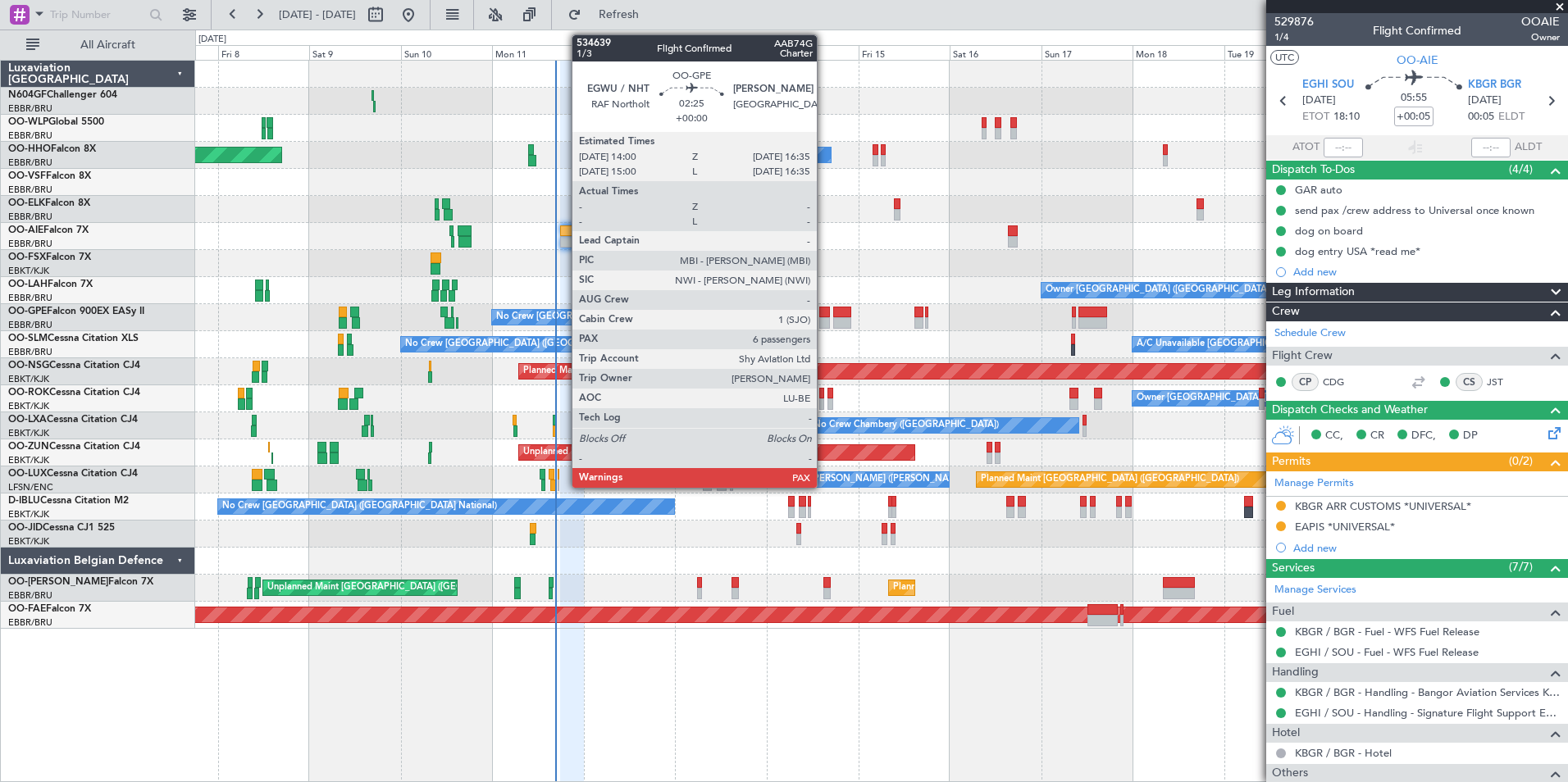
click at [824, 315] on div at bounding box center [824, 312] width 10 height 11
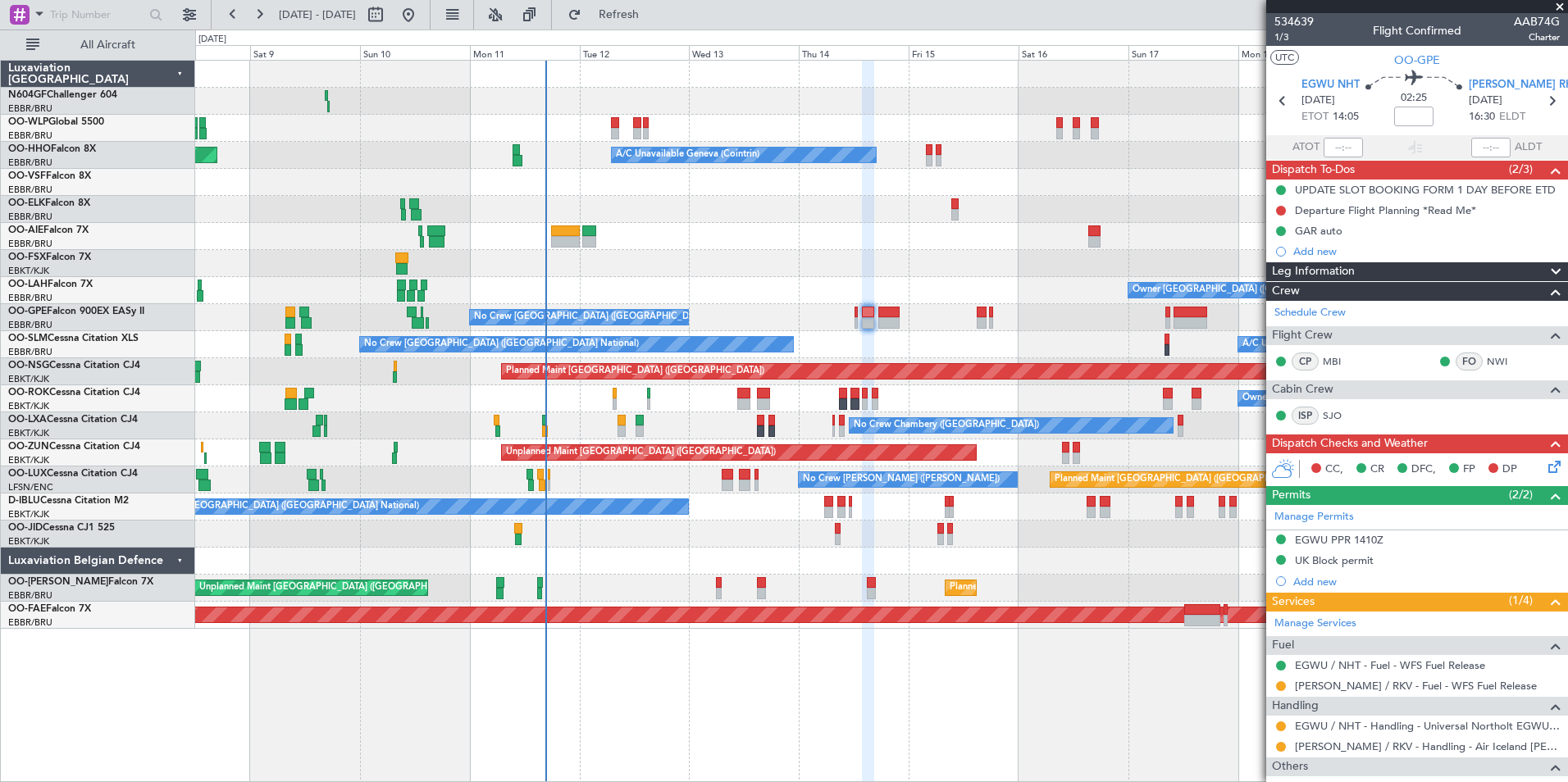
click at [876, 338] on div "A/C Unavailable [GEOGRAPHIC_DATA] ([GEOGRAPHIC_DATA] National) No Crew [GEOGRAP…" at bounding box center [881, 345] width 1372 height 27
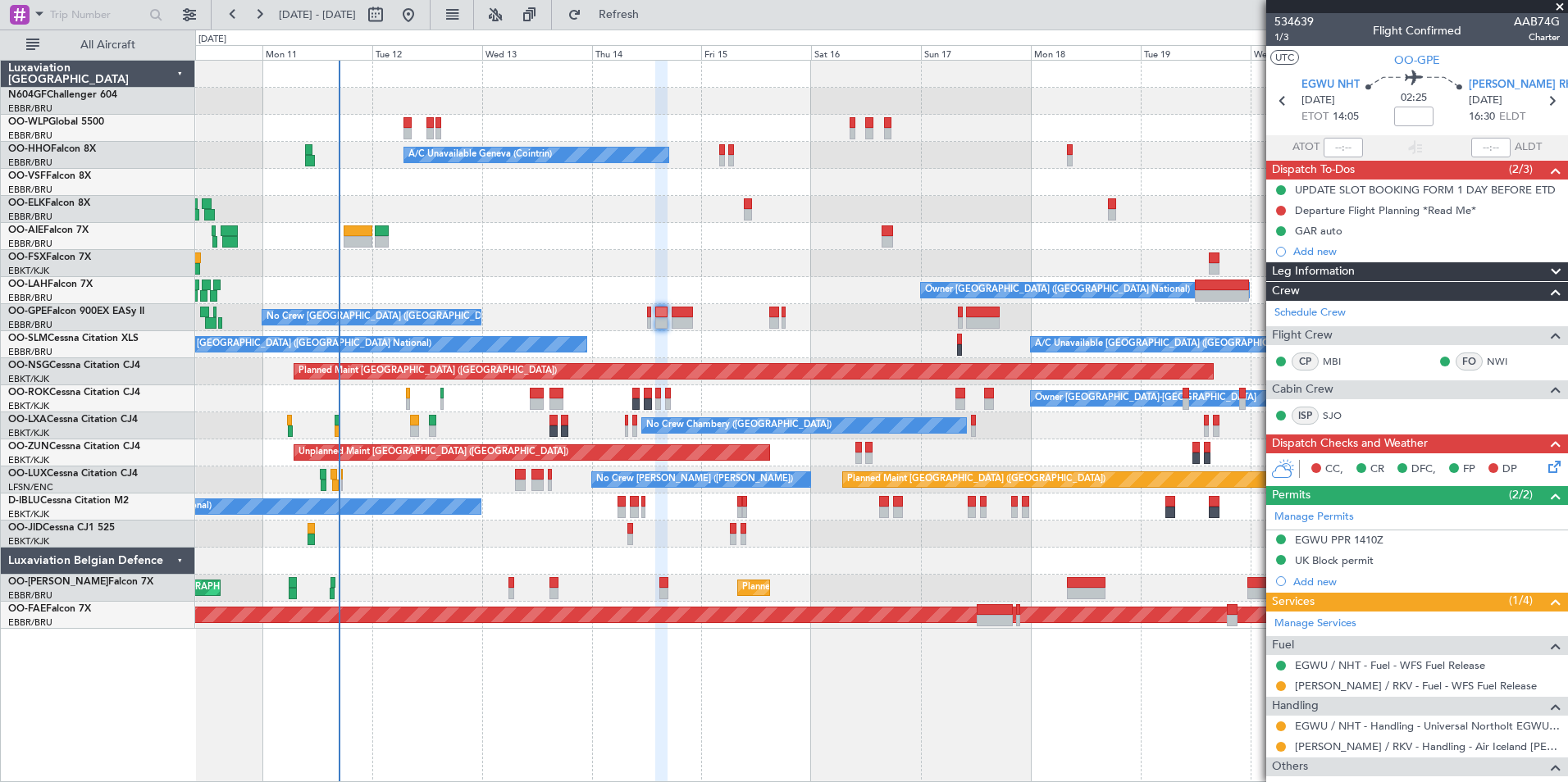
click at [795, 272] on div at bounding box center [881, 263] width 1372 height 27
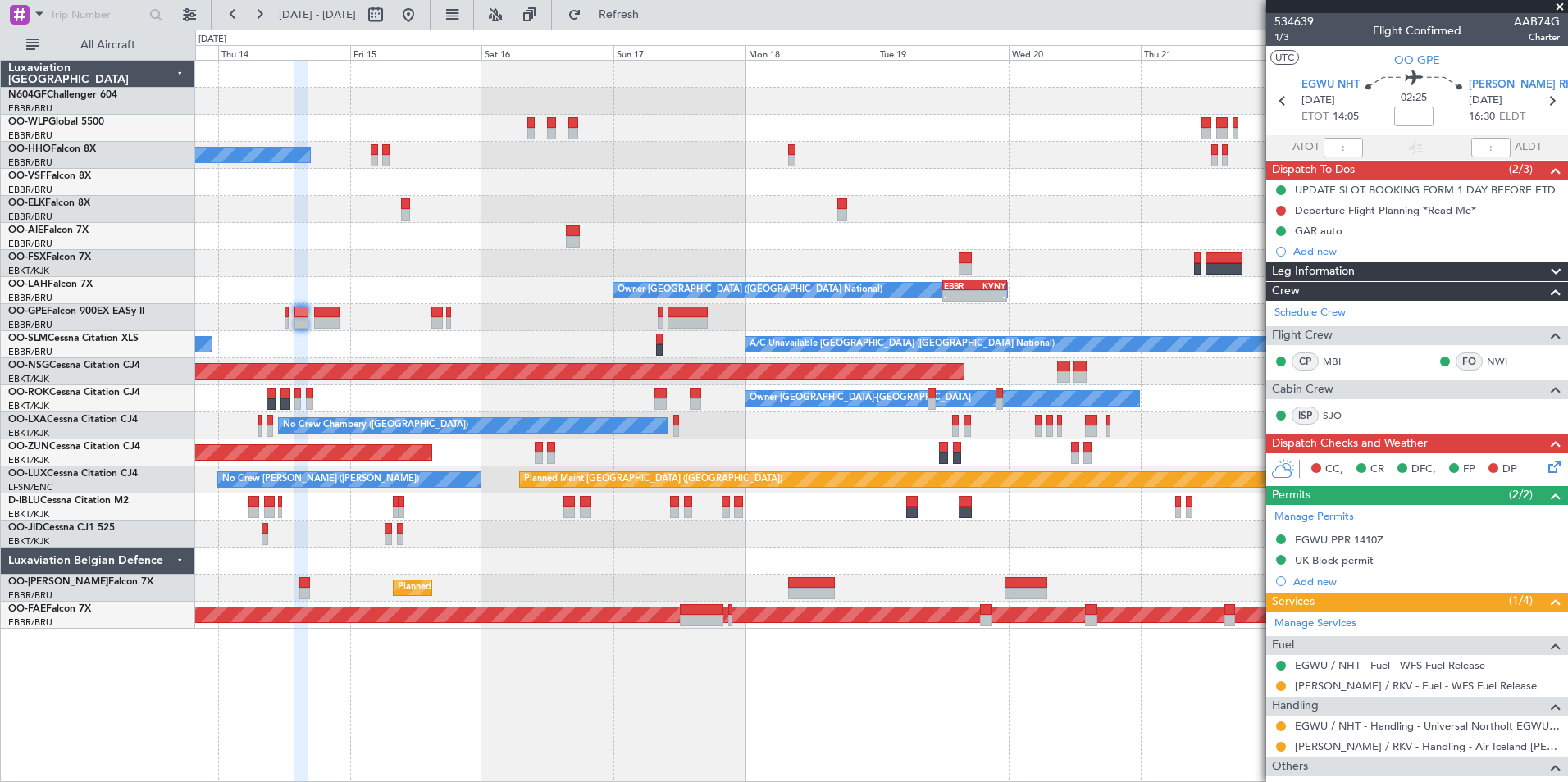
click at [585, 535] on div at bounding box center [881, 534] width 1372 height 27
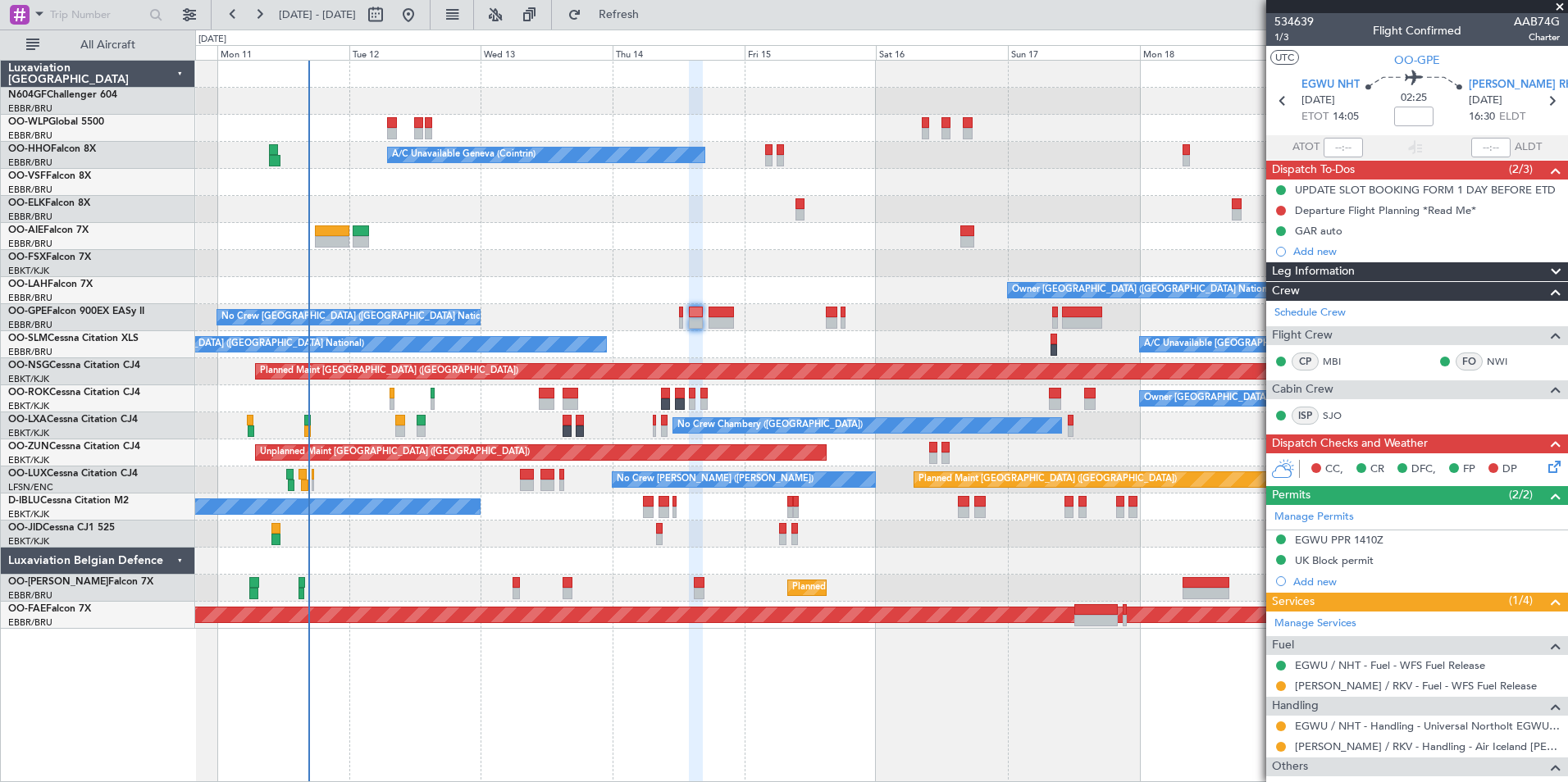
click at [832, 549] on div at bounding box center [881, 561] width 1372 height 27
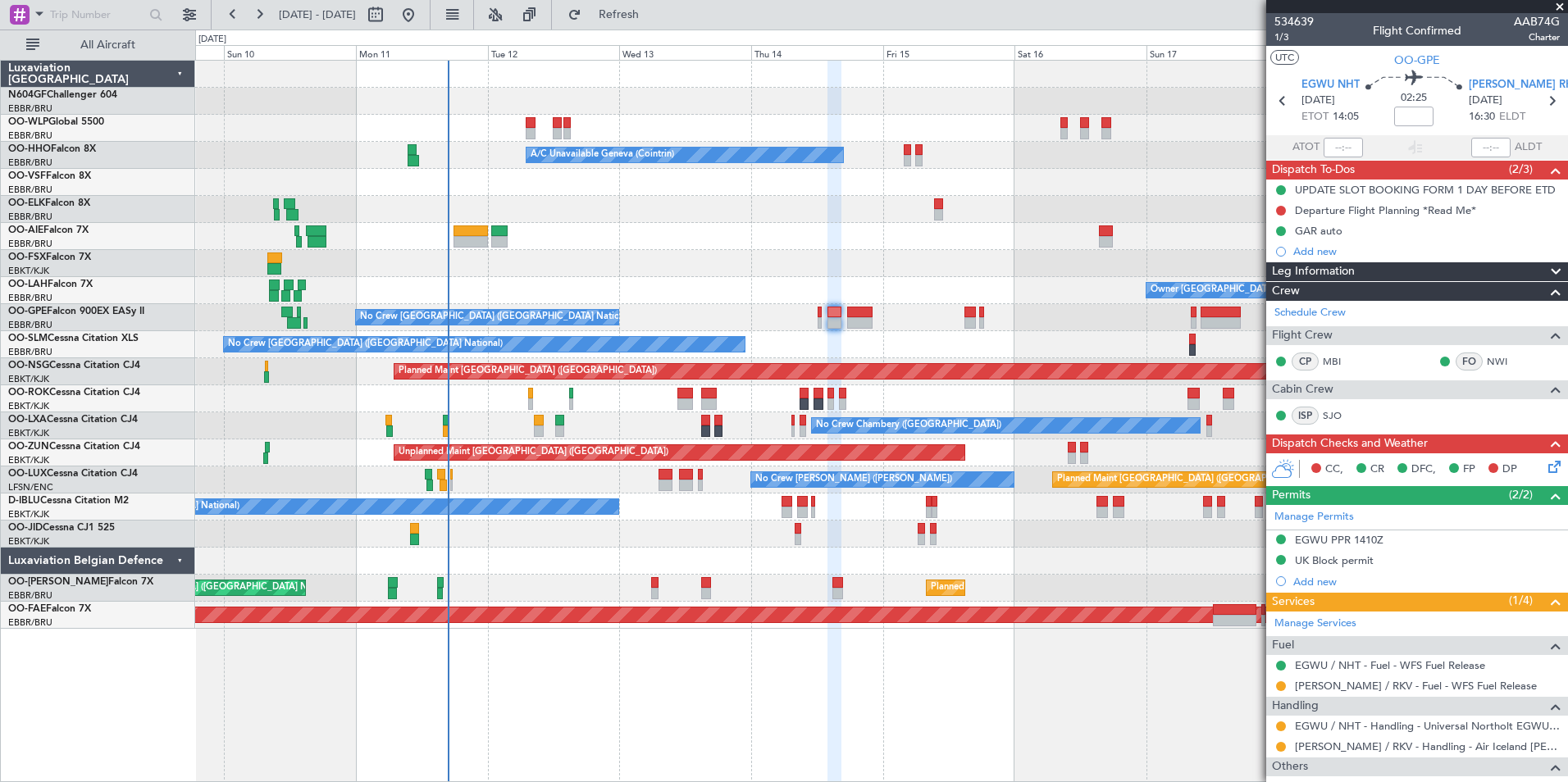
click at [682, 504] on div "No Crew [GEOGRAPHIC_DATA] ([GEOGRAPHIC_DATA] National)" at bounding box center [881, 507] width 1372 height 27
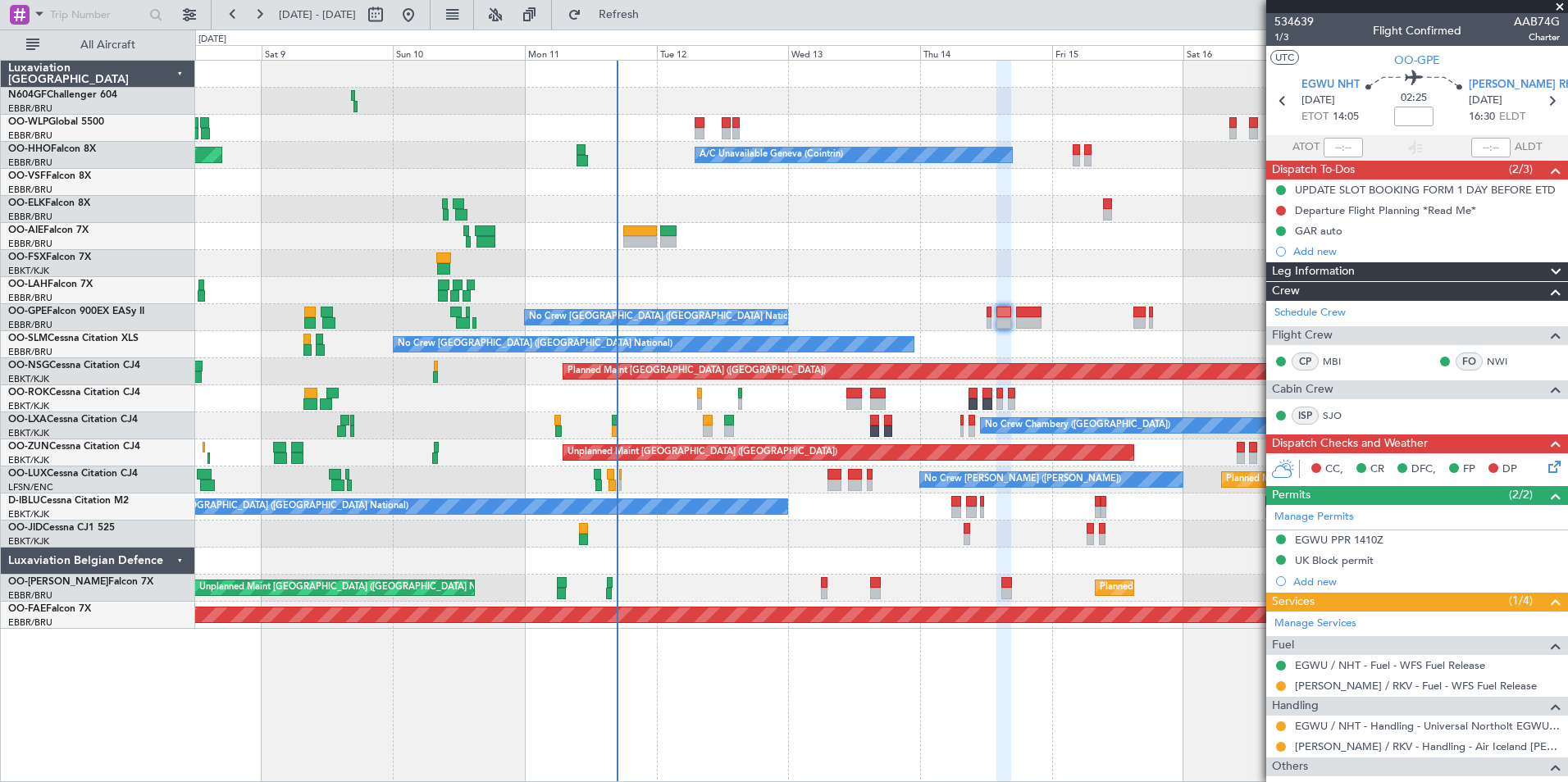
click at [1191, 253] on div at bounding box center [881, 263] width 1372 height 27
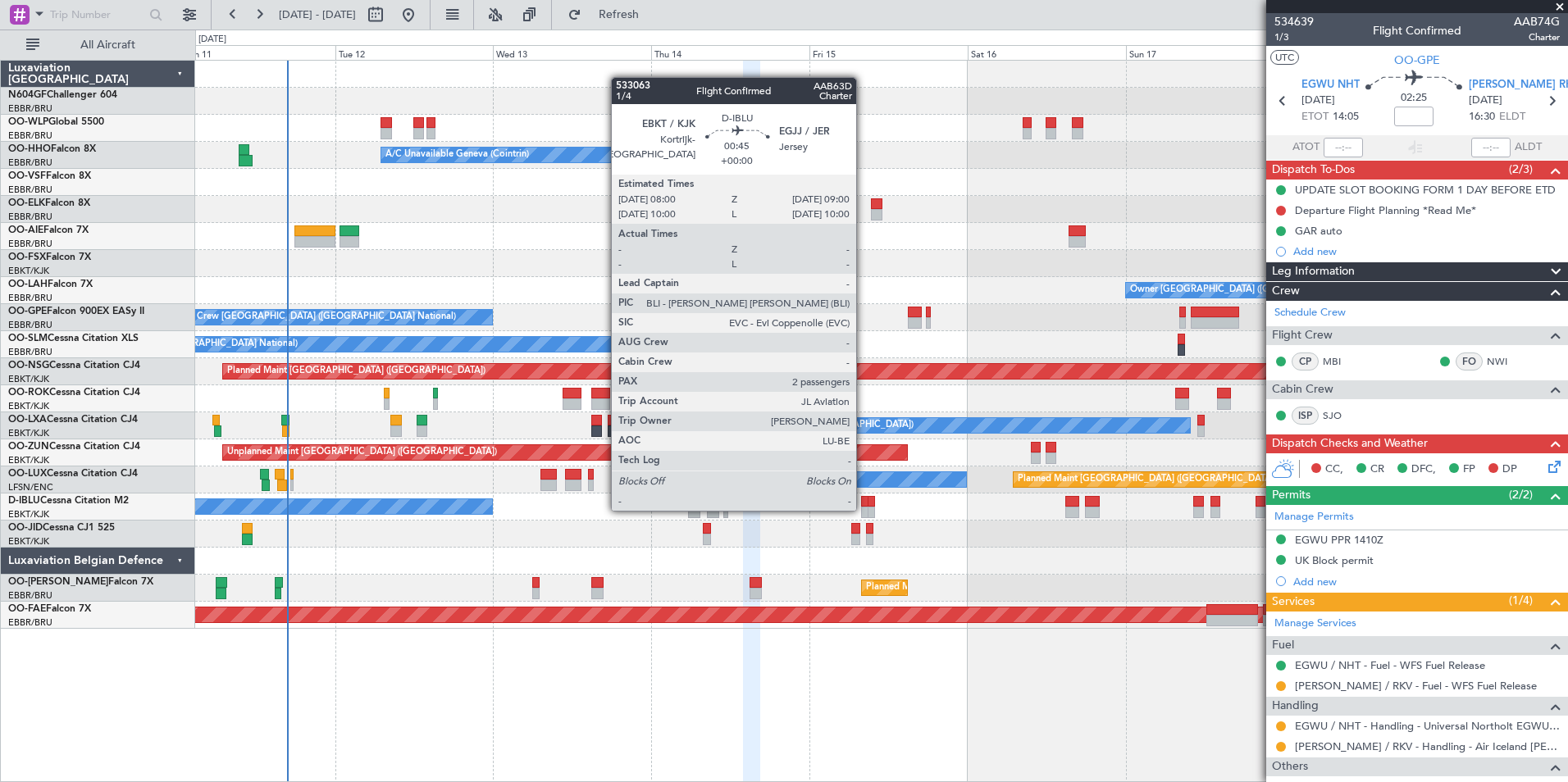
click at [863, 509] on div at bounding box center [864, 512] width 8 height 11
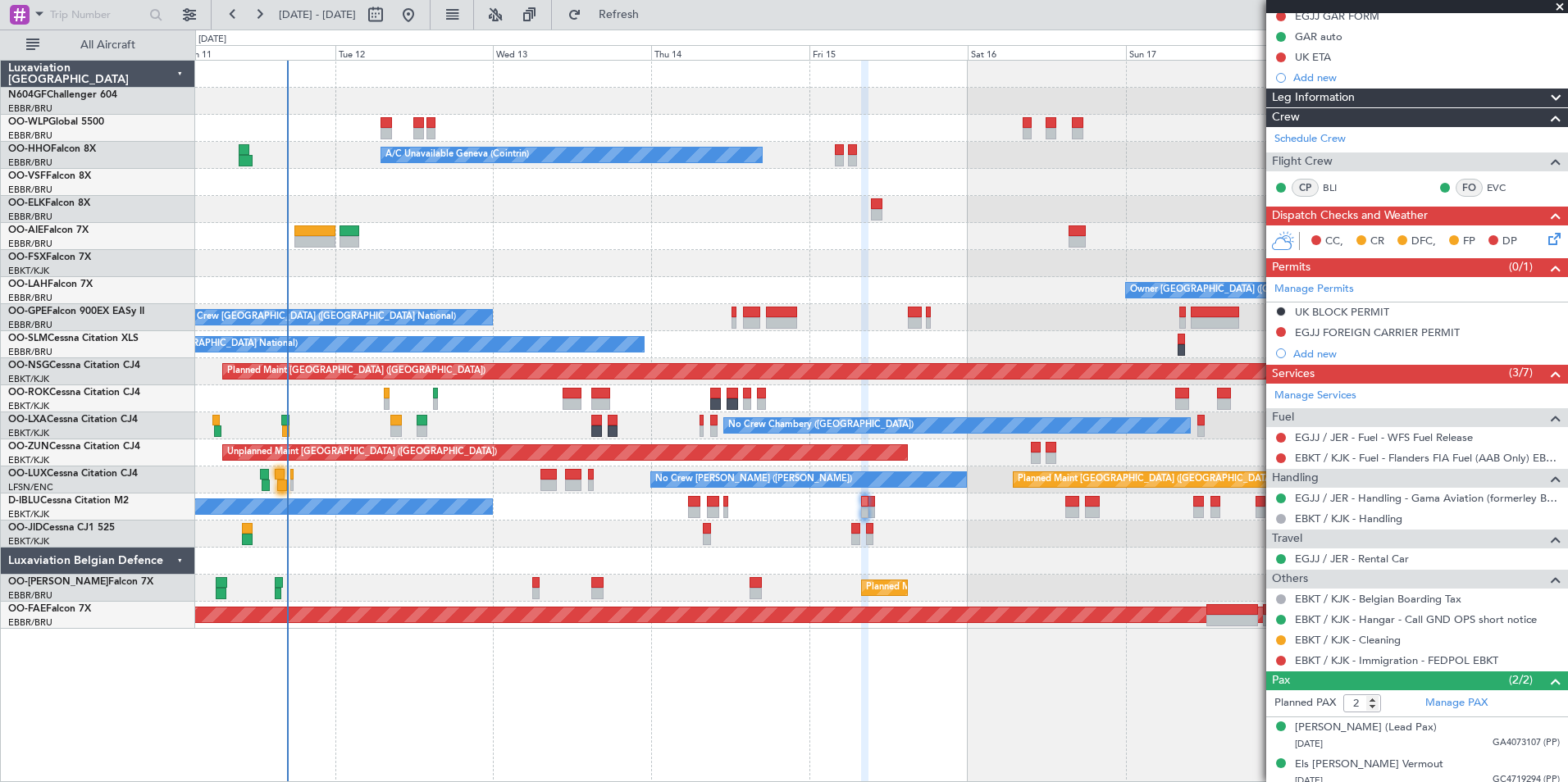
scroll to position [223, 0]
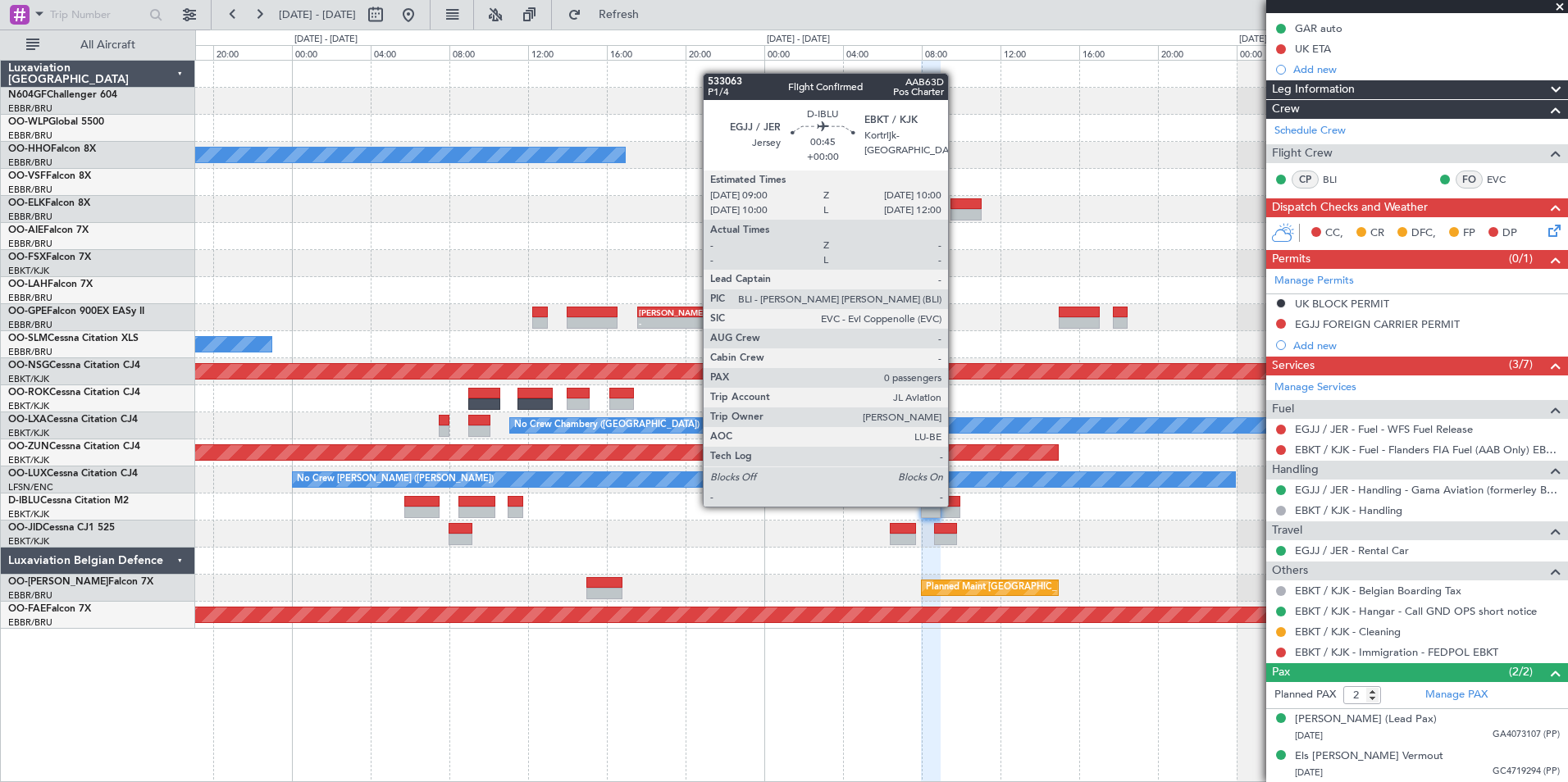
click at [955, 505] on div at bounding box center [950, 502] width 20 height 11
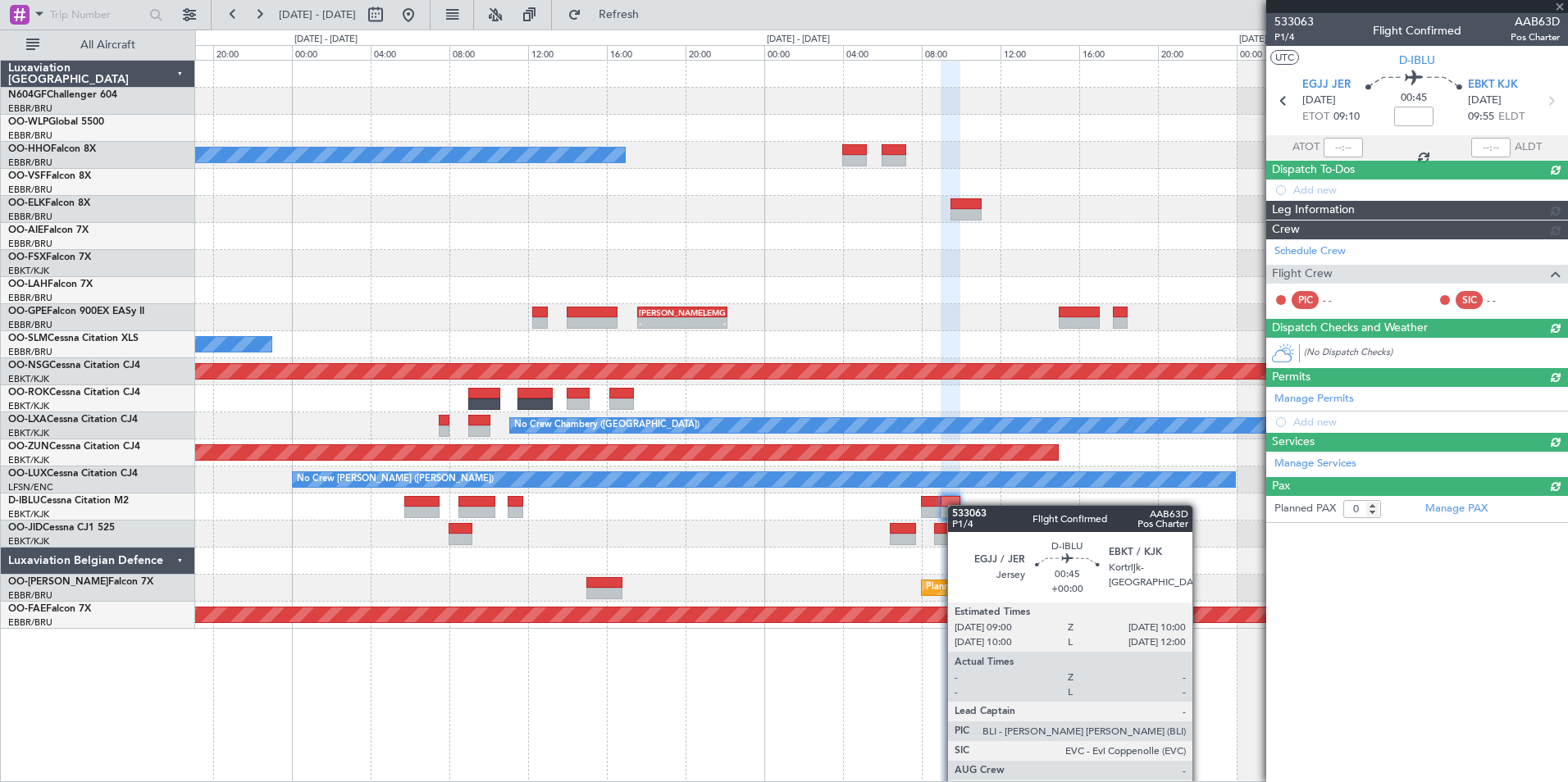
scroll to position [0, 0]
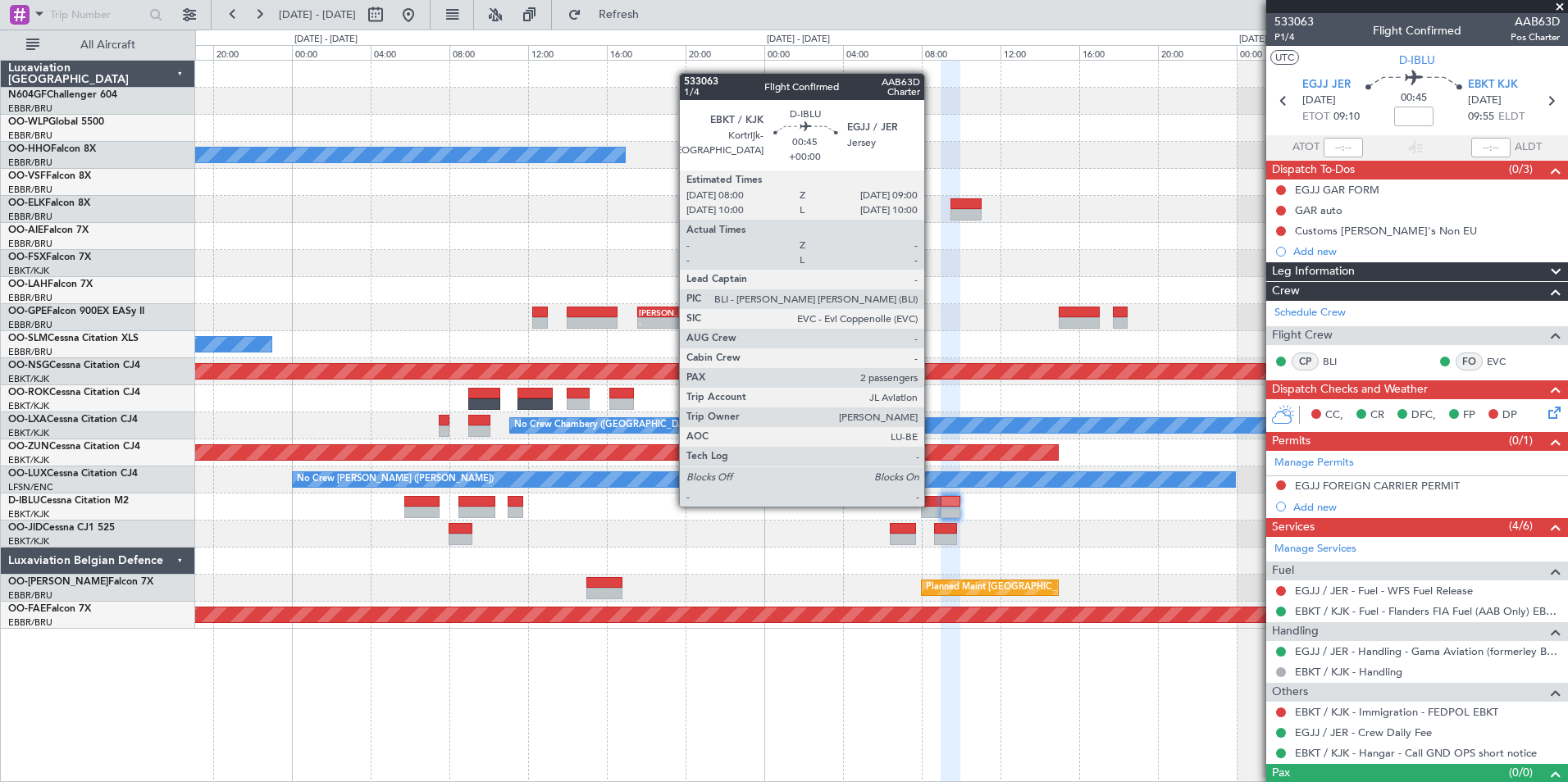
click at [931, 505] on div at bounding box center [930, 502] width 20 height 11
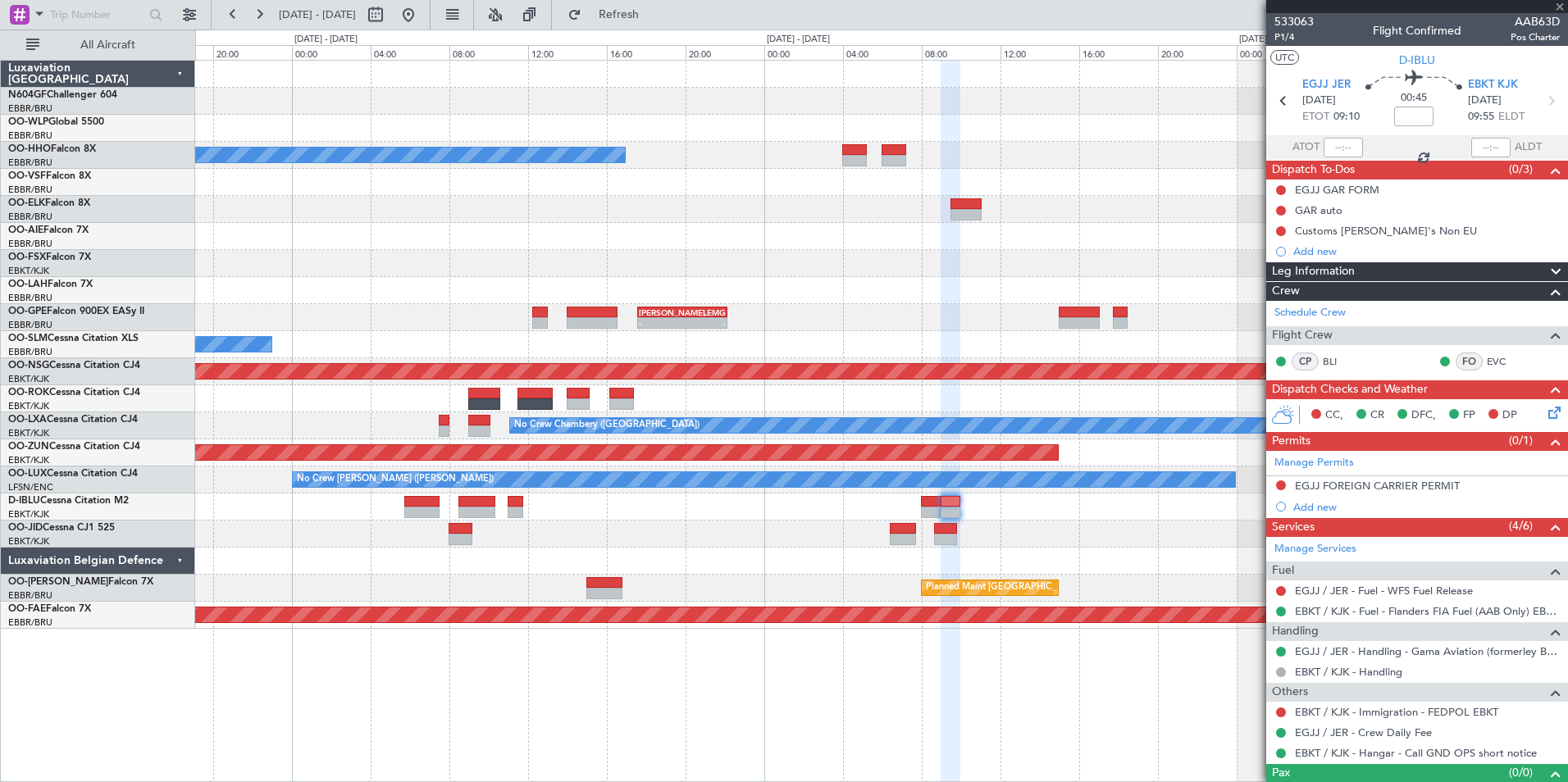
type input "2"
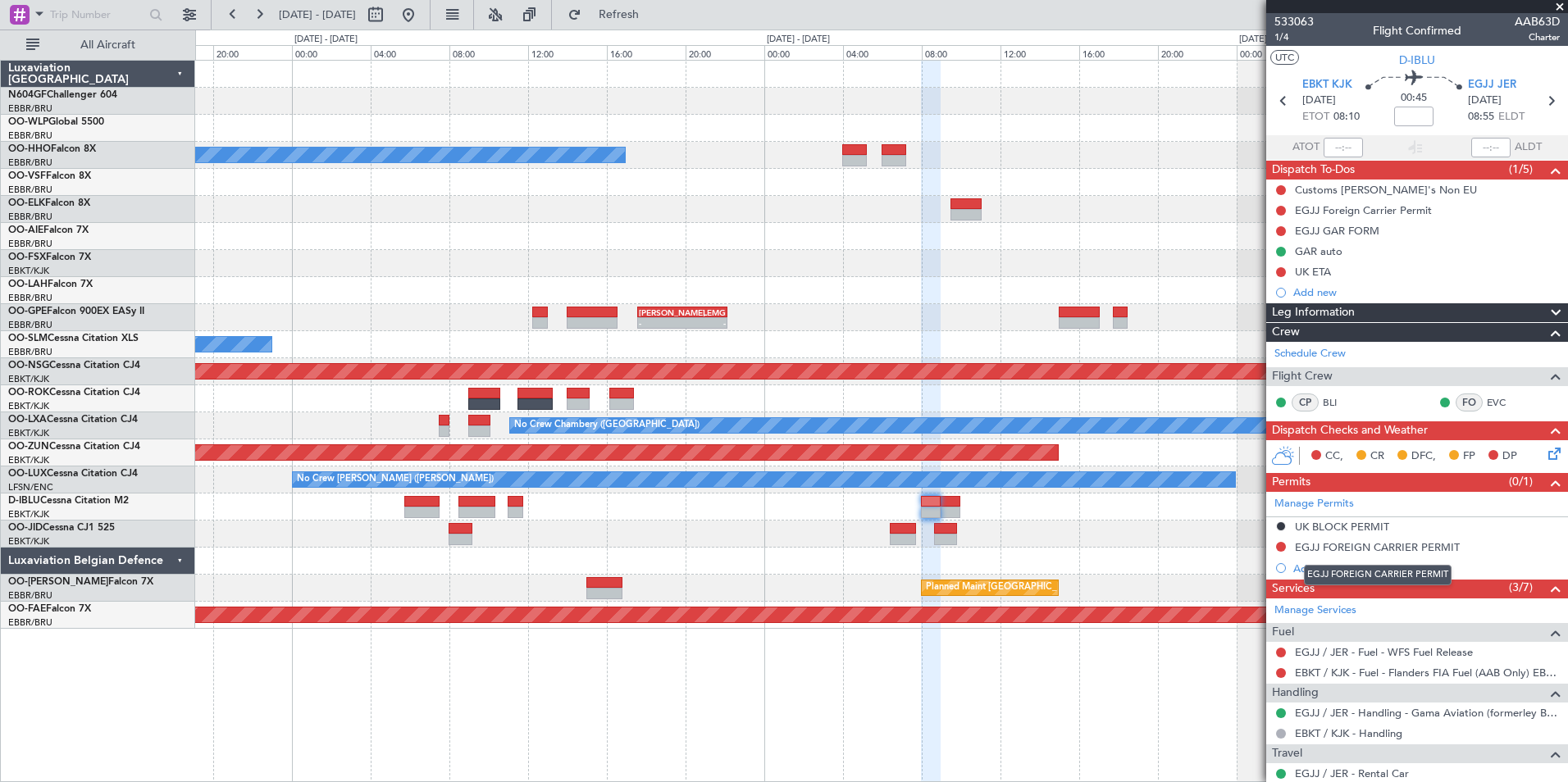
click at [1324, 549] on div "EGJJ FOREIGN CARRIER PERMIT" at bounding box center [1377, 548] width 165 height 14
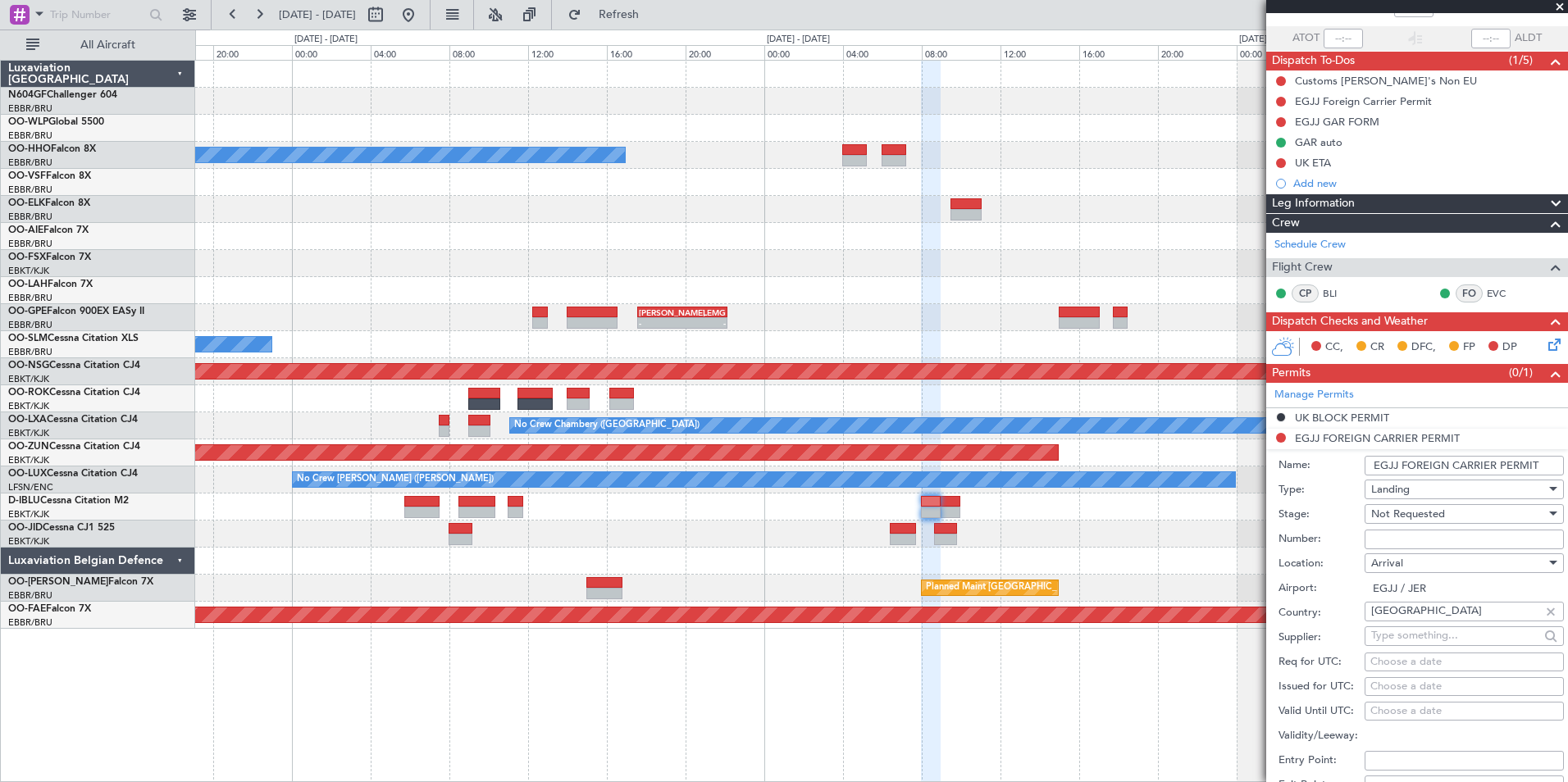
scroll to position [246, 0]
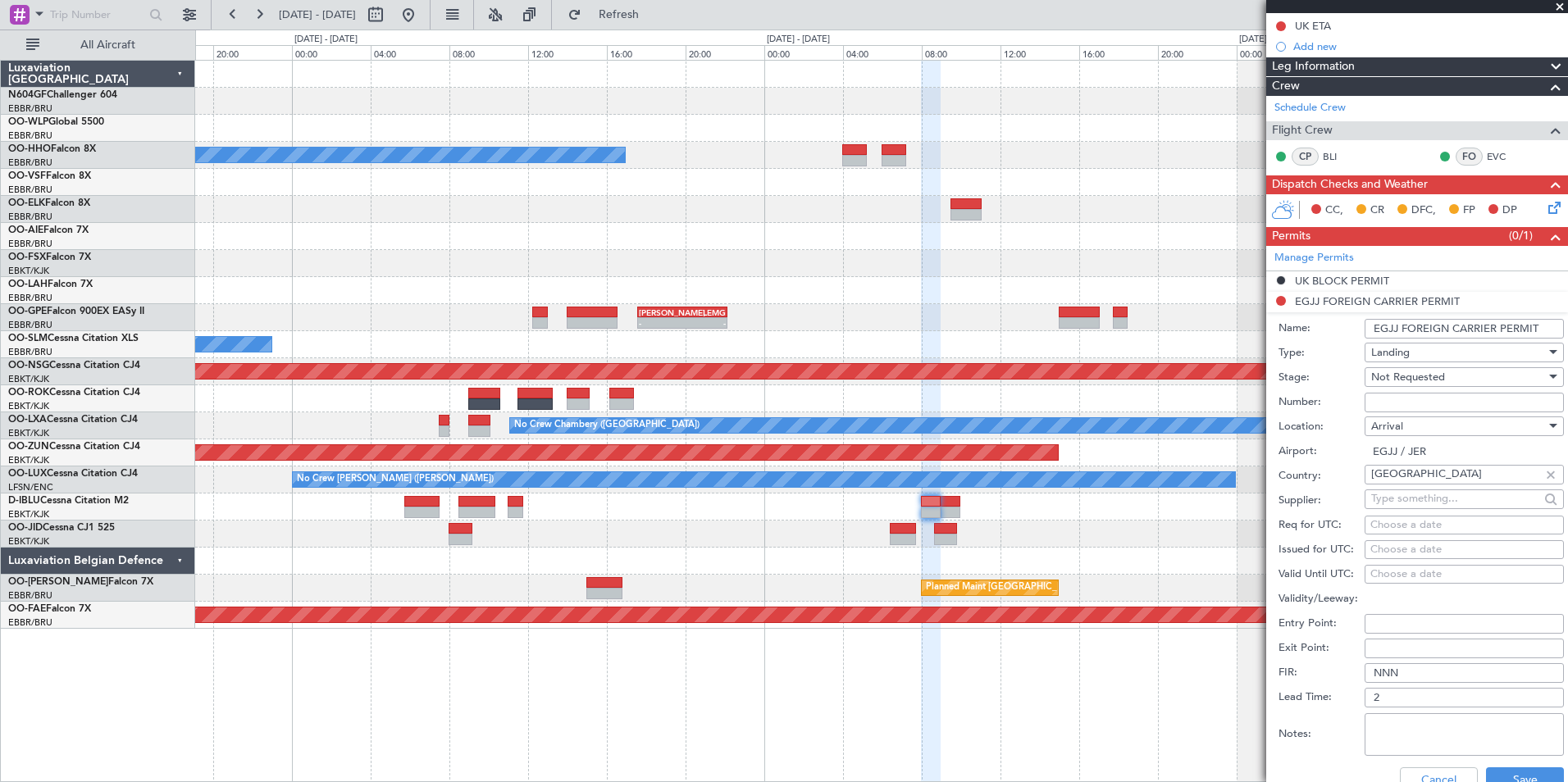
click at [1390, 396] on input "Number:" at bounding box center [1464, 403] width 200 height 20
paste input "JE2025-08024"
type input "JE2025-08024"
click at [1460, 378] on div "Not Requested" at bounding box center [1458, 378] width 174 height 24
click at [1432, 506] on span "Received OK" at bounding box center [1458, 509] width 172 height 24
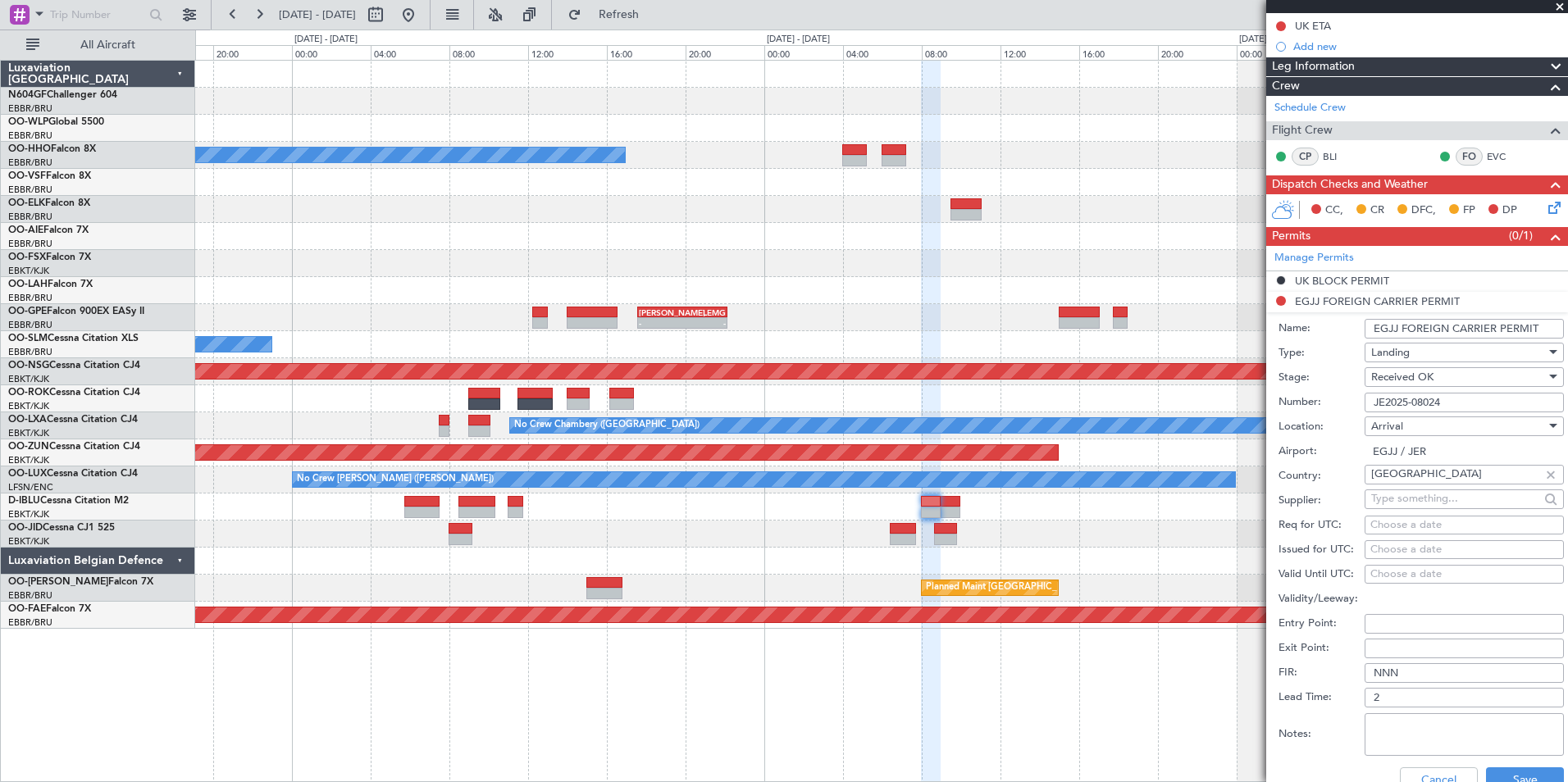
scroll to position [410, 0]
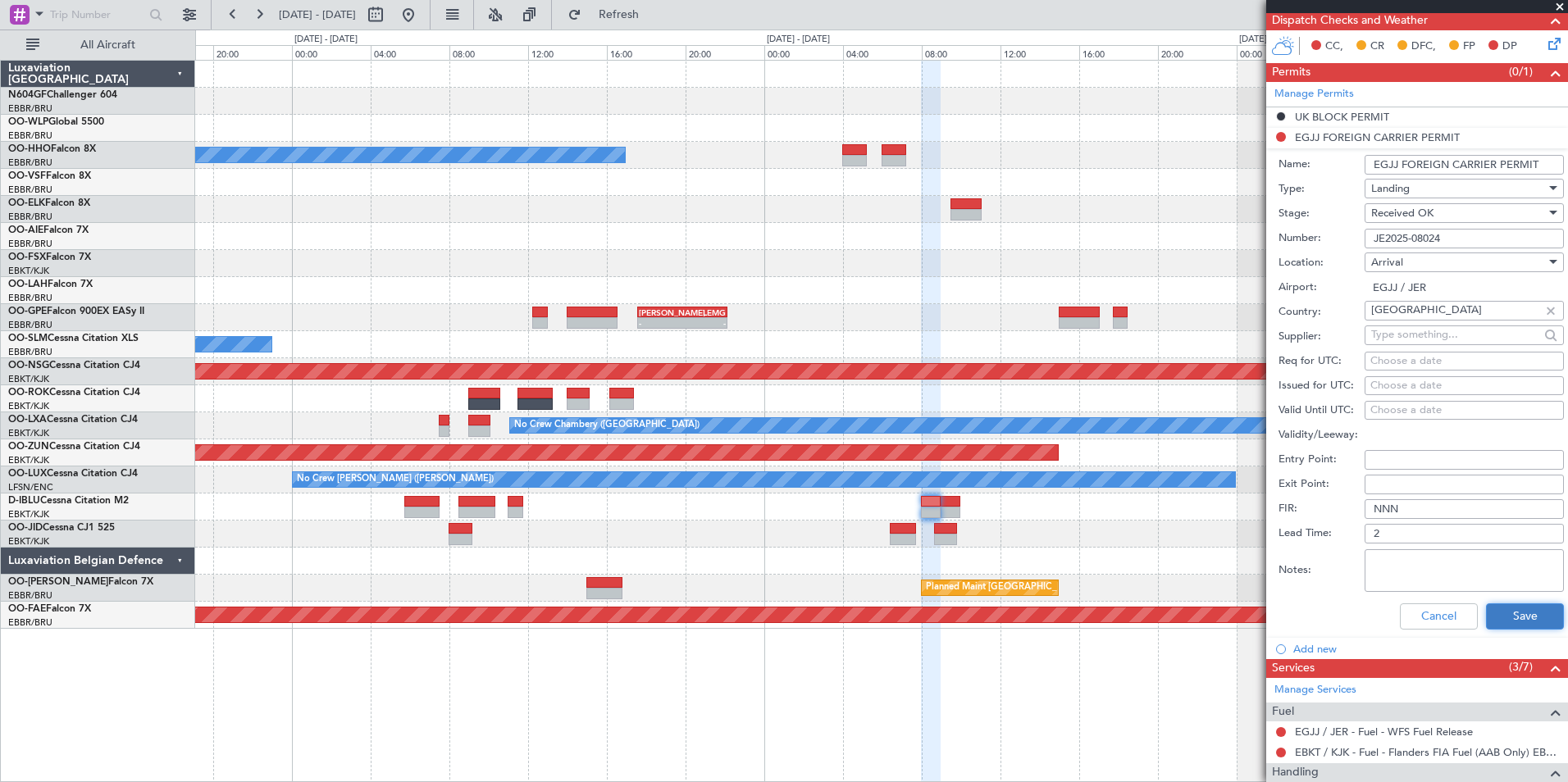
click at [1511, 618] on button "Save" at bounding box center [1525, 616] width 78 height 26
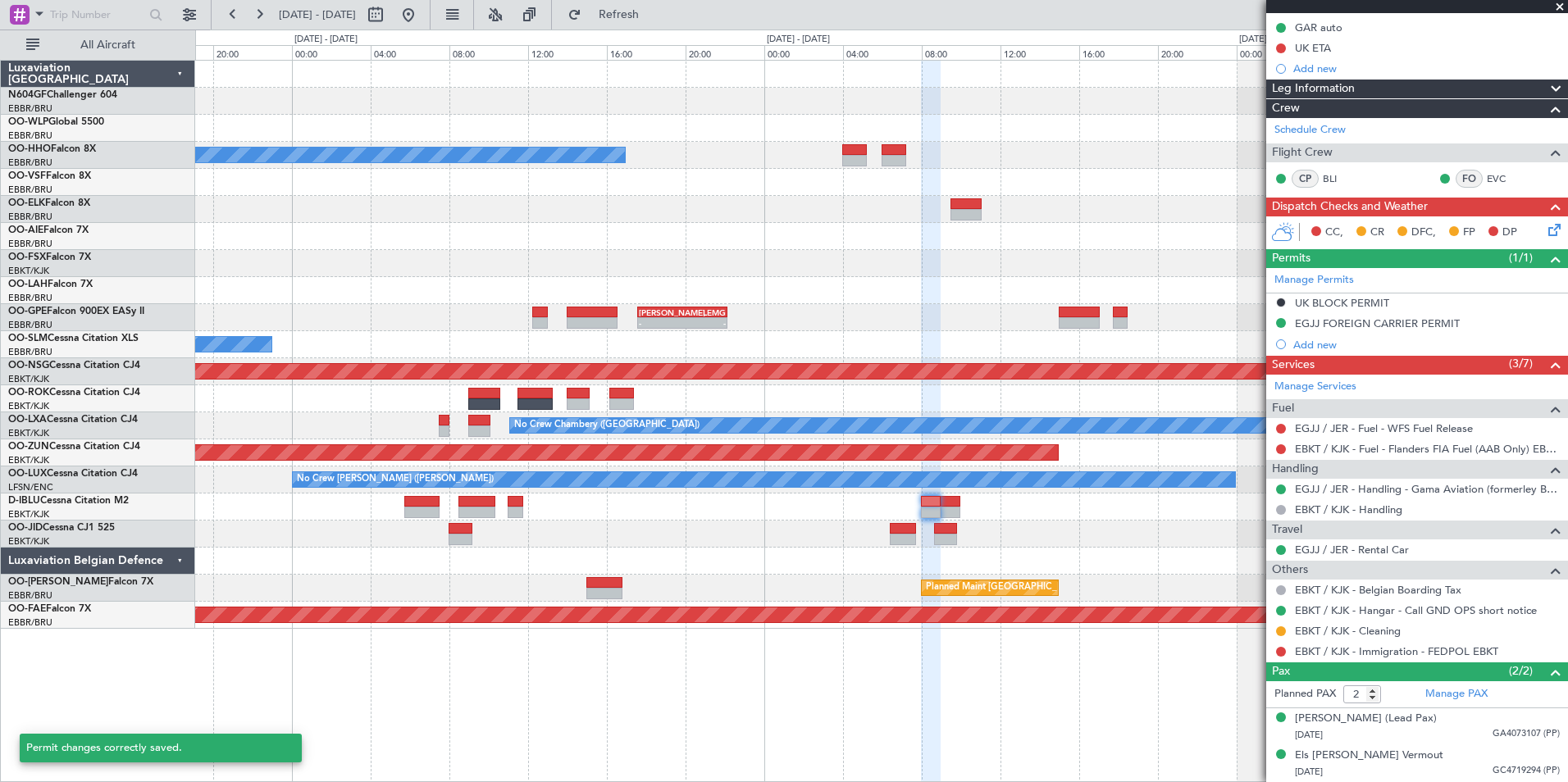
scroll to position [223, 0]
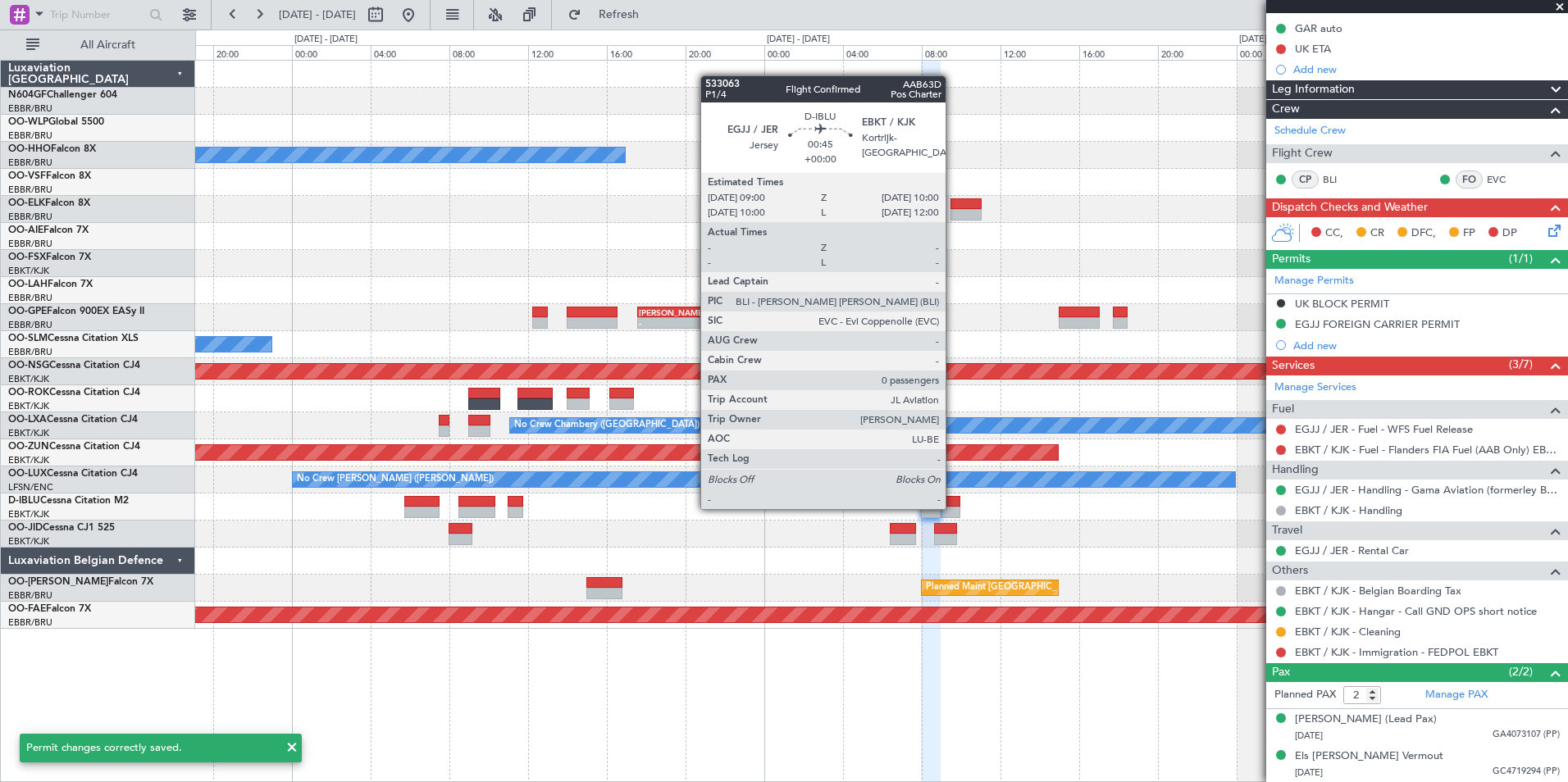
click at [953, 508] on div at bounding box center [950, 512] width 20 height 11
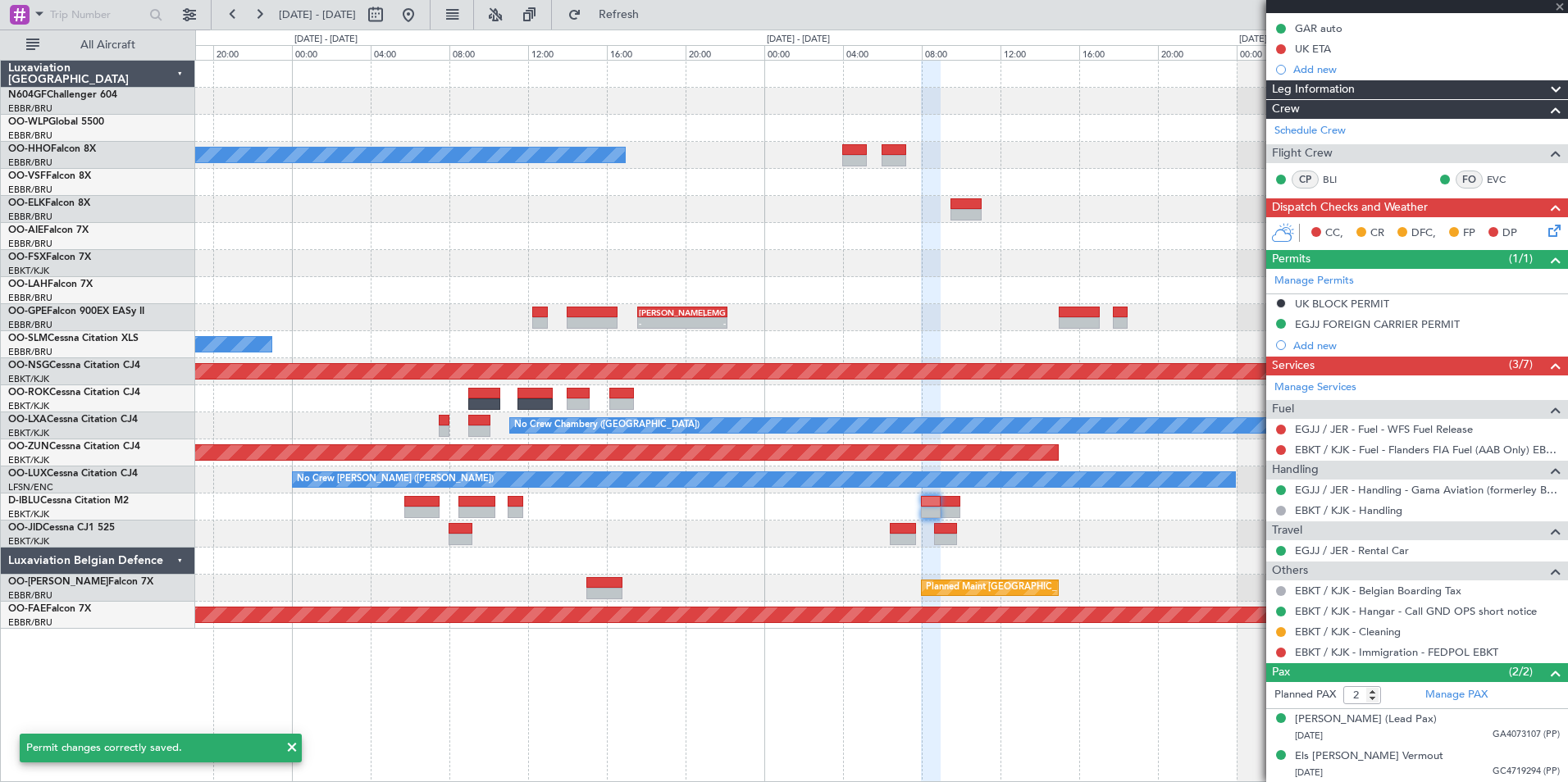
type input "0"
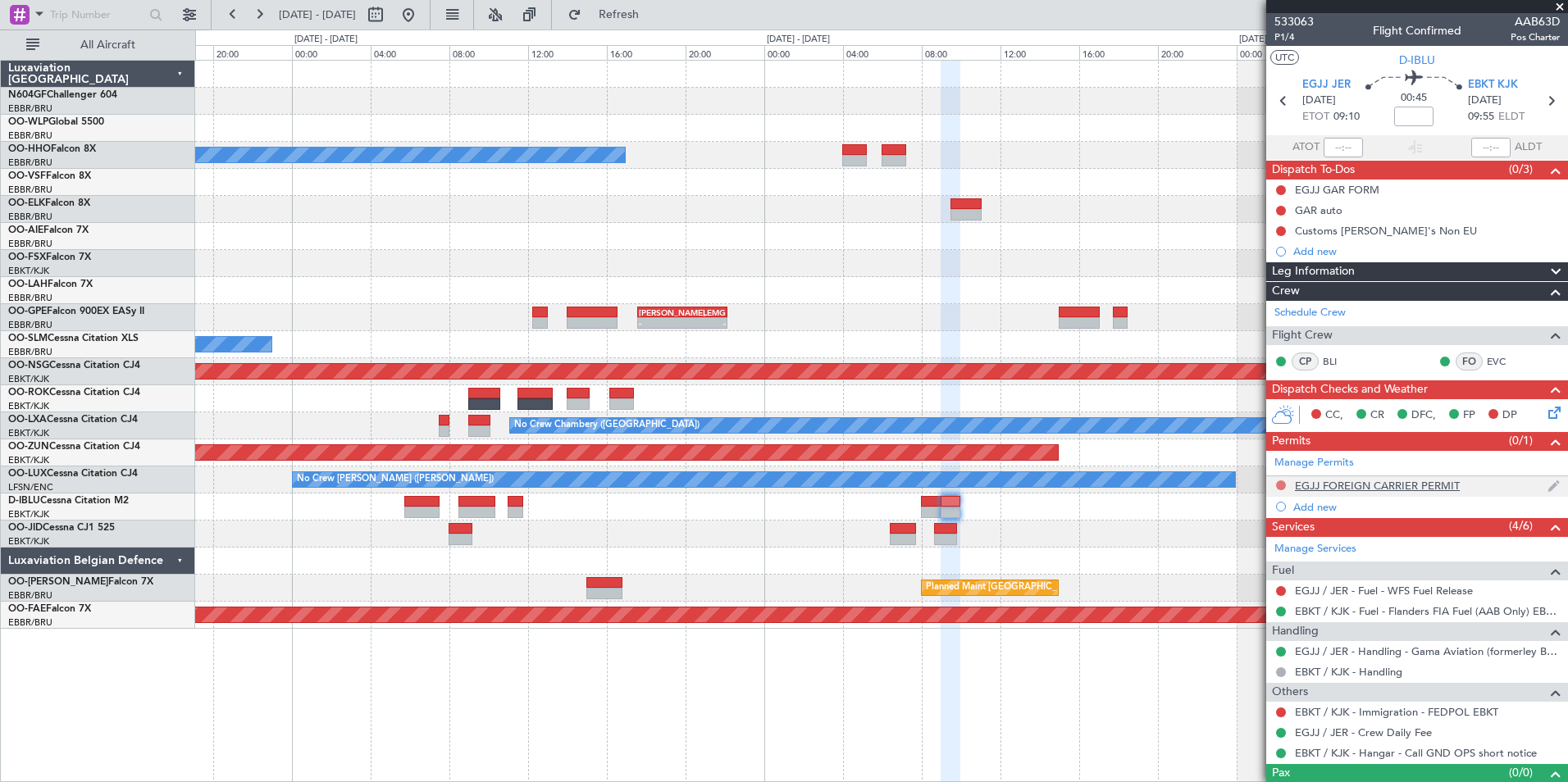
click at [1280, 487] on button at bounding box center [1280, 485] width 10 height 10
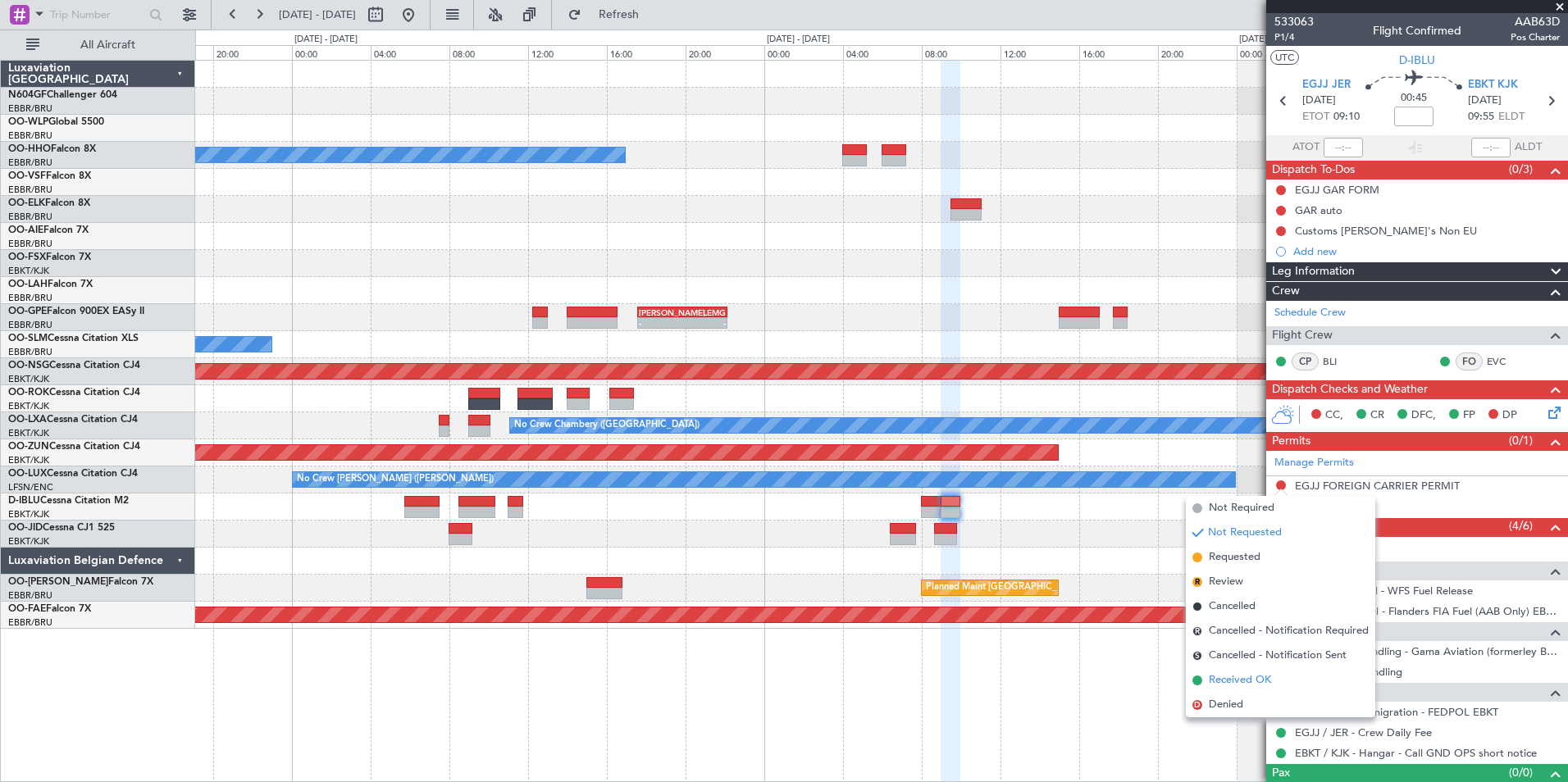
click at [1247, 676] on span "Received OK" at bounding box center [1240, 680] width 62 height 16
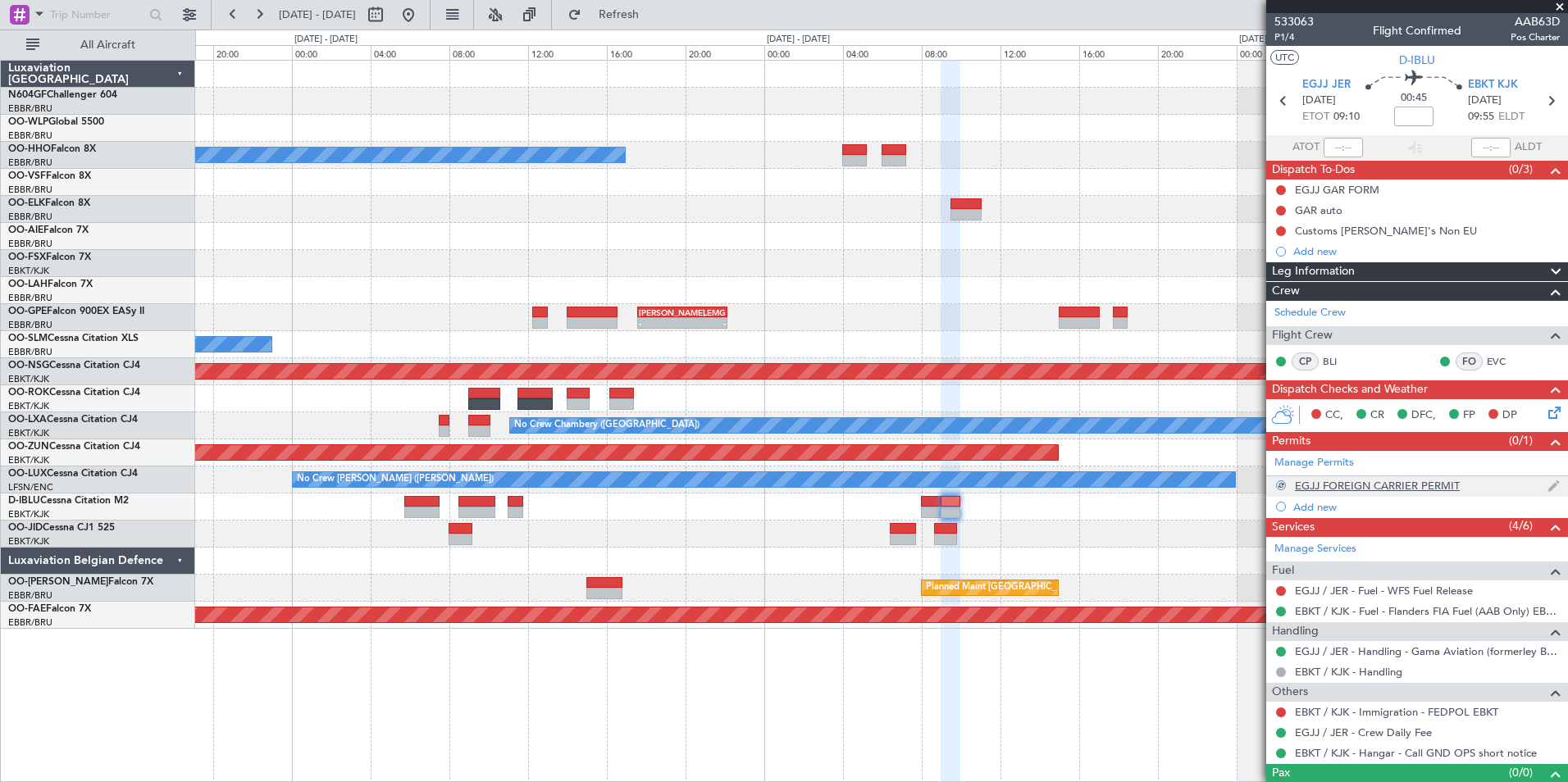
click at [1393, 487] on div "EGJJ FOREIGN CARRIER PERMIT" at bounding box center [1377, 486] width 165 height 14
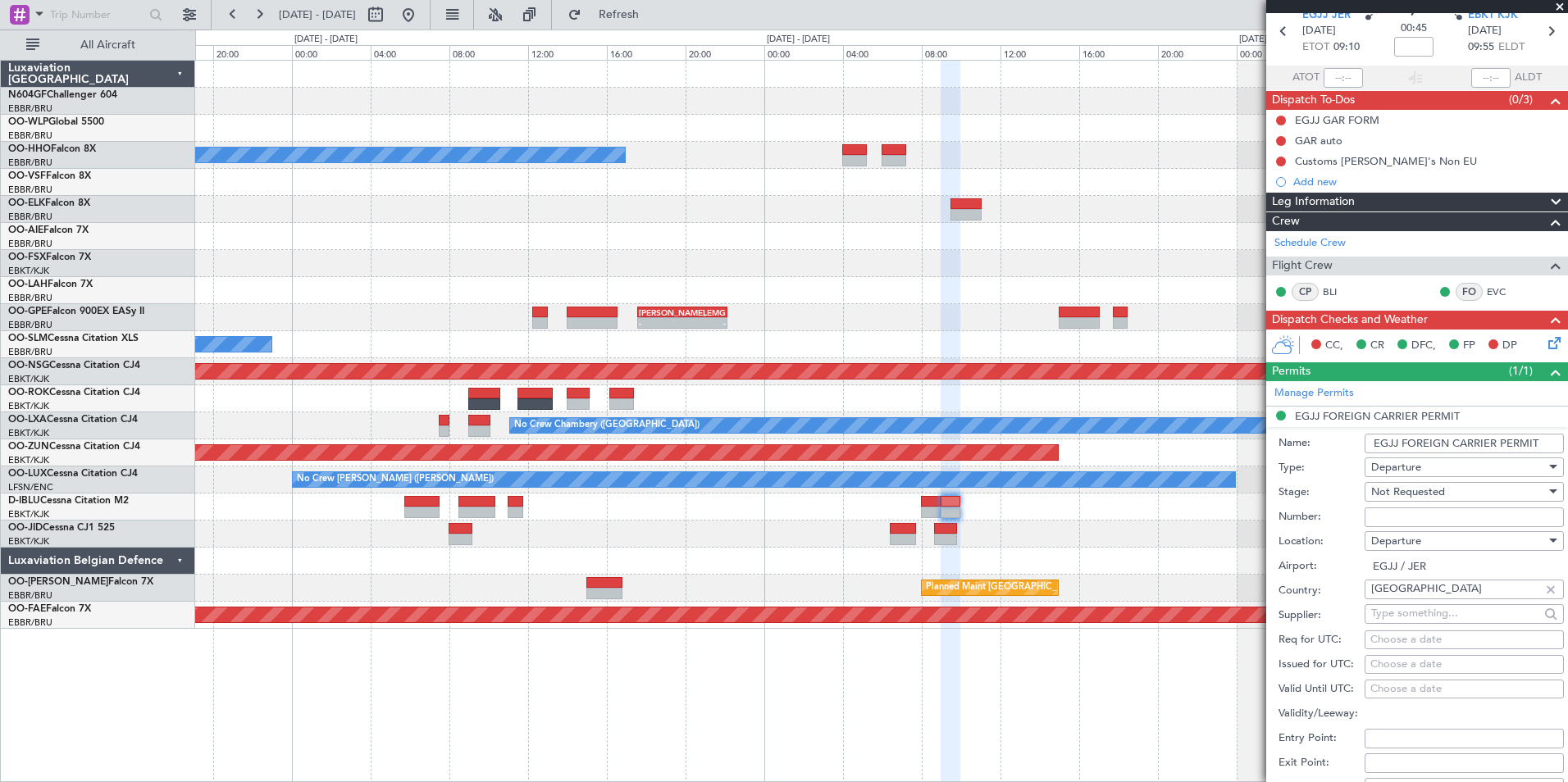
scroll to position [164, 0]
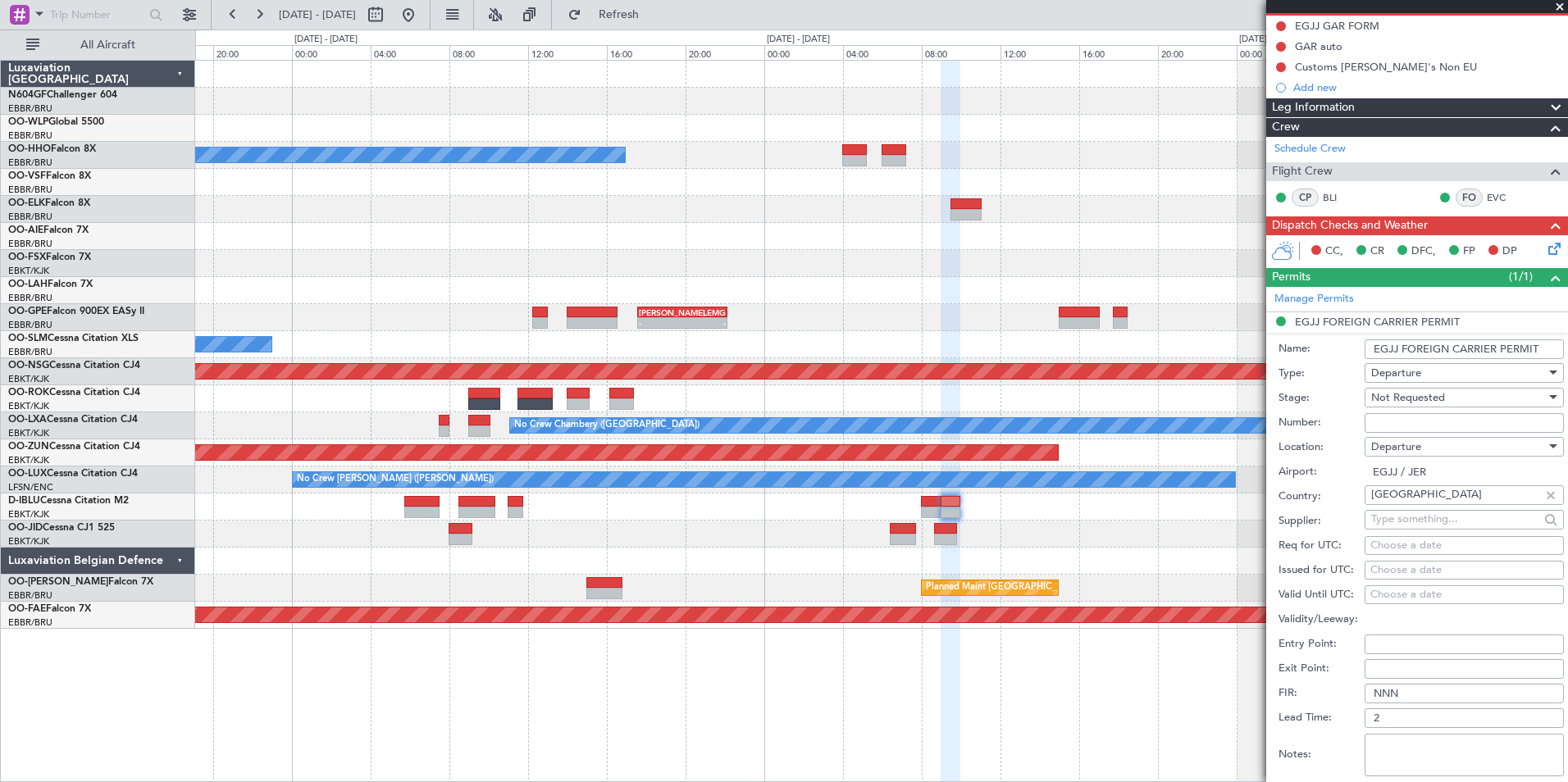
click at [1406, 424] on input "Number:" at bounding box center [1464, 423] width 200 height 20
click at [1435, 428] on input "Number:" at bounding box center [1464, 423] width 200 height 20
click at [1409, 422] on input "Number:" at bounding box center [1464, 423] width 200 height 20
paste input "JE2025-08024"
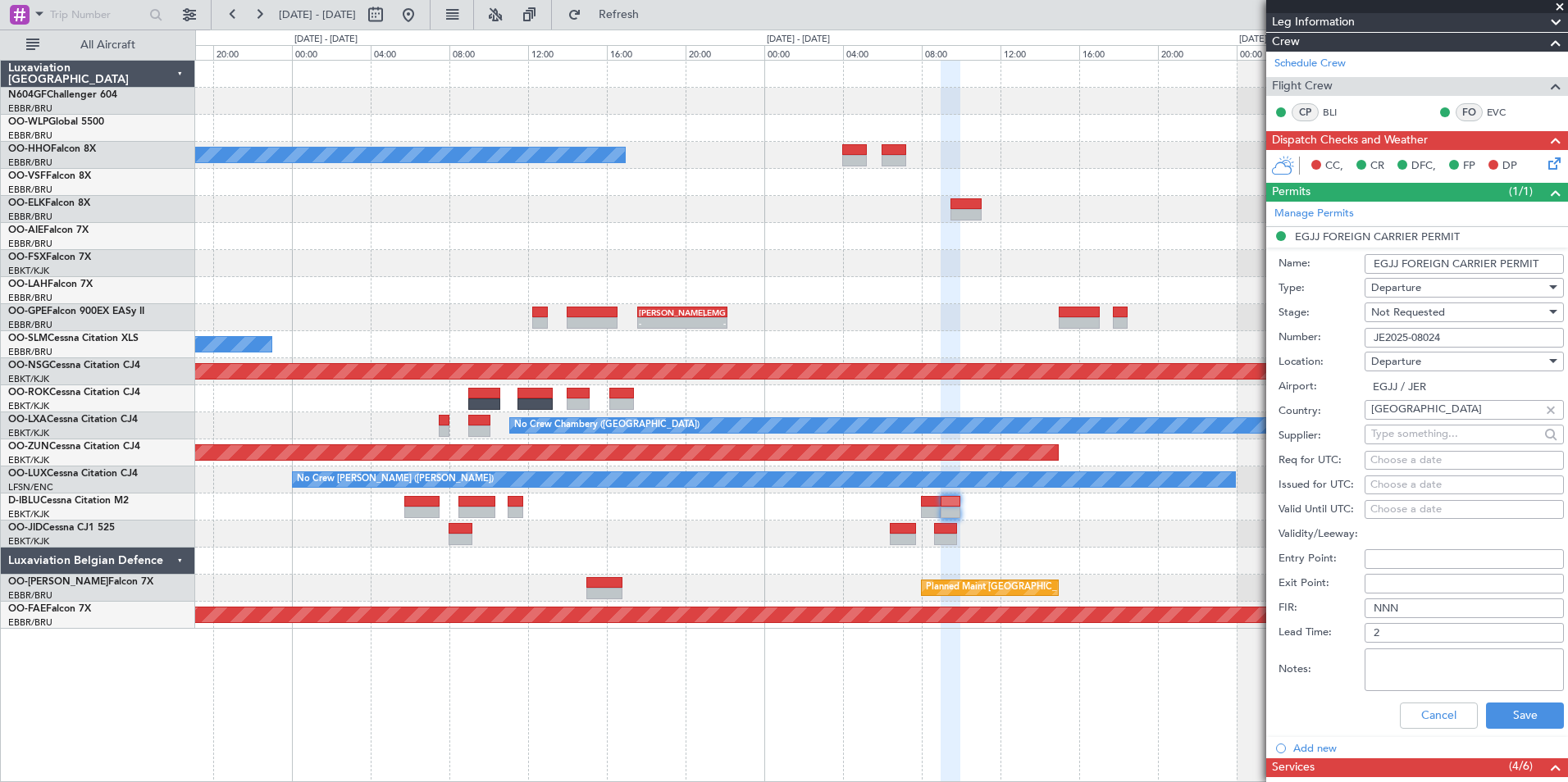
scroll to position [328, 0]
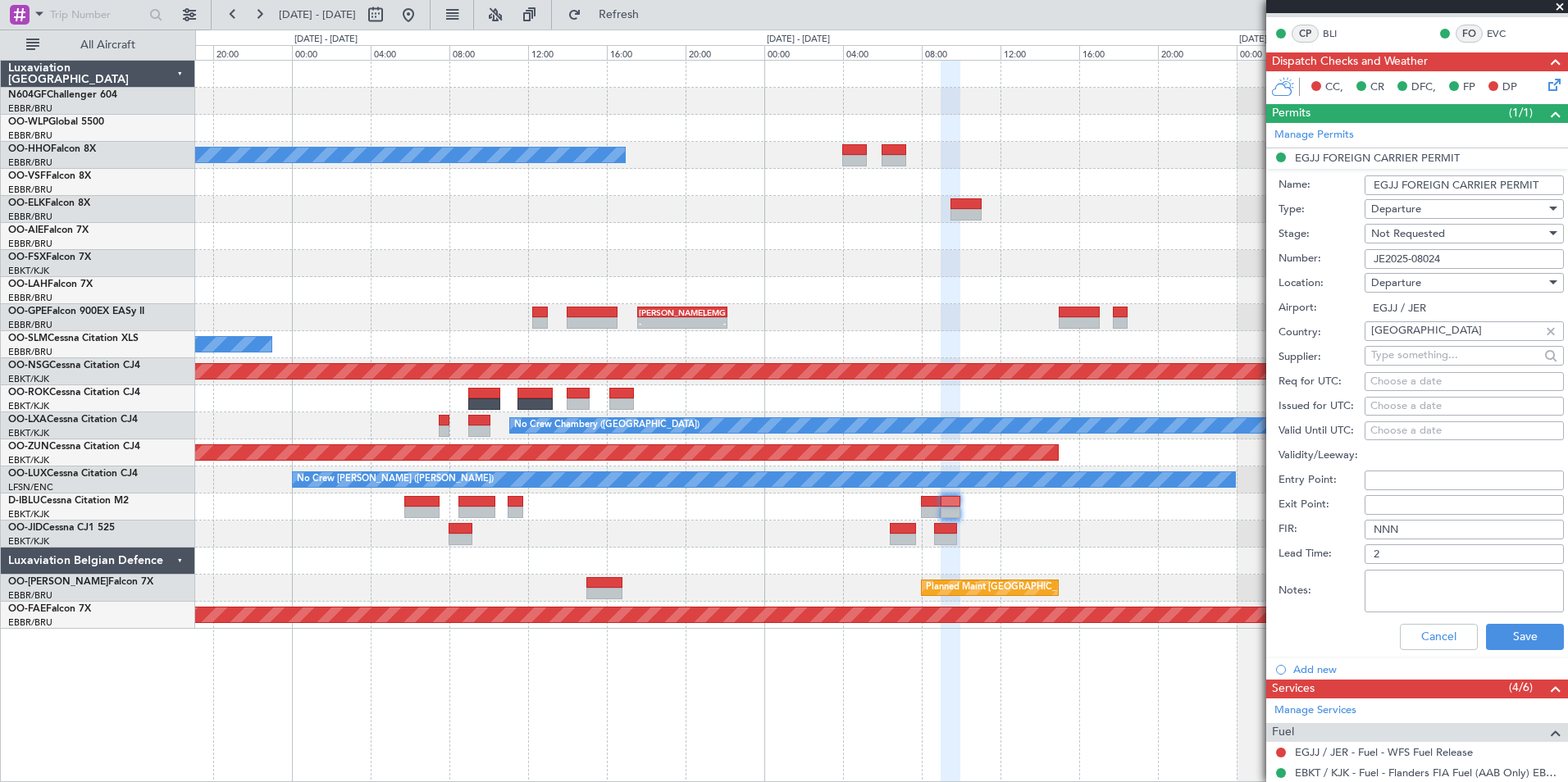
type input "JE2025-08024"
click at [1434, 230] on span "Not Requested" at bounding box center [1407, 233] width 74 height 15
click at [1423, 370] on span "Received OK" at bounding box center [1458, 365] width 172 height 24
click at [1497, 641] on button "Save" at bounding box center [1525, 637] width 78 height 26
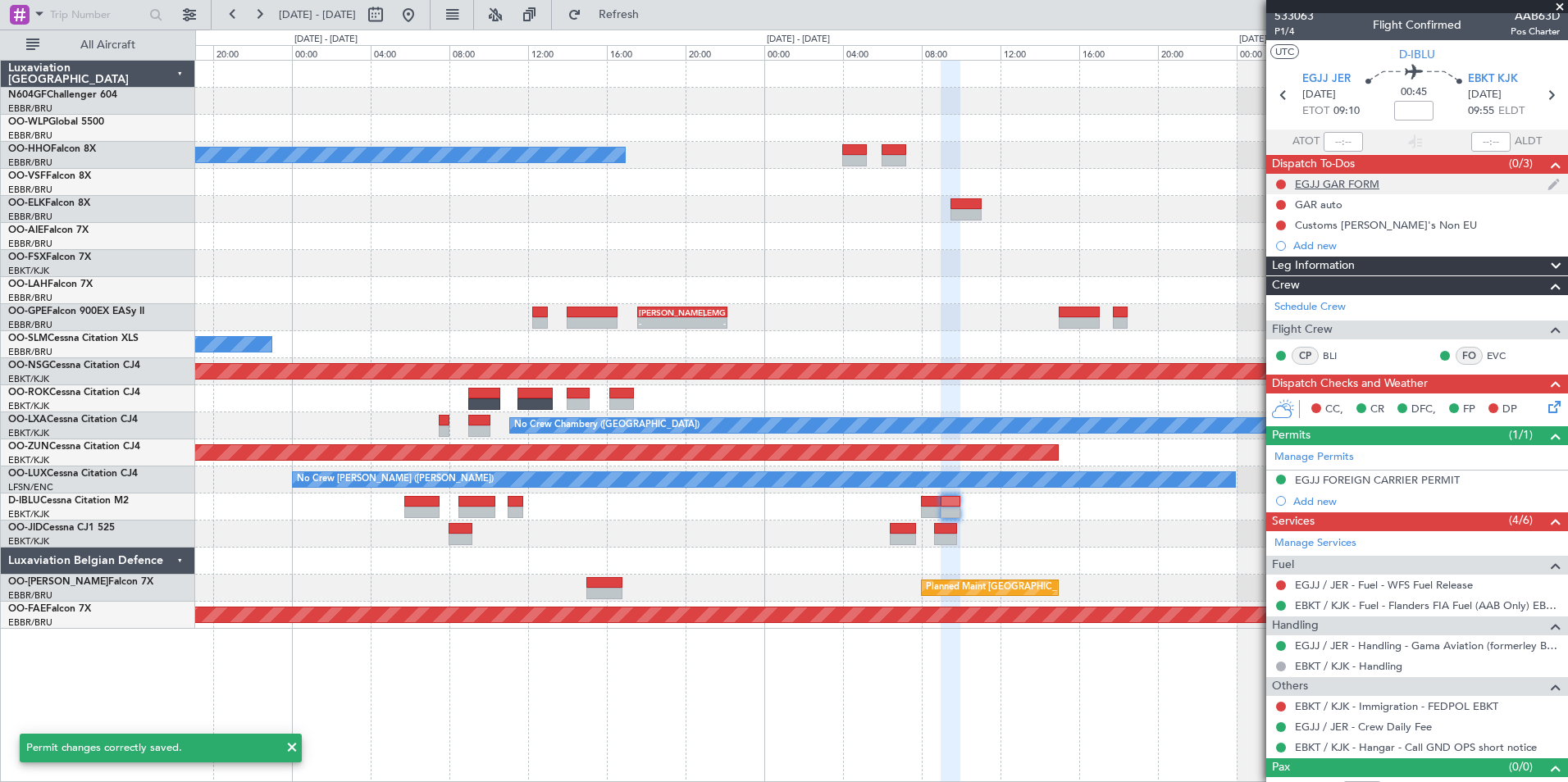
scroll to position [0, 0]
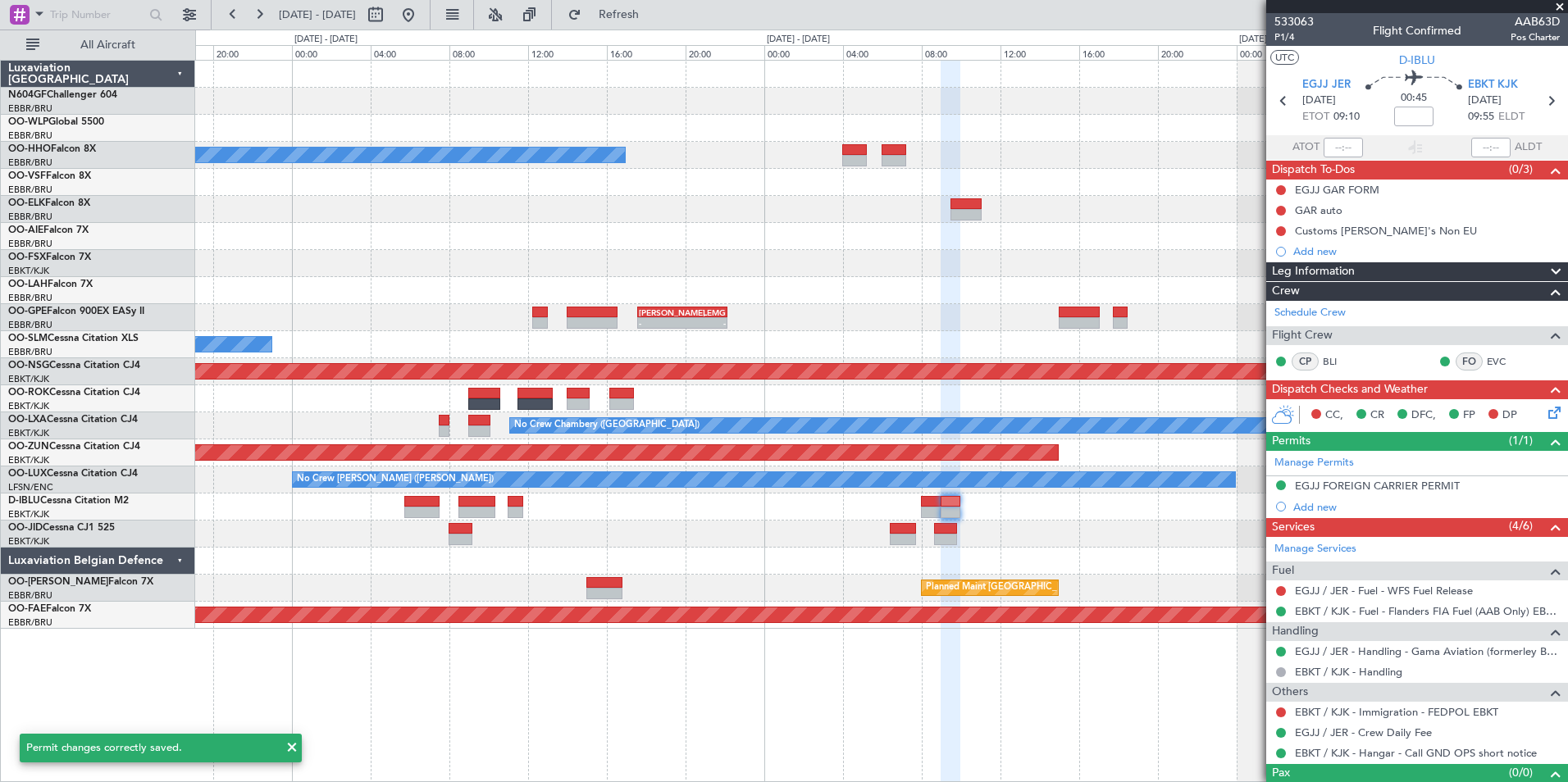
click at [1554, 6] on span at bounding box center [1559, 7] width 16 height 15
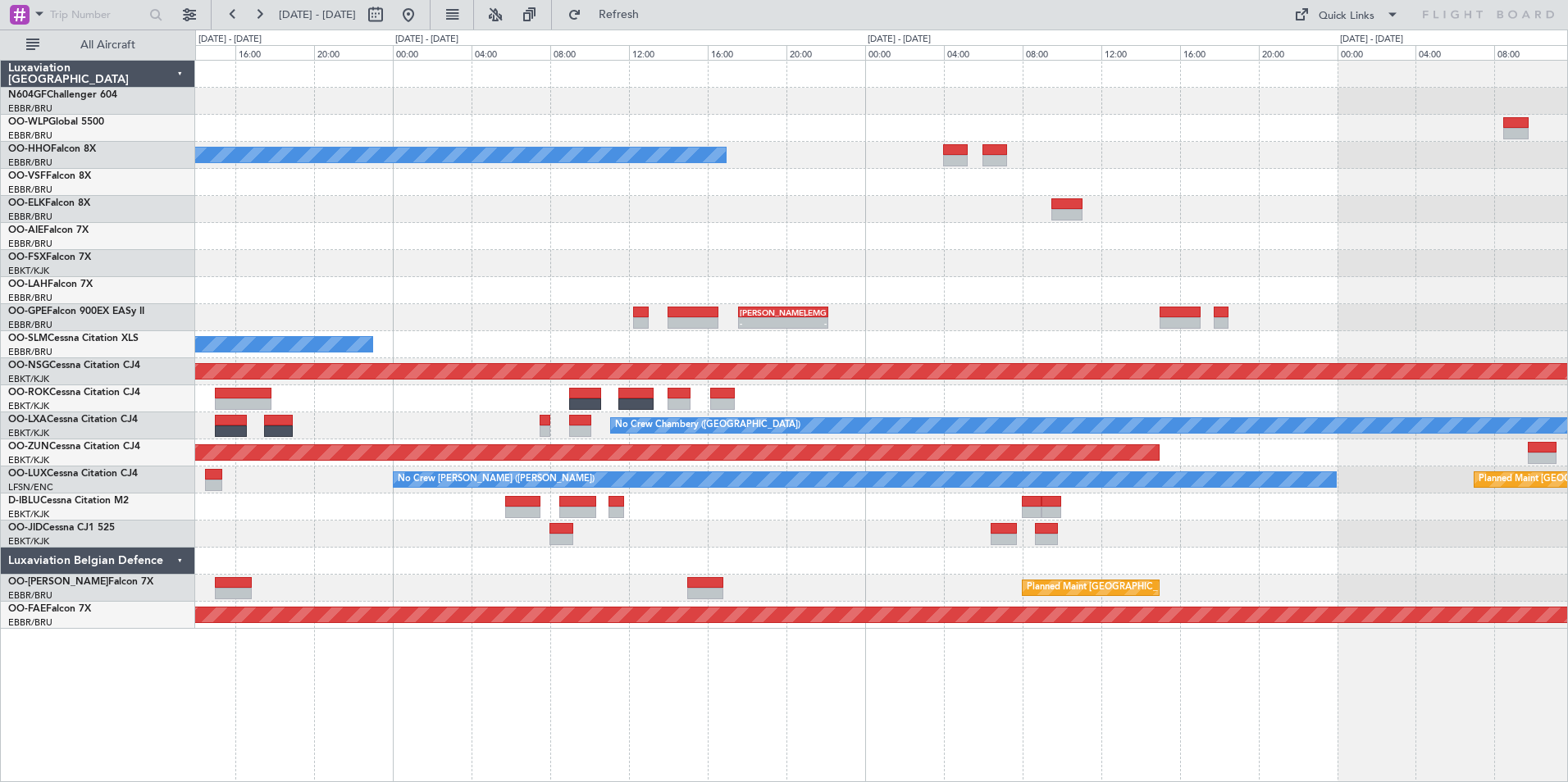
click at [784, 188] on div at bounding box center [881, 182] width 1372 height 27
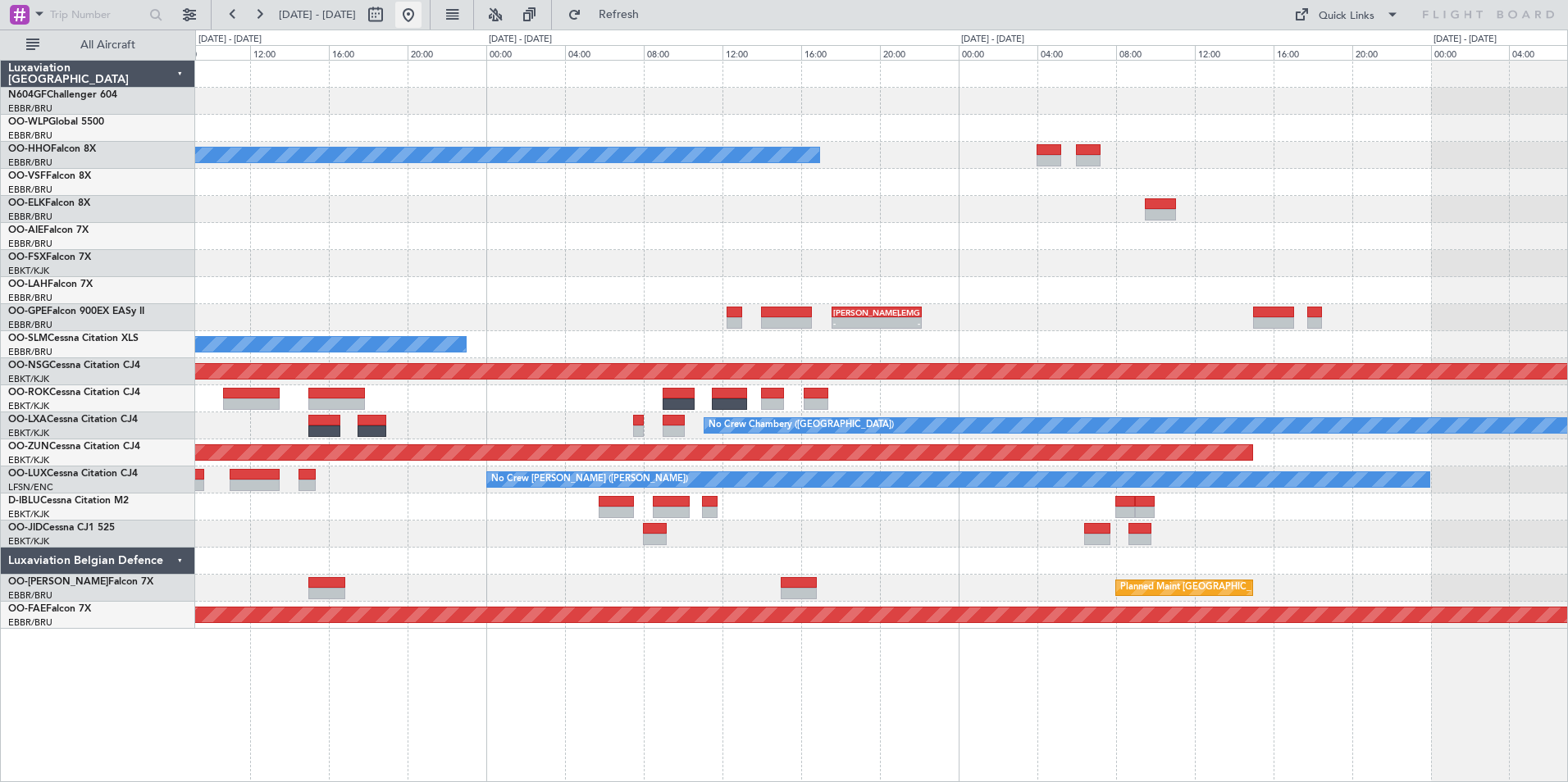
click at [422, 8] on button at bounding box center [408, 15] width 26 height 26
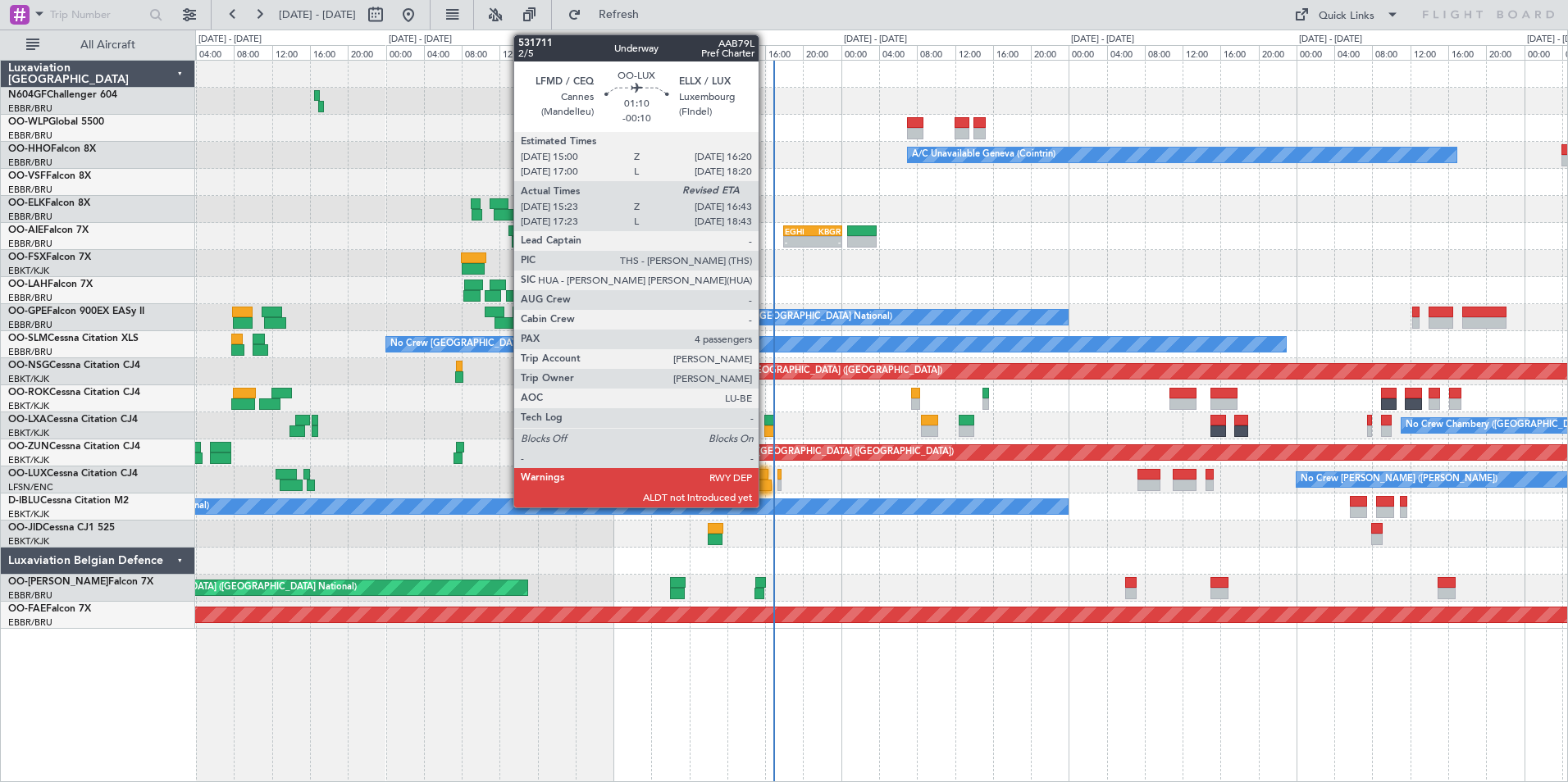
click at [766, 474] on div at bounding box center [761, 475] width 13 height 11
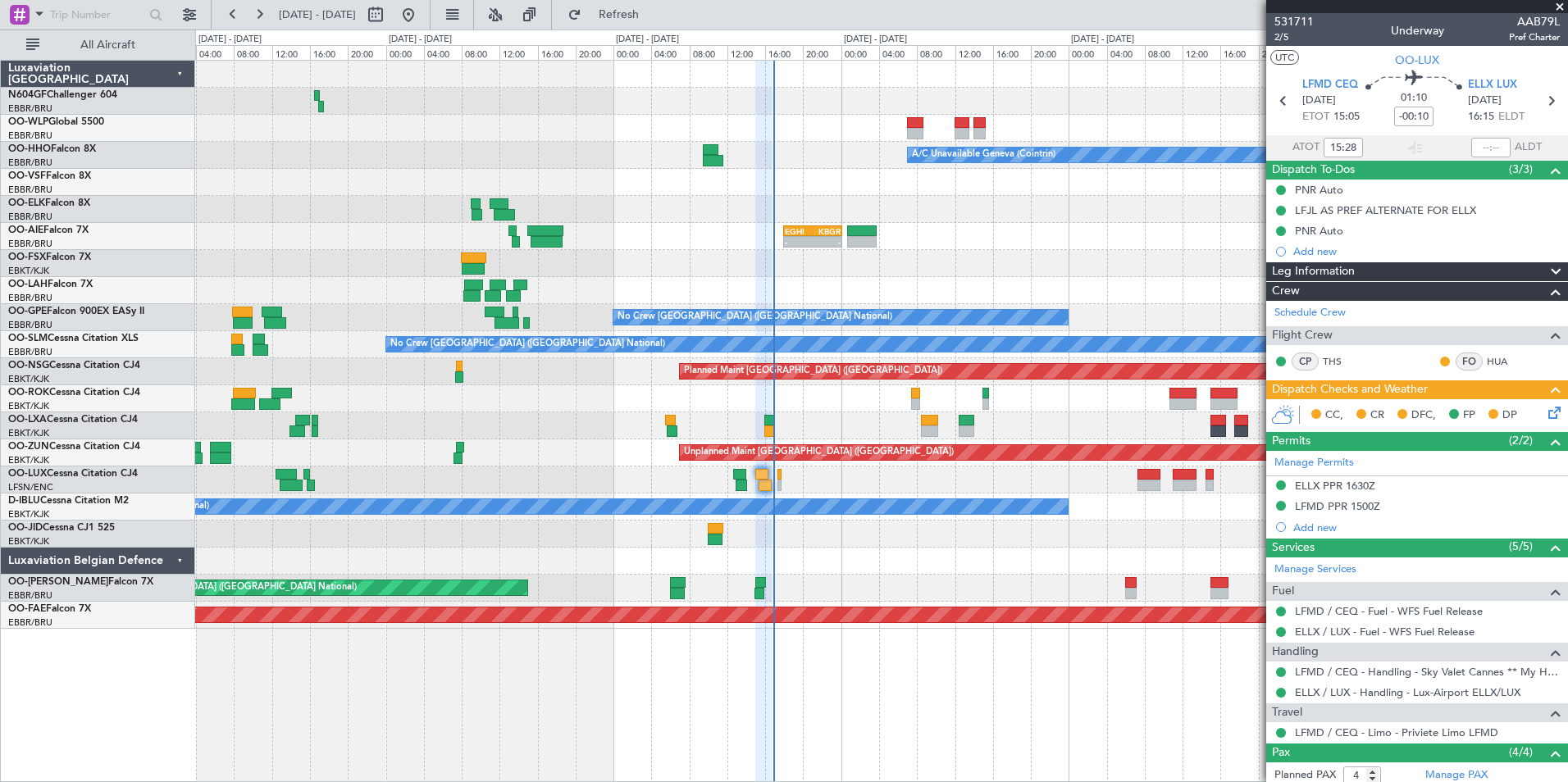
click at [1545, 404] on icon at bounding box center [1551, 410] width 13 height 13
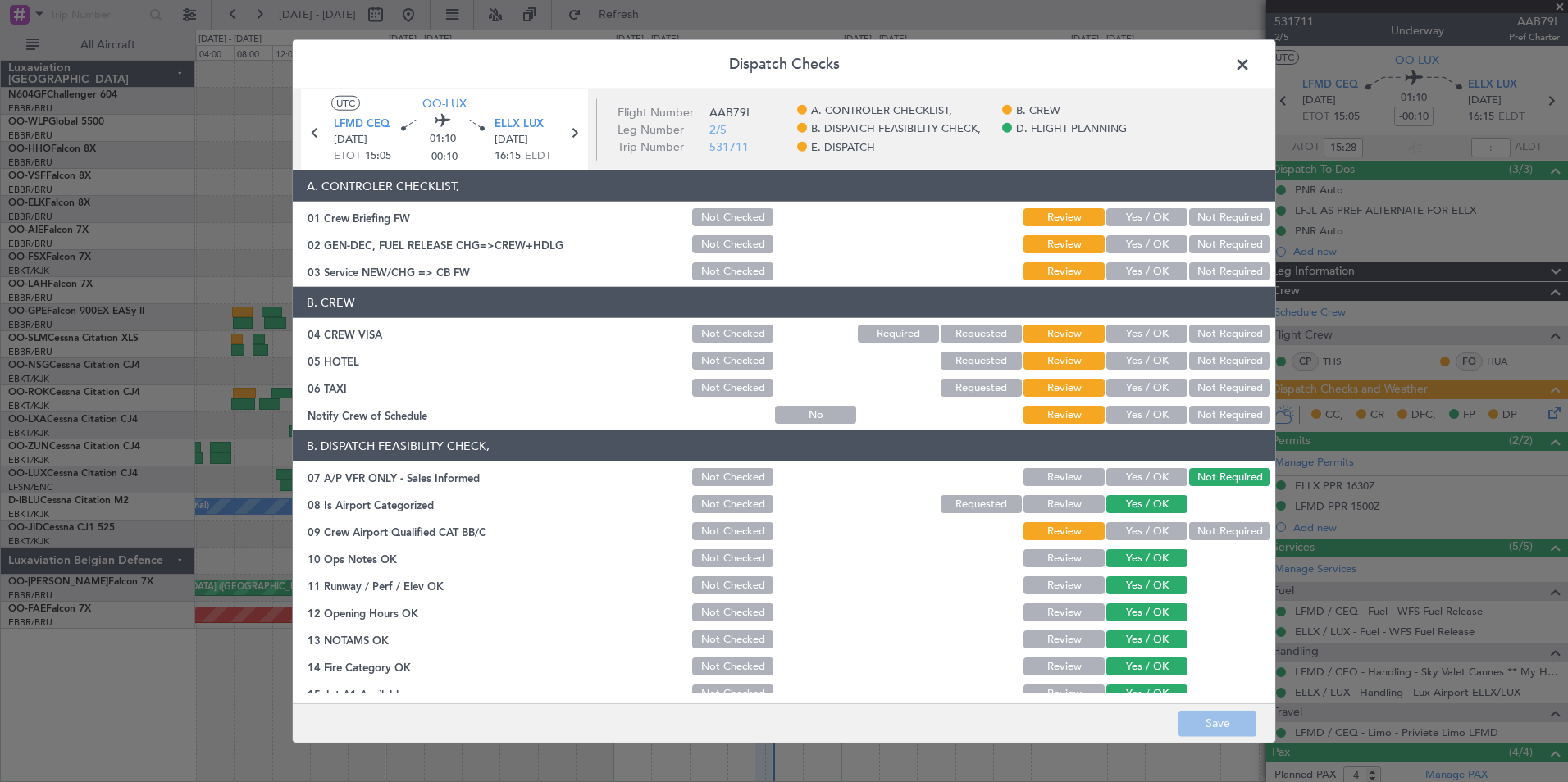
click at [1136, 214] on button "Yes / OK" at bounding box center [1147, 217] width 82 height 18
click at [1139, 243] on button "Yes / OK" at bounding box center [1147, 244] width 82 height 18
drag, startPoint x: 1151, startPoint y: 271, endPoint x: 1163, endPoint y: 291, distance: 23.3
click at [1152, 271] on button "Yes / OK" at bounding box center [1147, 271] width 82 height 18
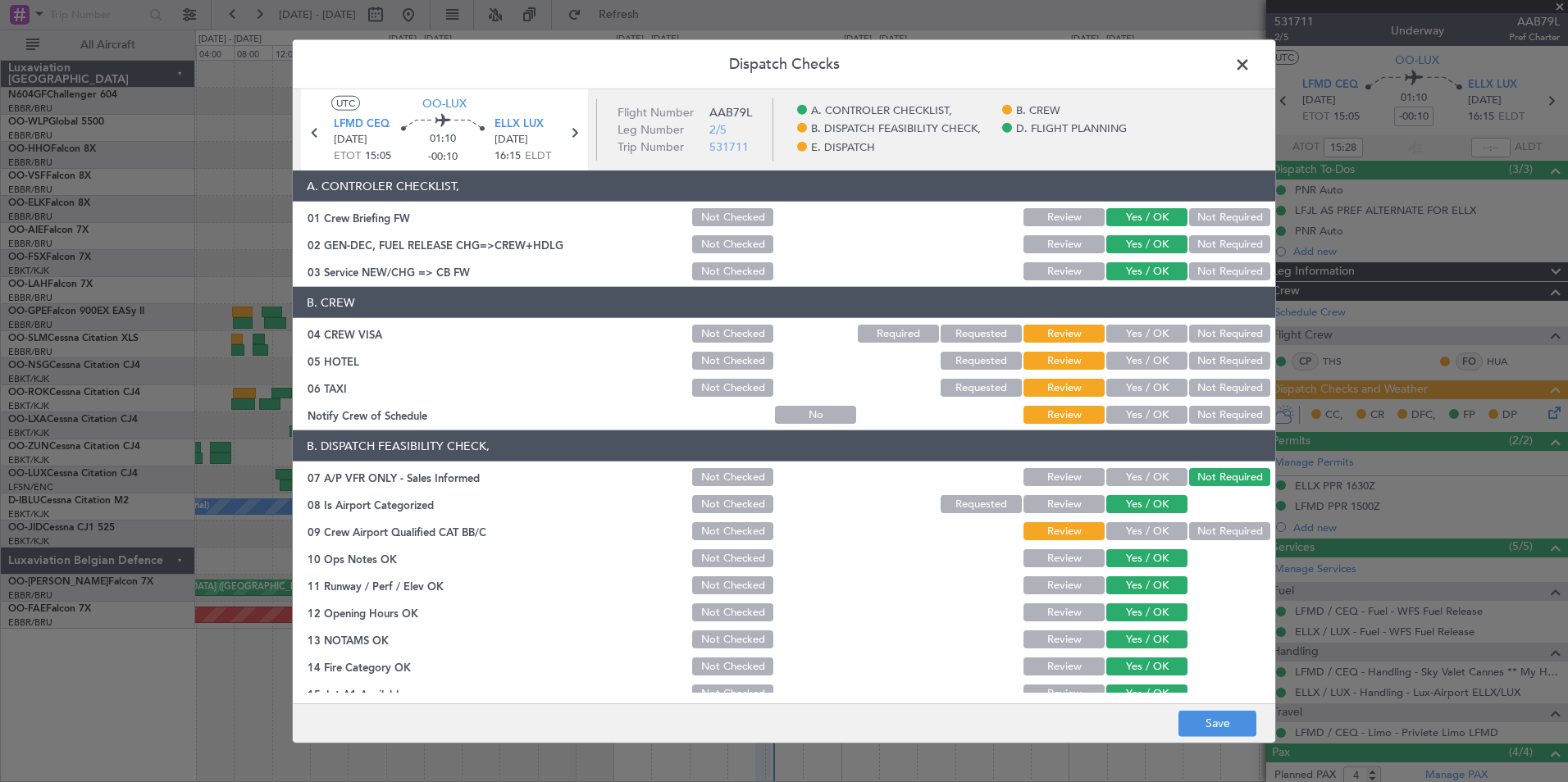
click at [1211, 335] on button "Not Required" at bounding box center [1230, 333] width 82 height 18
click at [1212, 356] on button "Not Required" at bounding box center [1230, 360] width 82 height 18
click at [1197, 383] on button "Not Required" at bounding box center [1230, 388] width 82 height 18
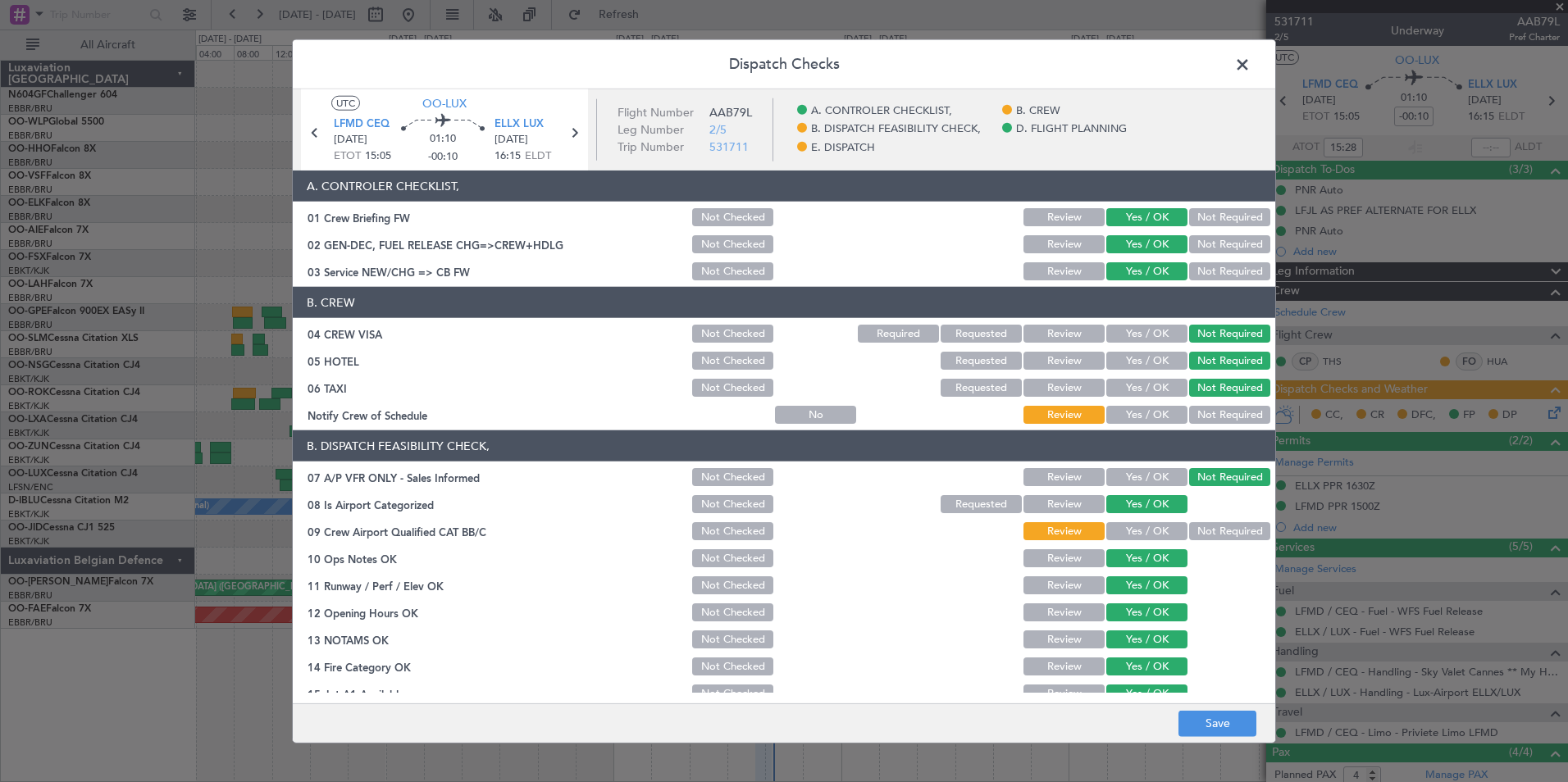
click at [1142, 408] on button "Yes / OK" at bounding box center [1147, 415] width 82 height 18
click at [1132, 534] on button "Yes / OK" at bounding box center [1147, 531] width 82 height 18
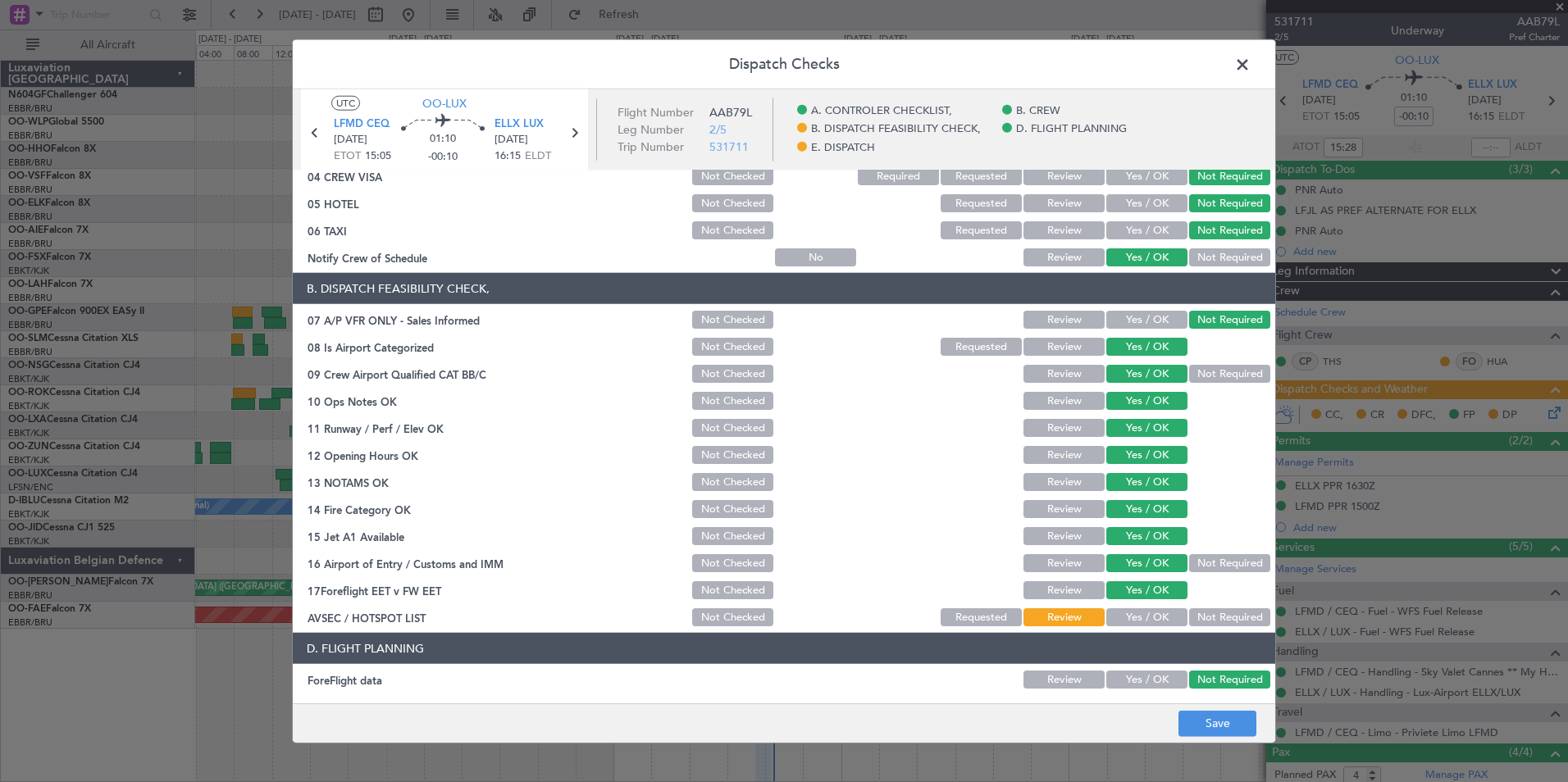
scroll to position [304, 0]
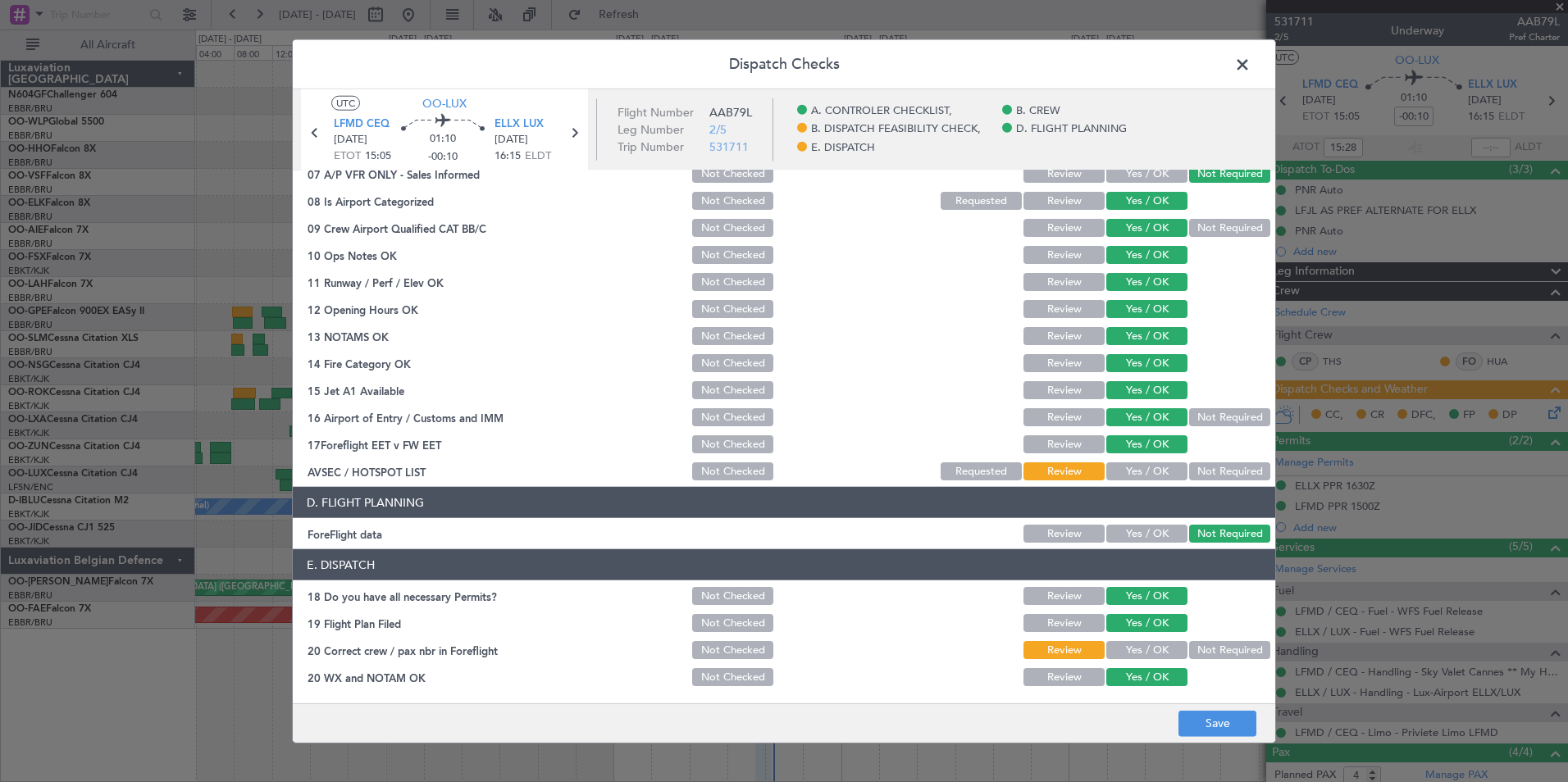
click at [1213, 231] on button "Not Required" at bounding box center [1230, 227] width 82 height 18
click at [1123, 466] on button "Yes / OK" at bounding box center [1147, 471] width 82 height 18
click at [1106, 651] on button "Yes / OK" at bounding box center [1147, 650] width 82 height 18
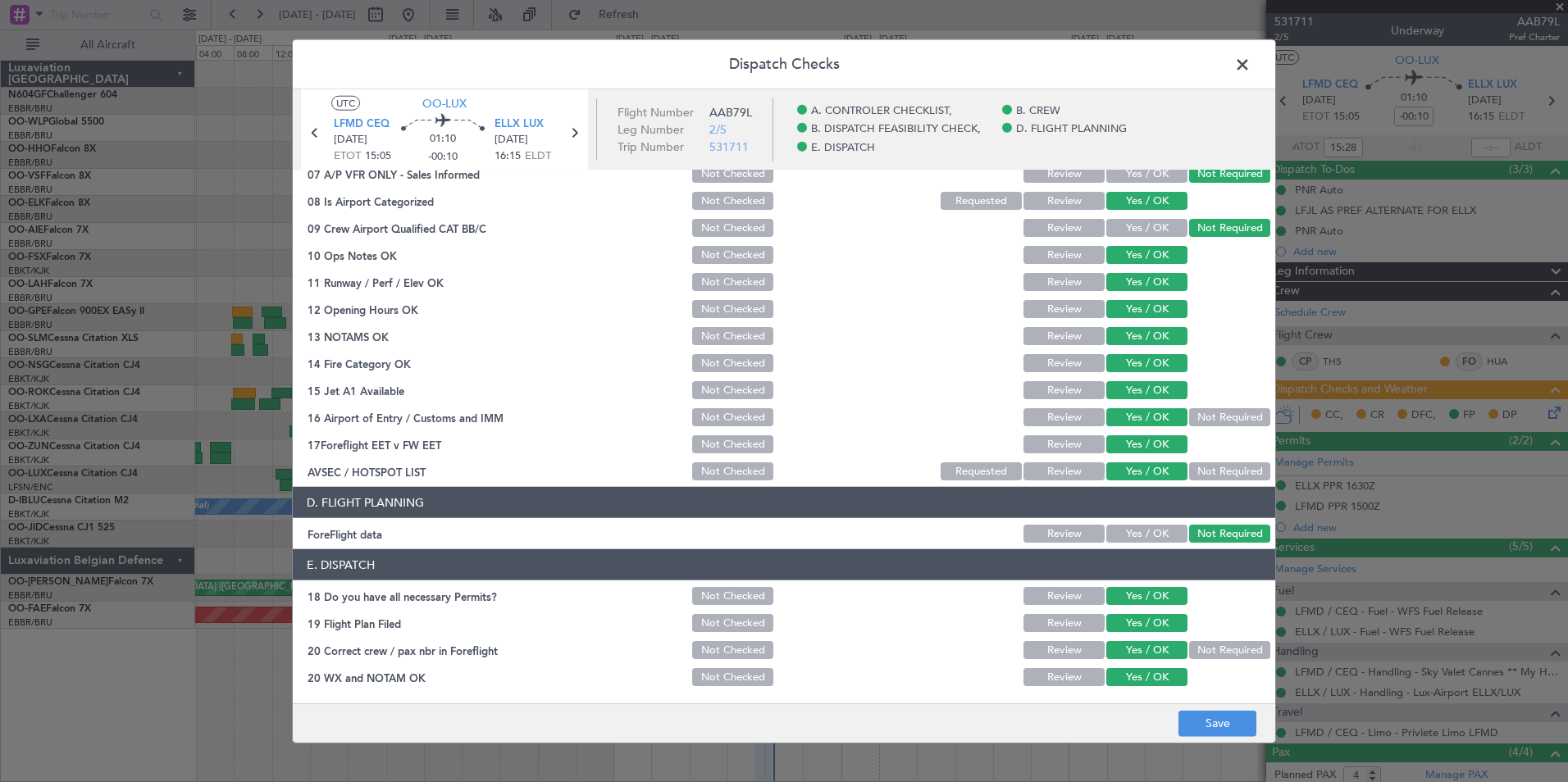
click at [1218, 738] on footer "Save" at bounding box center [784, 722] width 982 height 39
click at [1217, 726] on button "Save" at bounding box center [1217, 723] width 78 height 26
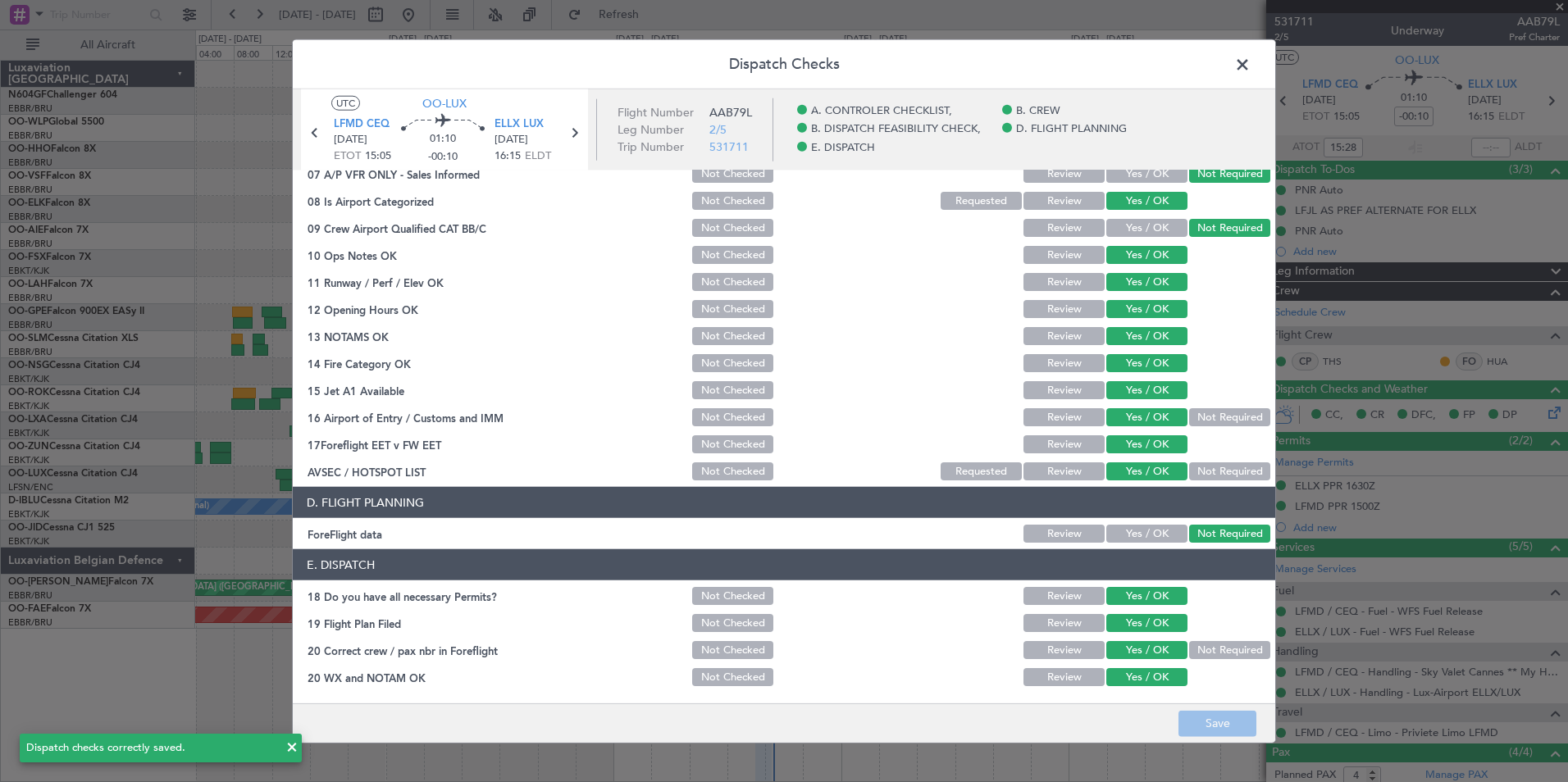
click at [1250, 62] on span at bounding box center [1250, 69] width 0 height 33
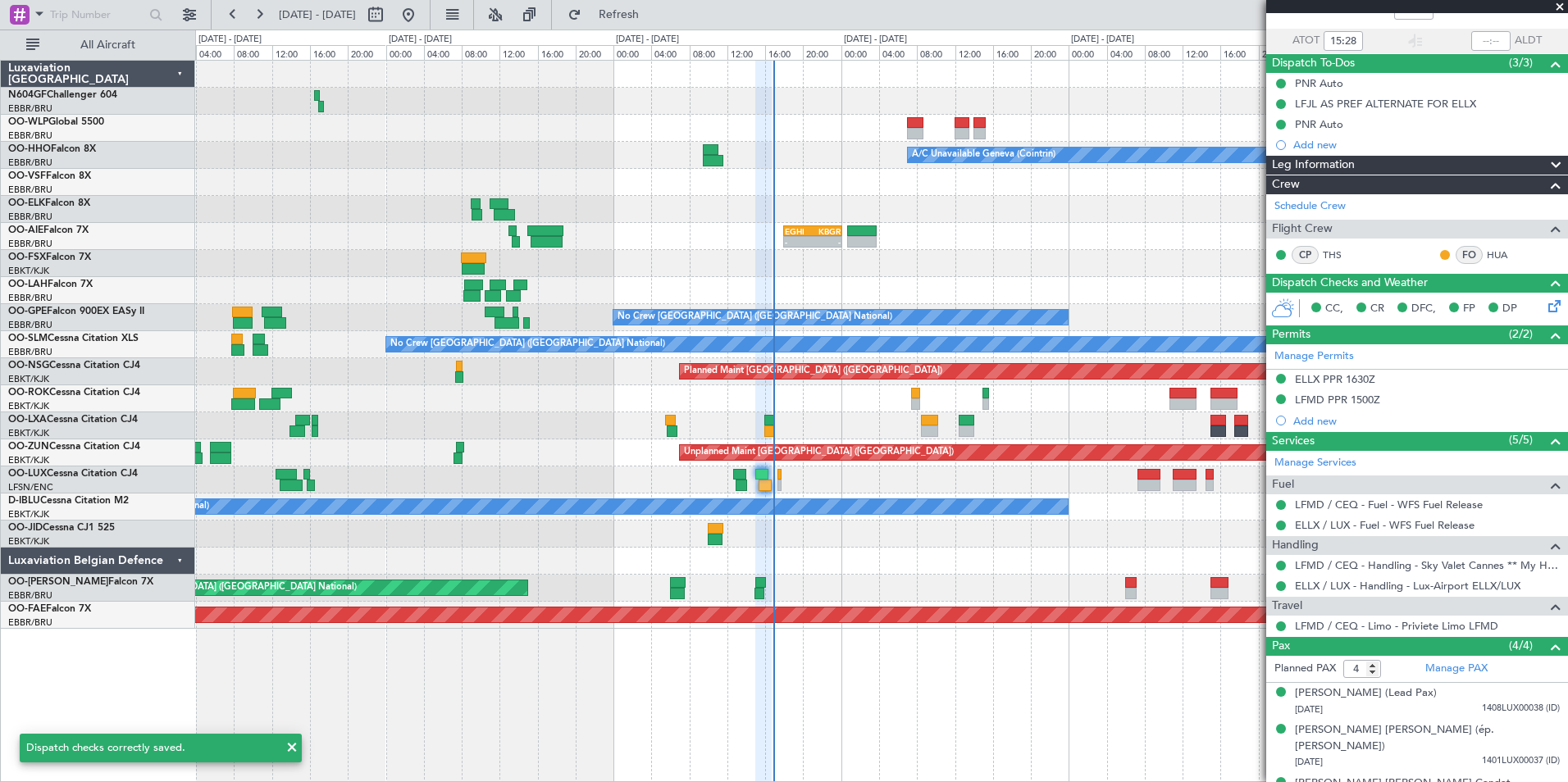
scroll to position [154, 0]
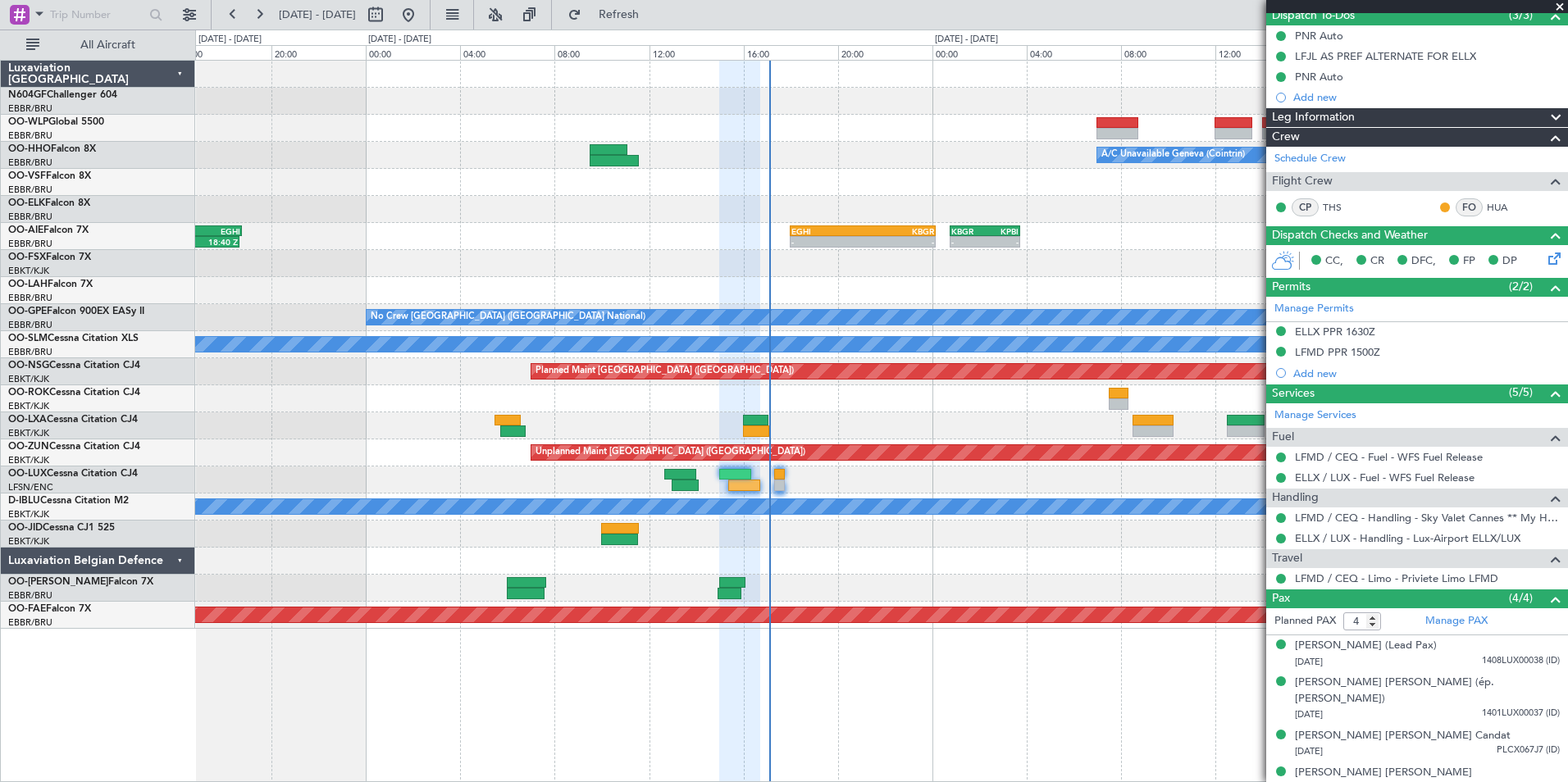
click at [827, 243] on div "-" at bounding box center [827, 241] width 71 height 10
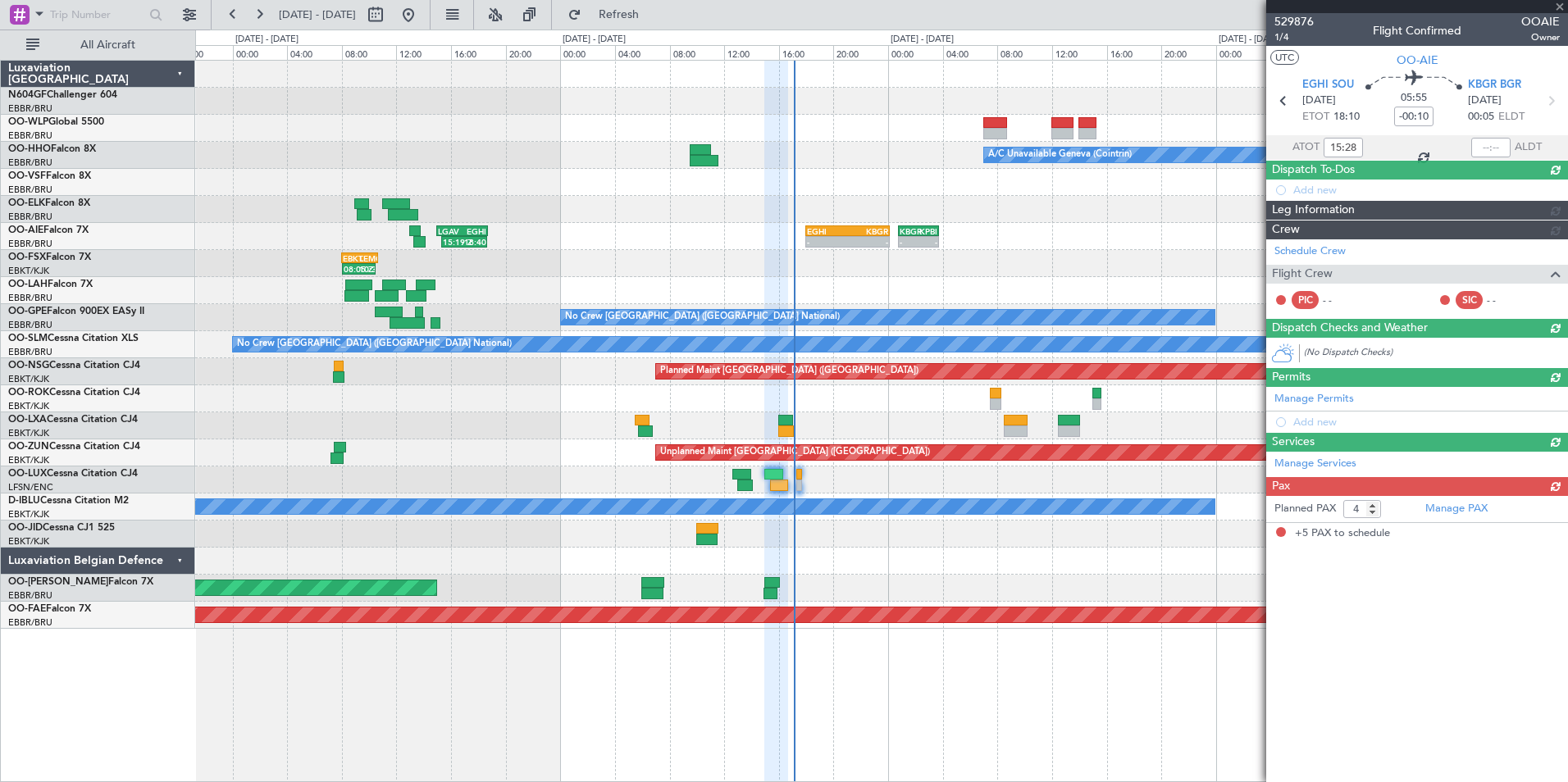
type input "+00:05"
type input "5"
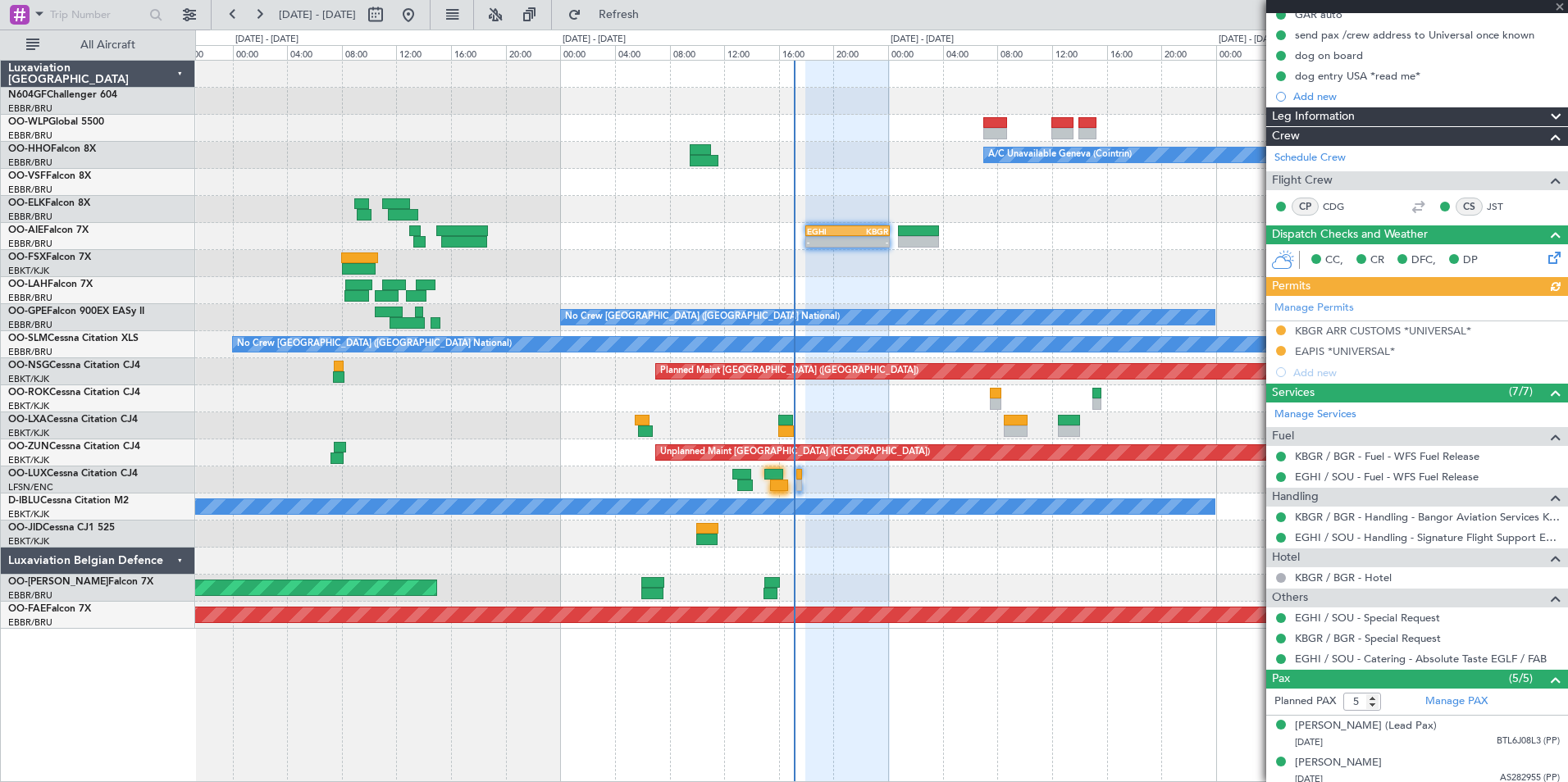
scroll to position [309, 0]
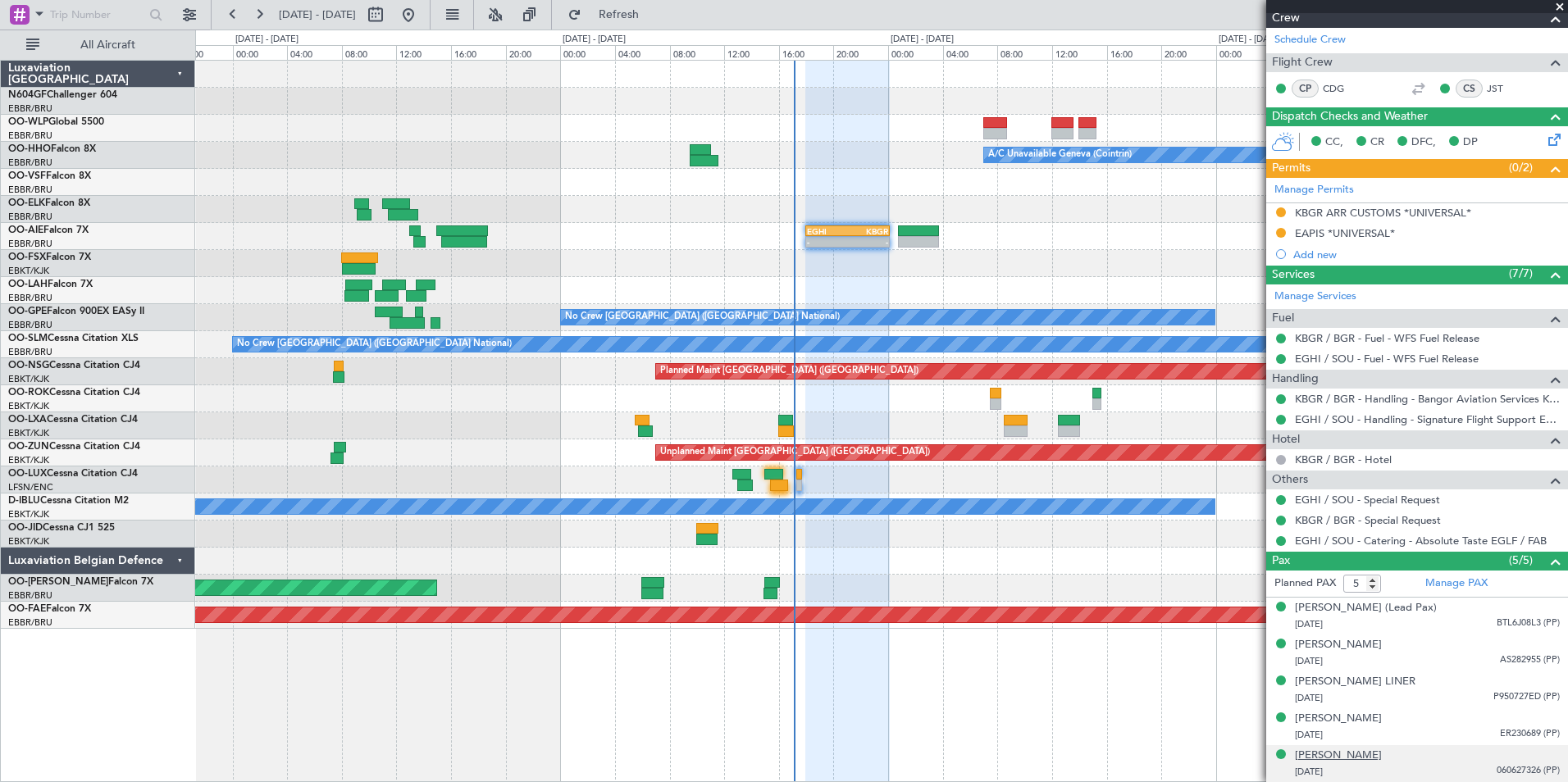
click at [1369, 755] on div "[PERSON_NAME]" at bounding box center [1338, 756] width 87 height 16
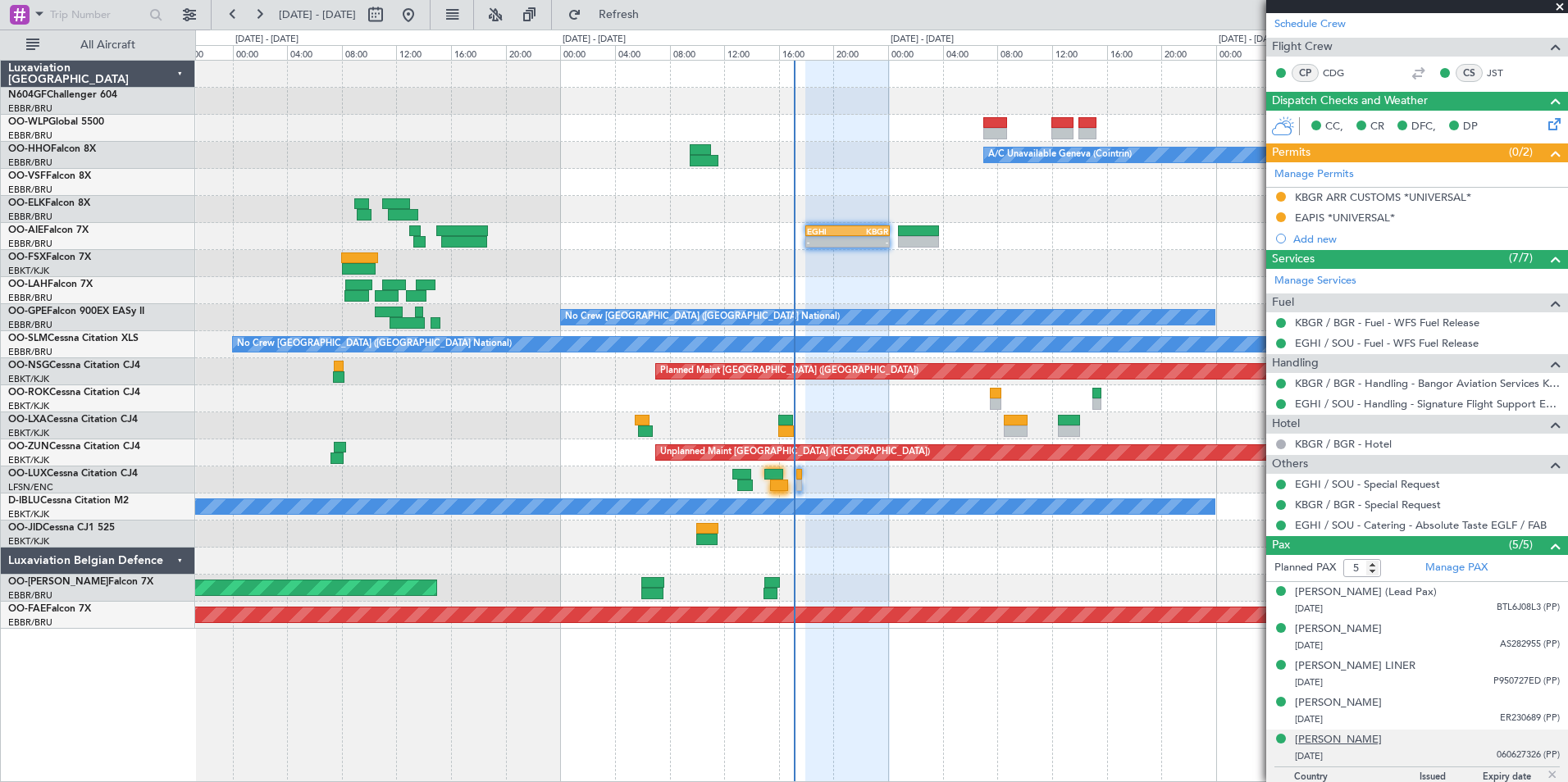
click at [1362, 749] on div "[PERSON_NAME]" at bounding box center [1338, 740] width 87 height 16
click at [723, 261] on div at bounding box center [881, 263] width 1372 height 27
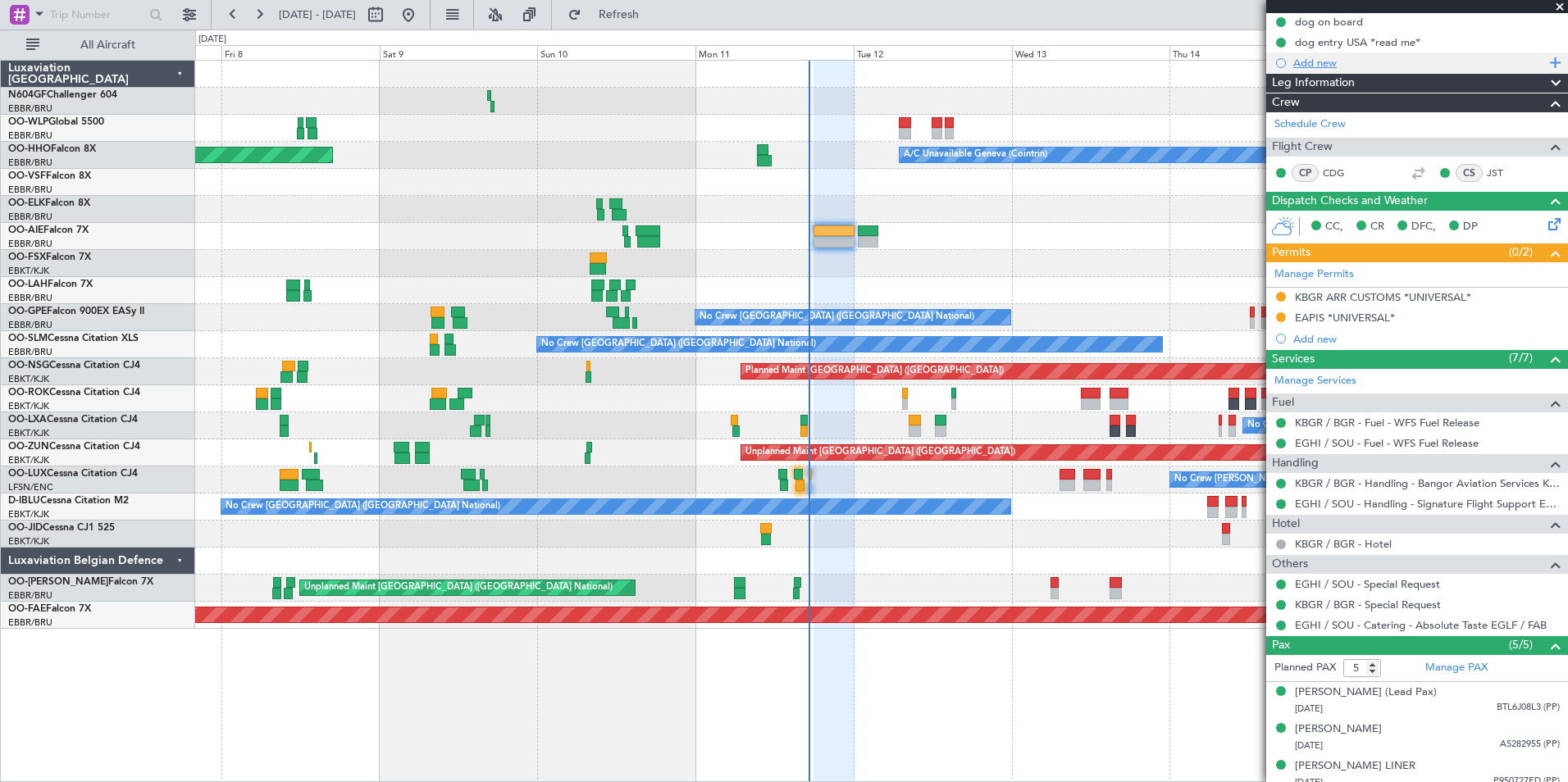
scroll to position [22, 0]
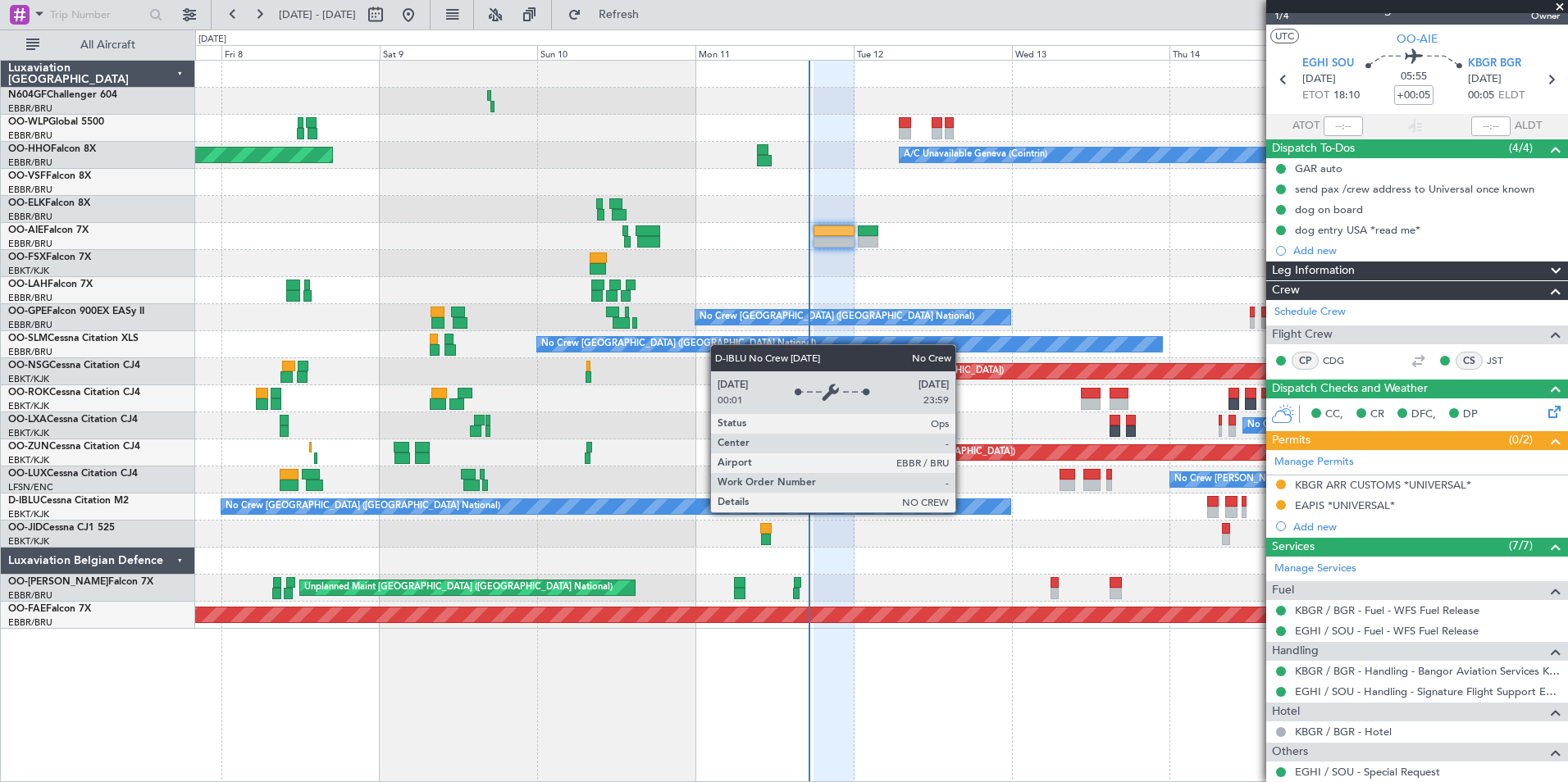
click at [675, 477] on div "Planned Maint Milan (Linate) A/C Unavailable Geneva (Cointrin) Planned Maint Ge…" at bounding box center [881, 345] width 1372 height 568
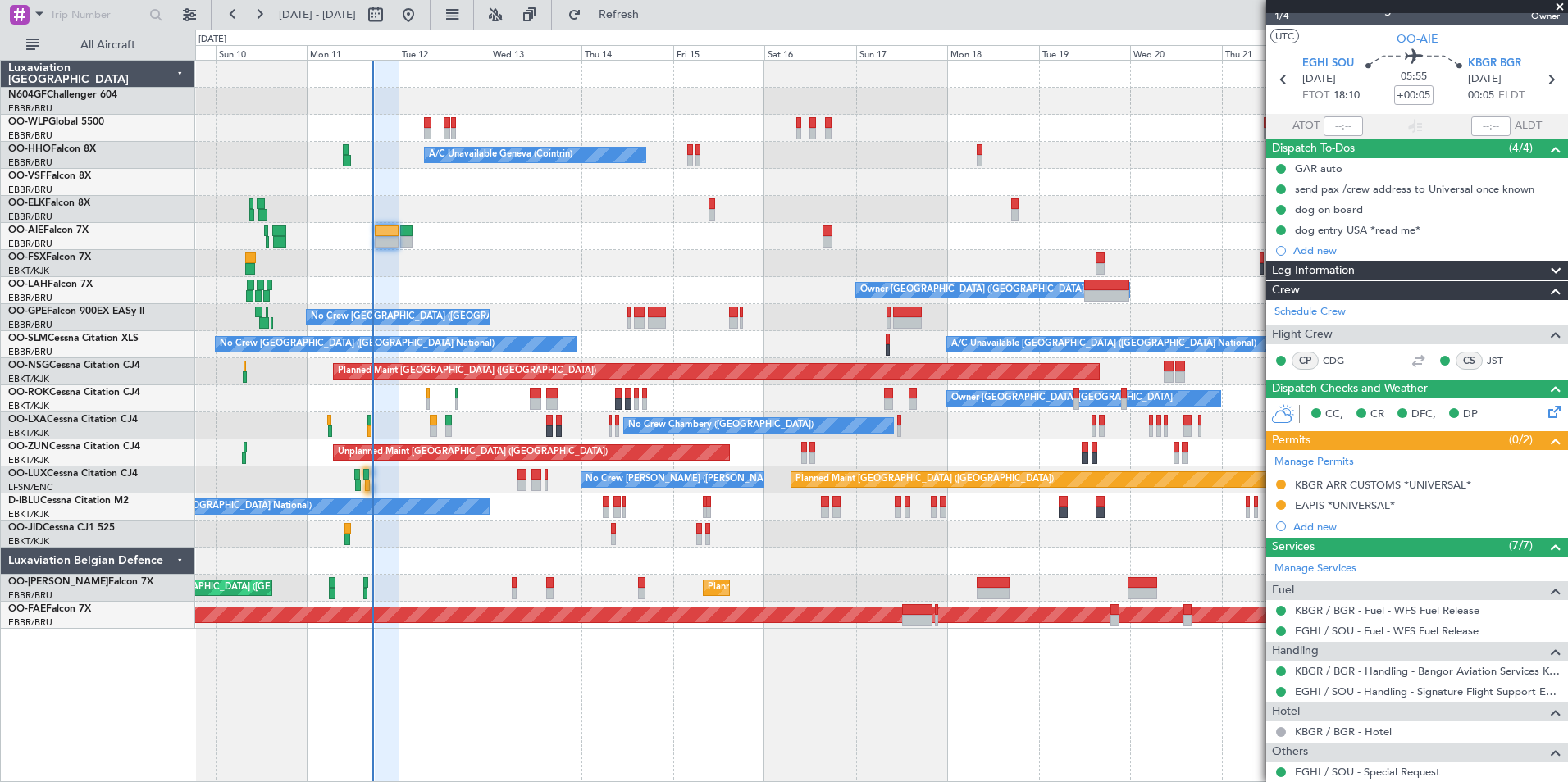
click at [823, 352] on div "No Crew Brussels (Brussels National) A/C Unavailable Brussels (Brussels Nationa…" at bounding box center [881, 345] width 1372 height 27
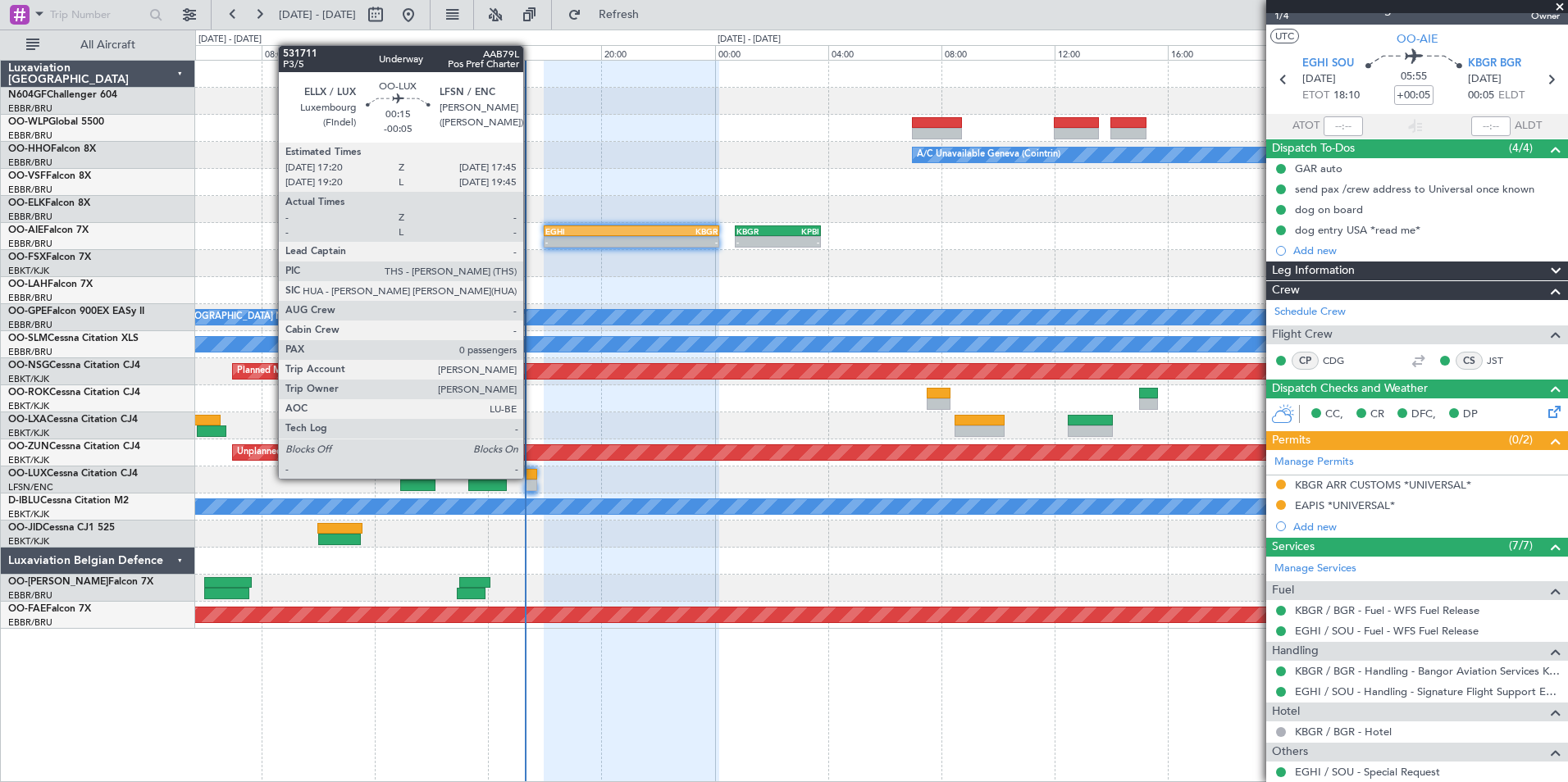
click at [528, 478] on div at bounding box center [531, 475] width 12 height 11
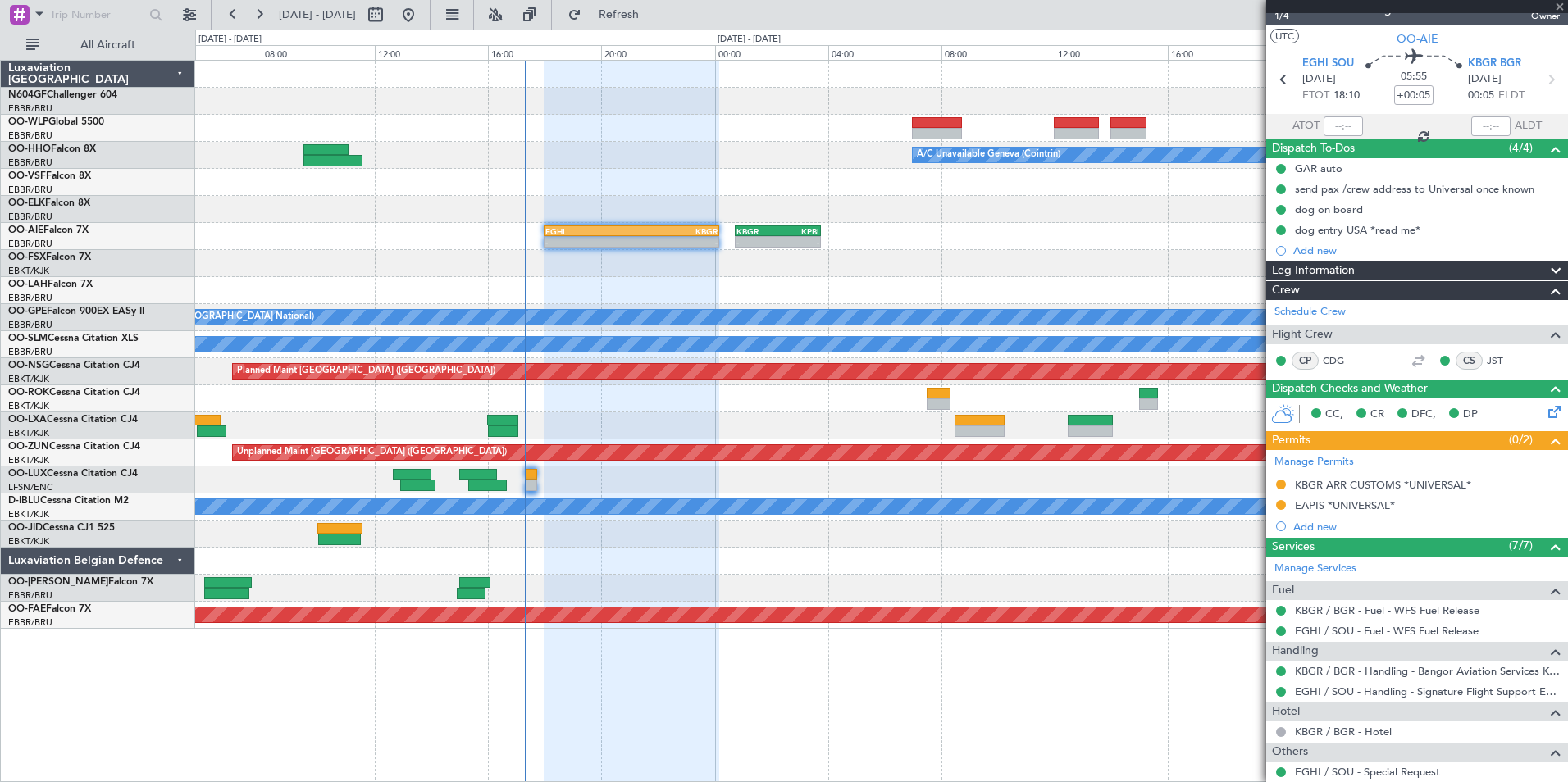
type input "-00:05"
type input "0"
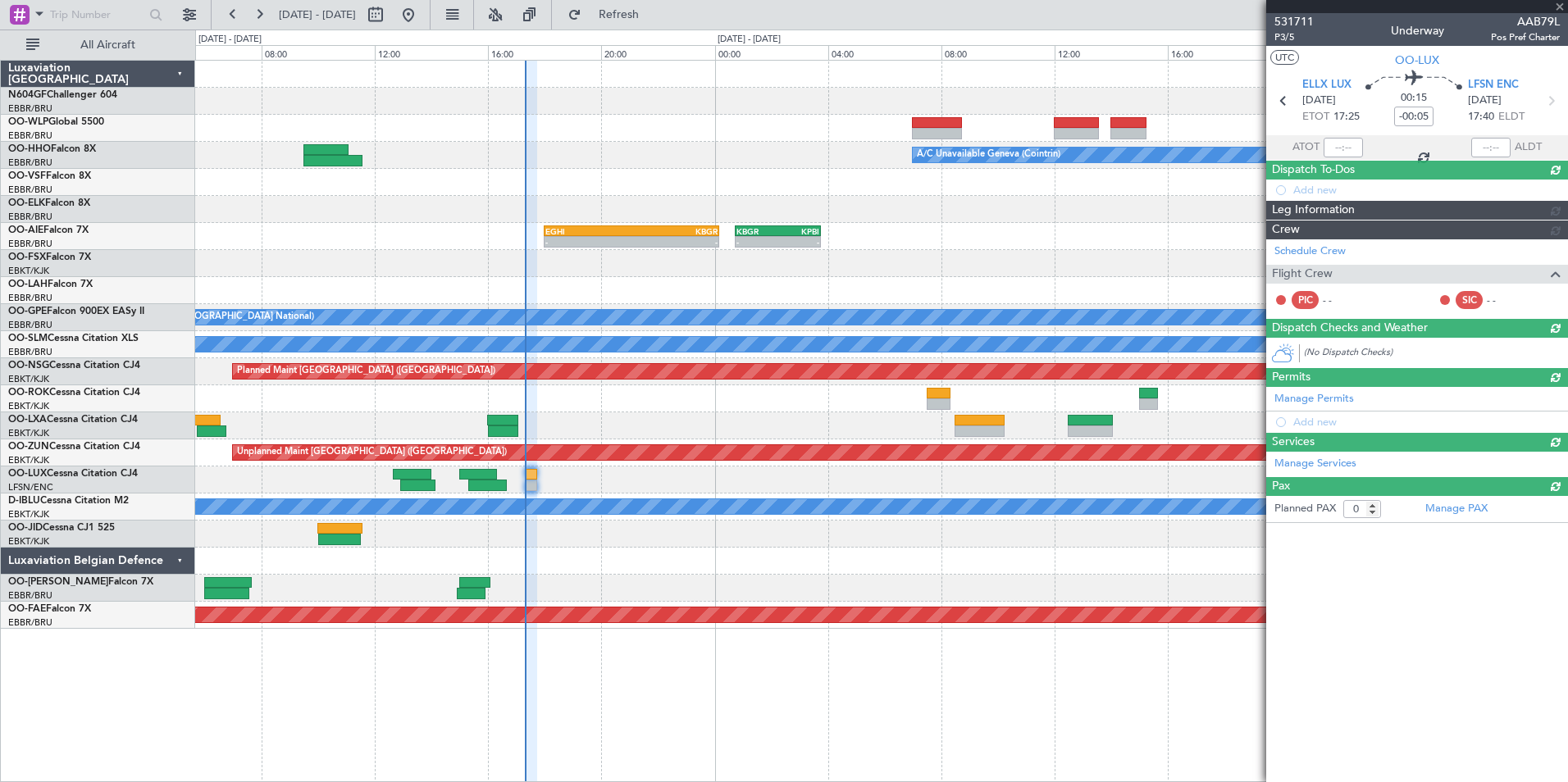
scroll to position [0, 0]
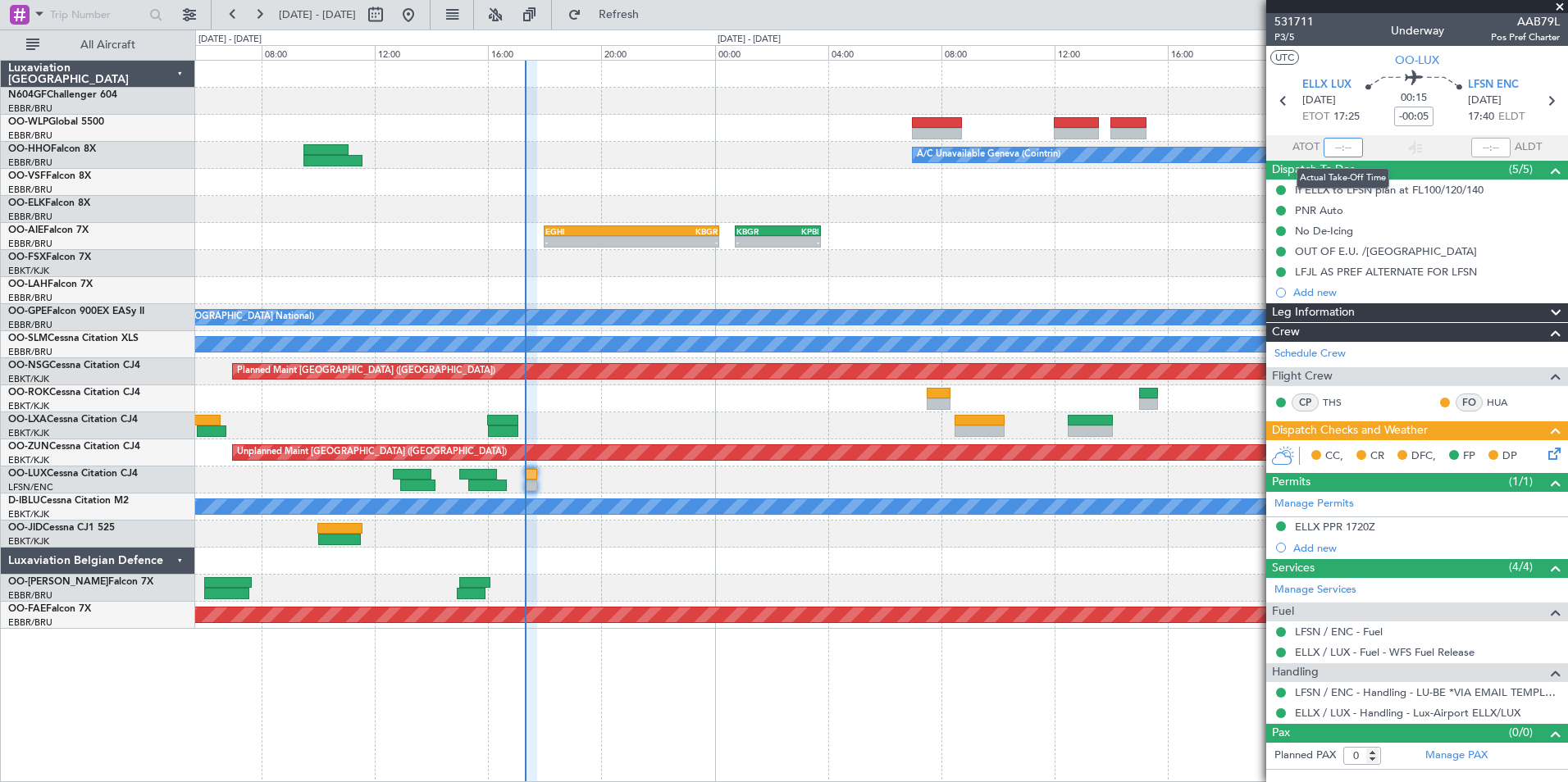
click at [1341, 148] on input "text" at bounding box center [1342, 148] width 39 height 20
click at [1354, 55] on section "UTC OO-LUX" at bounding box center [1417, 58] width 302 height 24
type input "17:13"
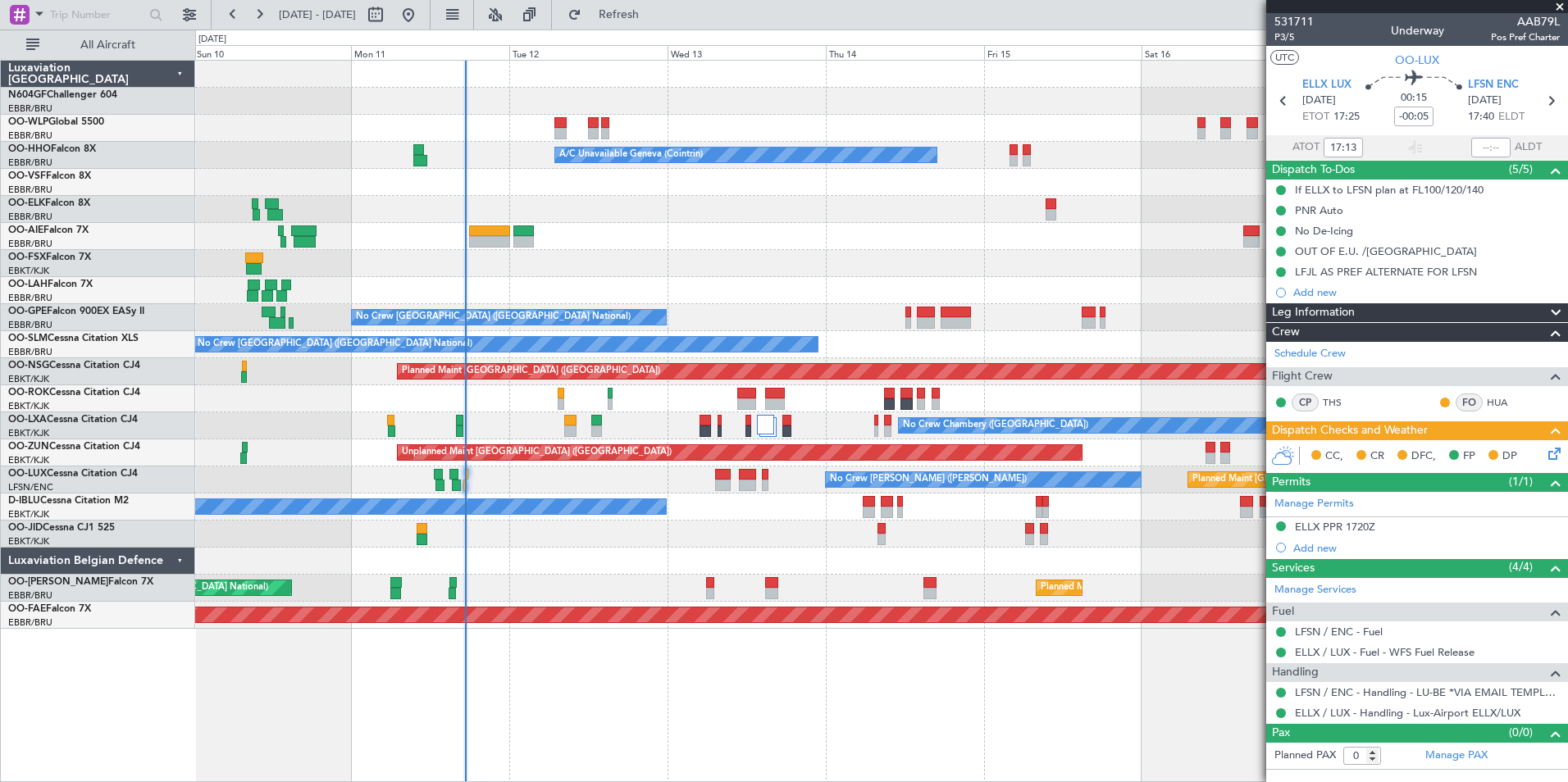
click at [555, 257] on div at bounding box center [881, 263] width 1372 height 27
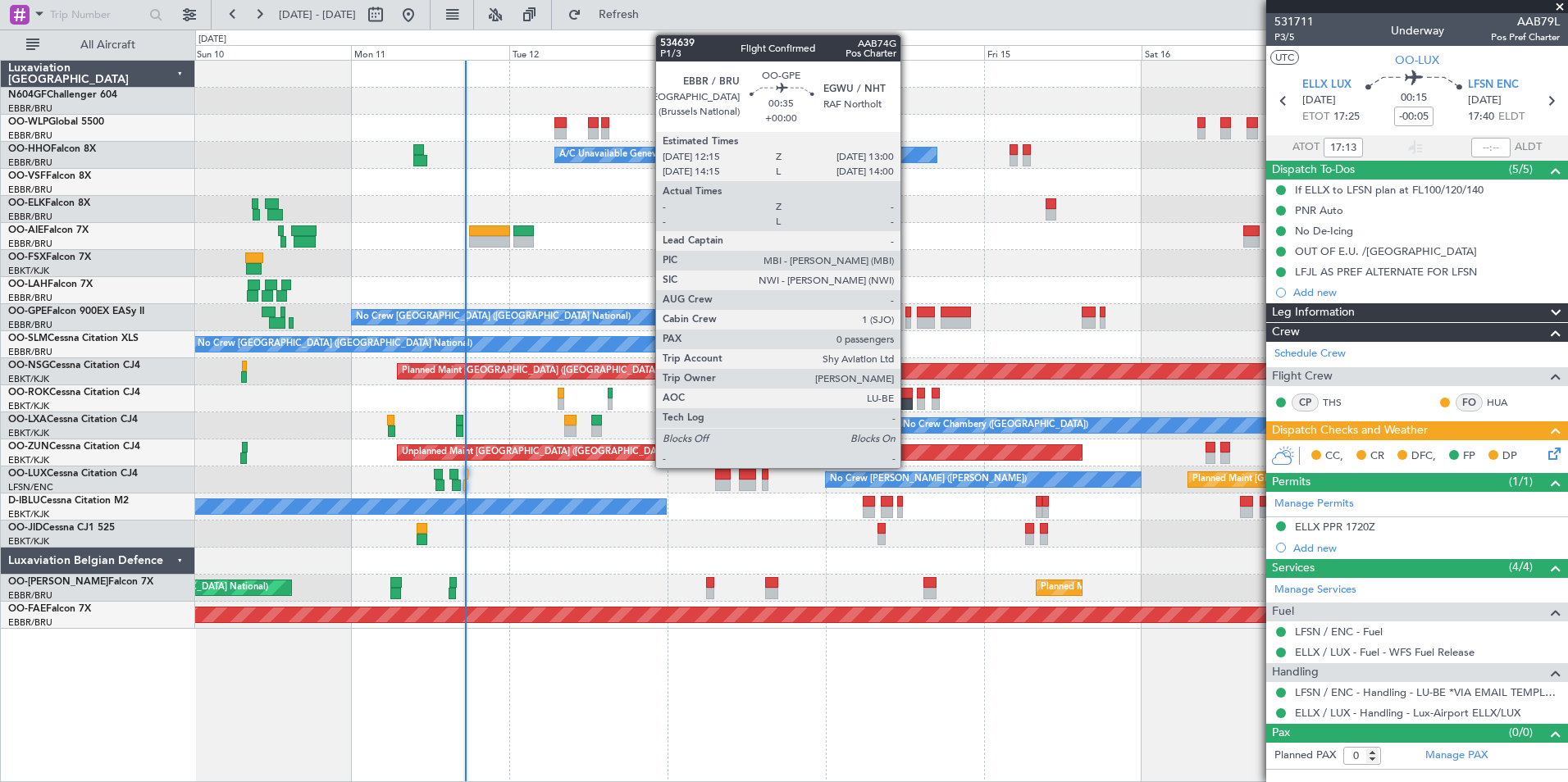
click at [908, 312] on div at bounding box center [908, 312] width 6 height 11
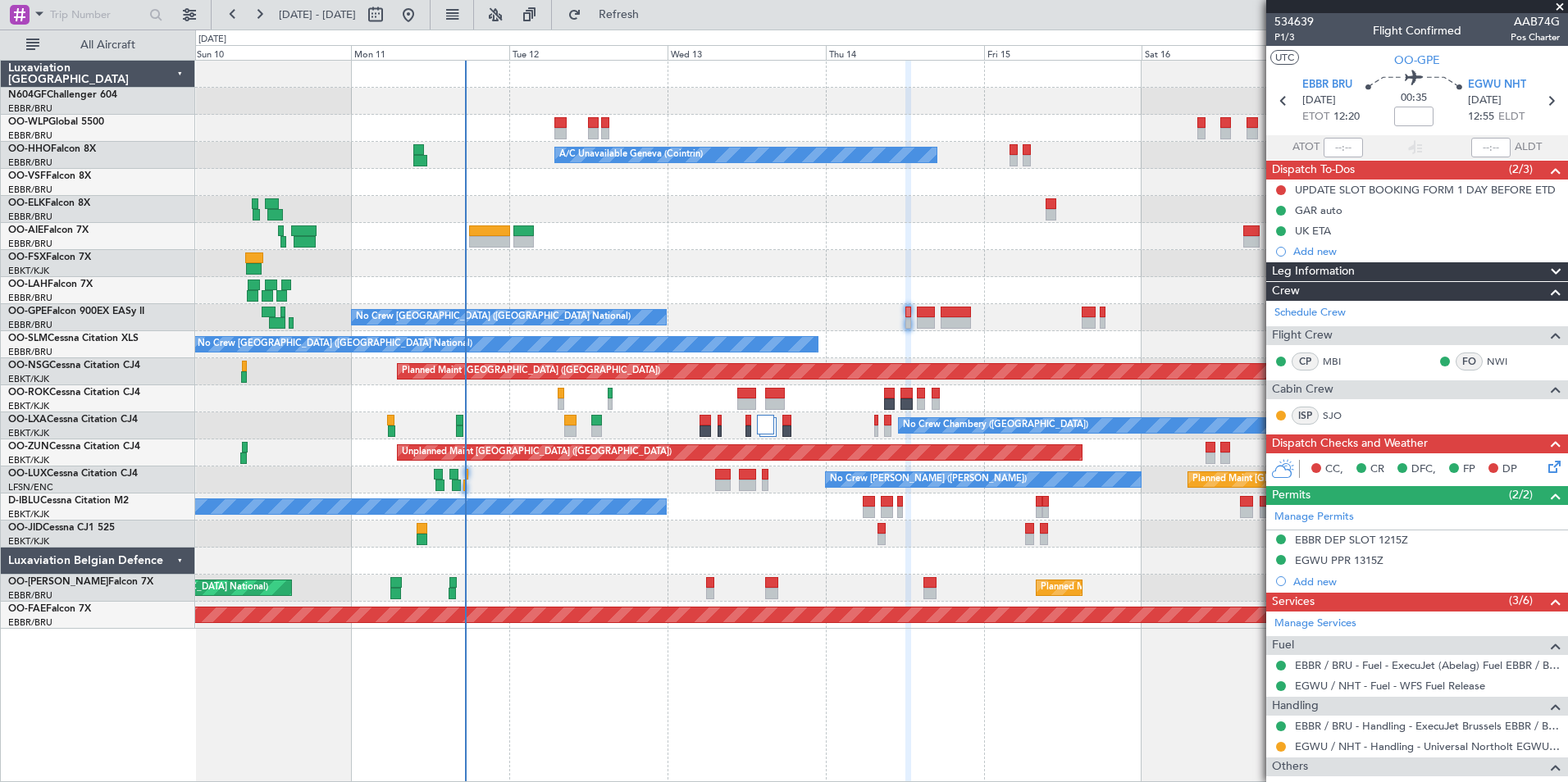
click at [1312, 587] on div "Add new" at bounding box center [1426, 582] width 266 height 14
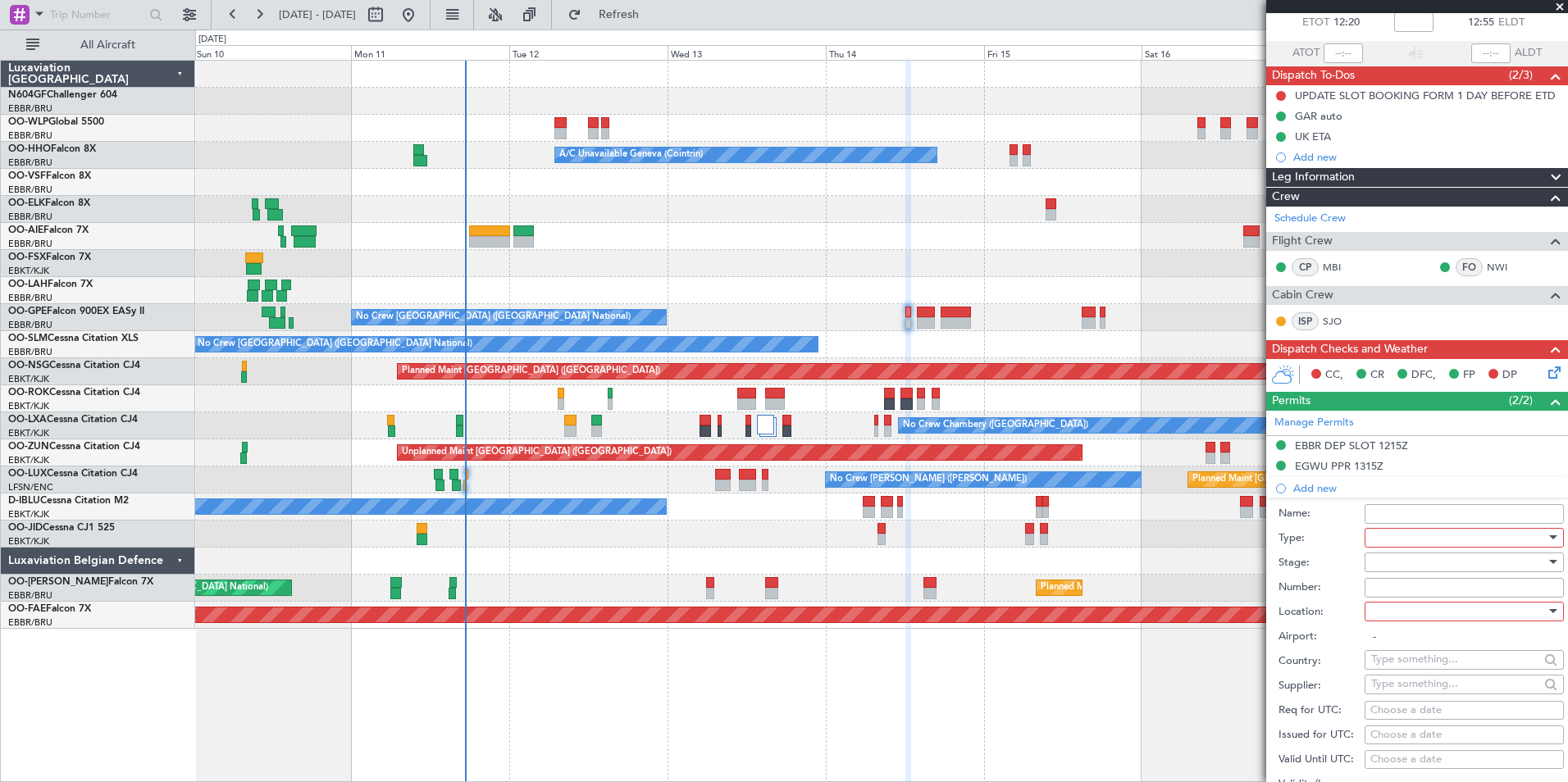
scroll to position [164, 0]
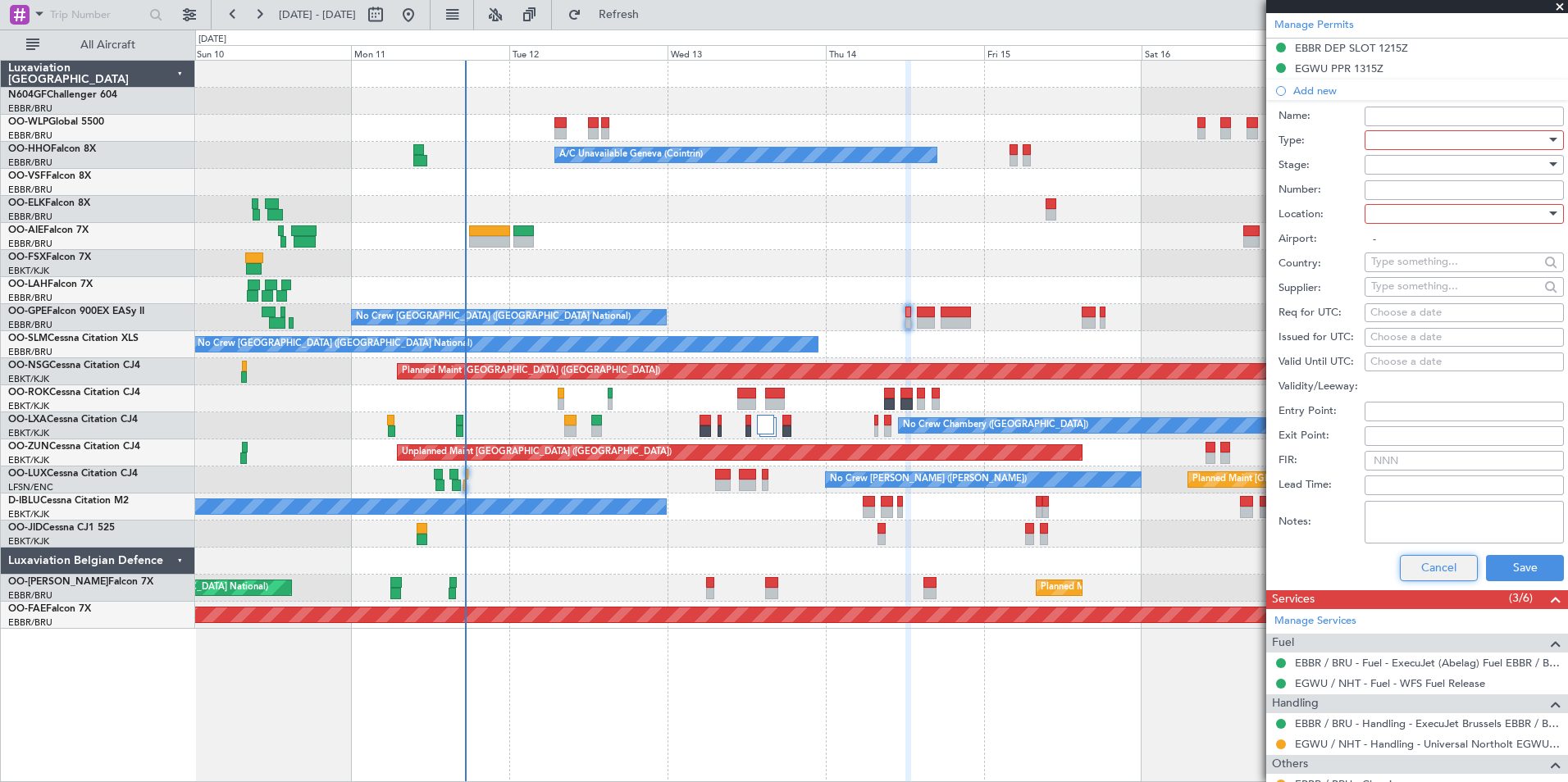
click at [1400, 570] on button "Cancel" at bounding box center [1439, 568] width 78 height 26
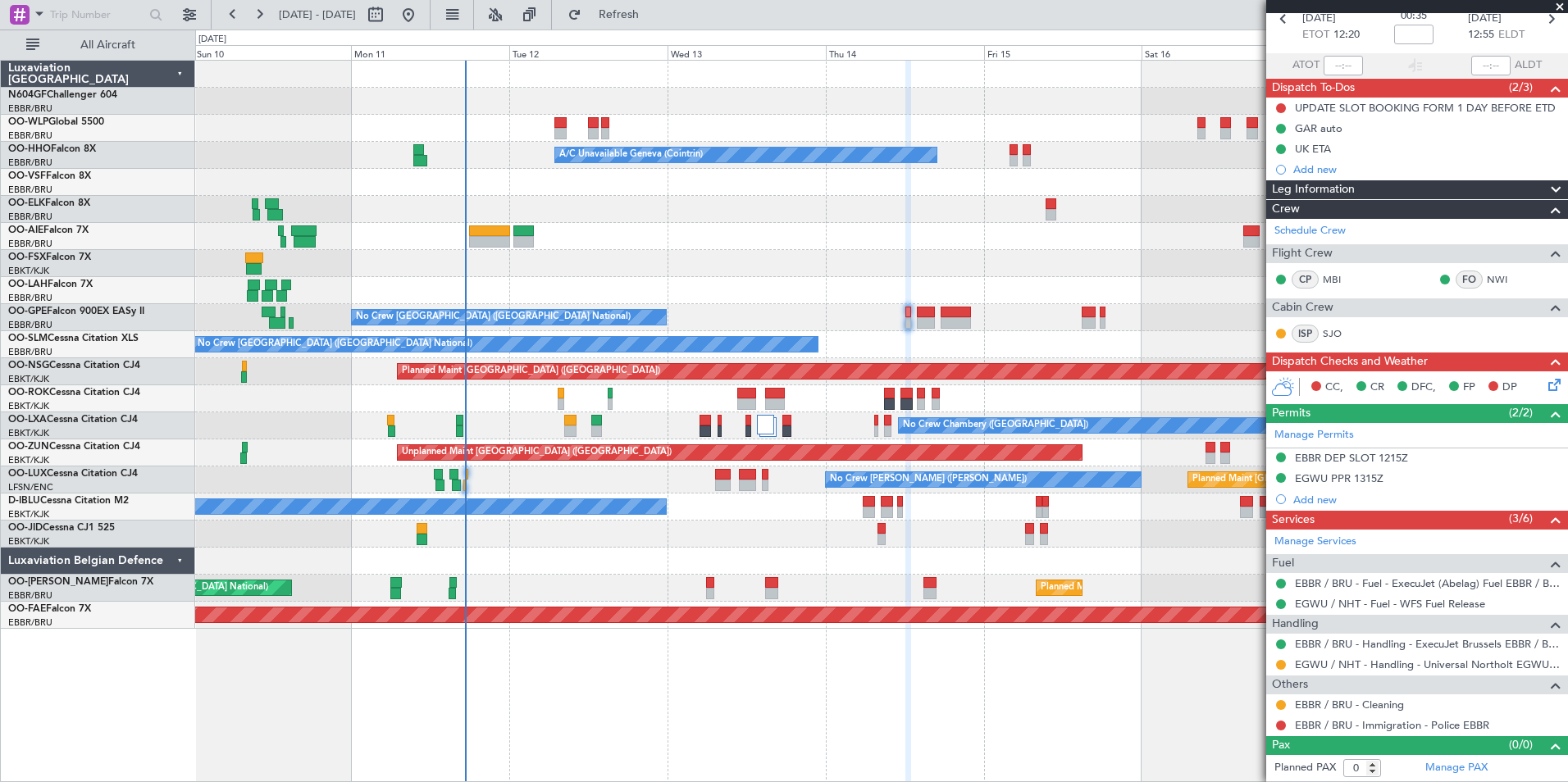
scroll to position [82, 0]
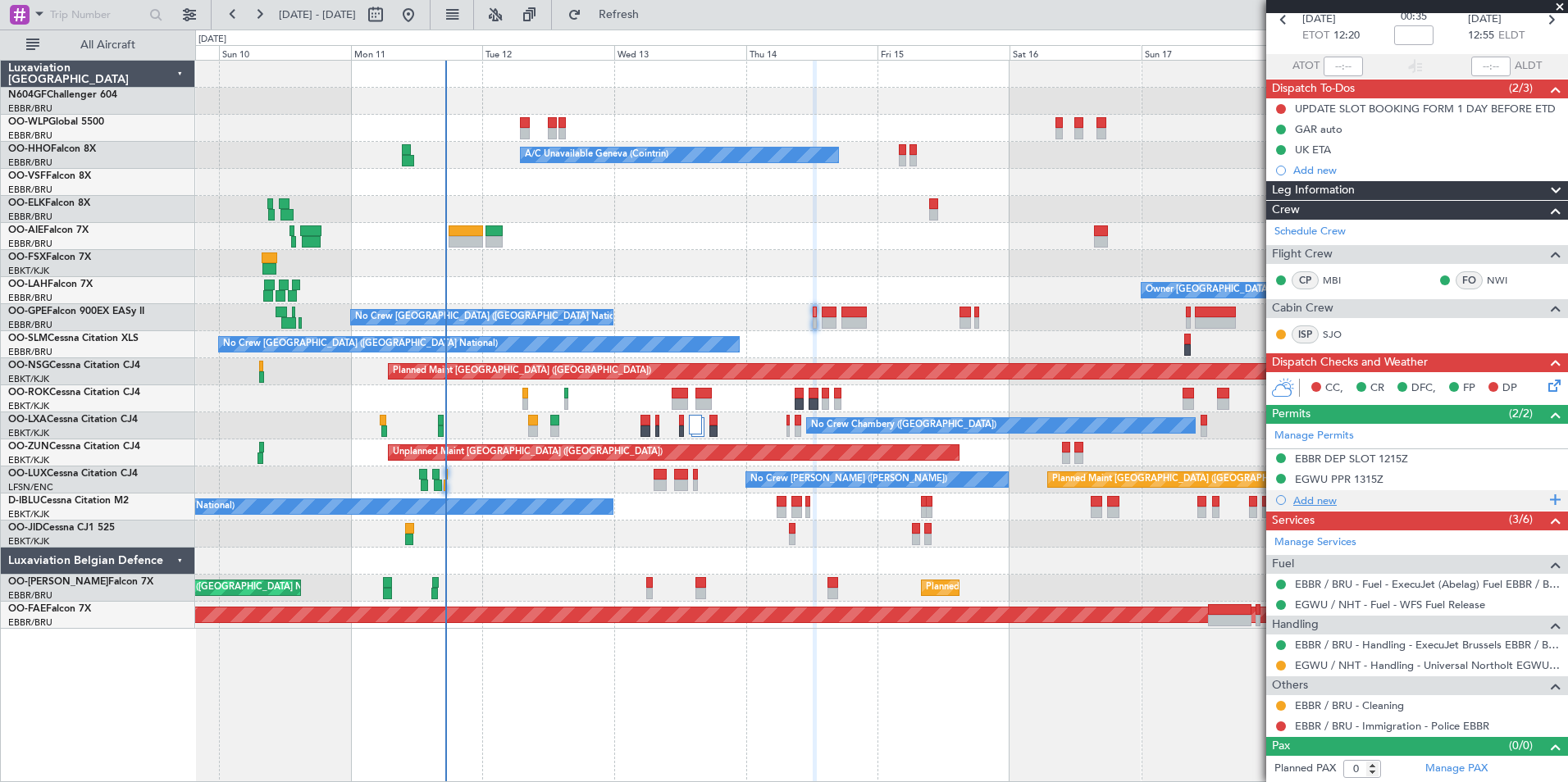
click at [1331, 494] on div "Add new" at bounding box center [1419, 501] width 252 height 14
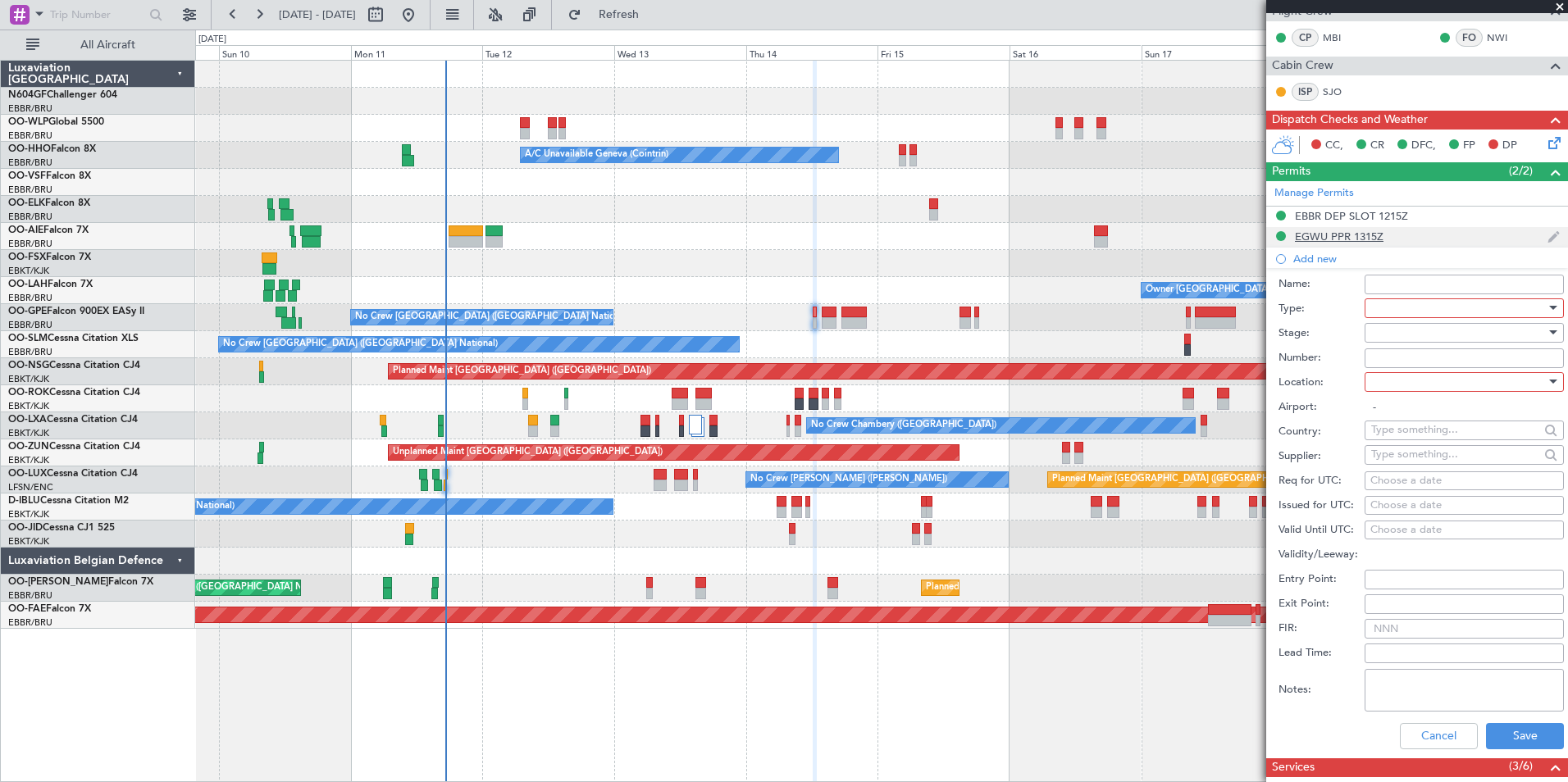
scroll to position [246, 0]
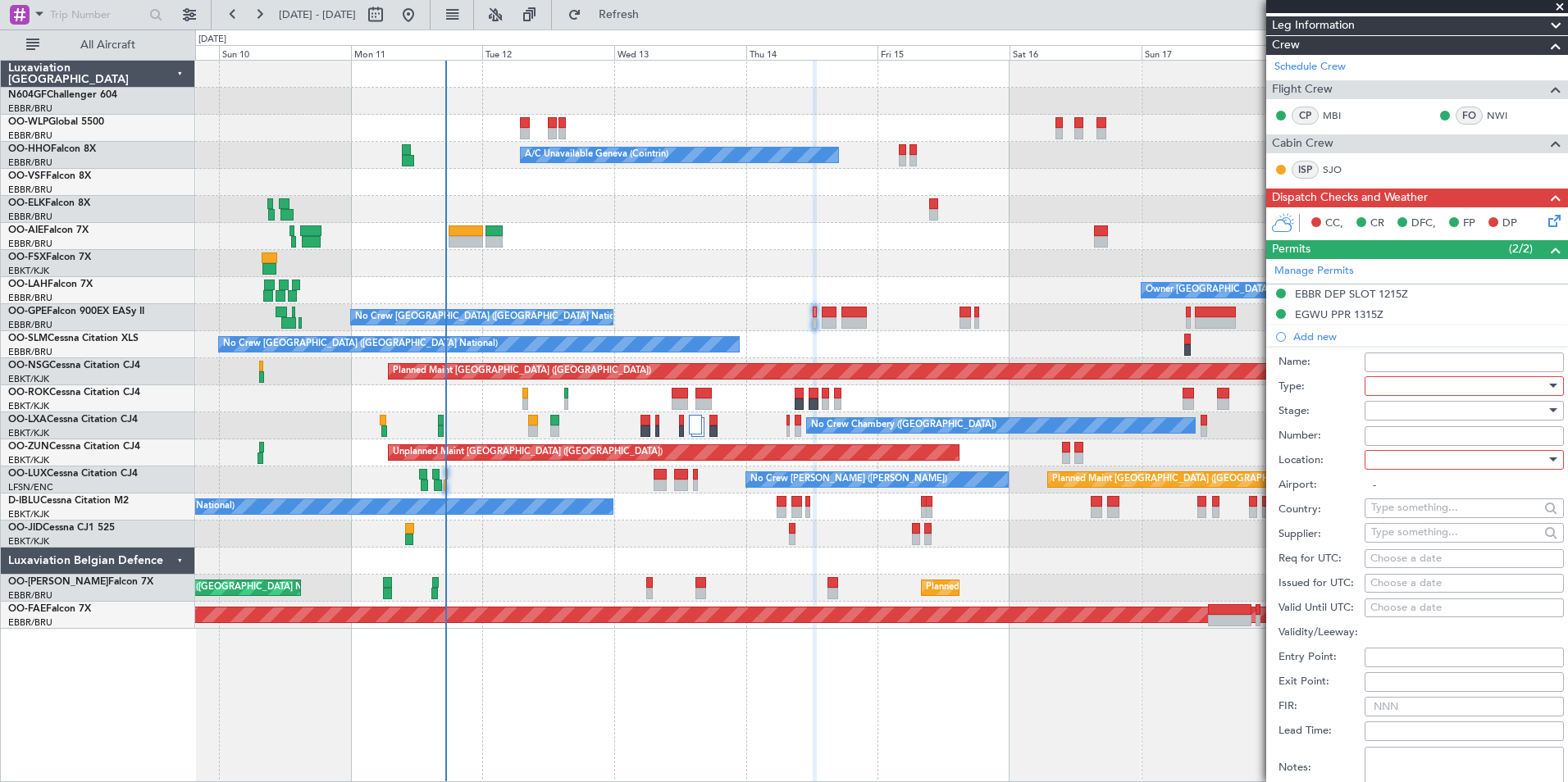
click at [1419, 388] on div at bounding box center [1458, 386] width 174 height 24
click at [1417, 566] on span "Landing" at bounding box center [1458, 567] width 172 height 24
click at [1395, 413] on div at bounding box center [1458, 411] width 174 height 24
click at [1419, 536] on span "Received OK" at bounding box center [1458, 542] width 172 height 24
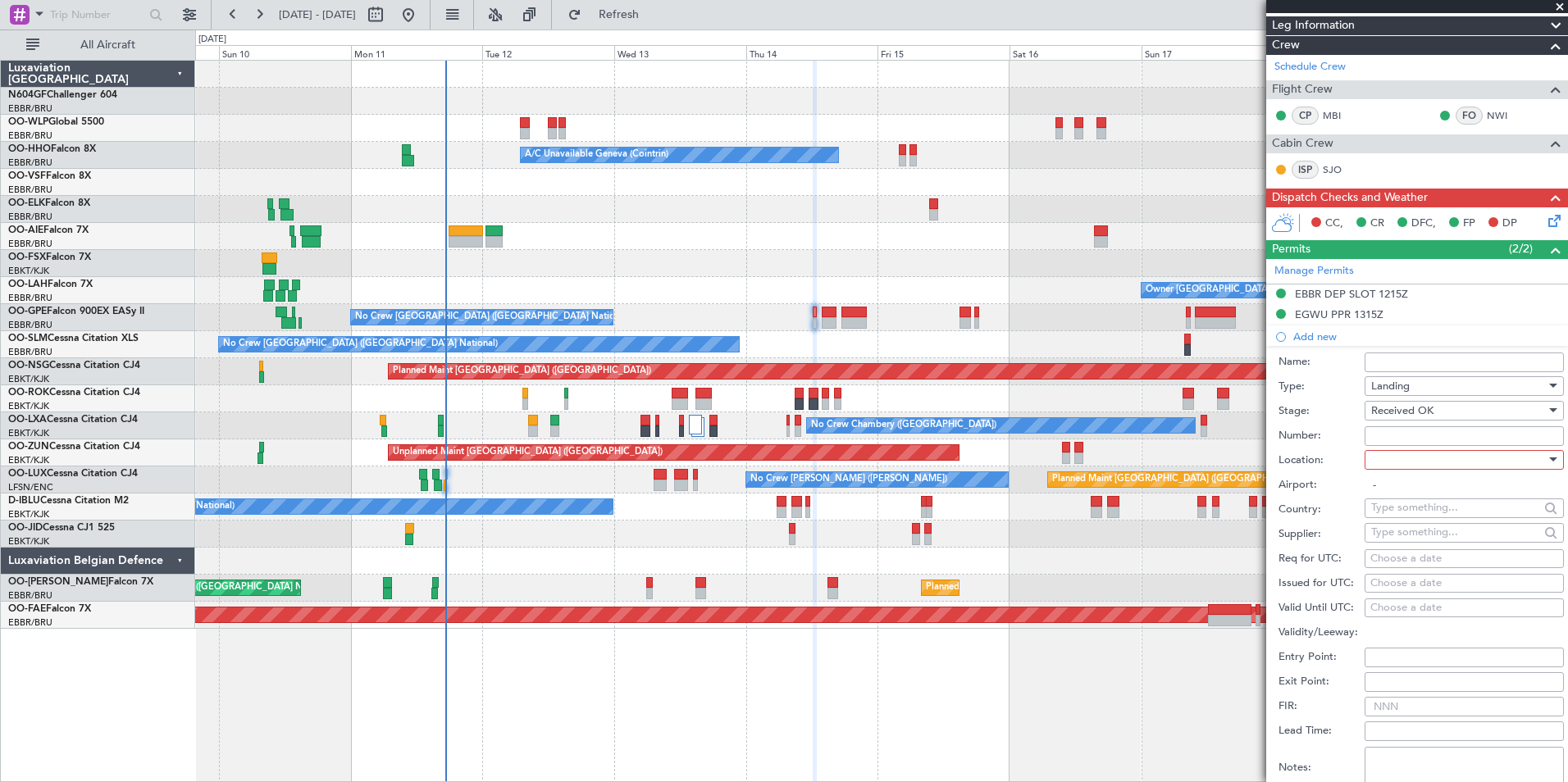
click at [1407, 437] on input "Number:" at bounding box center [1464, 436] width 200 height 20
click at [1353, 428] on label "Number:" at bounding box center [1321, 436] width 86 height 16
click at [1364, 426] on input "Number:" at bounding box center [1464, 436] width 200 height 20
click at [1391, 457] on div at bounding box center [1458, 460] width 174 height 24
click at [1425, 541] on span "Arrival" at bounding box center [1458, 542] width 172 height 24
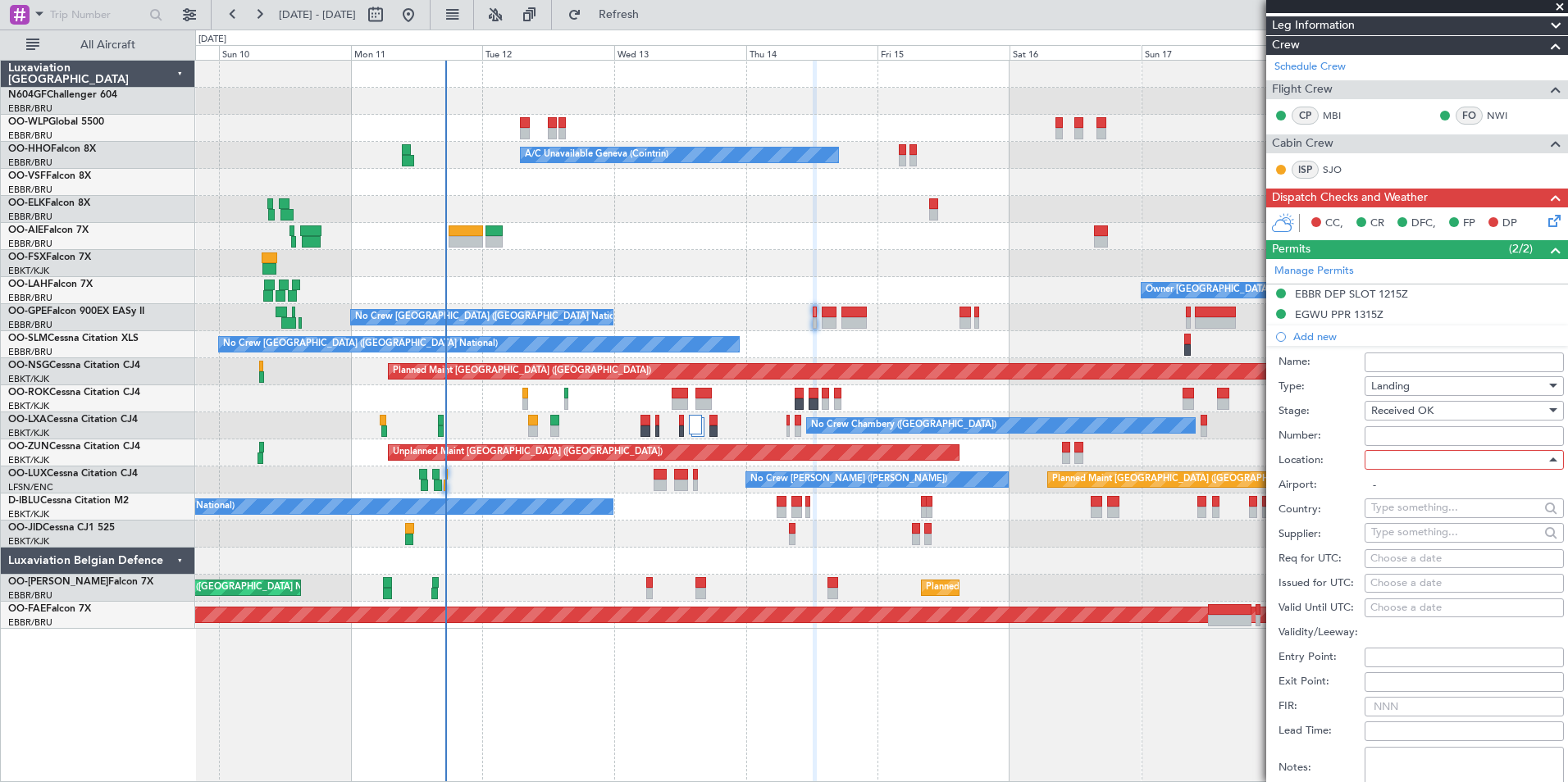
type input "EGWU / NHT"
click at [1391, 434] on input "Number:" at bounding box center [1464, 436] width 200 height 20
type input "BFOP-2024-30105V8"
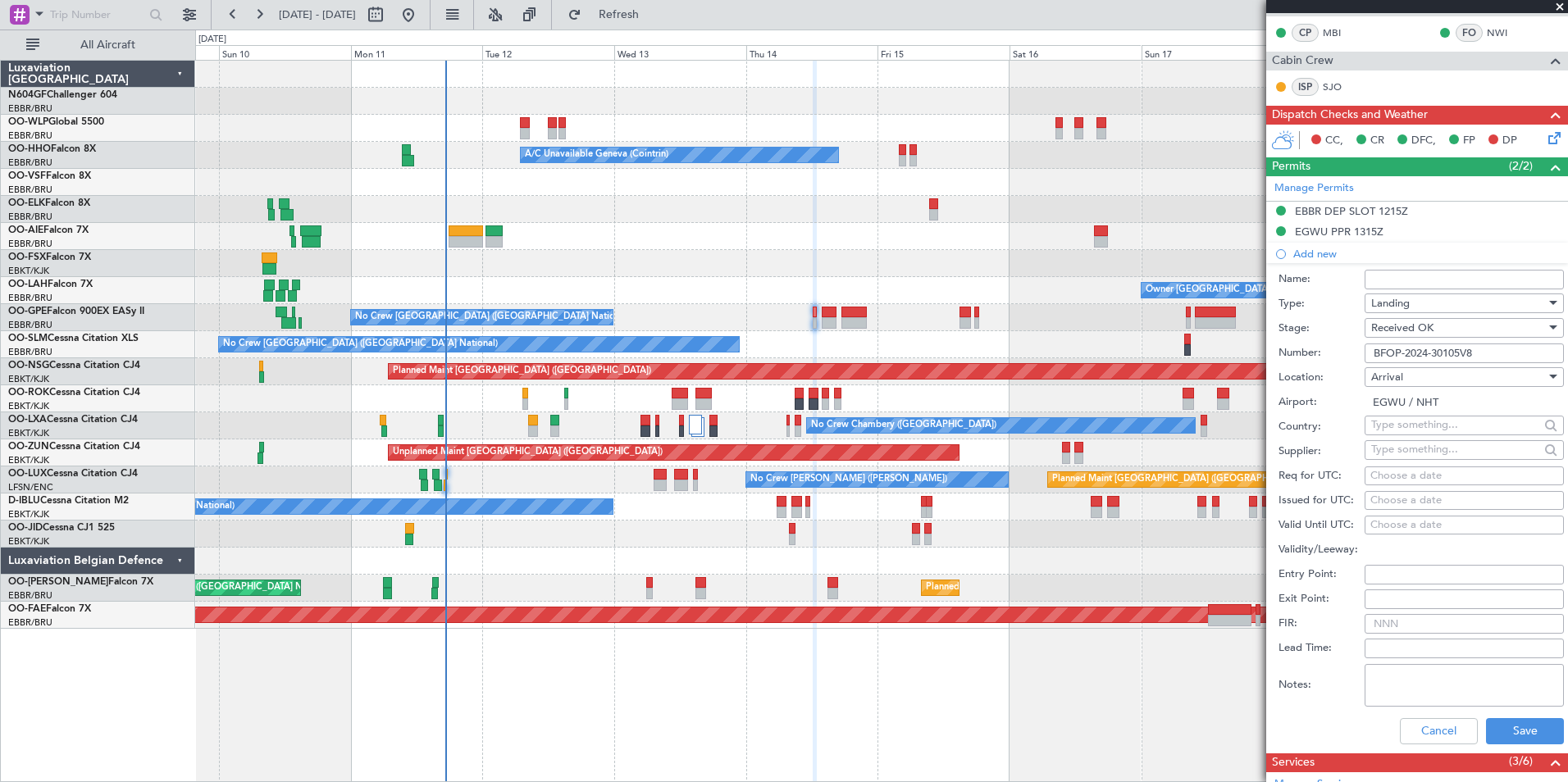
scroll to position [328, 0]
click at [1355, 407] on label "Airport:" at bounding box center [1321, 403] width 86 height 16
click at [1364, 407] on input "EGWU / NHT" at bounding box center [1464, 404] width 200 height 20
click at [1508, 720] on button "Save" at bounding box center [1525, 733] width 78 height 26
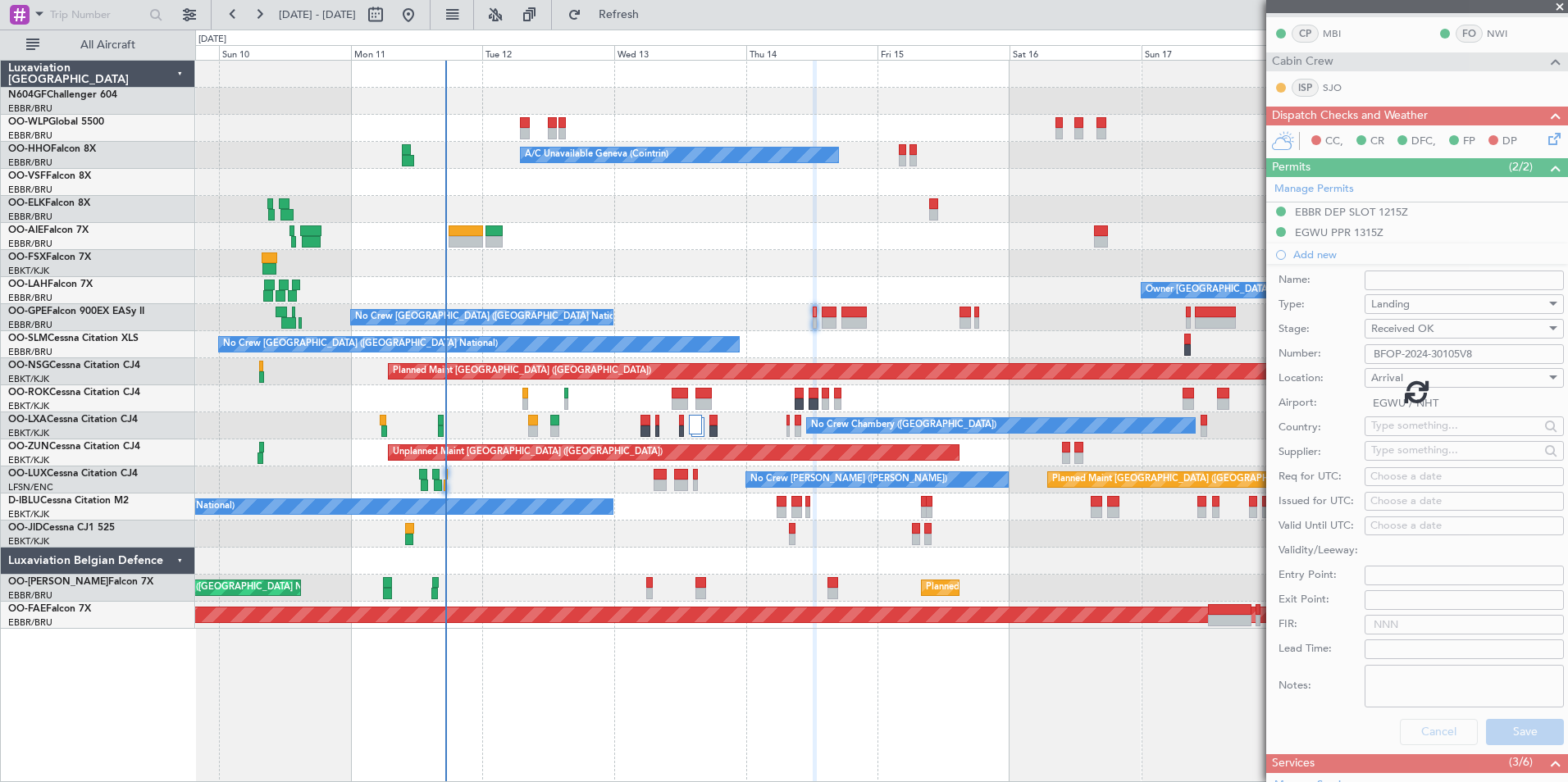
scroll to position [102, 0]
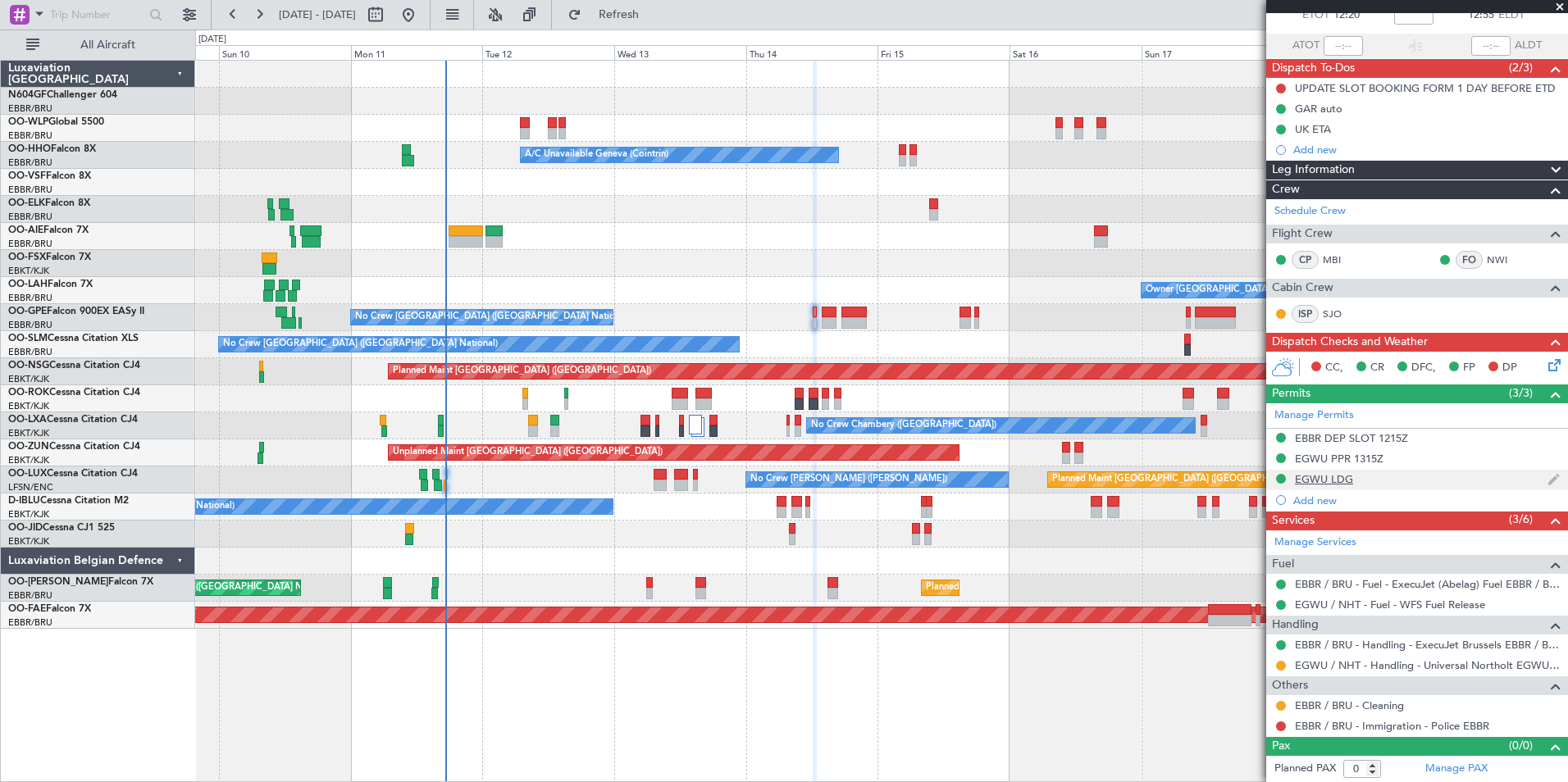
click at [1320, 476] on div "EGWU LDG" at bounding box center [1323, 479] width 58 height 14
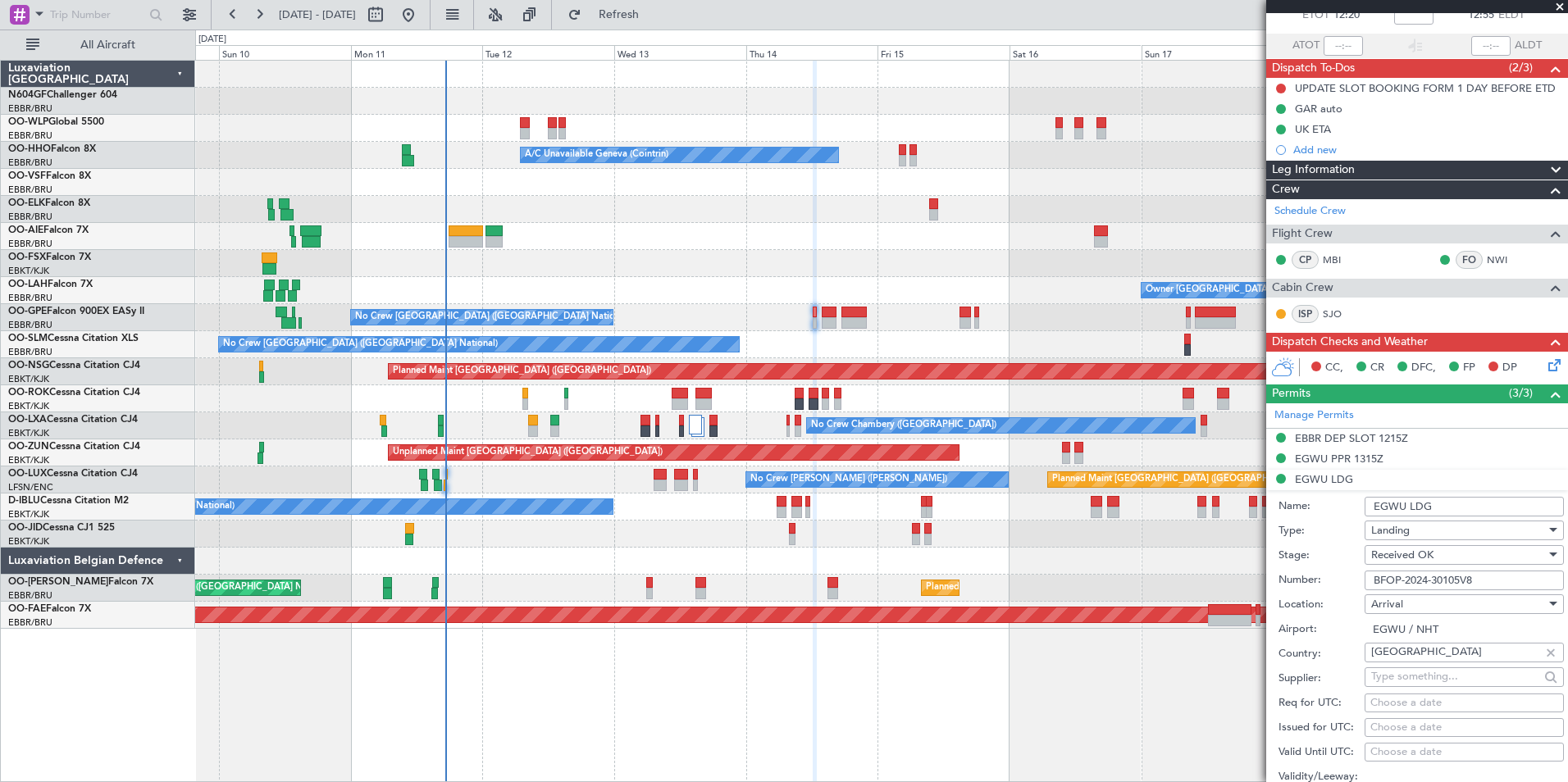
scroll to position [328, 0]
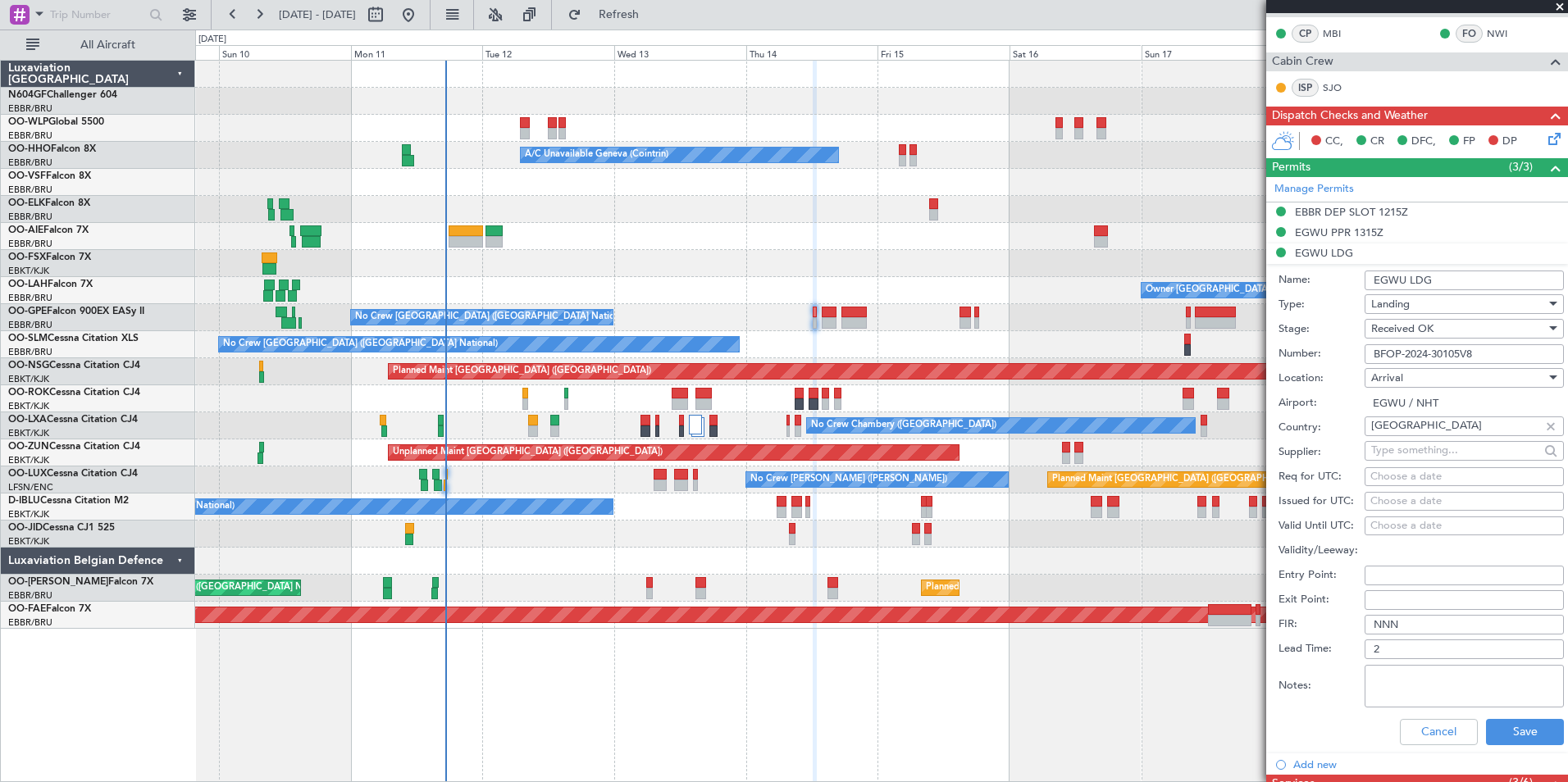
drag, startPoint x: 1434, startPoint y: 281, endPoint x: 1272, endPoint y: 264, distance: 162.9
click at [1272, 264] on form "Name: EGWU LDG Type: Landing Stage: Received OK Number: BFOP-2024-30105V8 Locat…" at bounding box center [1417, 509] width 302 height 490
type input "UK BLOCK PERMIT"
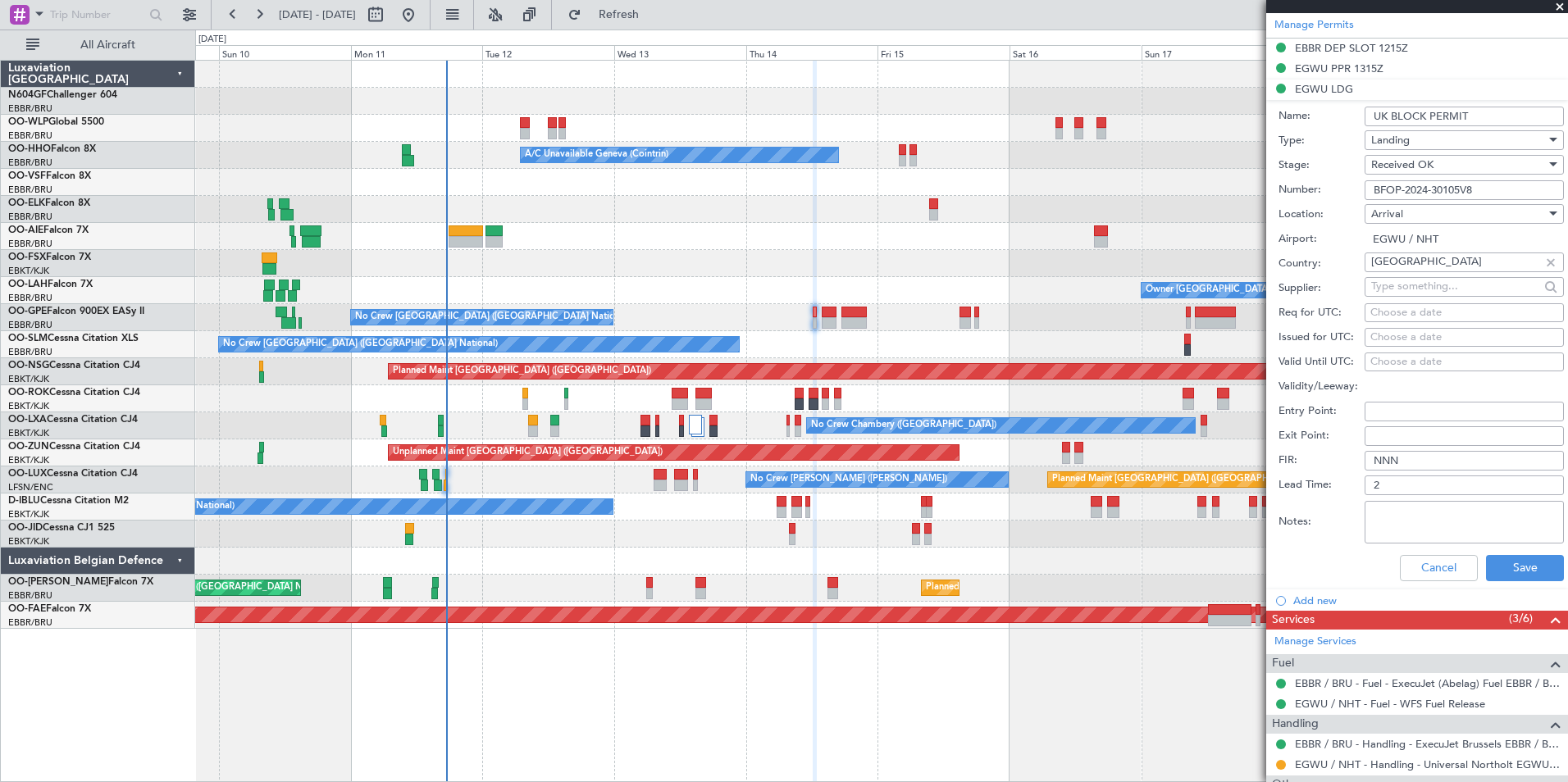
scroll to position [574, 0]
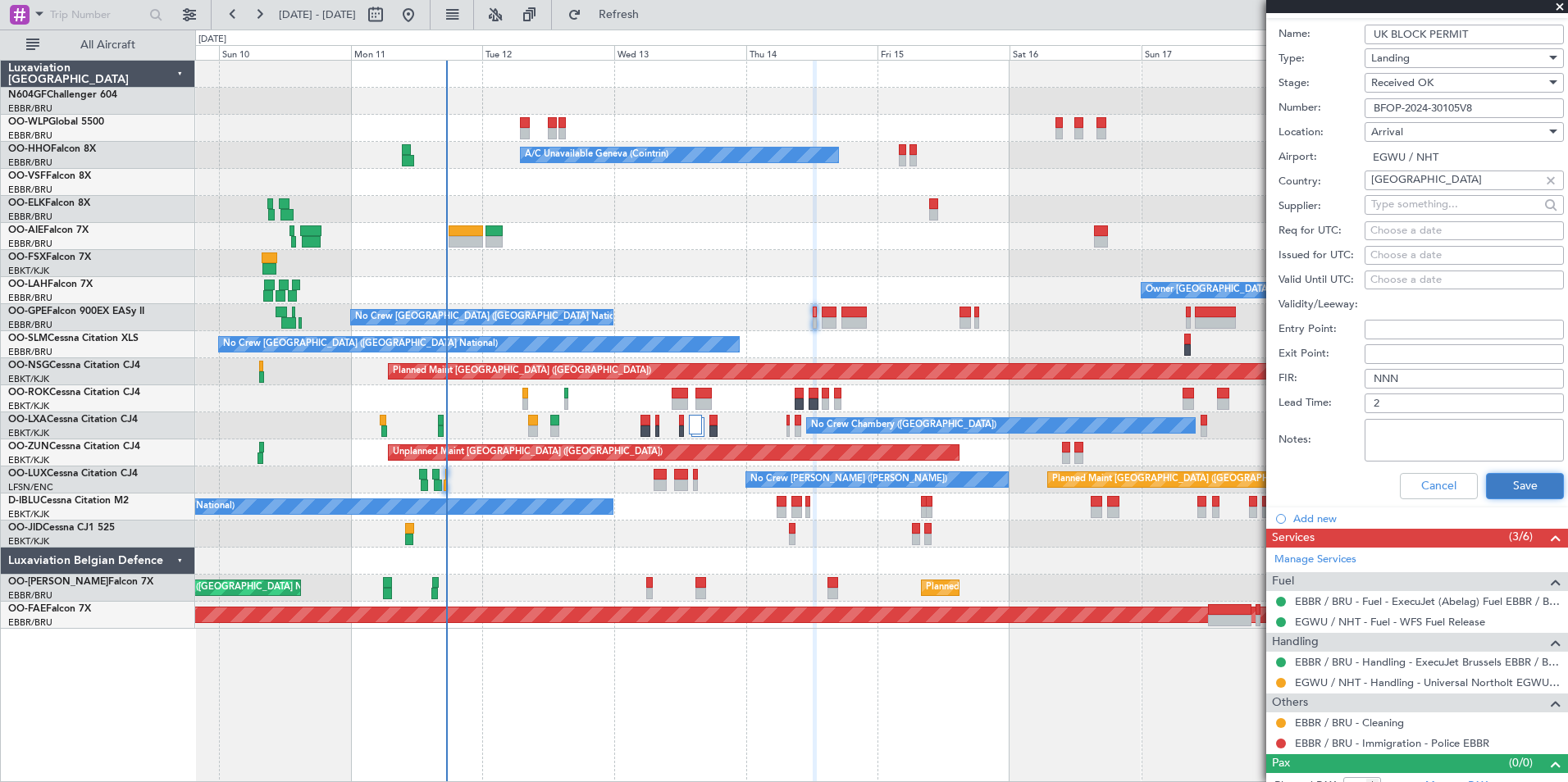
click at [1514, 490] on button "Save" at bounding box center [1525, 486] width 78 height 26
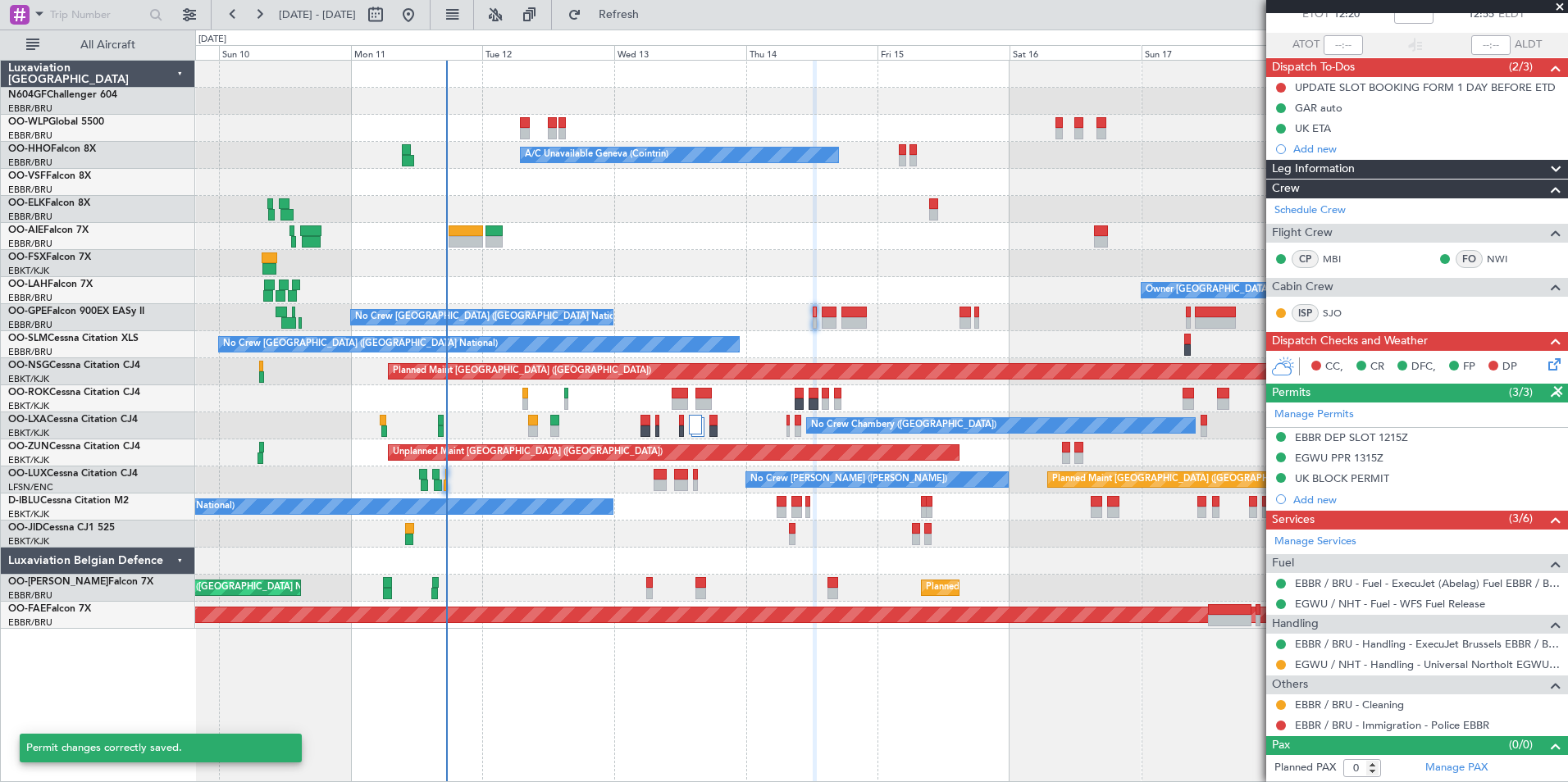
scroll to position [84, 0]
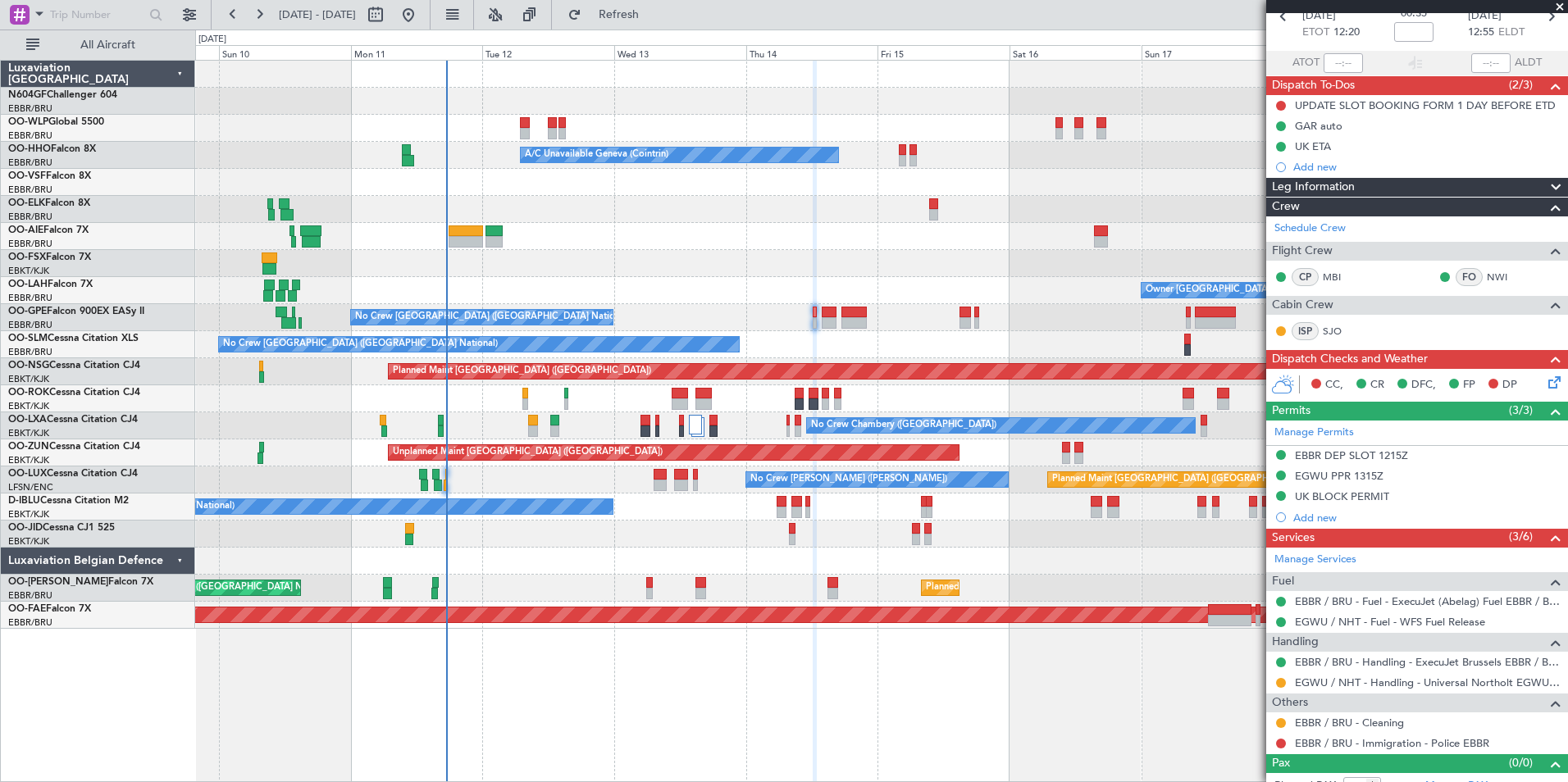
click at [692, 305] on div "Planned Maint Milan (Linate) Planned Maint Berlin (Brandenburg) A/C Unavailable…" at bounding box center [881, 345] width 1372 height 568
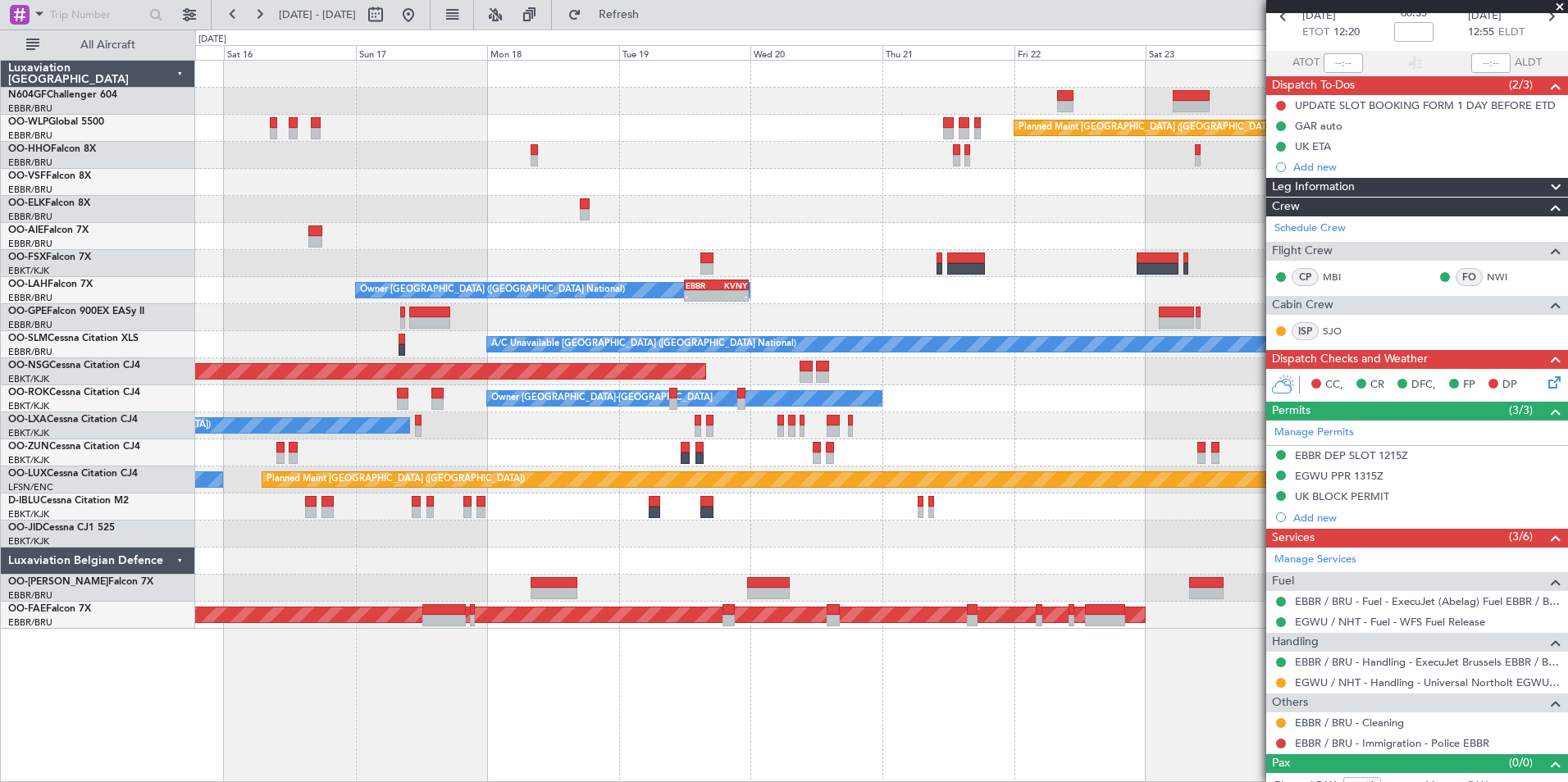
click at [583, 521] on div at bounding box center [881, 534] width 1372 height 27
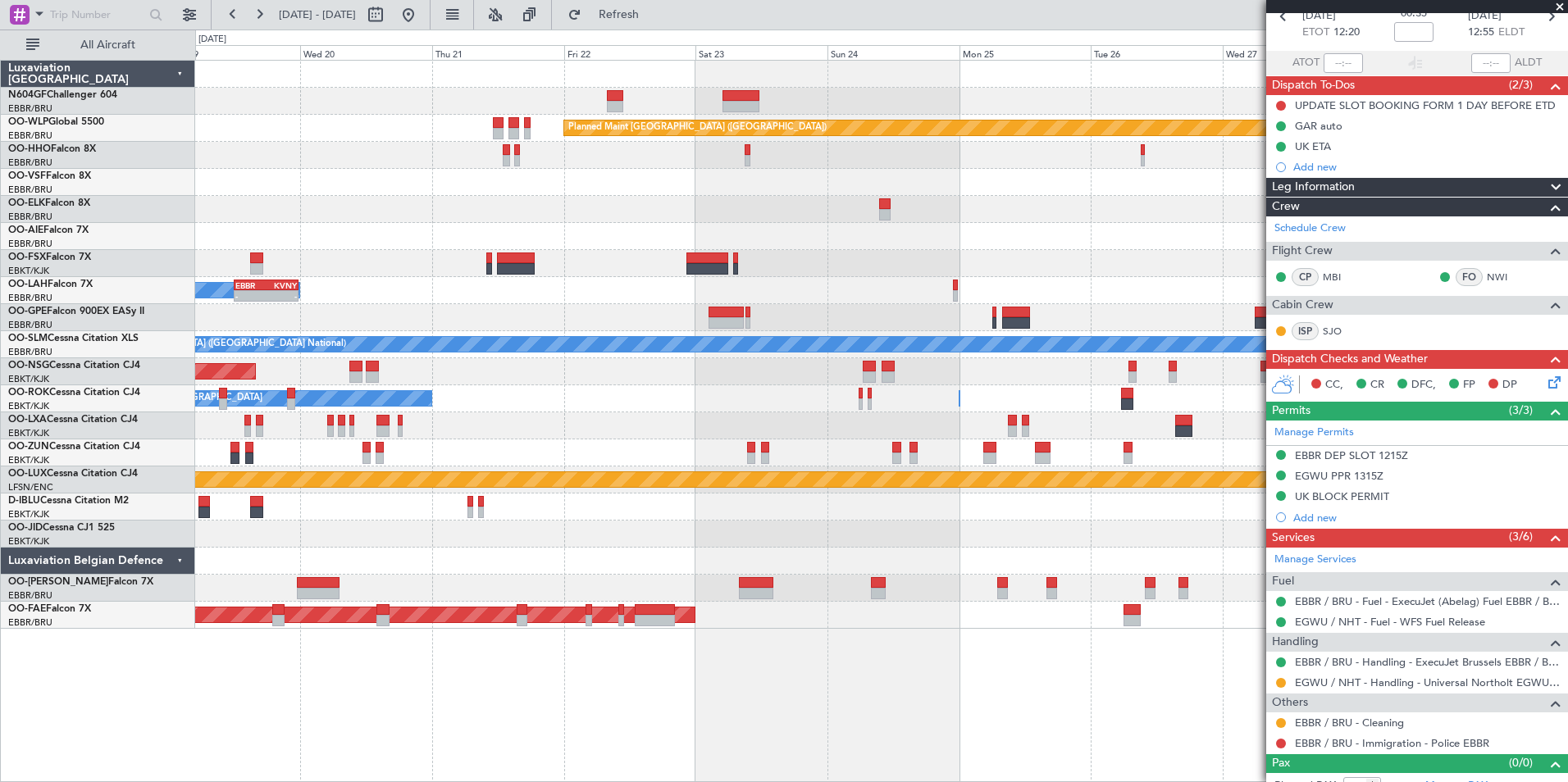
click at [739, 512] on div at bounding box center [881, 507] width 1372 height 27
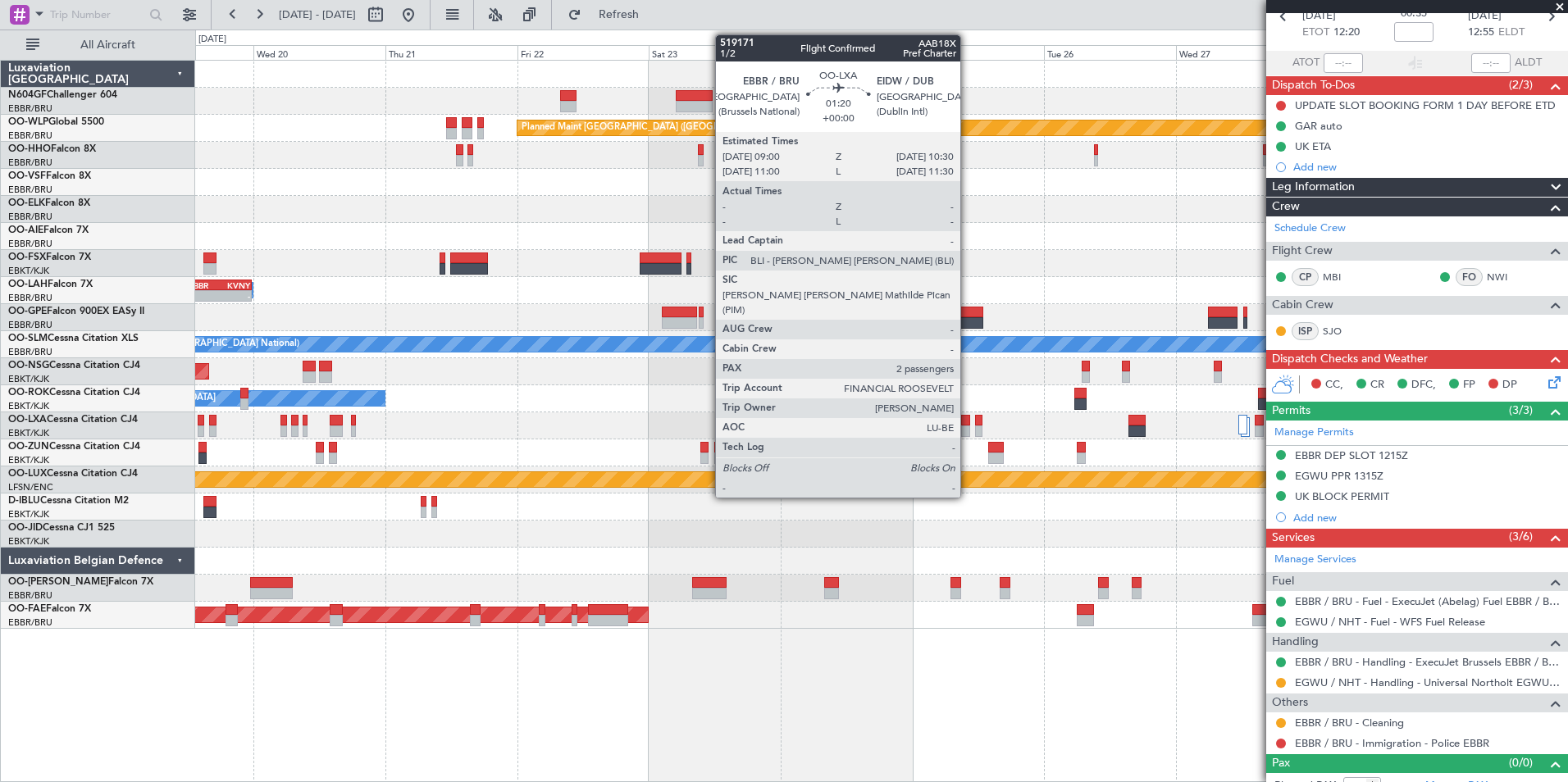
click at [968, 421] on div at bounding box center [965, 420] width 9 height 11
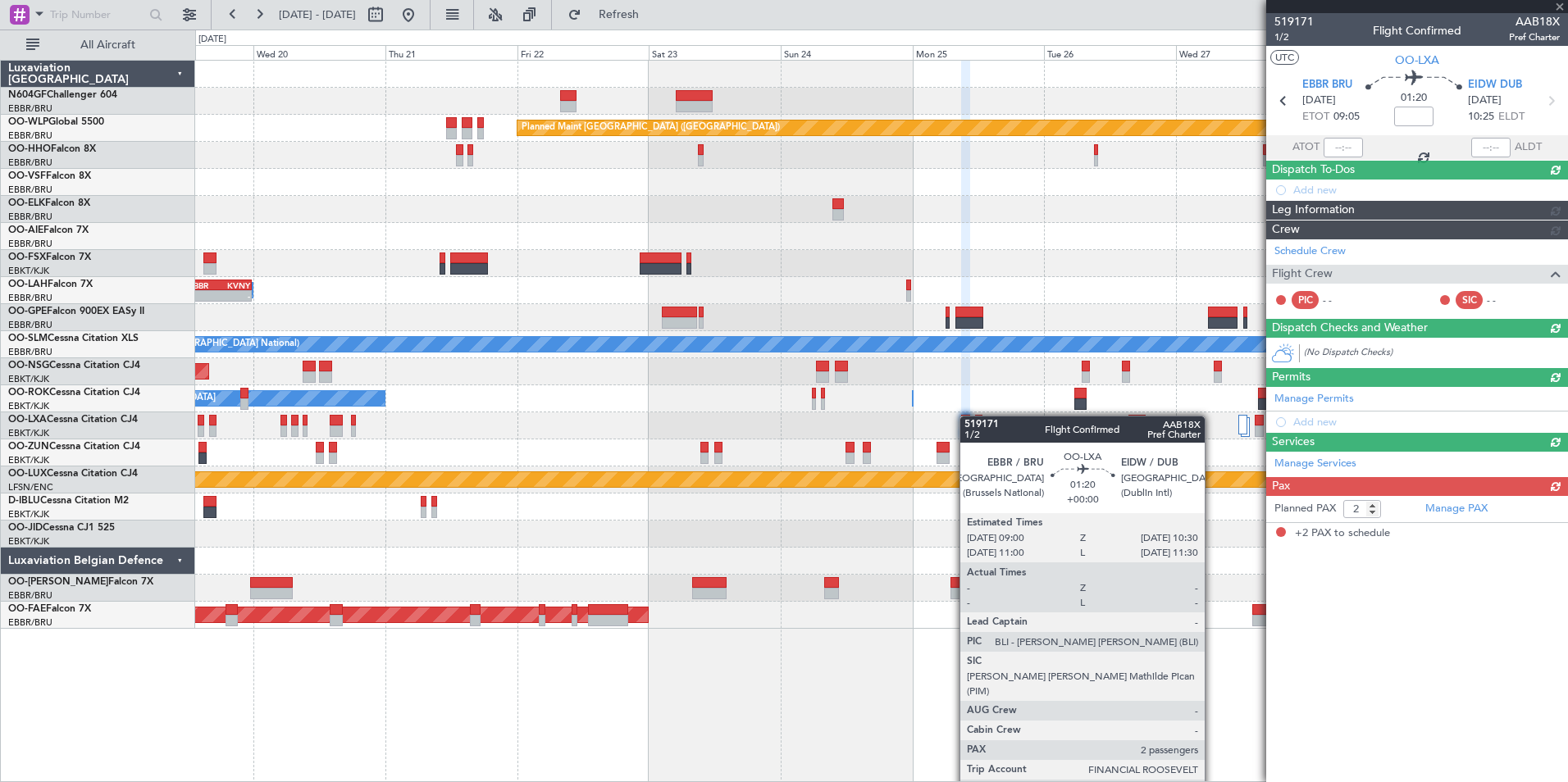
scroll to position [0, 0]
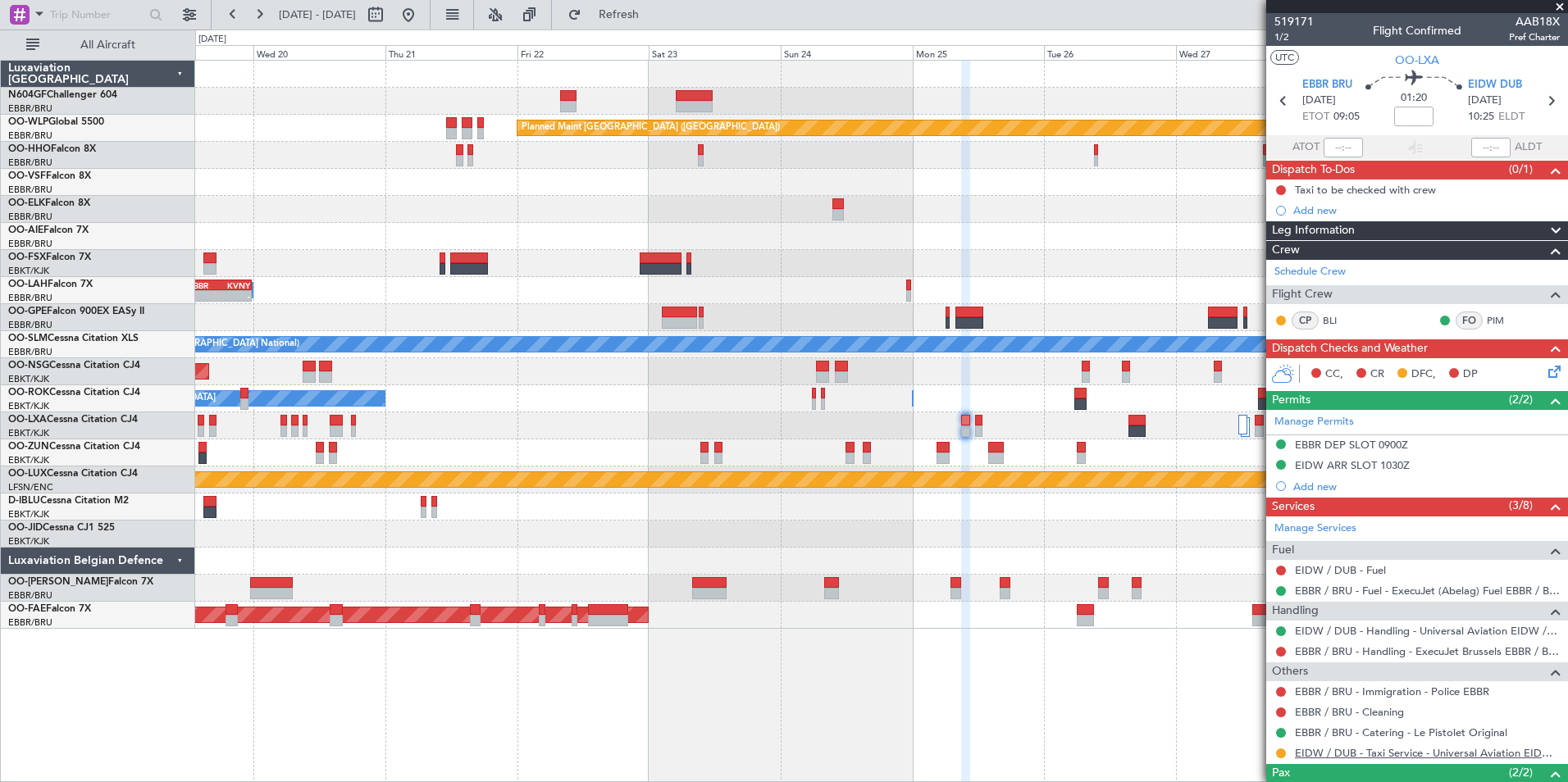
click at [1318, 755] on link "EIDW / DUB - Taxi Service - Universal Aviation EIDW / DUB" at bounding box center [1427, 753] width 265 height 14
click at [831, 219] on div at bounding box center [881, 209] width 1372 height 27
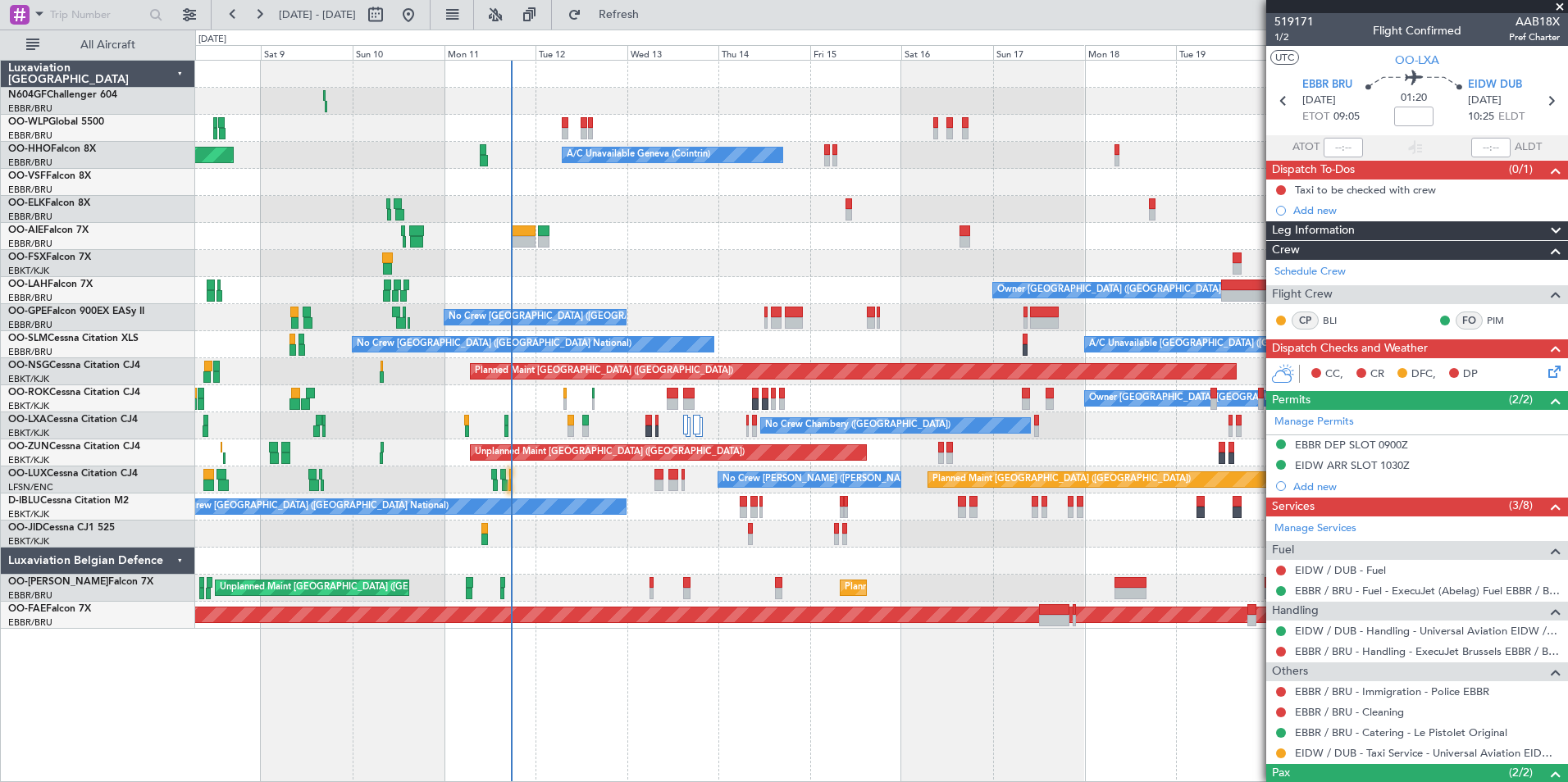
click at [818, 180] on div at bounding box center [881, 182] width 1372 height 27
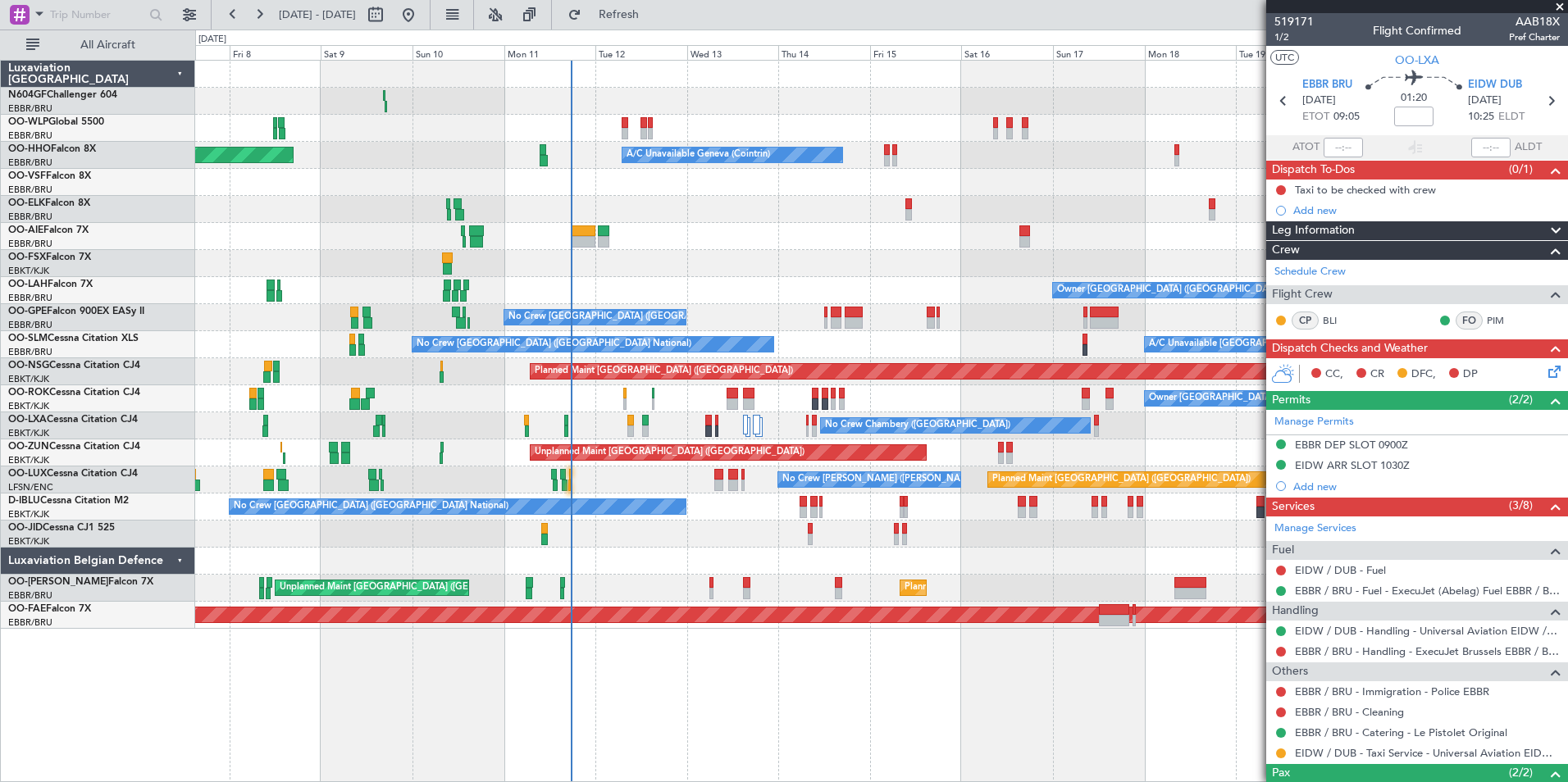
click at [546, 216] on div "Planned Maint Berlin (Brandenburg) Planned Maint Milan (Linate) A/C Unavailable…" at bounding box center [881, 345] width 1372 height 568
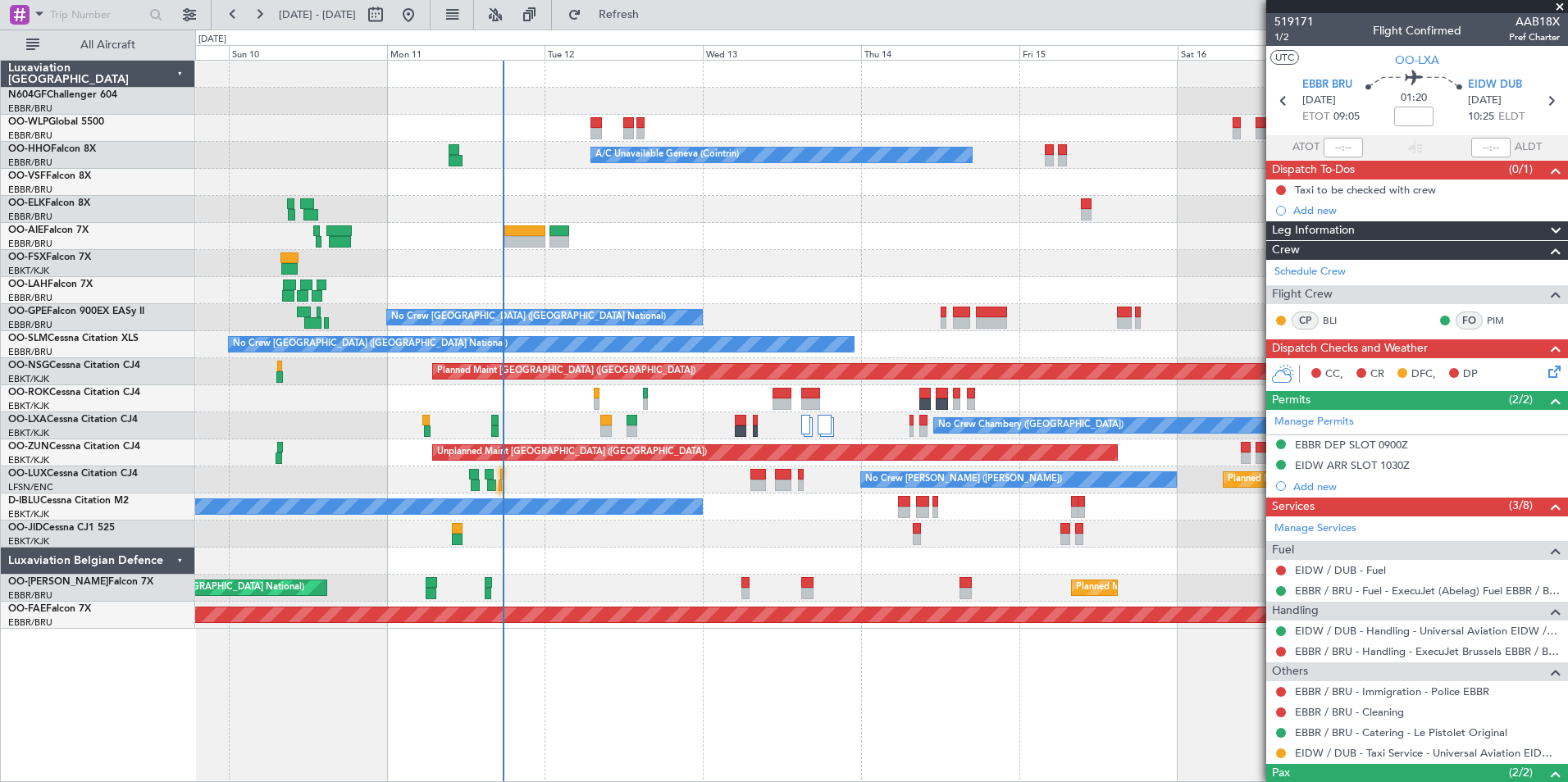
click at [754, 207] on div at bounding box center [881, 209] width 1372 height 27
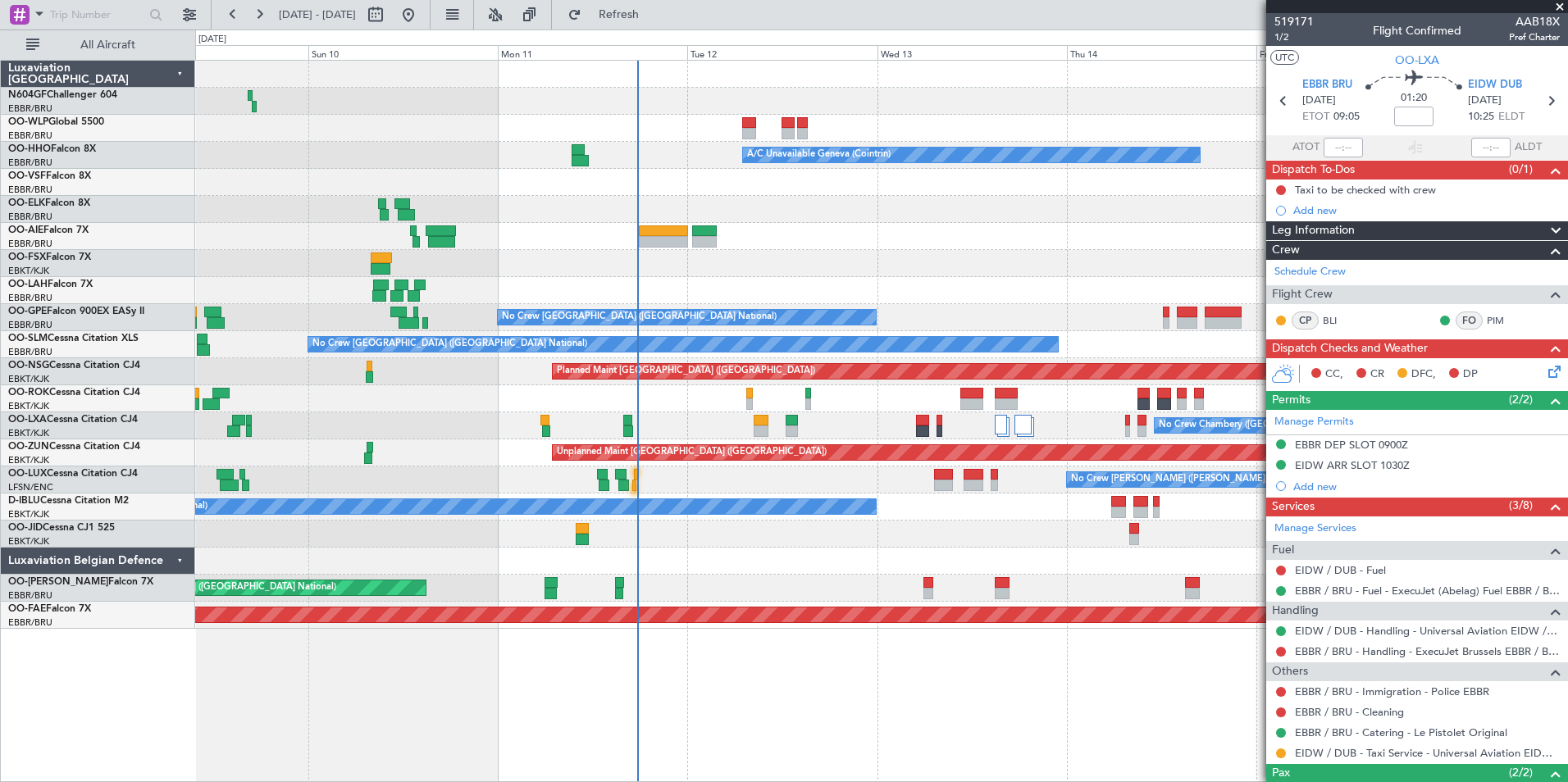
click at [911, 540] on div "A/C Unavailable Geneva (Cointrin) Planned Maint Geneva (Cointrin) Owner Brussel…" at bounding box center [881, 345] width 1372 height 568
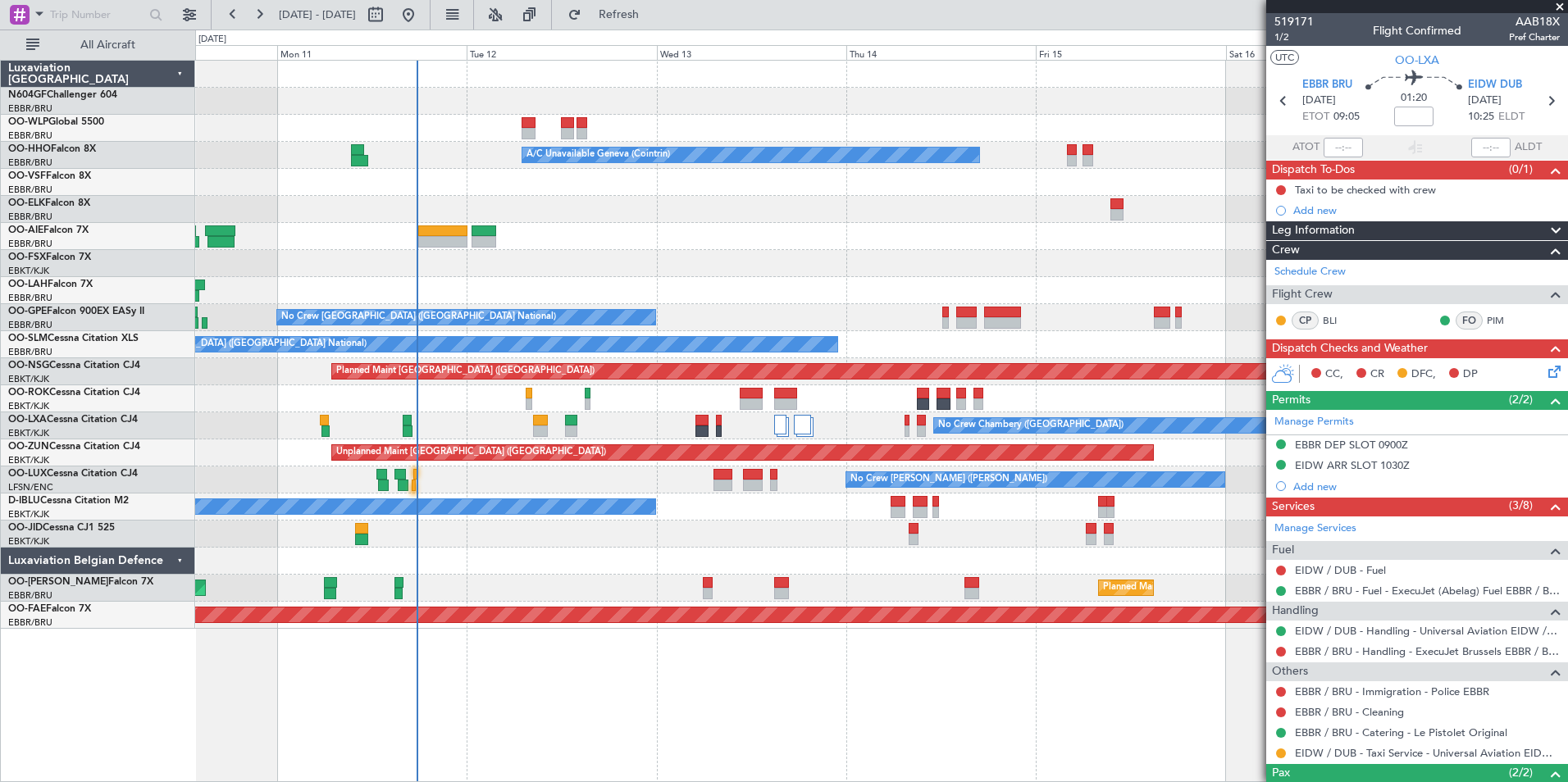
click at [767, 264] on div at bounding box center [881, 263] width 1372 height 27
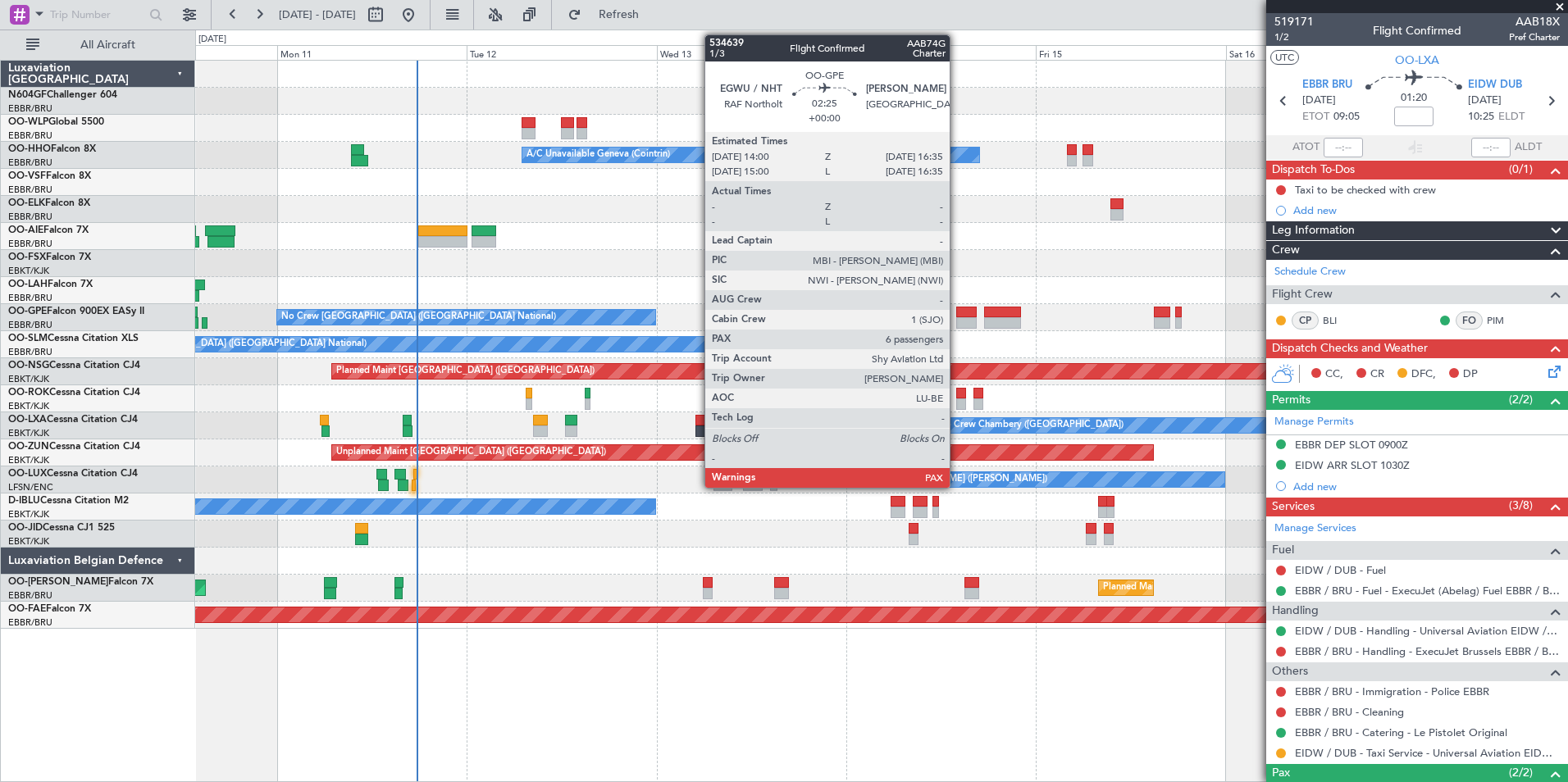
click at [957, 327] on div at bounding box center [967, 323] width 21 height 11
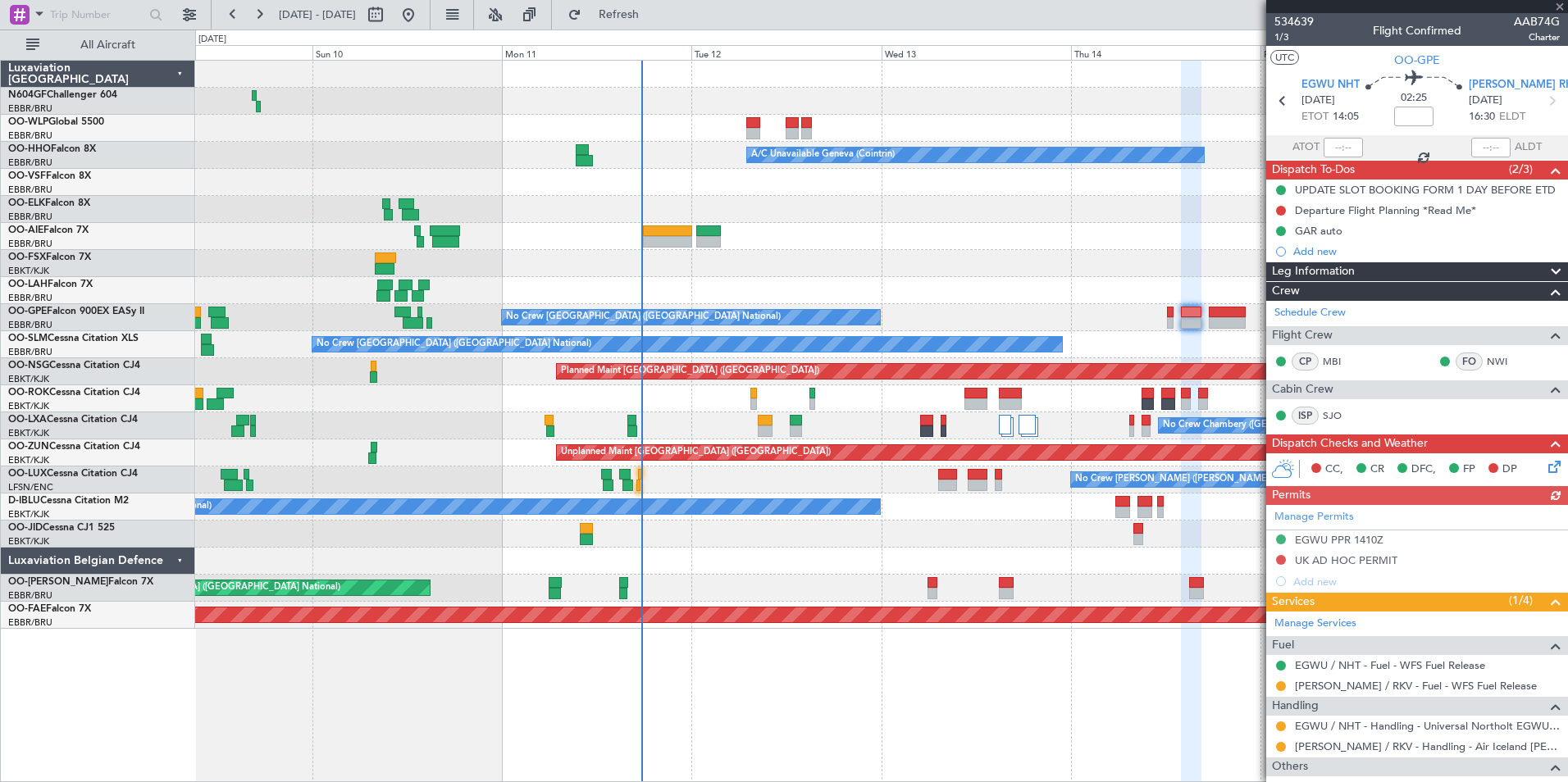
click at [1003, 268] on div at bounding box center [881, 263] width 1372 height 27
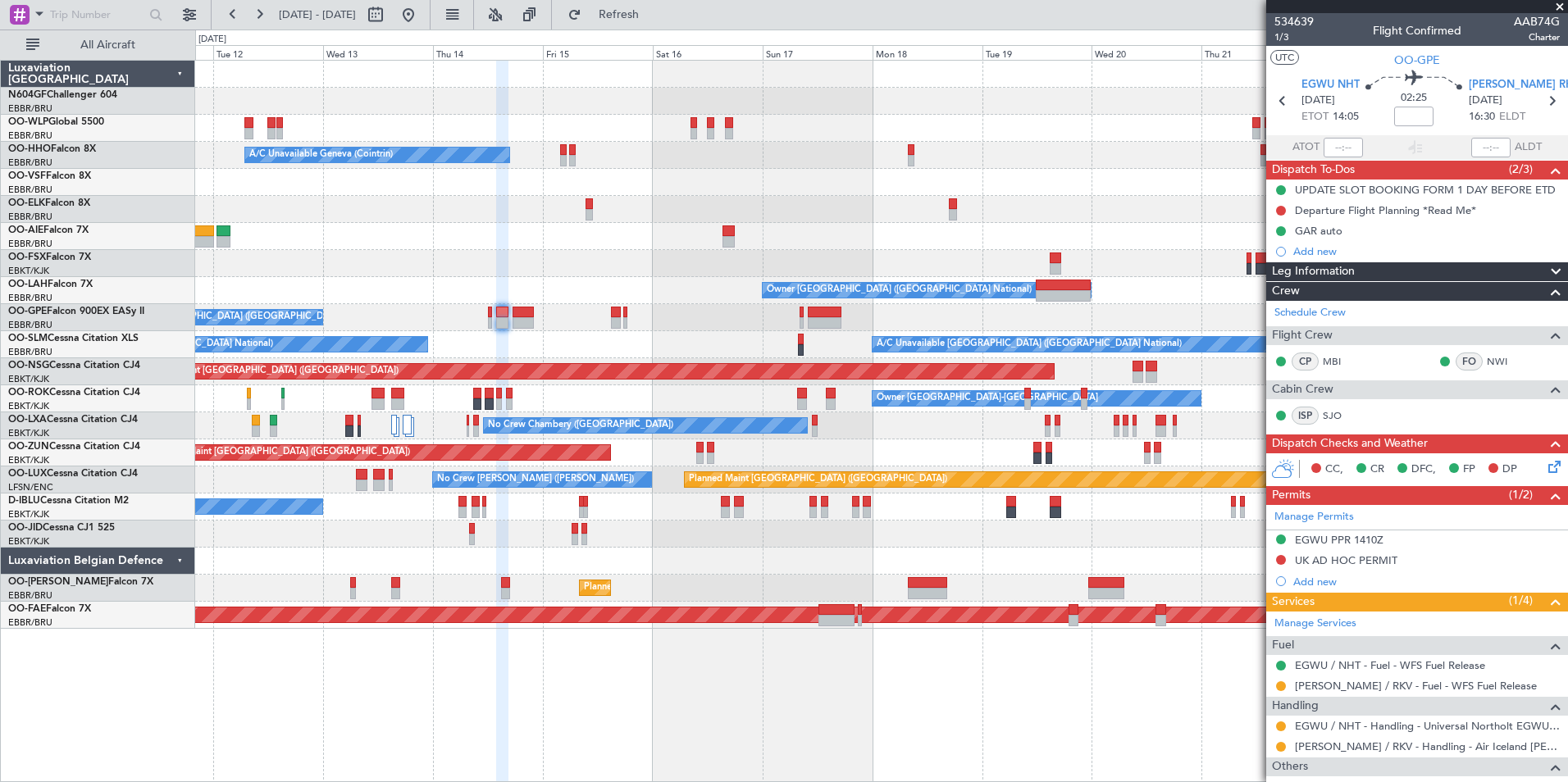
click at [629, 509] on div "Planned Maint Berlin (Brandenburg) A/C Unavailable Geneva (Cointrin) Owner Brus…" at bounding box center [881, 345] width 1372 height 568
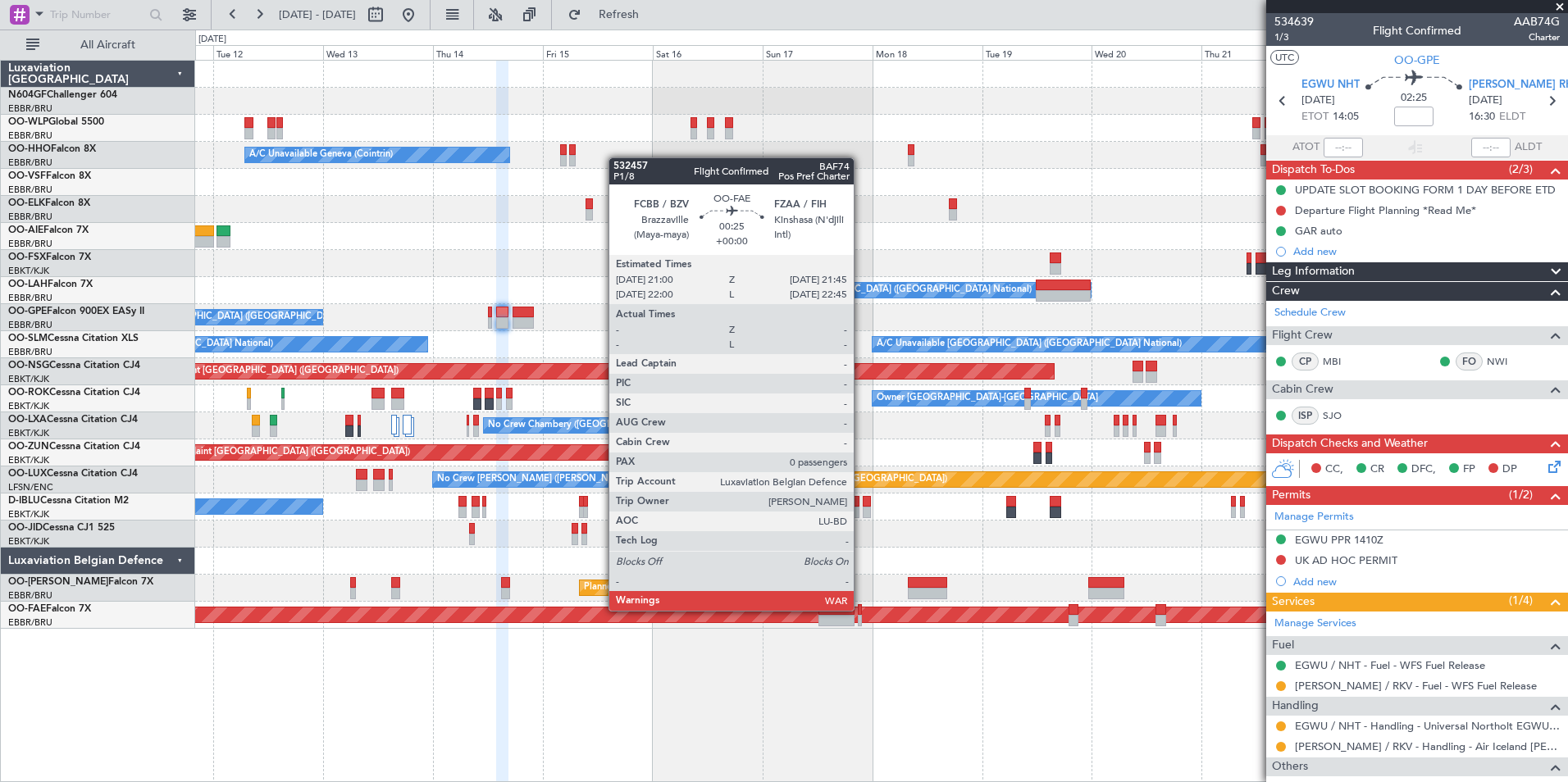
click at [861, 609] on div at bounding box center [859, 609] width 4 height 11
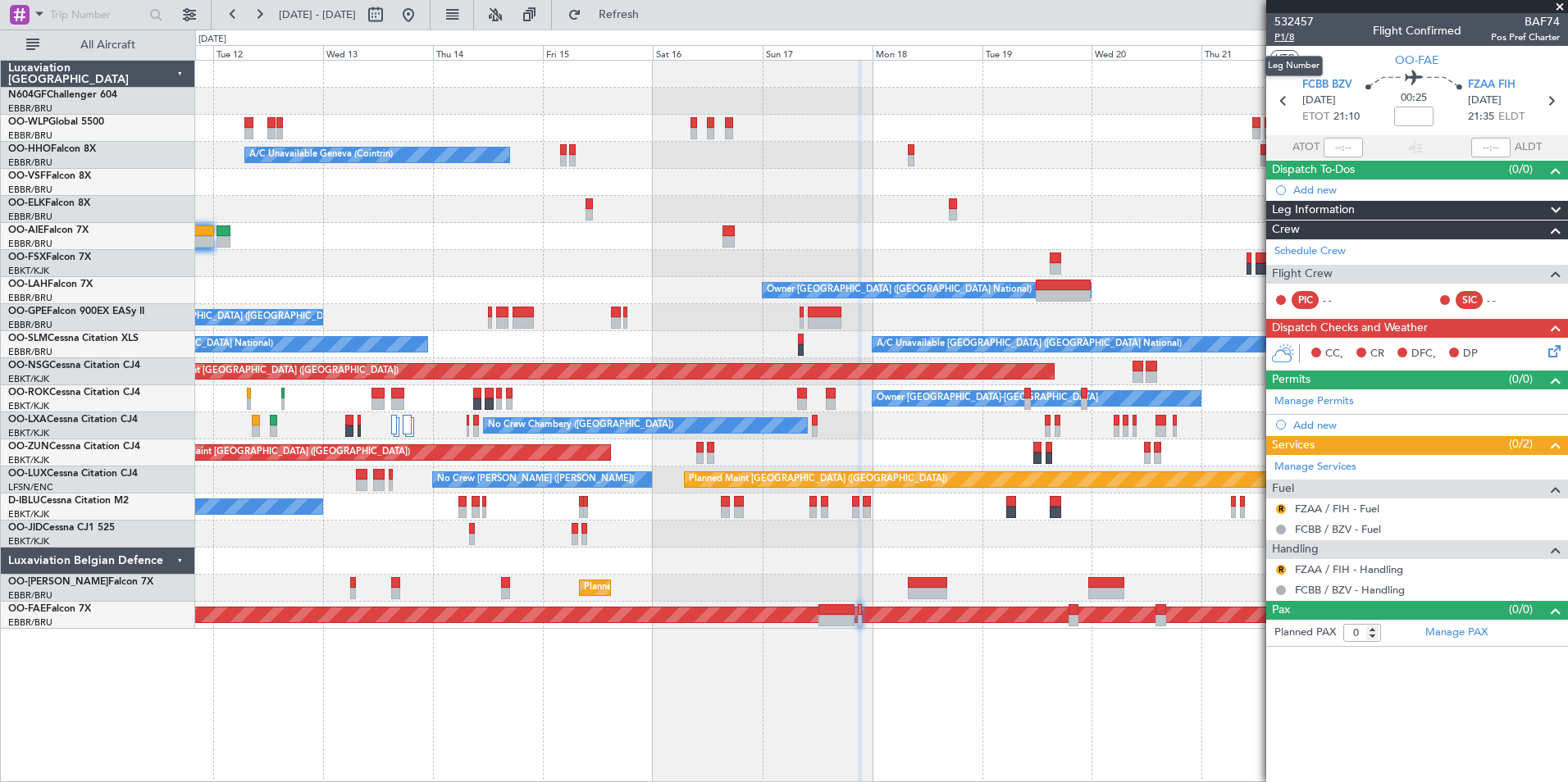
click at [1280, 37] on span "P1/8" at bounding box center [1293, 37] width 39 height 14
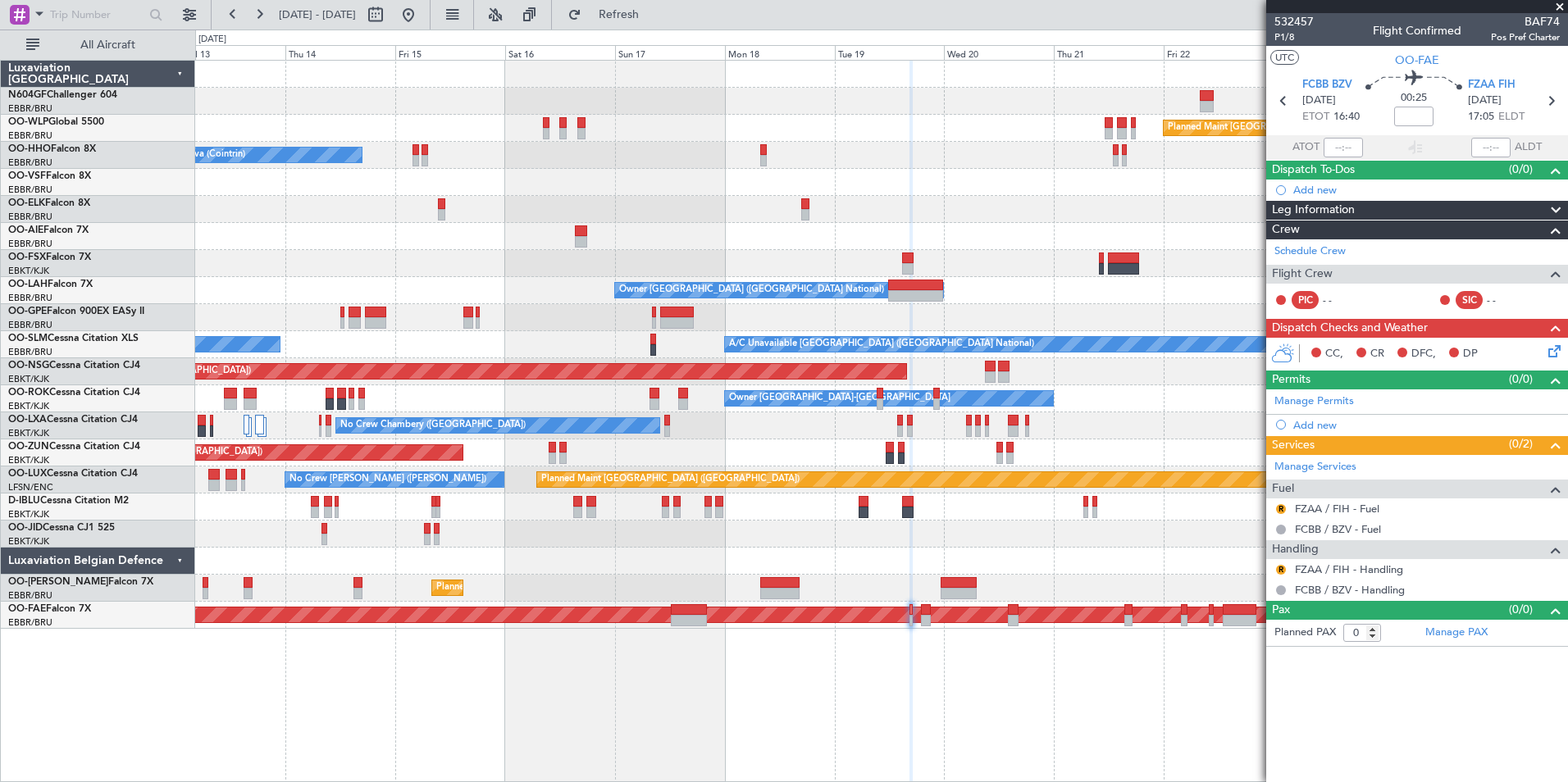
click at [836, 575] on div "Planned Maint Berlin (Brandenburg) A/C Unavailable Geneva (Cointrin) Owner Brus…" at bounding box center [881, 345] width 1372 height 568
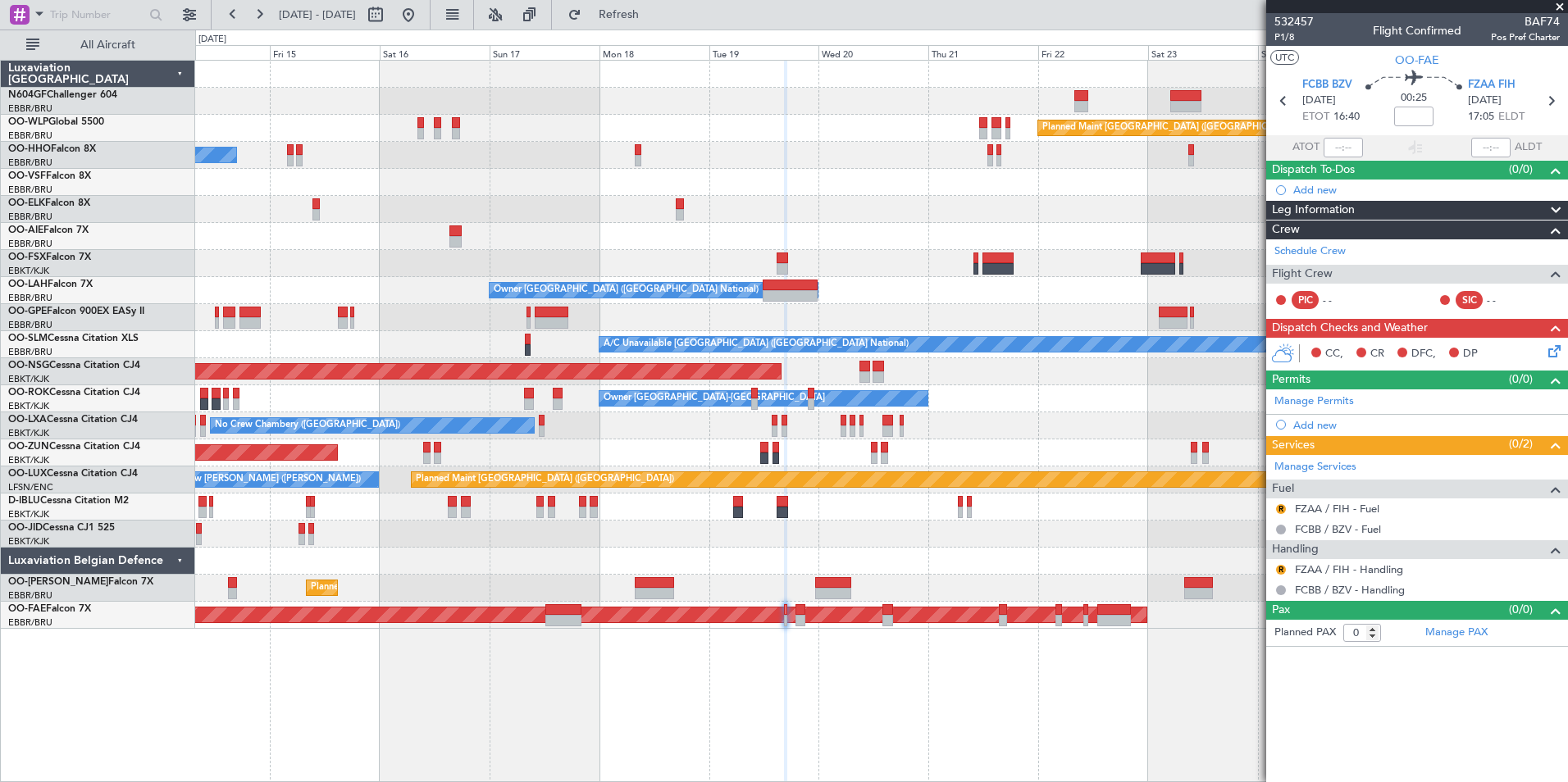
click at [1015, 560] on div at bounding box center [881, 561] width 1372 height 27
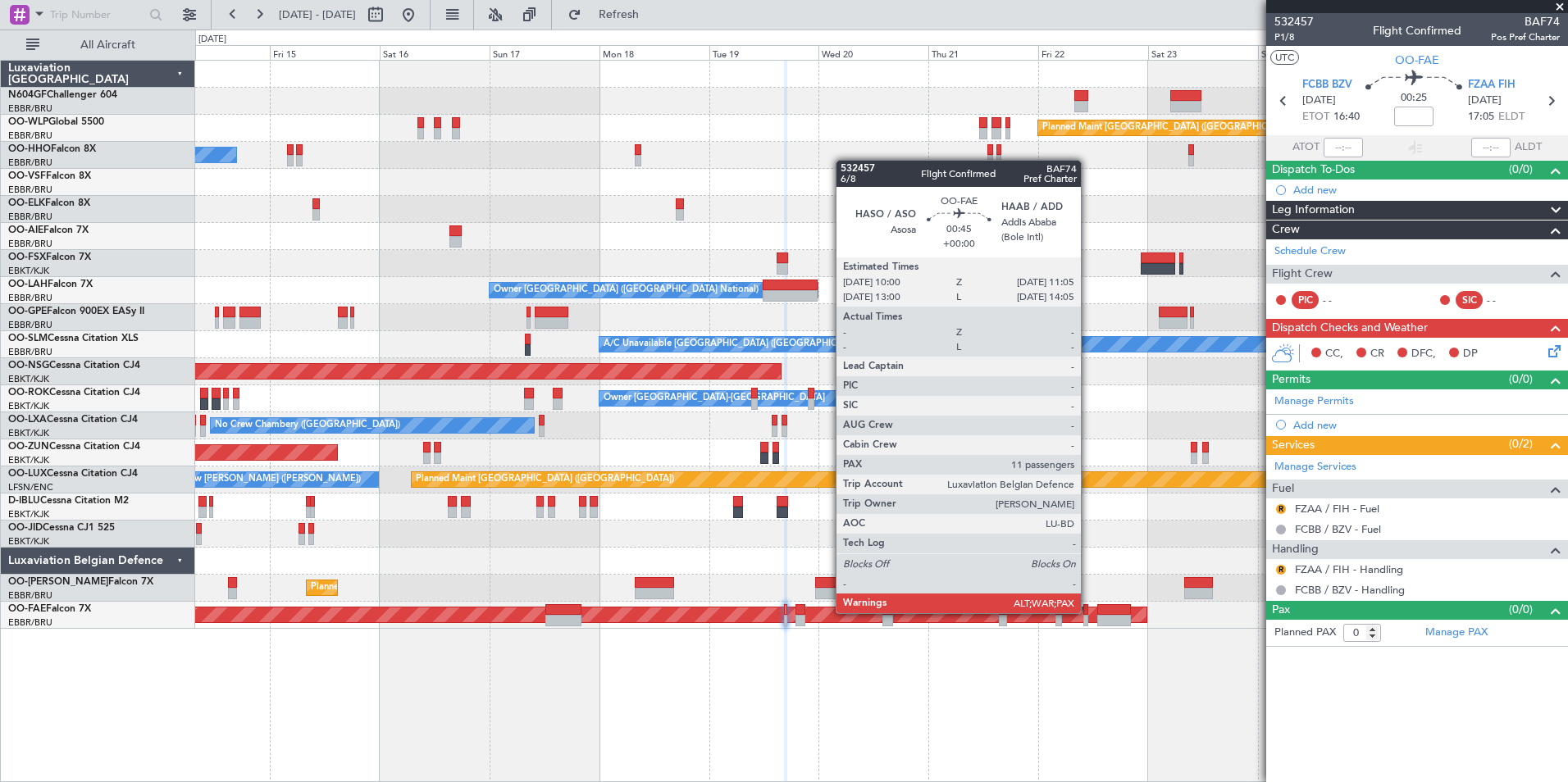
click at [1088, 612] on div at bounding box center [1086, 609] width 6 height 11
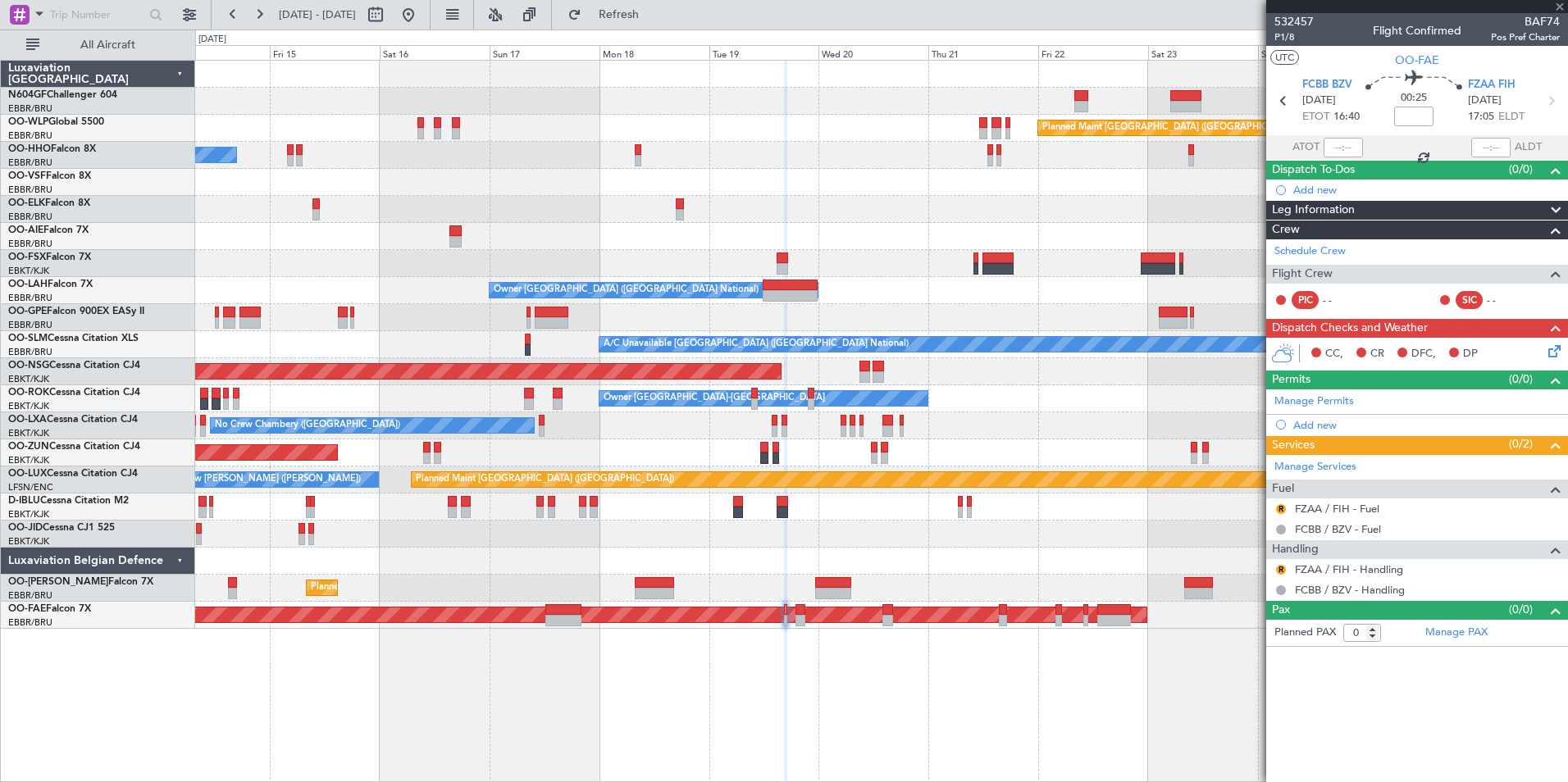
type input "11"
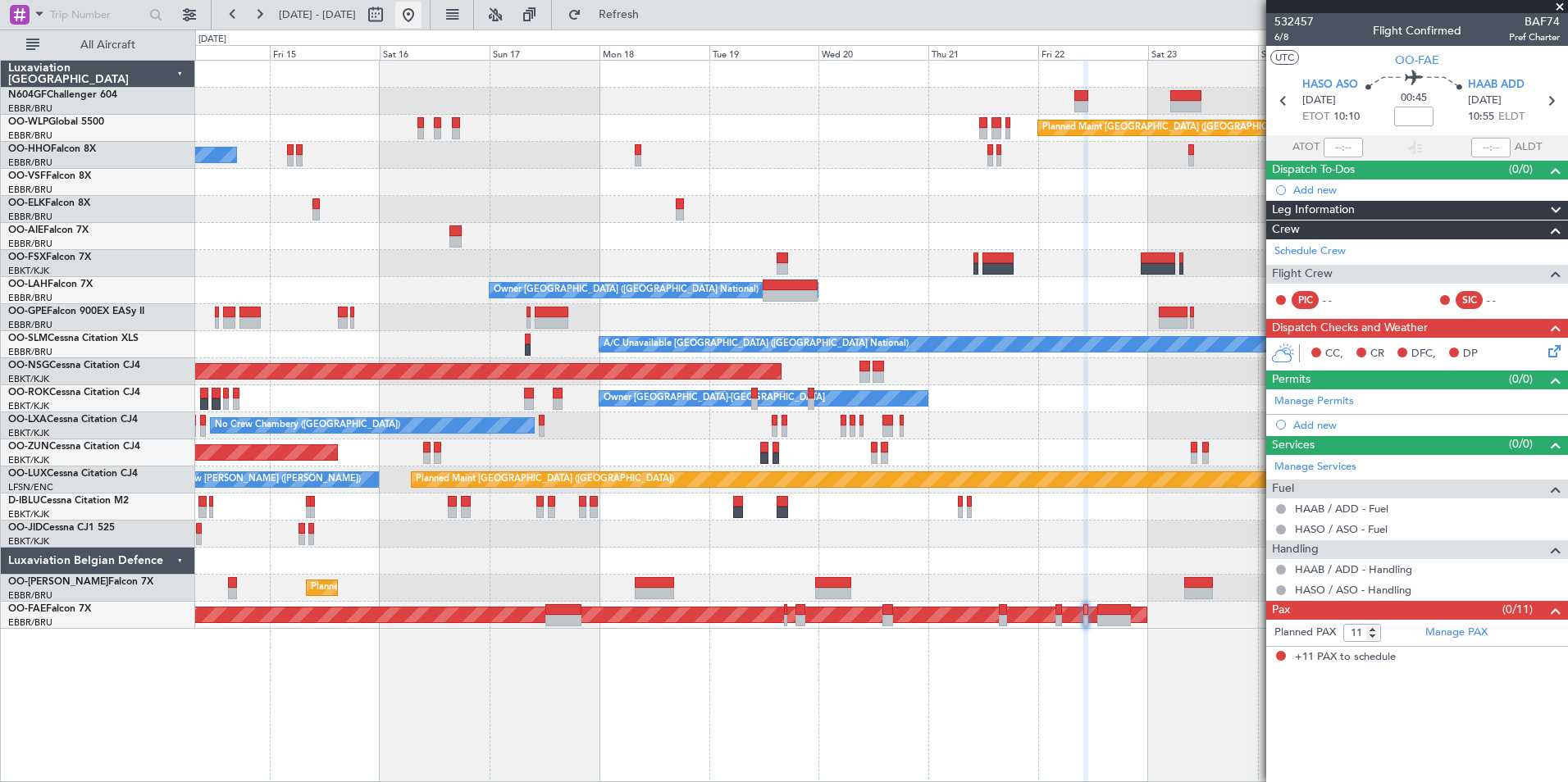
click at [422, 7] on button at bounding box center [408, 15] width 26 height 26
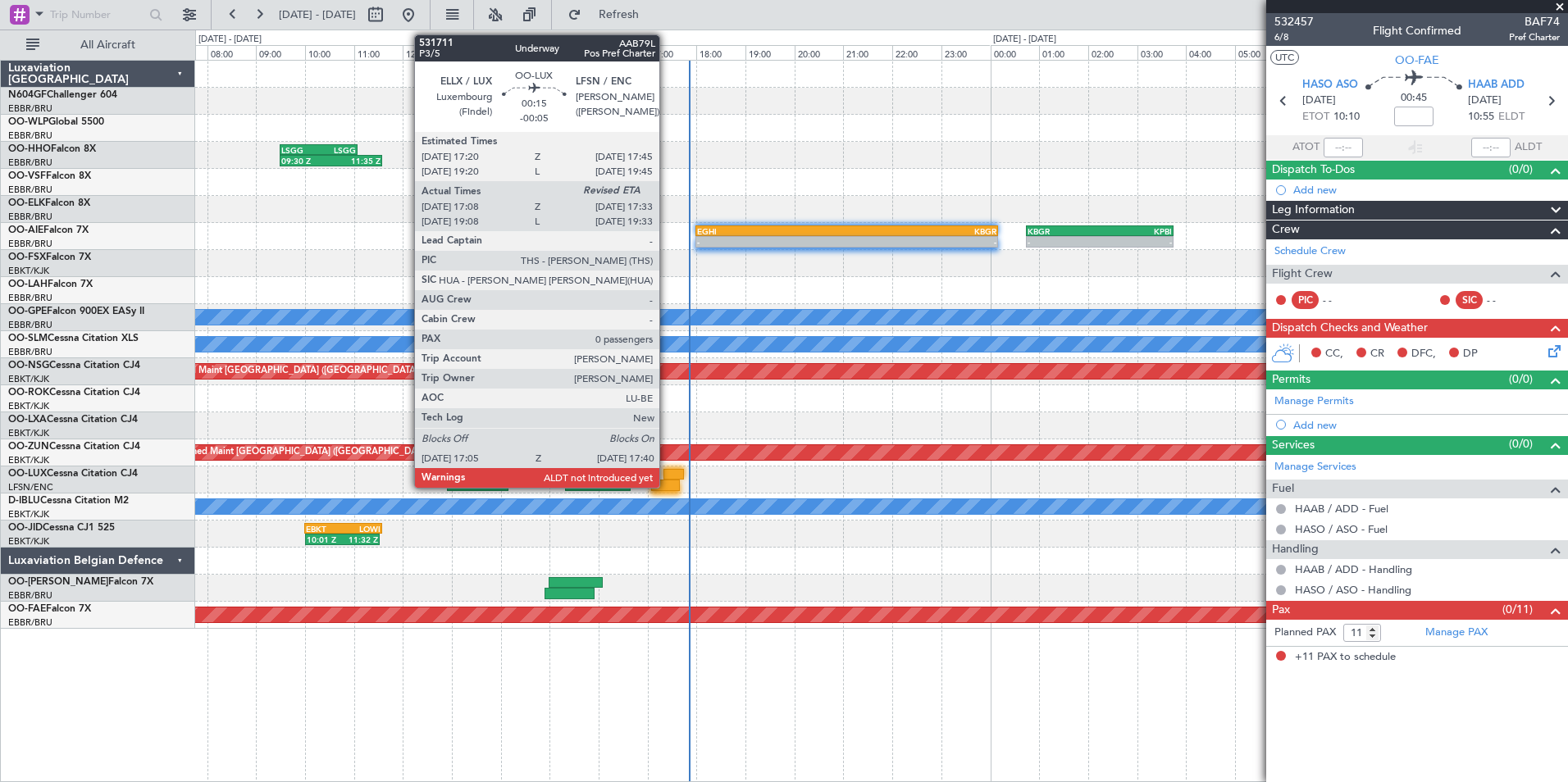
click at [666, 476] on div at bounding box center [673, 475] width 21 height 11
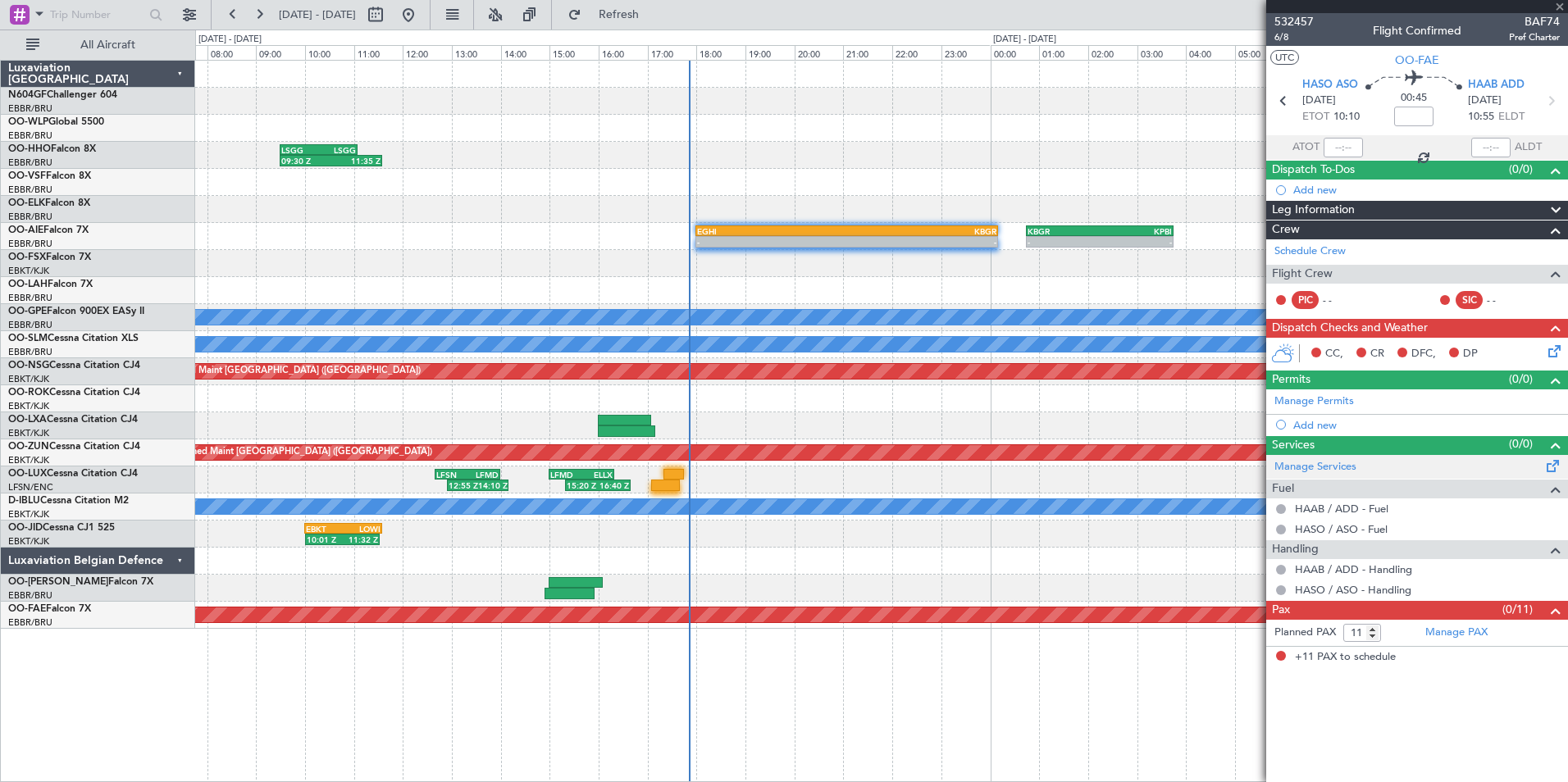
type input "-00:05"
type input "17:13"
type input "0"
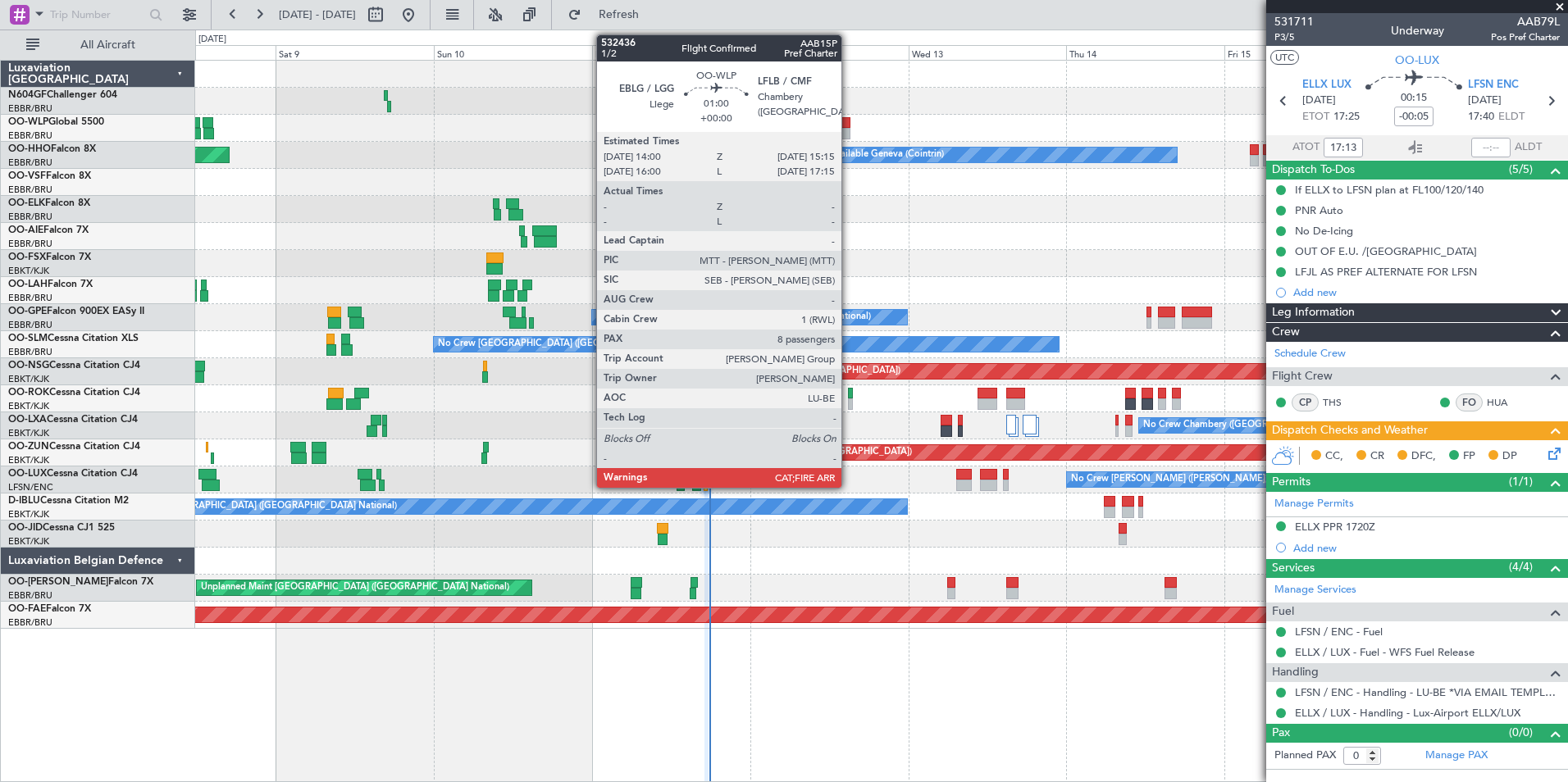
click at [849, 127] on div at bounding box center [846, 122] width 9 height 11
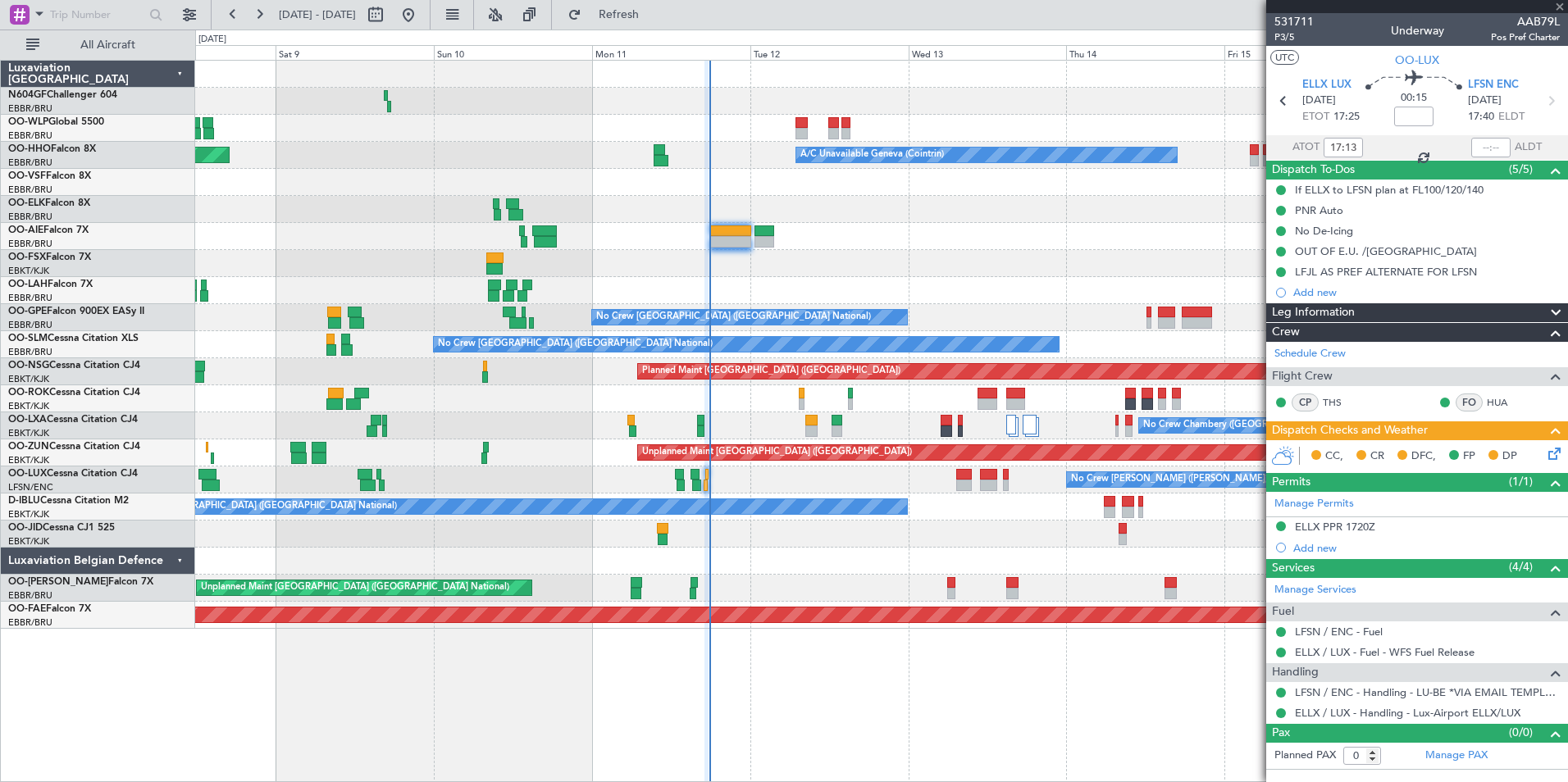
type input "8"
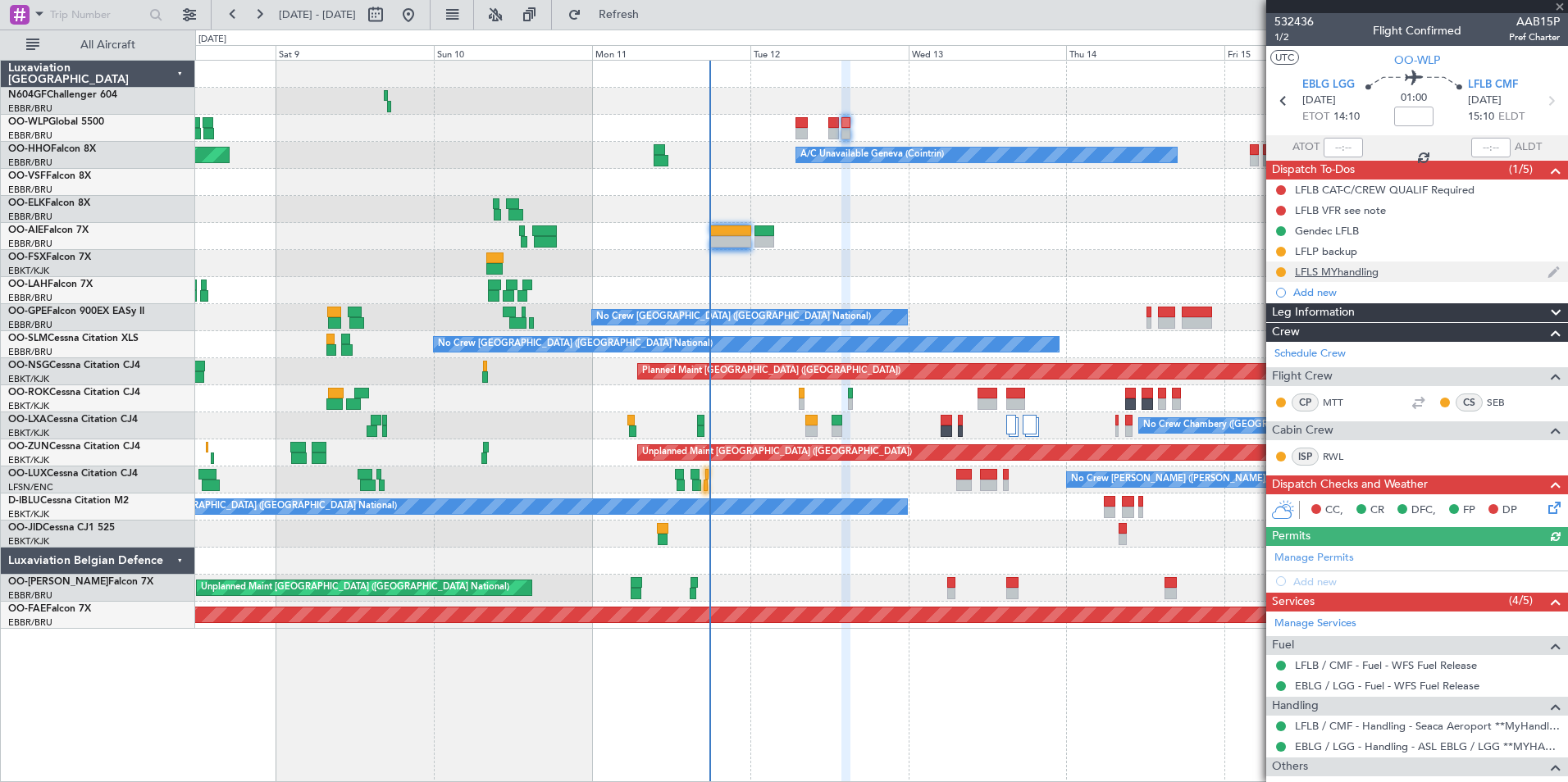
click at [1355, 270] on div "LFLS MYhandling" at bounding box center [1336, 272] width 83 height 14
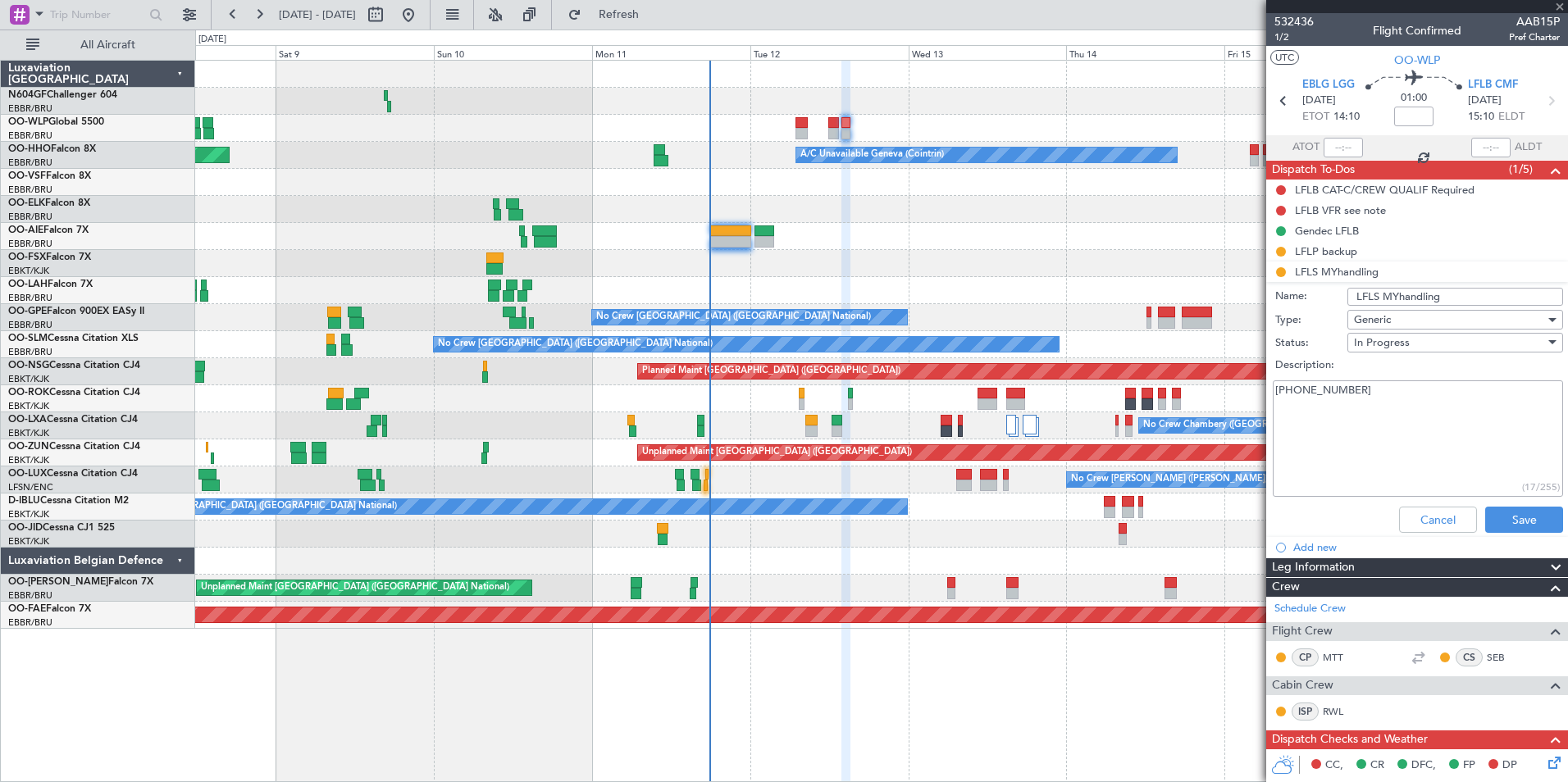
click at [1389, 414] on textarea "+33 4 76 93 49 43" at bounding box center [1418, 438] width 291 height 117
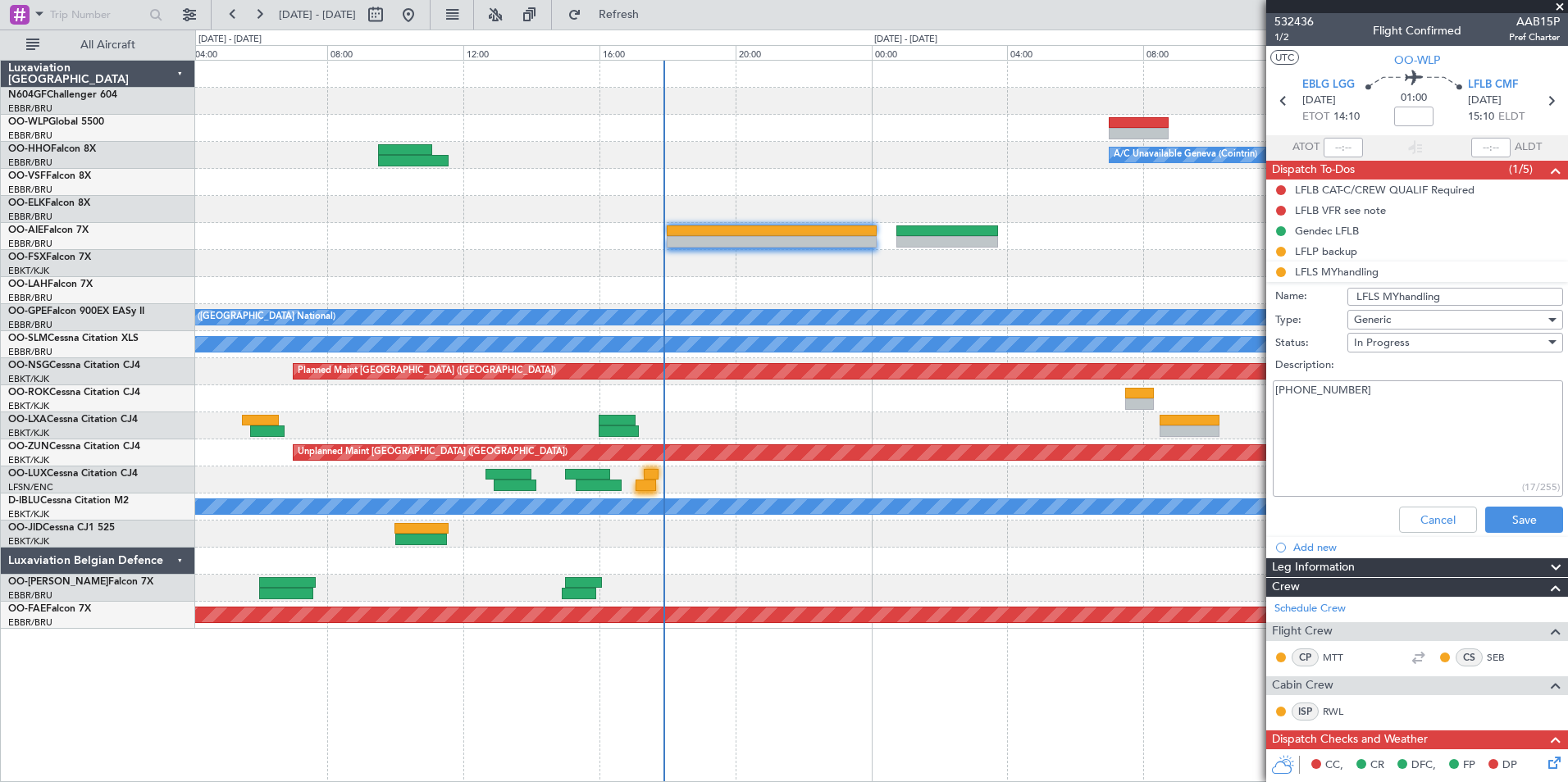
click at [723, 246] on div "A/C Unavailable Geneva (Cointrin) No Crew Brussels (Brussels National) No Crew …" at bounding box center [881, 345] width 1372 height 568
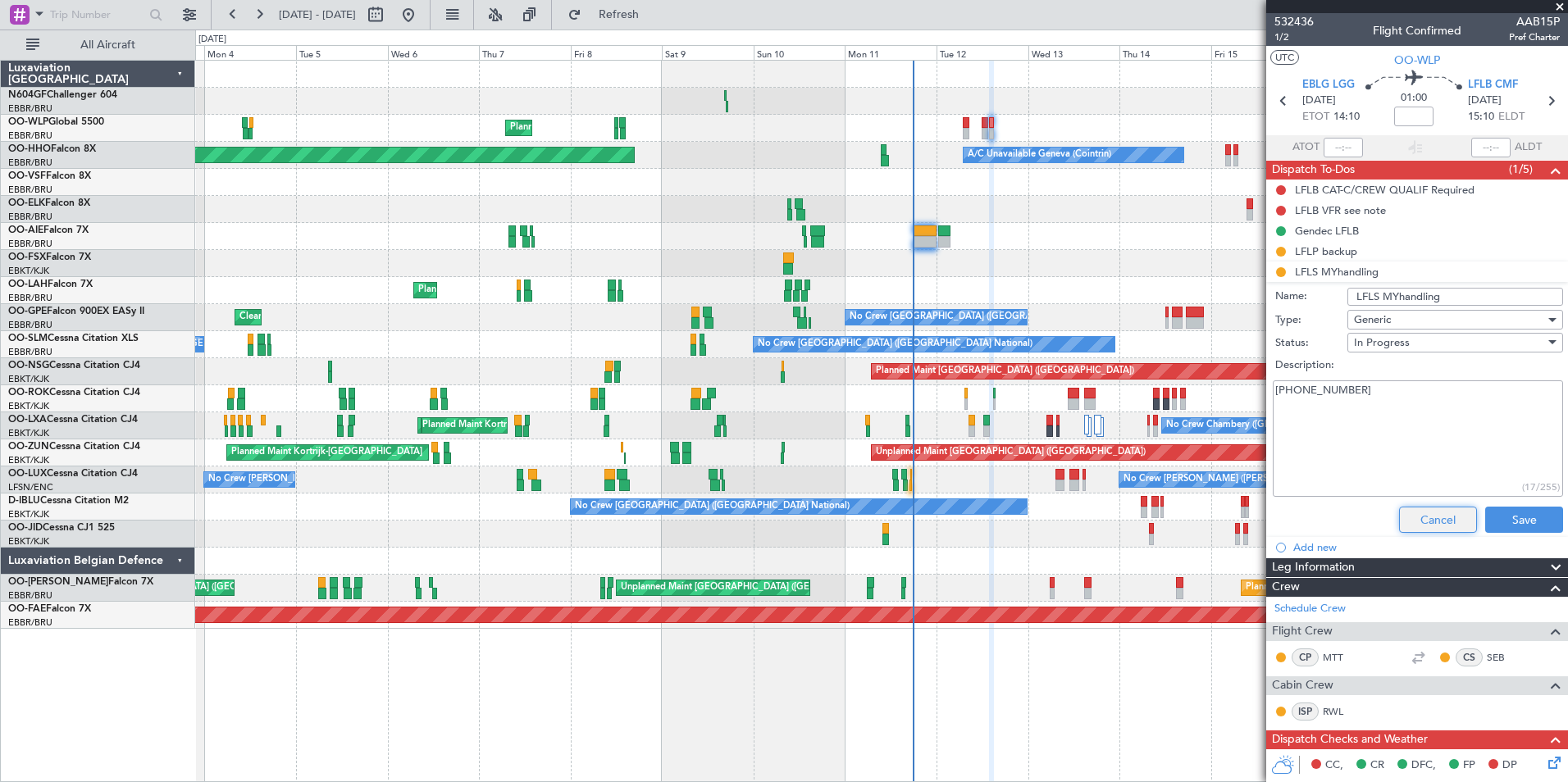
click at [1431, 516] on button "Cancel" at bounding box center [1438, 520] width 78 height 26
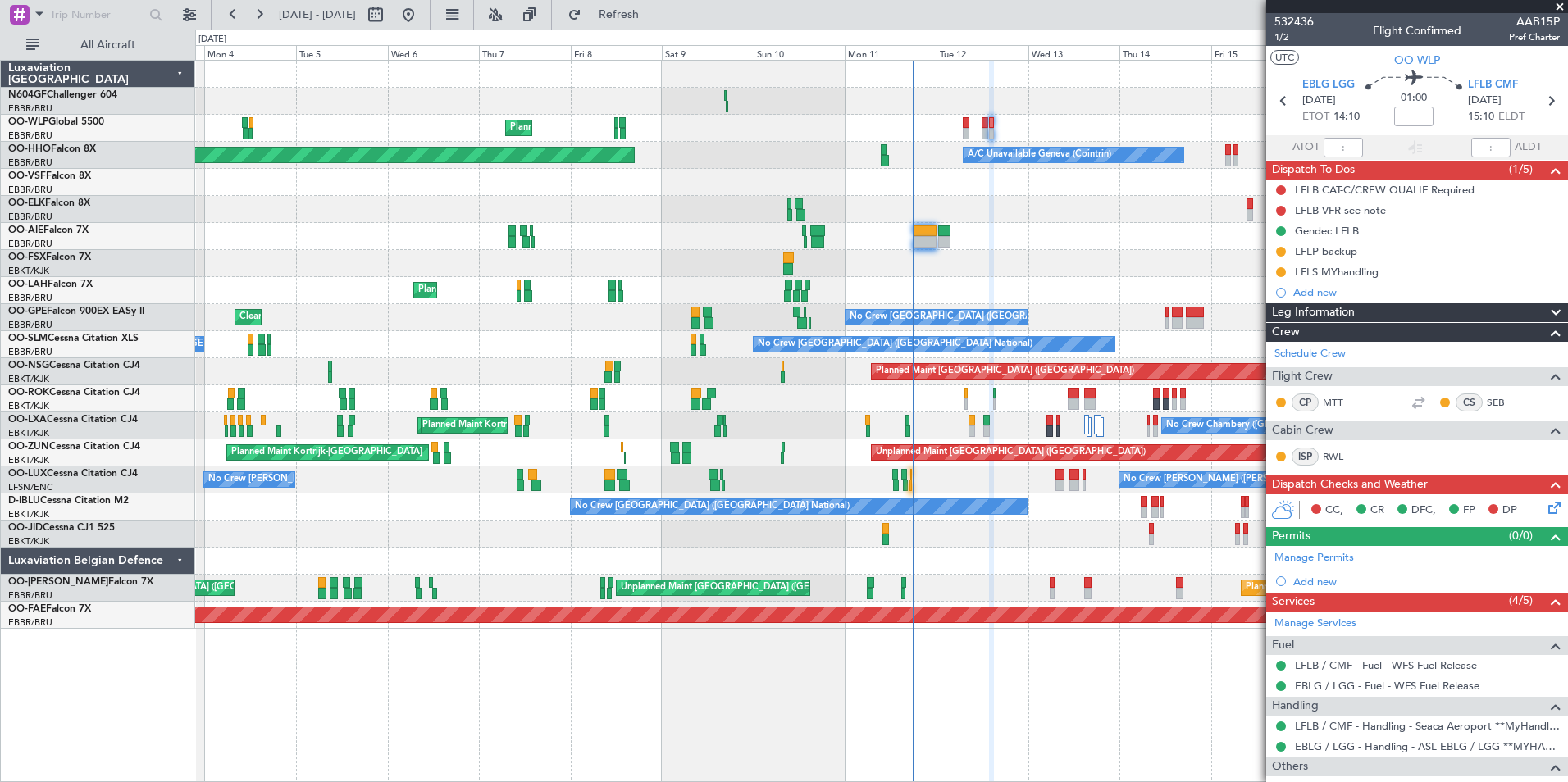
click at [1139, 262] on div "Planned Maint Kortrijk-[GEOGRAPHIC_DATA]" at bounding box center [881, 263] width 1372 height 27
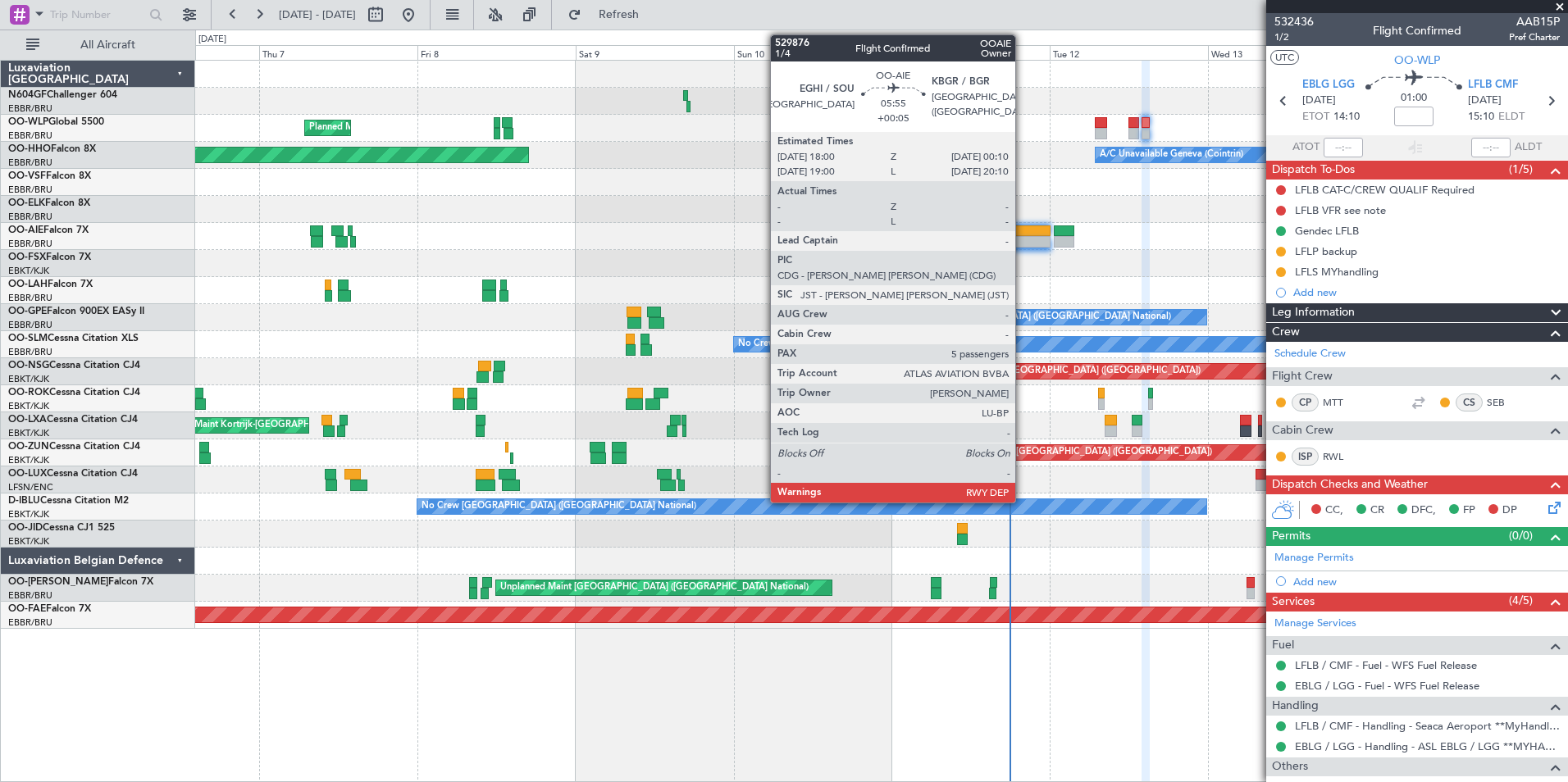
click at [1022, 246] on div at bounding box center [1029, 241] width 41 height 11
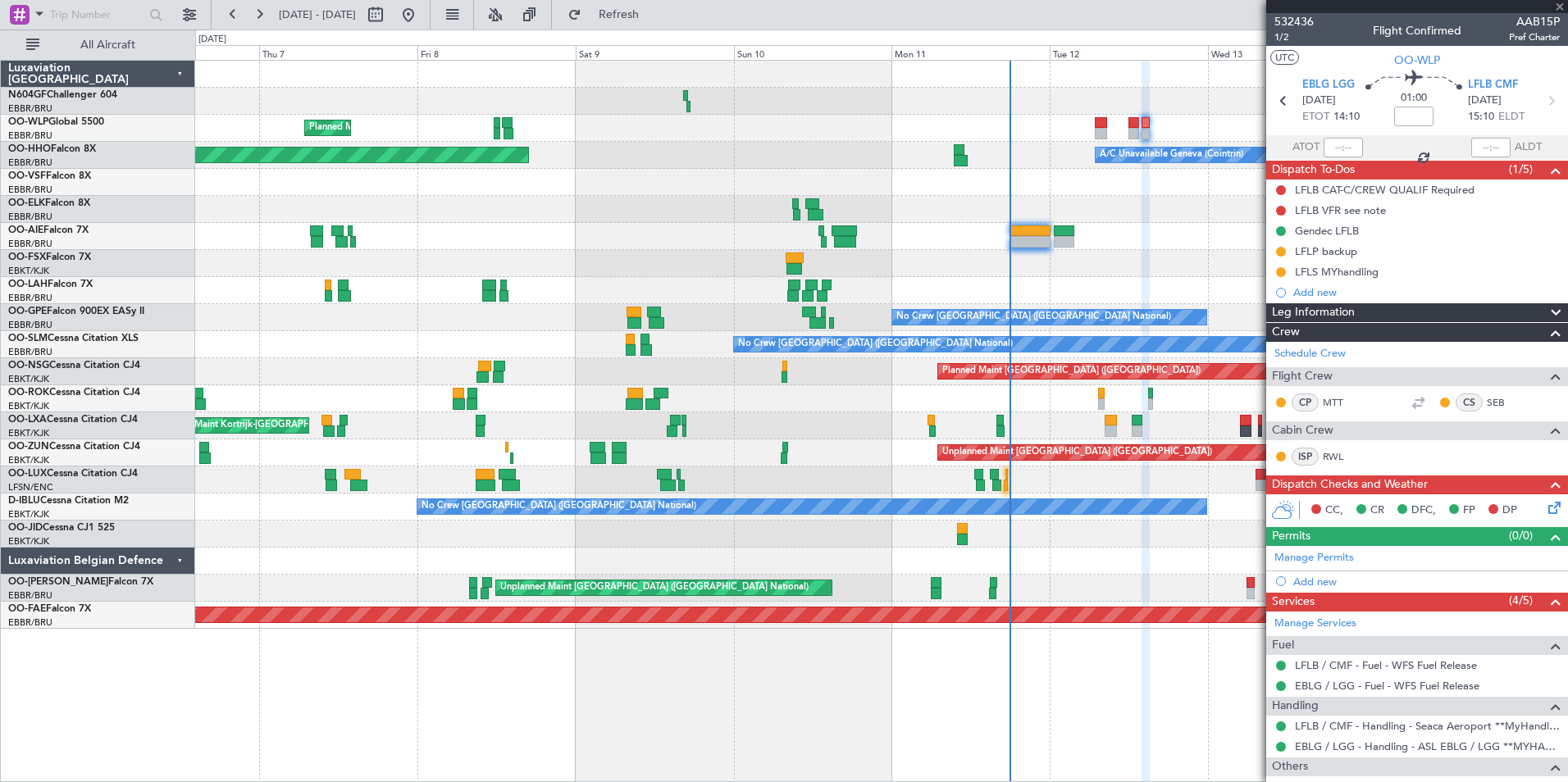
type input "+00:05"
type input "5"
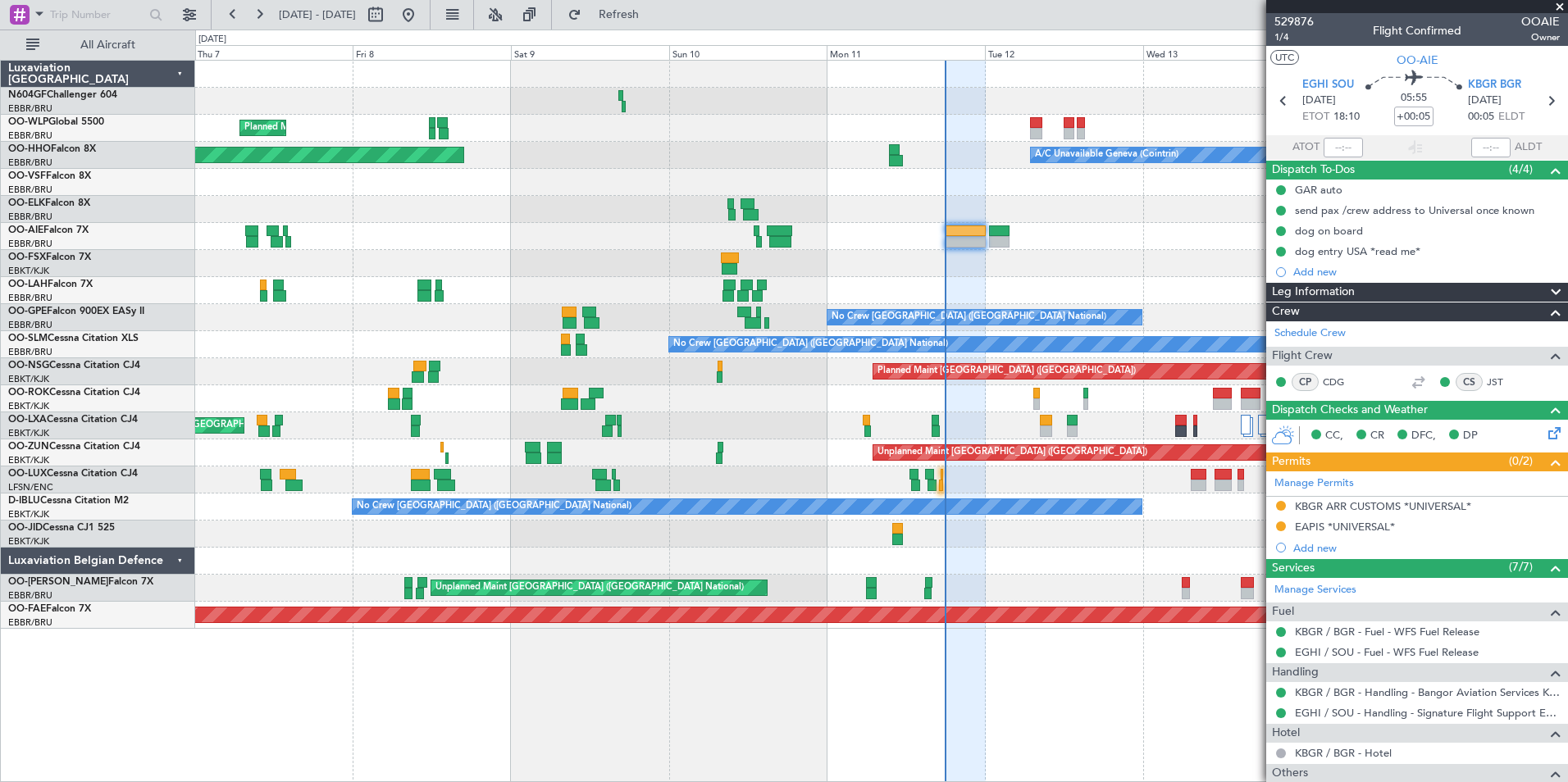
click at [1014, 265] on div at bounding box center [881, 263] width 1372 height 27
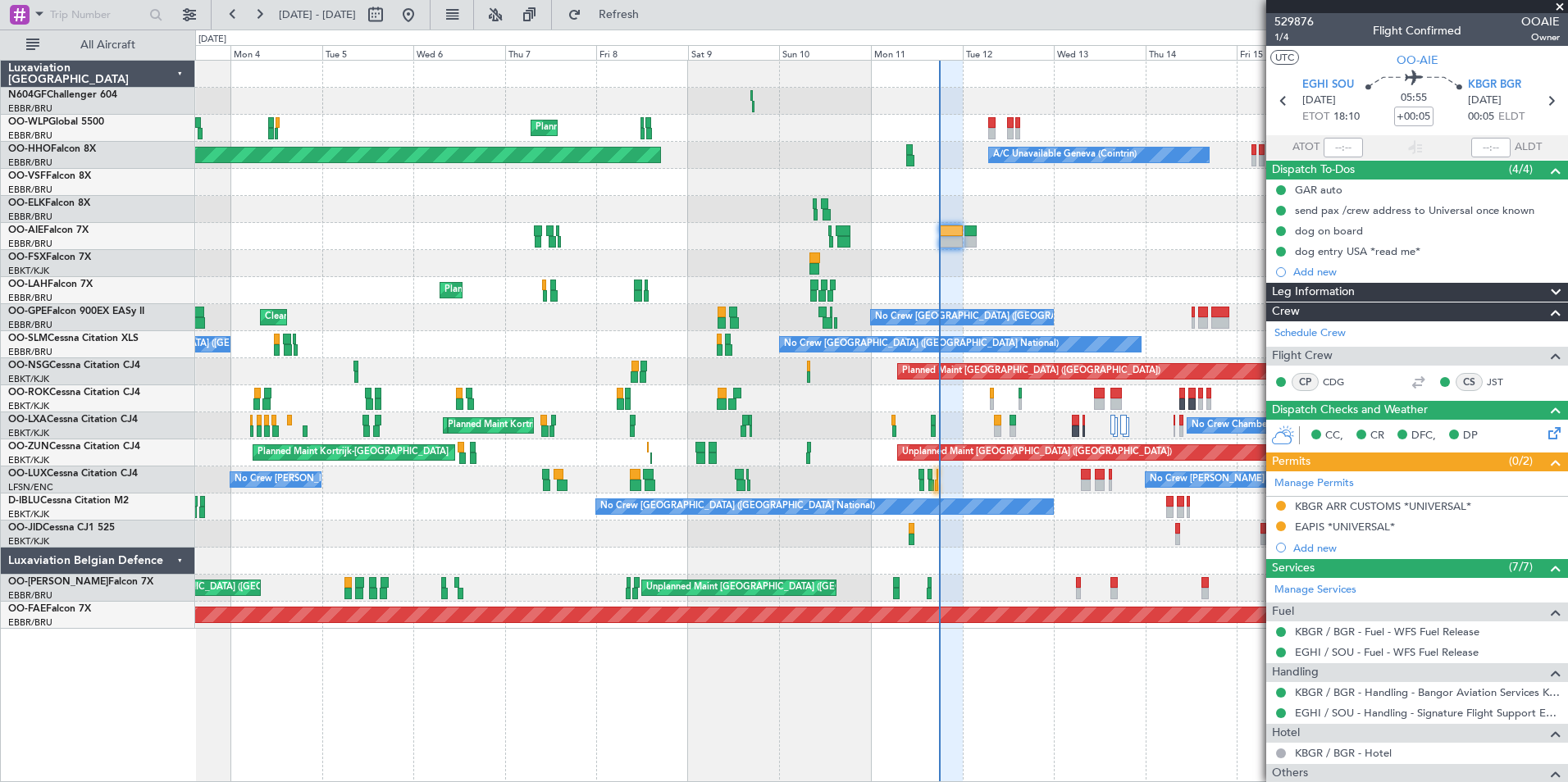
click at [1003, 263] on div "Planned Maint Kortrijk-[GEOGRAPHIC_DATA]" at bounding box center [881, 263] width 1372 height 27
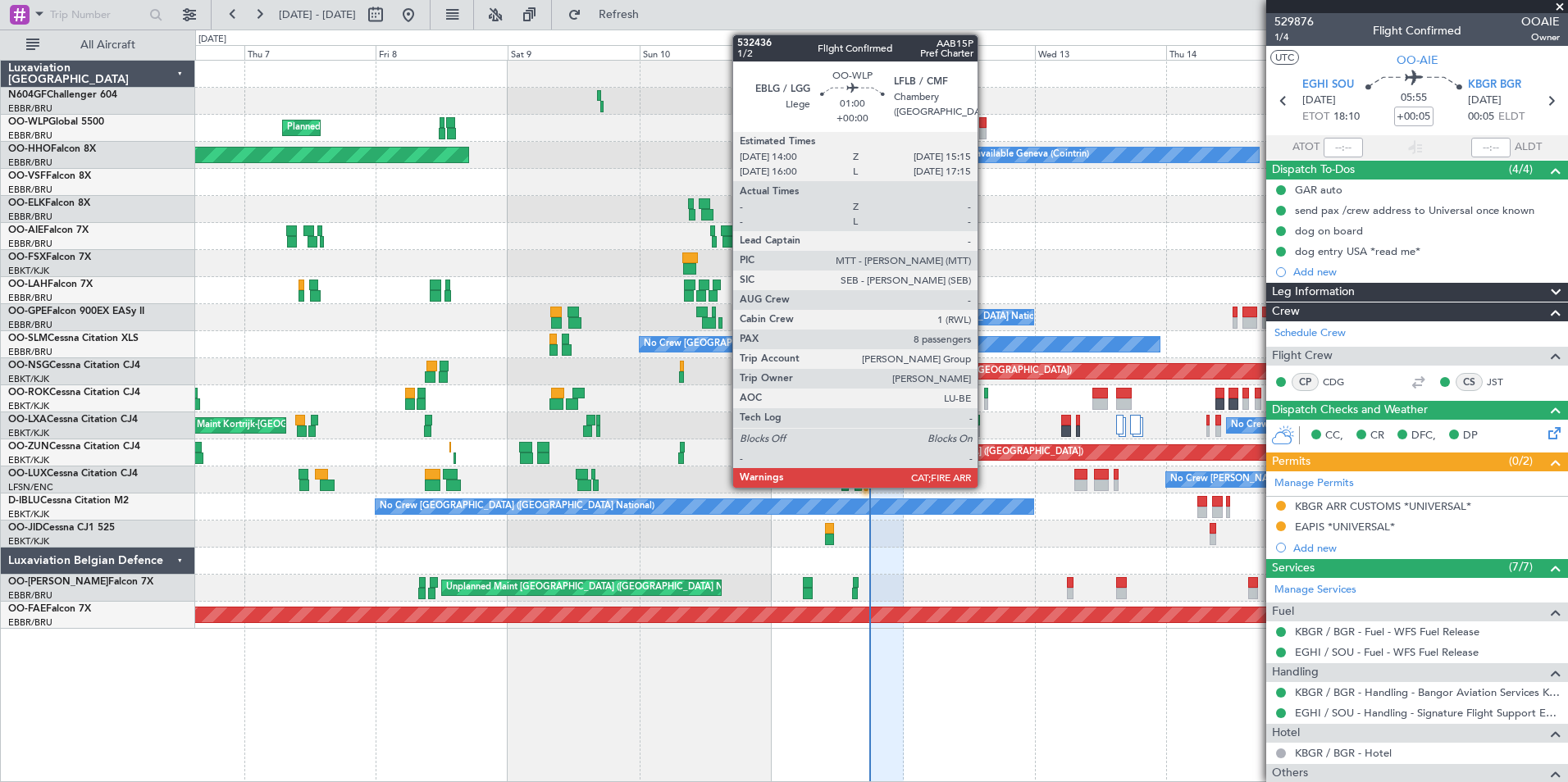
click at [985, 135] on div at bounding box center [982, 133] width 8 height 11
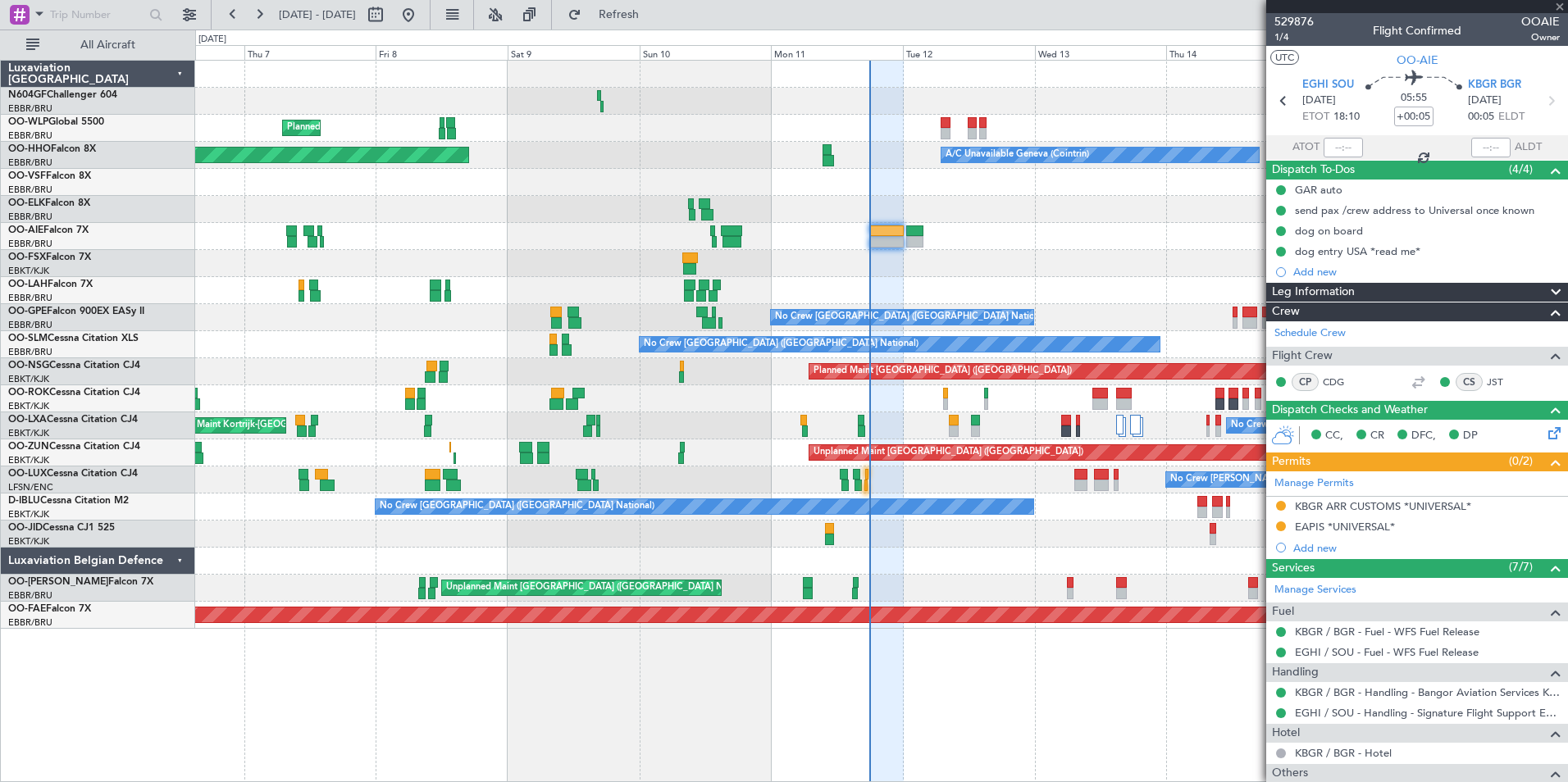
type input "8"
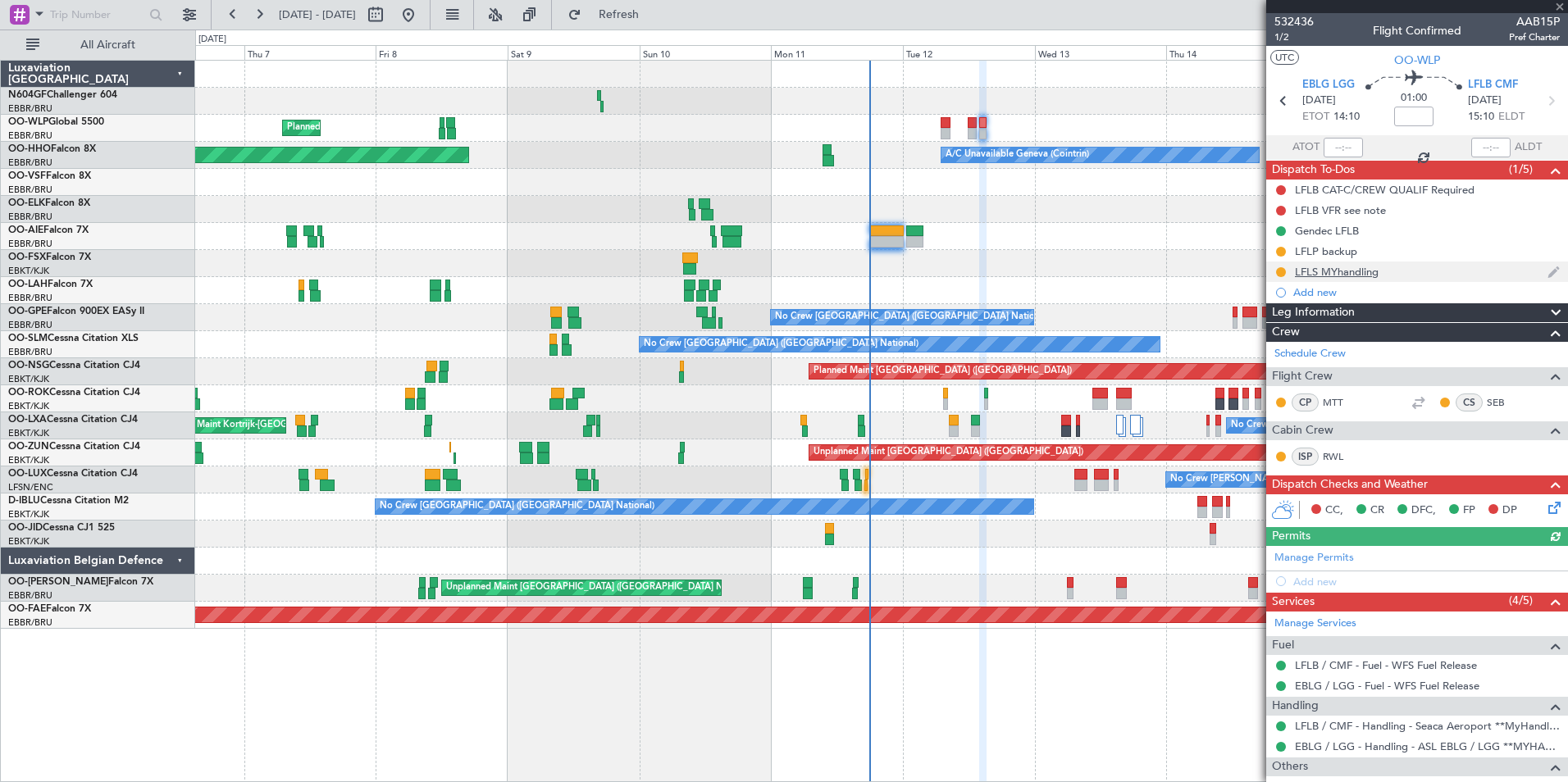
click at [1348, 273] on div "LFLS MYhandling" at bounding box center [1336, 272] width 83 height 14
click at [1371, 273] on div "LFLS MYhandling" at bounding box center [1336, 272] width 83 height 14
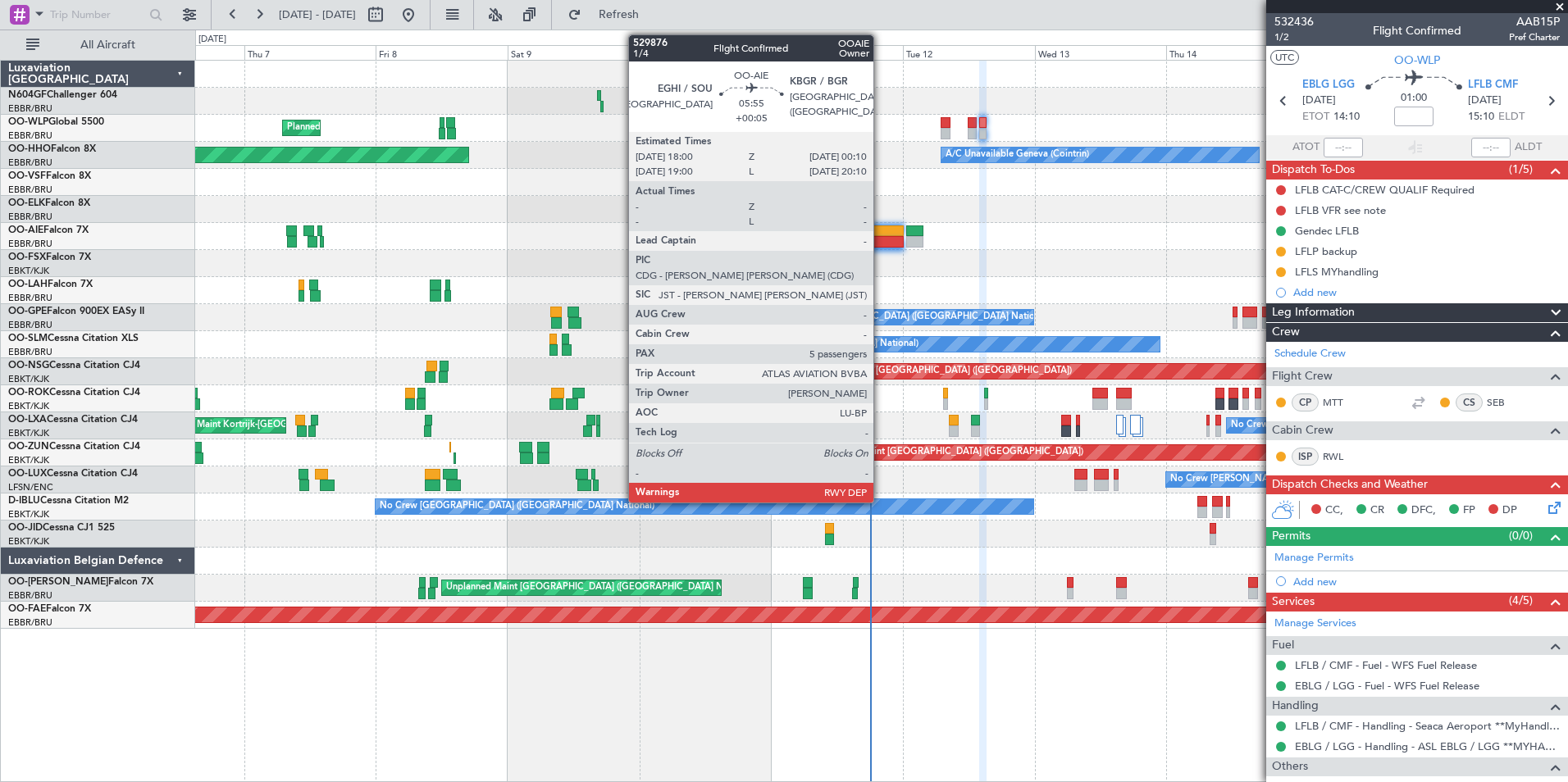
click at [881, 238] on div at bounding box center [887, 241] width 35 height 11
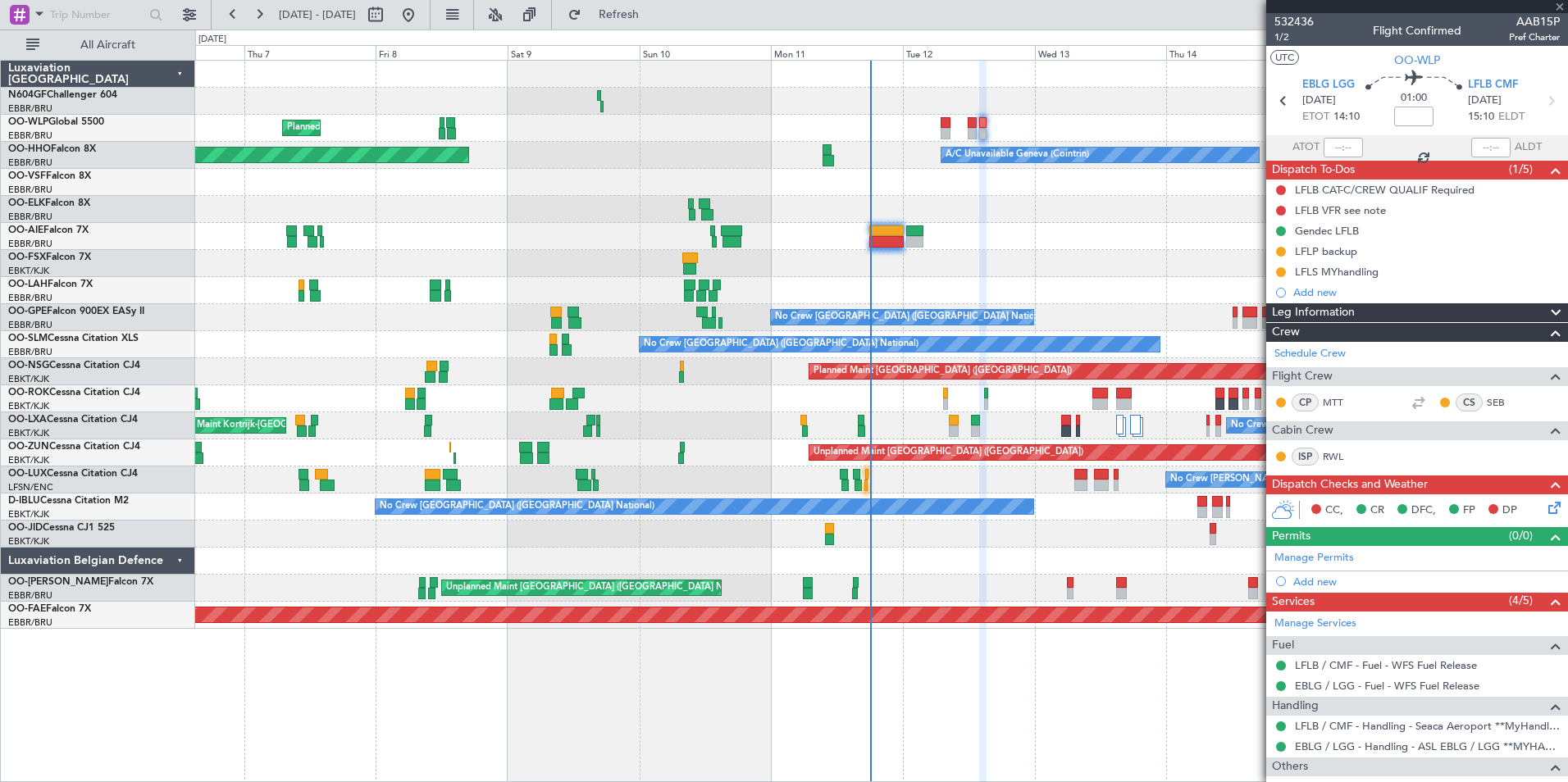
type input "+00:05"
type input "5"
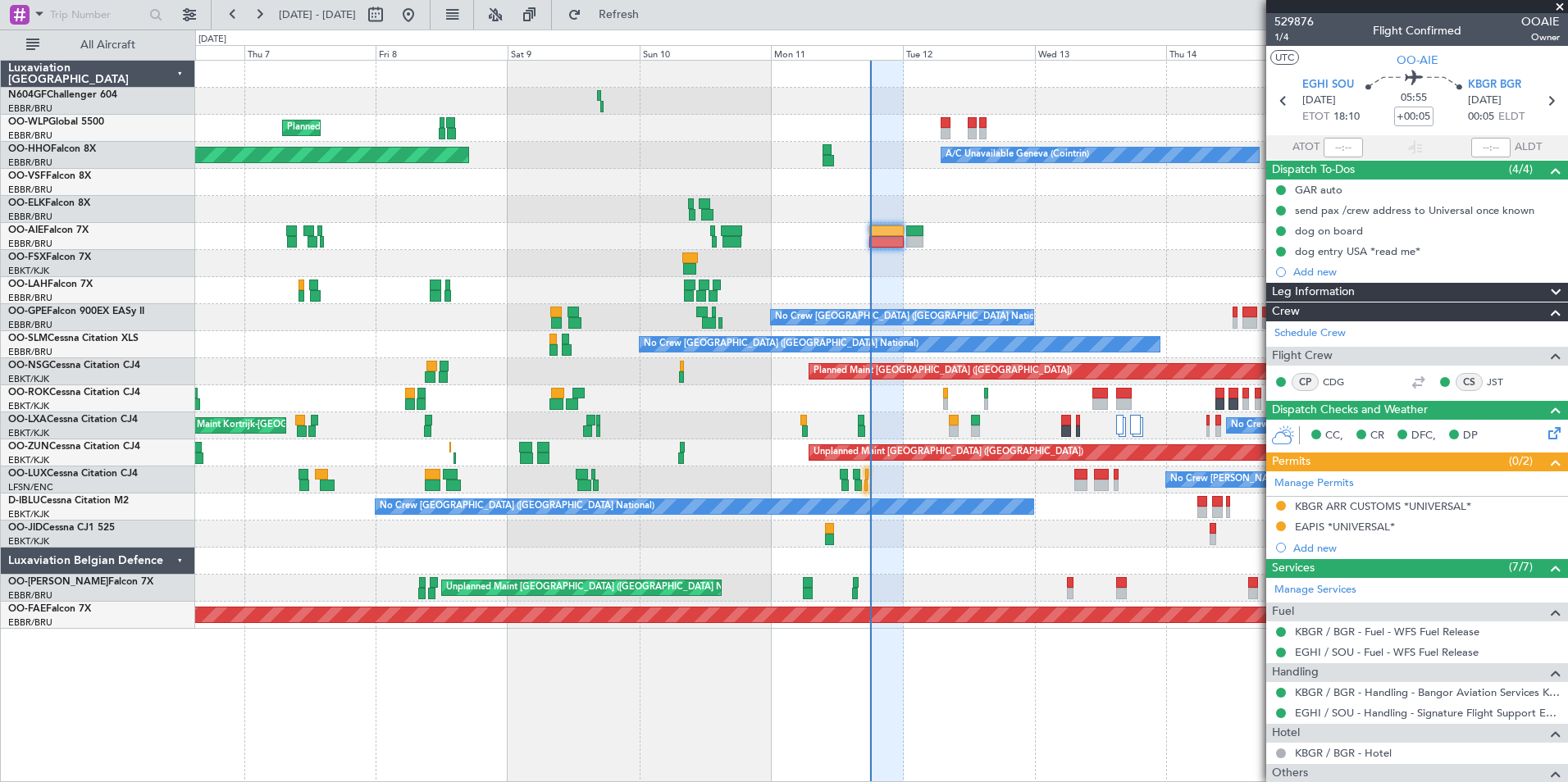
click at [1279, 503] on button at bounding box center [1280, 505] width 10 height 10
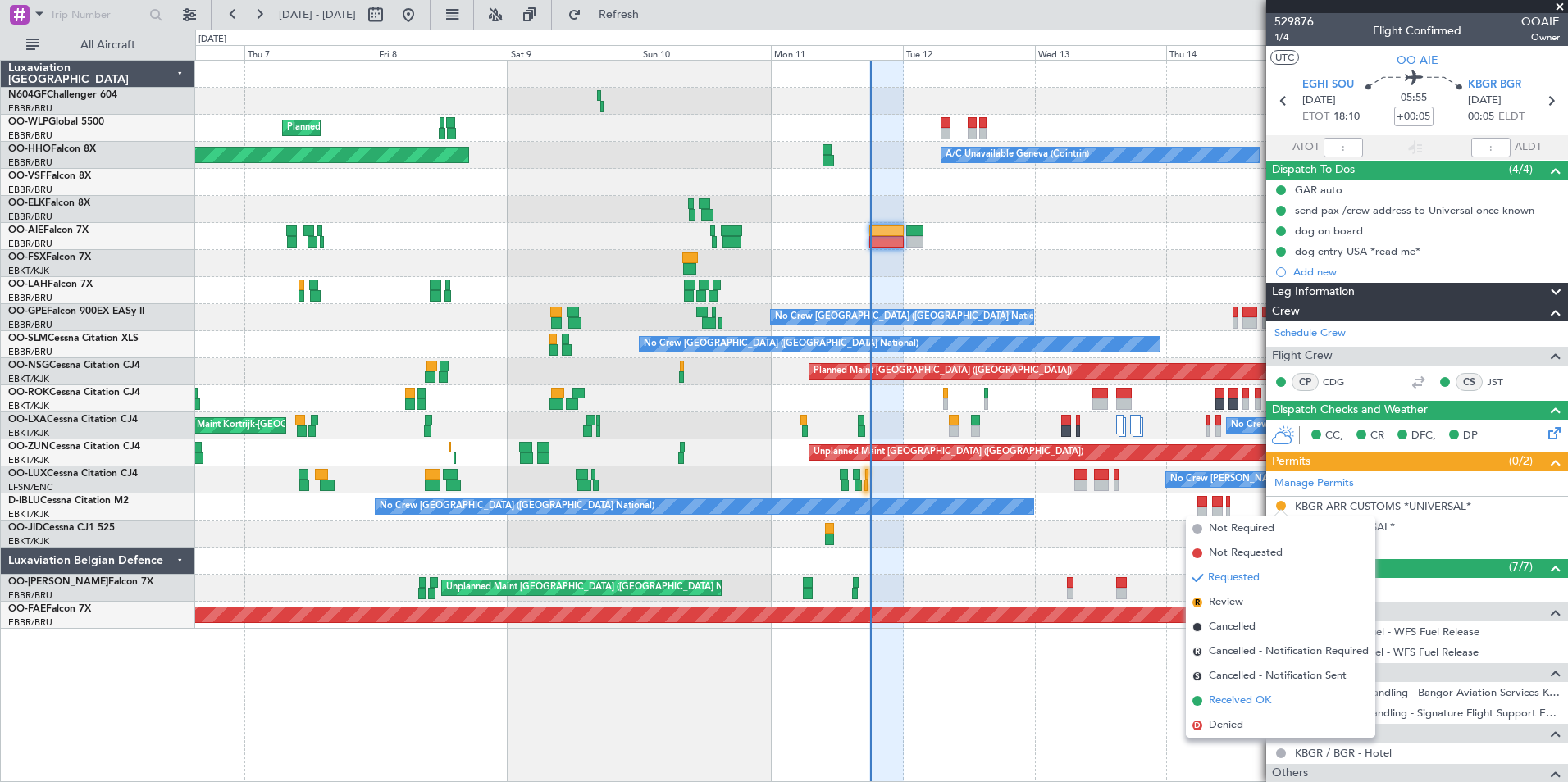
click at [1243, 694] on span "Received OK" at bounding box center [1240, 700] width 62 height 16
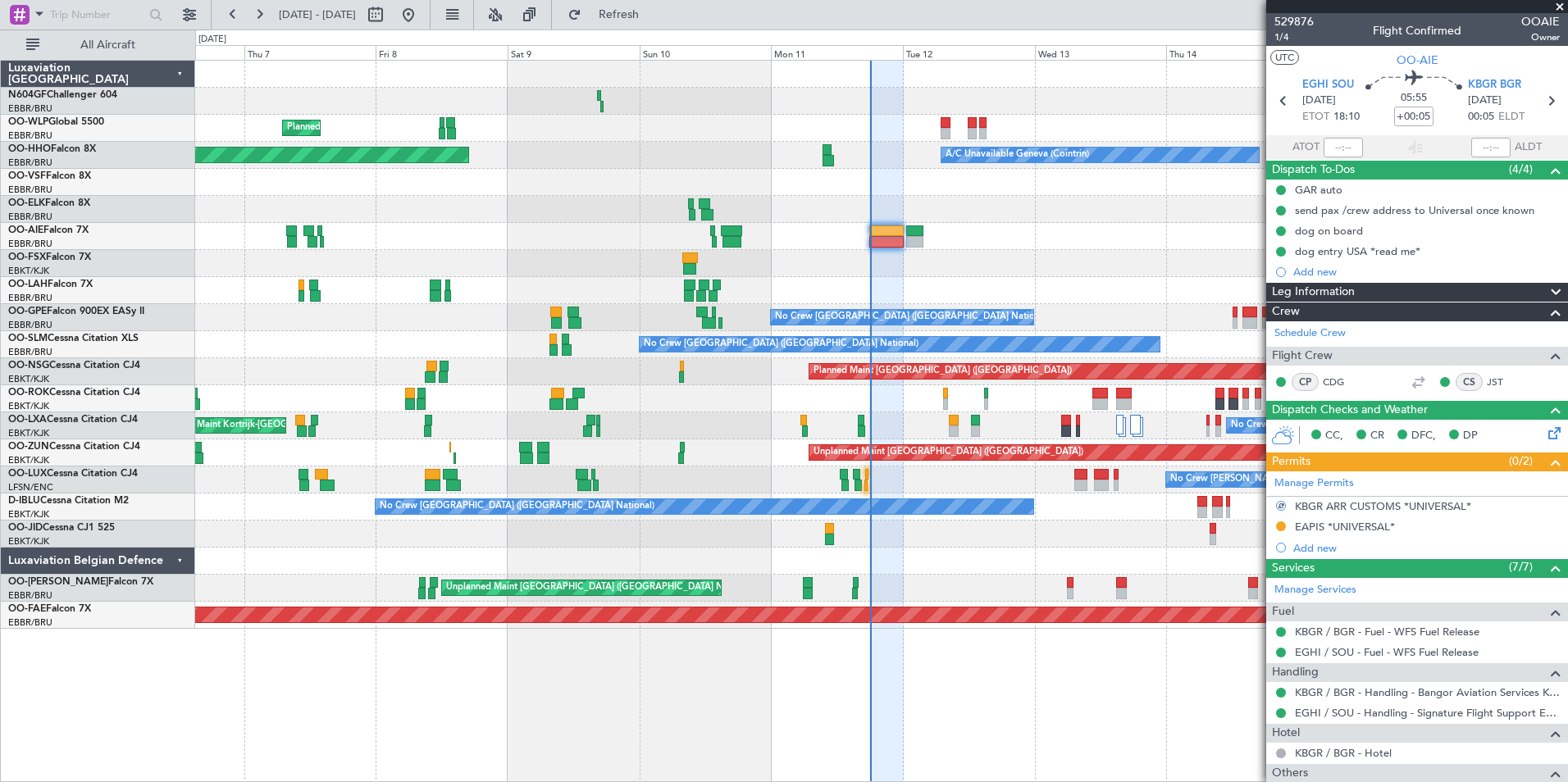
click at [1281, 530] on mat-tooltip-component "Requested" at bounding box center [1280, 552] width 74 height 43
click at [1281, 525] on button at bounding box center [1280, 526] width 10 height 10
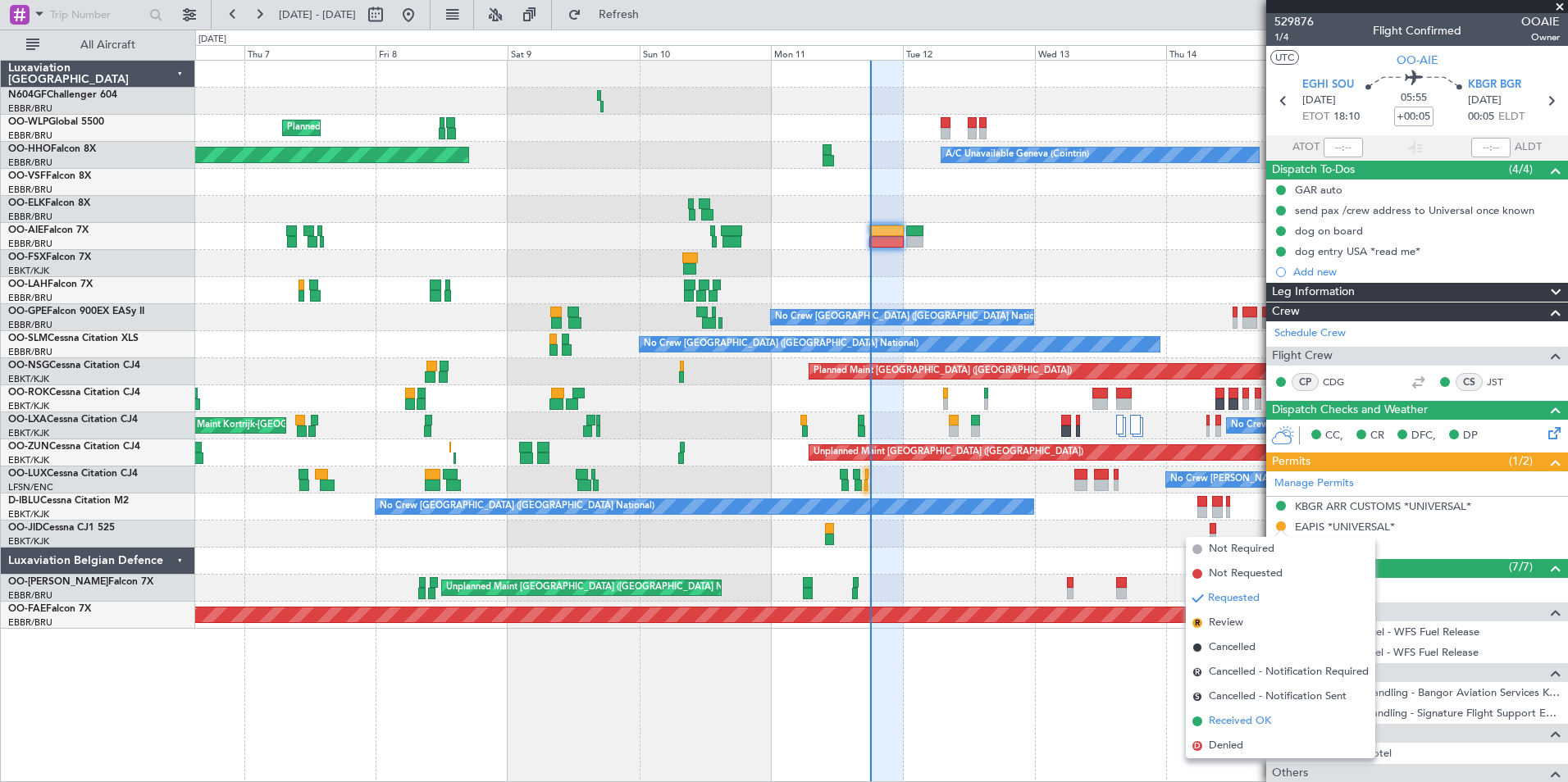
click at [1232, 716] on span "Received OK" at bounding box center [1240, 721] width 62 height 16
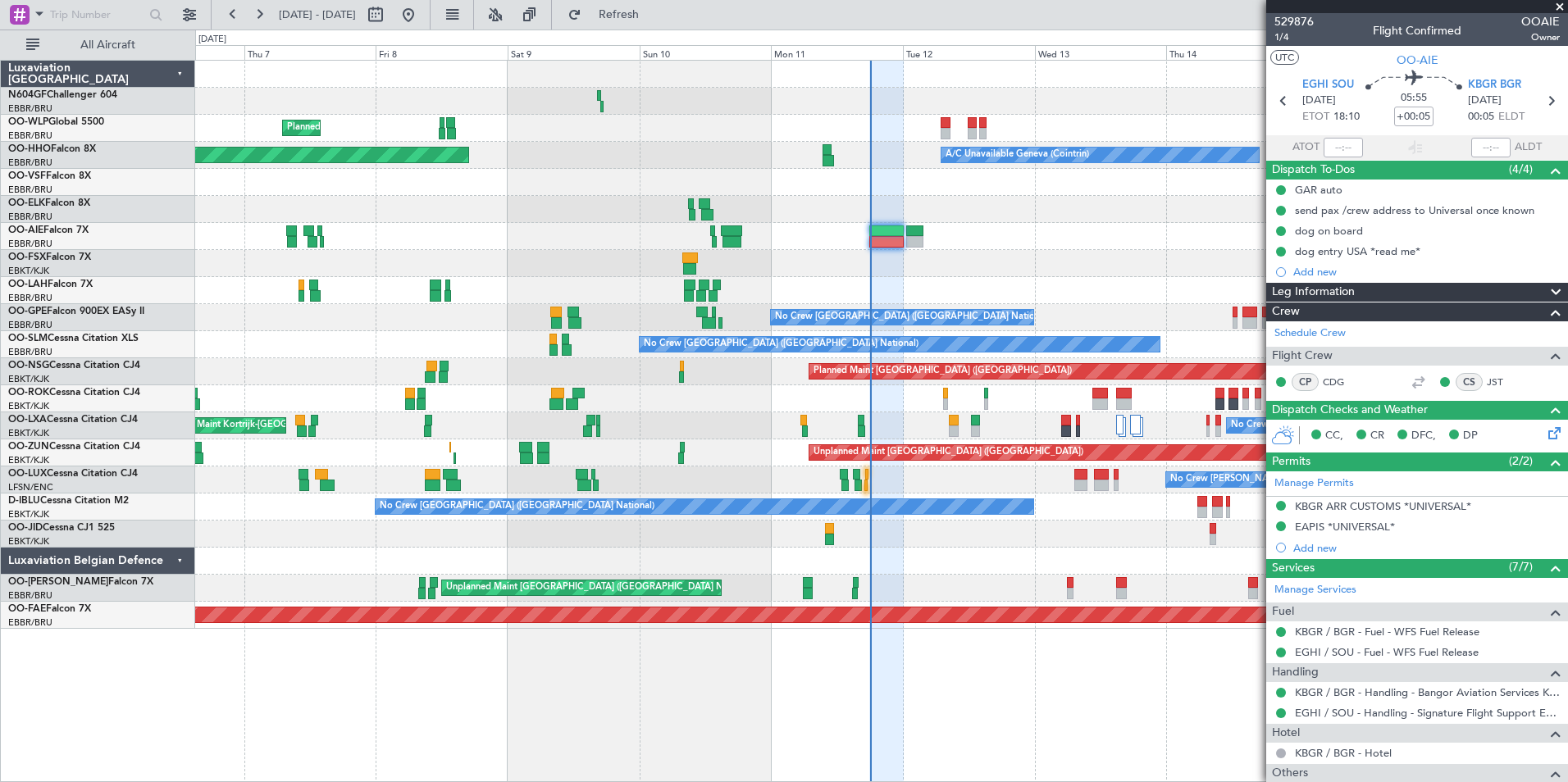
click at [1205, 258] on div at bounding box center [881, 263] width 1372 height 27
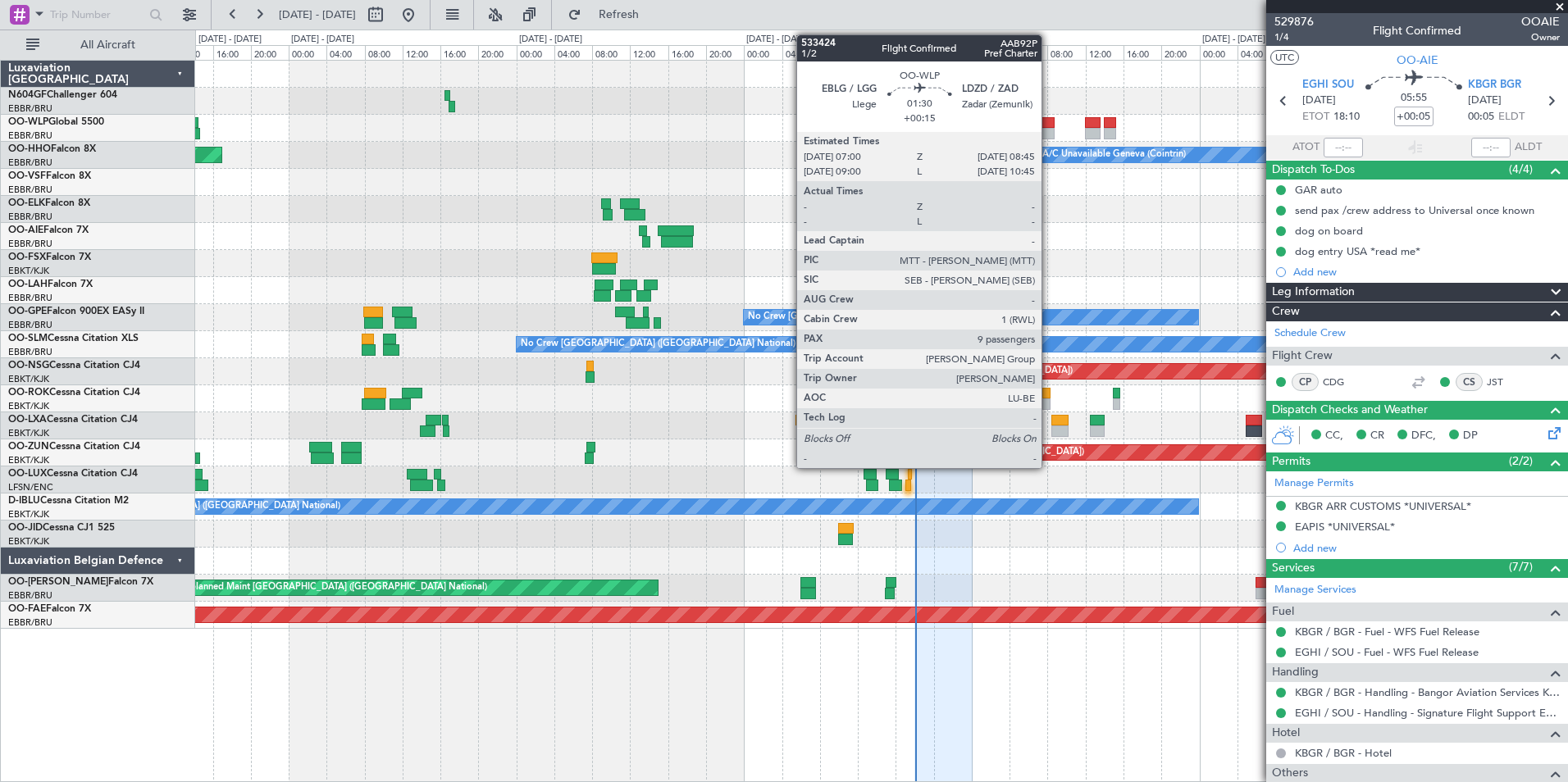
click at [1049, 127] on div at bounding box center [1046, 122] width 17 height 11
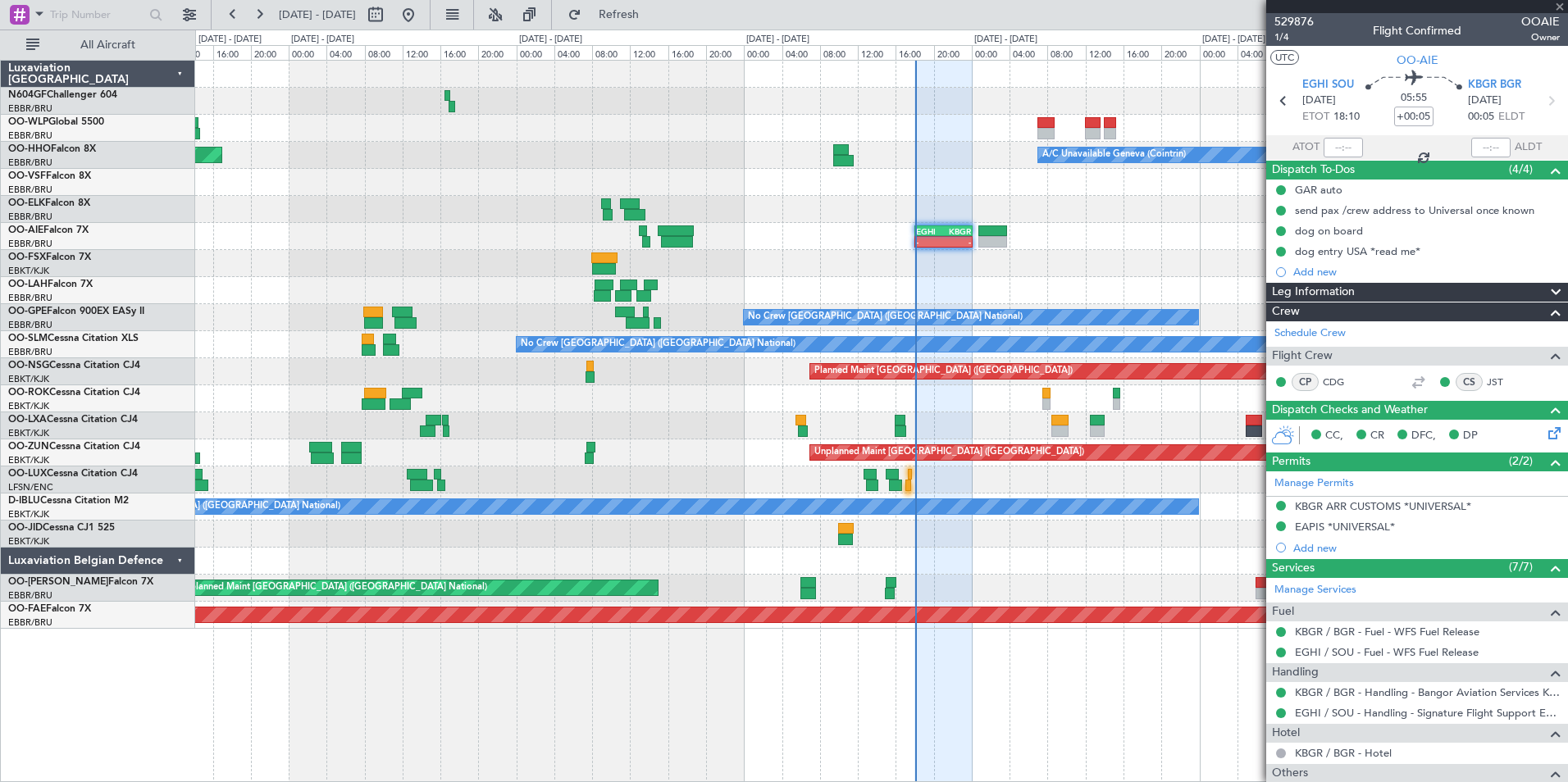
type input "+00:15"
type input "9"
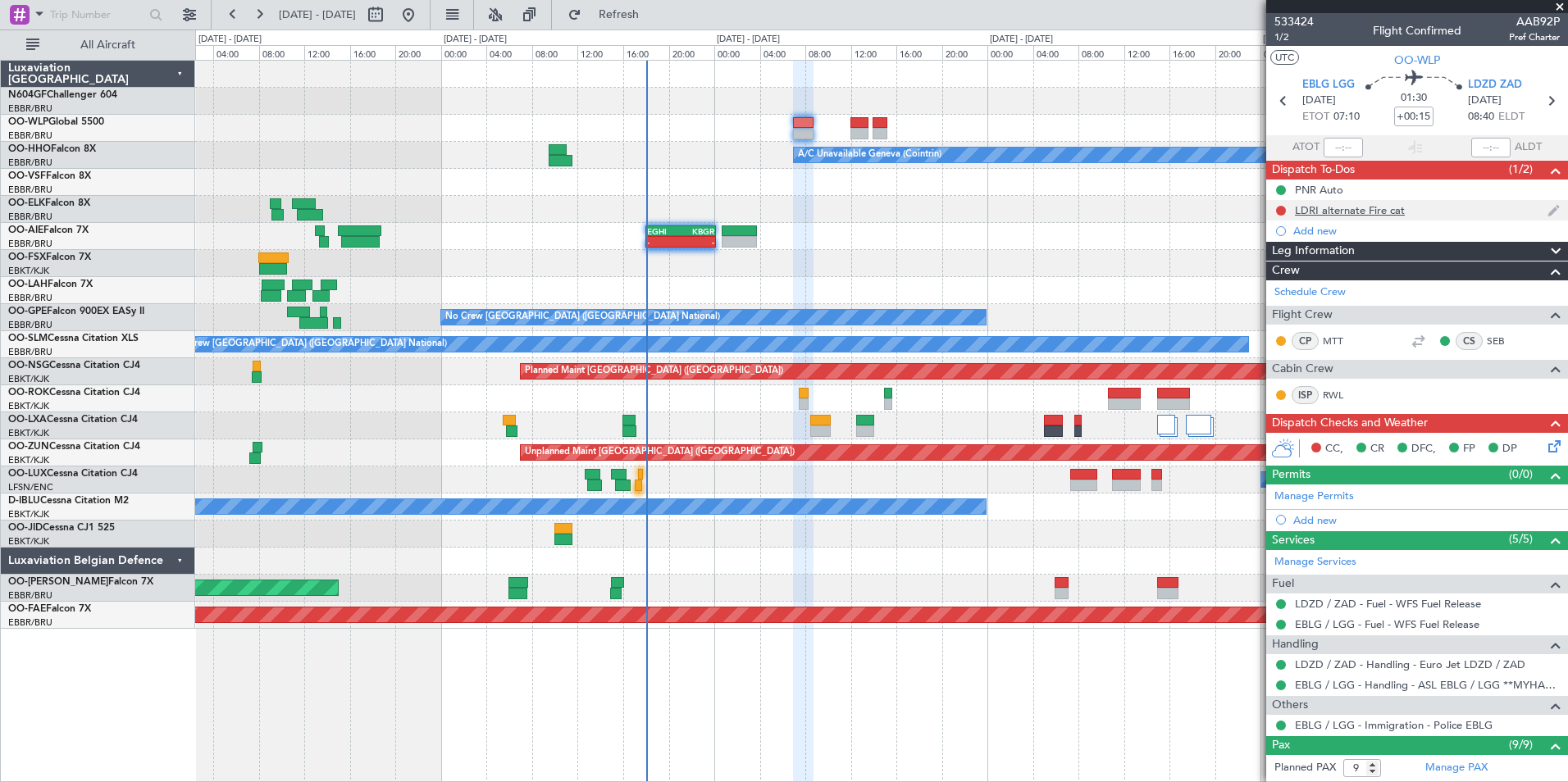
click at [1378, 218] on div "LDRI alternate Fire cat" at bounding box center [1417, 211] width 302 height 21
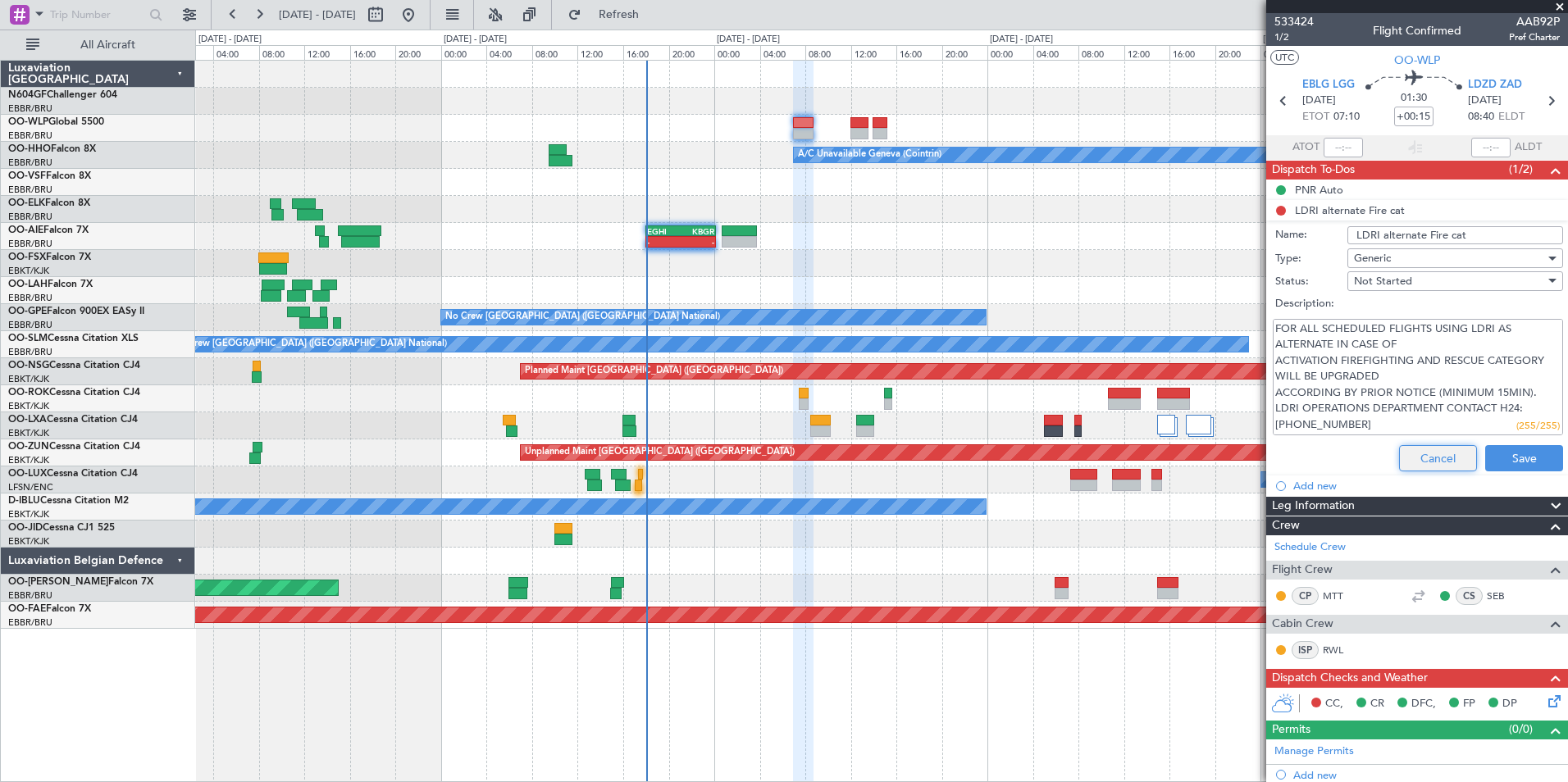
click at [1421, 450] on button "Cancel" at bounding box center [1438, 458] width 78 height 26
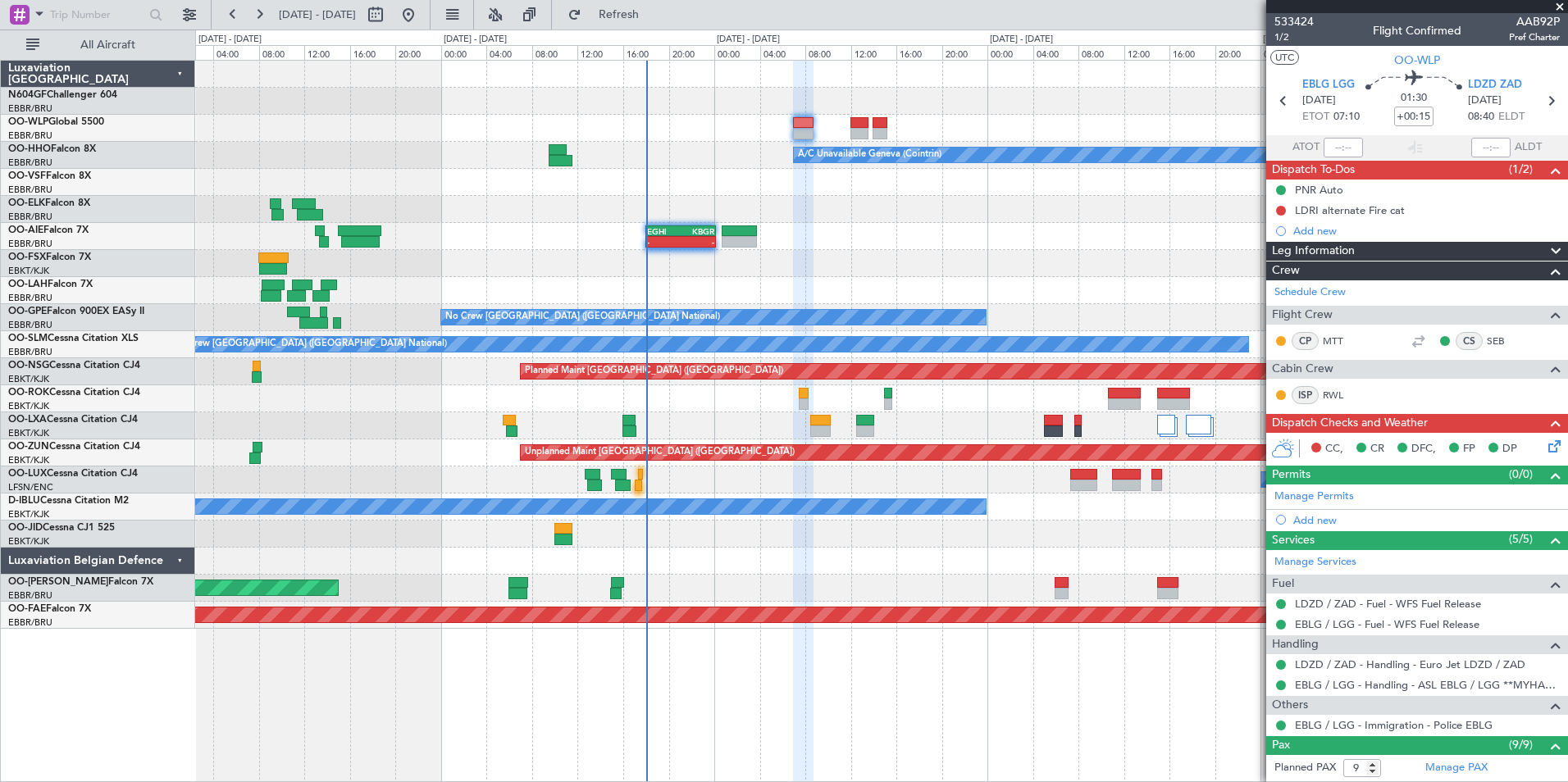
click at [882, 211] on div "A/C Unavailable Geneva (Cointrin) - - EGHI 18:00 Z KBGR 00:10 Z No Crew [GEOGRA…" at bounding box center [881, 345] width 1372 height 568
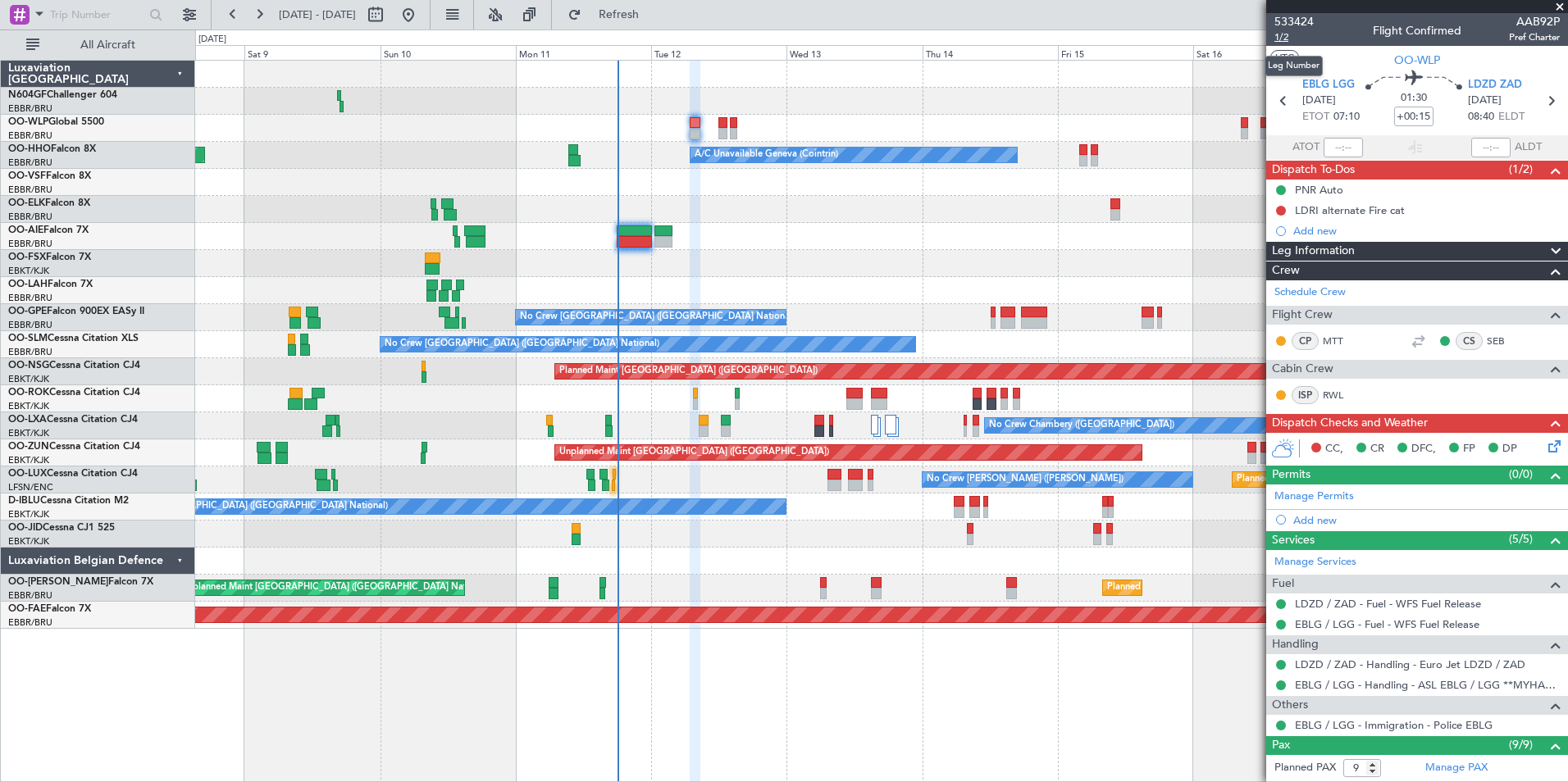
click at [1291, 35] on span "1/2" at bounding box center [1293, 37] width 39 height 14
click at [1545, 443] on icon at bounding box center [1551, 444] width 13 height 13
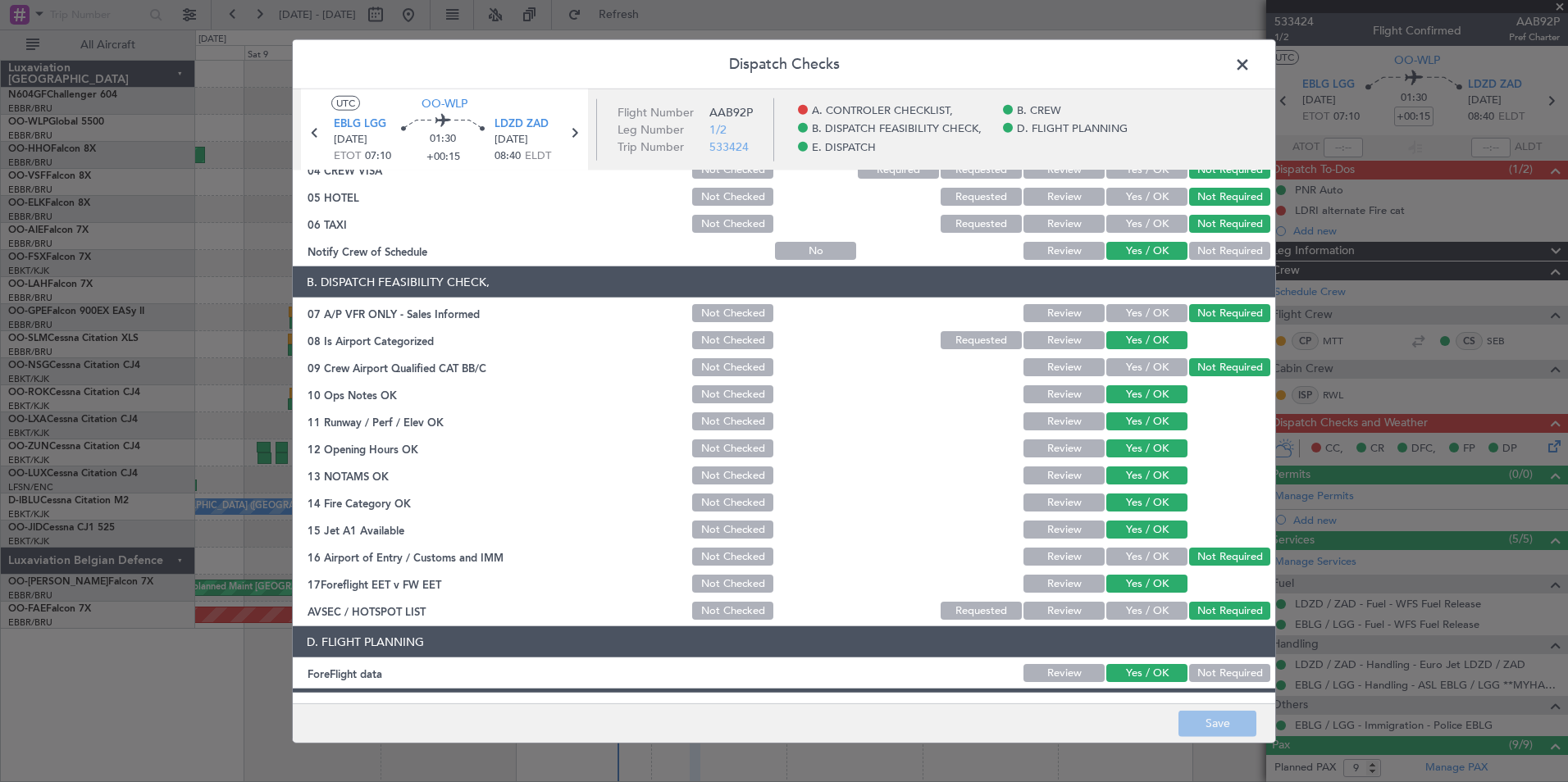
scroll to position [57, 0]
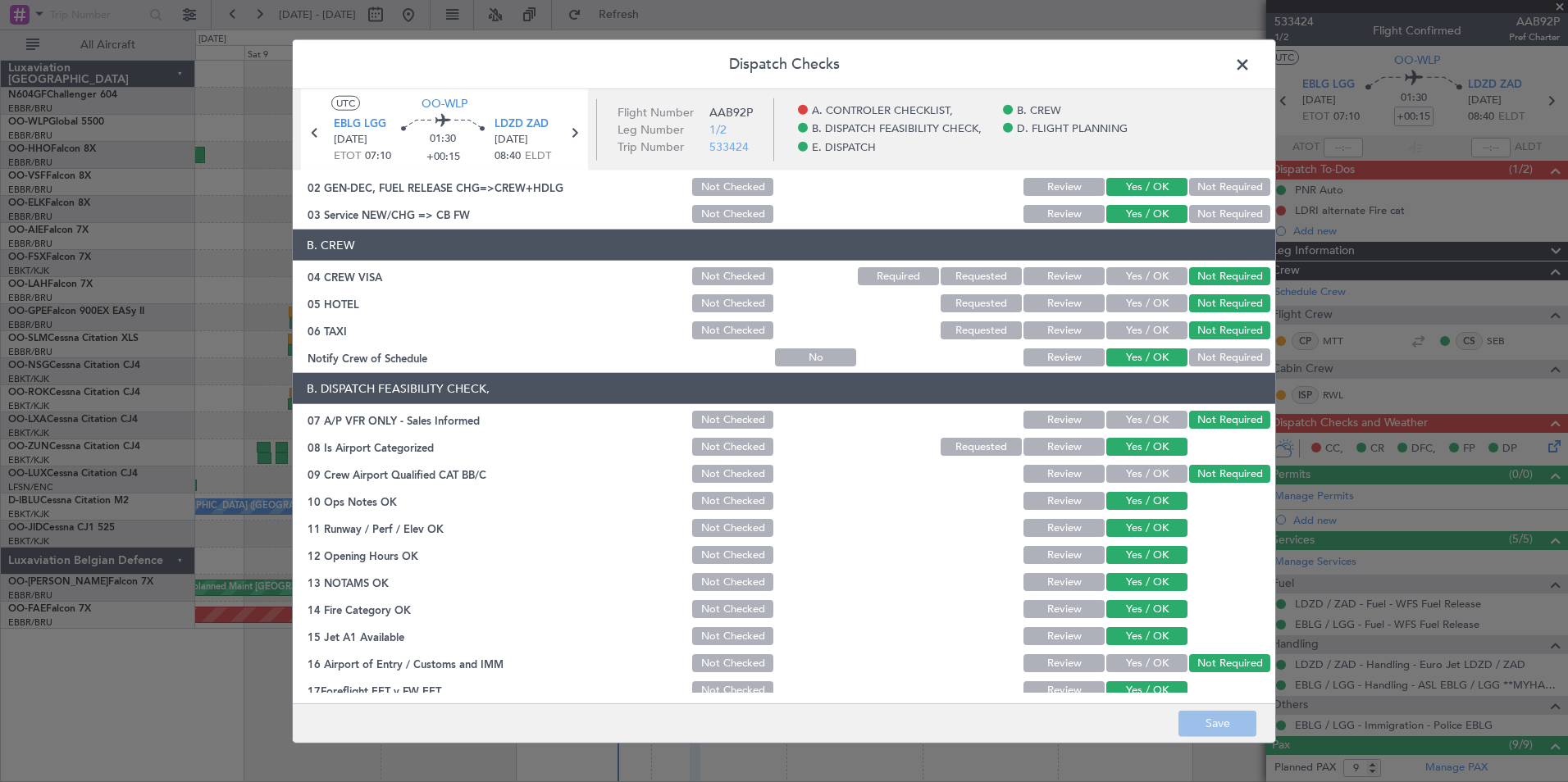
click at [1250, 59] on span at bounding box center [1250, 69] width 0 height 33
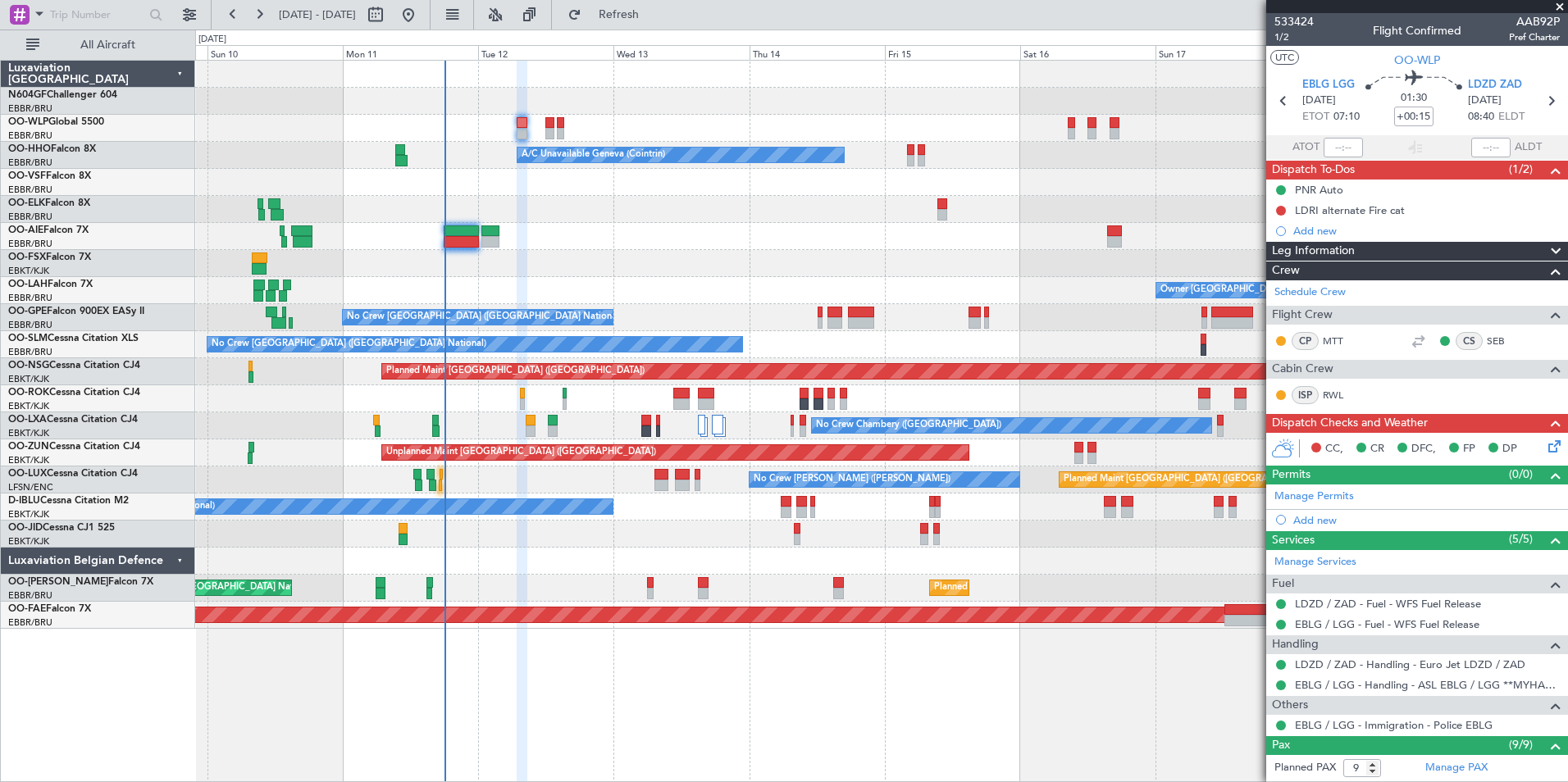
click at [763, 223] on div "Planned Maint [GEOGRAPHIC_DATA] ([GEOGRAPHIC_DATA]) Planned Maint Milan ([GEOGR…" at bounding box center [881, 345] width 1372 height 568
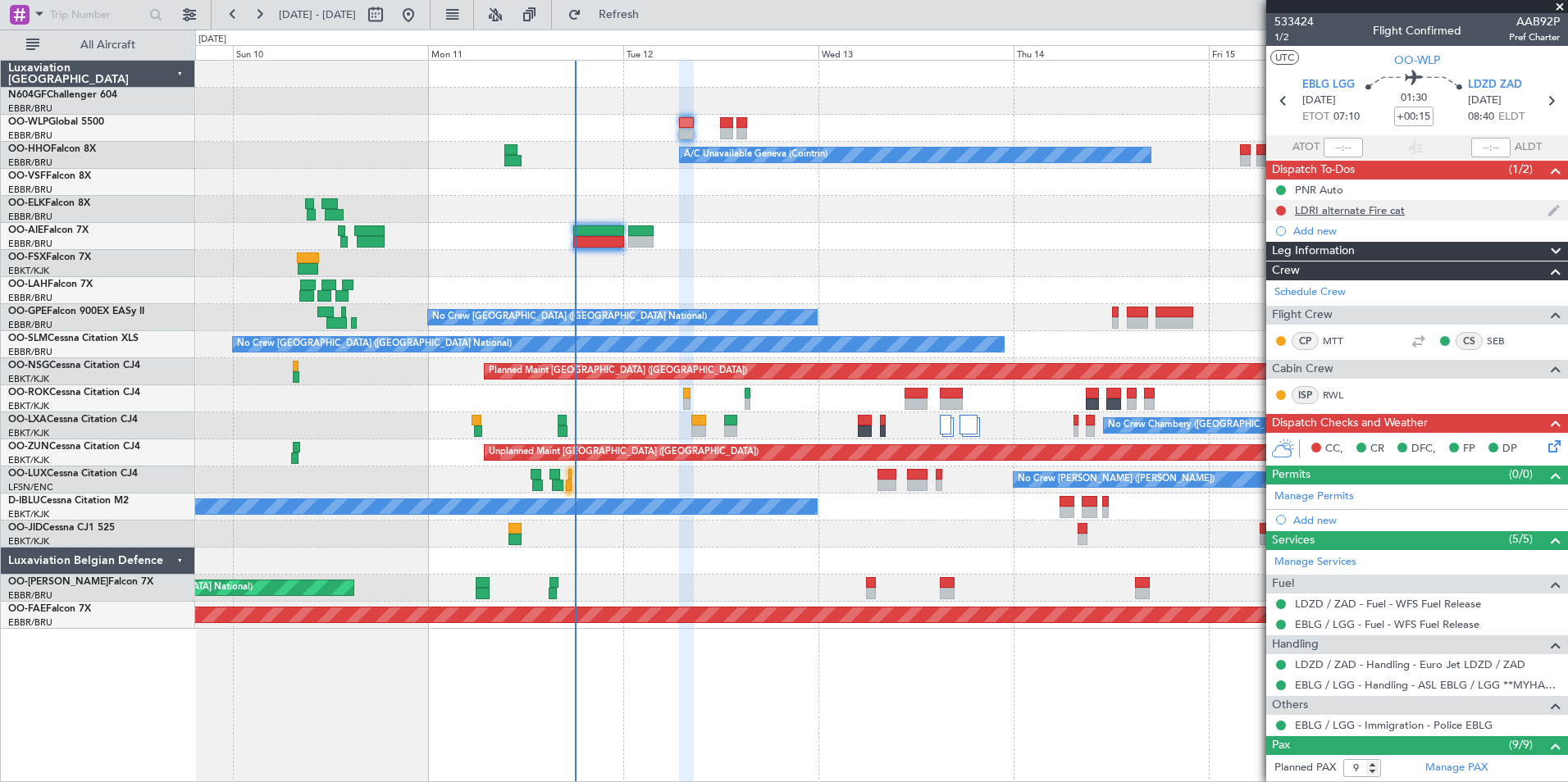
click at [1348, 209] on div "LDRI alternate Fire cat" at bounding box center [1349, 210] width 110 height 14
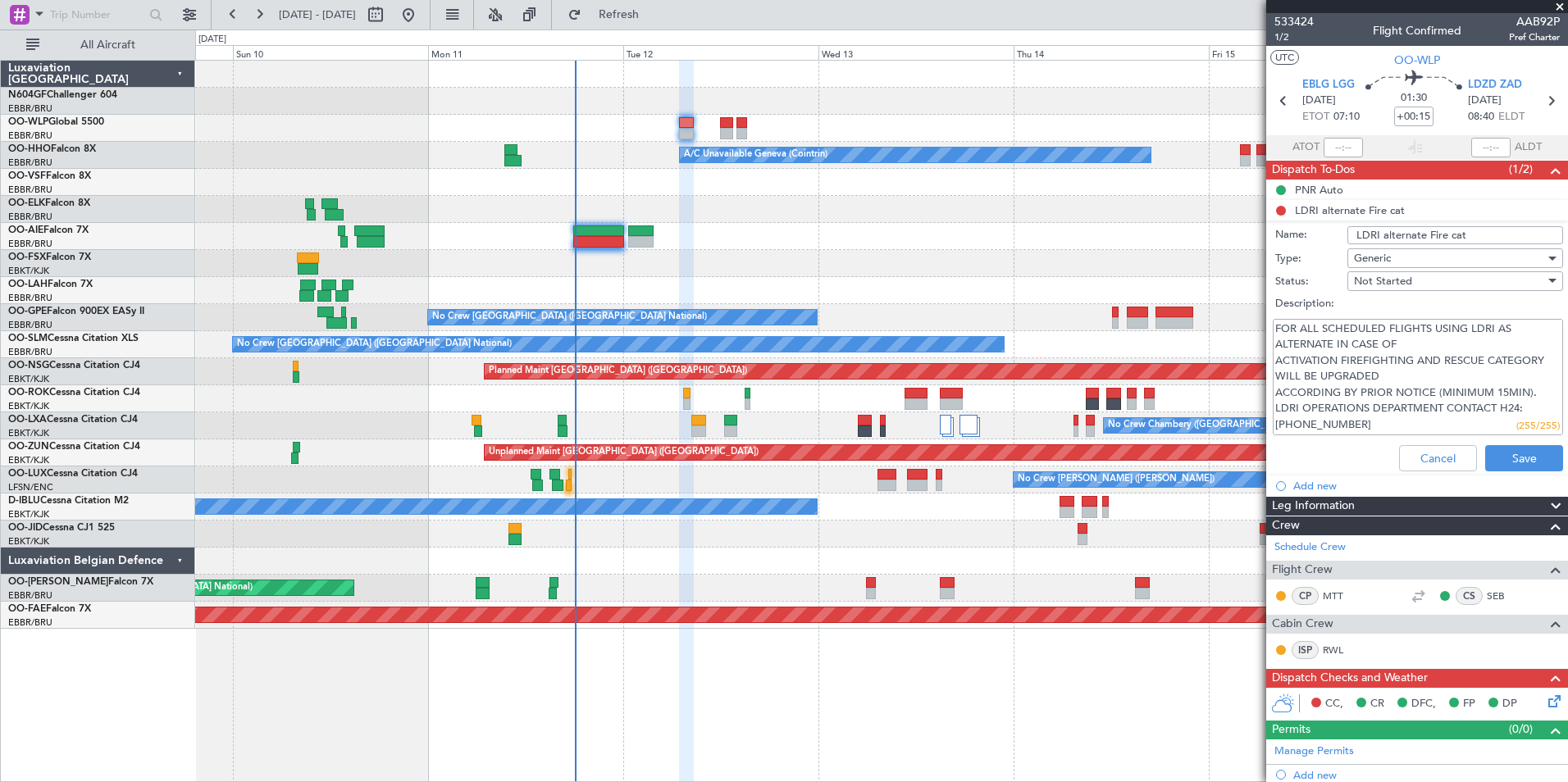
drag, startPoint x: 1378, startPoint y: 427, endPoint x: 1270, endPoint y: 310, distance: 159.2
click at [1270, 310] on div "Status: Not Started Description: FOR ALL SCHEDULED FLIGHTS USING LDRI AS ALTERN…" at bounding box center [1417, 355] width 318 height 169
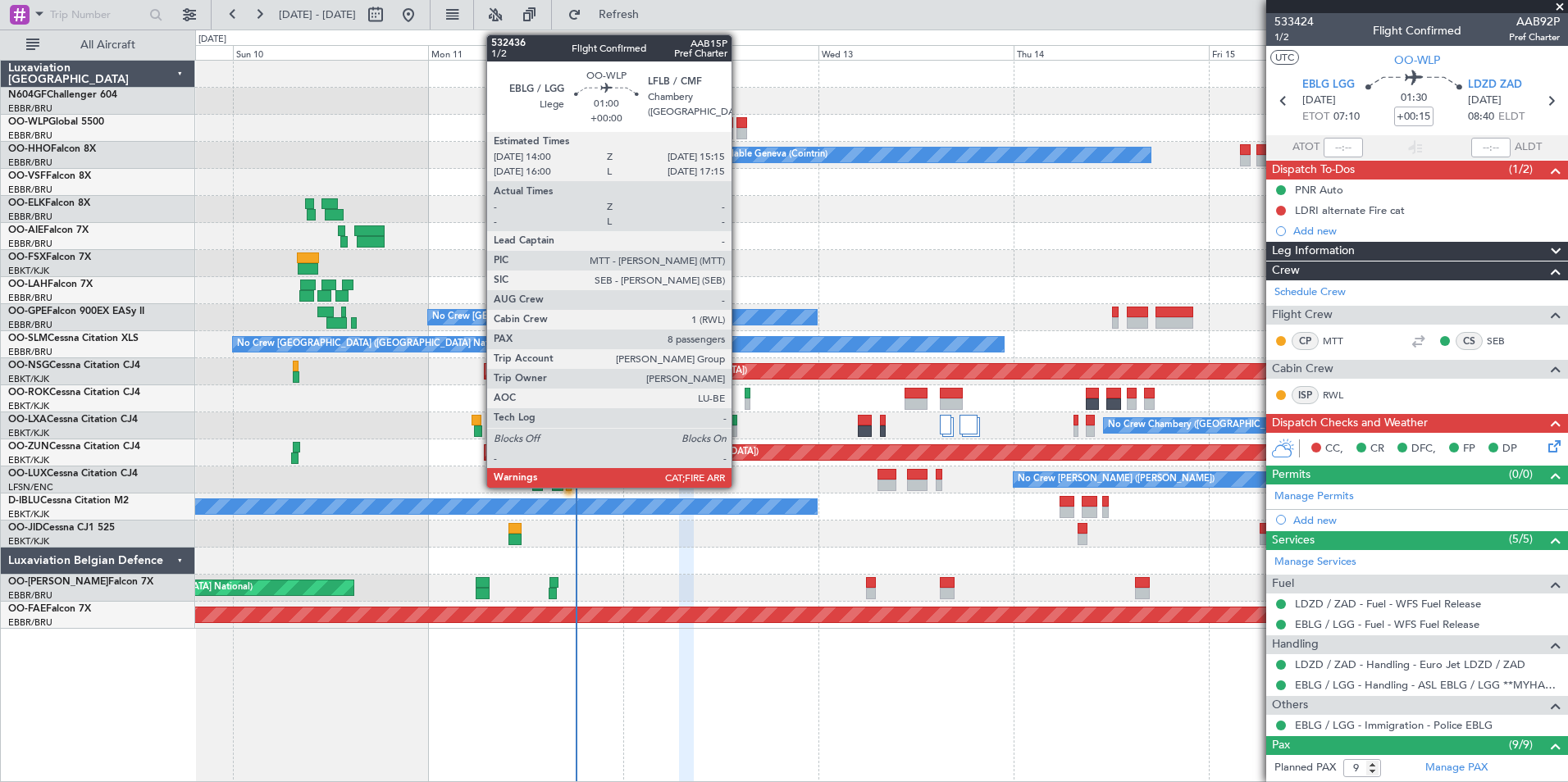
click at [738, 125] on div at bounding box center [742, 122] width 10 height 11
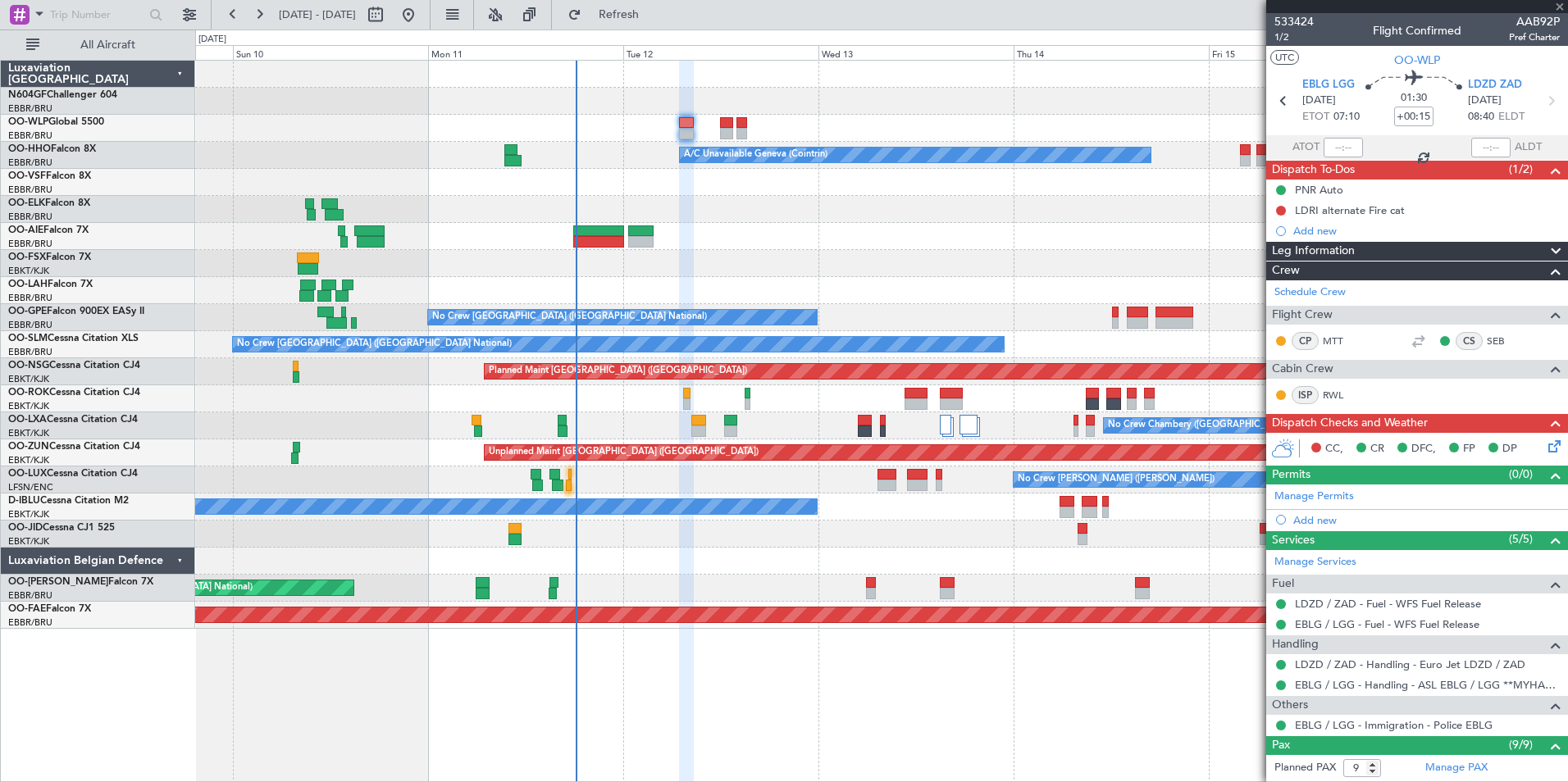
type input "8"
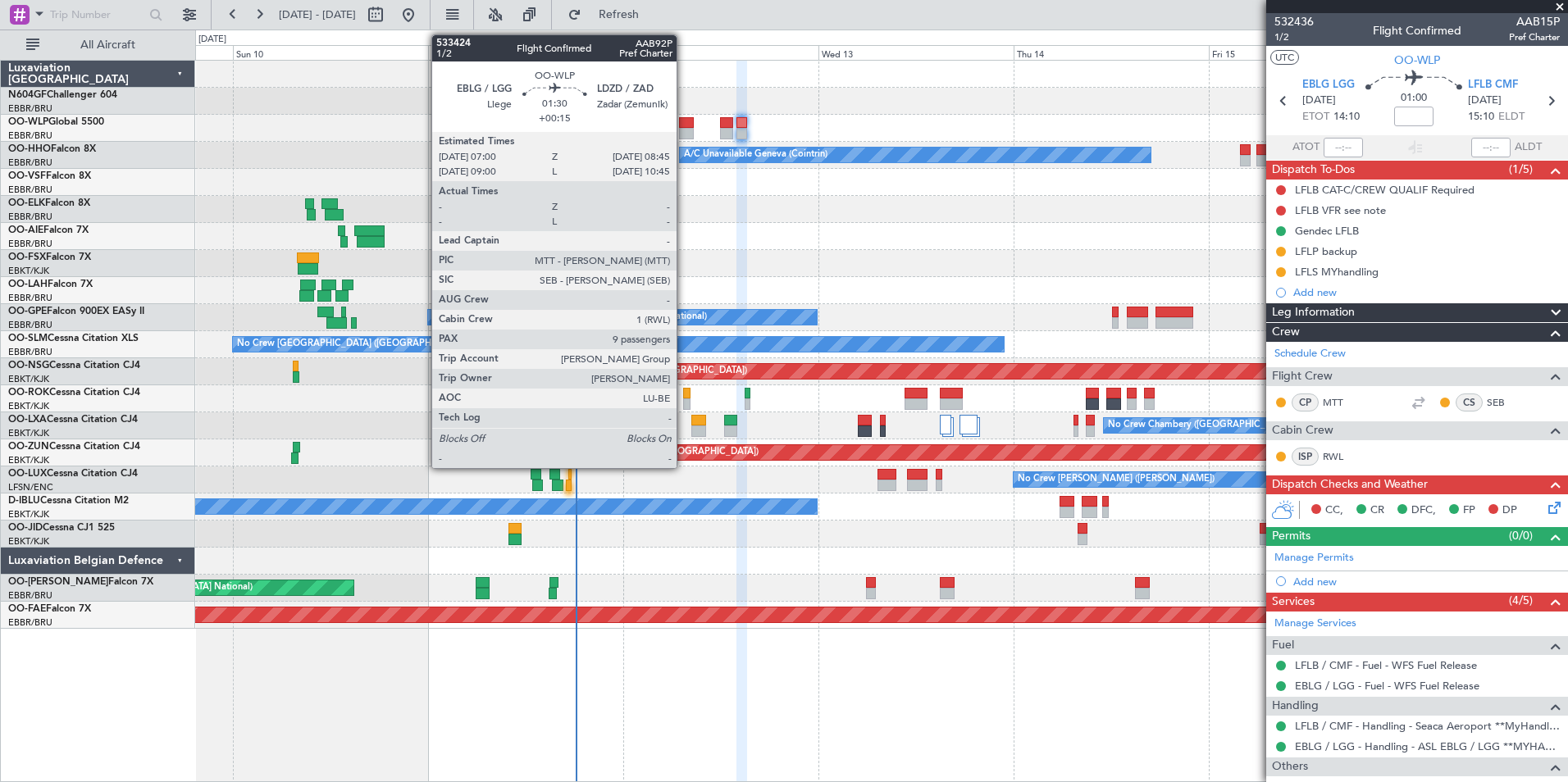
click at [684, 133] on div at bounding box center [686, 133] width 15 height 11
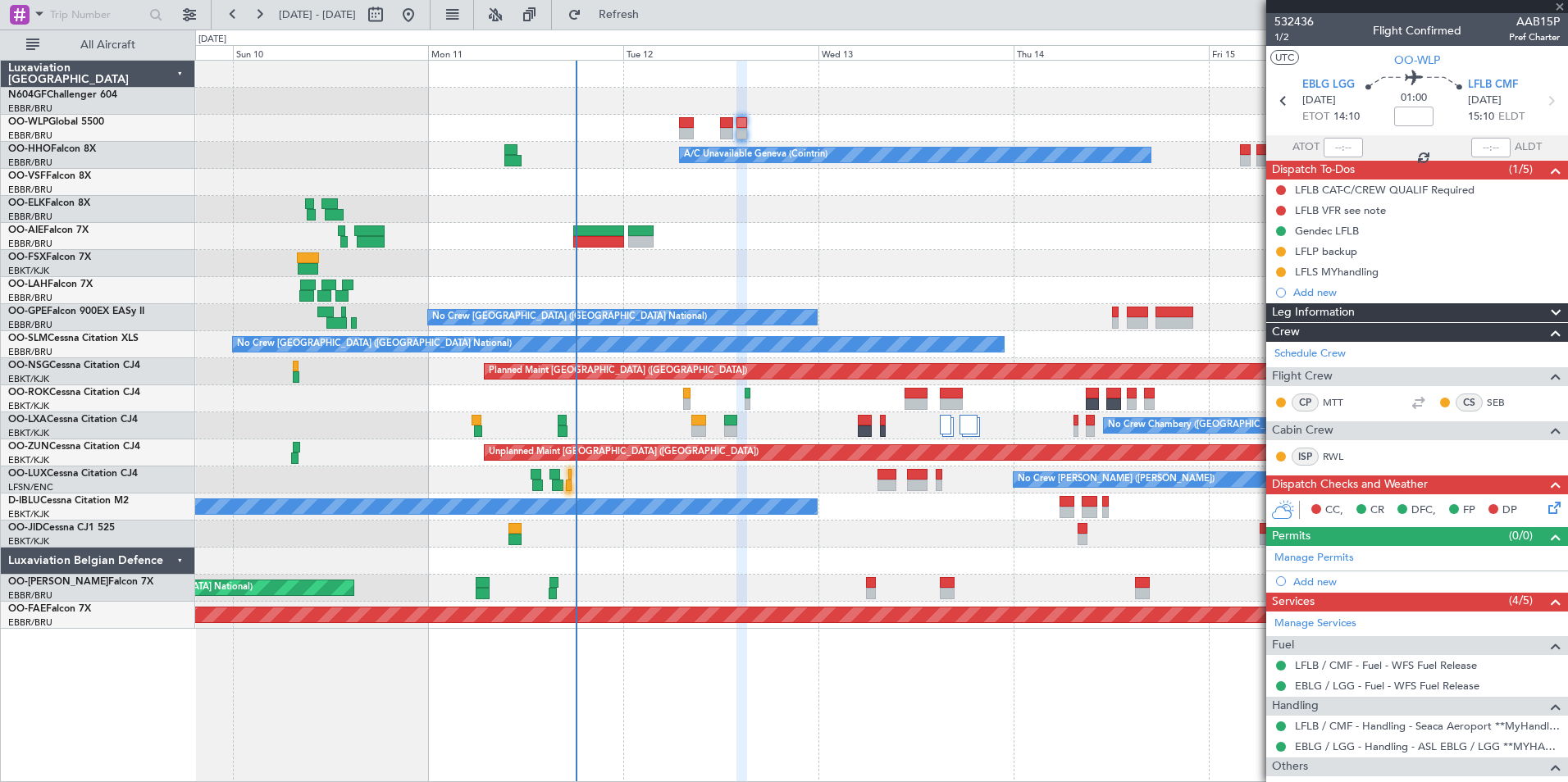
type input "+00:15"
type input "9"
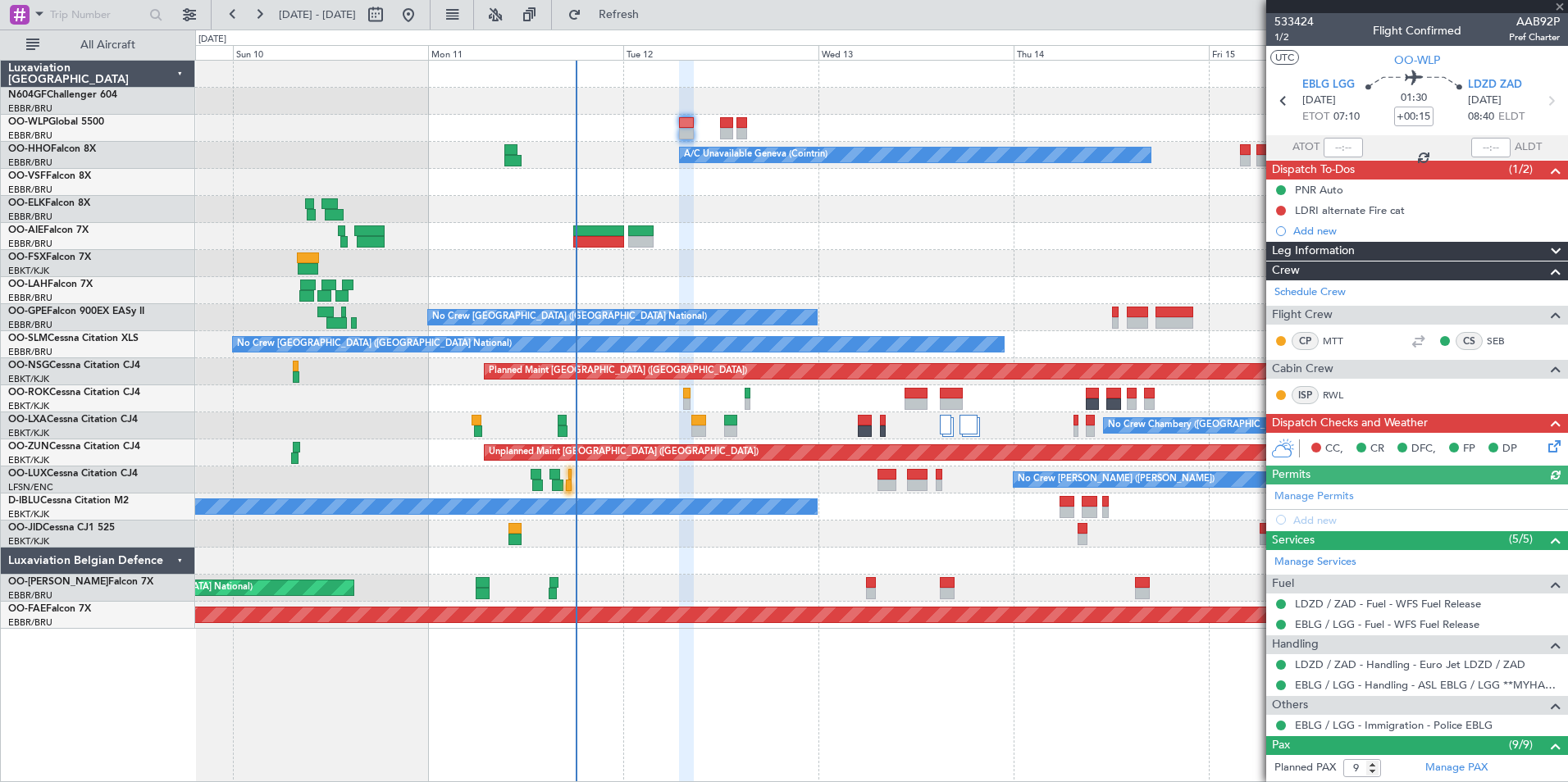
click at [1545, 442] on icon at bounding box center [1551, 444] width 13 height 13
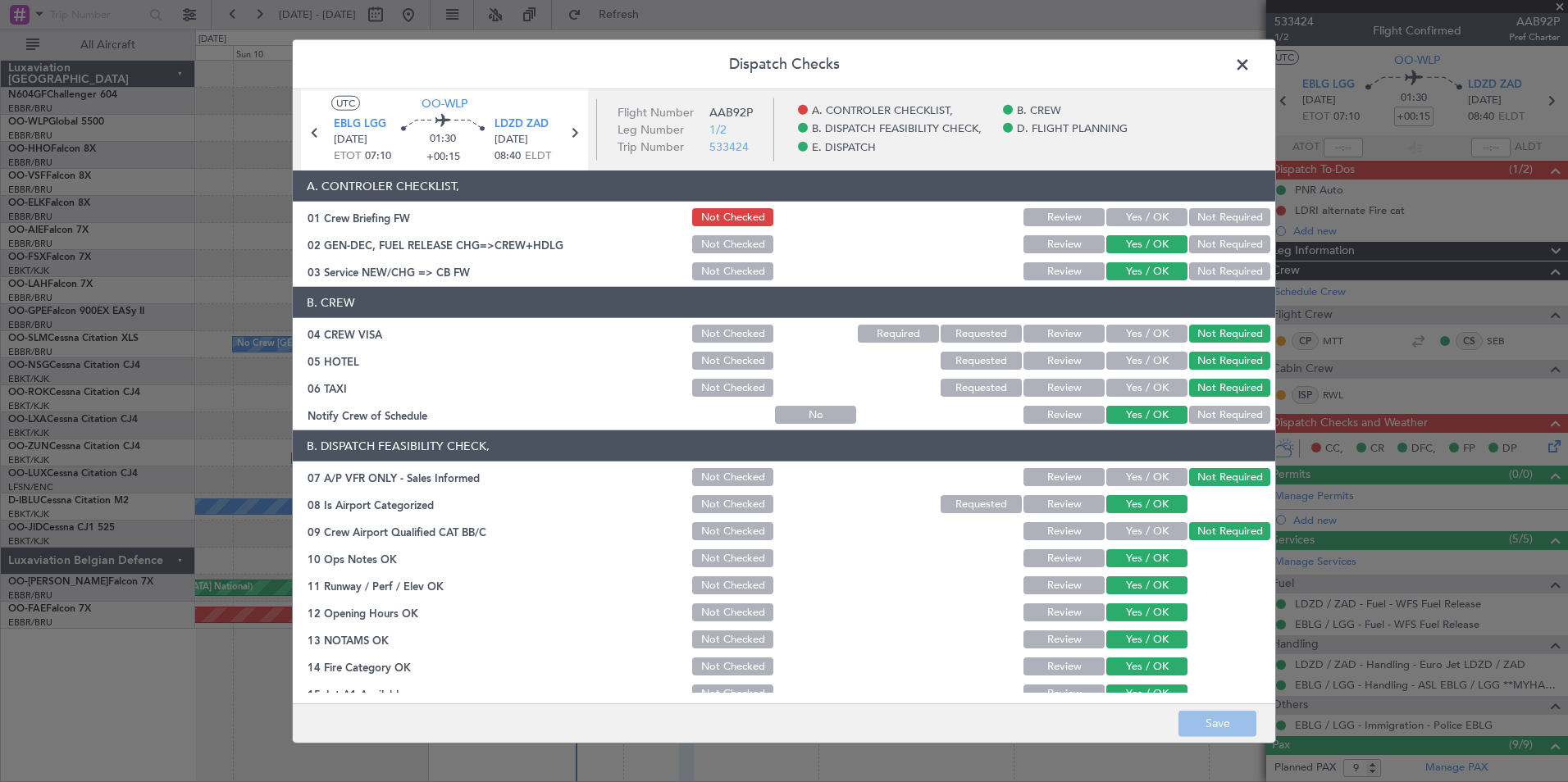
click at [1120, 217] on button "Yes / OK" at bounding box center [1147, 217] width 82 height 18
click at [1210, 723] on button "Save" at bounding box center [1217, 723] width 78 height 26
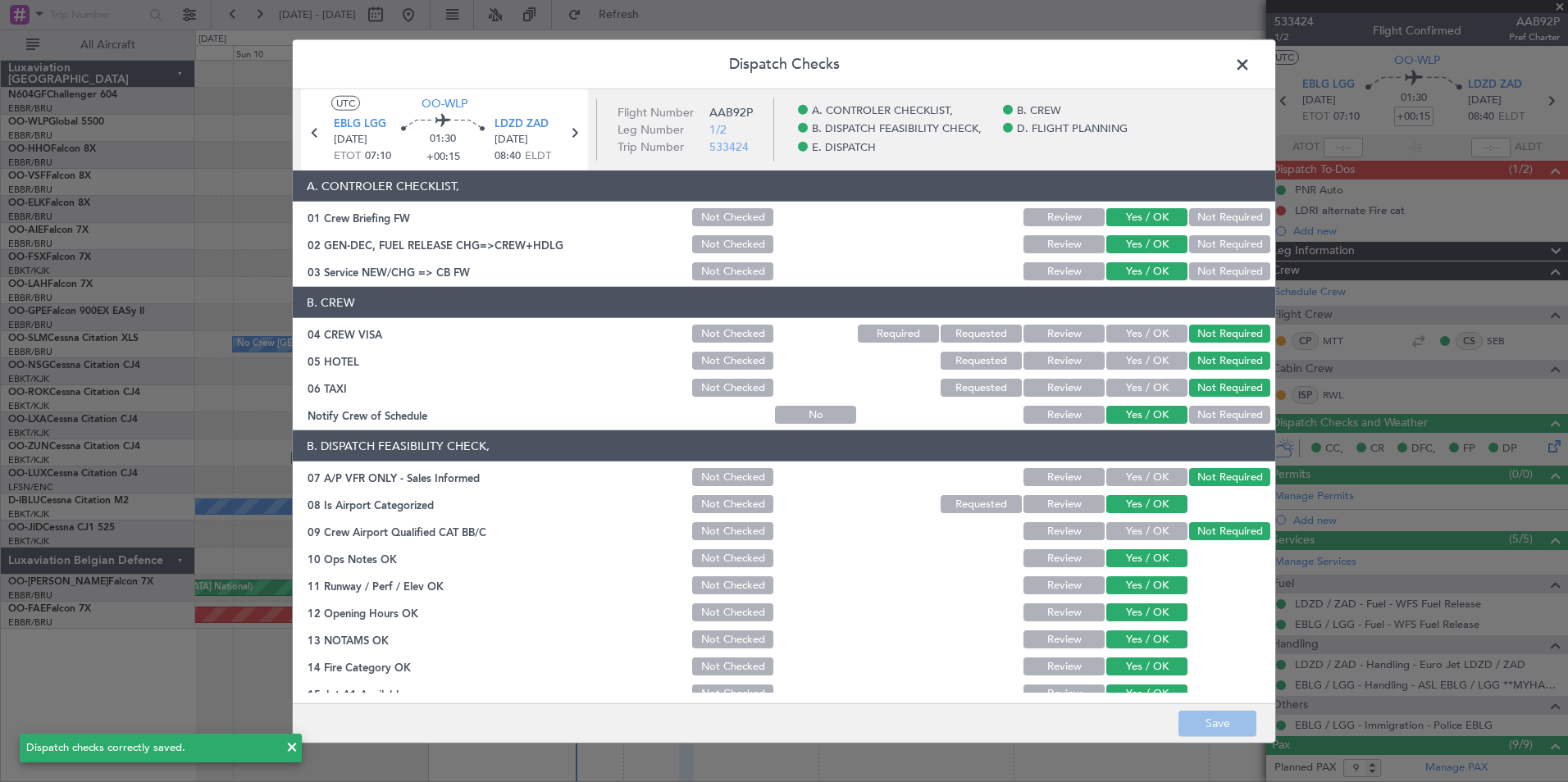
click at [1250, 62] on span at bounding box center [1250, 69] width 0 height 33
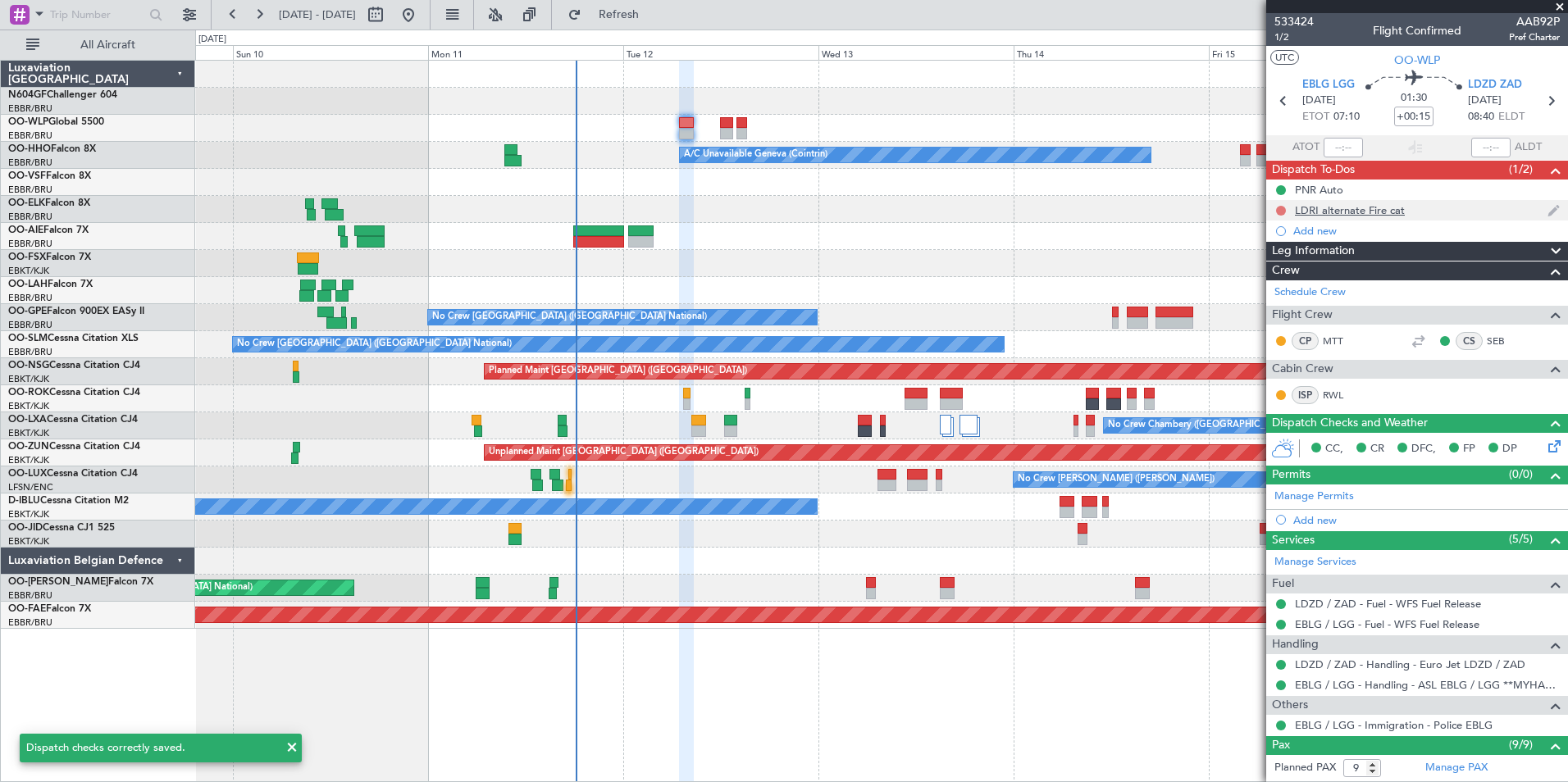
click at [1279, 208] on button at bounding box center [1280, 210] width 10 height 10
click at [1271, 290] on span "Completed" at bounding box center [1288, 283] width 54 height 16
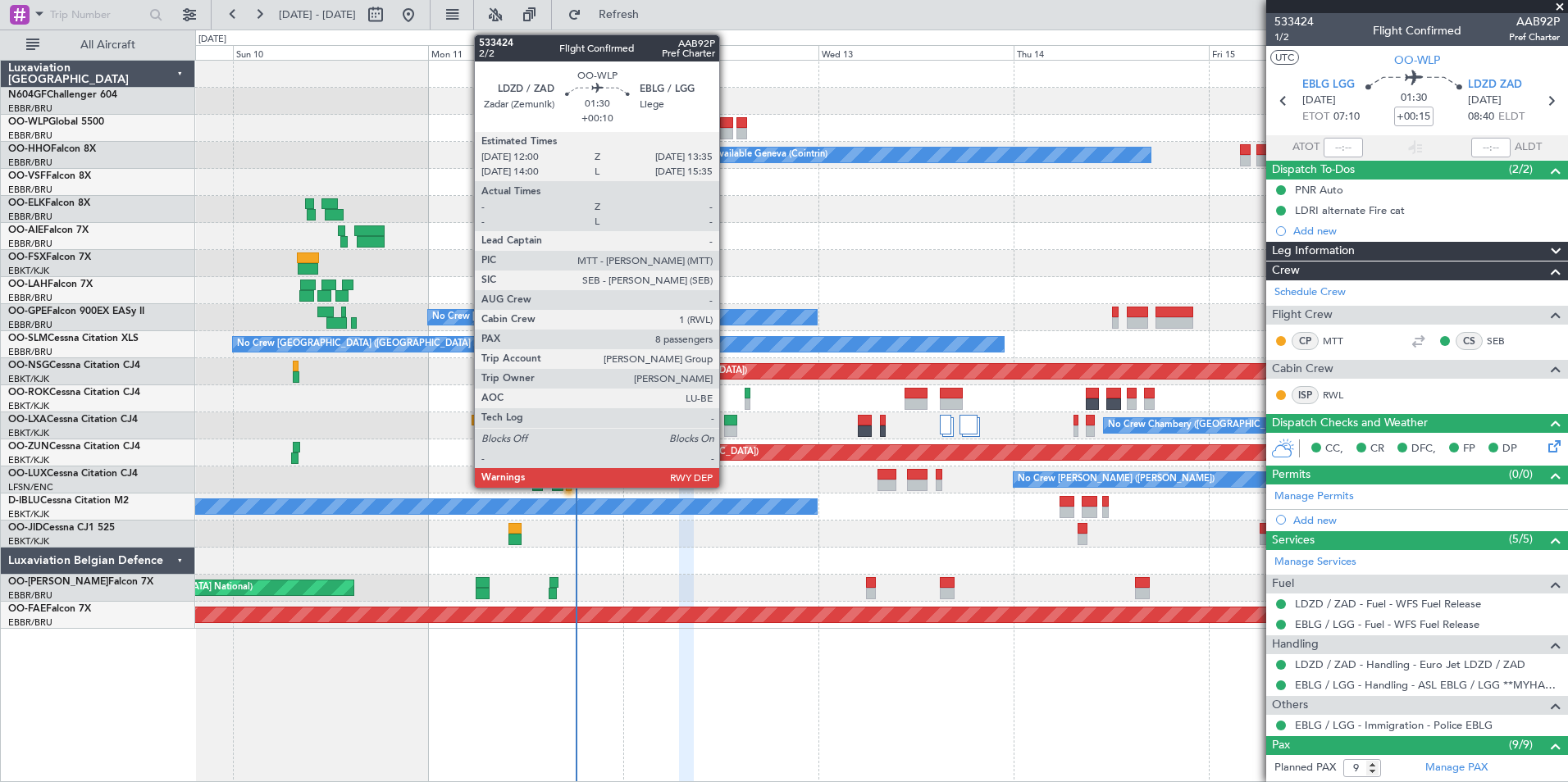
click at [726, 134] on div at bounding box center [726, 133] width 13 height 11
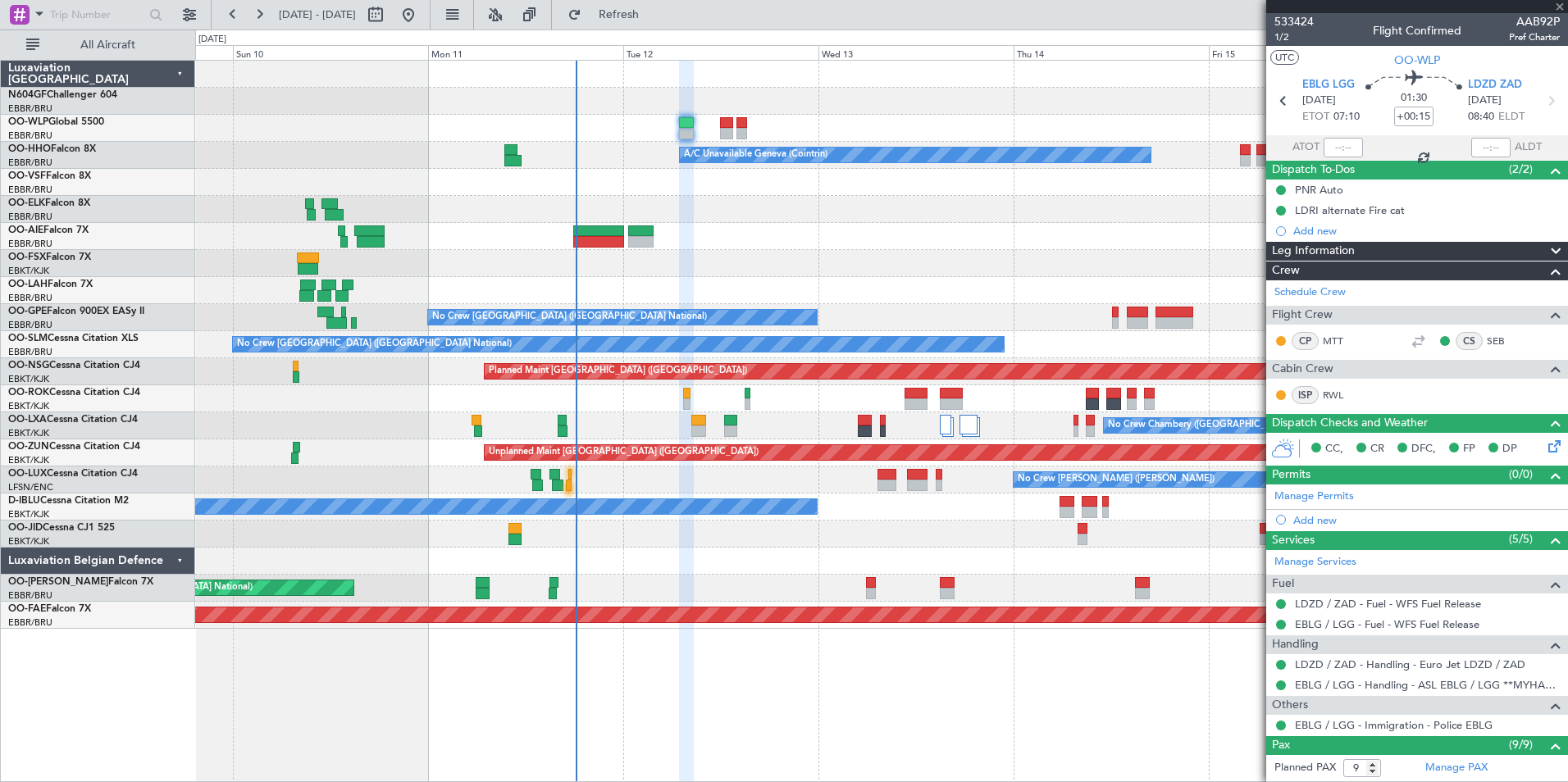
type input "+00:10"
type input "8"
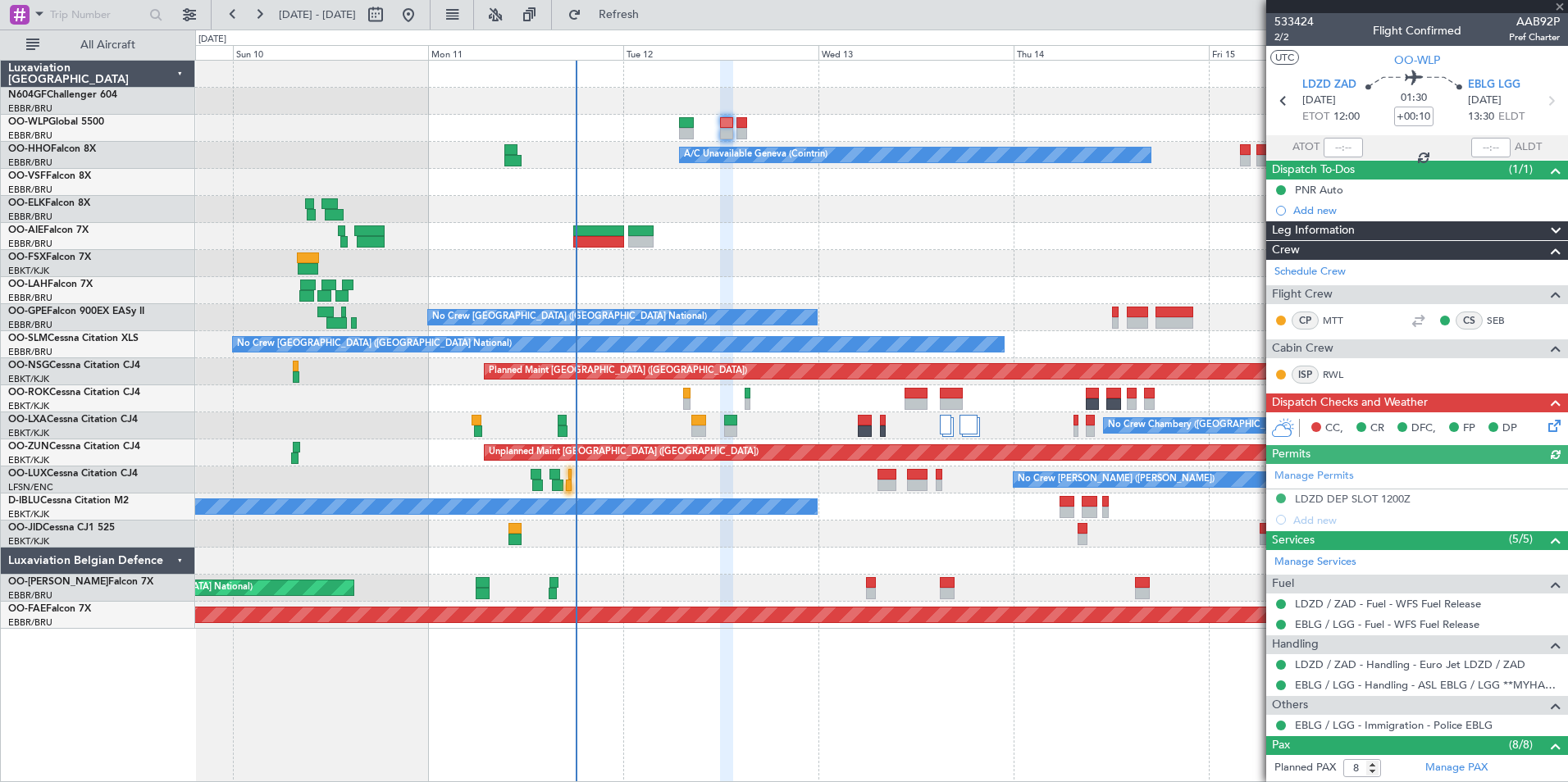
click at [1545, 423] on icon at bounding box center [1551, 423] width 13 height 13
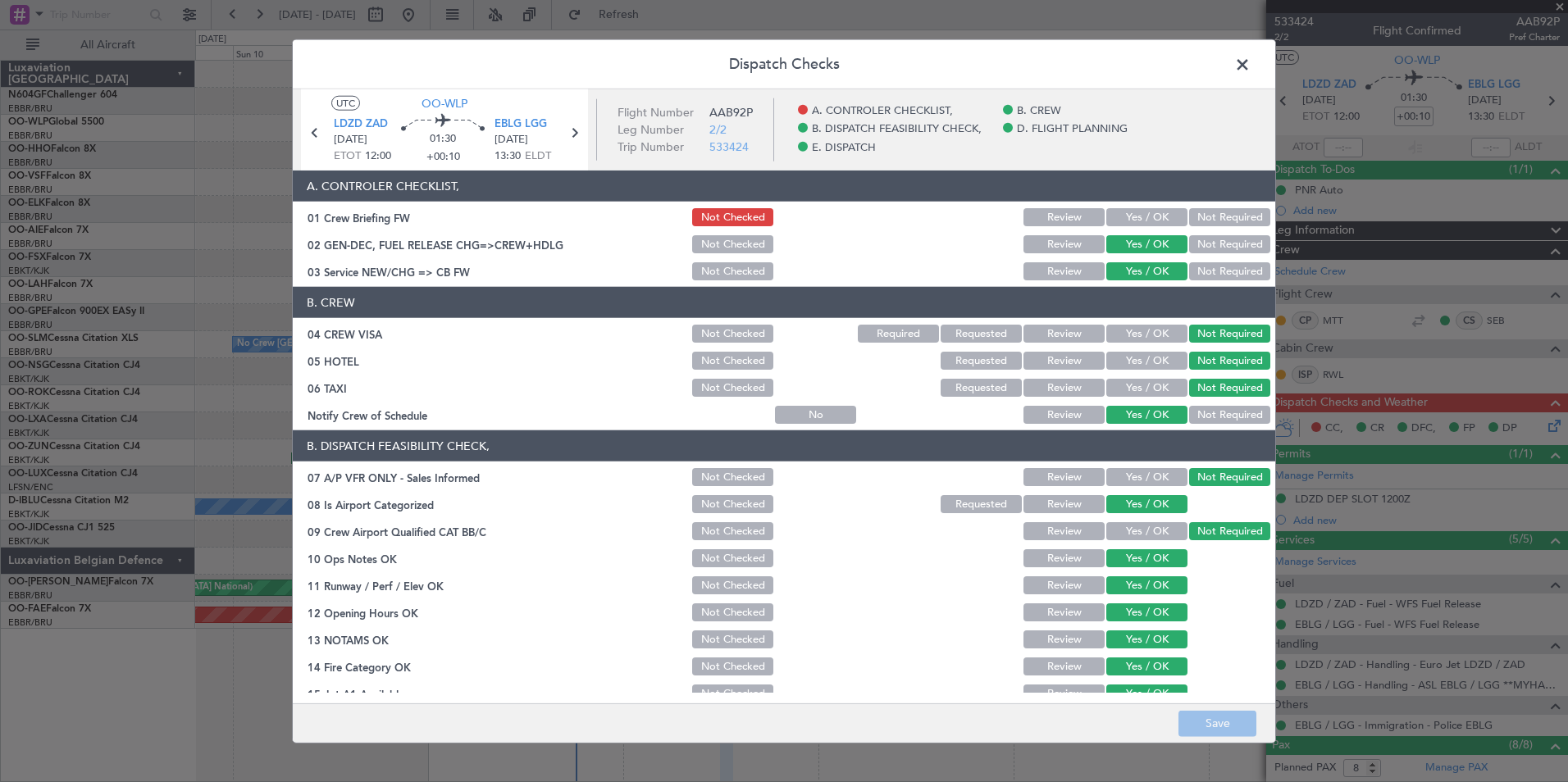
click at [1129, 218] on button "Yes / OK" at bounding box center [1147, 217] width 82 height 18
click at [1199, 719] on button "Save" at bounding box center [1217, 723] width 78 height 26
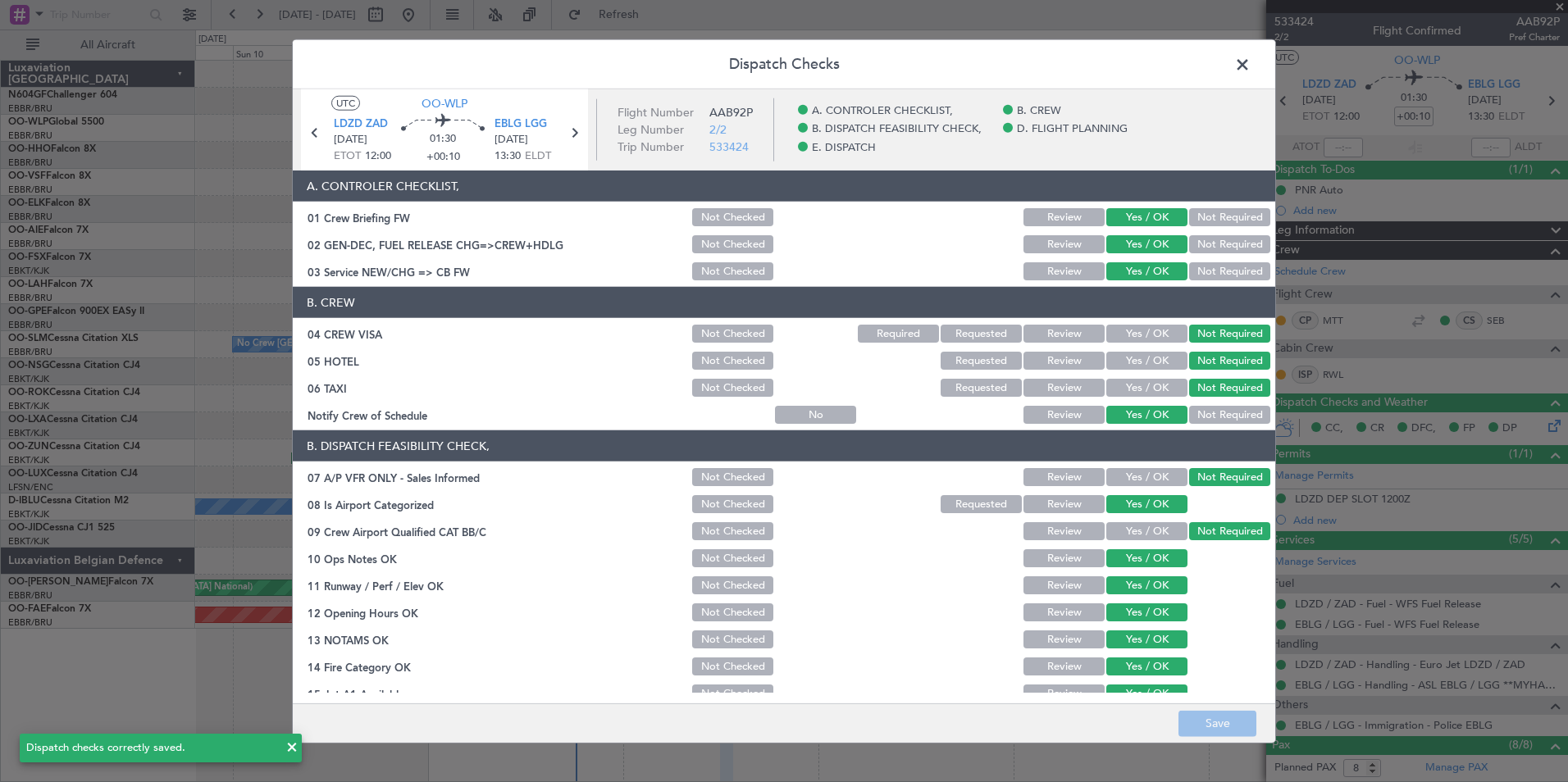
click at [1250, 64] on span at bounding box center [1250, 69] width 0 height 33
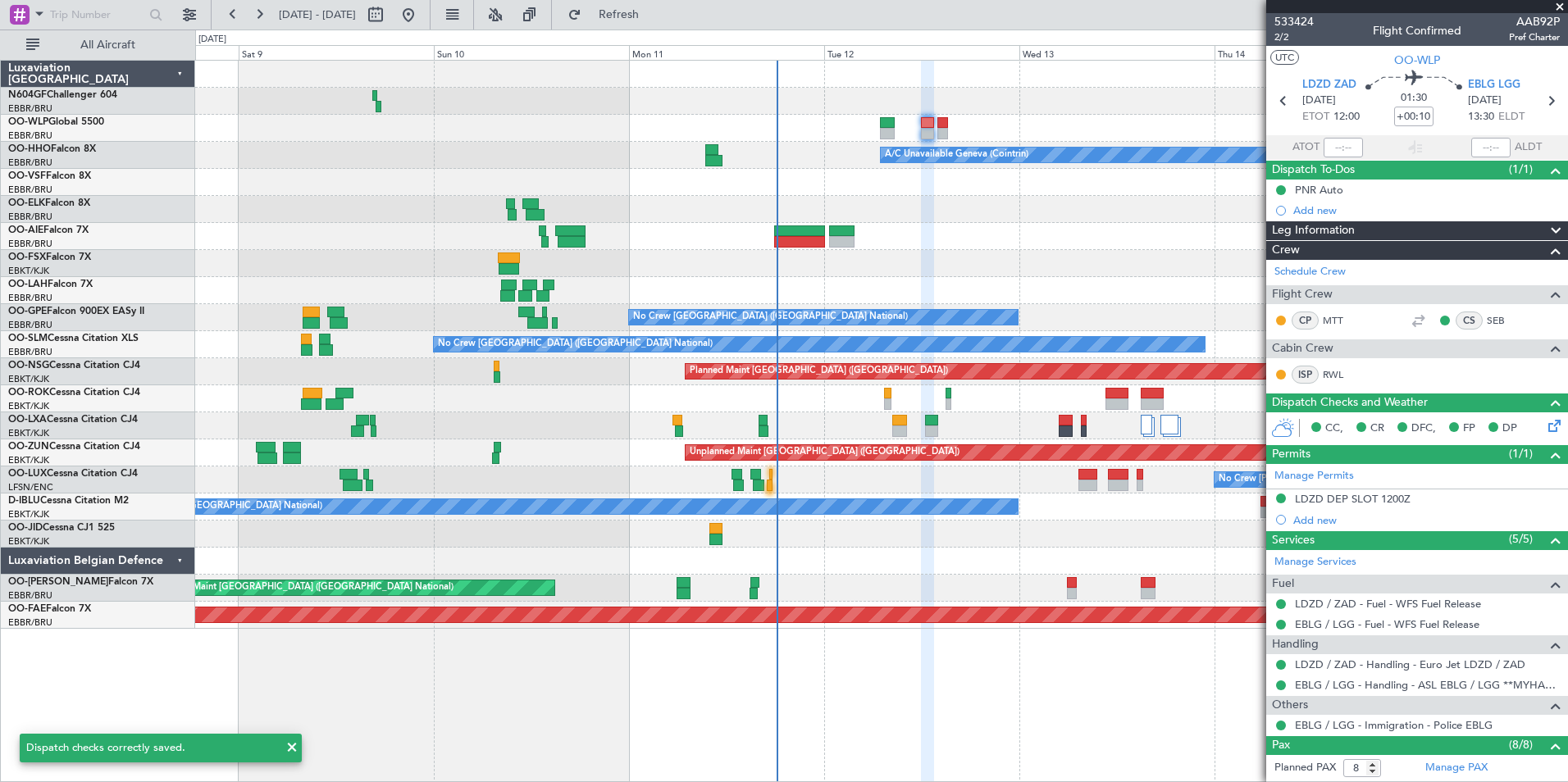
click at [1081, 211] on div at bounding box center [881, 209] width 1372 height 27
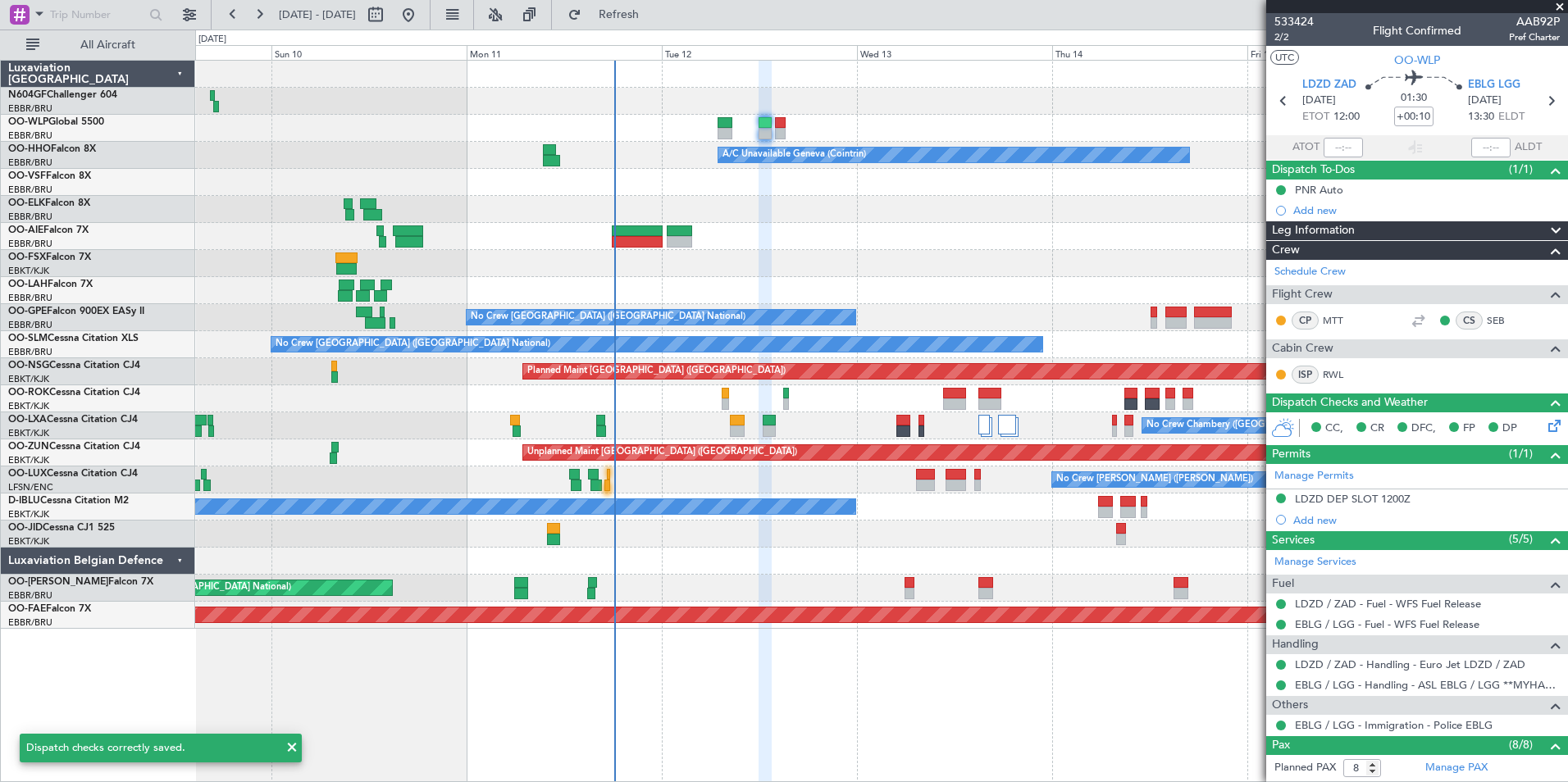
click at [847, 201] on div at bounding box center [881, 209] width 1372 height 27
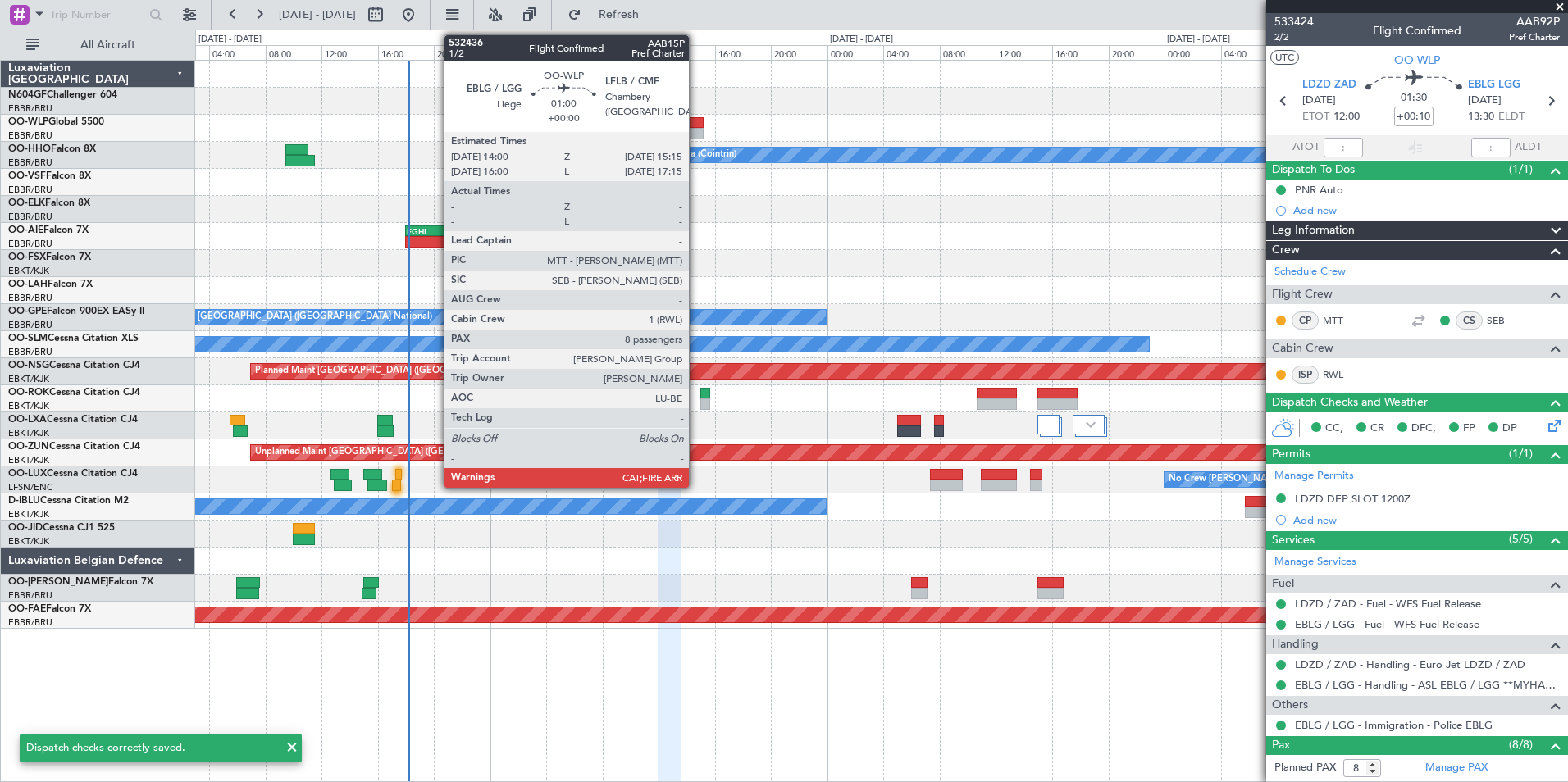
click at [696, 126] on div at bounding box center [695, 122] width 18 height 11
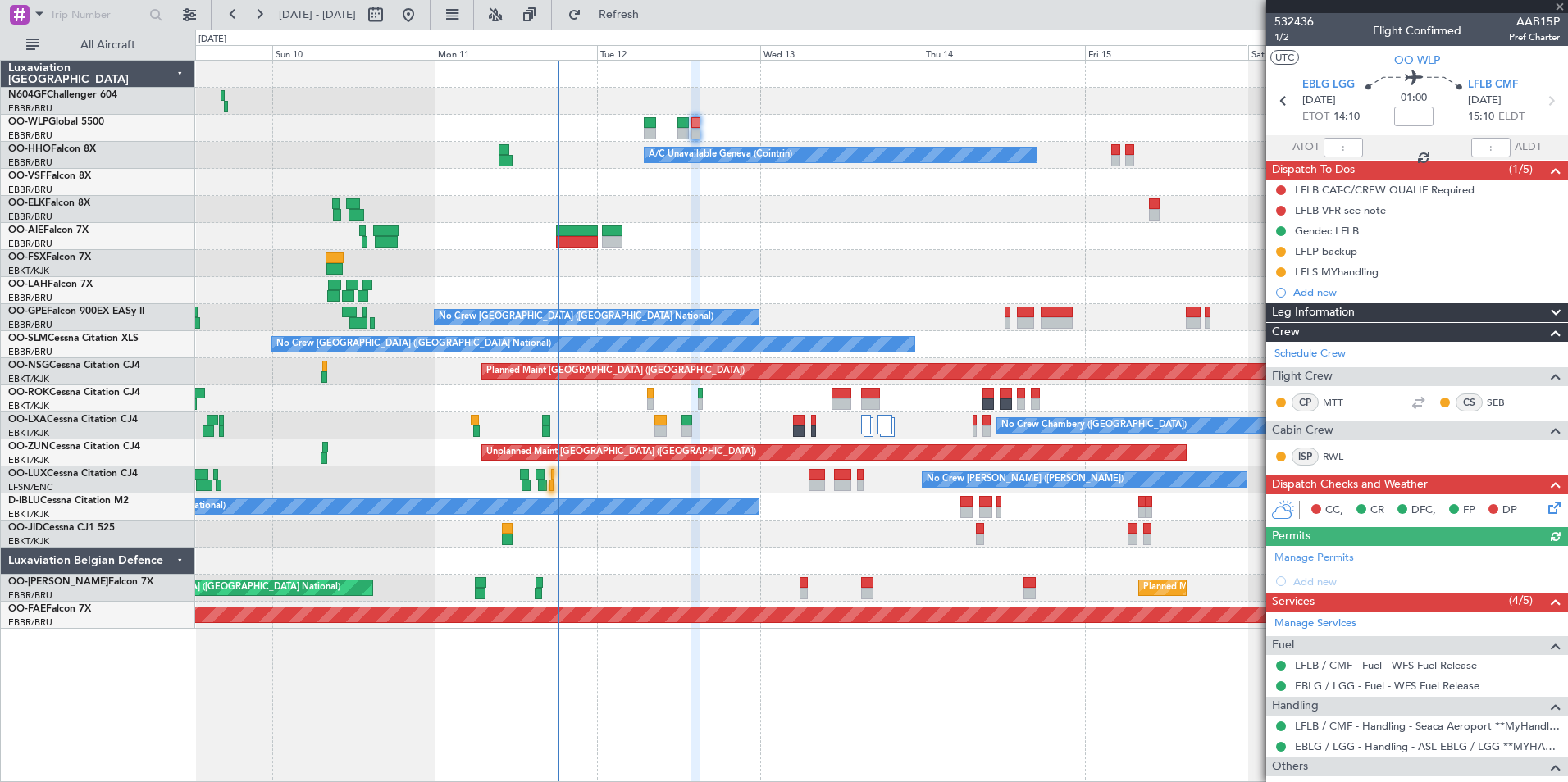
click at [1545, 507] on icon at bounding box center [1551, 505] width 13 height 13
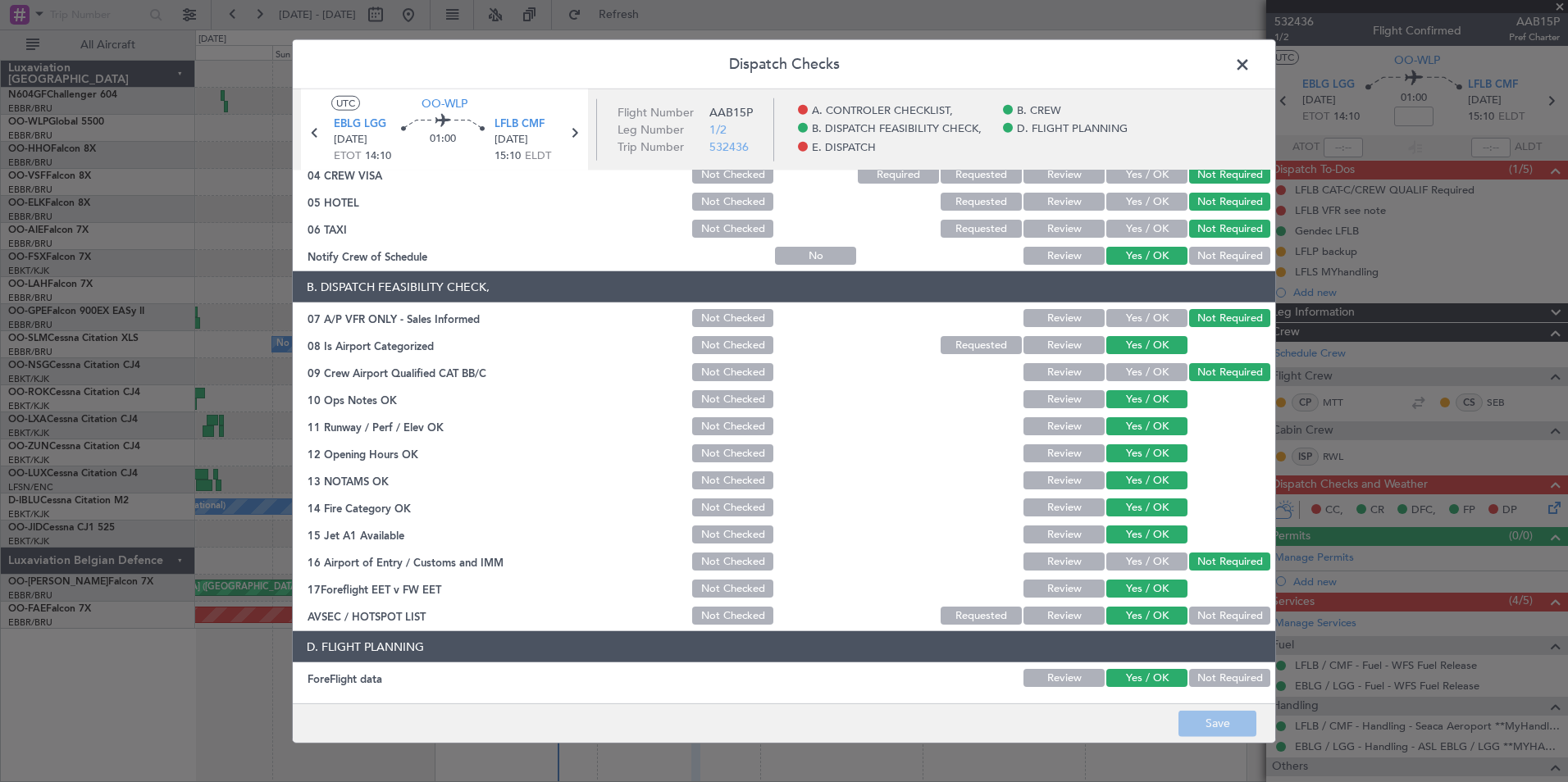
scroll to position [0, 0]
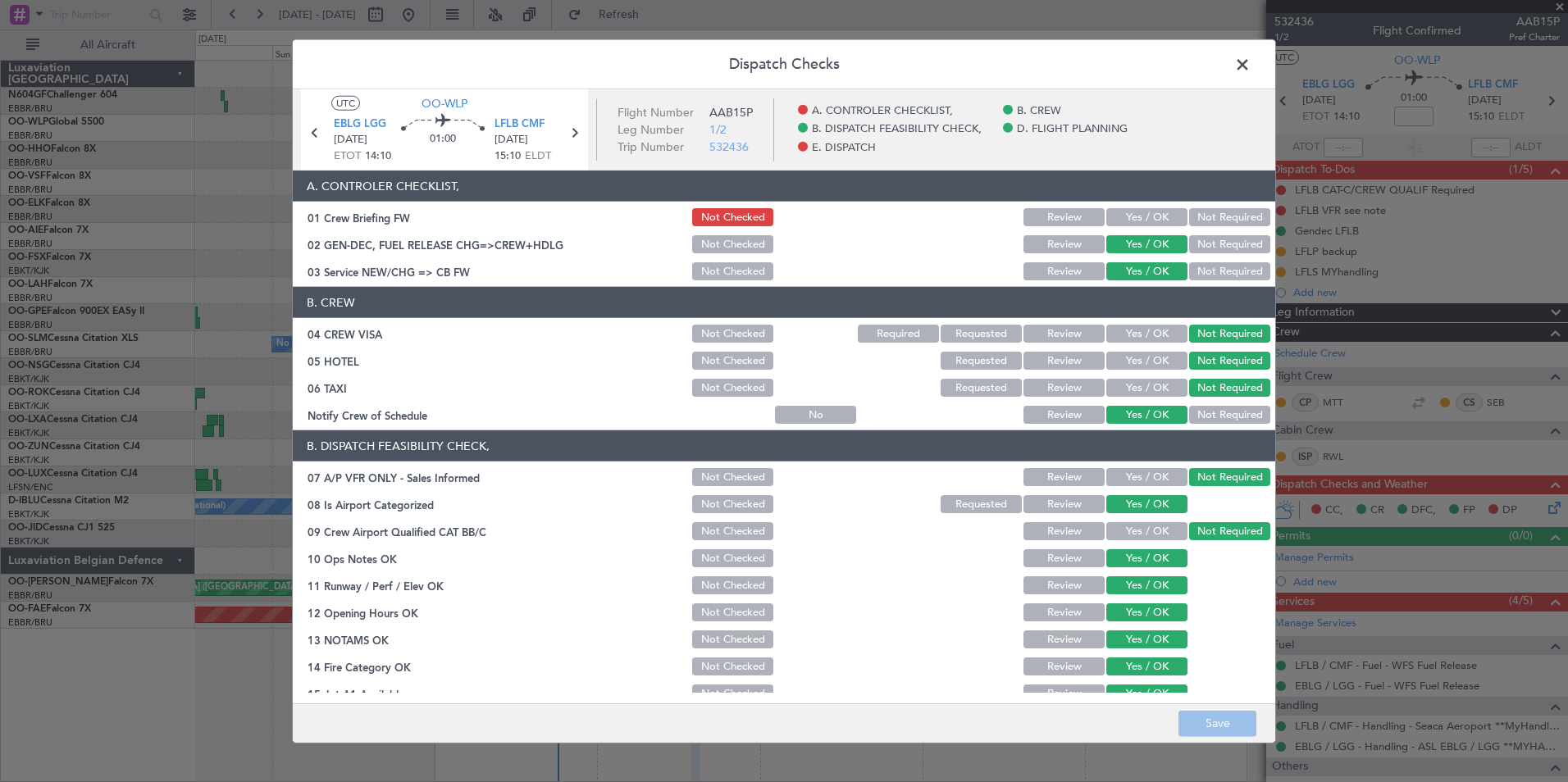
click at [1250, 65] on span at bounding box center [1250, 69] width 0 height 33
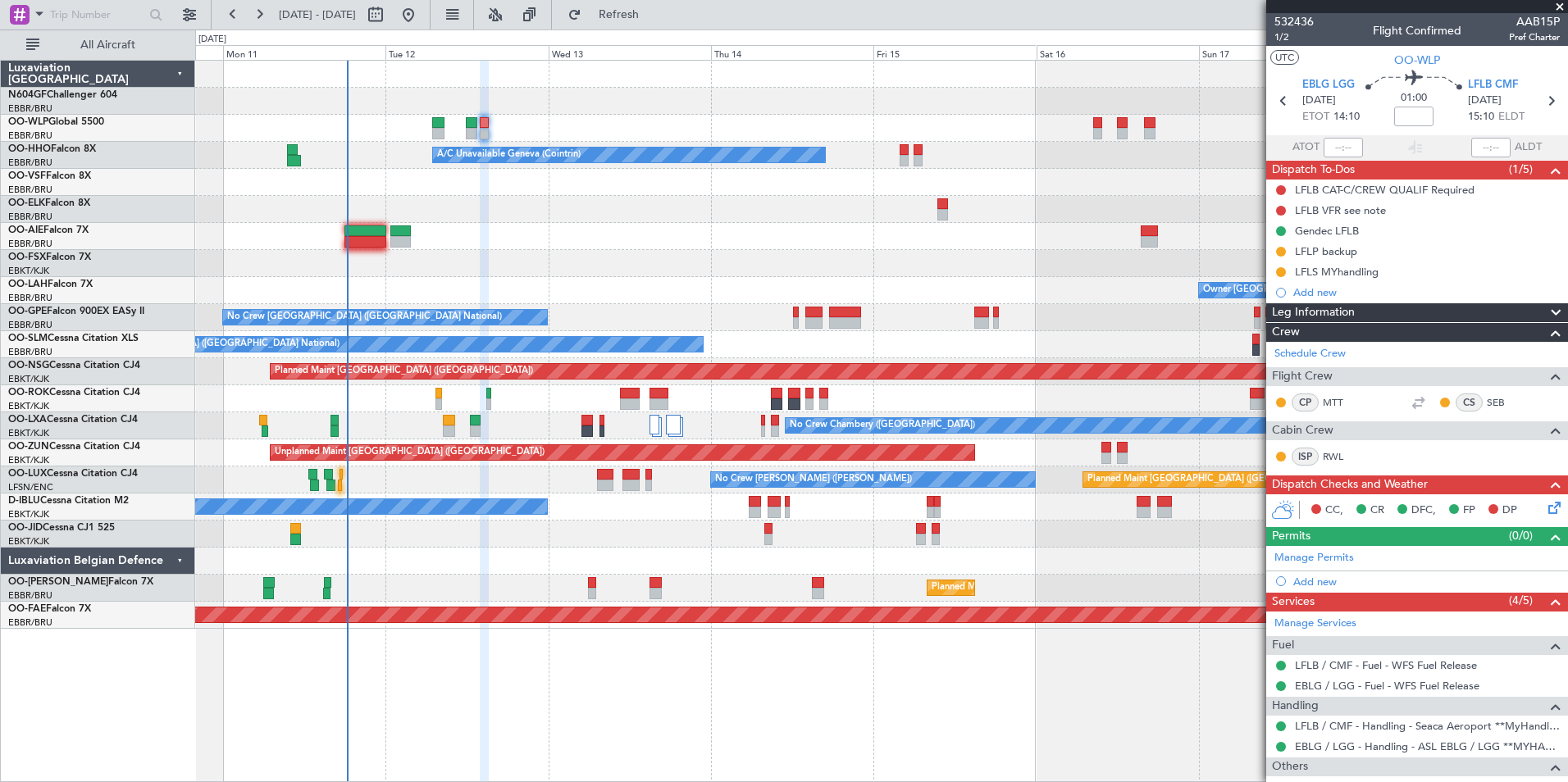
click at [692, 674] on div "A/C Unavailable Geneva (Cointrin) Owner [GEOGRAPHIC_DATA] (Brussels National) -…" at bounding box center [882, 421] width 1373 height 723
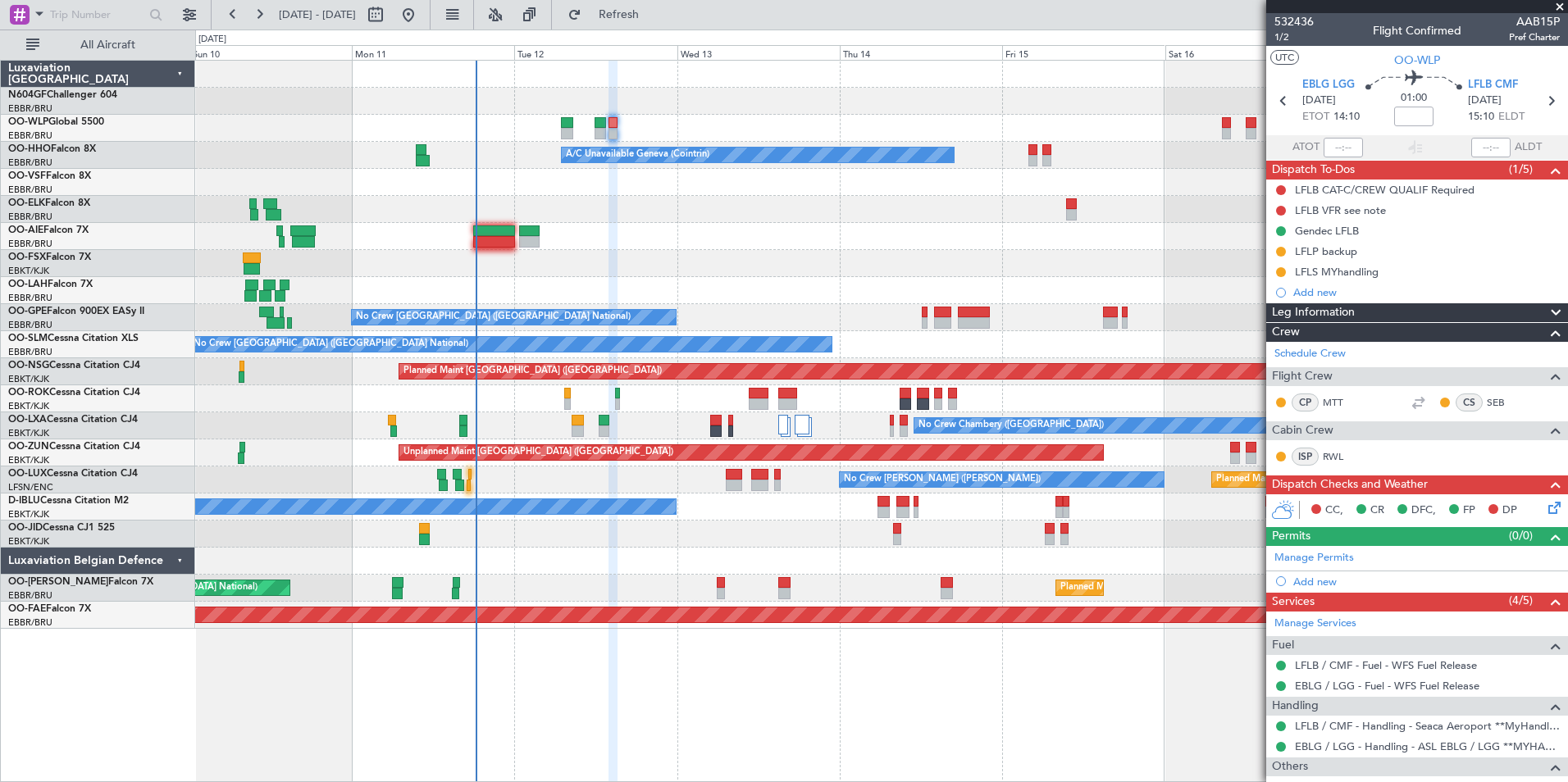
click at [1018, 649] on div "A/C Unavailable Geneva (Cointrin) Planned Maint Geneva ([GEOGRAPHIC_DATA]) Owne…" at bounding box center [882, 421] width 1373 height 723
click at [931, 658] on div "A/C Unavailable Geneva (Cointrin) Planned Maint Geneva ([GEOGRAPHIC_DATA]) Owne…" at bounding box center [882, 421] width 1373 height 723
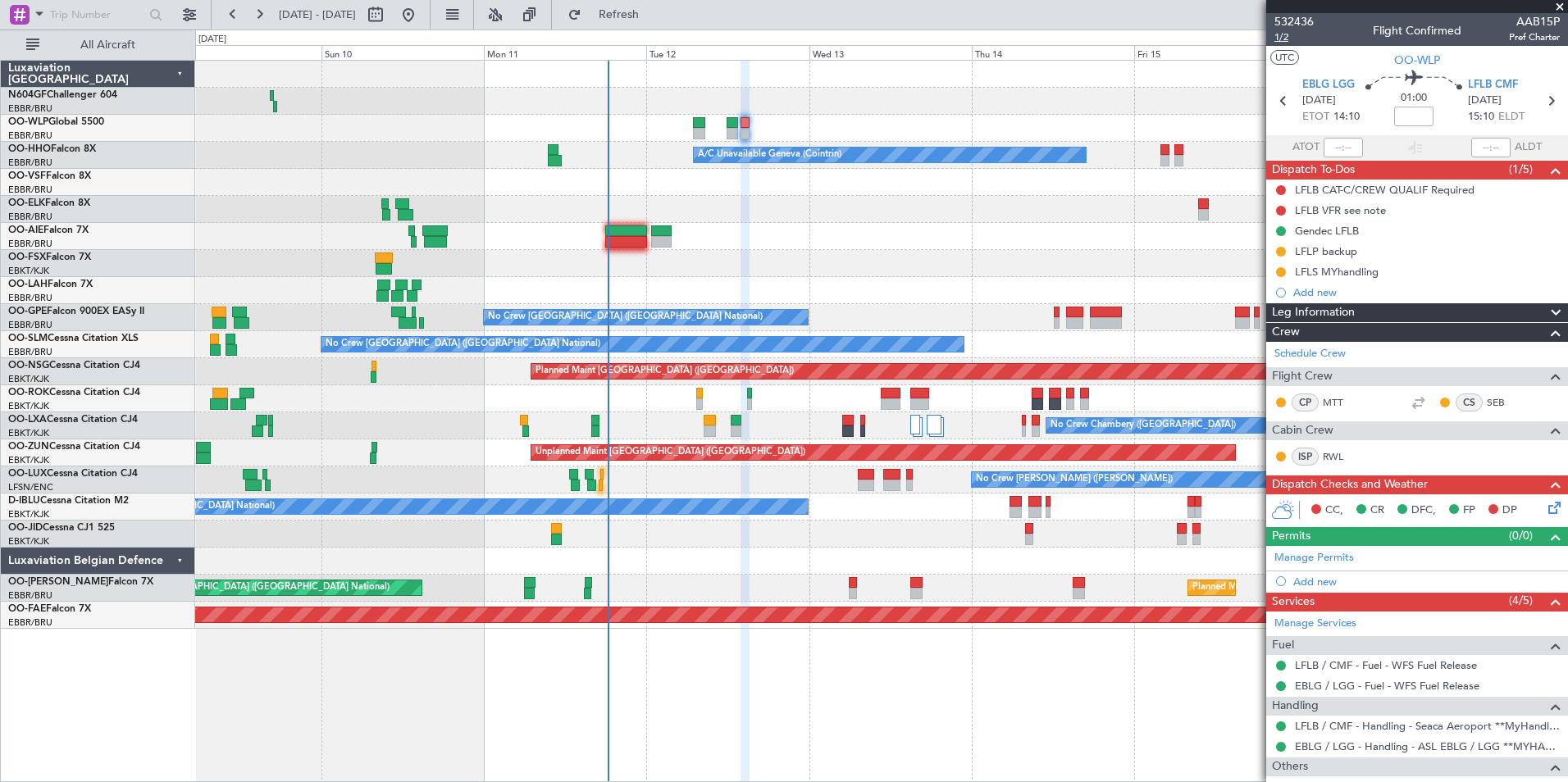
click at [1289, 39] on span "1/2" at bounding box center [1293, 37] width 39 height 14
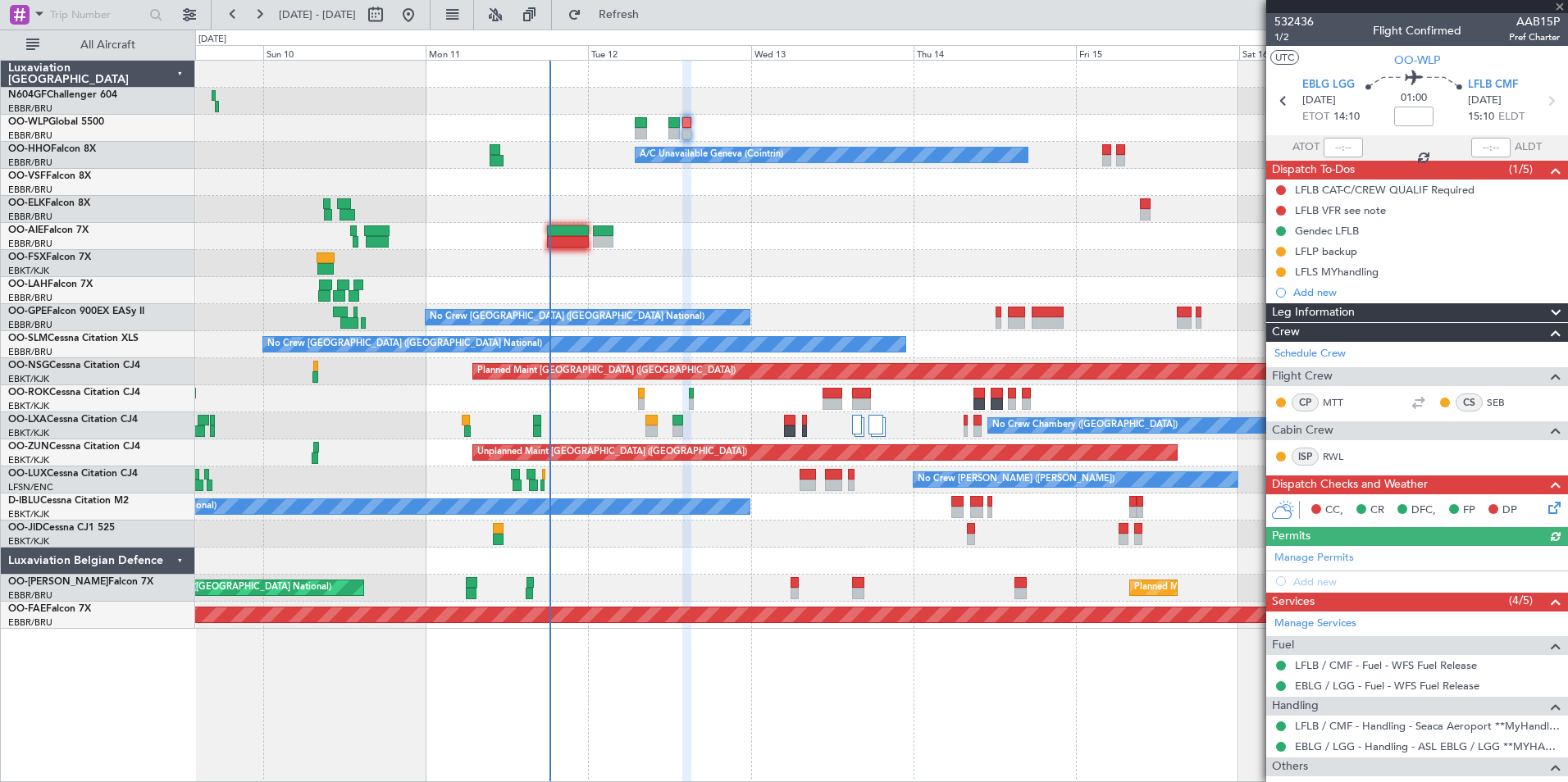
click at [777, 227] on div "Planned Maint Milan (Linate) A/C Unavailable Geneva (Cointrin) Planned Maint Ge…" at bounding box center [881, 345] width 1372 height 568
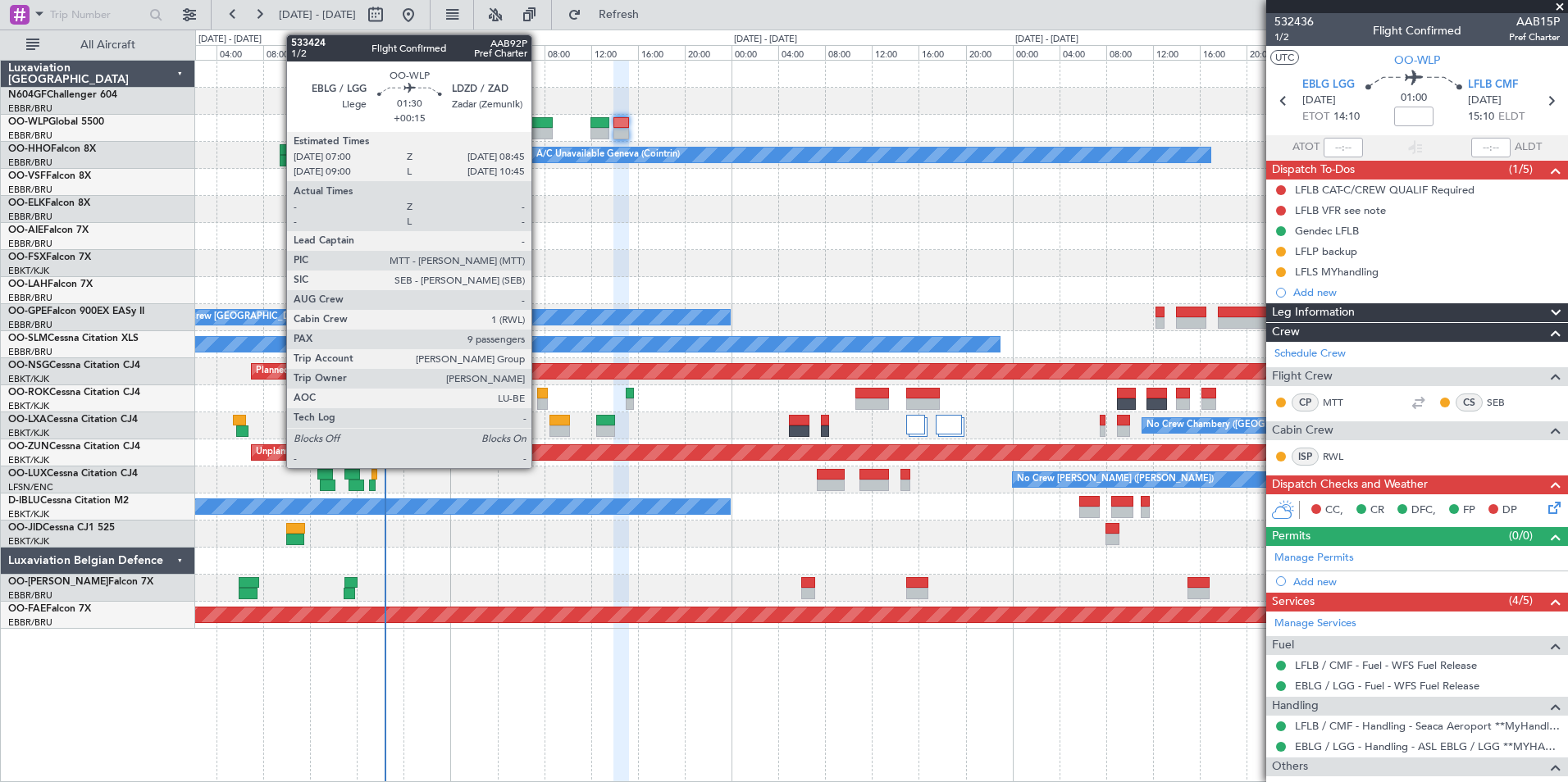
click at [541, 125] on div at bounding box center [541, 122] width 21 height 11
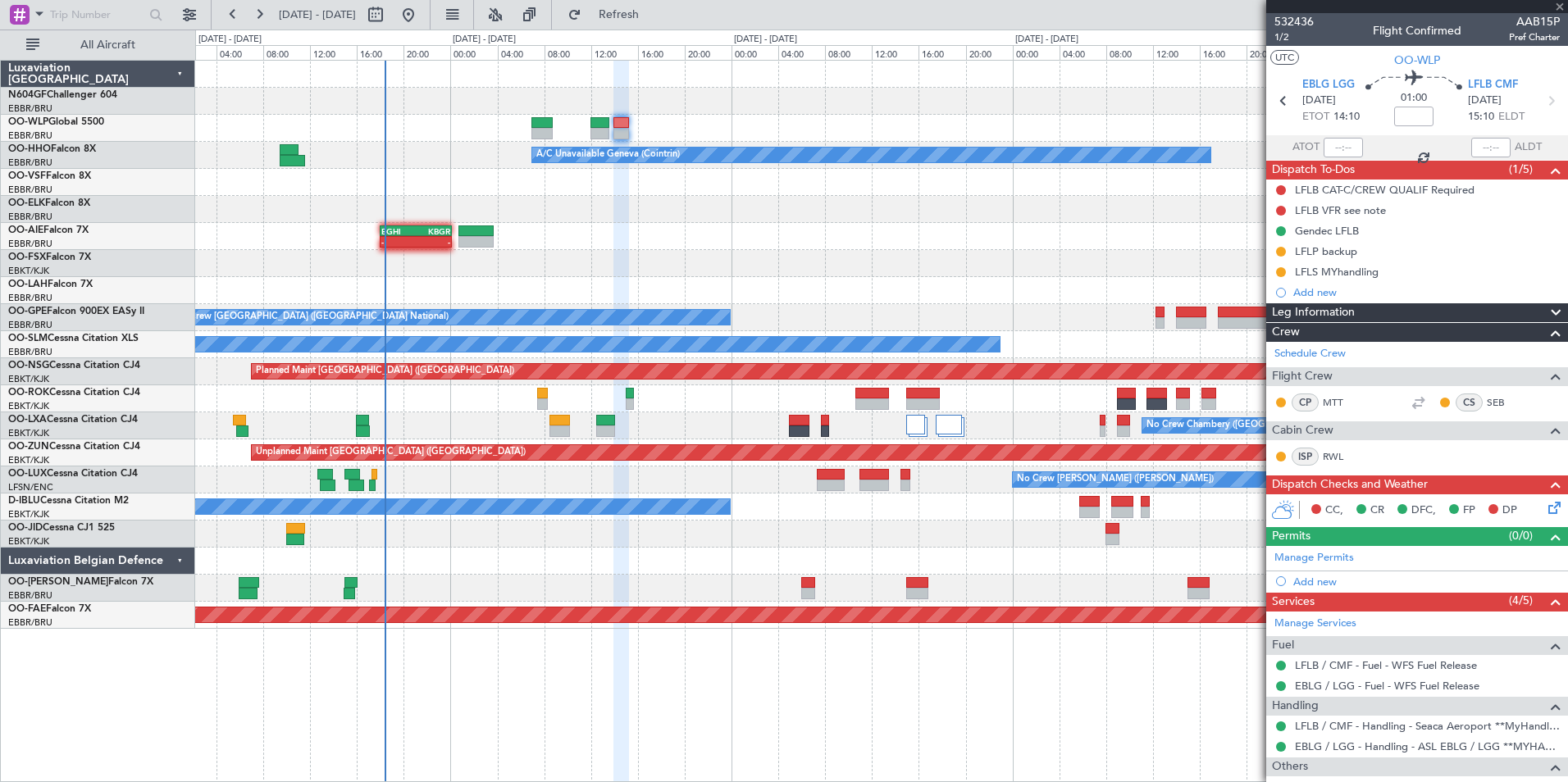
type input "+00:15"
type input "9"
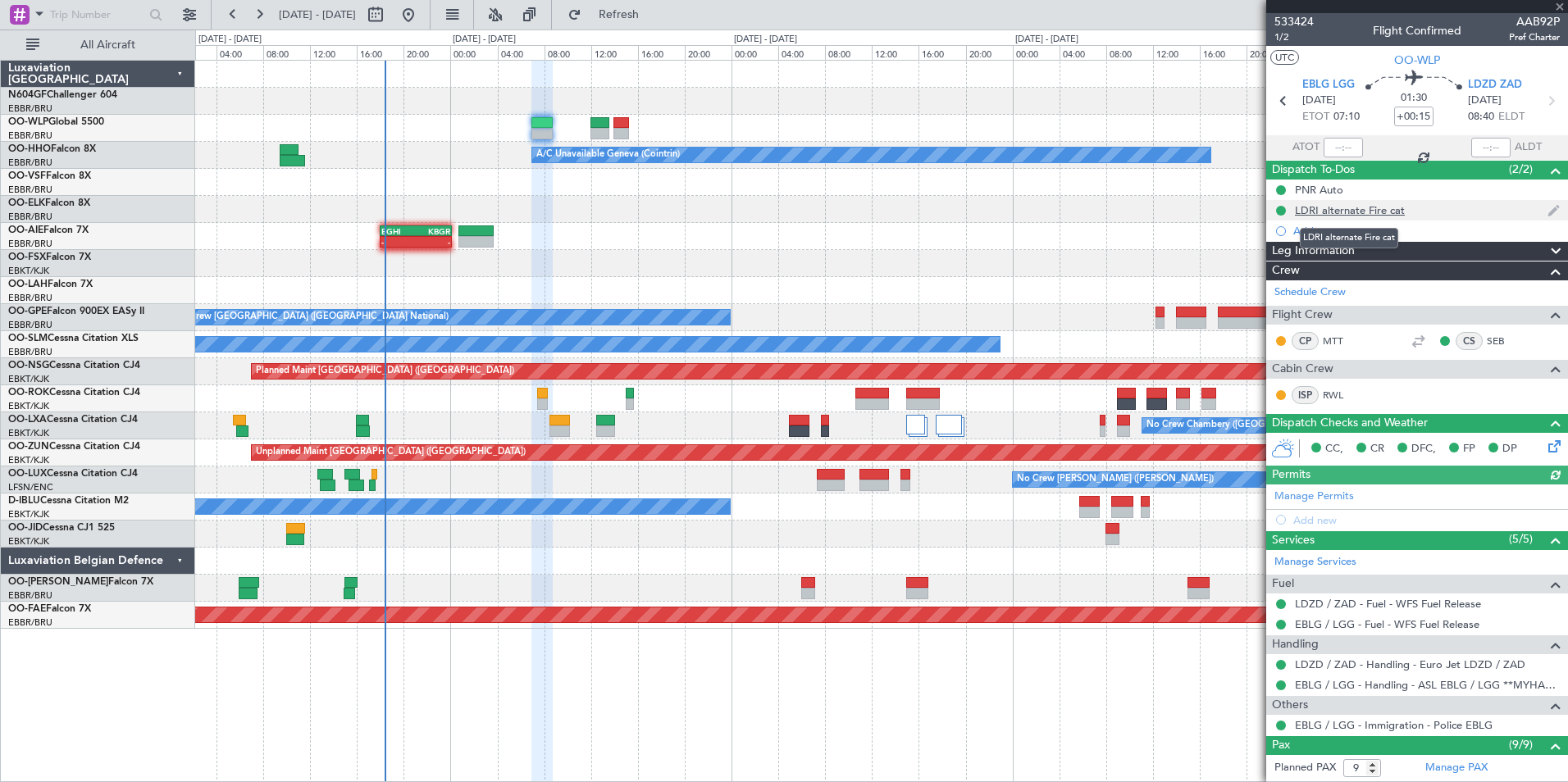
click at [1363, 205] on div "LDRI alternate Fire cat" at bounding box center [1349, 210] width 110 height 14
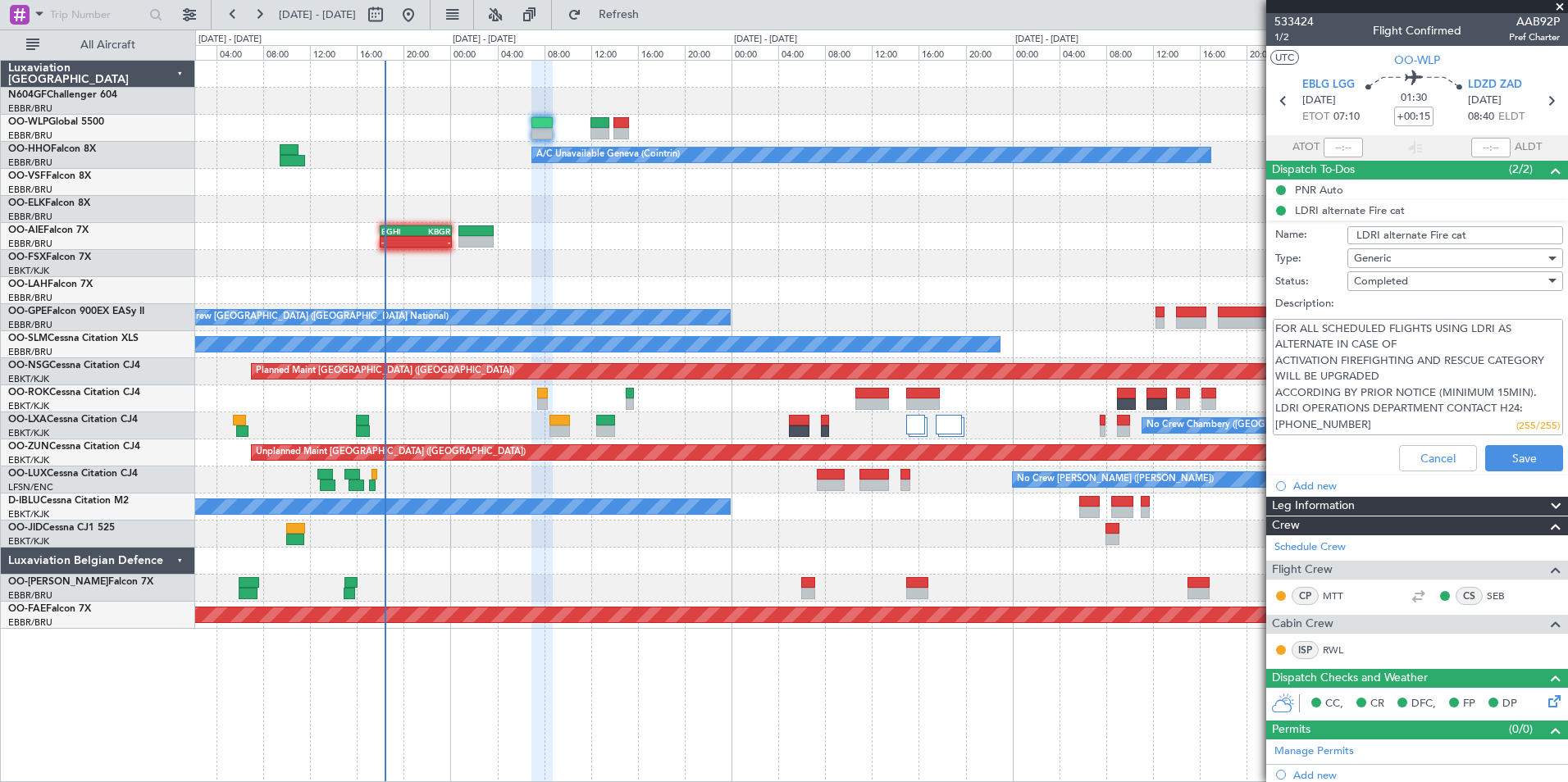
click at [1480, 236] on input "LDRI alternate Fire cat" at bounding box center [1455, 235] width 216 height 18
type input "LDRI alternate Fire cat **read me** if diversion"
click at [1502, 455] on button "Save" at bounding box center [1524, 458] width 78 height 26
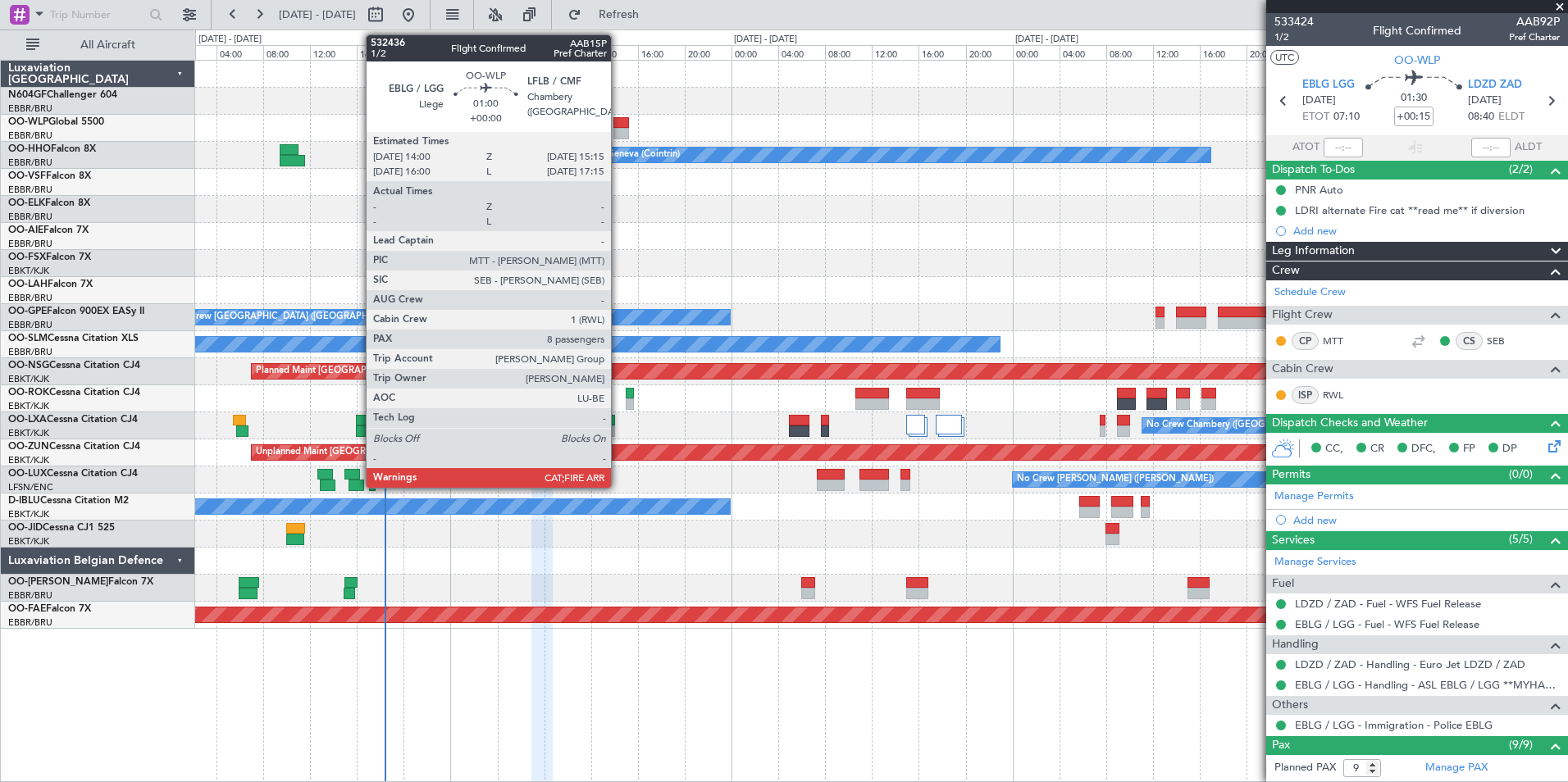
click at [618, 129] on div at bounding box center [620, 133] width 15 height 11
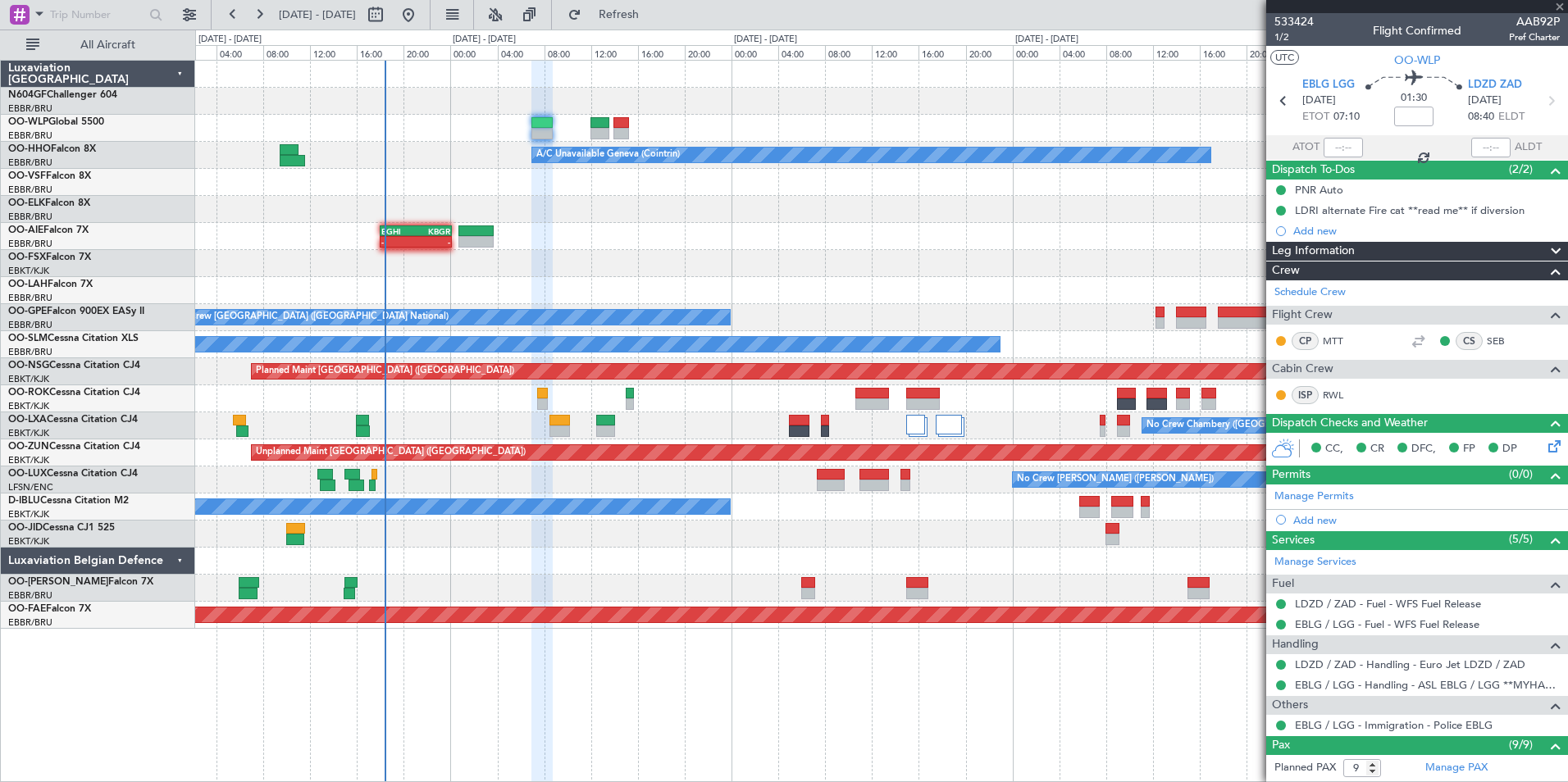
type input "8"
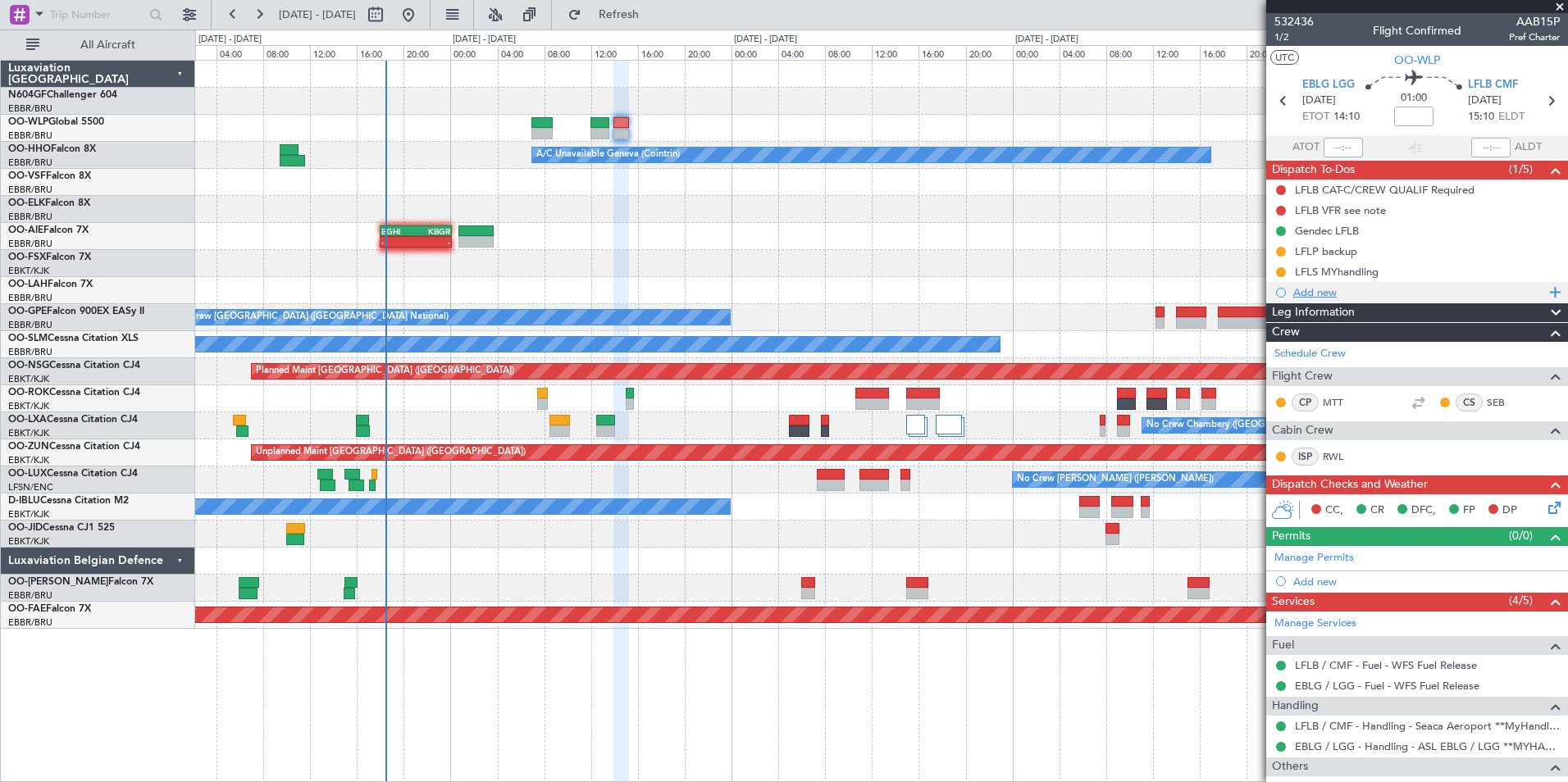
click at [1329, 286] on div "Add new" at bounding box center [1419, 292] width 252 height 14
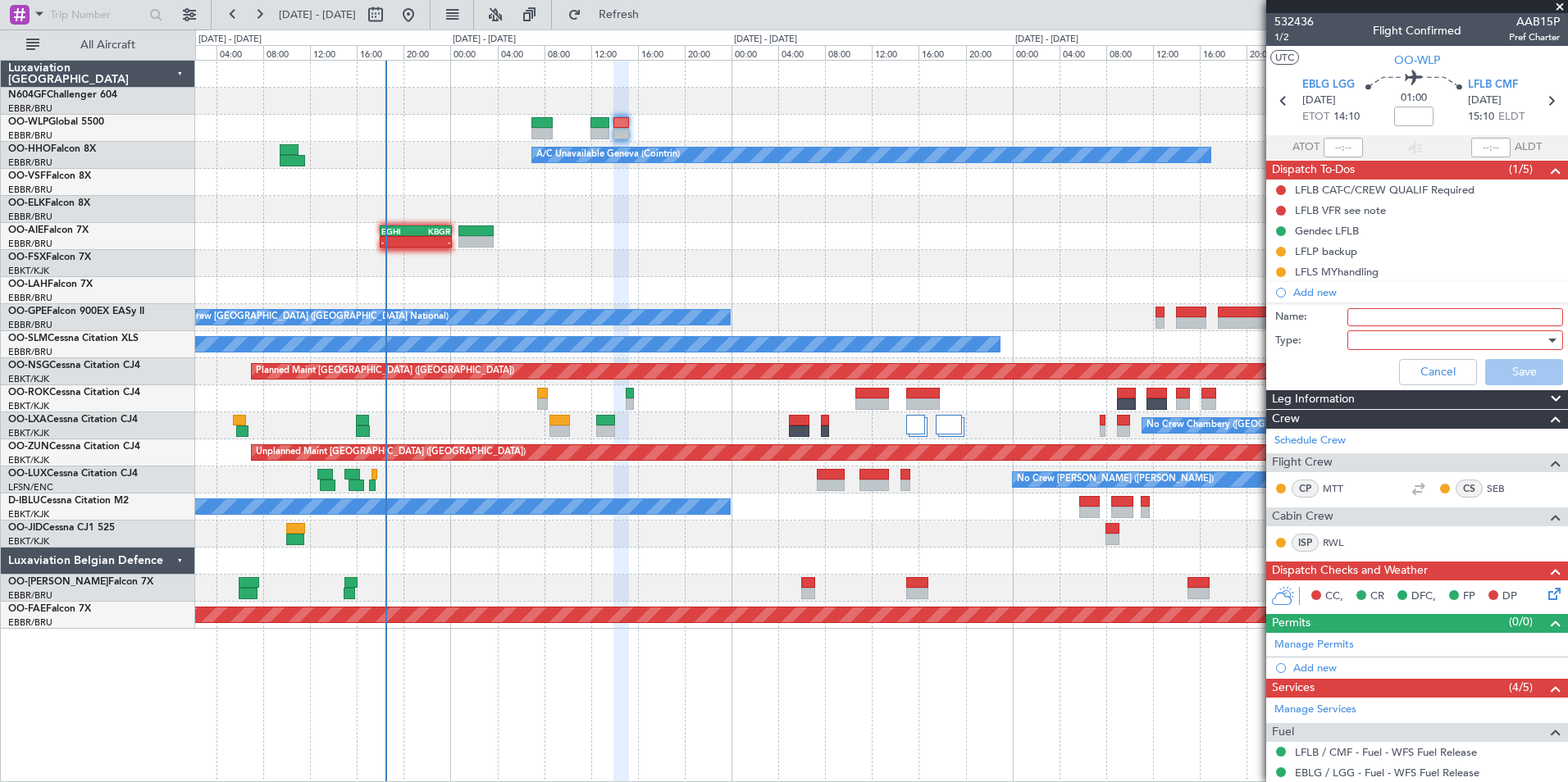
click at [1398, 308] on input "Name:" at bounding box center [1455, 317] width 216 height 18
type input "FPL EBLG - LFLP released"
click at [1384, 338] on div at bounding box center [1449, 340] width 191 height 24
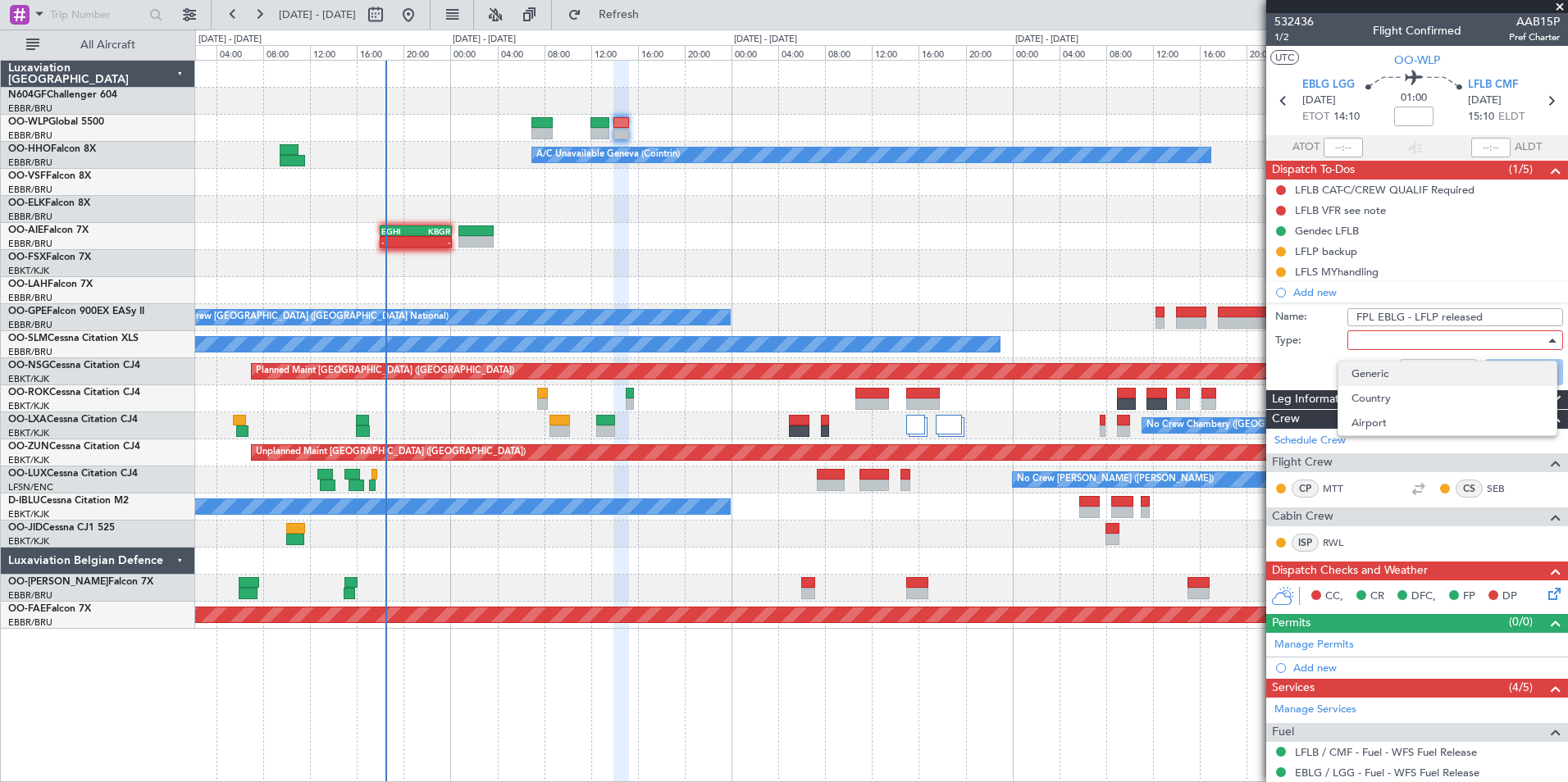
click at [1392, 372] on span "Generic" at bounding box center [1447, 374] width 192 height 24
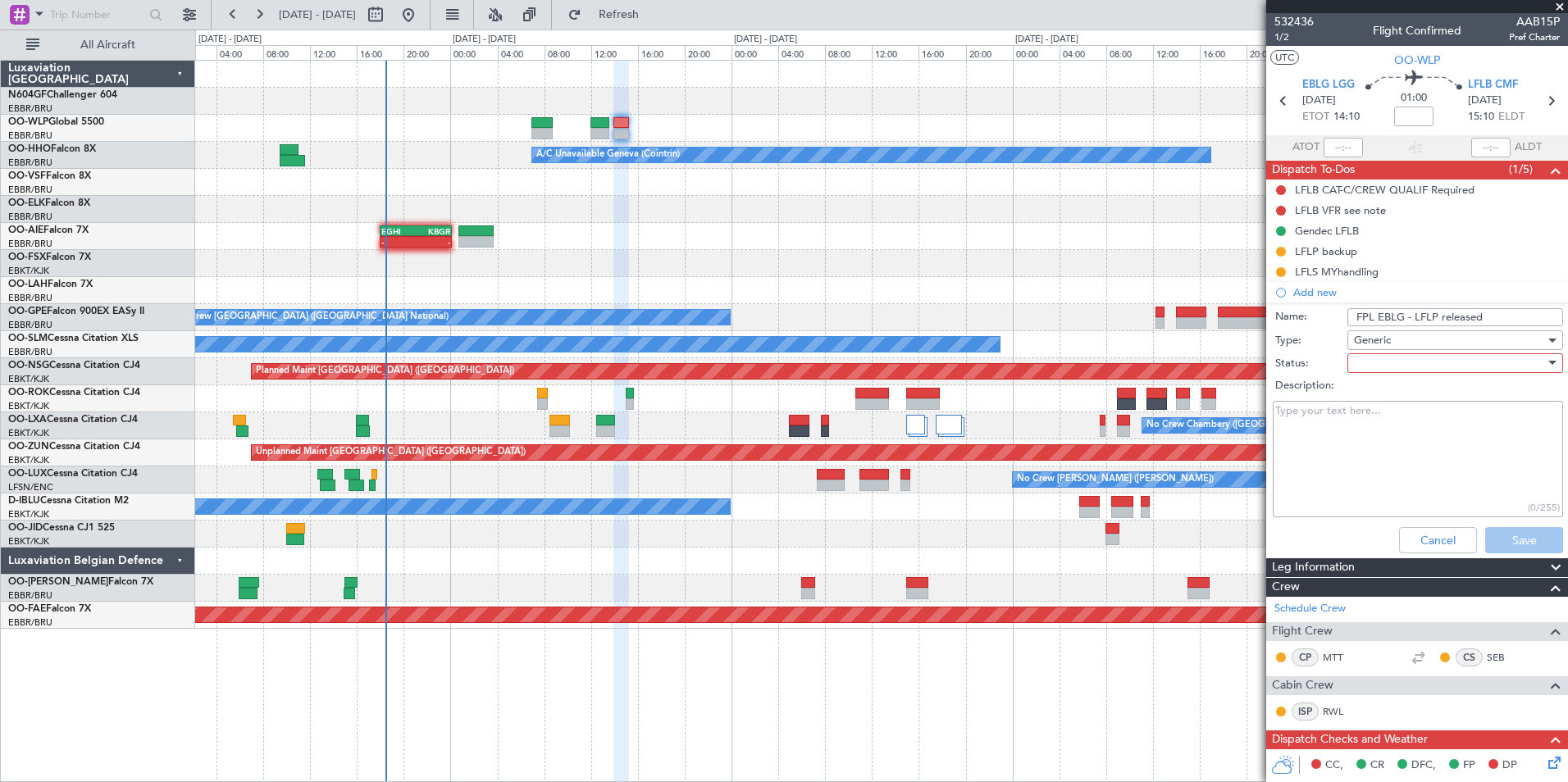
click at [1373, 367] on div at bounding box center [1449, 363] width 191 height 24
click at [1374, 420] on span "In Progress" at bounding box center [1447, 421] width 192 height 24
click at [1351, 428] on textarea "Description:" at bounding box center [1418, 459] width 291 height 117
type textarea "FPL released to the crew"
click at [1508, 538] on button "Save" at bounding box center [1524, 541] width 78 height 26
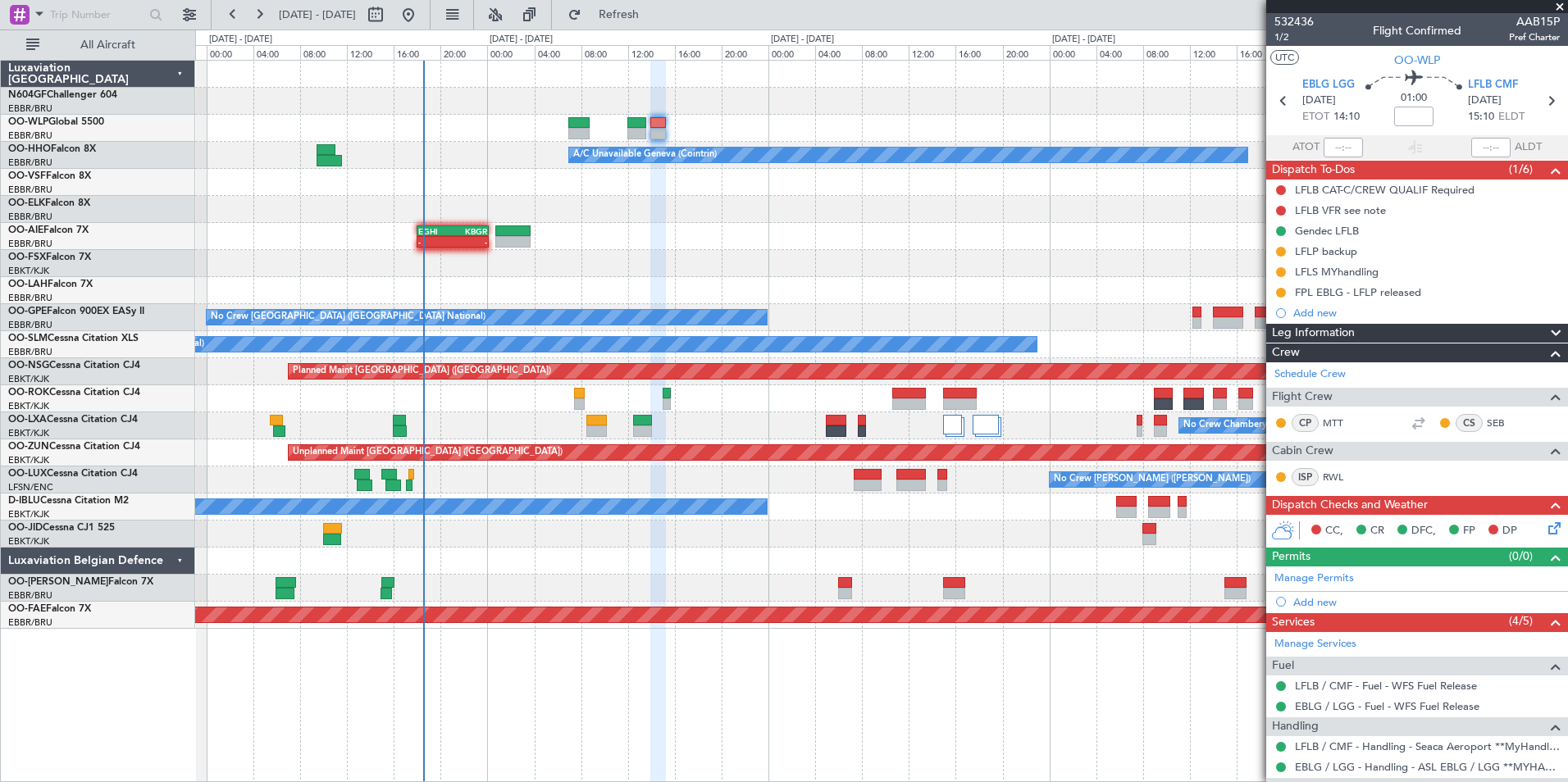
click at [1059, 535] on div at bounding box center [881, 534] width 1372 height 27
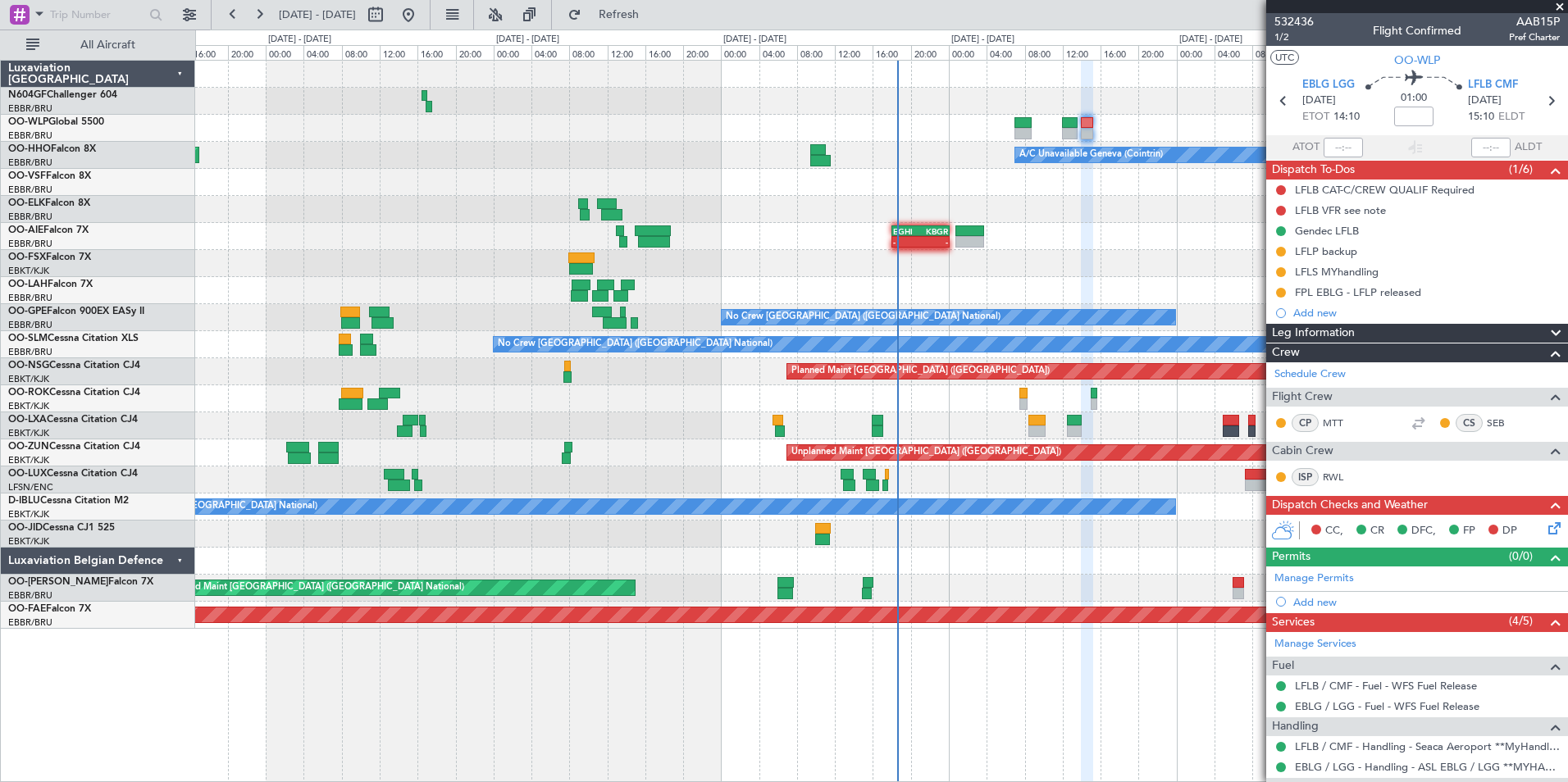
click at [620, 200] on div "Planned Maint Milan (Linate) A/C Unavailable Geneva (Cointrin) Planned Maint Ge…" at bounding box center [881, 345] width 1372 height 568
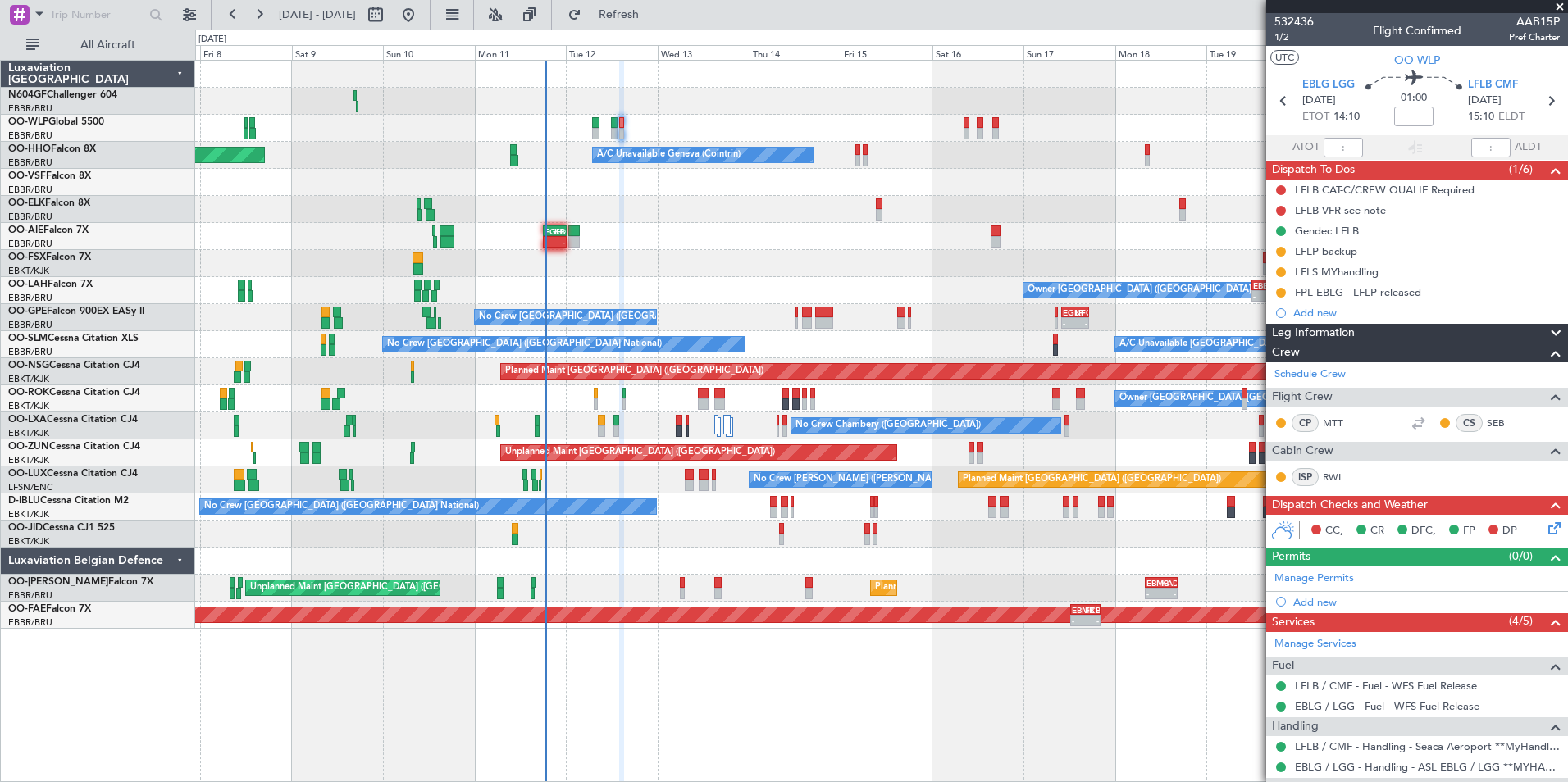
click at [593, 217] on div at bounding box center [881, 209] width 1372 height 27
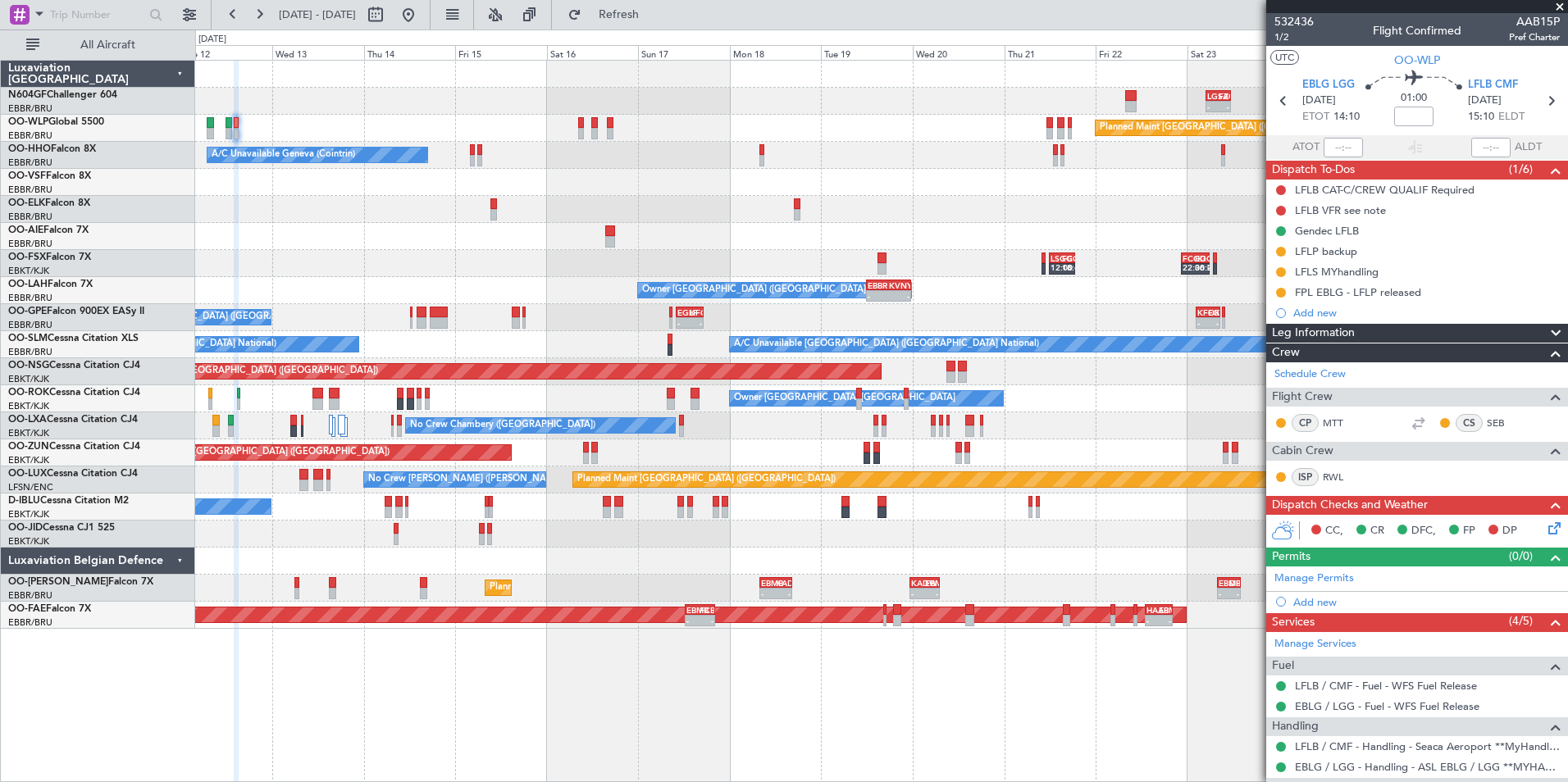
click at [812, 177] on div "- - LGSA 05:00 Z FZQA 11:40 Z Planned Maint Berlin (Brandenburg) A/C Unavailabl…" at bounding box center [881, 345] width 1372 height 568
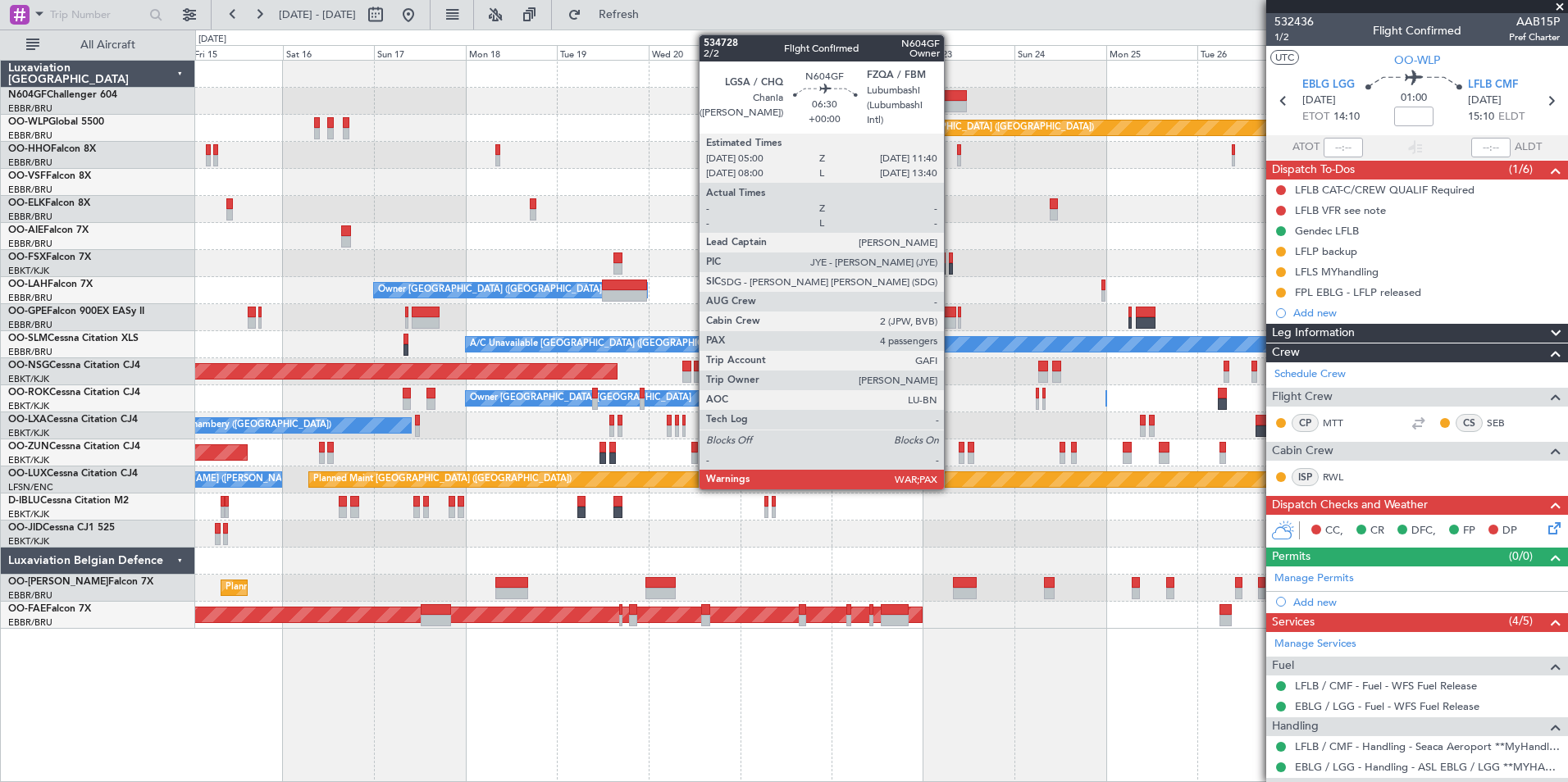
click at [951, 94] on div at bounding box center [954, 95] width 25 height 11
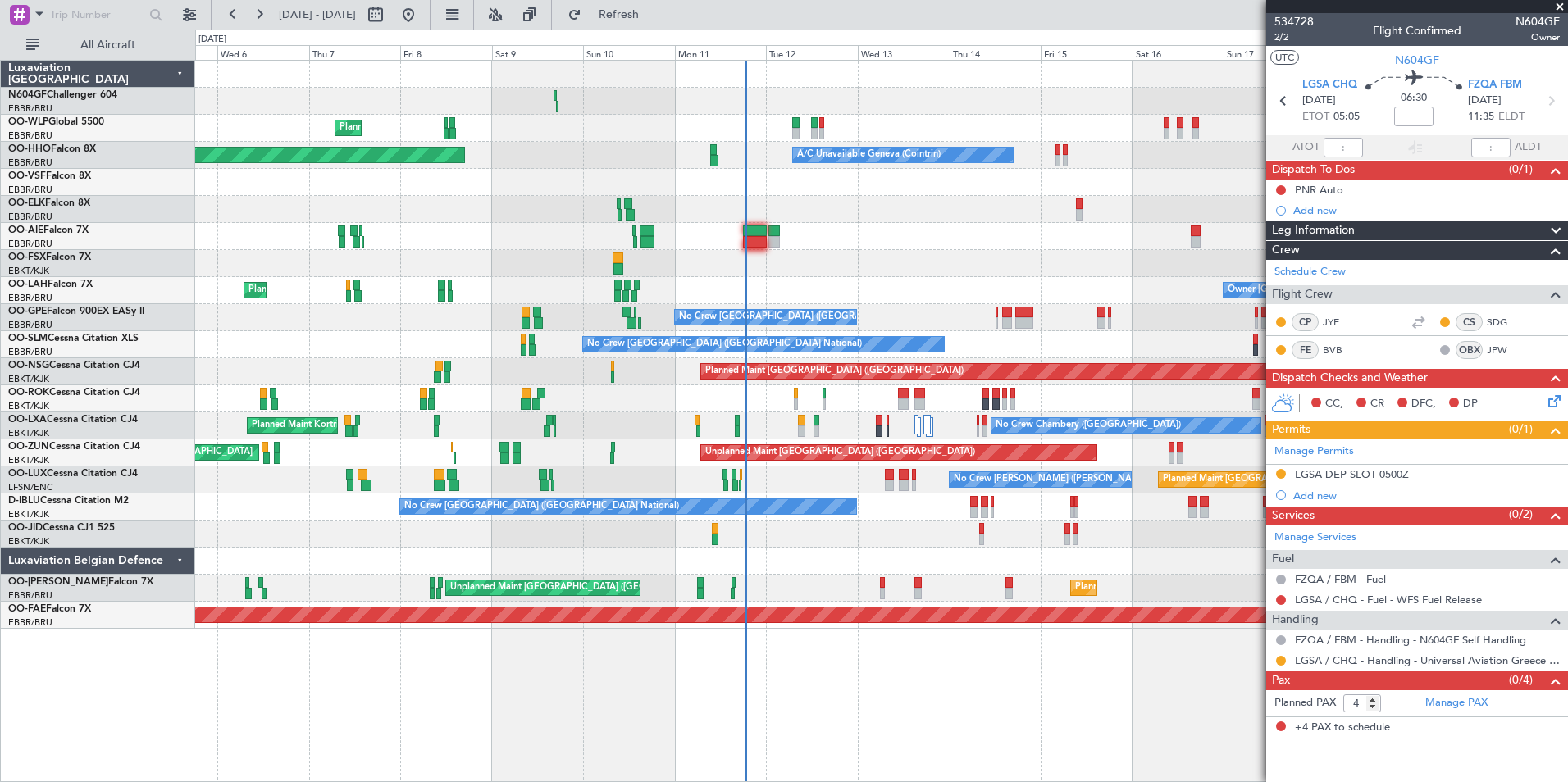
click at [1184, 214] on div at bounding box center [881, 209] width 1372 height 27
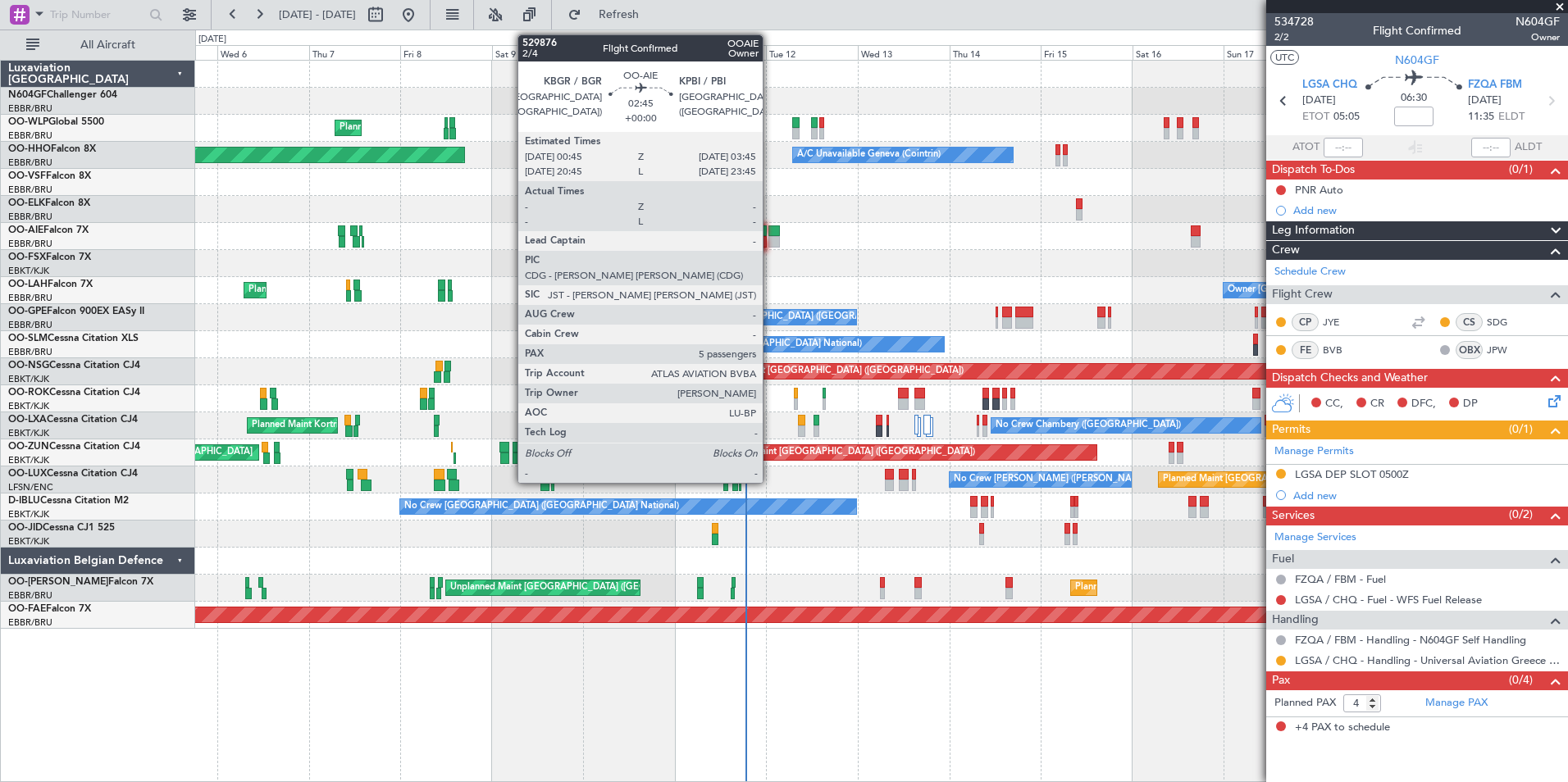
click at [772, 240] on div at bounding box center [773, 241] width 11 height 11
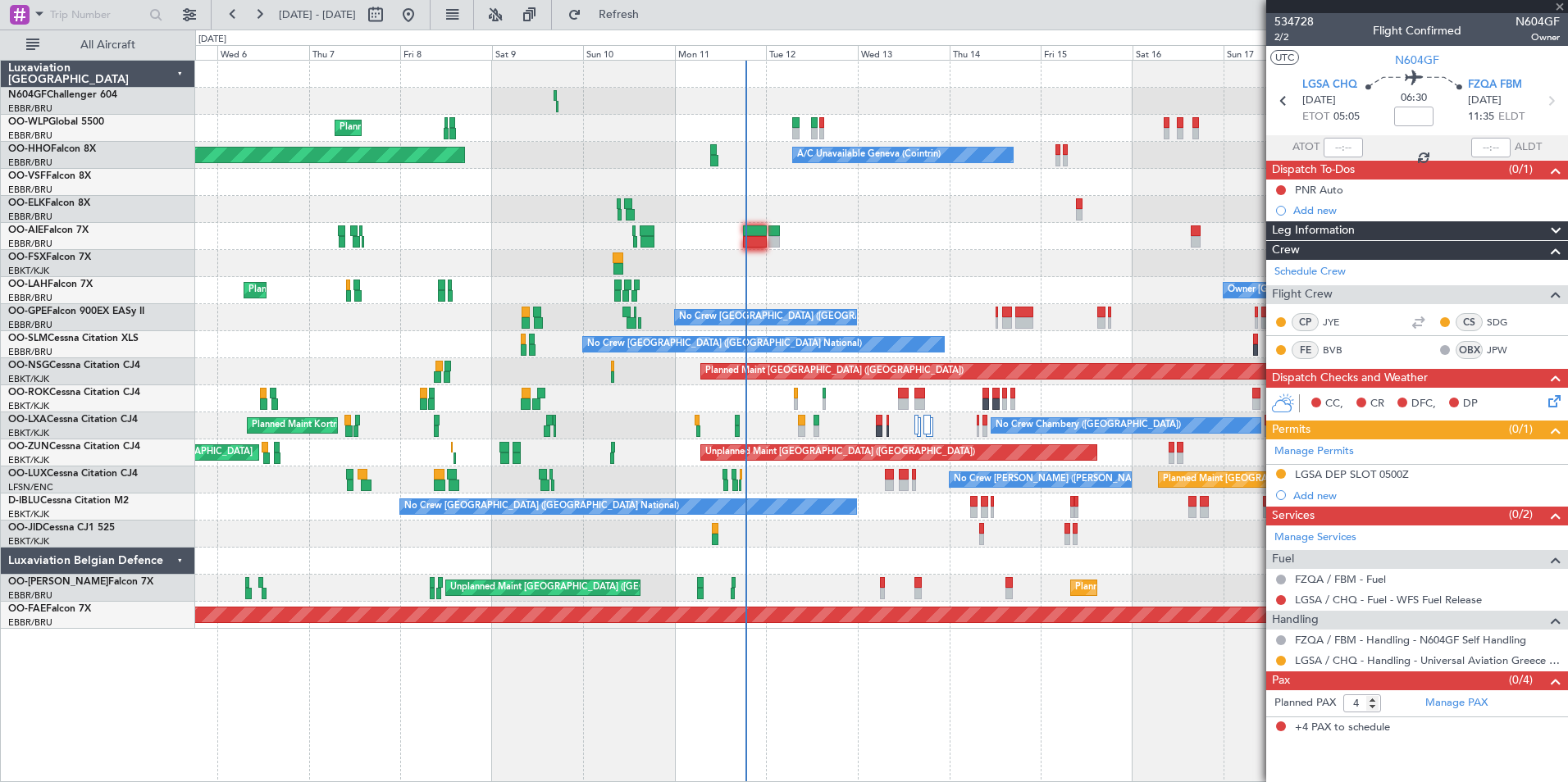
type input "5"
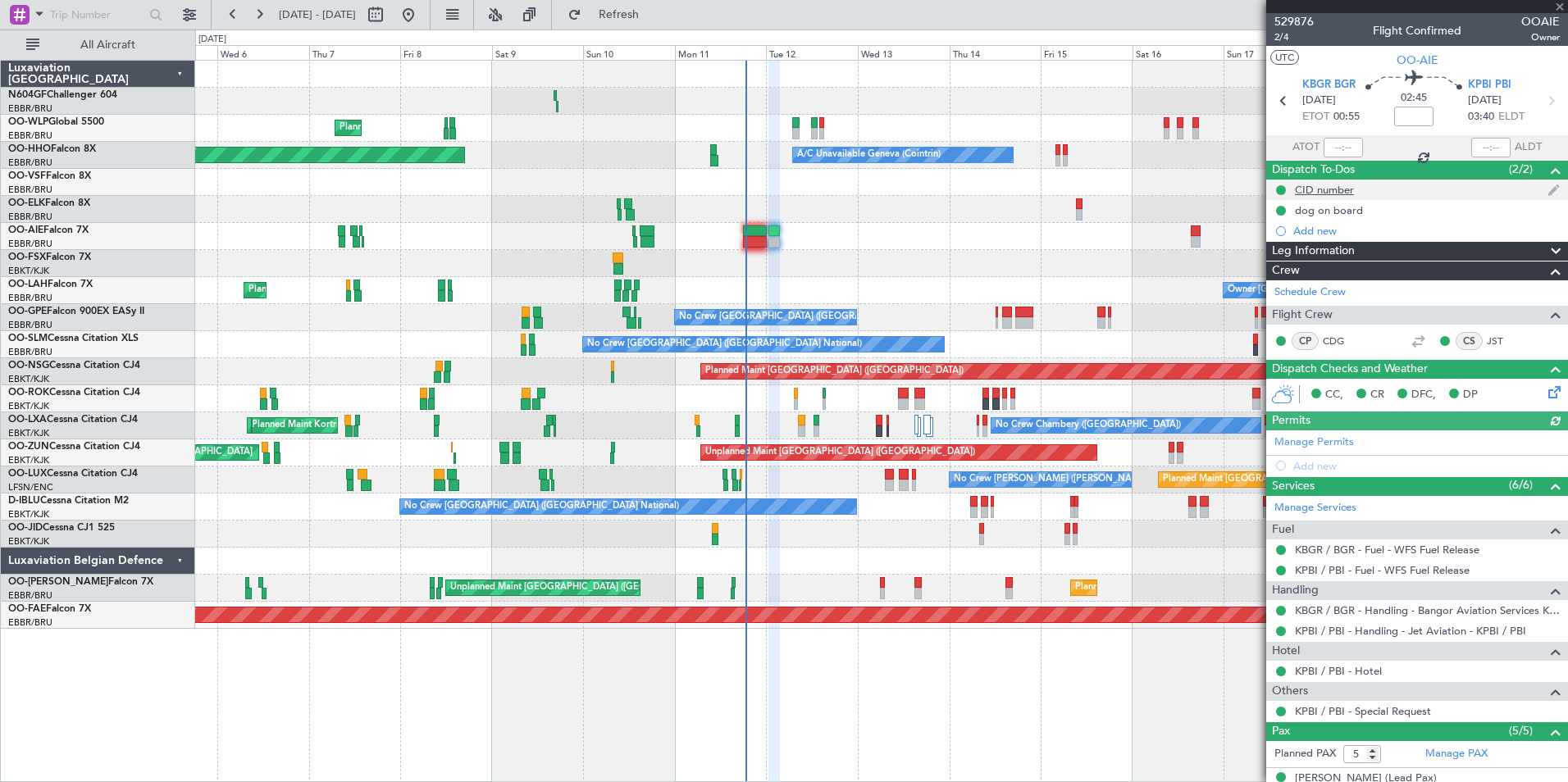
click at [1330, 191] on div "CID number" at bounding box center [1324, 190] width 59 height 14
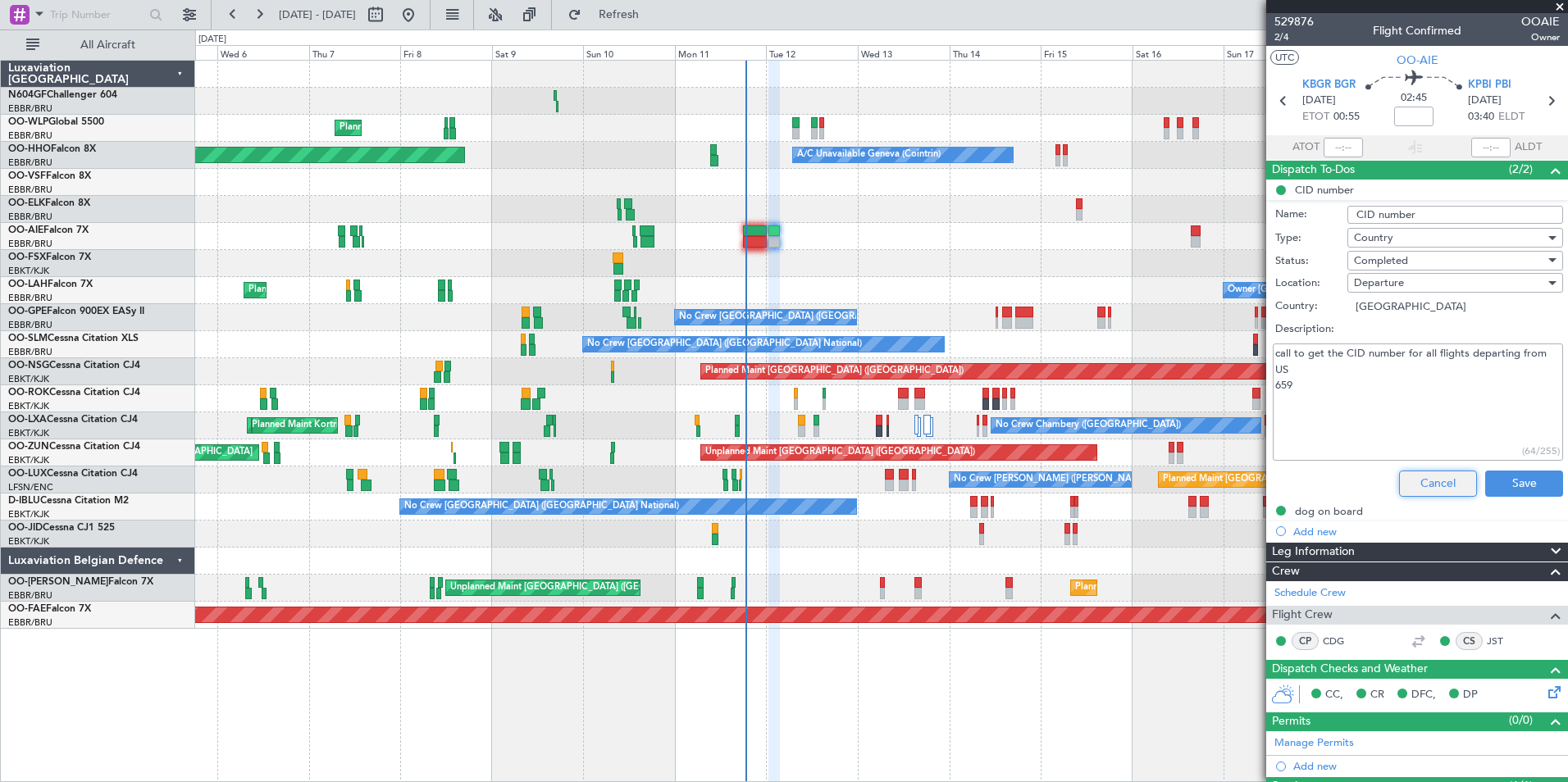
click at [1411, 487] on button "Cancel" at bounding box center [1438, 483] width 78 height 26
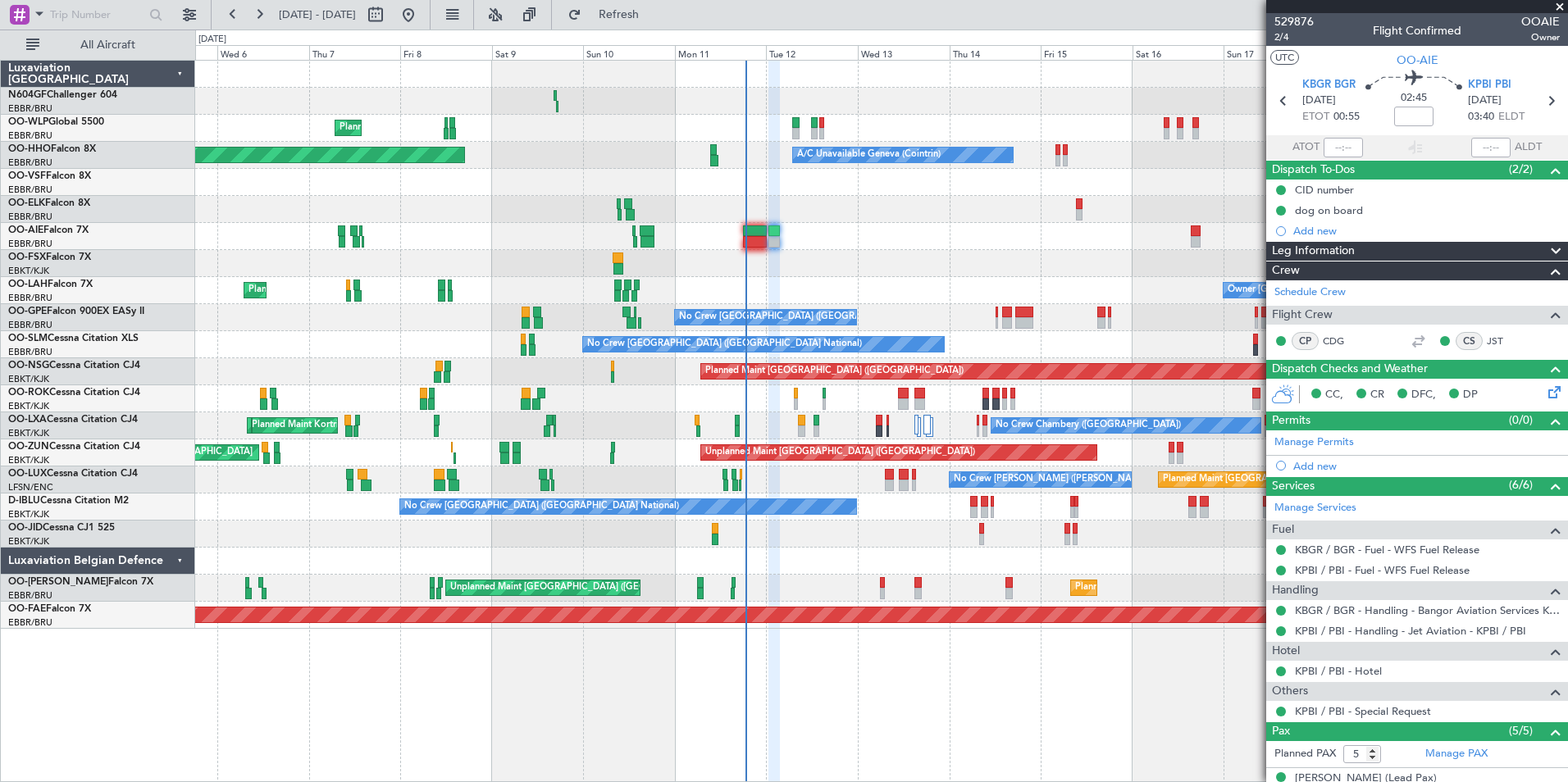
click at [632, 260] on div "Planned Maint Milan (Linate) Planned Maint Berlin (Brandenburg) Planned Maint G…" at bounding box center [881, 345] width 1372 height 568
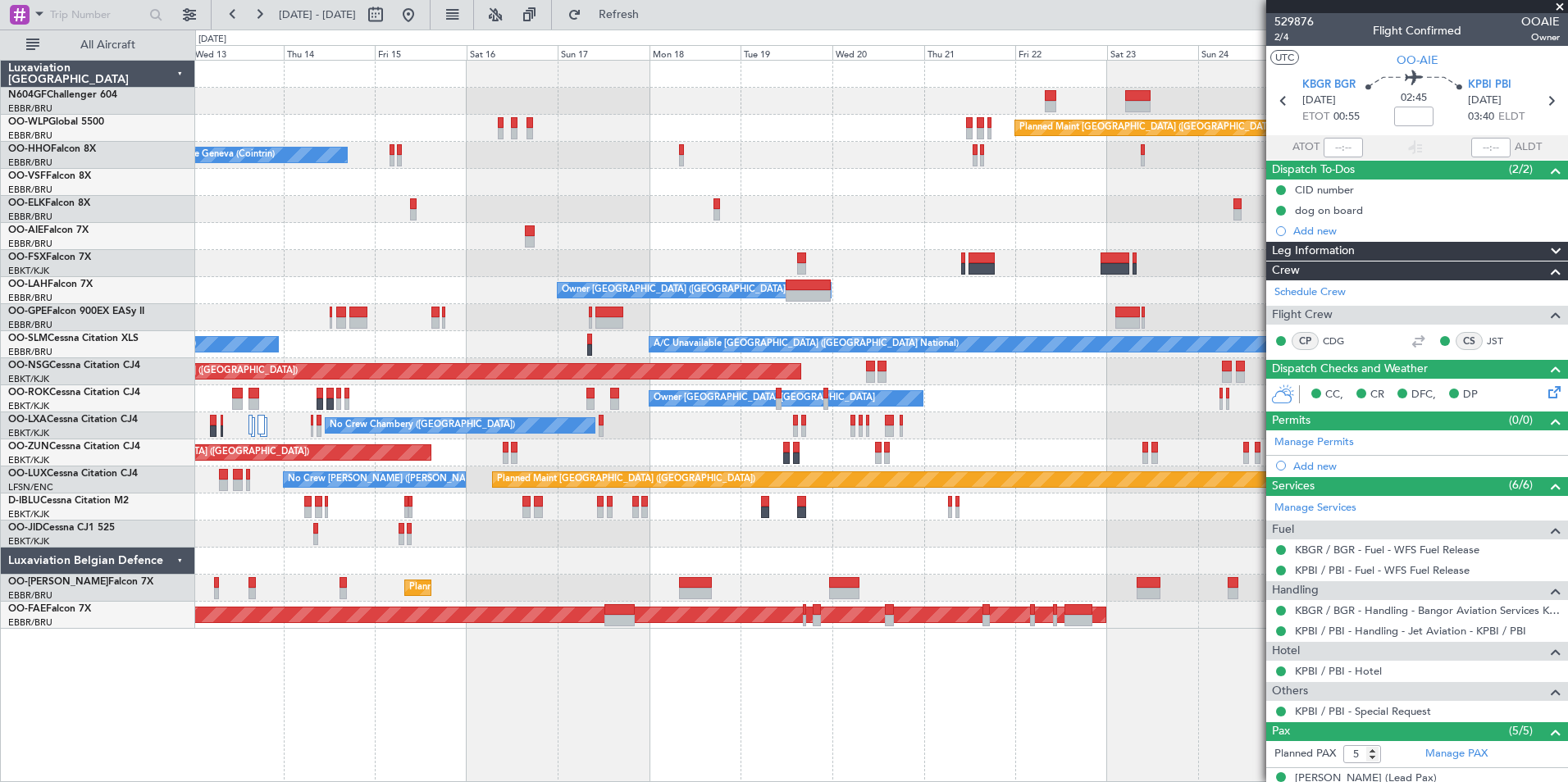
click at [811, 232] on div at bounding box center [881, 236] width 1372 height 27
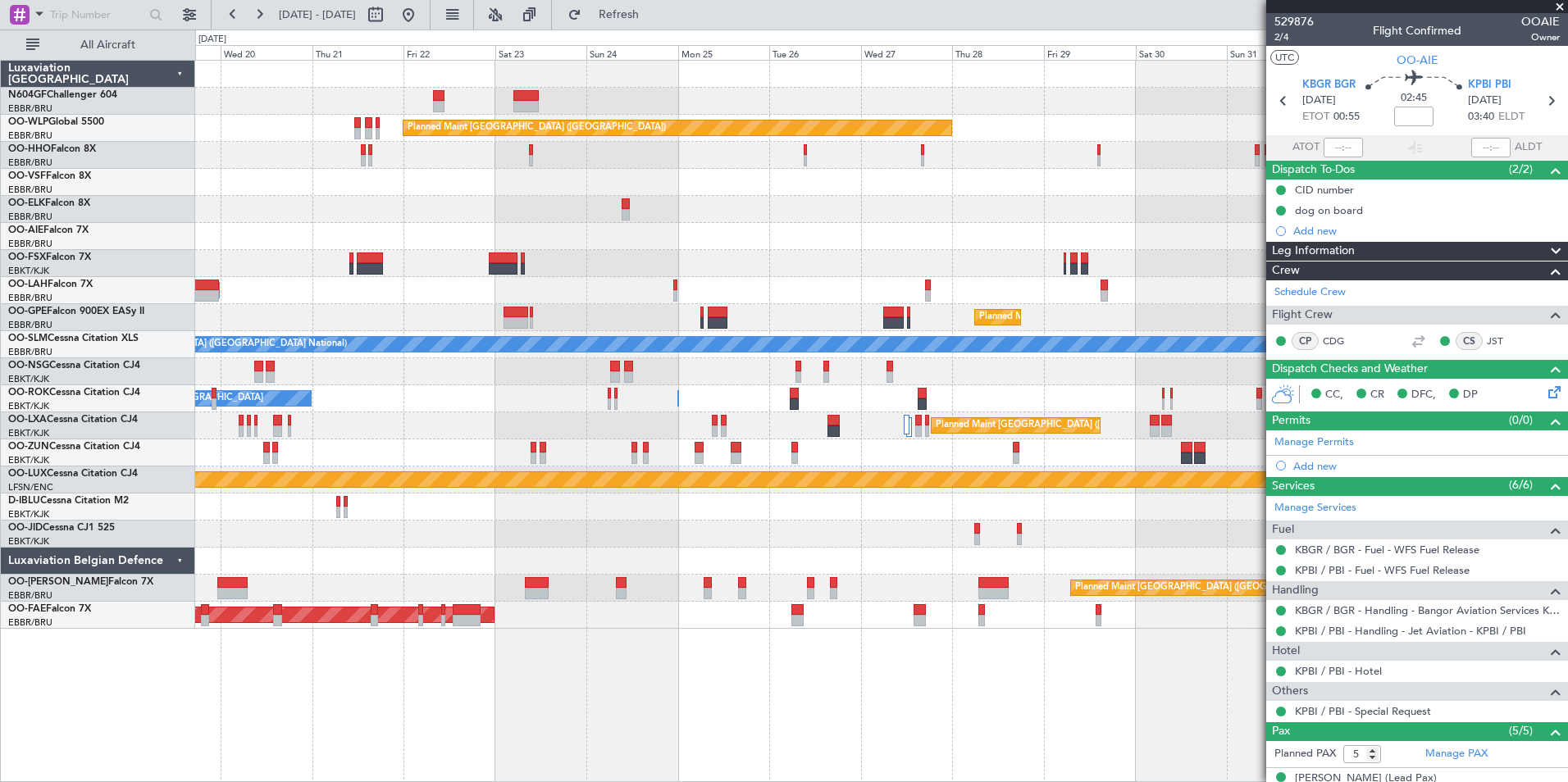
click at [755, 279] on div "Planned Maint Berlin (Brandenburg) Planned Maint London (Farnborough) Planned M…" at bounding box center [881, 345] width 1372 height 568
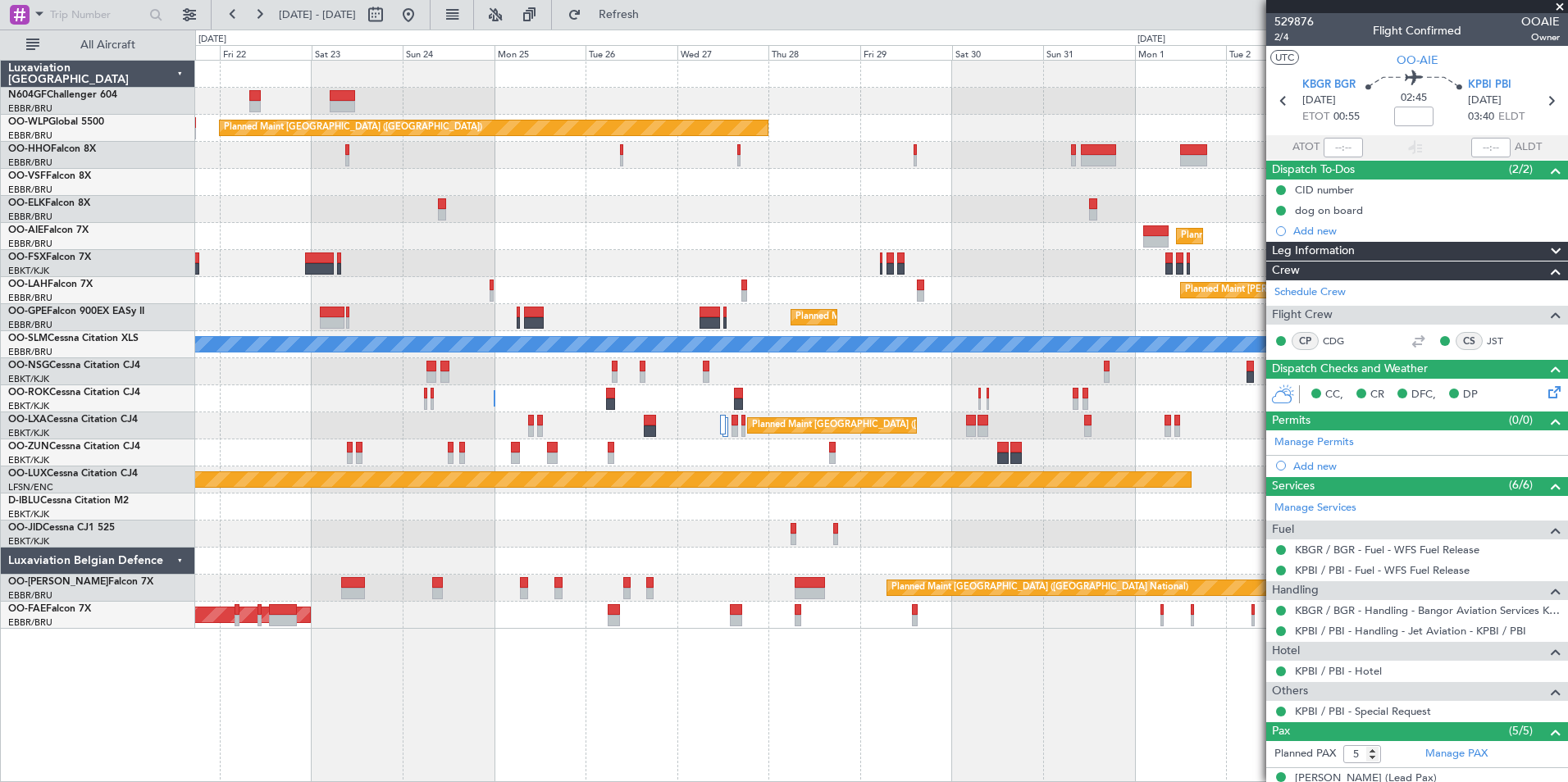
click at [789, 280] on div "Planned Maint Alton-st Louis (St Louis Regl) Owner Brussels (Brussels National)" at bounding box center [881, 290] width 1372 height 27
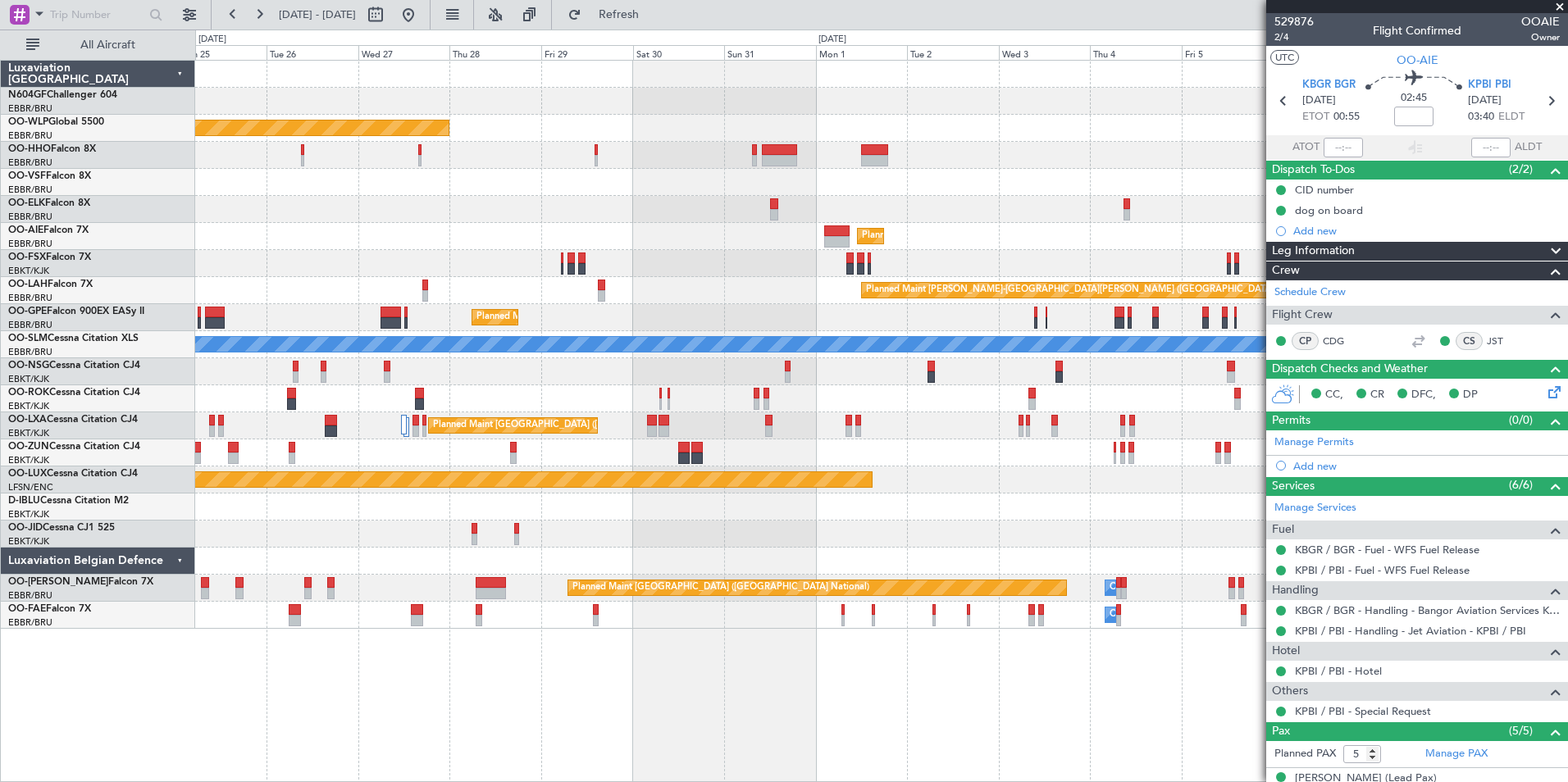
click at [768, 291] on div "Planned Maint [PERSON_NAME]-[GEOGRAPHIC_DATA][PERSON_NAME] ([GEOGRAPHIC_DATA][P…" at bounding box center [881, 290] width 1372 height 27
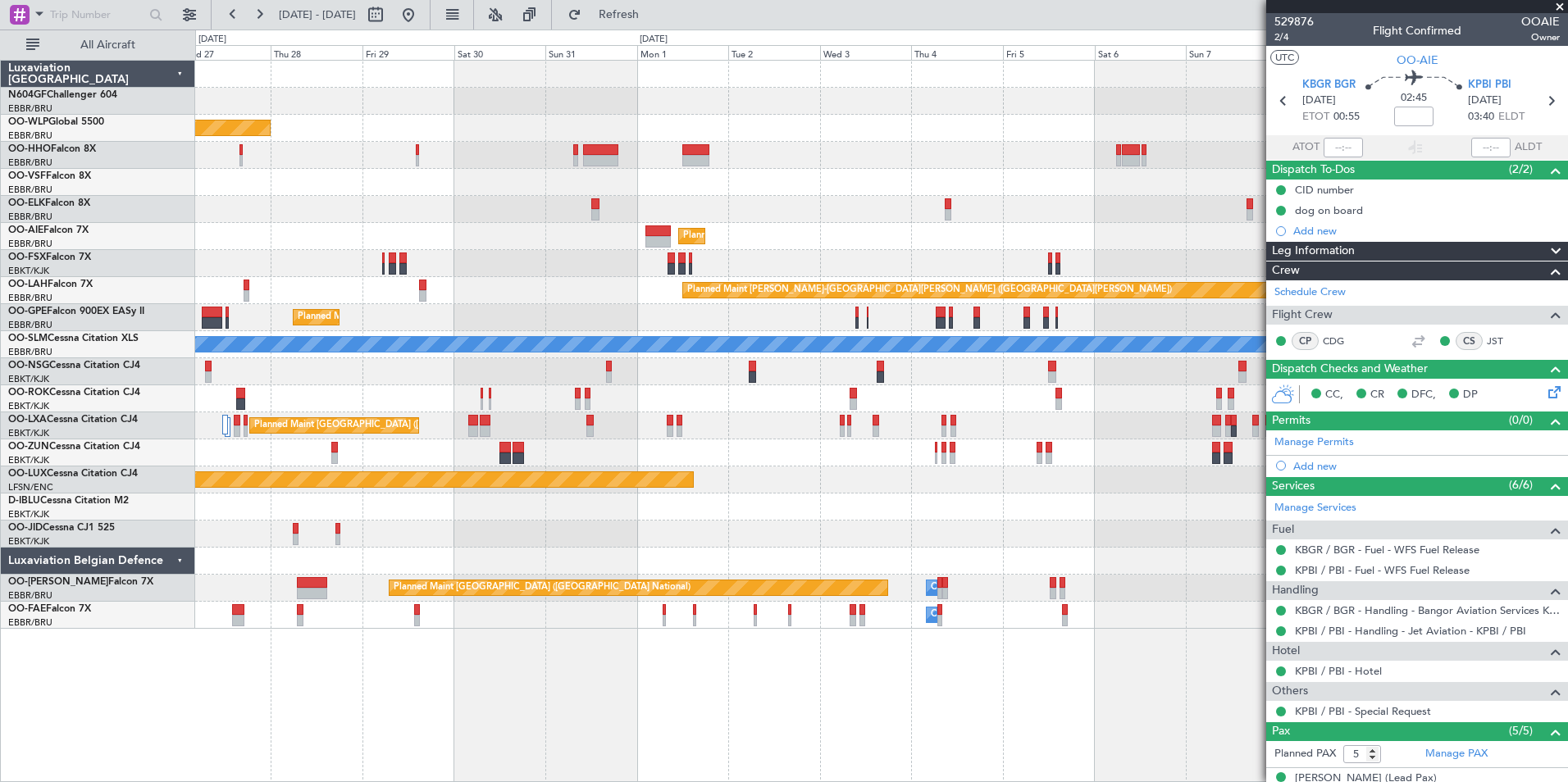
click at [716, 309] on div "Planned Maint [GEOGRAPHIC_DATA] ([GEOGRAPHIC_DATA] National)" at bounding box center [881, 318] width 1372 height 27
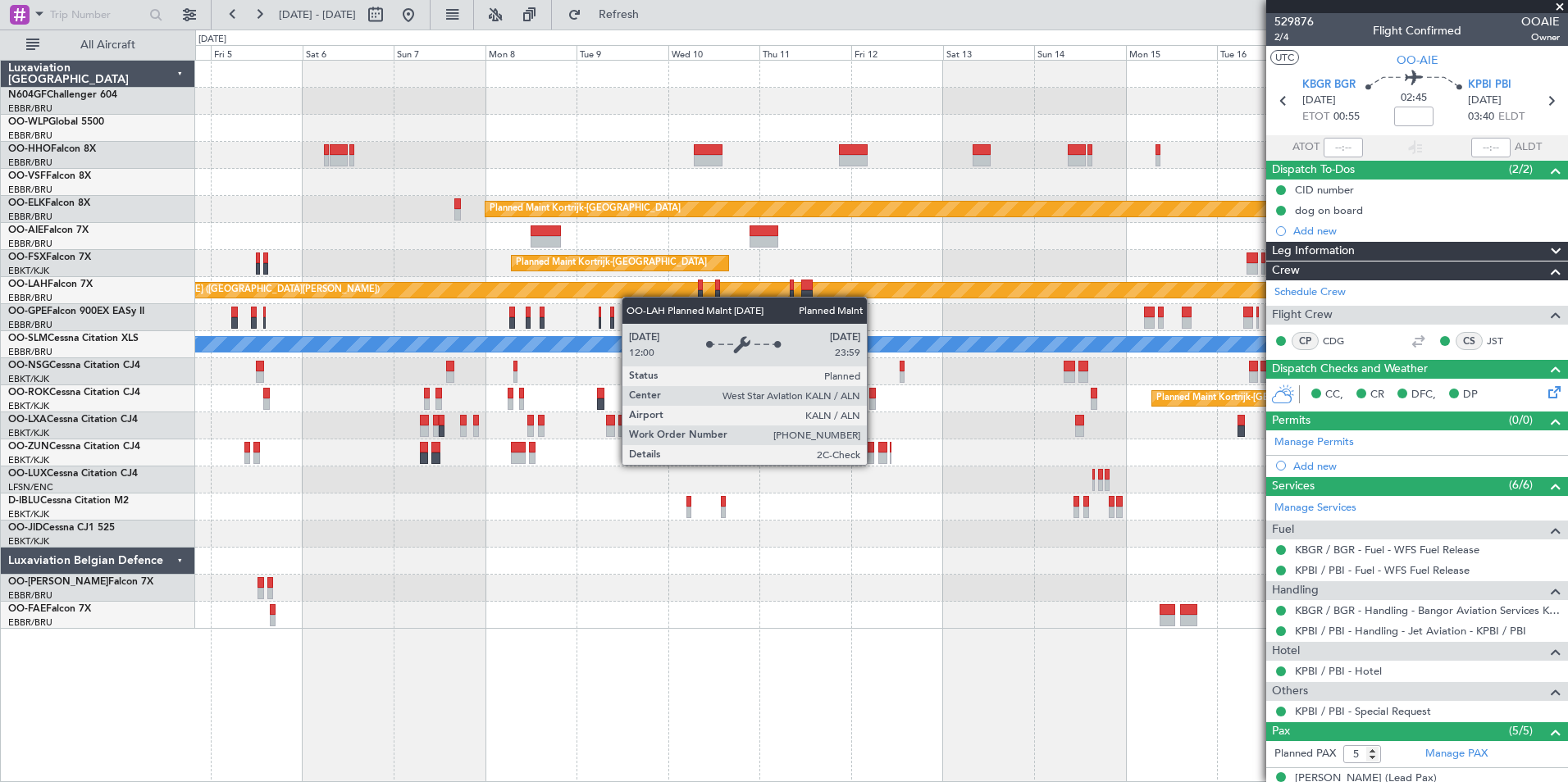
click at [430, 289] on div "Planned Maint Kortrijk-Wevelgem Planned Maint London (Farnborough) Planned Main…" at bounding box center [881, 345] width 1372 height 568
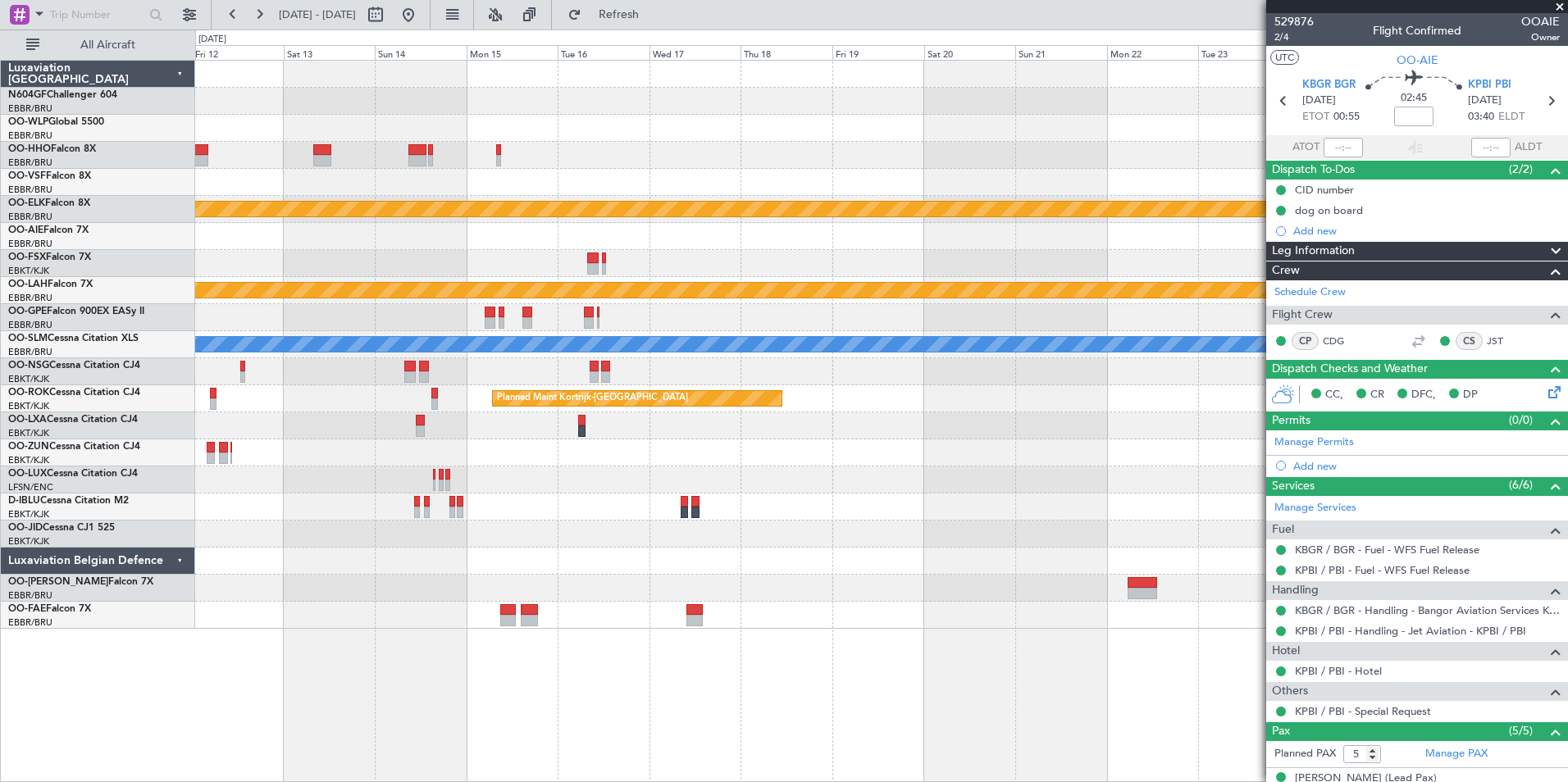
click at [473, 299] on div "Planned Maint [PERSON_NAME]-[GEOGRAPHIC_DATA][PERSON_NAME] ([GEOGRAPHIC_DATA][P…" at bounding box center [881, 290] width 1372 height 27
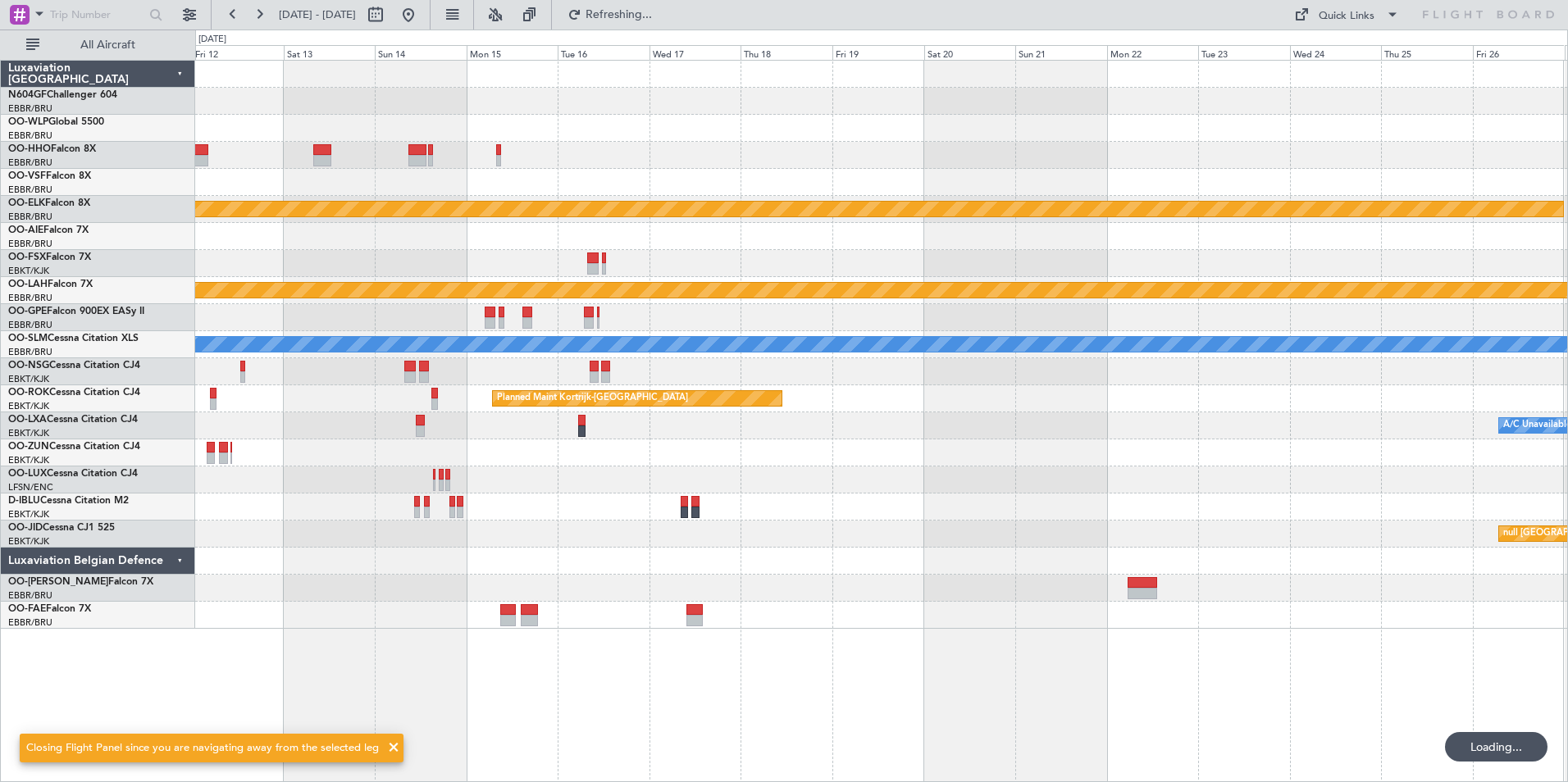
click at [1187, 307] on div at bounding box center [881, 318] width 1372 height 27
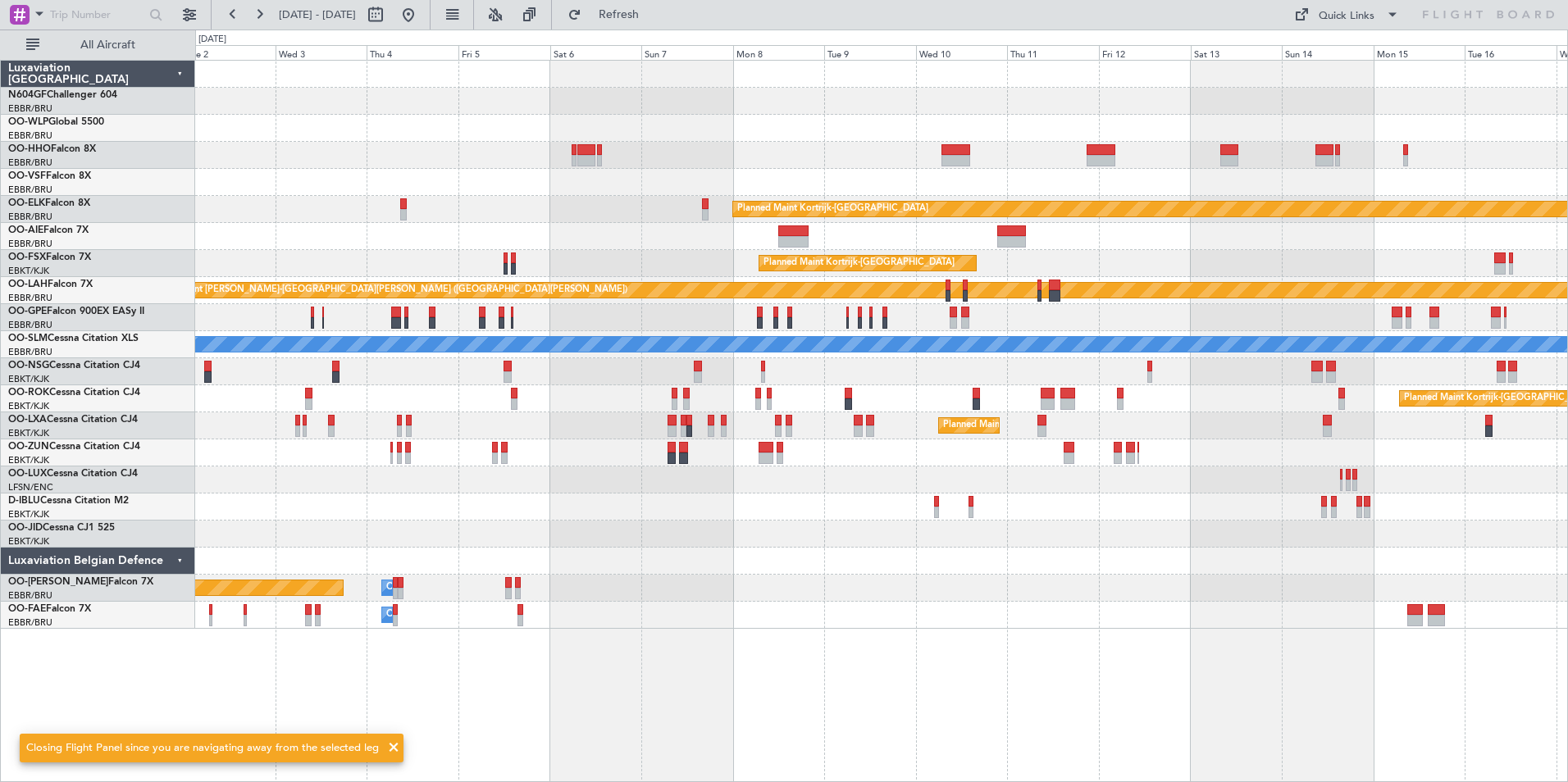
click at [988, 315] on div at bounding box center [881, 318] width 1372 height 27
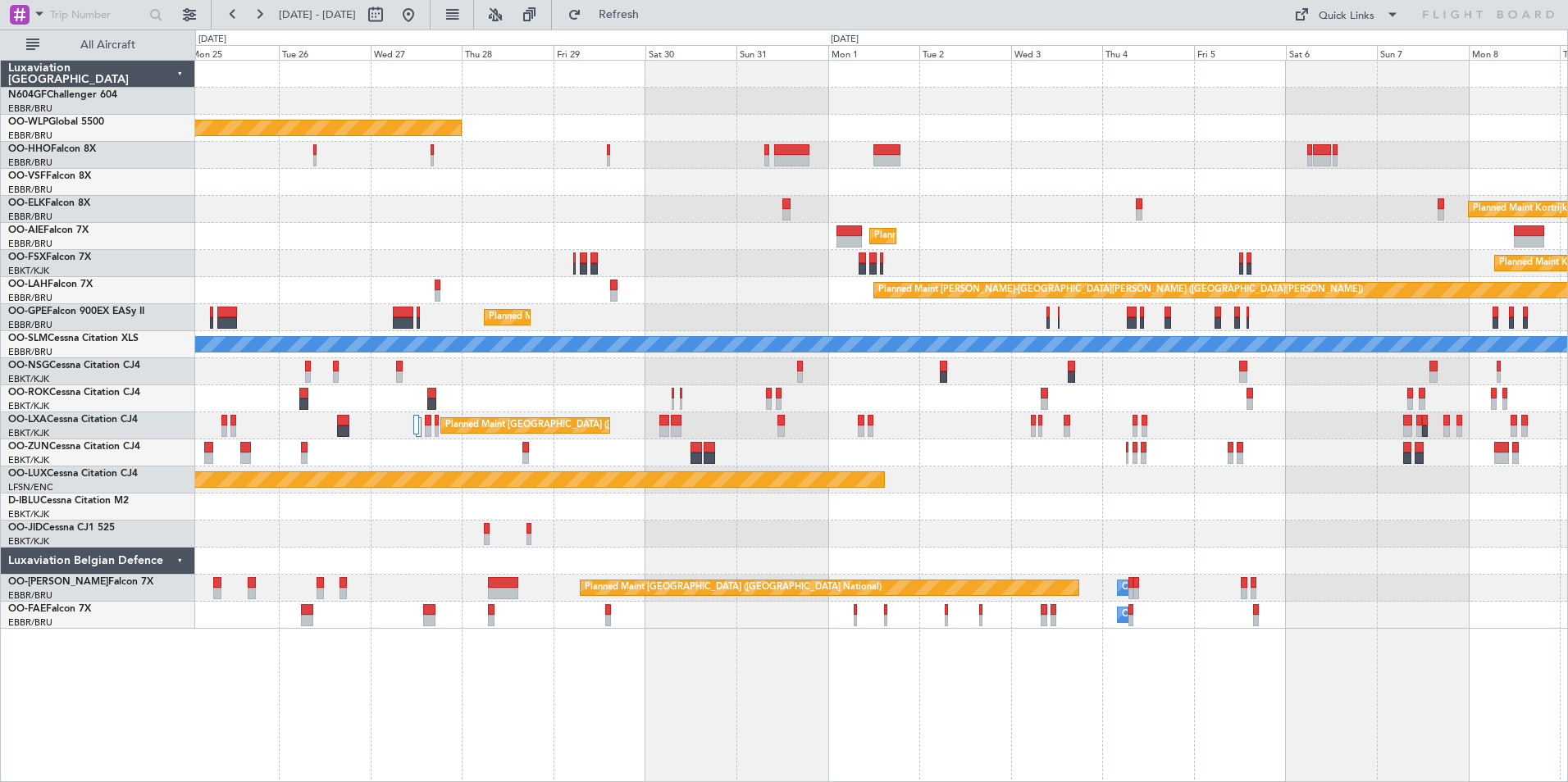
click at [871, 310] on div "Planned Maint [GEOGRAPHIC_DATA] ([GEOGRAPHIC_DATA] National)" at bounding box center [881, 318] width 1372 height 27
click at [1017, 495] on div "Planned Maint Berlin (Brandenburg) Planned Maint Kortrijk-Wevelgem Planned Main…" at bounding box center [881, 345] width 1372 height 568
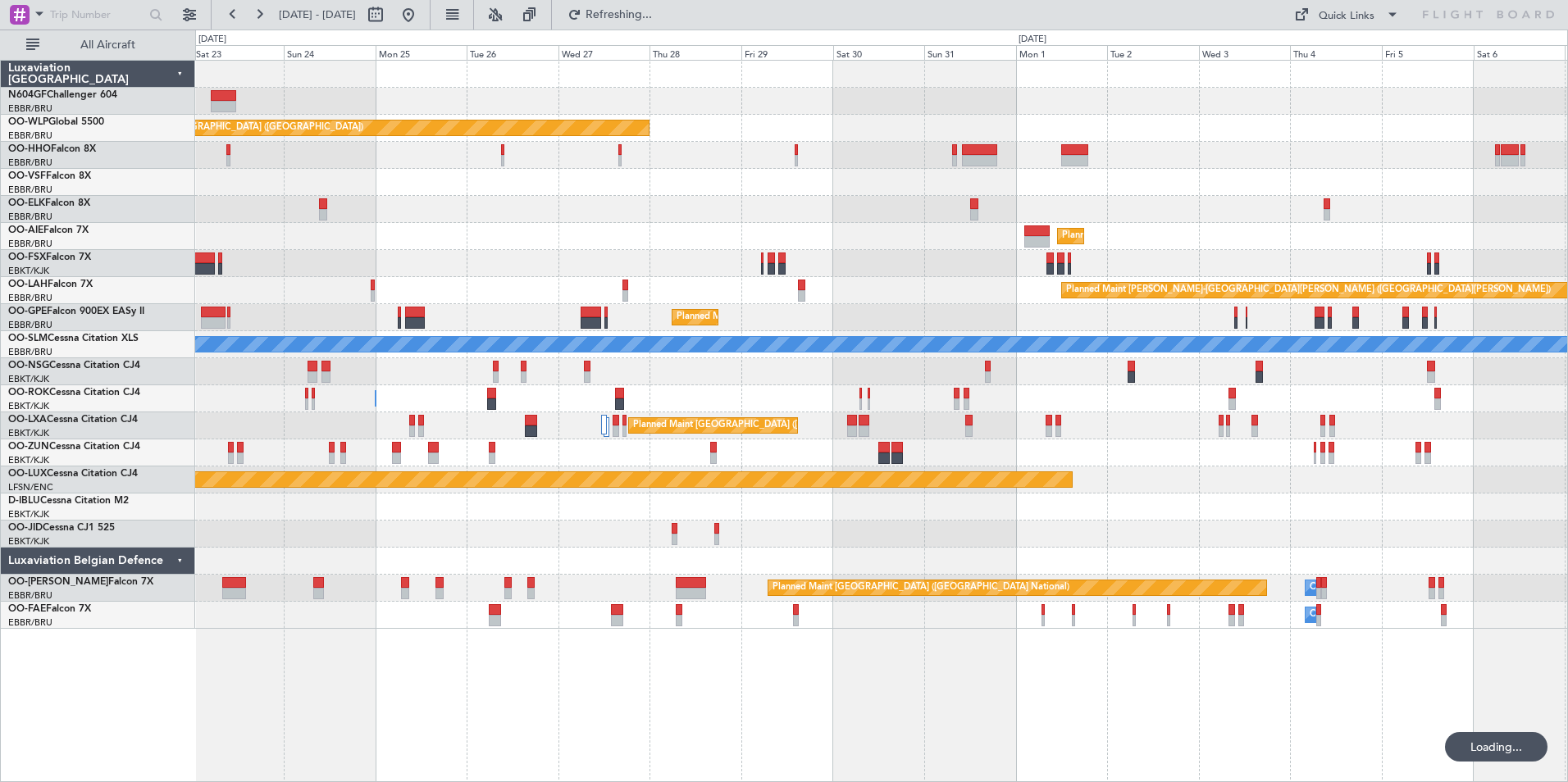
click at [862, 330] on div "Planned Maint Berlin (Brandenburg) Planned Maint Kortrijk-Wevelgem Planned Main…" at bounding box center [881, 345] width 1372 height 568
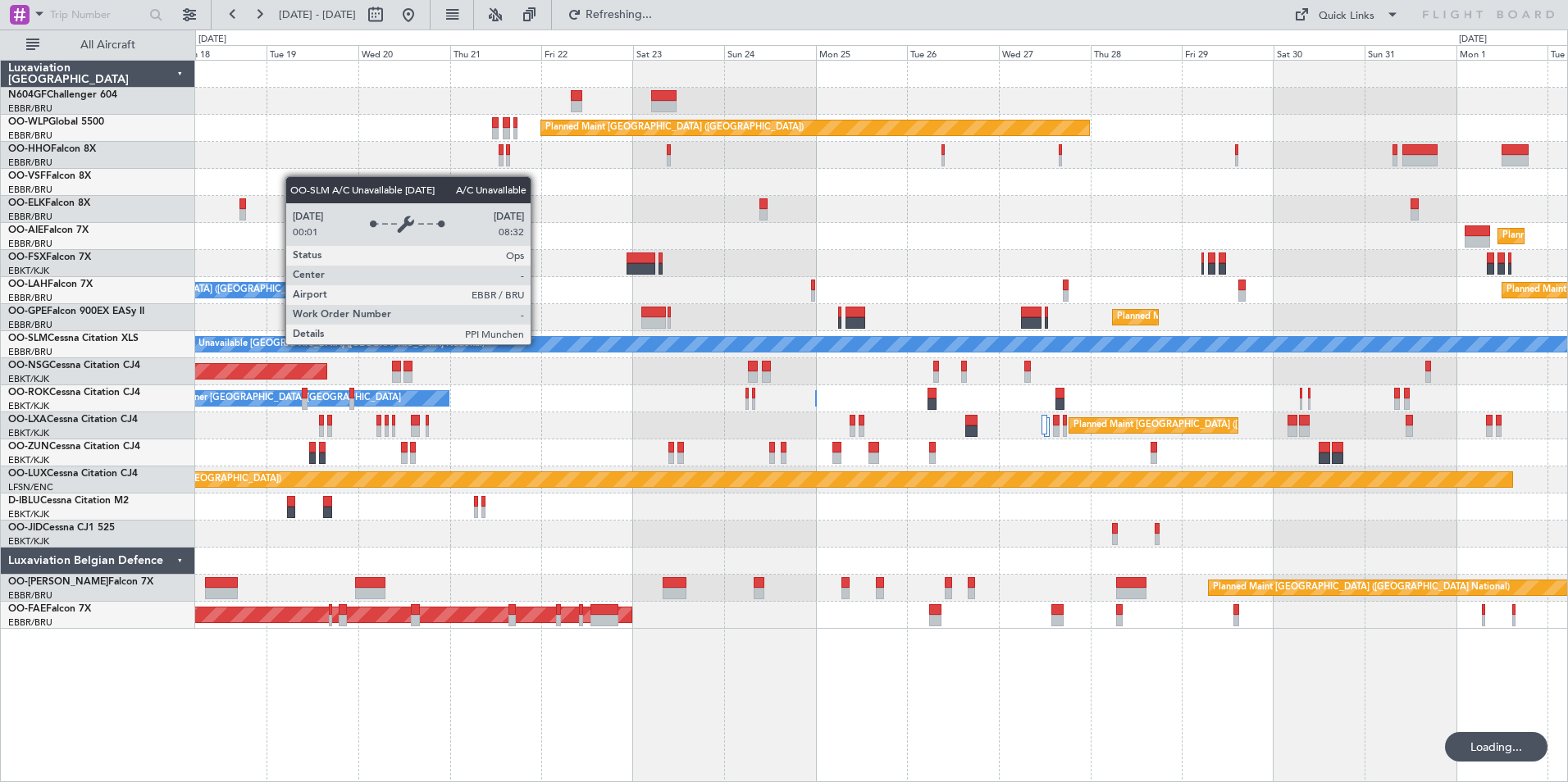
click at [677, 297] on div "Planned Maint Alton-st Louis (St Louis Regl) Owner Brussels (Brussels National)" at bounding box center [881, 290] width 1372 height 27
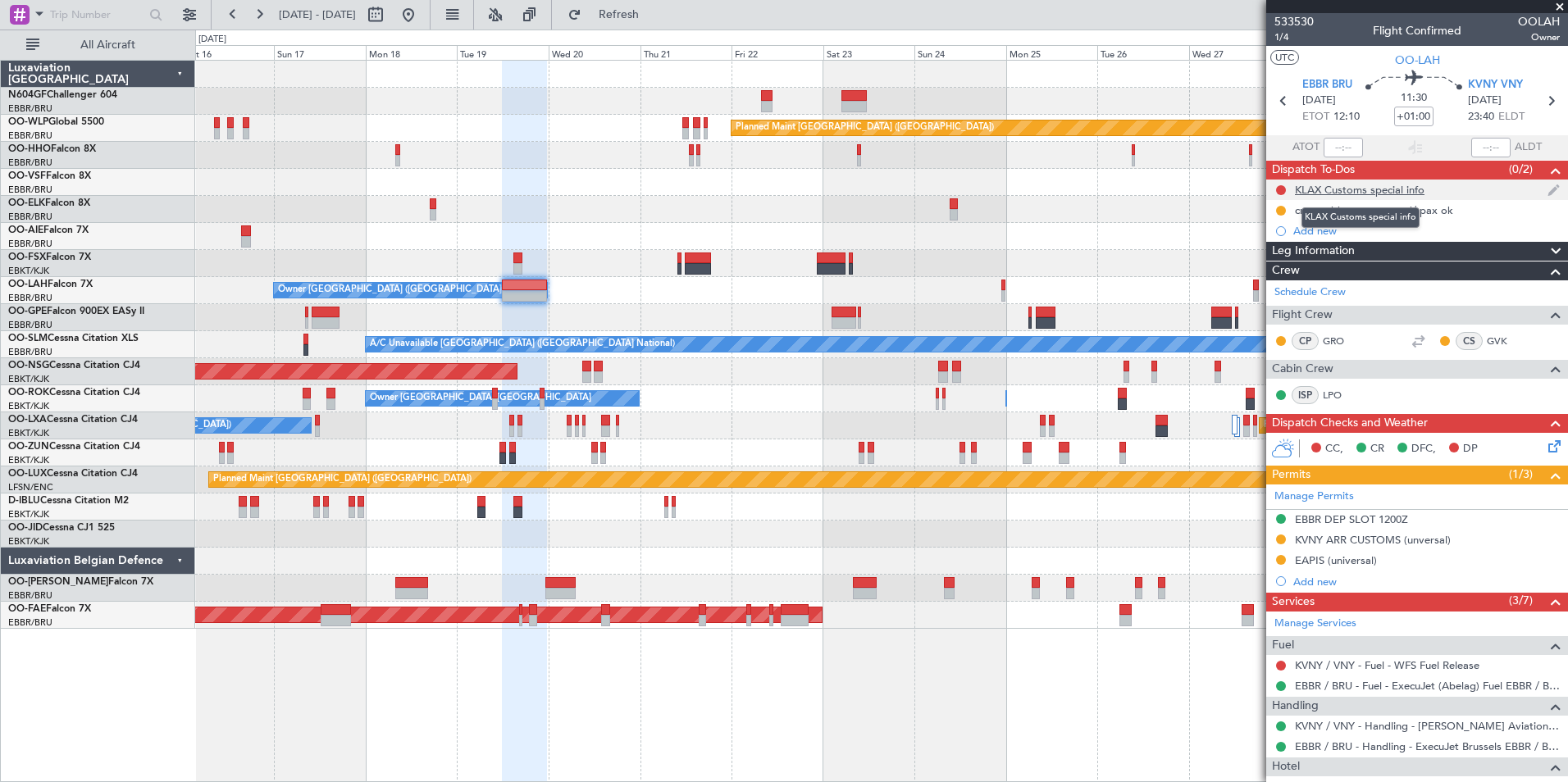
click at [1362, 193] on div "KLAX Customs special info" at bounding box center [1359, 190] width 129 height 14
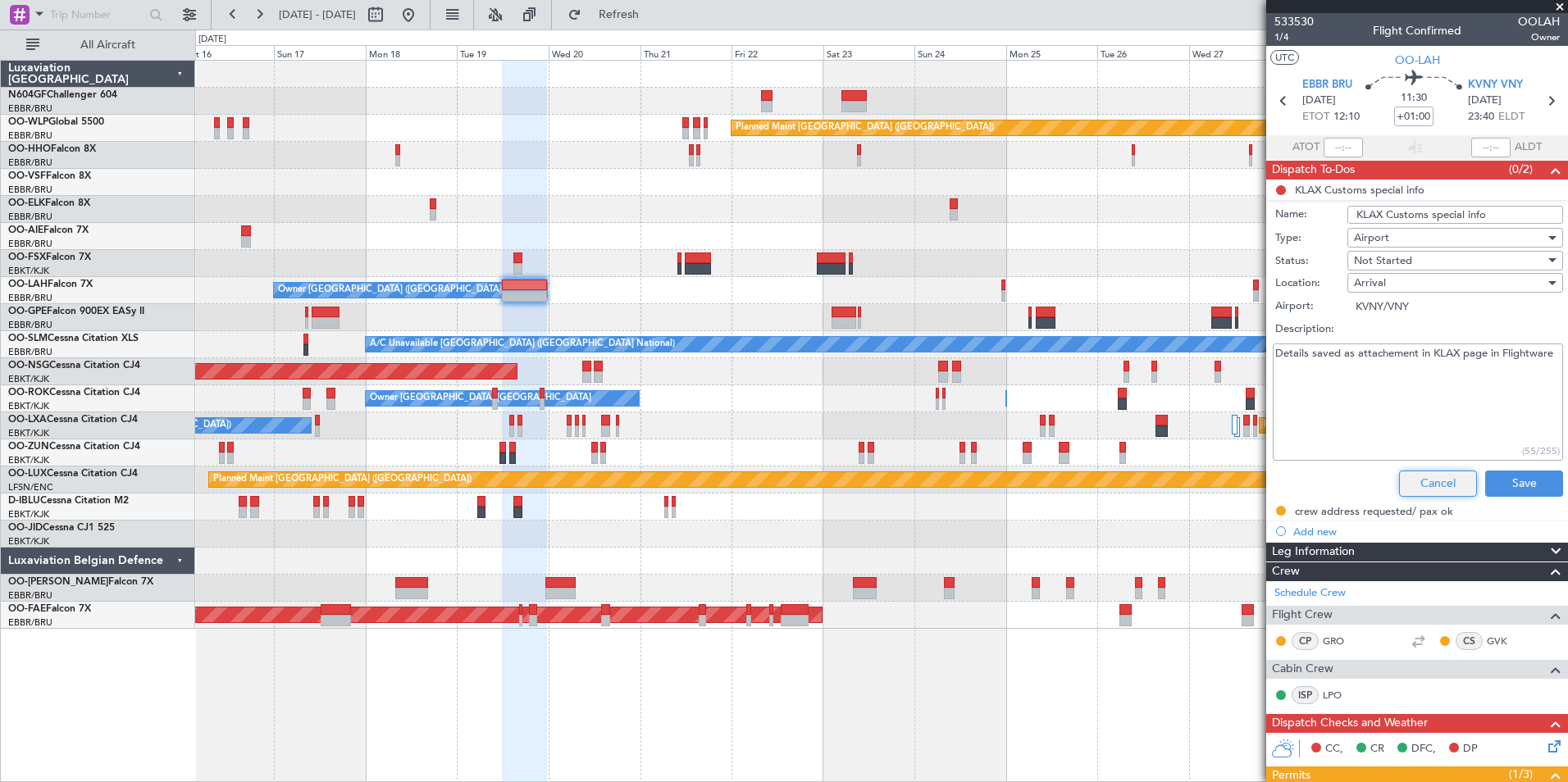
click at [1416, 484] on button "Cancel" at bounding box center [1438, 483] width 78 height 26
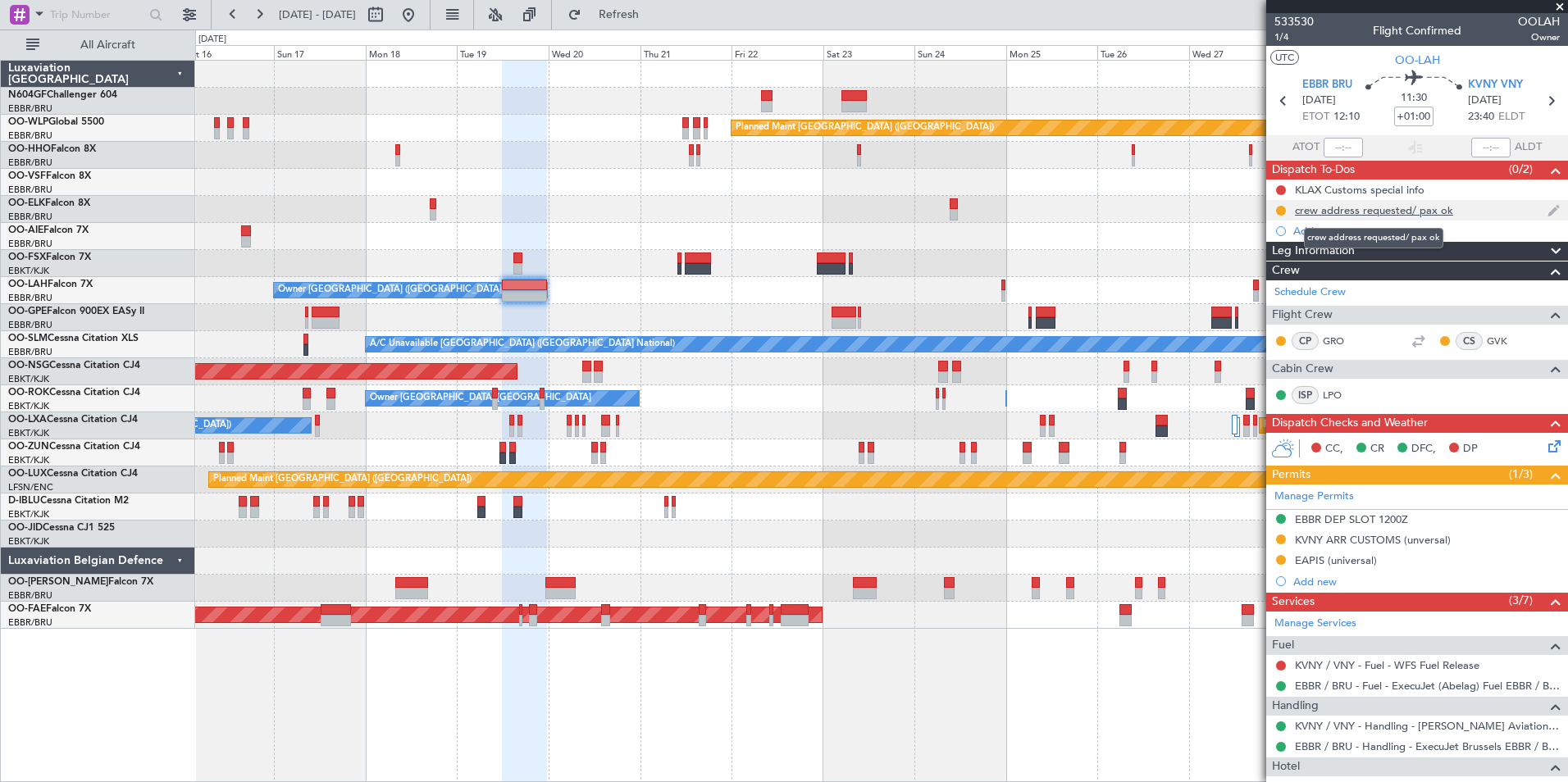
click at [1369, 207] on div "crew address requested/ pax ok" at bounding box center [1374, 210] width 158 height 14
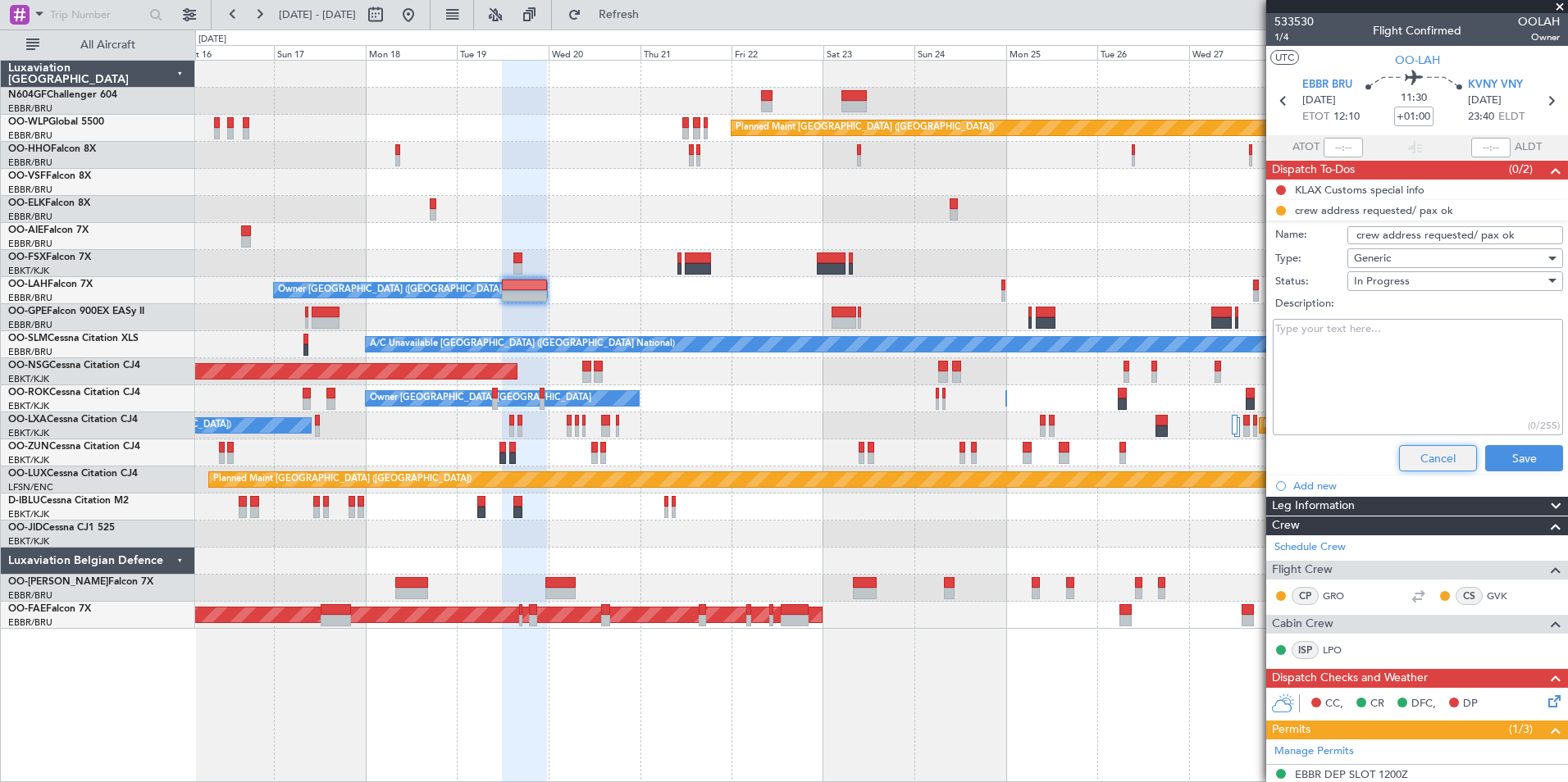
click at [1436, 457] on button "Cancel" at bounding box center [1438, 458] width 78 height 26
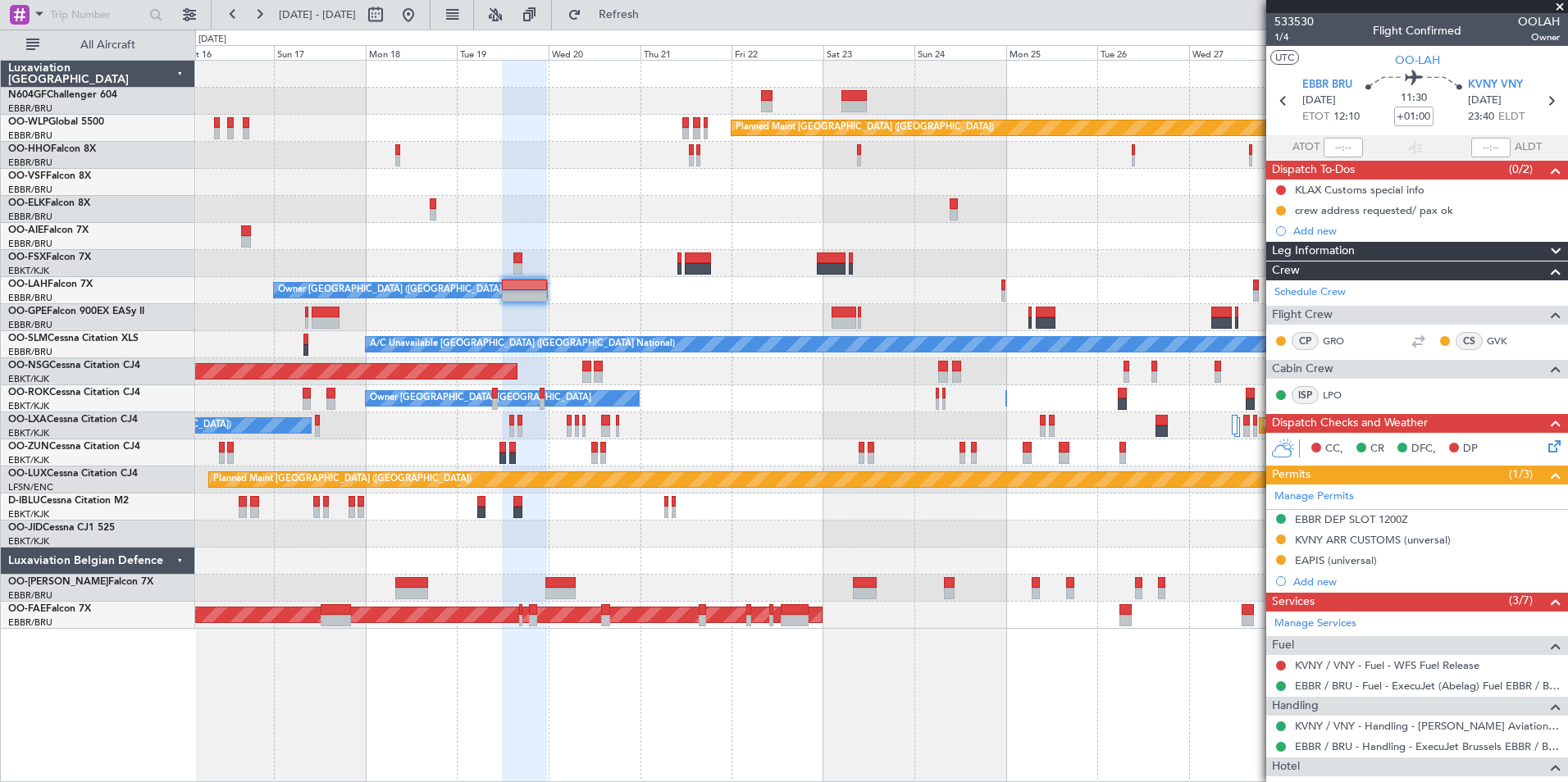
click at [792, 319] on div "Planned Maint Brussels (Brussels National) No Crew Brussels (Brussels National)" at bounding box center [881, 318] width 1372 height 27
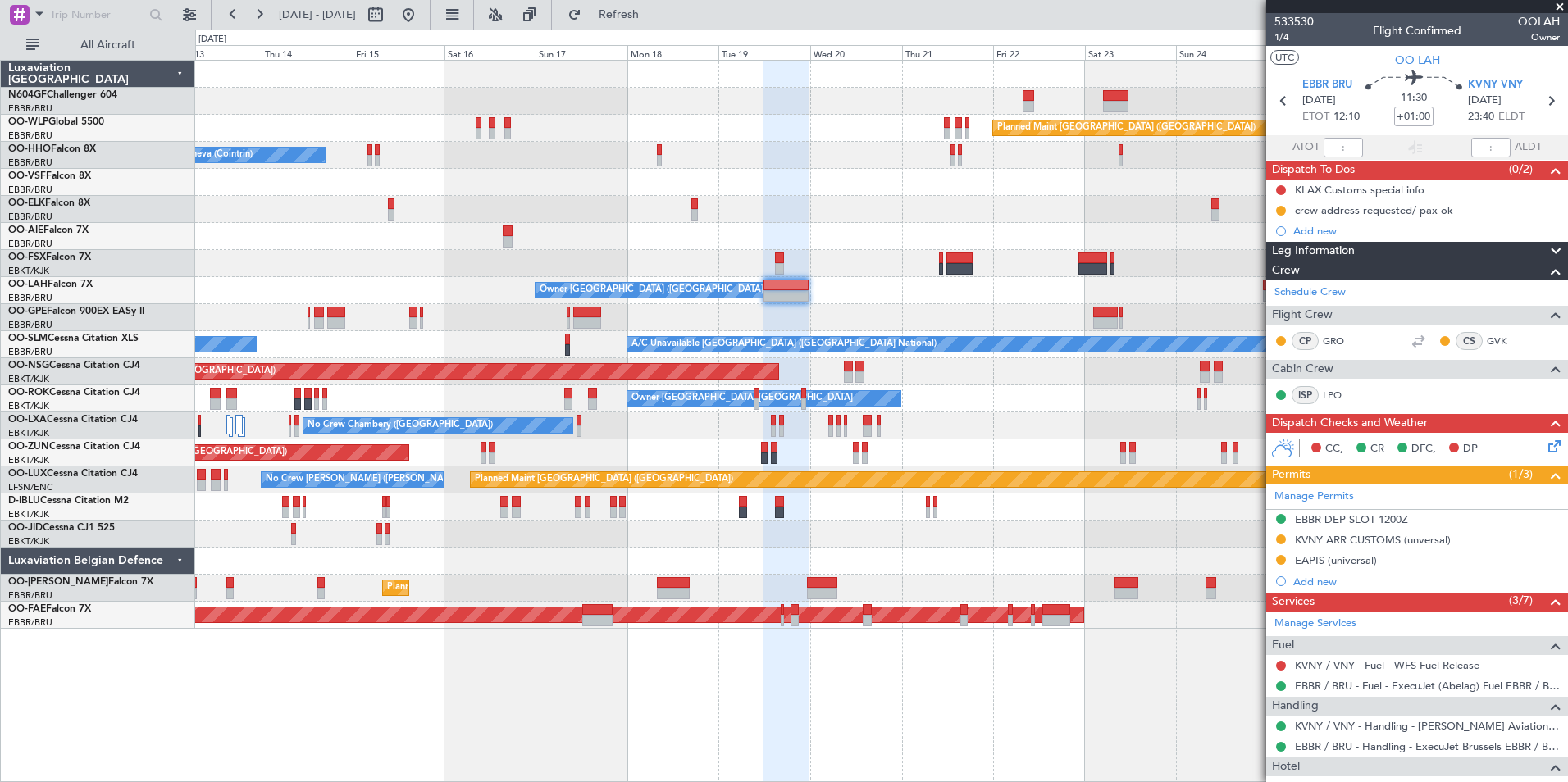
click at [492, 335] on div "A/C Unavailable Brussels (Brussels National) No Crew Brussels (Brussels Nationa…" at bounding box center [881, 345] width 1372 height 27
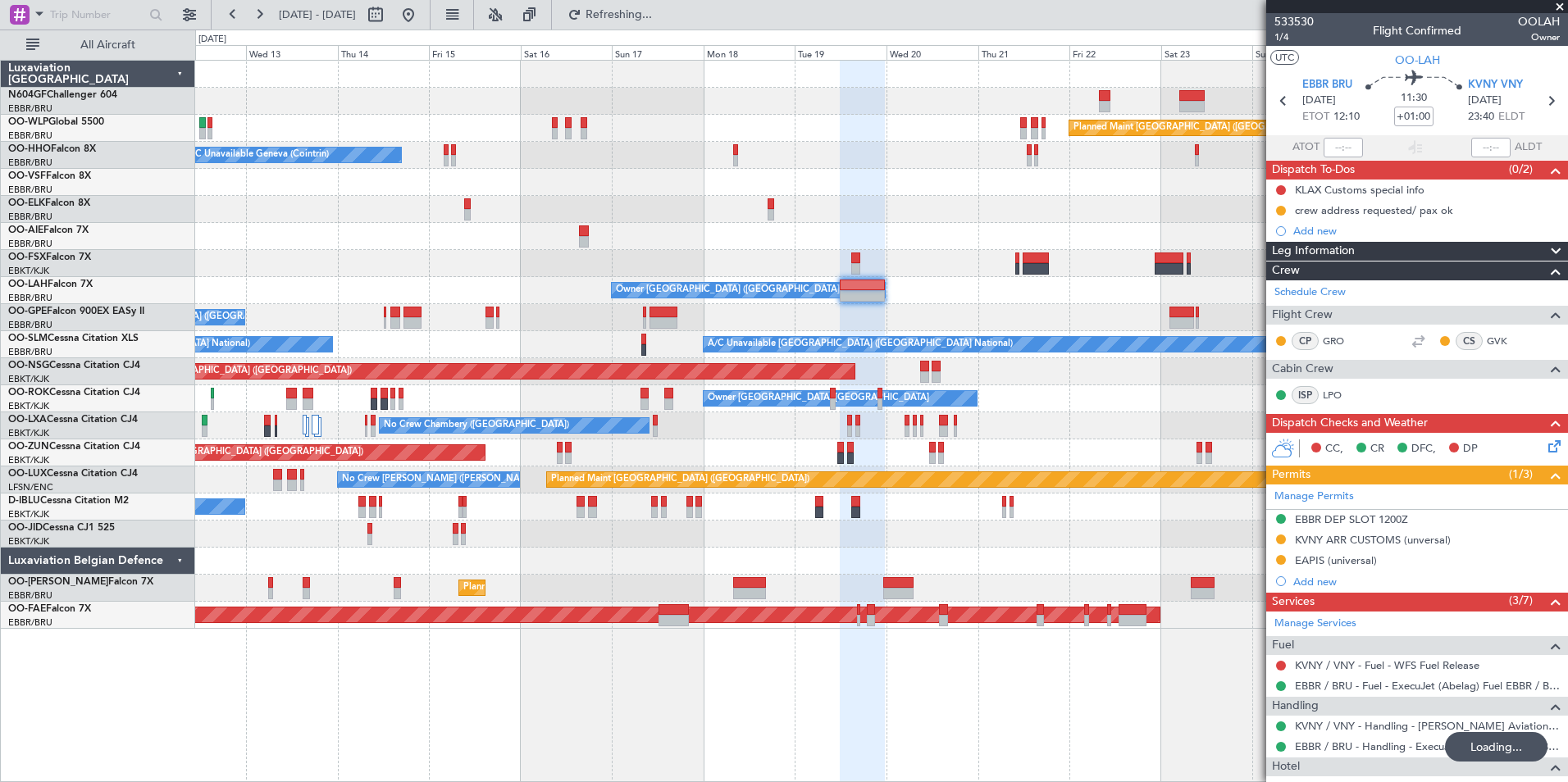
click at [461, 342] on div "Planned Maint Berlin (Brandenburg) A/C Unavailable Geneva (Cointrin) Planned Ma…" at bounding box center [881, 345] width 1372 height 568
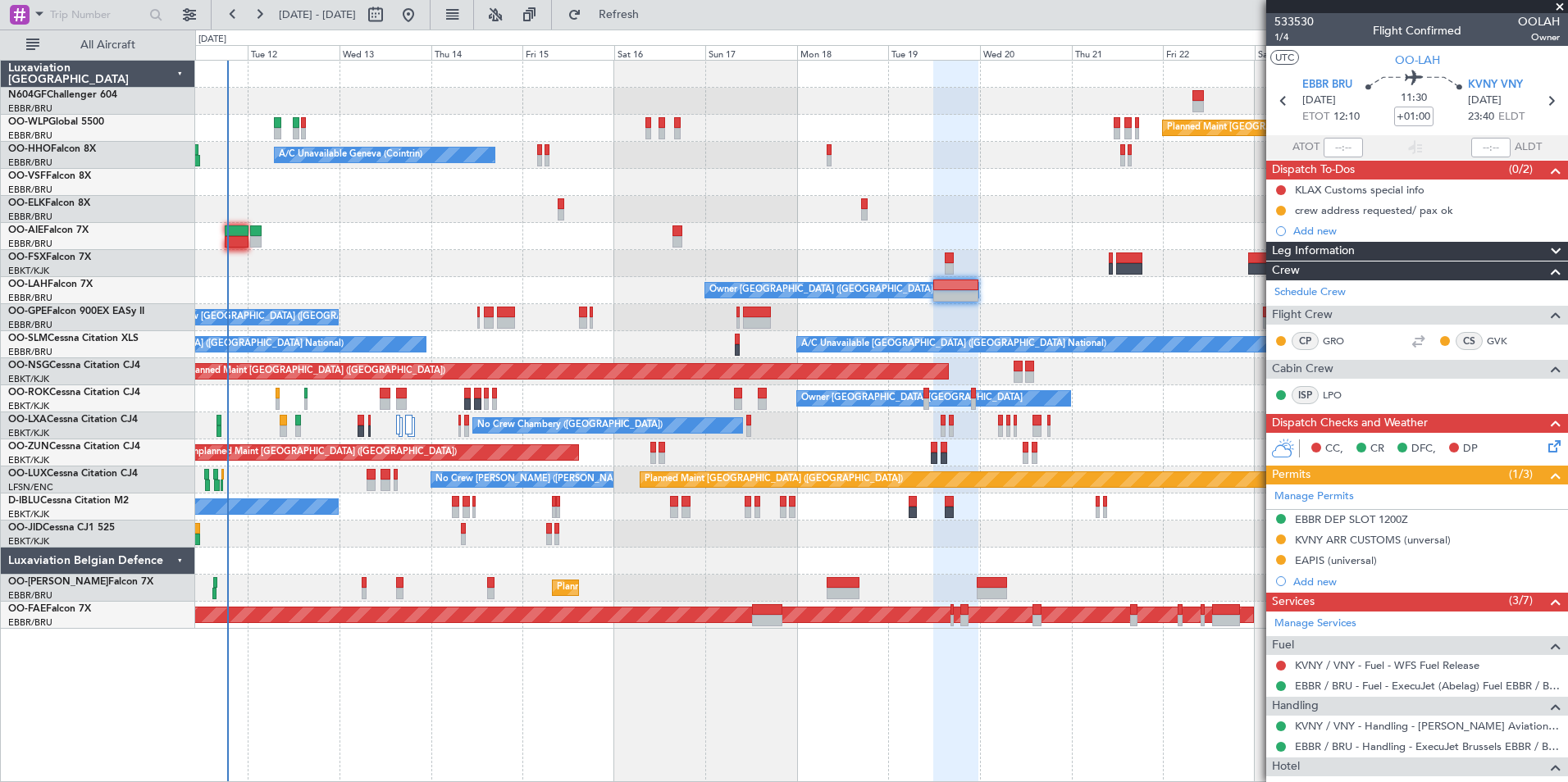
click at [625, 502] on div "No Crew [GEOGRAPHIC_DATA] ([GEOGRAPHIC_DATA] National)" at bounding box center [881, 507] width 1372 height 27
click at [422, 22] on button at bounding box center [408, 15] width 26 height 26
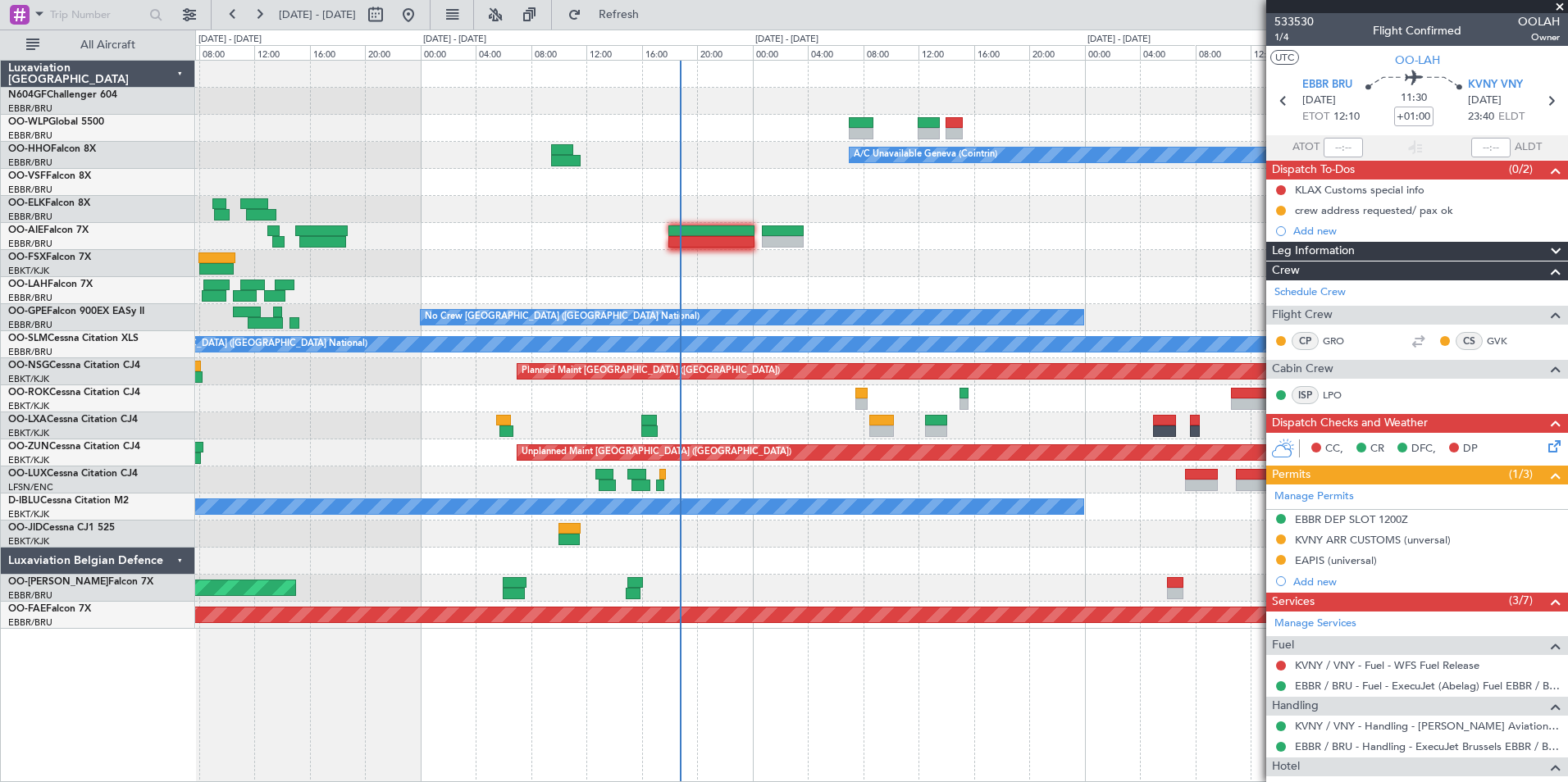
click at [1087, 244] on div at bounding box center [881, 236] width 1372 height 27
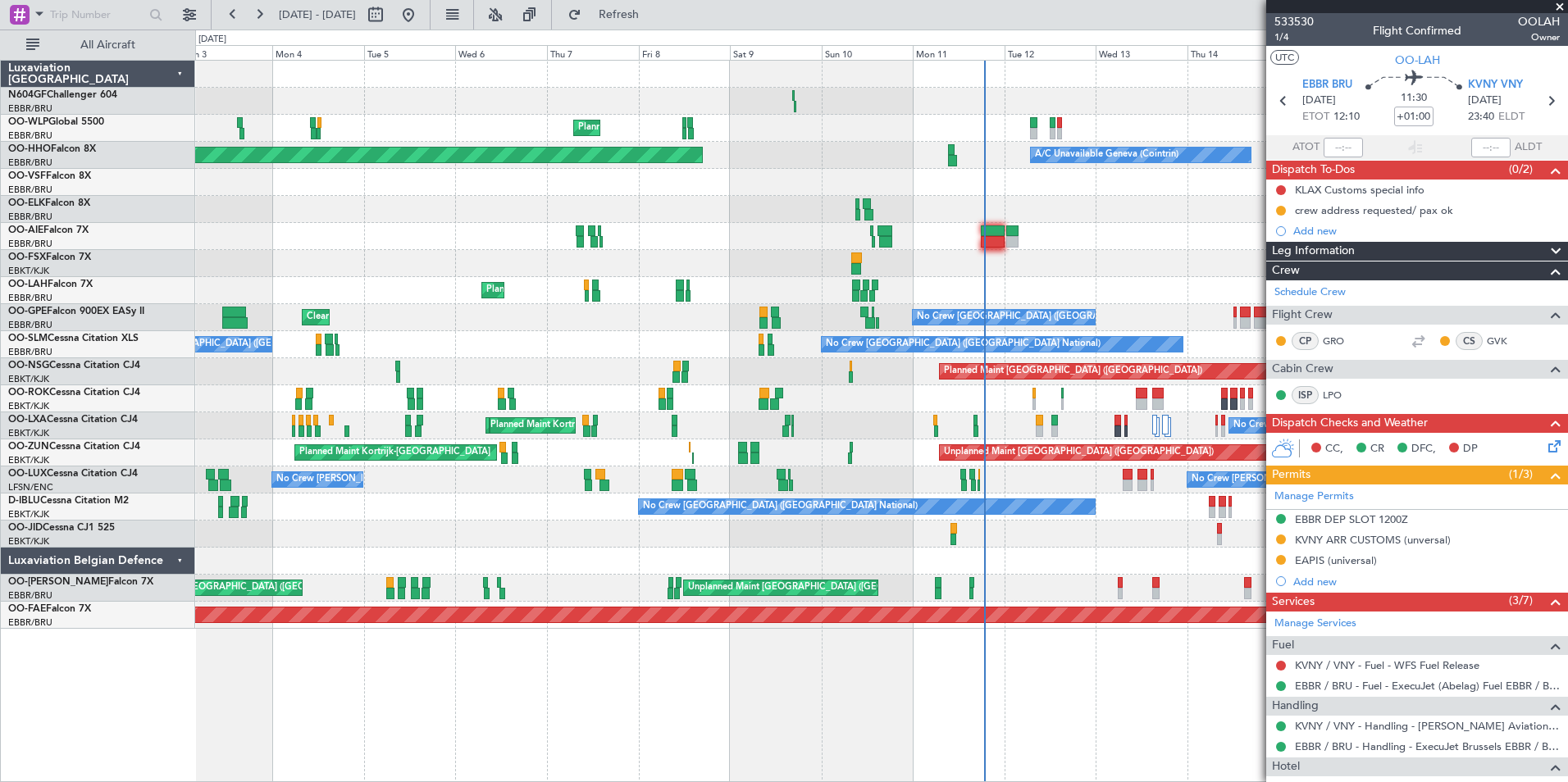
click at [1061, 275] on div "Planned Maint Kortrijk-[GEOGRAPHIC_DATA]" at bounding box center [881, 263] width 1372 height 27
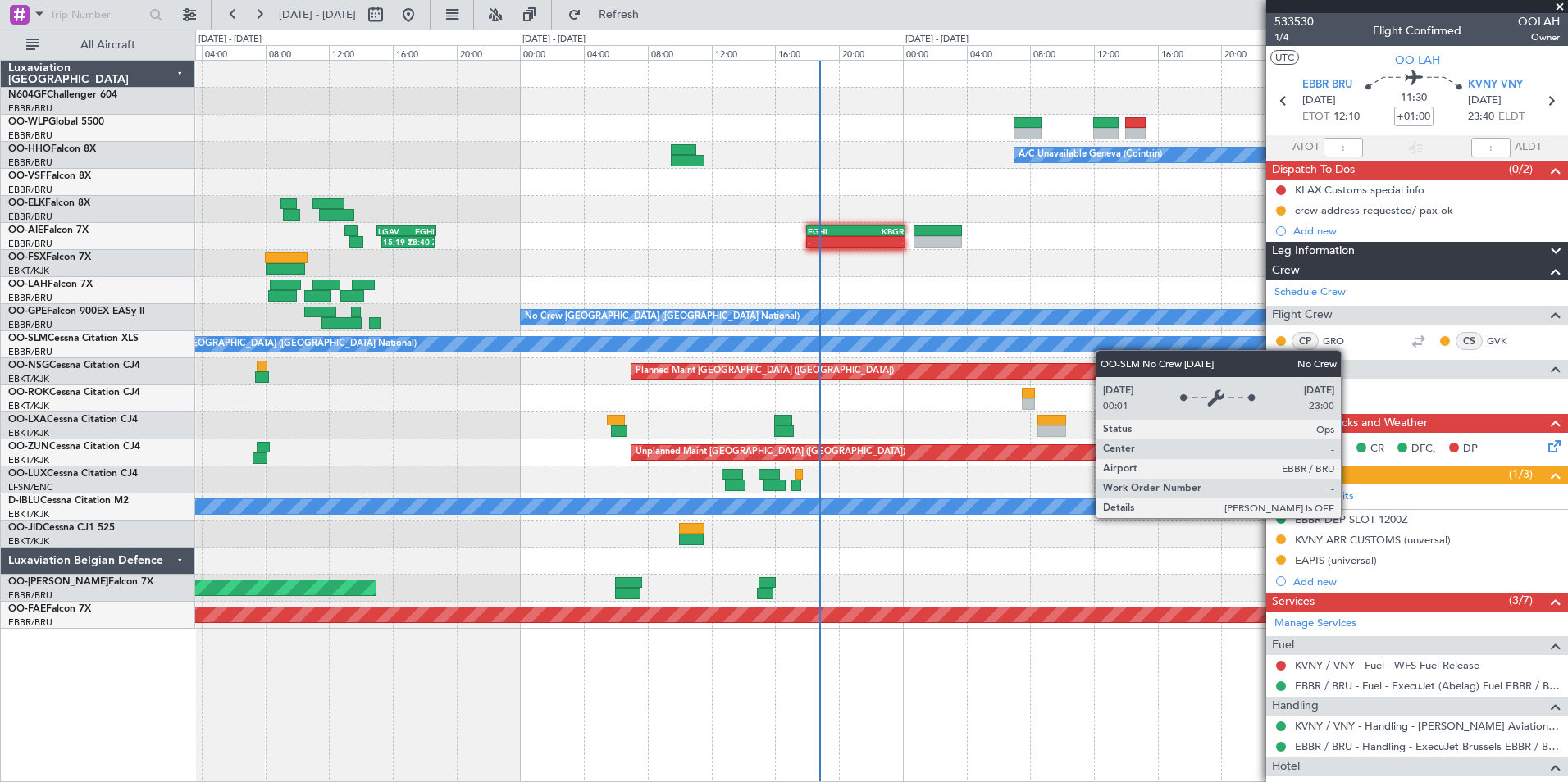
click at [952, 339] on div "A/C Unavailable Geneva (Cointrin) 15:19 Z 18:40 Z LGAV 15:00 Z EGHI 18:45 Z - -…" at bounding box center [881, 345] width 1372 height 568
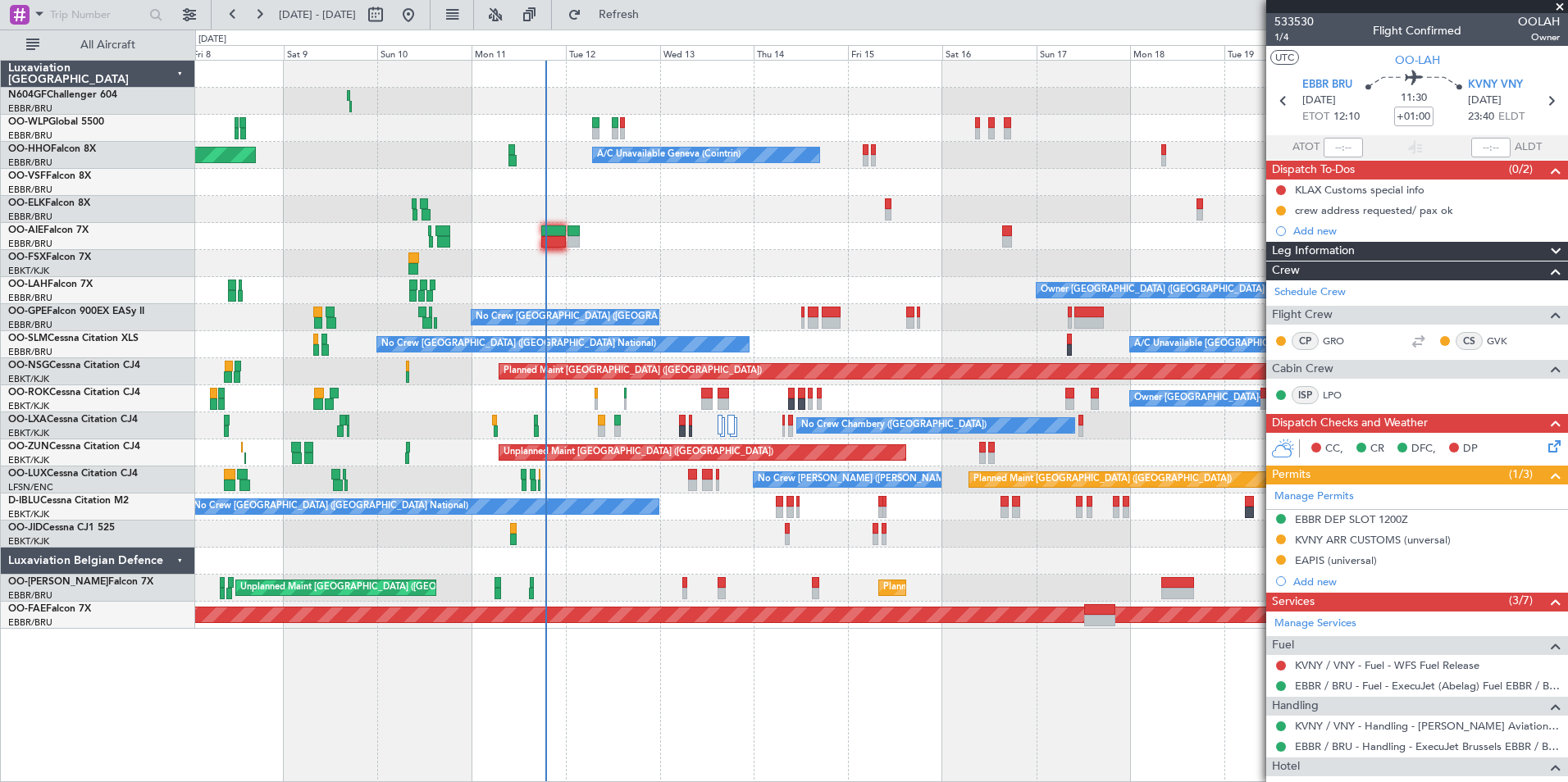
click at [799, 253] on div at bounding box center [881, 263] width 1372 height 27
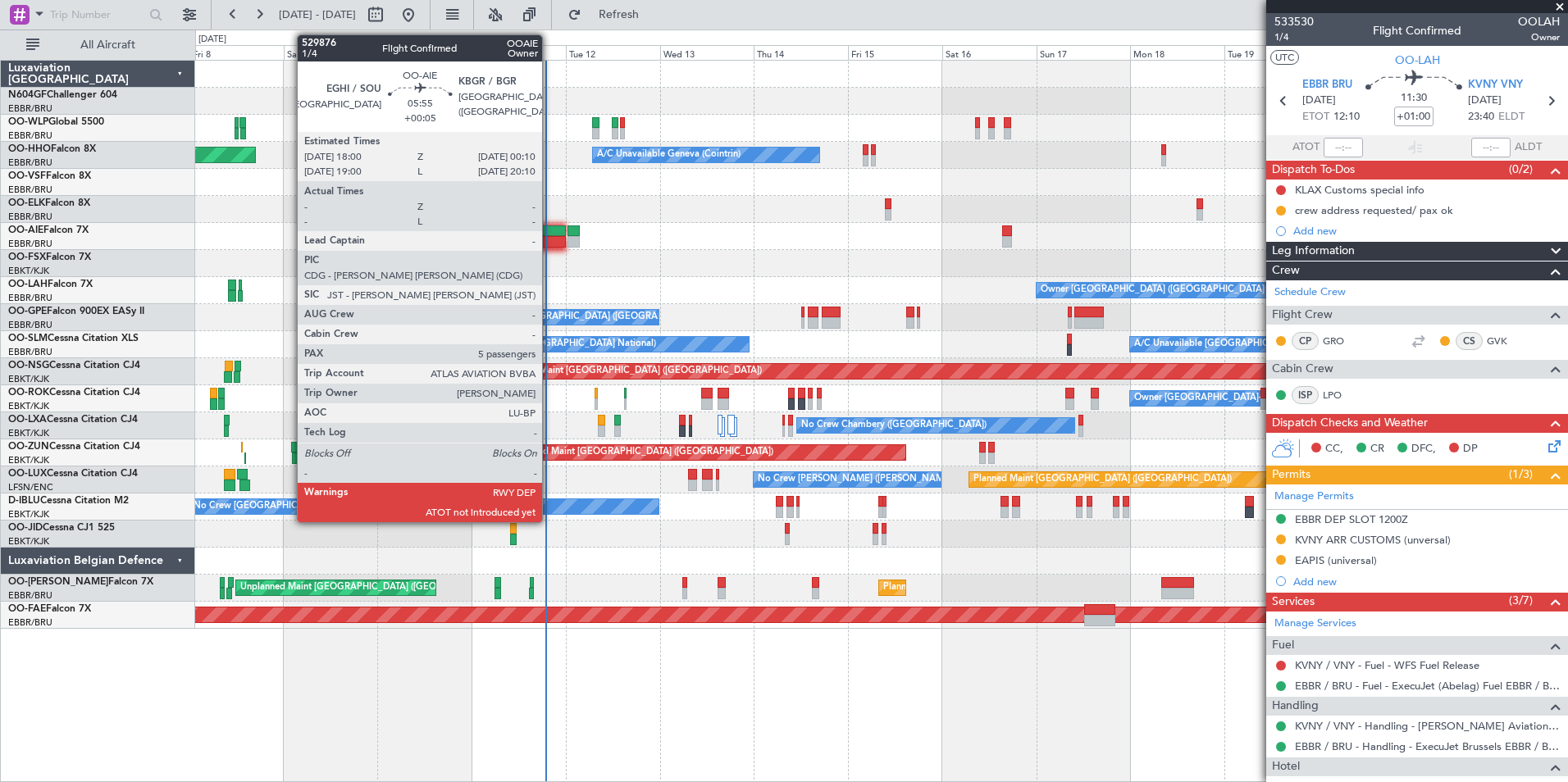
click at [549, 242] on div at bounding box center [554, 241] width 24 height 11
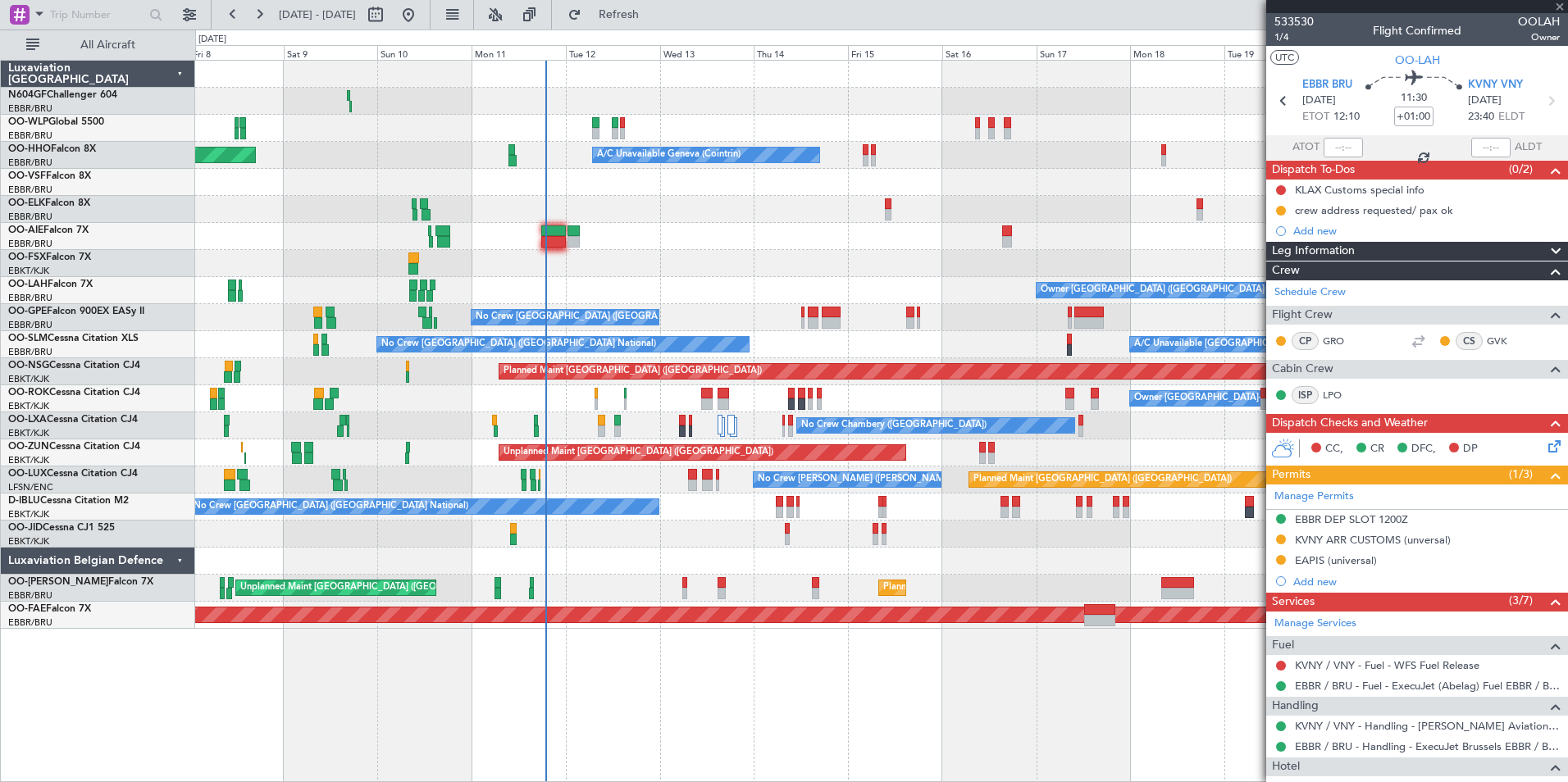
type input "+00:05"
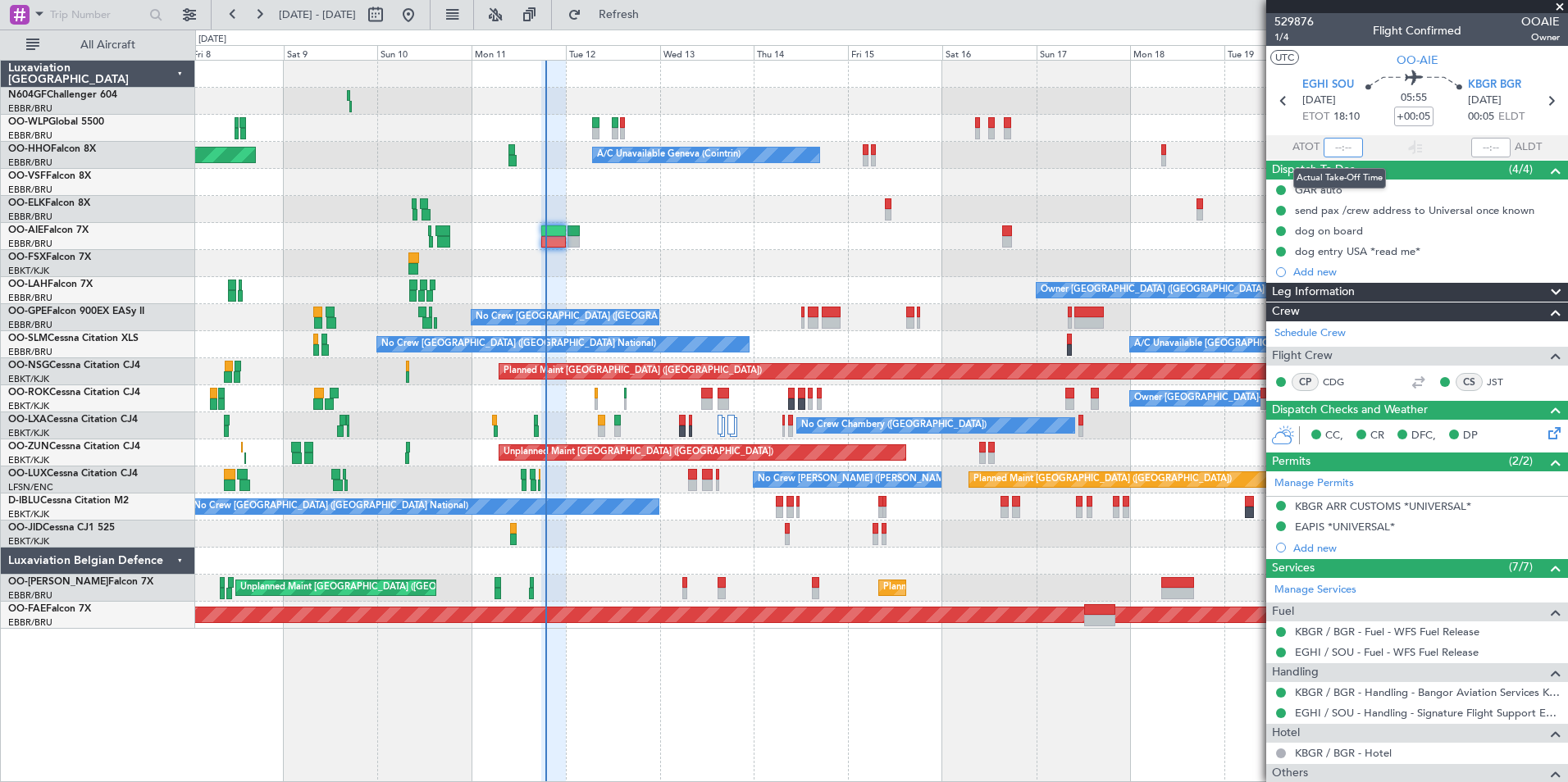
click at [1341, 145] on input "text" at bounding box center [1342, 148] width 39 height 20
type input "18:51"
click at [1340, 56] on section "UTC OO-AIE" at bounding box center [1417, 58] width 302 height 24
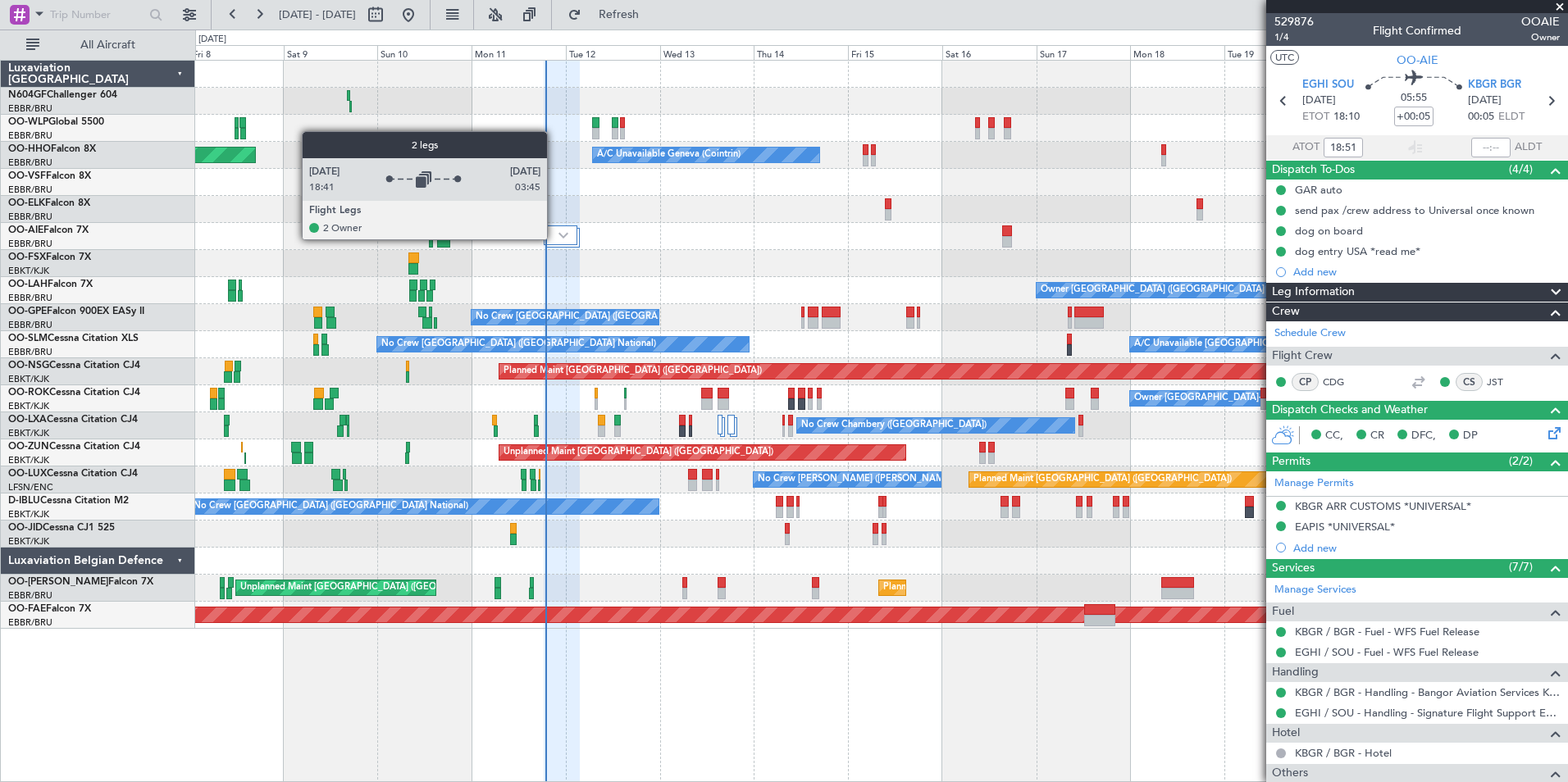
click at [554, 239] on div at bounding box center [561, 235] width 34 height 20
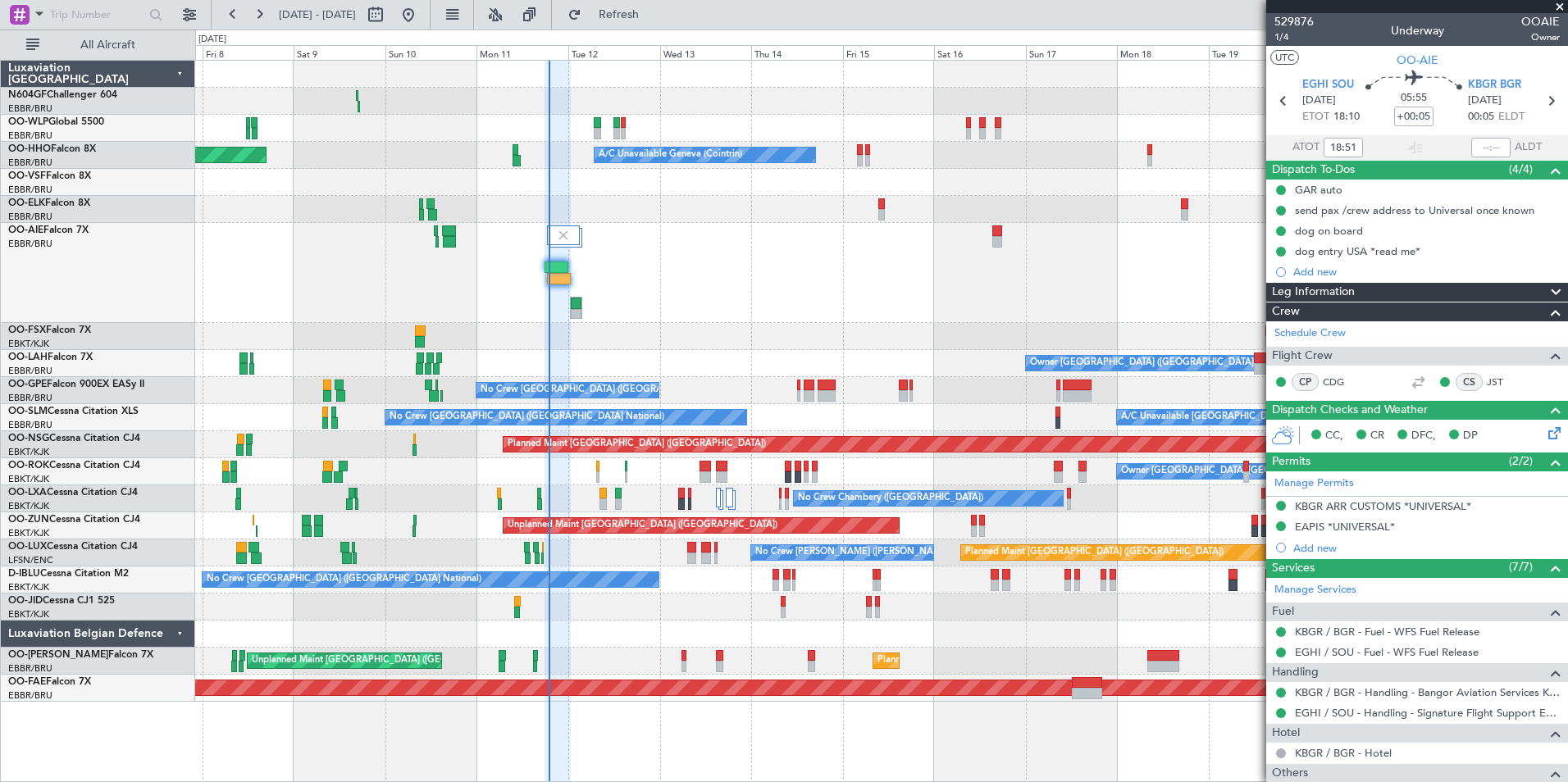
click at [959, 246] on div at bounding box center [881, 273] width 1372 height 100
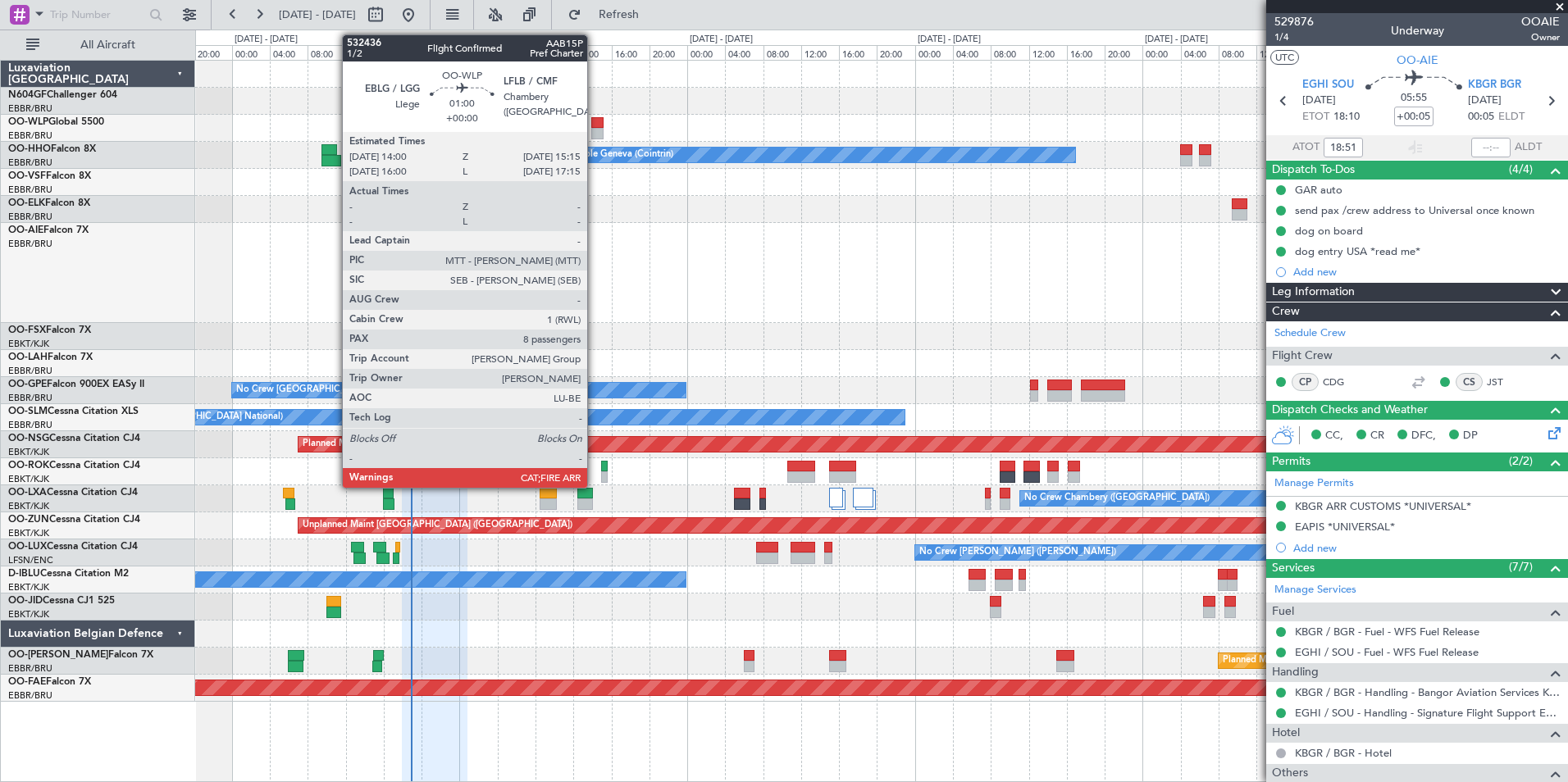
click at [594, 122] on div at bounding box center [597, 122] width 12 height 11
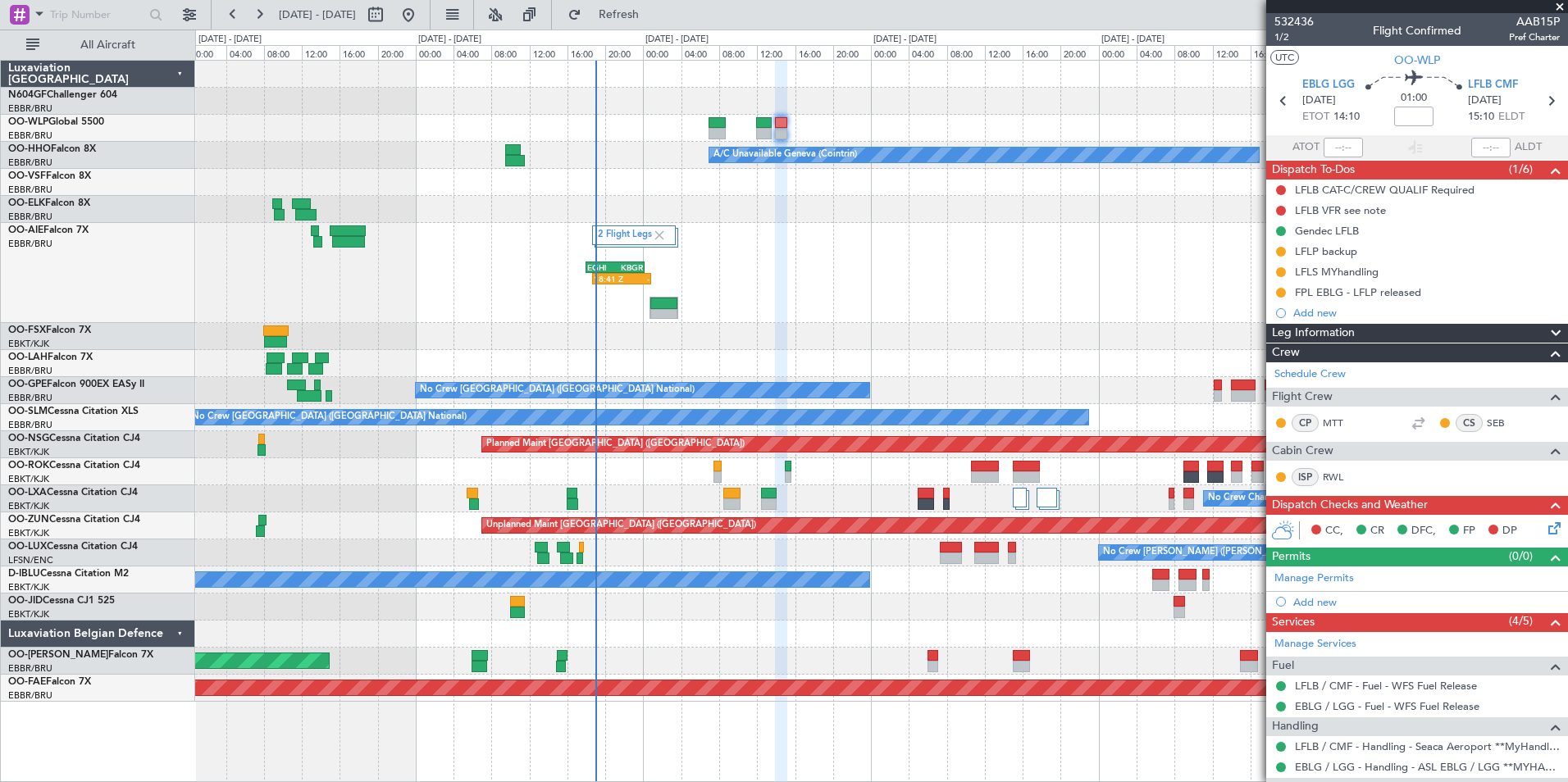
click at [861, 313] on div "2 Flight Legs 18:41 Z - EGHI 18:00 Z KBGR 00:10 Z" at bounding box center [881, 273] width 1372 height 100
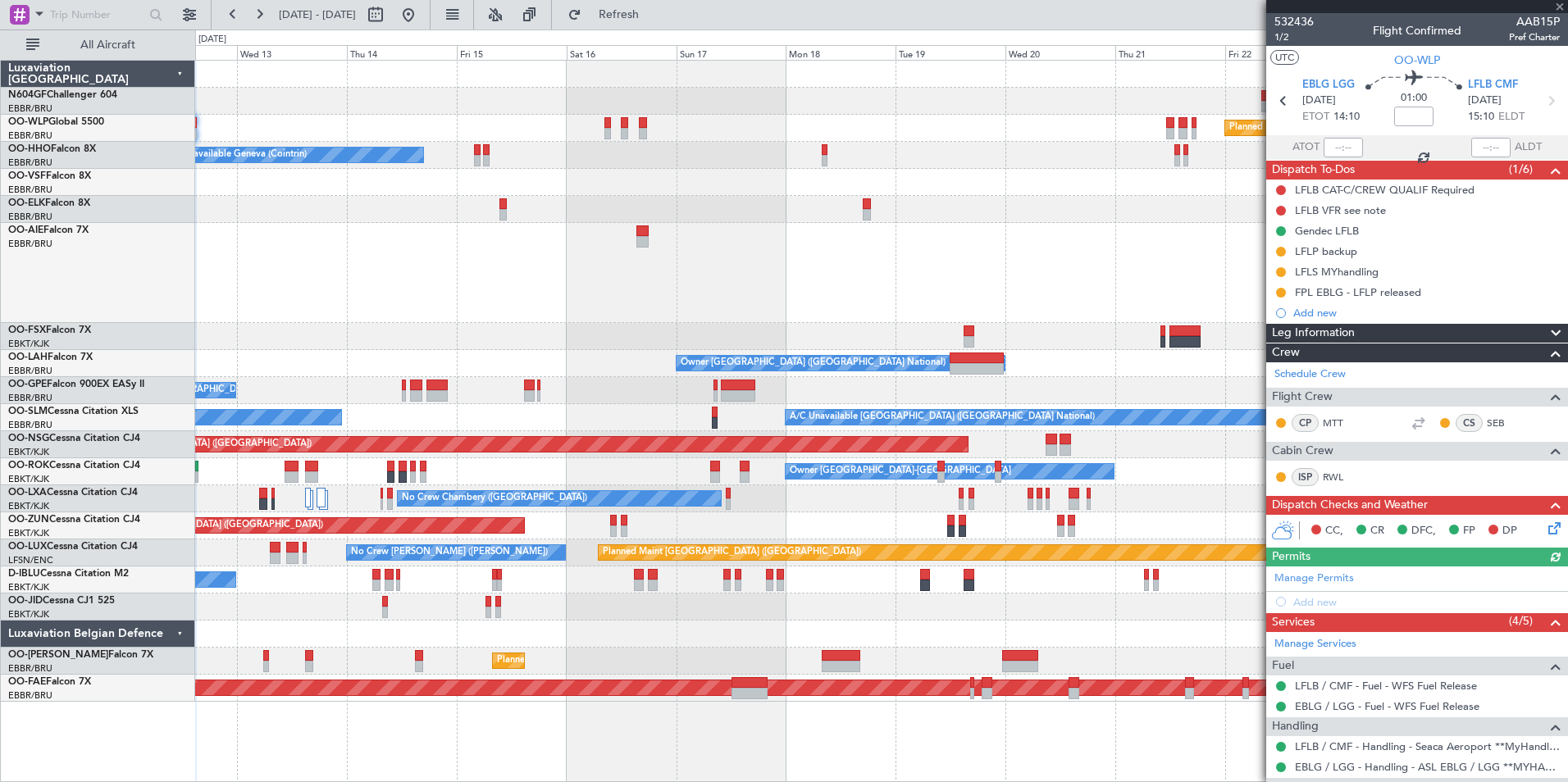
click at [342, 231] on div at bounding box center [881, 273] width 1372 height 100
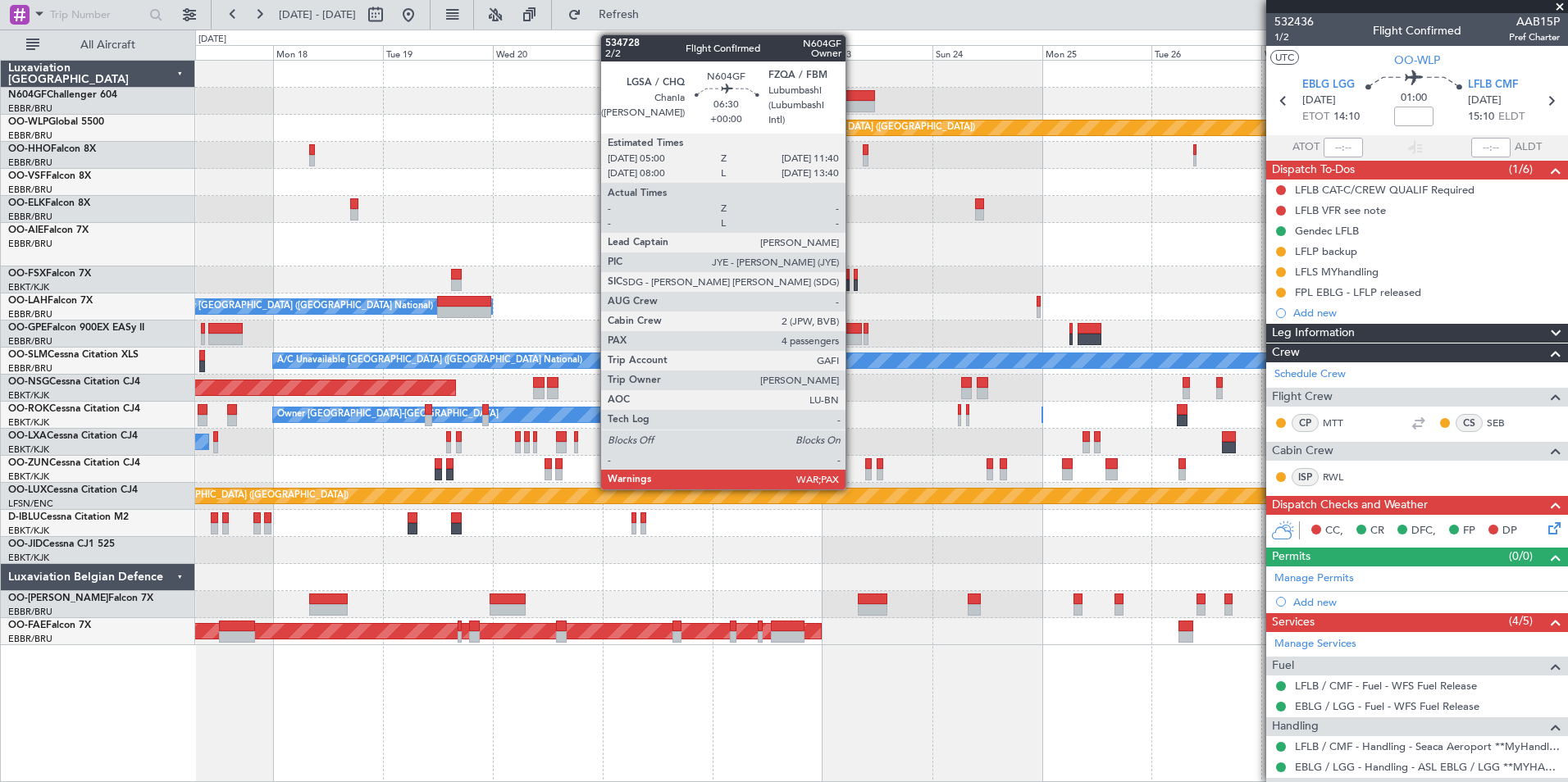
click at [853, 100] on div at bounding box center [860, 95] width 31 height 11
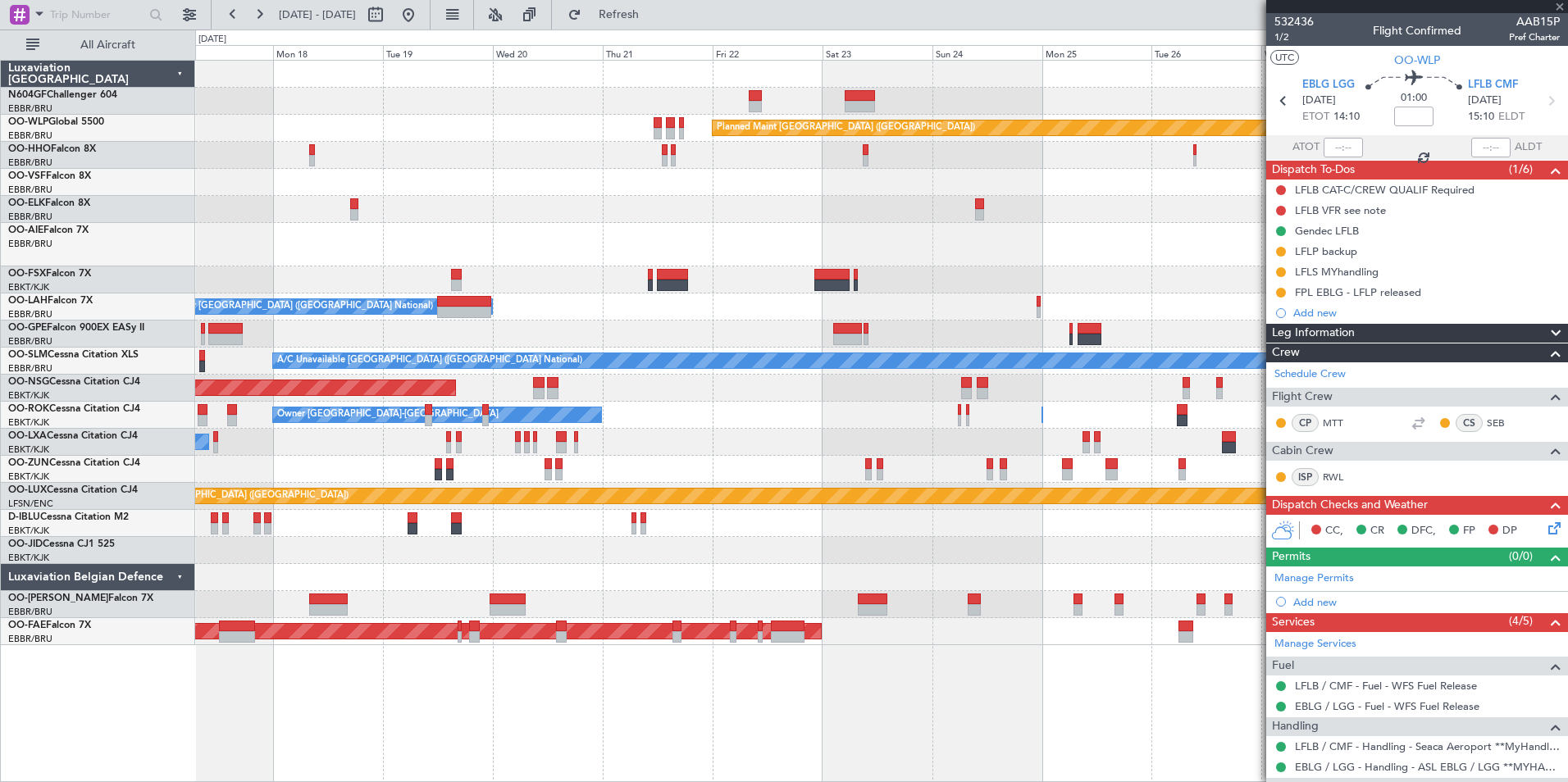
type input "4"
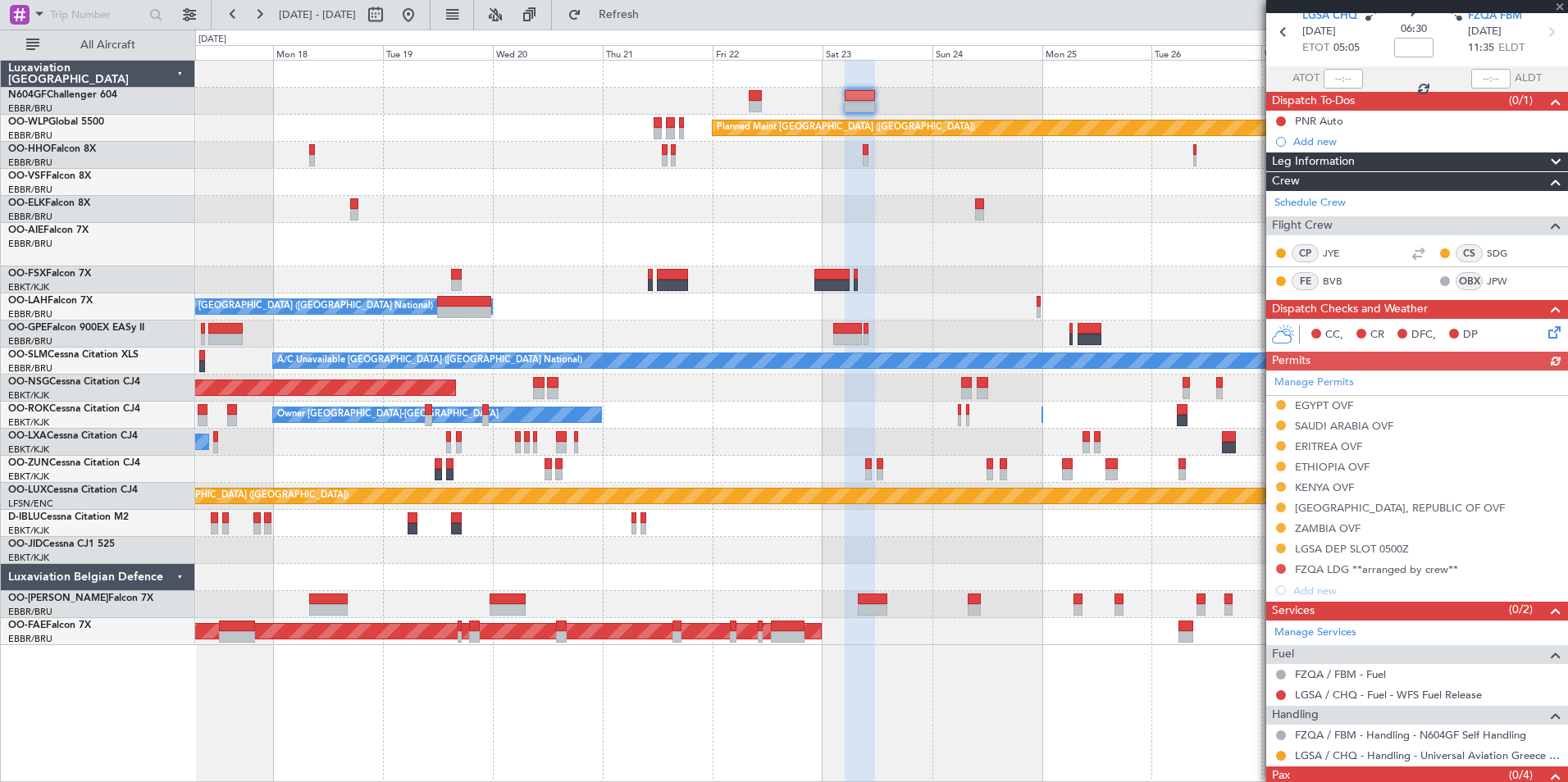
scroll to position [120, 0]
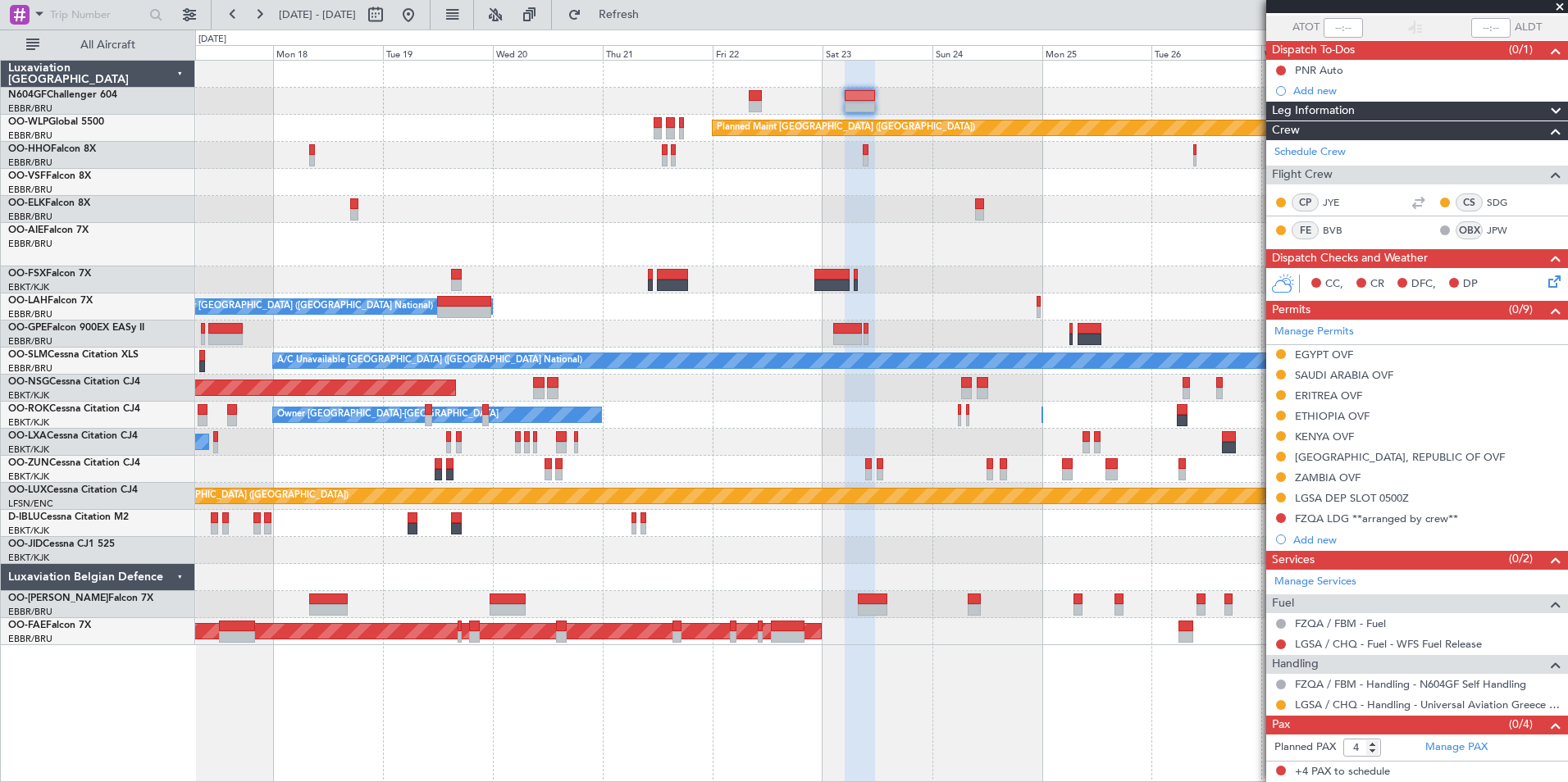
click at [1384, 520] on div "FZQA LDG **arranged by crew**" at bounding box center [1376, 519] width 163 height 14
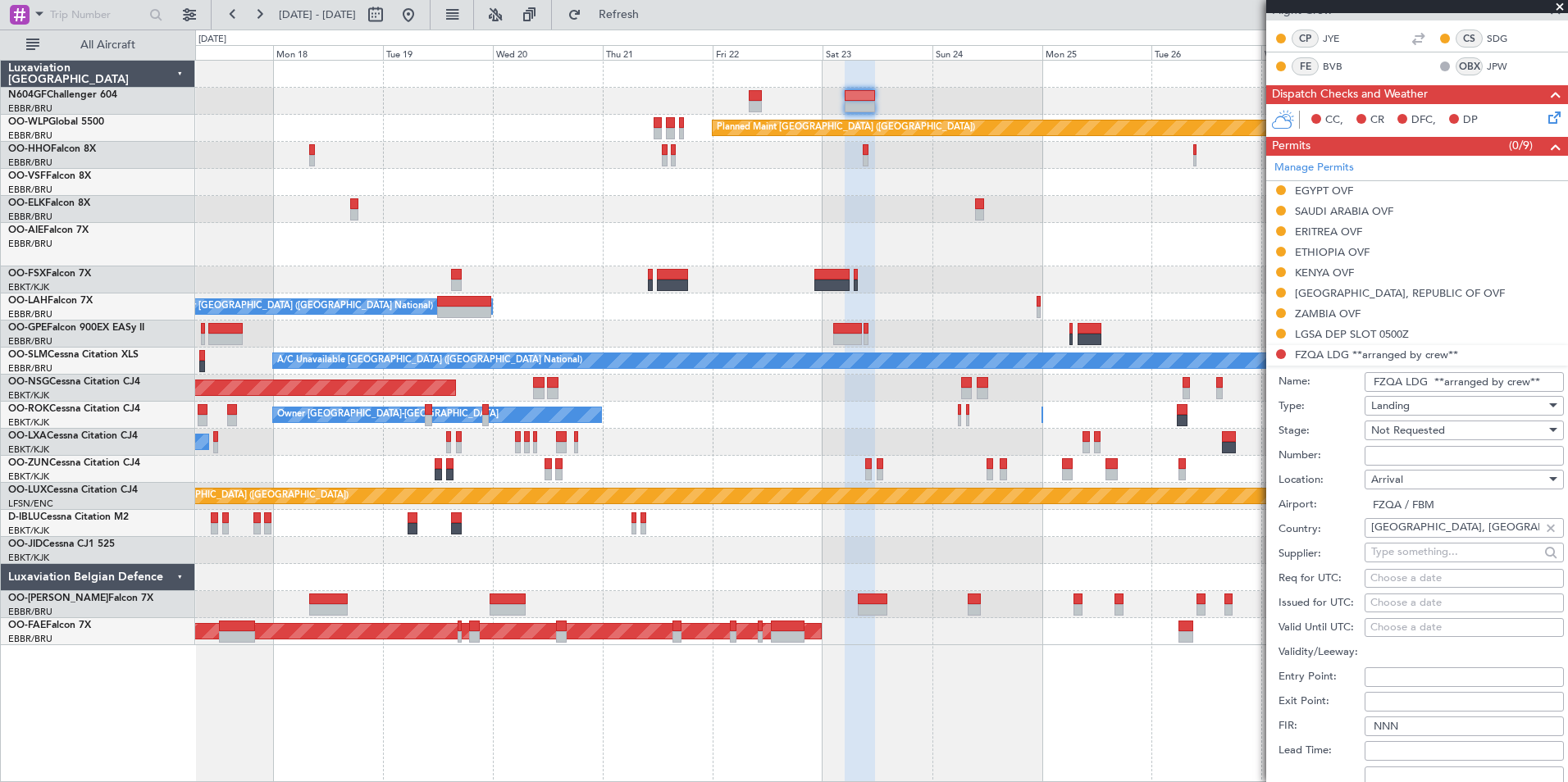
scroll to position [529, 0]
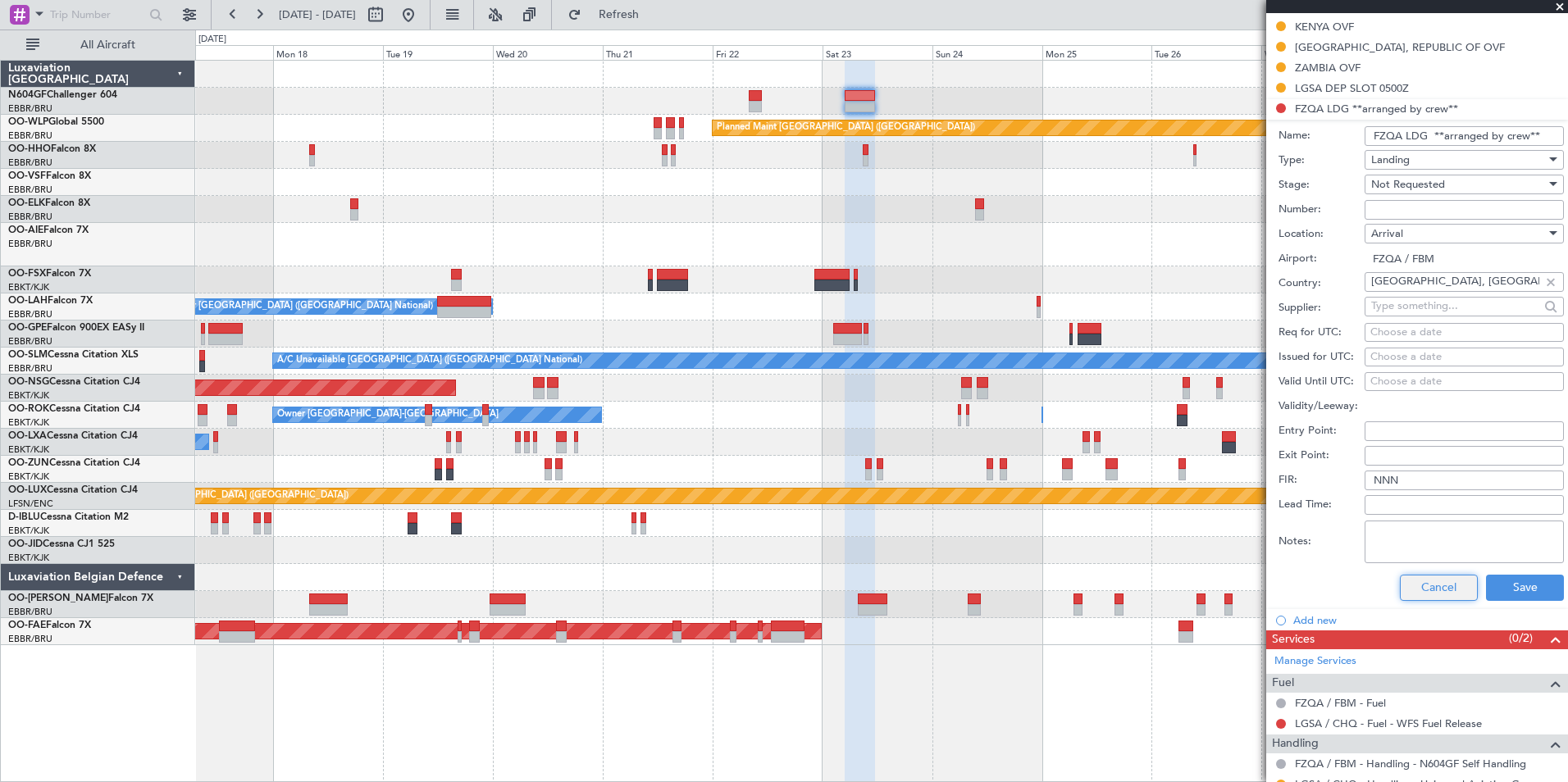
click at [1427, 592] on button "Cancel" at bounding box center [1439, 588] width 78 height 26
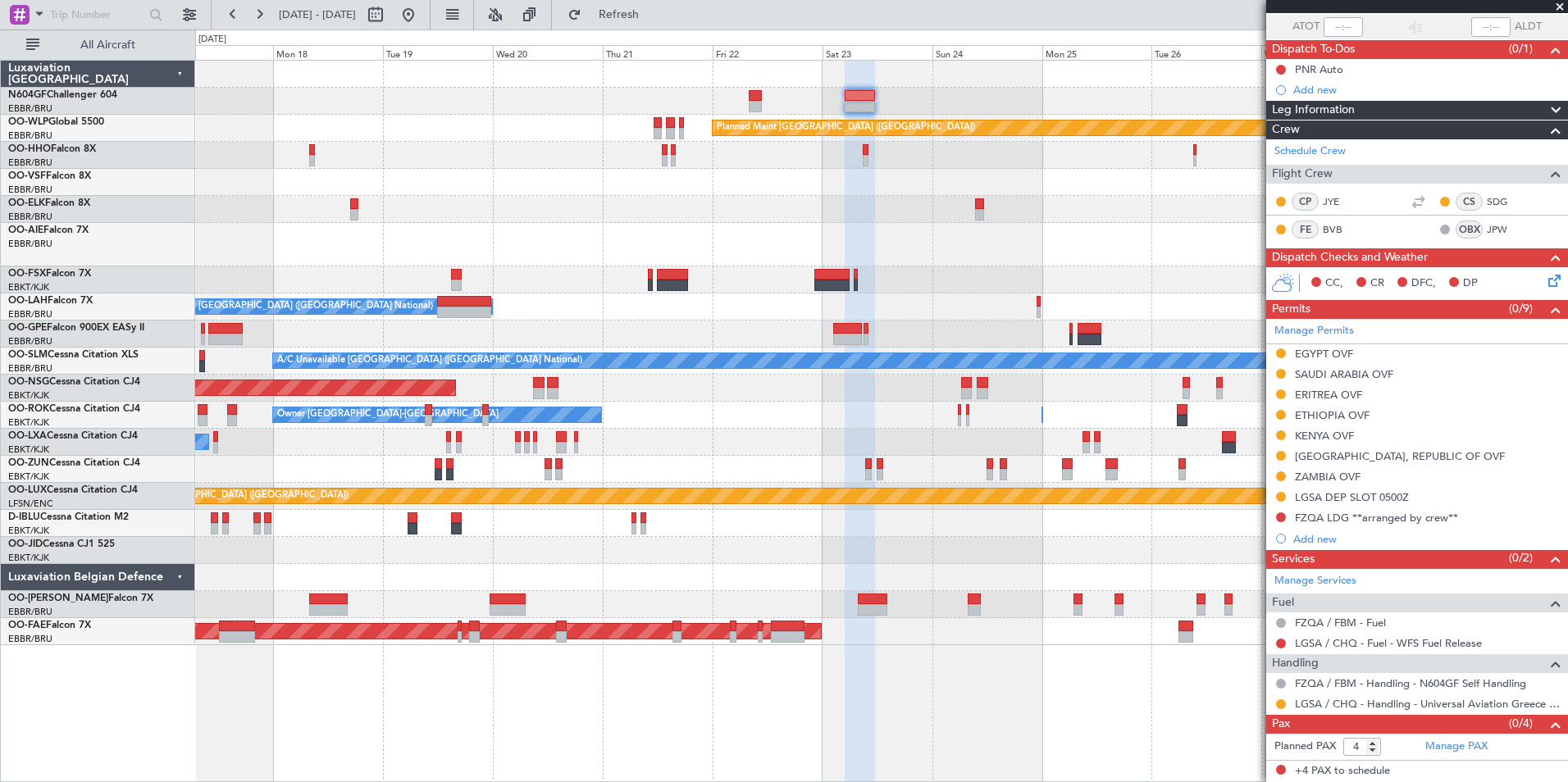
scroll to position [120, 0]
type input "+01:10"
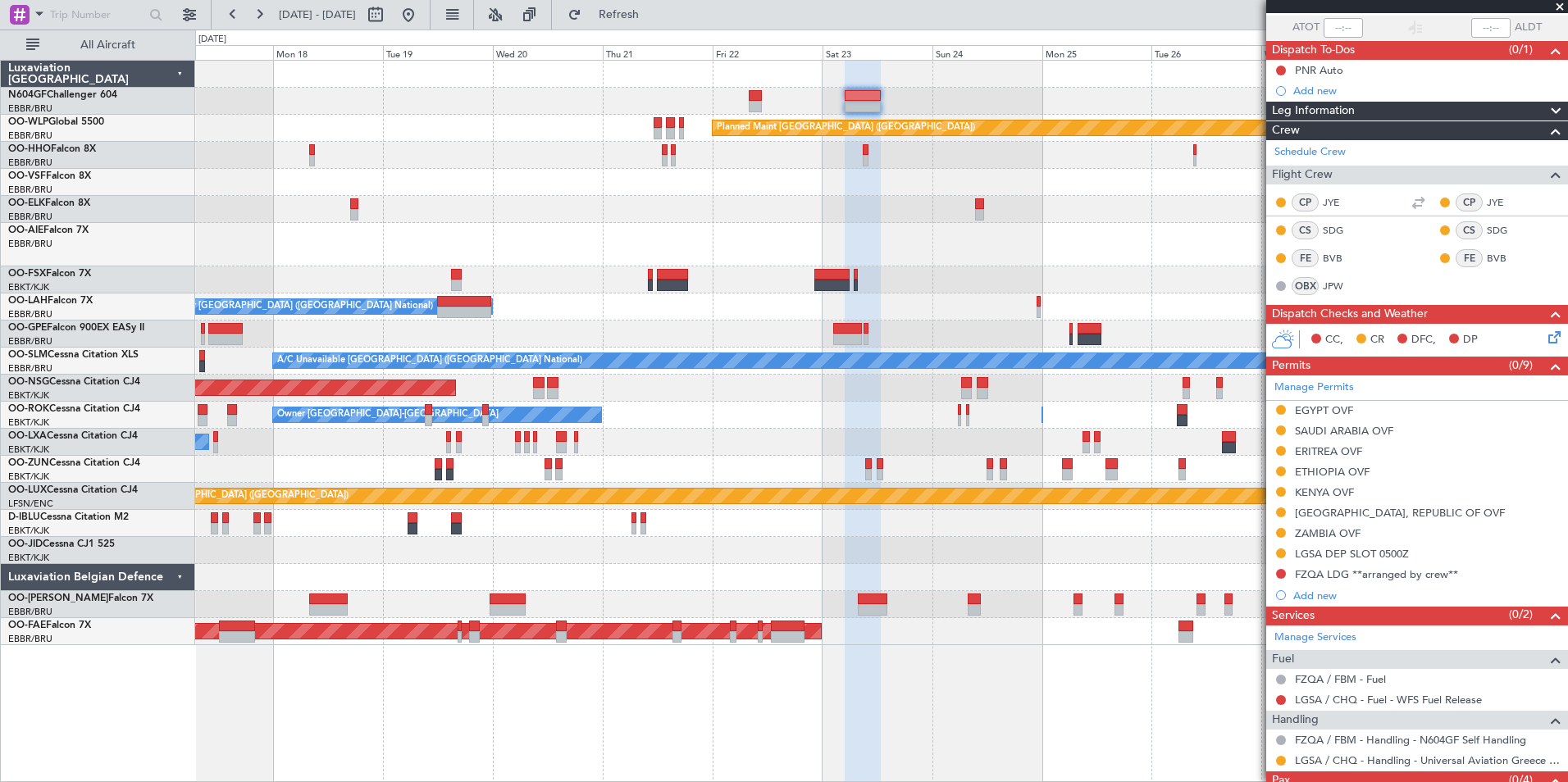
click at [463, 32] on div "0 0 Sun 17 Mon 18 Tue 19 Wed 20 Thu 21 Fri 22 Aug 2025 Sat 23 Sun 24 Mon 25 Tue…" at bounding box center [882, 45] width 1371 height 30
click at [422, 20] on button at bounding box center [408, 15] width 26 height 26
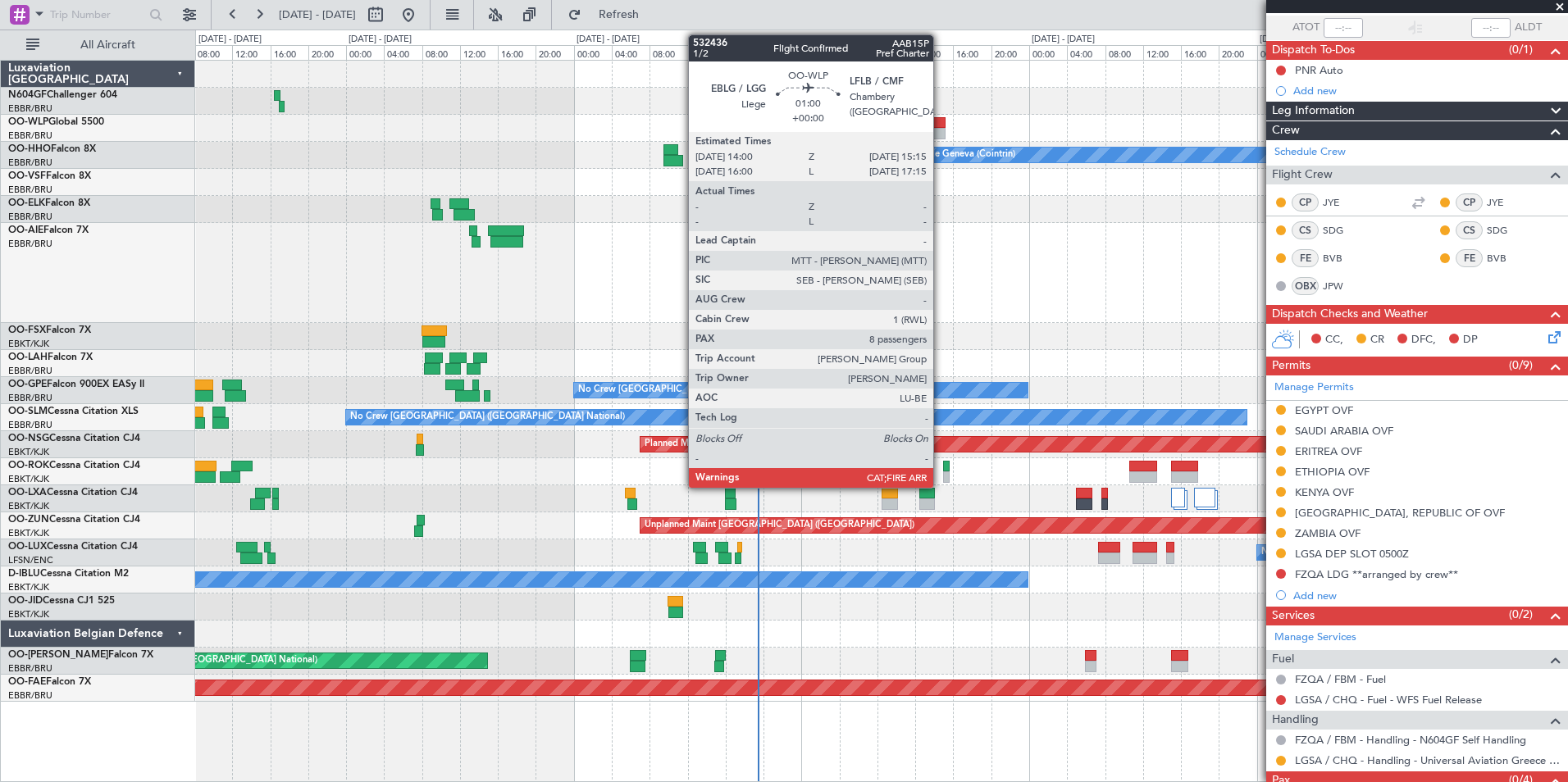
click at [941, 134] on div at bounding box center [939, 133] width 12 height 11
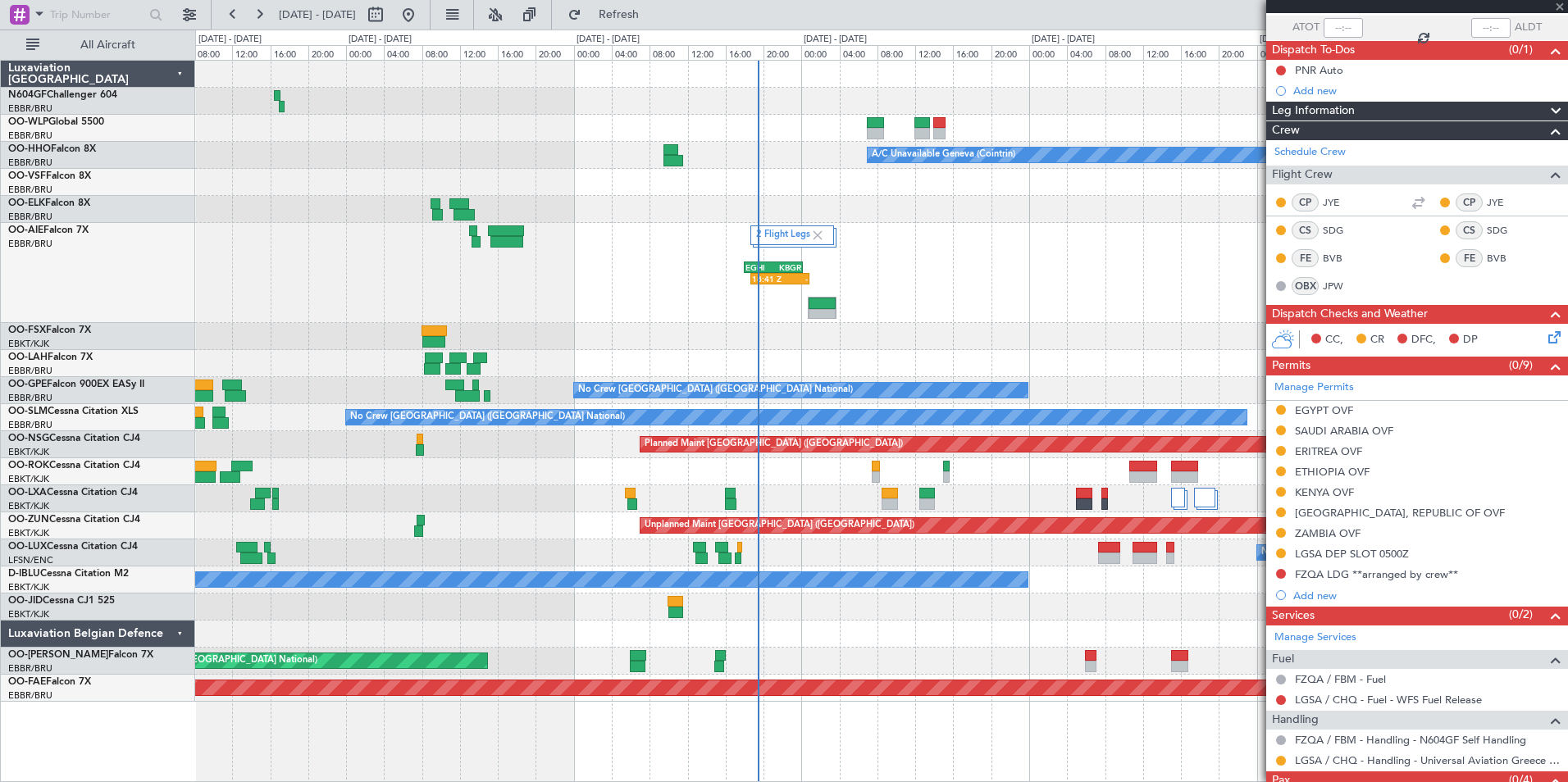
type input "8"
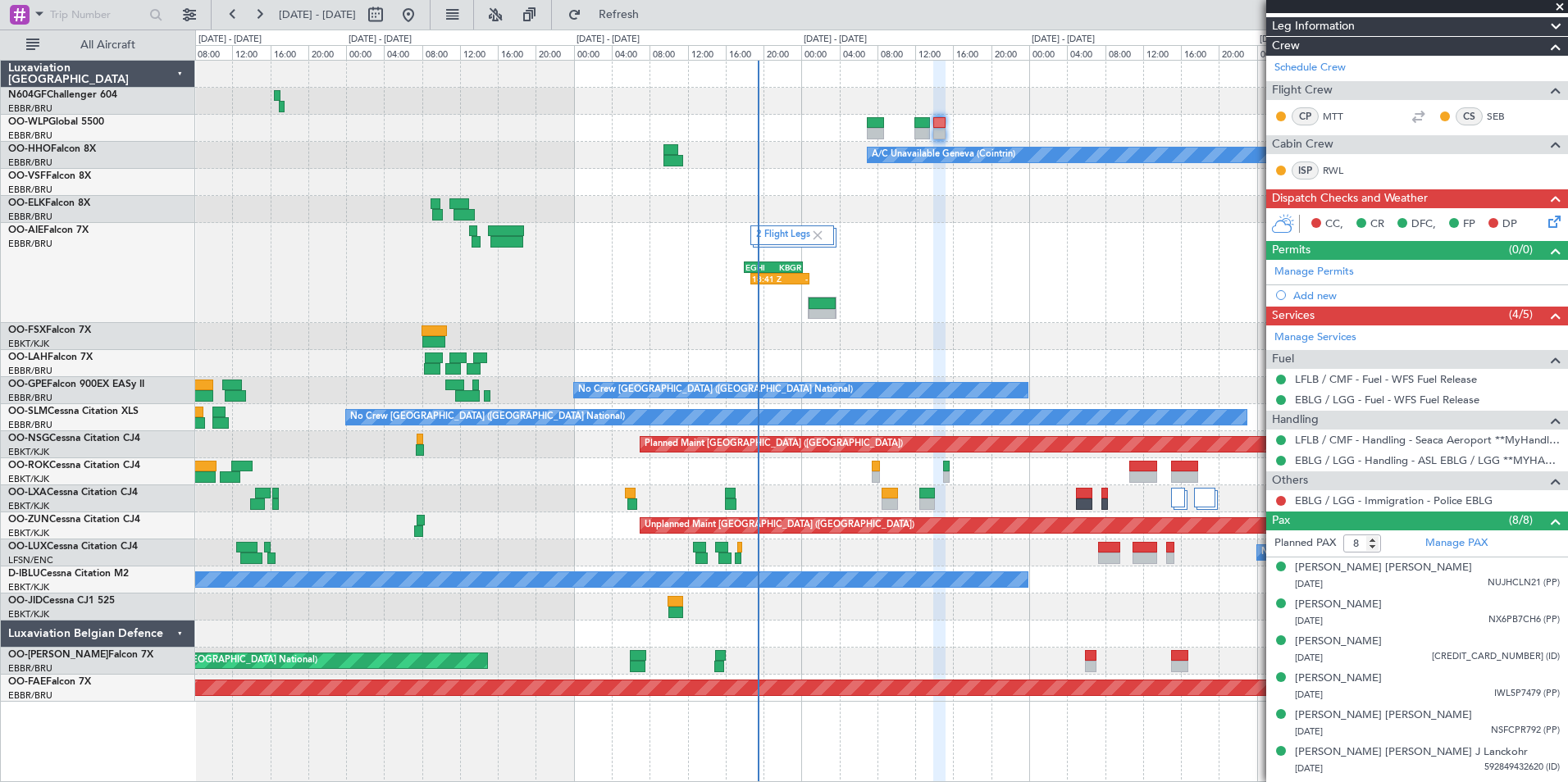
scroll to position [377, 0]
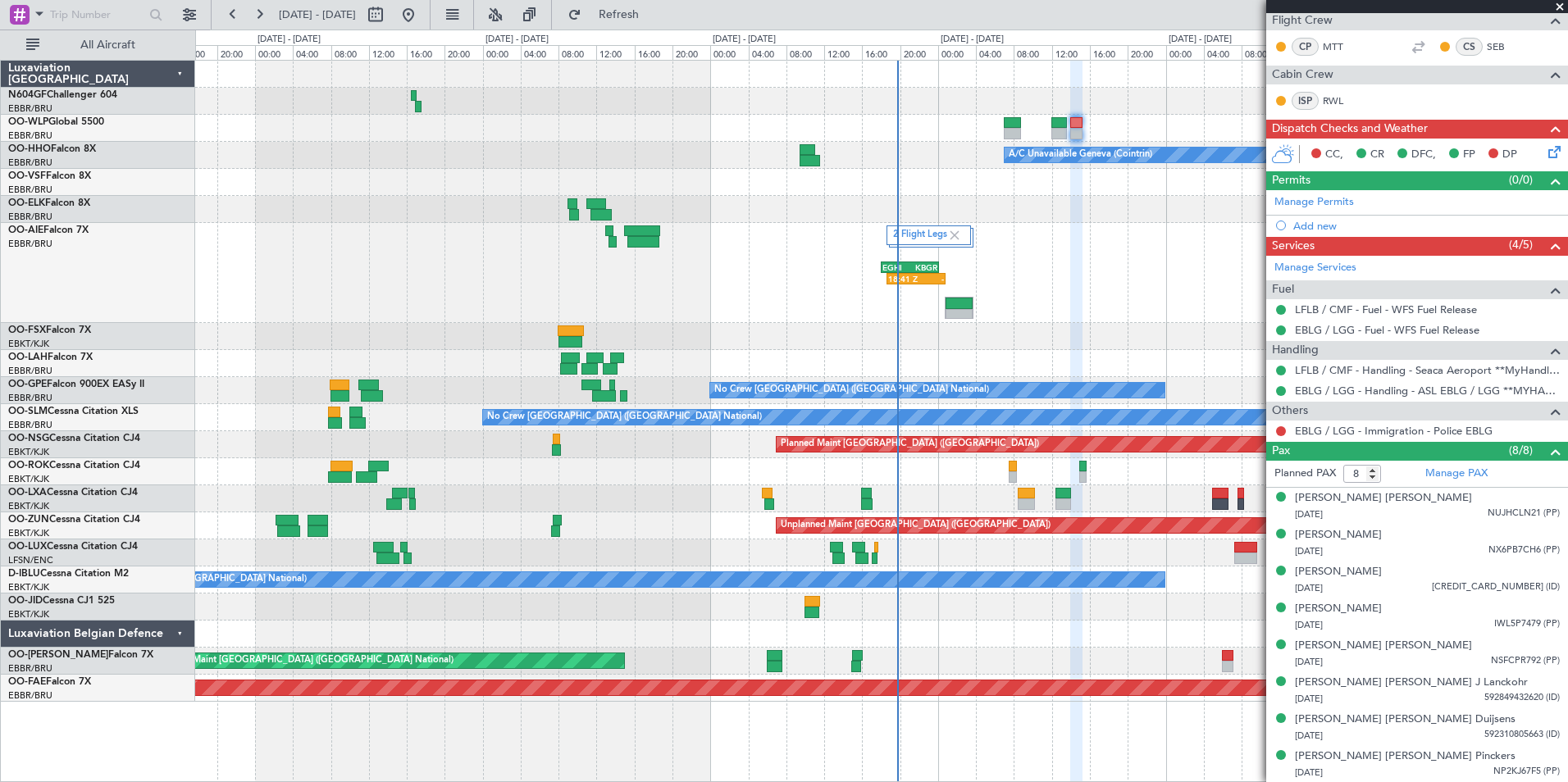
click at [1050, 345] on div at bounding box center [881, 336] width 1372 height 27
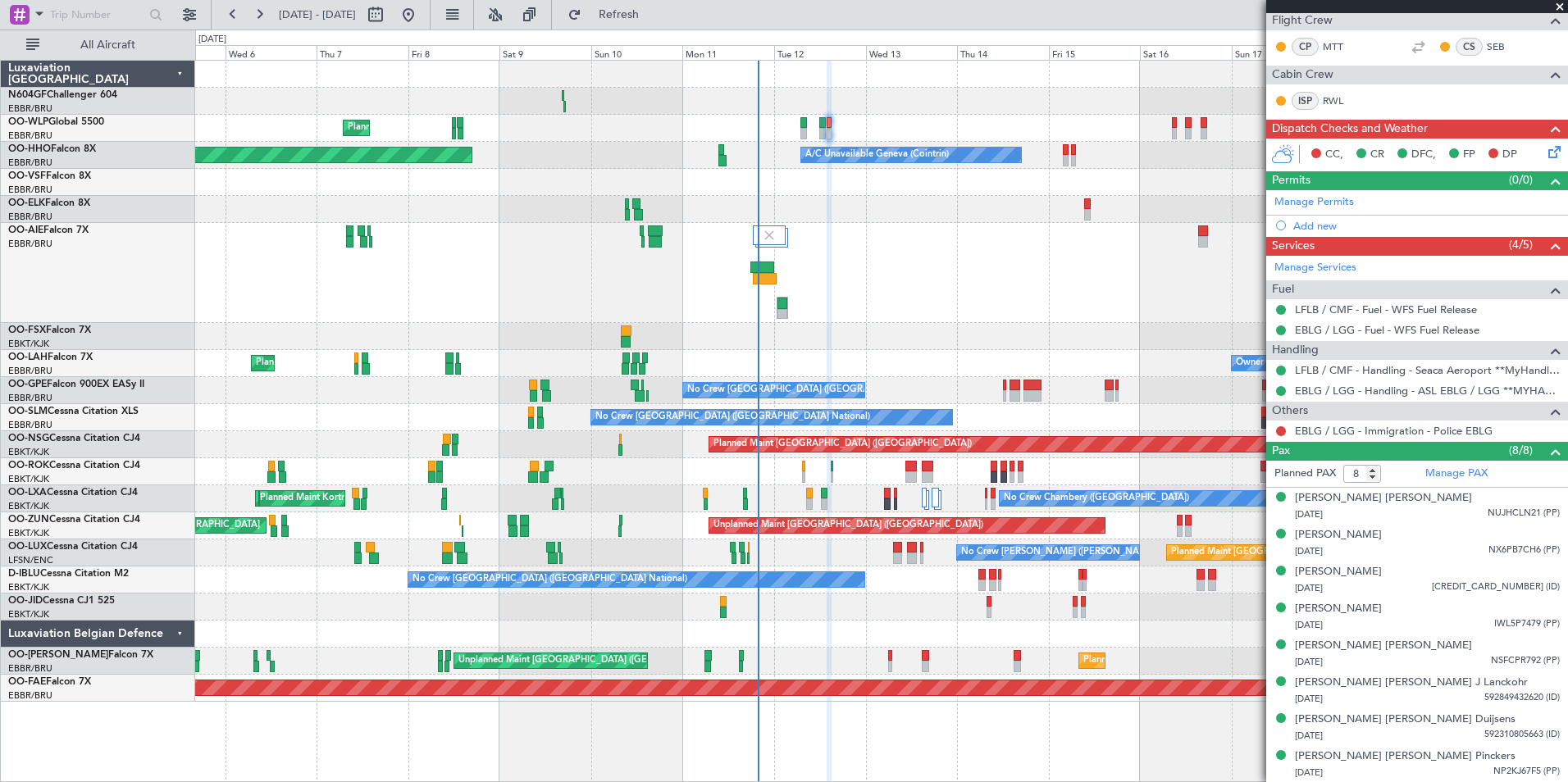
click at [527, 339] on div at bounding box center [881, 336] width 1372 height 27
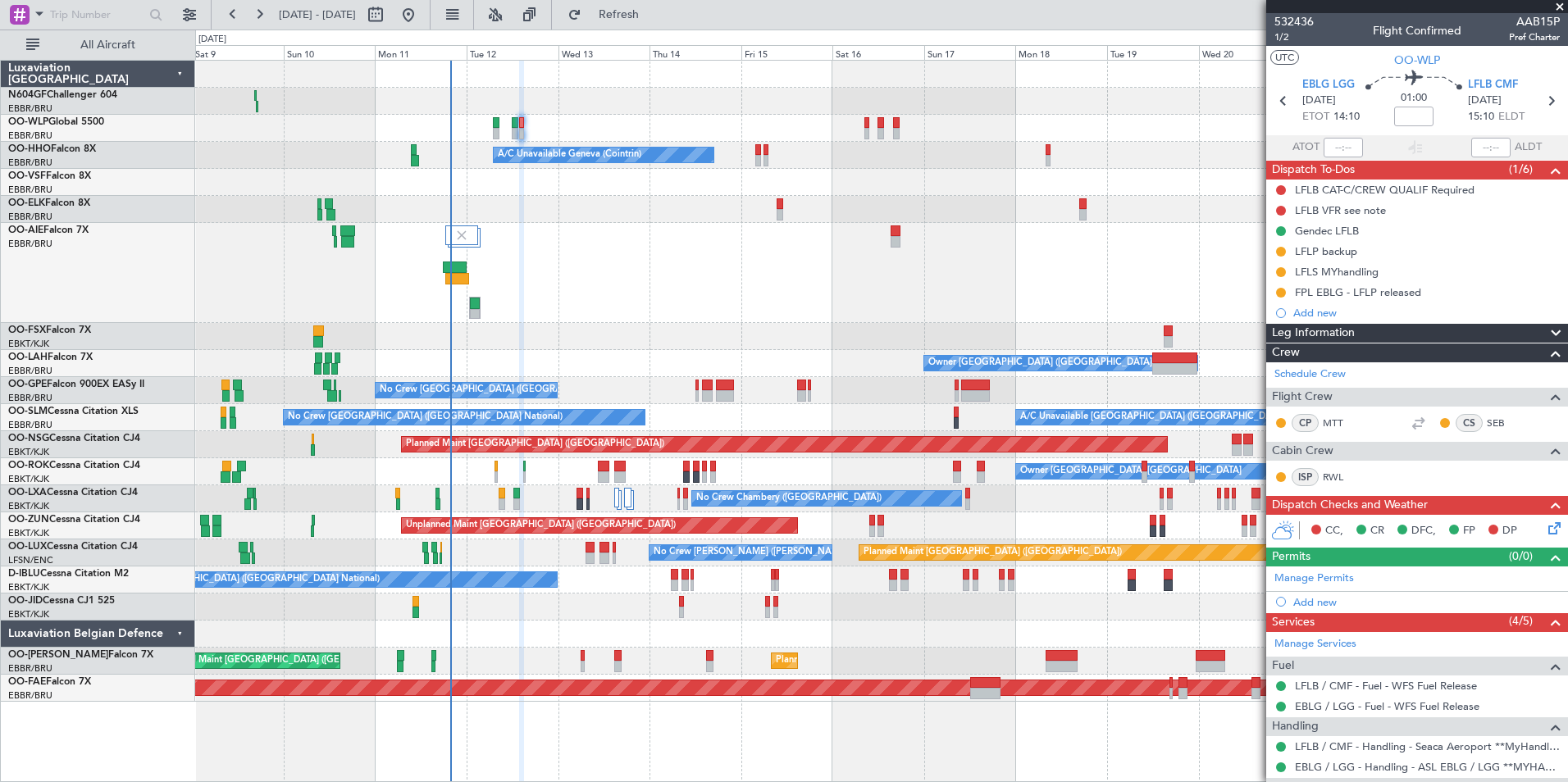
scroll to position [377, 0]
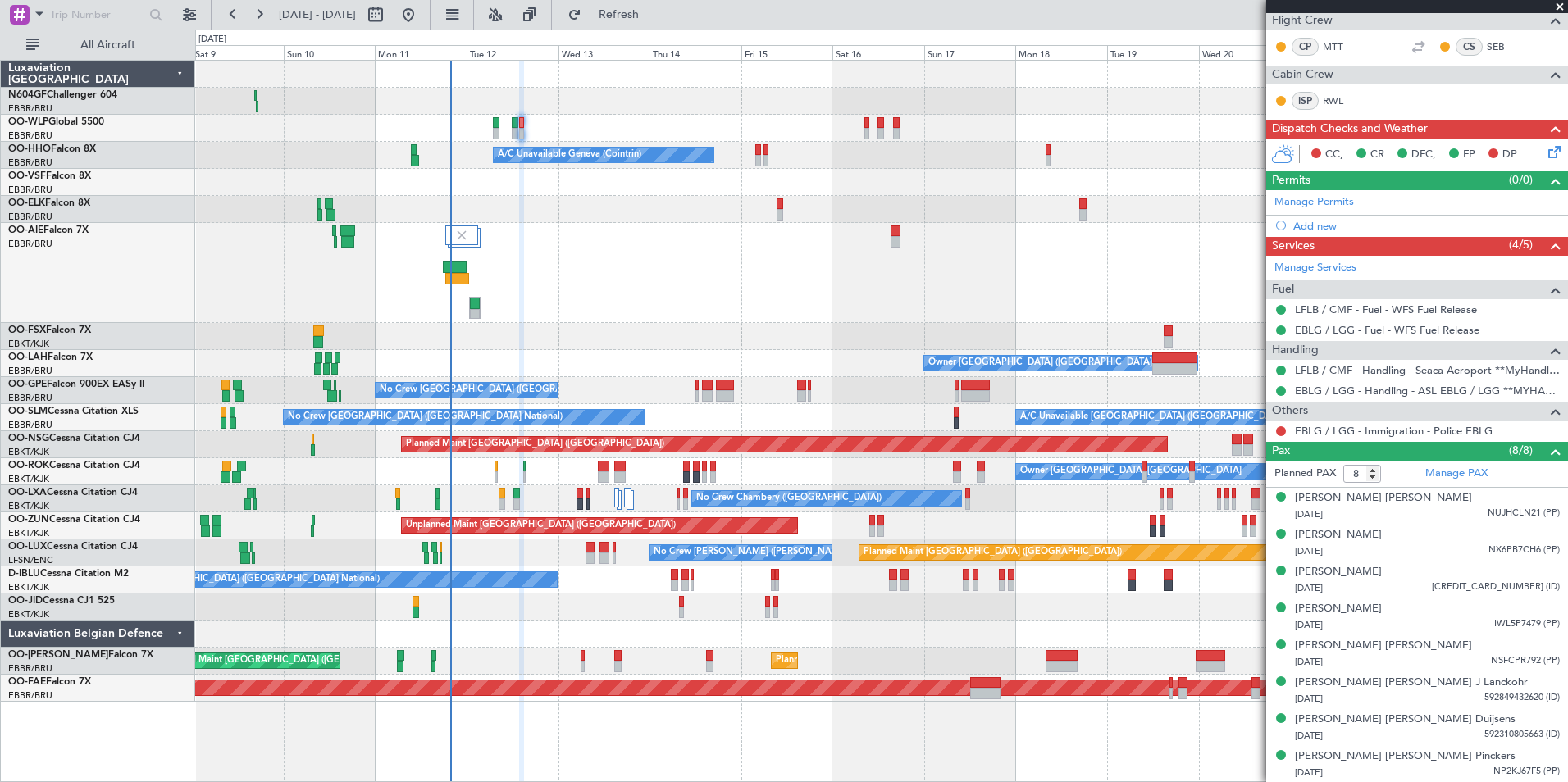
click at [1552, 6] on span at bounding box center [1559, 7] width 16 height 15
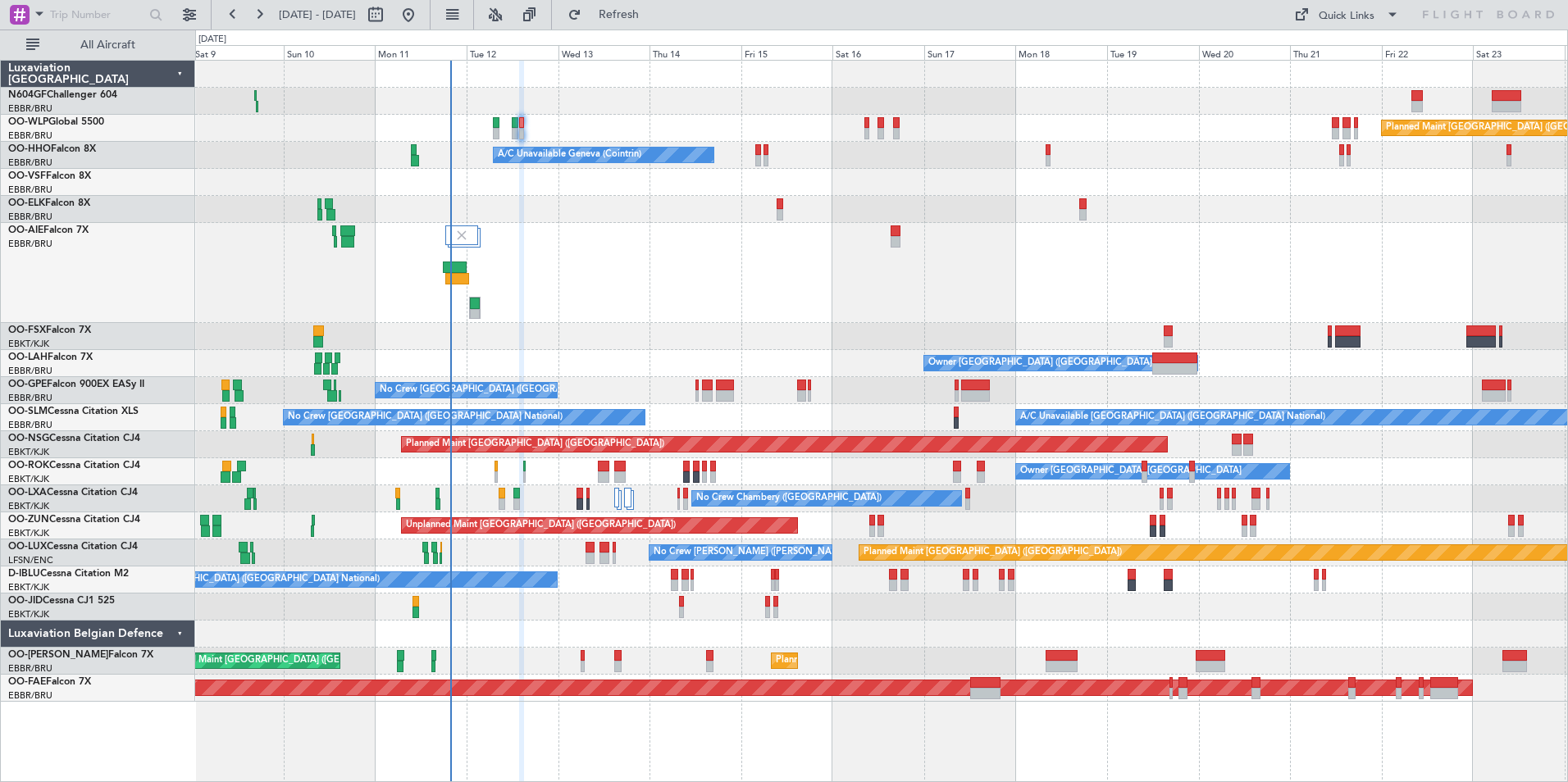
type input "0"
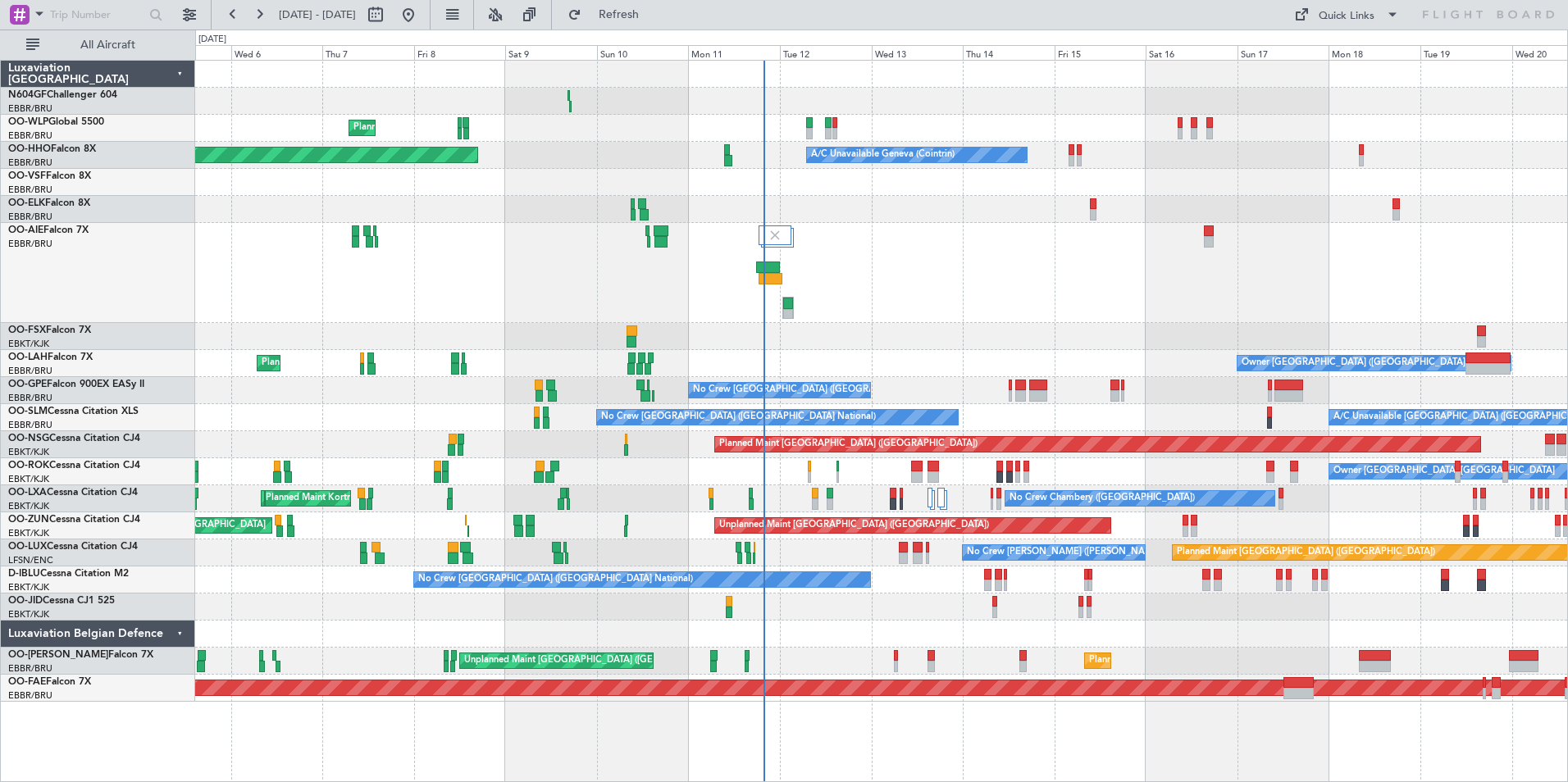
click at [836, 283] on div at bounding box center [881, 273] width 1372 height 100
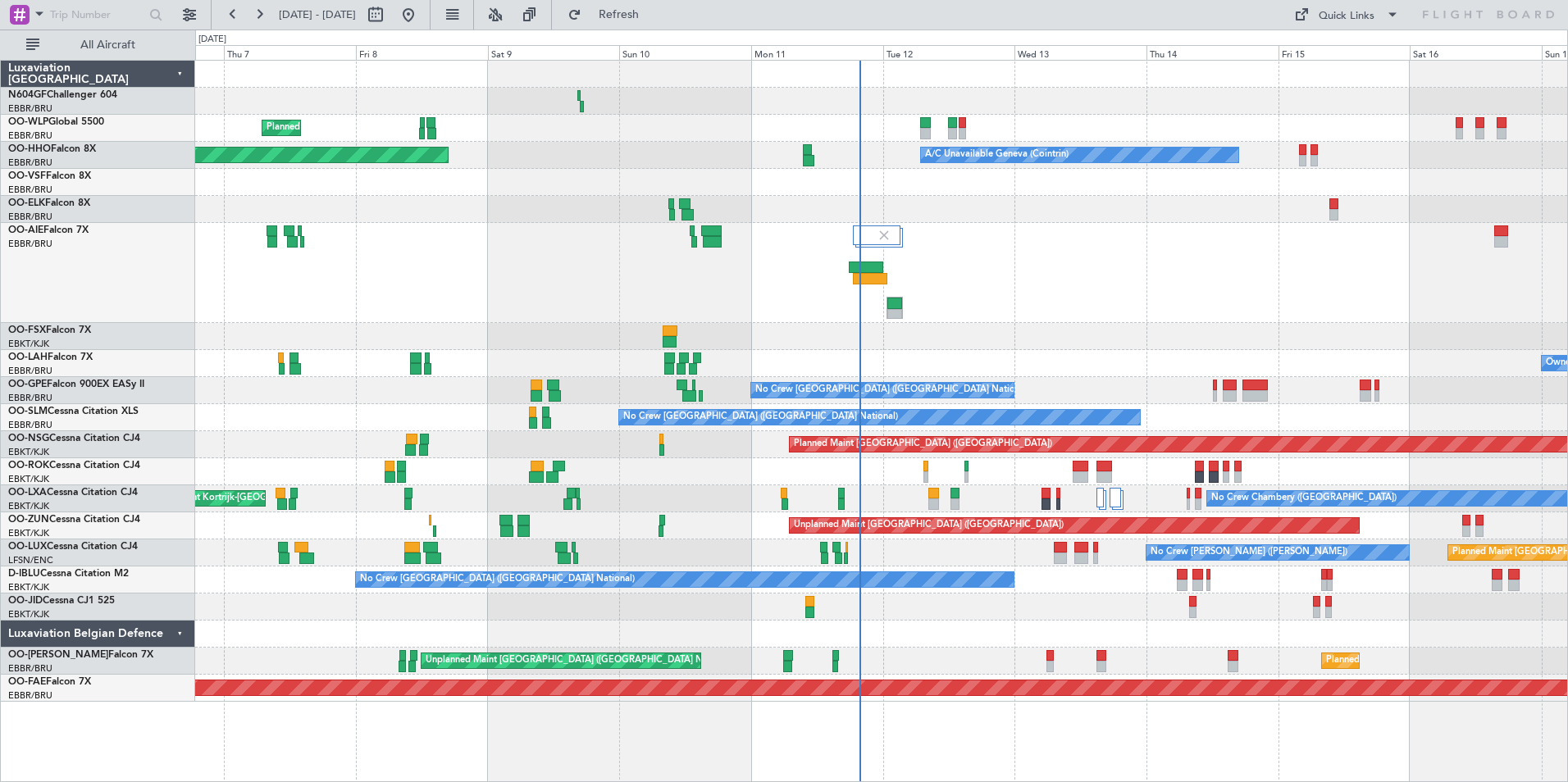
click at [1049, 273] on div at bounding box center [881, 273] width 1372 height 100
